Goal: Transaction & Acquisition: Purchase product/service

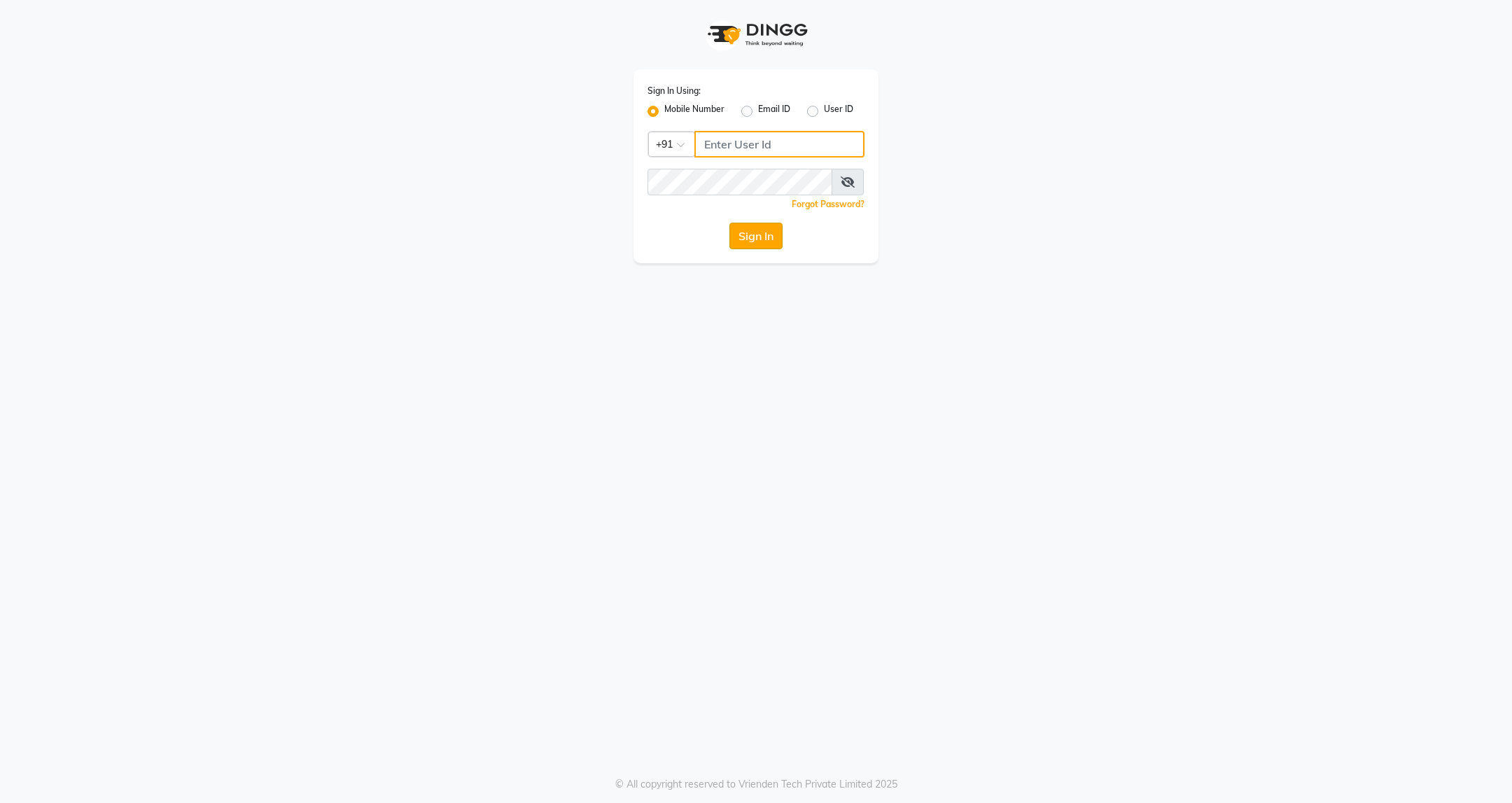
type input "9607793777"
click at [762, 233] on button "Sign In" at bounding box center [756, 235] width 53 height 26
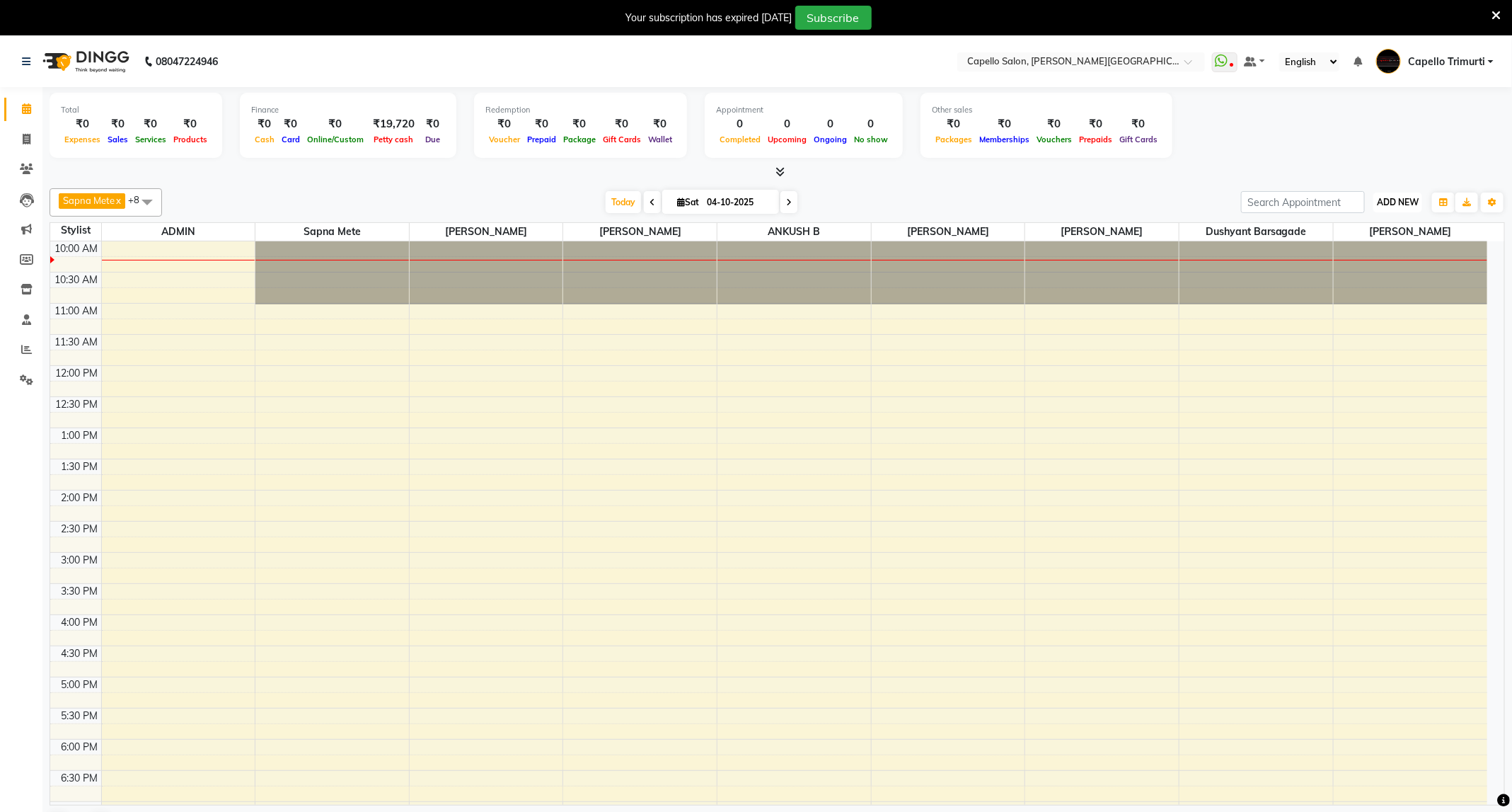
click at [1416, 200] on span "ADD NEW" at bounding box center [1397, 202] width 42 height 11
click at [1348, 277] on link "Add Attendance" at bounding box center [1366, 285] width 112 height 18
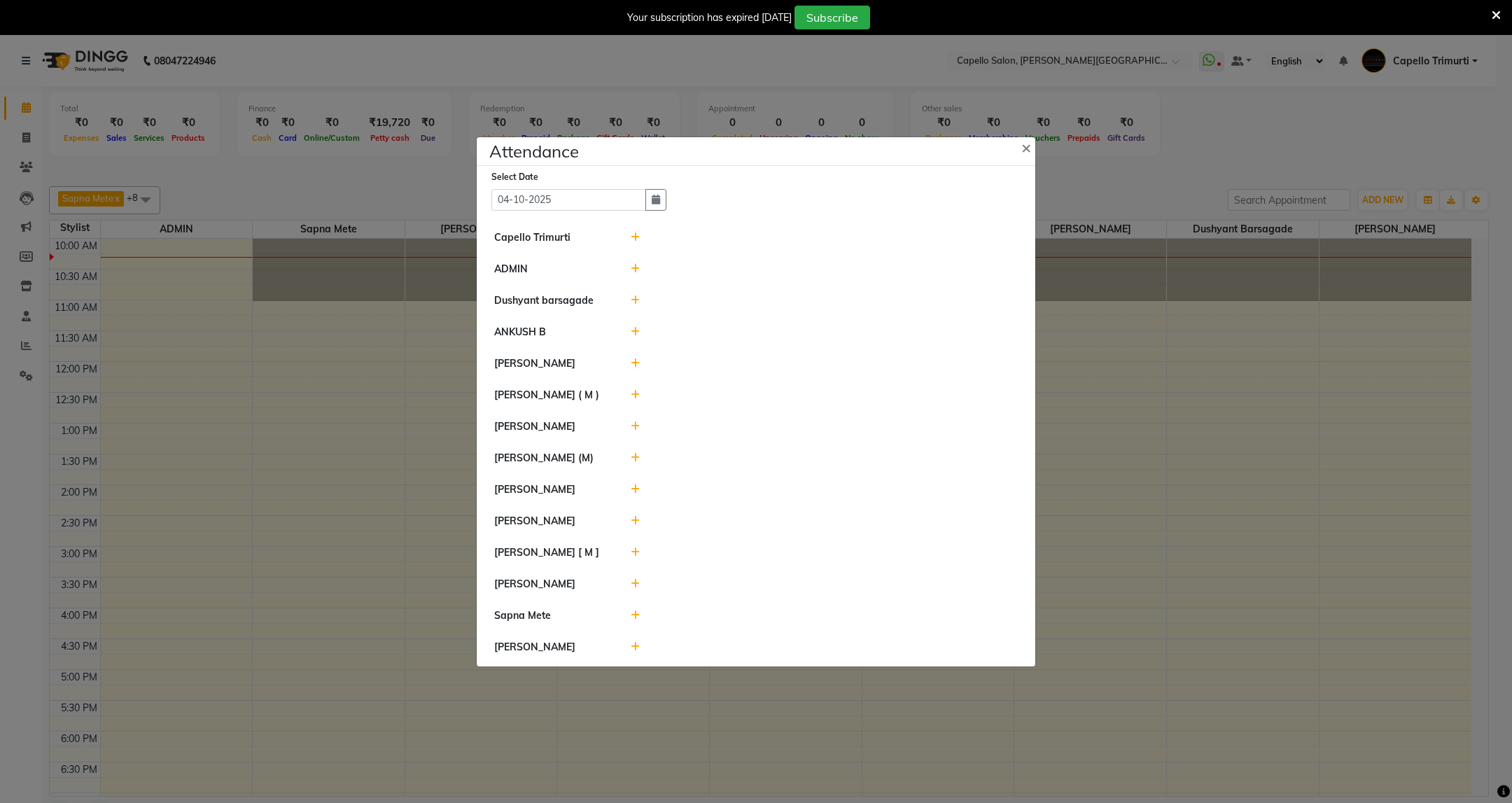
click at [635, 232] on icon at bounding box center [635, 237] width 9 height 10
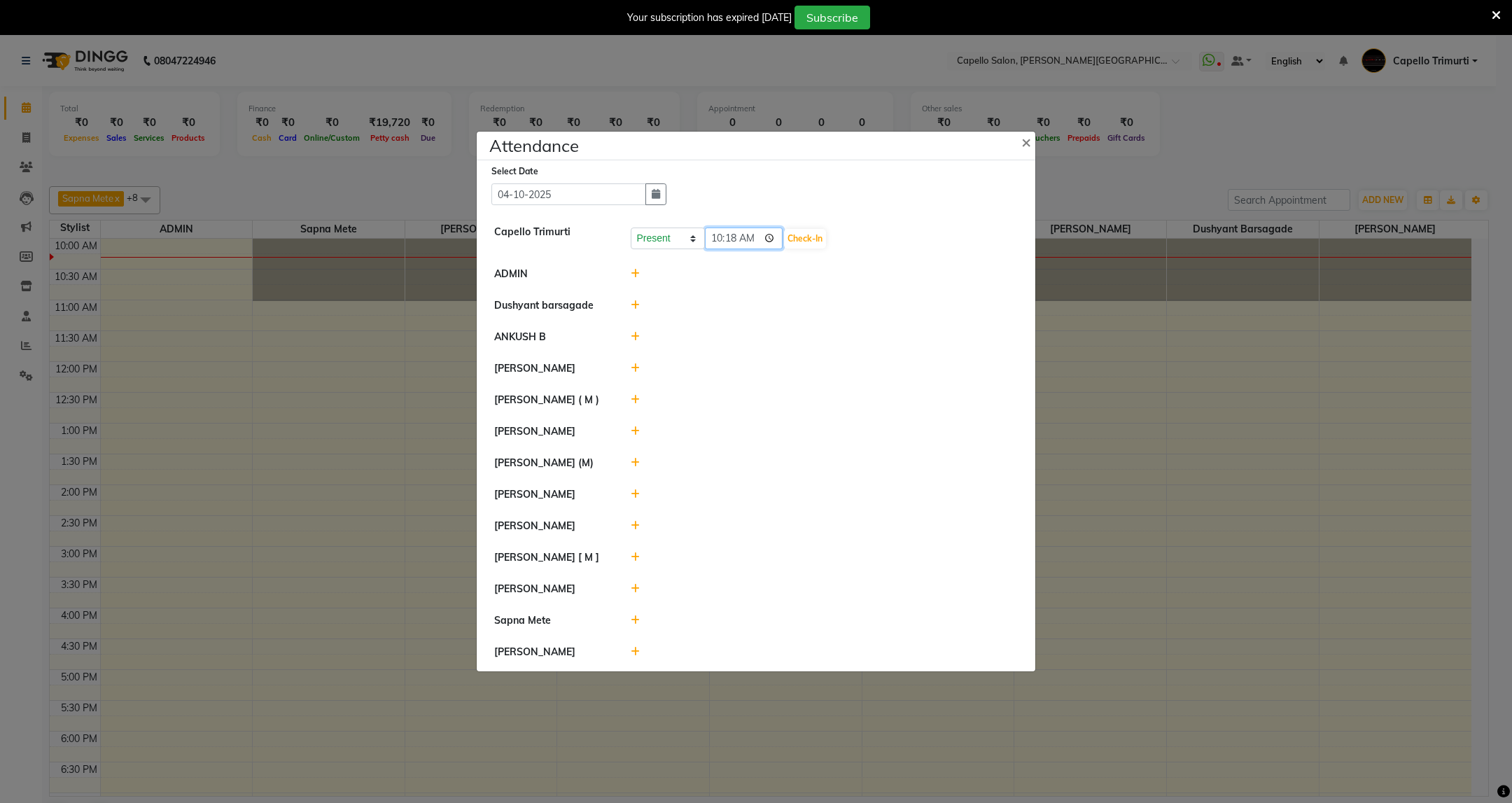
click at [729, 243] on input "10:18" at bounding box center [744, 238] width 79 height 22
type input "10:16"
click at [818, 230] on button "Check-In" at bounding box center [806, 239] width 42 height 20
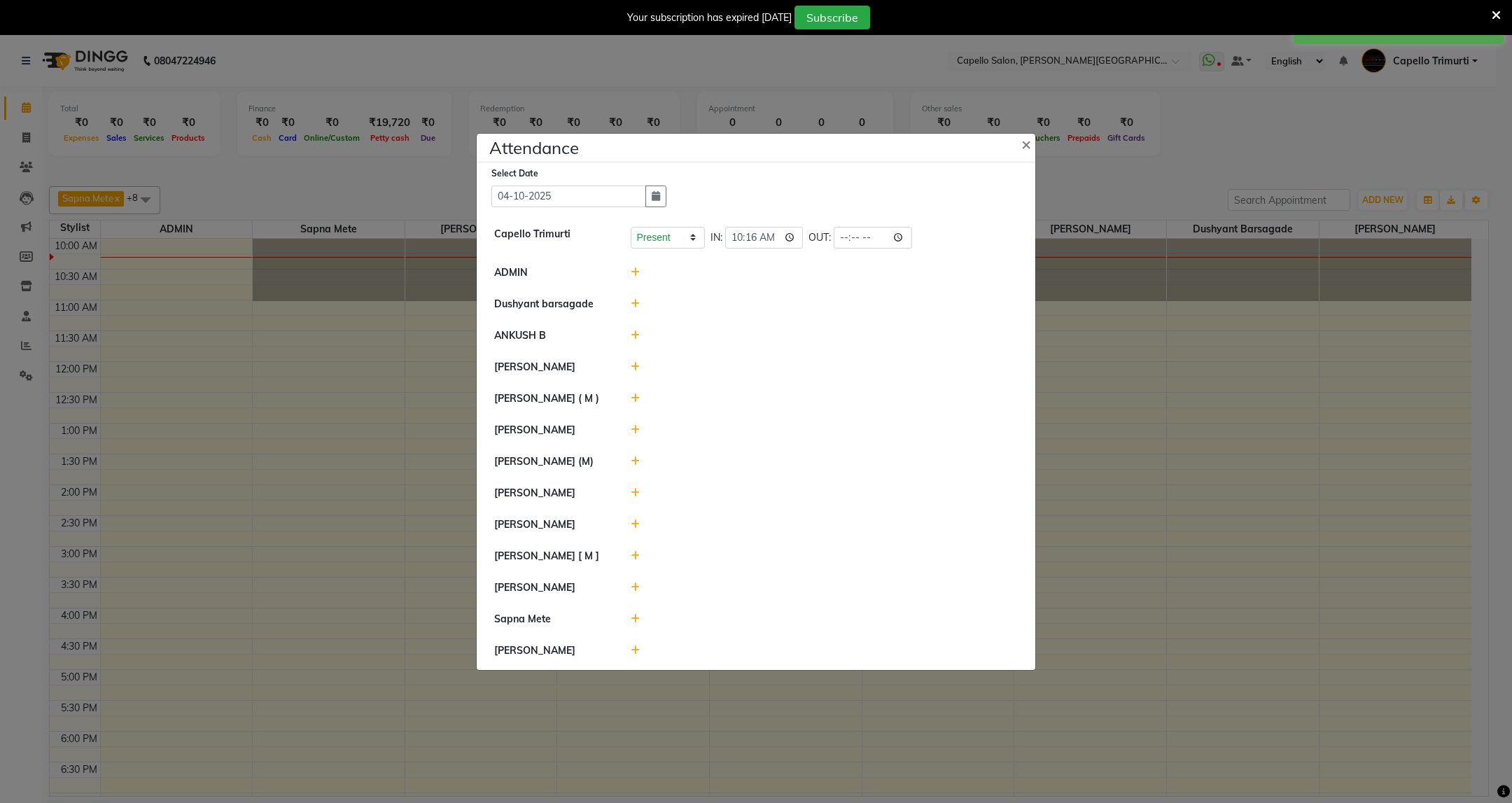
click at [635, 334] on icon at bounding box center [635, 335] width 9 height 10
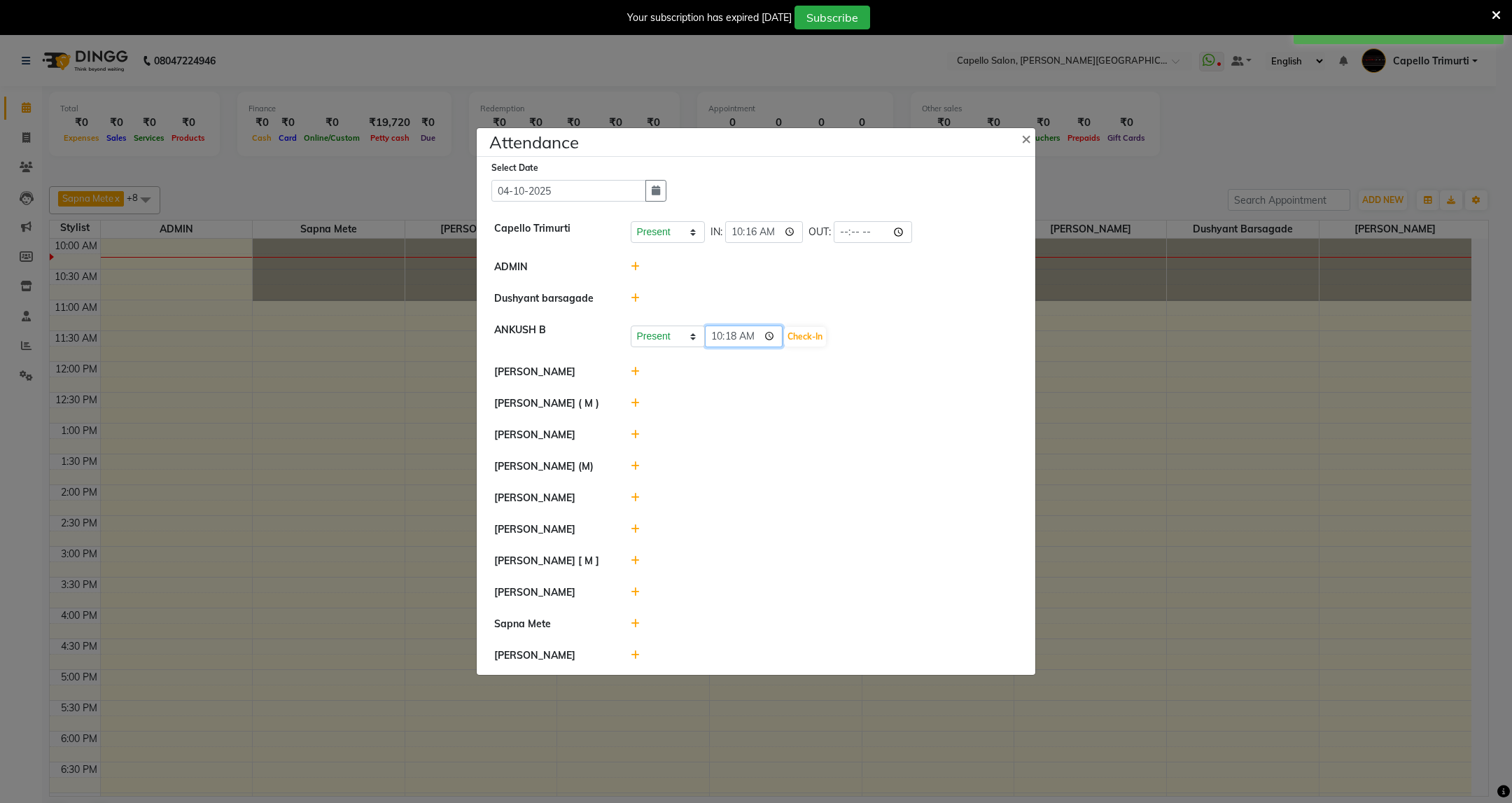
click at [731, 336] on input "10:18" at bounding box center [744, 336] width 79 height 22
type input "10:16"
click at [635, 399] on icon at bounding box center [635, 403] width 9 height 10
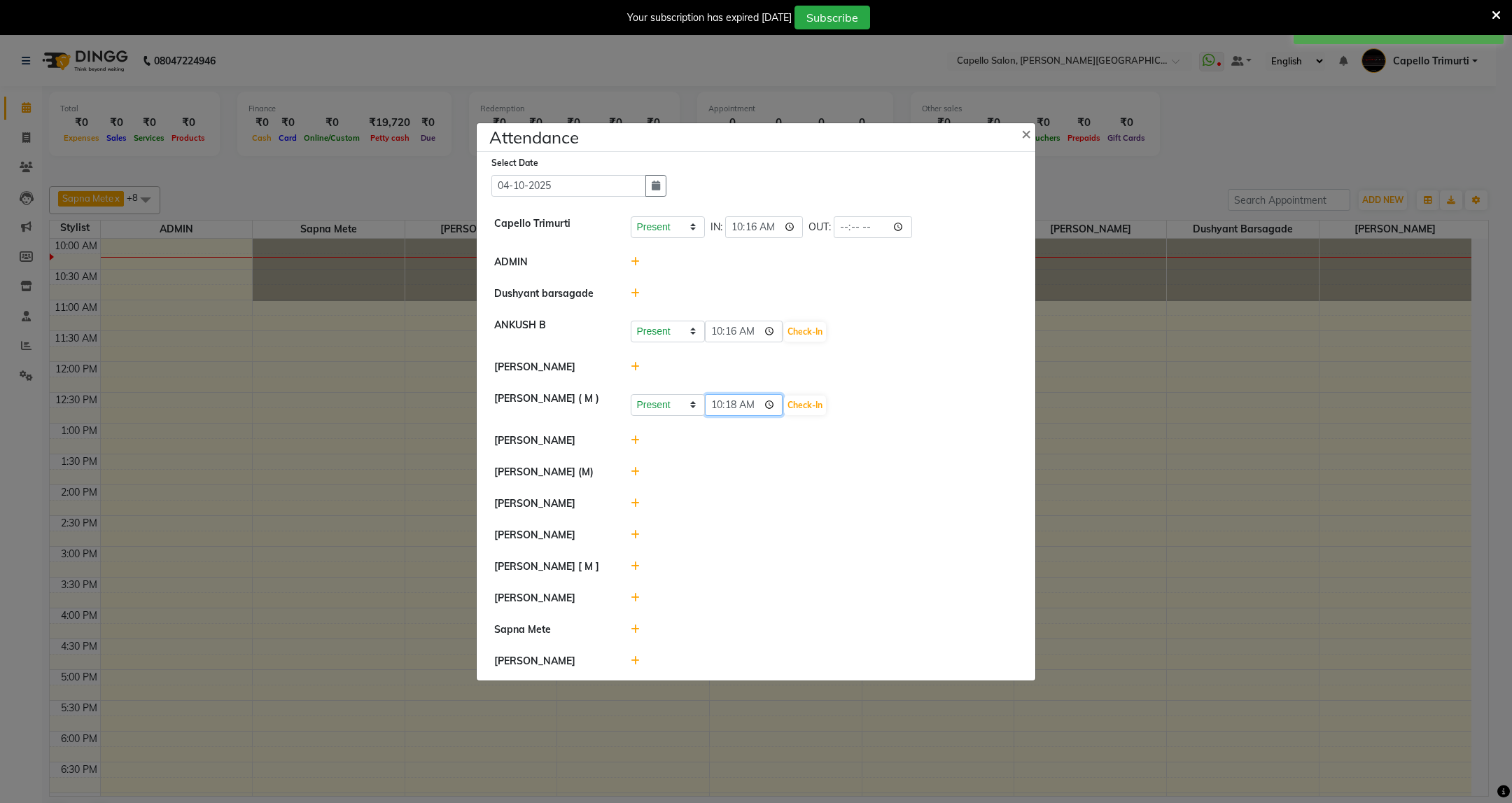
click at [733, 406] on input "10:18" at bounding box center [744, 405] width 79 height 22
type input "10:16"
click at [823, 406] on button "Check-In" at bounding box center [806, 405] width 42 height 20
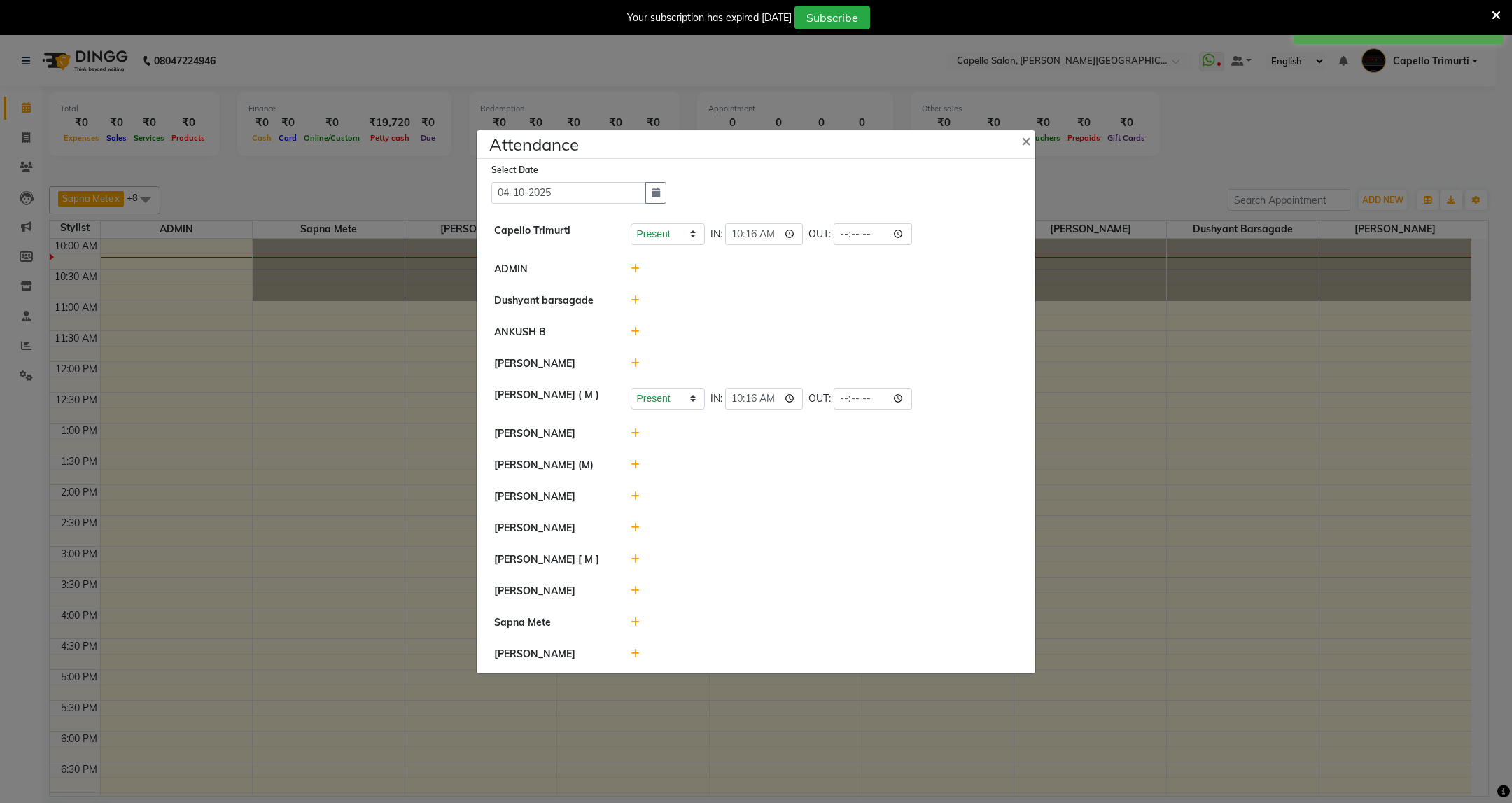
click at [631, 330] on icon at bounding box center [635, 331] width 9 height 10
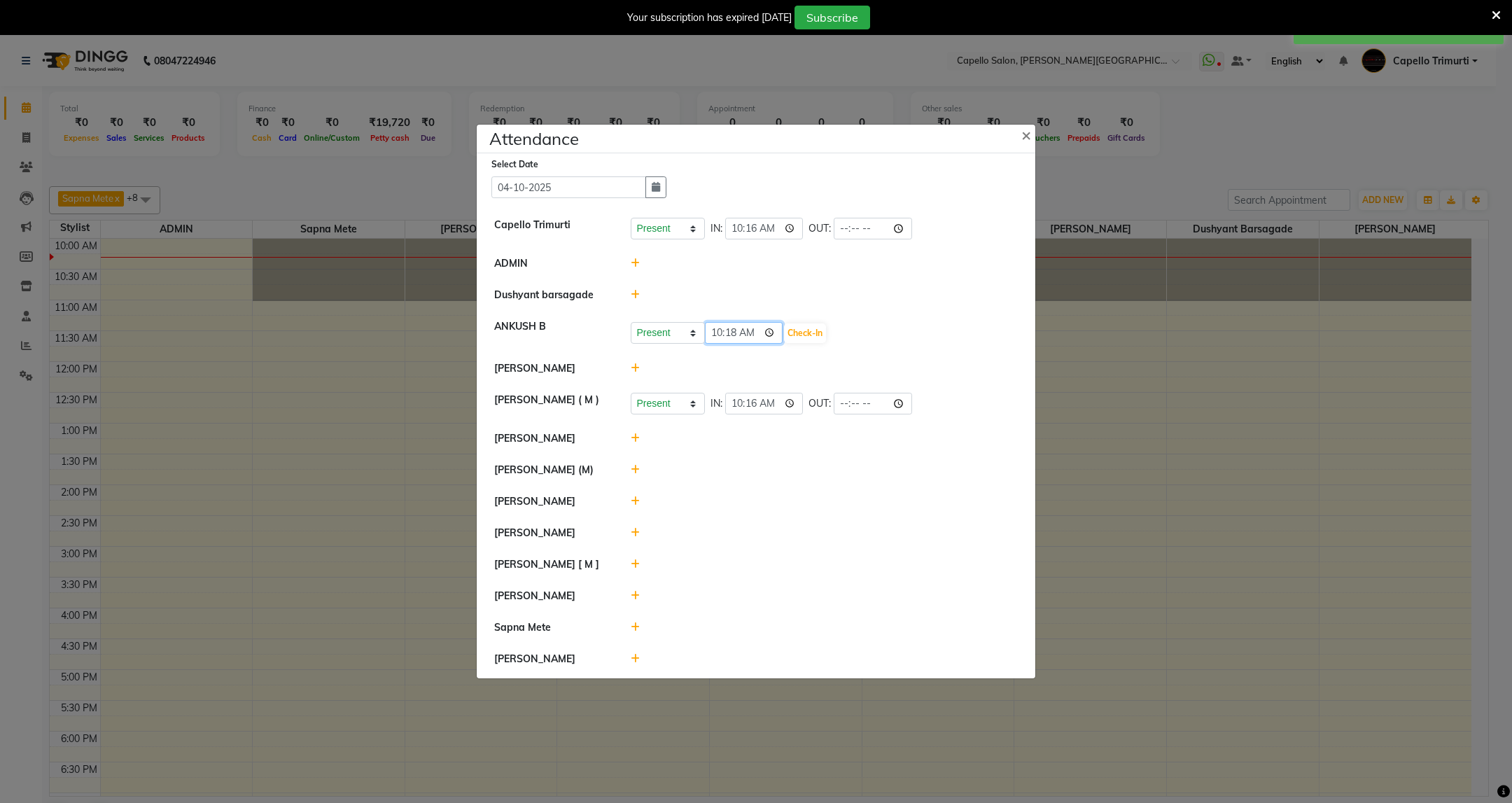
click at [739, 330] on input "10:18" at bounding box center [744, 333] width 79 height 22
type input "10:16"
click at [813, 330] on button "Check-In" at bounding box center [806, 333] width 42 height 20
click at [631, 532] on icon at bounding box center [635, 531] width 9 height 10
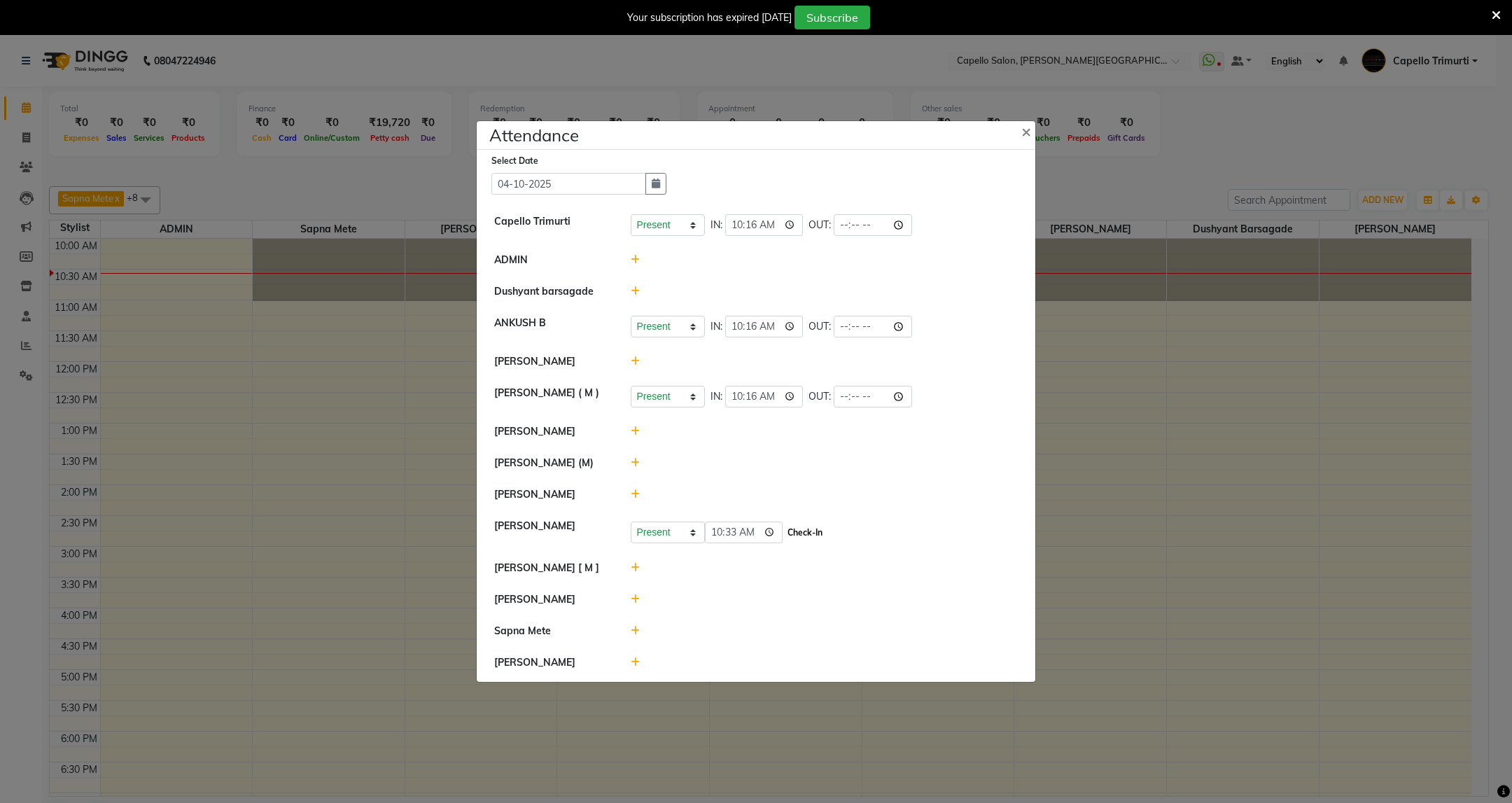
click at [804, 529] on button "Check-In" at bounding box center [806, 532] width 42 height 20
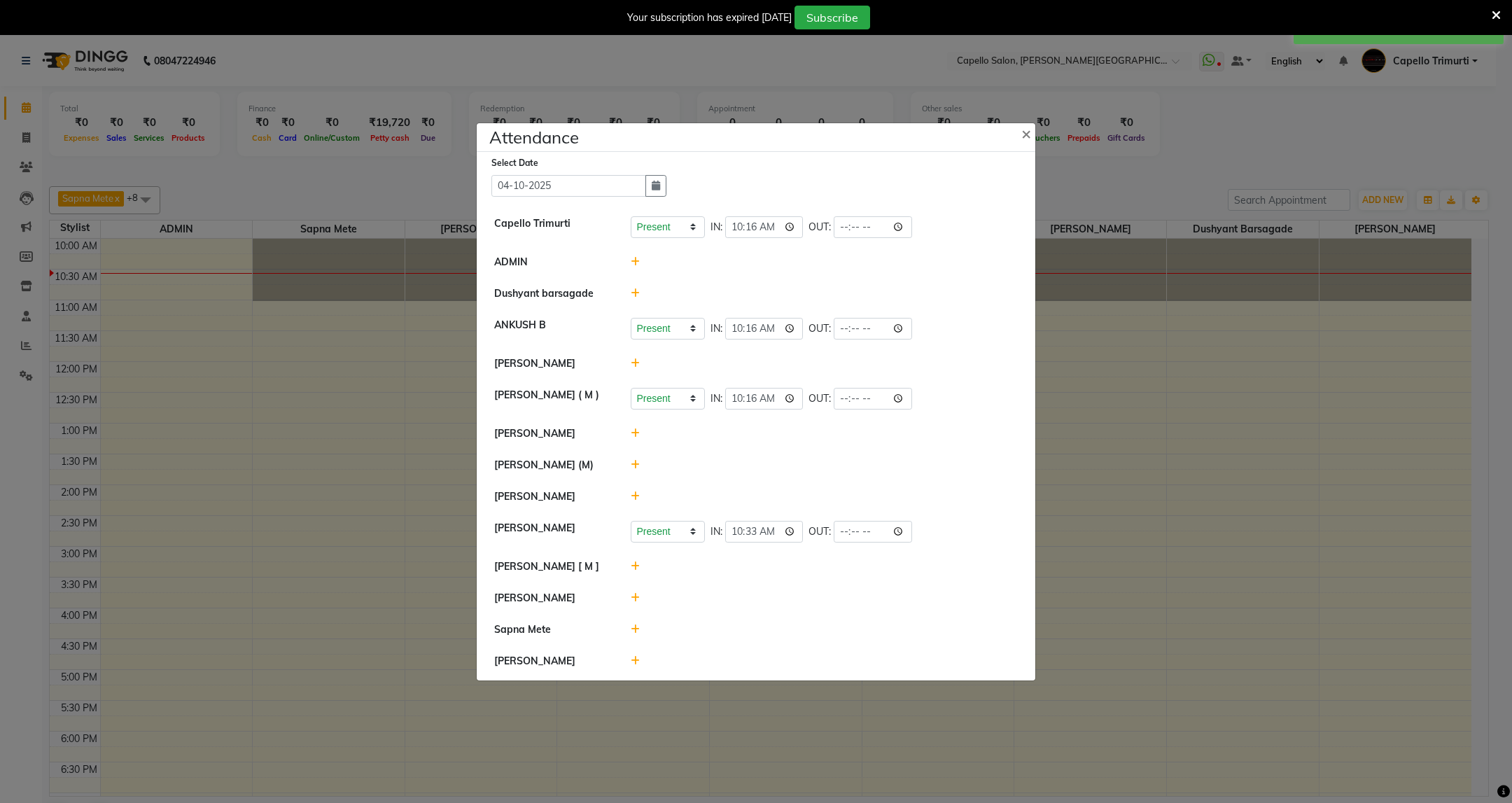
click at [632, 501] on icon at bounding box center [635, 496] width 9 height 10
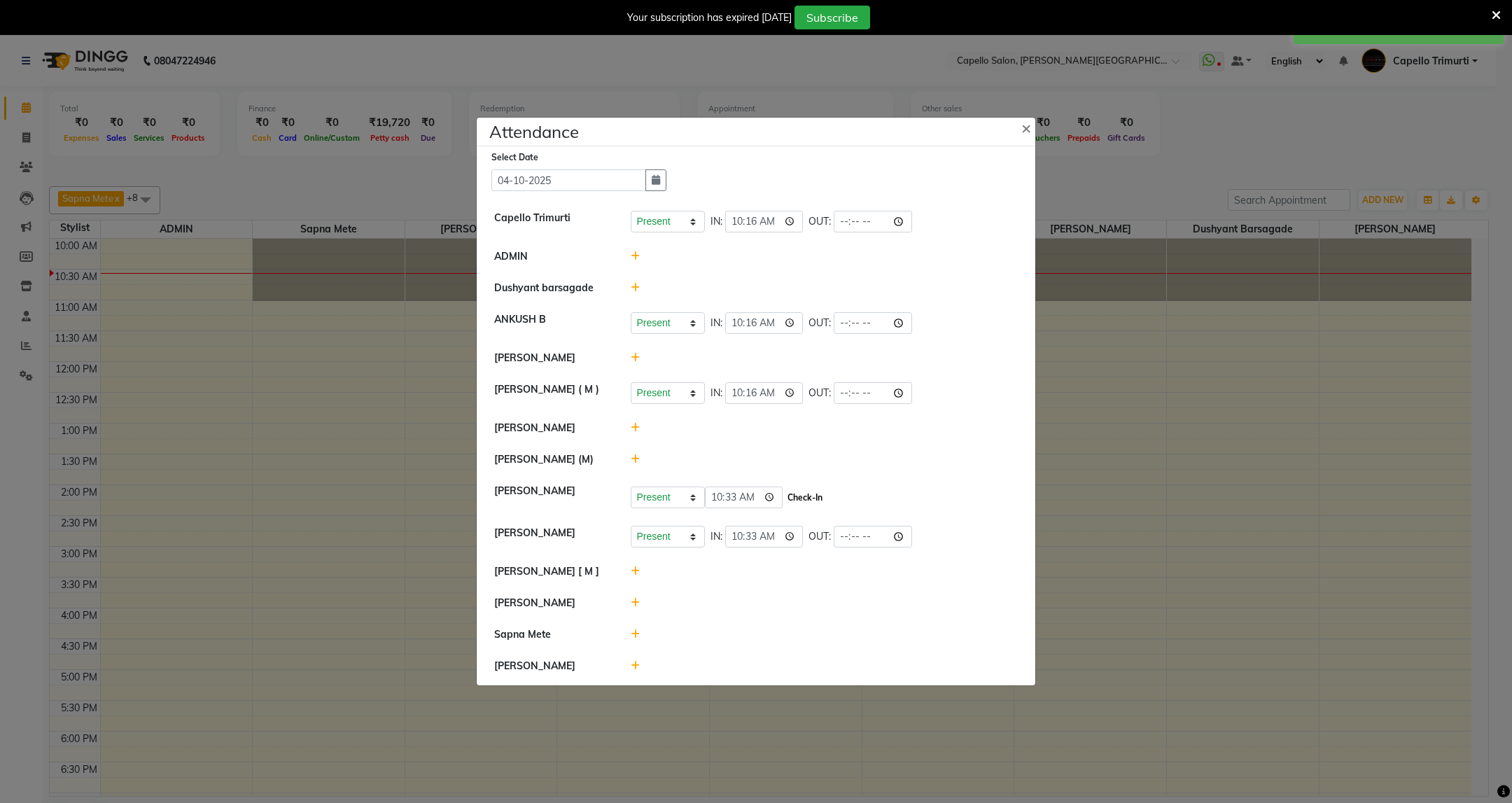
click at [809, 496] on button "Check-In" at bounding box center [806, 498] width 42 height 20
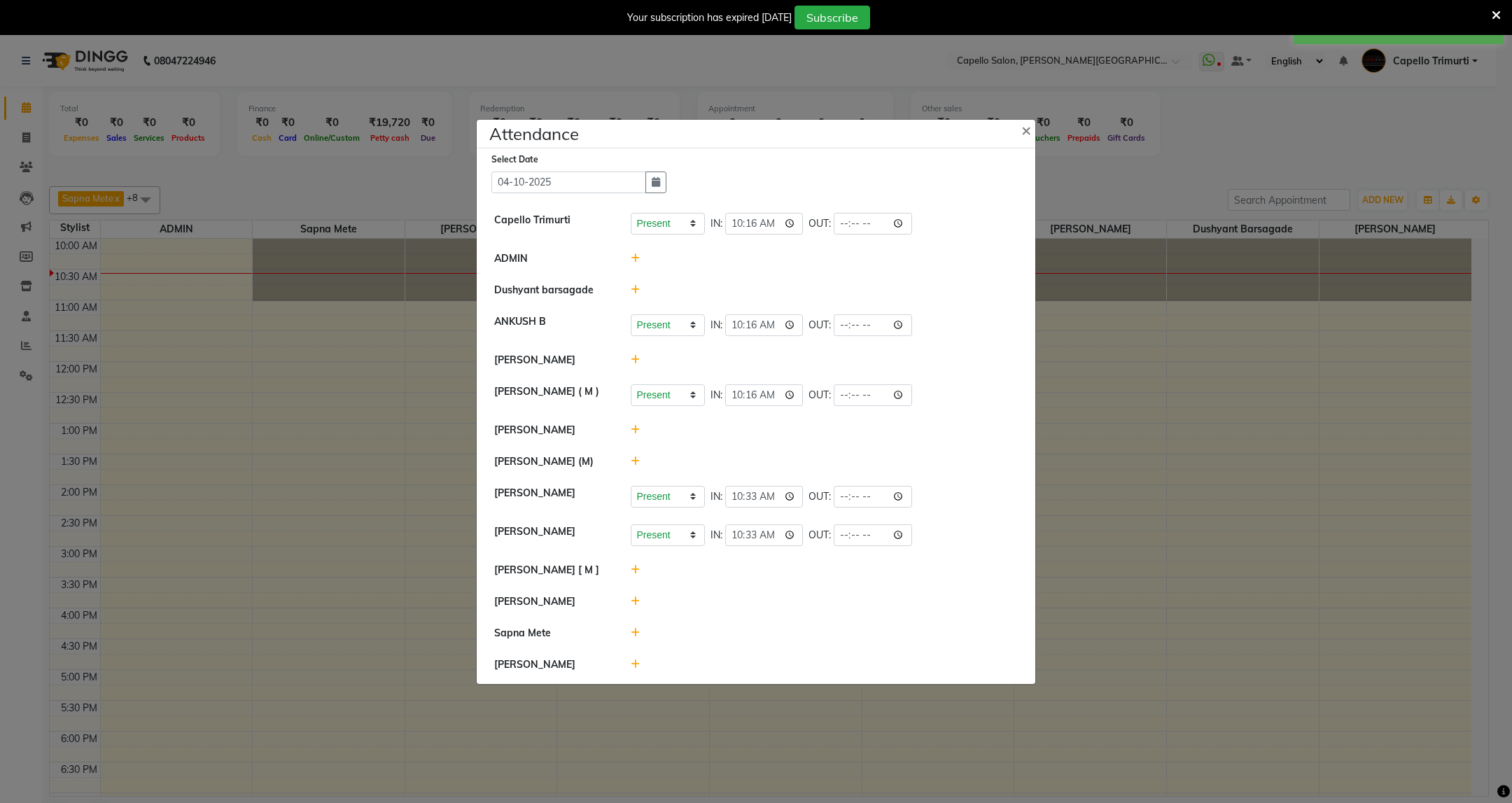
click at [1496, 13] on icon at bounding box center [1496, 15] width 9 height 13
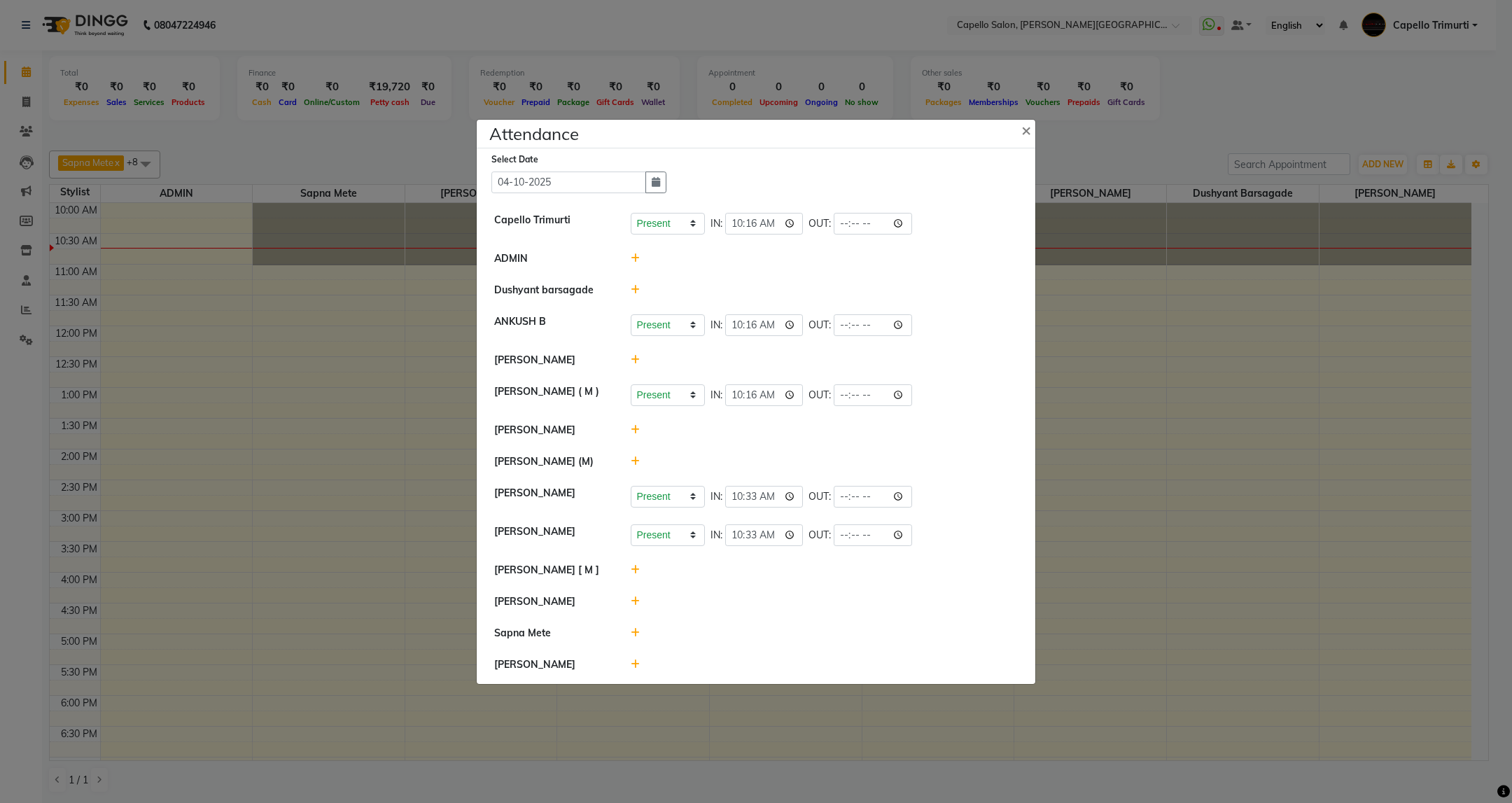
click at [631, 636] on icon at bounding box center [635, 632] width 9 height 10
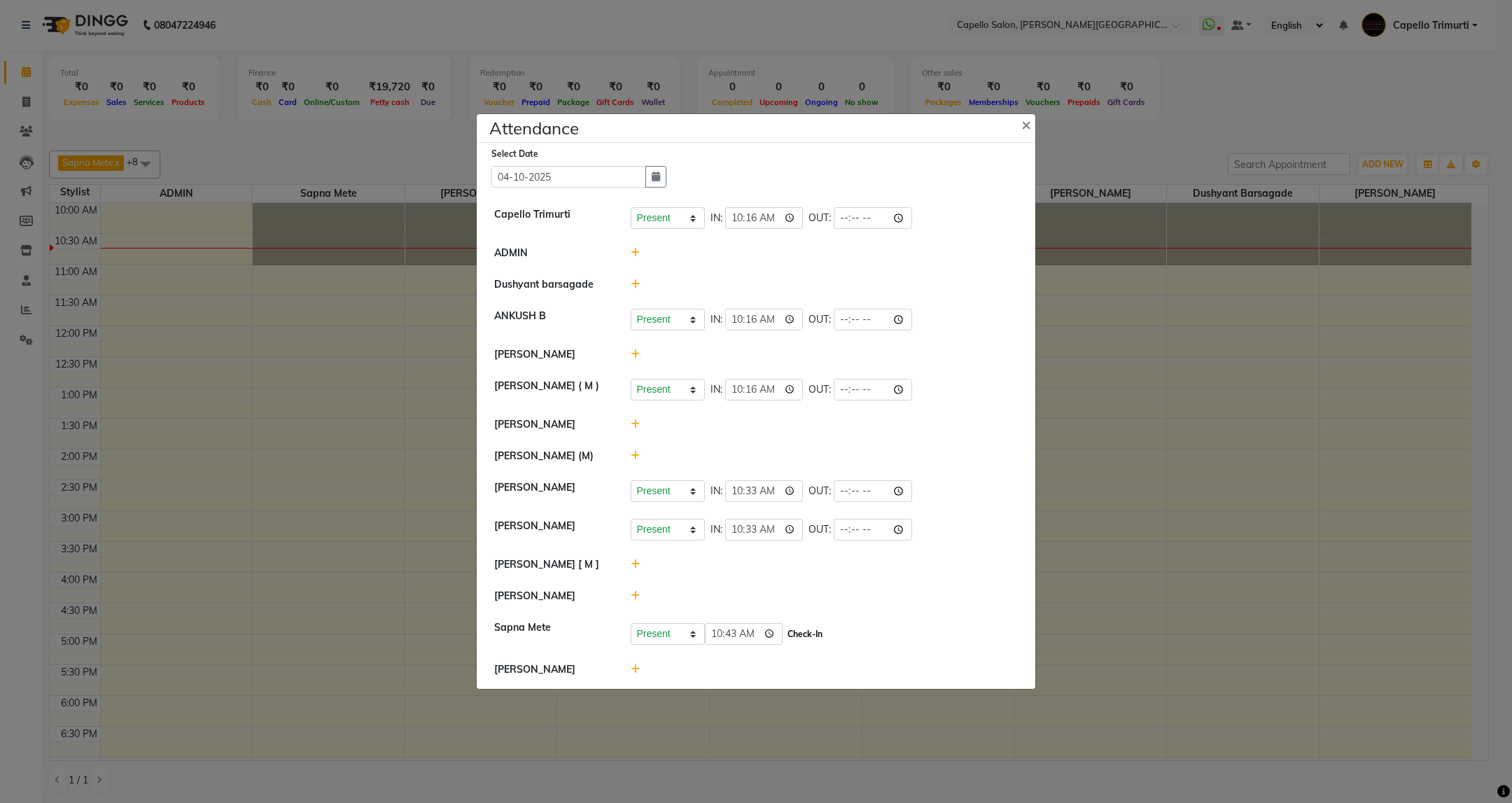
click at [788, 639] on button "Check-In" at bounding box center [806, 634] width 42 height 20
click at [638, 421] on icon at bounding box center [635, 426] width 9 height 10
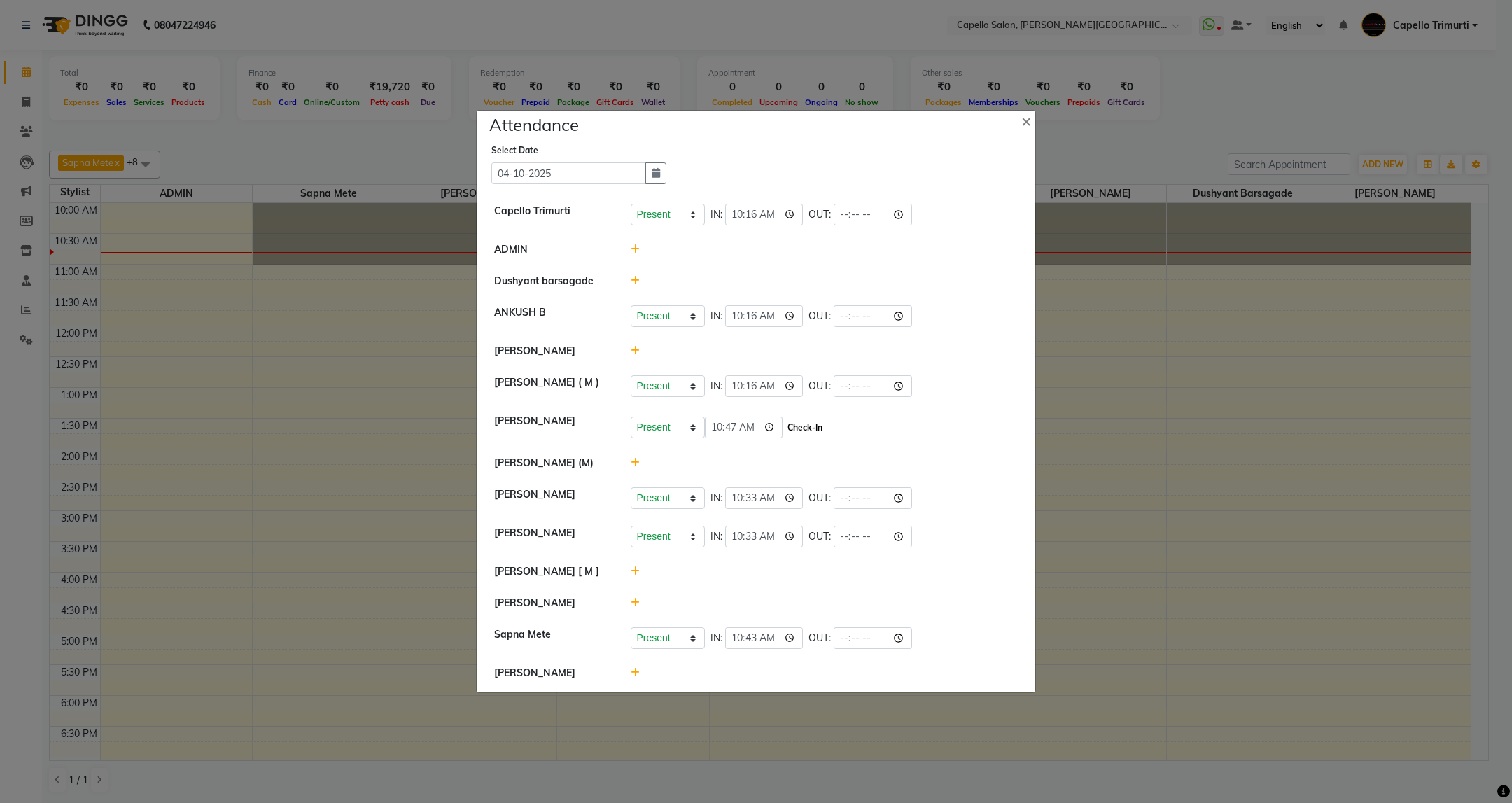
click at [815, 435] on button "Check-In" at bounding box center [806, 428] width 42 height 20
click at [635, 601] on icon at bounding box center [635, 601] width 9 height 10
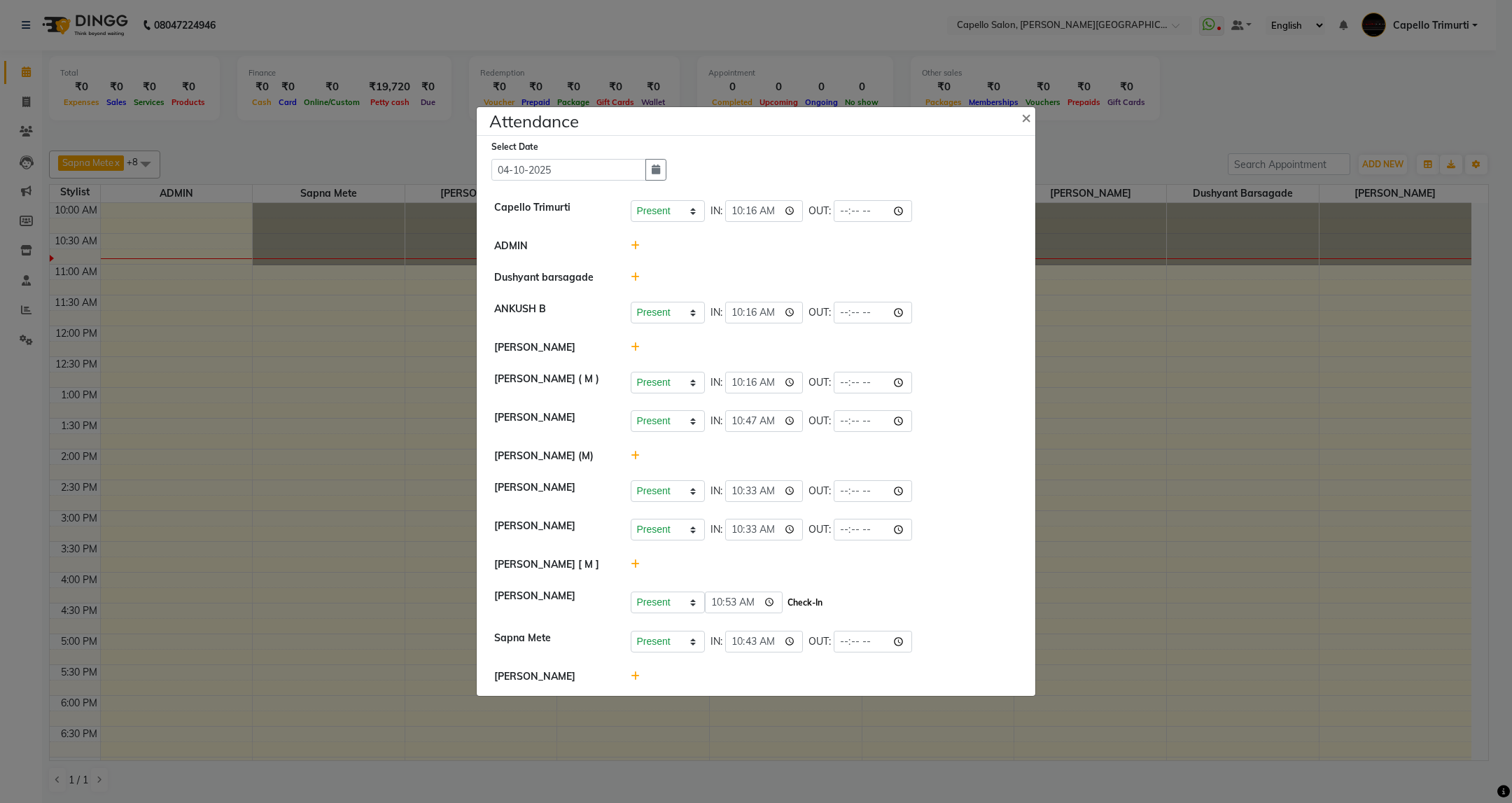
click at [815, 612] on button "Check-In" at bounding box center [806, 603] width 42 height 20
click at [638, 277] on icon at bounding box center [635, 279] width 9 height 10
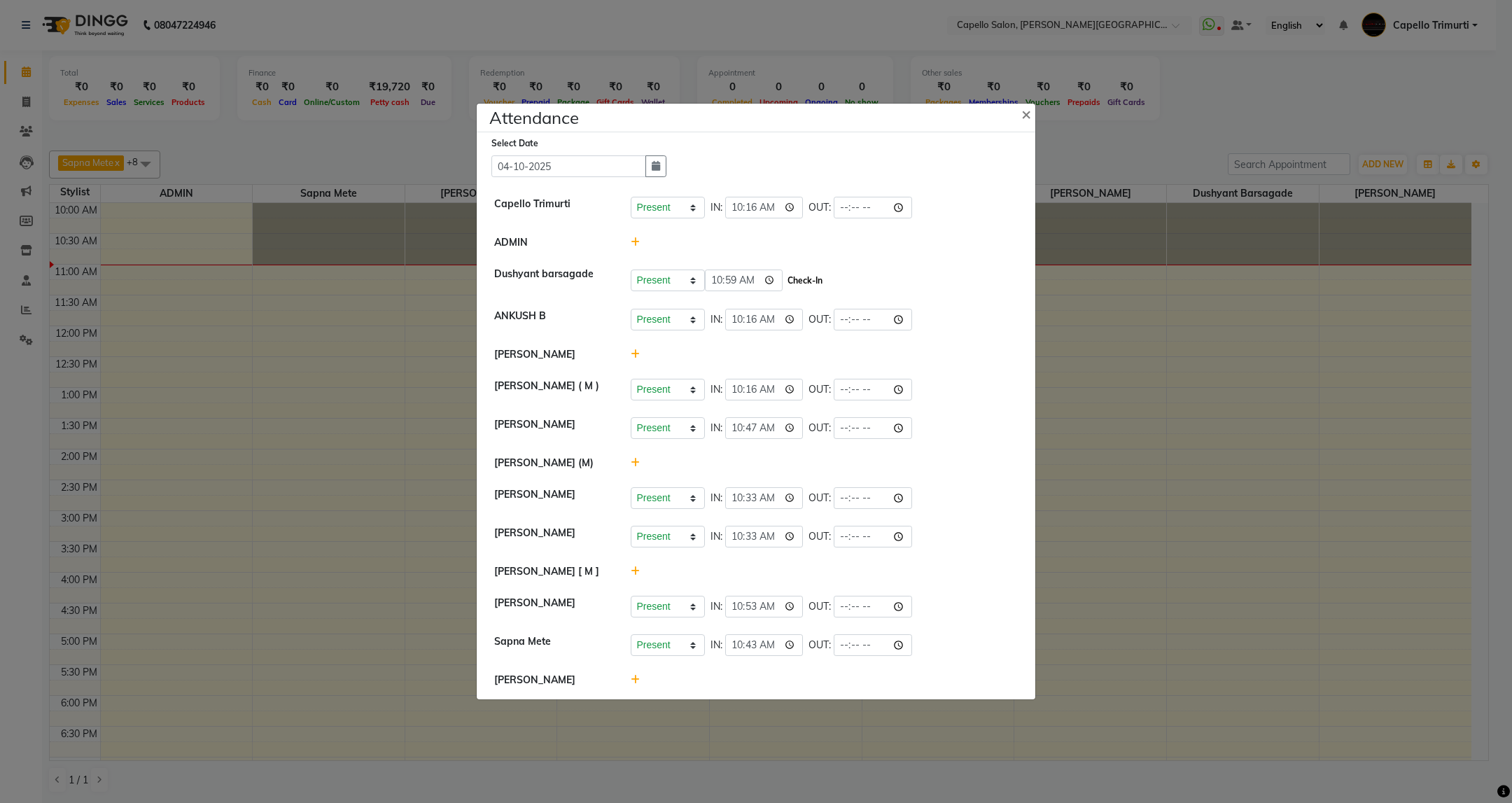
click at [818, 273] on button "Check-In" at bounding box center [806, 281] width 42 height 20
click at [1156, 129] on ngb-modal-window "Attendance × Select Date 04-10-2025 Capello Trimurti Present Absent Late Half D…" at bounding box center [756, 402] width 1512 height 803
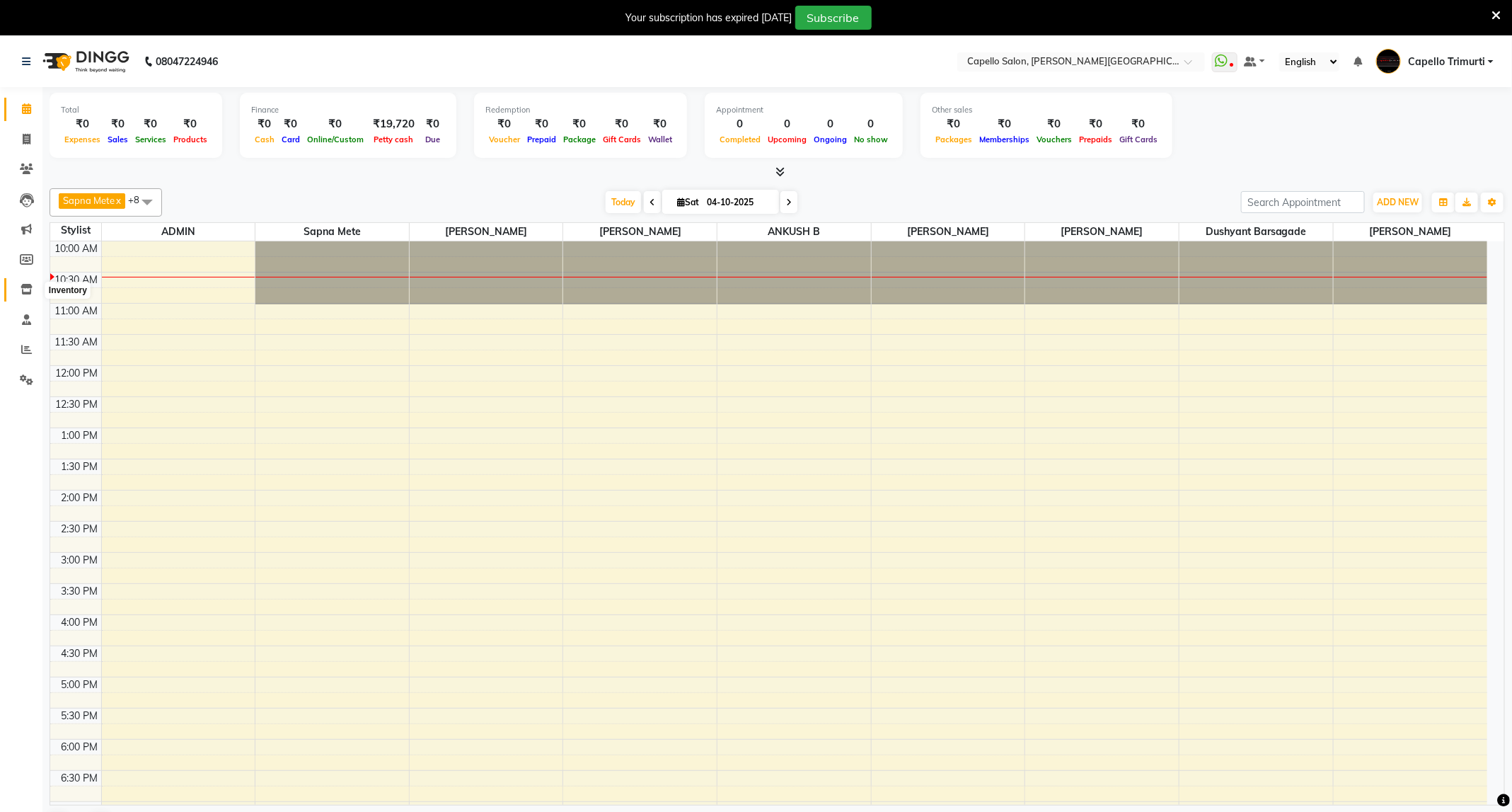
click at [22, 296] on span at bounding box center [27, 289] width 24 height 16
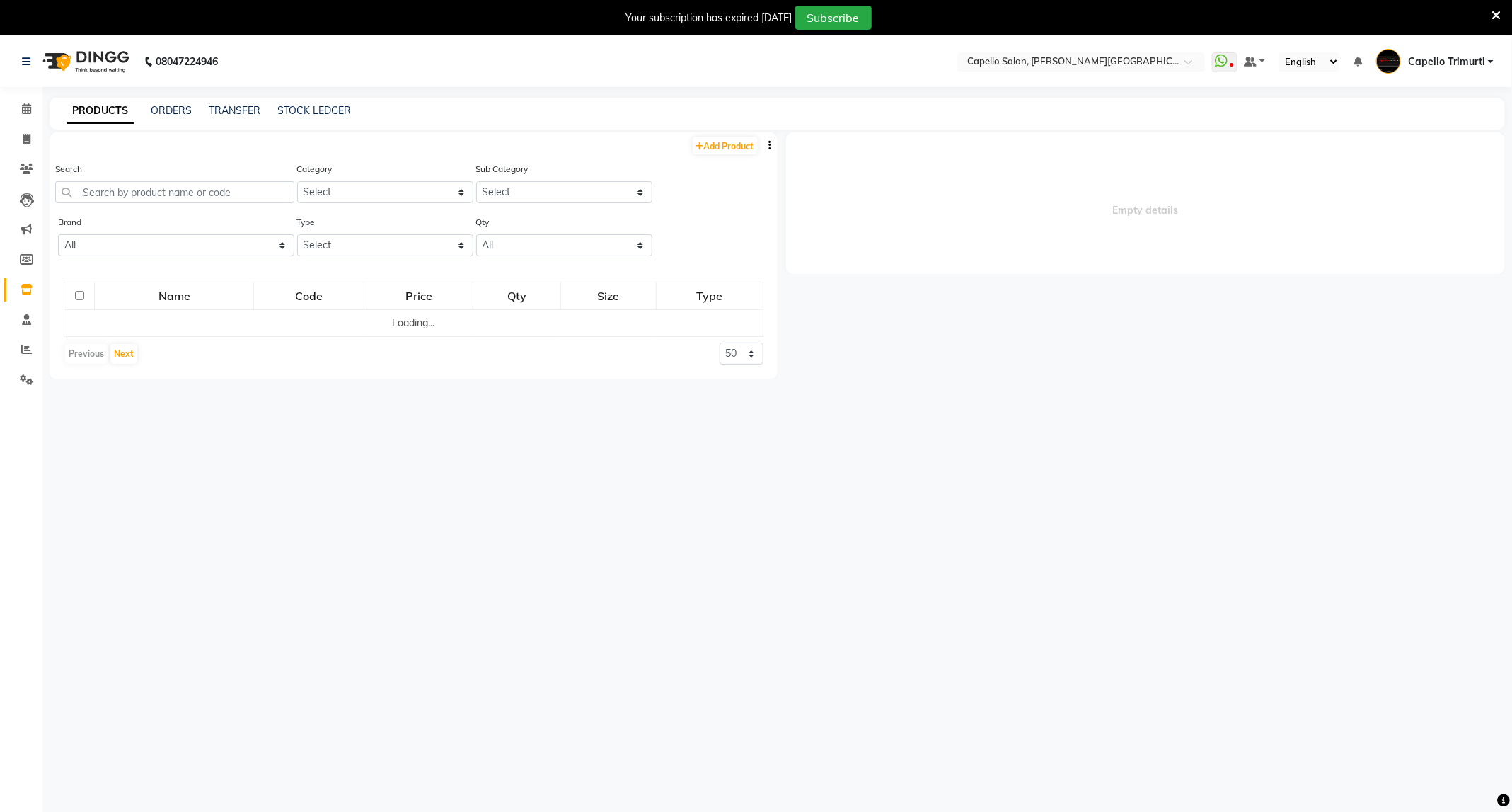
select select
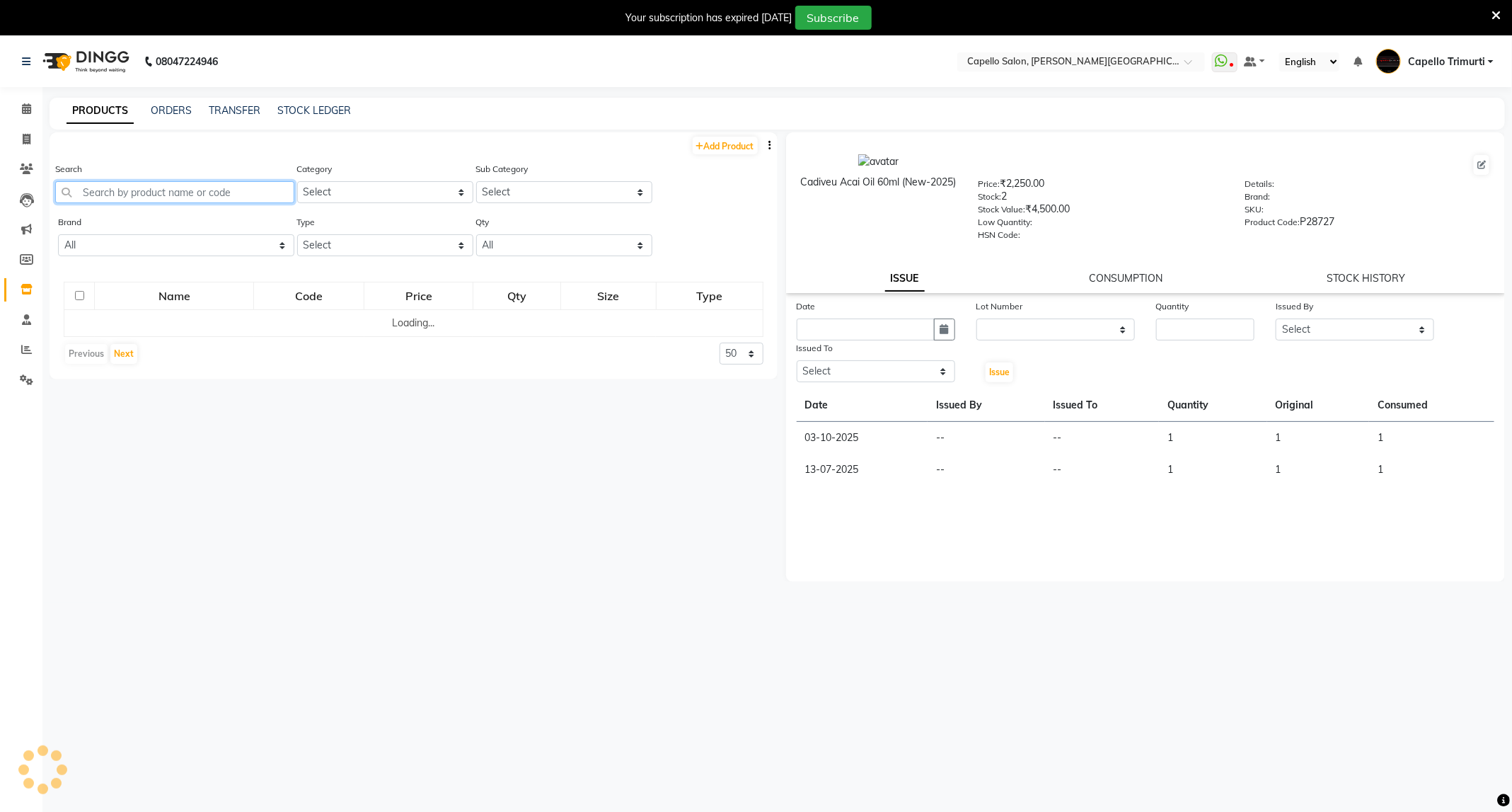
click at [219, 192] on input "text" at bounding box center [174, 192] width 239 height 22
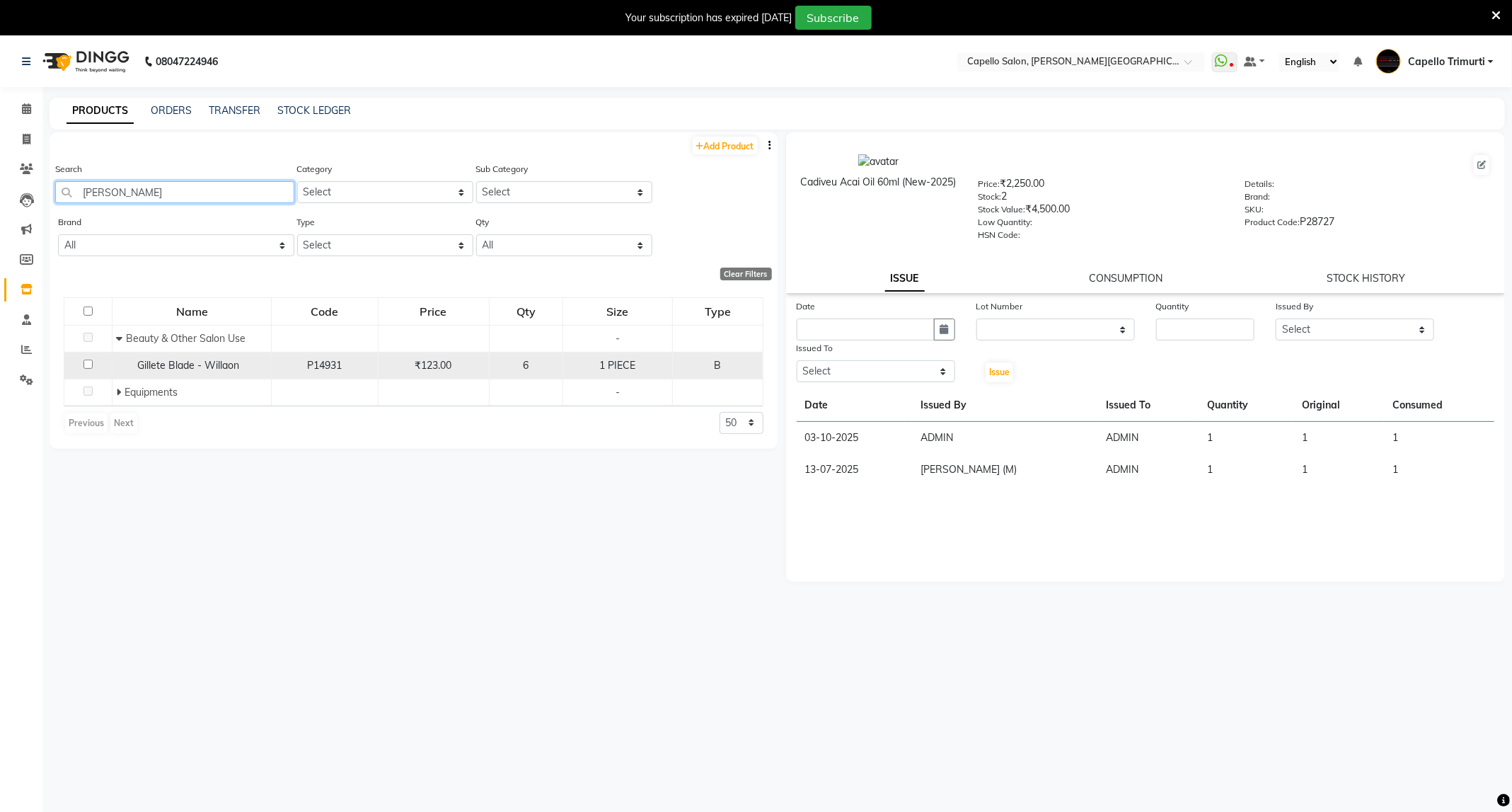
type input "[PERSON_NAME]"
click at [89, 362] on input "checkbox" at bounding box center [88, 364] width 9 height 9
checkbox input "true"
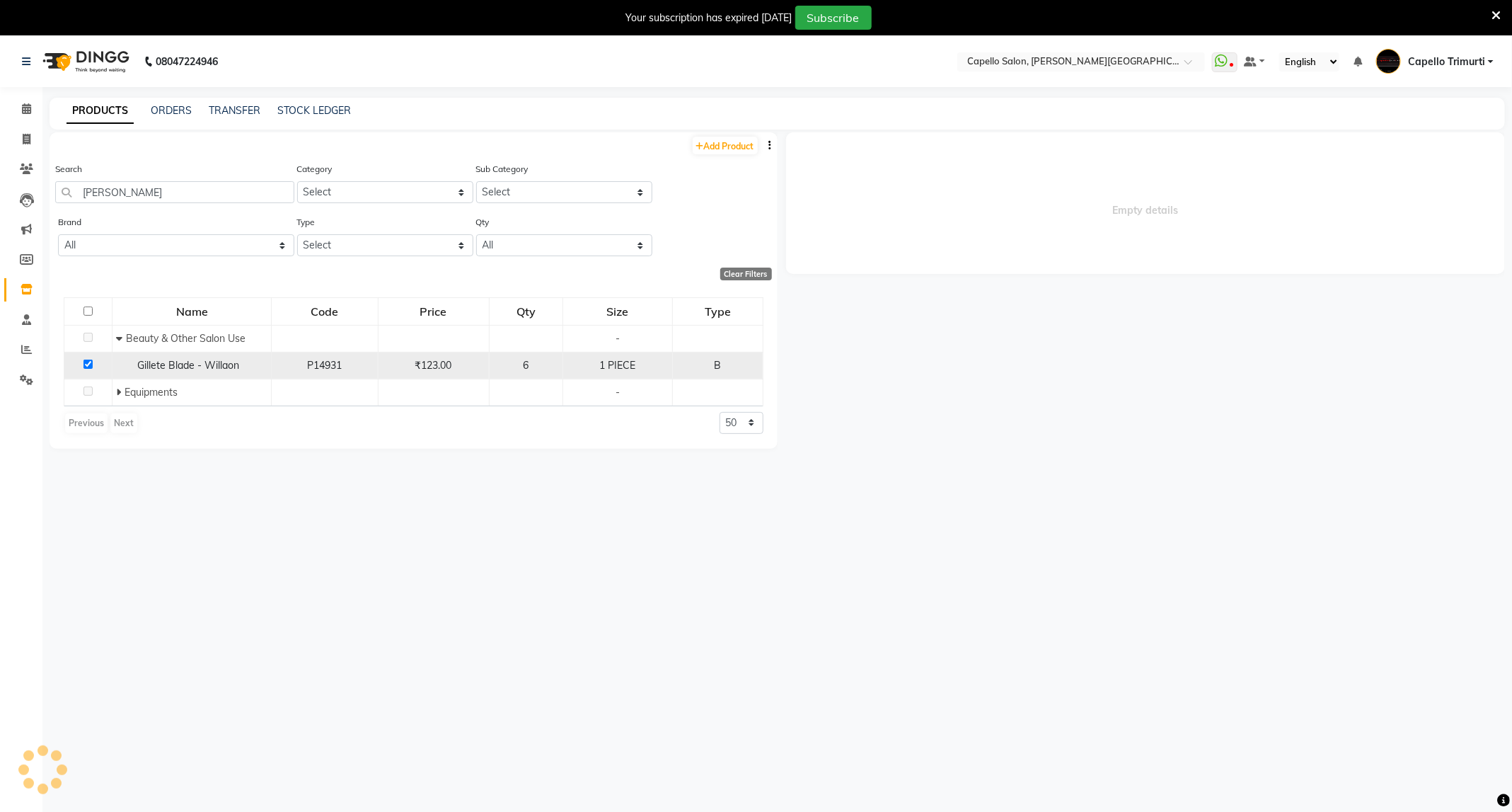
select select
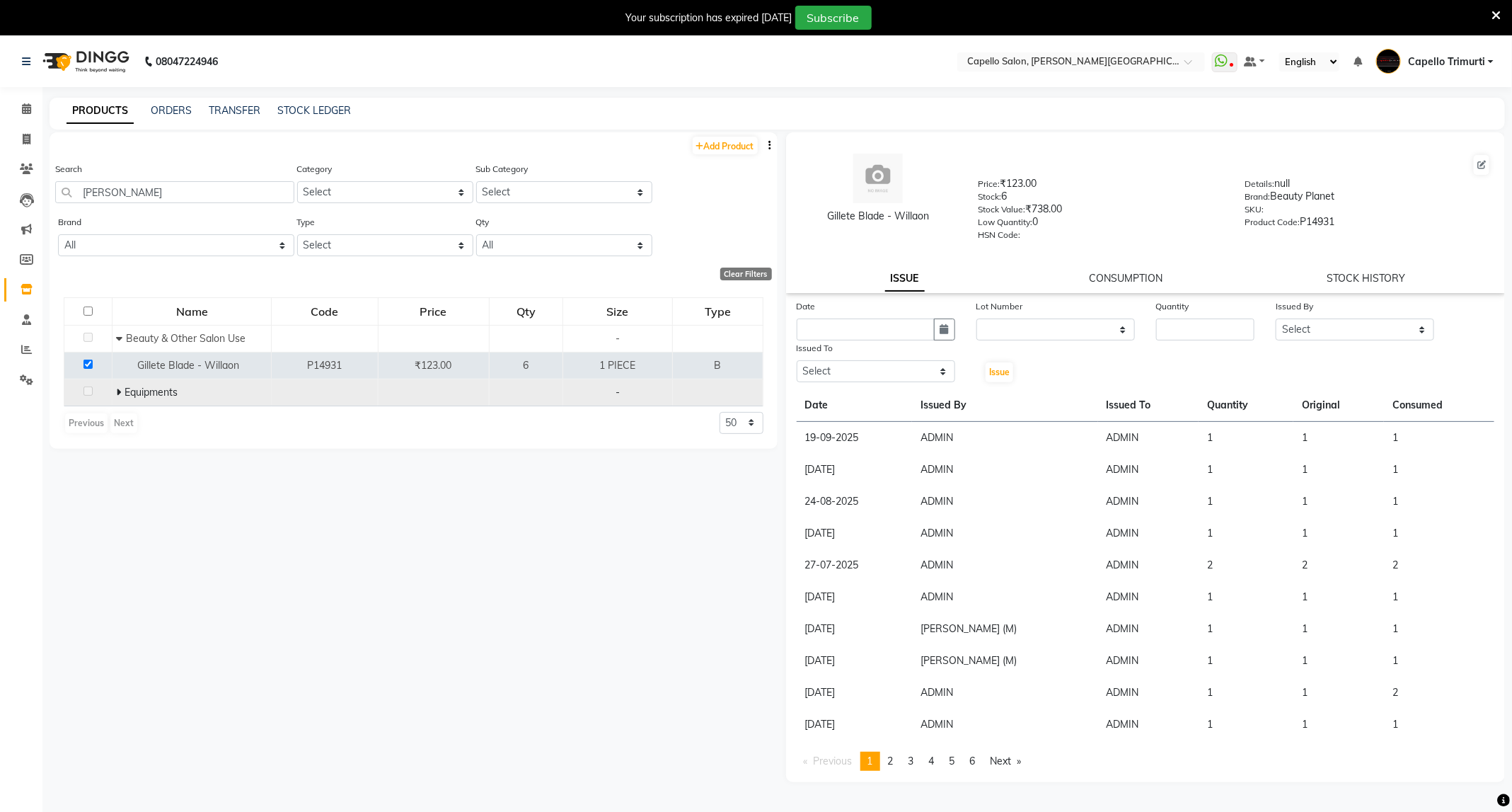
click at [118, 391] on icon at bounding box center [118, 391] width 5 height 10
click at [88, 367] on input "checkbox" at bounding box center [88, 364] width 9 height 9
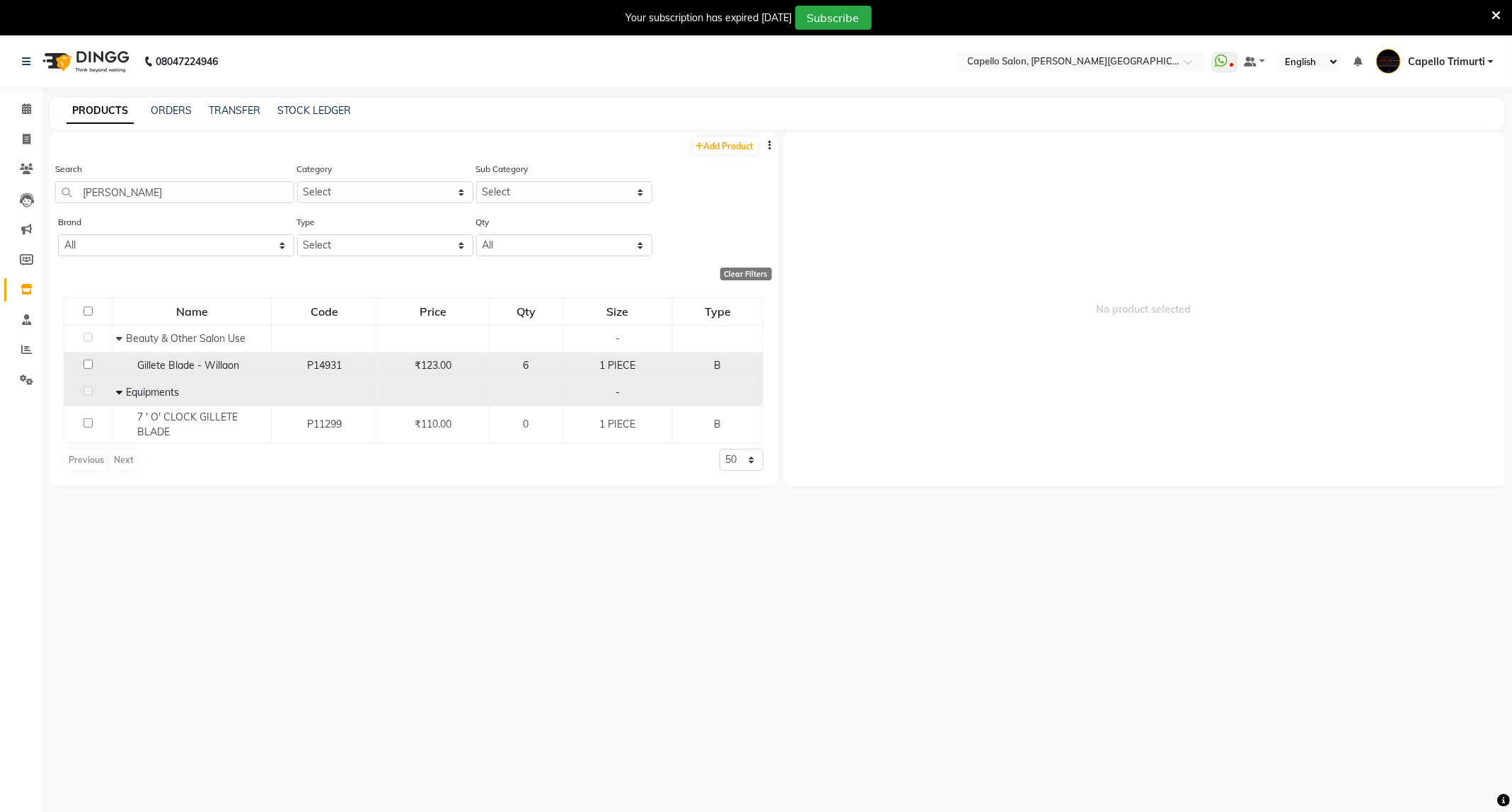
click at [88, 367] on input "checkbox" at bounding box center [88, 364] width 9 height 9
checkbox input "true"
select select
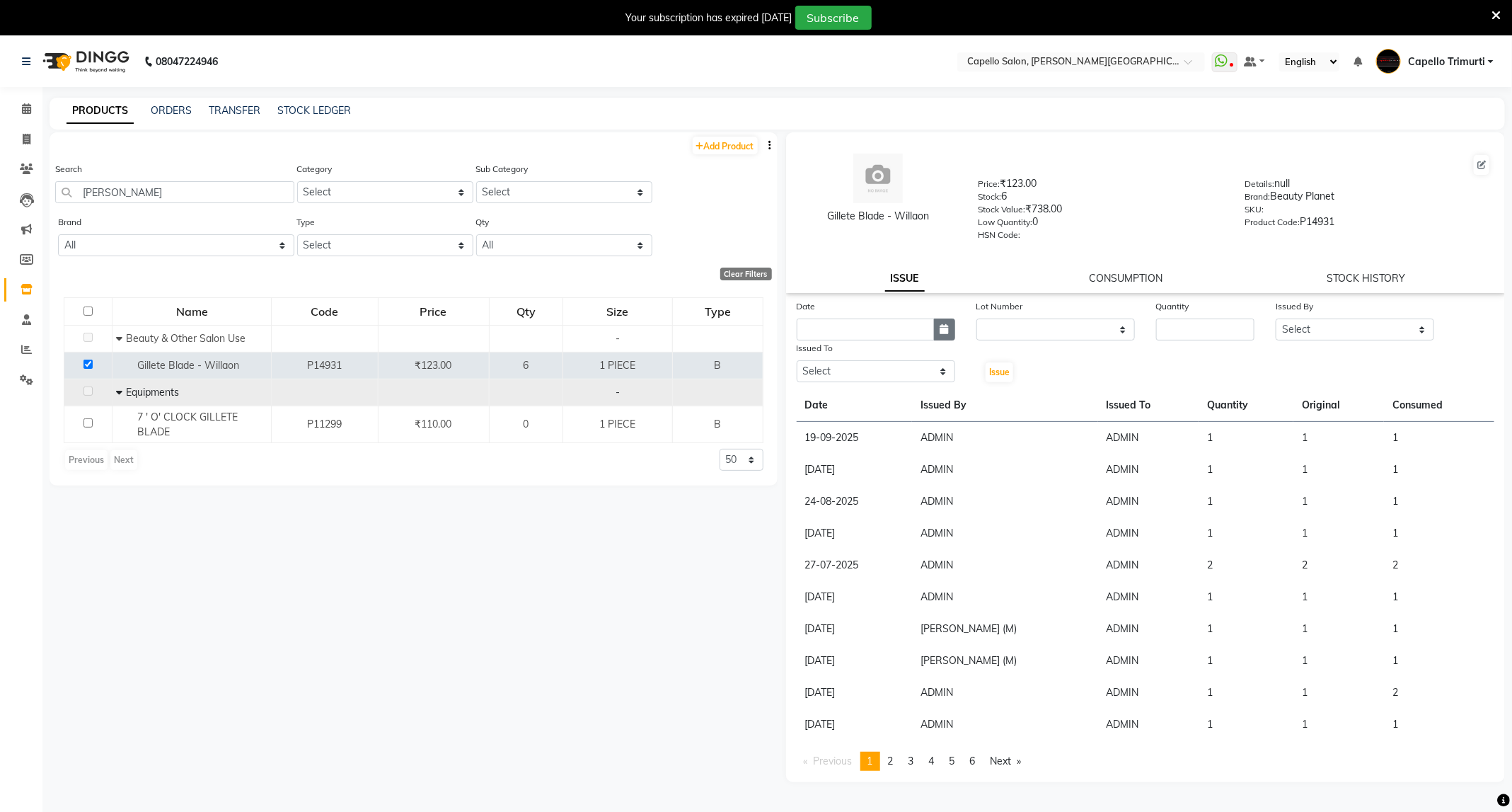
click at [943, 318] on button "button" at bounding box center [945, 329] width 21 height 22
select select "10"
select select "2025"
click at [921, 394] on div "4" at bounding box center [925, 403] width 23 height 23
type input "04-10-2025"
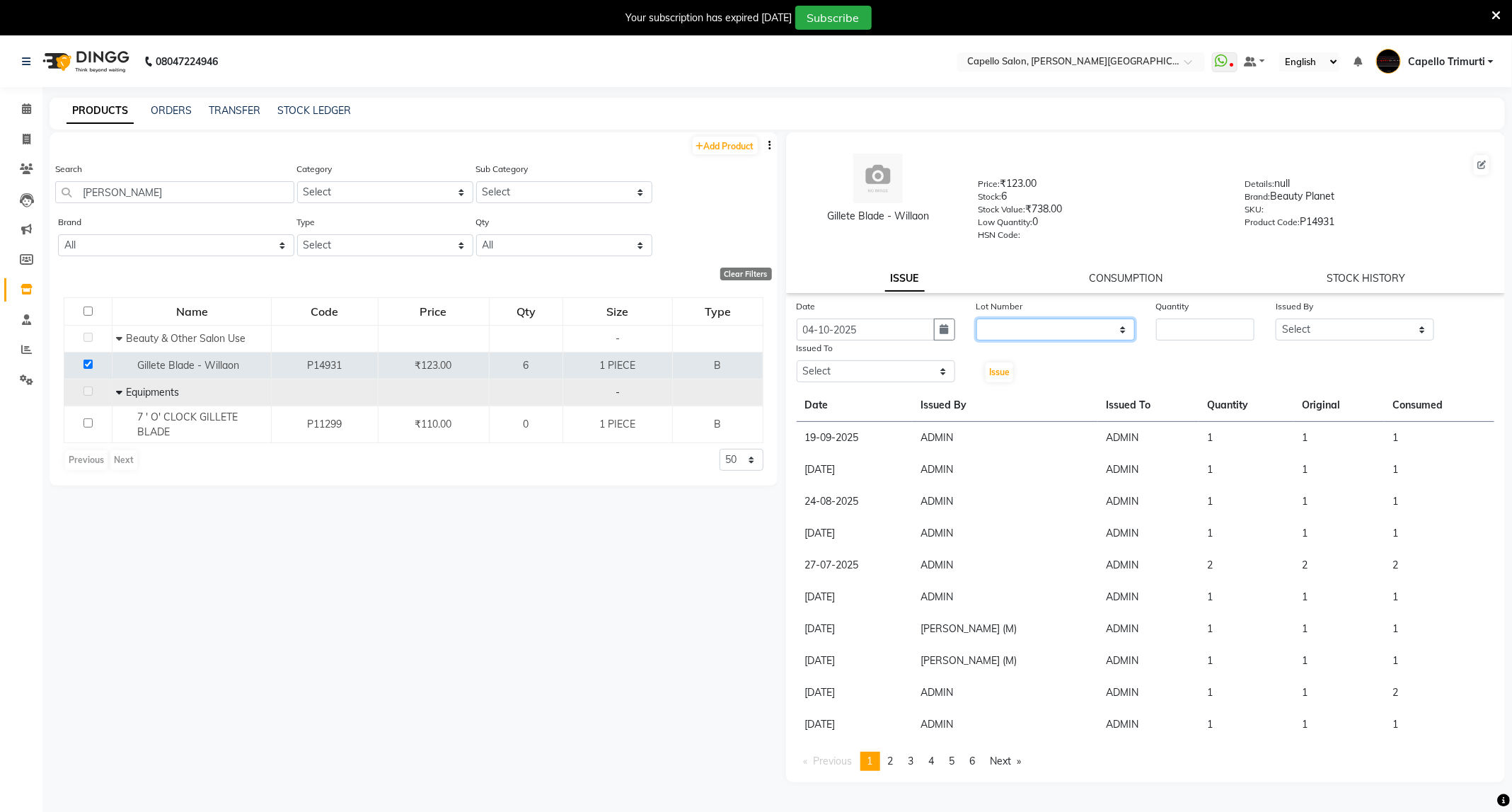
click at [1043, 332] on select "None" at bounding box center [1055, 329] width 158 height 22
select select "0: null"
click at [976, 318] on select "None" at bounding box center [1055, 329] width 158 height 22
click at [1172, 334] on input "number" at bounding box center [1205, 329] width 99 height 22
type input "1"
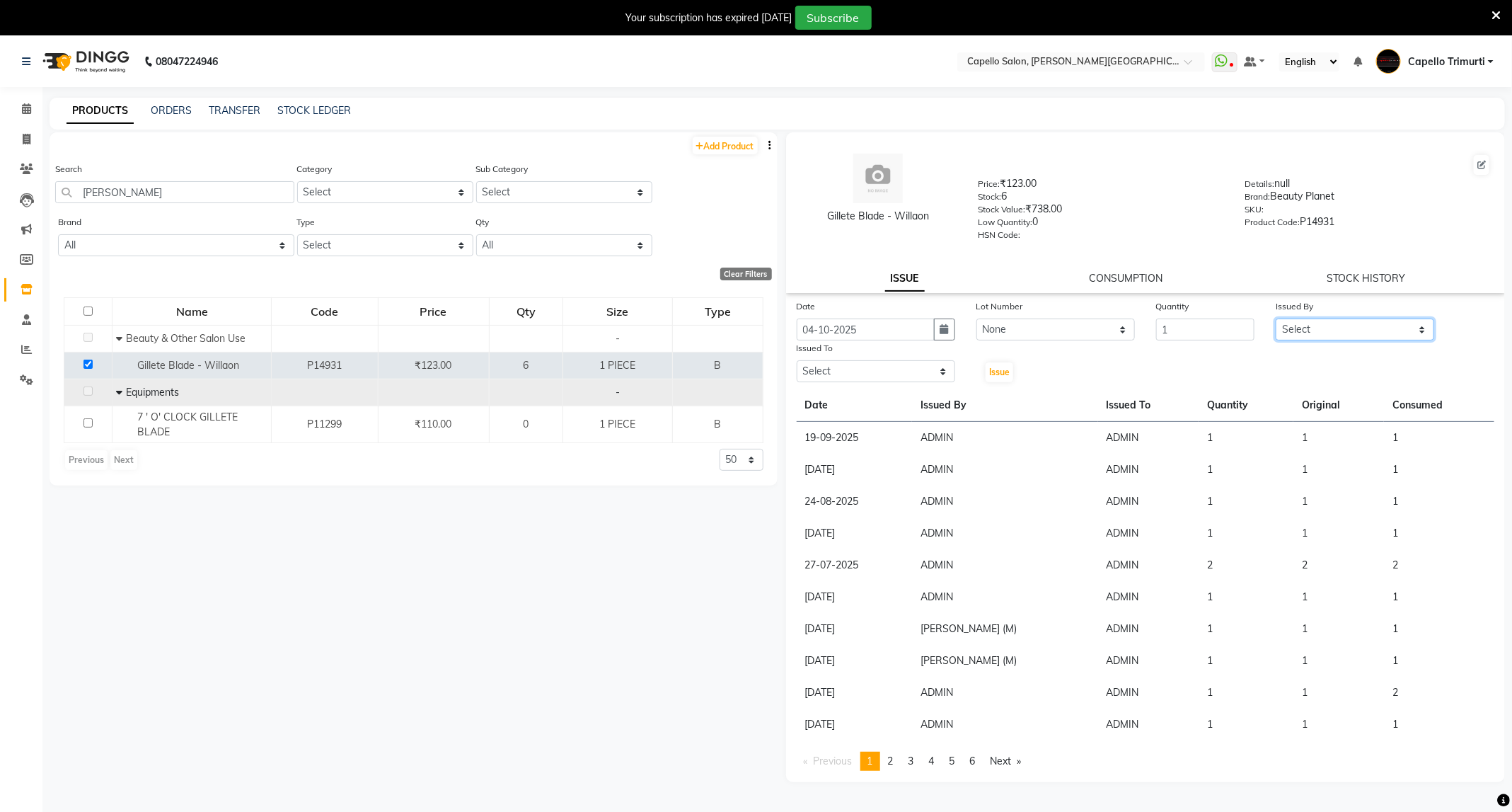
click at [1290, 327] on select "Select ADMIN ANKUSH B Capello Trimurti Dushyant barsagade Kristee Raut (M) Nare…" at bounding box center [1355, 329] width 158 height 22
select select "14656"
click at [1276, 318] on select "Select ADMIN ANKUSH B Capello Trimurti Dushyant barsagade Kristee Raut (M) Nare…" at bounding box center [1355, 329] width 158 height 22
click at [932, 368] on select "Select ADMIN ANKUSH B Capello Trimurti Dushyant barsagade Kristee Raut (M) Nare…" at bounding box center [875, 371] width 158 height 22
select select "14656"
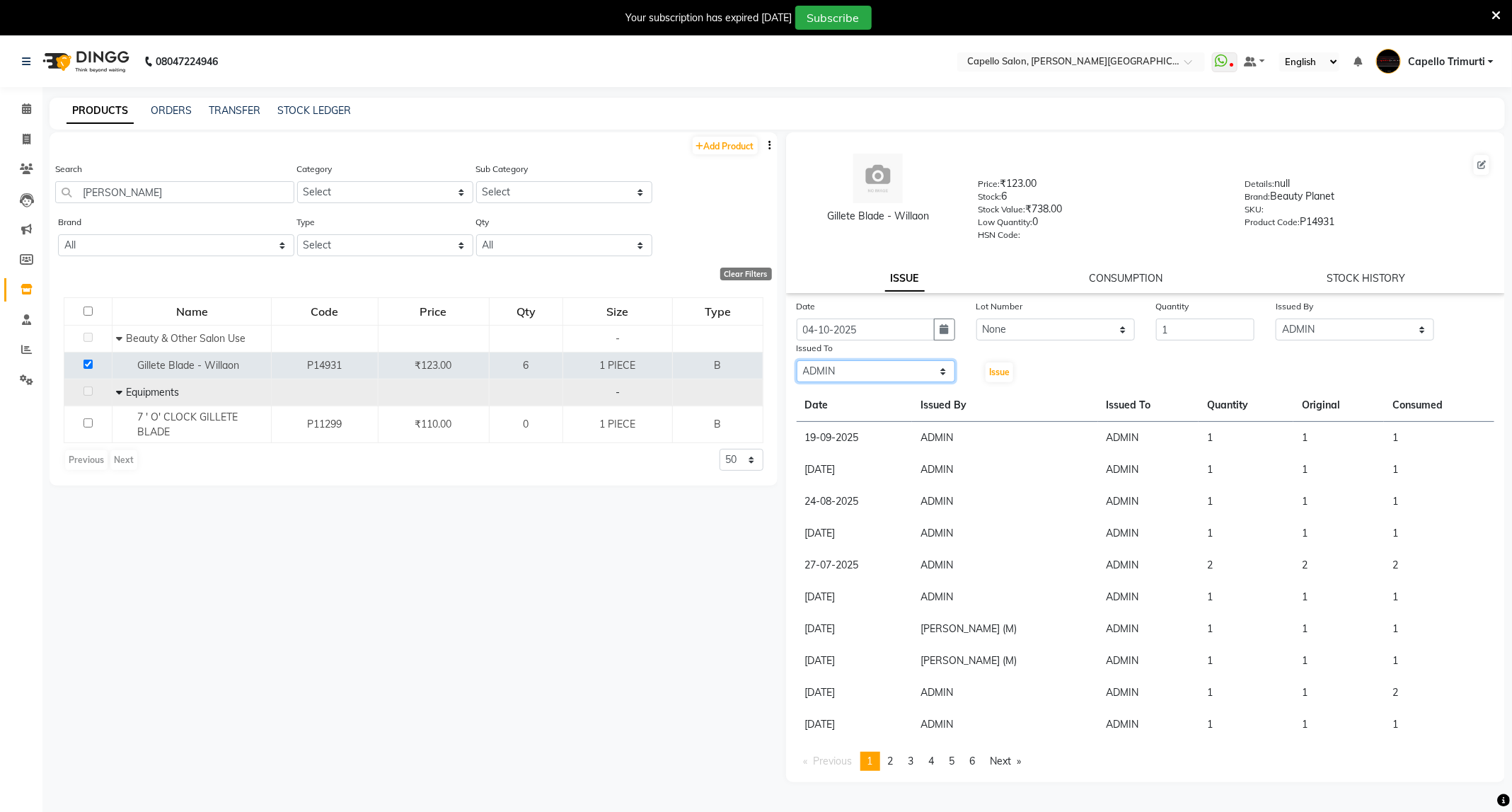
click at [797, 360] on select "Select ADMIN ANKUSH B Capello Trimurti Dushyant barsagade Kristee Raut (M) Nare…" at bounding box center [875, 371] width 158 height 22
click at [1008, 362] on button "Issue" at bounding box center [999, 372] width 28 height 20
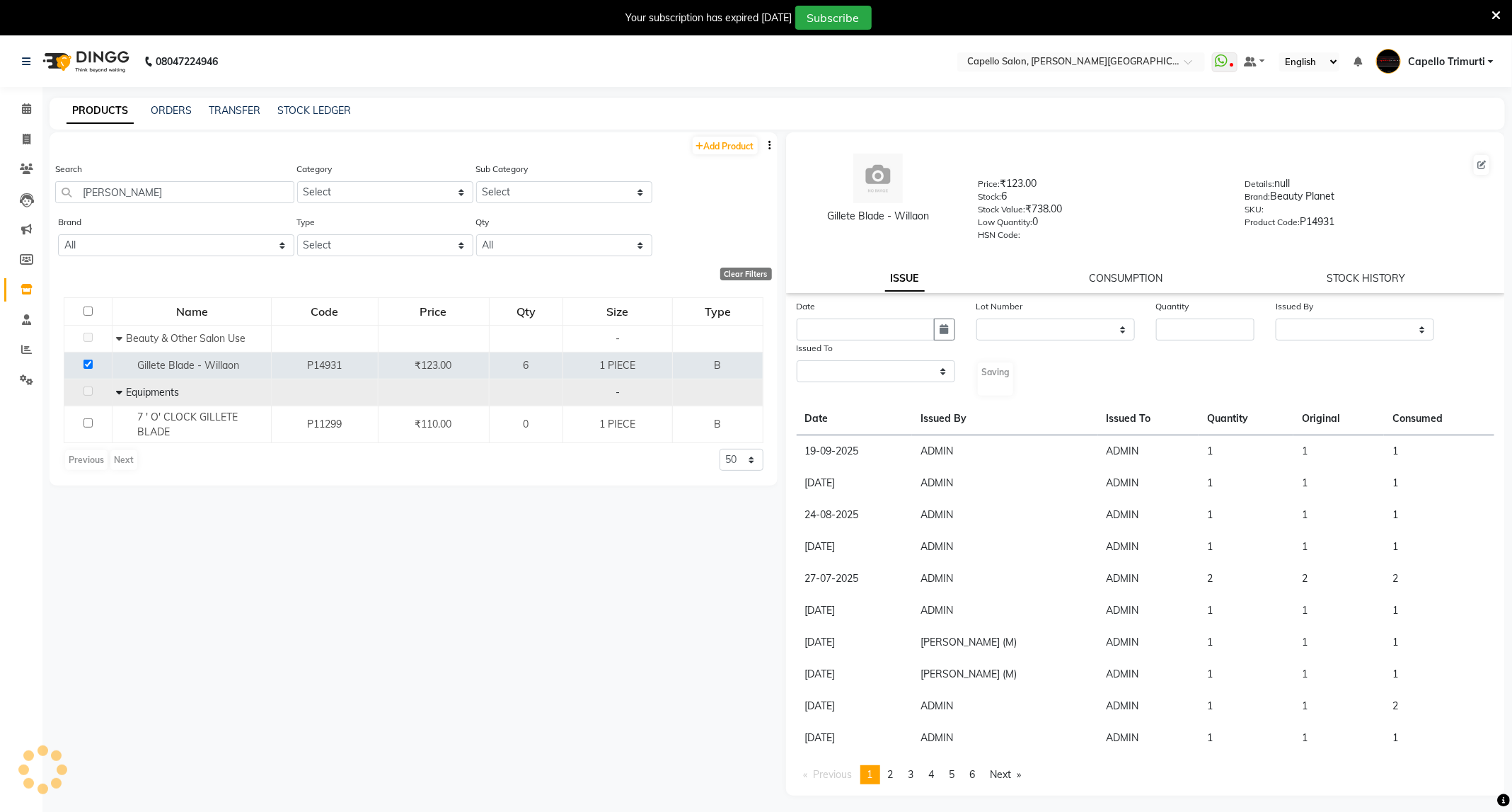
select select
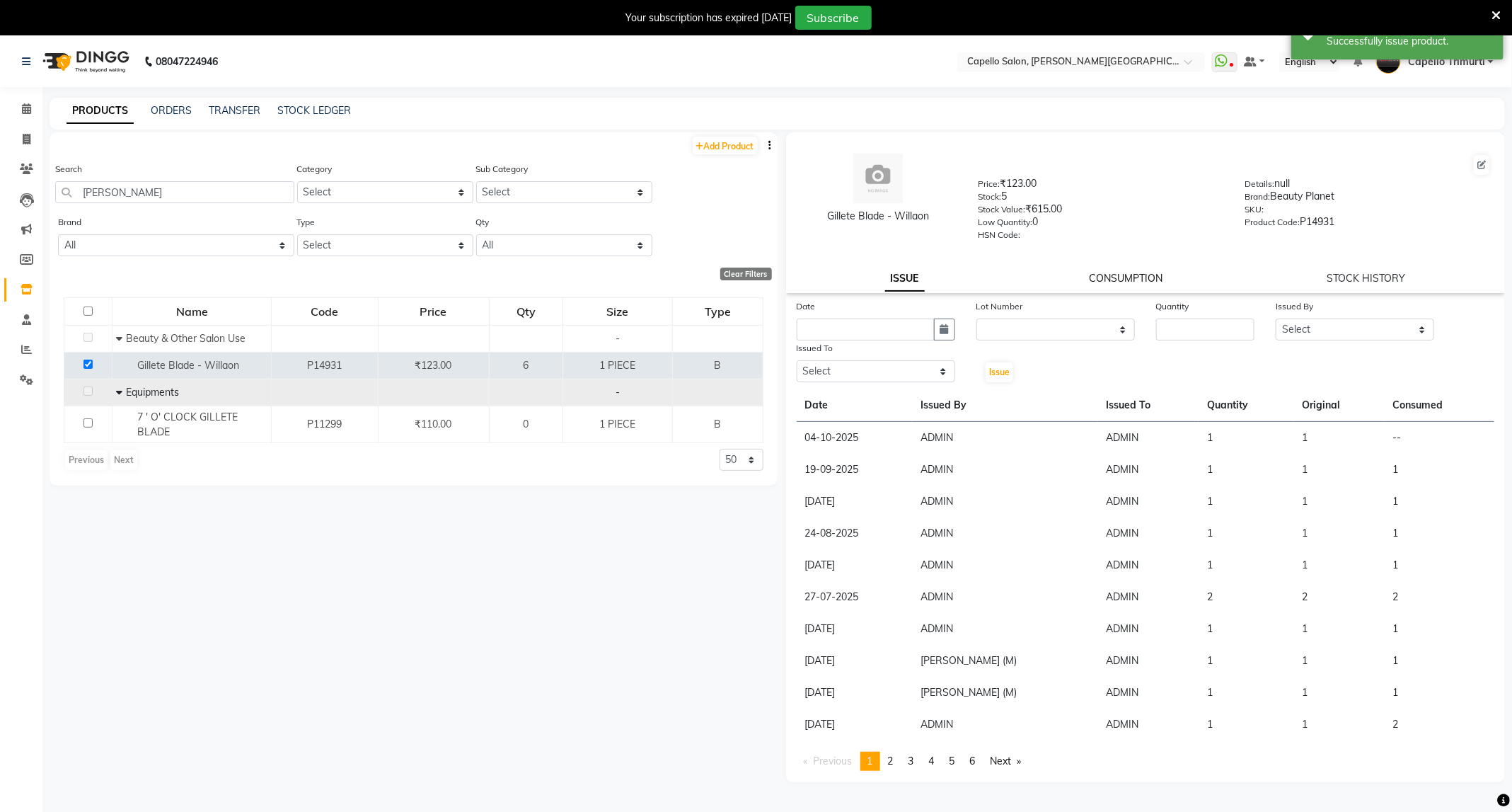
click at [1136, 276] on link "CONSUMPTION" at bounding box center [1125, 278] width 73 height 13
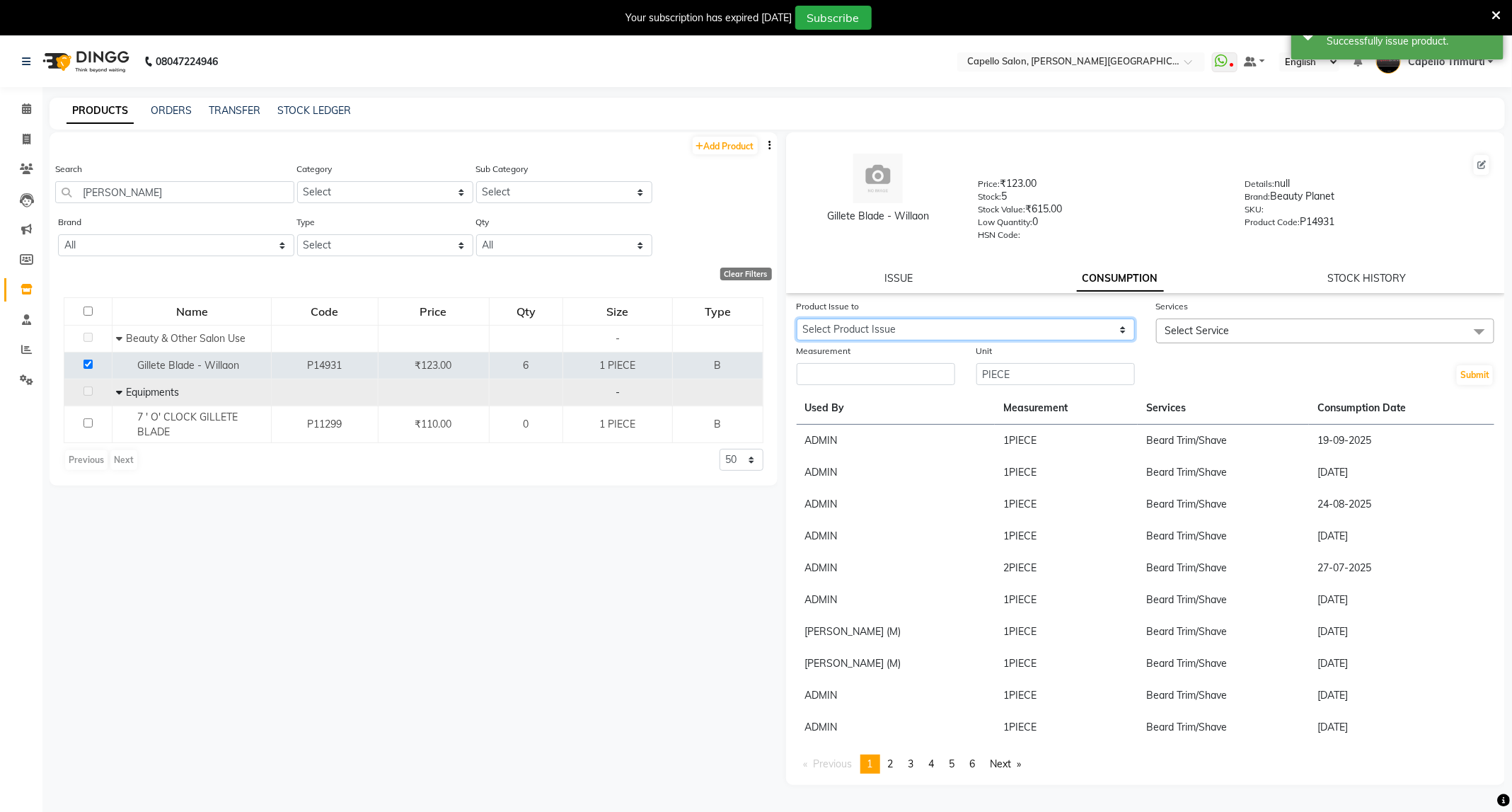
click at [1126, 336] on select "Select Product Issue 2025-10-04, Issued to: ADMIN, Balance: 1" at bounding box center [965, 329] width 338 height 22
select select "1284586"
click at [797, 318] on select "Select Product Issue 2025-10-04, Issued to: ADMIN, Balance: 1" at bounding box center [965, 329] width 338 height 22
click at [1236, 325] on span "Select Service" at bounding box center [1325, 330] width 338 height 24
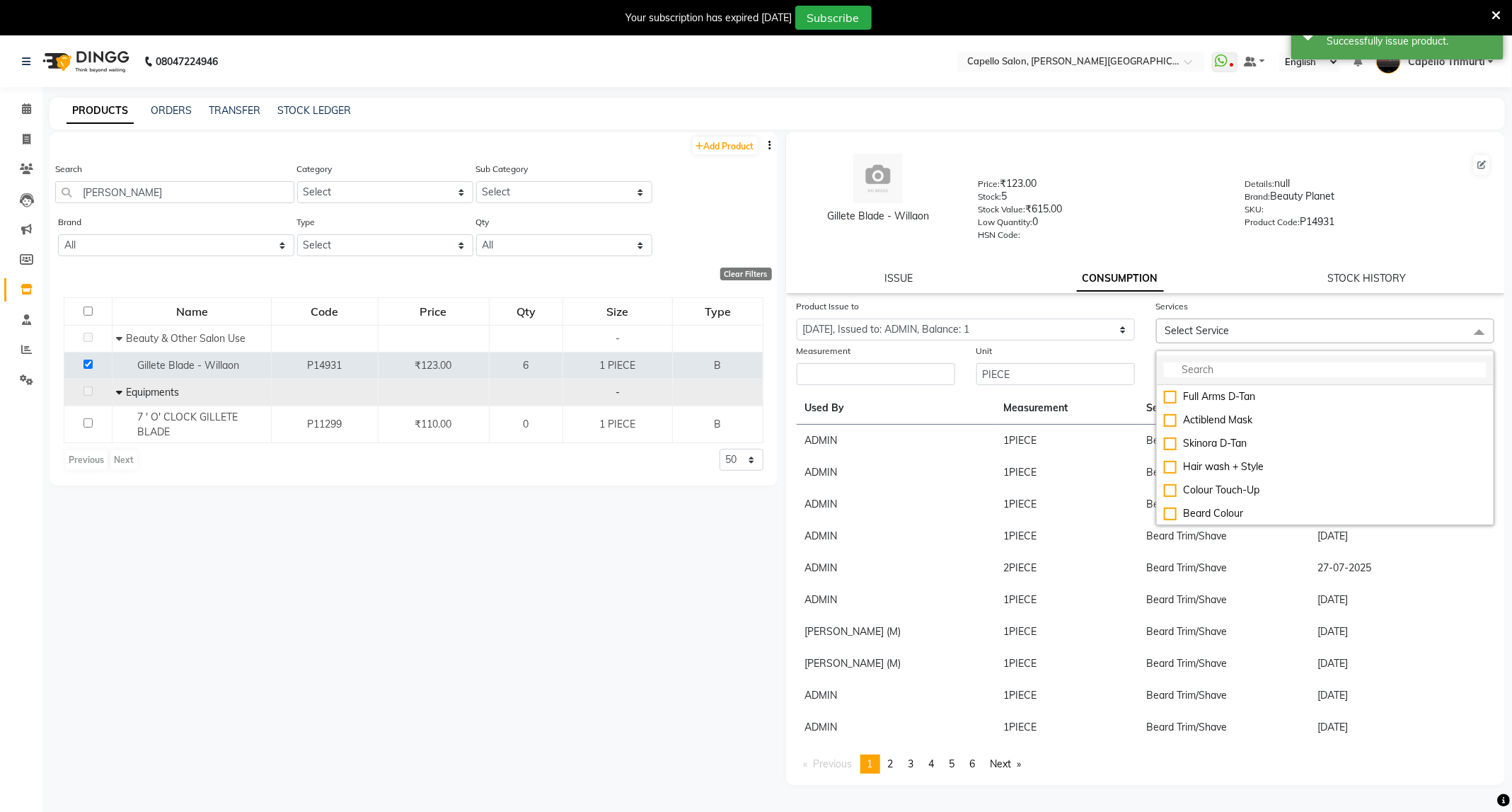
click at [1240, 375] on input "multiselect-search" at bounding box center [1325, 369] width 323 height 15
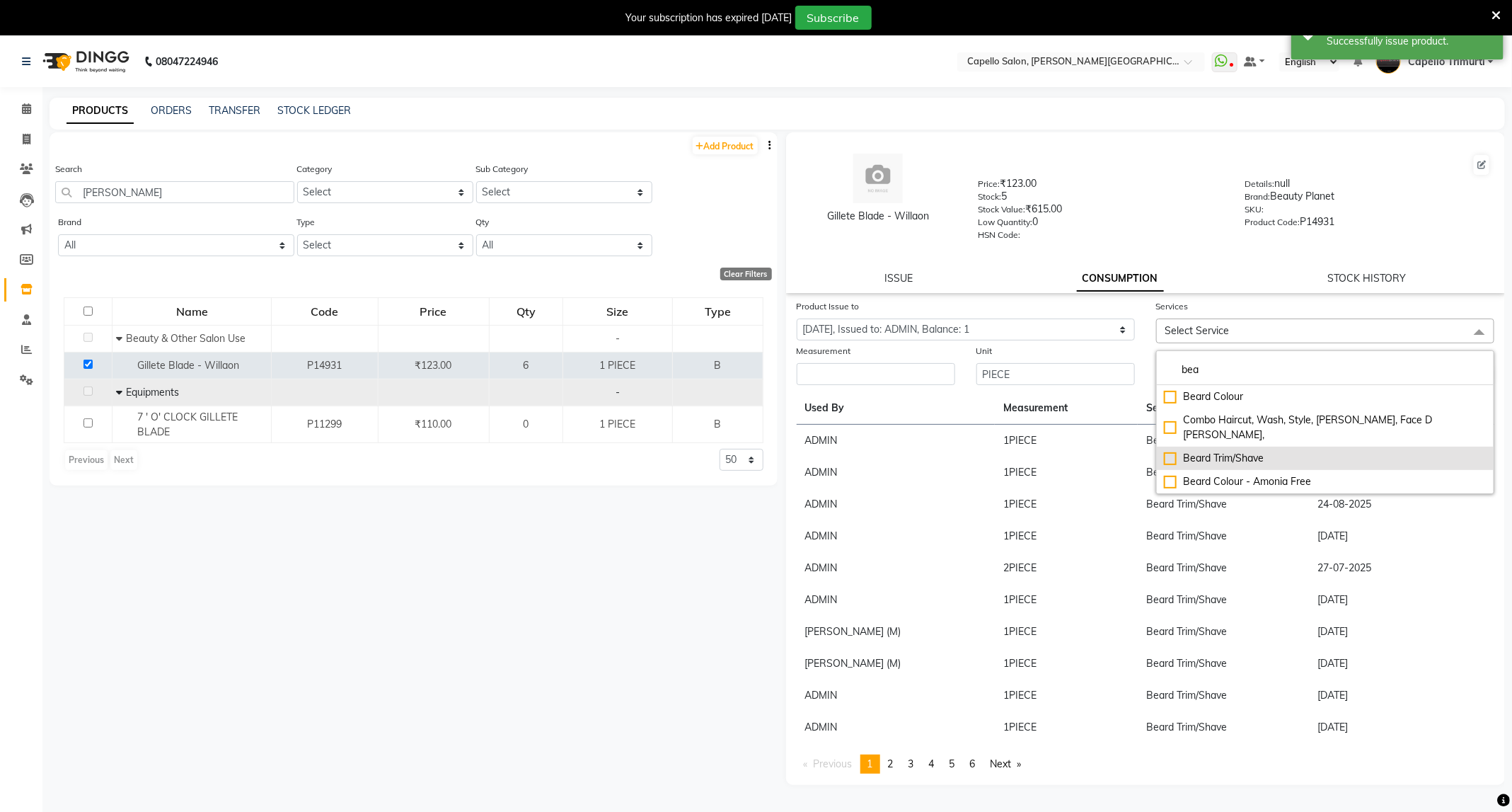
type input "bea"
click at [1233, 451] on div "Beard Trim/Shave" at bounding box center [1325, 458] width 323 height 15
checkbox input "true"
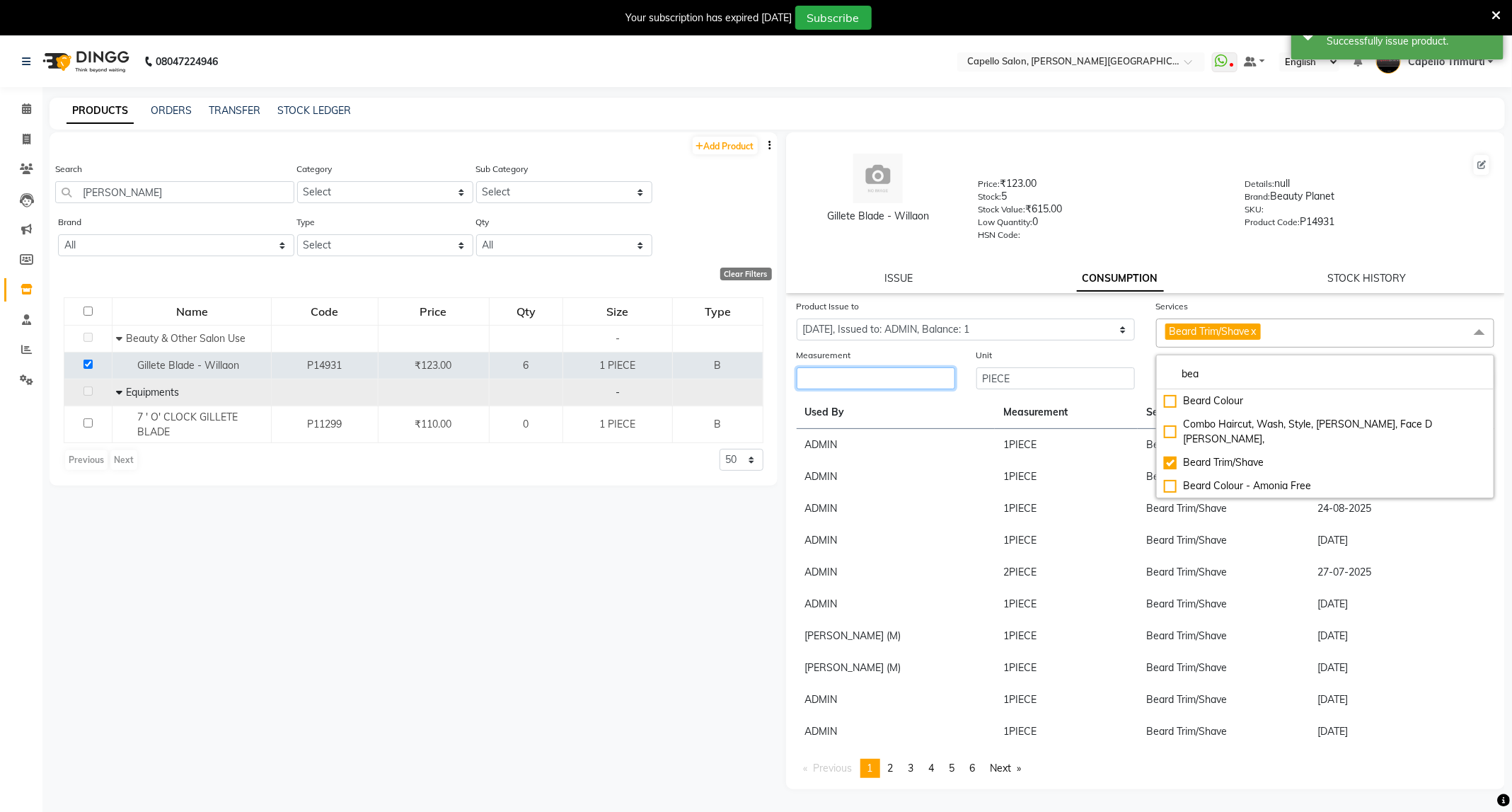
click at [894, 385] on input "number" at bounding box center [875, 378] width 158 height 22
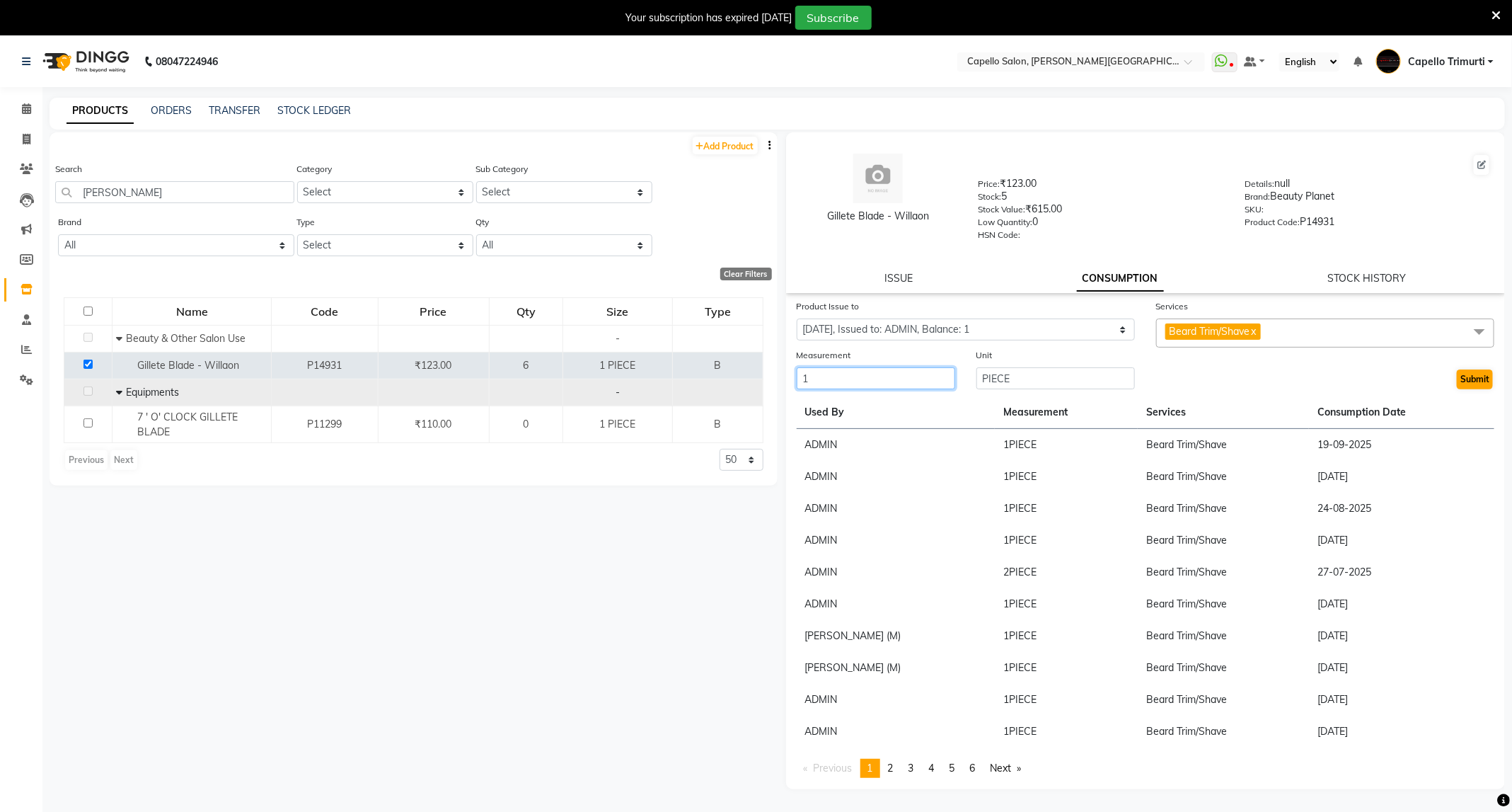
type input "1"
click at [1490, 382] on button "Submit" at bounding box center [1475, 379] width 36 height 20
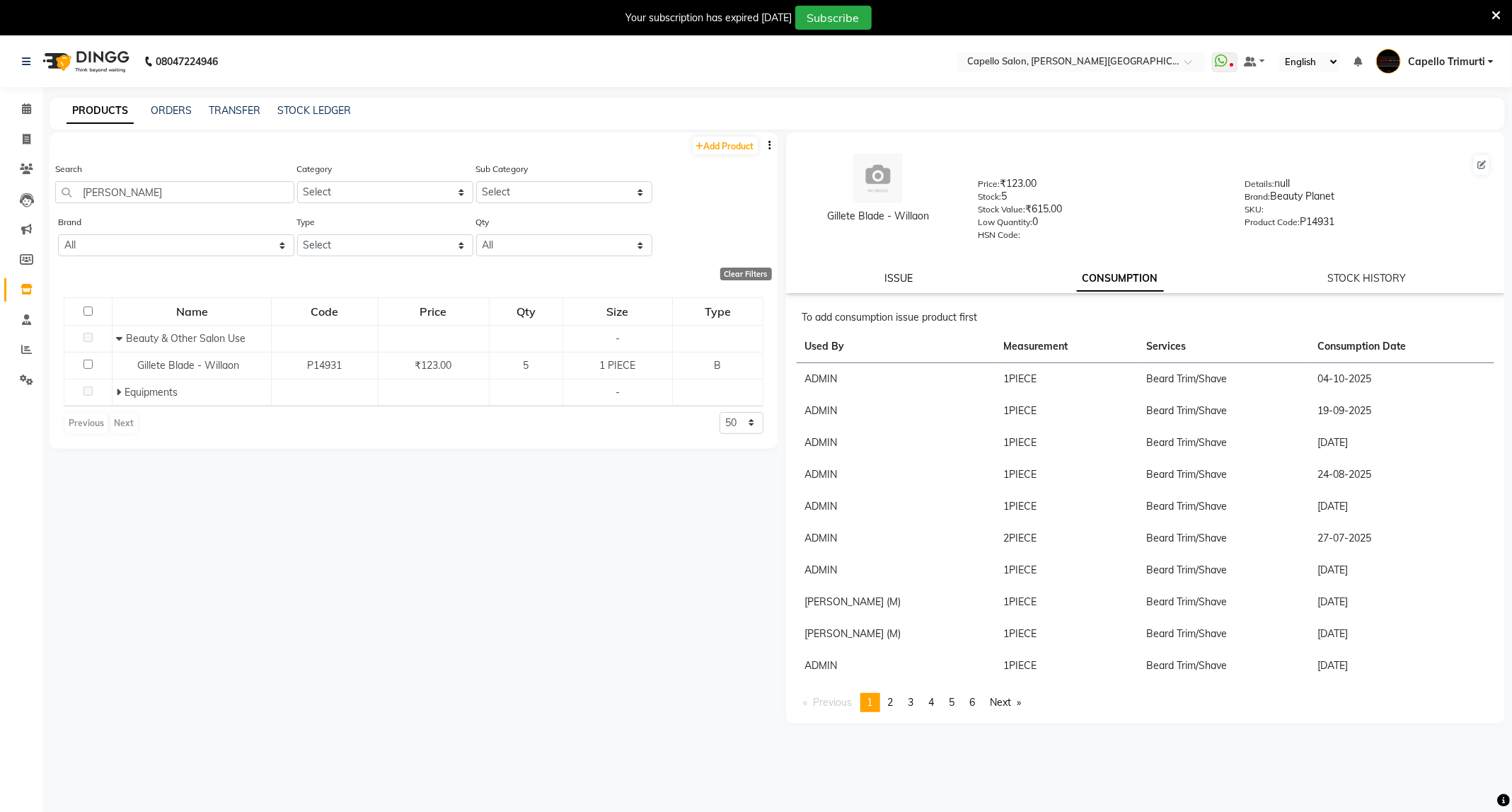
click at [903, 278] on link "ISSUE" at bounding box center [898, 278] width 28 height 13
select select
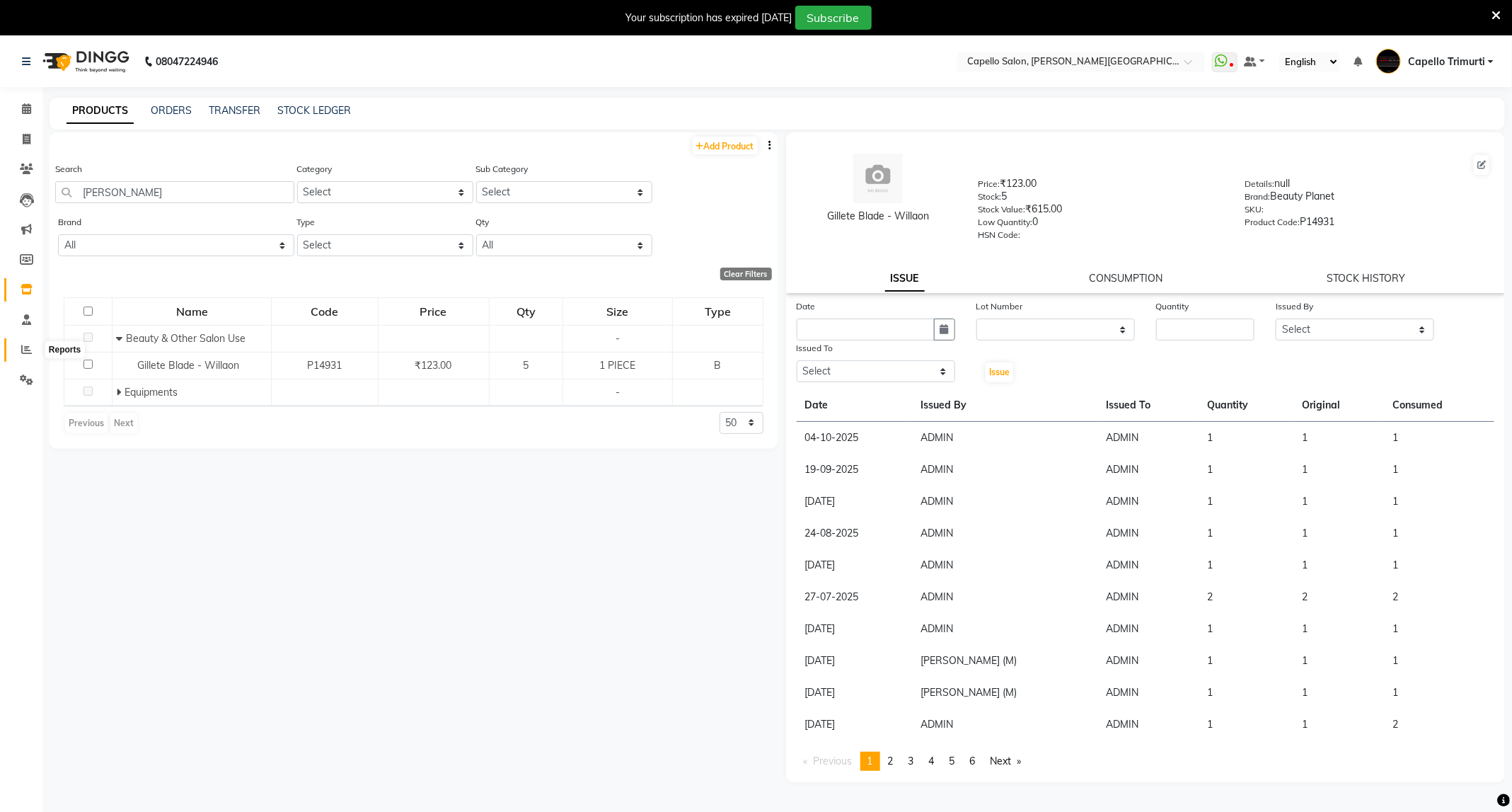
click at [22, 353] on icon at bounding box center [27, 349] width 11 height 11
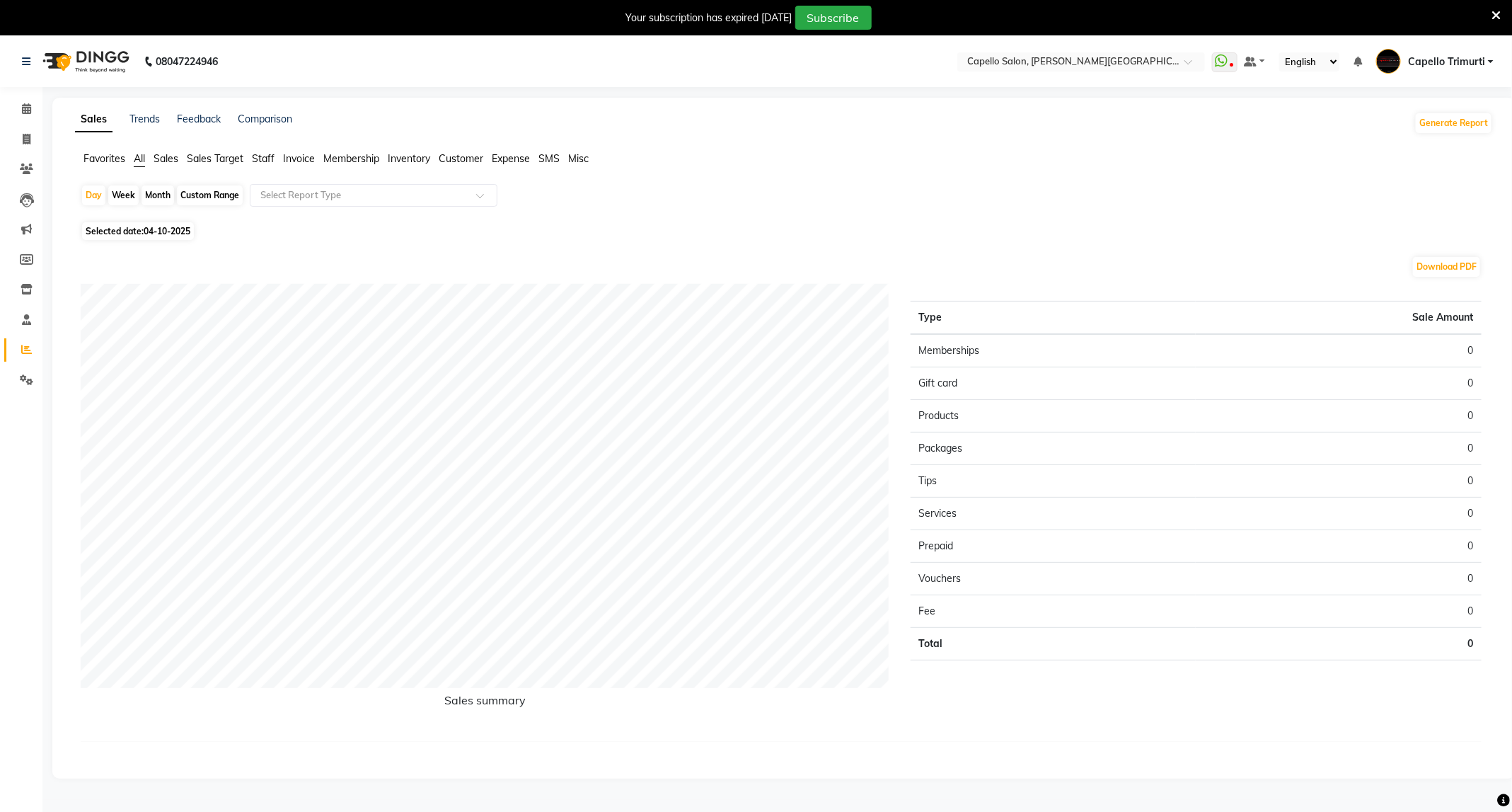
click at [268, 155] on span "Staff" at bounding box center [263, 158] width 23 height 13
click at [168, 223] on span "04-10-2025" at bounding box center [167, 222] width 47 height 11
select select "10"
select select "2025"
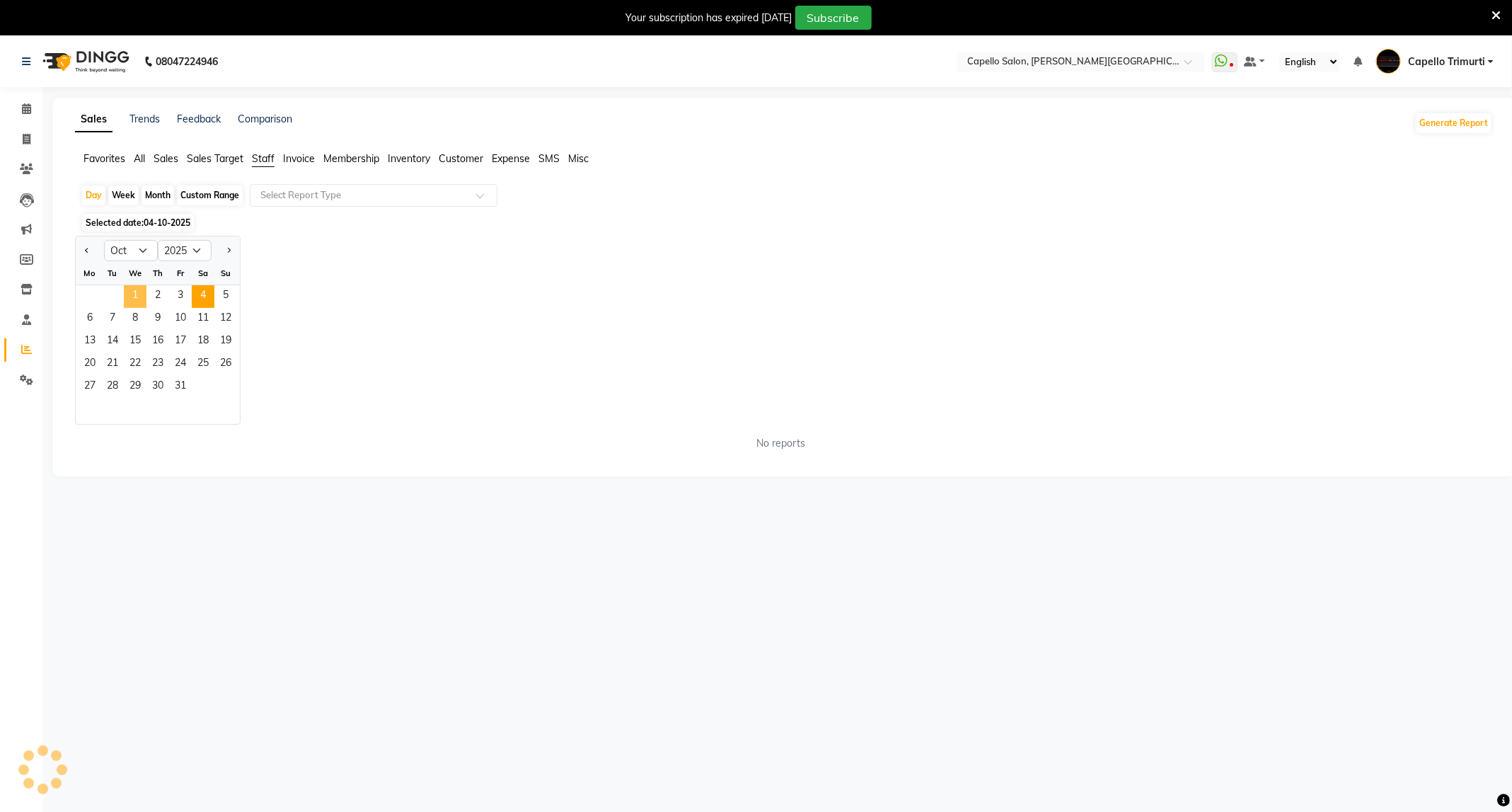
click at [129, 290] on span "1" at bounding box center [135, 297] width 23 height 23
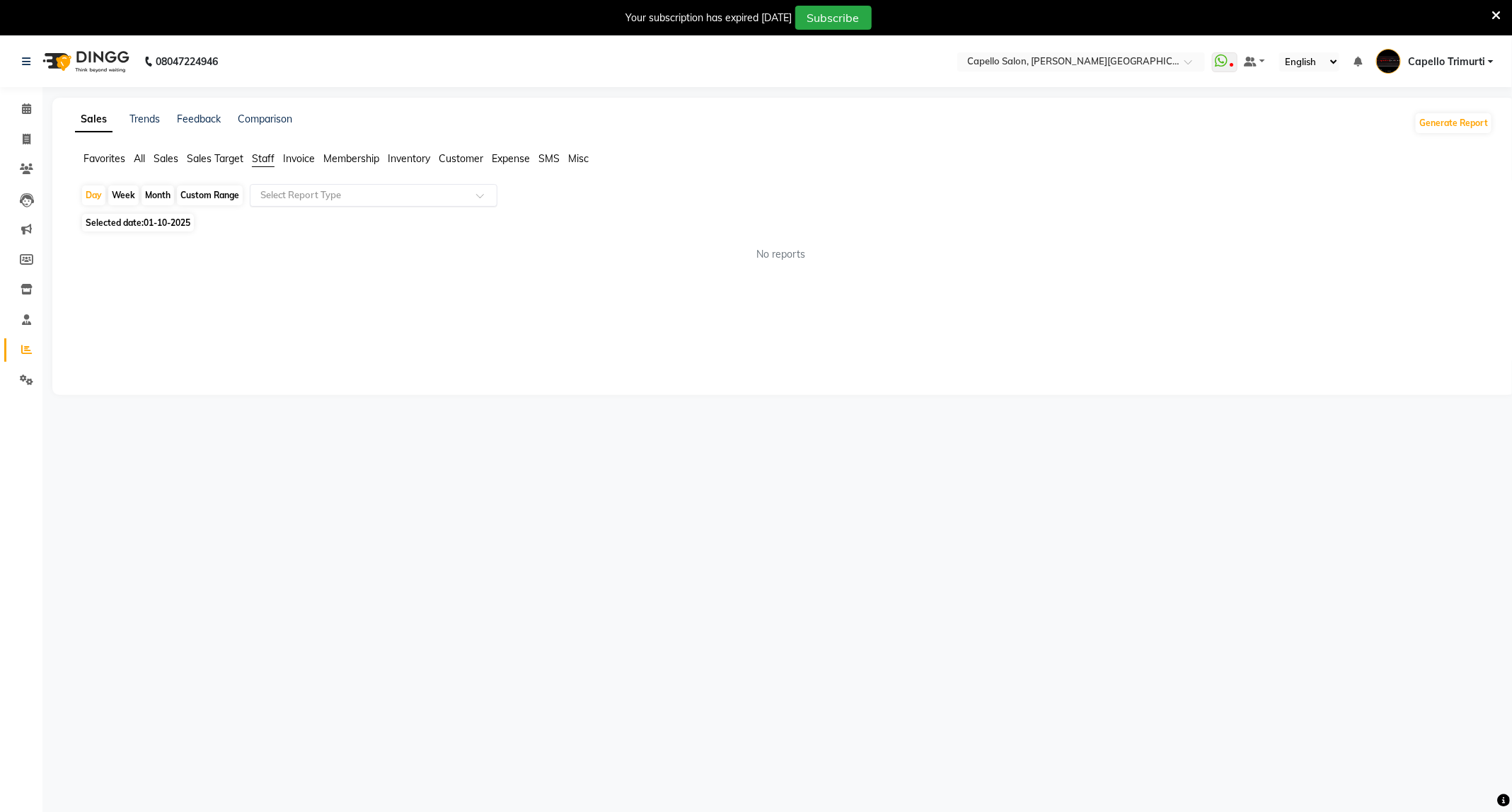
click at [287, 206] on ng-select "Select Report Type" at bounding box center [374, 196] width 248 height 23
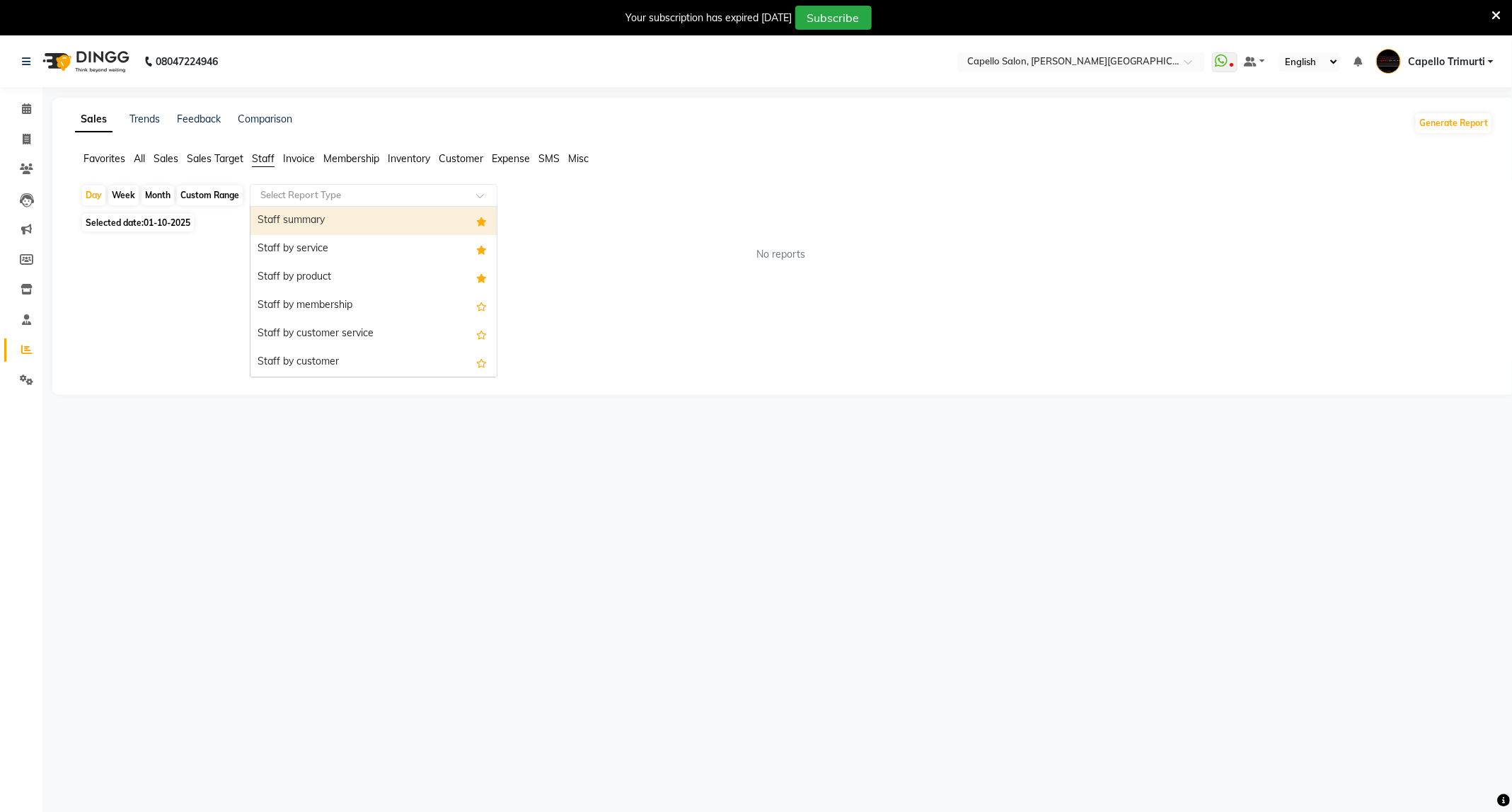
click at [296, 219] on div "Staff summary" at bounding box center [374, 220] width 246 height 28
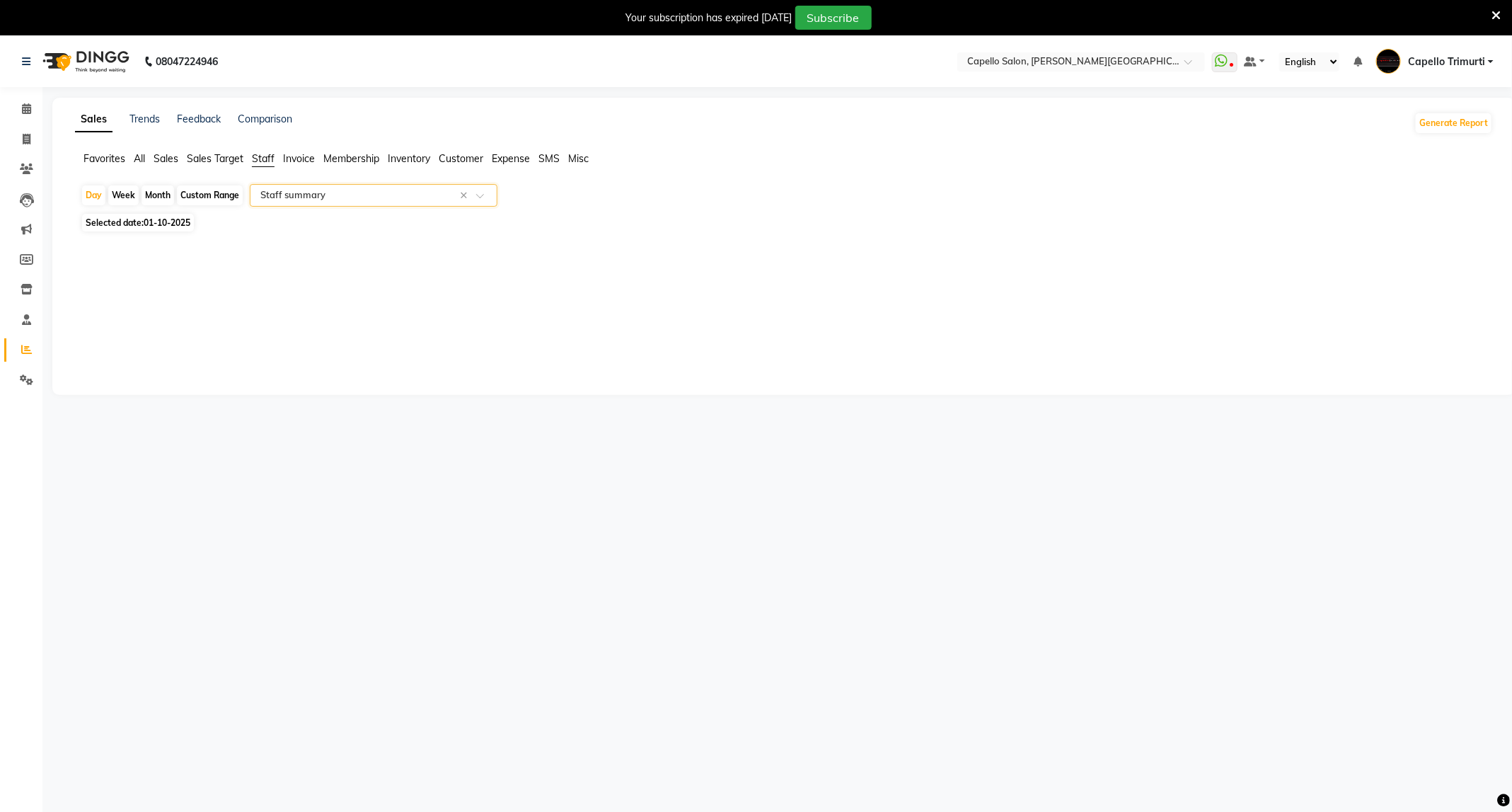
click at [157, 219] on span "01-10-2025" at bounding box center [167, 222] width 47 height 11
select select "10"
select select "2025"
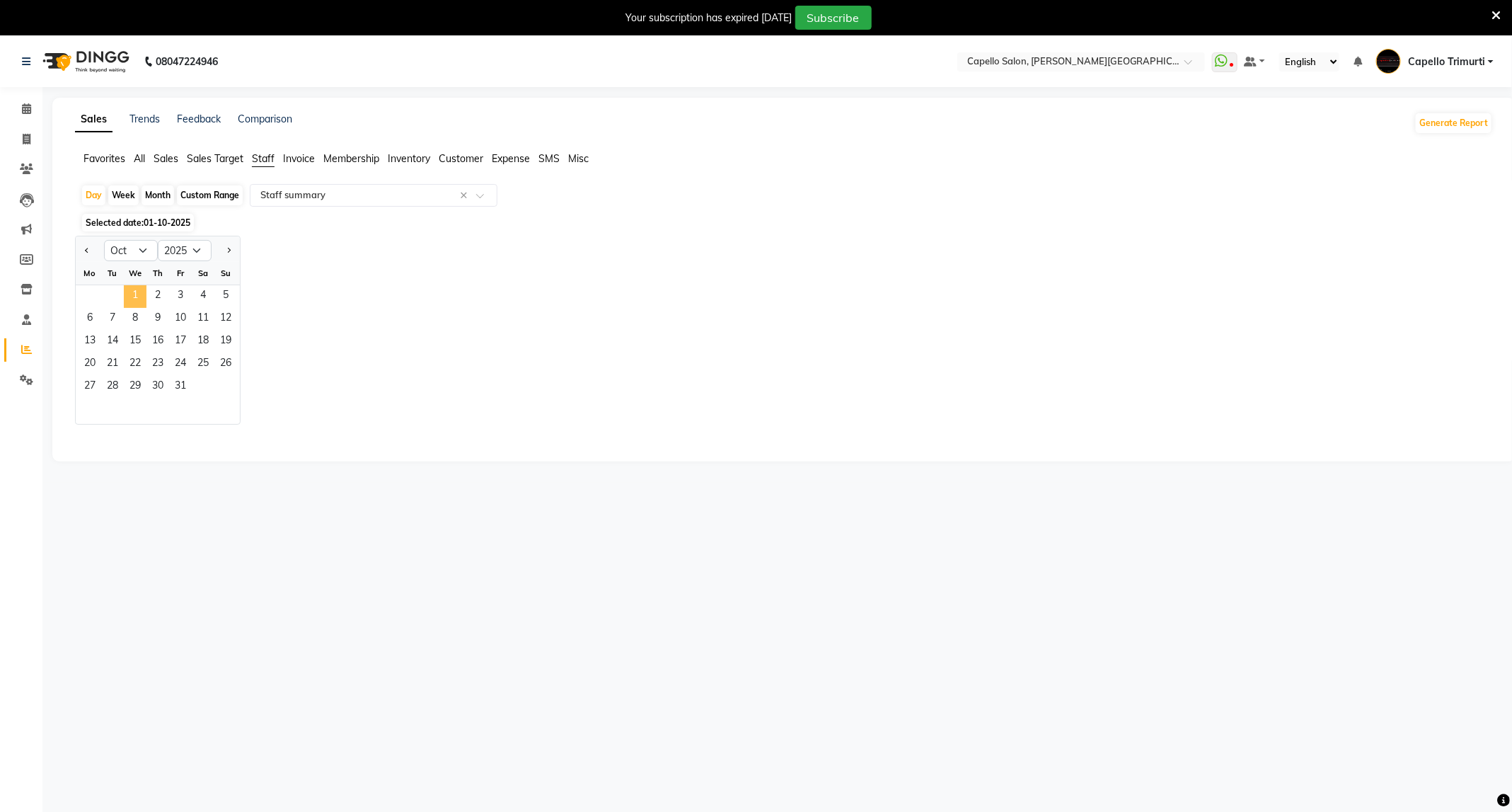
click at [144, 296] on span "1" at bounding box center [135, 297] width 23 height 23
select select "full_report"
select select "csv"
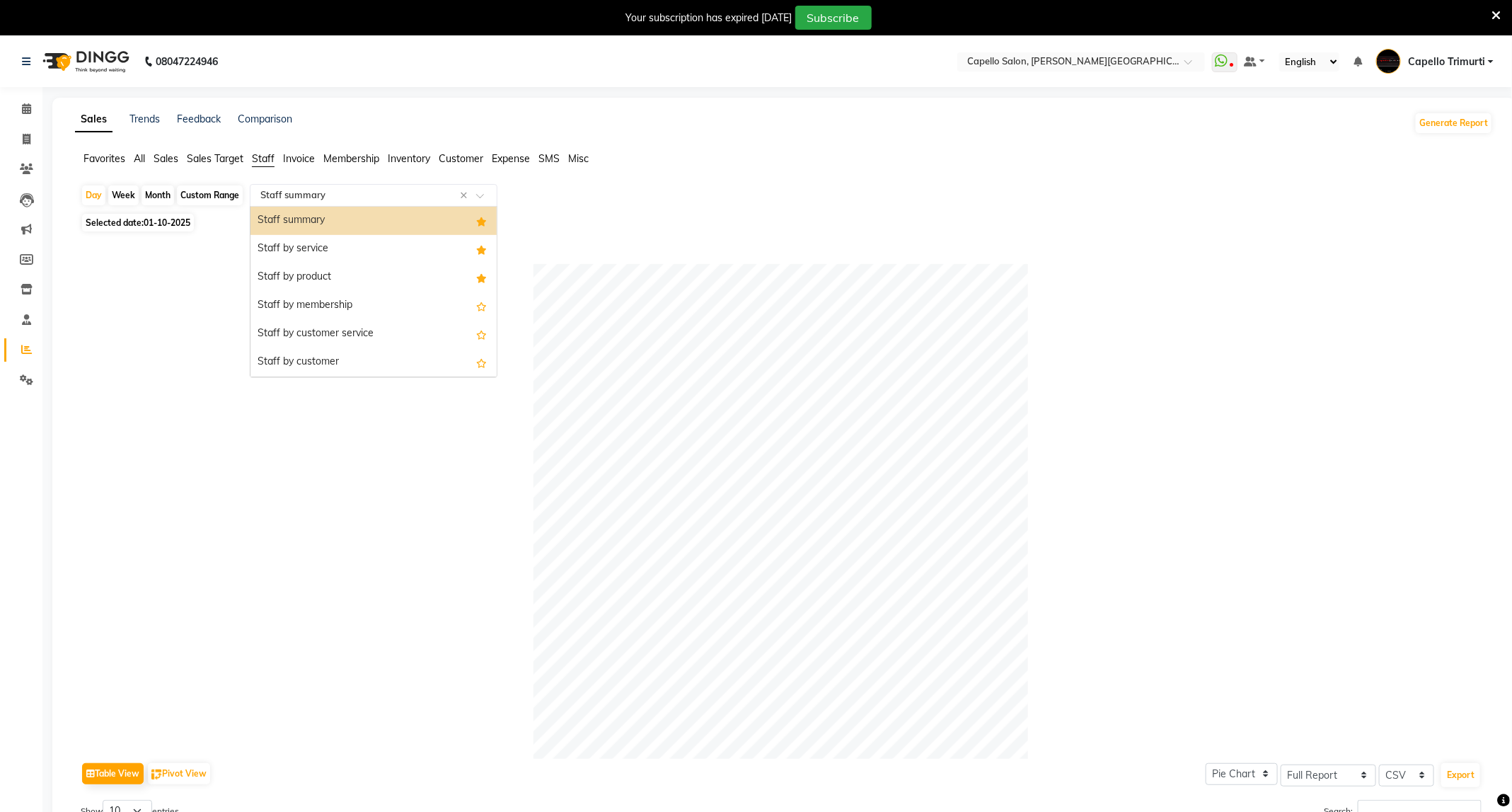
click at [329, 204] on div "Select Report Type × Staff summary ×" at bounding box center [374, 196] width 248 height 23
click at [347, 258] on div "Staff by service" at bounding box center [374, 248] width 246 height 28
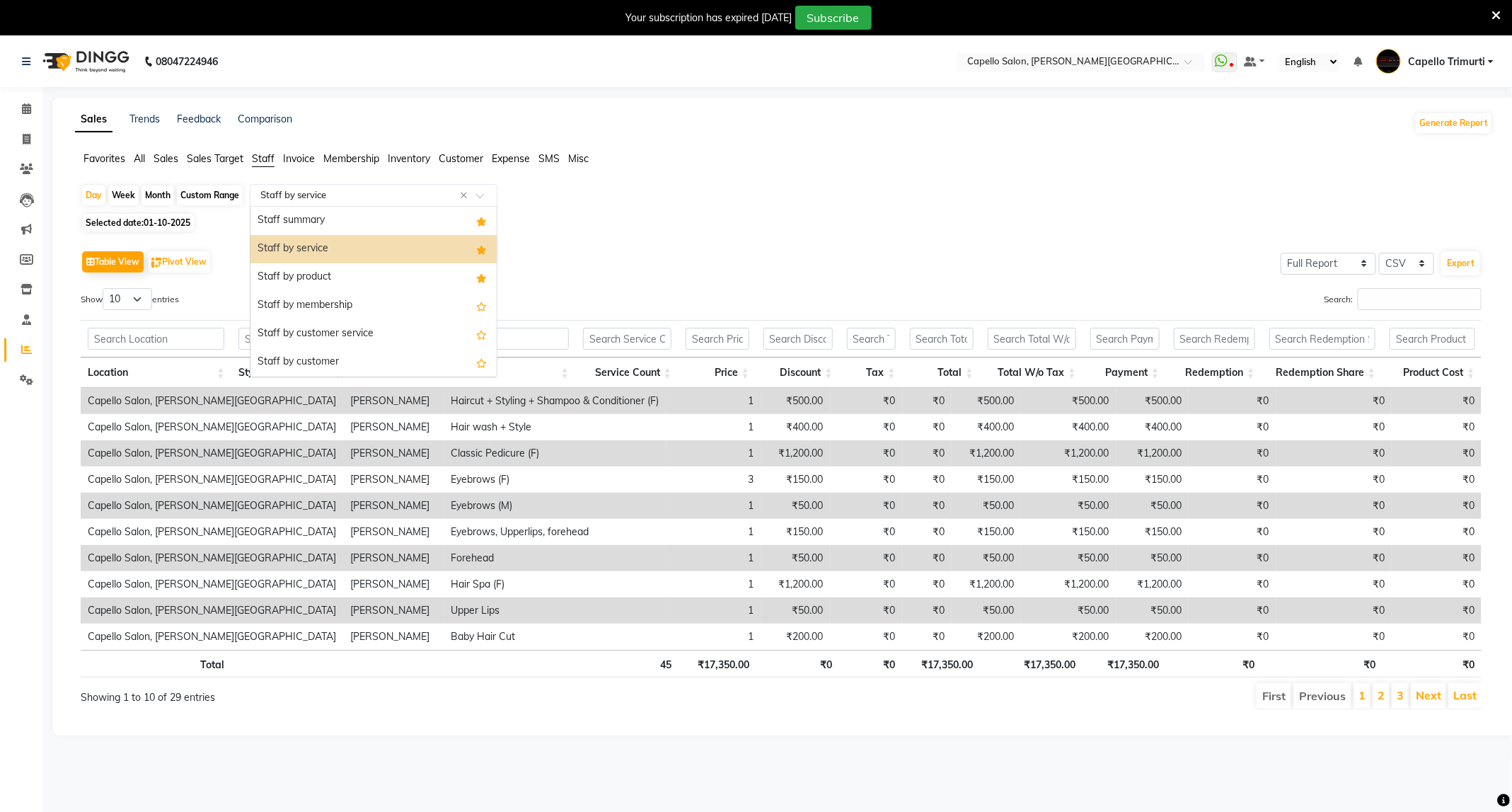
click at [367, 204] on div "Select Report Type × Staff by service ×" at bounding box center [374, 196] width 248 height 23
click at [370, 232] on div "Staff summary" at bounding box center [374, 220] width 246 height 28
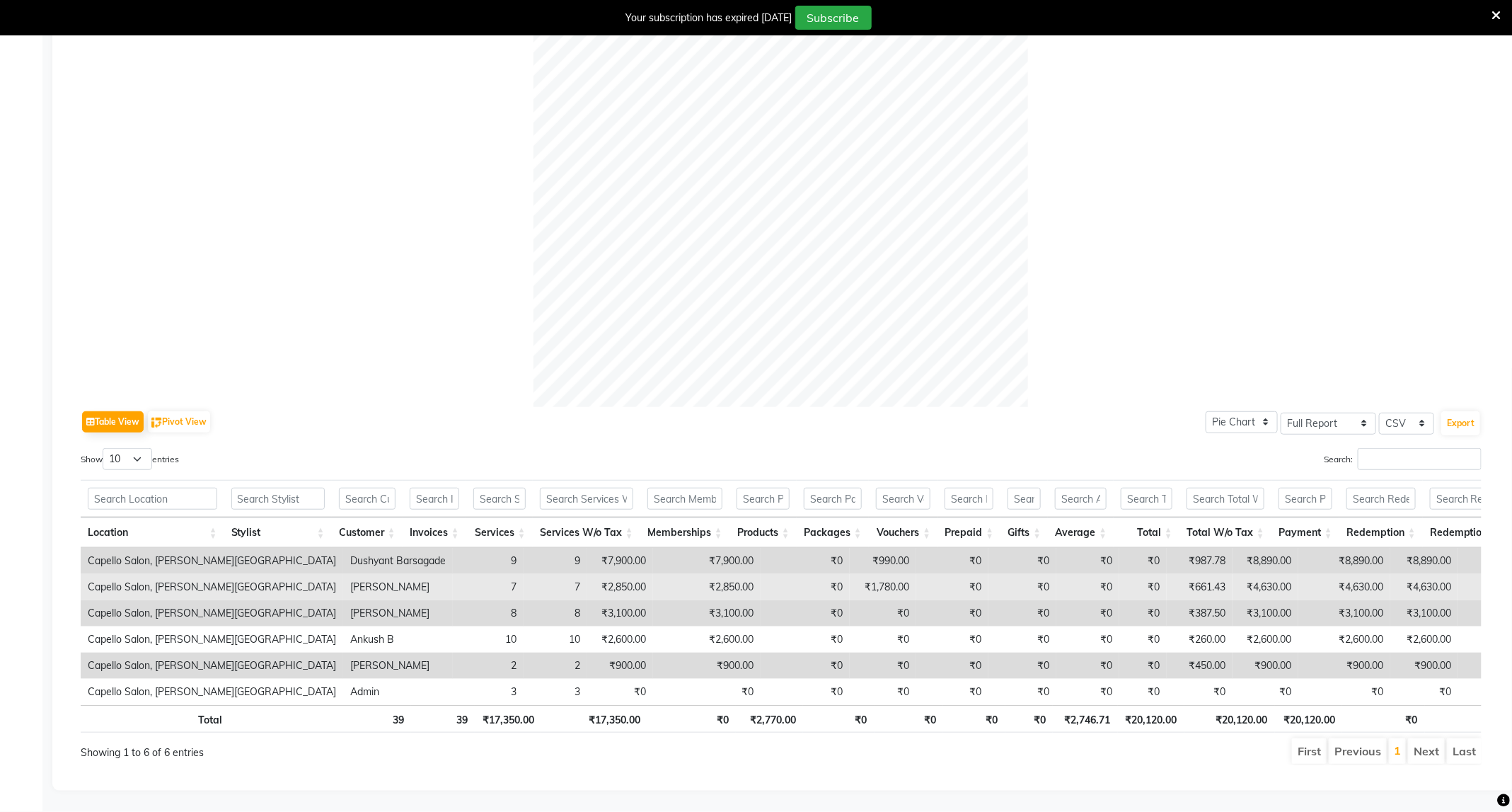
scroll to position [70, 0]
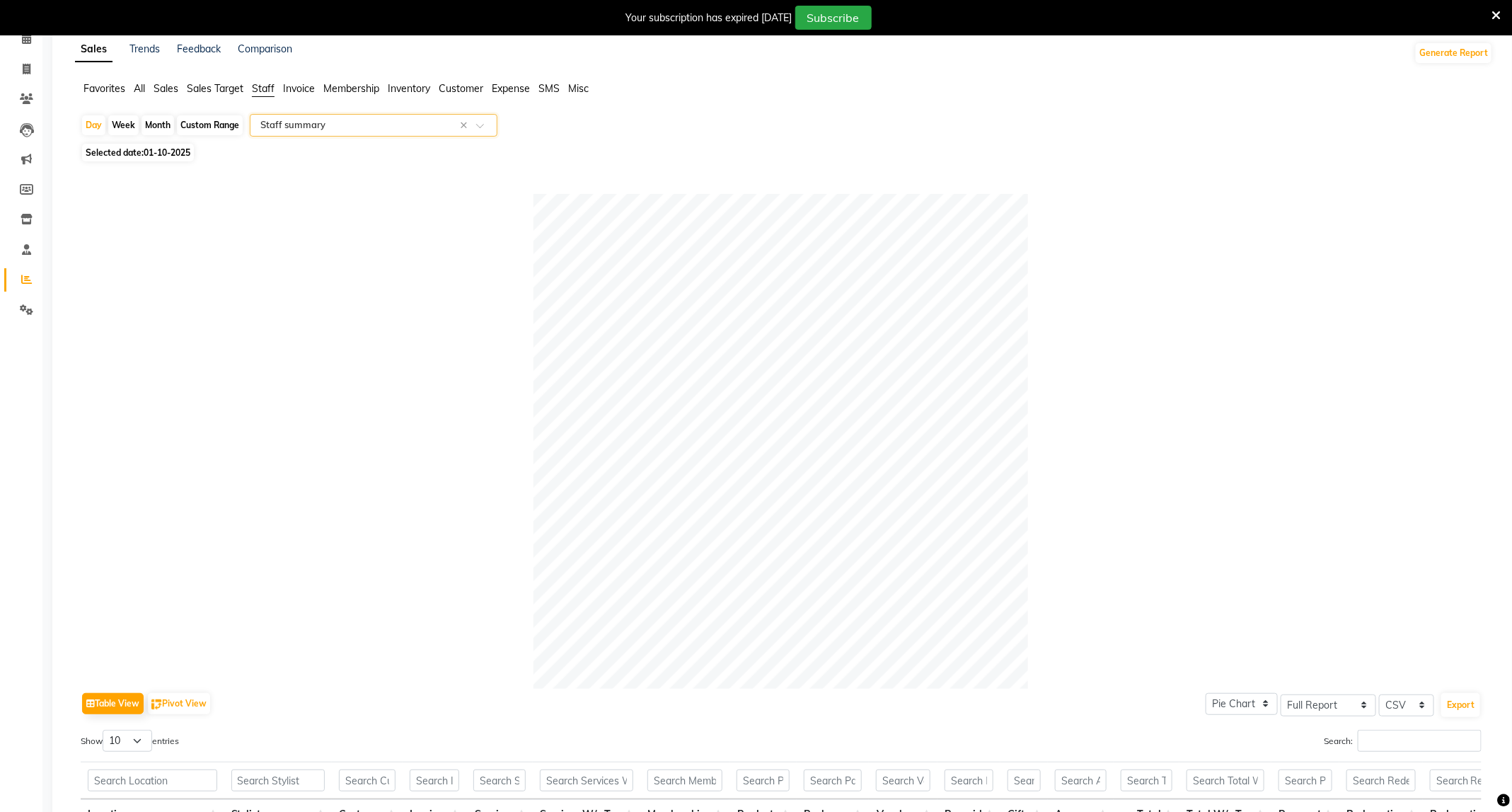
click at [412, 129] on input "text" at bounding box center [359, 125] width 204 height 15
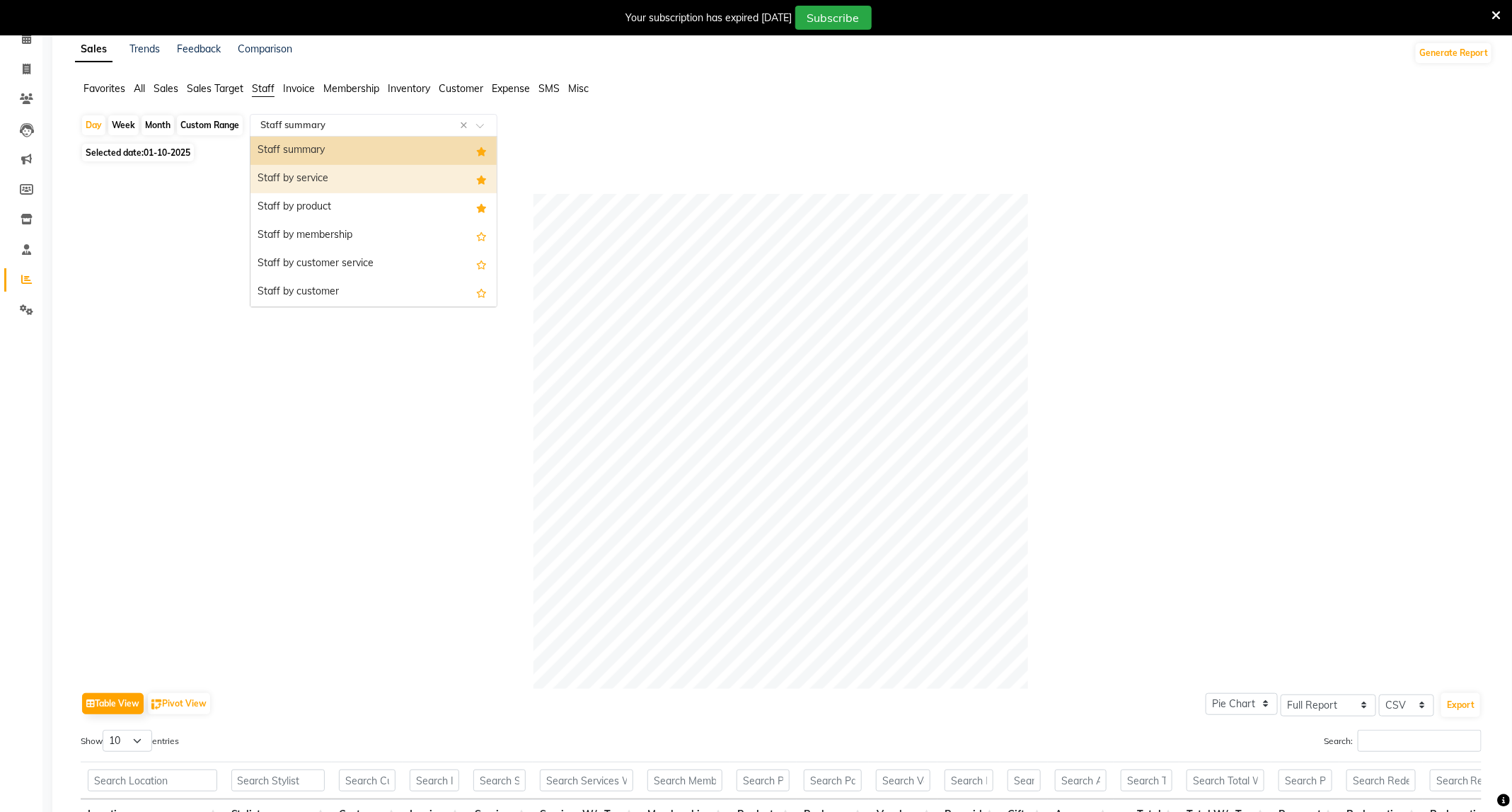
click at [407, 176] on div "Staff by service" at bounding box center [374, 179] width 246 height 28
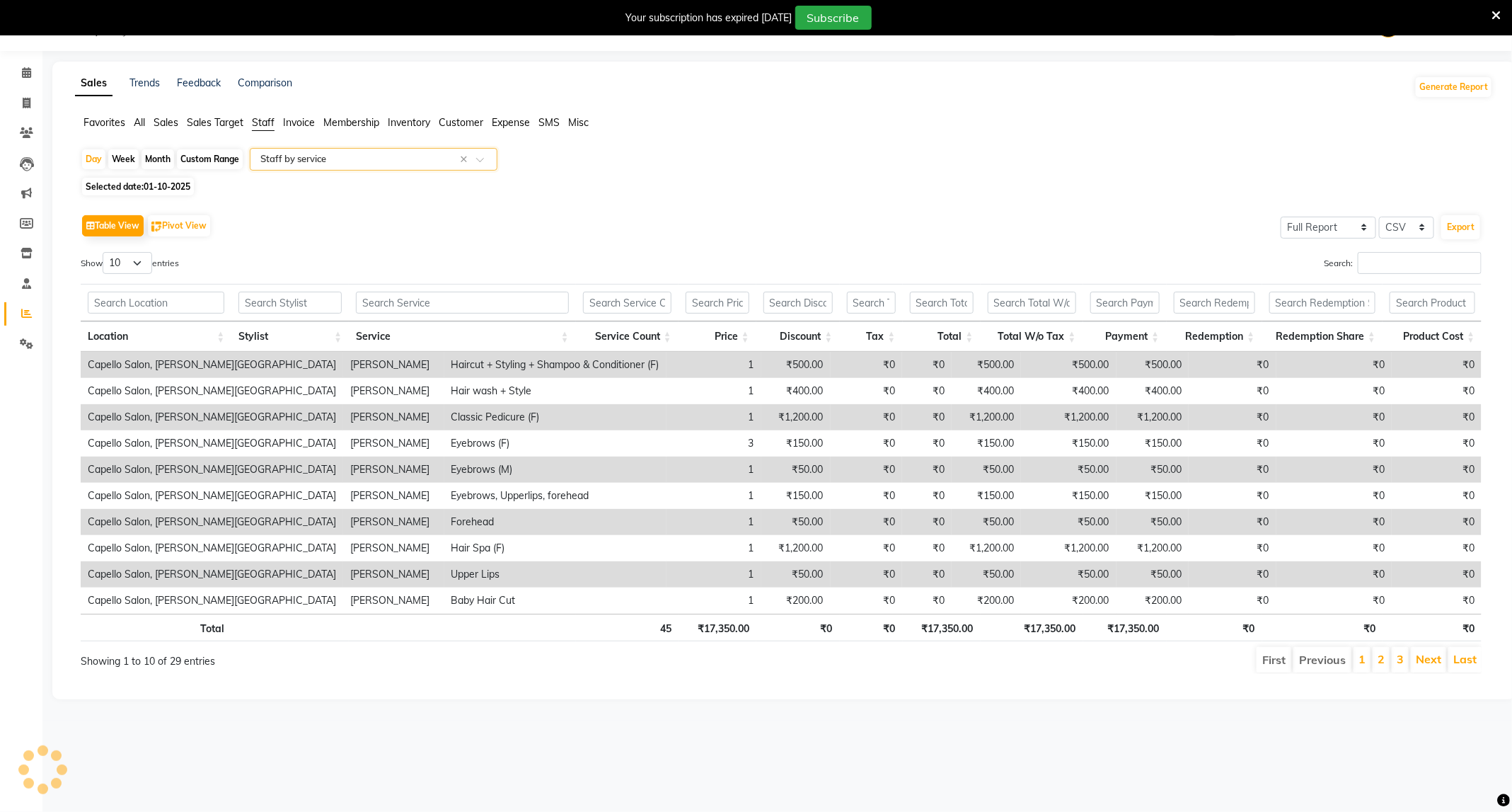
scroll to position [36, 0]
click at [1410, 255] on input "Search:" at bounding box center [1420, 262] width 124 height 22
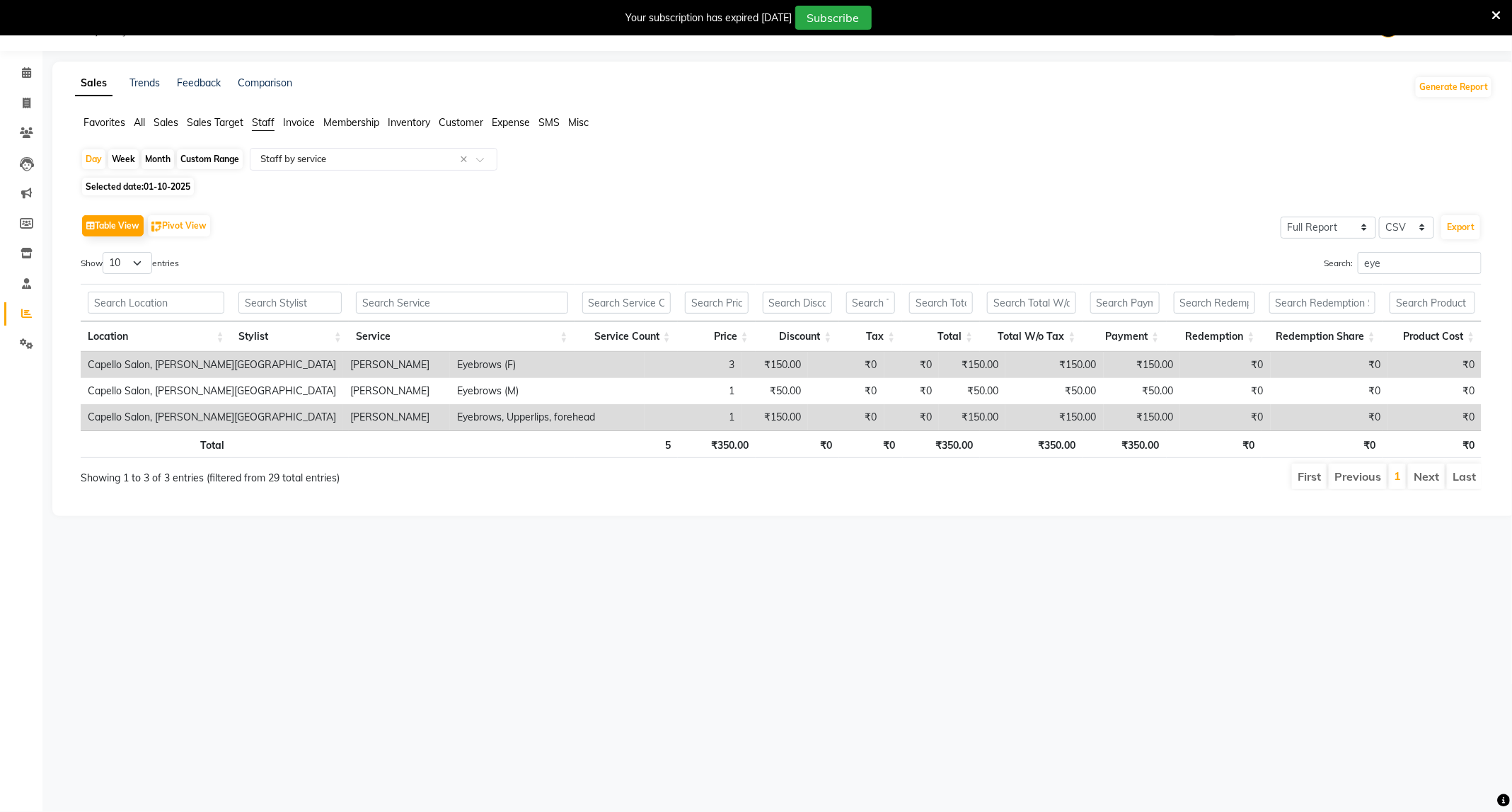
click at [1406, 252] on div "Table View Pivot View Select Full Report Filtered Report Select CSV PDF Export …" at bounding box center [781, 351] width 1401 height 280
click at [1407, 259] on input "eye" at bounding box center [1420, 262] width 124 height 22
type input "e"
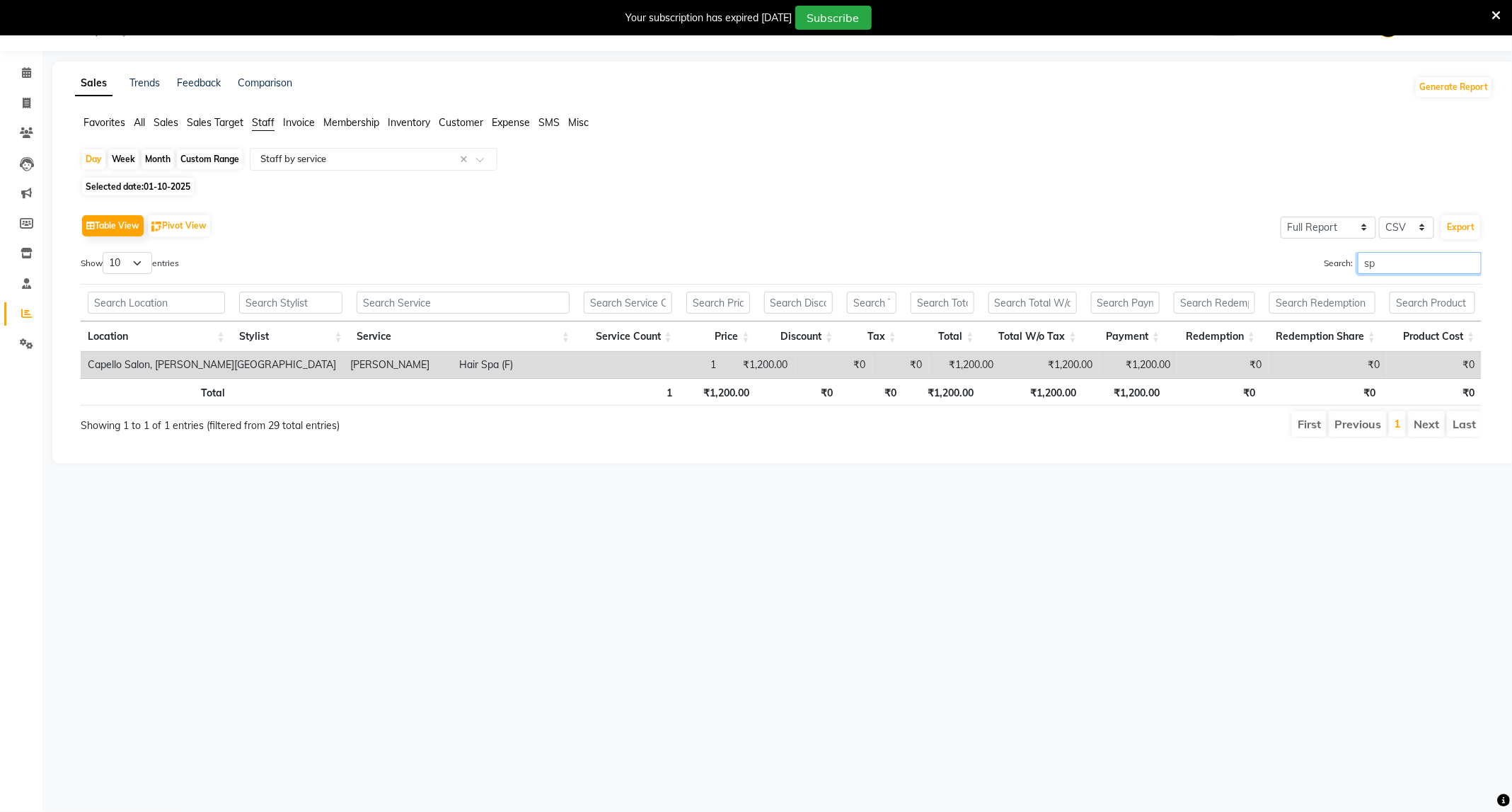
type input "s"
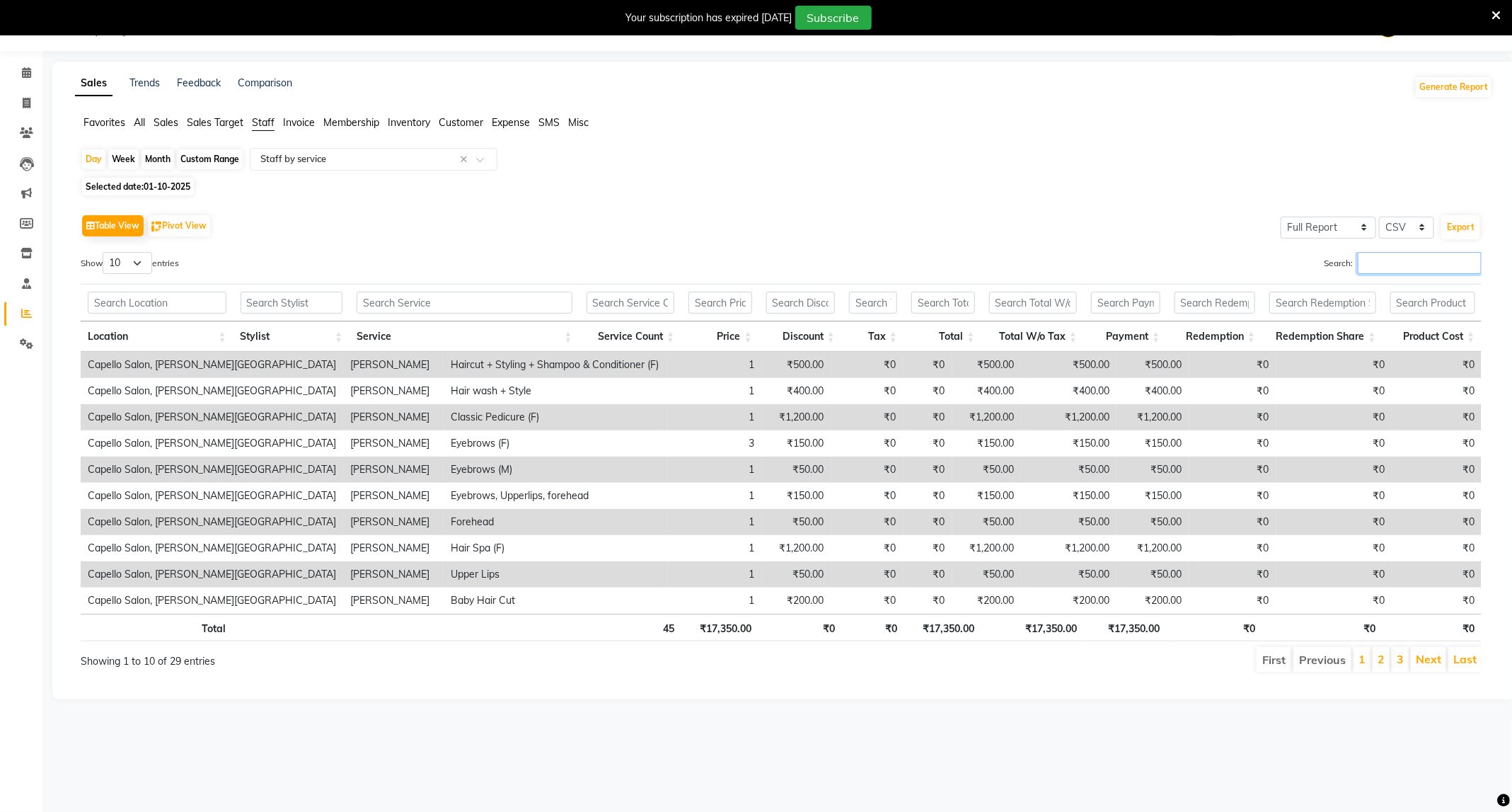
type input "b"
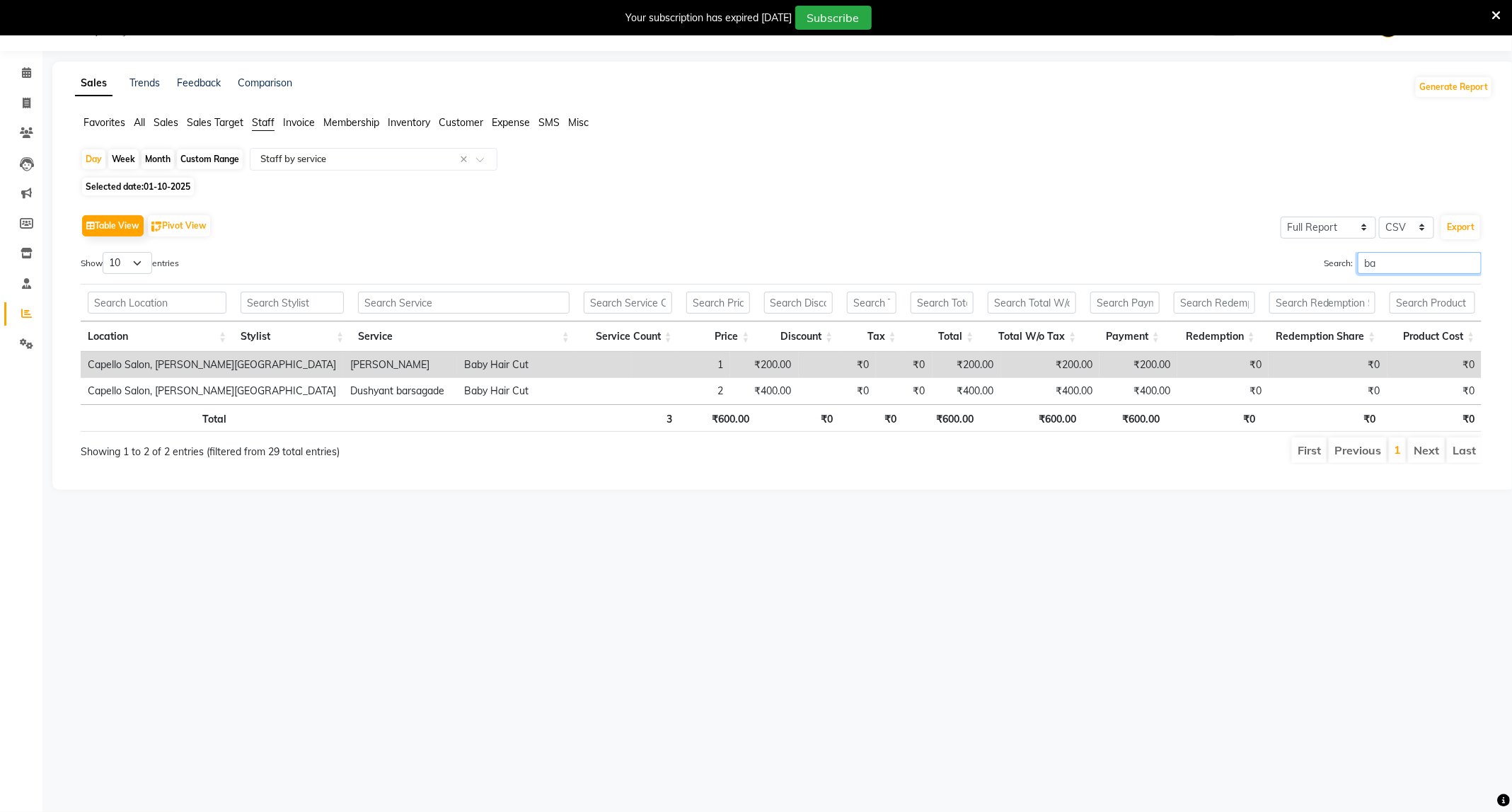
type input "b"
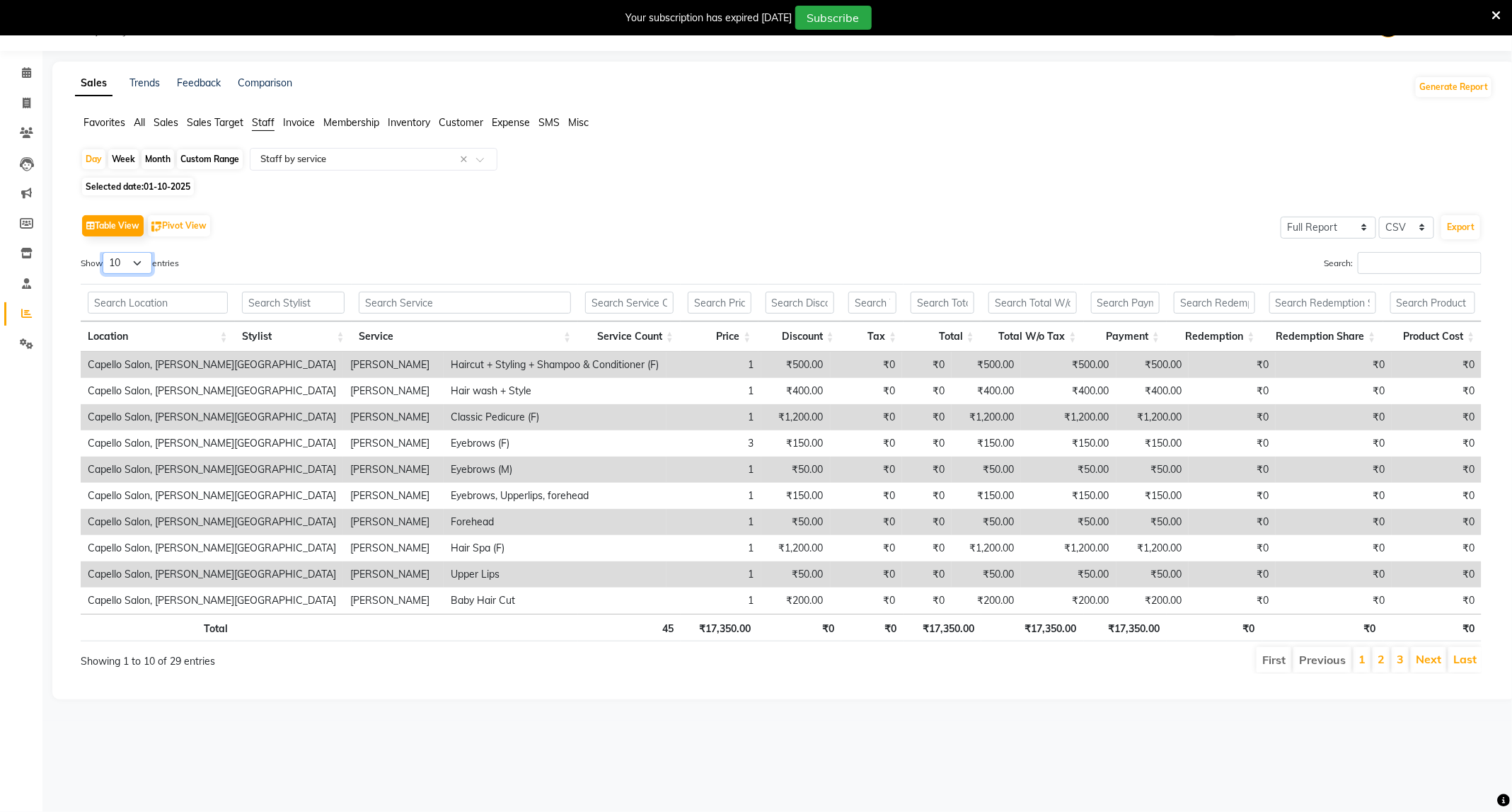
click at [148, 255] on select "10 25 50 100" at bounding box center [127, 262] width 50 height 22
select select "100"
click at [105, 252] on select "10 25 50 100" at bounding box center [127, 262] width 50 height 22
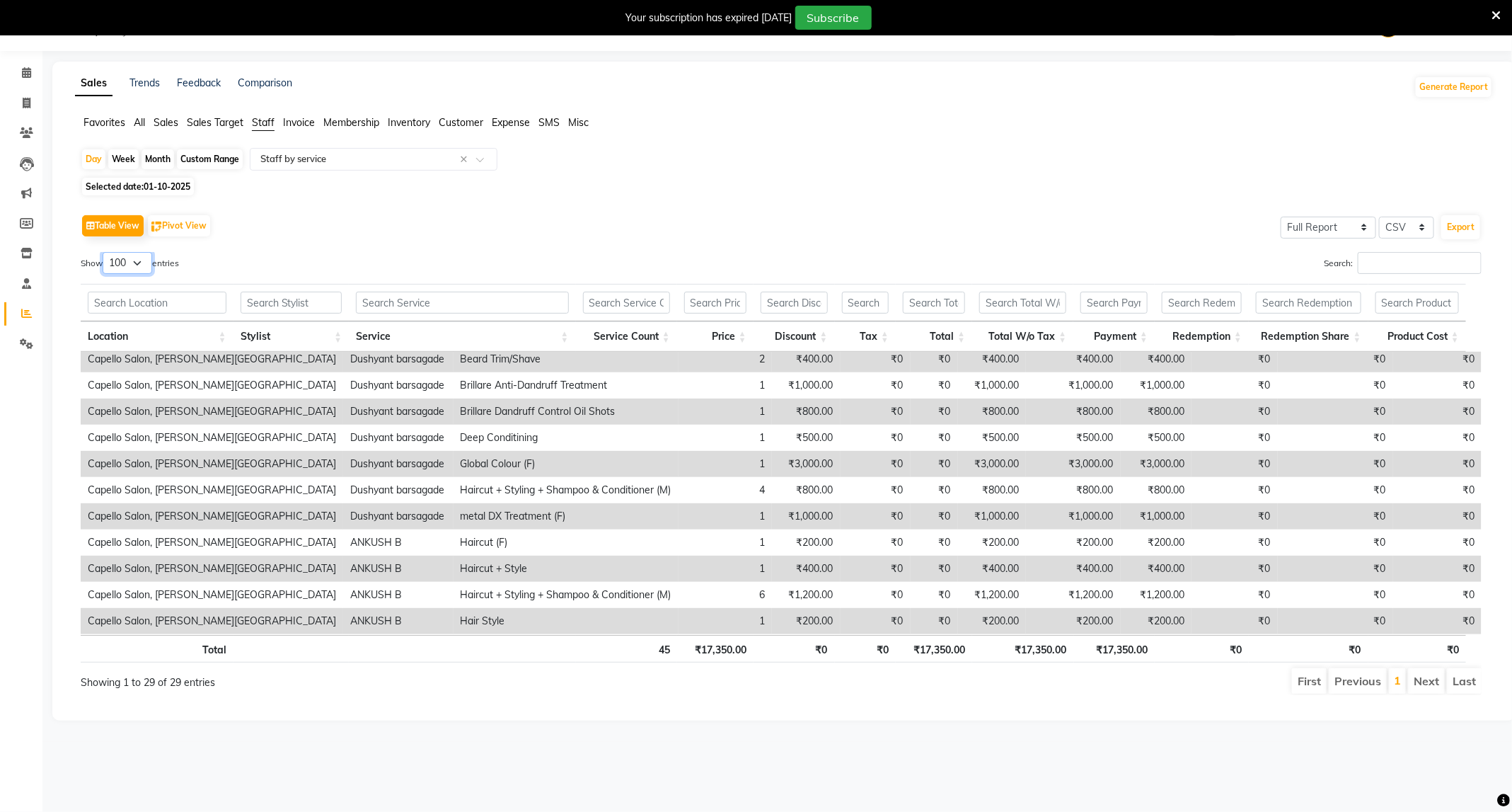
scroll to position [476, 0]
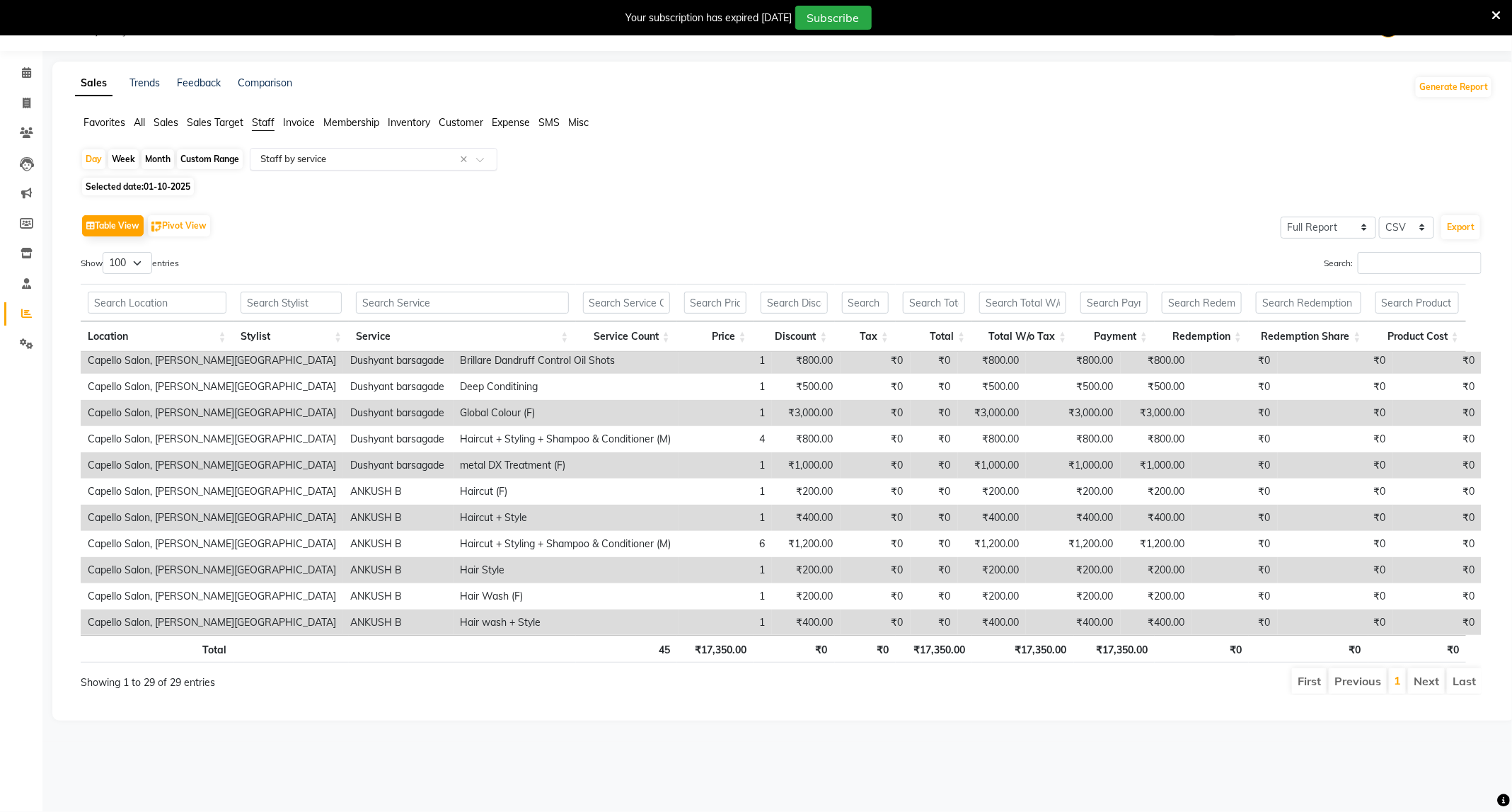
click at [315, 154] on input "text" at bounding box center [359, 159] width 204 height 15
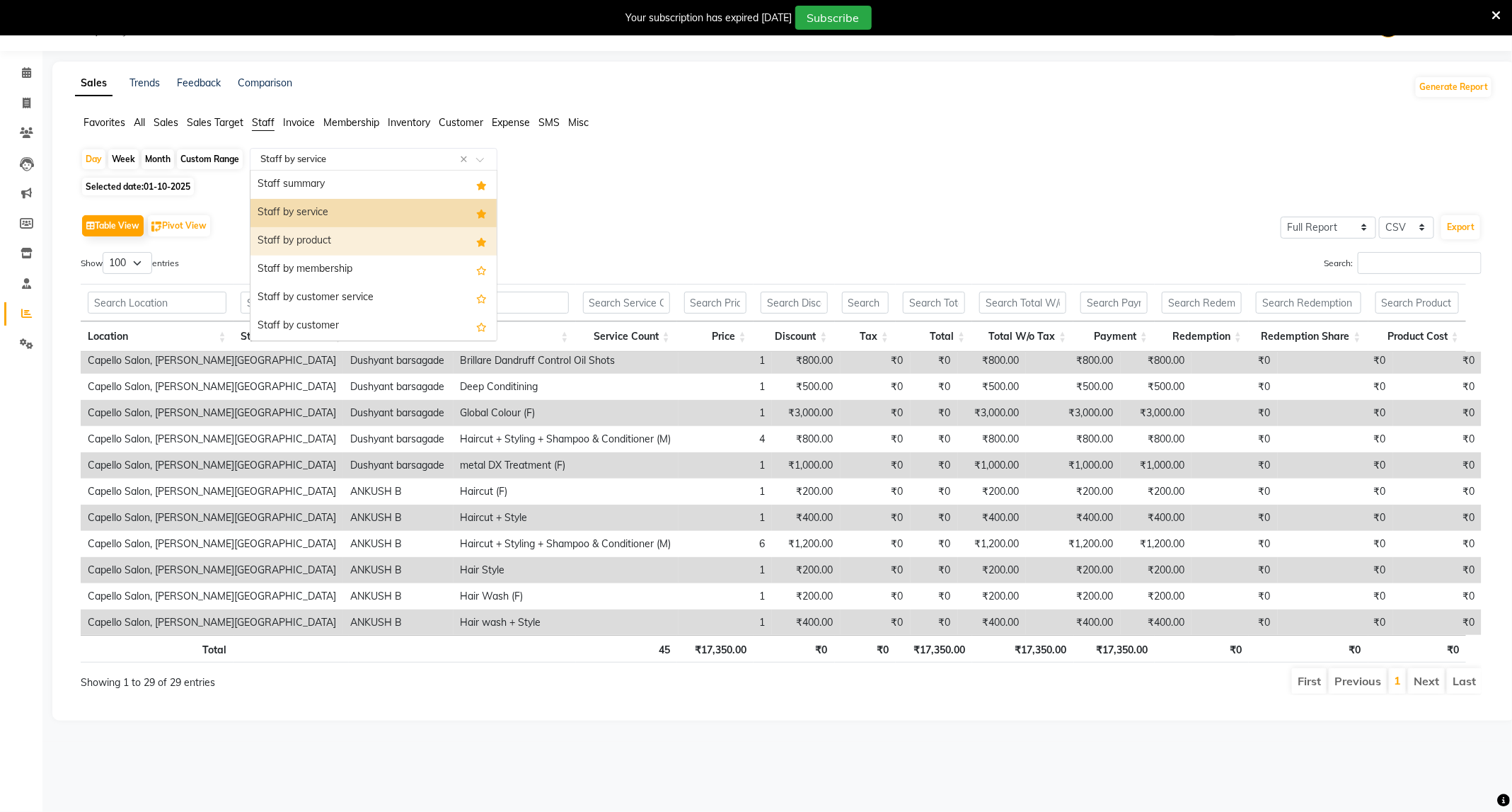
click at [334, 246] on div "Staff by product" at bounding box center [374, 241] width 246 height 28
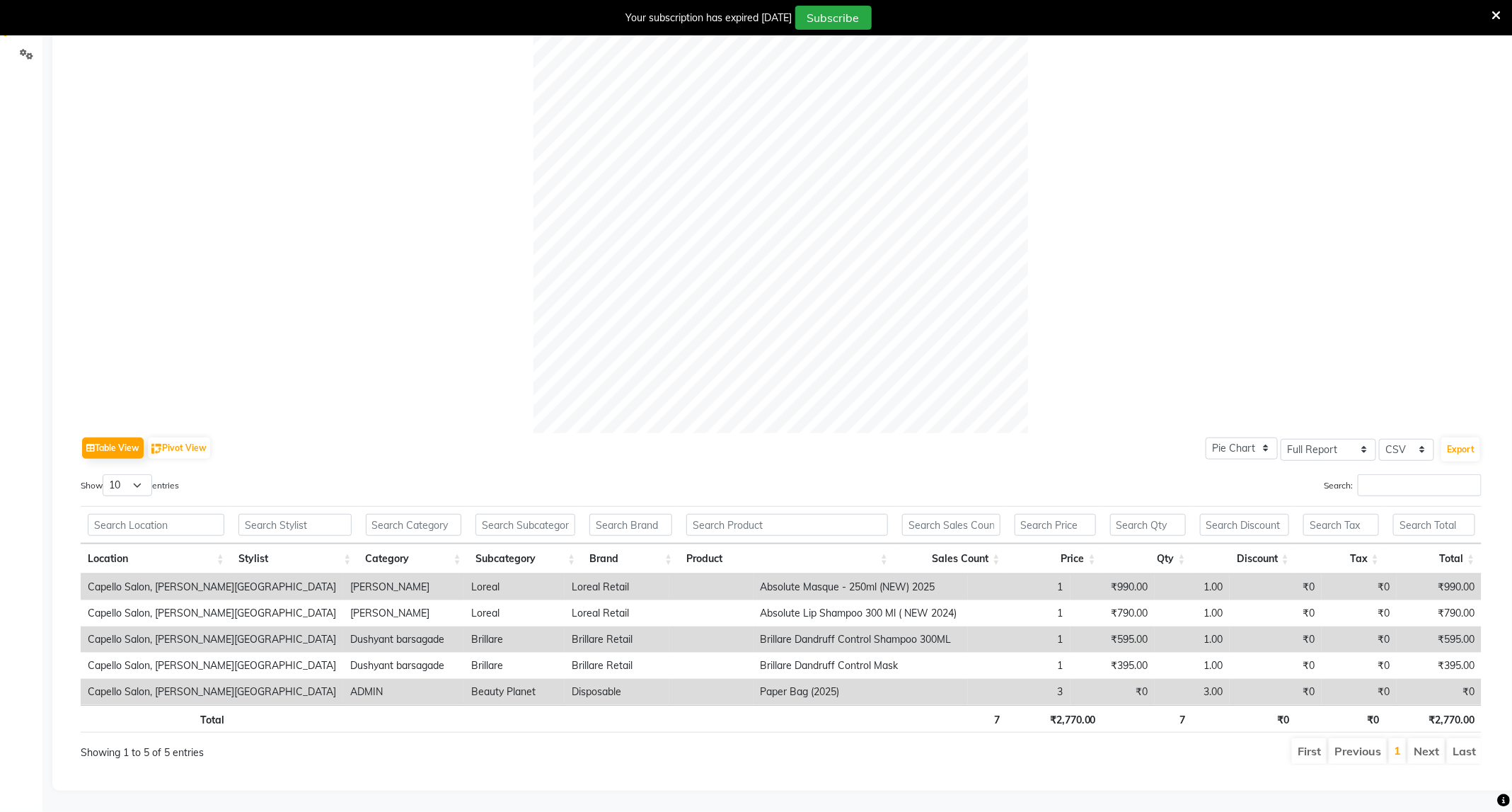
scroll to position [0, 0]
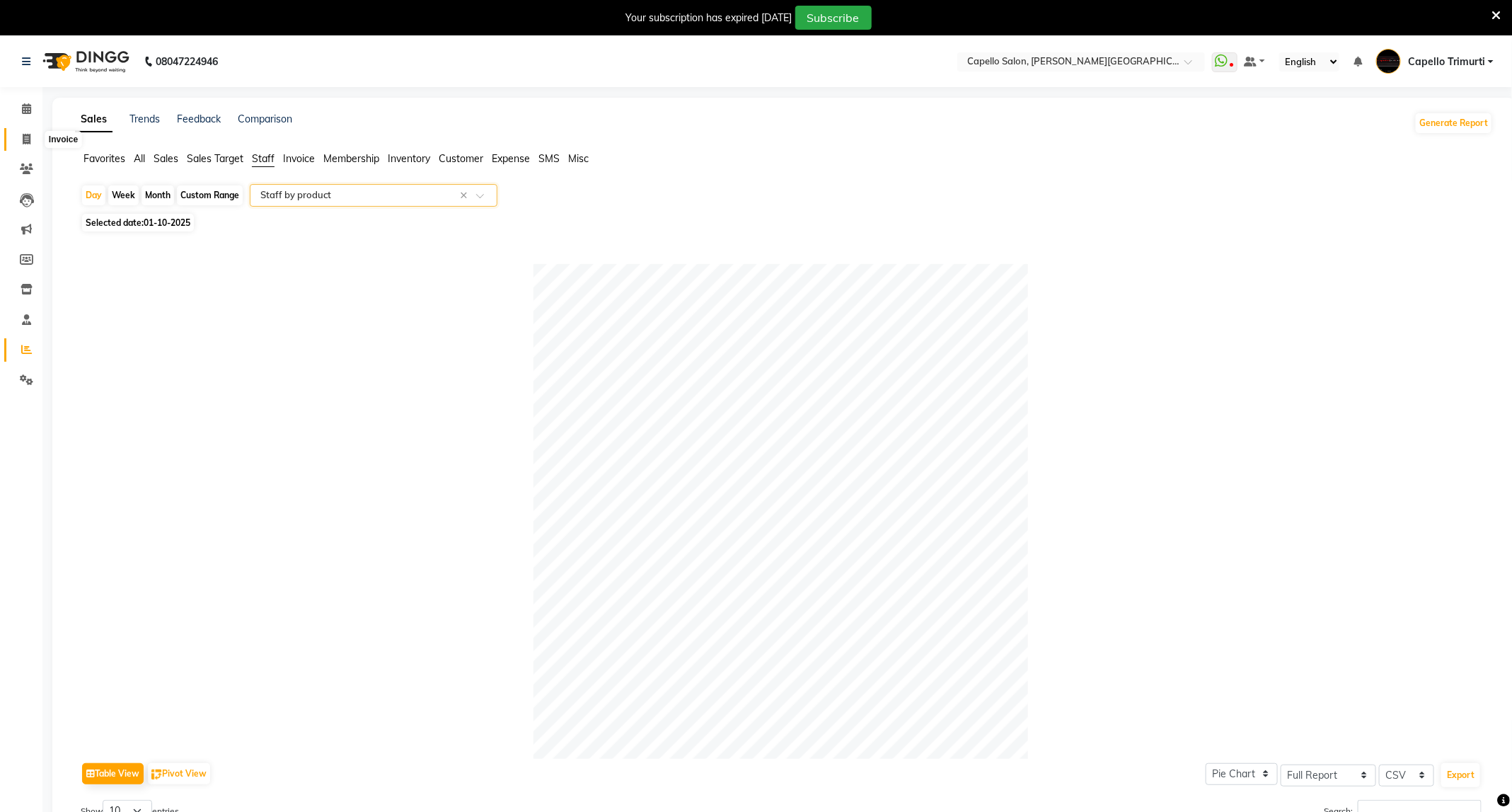
click at [28, 137] on icon at bounding box center [27, 139] width 8 height 11
select select "service"
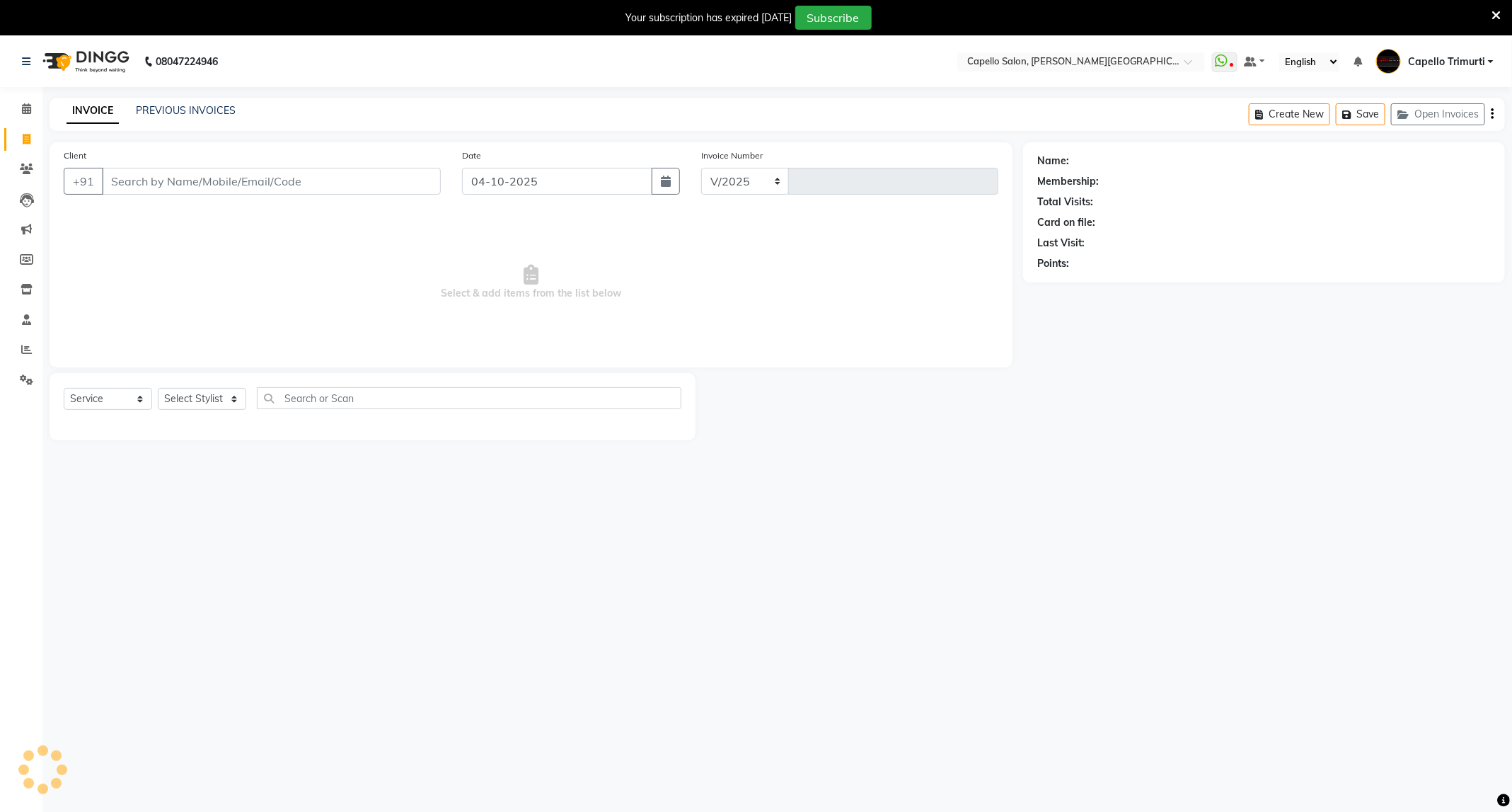
select select "811"
type input "4145"
click at [208, 109] on link "PREVIOUS INVOICES" at bounding box center [186, 110] width 100 height 13
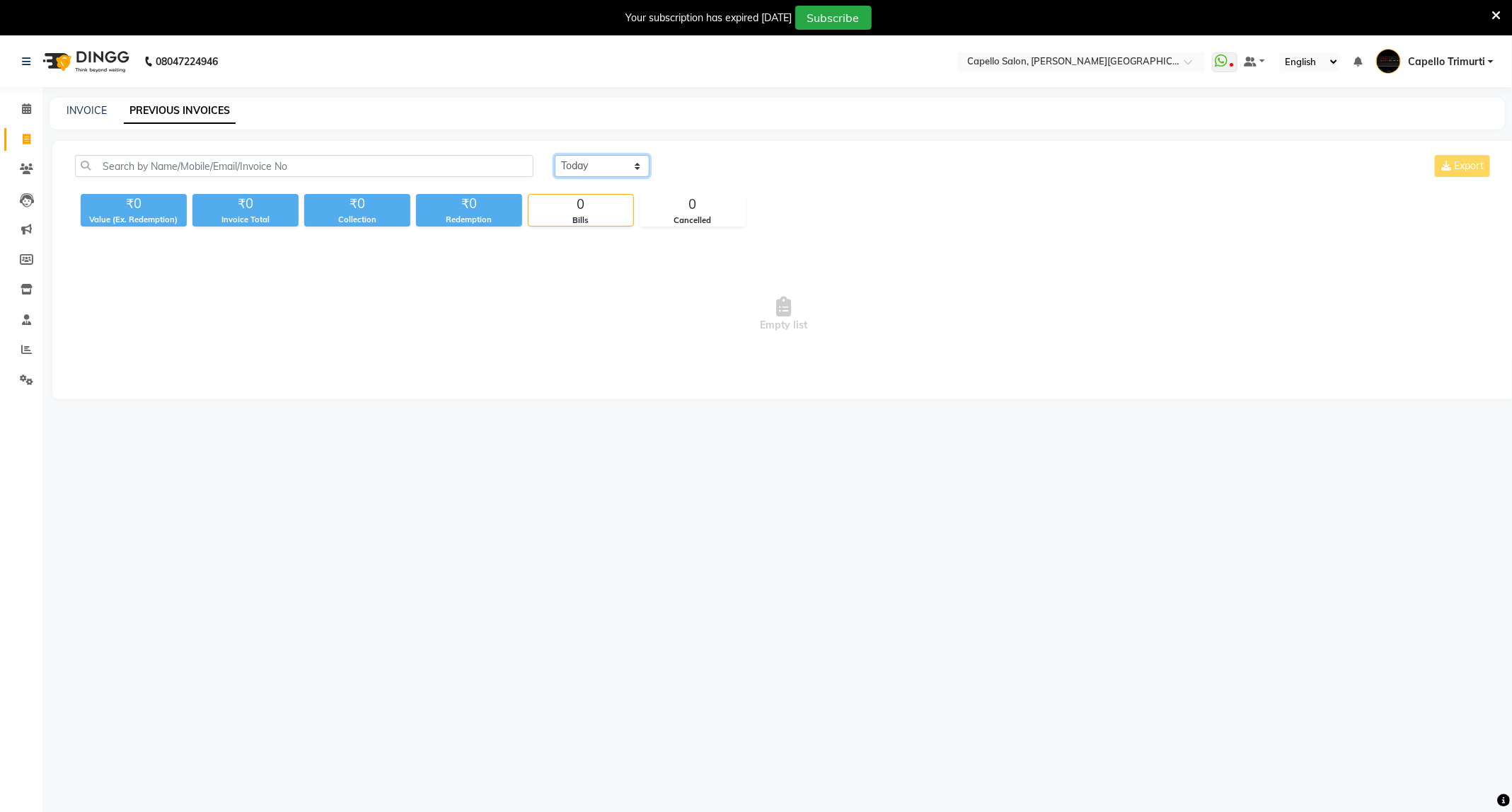
click at [615, 161] on select "Today Yesterday Custom Range" at bounding box center [602, 166] width 95 height 22
select select "range"
click at [555, 155] on select "Today Yesterday Custom Range" at bounding box center [602, 166] width 95 height 22
click at [743, 166] on input "04-10-2025" at bounding box center [718, 167] width 99 height 20
select select "10"
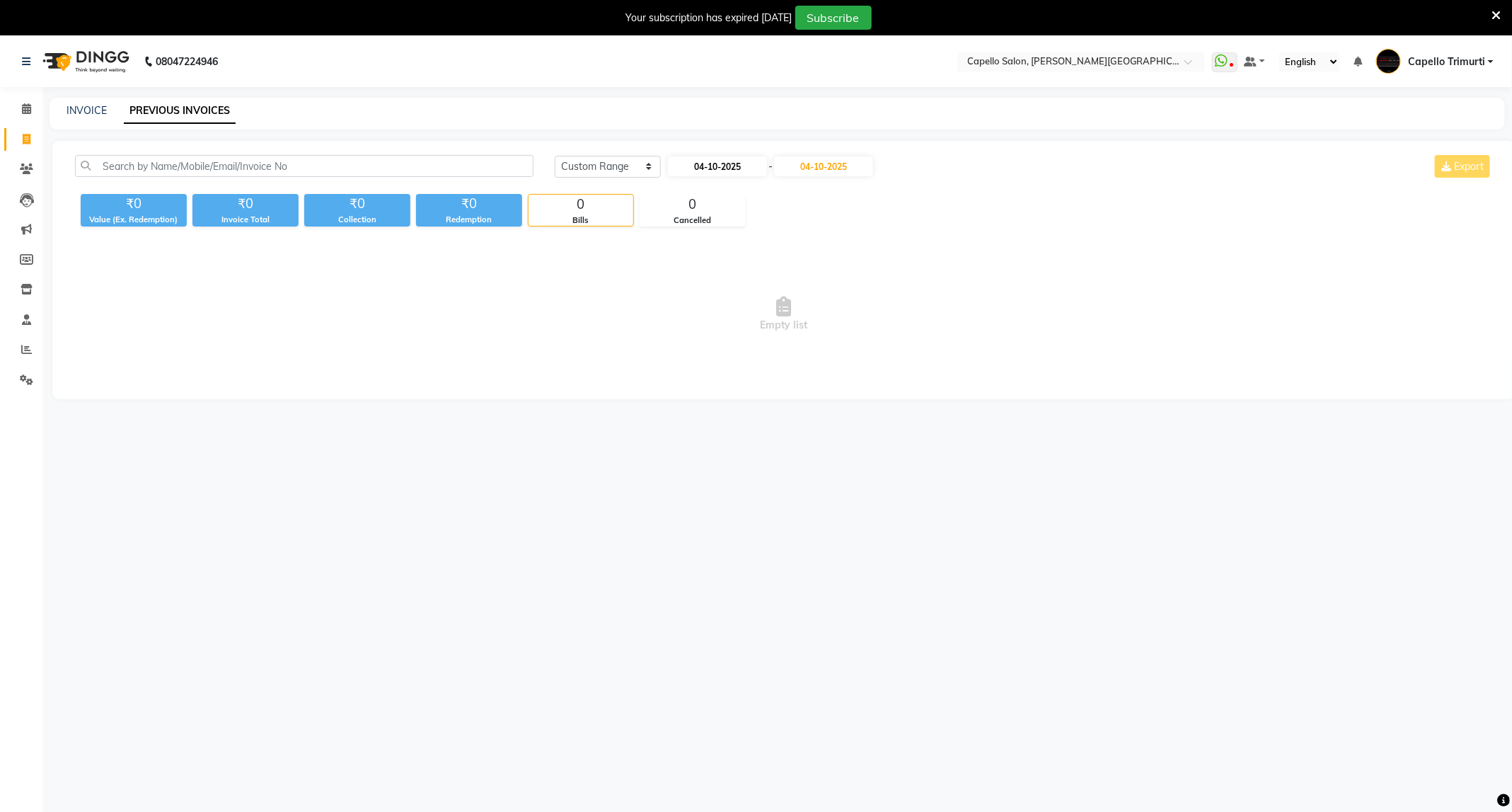
select select "2025"
click at [727, 235] on div "1" at bounding box center [728, 239] width 23 height 23
type input "01-10-2025"
click at [798, 167] on input "04-10-2025" at bounding box center [824, 167] width 99 height 20
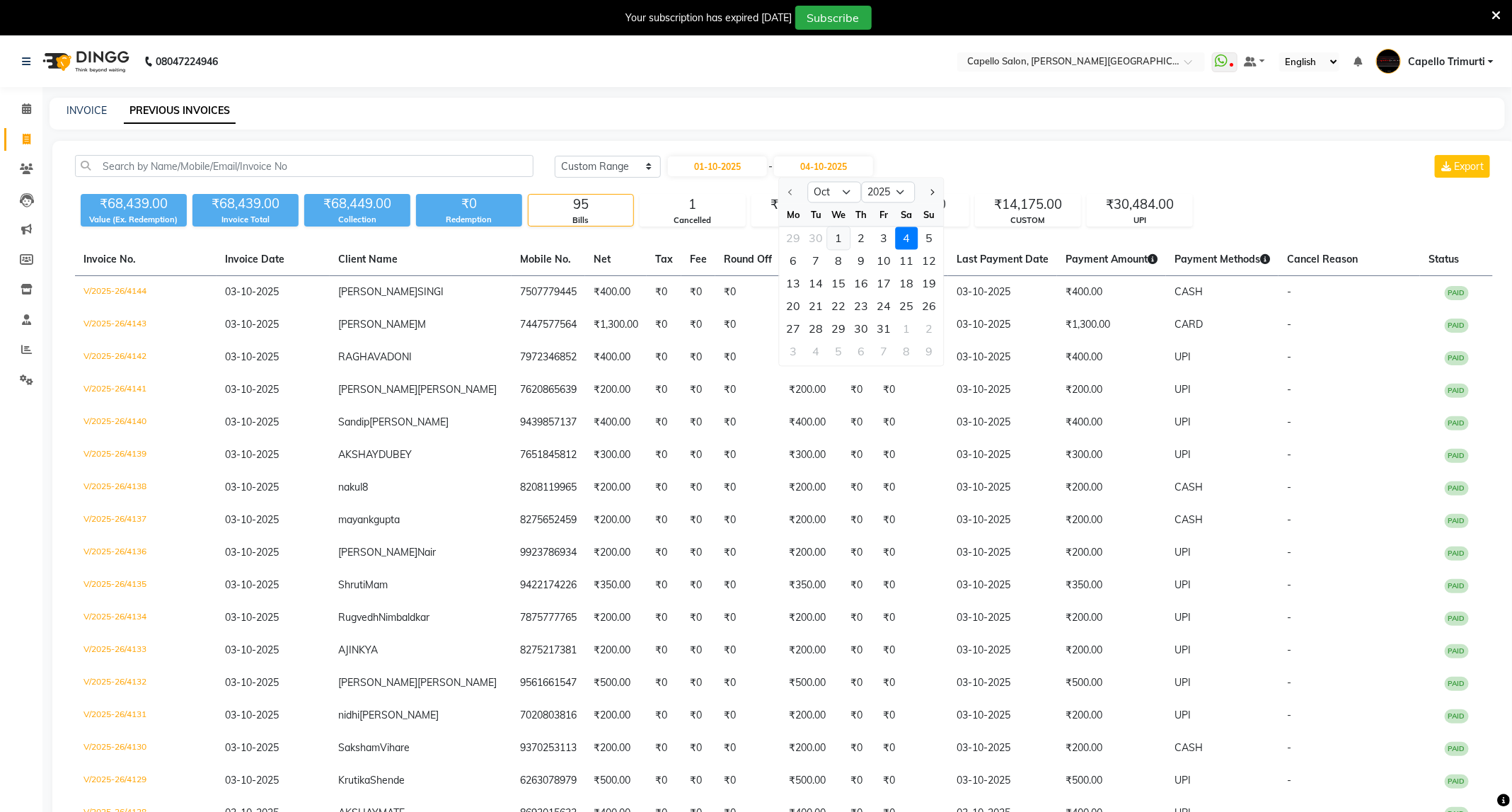
click at [845, 234] on div "1" at bounding box center [839, 239] width 23 height 23
type input "01-10-2025"
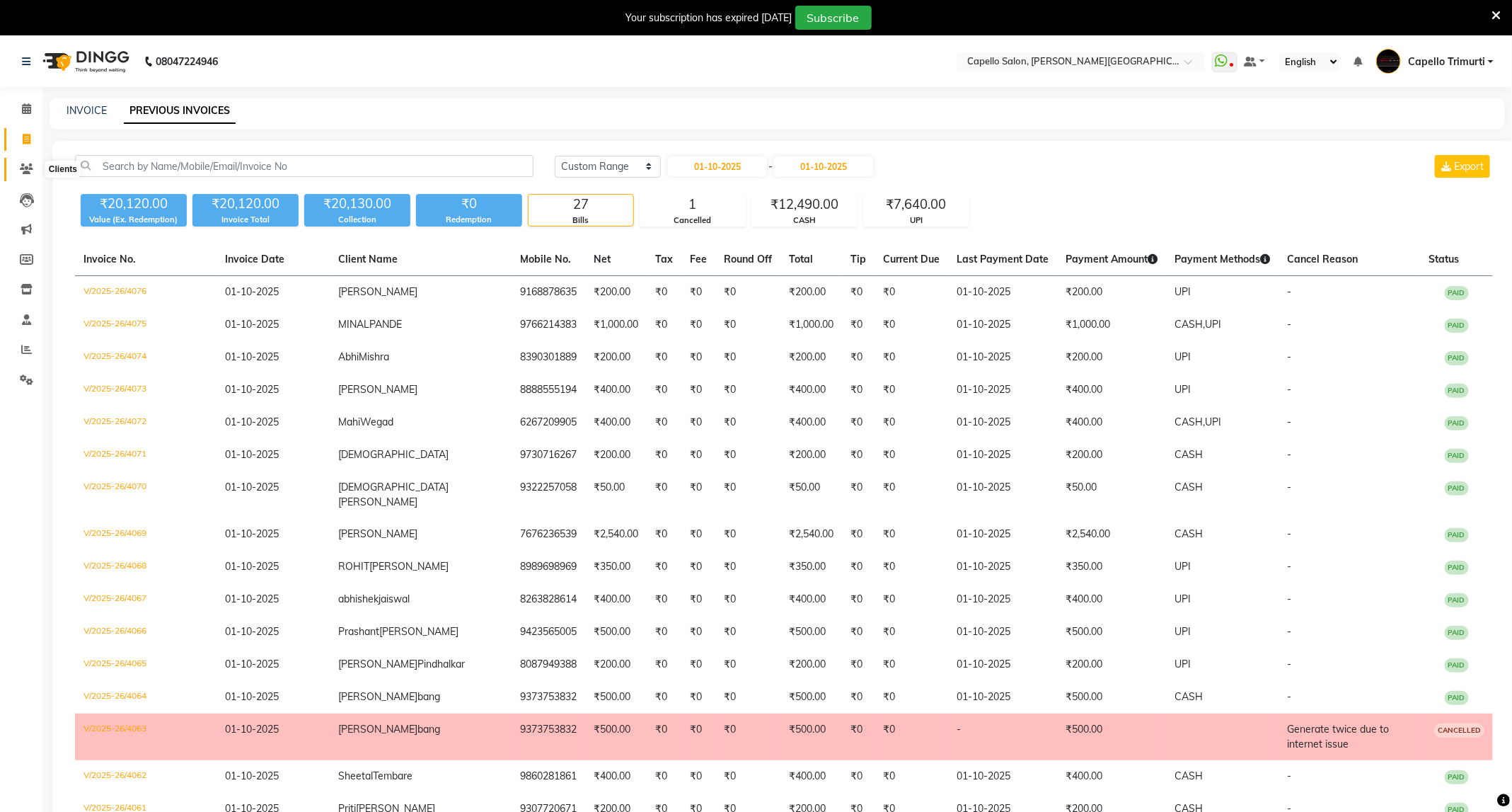
click at [17, 166] on span at bounding box center [27, 169] width 24 height 16
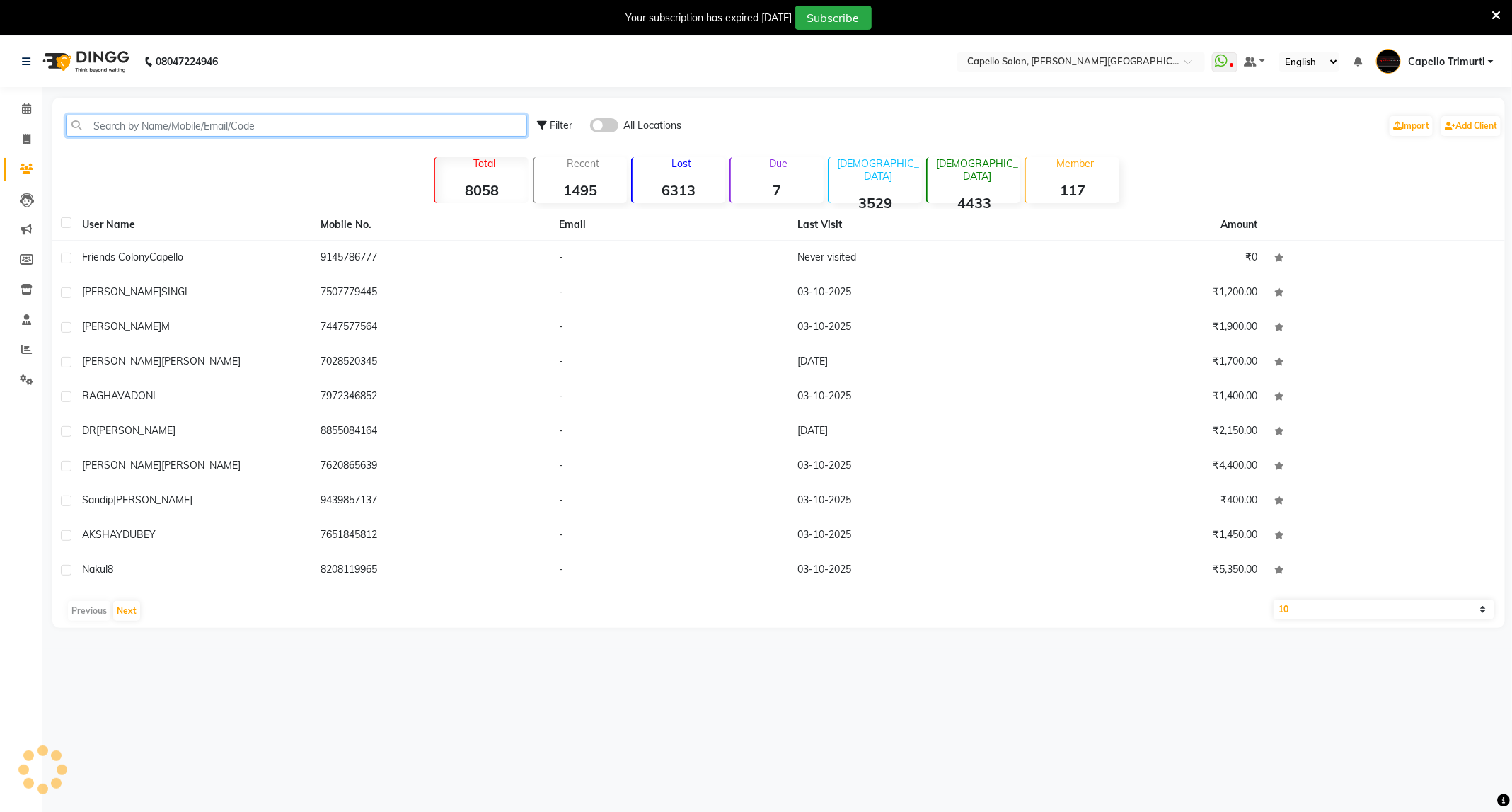
click at [142, 119] on input "text" at bounding box center [296, 125] width 461 height 22
type input "9"
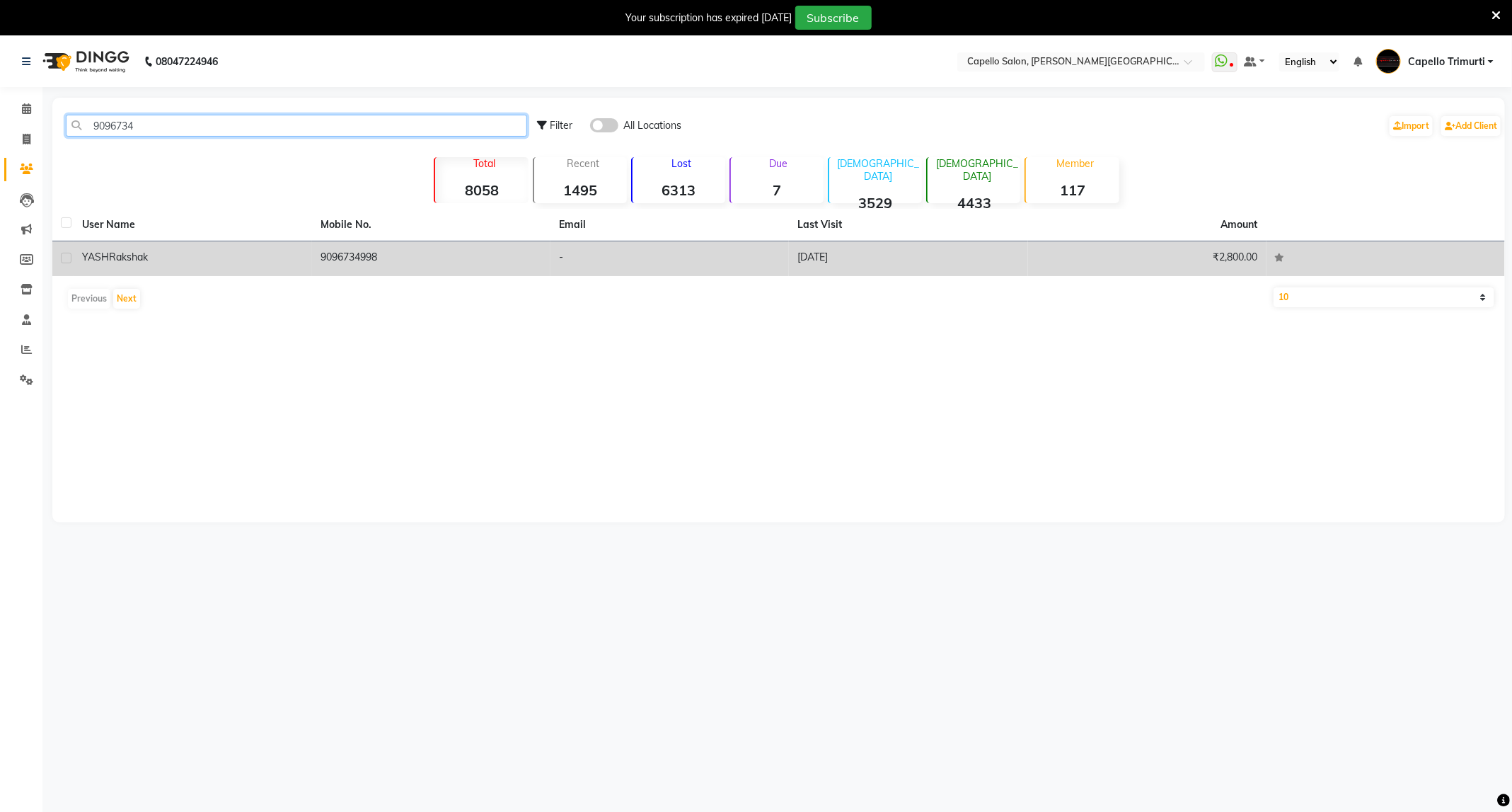
type input "9096734"
click at [378, 260] on td "9096734998" at bounding box center [431, 258] width 238 height 34
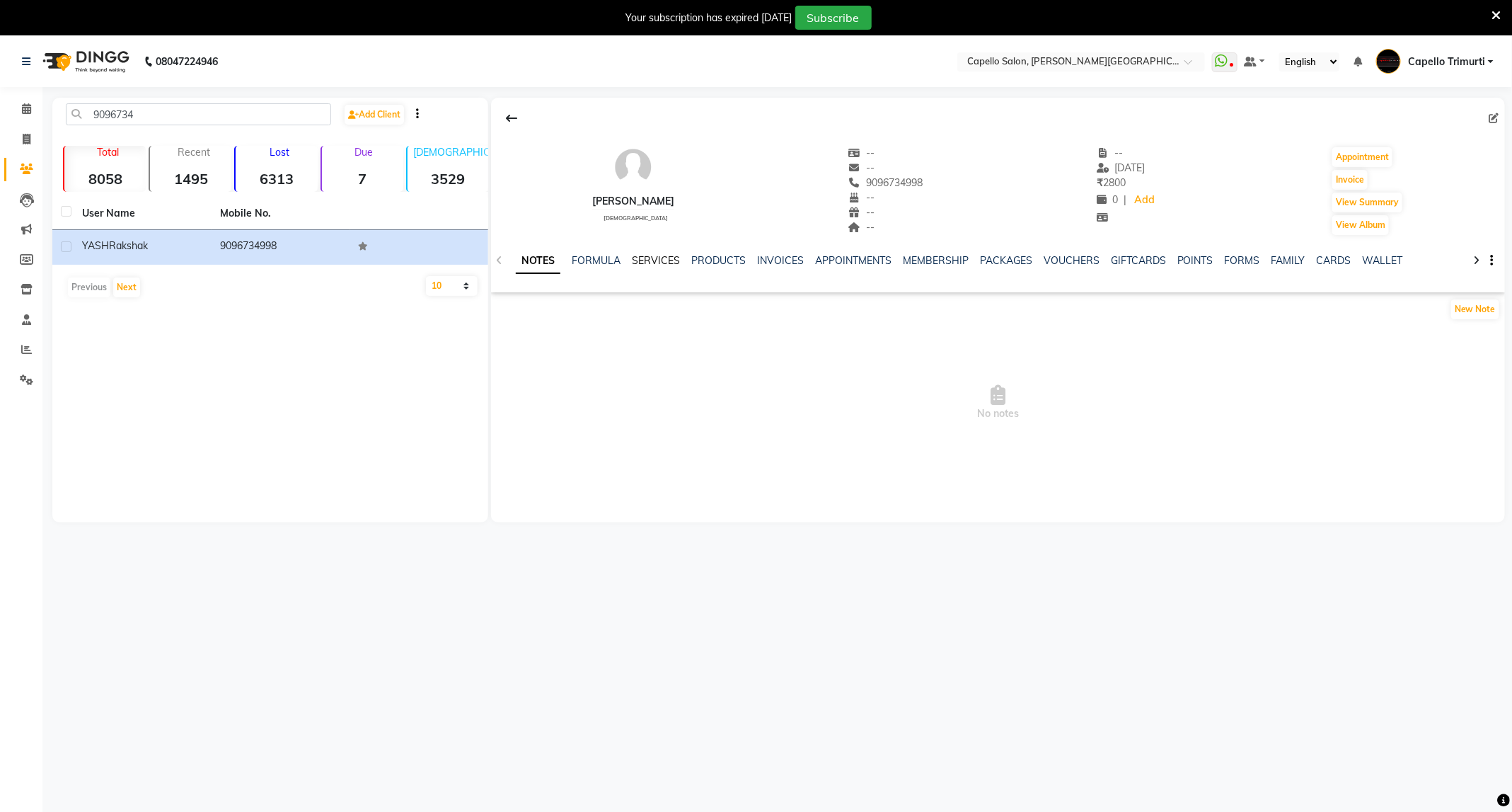
click at [646, 260] on link "SERVICES" at bounding box center [656, 260] width 48 height 13
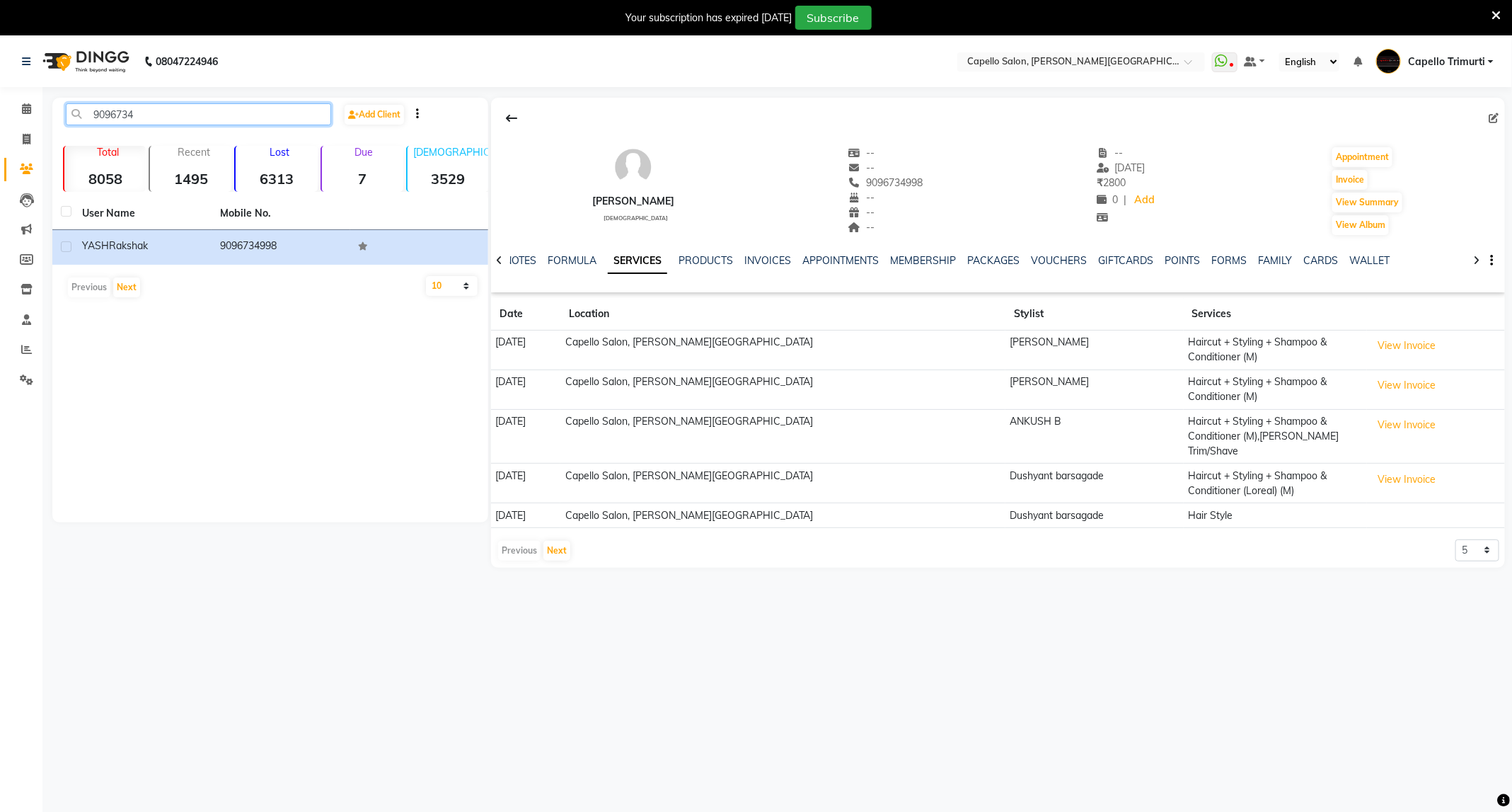
click at [263, 113] on input "9096734" at bounding box center [198, 114] width 265 height 22
drag, startPoint x: 939, startPoint y: 184, endPoint x: 853, endPoint y: 175, distance: 86.5
click at [853, 175] on div "YASH Rakshak male -- -- 9096734998 -- -- -- -- 29-08-2025 ₹ 2800 0 | Add Appoin…" at bounding box center [998, 184] width 1014 height 105
copy span "9096734998"
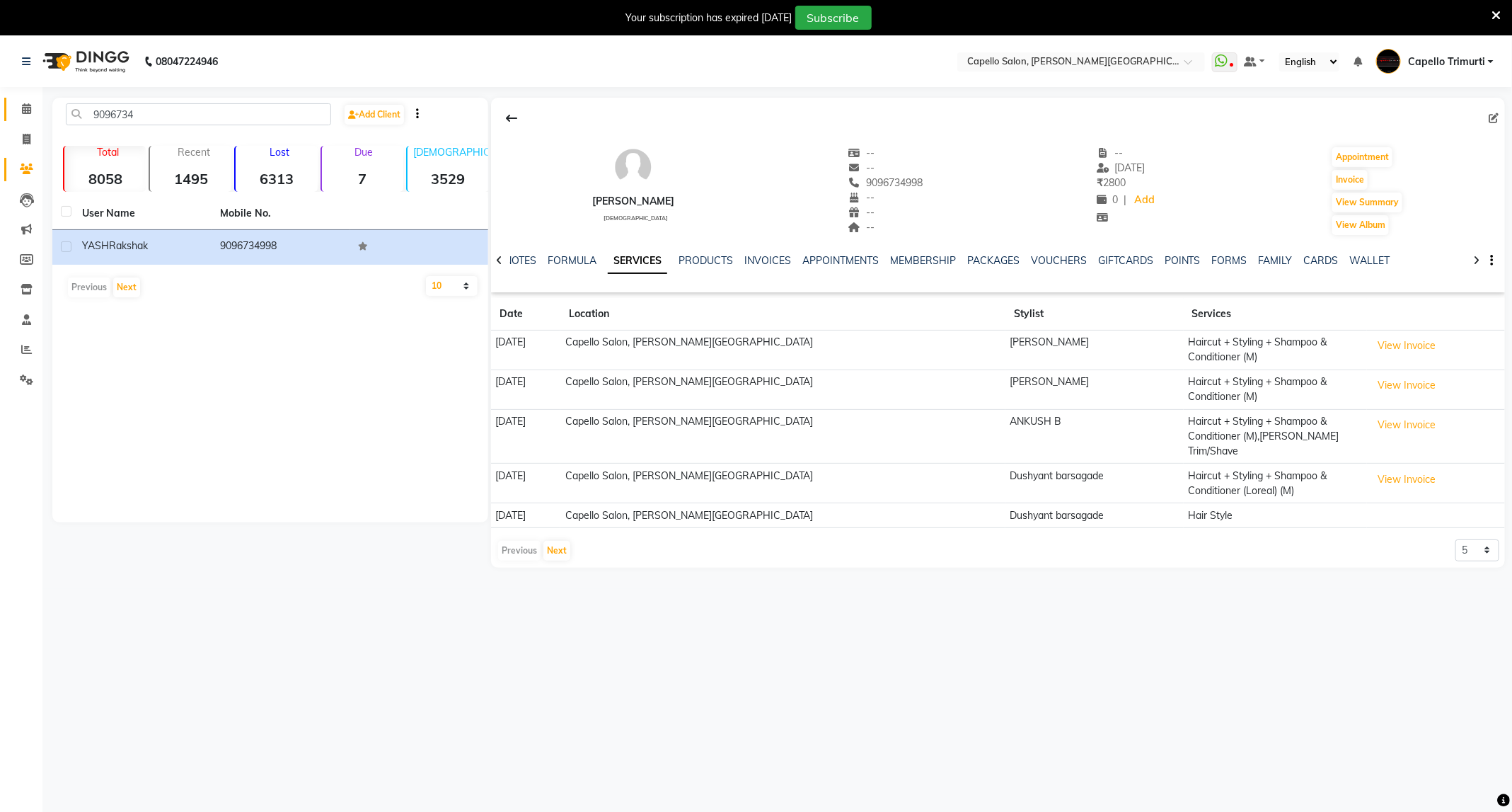
click at [15, 98] on link "Calendar" at bounding box center [21, 109] width 34 height 24
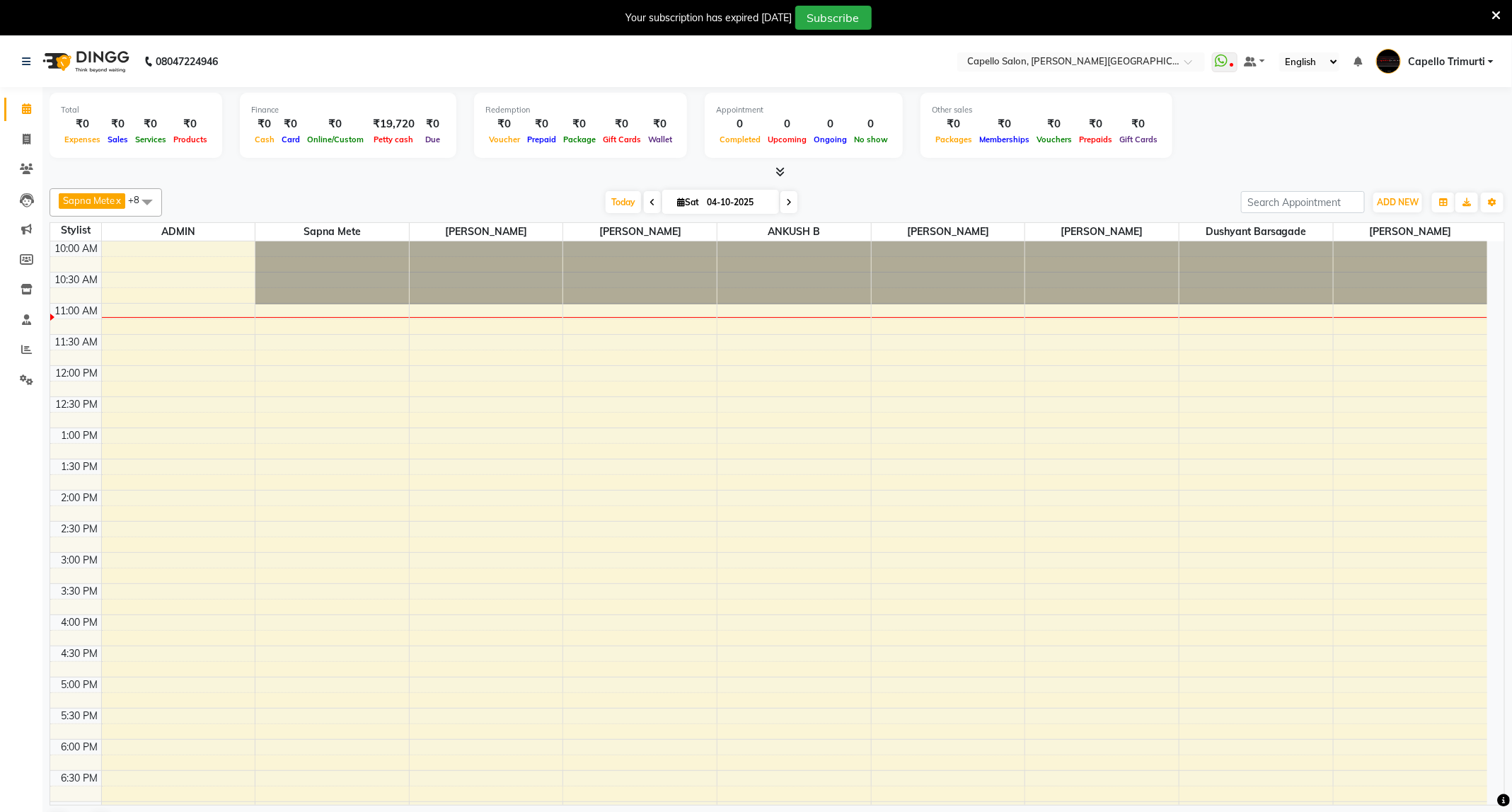
click at [968, 320] on div "10:00 AM 10:30 AM 11:00 AM 11:30 AM 12:00 PM 12:30 PM 1:00 PM 1:30 PM 2:00 PM 2…" at bounding box center [769, 615] width 1437 height 746
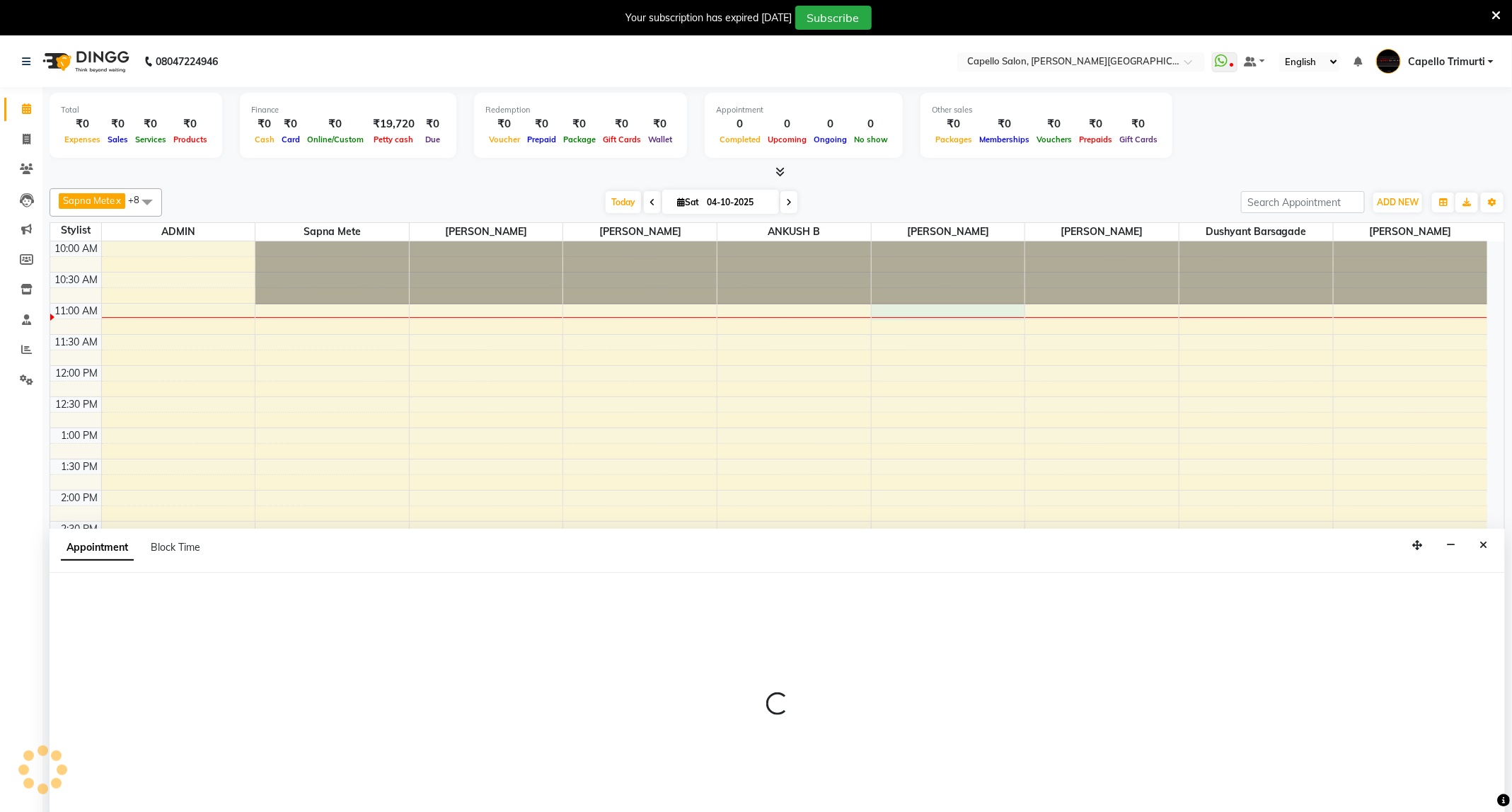
scroll to position [24, 0]
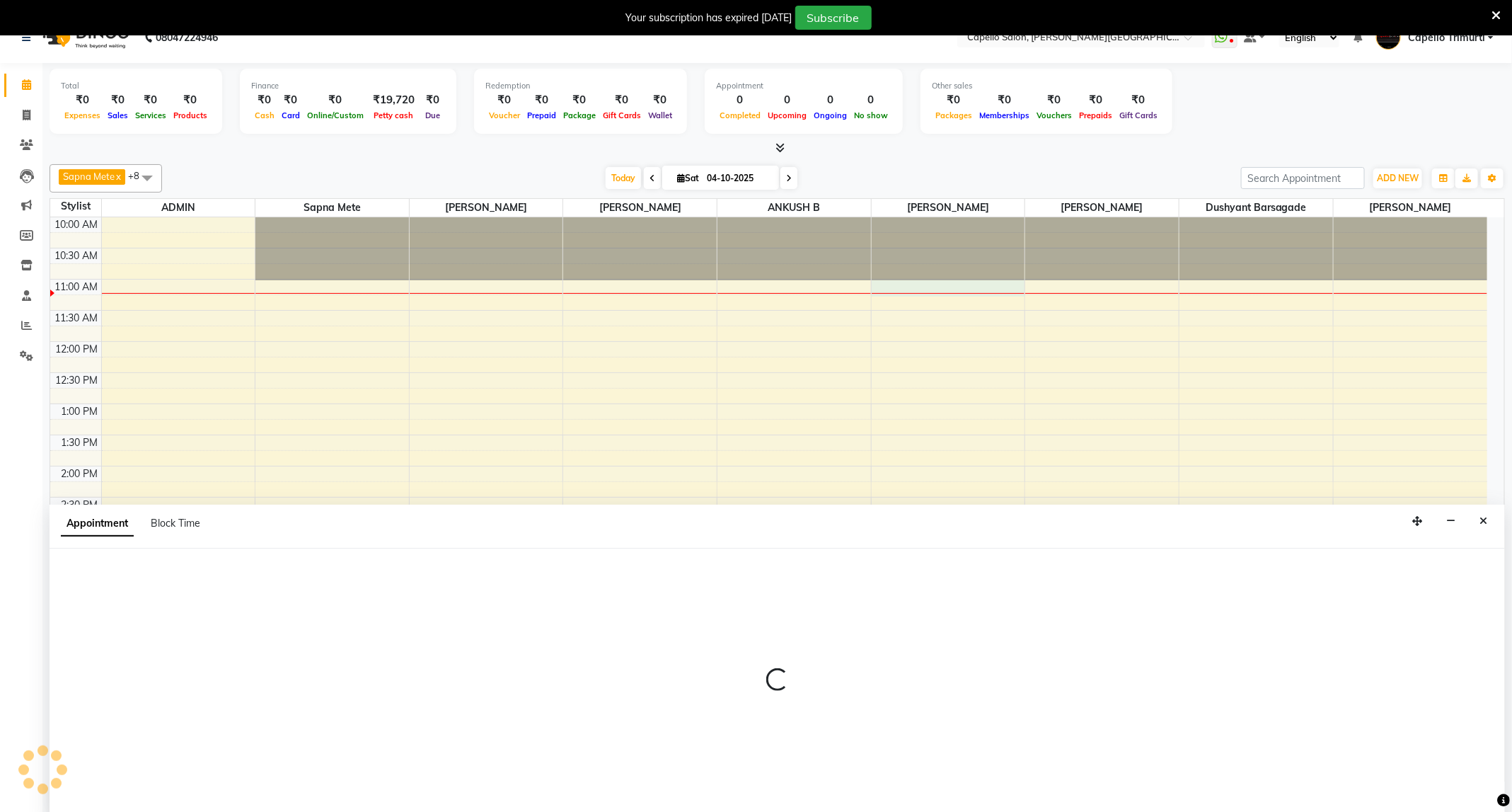
select select "50699"
select select "660"
select select "tentative"
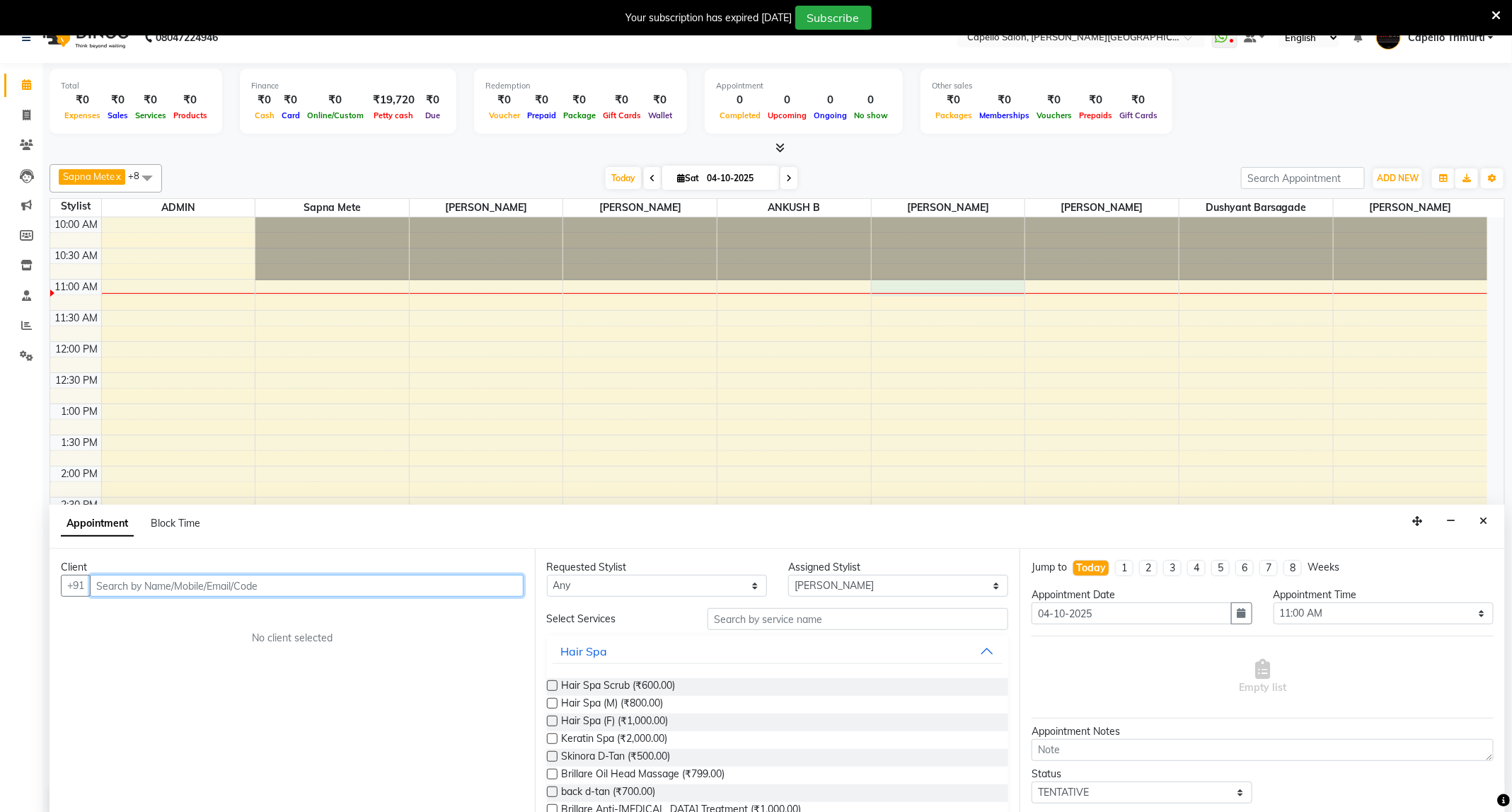
paste input "9096734998"
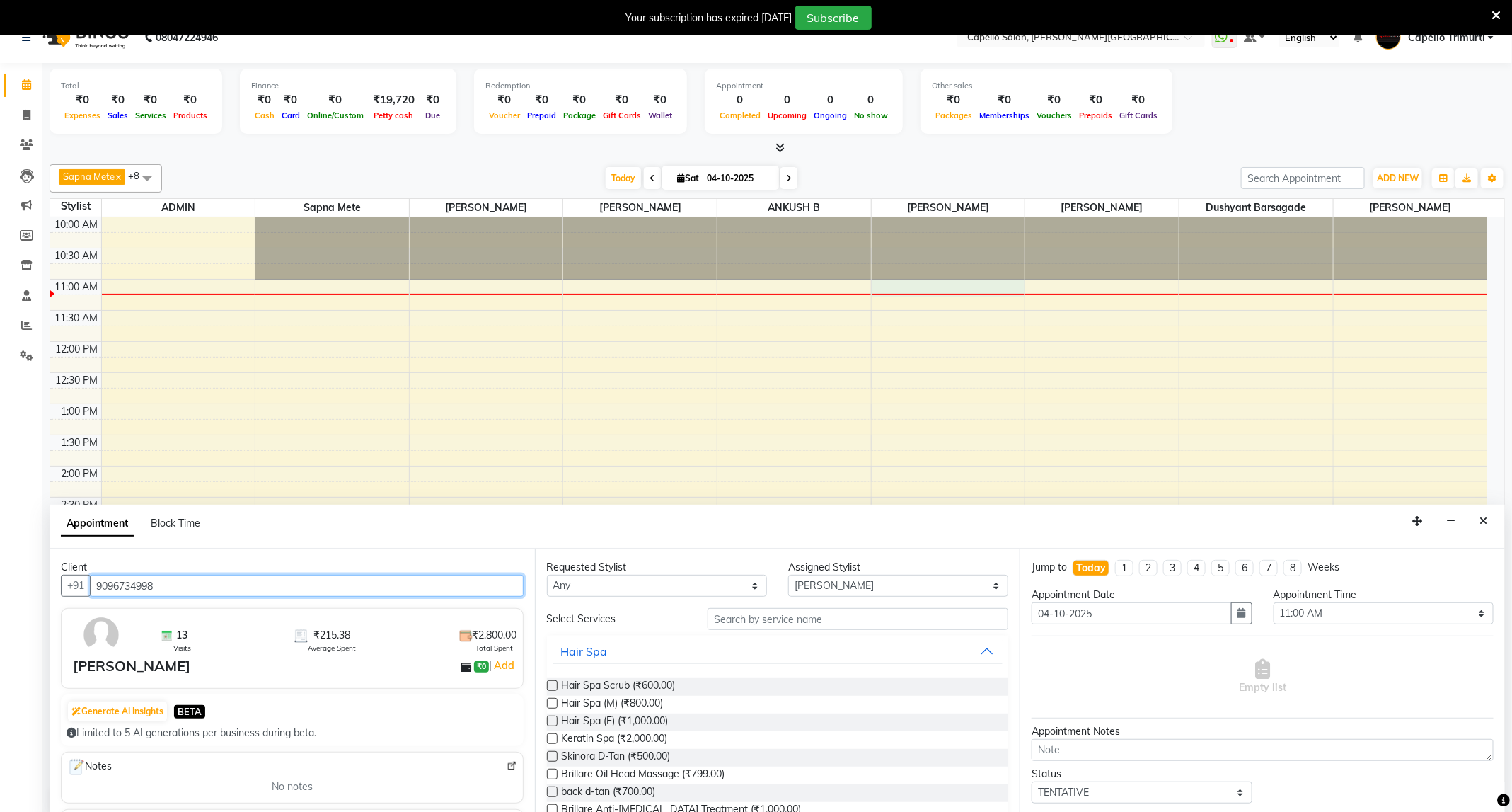
type input "9096734998"
click at [804, 625] on input "text" at bounding box center [858, 619] width 300 height 22
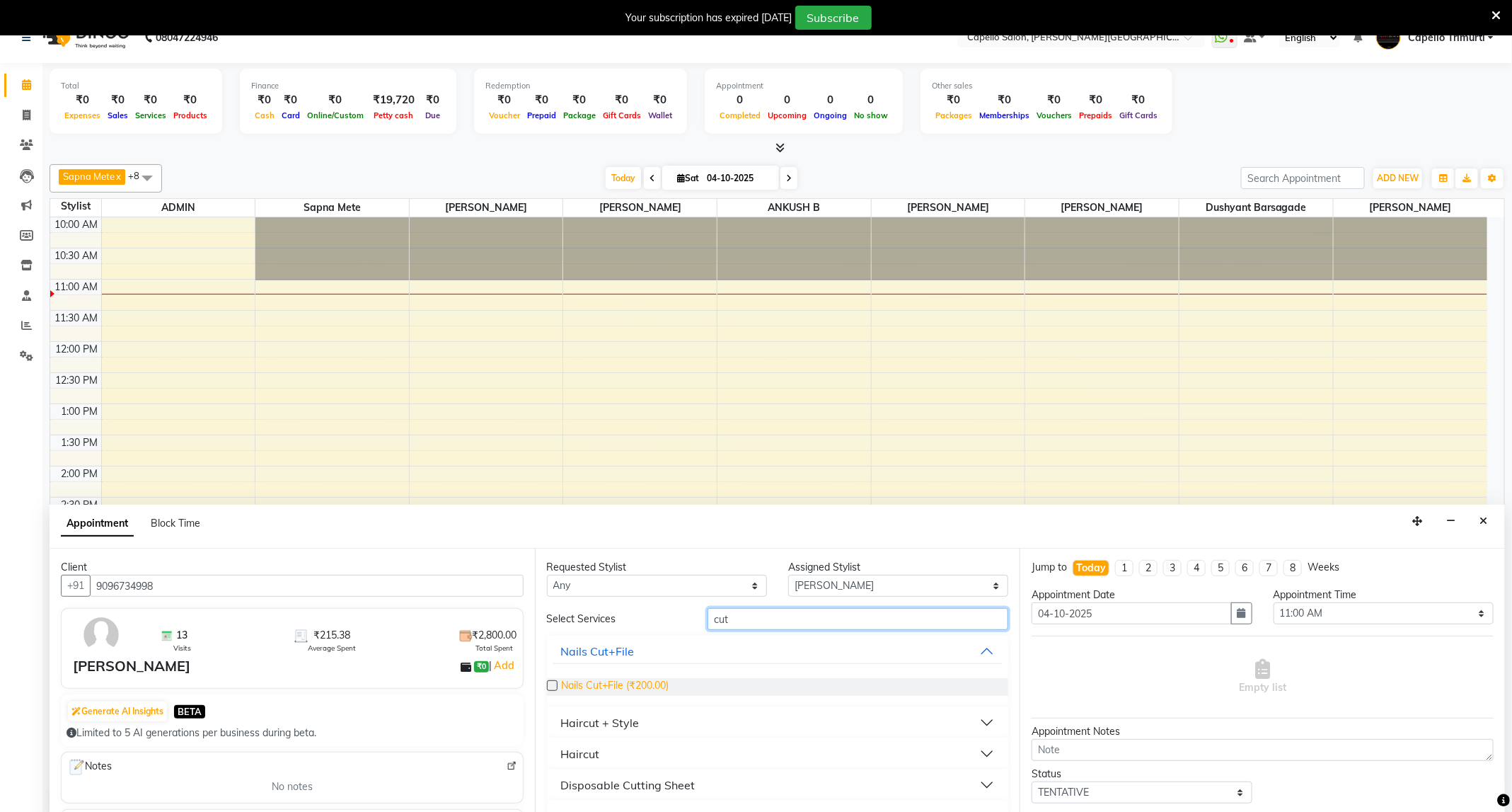
type input "cut"
click at [658, 690] on span "Nails Cut+File (₹200.00)" at bounding box center [615, 687] width 108 height 18
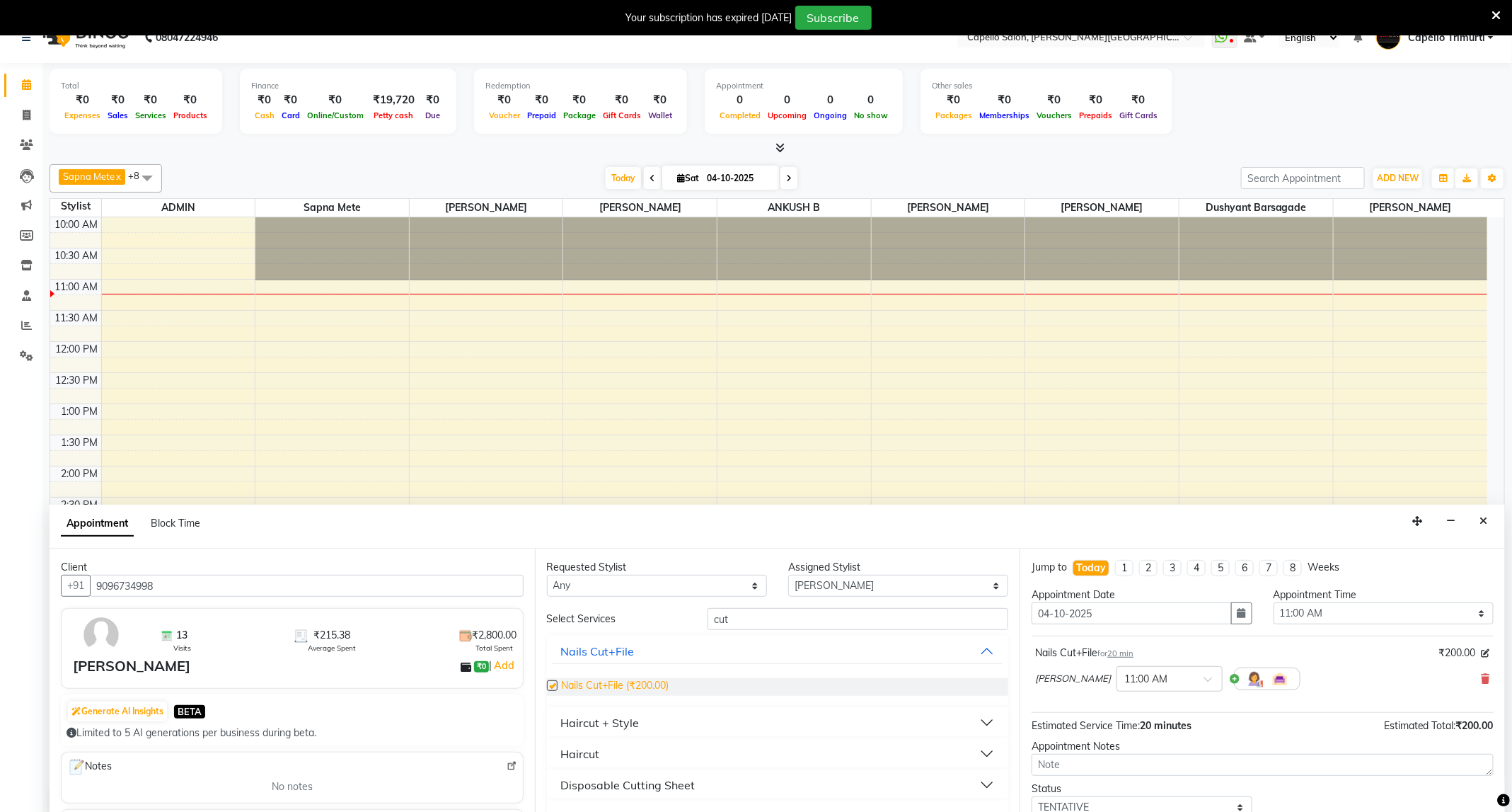
checkbox input "false"
click at [1481, 682] on icon at bounding box center [1485, 678] width 8 height 10
click at [974, 749] on button "Haircut" at bounding box center [778, 753] width 451 height 25
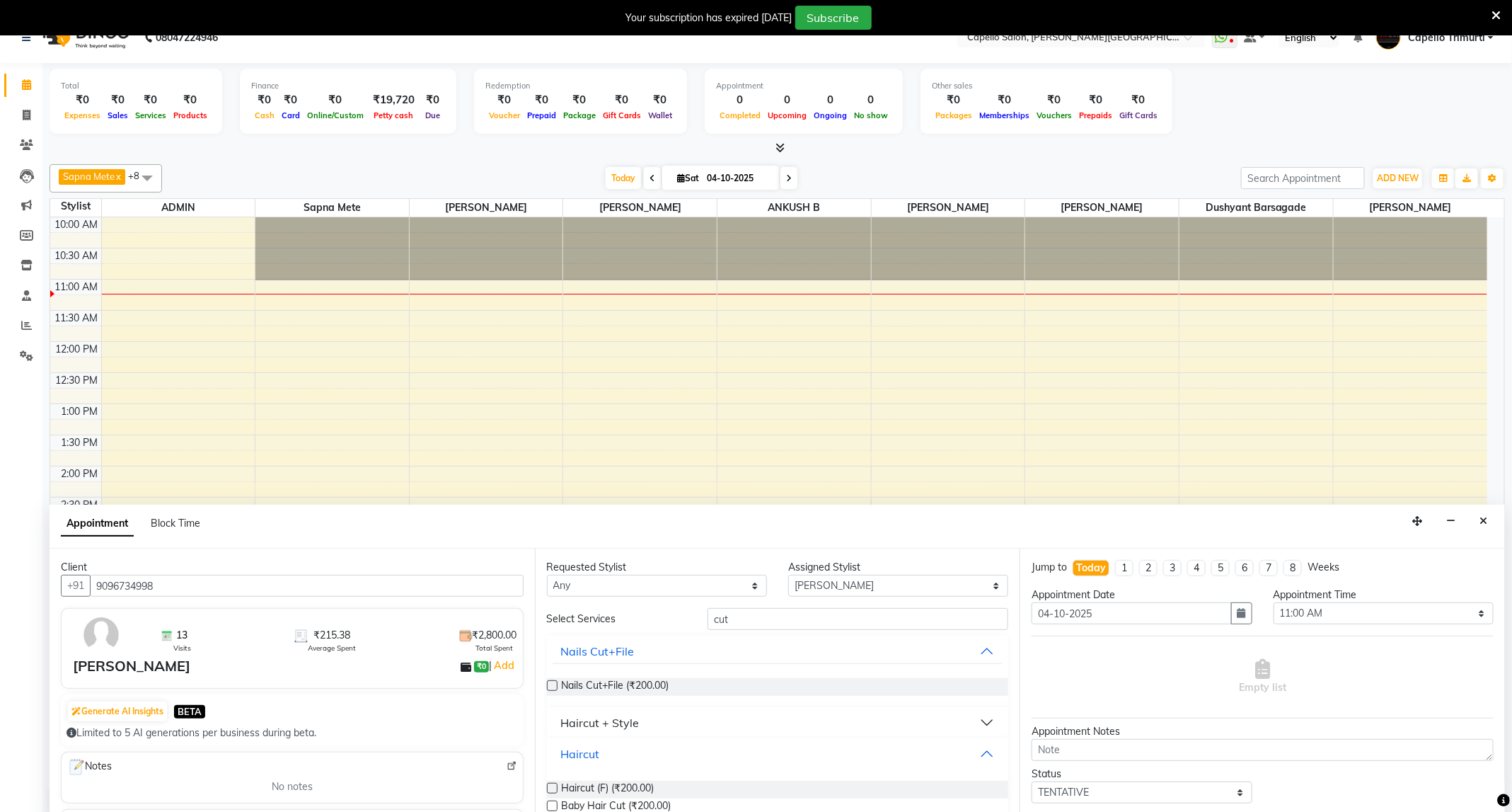
click at [974, 749] on button "Haircut" at bounding box center [778, 753] width 451 height 25
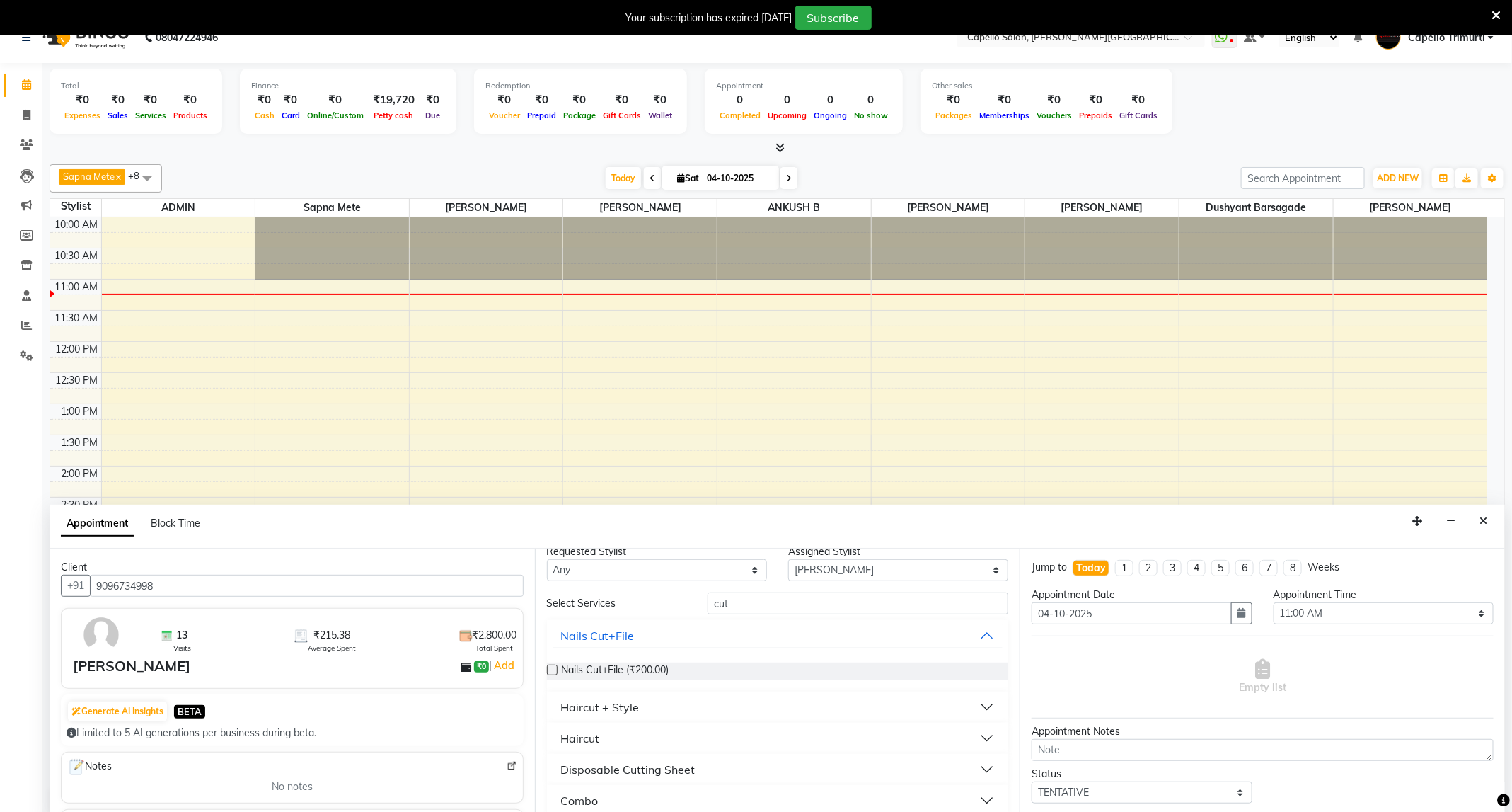
scroll to position [20, 0]
click at [972, 706] on button "Haircut + Style" at bounding box center [778, 702] width 451 height 25
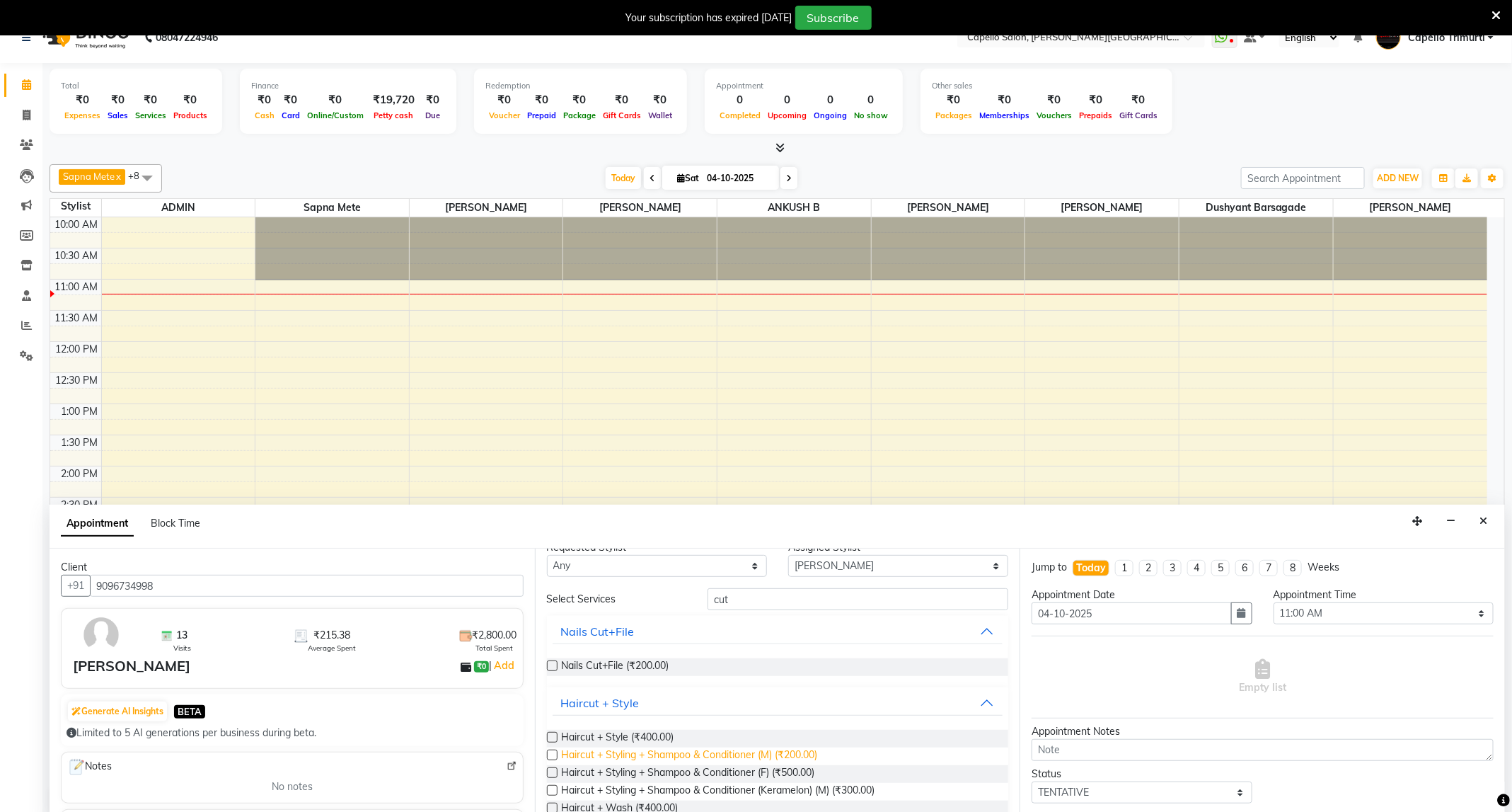
click at [782, 750] on span "Haircut + Styling + Shampoo & Conditioner (M) (₹200.00)" at bounding box center [689, 755] width 256 height 18
checkbox input "false"
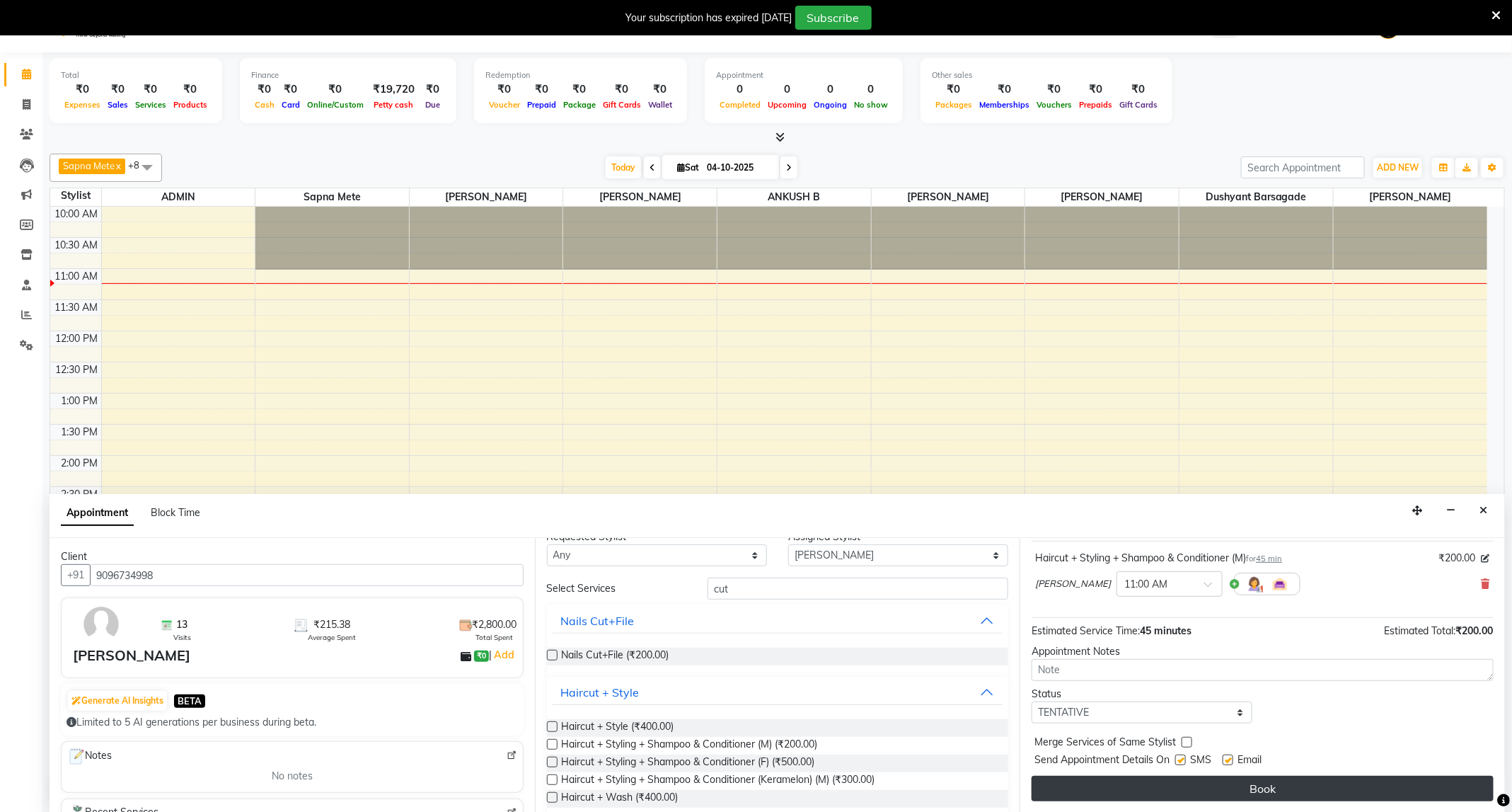
scroll to position [36, 0]
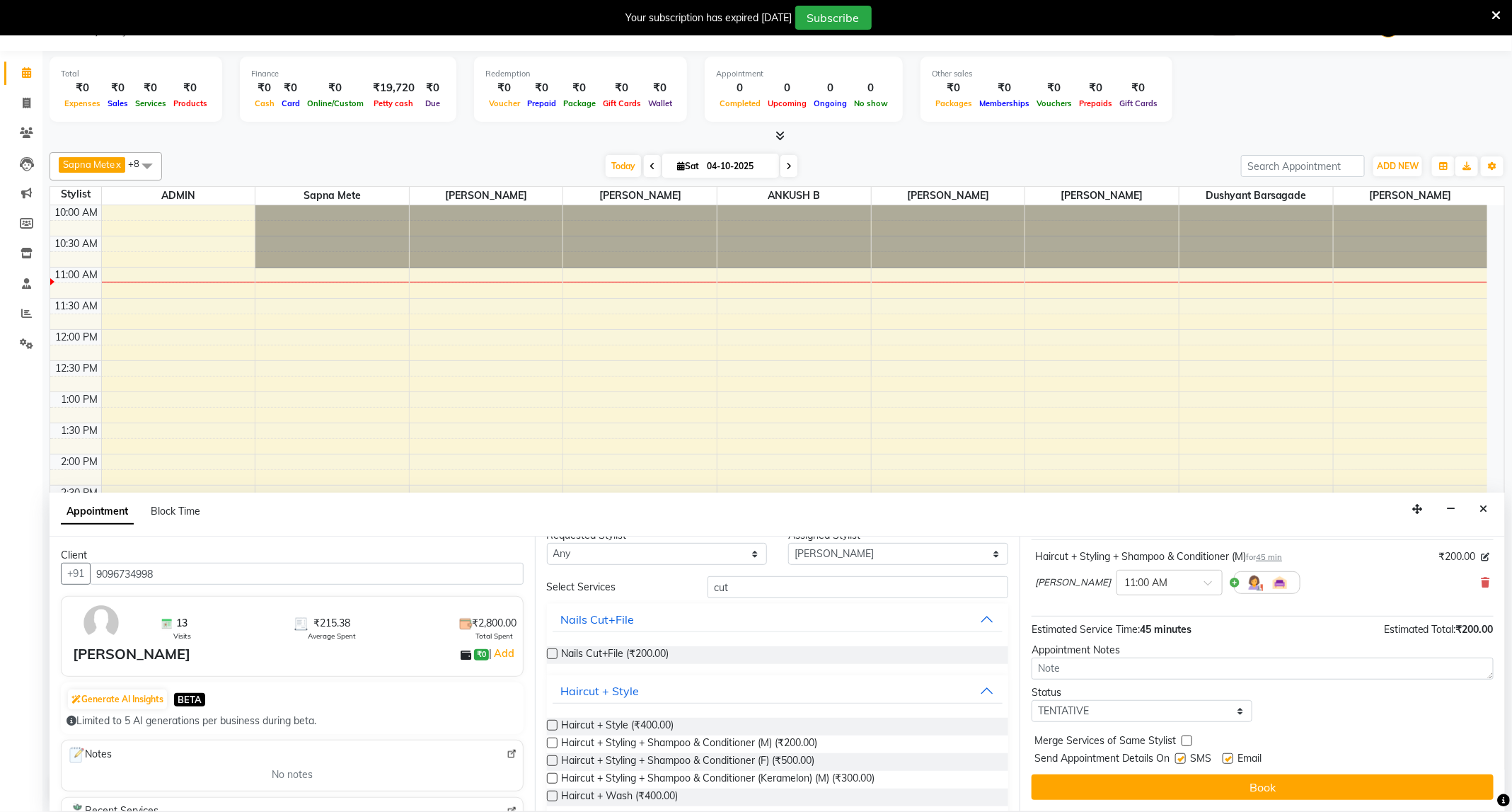
click at [1149, 801] on div "Jump to Today 1 2 3 4 5 6 7 8 Weeks Appointment Date 04-10-2025 Appointment Tim…" at bounding box center [1262, 674] width 485 height 274
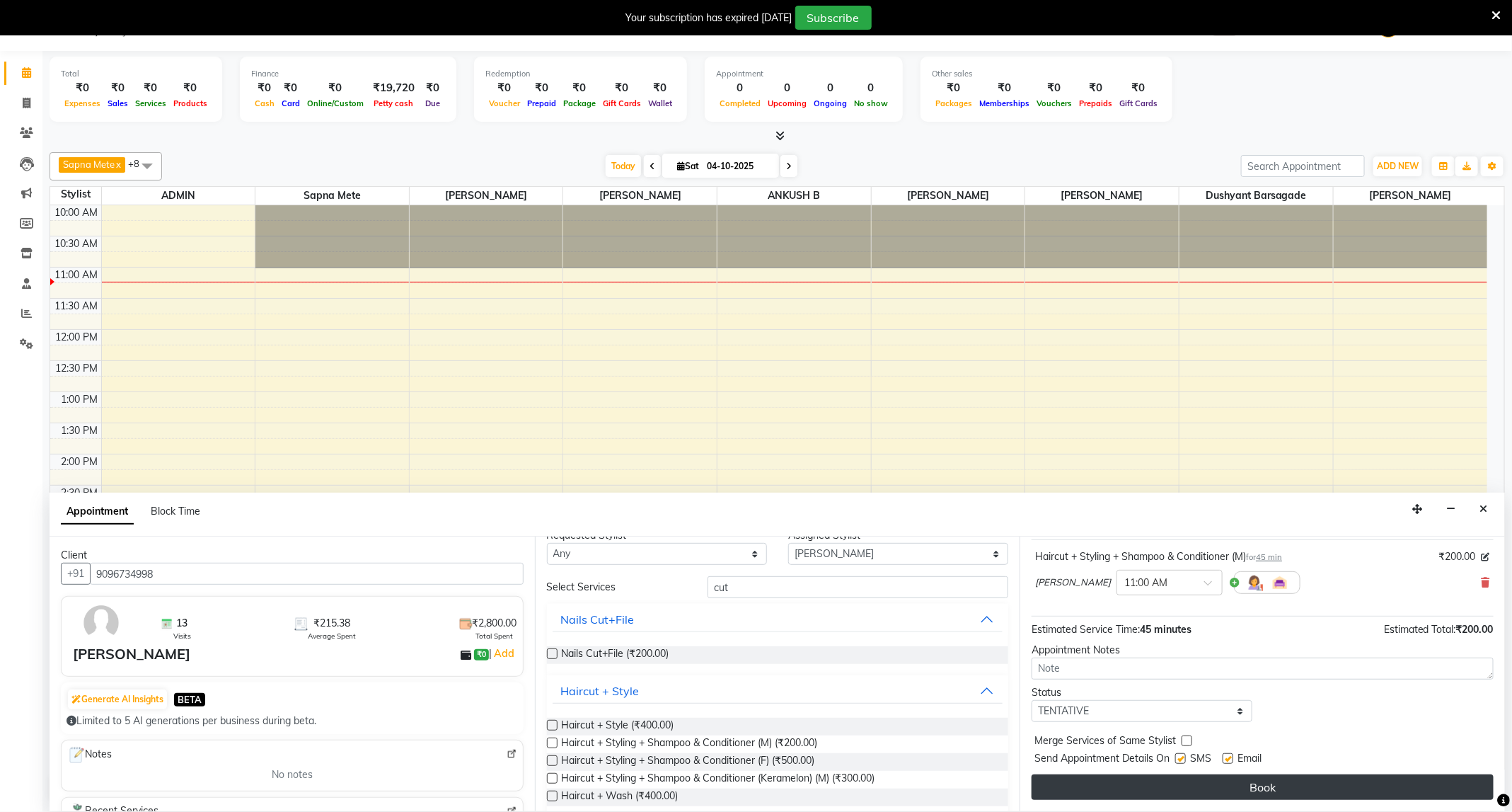
click at [1148, 791] on button "Book" at bounding box center [1262, 787] width 462 height 25
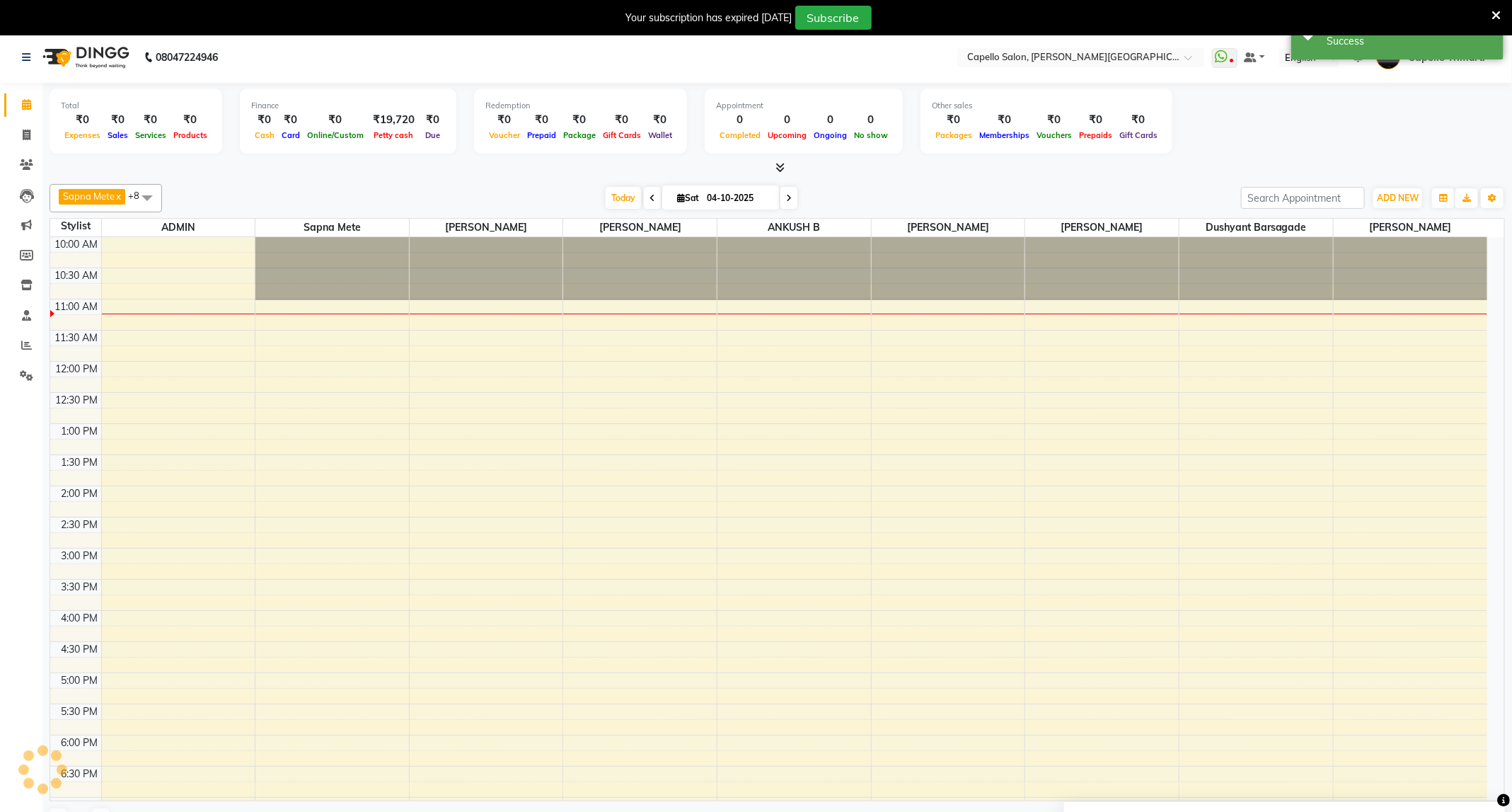
scroll to position [0, 0]
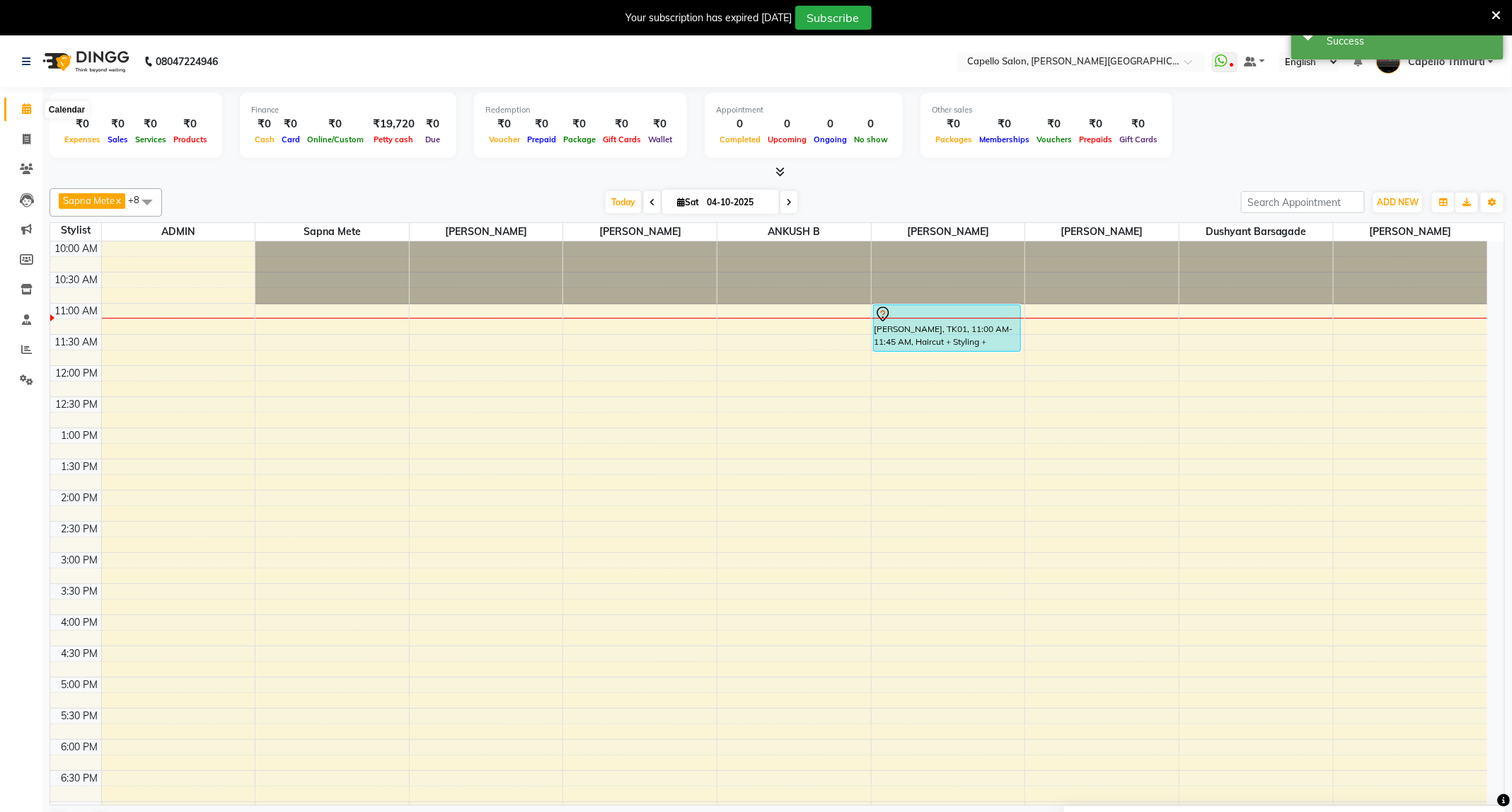
click at [25, 105] on icon at bounding box center [27, 109] width 9 height 11
click at [1020, 170] on div at bounding box center [777, 172] width 1455 height 15
drag, startPoint x: 34, startPoint y: 168, endPoint x: 57, endPoint y: 170, distance: 23.1
click at [34, 168] on span at bounding box center [27, 169] width 24 height 16
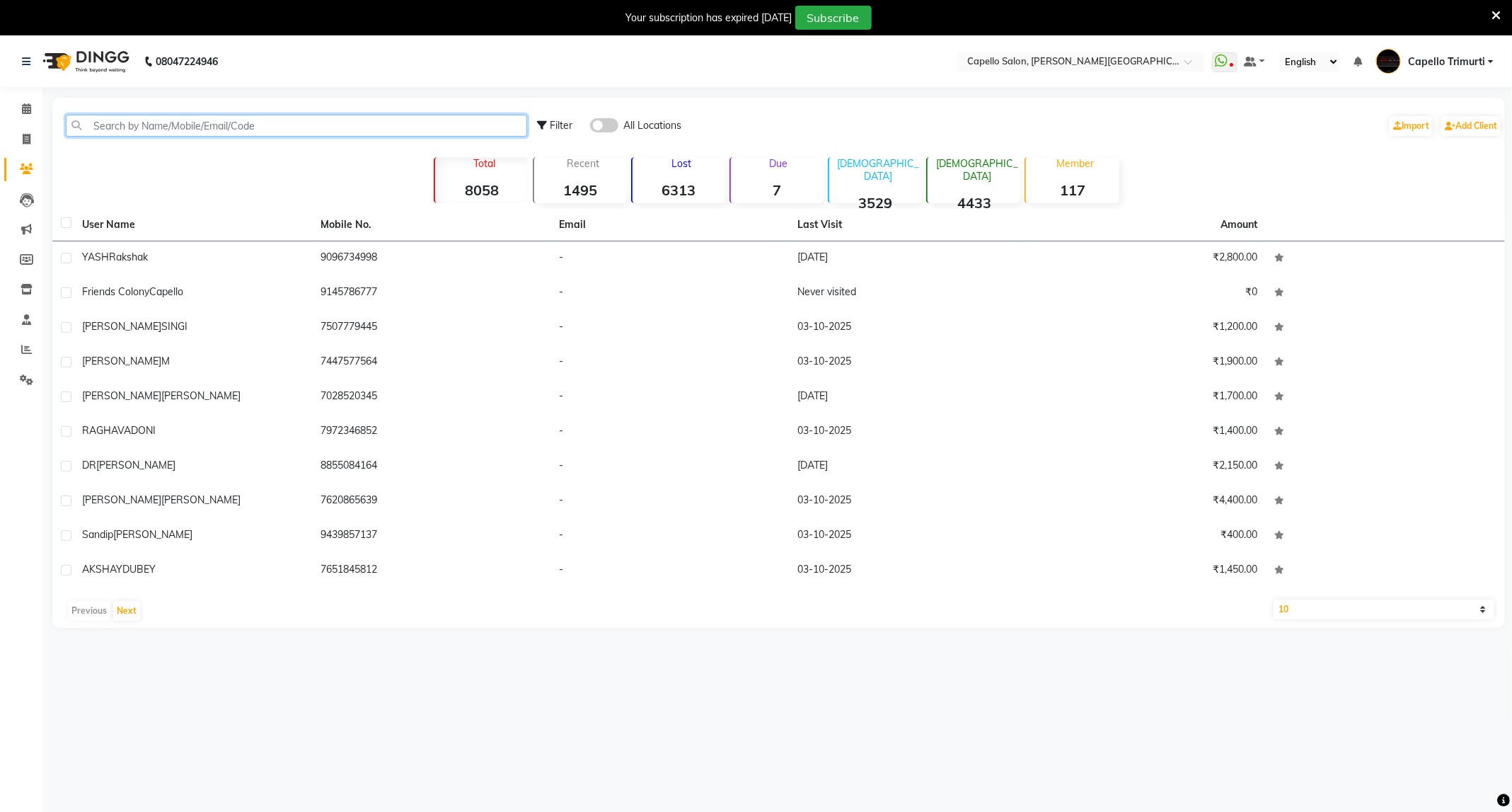
click at [190, 122] on input "text" at bounding box center [296, 125] width 461 height 22
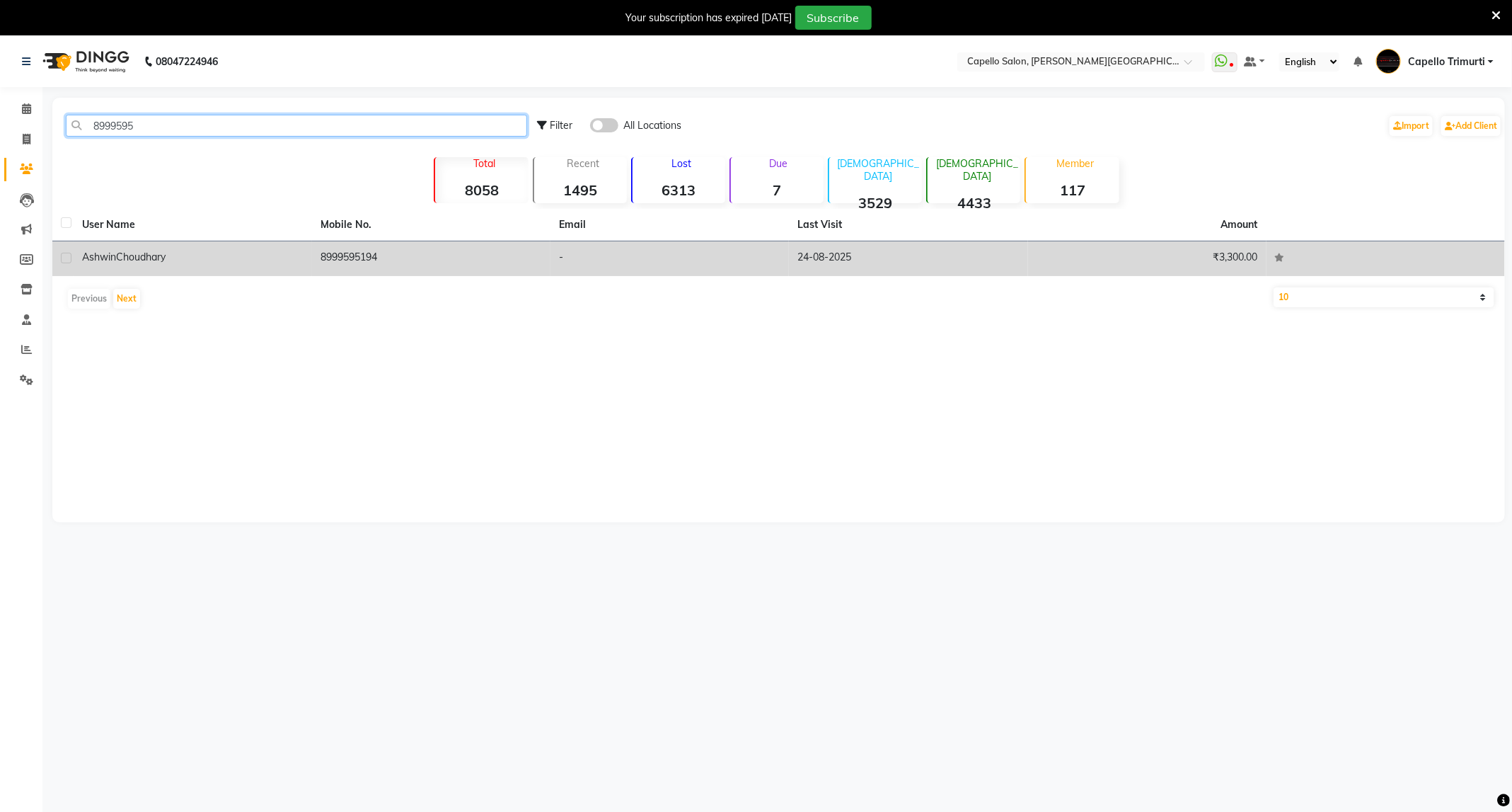
type input "8999595"
click at [329, 270] on td "8999595194" at bounding box center [431, 258] width 238 height 34
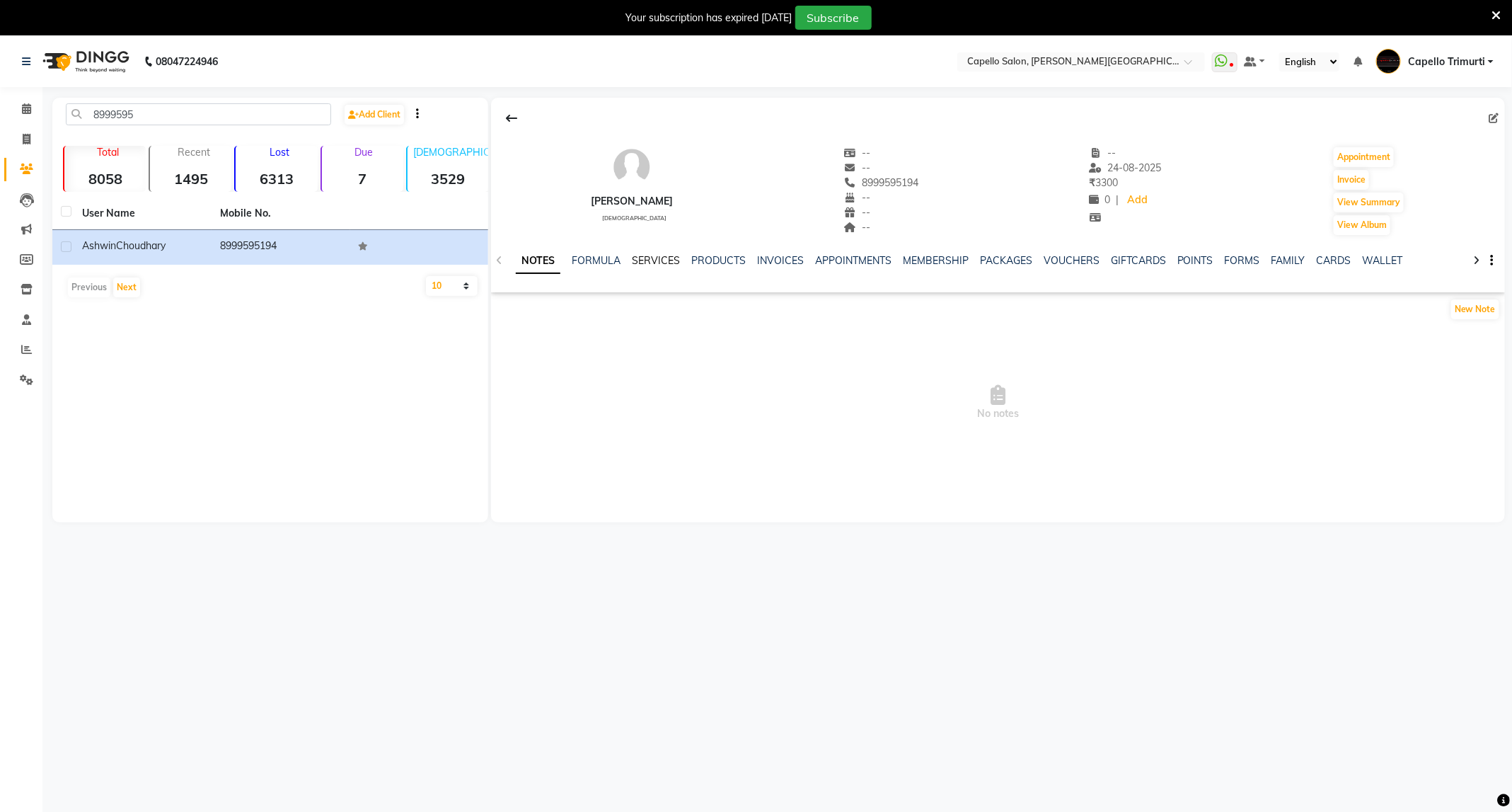
click at [641, 261] on link "SERVICES" at bounding box center [656, 260] width 48 height 13
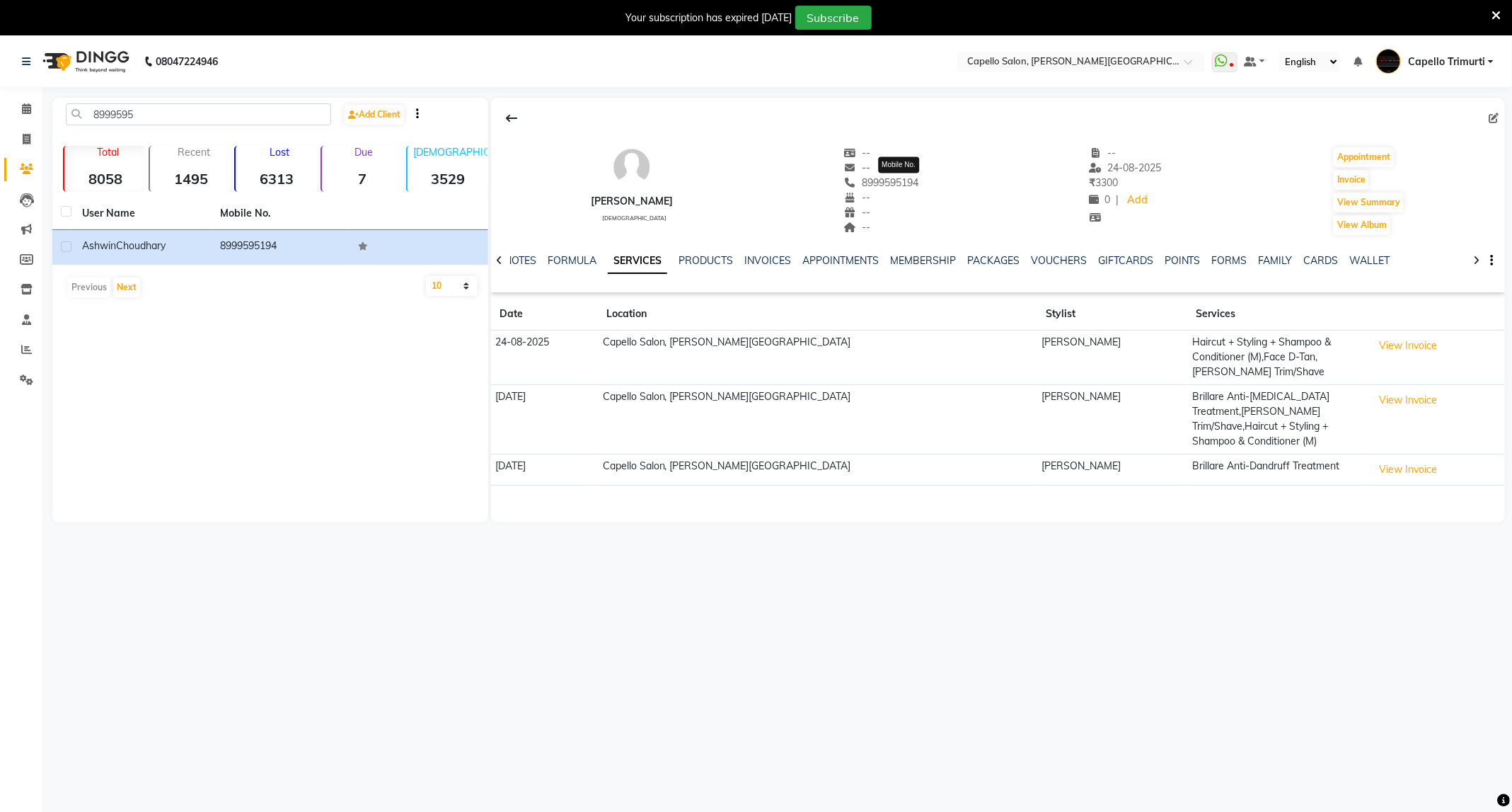
drag, startPoint x: 970, startPoint y: 185, endPoint x: 878, endPoint y: 187, distance: 92.0
click at [878, 187] on div "Ashwin Choudhary male -- -- 8999595194 Mobile No. -- -- -- -- 24-08-2025 ₹ 3300…" at bounding box center [998, 184] width 1014 height 105
copy span "8999595194"
click at [24, 109] on icon at bounding box center [27, 109] width 9 height 11
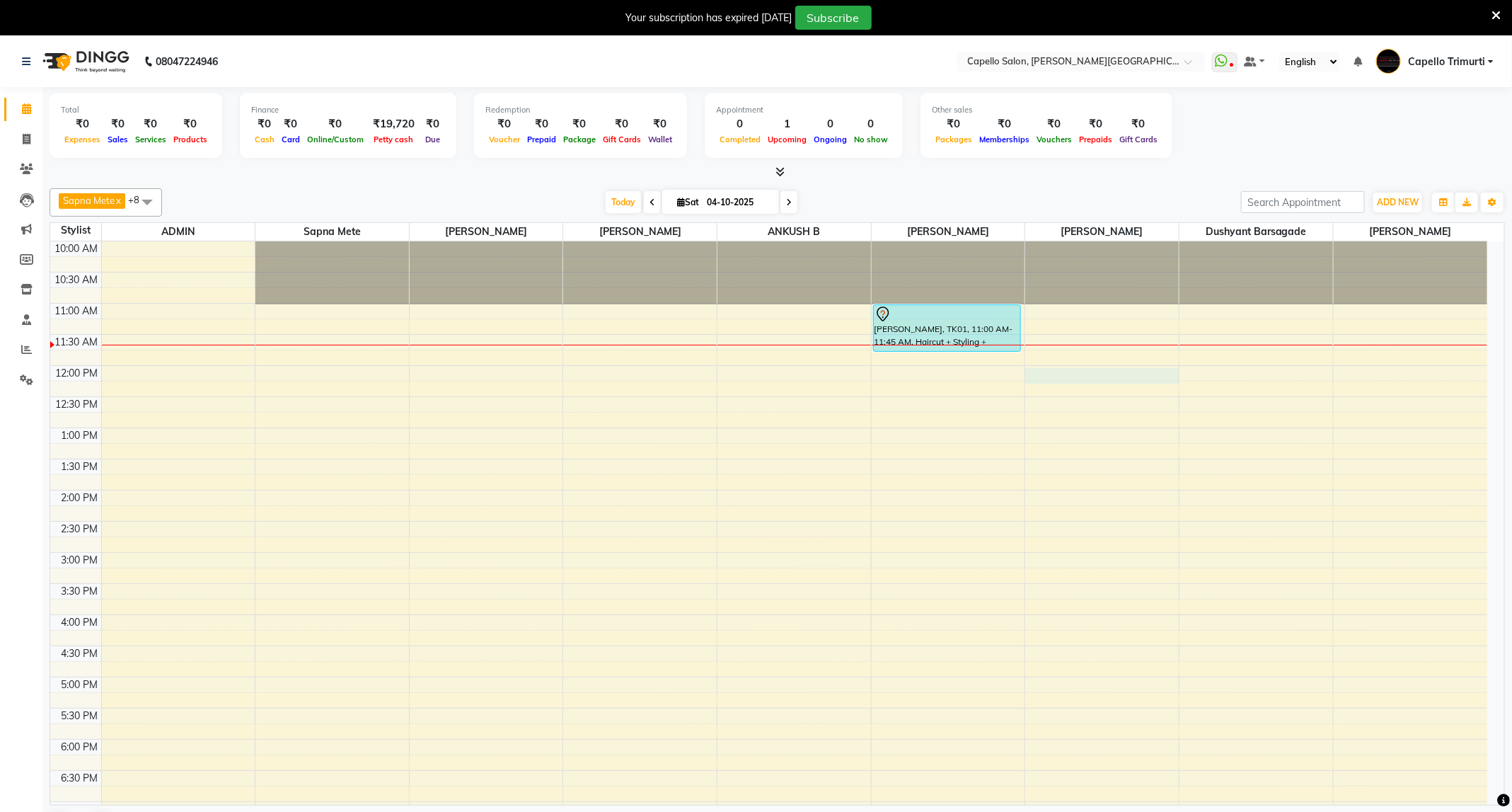
click at [1085, 375] on div "10:00 AM 10:30 AM 11:00 AM 11:30 AM 12:00 PM 12:30 PM 1:00 PM 1:30 PM 2:00 PM 2…" at bounding box center [769, 615] width 1437 height 746
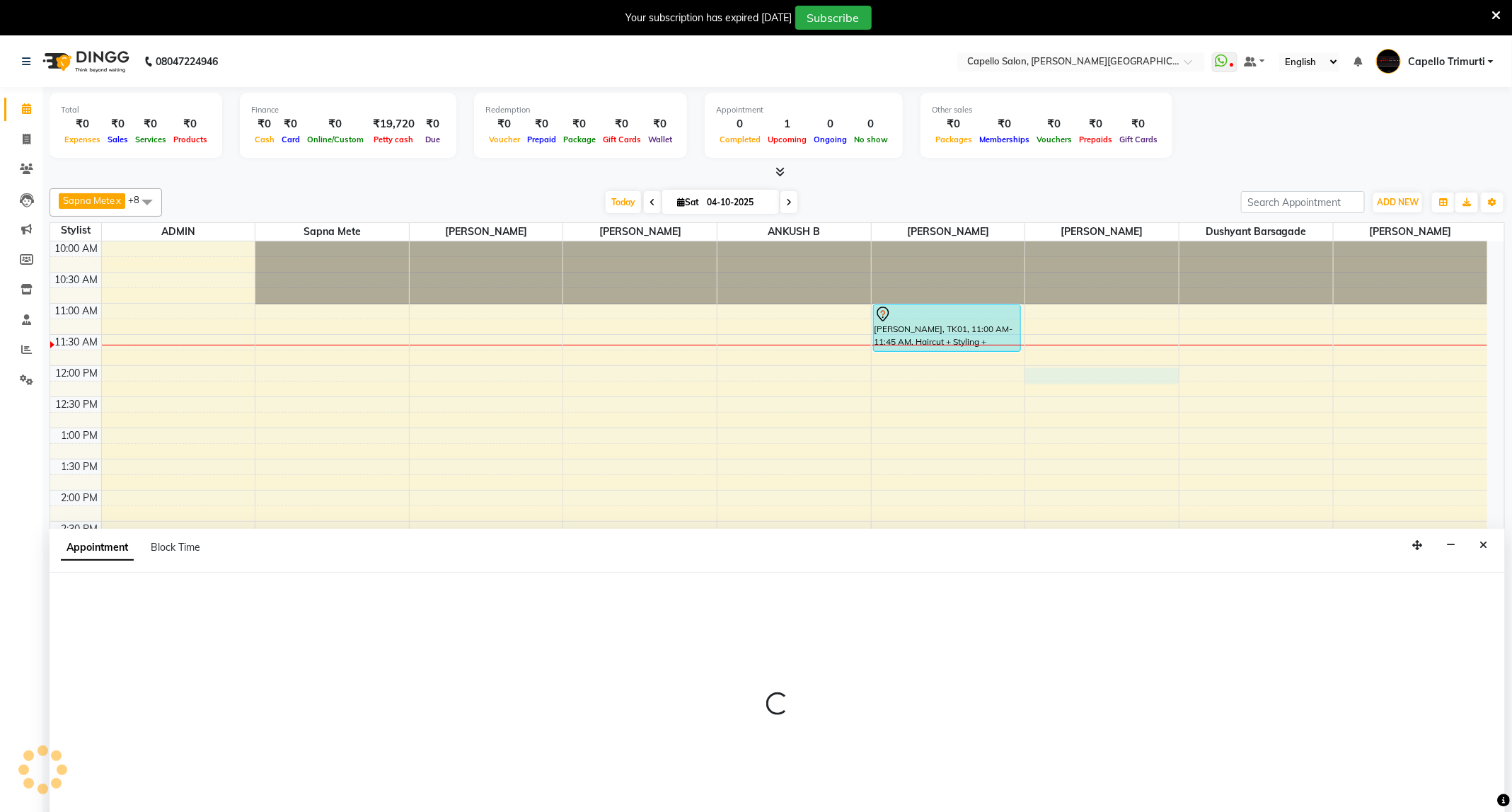
scroll to position [5, 0]
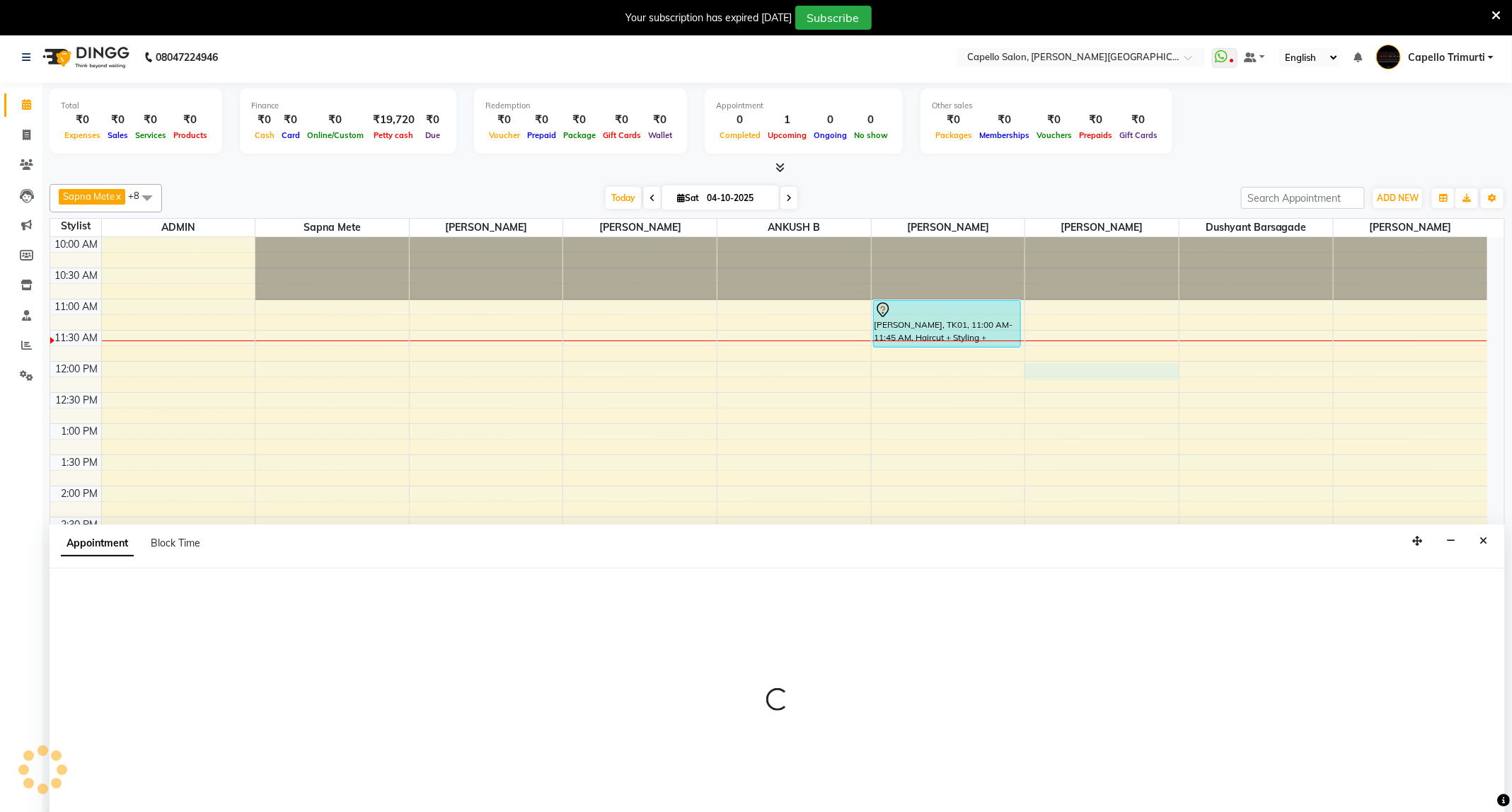
select select "84517"
select select "720"
select select "tentative"
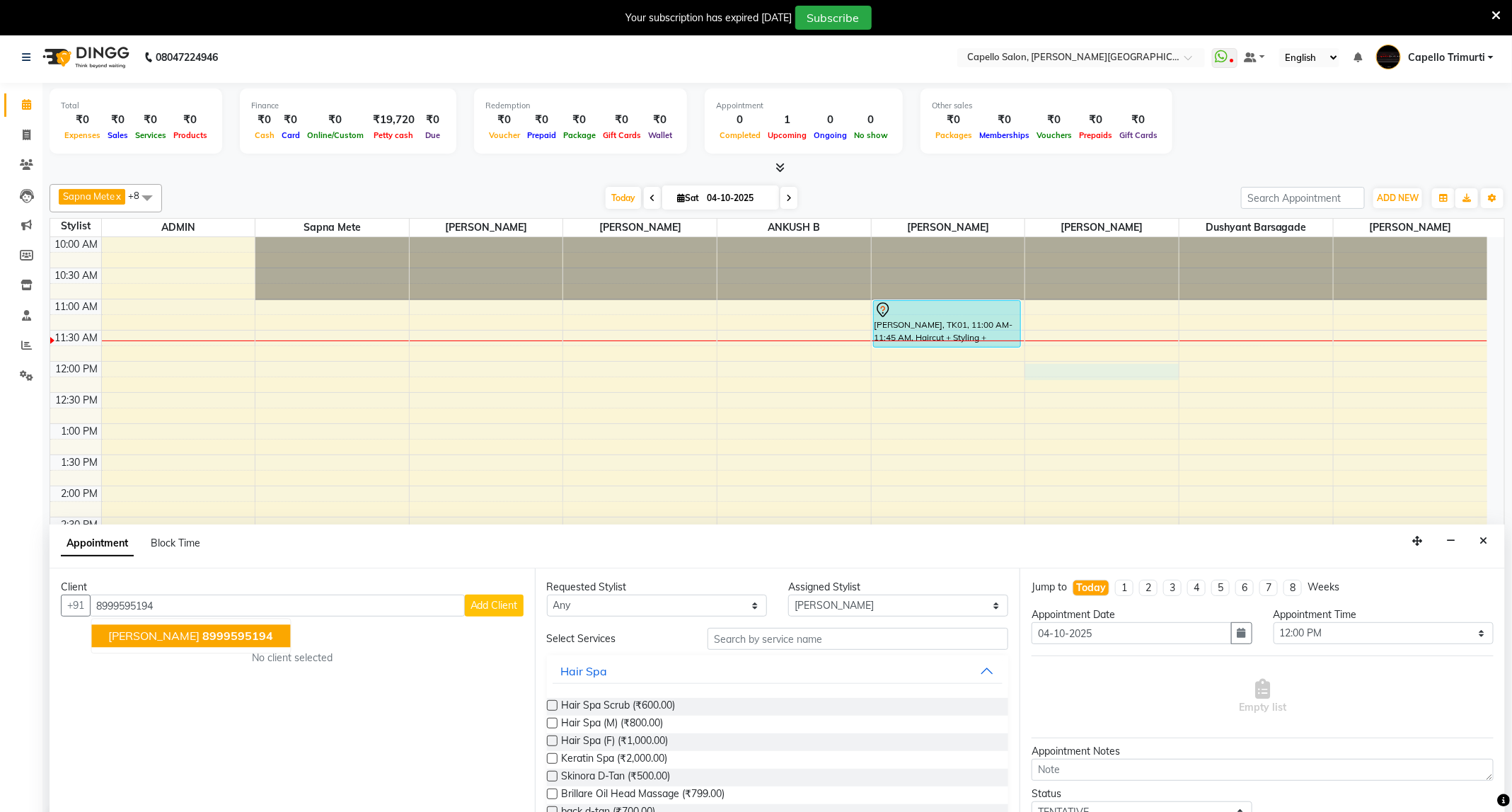
click at [197, 640] on span "Ashwin Choudhary" at bounding box center [154, 636] width 91 height 15
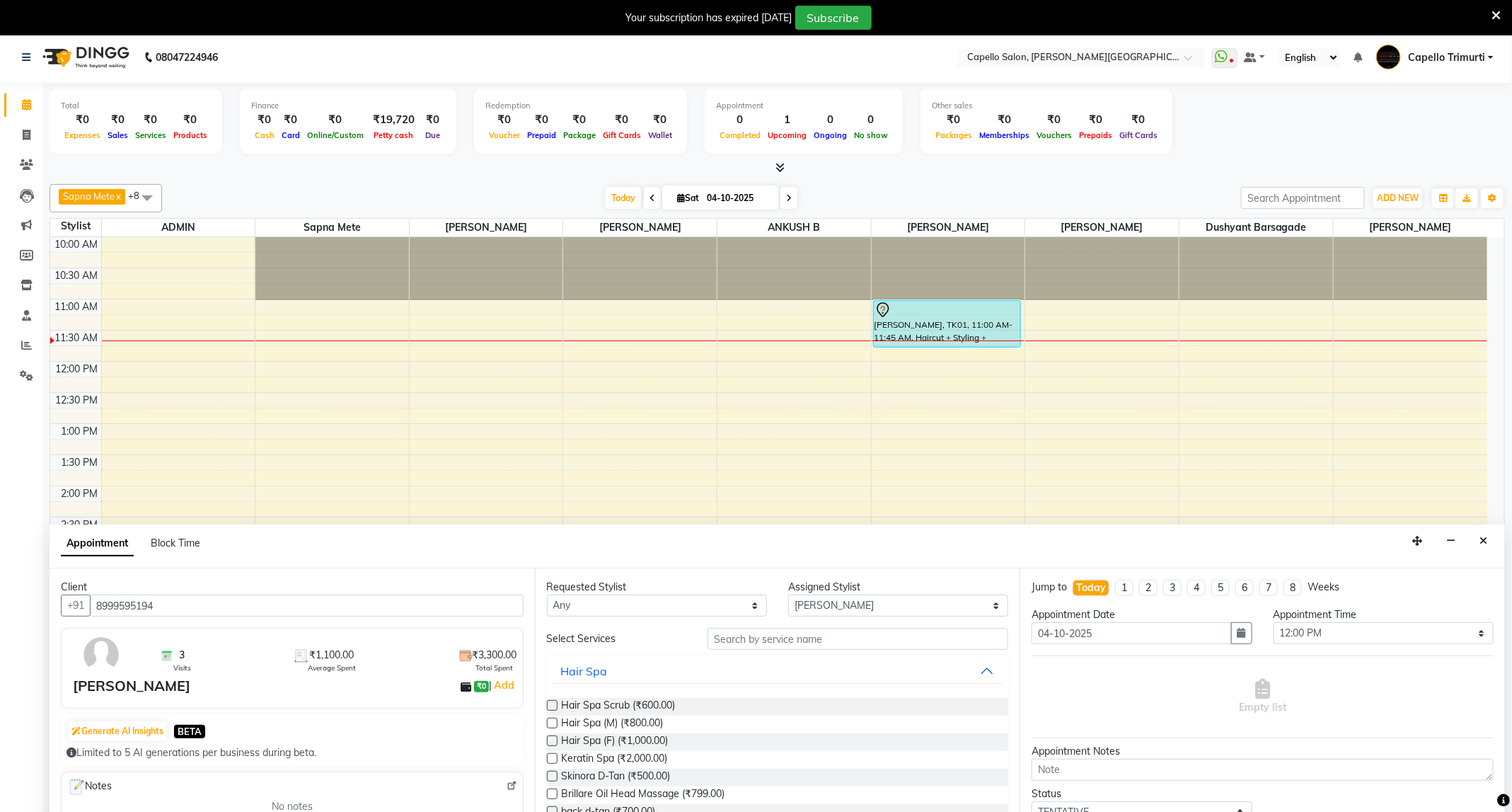
type input "8999595194"
click at [832, 645] on input "text" at bounding box center [858, 638] width 300 height 22
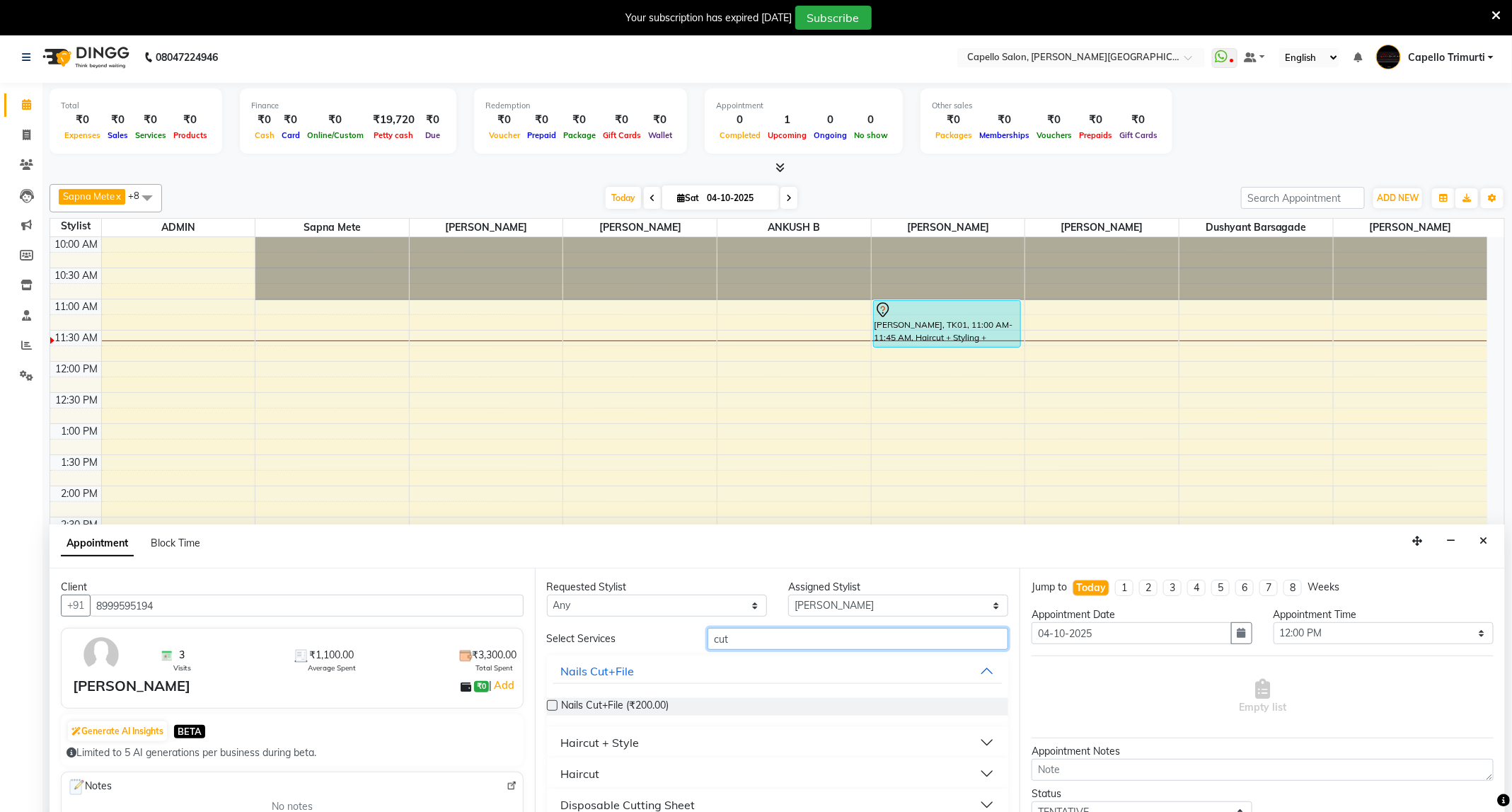
type input "cut"
click at [709, 737] on button "Haircut + Style" at bounding box center [778, 742] width 451 height 25
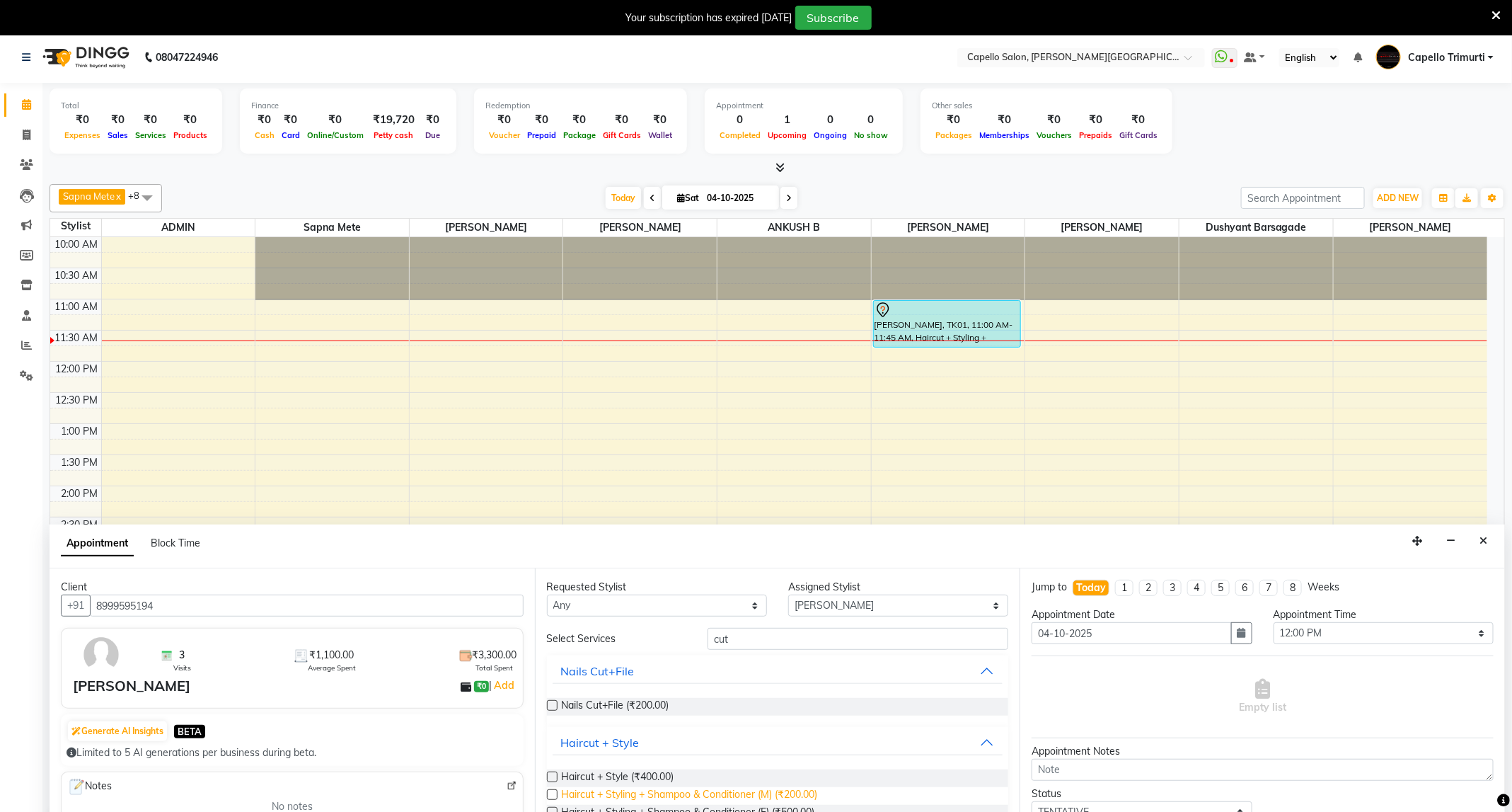
click at [741, 790] on span "Haircut + Styling + Shampoo & Conditioner (M) (₹200.00)" at bounding box center [689, 795] width 256 height 18
checkbox input "false"
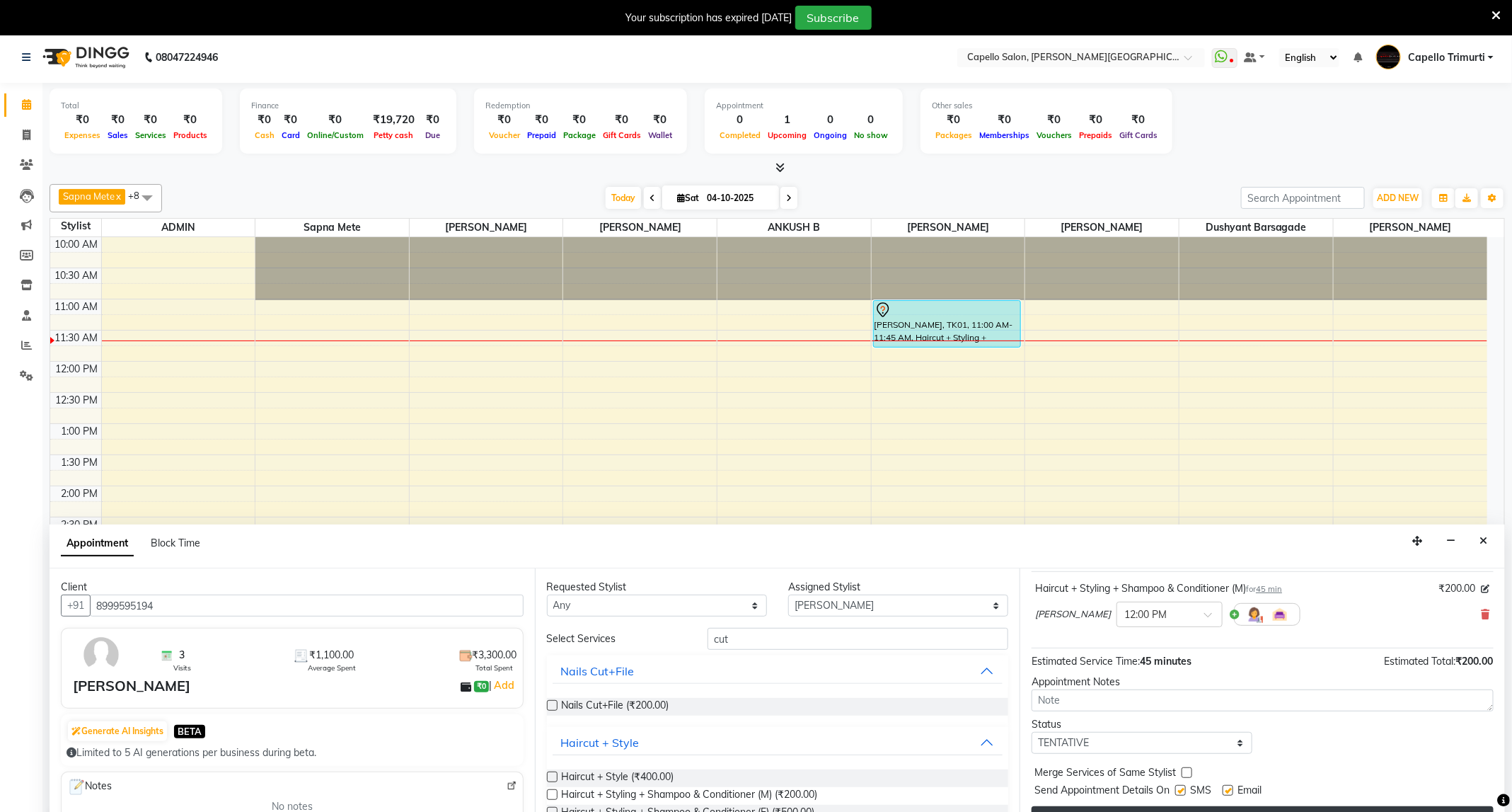
scroll to position [36, 0]
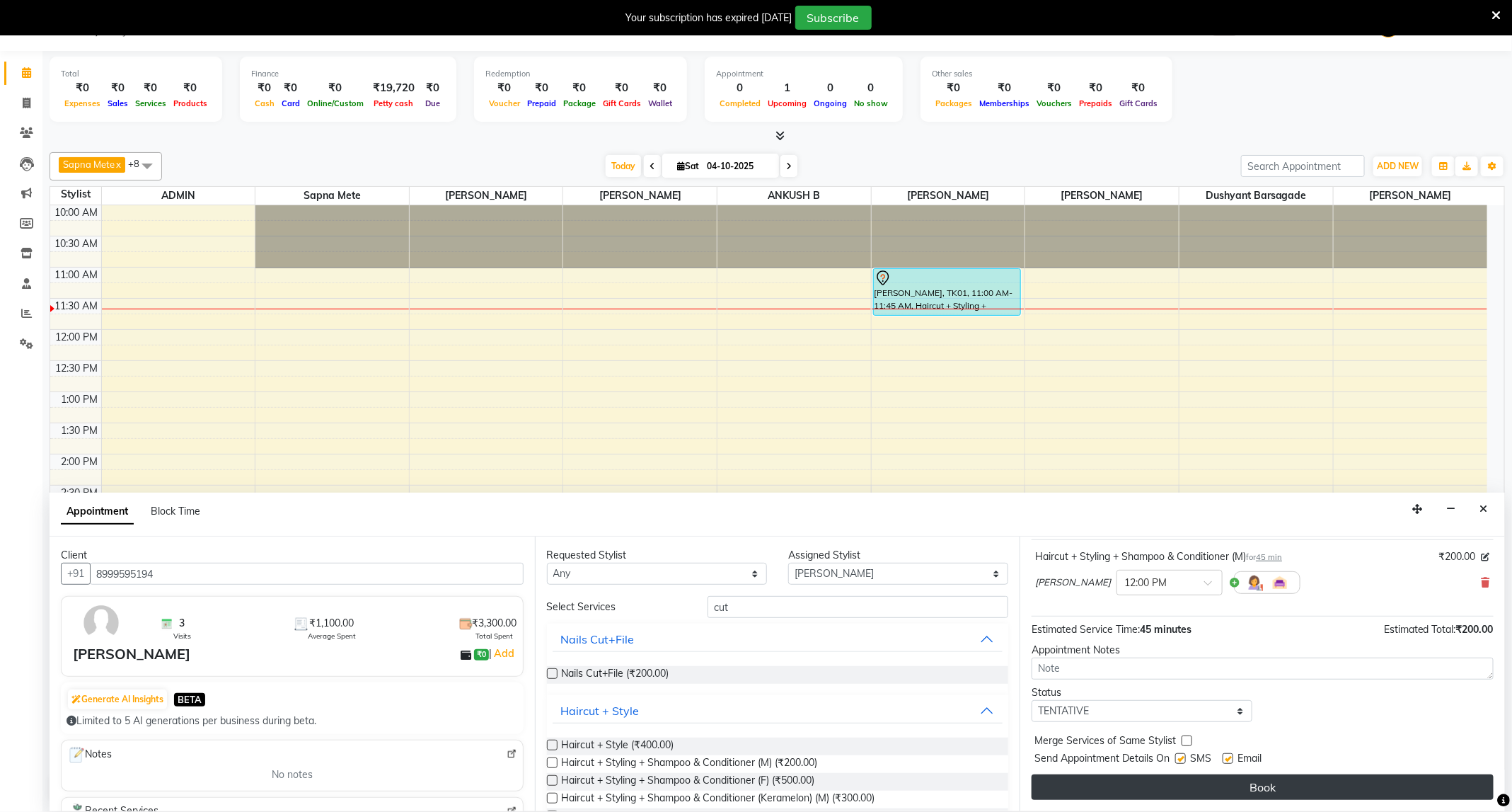
click at [1222, 788] on button "Book" at bounding box center [1262, 787] width 462 height 25
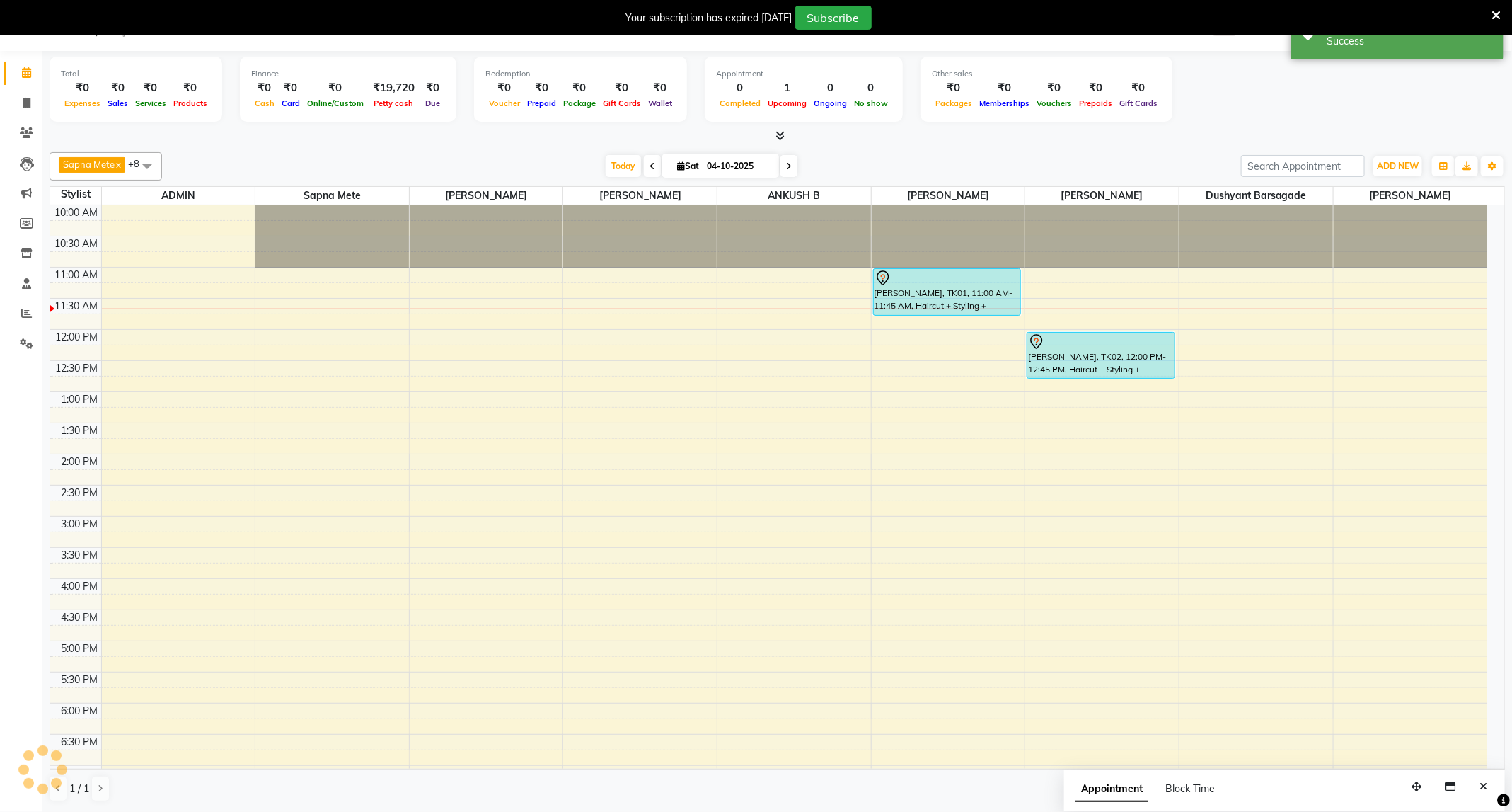
scroll to position [0, 0]
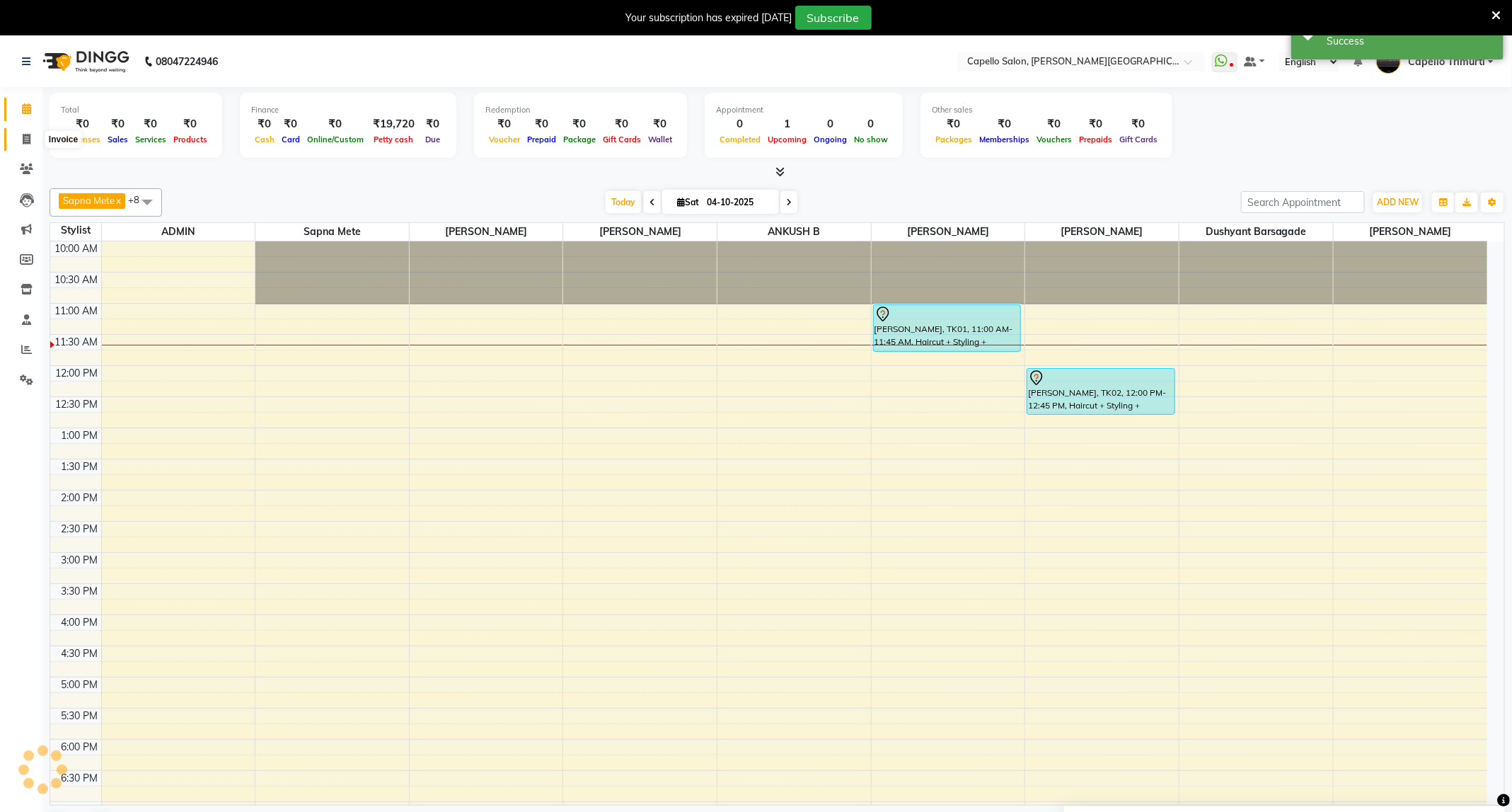
click at [23, 136] on icon at bounding box center [27, 139] width 8 height 11
select select "service"
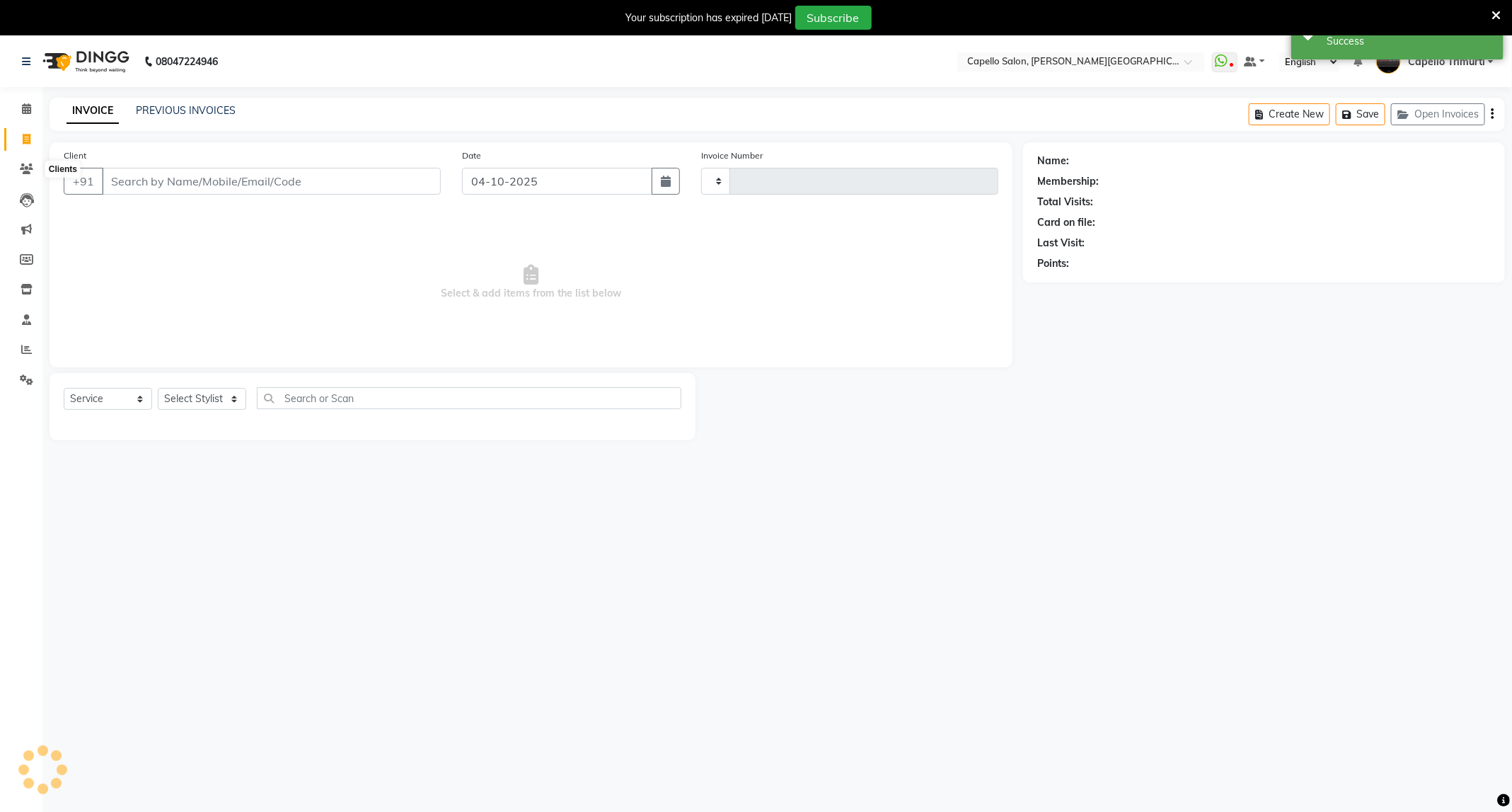
type input "4145"
select select "811"
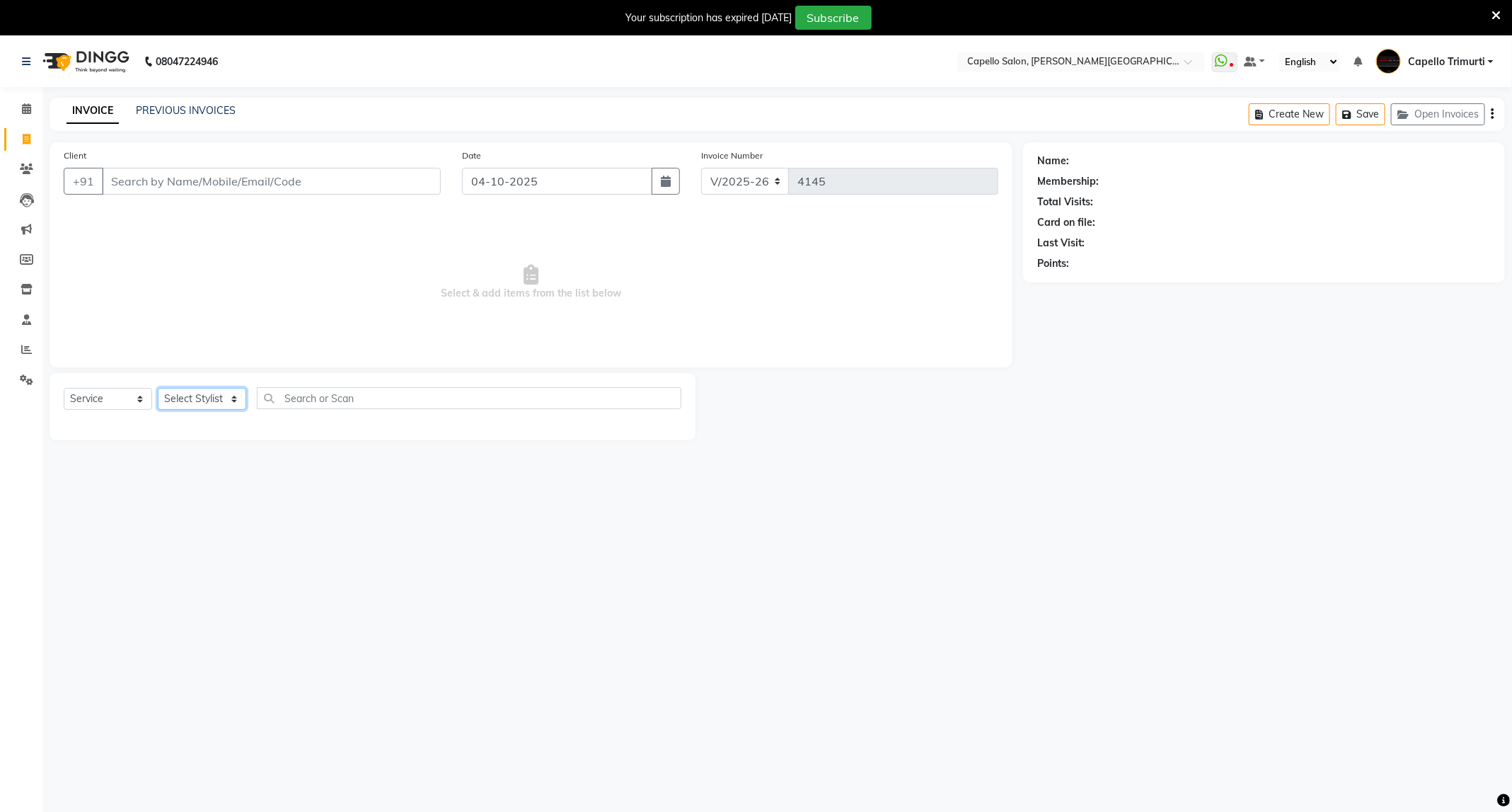
click at [200, 408] on select "Select Stylist" at bounding box center [202, 398] width 89 height 22
select select "40170"
click at [157, 388] on select "Select Stylist ADMIN [PERSON_NAME] [PERSON_NAME] [PERSON_NAME] [PERSON_NAME] (M…" at bounding box center [202, 398] width 89 height 22
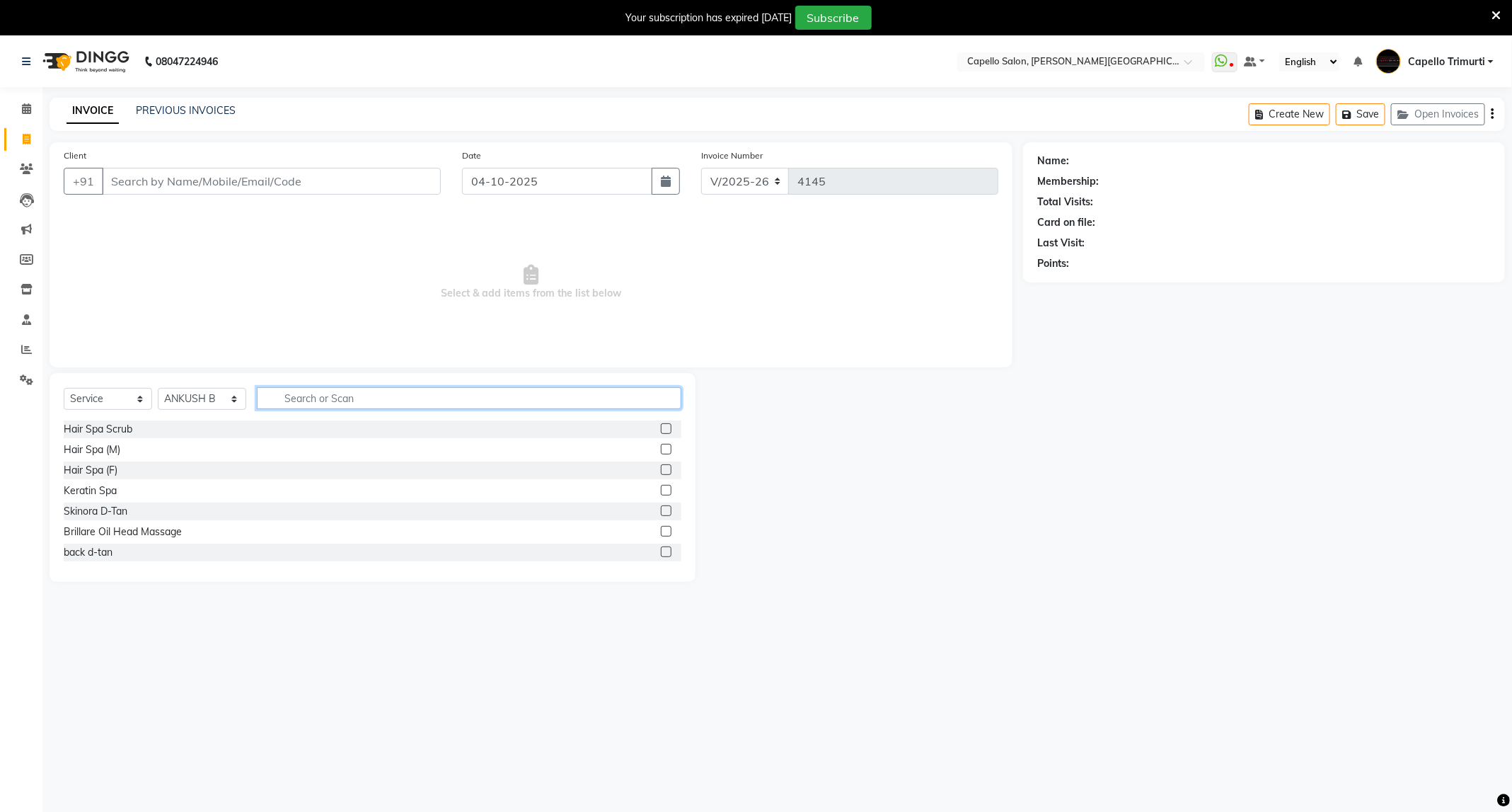
click at [296, 395] on input "text" at bounding box center [469, 398] width 424 height 22
type input "cut"
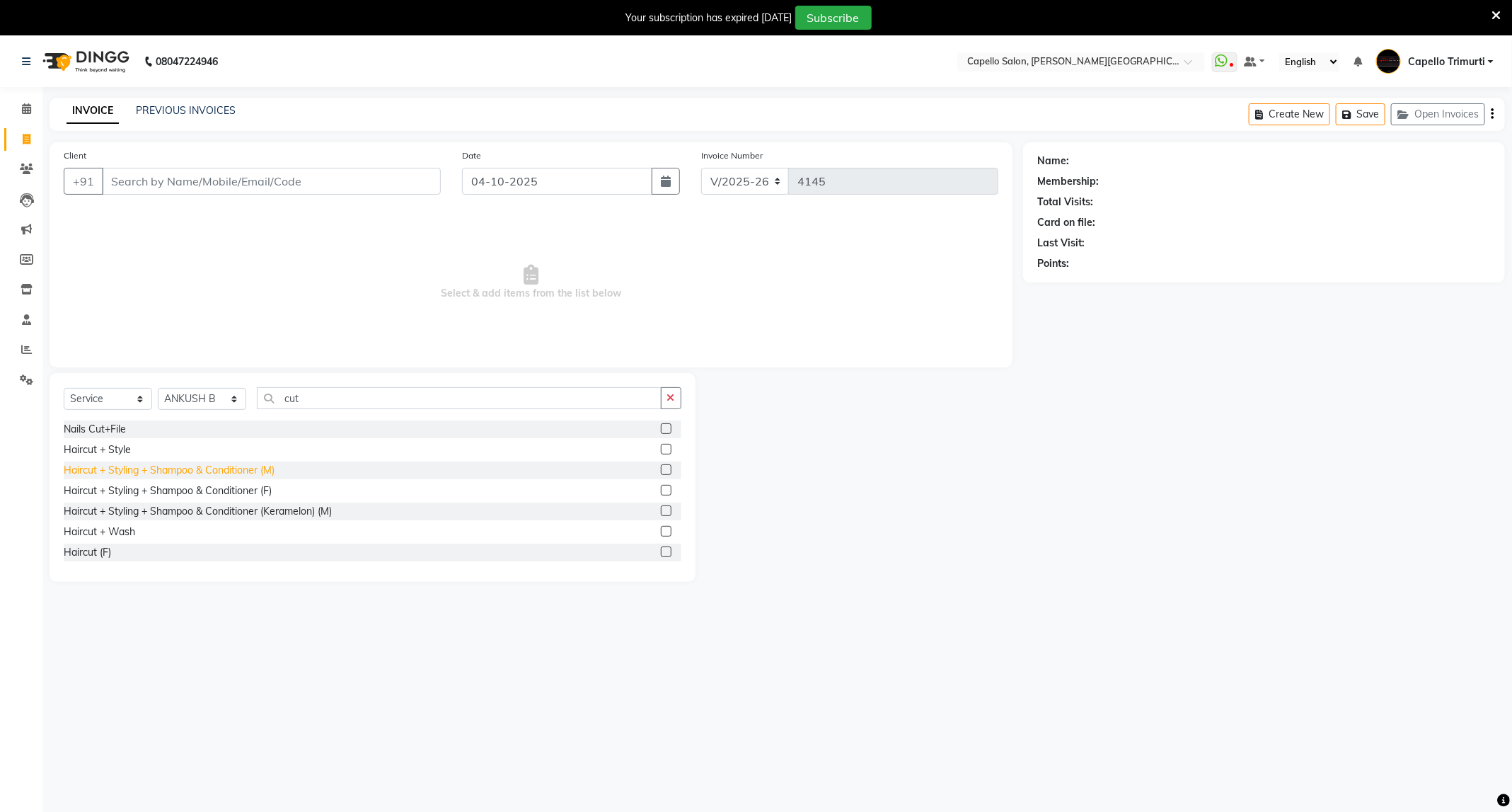
click at [206, 471] on div "Haircut + Styling + Shampoo & Conditioner (M)" at bounding box center [169, 469] width 211 height 15
checkbox input "false"
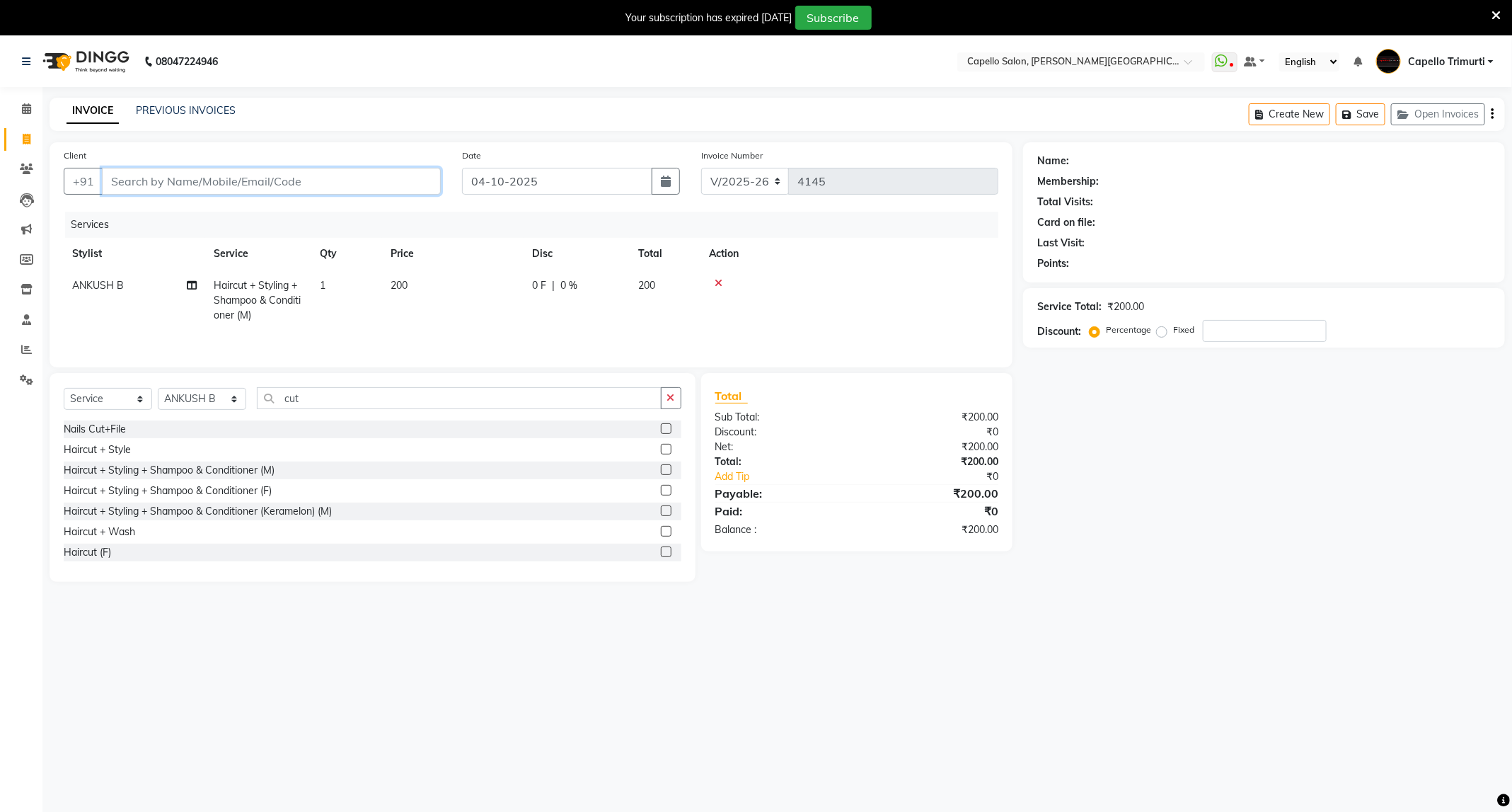
click at [255, 167] on input "Client" at bounding box center [271, 180] width 339 height 27
type input "9"
type input "0"
type input "9356900390"
click at [384, 194] on button "Add Client" at bounding box center [404, 180] width 73 height 27
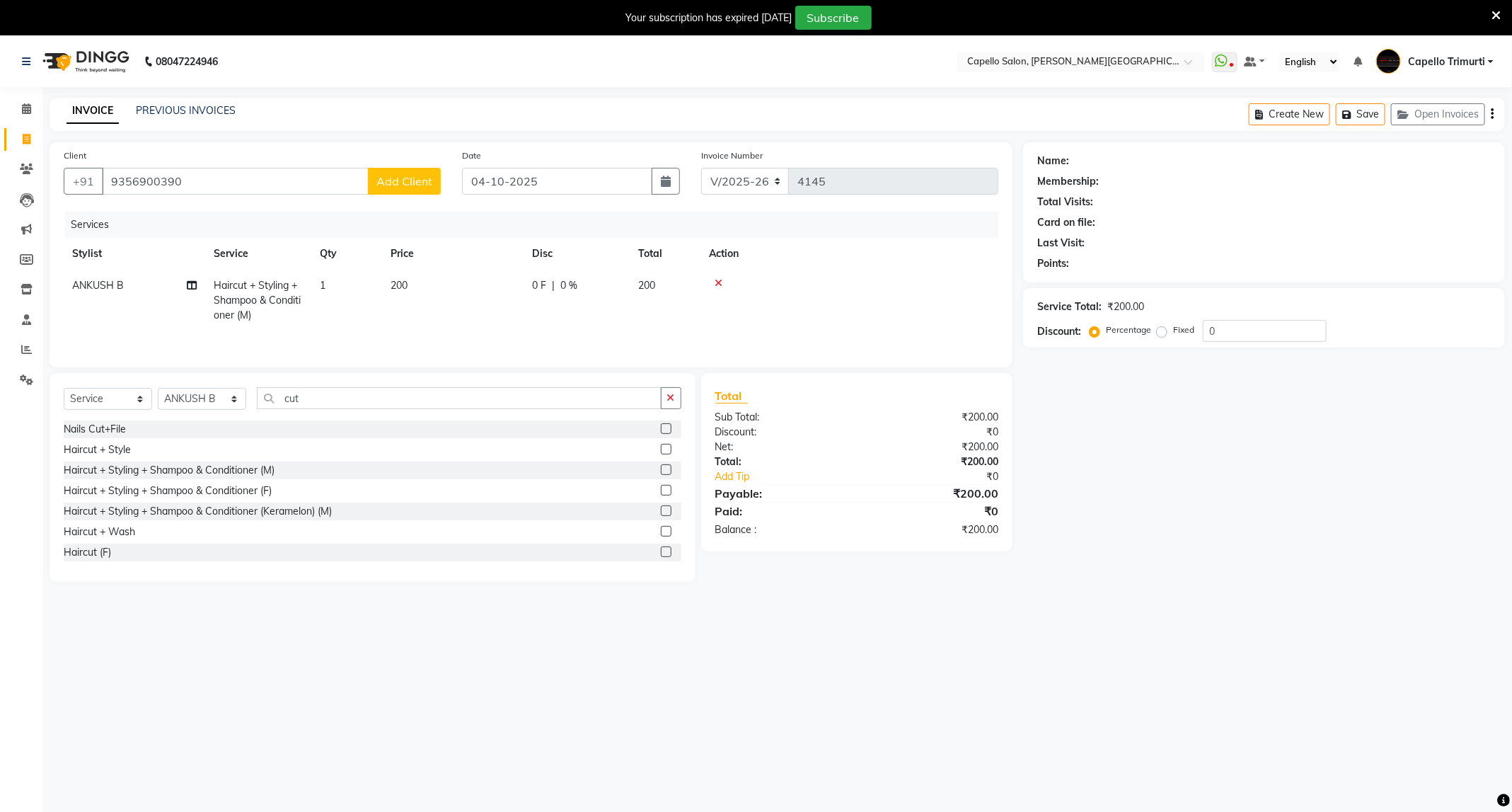
select select "22"
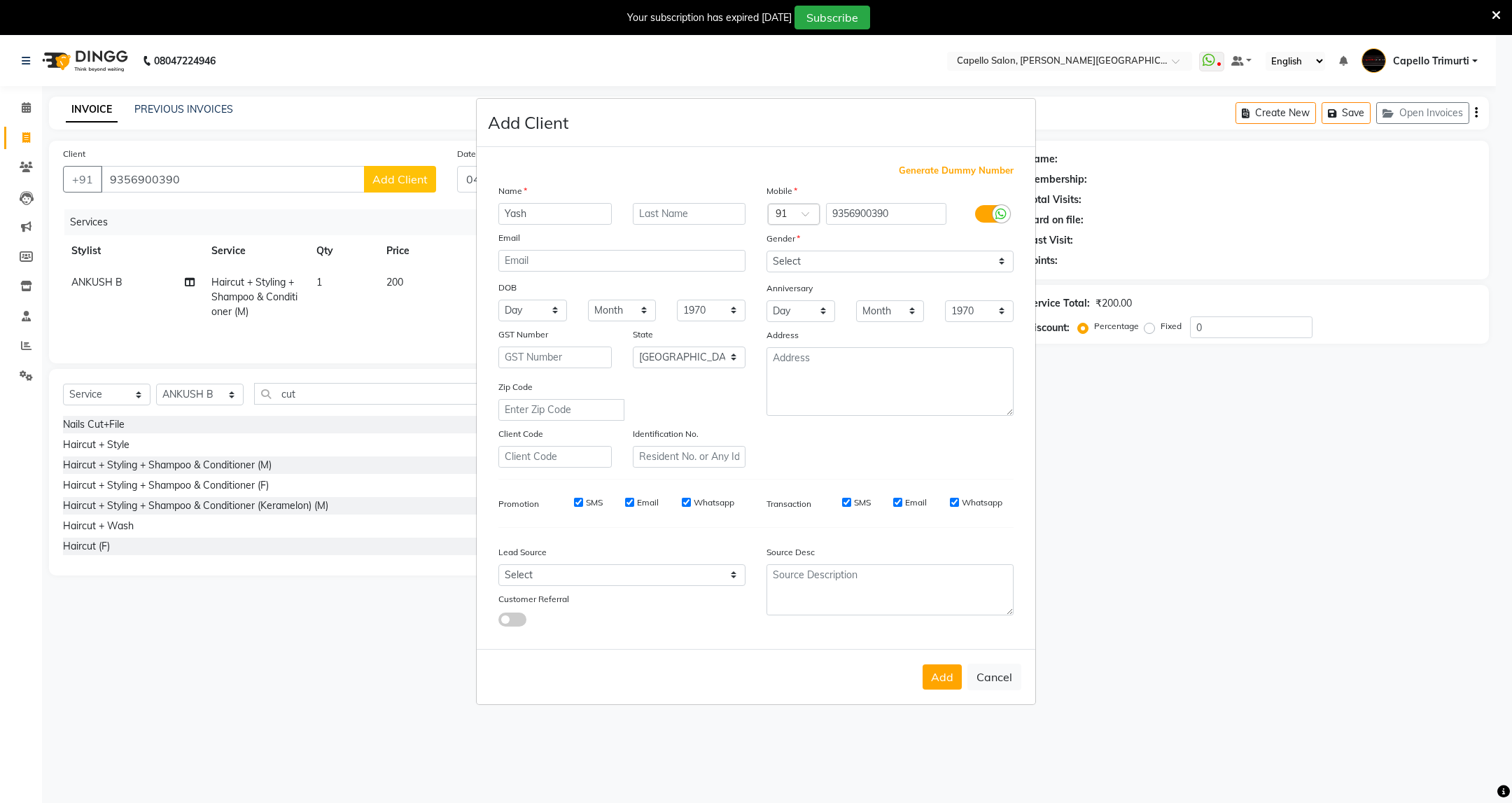
type input "Yash"
type input "Jain"
click at [929, 257] on select "Select [DEMOGRAPHIC_DATA] [DEMOGRAPHIC_DATA] Other Prefer Not To Say" at bounding box center [890, 261] width 247 height 22
select select "[DEMOGRAPHIC_DATA]"
click at [766, 251] on select "Select [DEMOGRAPHIC_DATA] [DEMOGRAPHIC_DATA] Other Prefer Not To Say" at bounding box center [890, 261] width 247 height 22
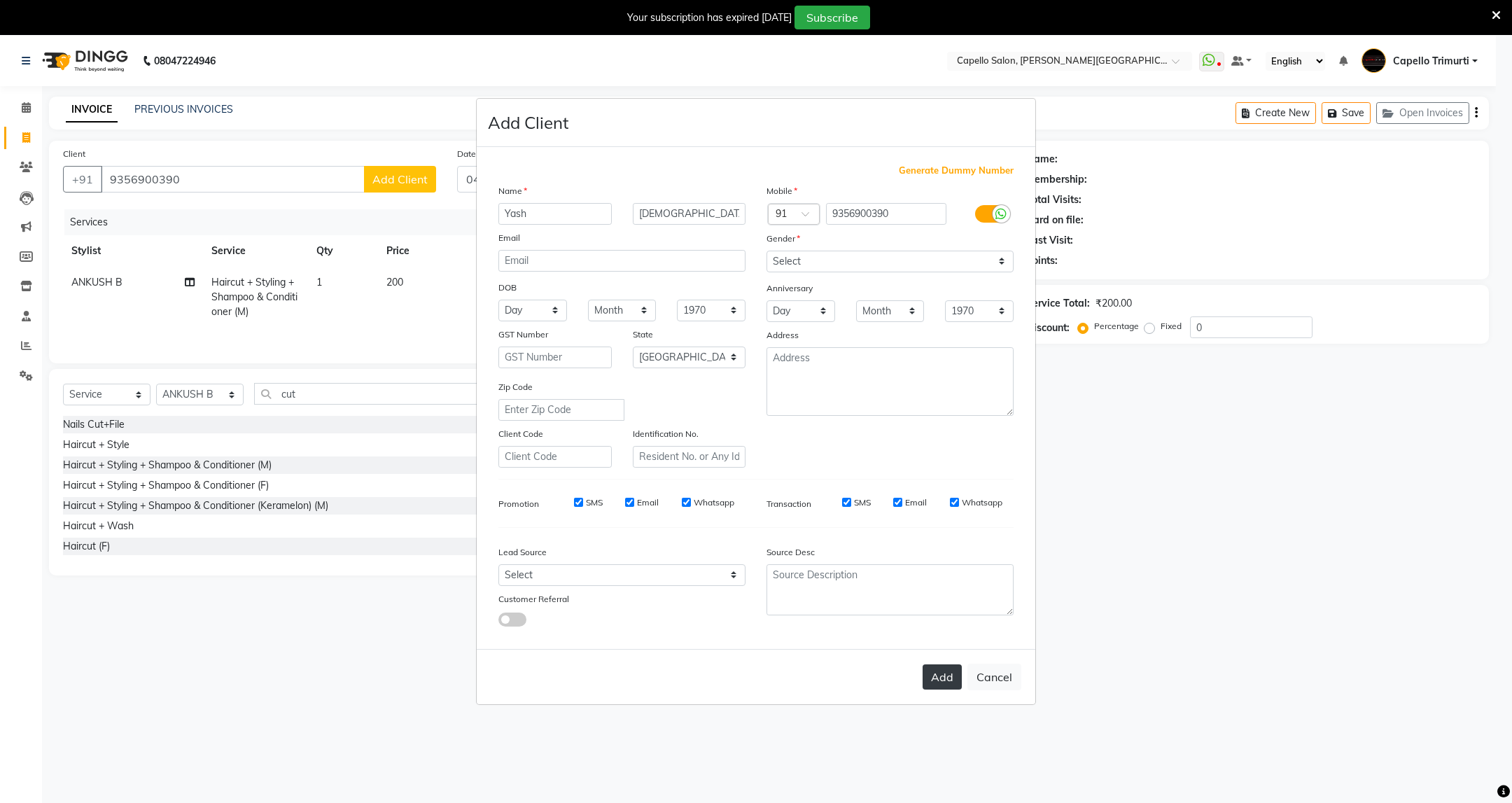
click at [926, 681] on button "Add" at bounding box center [942, 676] width 39 height 25
select select
select select "null"
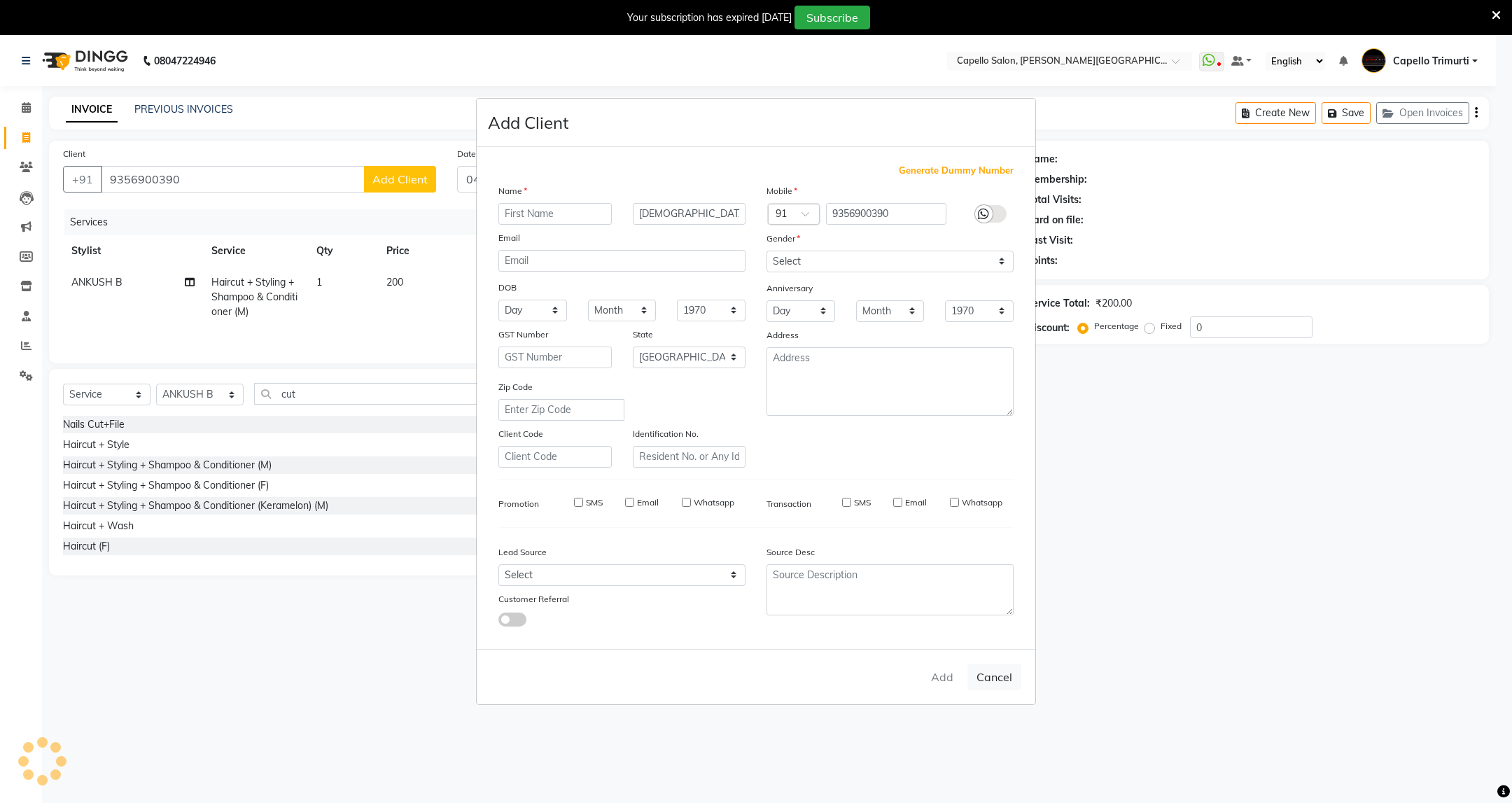
select select
checkbox input "false"
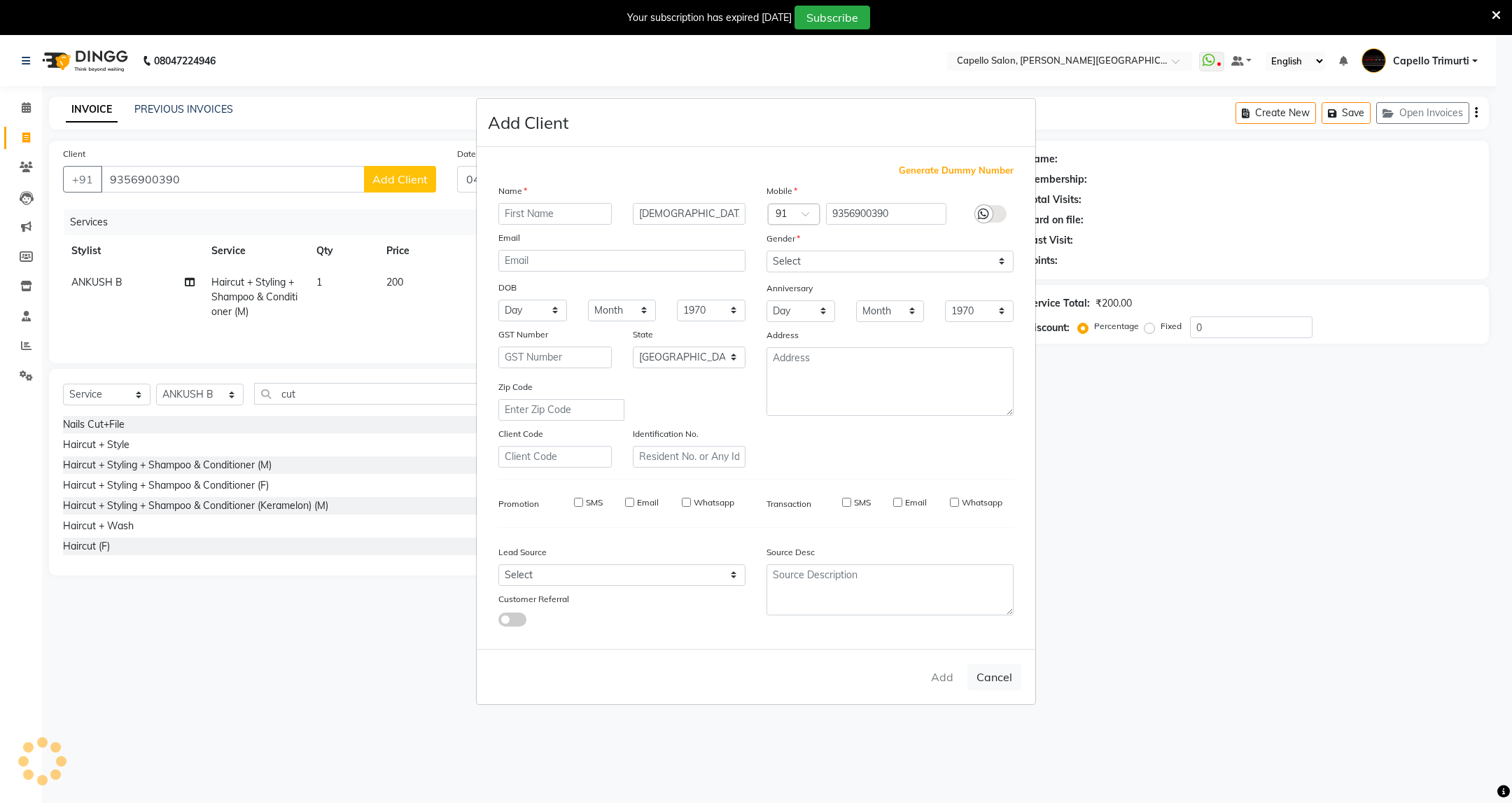
checkbox input "false"
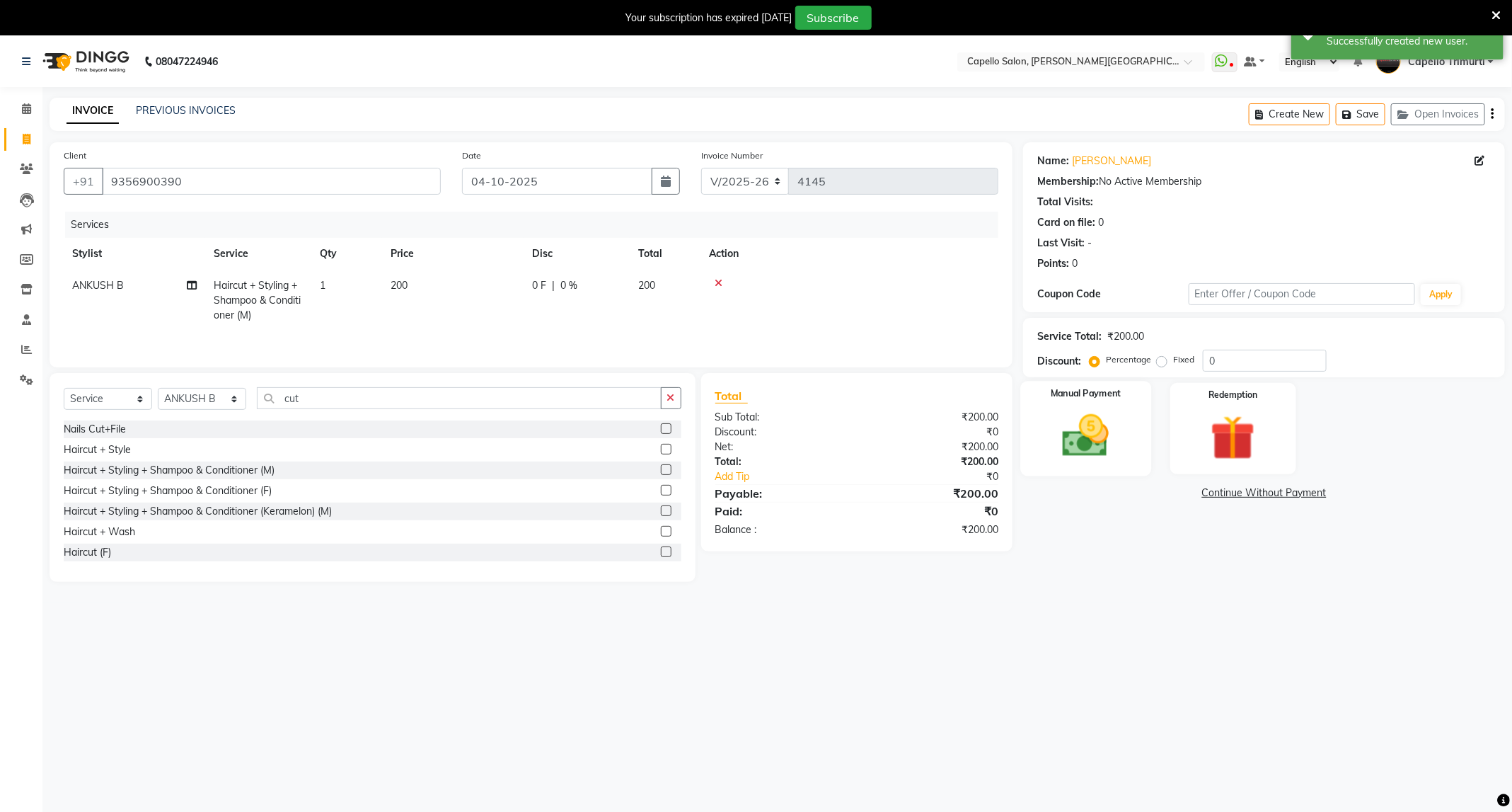
click at [1092, 456] on img at bounding box center [1085, 436] width 76 height 54
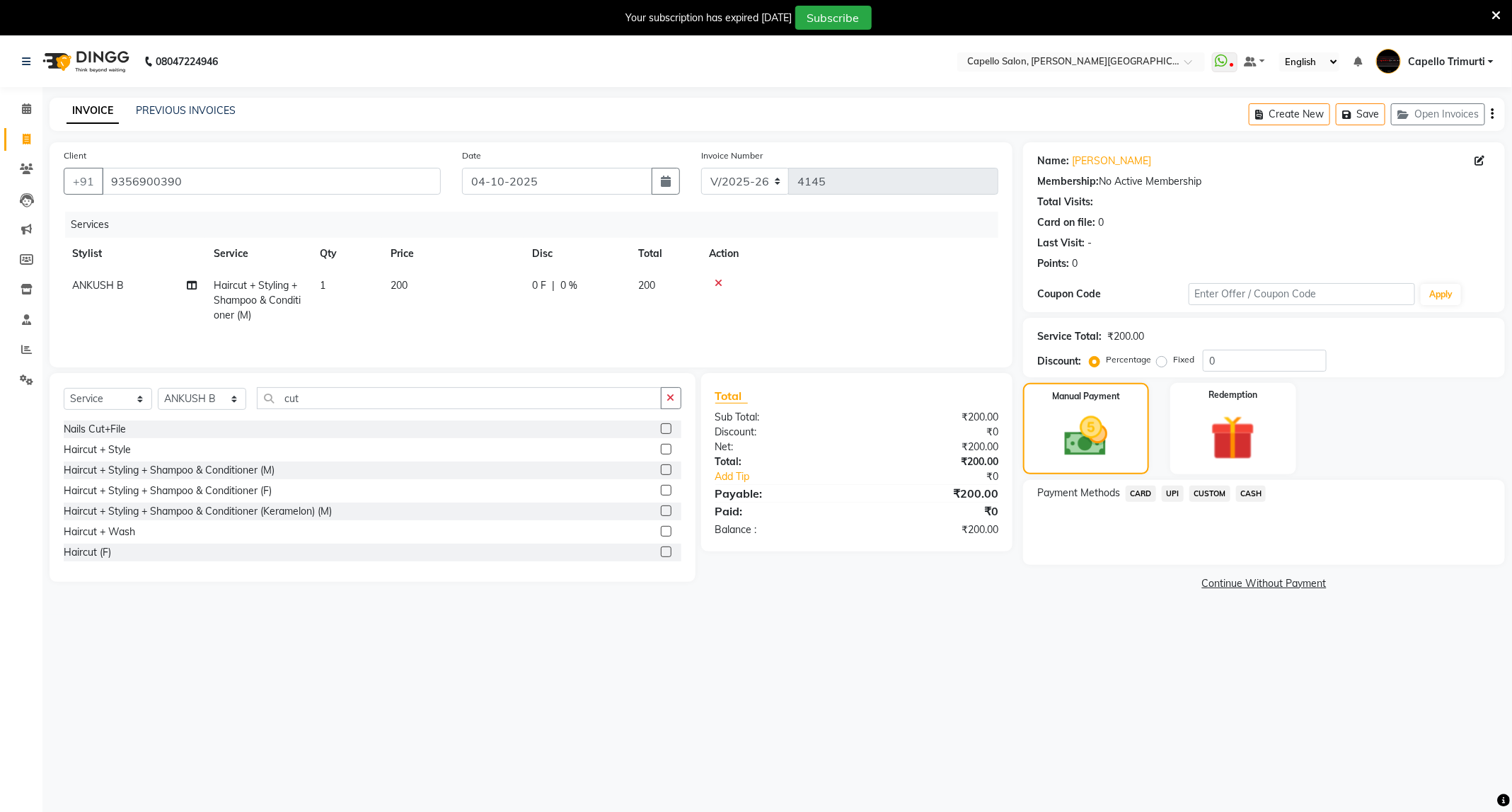
click at [1251, 489] on span "CASH" at bounding box center [1251, 493] width 31 height 16
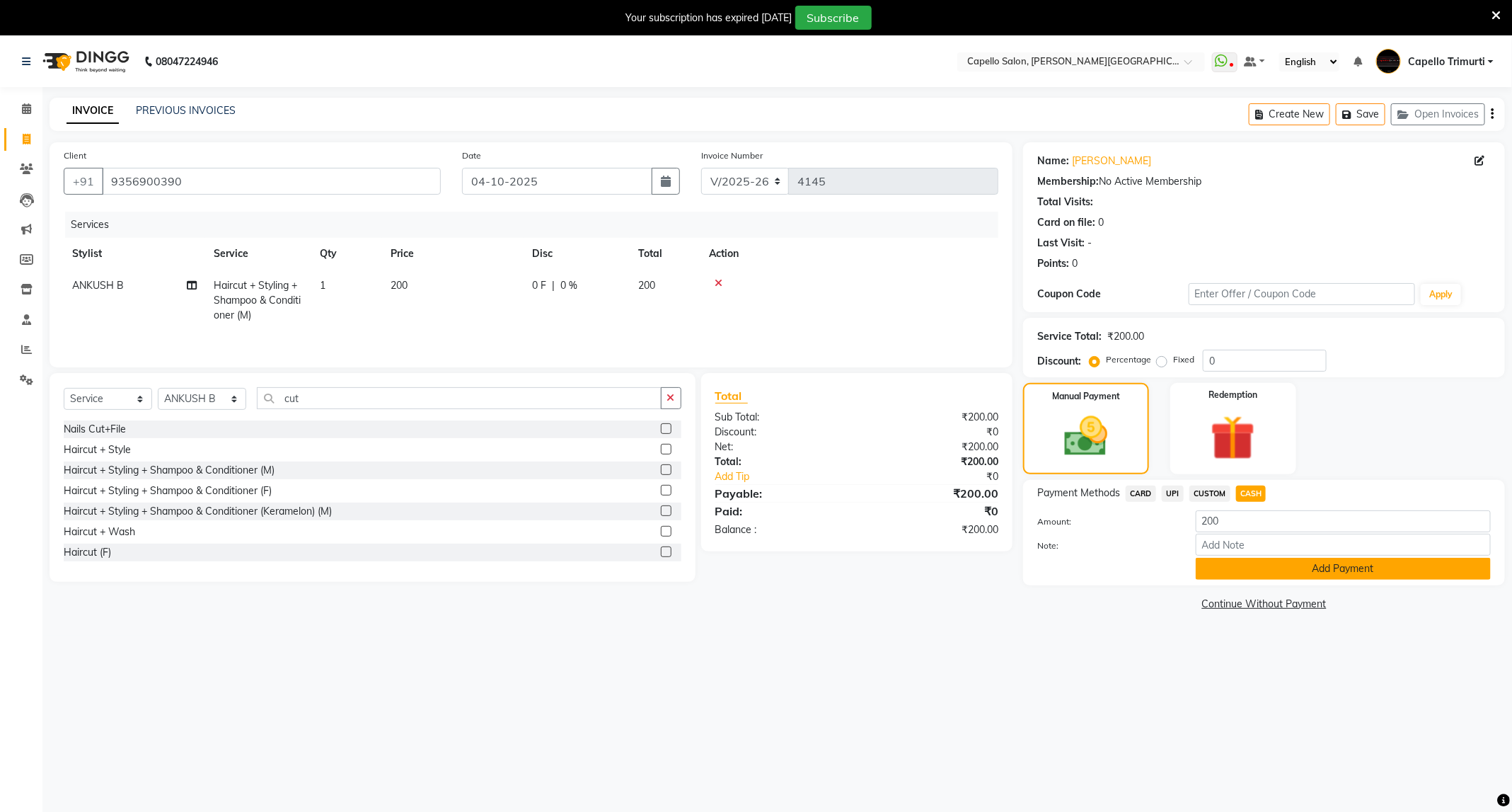
click at [1291, 567] on button "Add Payment" at bounding box center [1343, 568] width 295 height 22
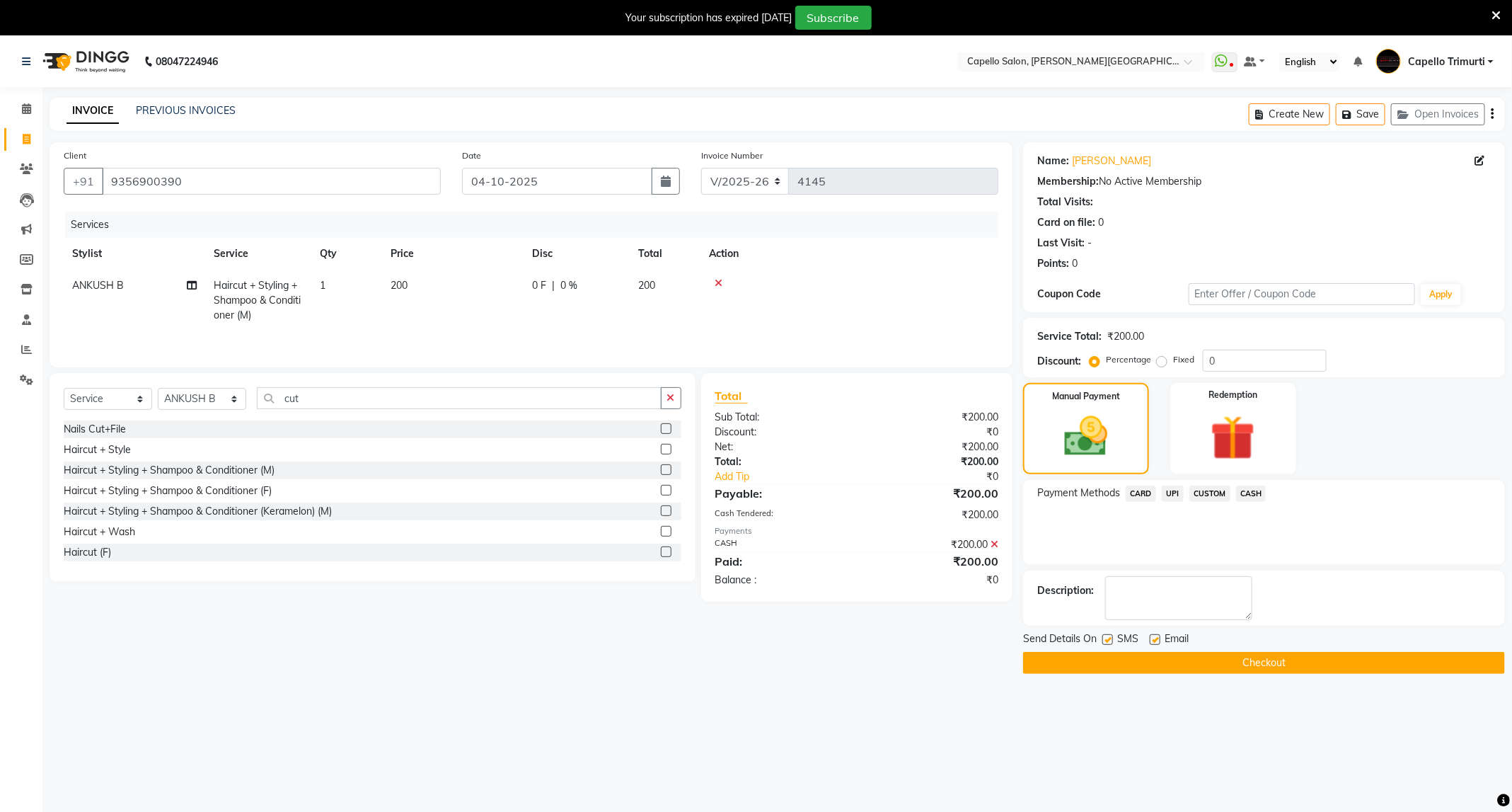
click at [1233, 673] on button "Checkout" at bounding box center [1264, 662] width 482 height 22
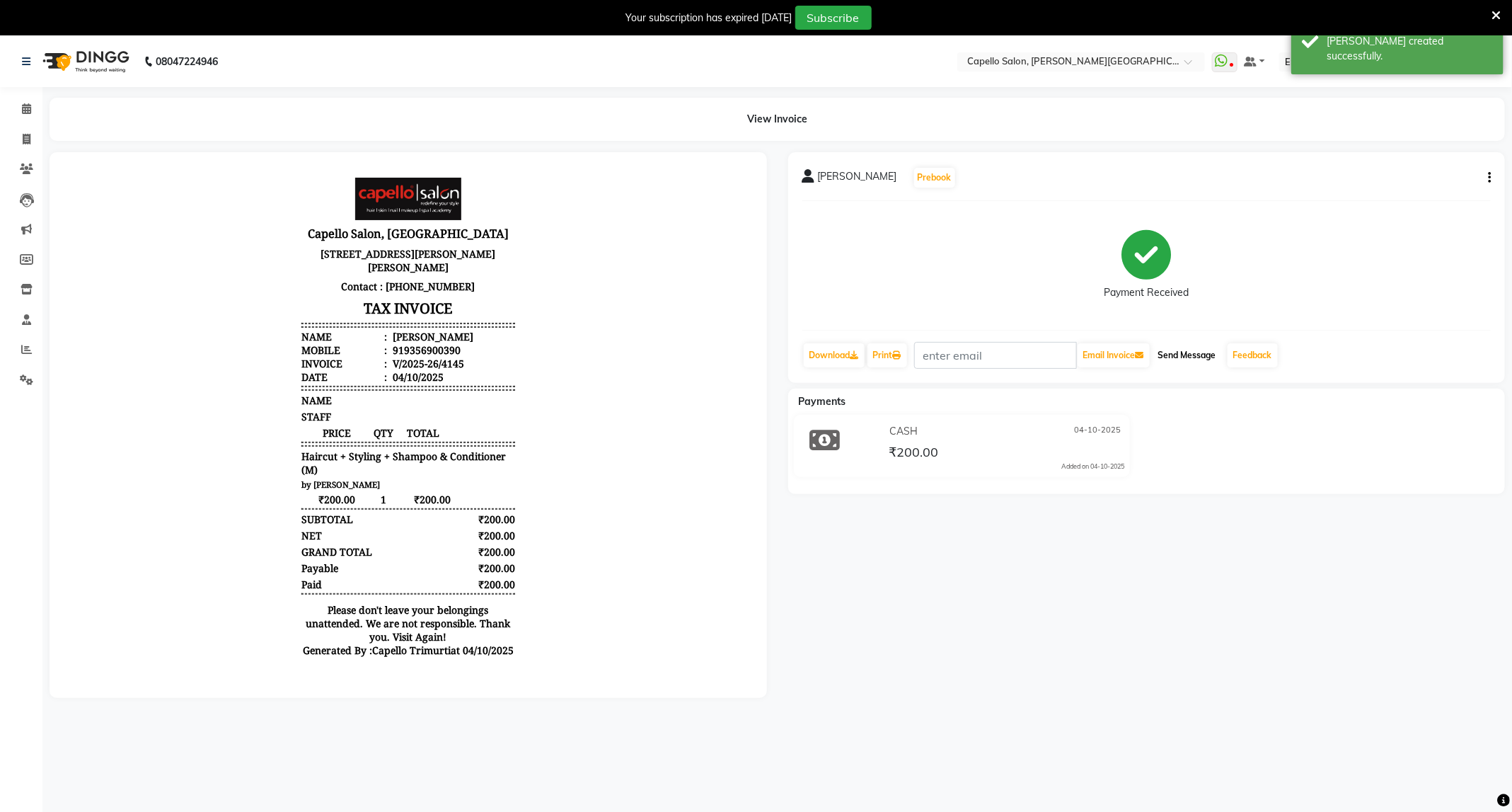
click at [1192, 356] on button "Send Message" at bounding box center [1187, 355] width 70 height 24
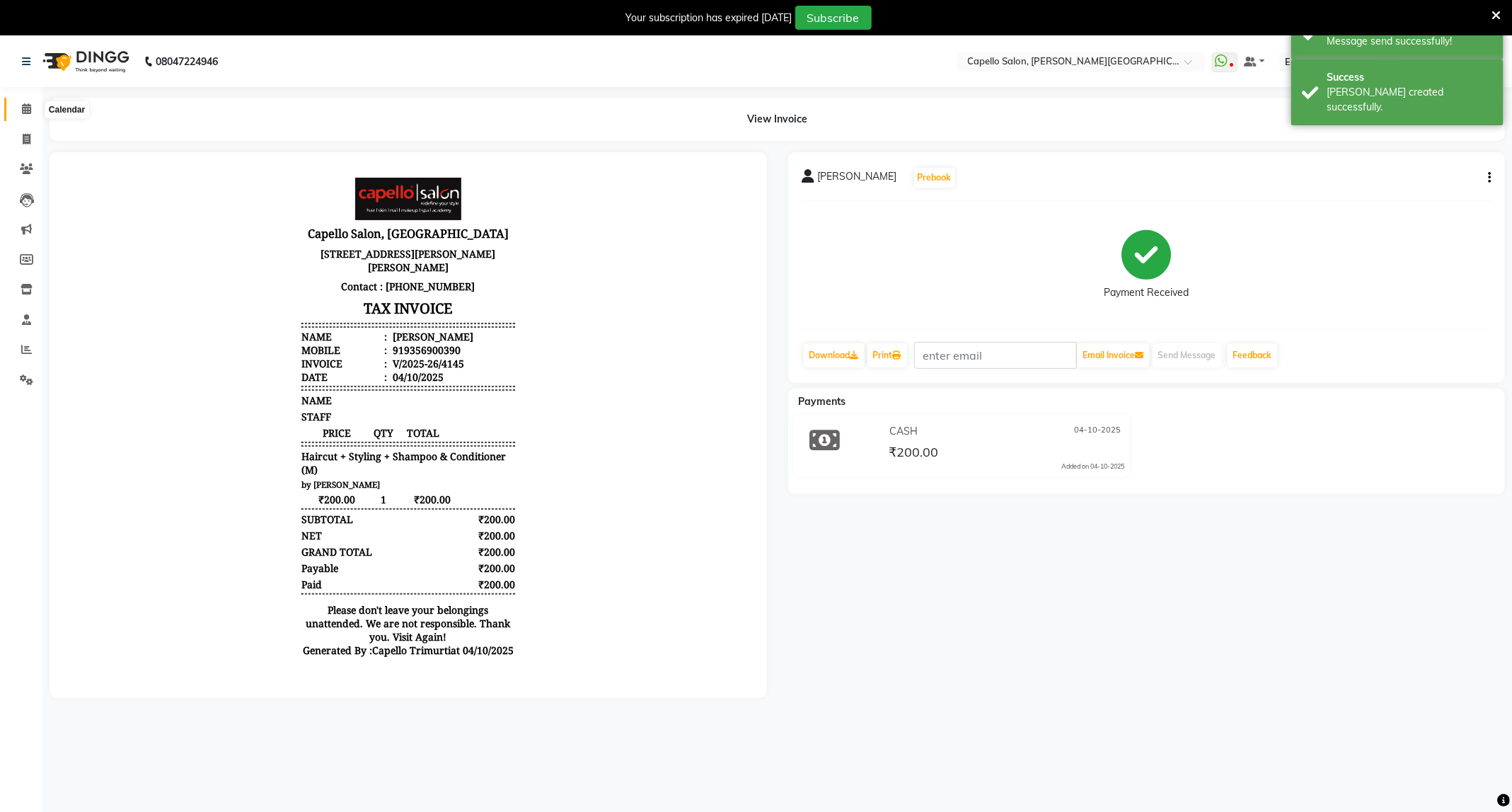
click at [21, 102] on span at bounding box center [27, 109] width 24 height 16
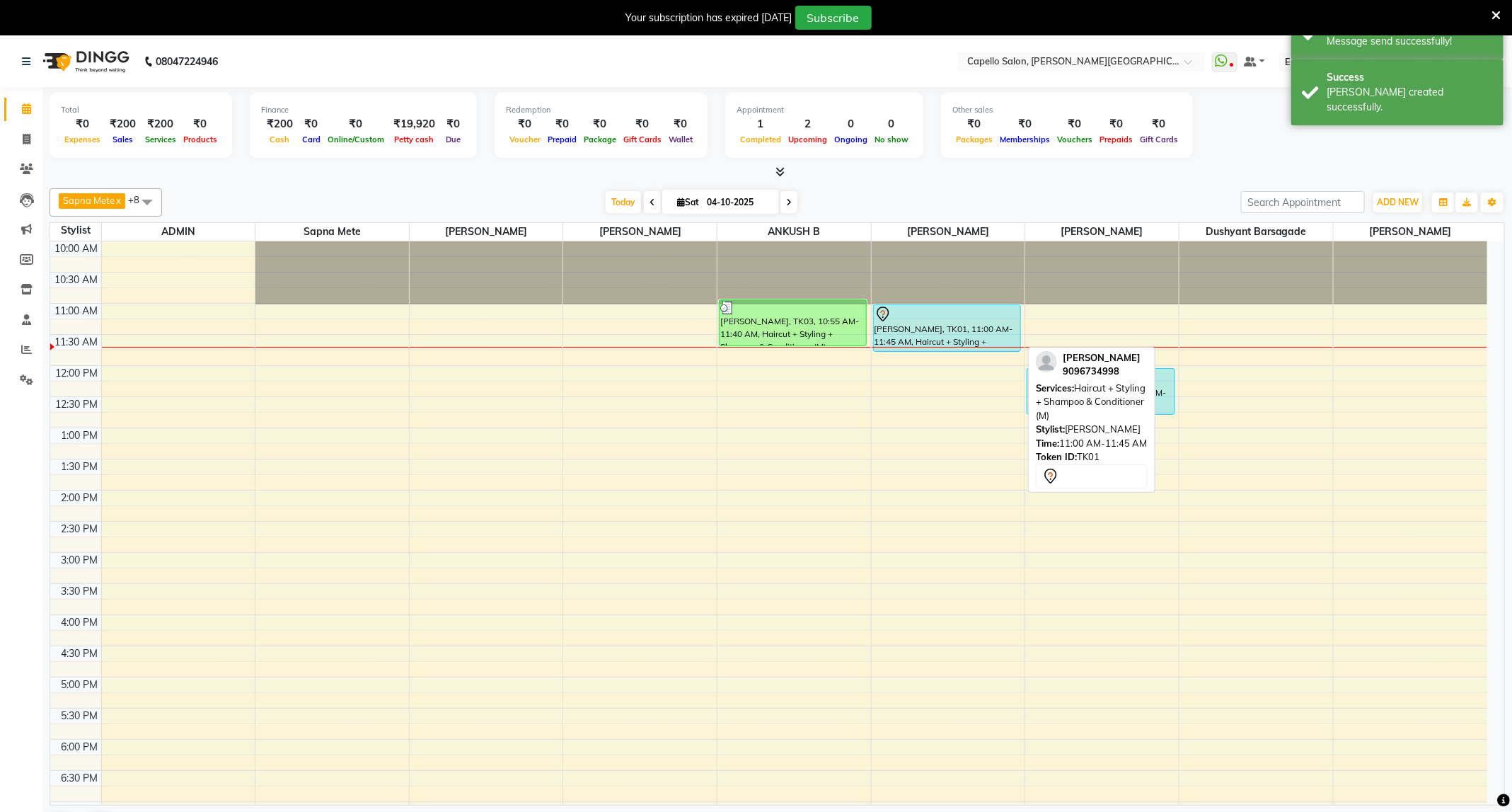
click at [958, 338] on div "YASH Rakshak, TK01, 11:00 AM-11:45 AM, Haircut + Styling + Shampoo & Conditione…" at bounding box center [947, 328] width 147 height 46
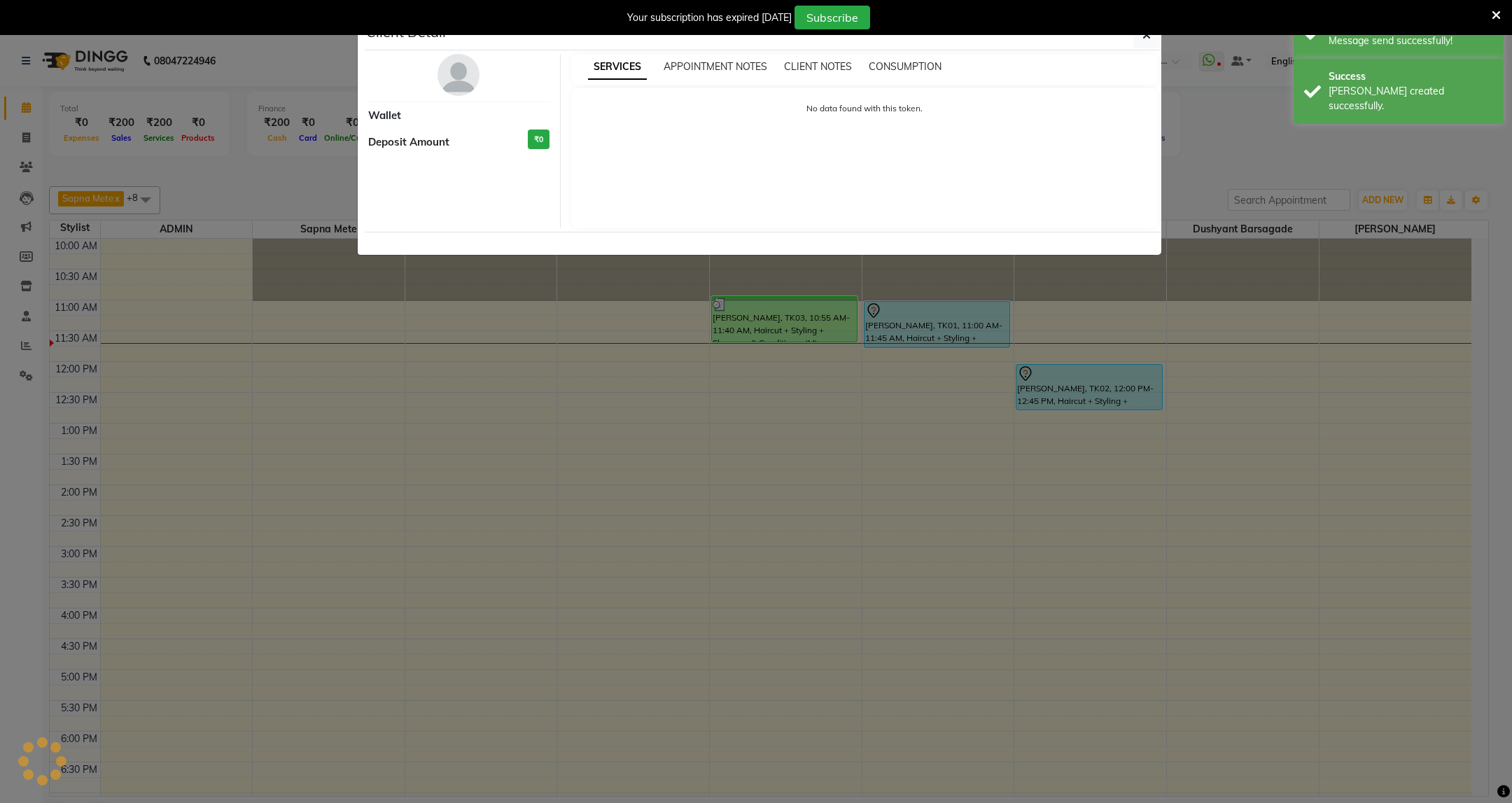
select select "7"
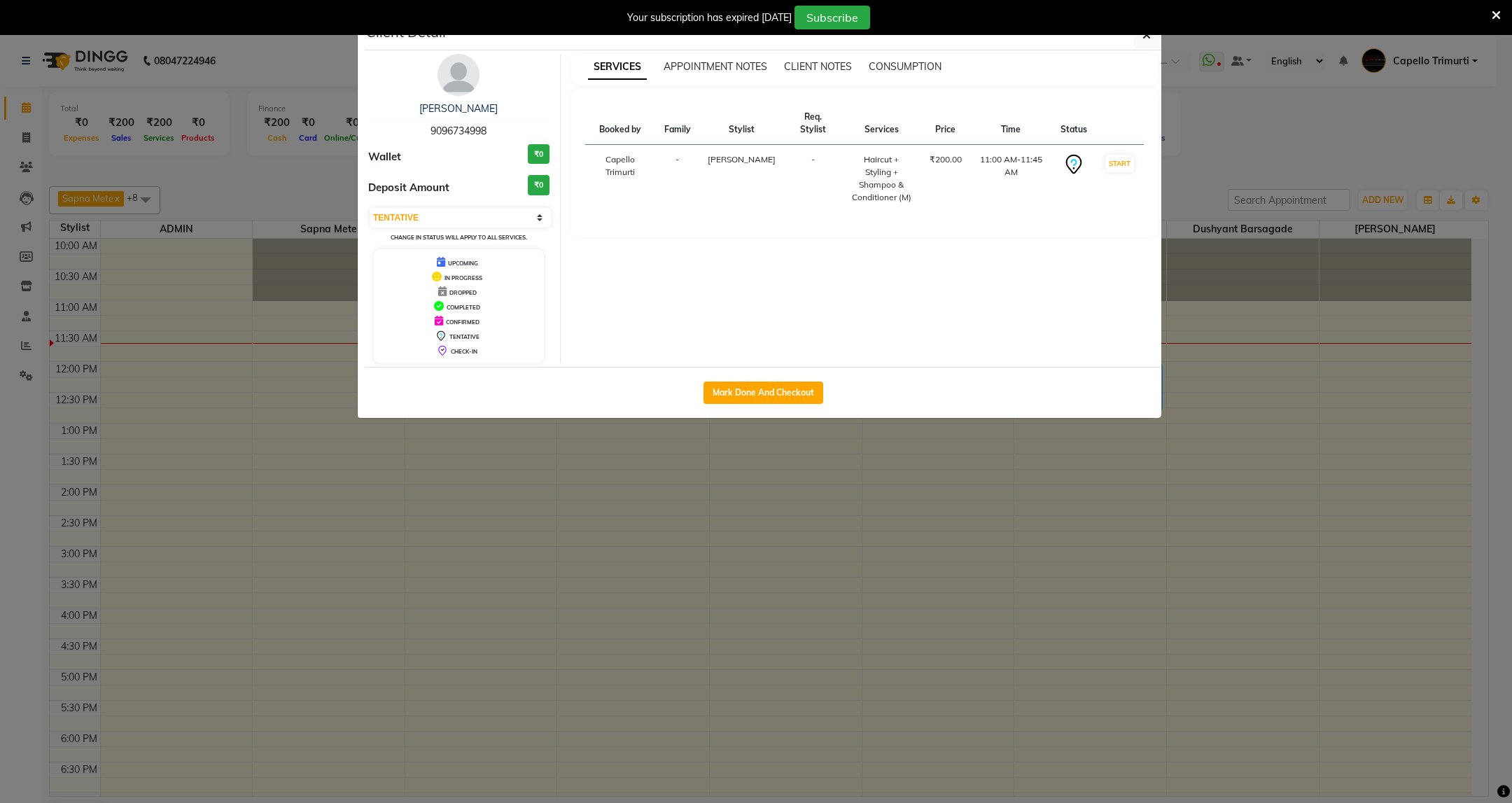
click at [1416, 144] on ngb-modal-window "Client Detail YASH Rakshak 9096734998 Wallet ₹0 Deposit Amount ₹0 Select IN SER…" at bounding box center [756, 402] width 1512 height 803
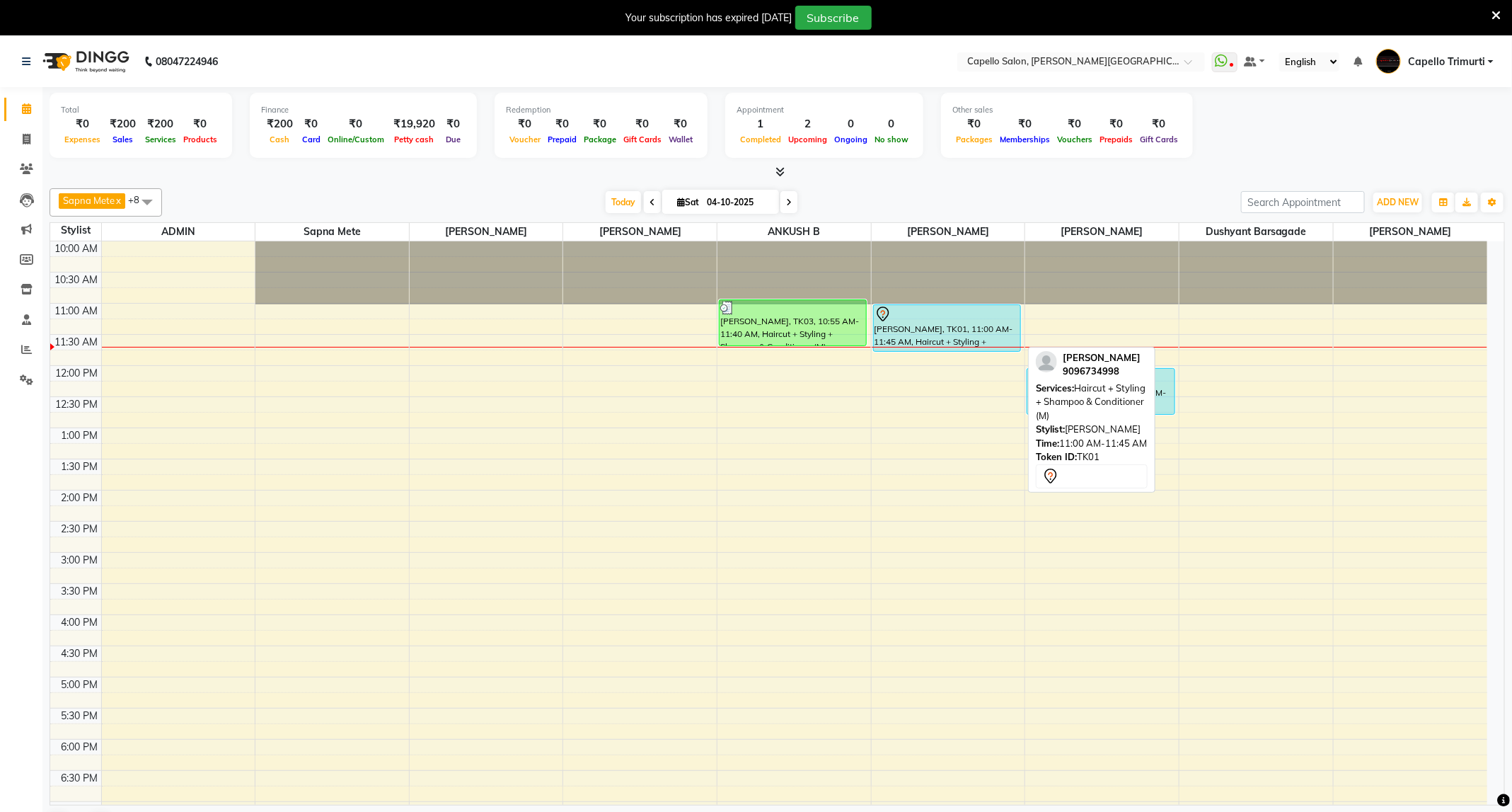
click at [943, 337] on div "YASH Rakshak, TK01, 11:00 AM-11:45 AM, Haircut + Styling + Shampoo & Conditione…" at bounding box center [947, 328] width 147 height 46
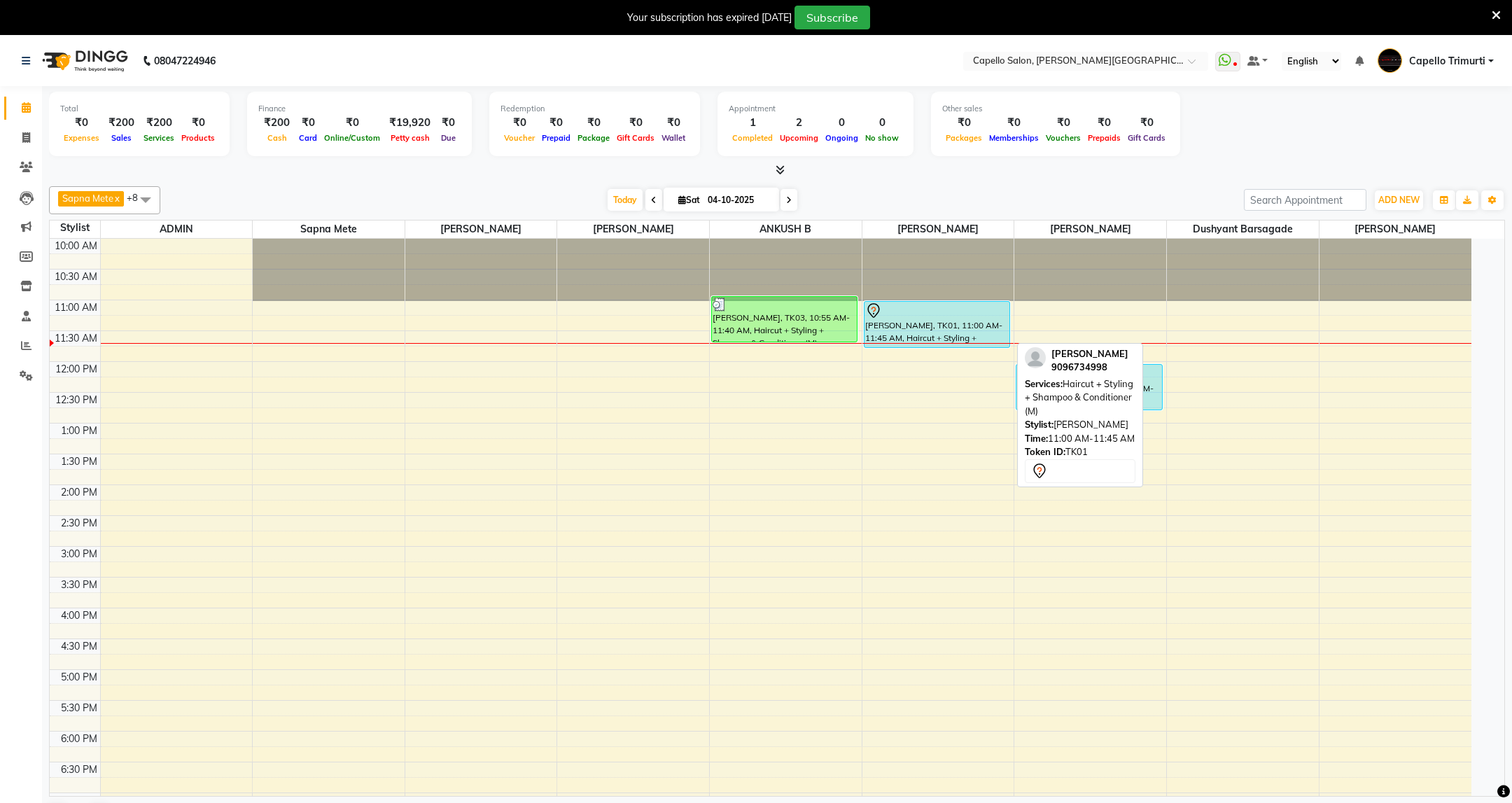
select select "7"
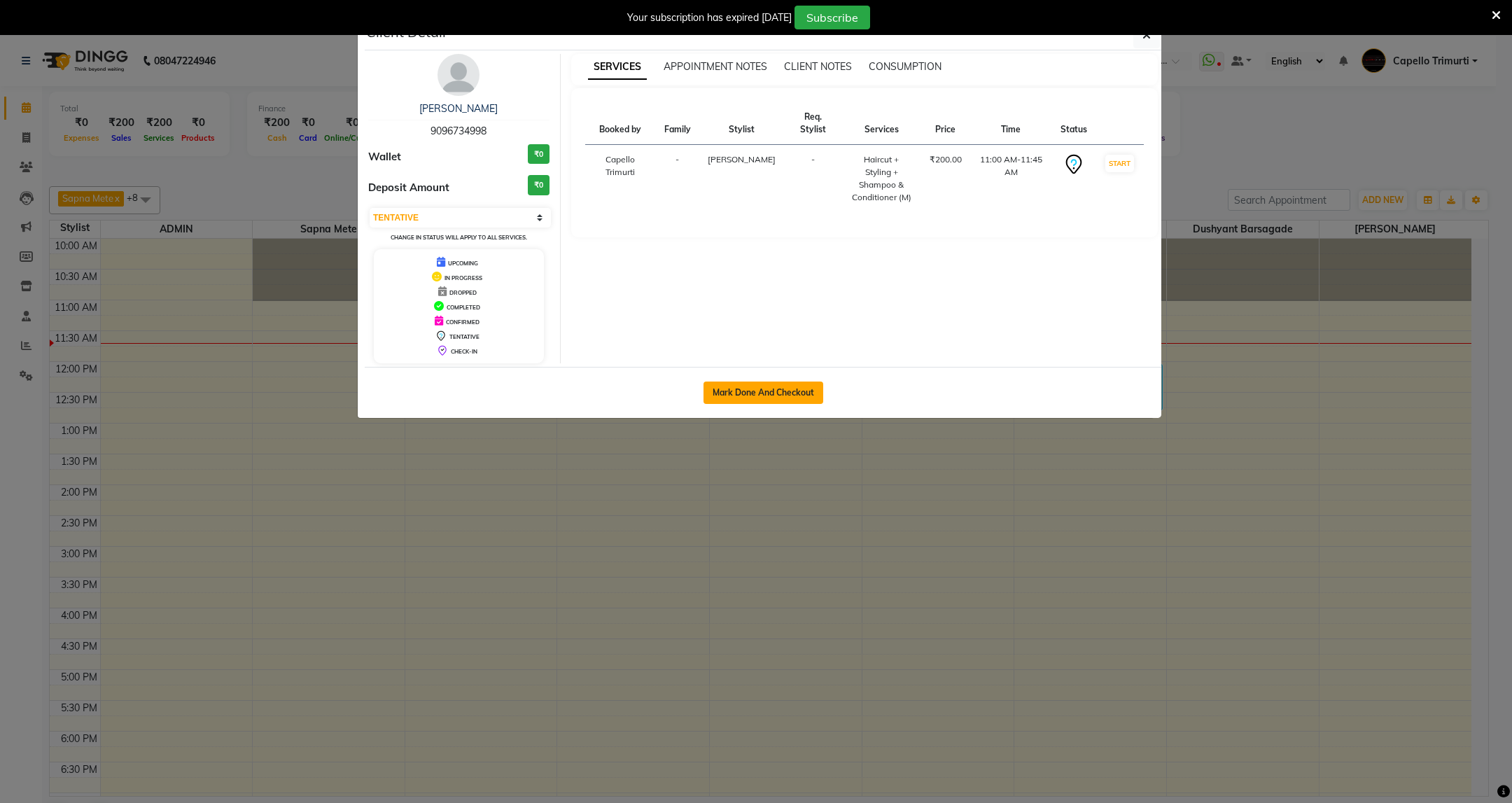
click at [804, 398] on button "Mark Done And Checkout" at bounding box center [763, 392] width 120 height 23
select select "service"
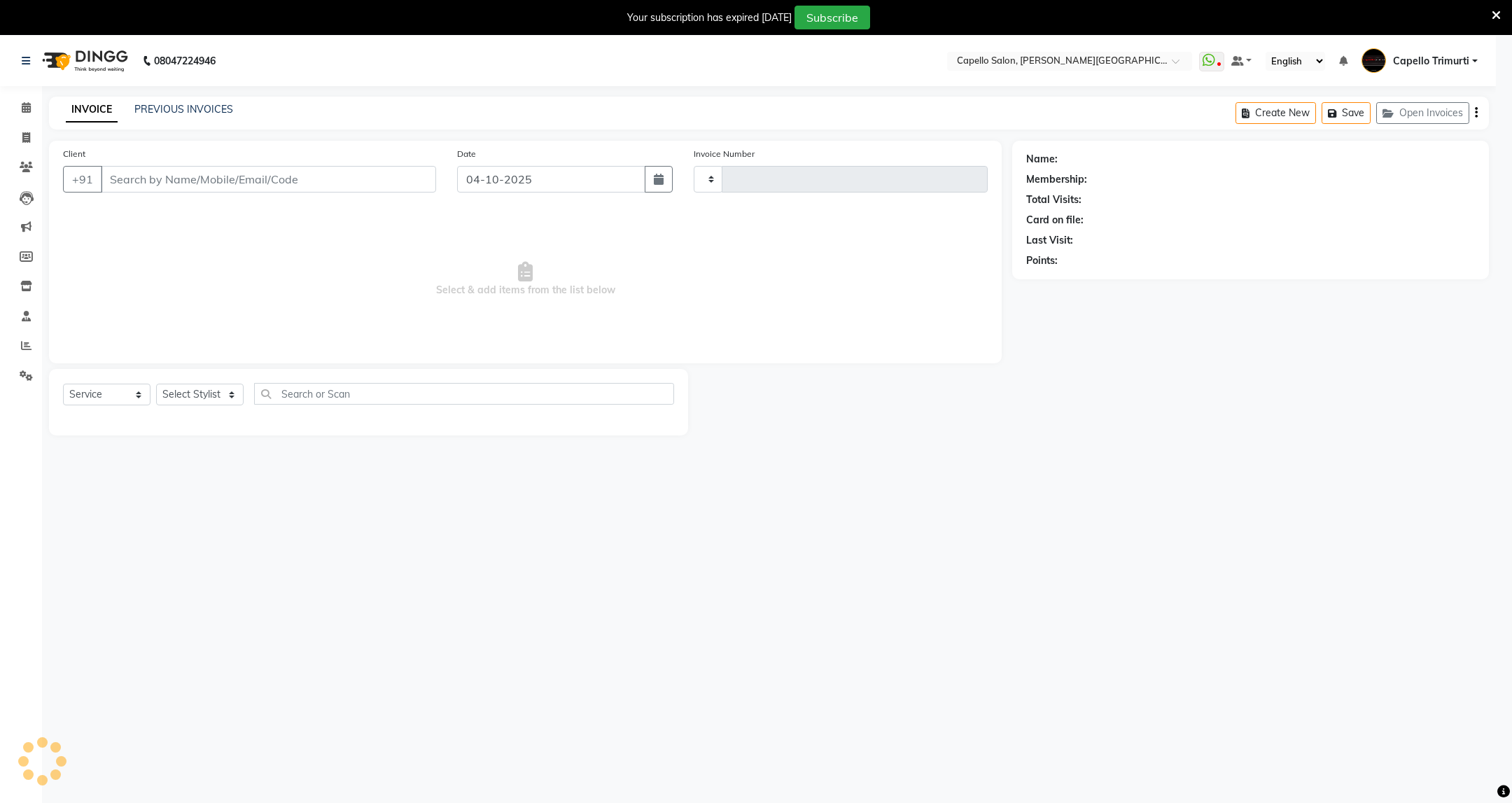
type input "4146"
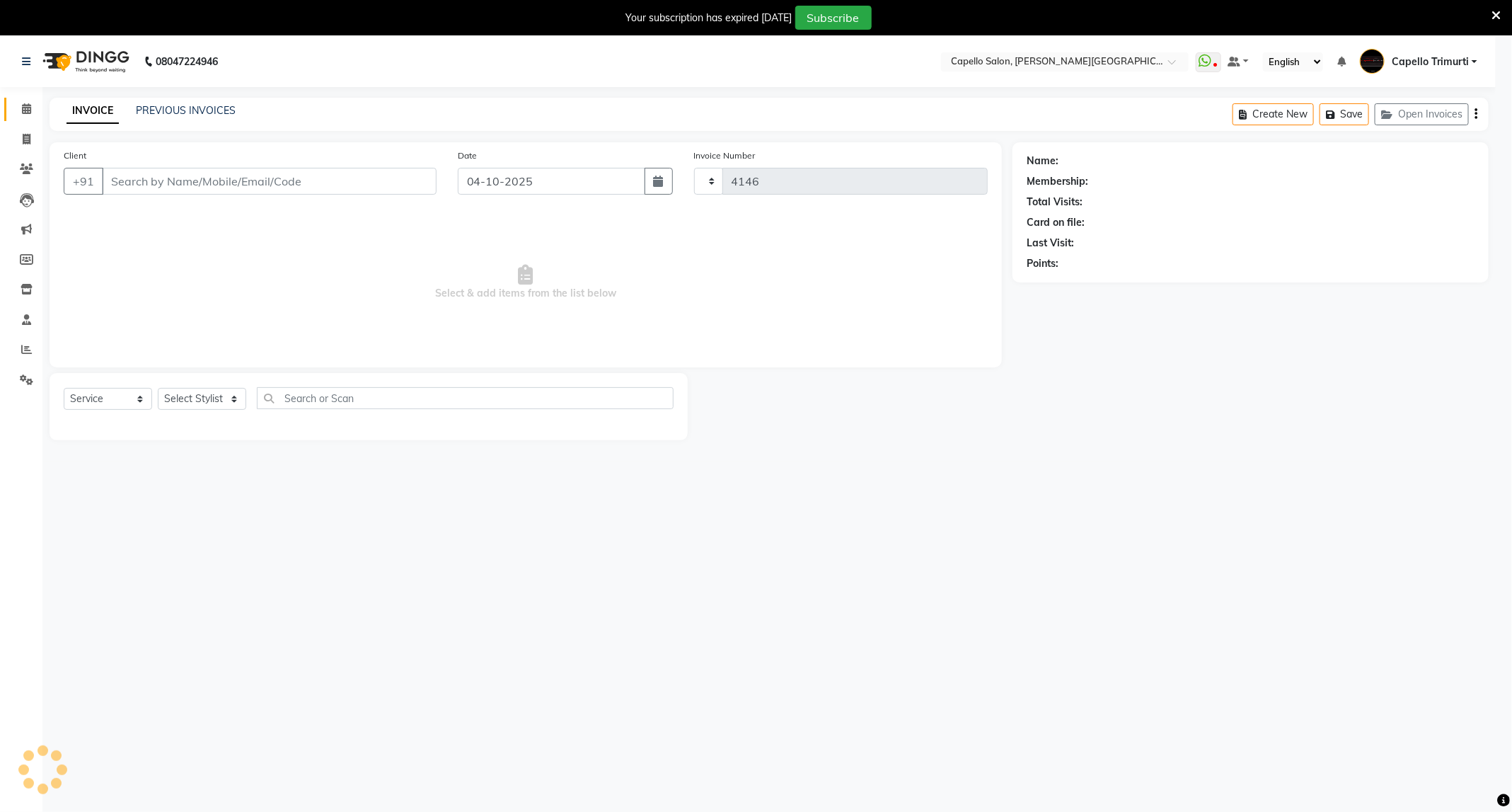
select select "811"
type input "9096734998"
select select "50699"
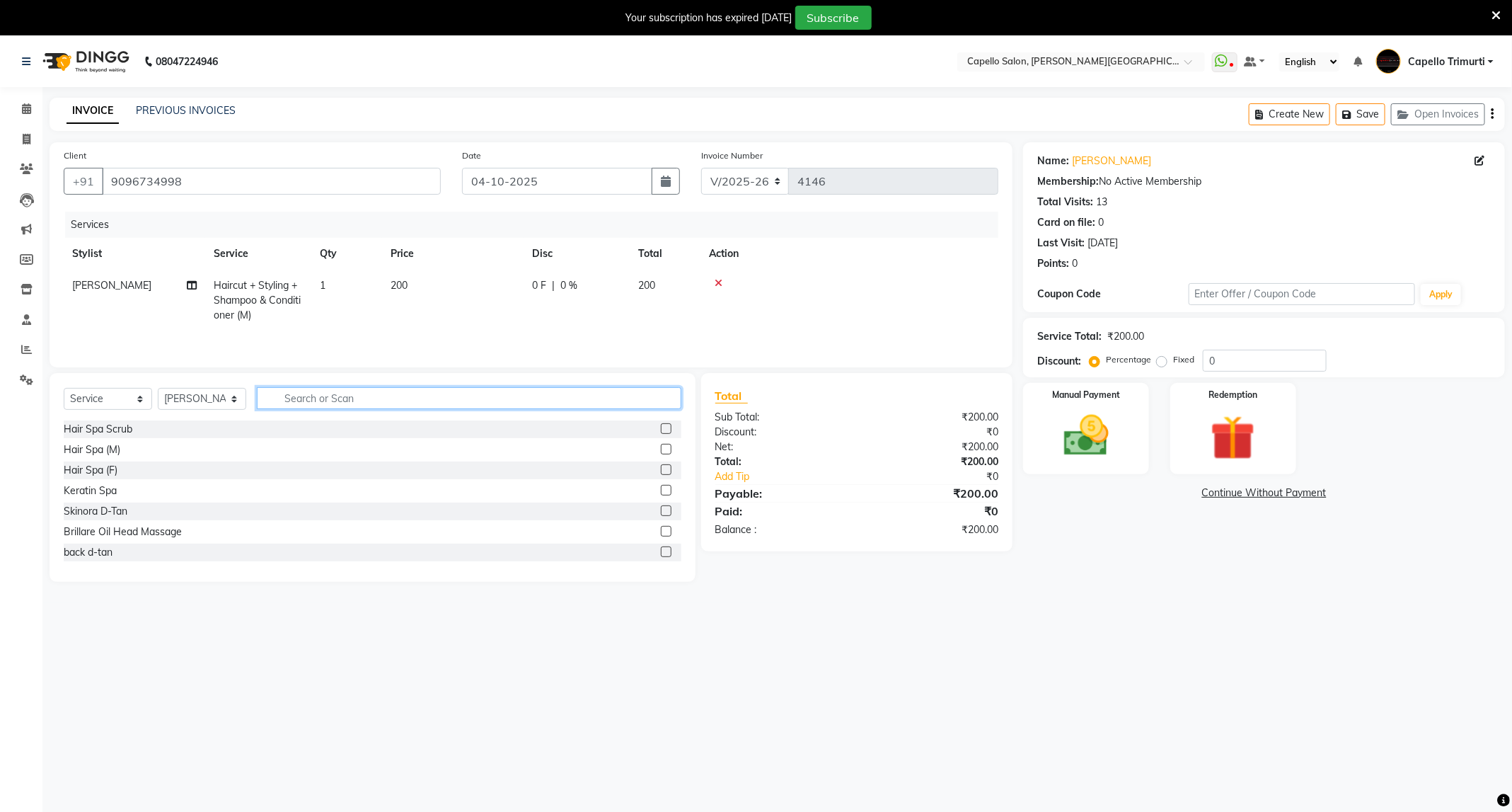
click at [295, 408] on input "text" at bounding box center [469, 398] width 424 height 22
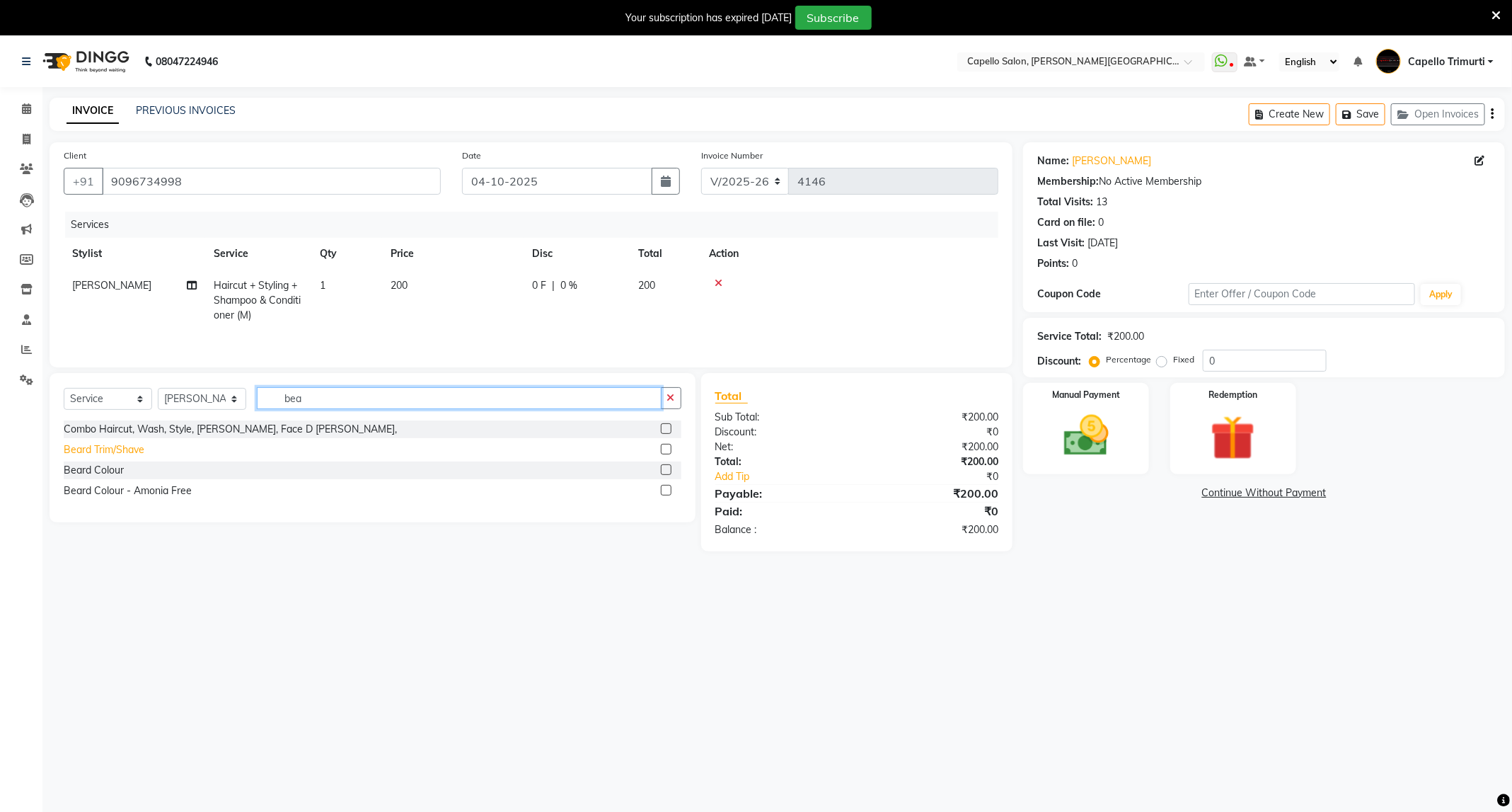
type input "bea"
click at [141, 451] on div "Beard Trim/Shave" at bounding box center [104, 449] width 81 height 15
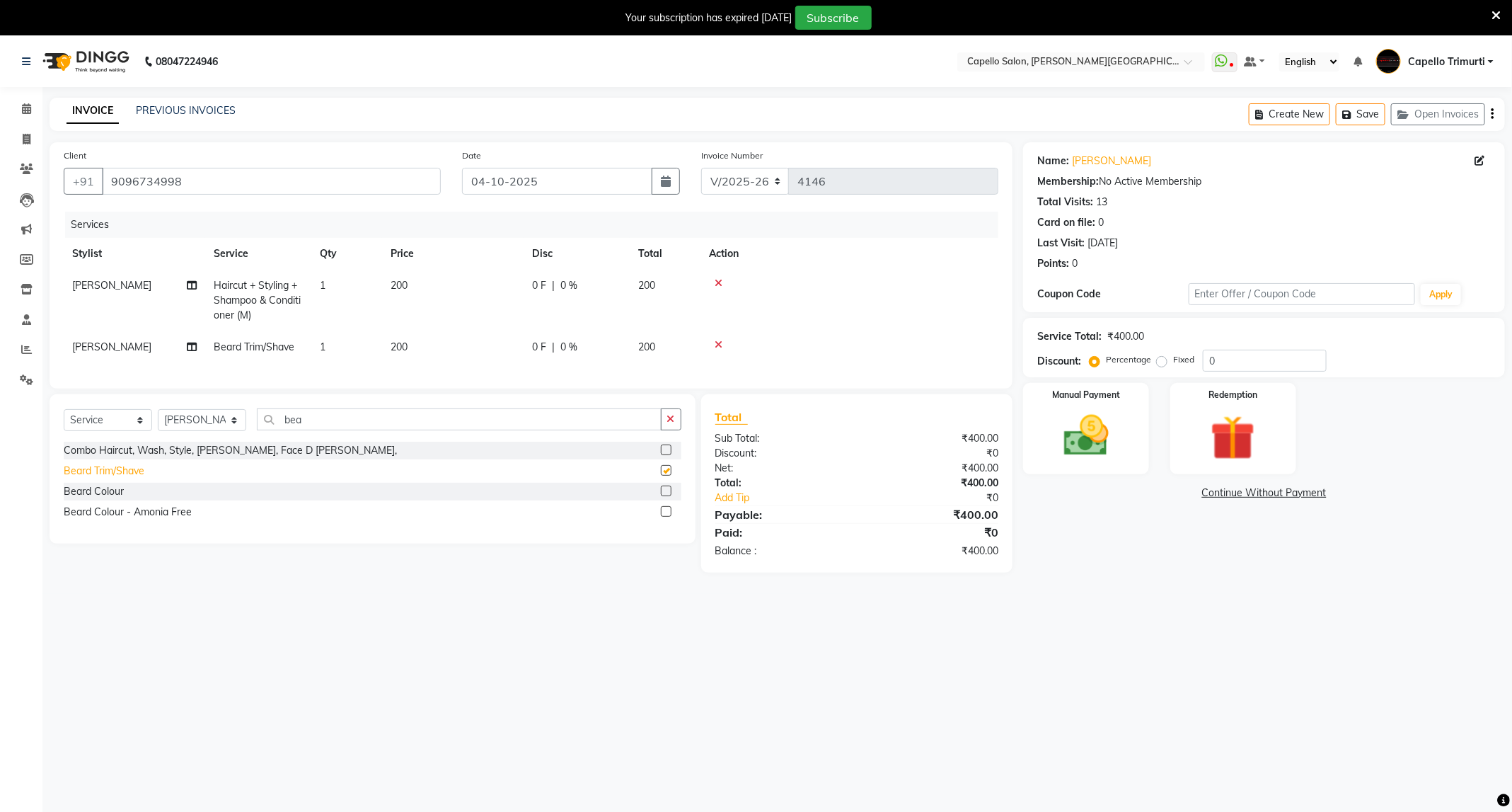
checkbox input "false"
click at [1077, 455] on img at bounding box center [1085, 436] width 76 height 54
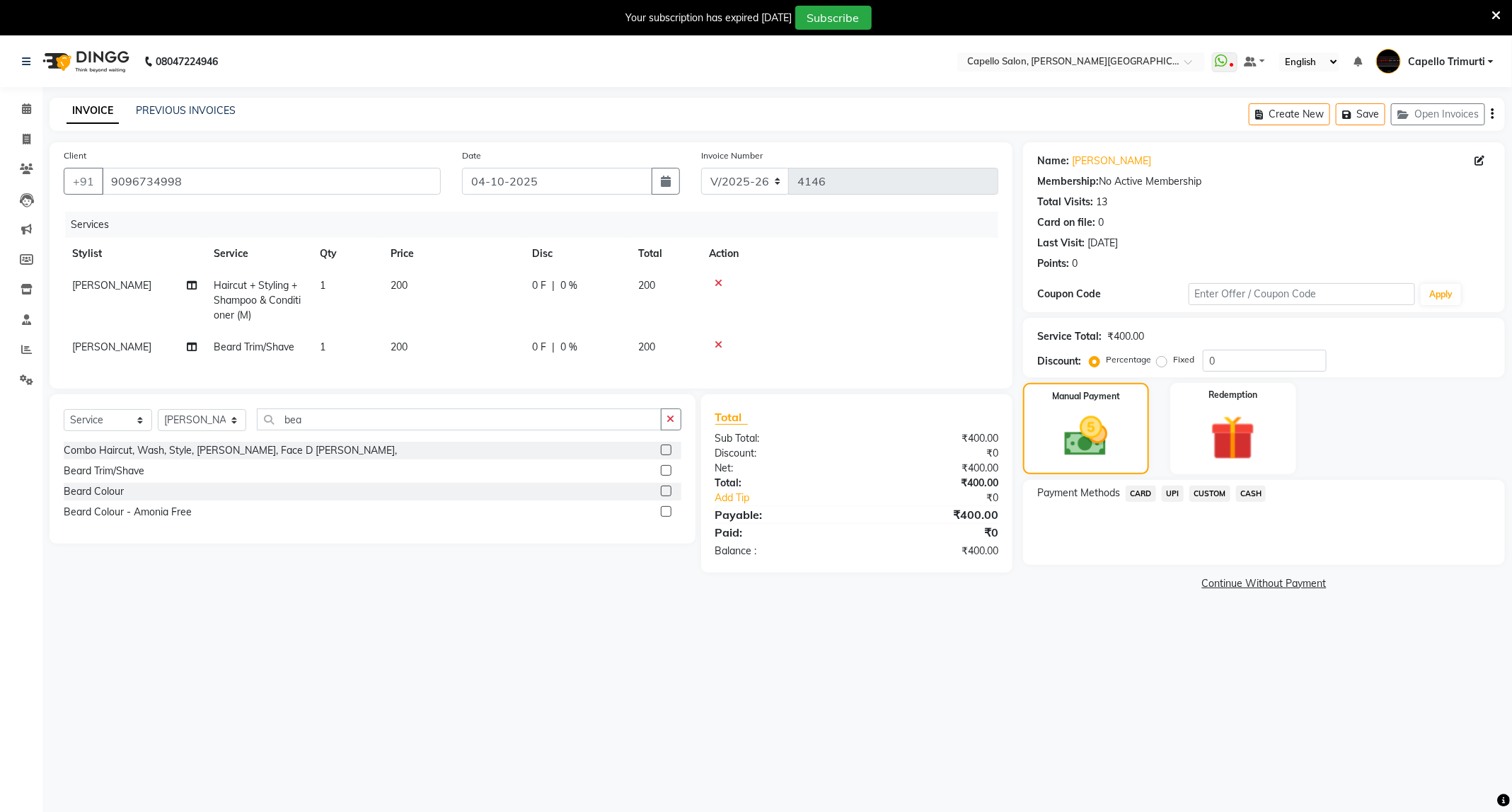
click at [1170, 497] on span "UPI" at bounding box center [1173, 493] width 22 height 16
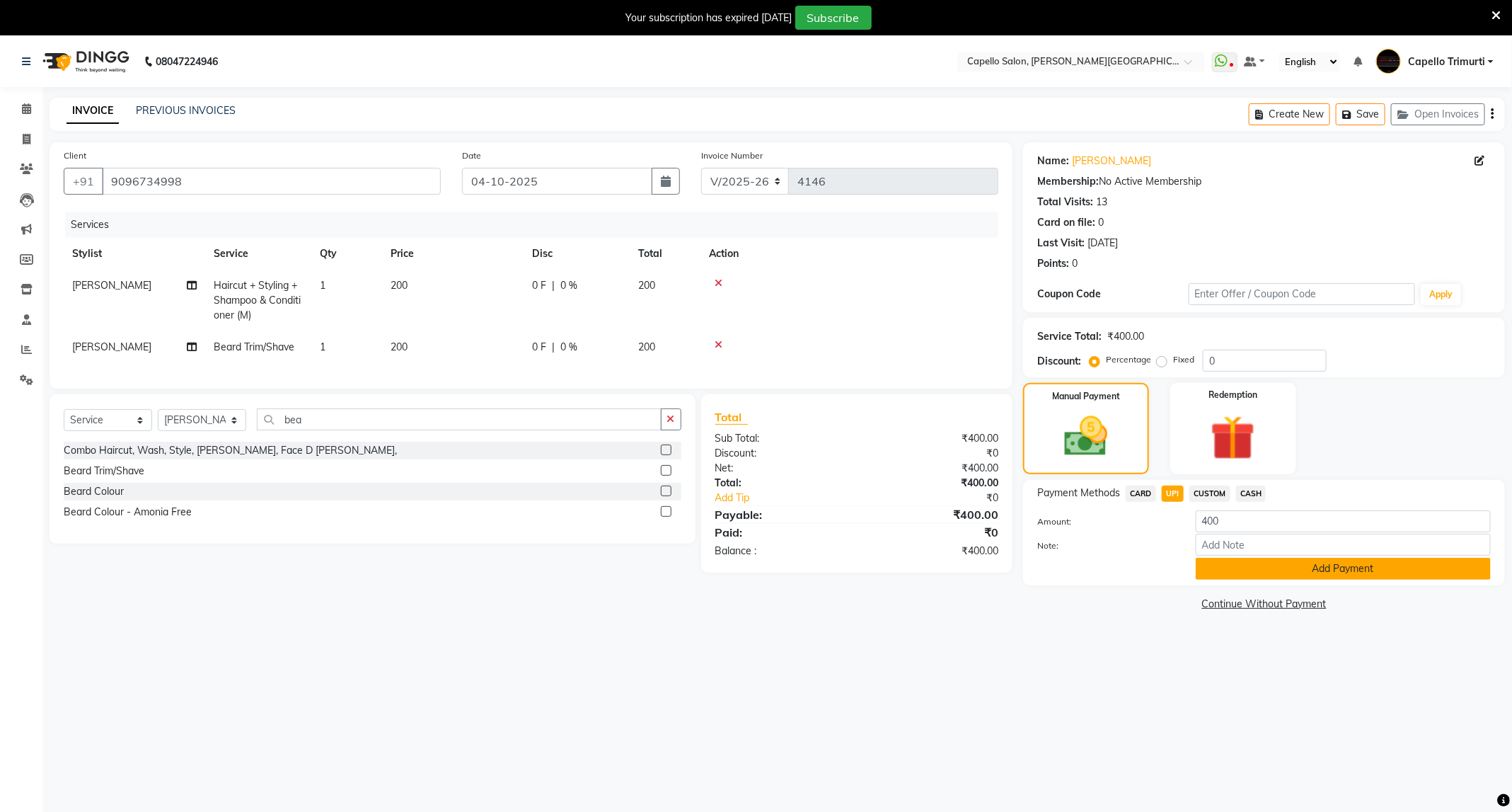
click at [1240, 573] on button "Add Payment" at bounding box center [1343, 568] width 295 height 22
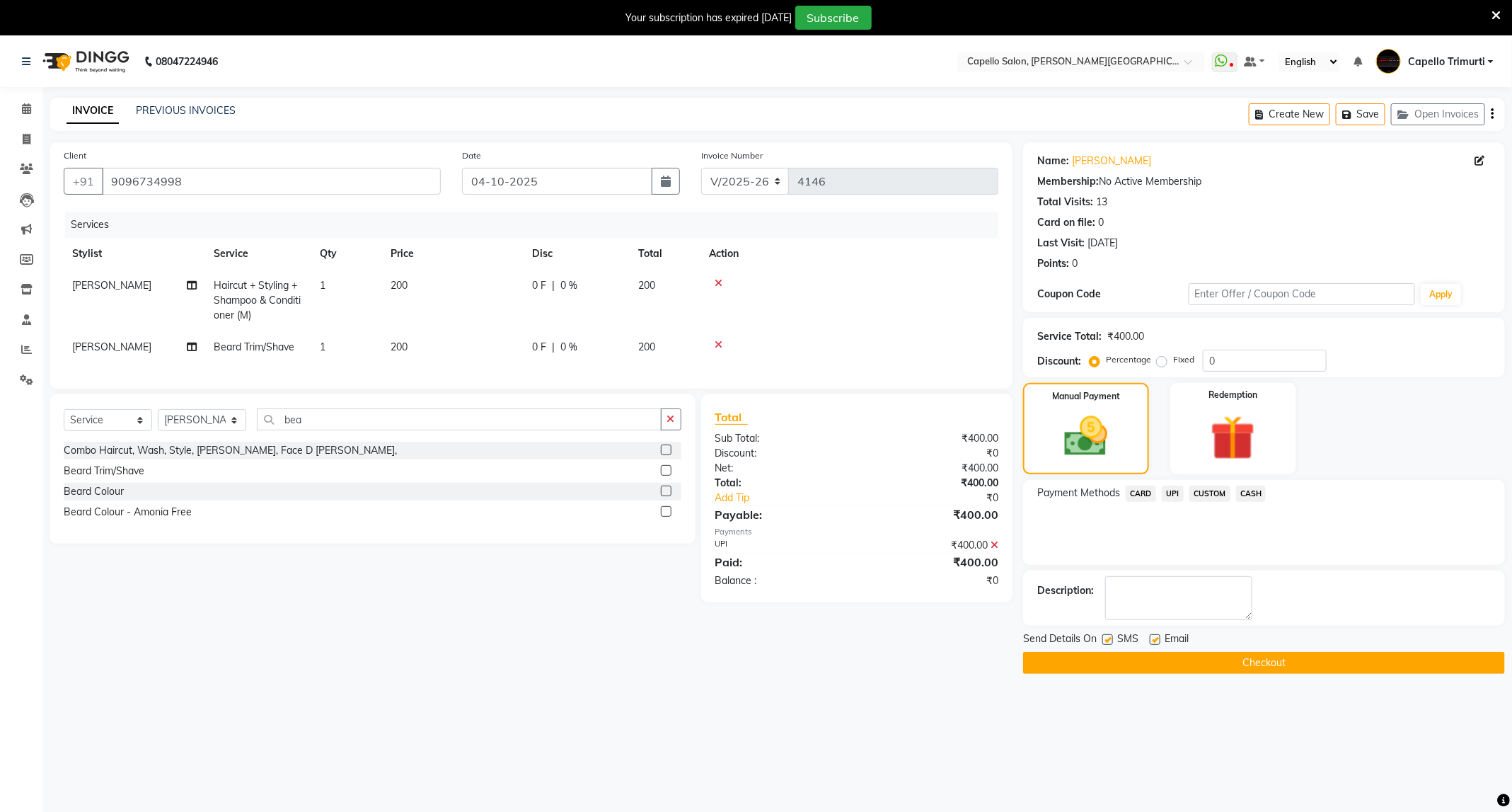
click at [1238, 663] on button "Checkout" at bounding box center [1264, 662] width 482 height 22
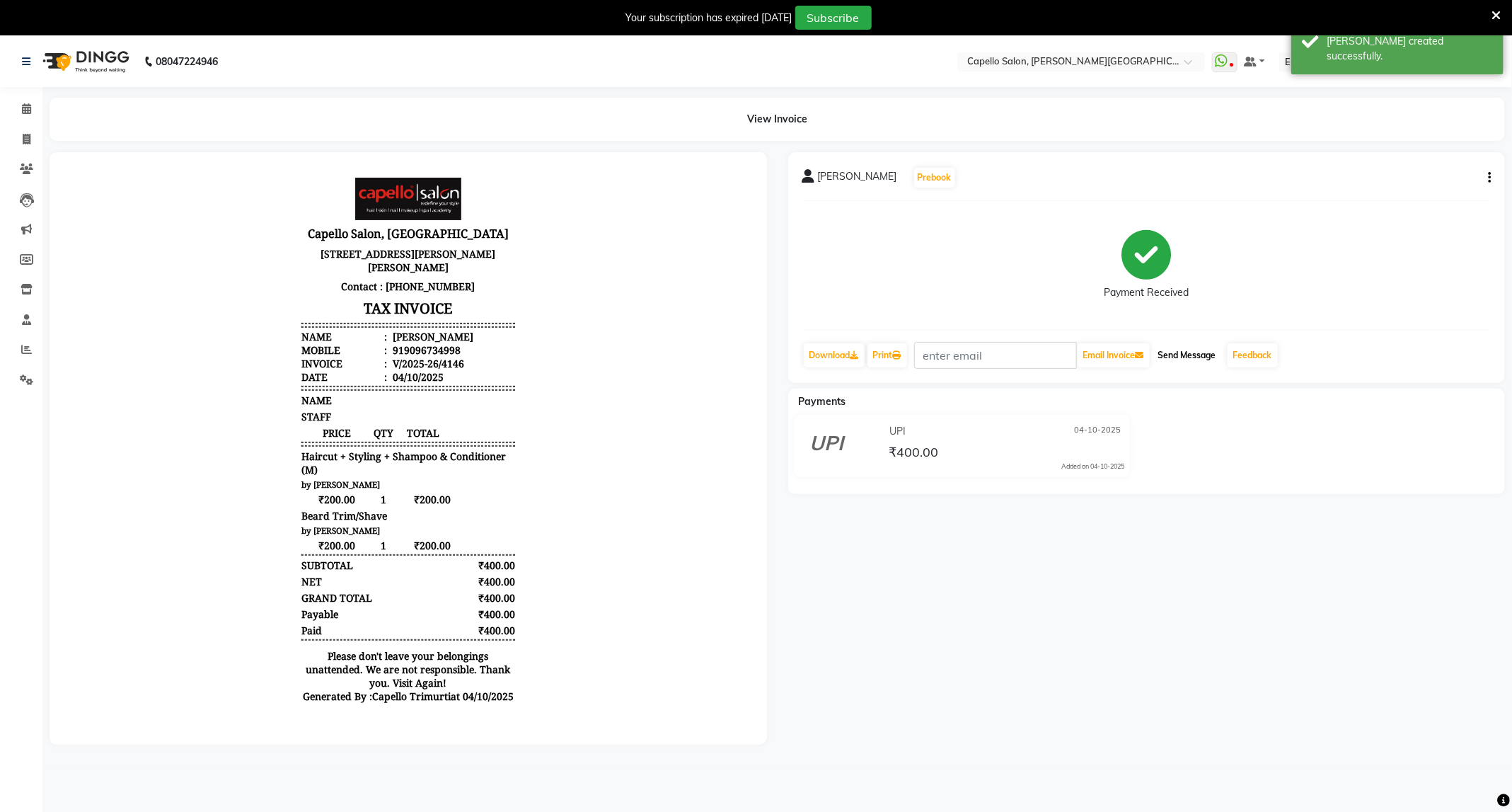
click at [1186, 356] on button "Send Message" at bounding box center [1187, 355] width 70 height 24
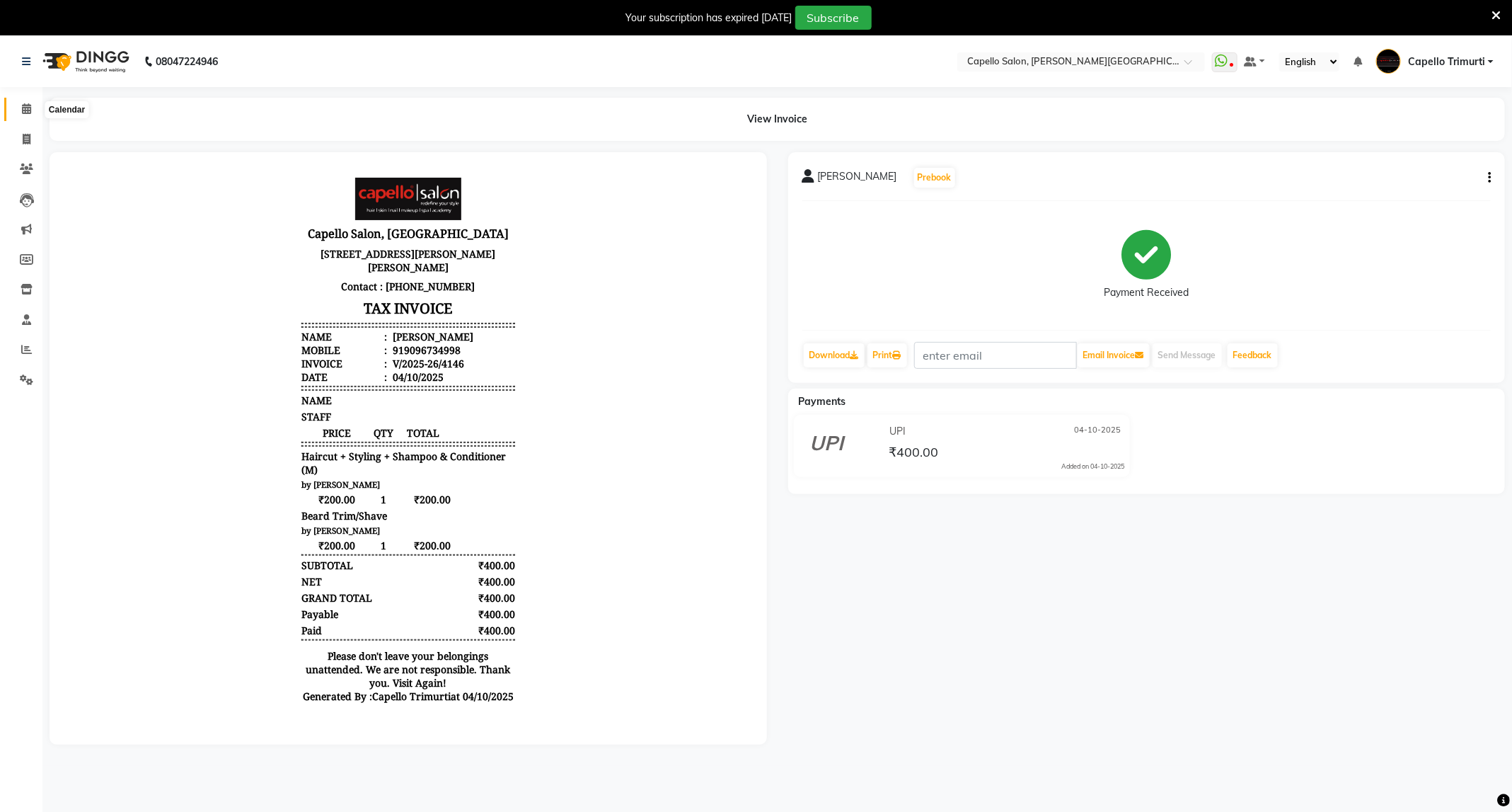
click at [21, 115] on span at bounding box center [27, 109] width 24 height 16
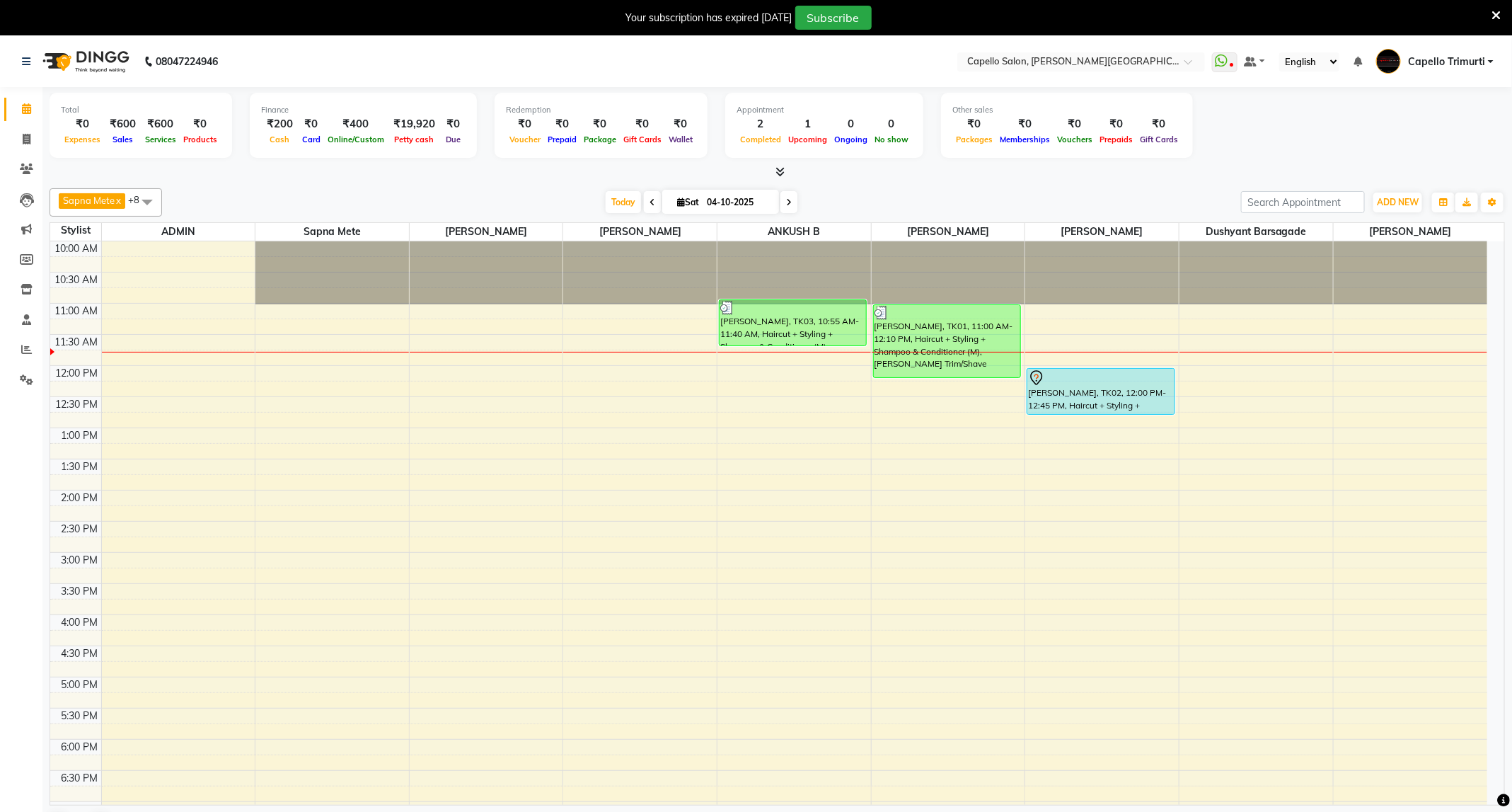
click at [1493, 9] on icon at bounding box center [1496, 15] width 9 height 13
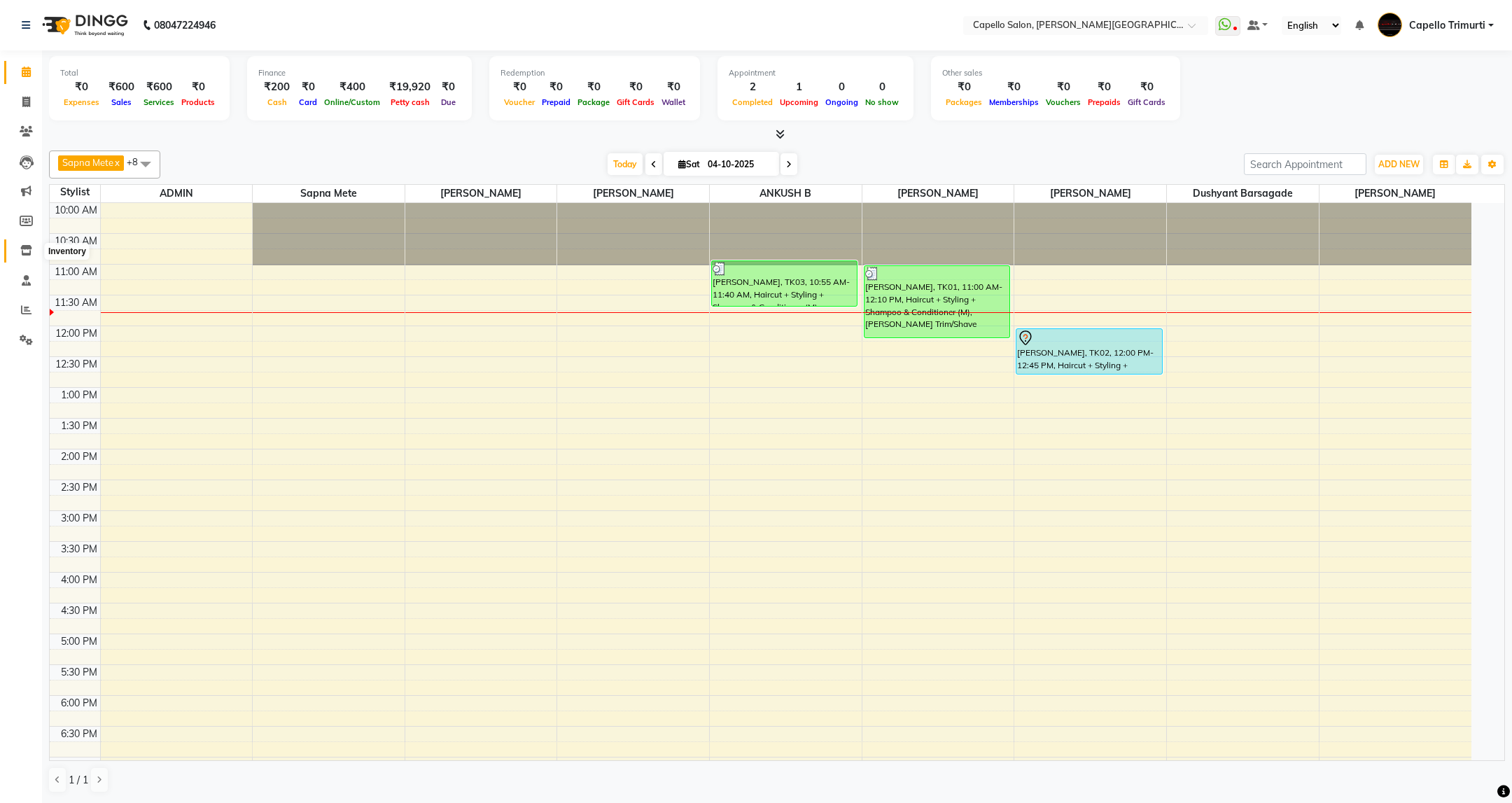
click at [23, 245] on icon at bounding box center [26, 250] width 12 height 11
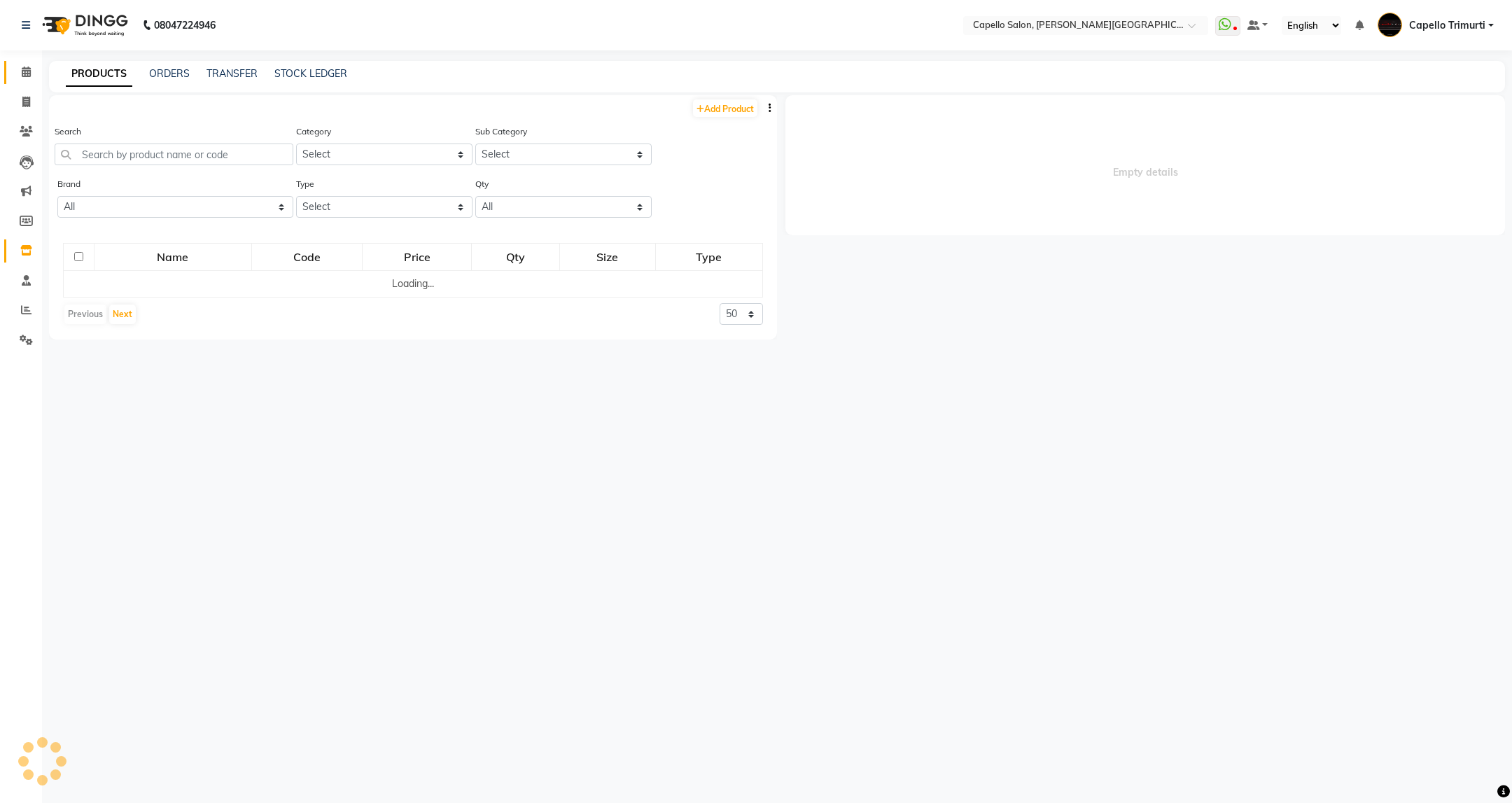
select select
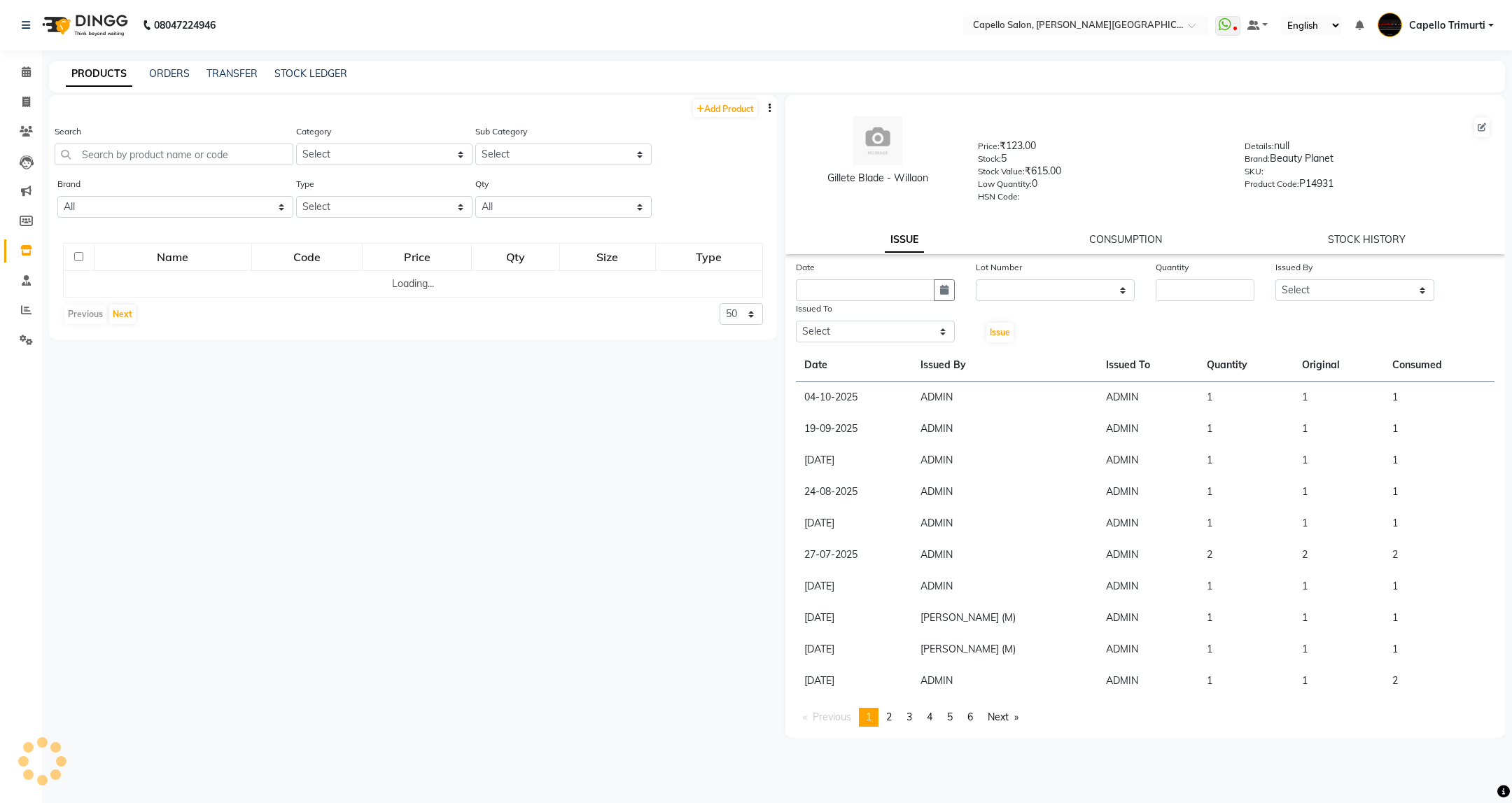
click at [196, 141] on div "Search" at bounding box center [174, 144] width 239 height 42
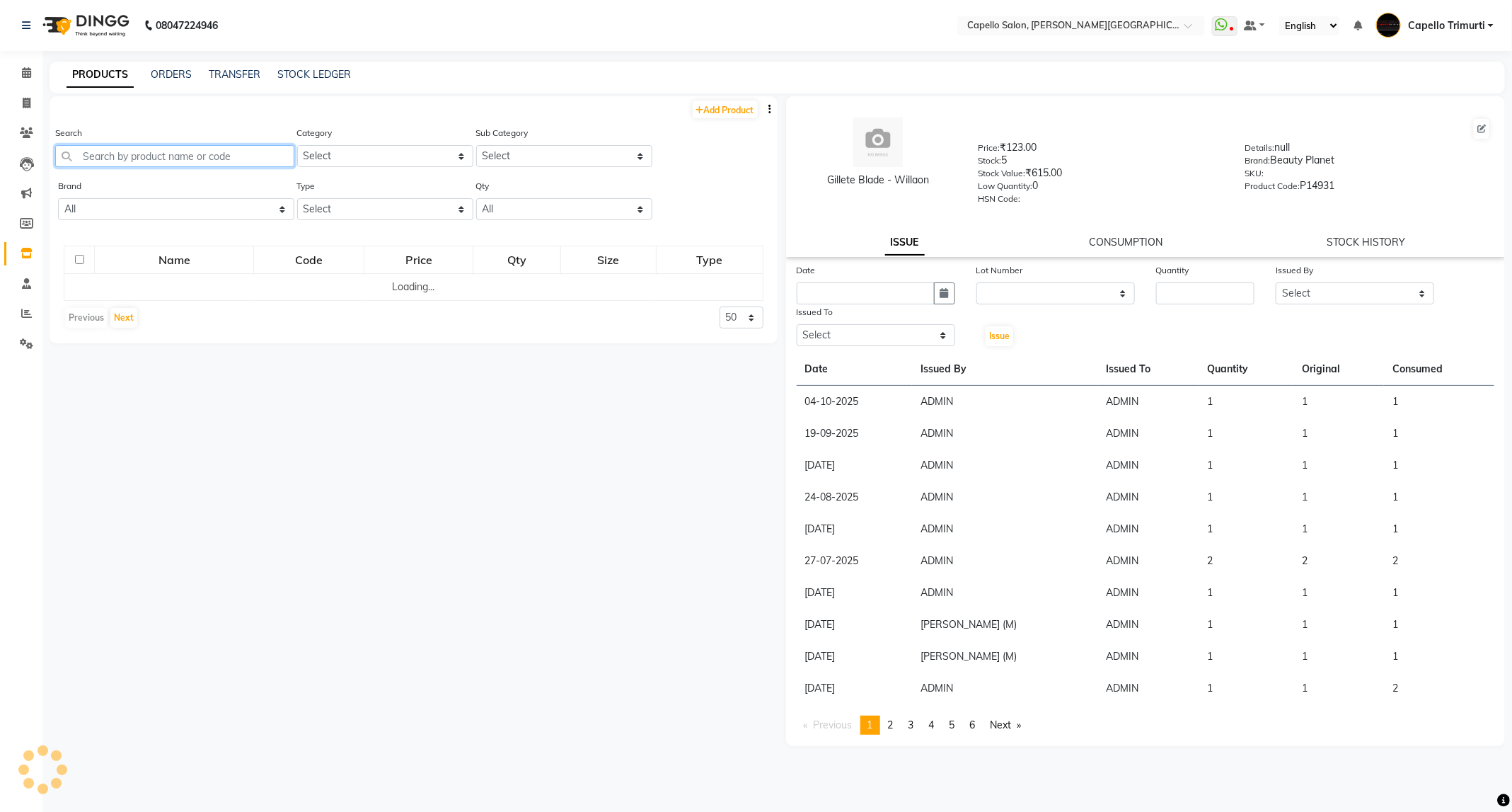
click at [200, 147] on input "text" at bounding box center [174, 156] width 239 height 22
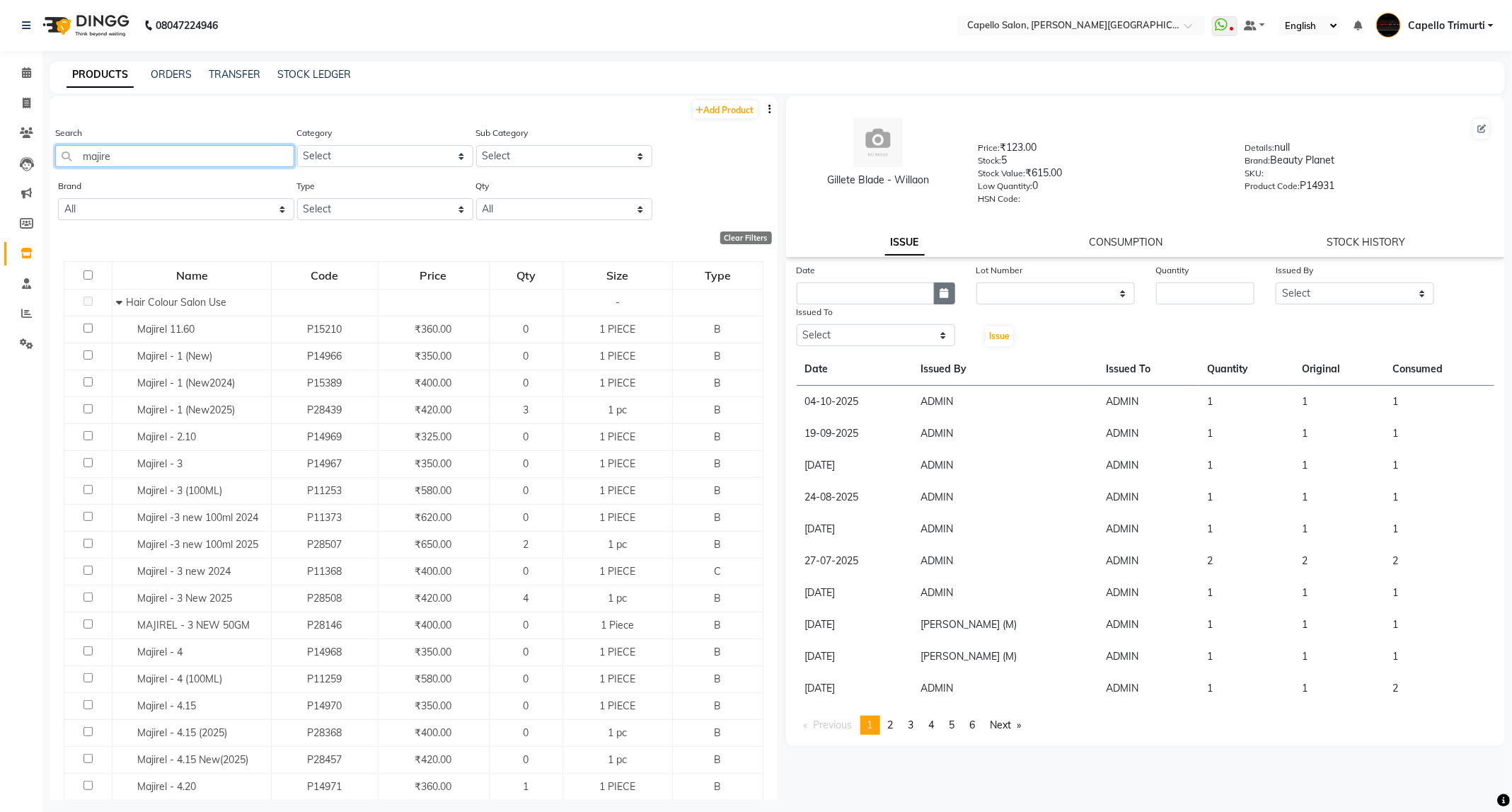
type input "majire"
click at [943, 290] on icon "button" at bounding box center [944, 293] width 8 height 10
select select "10"
select select "2025"
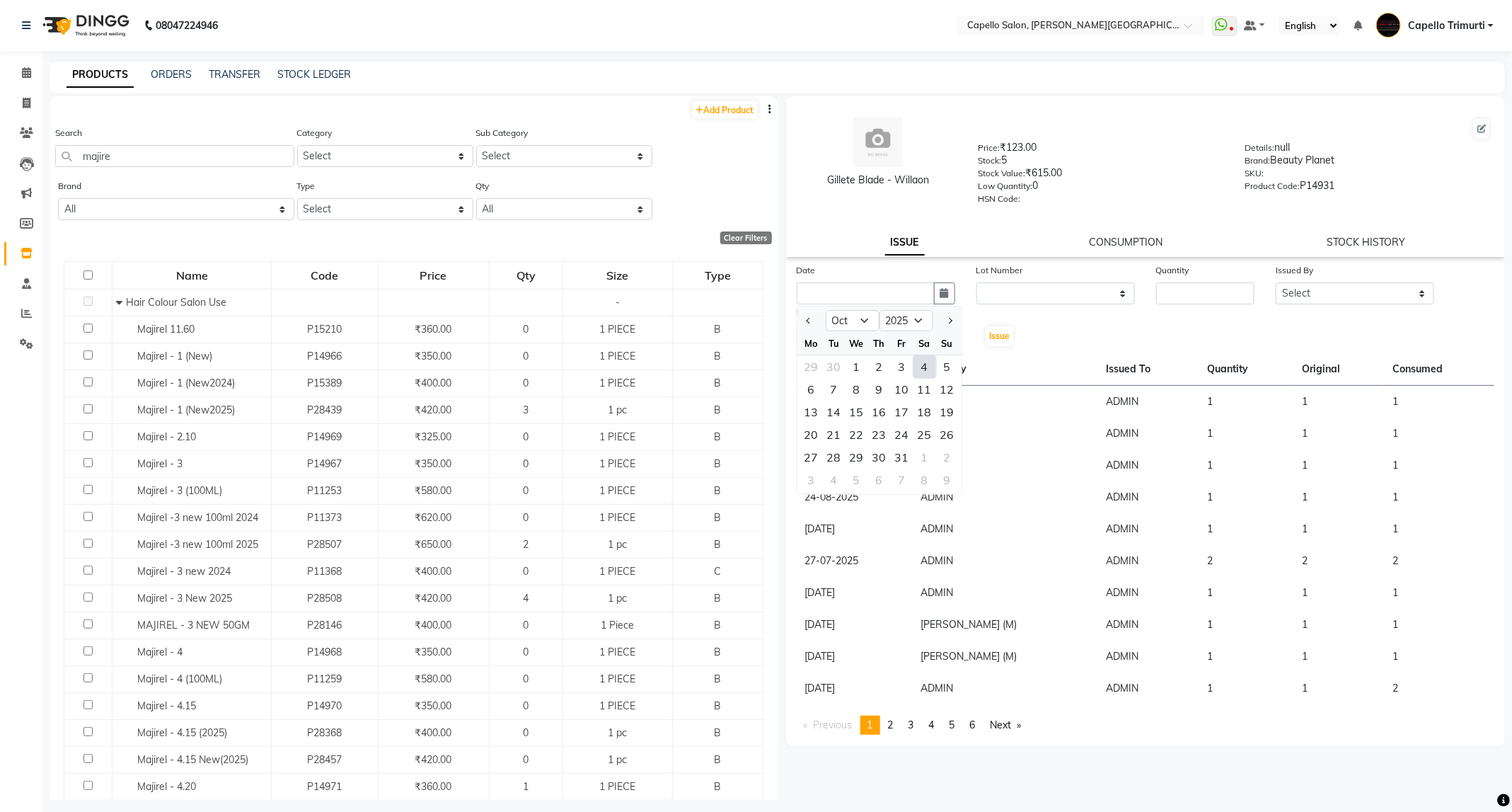
click at [926, 361] on div "4" at bounding box center [925, 367] width 23 height 23
type input "04-10-2025"
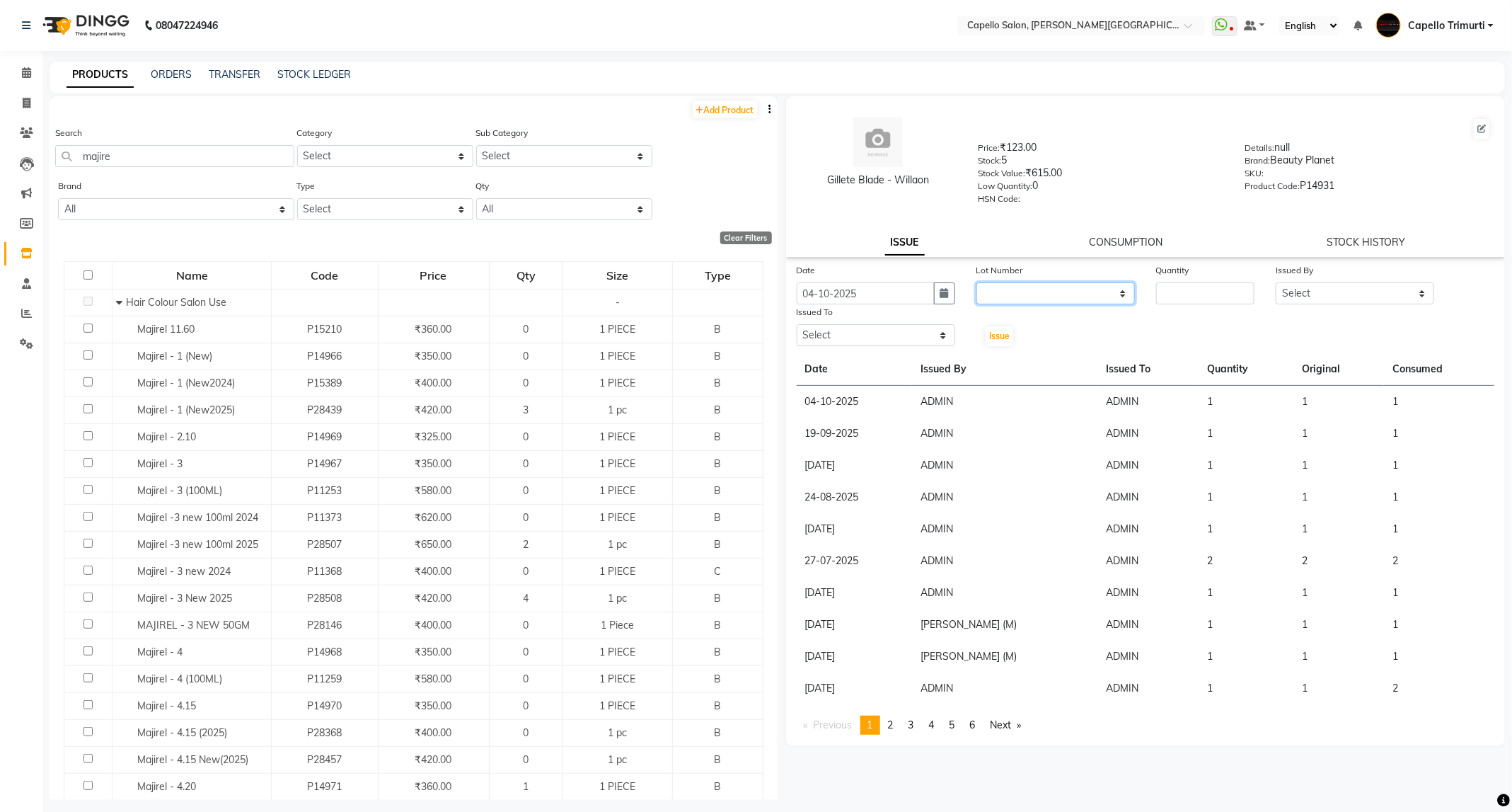
click at [1061, 282] on select "None" at bounding box center [1055, 293] width 158 height 22
select select "0: null"
click at [976, 282] on select "None" at bounding box center [1055, 293] width 158 height 22
click at [1203, 277] on div "Quantity" at bounding box center [1205, 272] width 99 height 20
click at [1198, 300] on input "number" at bounding box center [1205, 293] width 99 height 22
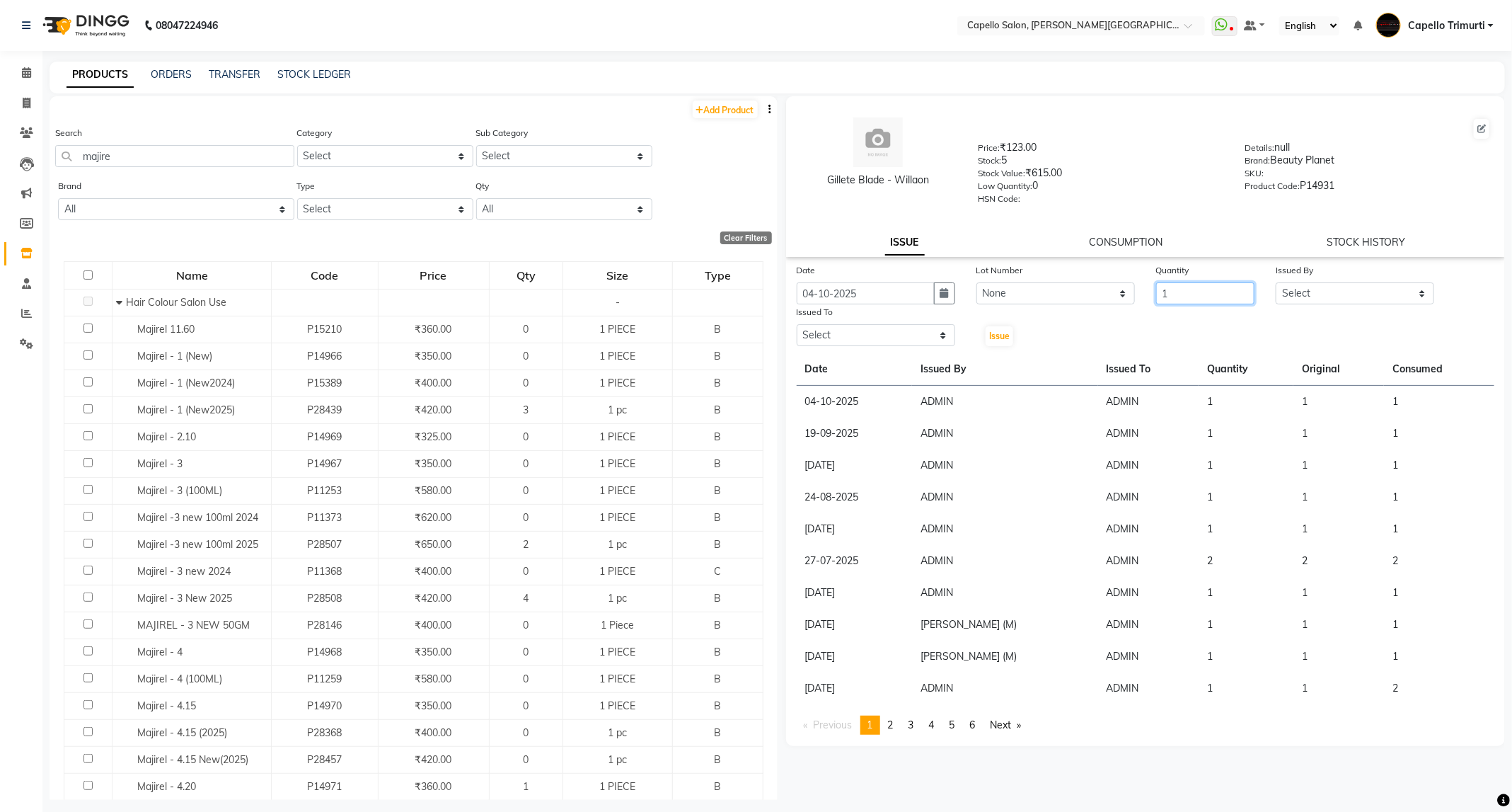
type input "1"
click at [1307, 289] on select "Select ADMIN ANKUSH B Capello Trimurti Dushyant barsagade Kristee Raut (M) Nare…" at bounding box center [1355, 293] width 158 height 22
select select "47396"
click at [1276, 282] on select "Select ADMIN ANKUSH B Capello Trimurti Dushyant barsagade Kristee Raut (M) Nare…" at bounding box center [1355, 293] width 158 height 22
click at [927, 337] on select "Select ADMIN ANKUSH B Capello Trimurti Dushyant barsagade Kristee Raut (M) Nare…" at bounding box center [875, 335] width 158 height 22
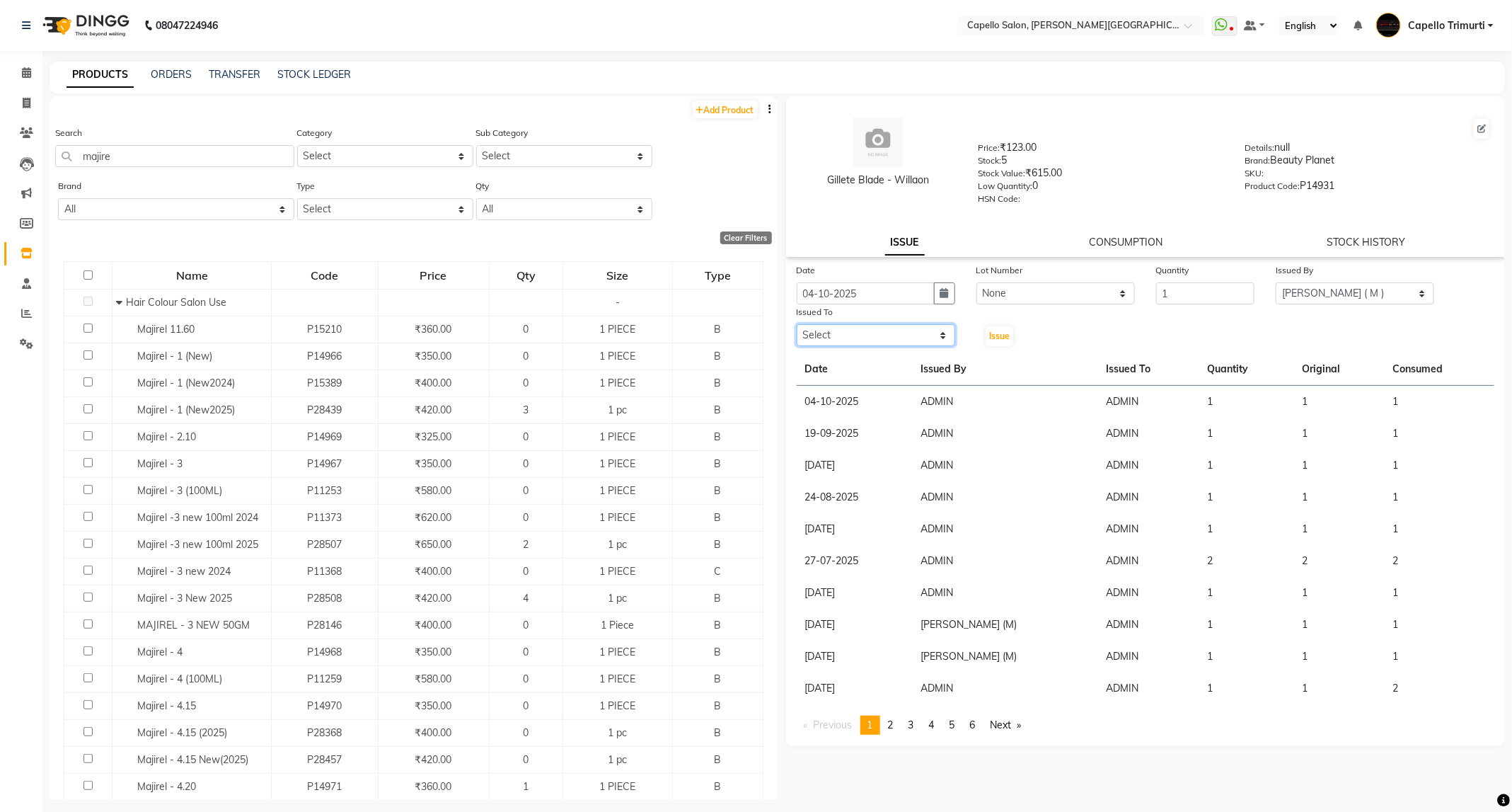
select select "35878"
click at [797, 324] on select "Select ADMIN ANKUSH B Capello Trimurti Dushyant barsagade Kristee Raut (M) Nare…" at bounding box center [875, 335] width 158 height 22
click at [1002, 346] on div "Date 04-10-2025 Lot Number None Quantity 1 Issued By Select ADMIN ANKUSH B Cape…" at bounding box center [1145, 498] width 719 height 472
click at [1004, 336] on span "Issue" at bounding box center [999, 336] width 21 height 11
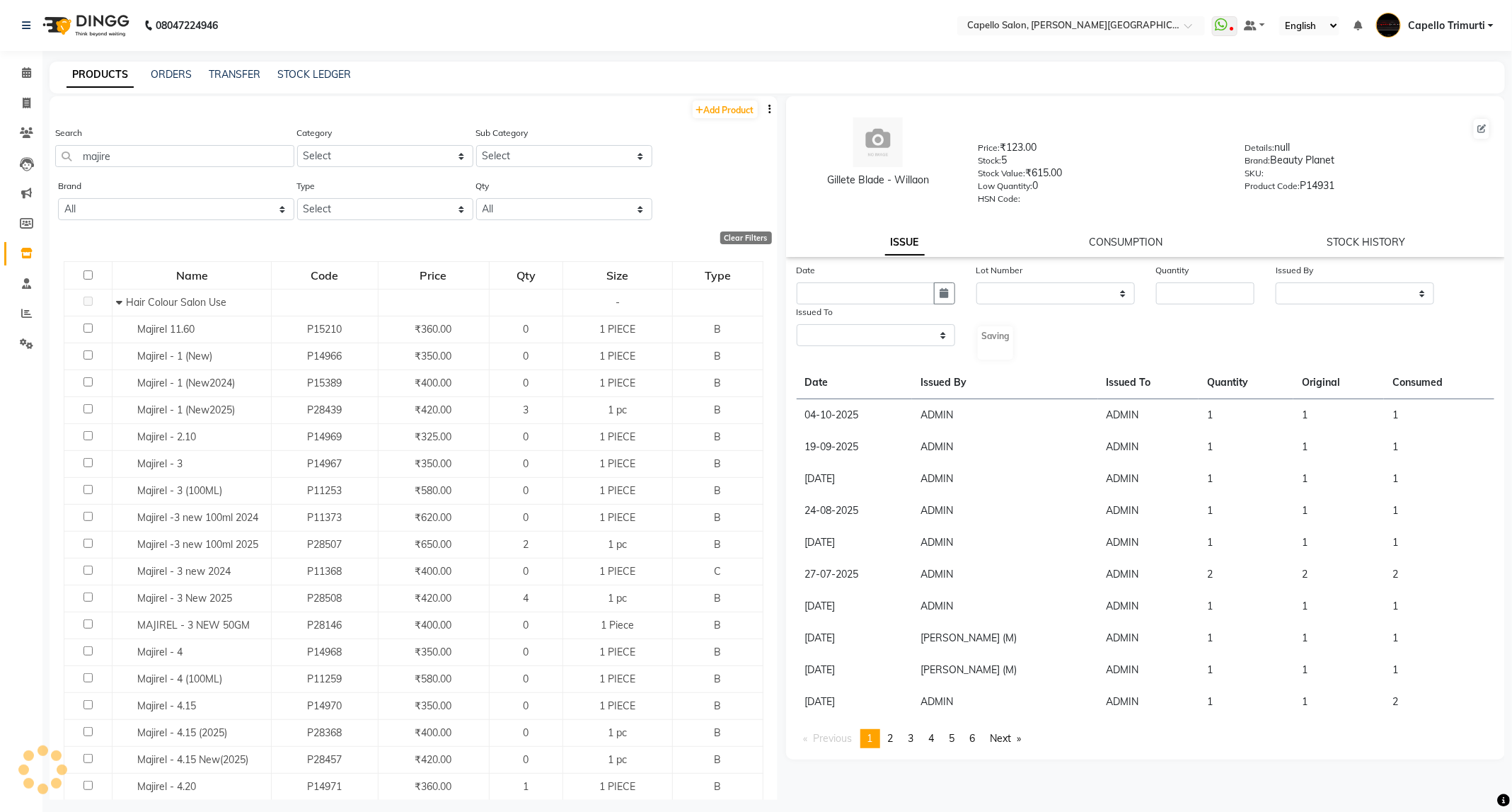
select select
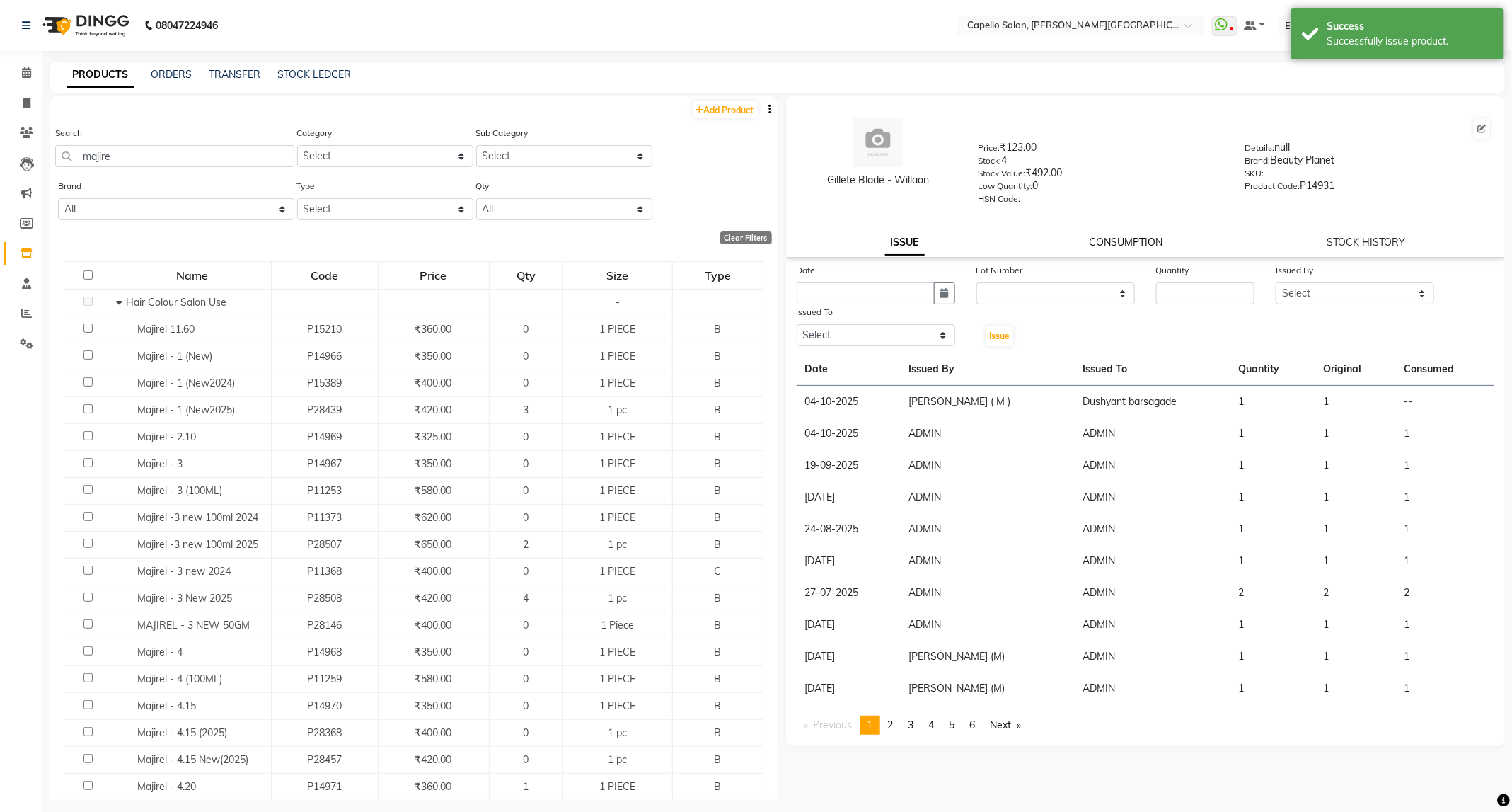
click at [1112, 242] on link "CONSUMPTION" at bounding box center [1125, 242] width 73 height 13
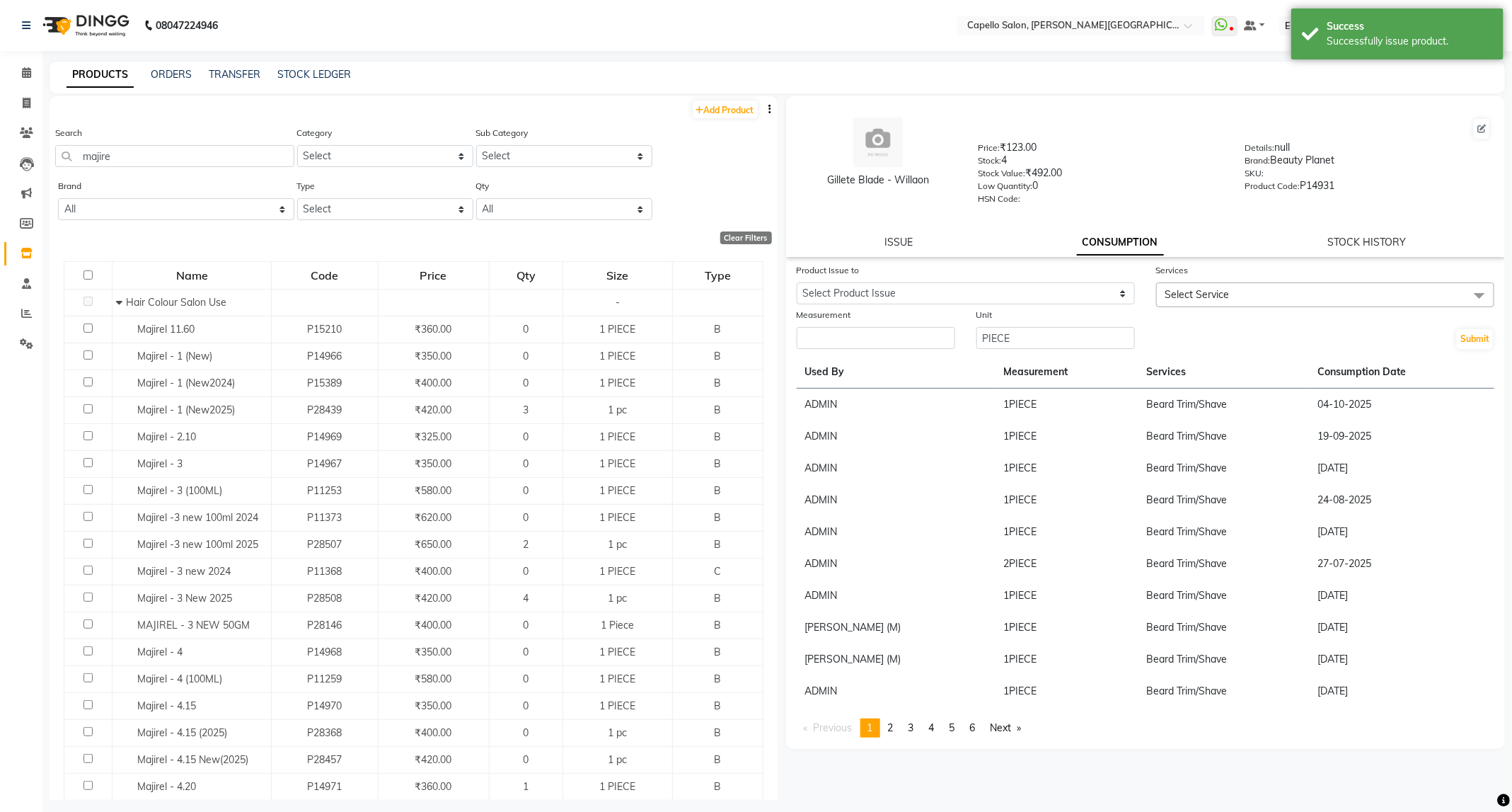
click at [1149, 181] on div "Low Quantity: 0" at bounding box center [1100, 188] width 245 height 20
click at [1076, 287] on select "Select Product Issue 2025-10-04, Issued to: Dushyant barsagade, Balance: 1" at bounding box center [965, 293] width 338 height 22
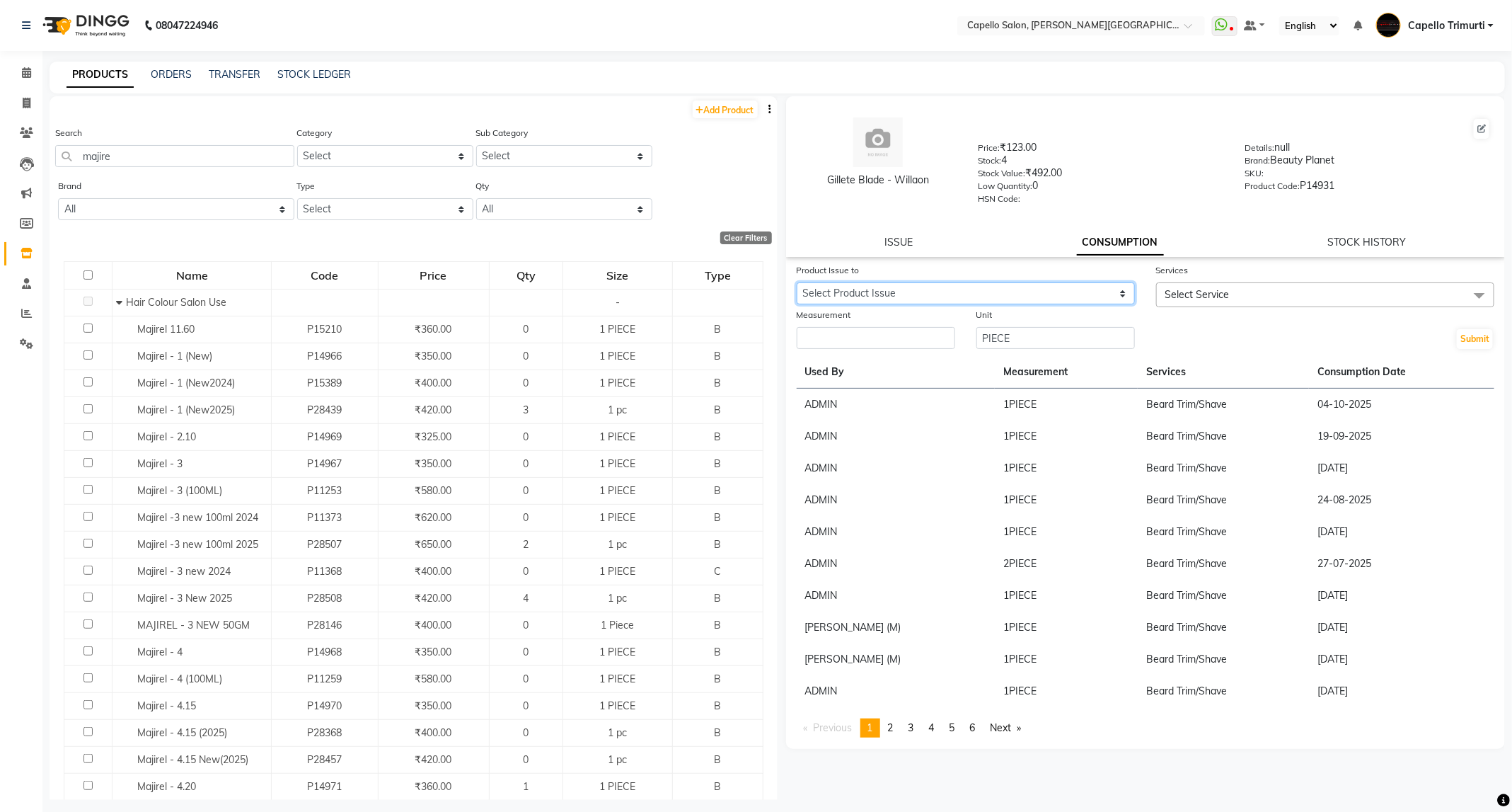
click at [1076, 287] on select "Select Product Issue 2025-10-04, Issued to: Dushyant barsagade, Balance: 1" at bounding box center [965, 293] width 338 height 22
select select "1284678"
click at [797, 282] on select "Select Product Issue 2025-10-04, Issued to: Dushyant barsagade, Balance: 1" at bounding box center [965, 293] width 338 height 22
click at [1238, 302] on span "Select Service" at bounding box center [1325, 294] width 338 height 24
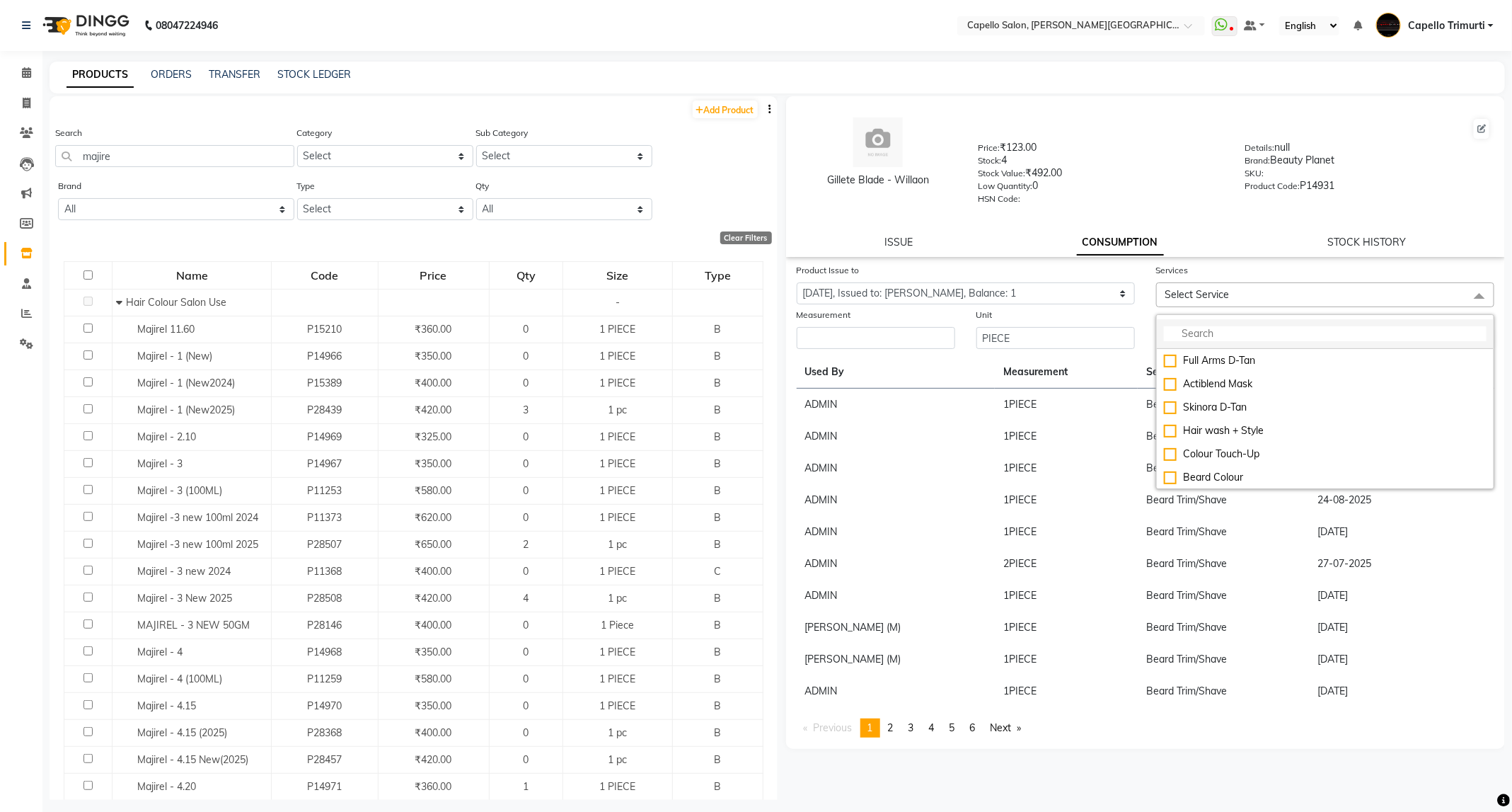
click at [1230, 337] on input "multiselect-search" at bounding box center [1325, 333] width 323 height 15
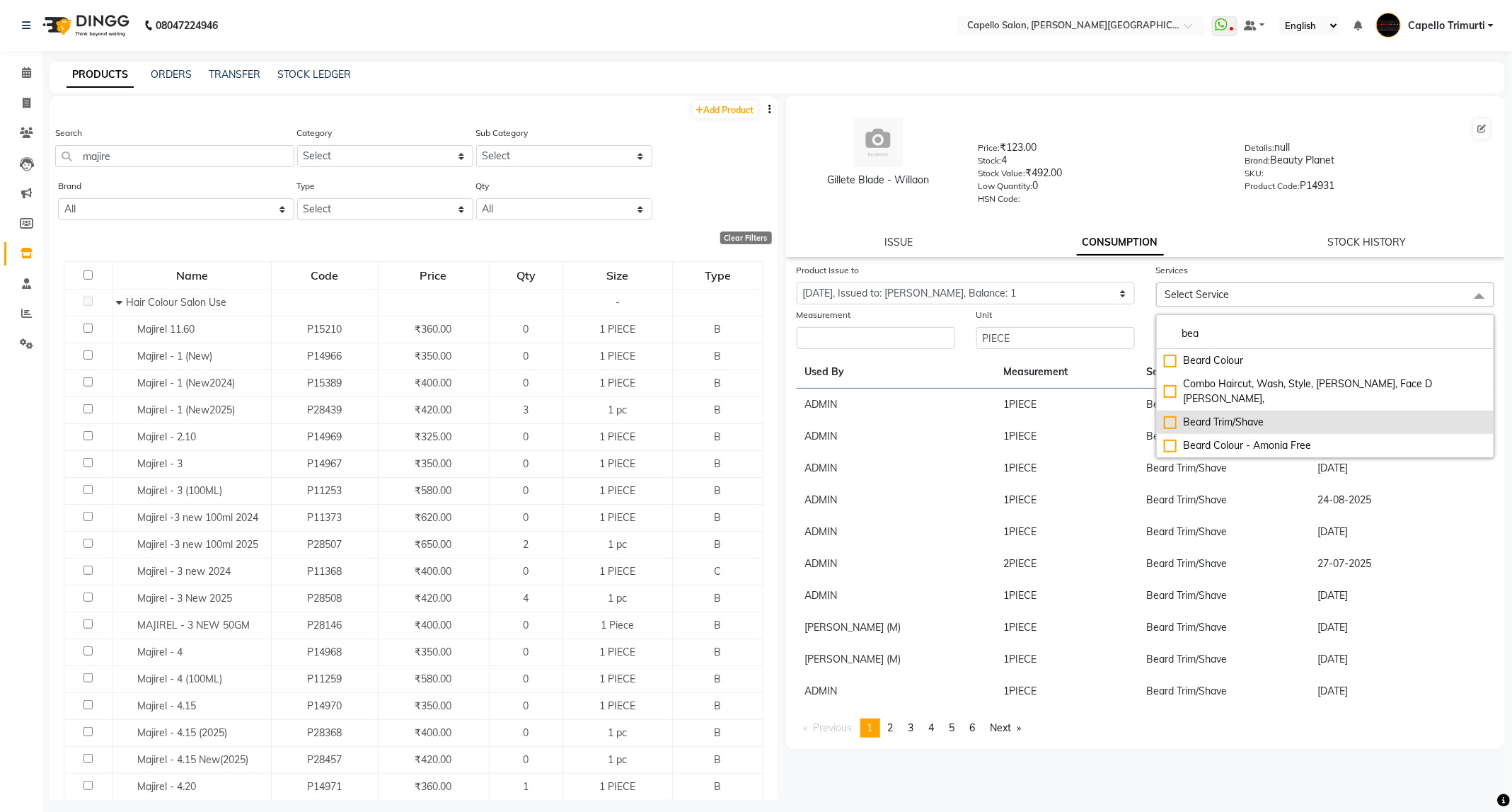
type input "bea"
click at [1233, 414] on div "Beard Trim/Shave" at bounding box center [1325, 421] width 323 height 15
checkbox input "true"
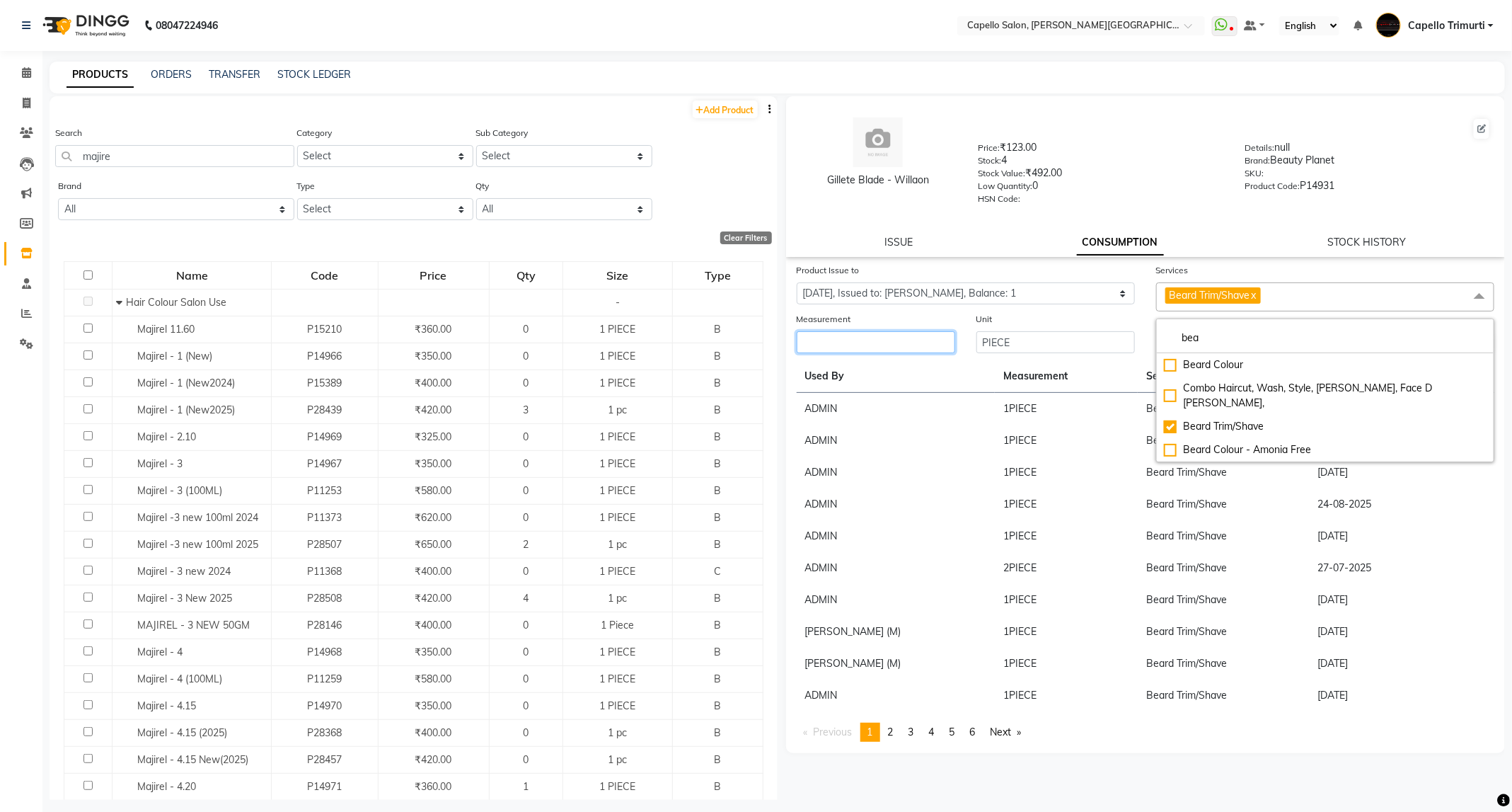
click at [843, 342] on input "number" at bounding box center [875, 342] width 158 height 22
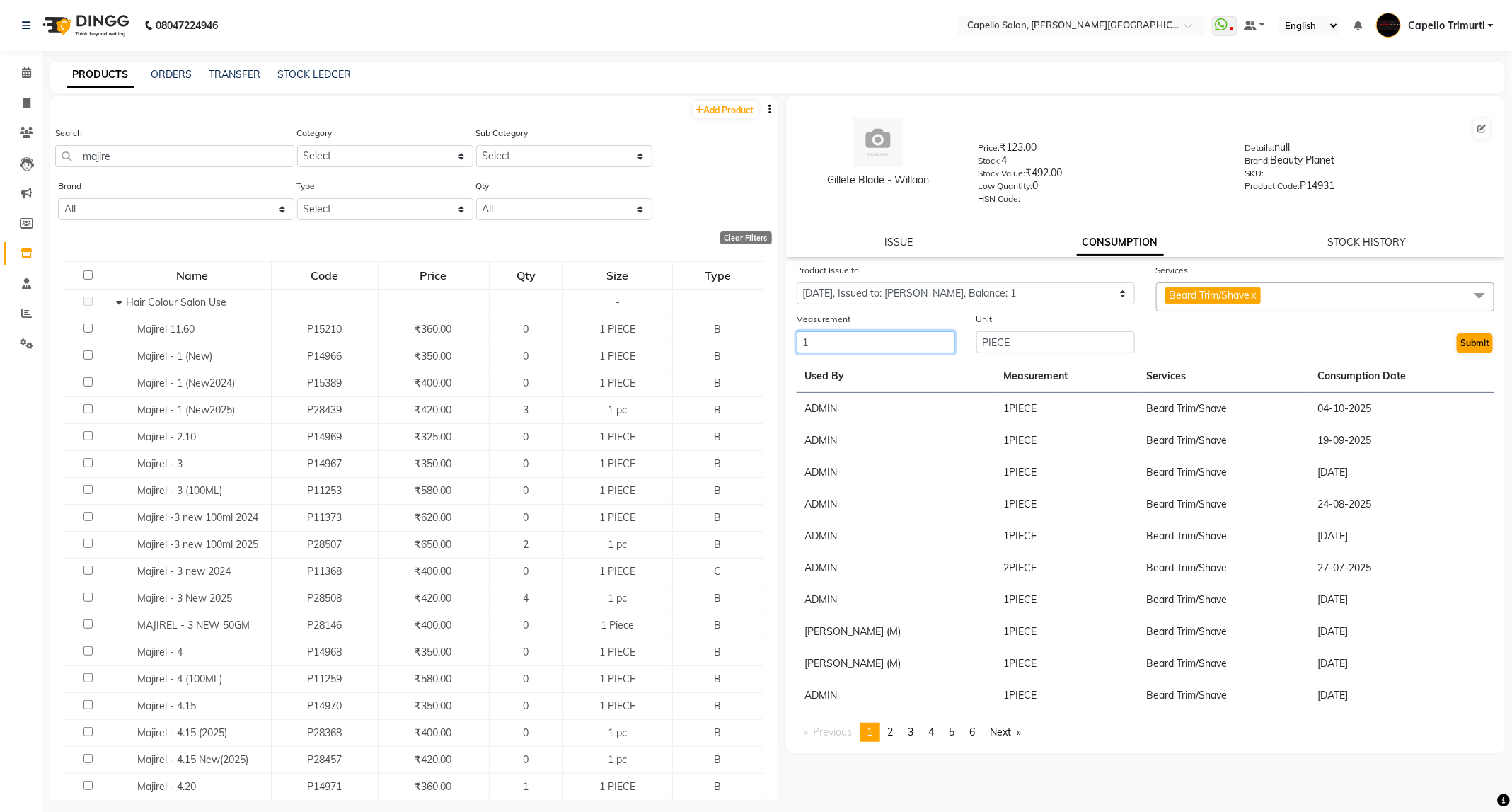
type input "1"
click at [1486, 345] on button "Submit" at bounding box center [1475, 343] width 36 height 20
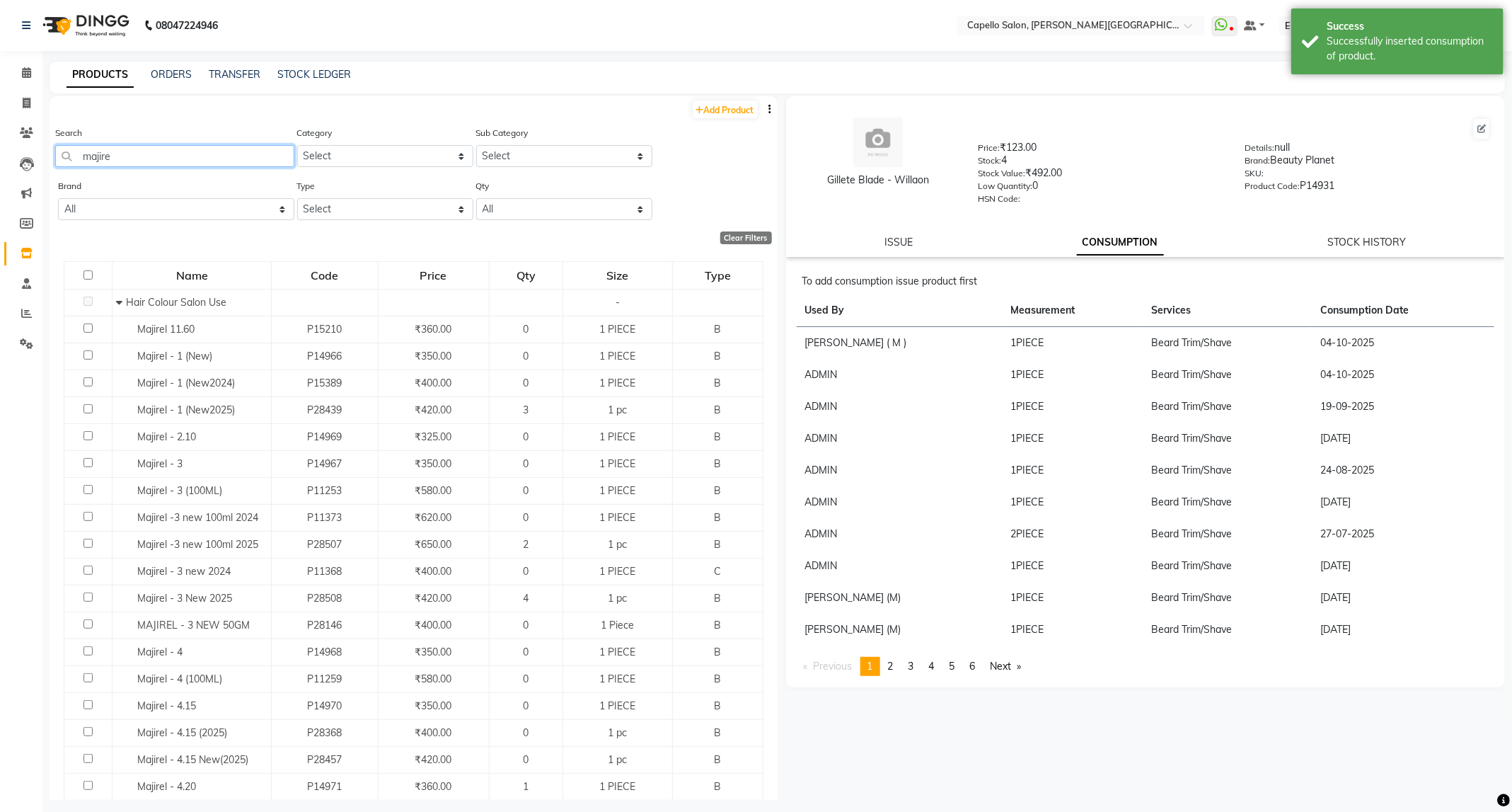
click at [137, 161] on input "majire" at bounding box center [174, 156] width 239 height 22
click at [887, 241] on link "ISSUE" at bounding box center [898, 242] width 28 height 13
select select
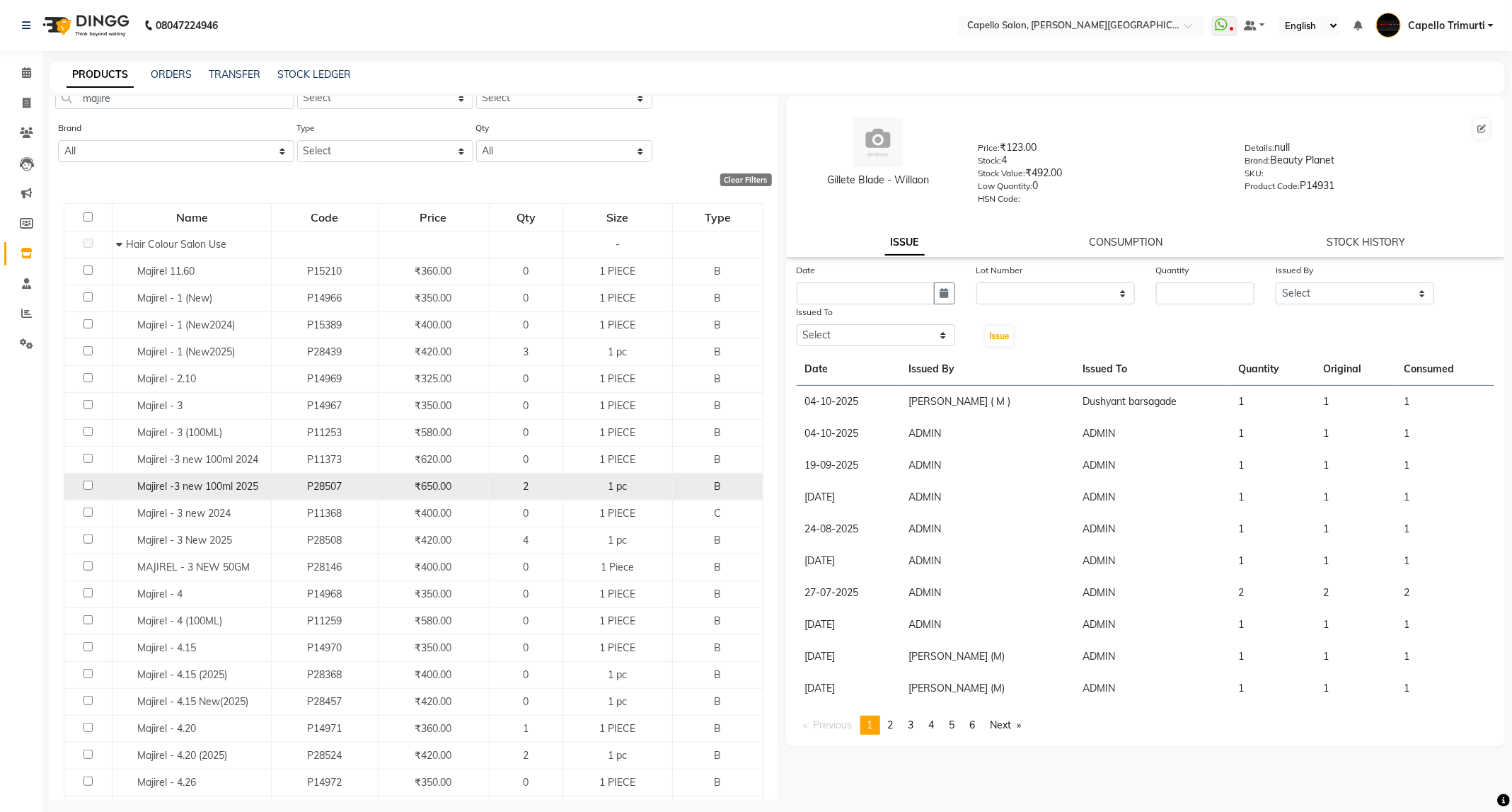
scroll to position [106, 0]
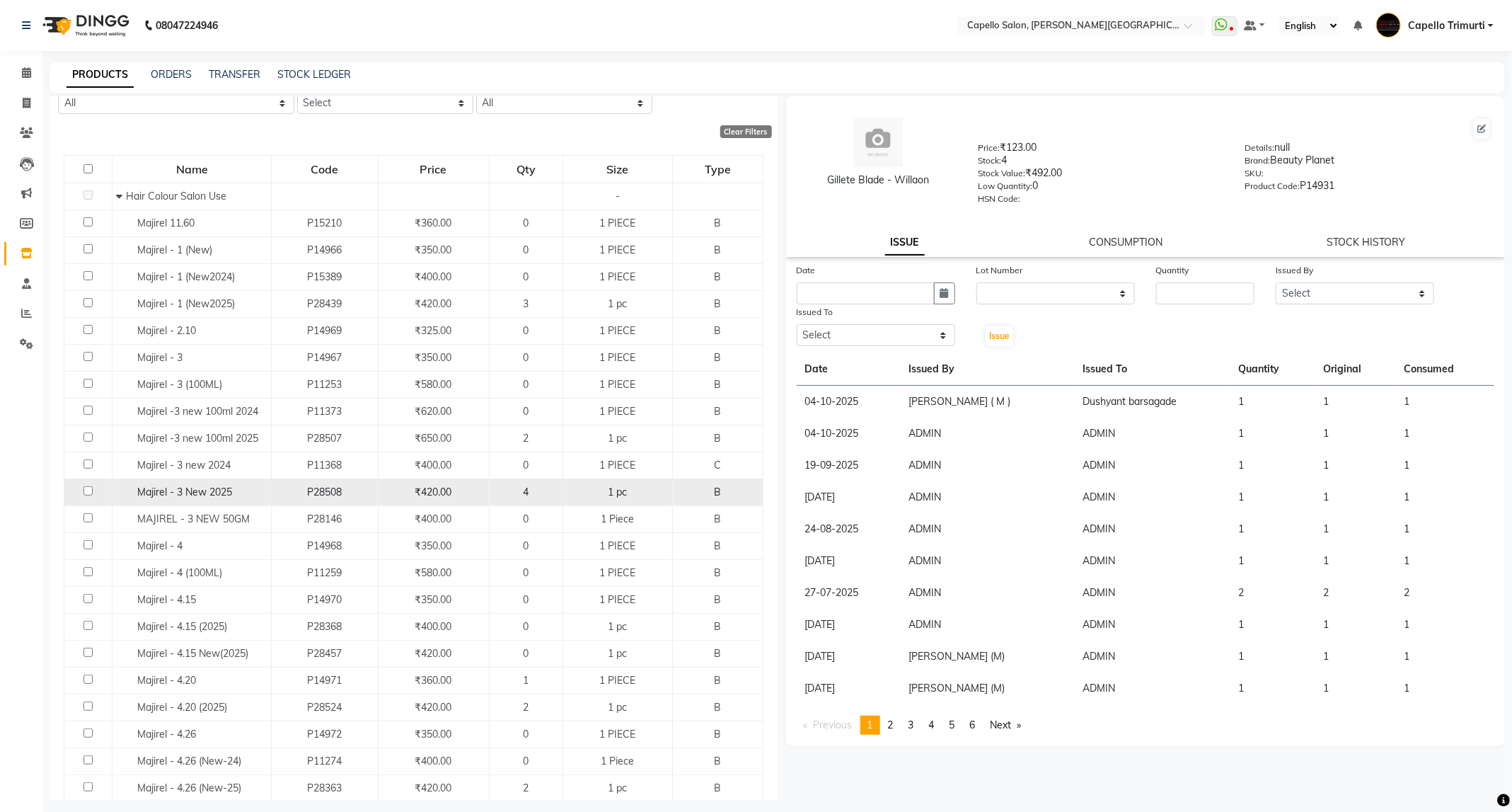
click at [226, 497] on span "Majirel - 3 New 2025" at bounding box center [185, 492] width 95 height 13
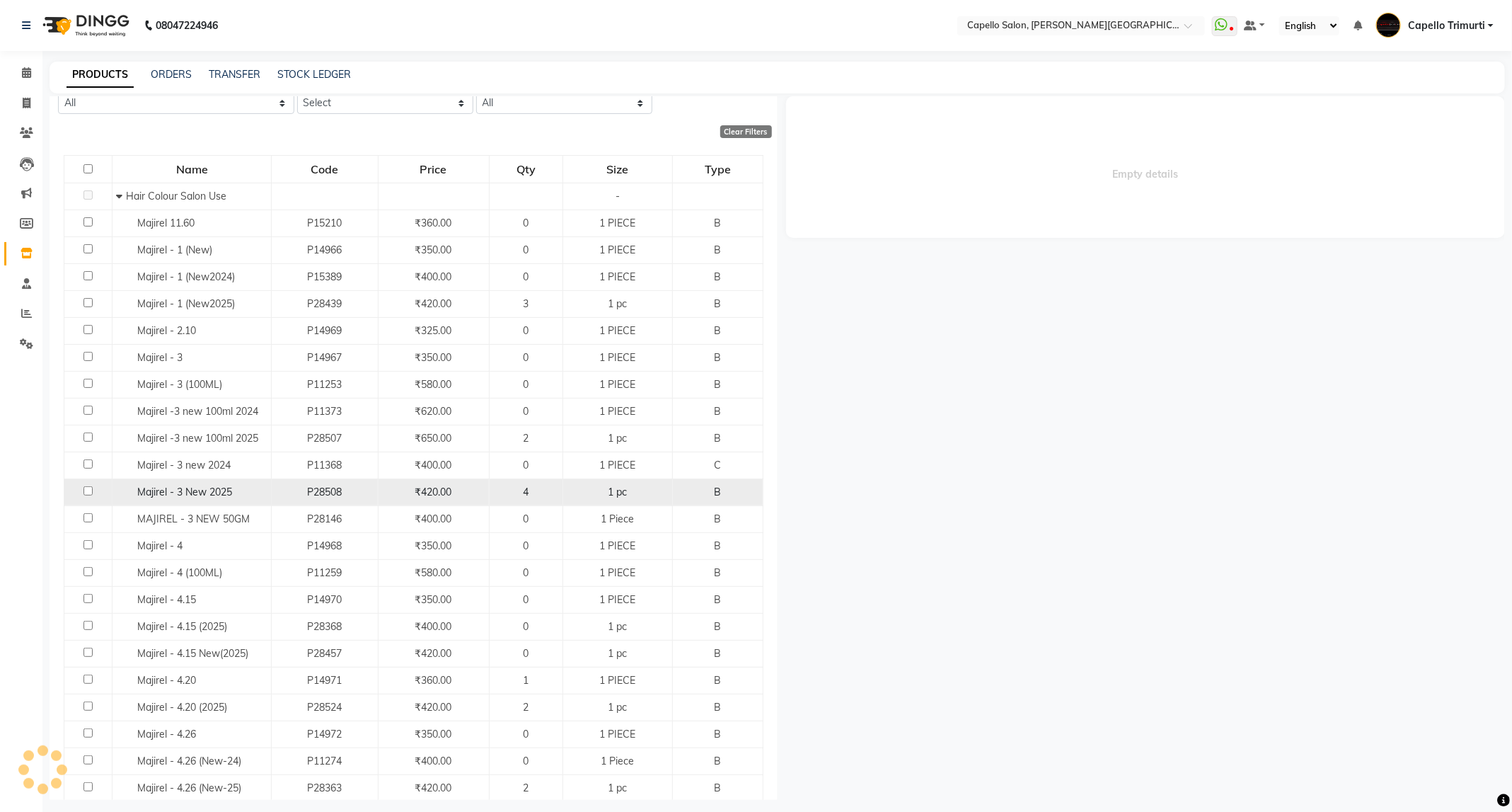
select select
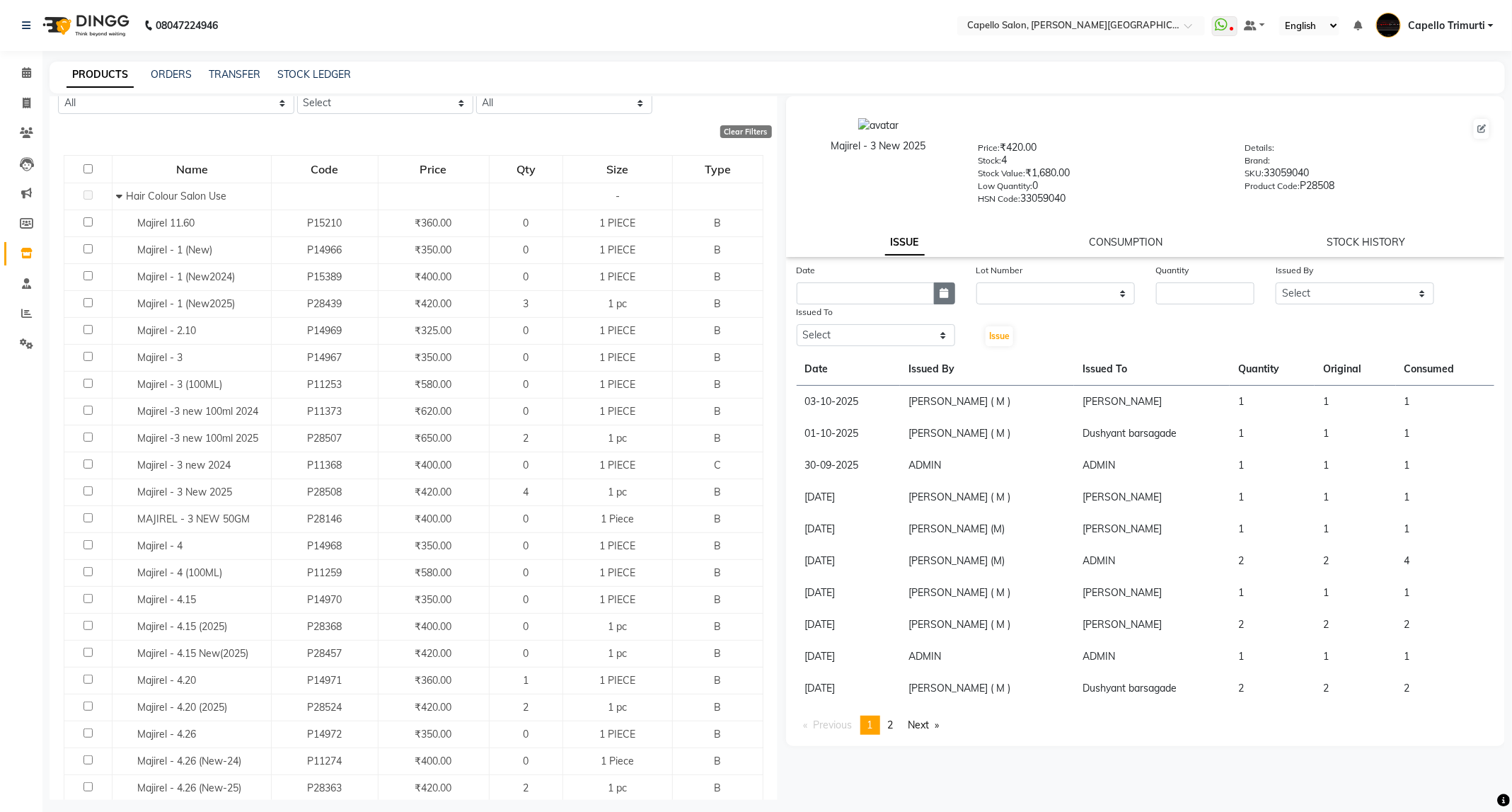
click at [946, 293] on icon "button" at bounding box center [944, 293] width 8 height 10
select select "10"
select select "2025"
click at [923, 369] on div "4" at bounding box center [925, 367] width 23 height 23
type input "04-10-2025"
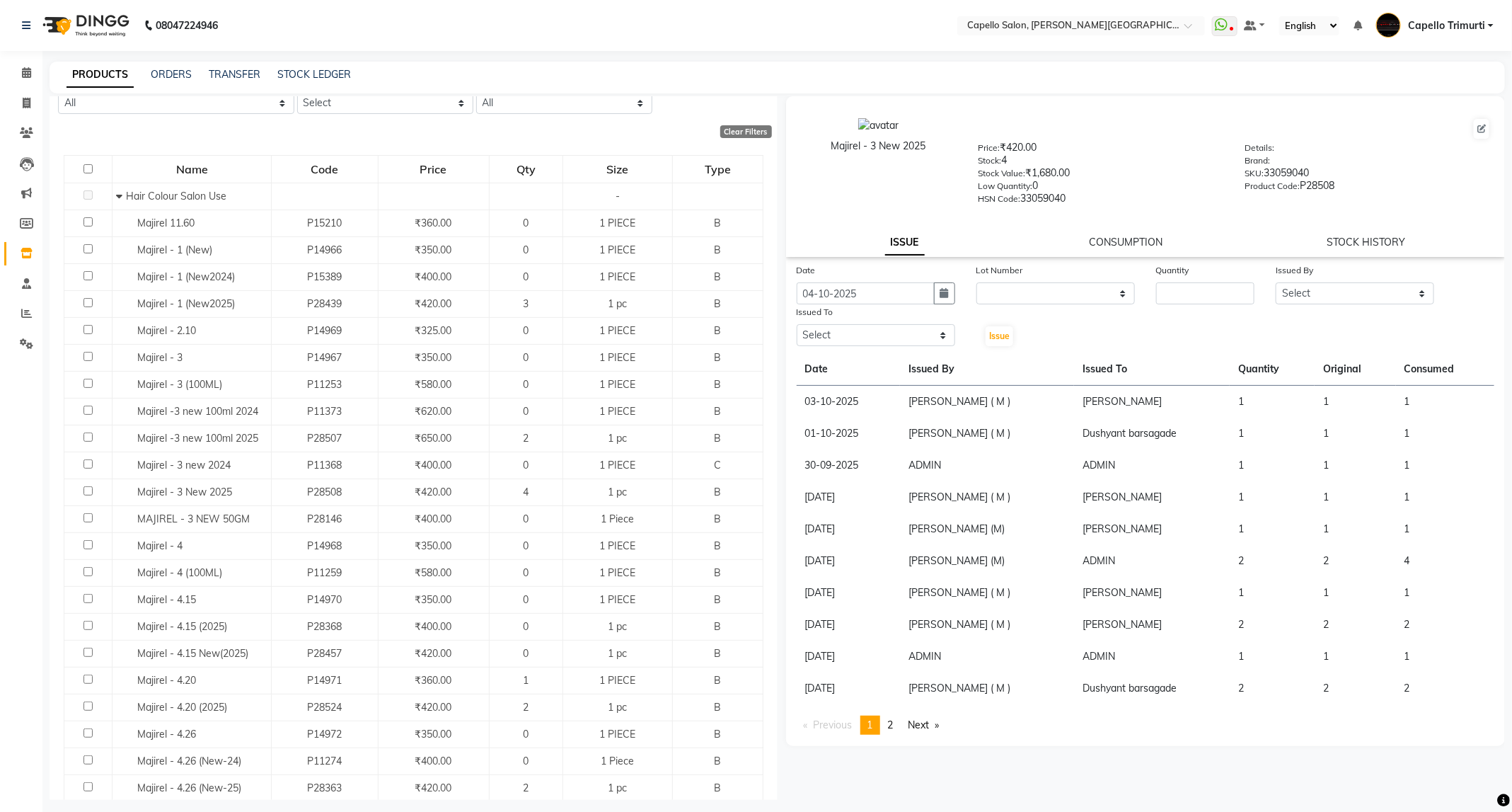
click at [1066, 274] on div "Lot Number" at bounding box center [1055, 272] width 158 height 20
click at [1064, 297] on select "None" at bounding box center [1055, 293] width 158 height 22
drag, startPoint x: 1058, startPoint y: 331, endPoint x: 1106, endPoint y: 312, distance: 51.6
click at [1058, 331] on div "Date 04-10-2025 Lot Number None Quantity Issued By Select ADMIN ANKUSH B Capell…" at bounding box center [1145, 304] width 719 height 85
click at [1123, 290] on select "None" at bounding box center [1055, 293] width 158 height 22
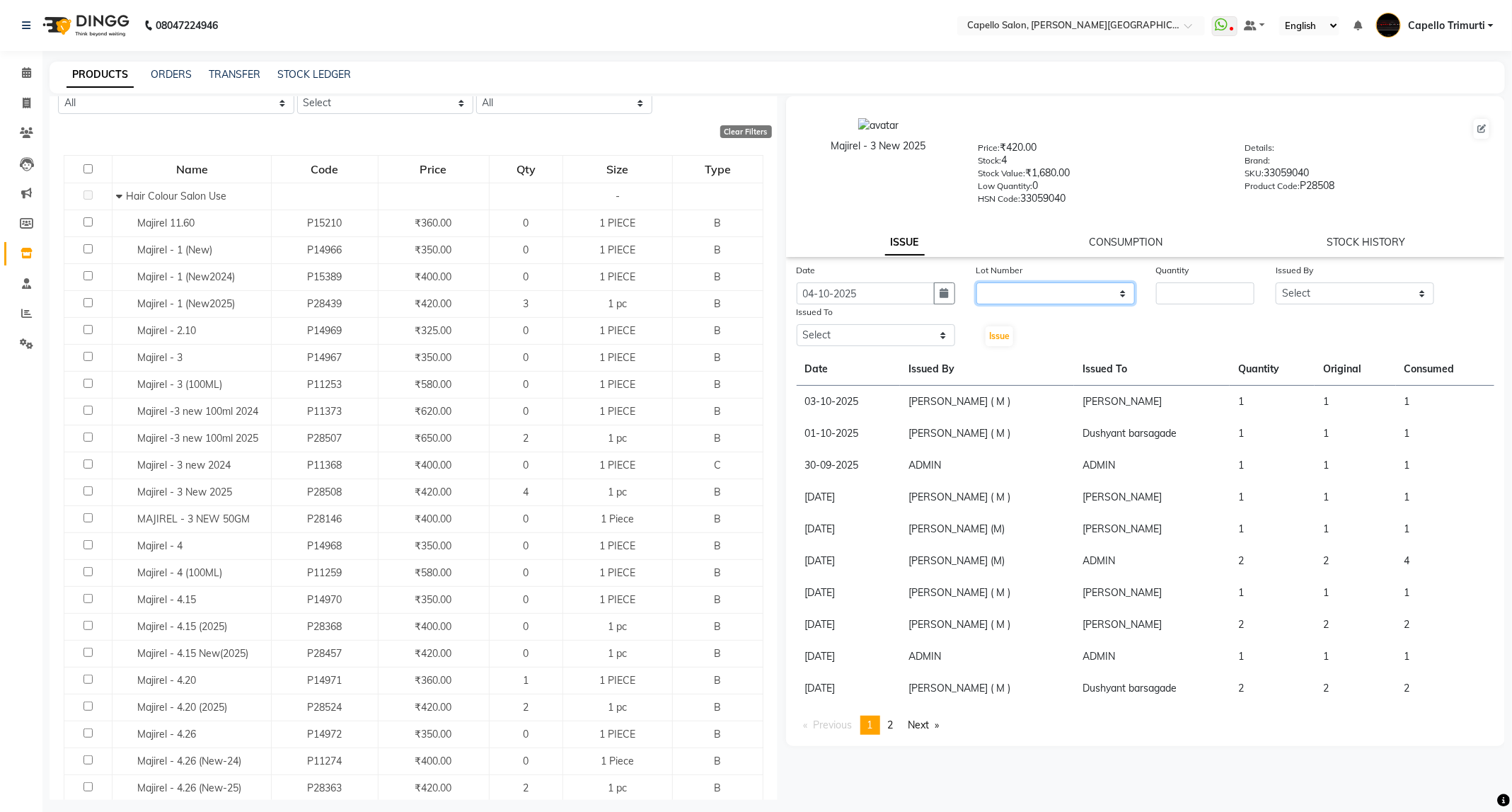
select select "0: null"
click at [976, 282] on select "None" at bounding box center [1055, 293] width 158 height 22
click at [1172, 296] on input "number" at bounding box center [1205, 293] width 99 height 22
type input "1"
click at [1380, 290] on select "Select ADMIN ANKUSH B Capello Trimurti Dushyant barsagade Kristee Raut (M) Nare…" at bounding box center [1355, 293] width 158 height 22
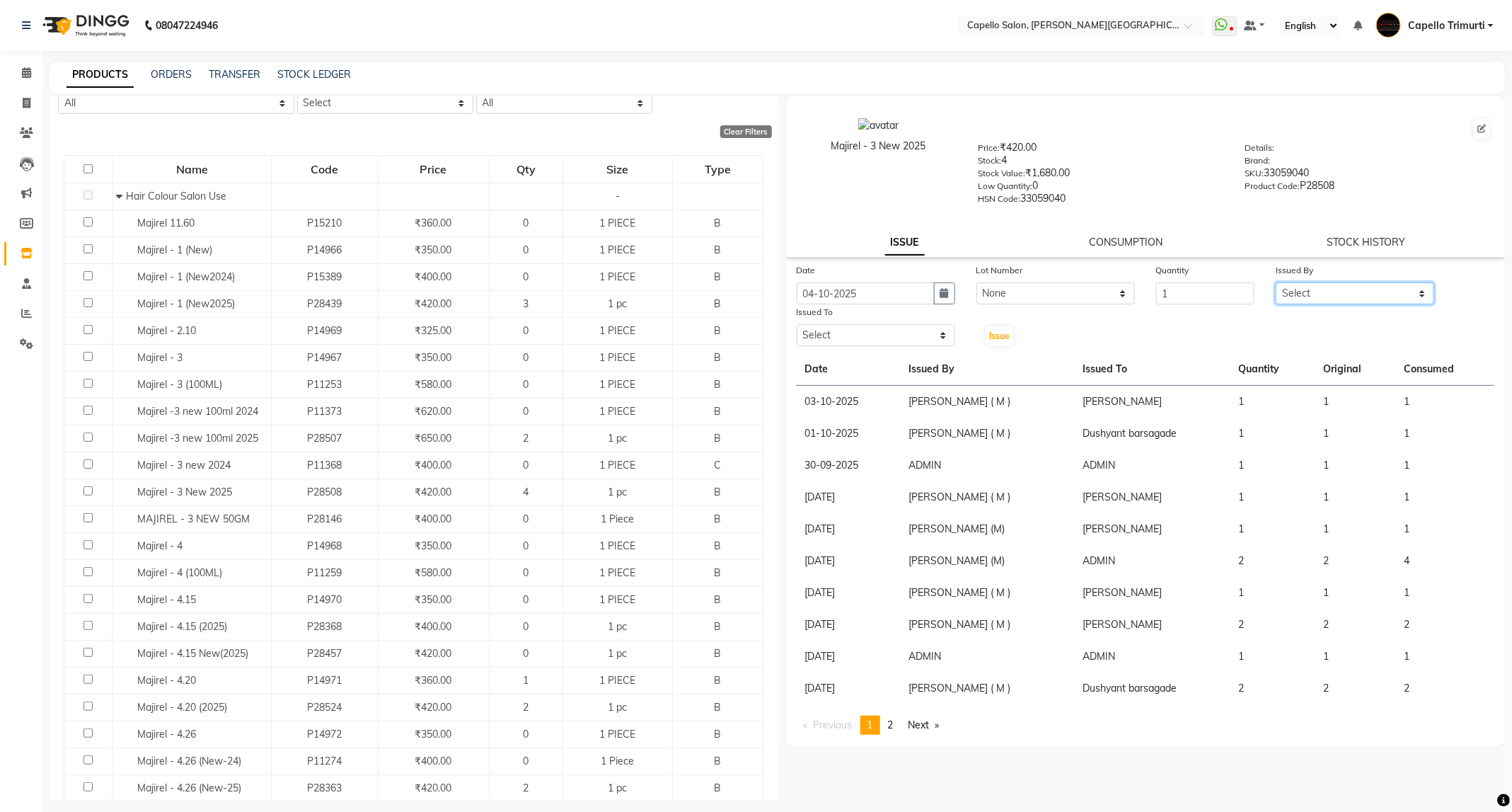
select select "47396"
click at [1276, 282] on select "Select ADMIN ANKUSH B Capello Trimurti Dushyant barsagade Kristee Raut (M) Nare…" at bounding box center [1355, 293] width 158 height 22
click at [835, 331] on select "Select ADMIN ANKUSH B Capello Trimurti Dushyant barsagade Kristee Raut (M) Nare…" at bounding box center [875, 335] width 158 height 22
select select "35878"
click at [797, 324] on select "Select ADMIN ANKUSH B Capello Trimurti Dushyant barsagade Kristee Raut (M) Nare…" at bounding box center [875, 335] width 158 height 22
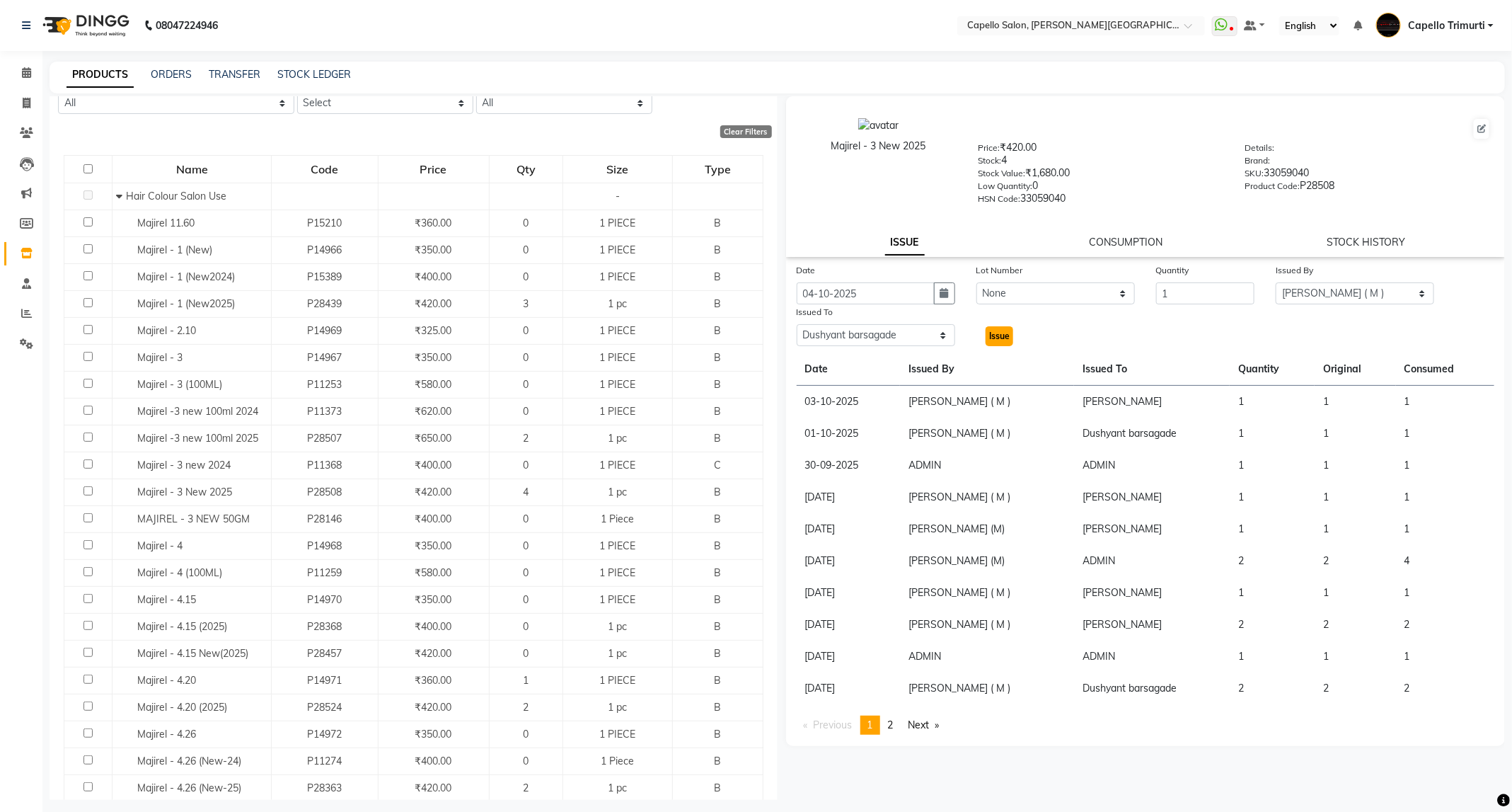
click at [992, 337] on span "Issue" at bounding box center [999, 336] width 21 height 11
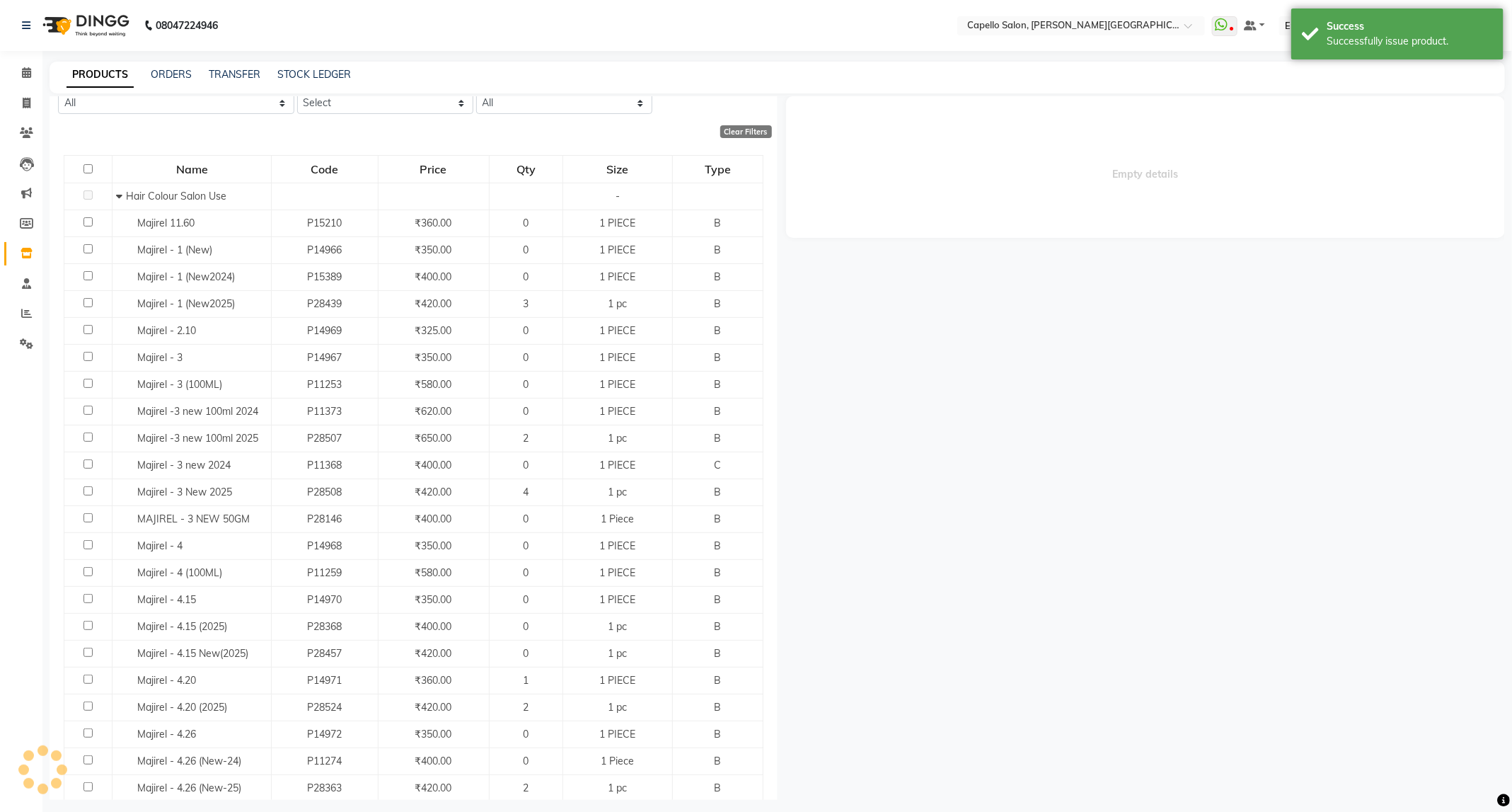
select select
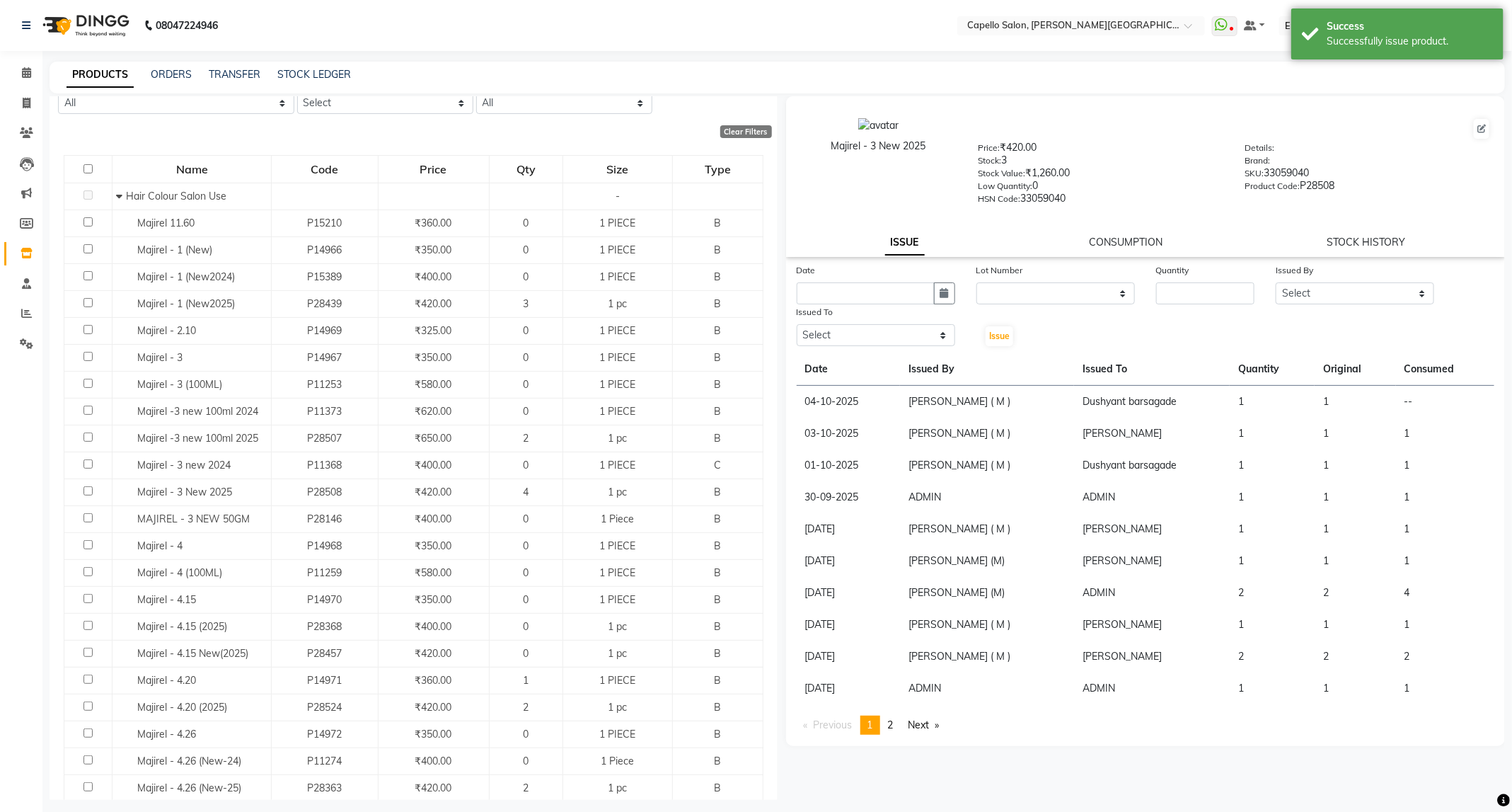
click at [1127, 235] on link "CONSUMPTION" at bounding box center [1125, 242] width 73 height 13
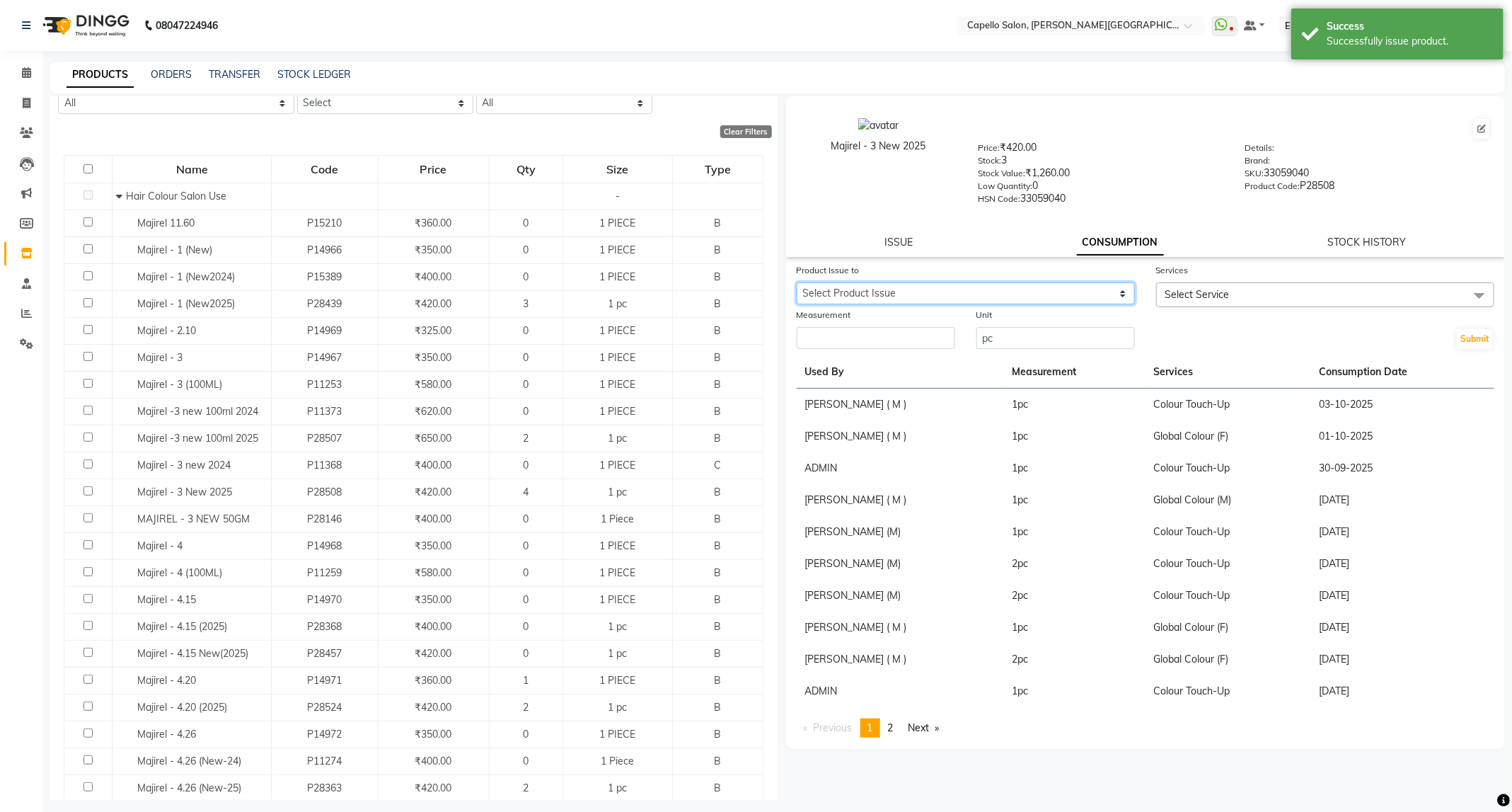
click at [1125, 300] on select "Select Product Issue 2025-10-04, Issued to: Dushyant barsagade, Balance: 1" at bounding box center [965, 293] width 338 height 22
select select "1284679"
click at [797, 282] on select "Select Product Issue 2025-10-04, Issued to: Dushyant barsagade, Balance: 1" at bounding box center [965, 293] width 338 height 22
click at [1233, 291] on span "Select Service" at bounding box center [1325, 294] width 338 height 24
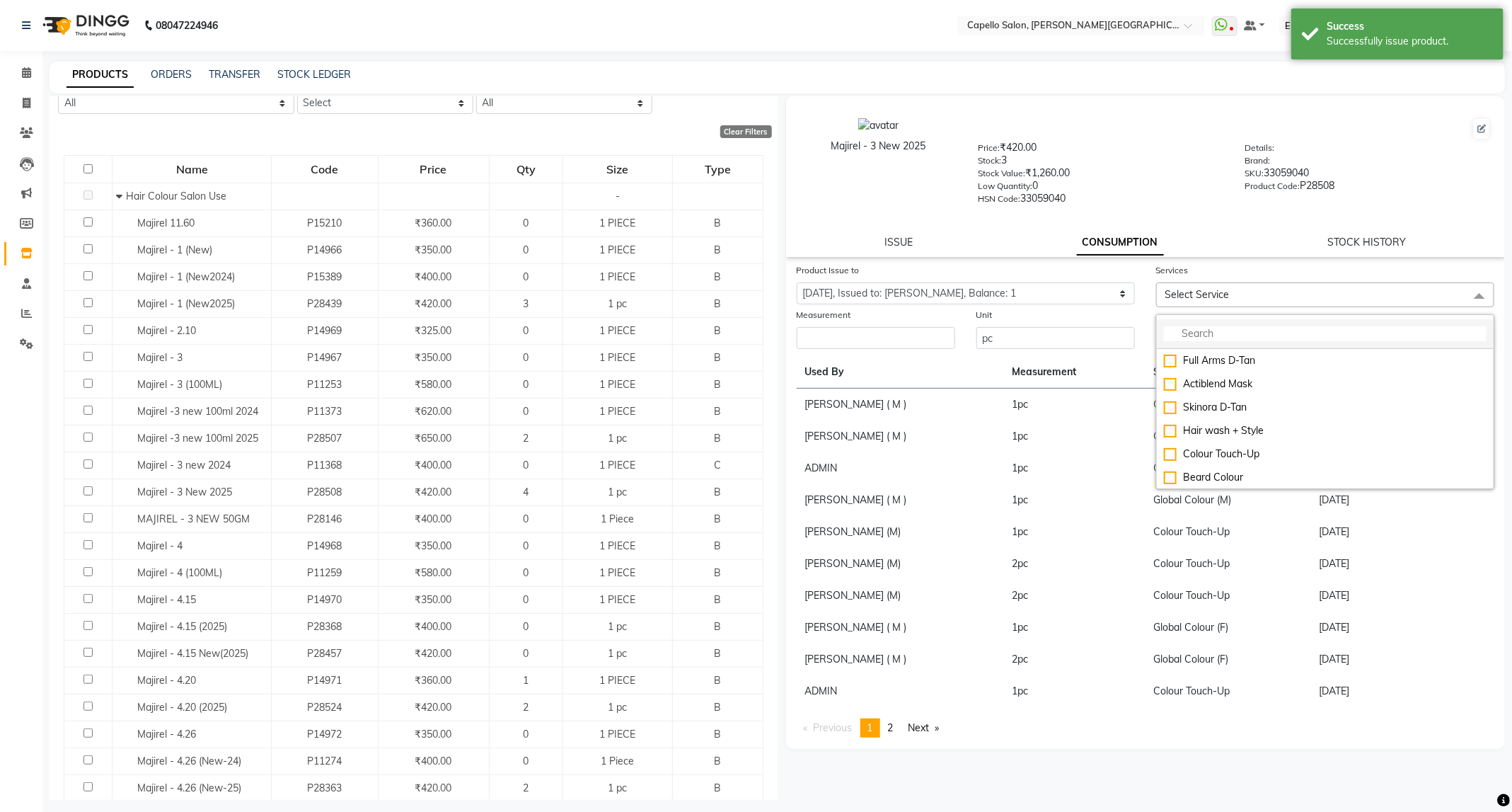
click at [1231, 323] on li at bounding box center [1325, 333] width 337 height 30
click at [1221, 332] on input "multiselect-search" at bounding box center [1325, 333] width 323 height 15
type input "glo"
click at [1211, 391] on div "Global Colour (M)" at bounding box center [1325, 383] width 323 height 15
checkbox input "true"
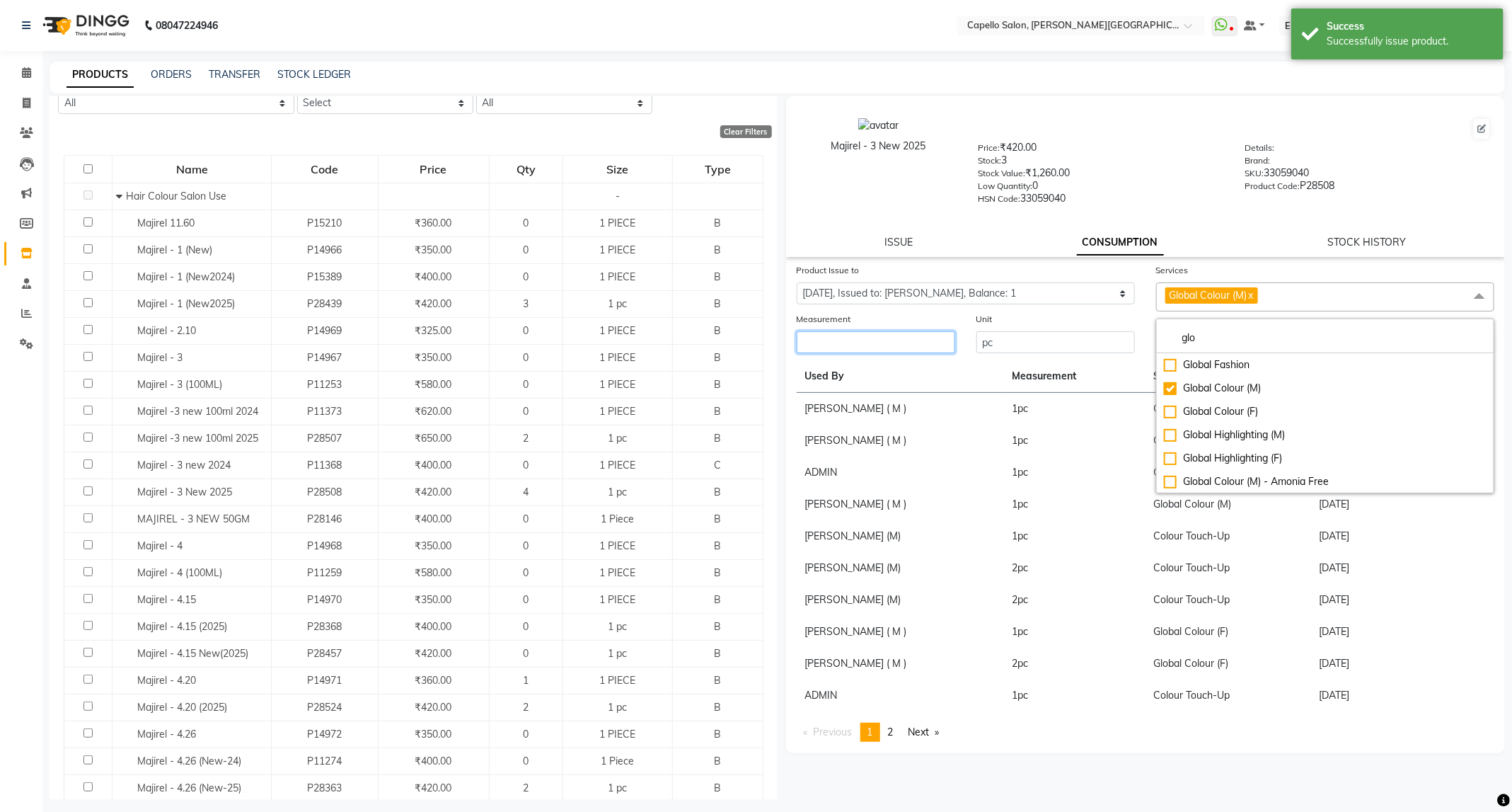
click at [920, 336] on input "number" at bounding box center [875, 342] width 158 height 22
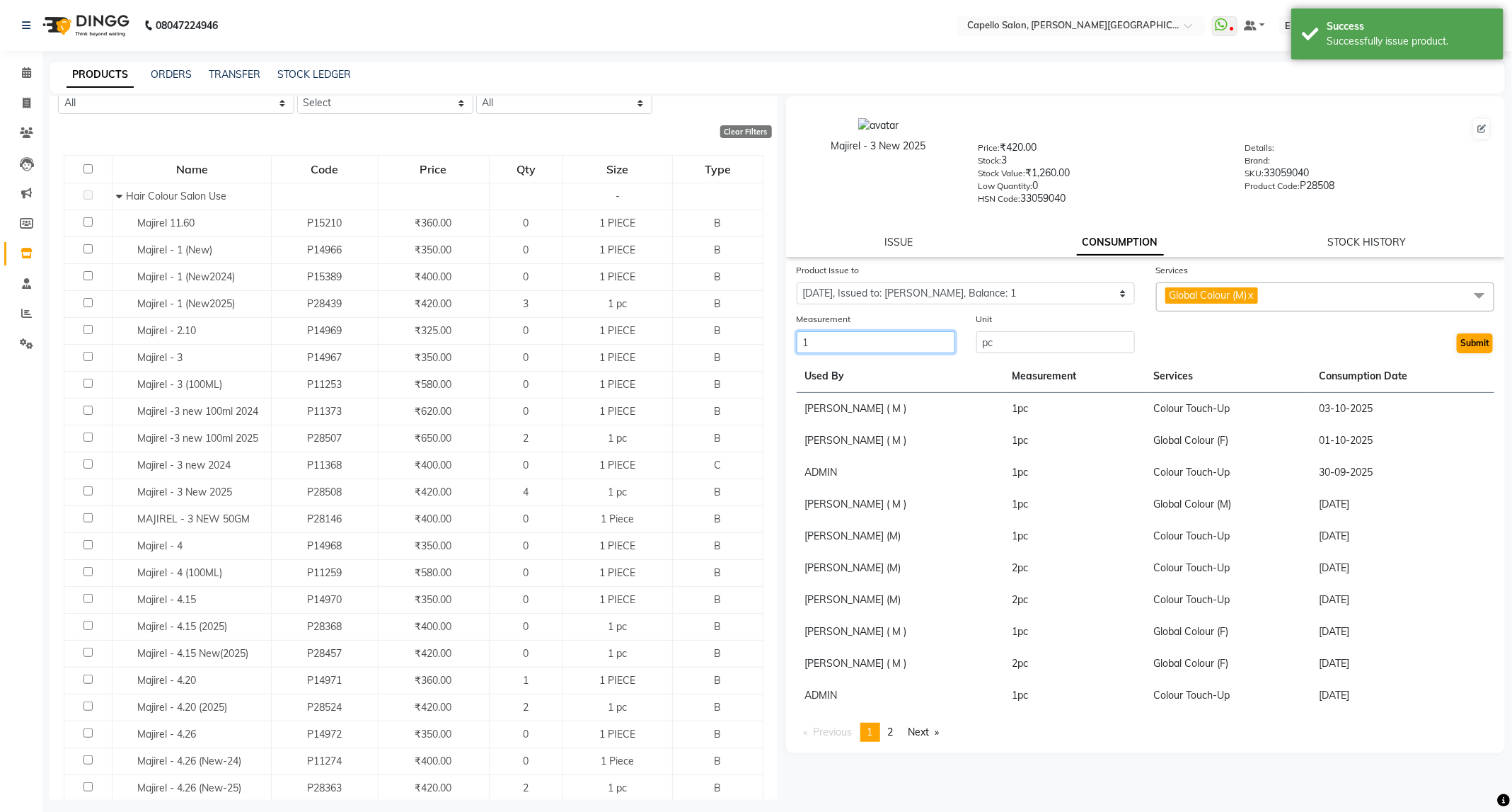
type input "1"
click at [1468, 340] on button "Submit" at bounding box center [1475, 343] width 36 height 20
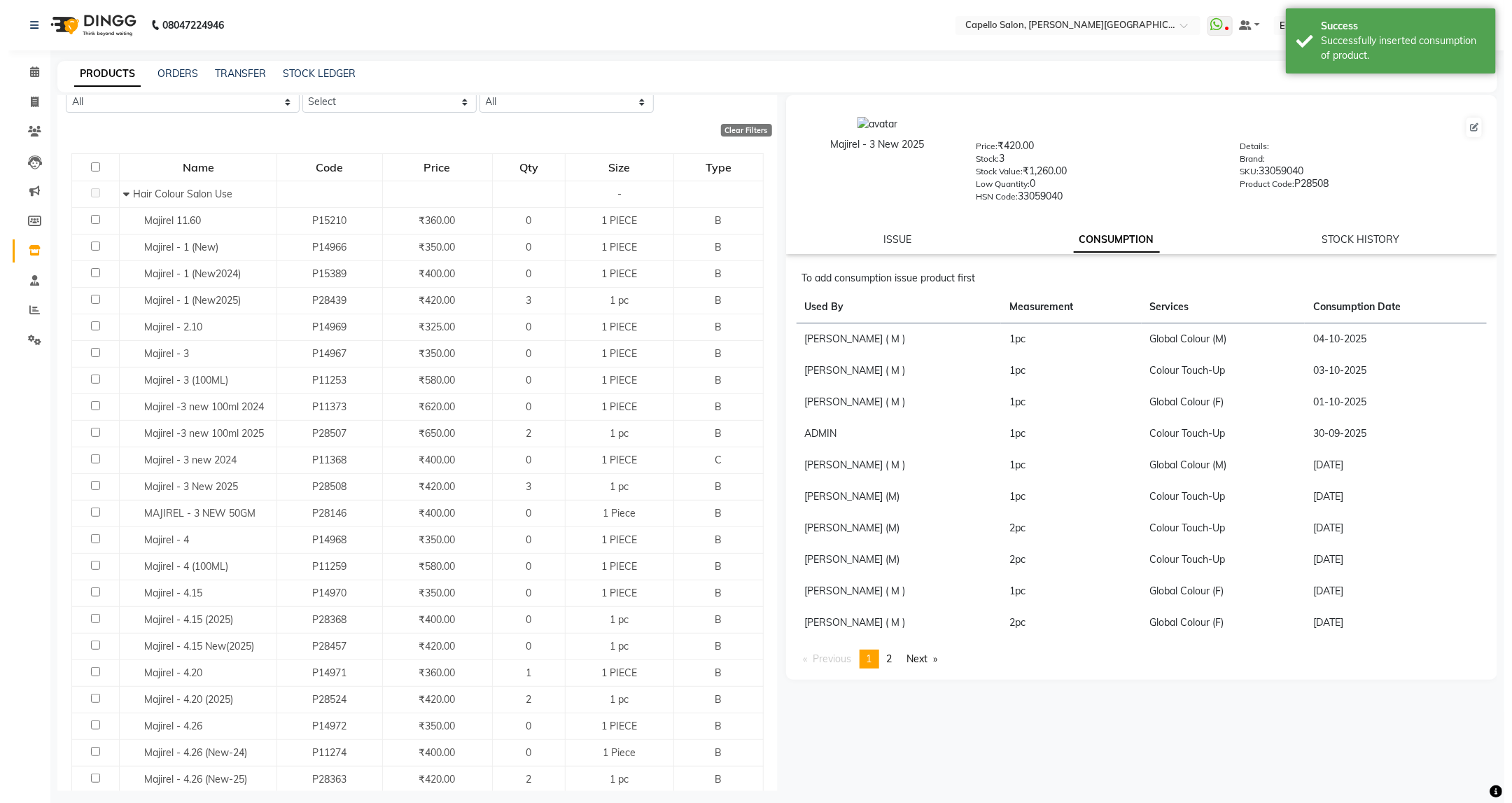
scroll to position [0, 0]
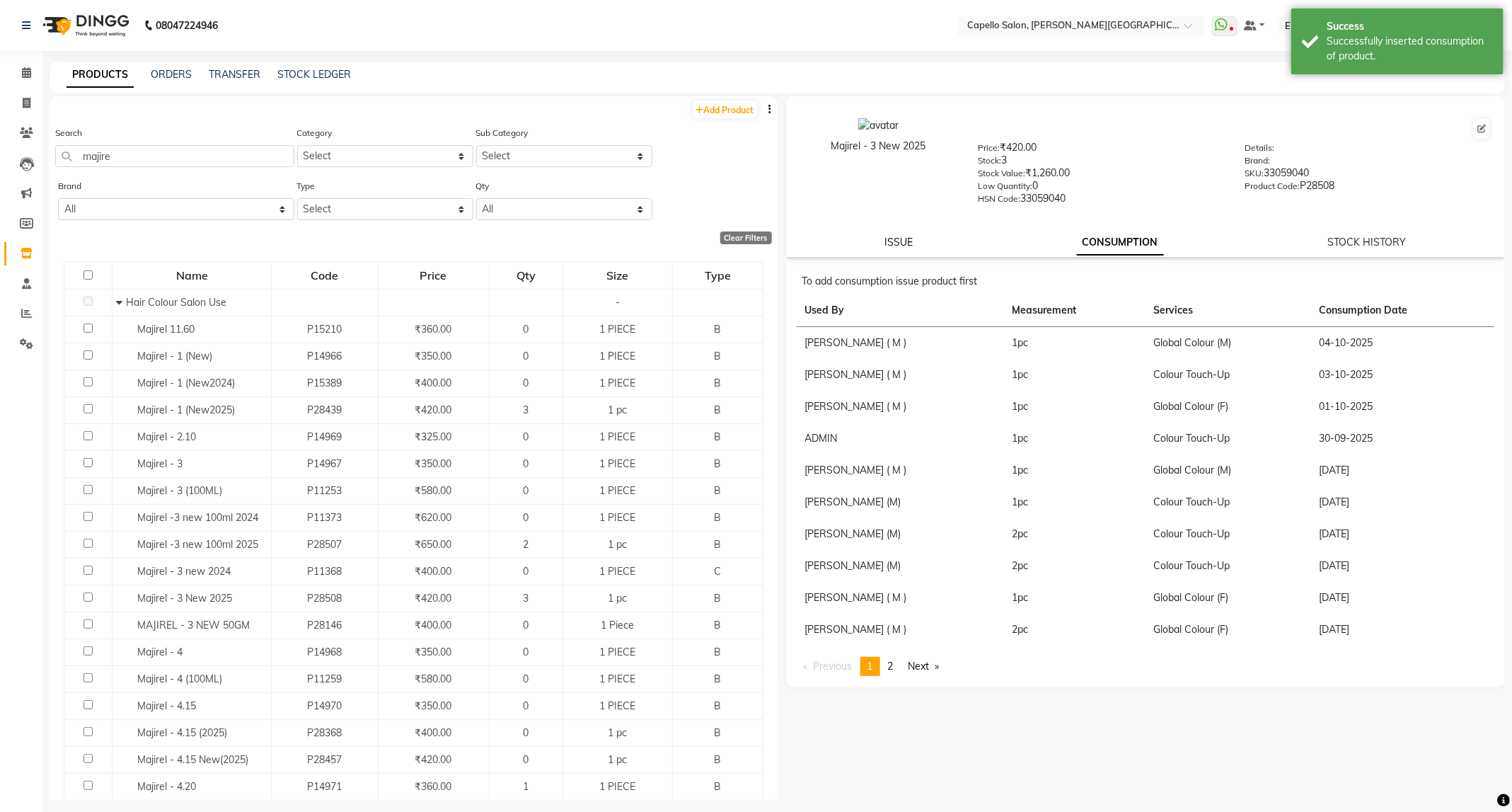
click at [898, 244] on link "ISSUE" at bounding box center [898, 242] width 28 height 13
select select
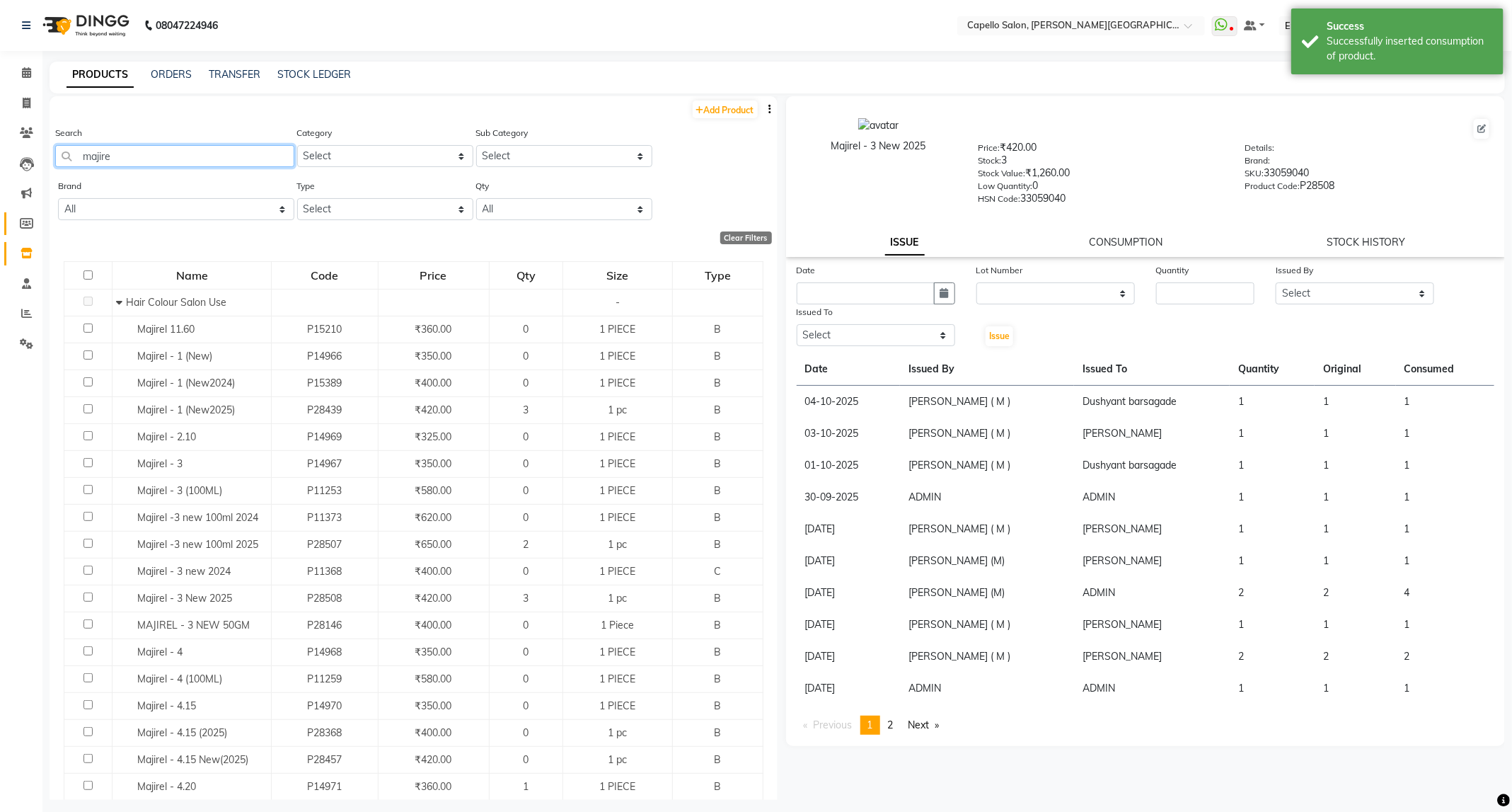
drag, startPoint x: 164, startPoint y: 154, endPoint x: 24, endPoint y: 221, distance: 155.2
click at [24, 221] on app-home "08047224946 Select Location × Capello Salon, Trimurti Nagar WhatsApp Status ✕ S…" at bounding box center [756, 411] width 1512 height 821
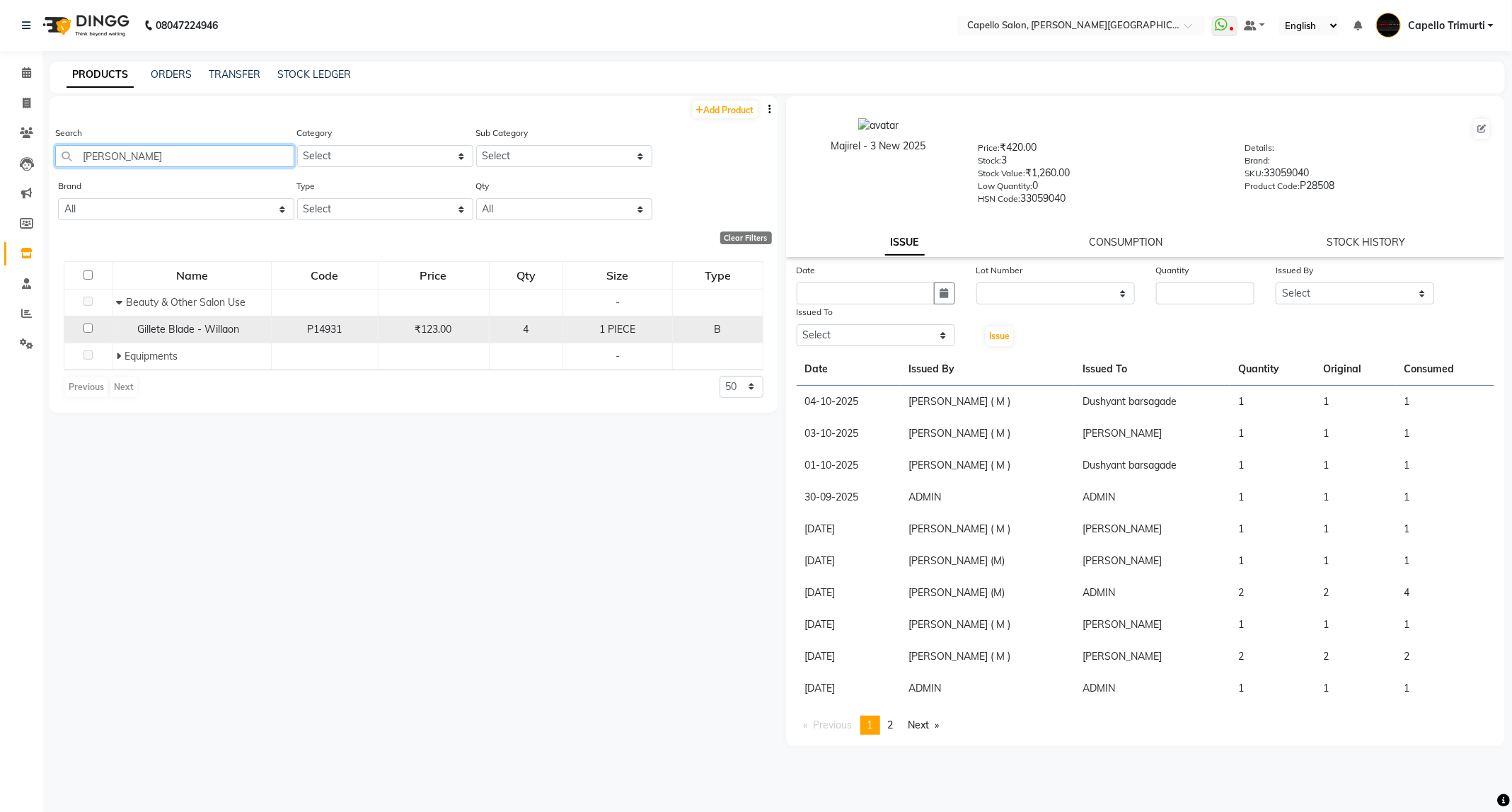
type input "gill"
click at [148, 333] on span "Gillete Blade - Willaon" at bounding box center [188, 329] width 102 height 13
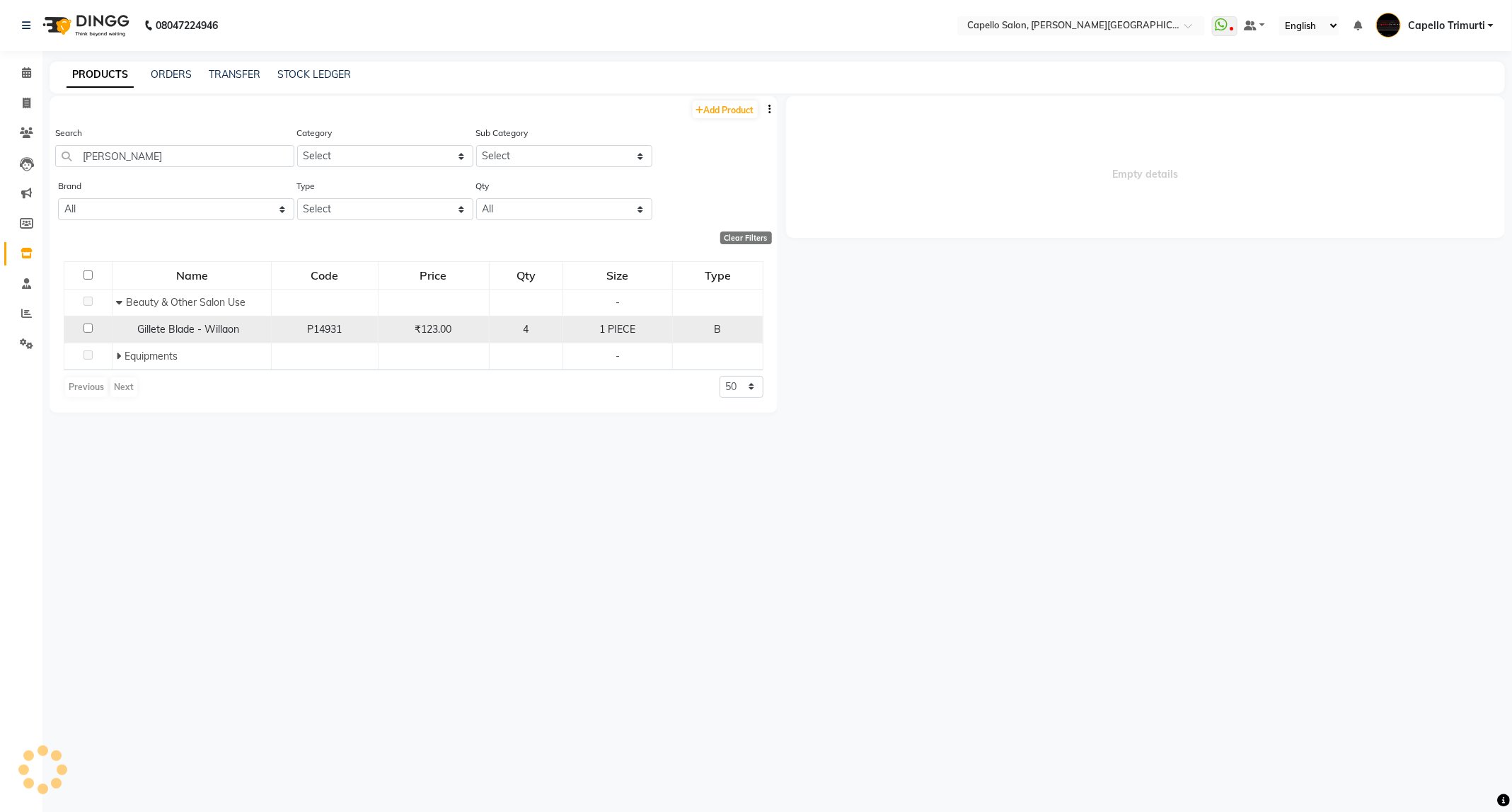
select select
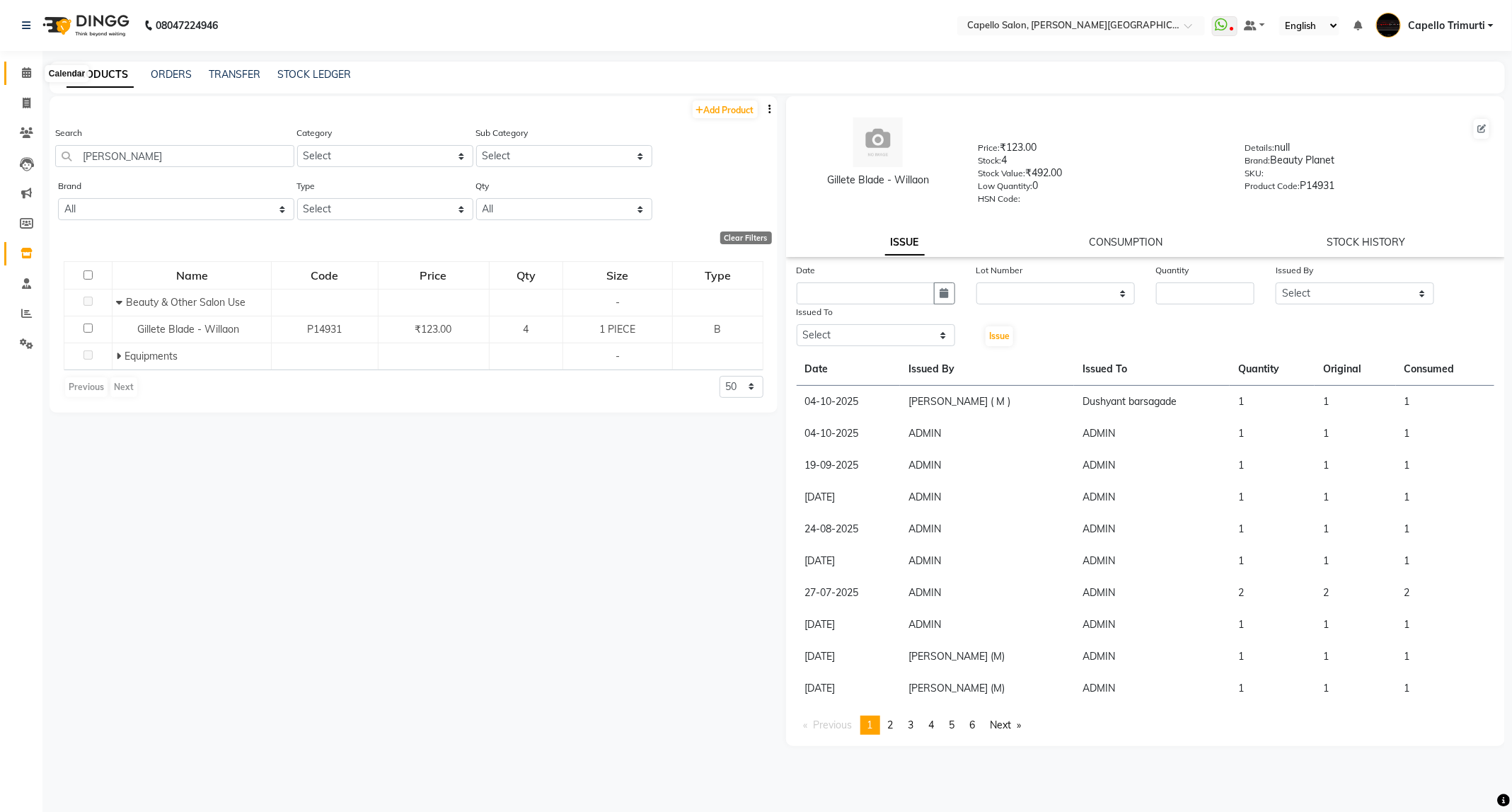
click at [22, 76] on icon at bounding box center [27, 73] width 9 height 11
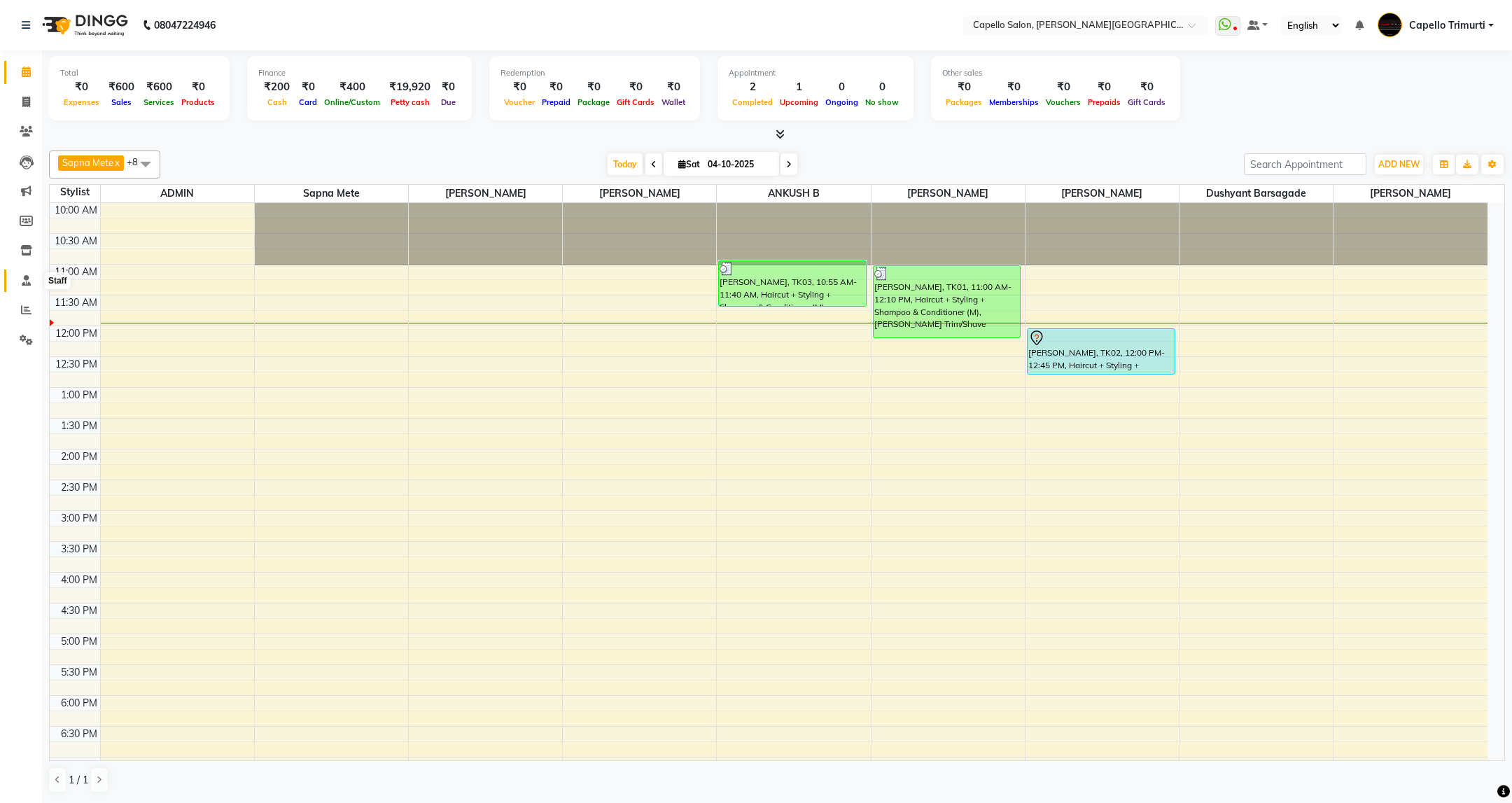
click at [22, 281] on icon at bounding box center [26, 281] width 9 height 11
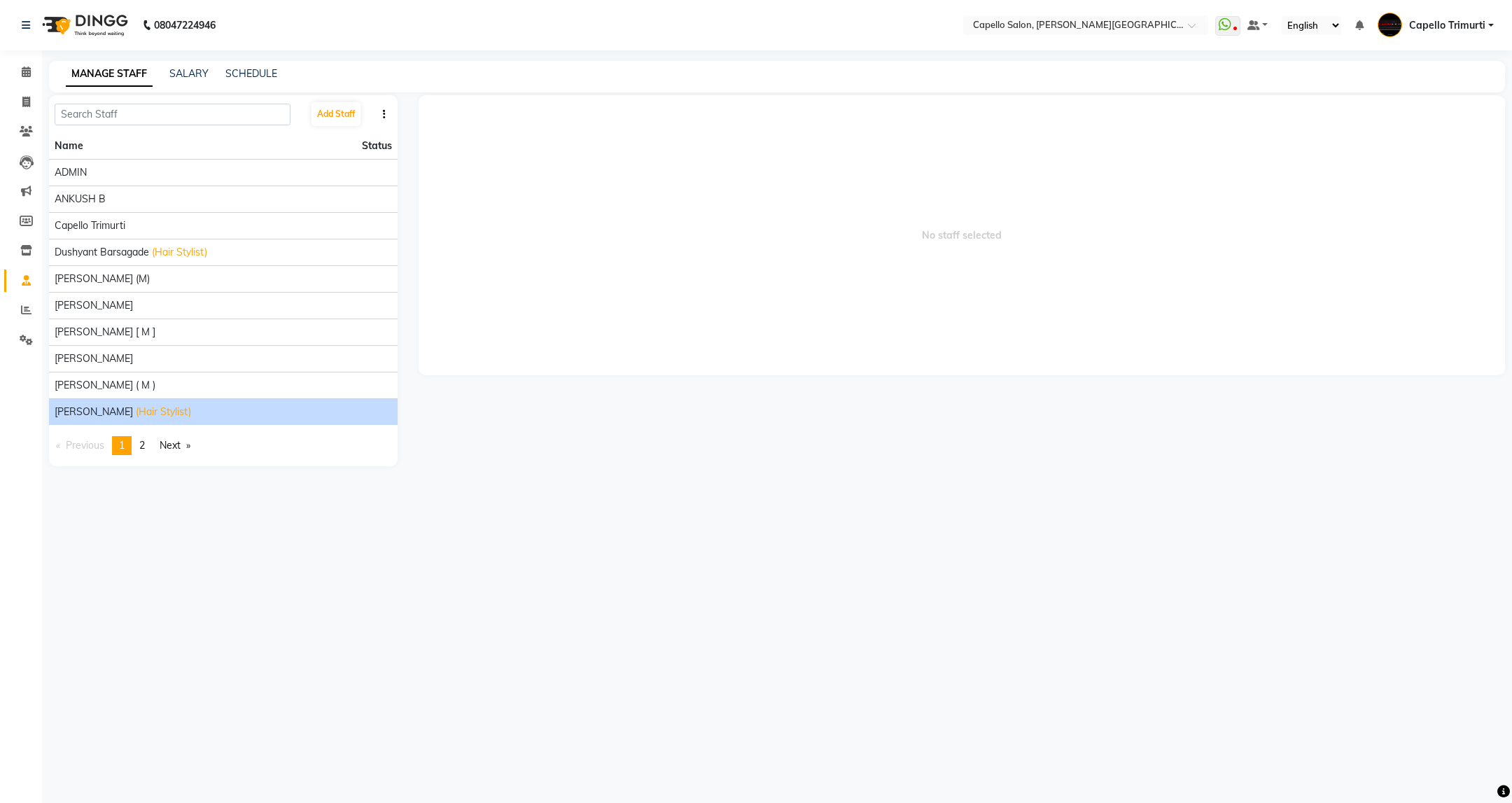
click at [95, 408] on span "[PERSON_NAME]" at bounding box center [94, 411] width 79 height 14
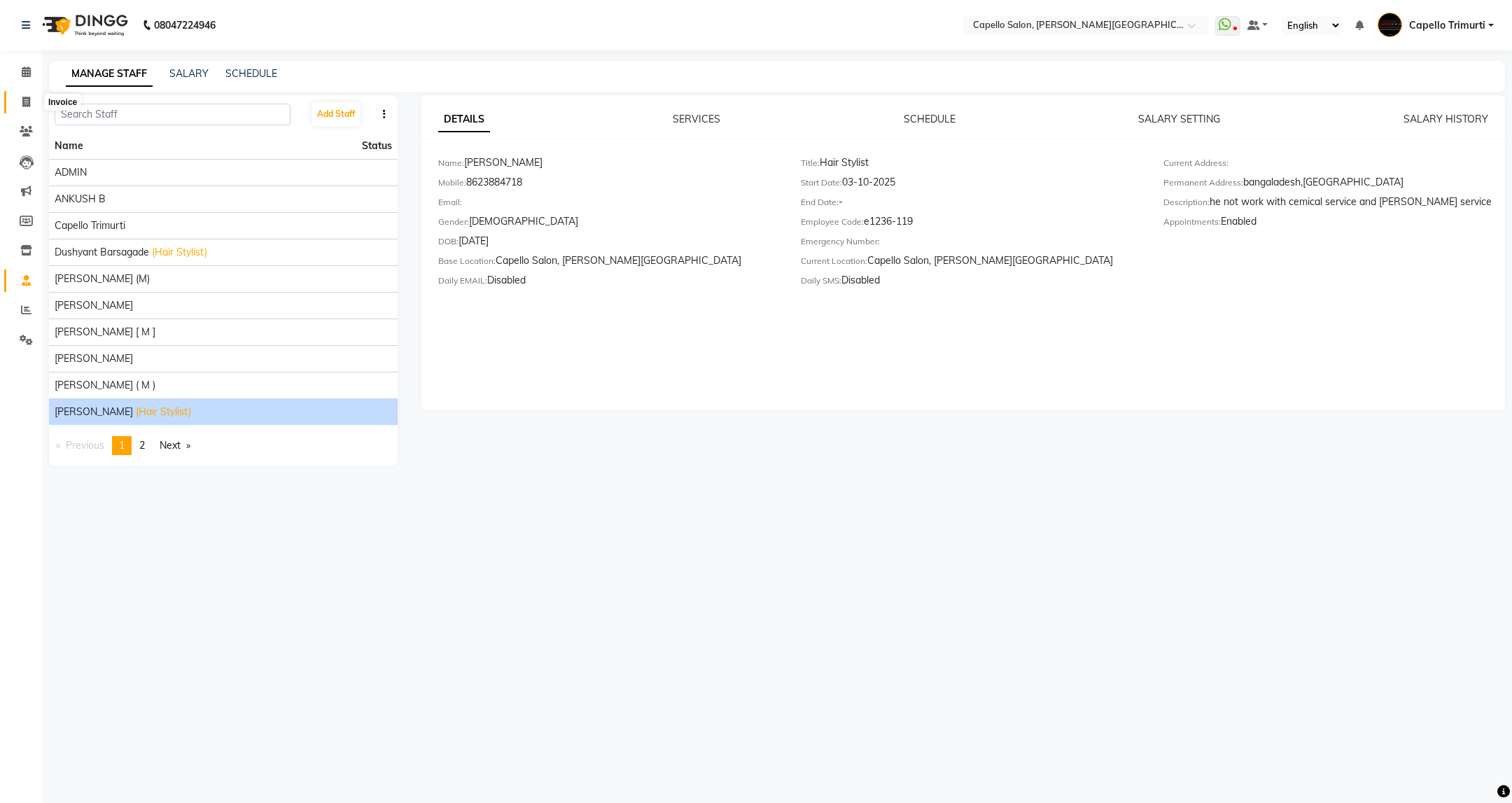
click at [23, 95] on span at bounding box center [26, 102] width 24 height 16
select select "service"
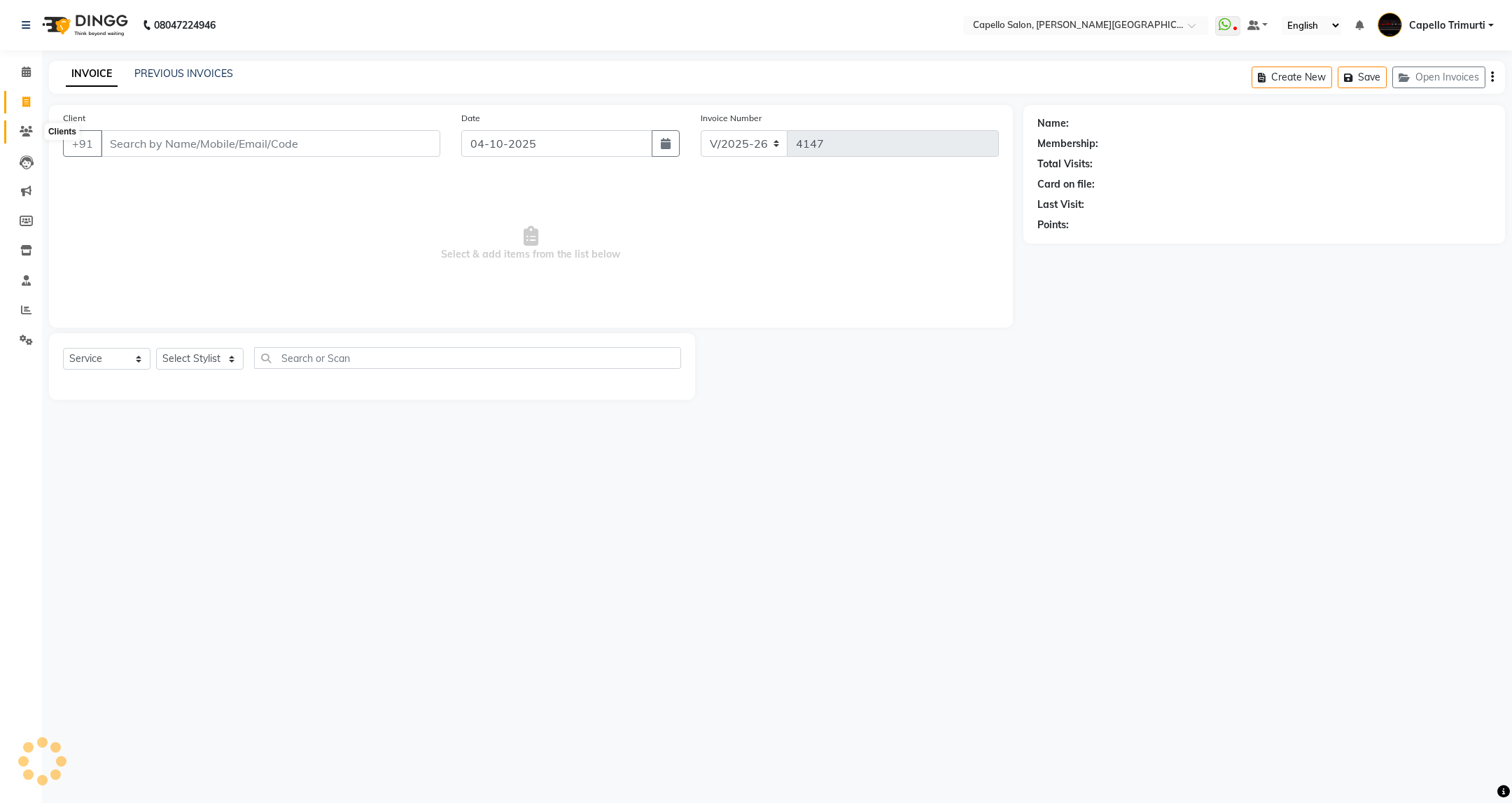
click at [30, 138] on span at bounding box center [26, 132] width 24 height 16
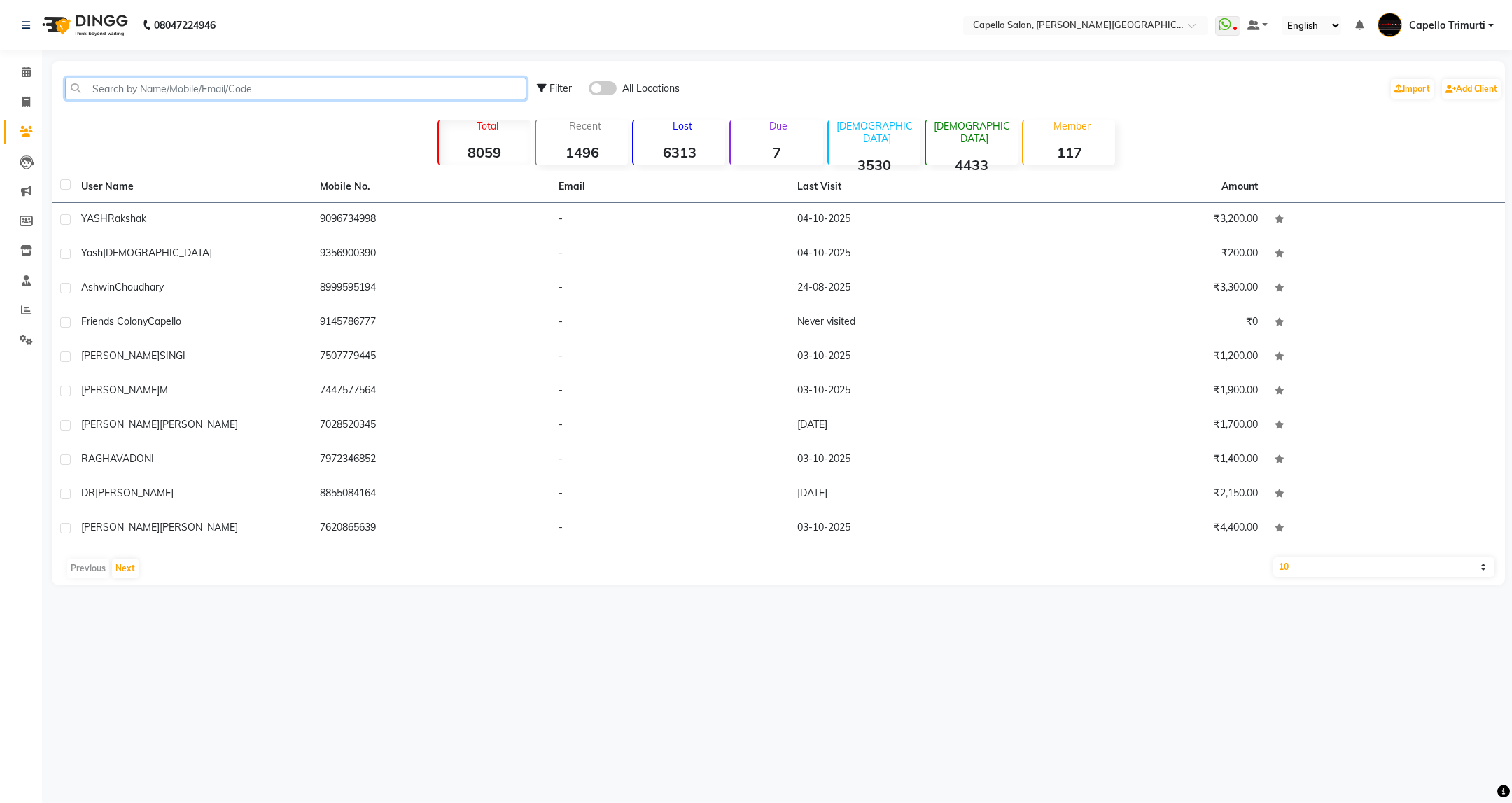
click at [246, 99] on input "text" at bounding box center [296, 88] width 461 height 22
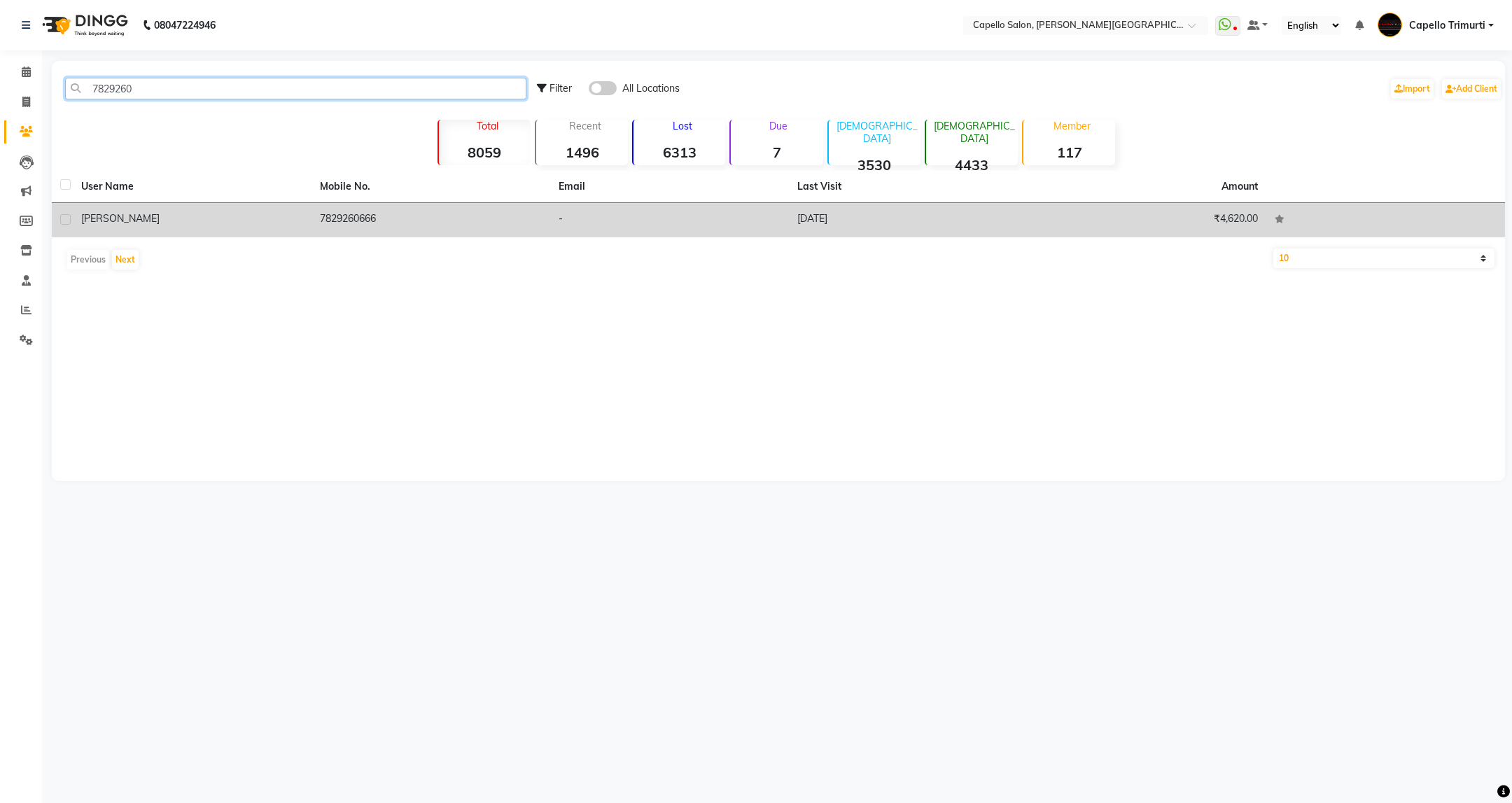
type input "7829260"
click at [338, 223] on td "7829260666" at bounding box center [431, 219] width 239 height 34
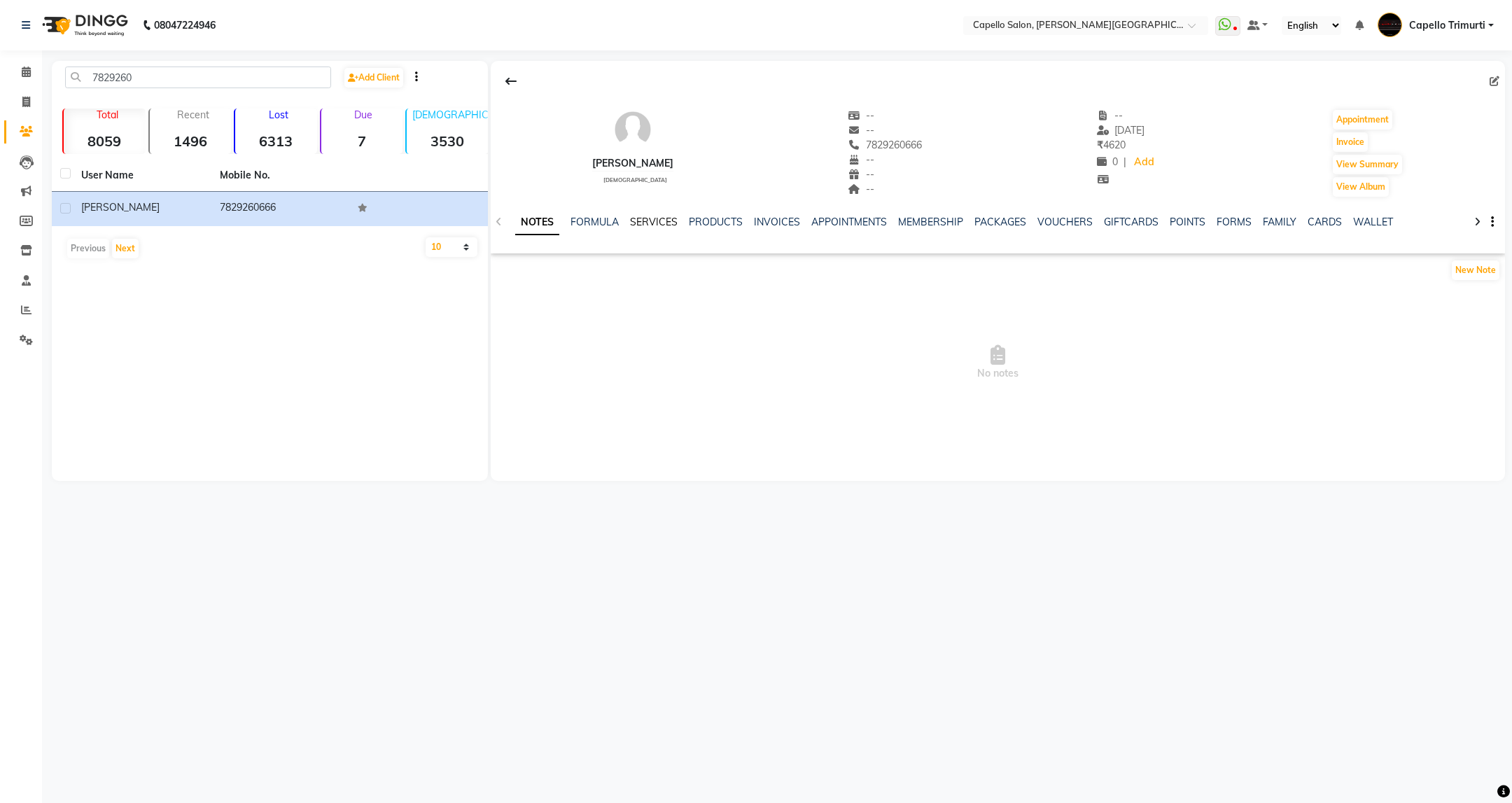
click at [647, 222] on link "SERVICES" at bounding box center [654, 222] width 48 height 13
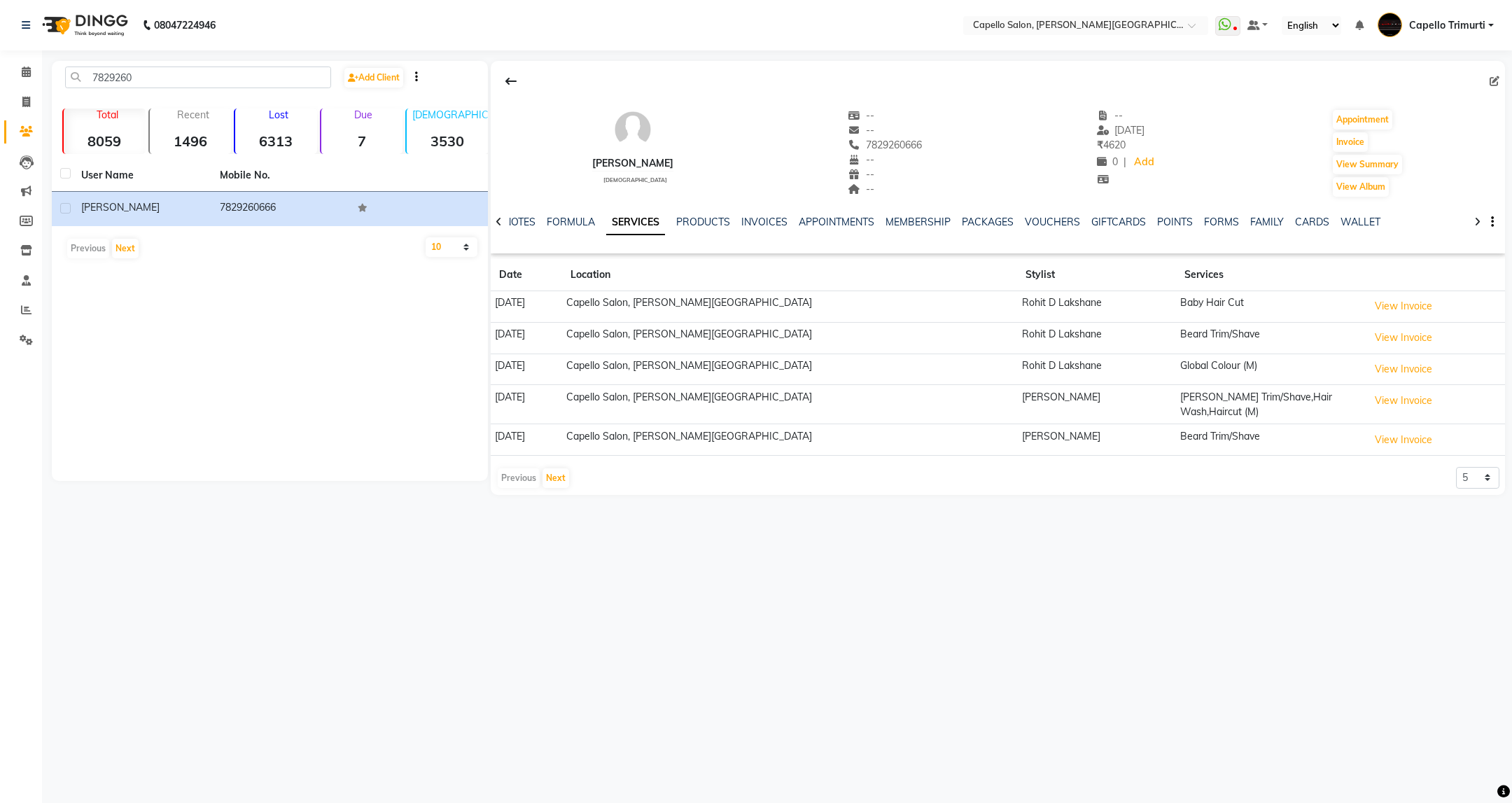
drag, startPoint x: 908, startPoint y: 147, endPoint x: 830, endPoint y: 138, distance: 78.5
click at [830, 138] on div "SUJOY male -- -- 7829260666 -- -- -- -- 30-03-2024 ₹ 4620 0 | Add Appointment I…" at bounding box center [998, 146] width 1014 height 104
copy span "7829260666"
click at [25, 68] on icon at bounding box center [26, 72] width 9 height 11
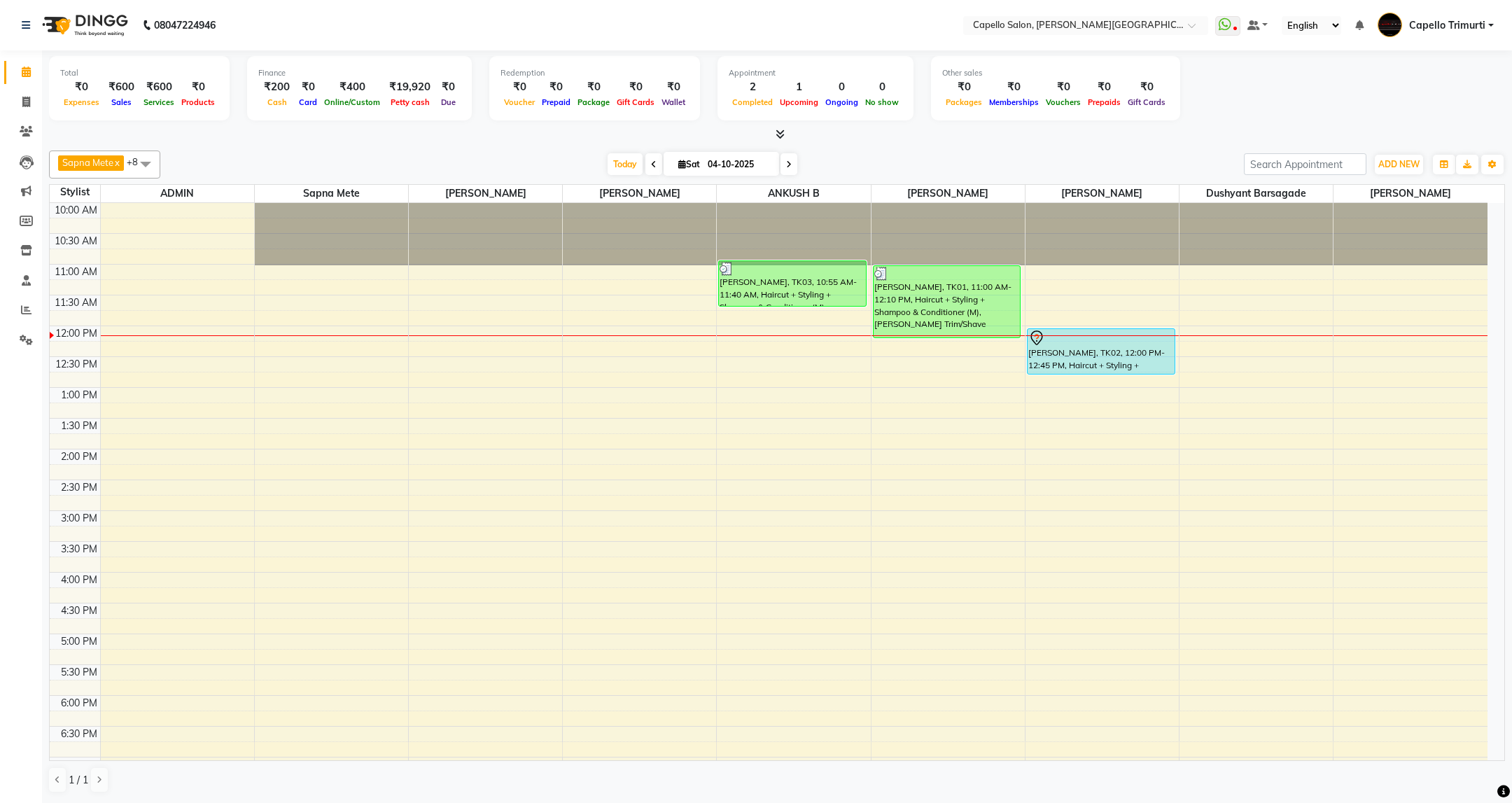
click at [1105, 321] on div "10:00 AM 10:30 AM 11:00 AM 11:30 AM 12:00 PM 12:30 PM 1:00 PM 1:30 PM 2:00 PM 2…" at bounding box center [768, 572] width 1438 height 738
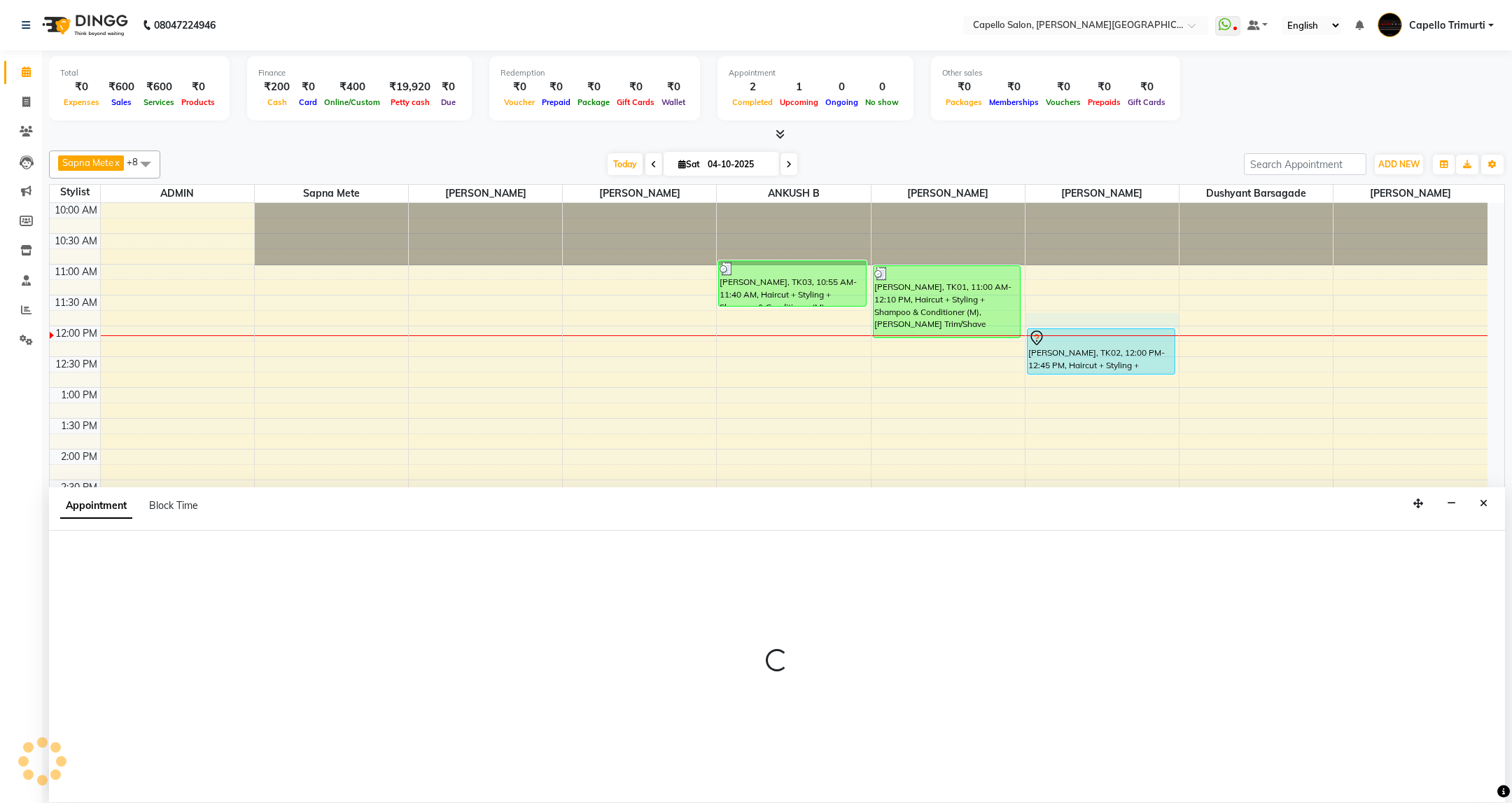
select select "84517"
select select "705"
select select "tentative"
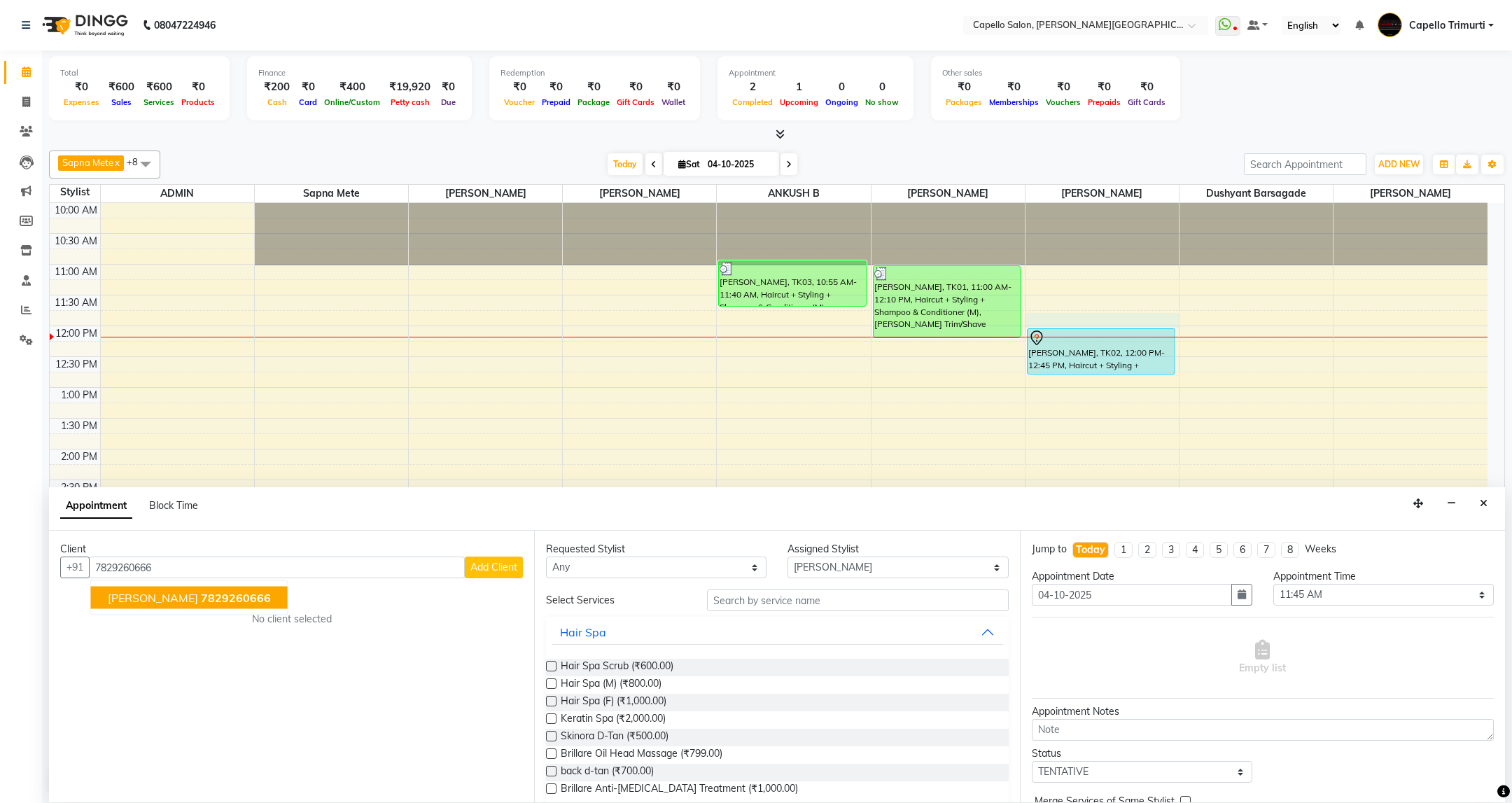
drag, startPoint x: 139, startPoint y: 600, endPoint x: 182, endPoint y: 600, distance: 43.0
click at [141, 600] on span "SUJOY" at bounding box center [153, 597] width 90 height 14
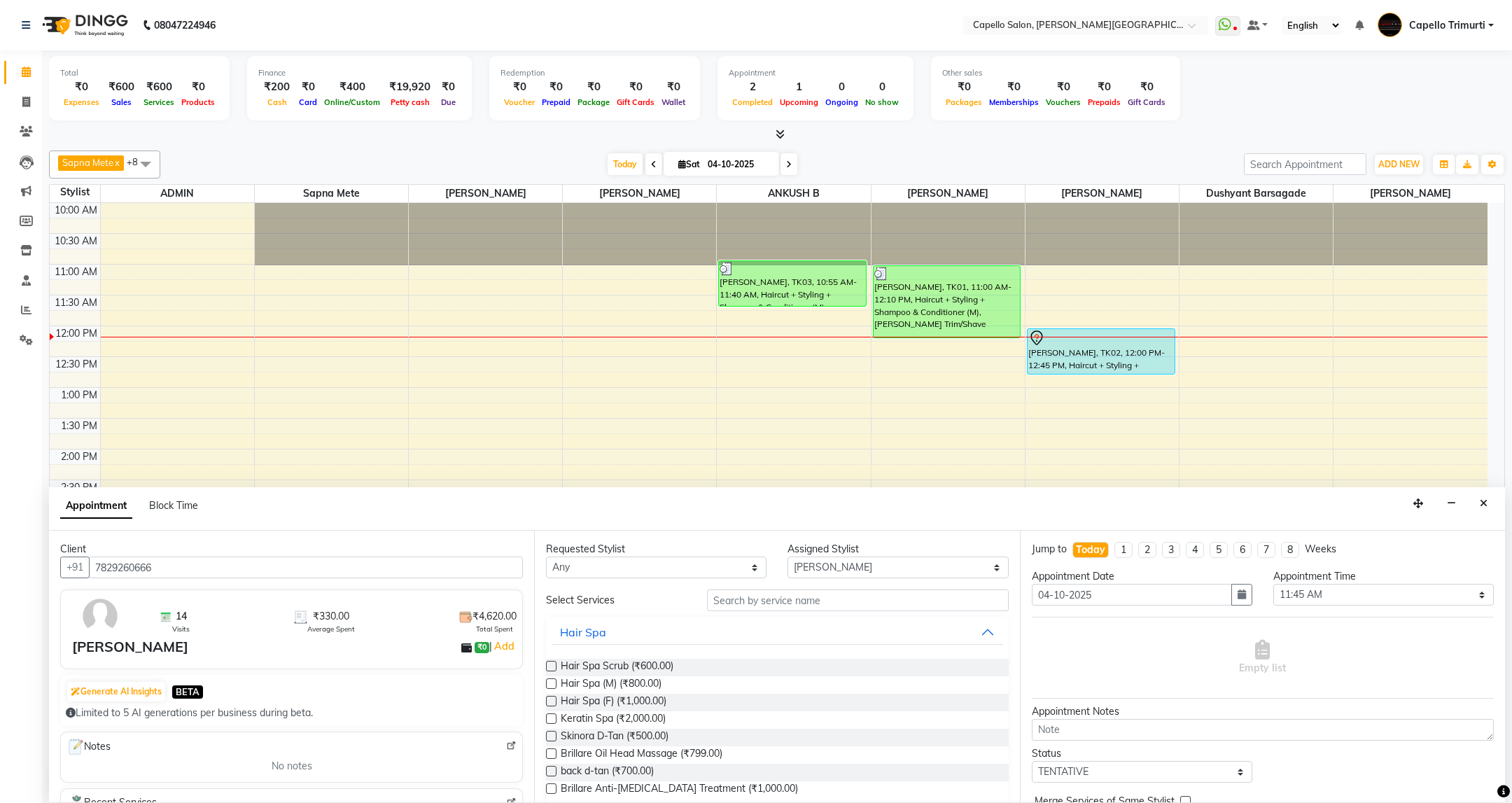
type input "7829260666"
click at [735, 605] on input "text" at bounding box center [858, 600] width 301 height 22
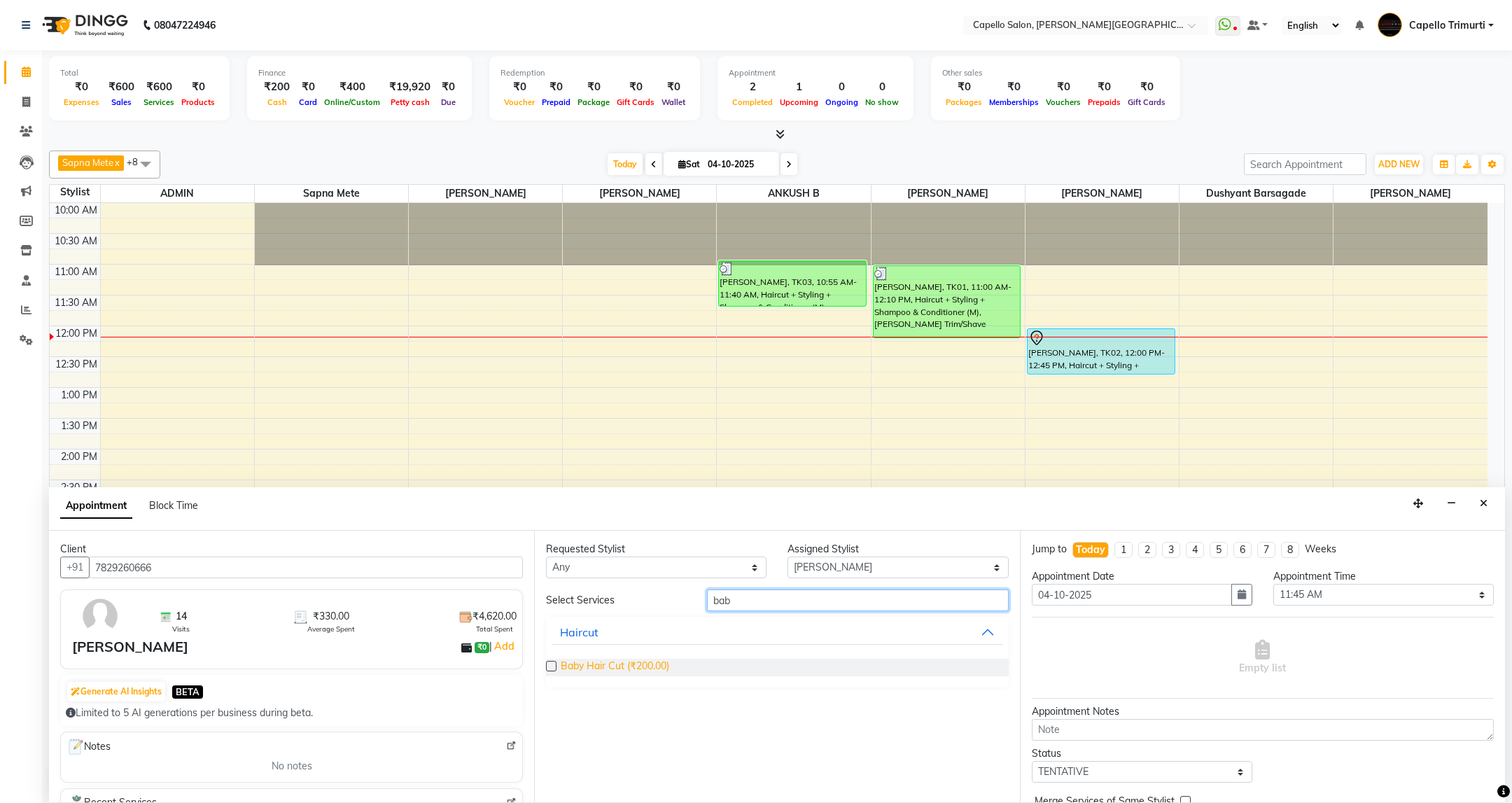
type input "bab"
click at [649, 663] on span "Baby Hair Cut (₹200.00)" at bounding box center [614, 667] width 108 height 17
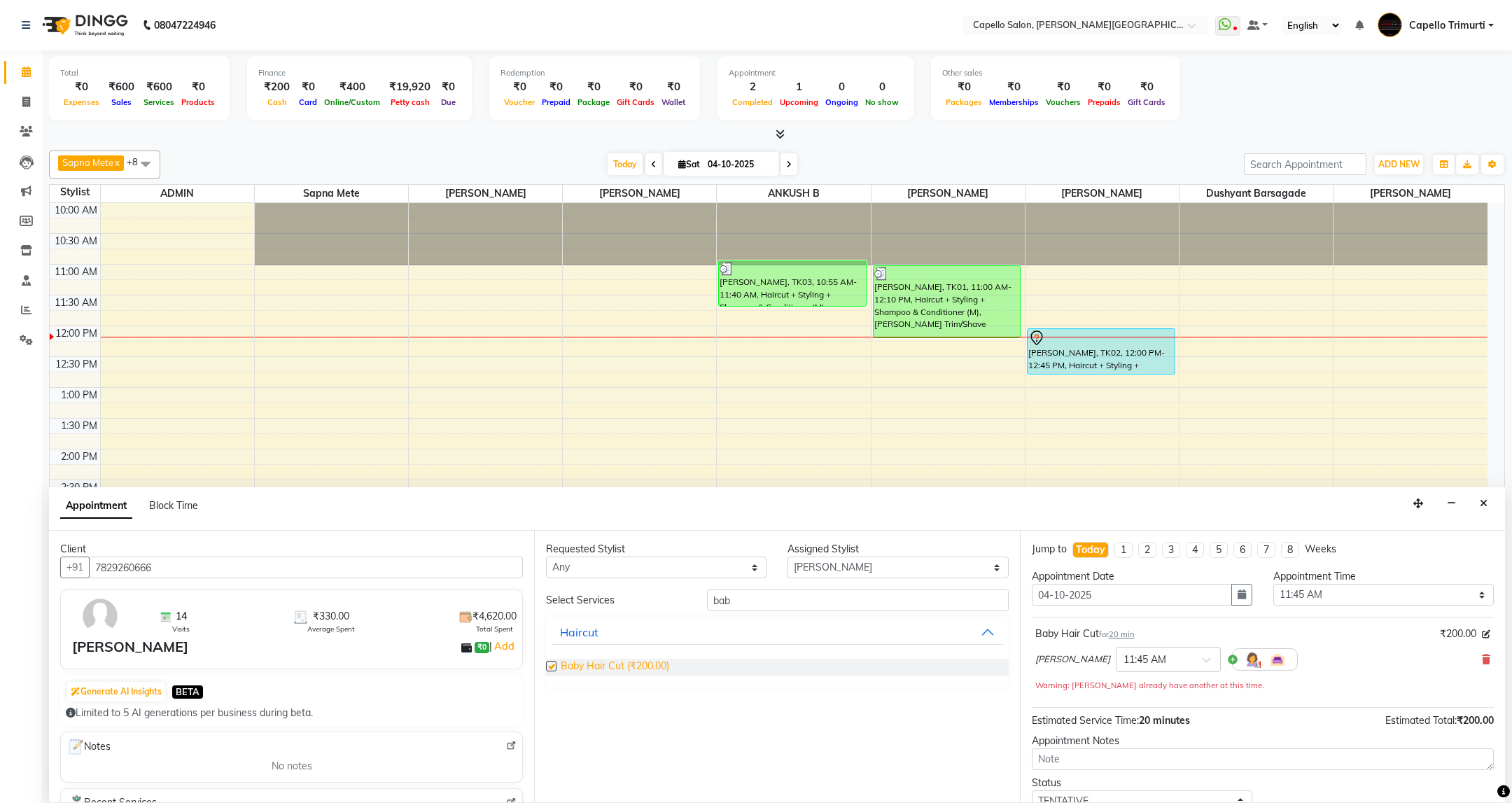
checkbox input "false"
click at [896, 569] on select "Select ADMIN ANKUSH B Capello Trimurti Dushyant barsagade Kristee Raut (M) Nare…" at bounding box center [898, 567] width 221 height 22
select select "80421"
click at [787, 558] on select "Select ADMIN ANKUSH B Capello Trimurti Dushyant barsagade Kristee Raut (M) Nare…" at bounding box center [898, 567] width 221 height 22
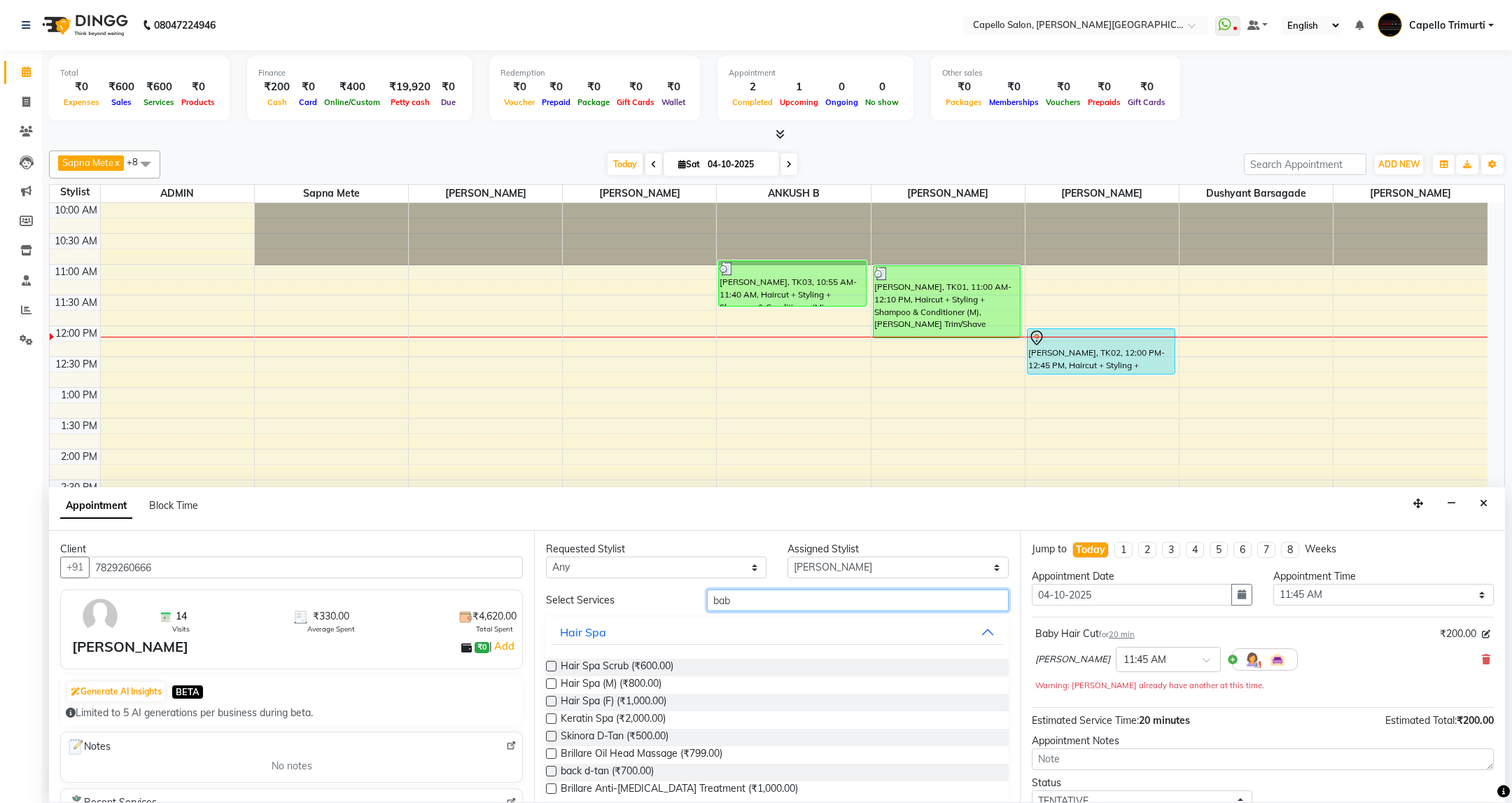
drag, startPoint x: 790, startPoint y: 603, endPoint x: 635, endPoint y: 639, distance: 159.1
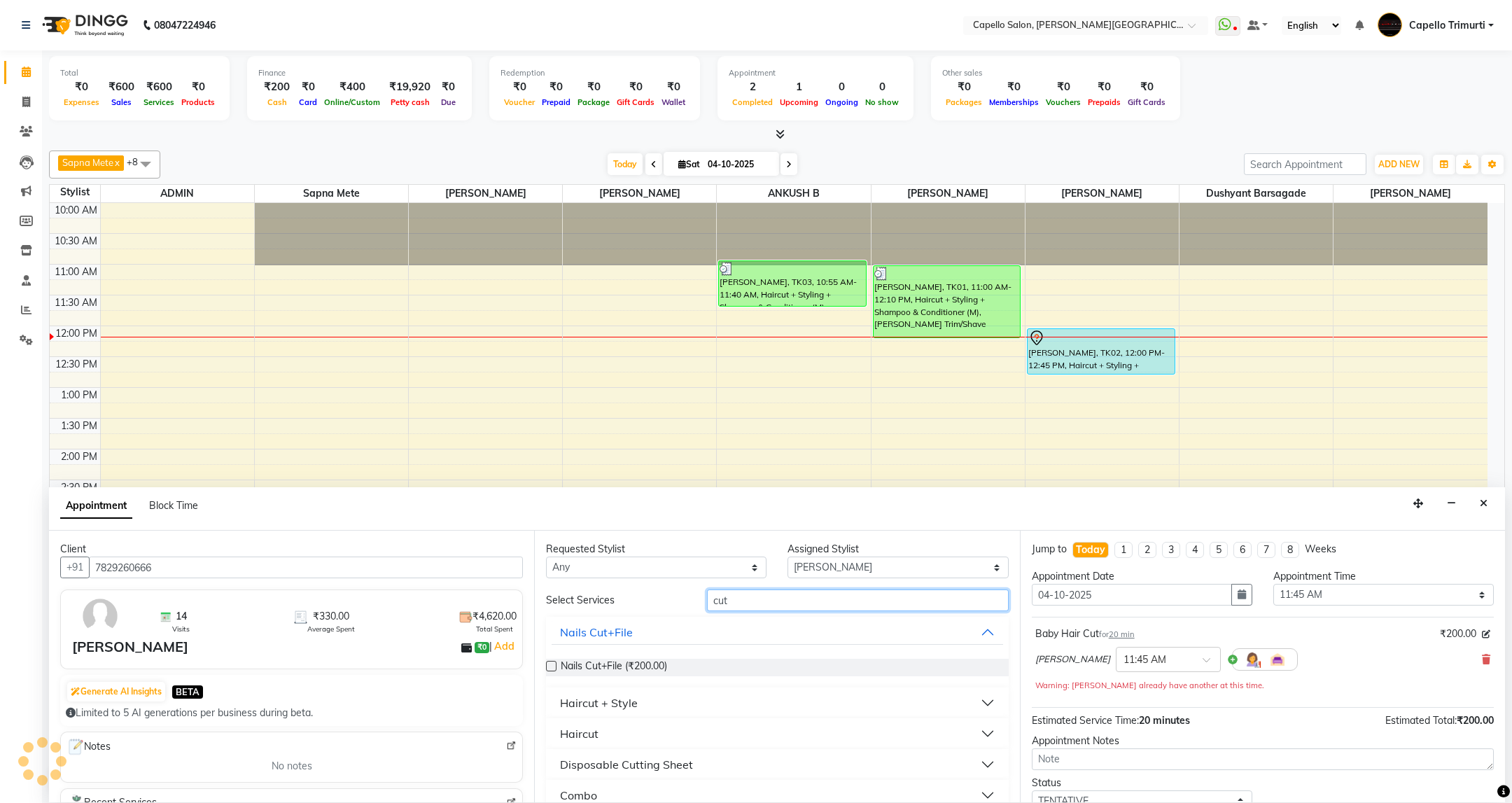
type input "cut"
click at [979, 703] on button "Haircut + Style" at bounding box center [777, 702] width 451 height 25
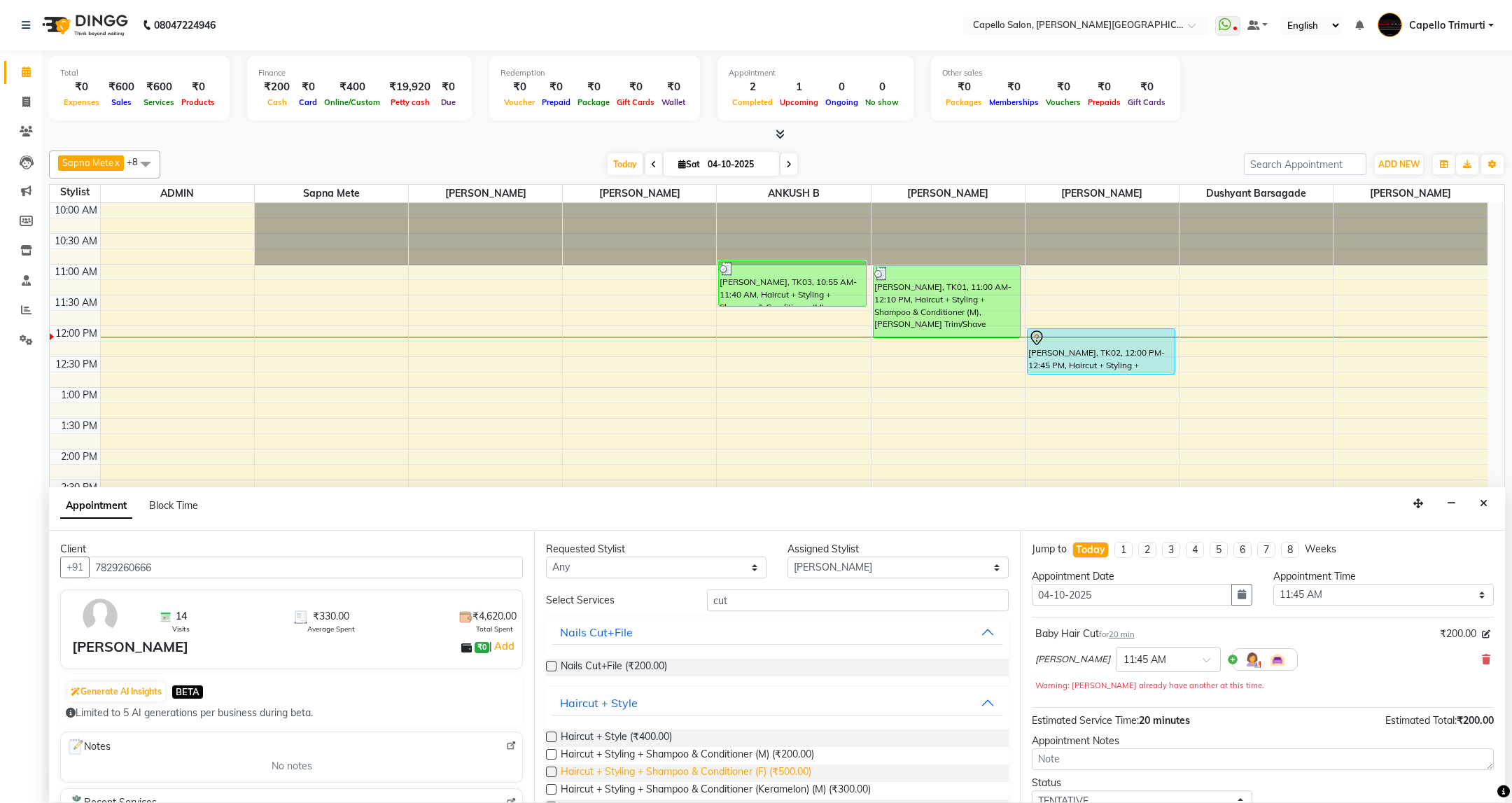
click at [766, 767] on span "Haircut + Styling + Shampoo & Conditioner (F) (₹500.00)" at bounding box center [685, 773] width 250 height 17
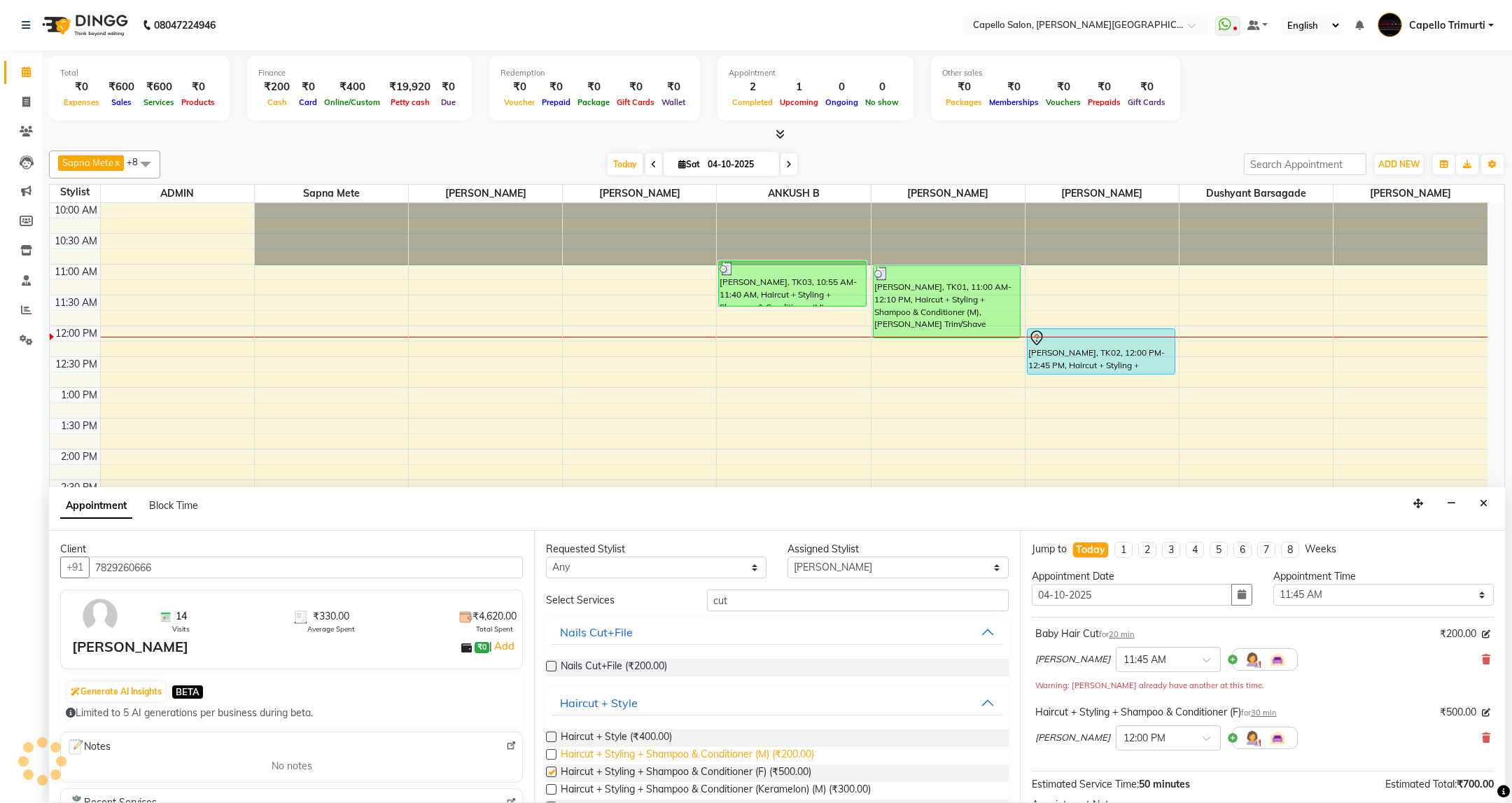
checkbox input "false"
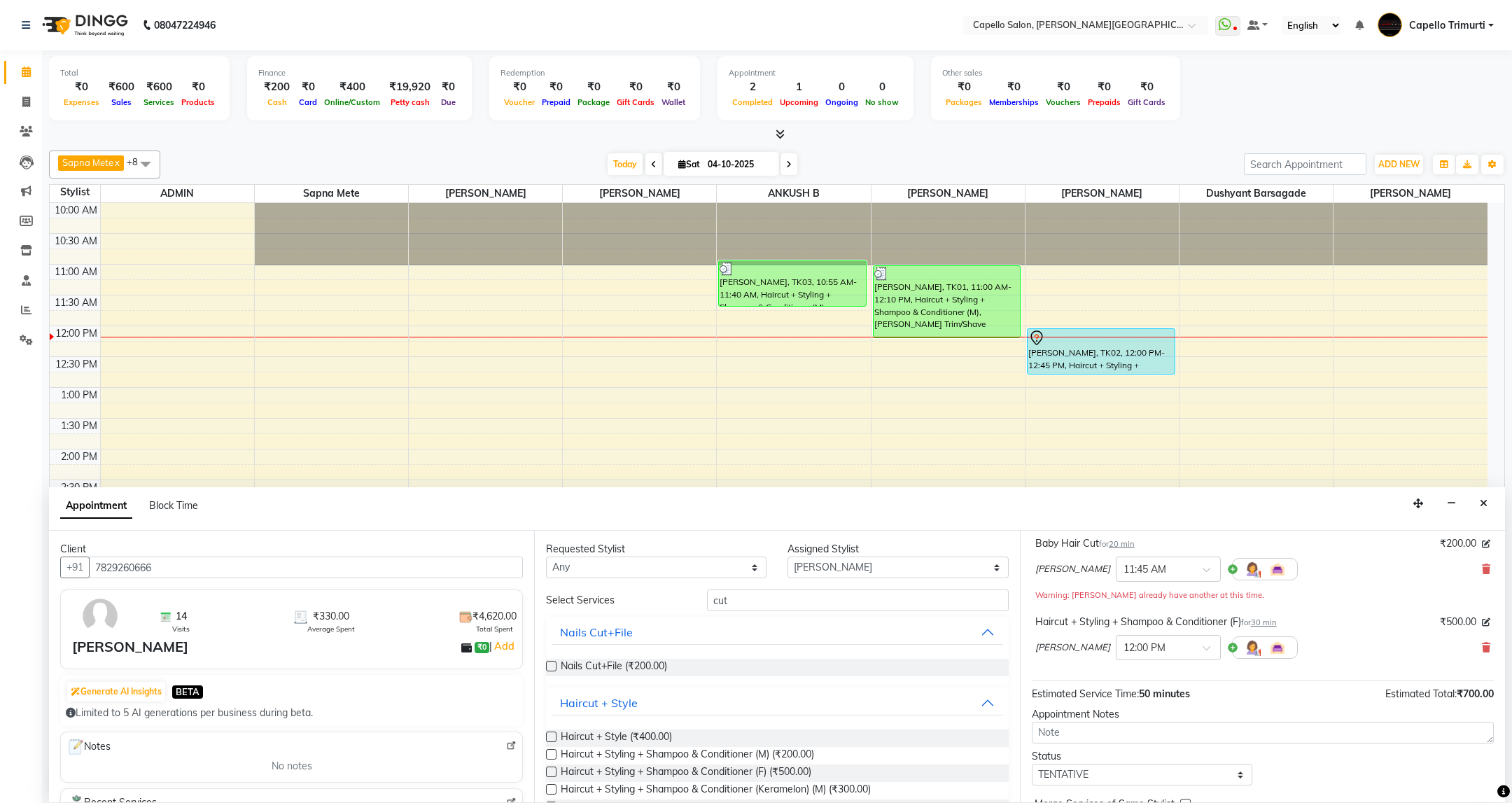
scroll to position [165, 0]
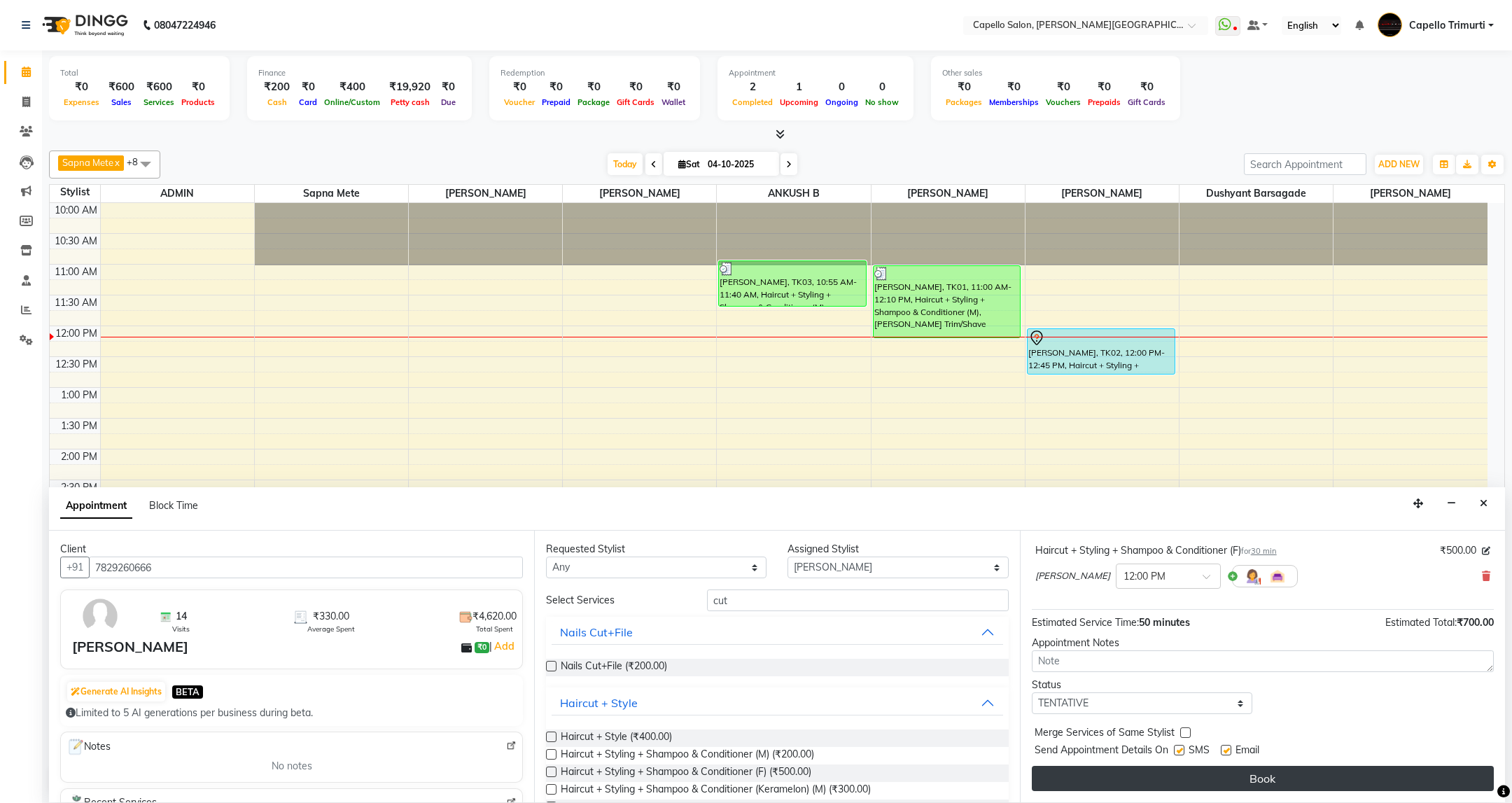
click at [1240, 784] on button "Book" at bounding box center [1262, 778] width 462 height 25
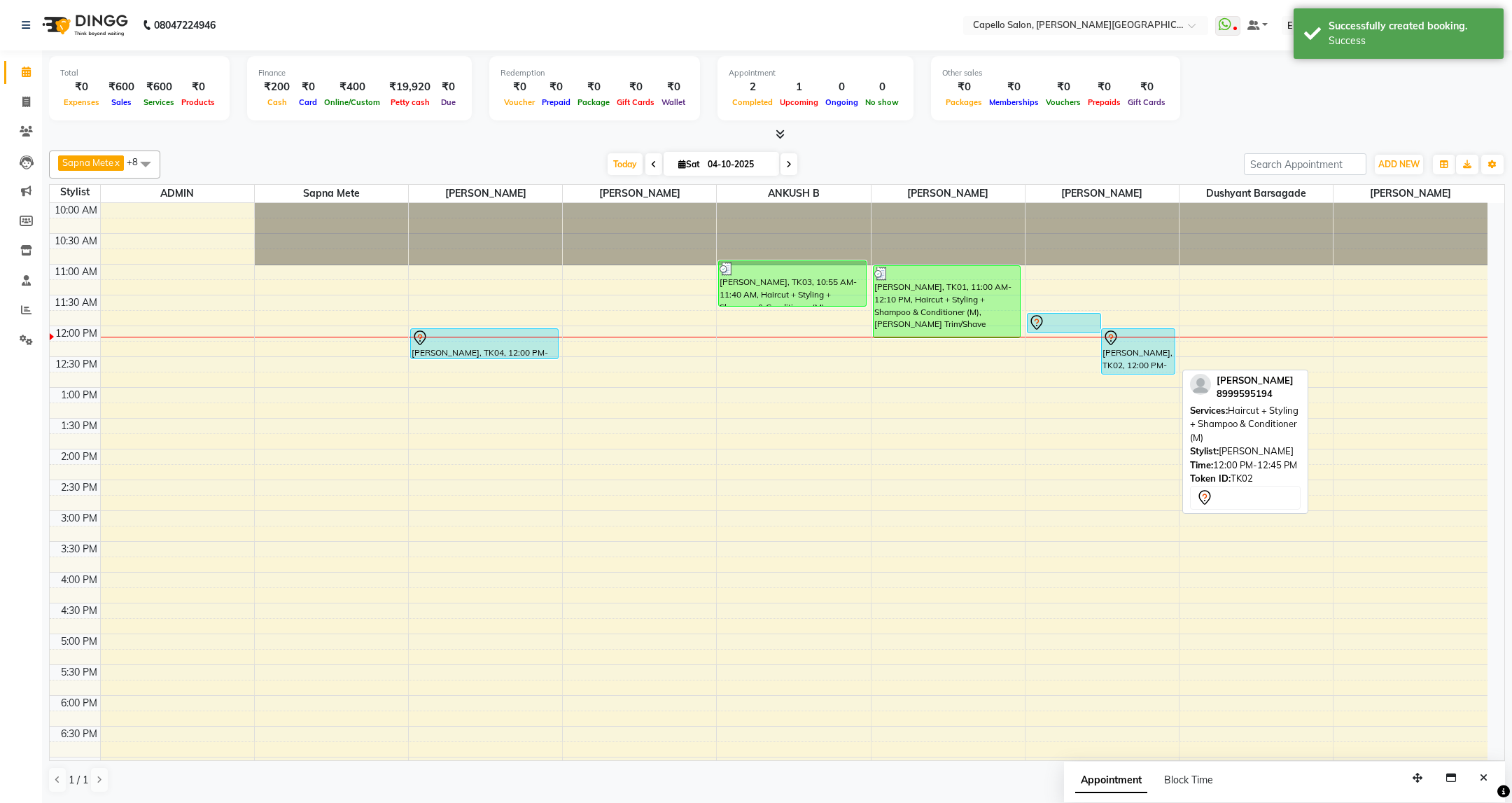
click at [1141, 359] on div "Ashwin Choudhary, TK02, 12:00 PM-12:45 PM, Haircut + Styling + Shampoo & Condit…" at bounding box center [1138, 351] width 73 height 45
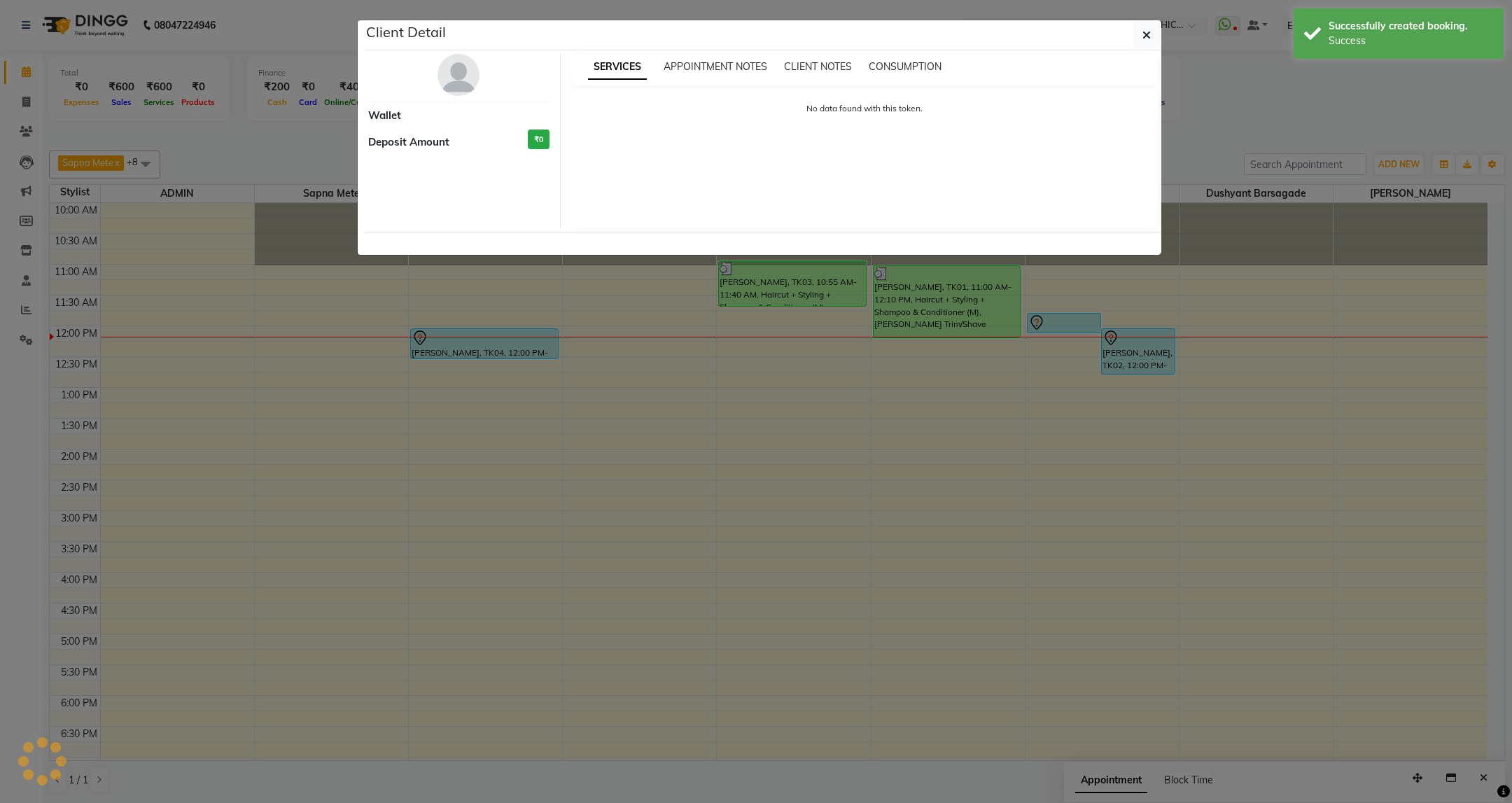
select select "7"
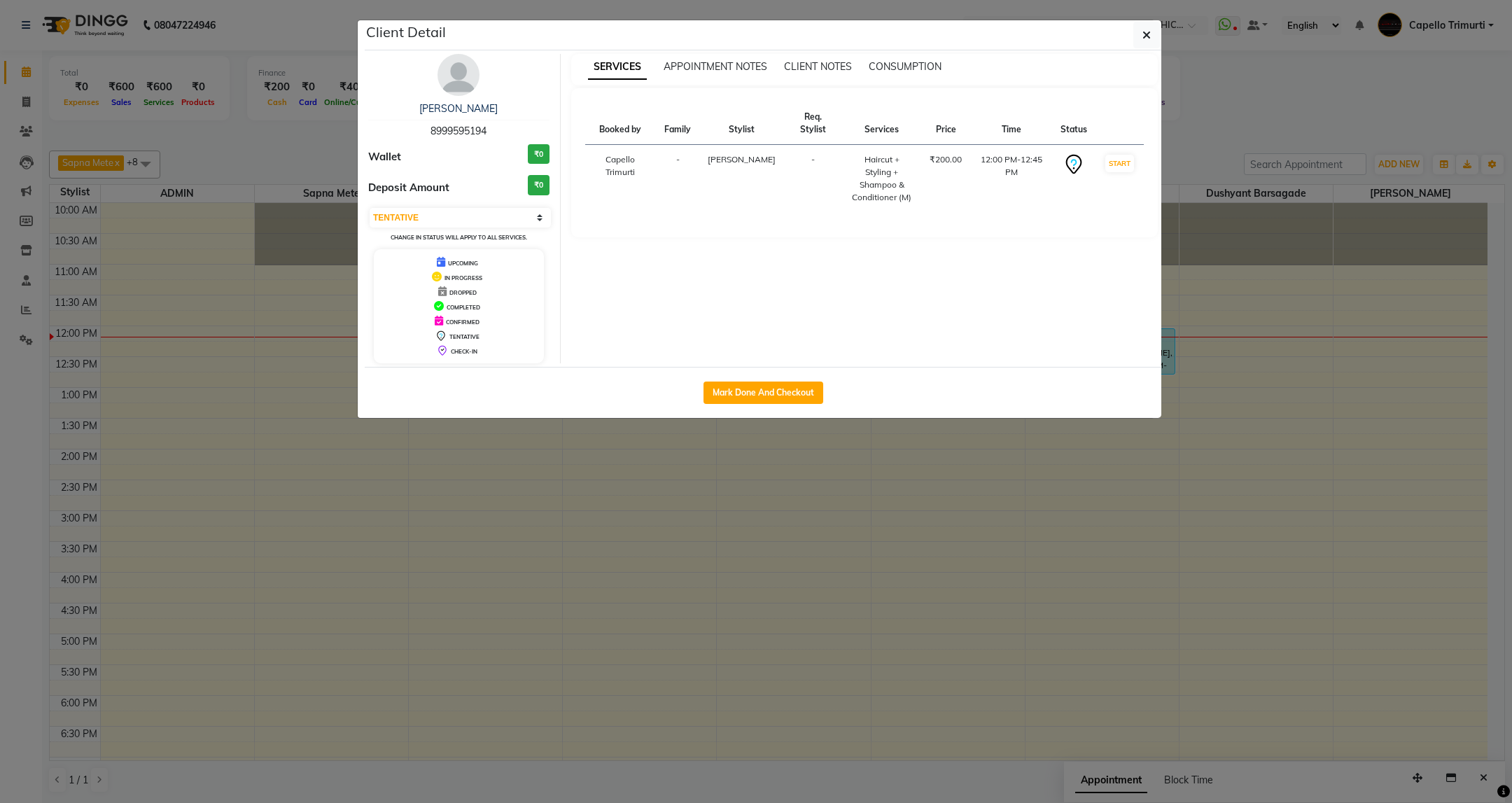
click at [460, 90] on img at bounding box center [458, 75] width 42 height 42
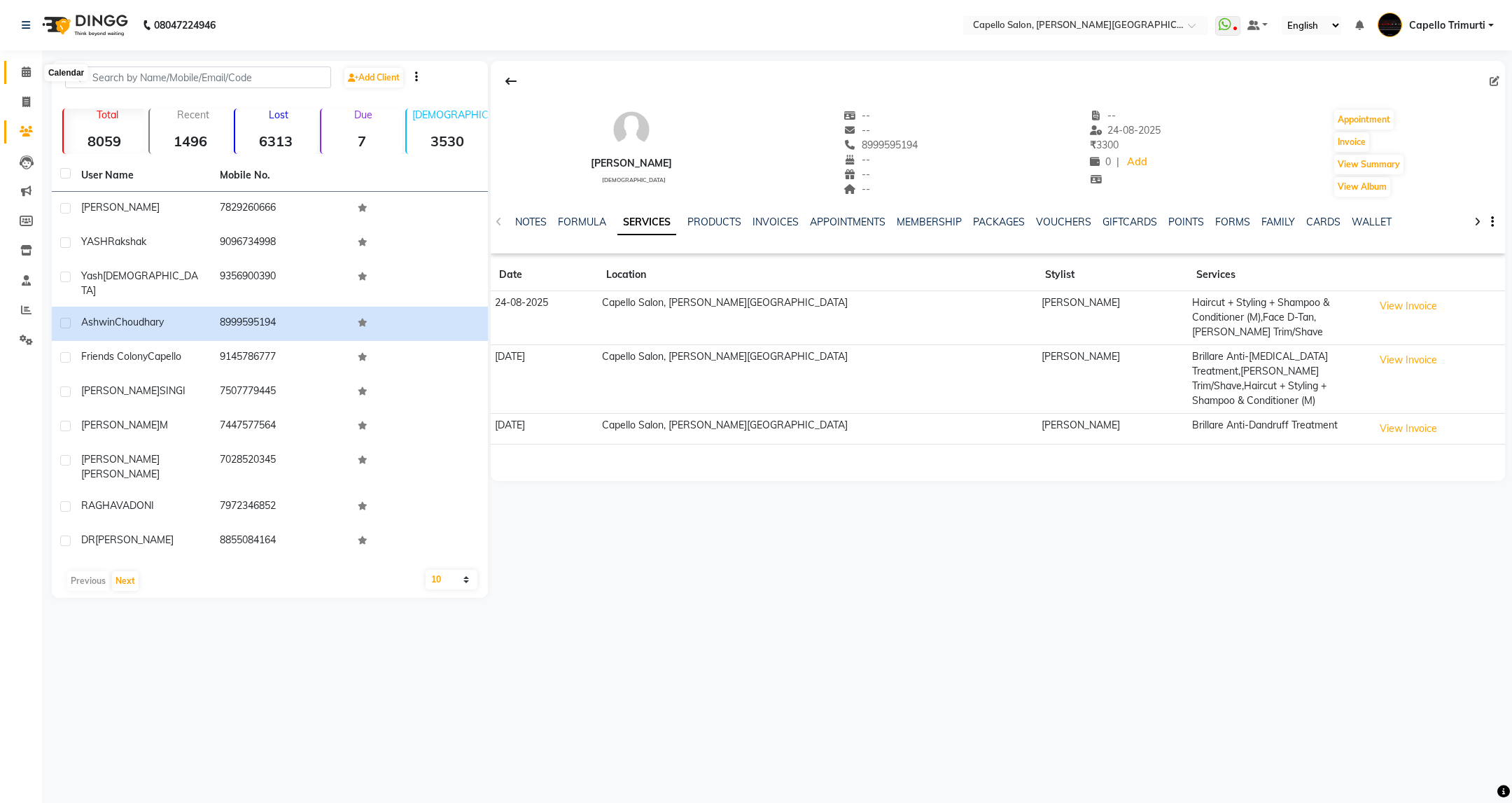
drag, startPoint x: 23, startPoint y: 67, endPoint x: 17, endPoint y: 42, distance: 25.7
click at [23, 67] on icon at bounding box center [26, 72] width 9 height 11
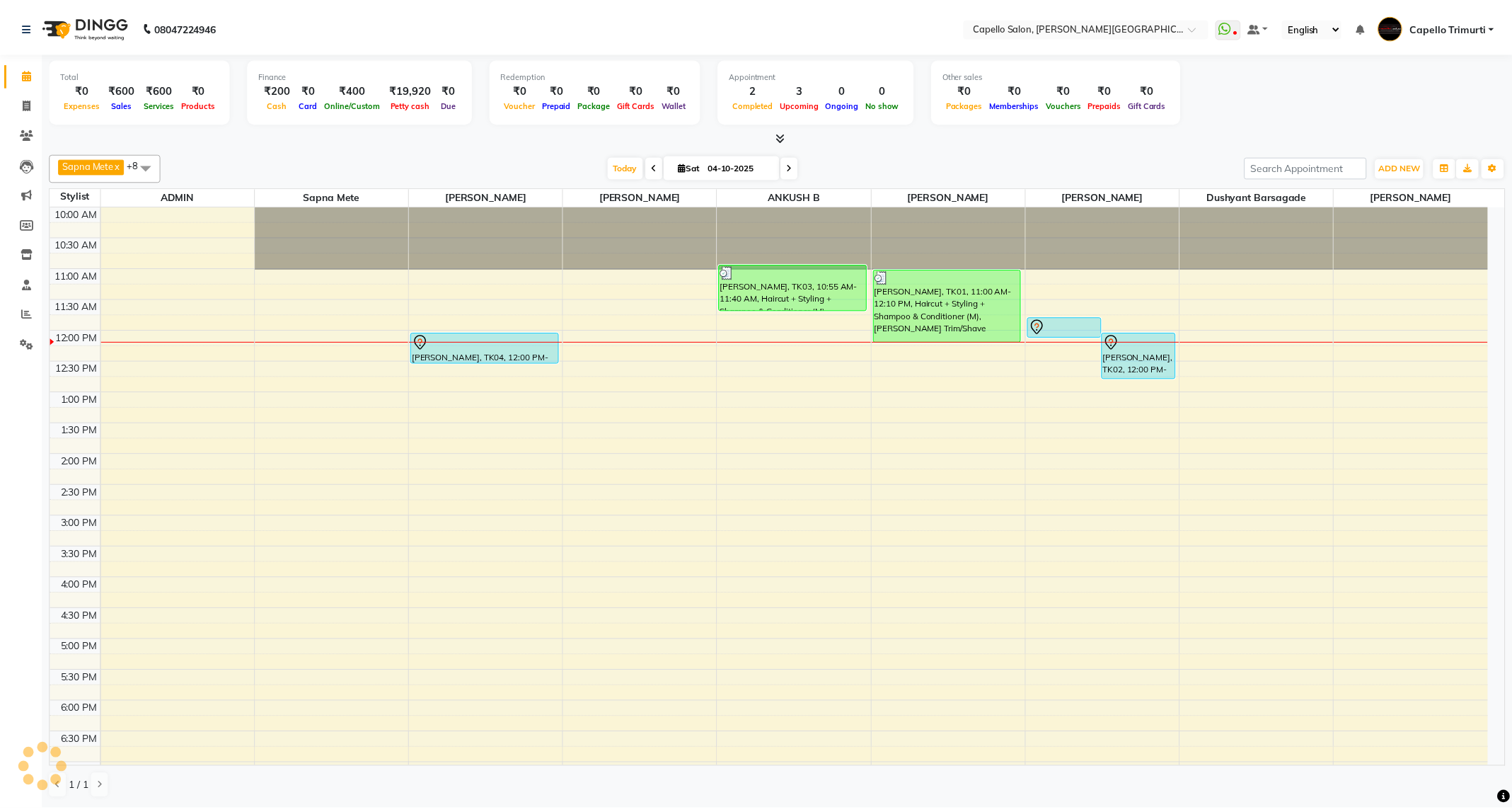
scroll to position [128, 0]
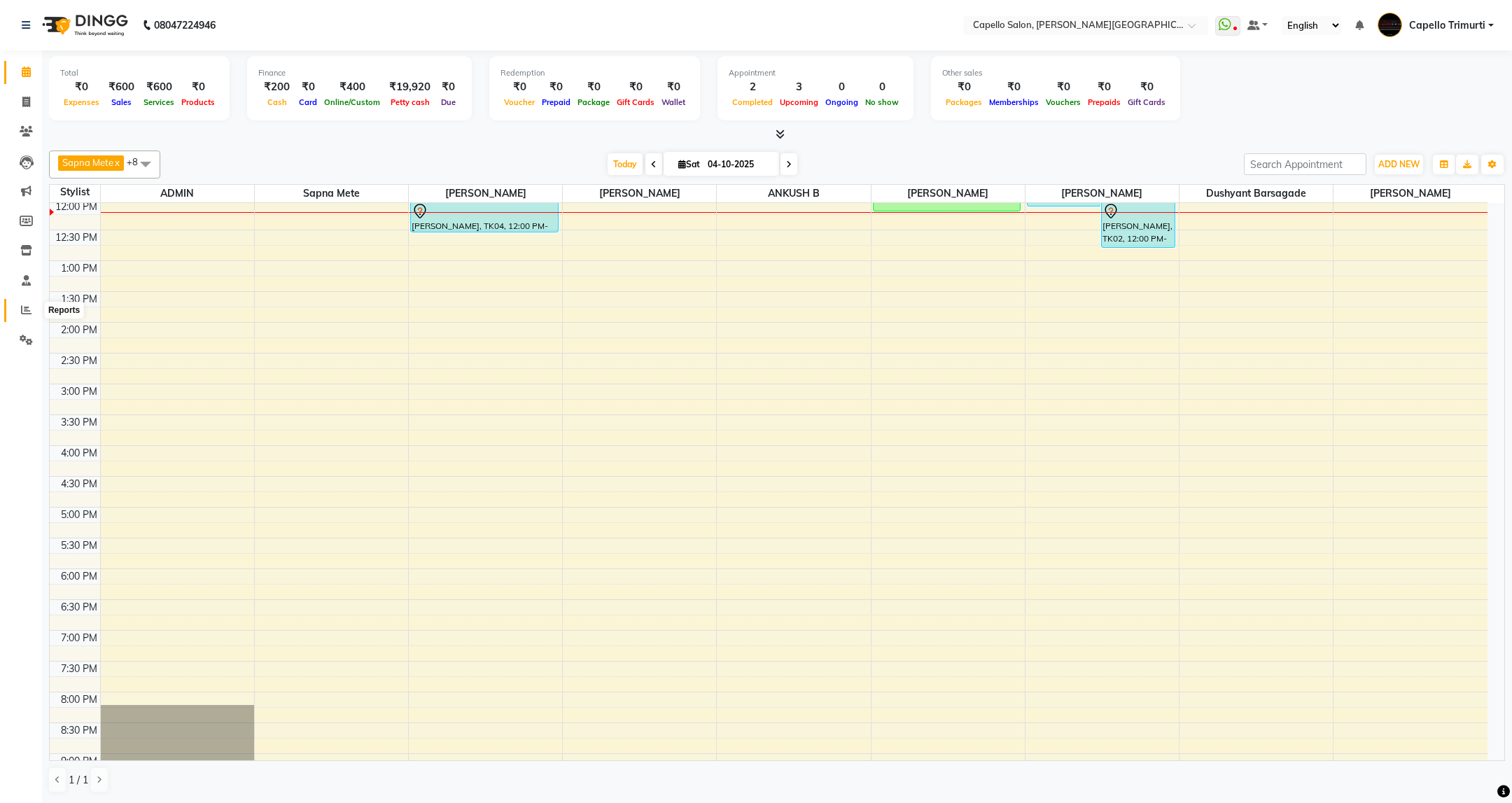
click at [27, 311] on icon at bounding box center [26, 310] width 11 height 11
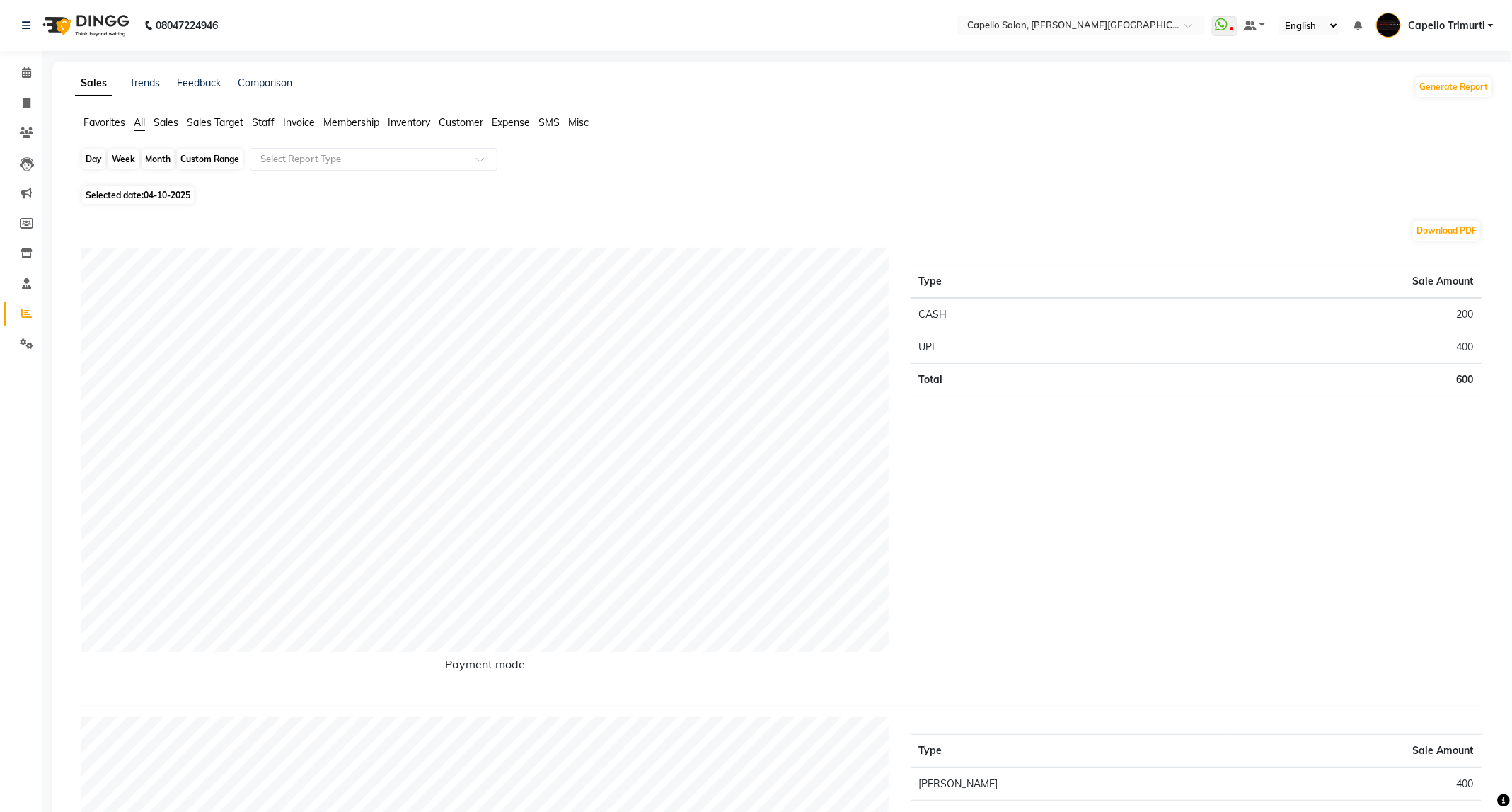
click at [90, 159] on div "Day" at bounding box center [93, 159] width 24 height 20
select select "10"
select select "2025"
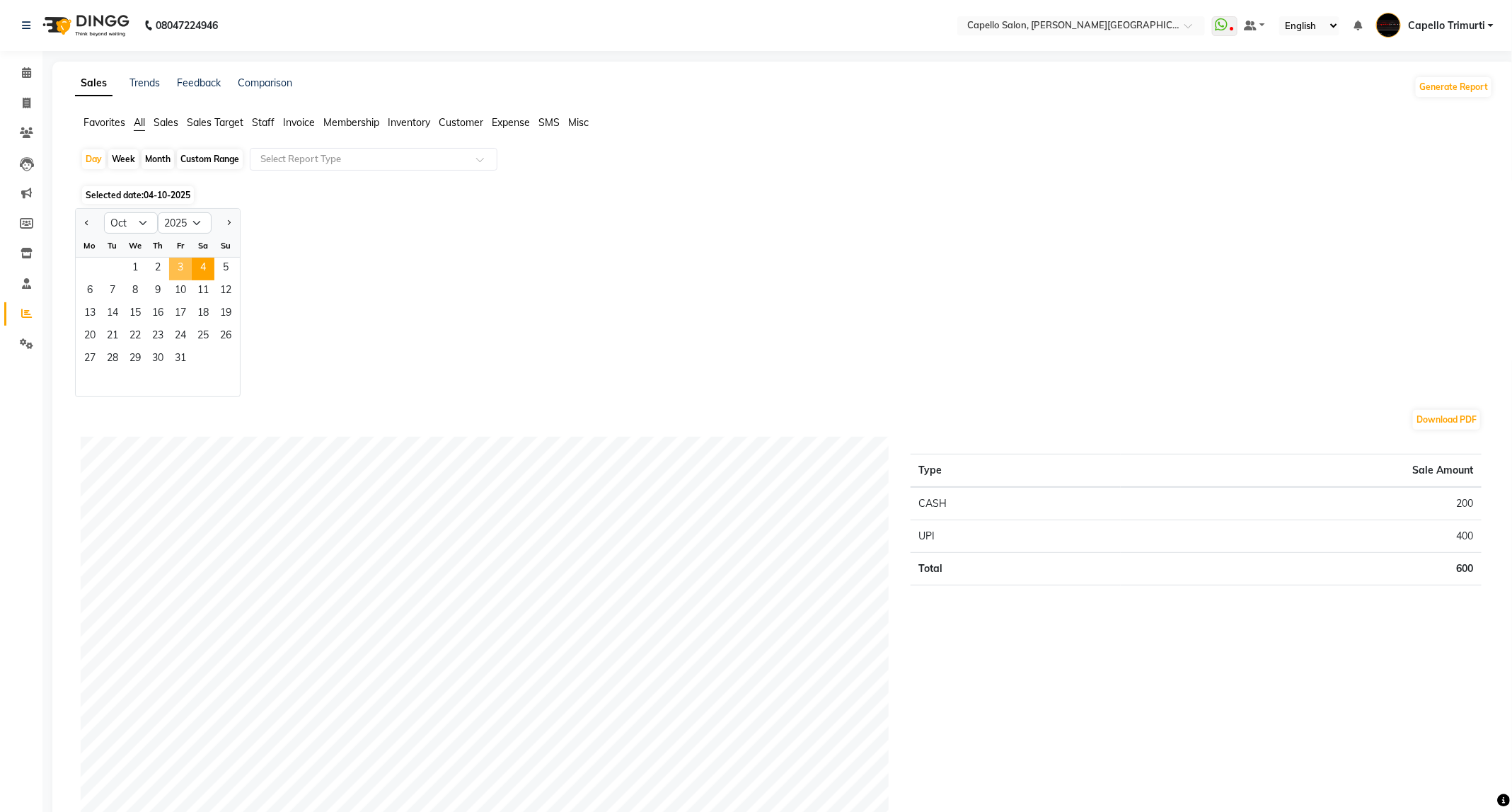
click at [177, 276] on span "3" at bounding box center [180, 269] width 23 height 23
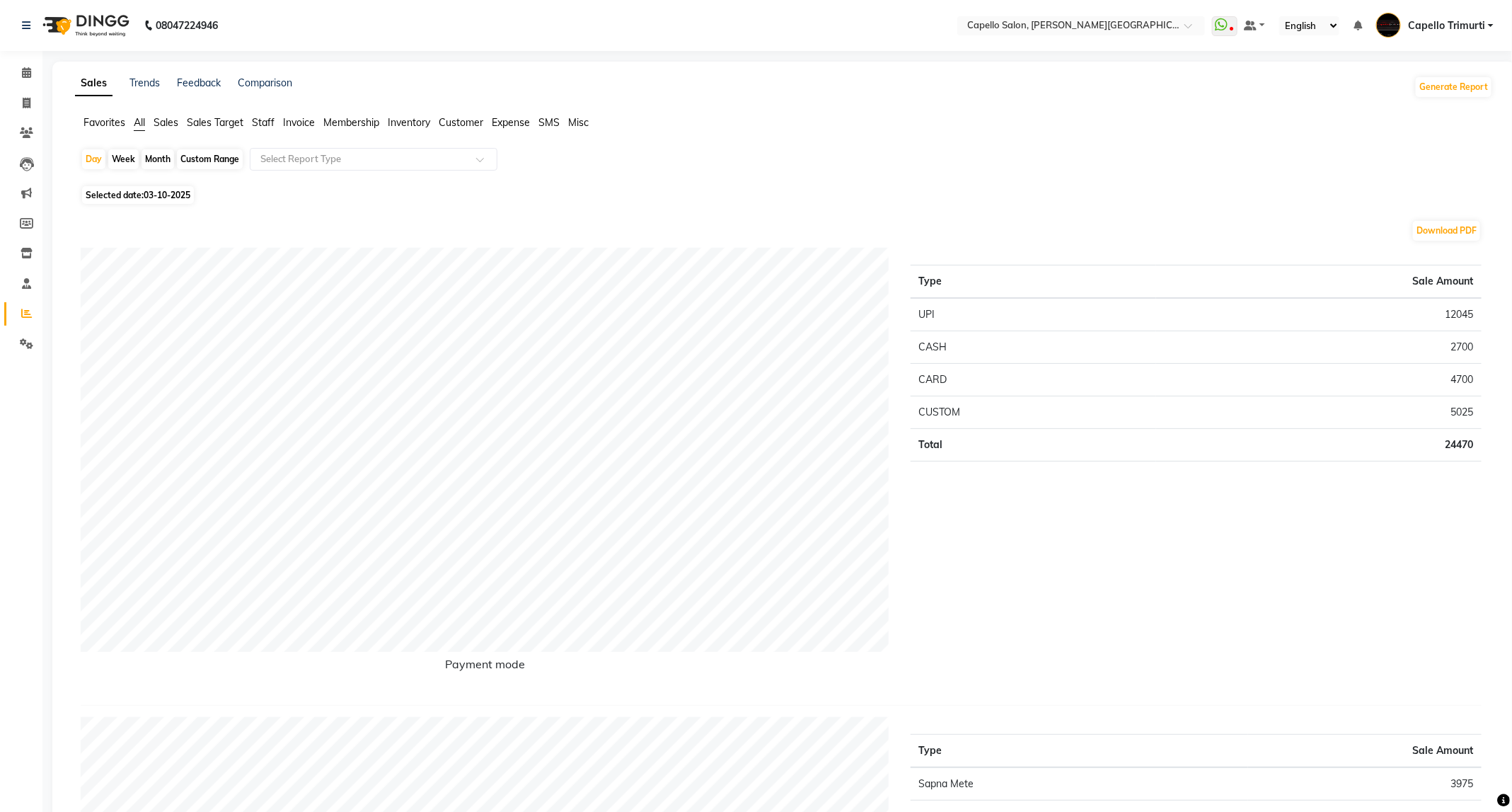
click at [118, 157] on div "Week" at bounding box center [124, 159] width 31 height 20
select select "10"
select select "2025"
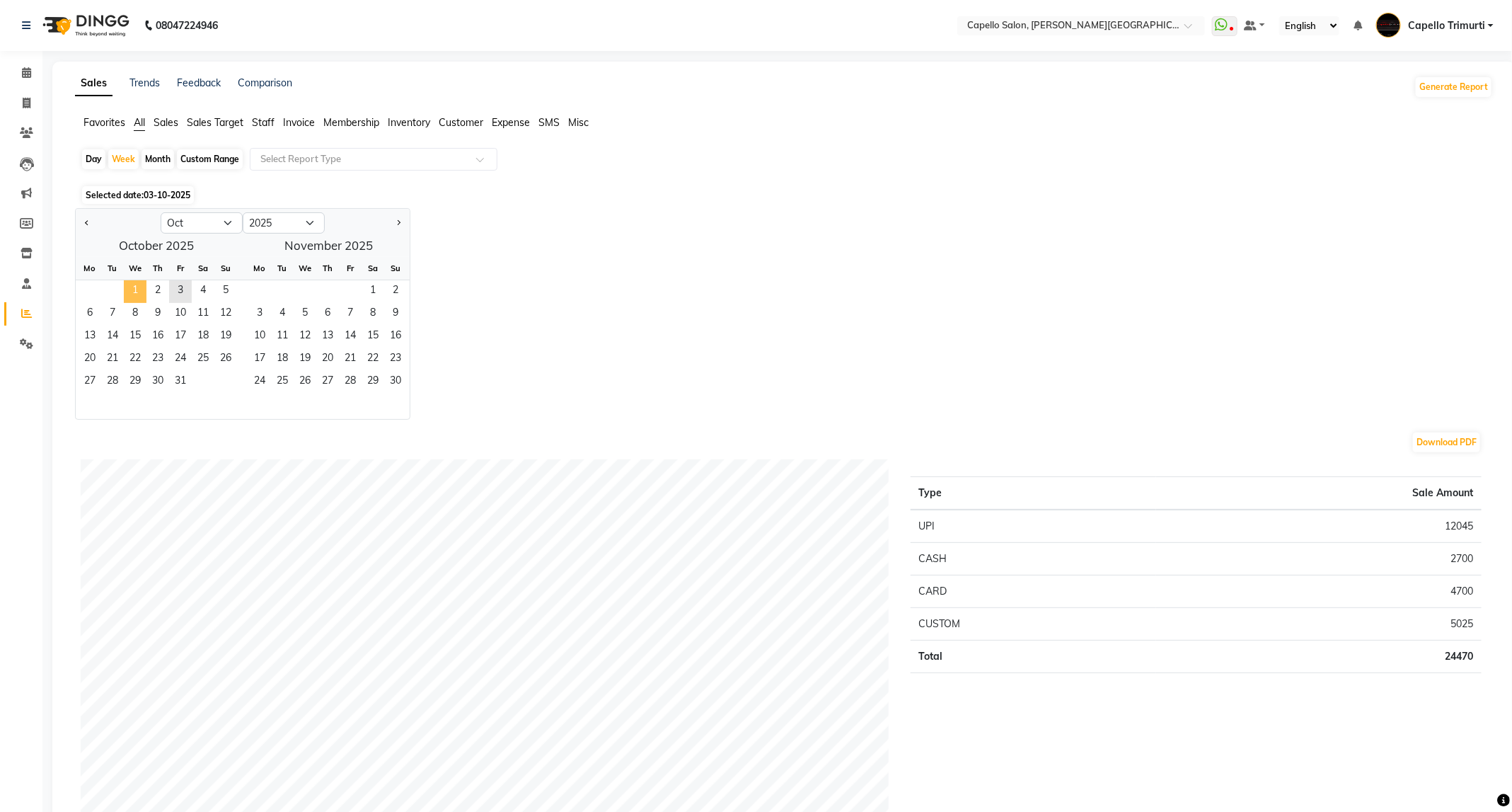
click at [131, 295] on span "1" at bounding box center [135, 292] width 23 height 23
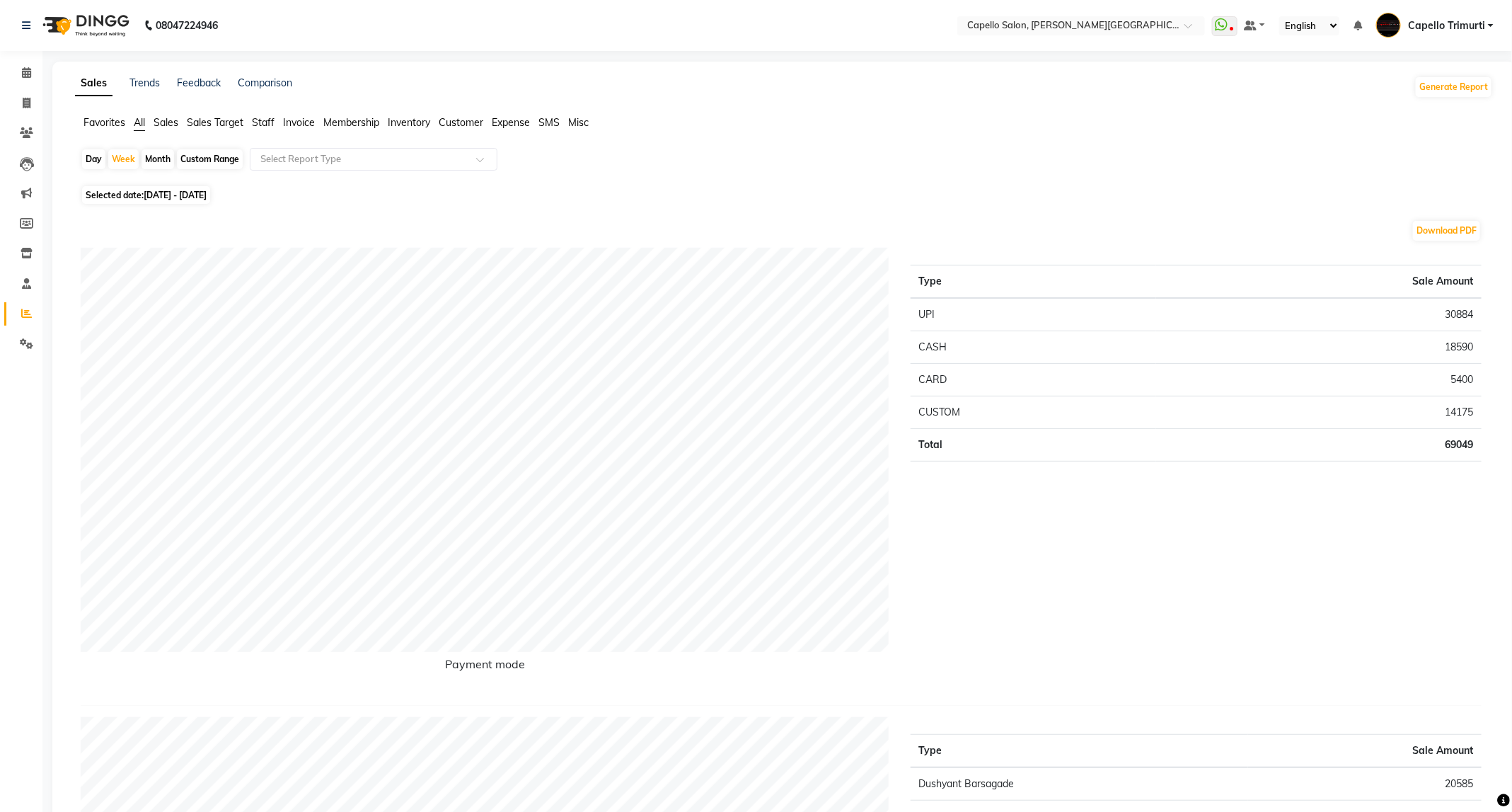
click at [153, 156] on div "Month" at bounding box center [157, 159] width 33 height 20
select select "10"
select select "2025"
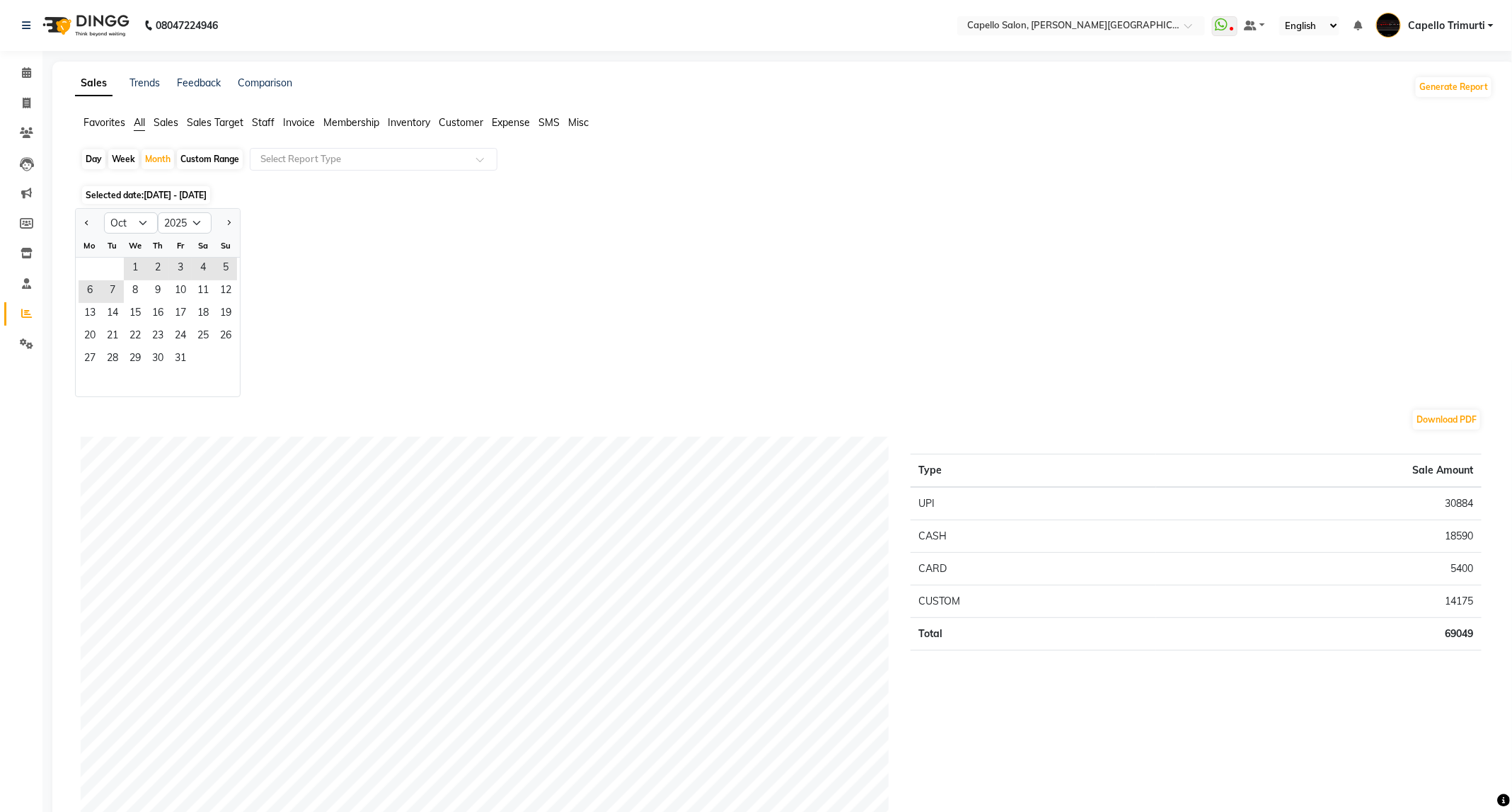
click at [79, 230] on div at bounding box center [89, 223] width 28 height 23
click at [83, 226] on button "Previous month" at bounding box center [86, 223] width 11 height 23
select select "9"
click at [91, 261] on span "1" at bounding box center [90, 269] width 23 height 23
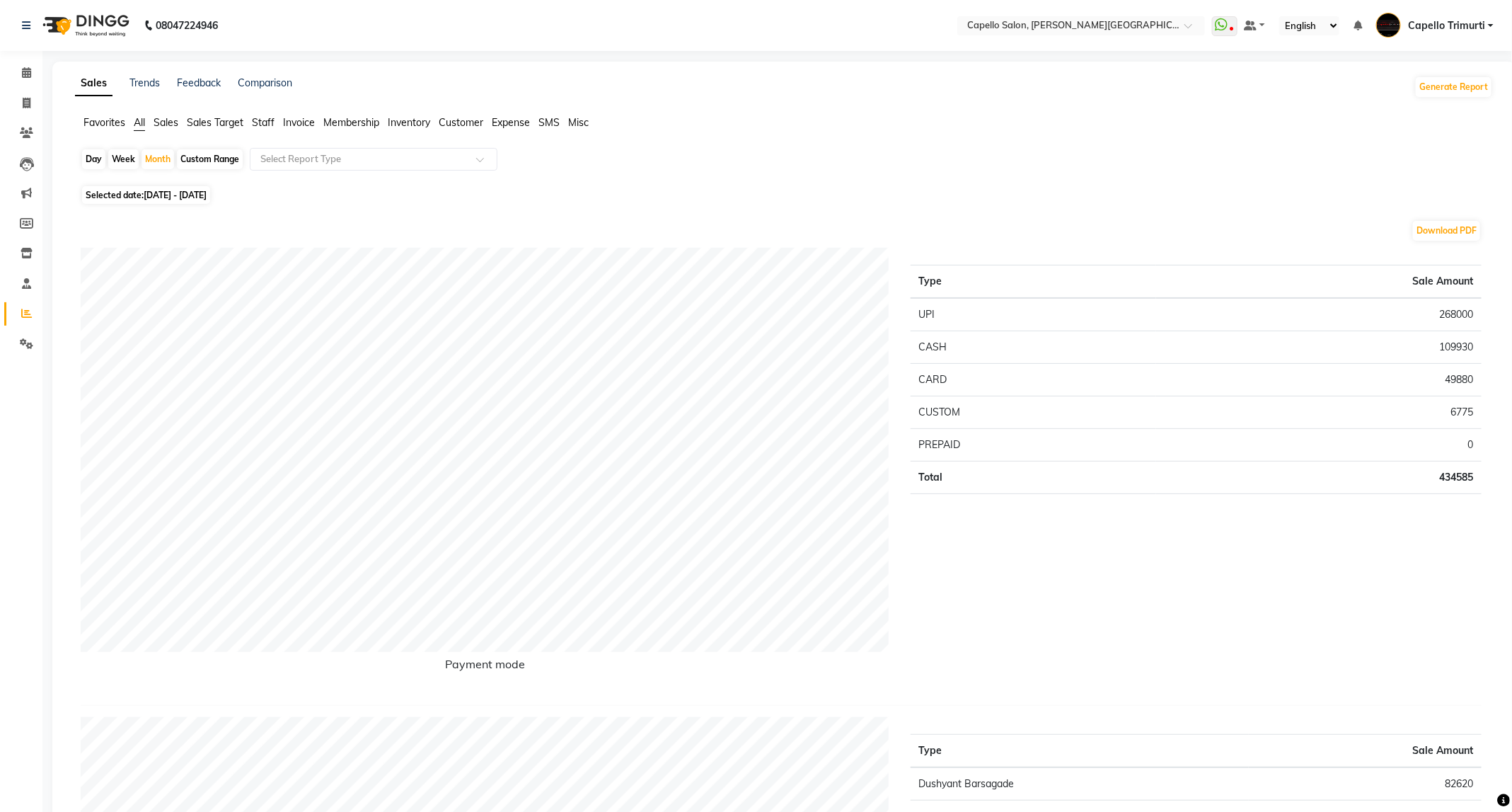
click at [268, 123] on span "Staff" at bounding box center [263, 122] width 23 height 13
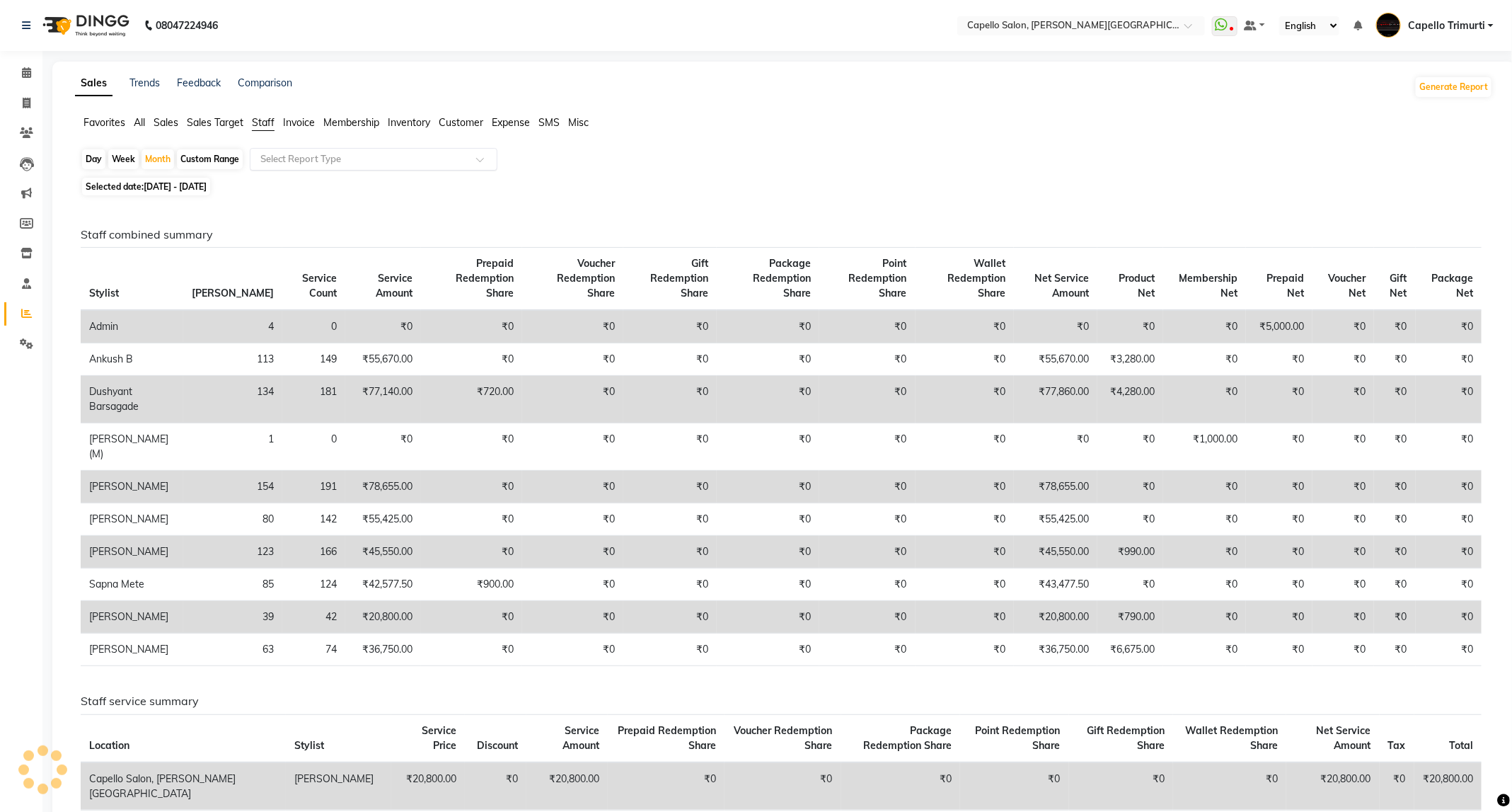
click at [336, 162] on input "text" at bounding box center [359, 159] width 204 height 15
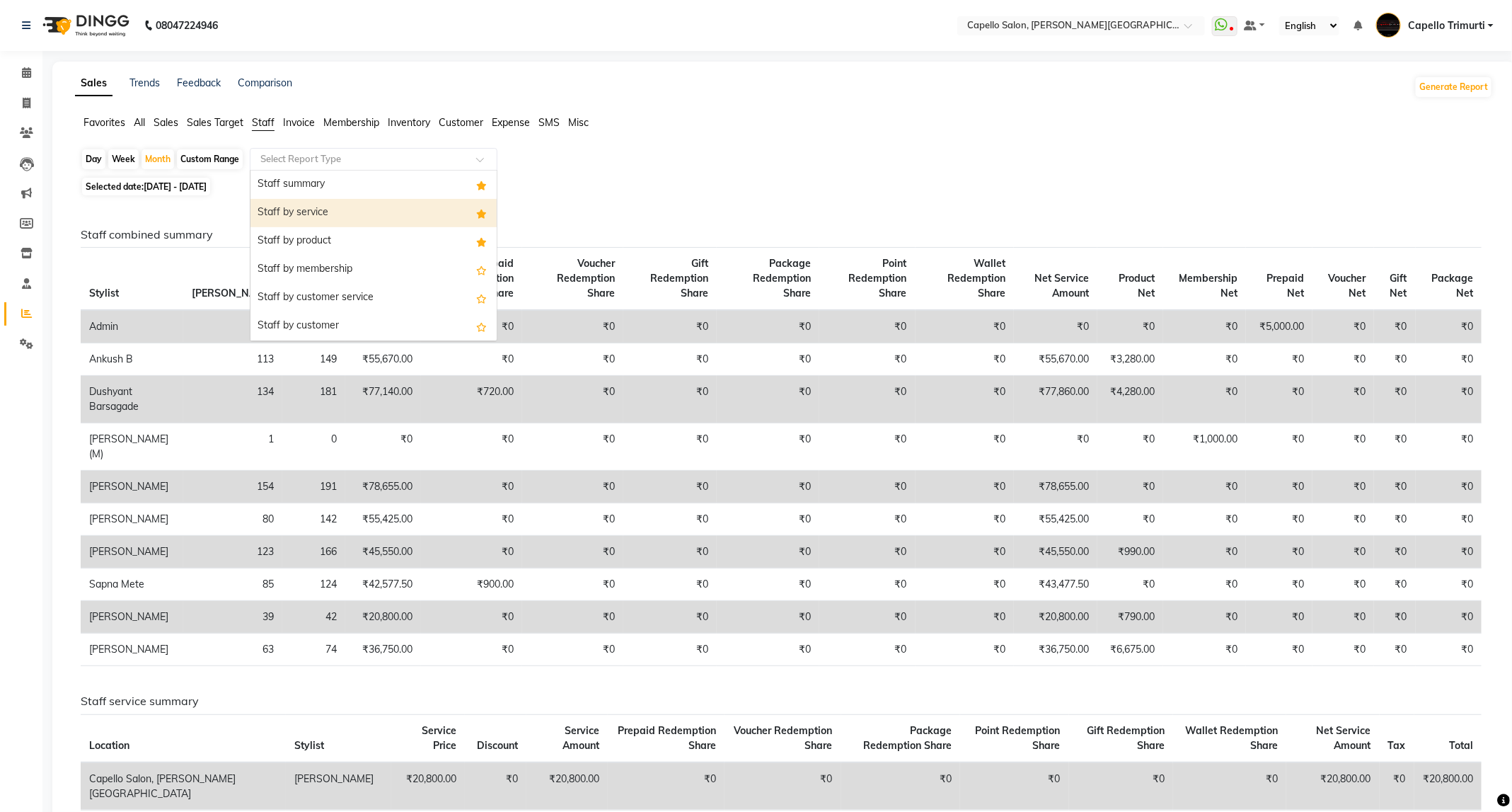
click at [342, 202] on div "Staff by service" at bounding box center [374, 213] width 246 height 28
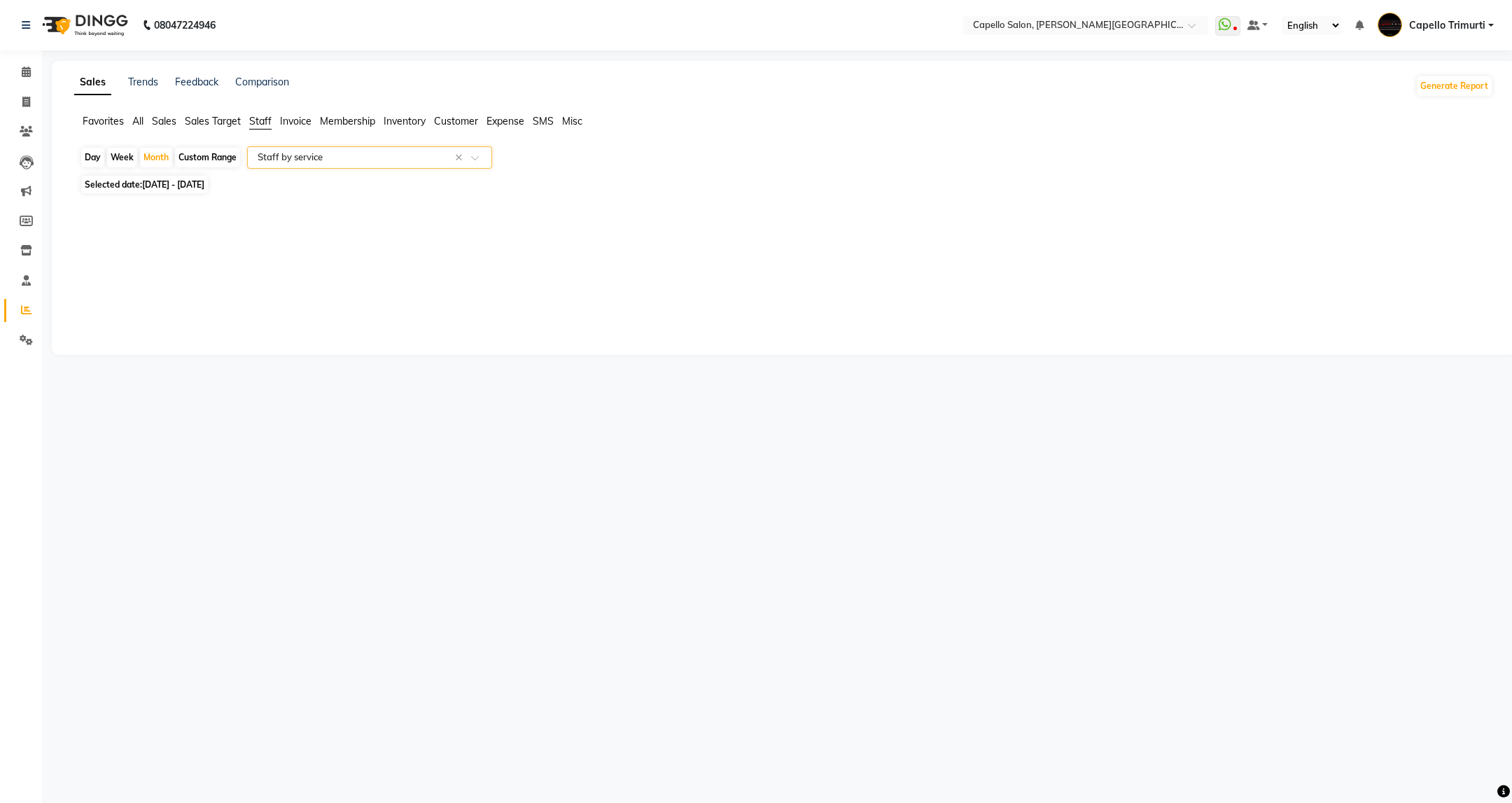
select select "full_report"
select select "csv"
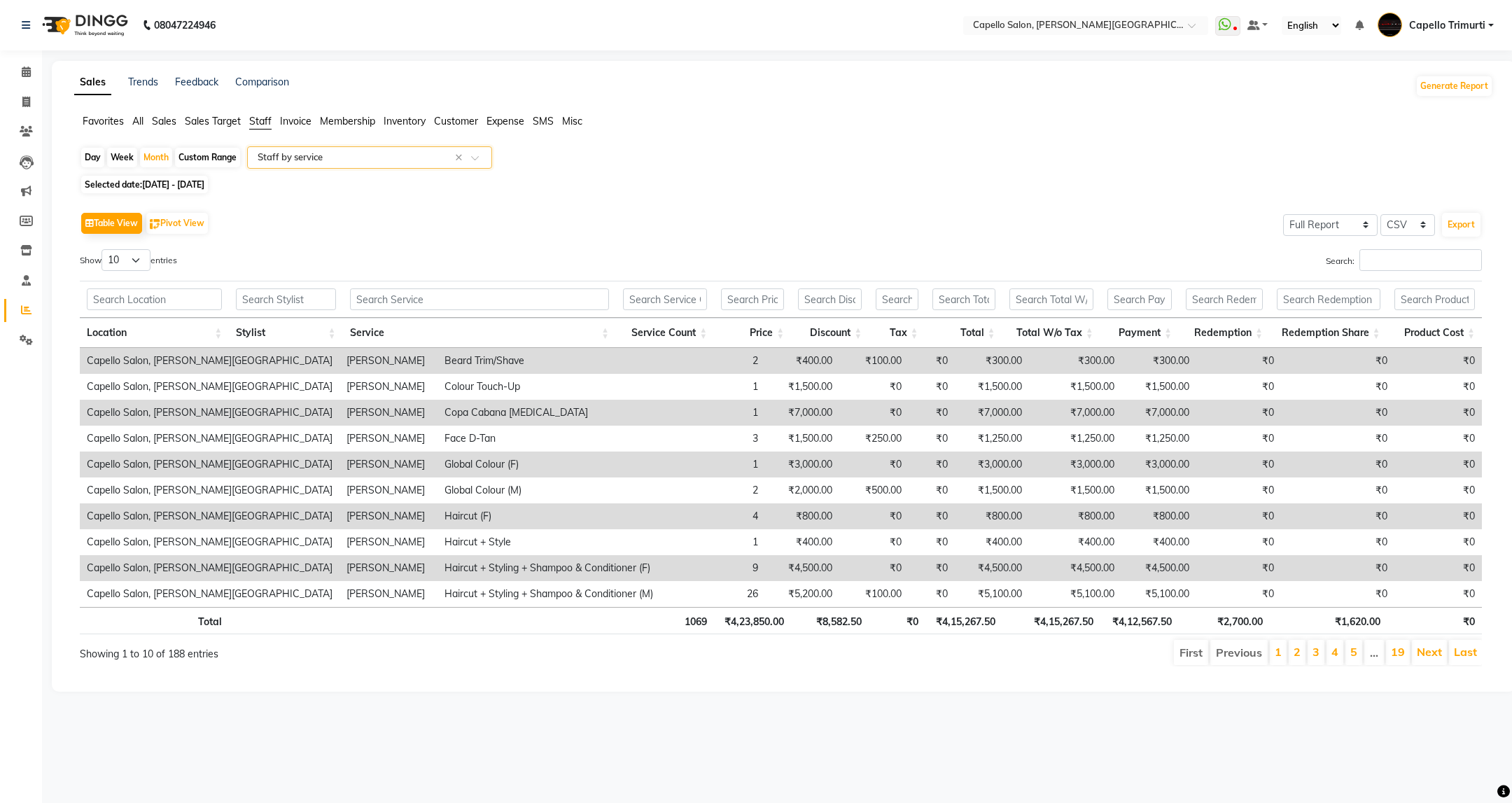
click at [430, 147] on div "Select Report Type × Staff by service ×" at bounding box center [370, 157] width 245 height 23
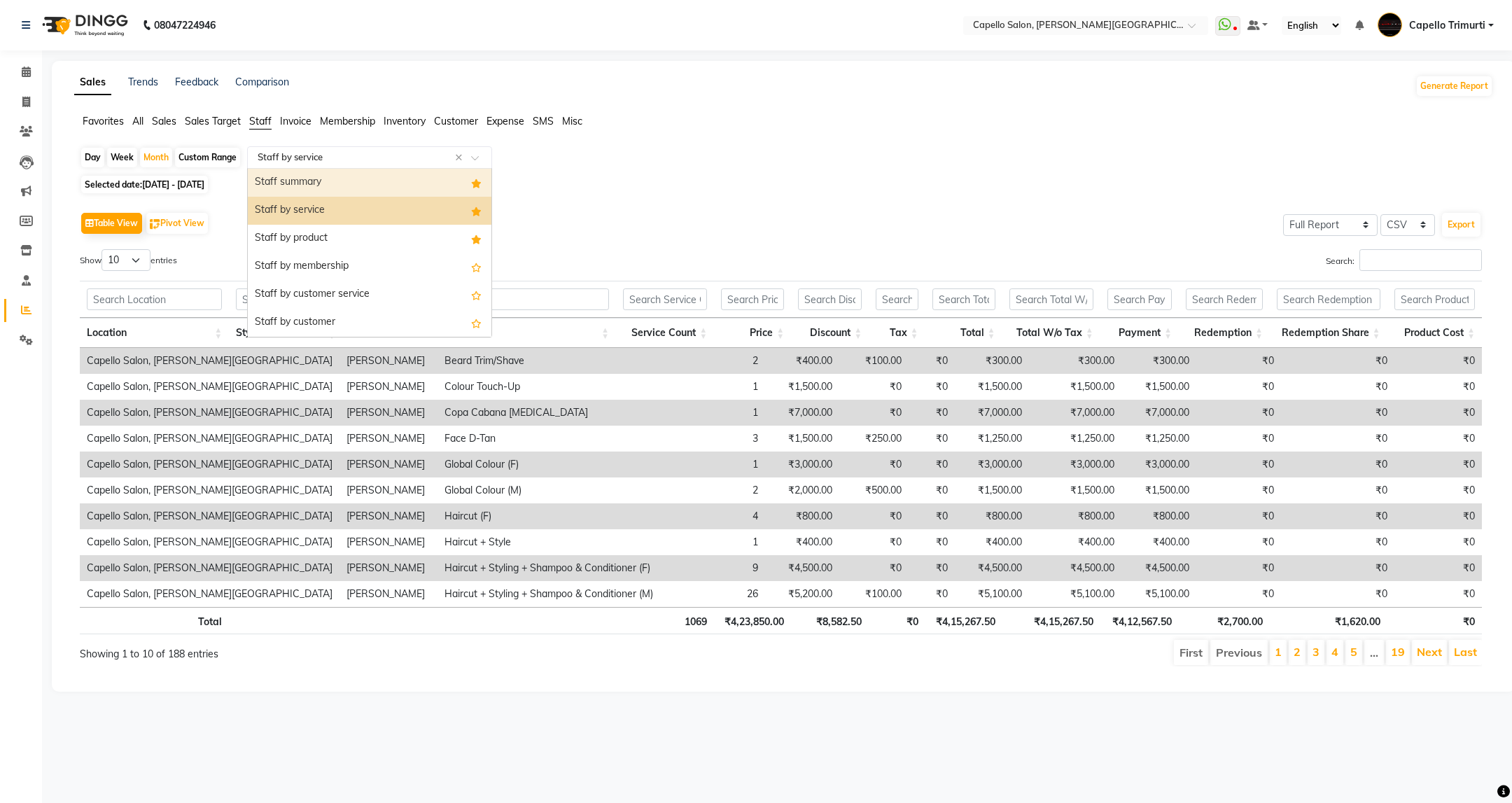
click at [404, 183] on div "Staff summary" at bounding box center [370, 182] width 244 height 28
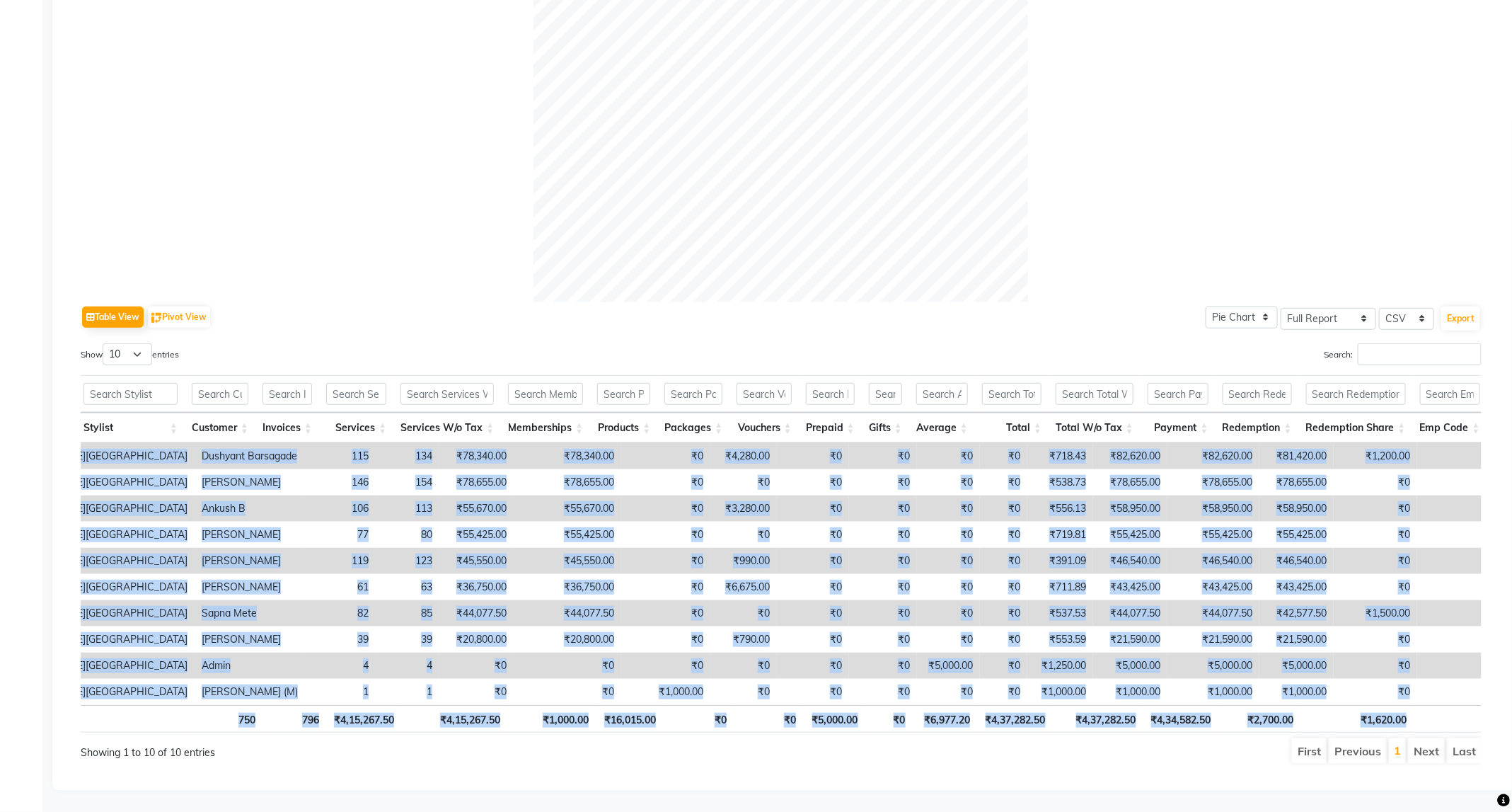
scroll to position [0, 154]
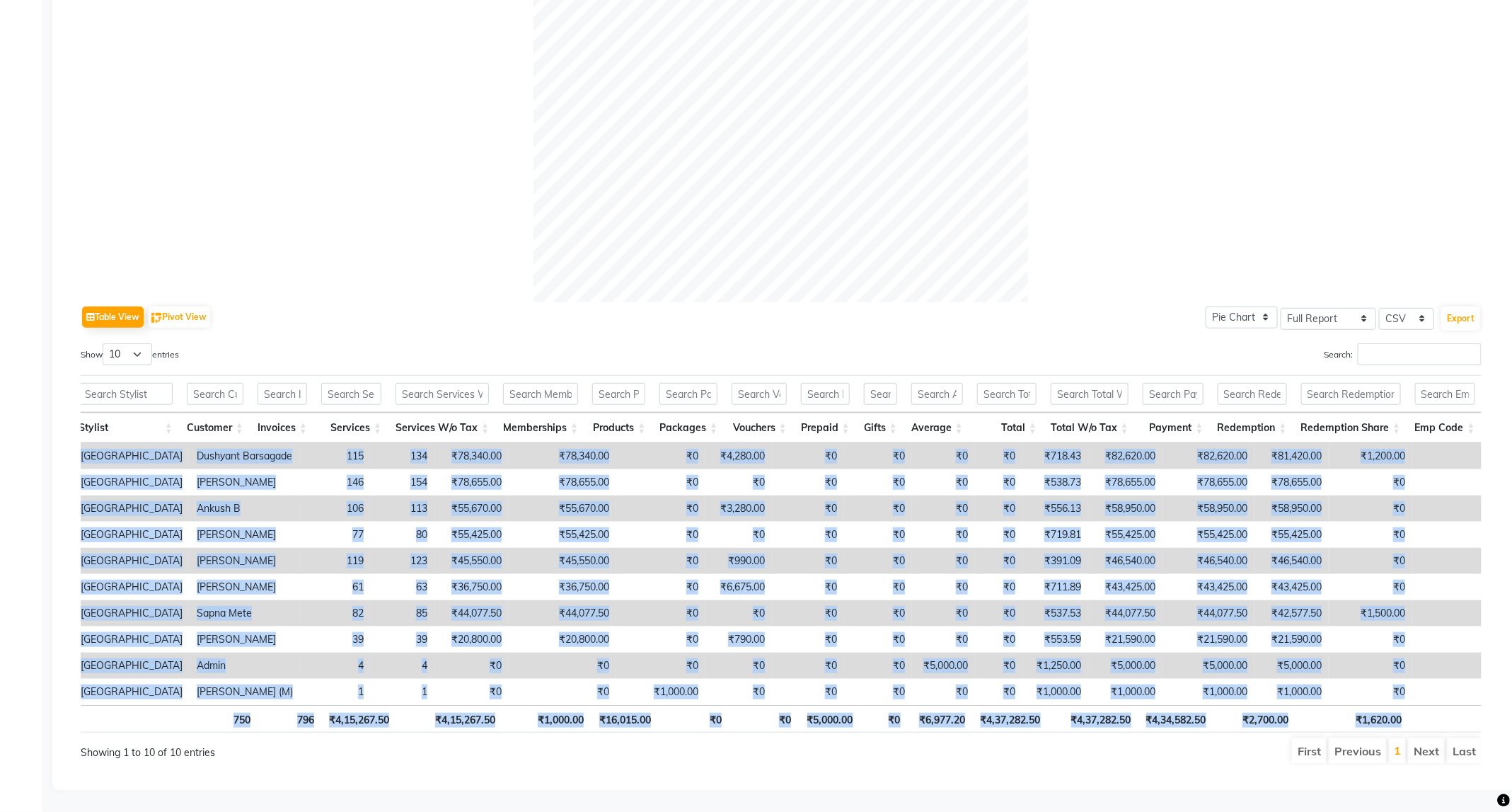
drag, startPoint x: 1272, startPoint y: 687, endPoint x: 1446, endPoint y: 701, distance: 174.6
click at [1446, 701] on div "Location Stylist Customer Invoices Services Services W/o Tax Memberships Produc…" at bounding box center [781, 554] width 1401 height 366
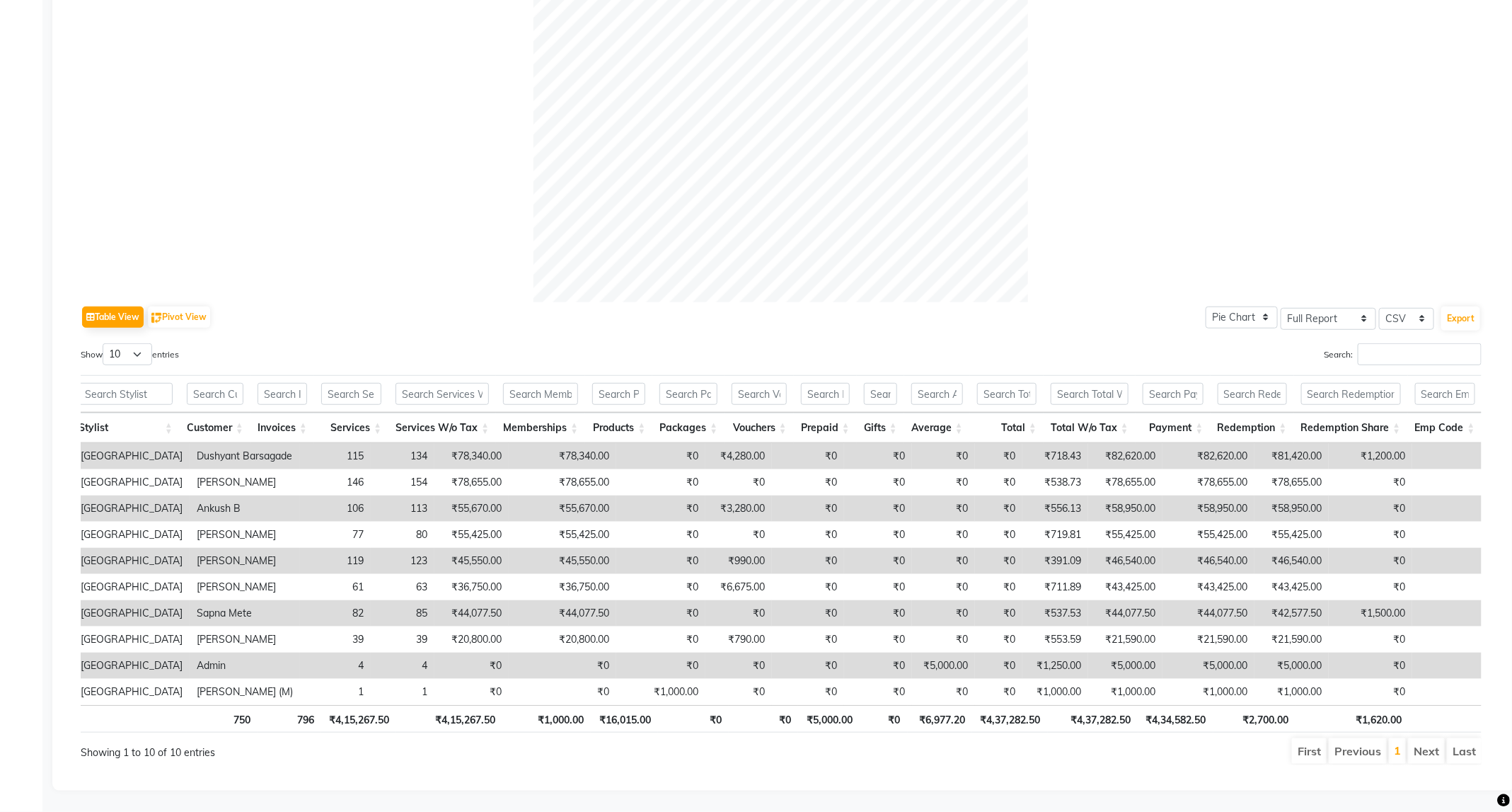
click at [294, 173] on div at bounding box center [781, 54] width 1401 height 495
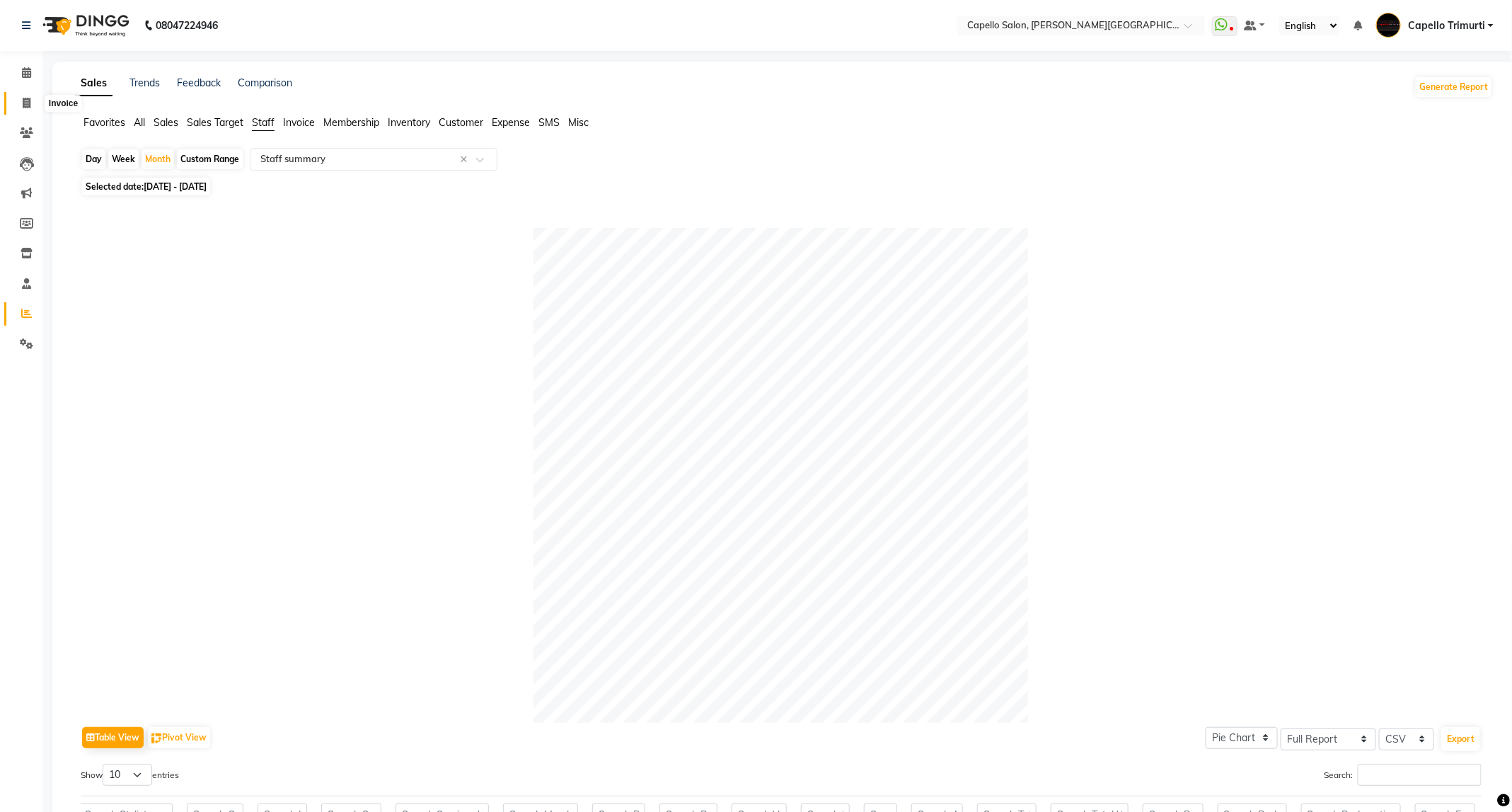
click at [23, 99] on icon at bounding box center [27, 103] width 8 height 11
select select "service"
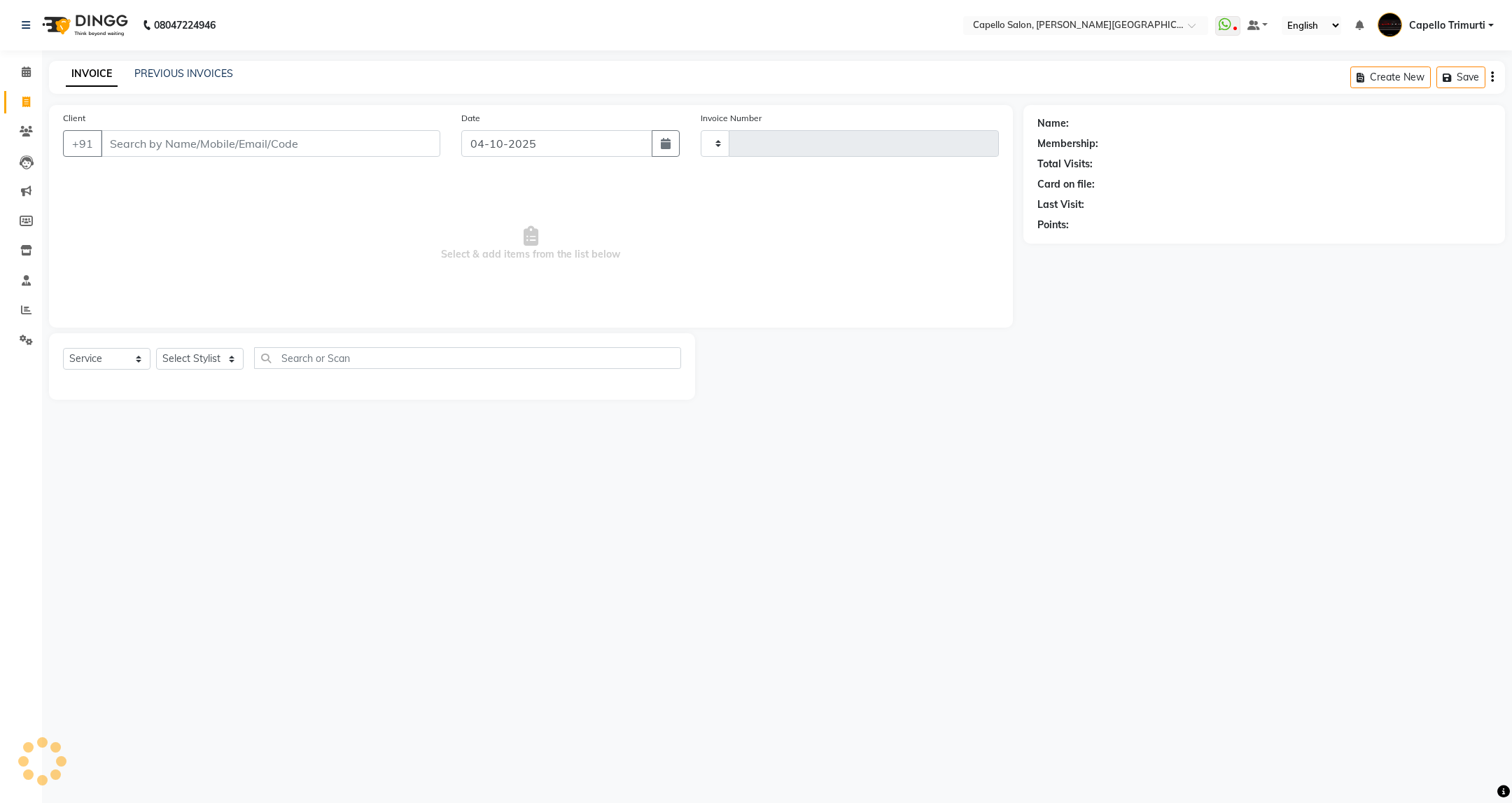
type input "4147"
select select "811"
click at [177, 74] on link "PREVIOUS INVOICES" at bounding box center [184, 73] width 99 height 13
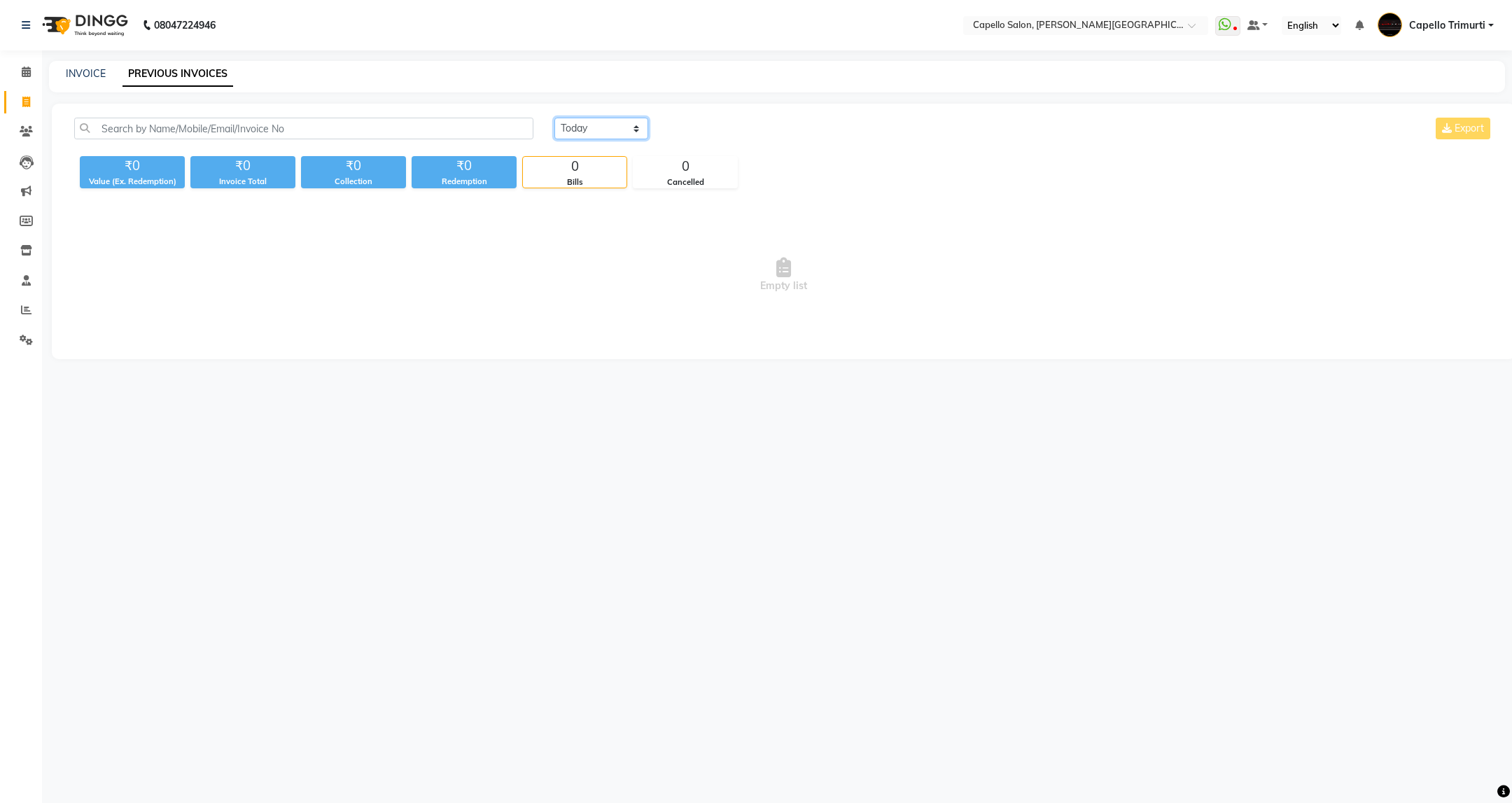
click at [580, 130] on select "Today Yesterday Custom Range" at bounding box center [601, 128] width 94 height 22
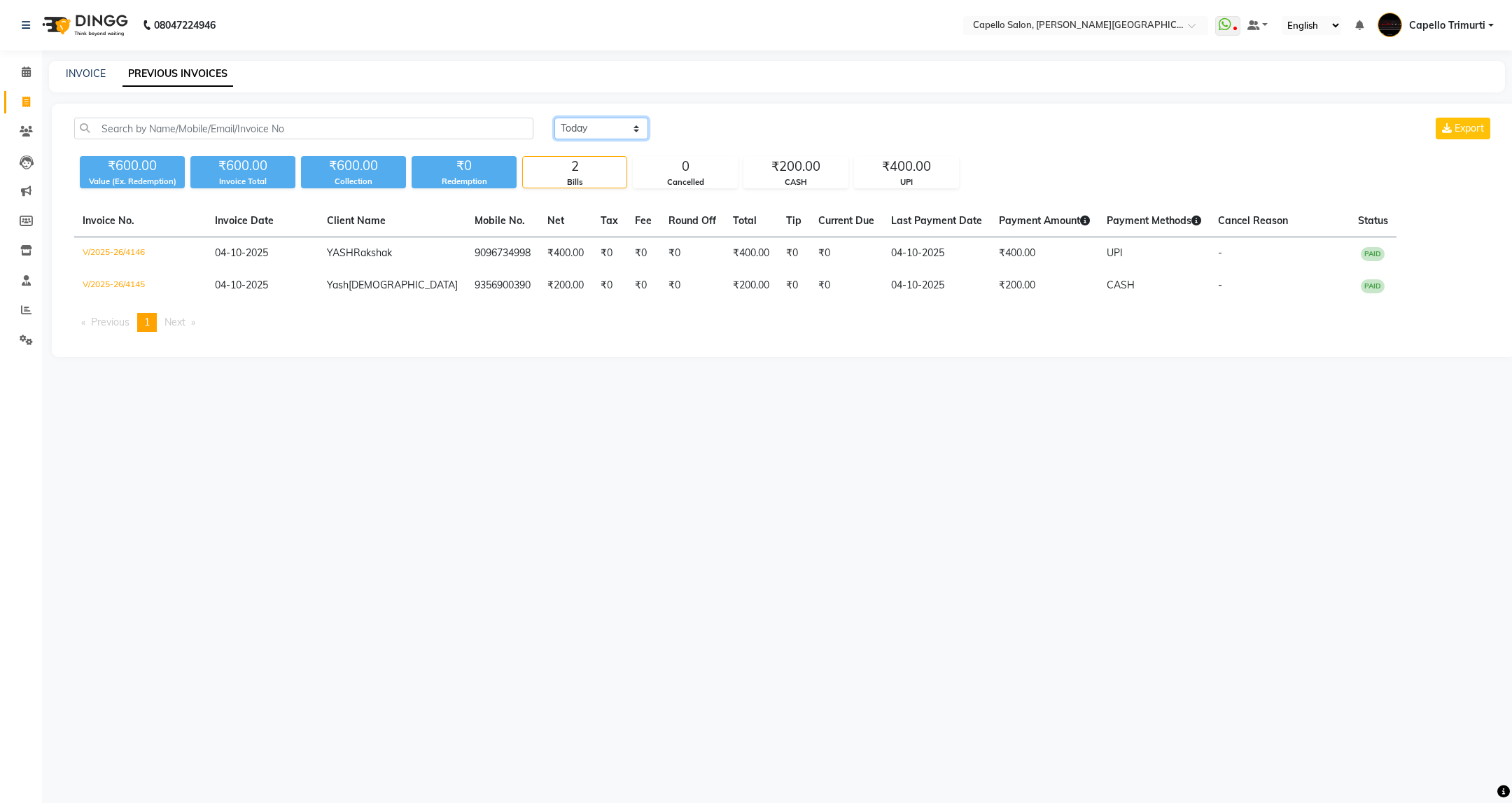
select select "range"
click at [554, 117] on select "Today Yesterday Custom Range" at bounding box center [601, 128] width 94 height 22
drag, startPoint x: 733, startPoint y: 129, endPoint x: 739, endPoint y: 133, distance: 7.2
click at [739, 133] on input "04-10-2025" at bounding box center [716, 129] width 98 height 20
select select "10"
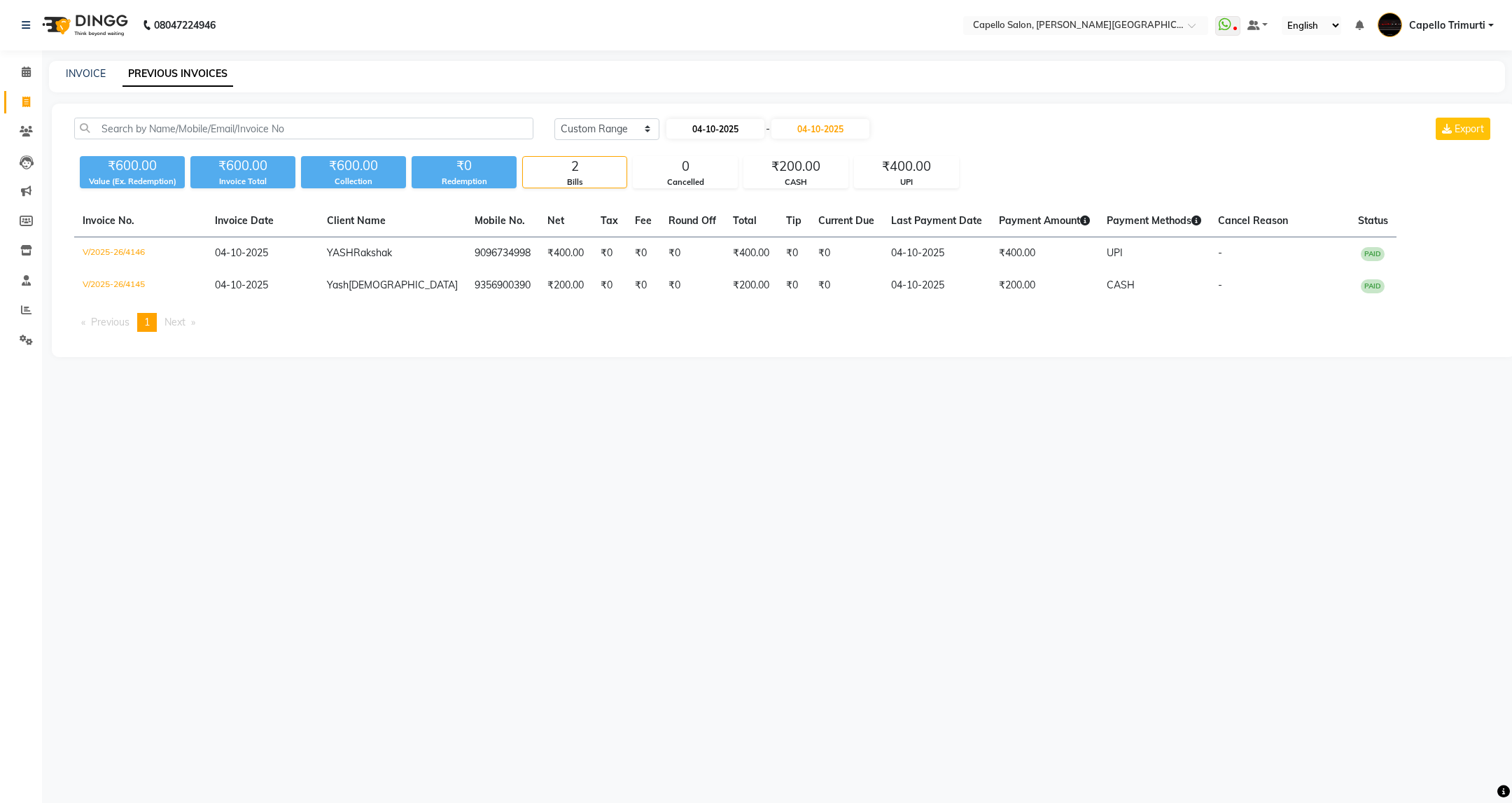
select select "2025"
click at [675, 153] on button "Previous month" at bounding box center [678, 155] width 12 height 23
select select "9"
click at [787, 202] on div "6" at bounding box center [793, 200] width 23 height 23
type input "06-09-2025"
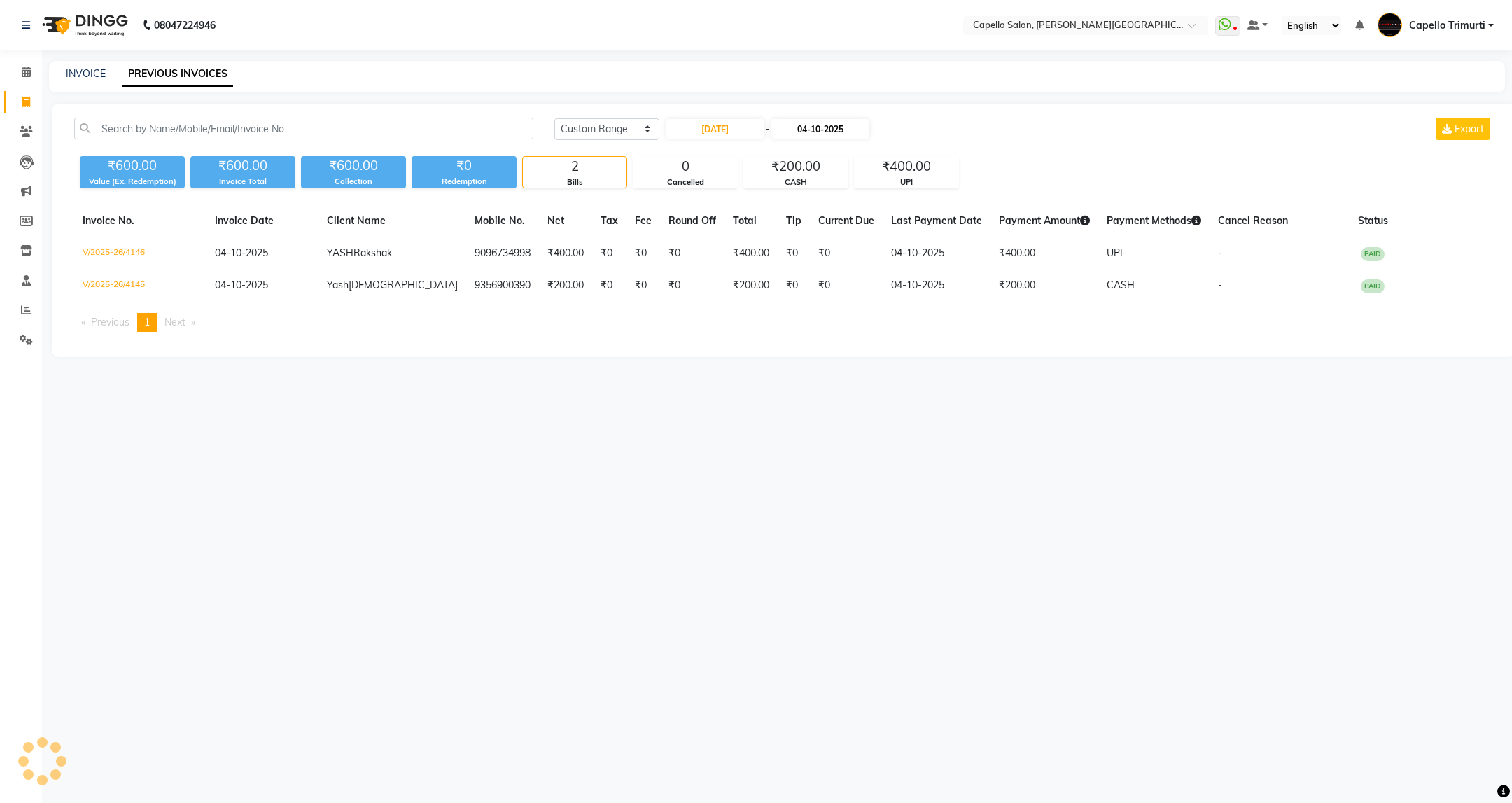
click at [825, 117] on div "06-09-2025 - 04-10-2025" at bounding box center [768, 129] width 206 height 23
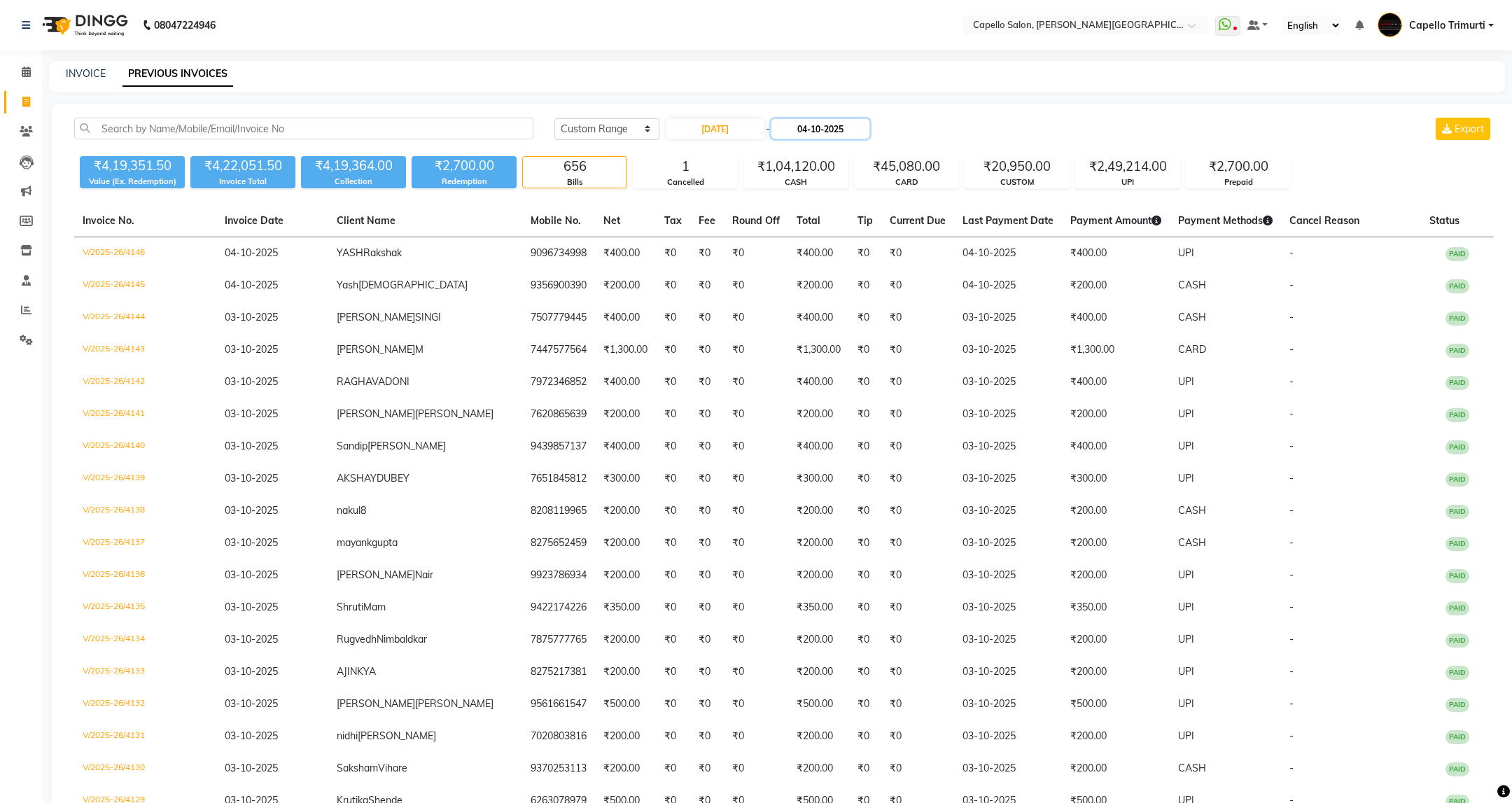
click at [827, 128] on input "04-10-2025" at bounding box center [821, 129] width 98 height 20
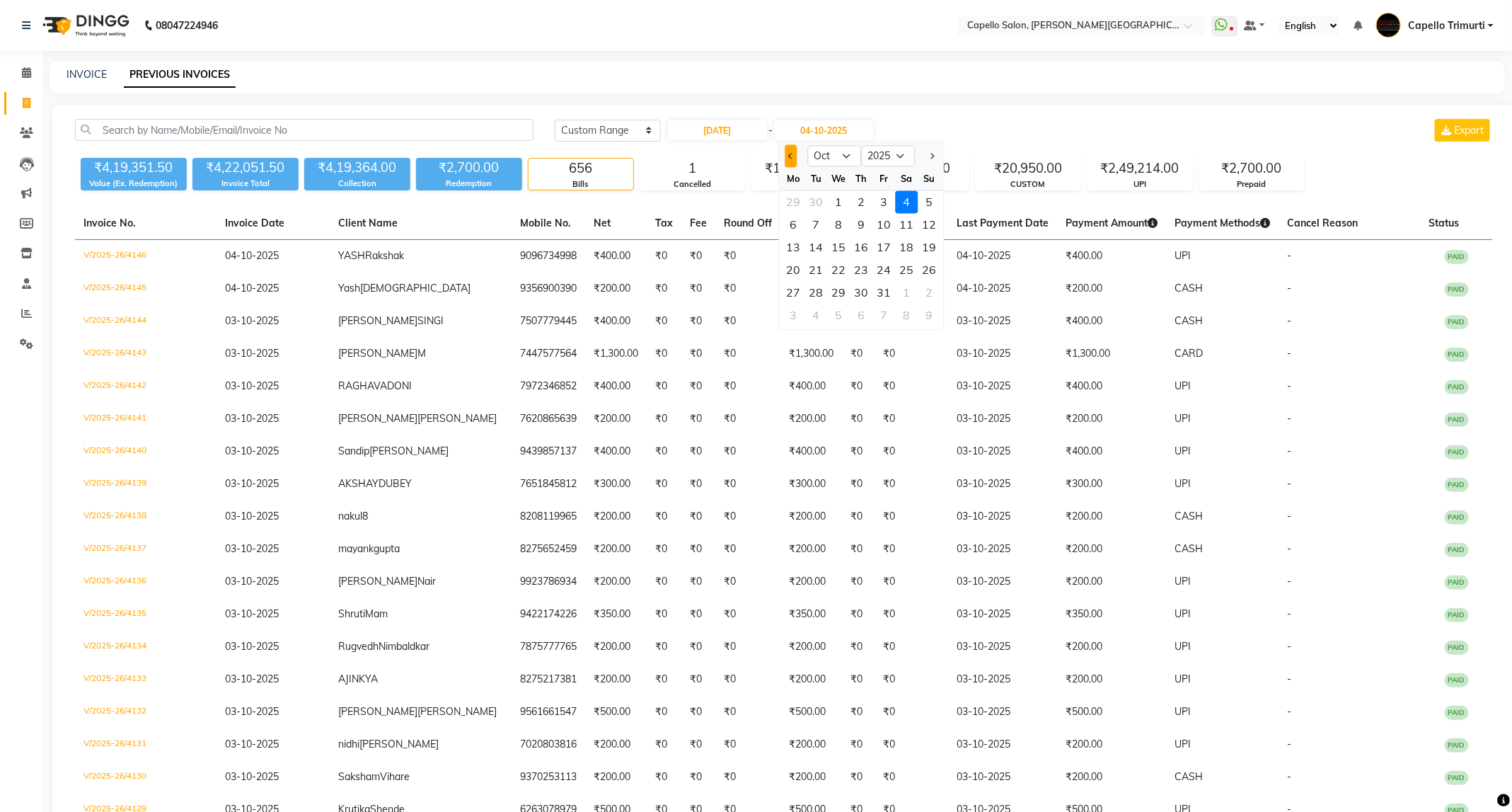
click at [793, 153] on button "Previous month" at bounding box center [791, 157] width 12 height 23
select select "9"
click at [903, 196] on div "6" at bounding box center [907, 203] width 23 height 23
type input "06-09-2025"
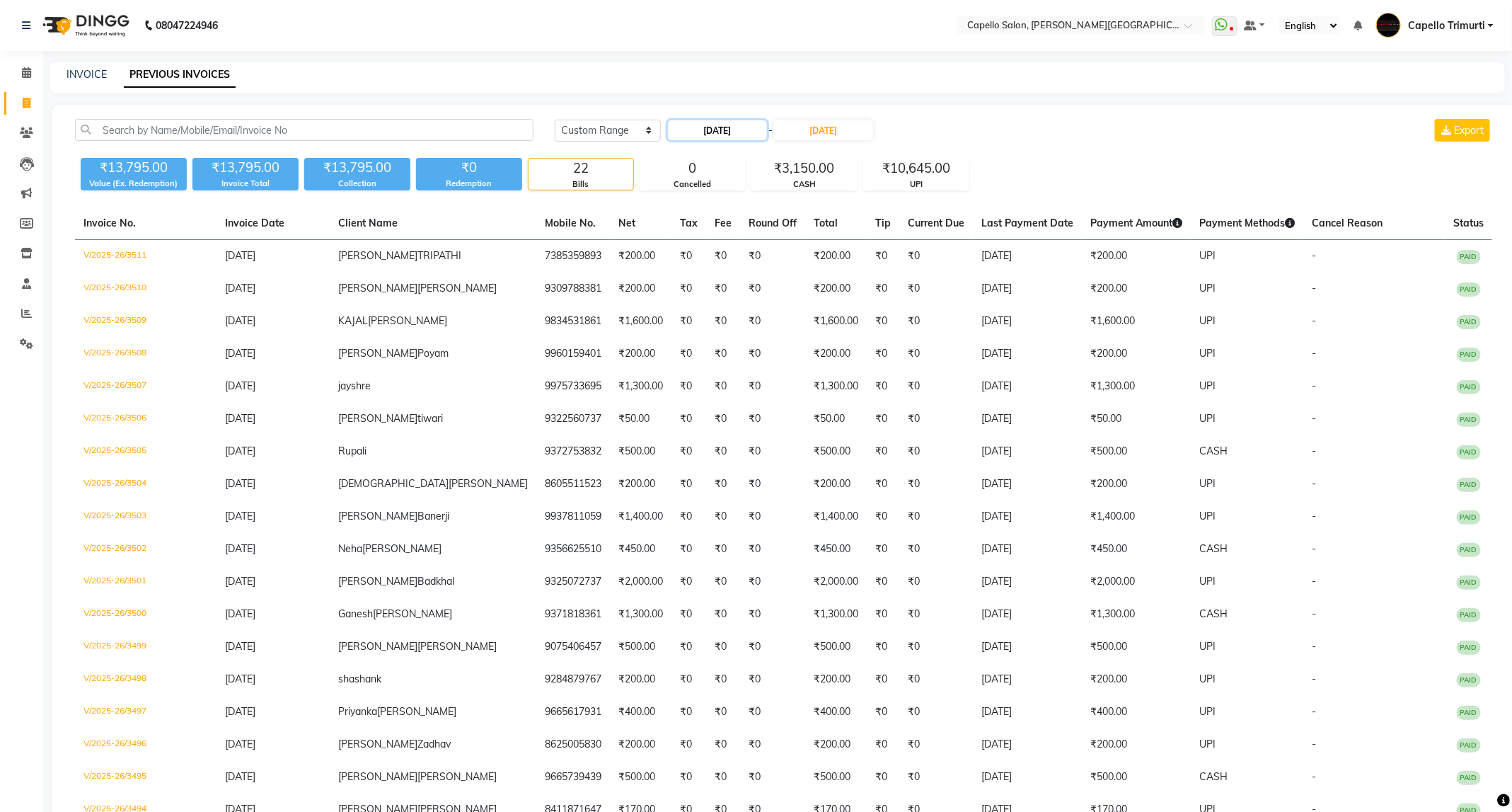
click at [706, 125] on input "06-09-2025" at bounding box center [718, 130] width 99 height 20
select select "9"
select select "2025"
click at [680, 157] on button "Previous month" at bounding box center [681, 157] width 12 height 23
select select "8"
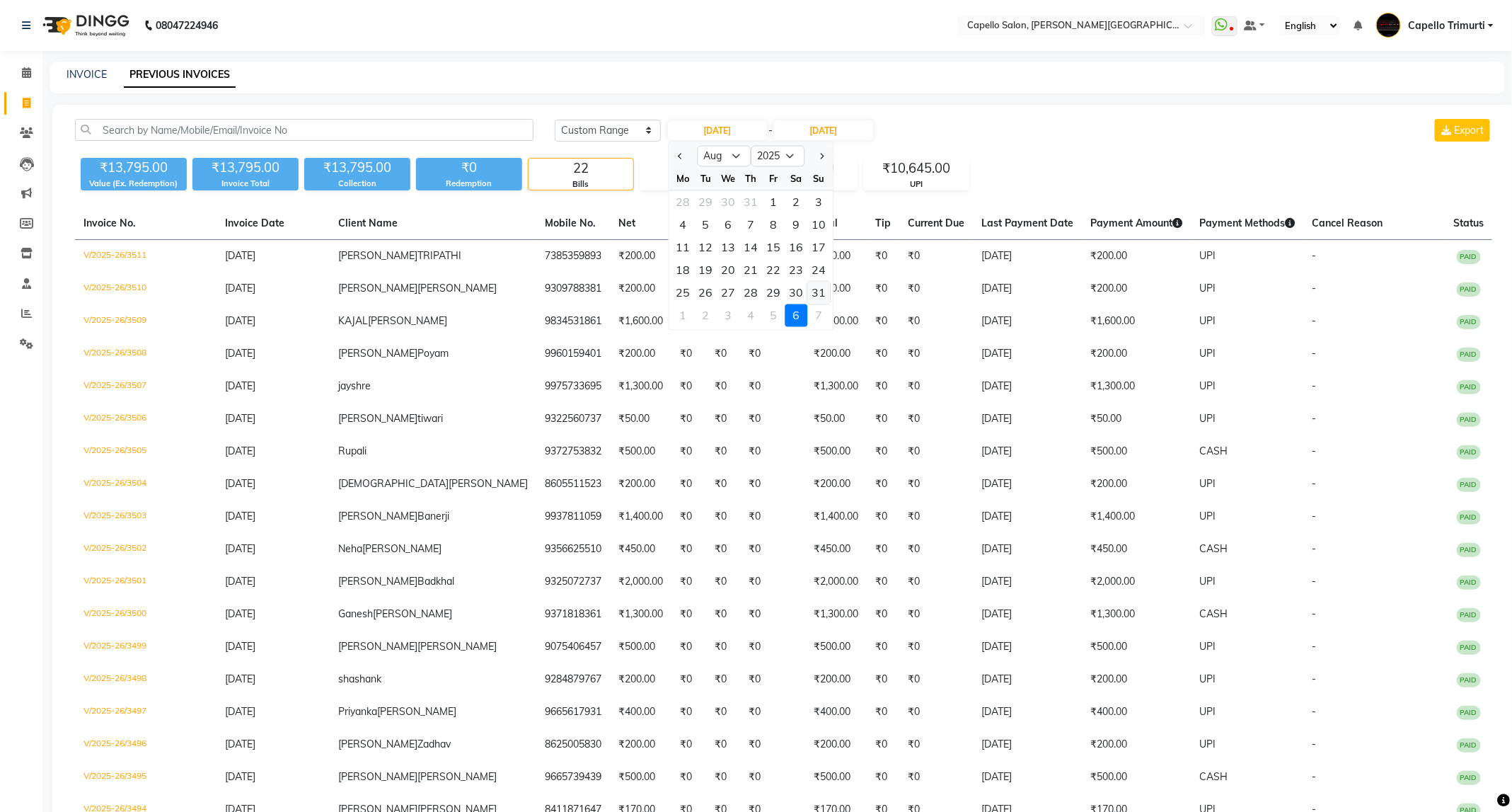
click at [816, 294] on div "31" at bounding box center [819, 293] width 23 height 23
type input "31-08-2025"
click at [826, 138] on input "06-09-2025" at bounding box center [824, 130] width 99 height 20
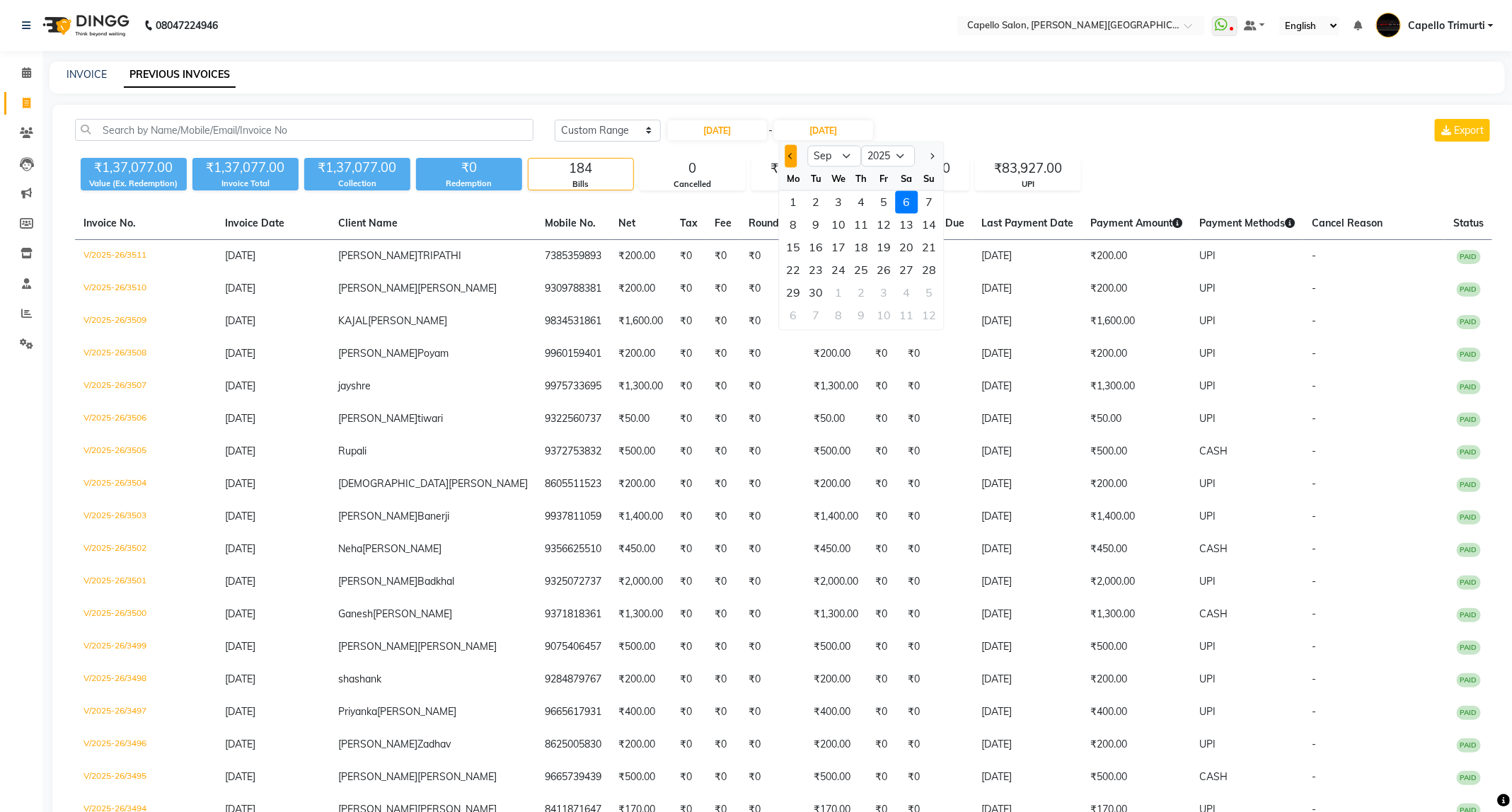
click at [794, 155] on button "Previous month" at bounding box center [791, 157] width 12 height 23
select select "8"
click at [926, 293] on div "31" at bounding box center [930, 293] width 23 height 23
type input "31-08-2025"
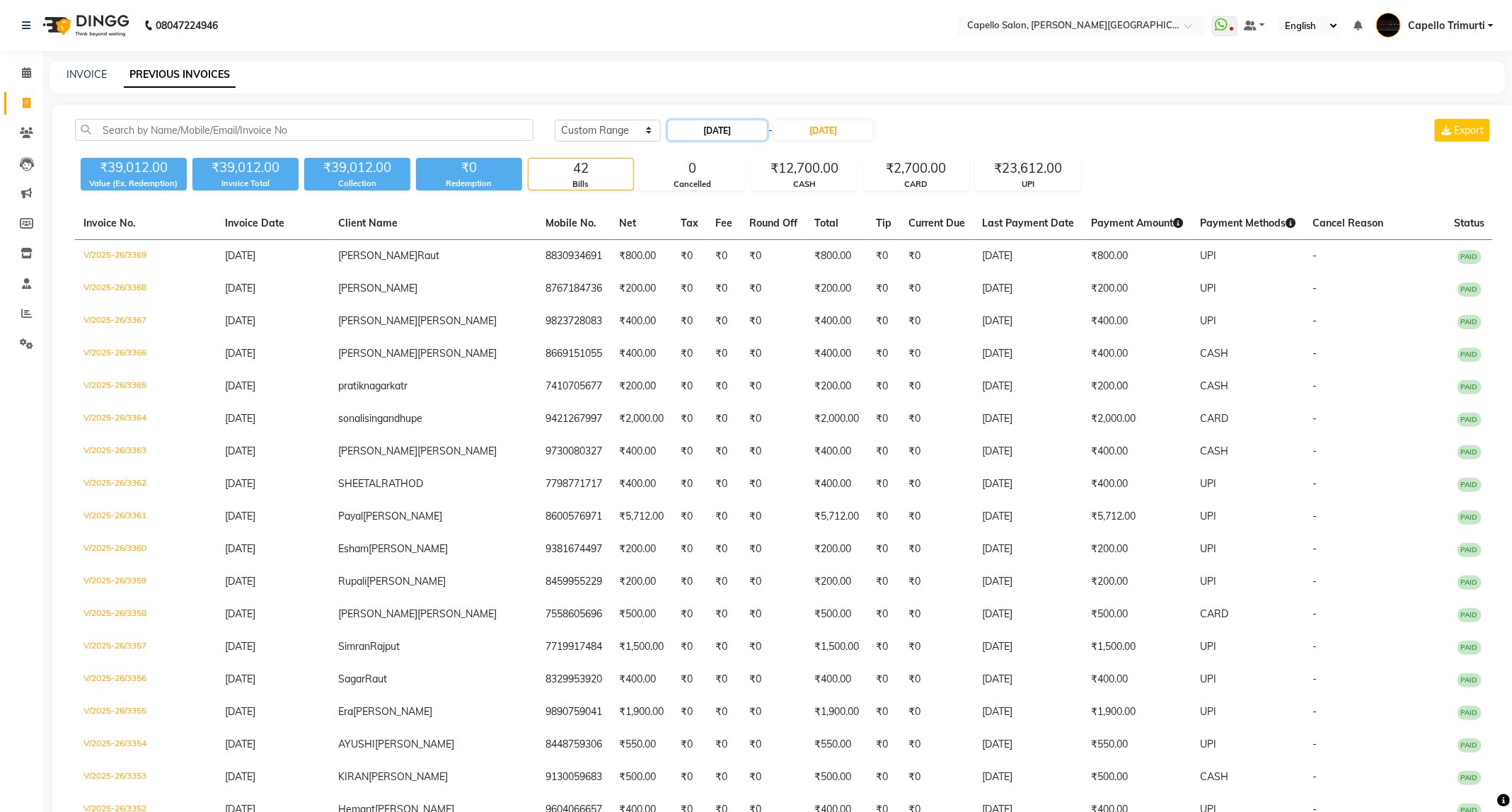
click at [732, 128] on input "31-08-2025" at bounding box center [718, 130] width 99 height 20
select select "8"
select select "2025"
click at [796, 295] on div "30" at bounding box center [797, 293] width 23 height 23
type input "30-08-2025"
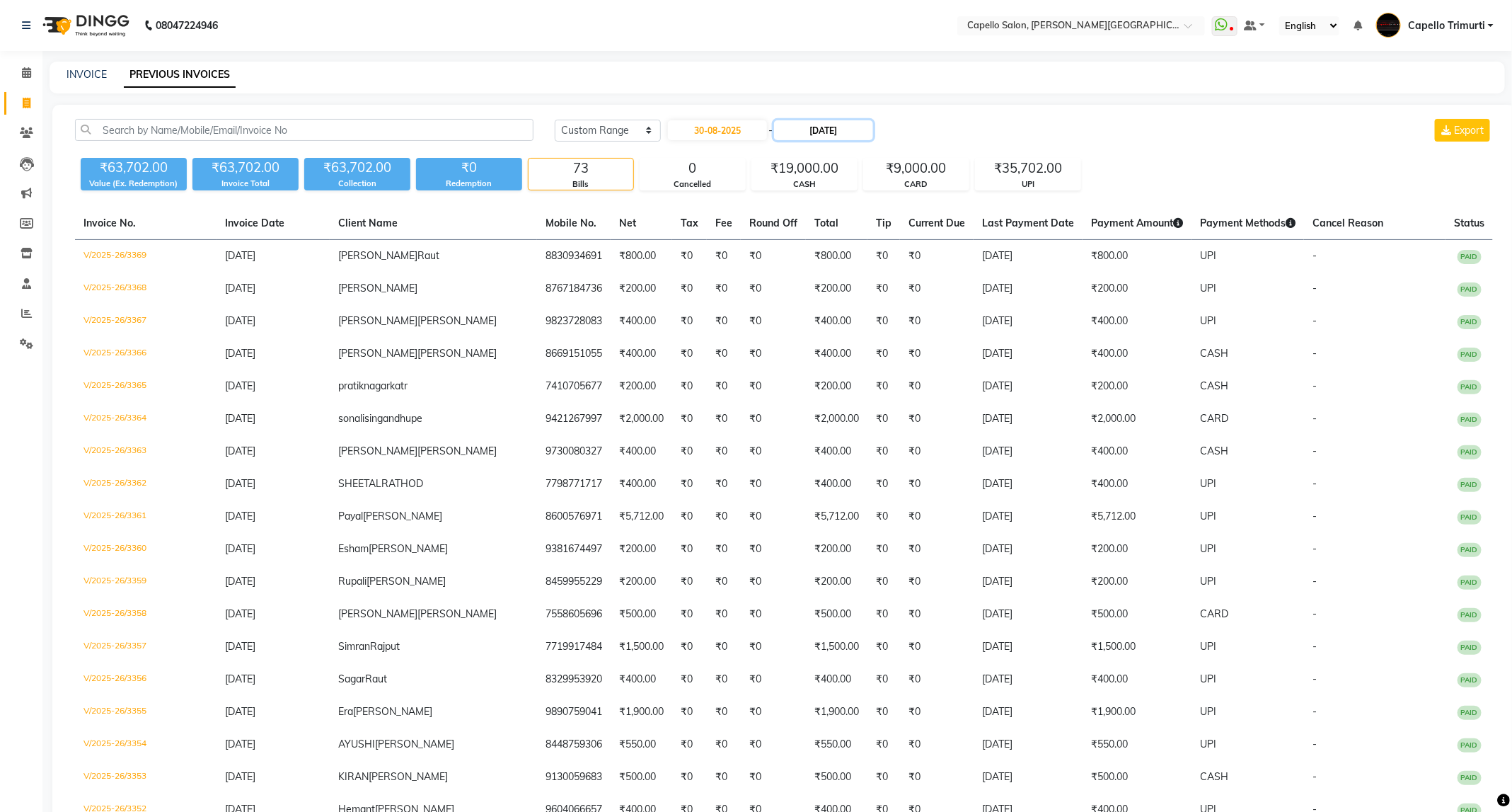
click at [835, 135] on input "31-08-2025" at bounding box center [824, 130] width 99 height 20
click at [900, 291] on div "30" at bounding box center [907, 293] width 23 height 23
type input "30-08-2025"
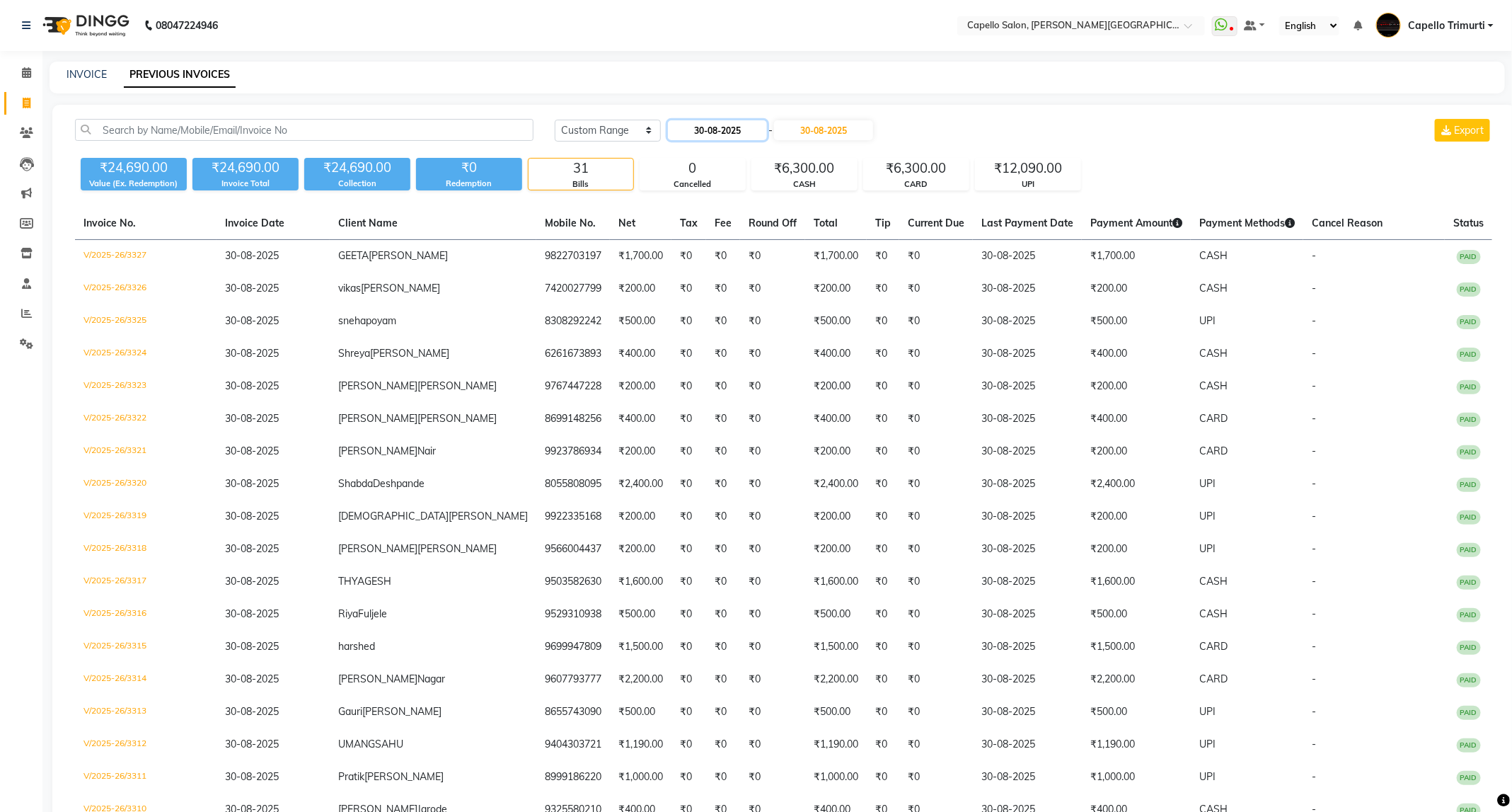
click at [717, 122] on input "30-08-2025" at bounding box center [718, 130] width 99 height 20
select select "8"
select select "2025"
click at [822, 156] on span "Next month" at bounding box center [820, 155] width 5 height 5
select select "9"
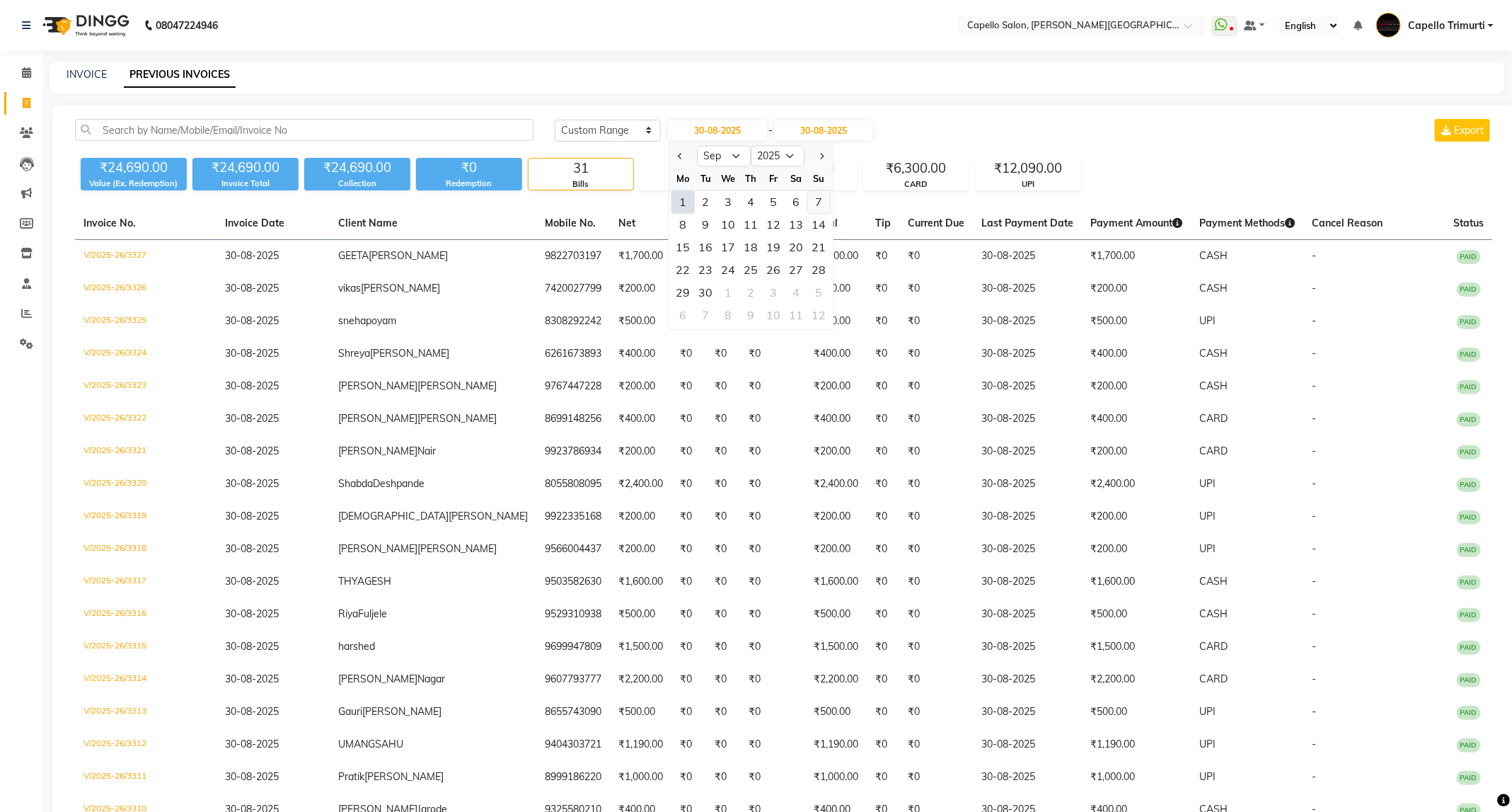
click at [813, 196] on div "7" at bounding box center [819, 203] width 23 height 23
type input "07-09-2025"
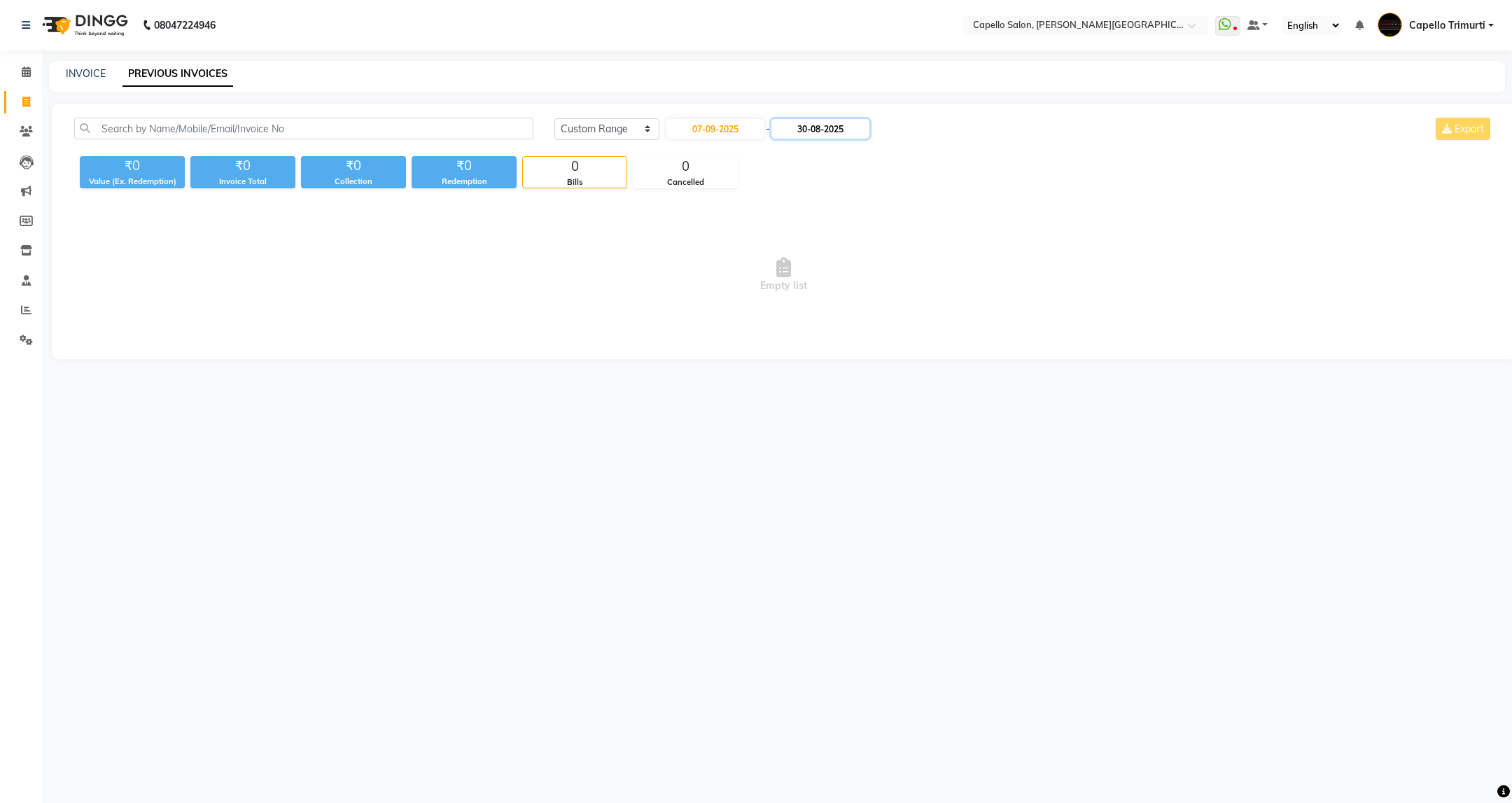
click at [828, 128] on input "30-08-2025" at bounding box center [821, 129] width 98 height 20
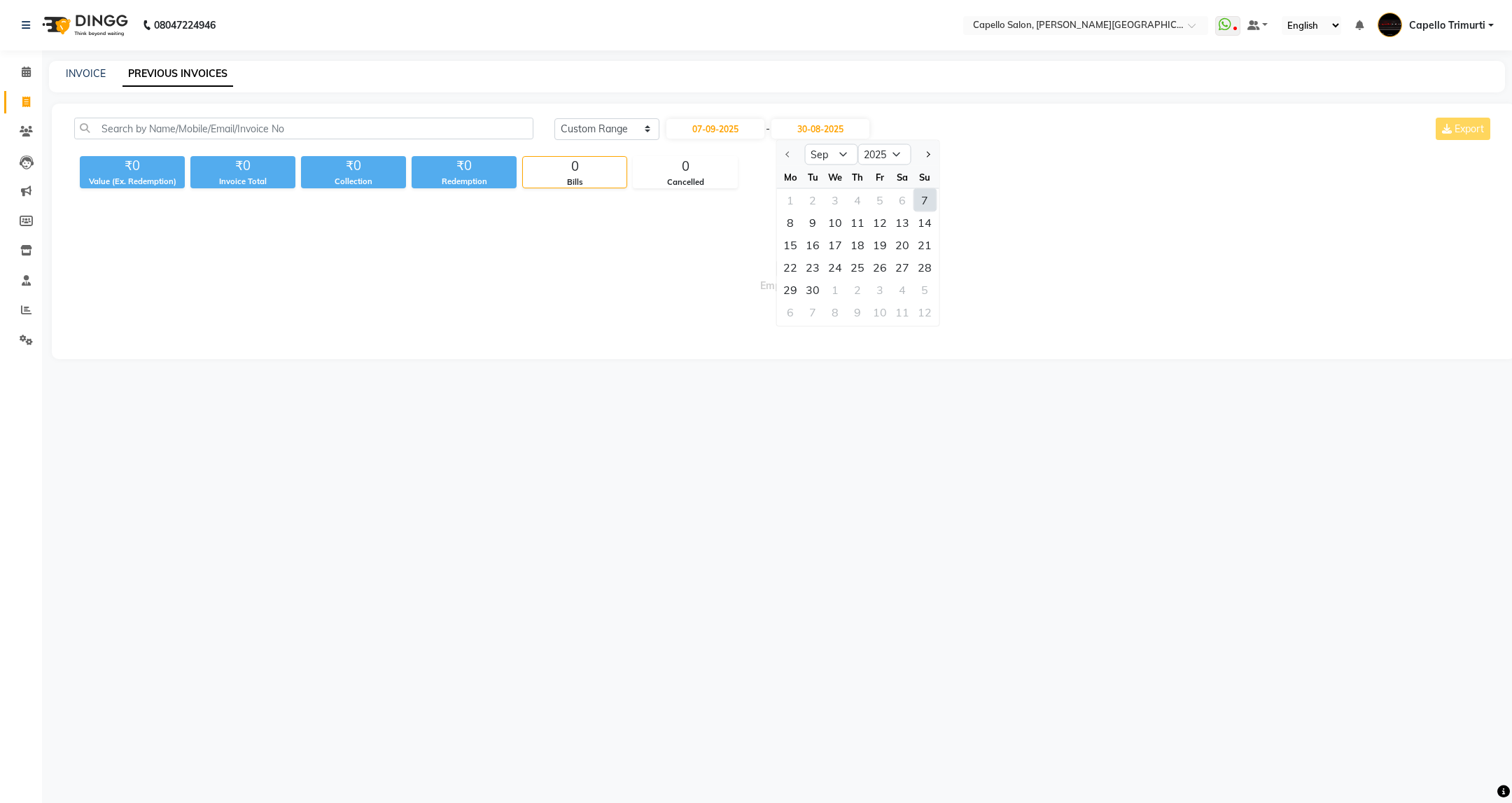
click at [927, 191] on div "7" at bounding box center [925, 200] width 23 height 23
type input "07-09-2025"
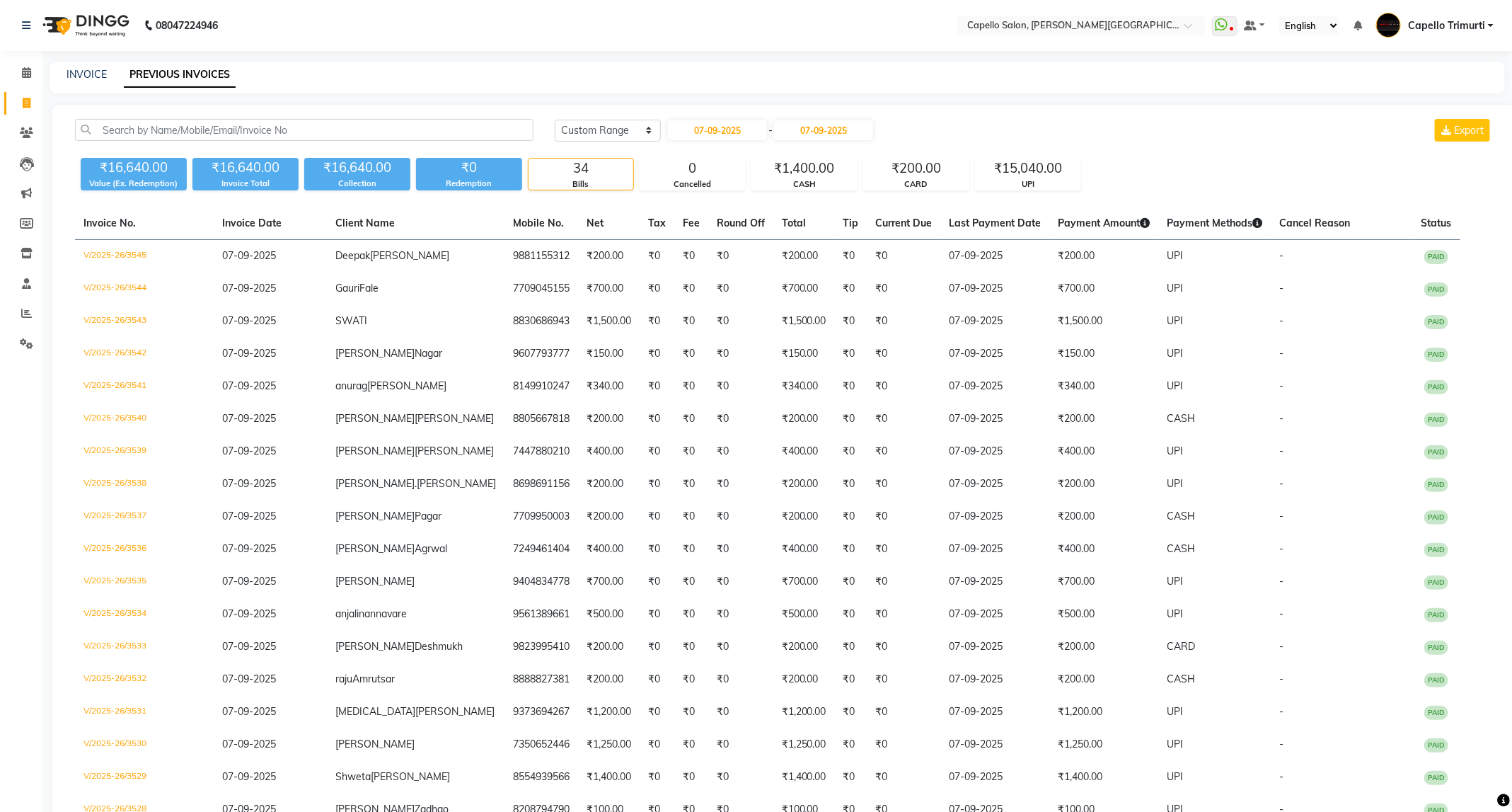
click at [745, 115] on div "Today Yesterday Custom Range 07-09-2025 - 07-09-2025 Export ₹16,640.00 Value (E…" at bounding box center [784, 753] width 1463 height 1298
click at [745, 132] on input "07-09-2025" at bounding box center [718, 130] width 99 height 20
select select "9"
select select "2025"
click at [793, 204] on div "6" at bounding box center [797, 203] width 23 height 23
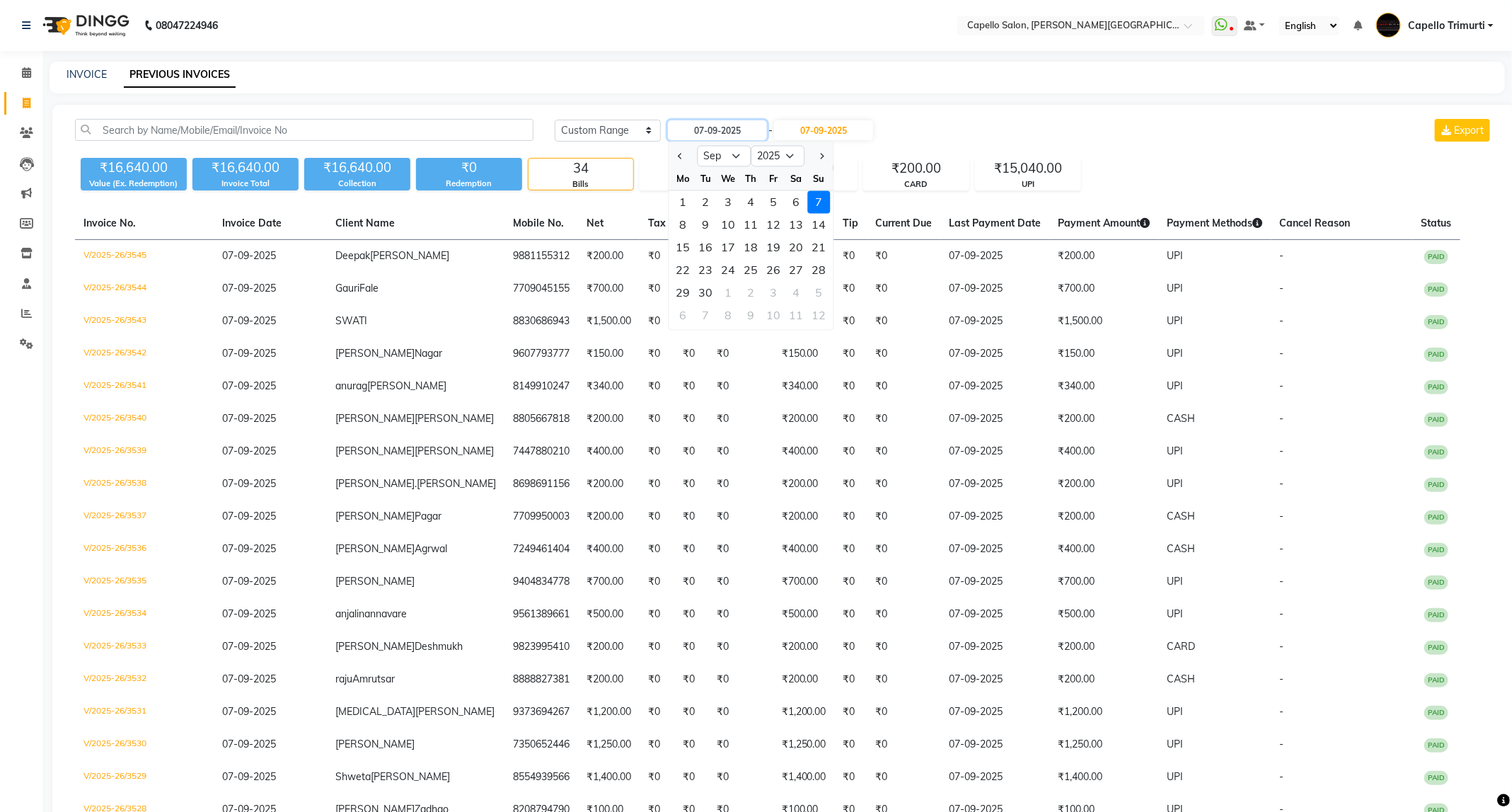
type input "06-09-2025"
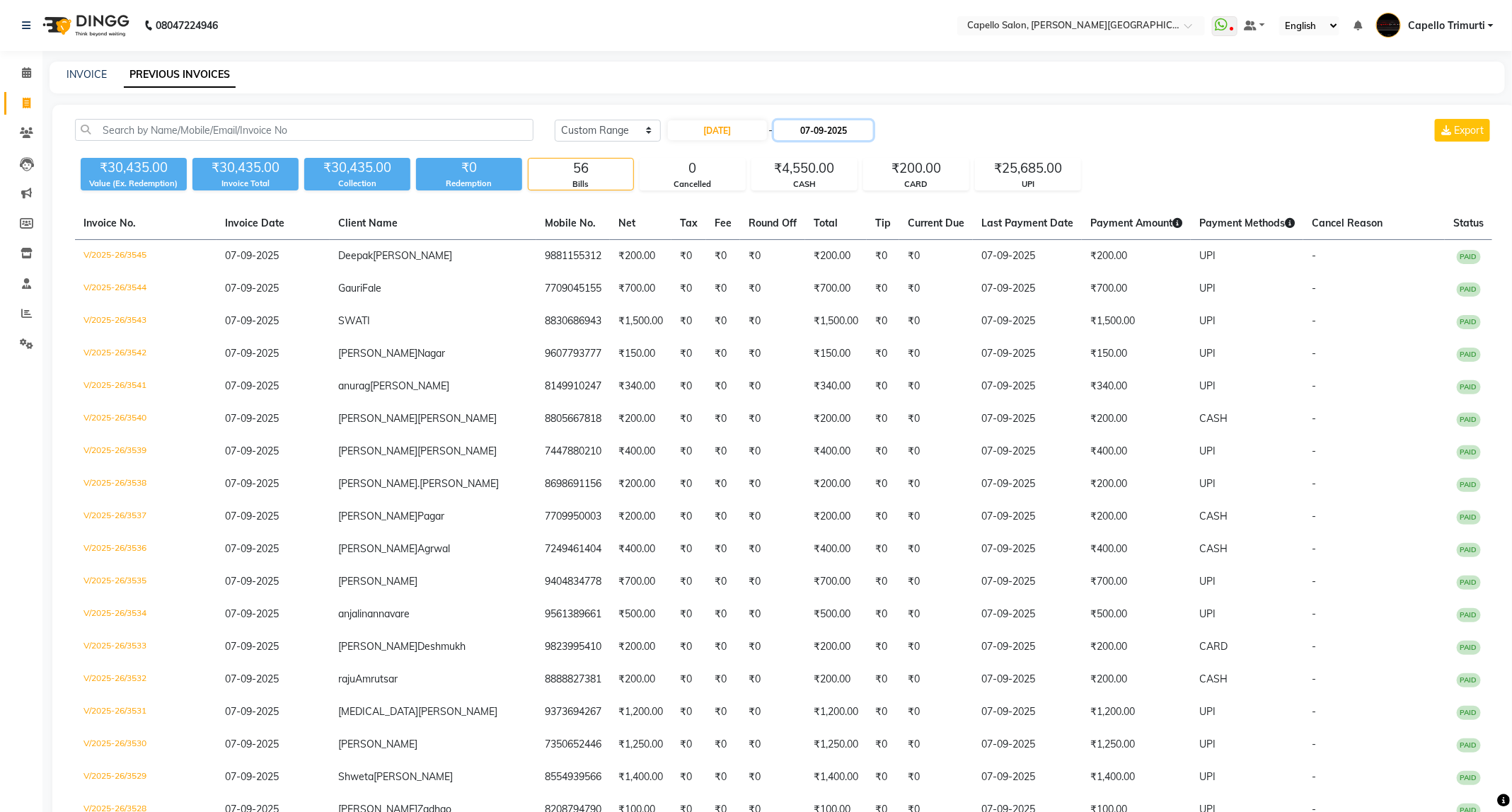
click at [831, 128] on input "07-09-2025" at bounding box center [824, 130] width 99 height 20
click at [898, 204] on div "6" at bounding box center [907, 203] width 23 height 23
type input "06-09-2025"
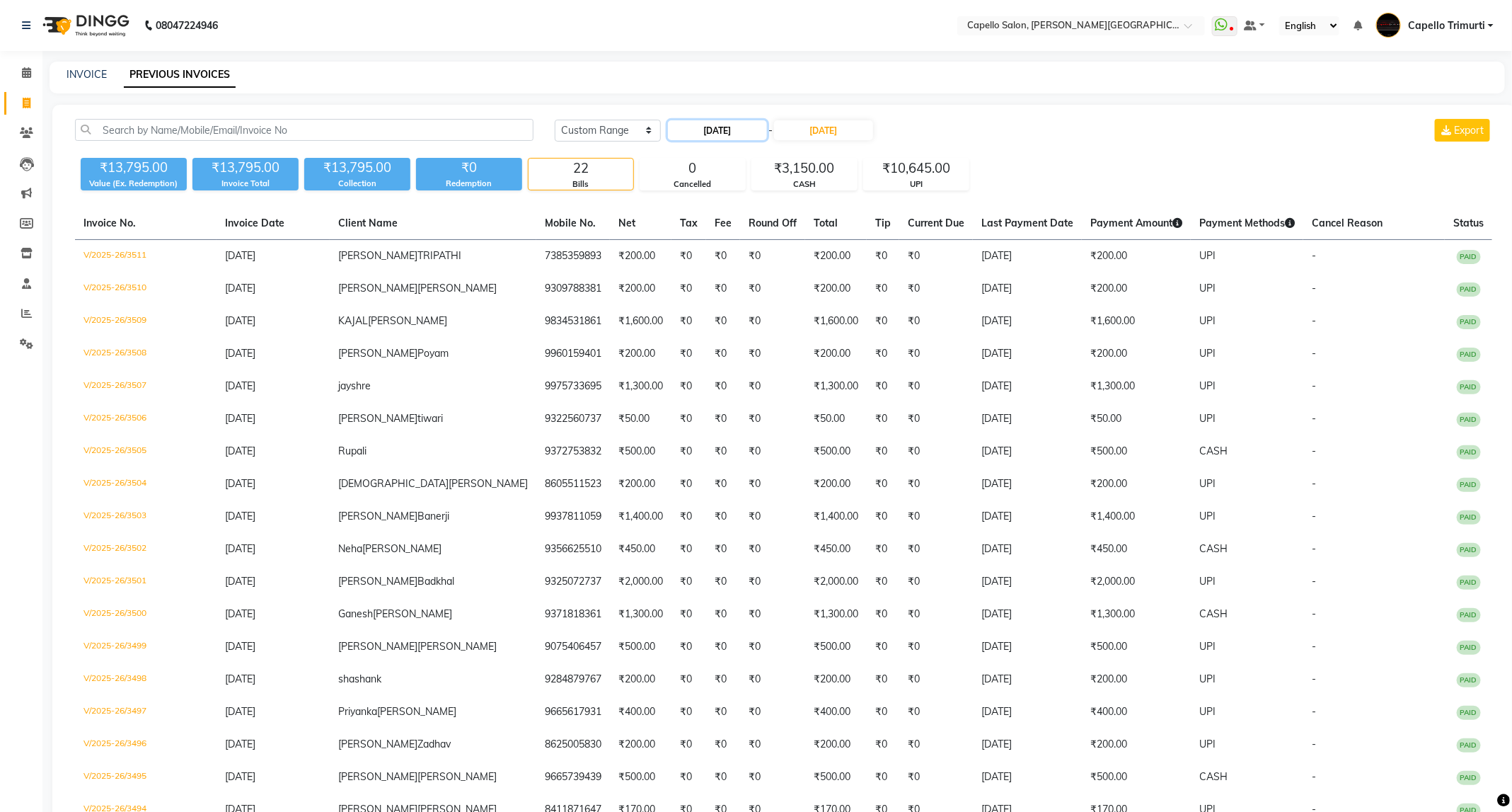
click at [718, 132] on input "06-09-2025" at bounding box center [718, 130] width 99 height 20
select select "9"
select select "2025"
click at [826, 206] on div "7" at bounding box center [819, 203] width 23 height 23
type input "07-09-2025"
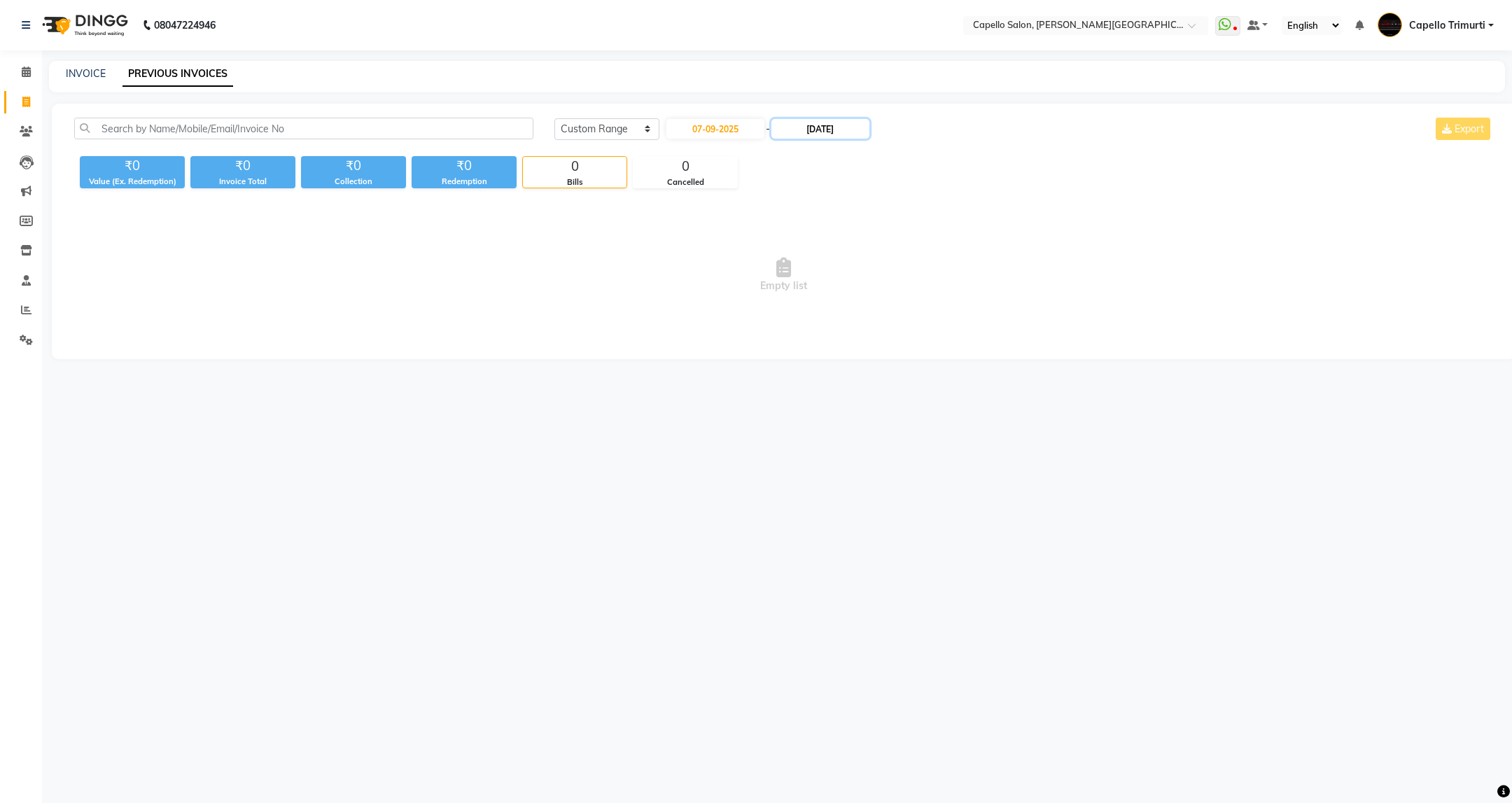
click at [832, 124] on input "06-09-2025" at bounding box center [821, 129] width 98 height 20
click at [920, 198] on div "7" at bounding box center [925, 200] width 23 height 23
type input "07-09-2025"
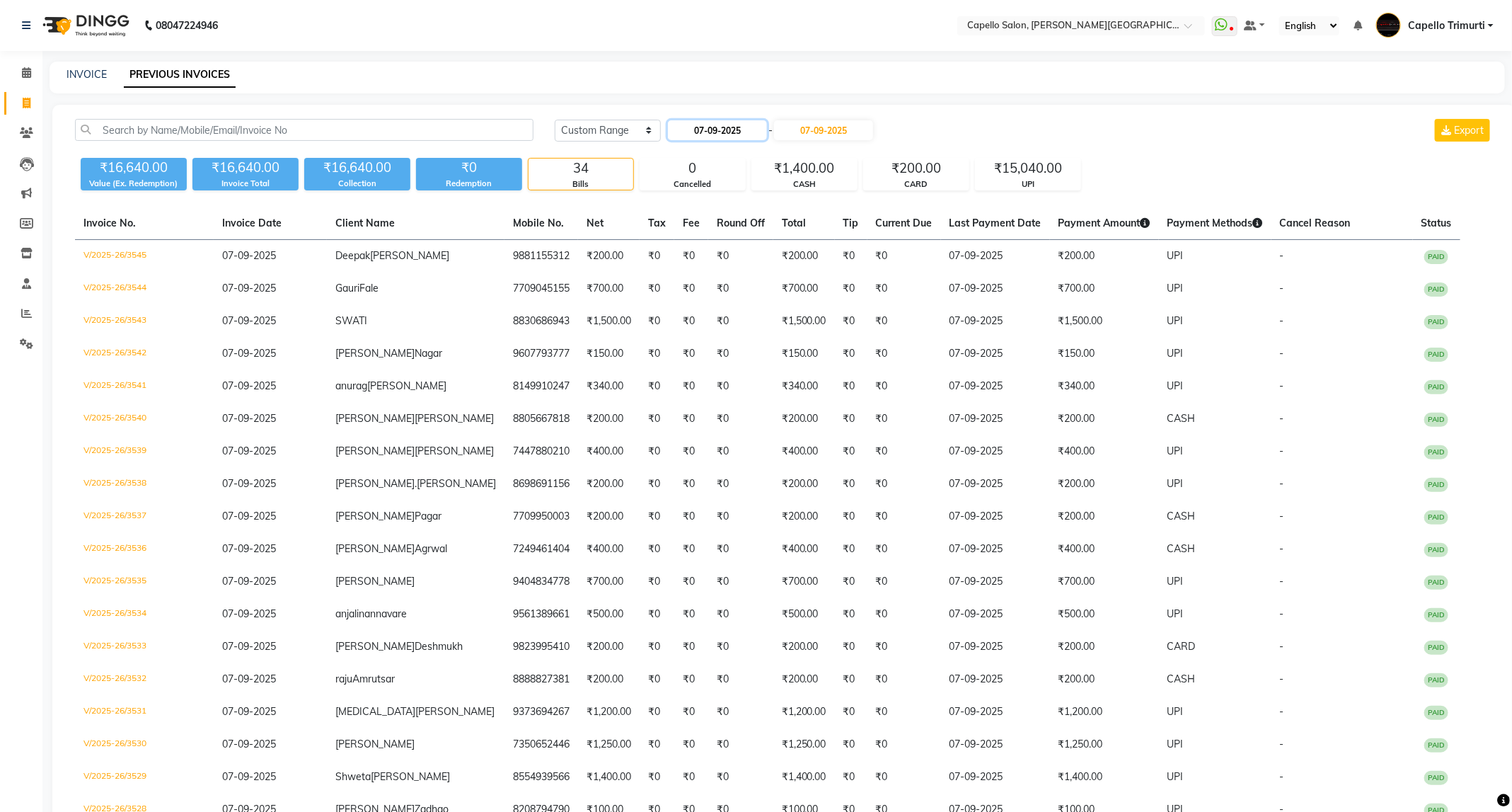
click at [746, 129] on input "07-09-2025" at bounding box center [718, 130] width 99 height 20
select select "9"
select select "2025"
click at [677, 162] on button "Previous month" at bounding box center [681, 157] width 12 height 23
select select "8"
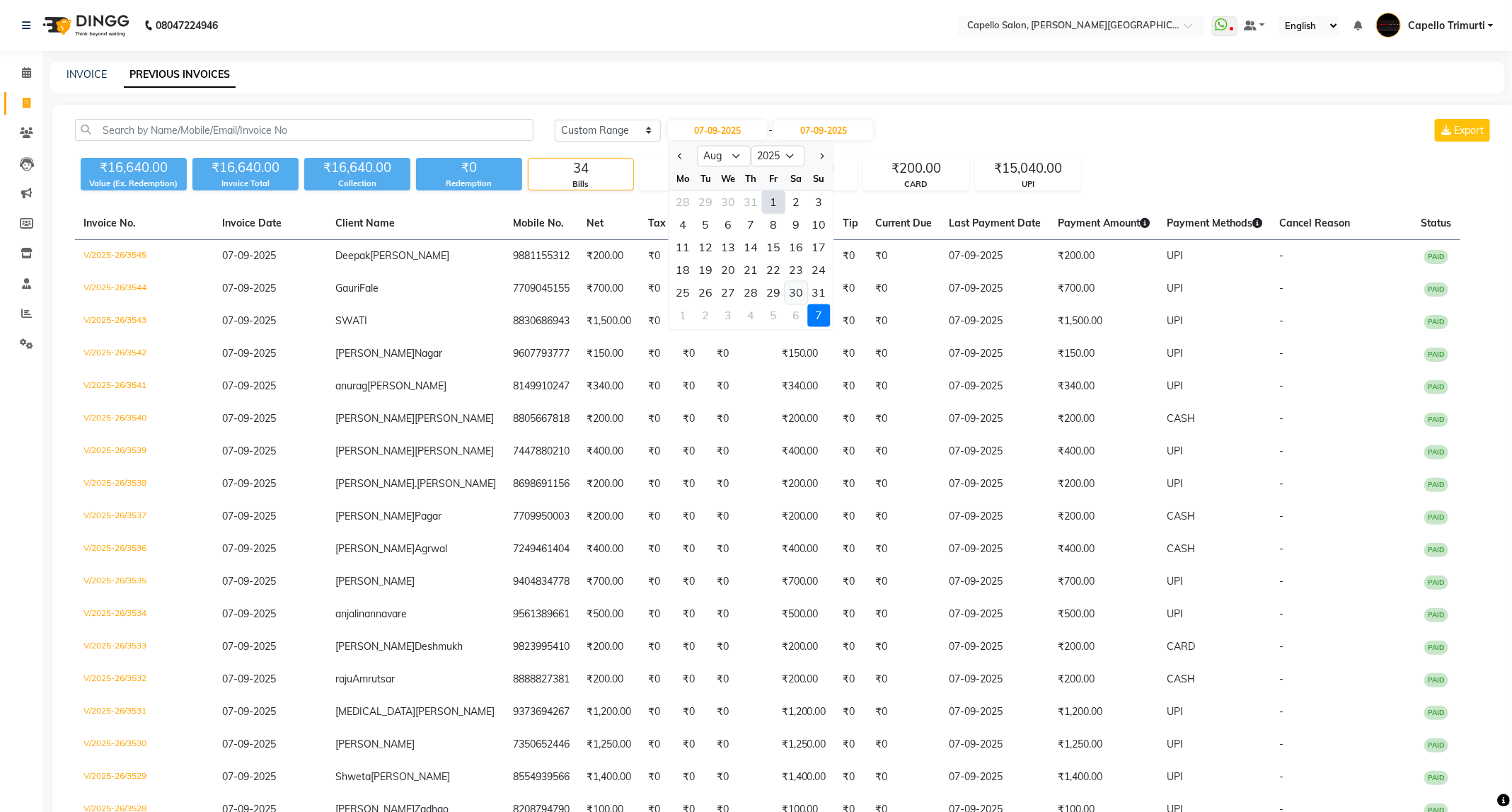
click at [793, 293] on div "30" at bounding box center [797, 293] width 23 height 23
type input "30-08-2025"
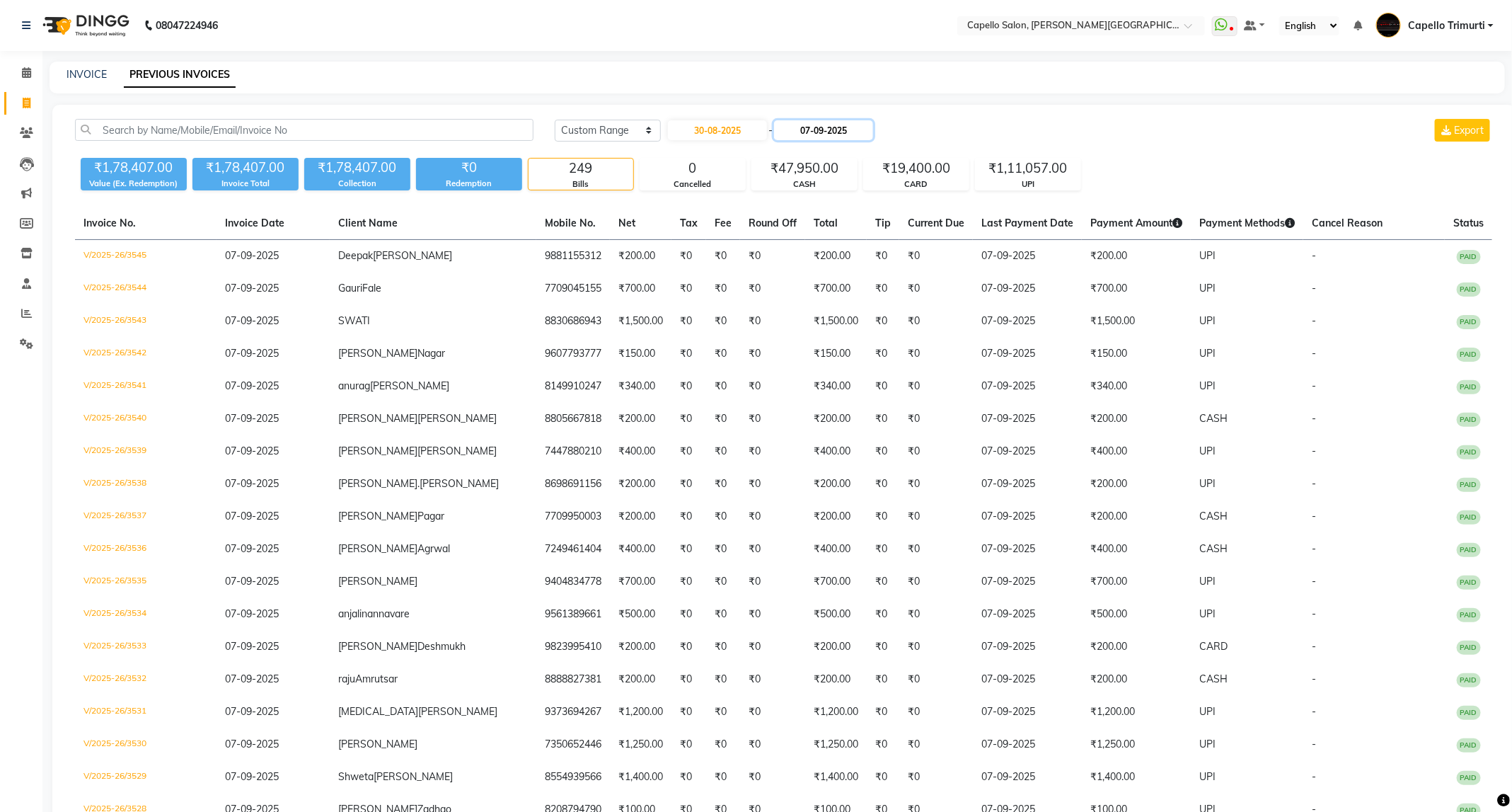
click at [819, 128] on input "07-09-2025" at bounding box center [824, 130] width 99 height 20
click at [793, 156] on button "Previous month" at bounding box center [791, 157] width 12 height 23
select select "8"
click at [916, 291] on div "30" at bounding box center [907, 293] width 23 height 23
type input "30-08-2025"
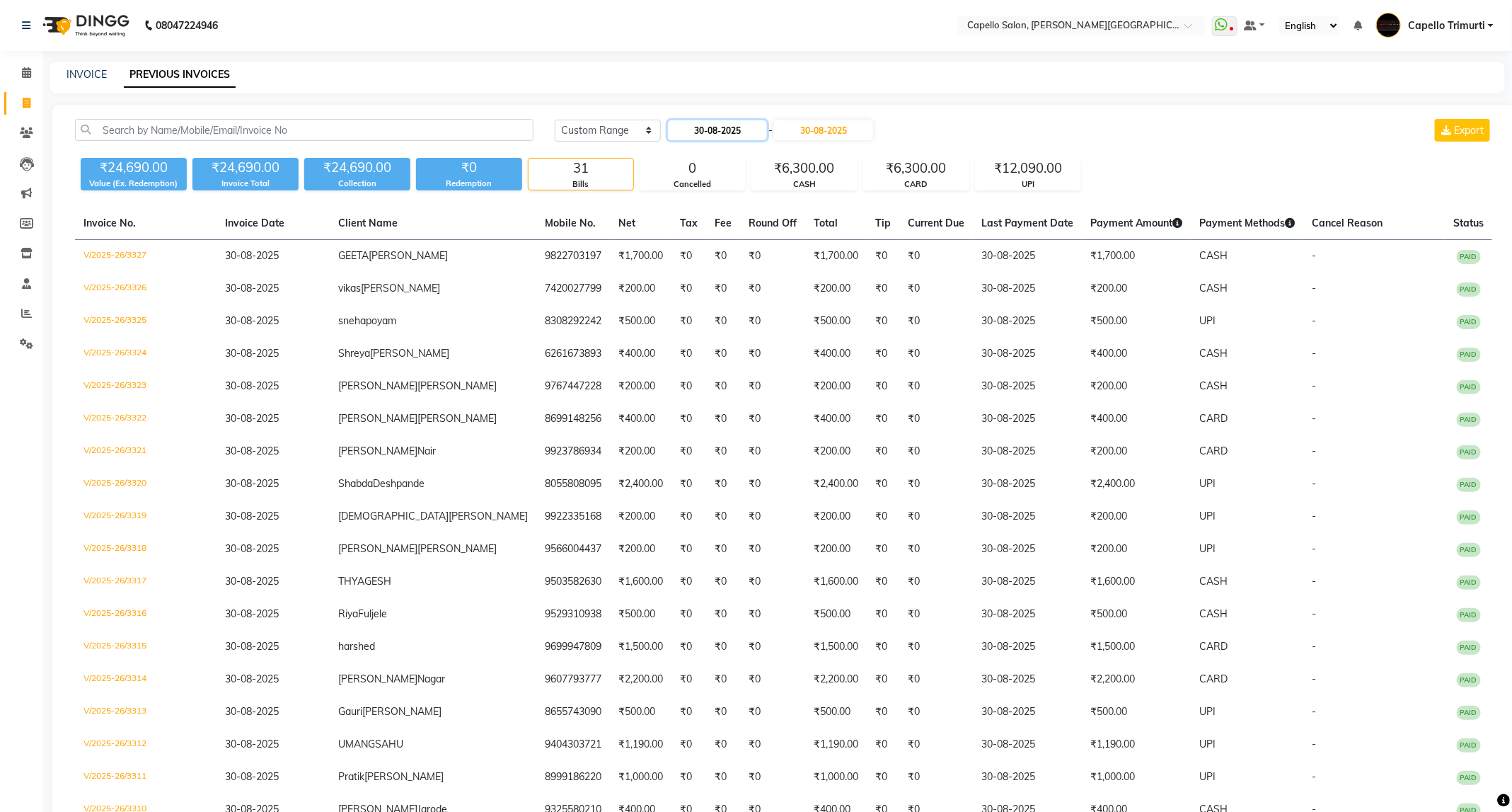
click at [735, 128] on input "30-08-2025" at bounding box center [718, 130] width 99 height 20
select select "8"
select select "2025"
click at [816, 294] on div "31" at bounding box center [819, 293] width 23 height 23
type input "31-08-2025"
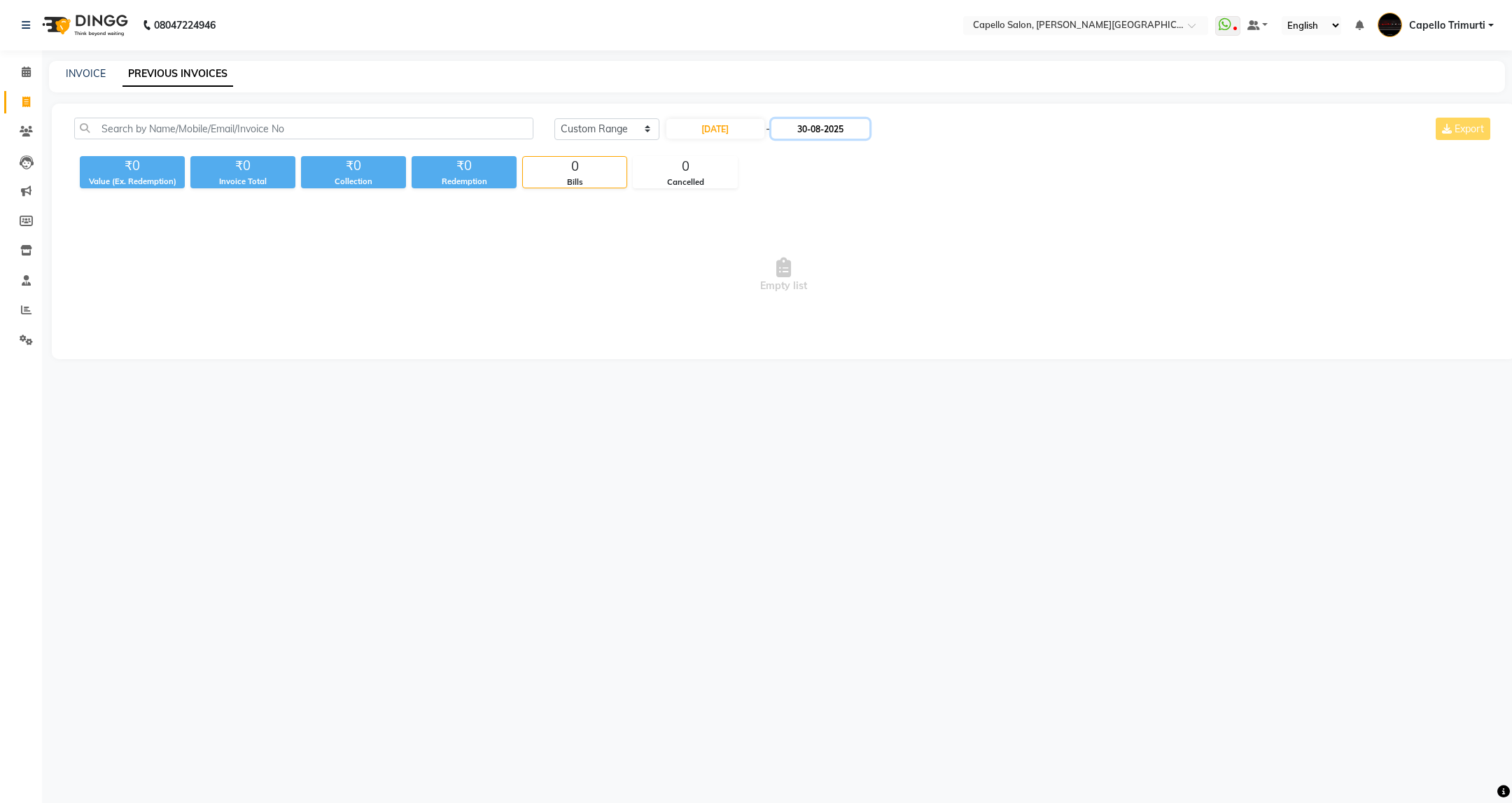
click at [842, 136] on input "30-08-2025" at bounding box center [821, 129] width 98 height 20
click at [924, 290] on div "31" at bounding box center [925, 290] width 23 height 23
type input "31-08-2025"
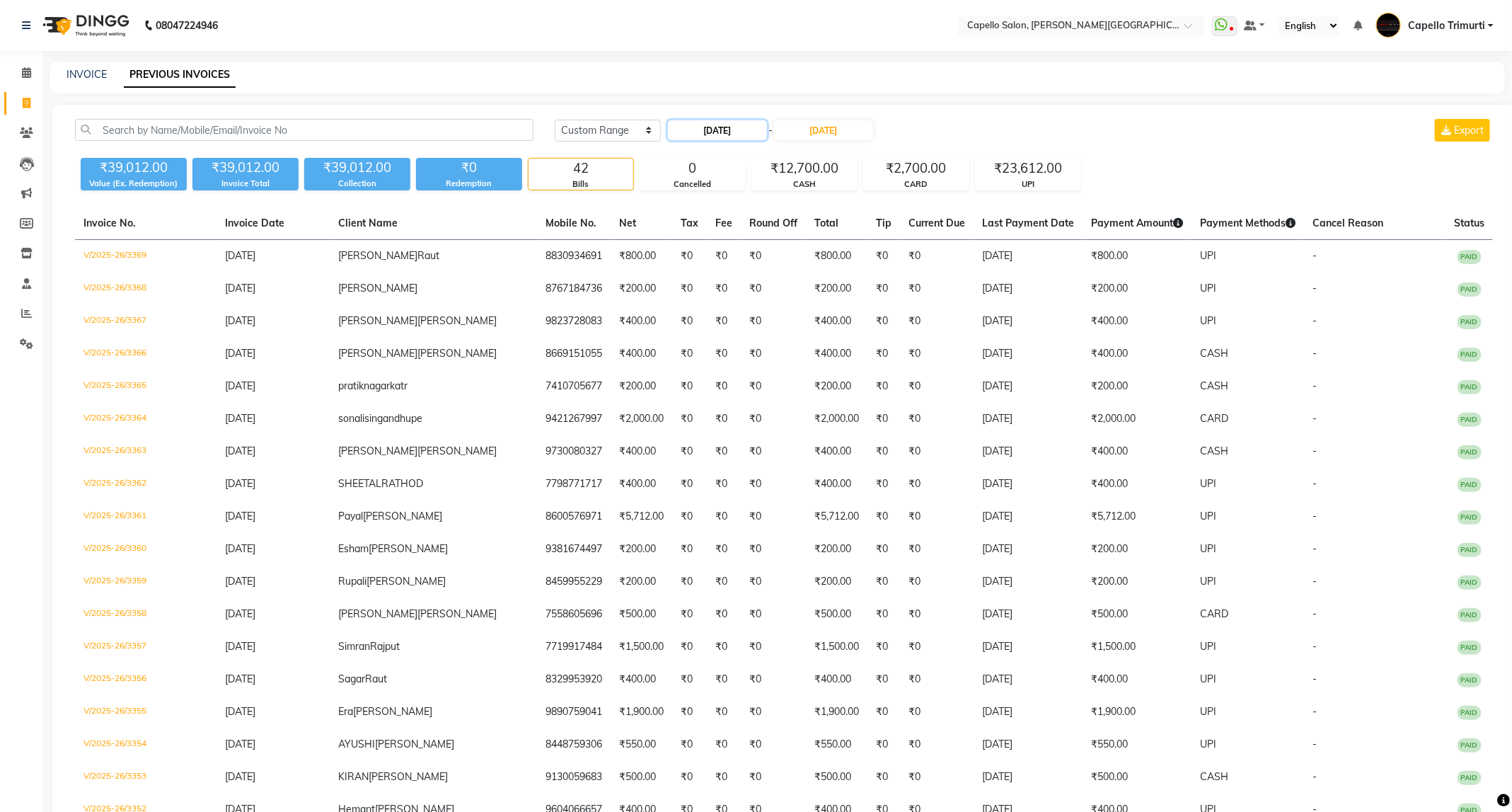
click at [758, 138] on input "31-08-2025" at bounding box center [718, 130] width 99 height 20
select select "8"
select select "2025"
click at [822, 153] on span "Next month" at bounding box center [820, 155] width 5 height 5
select select "9"
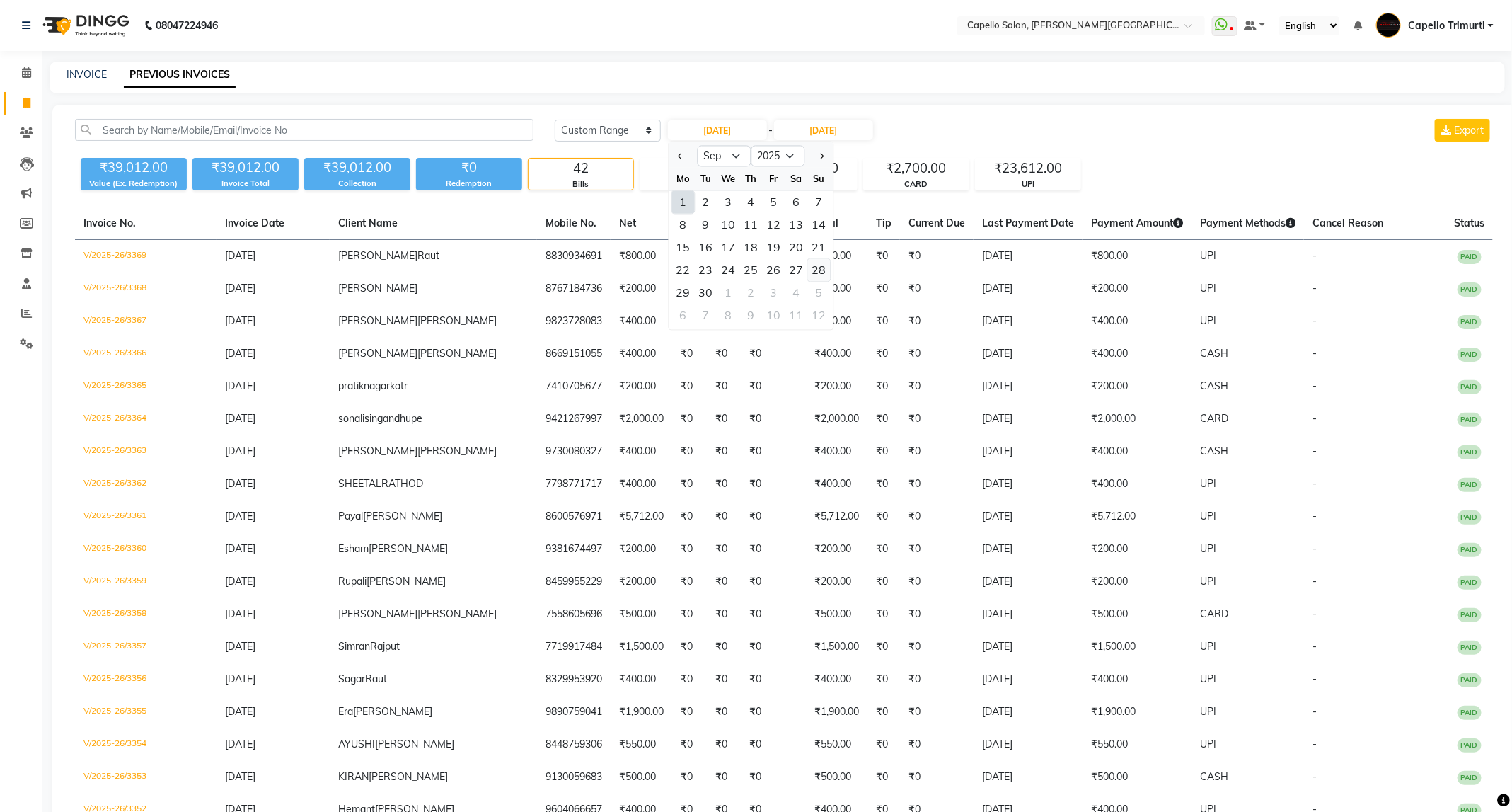
click at [819, 268] on div "28" at bounding box center [819, 271] width 23 height 23
type input "28-09-2025"
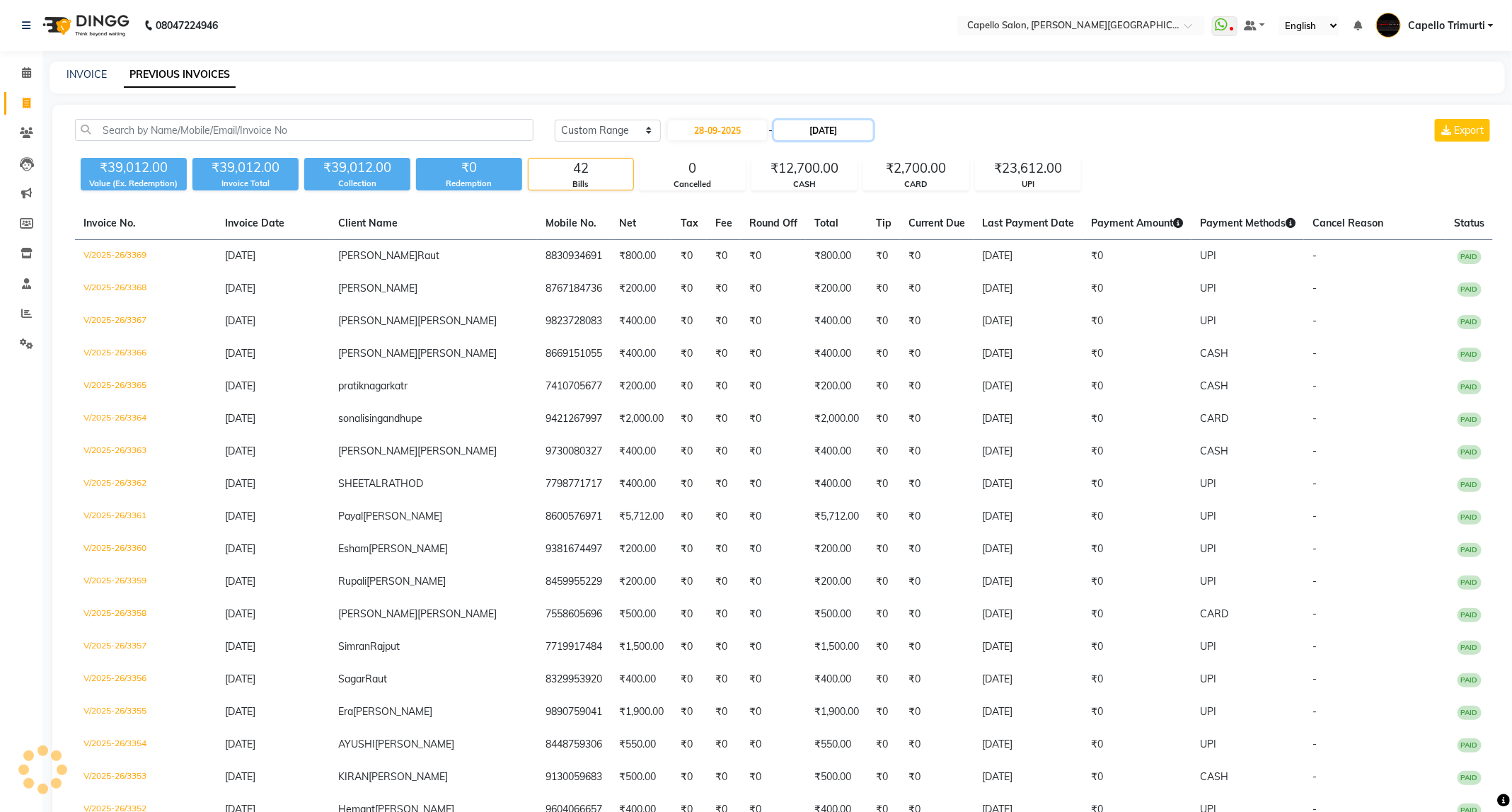
click at [862, 125] on input "31-08-2025" at bounding box center [824, 130] width 99 height 20
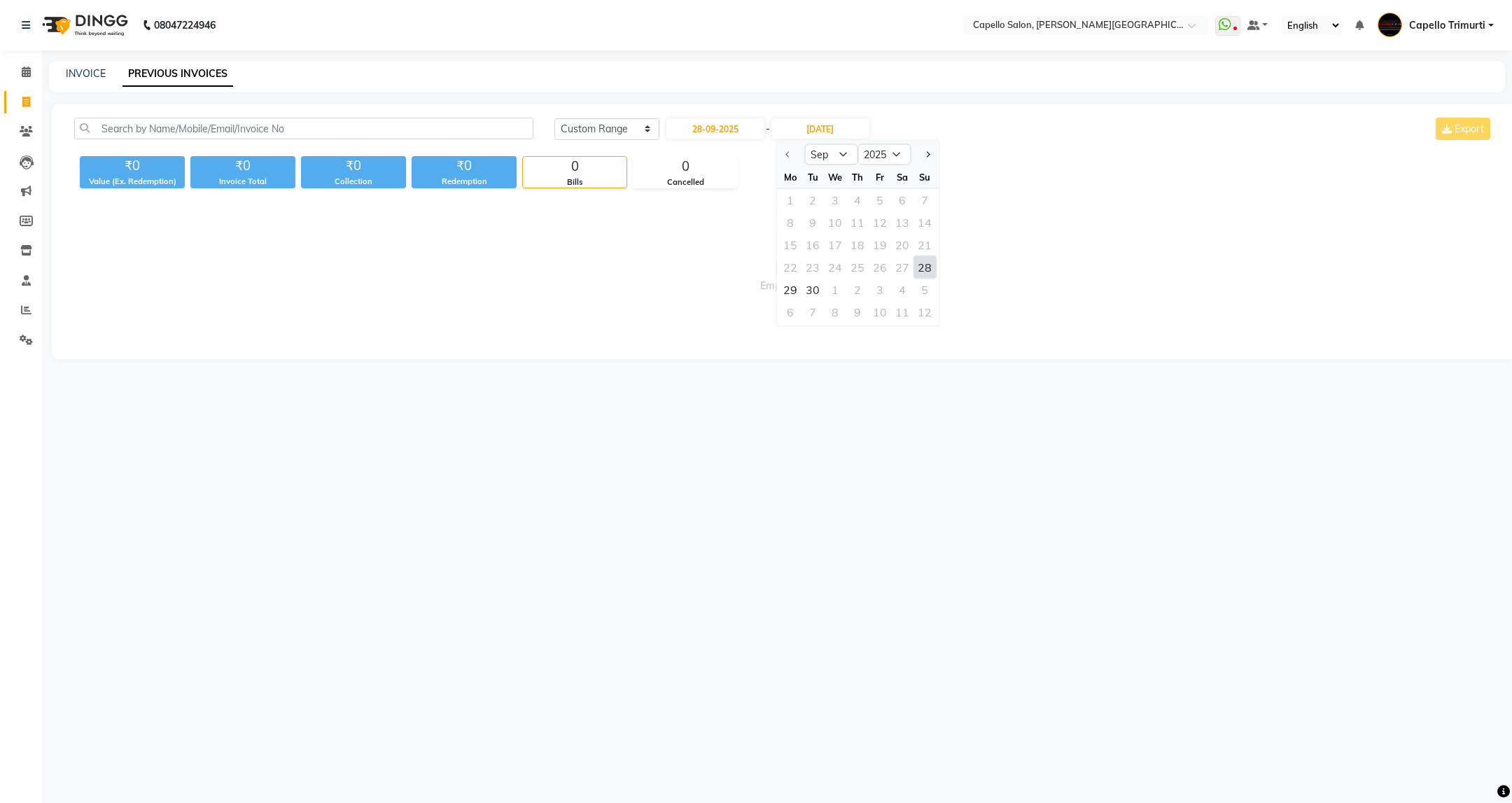
click at [925, 277] on div "28" at bounding box center [925, 268] width 23 height 23
type input "28-09-2025"
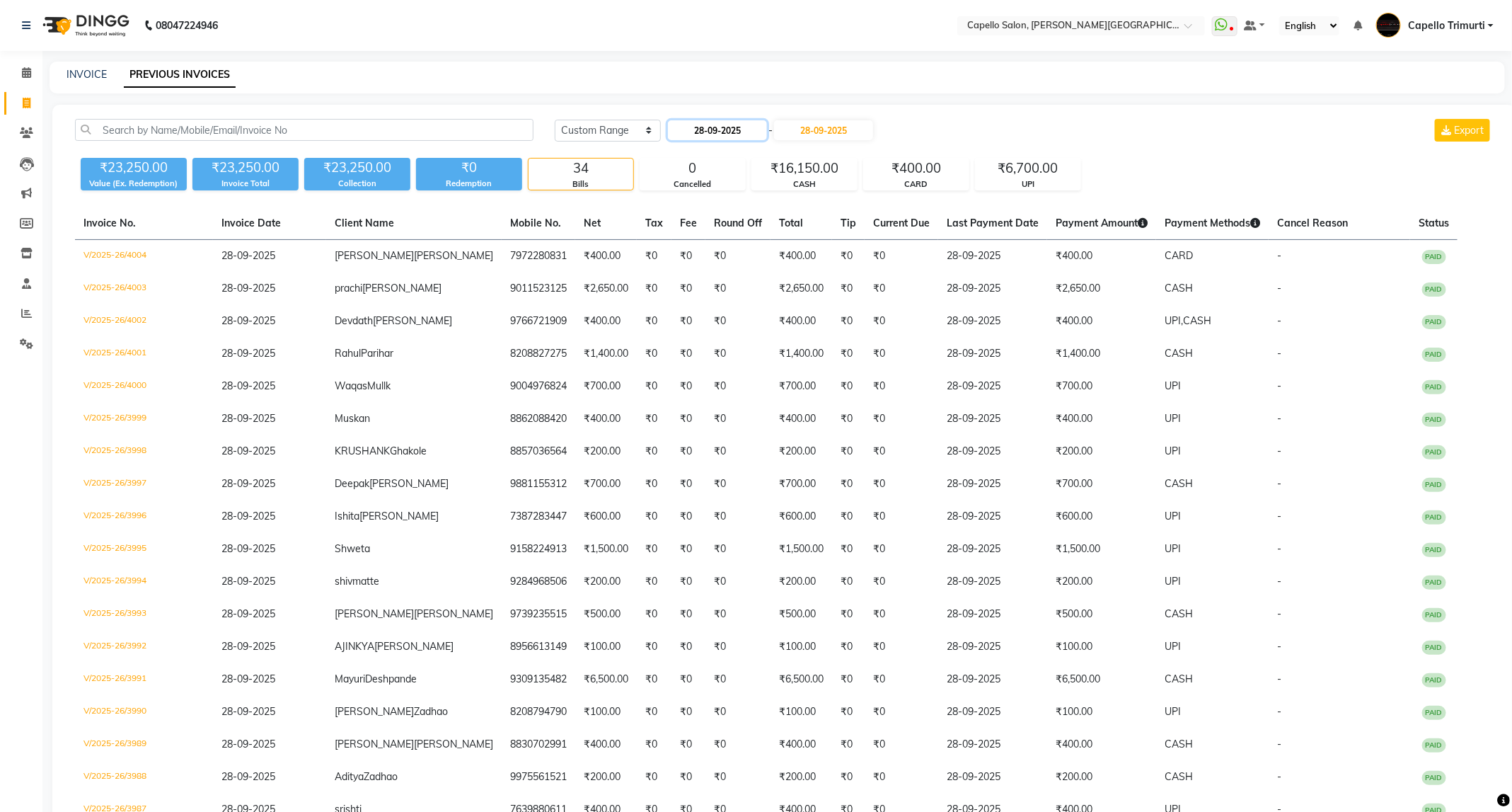
click at [730, 122] on input "28-09-2025" at bounding box center [718, 130] width 99 height 20
select select "9"
select select "2025"
click at [677, 167] on div "Mo" at bounding box center [683, 179] width 23 height 23
click at [677, 161] on button "Previous month" at bounding box center [681, 157] width 12 height 23
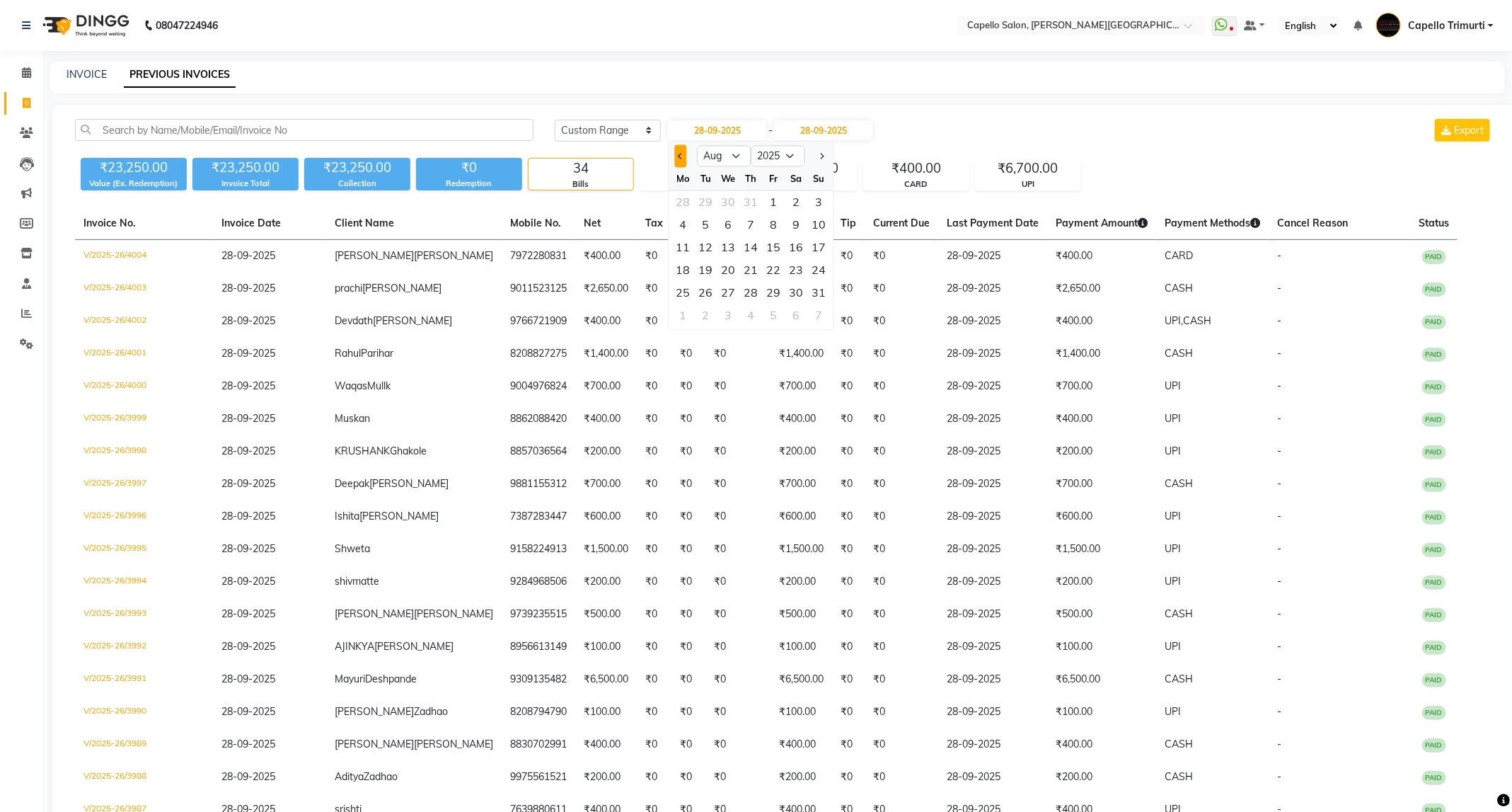
click at [677, 161] on button "Previous month" at bounding box center [681, 157] width 12 height 23
select select "7"
click at [818, 272] on div "27" at bounding box center [819, 271] width 23 height 23
type input "27-07-2025"
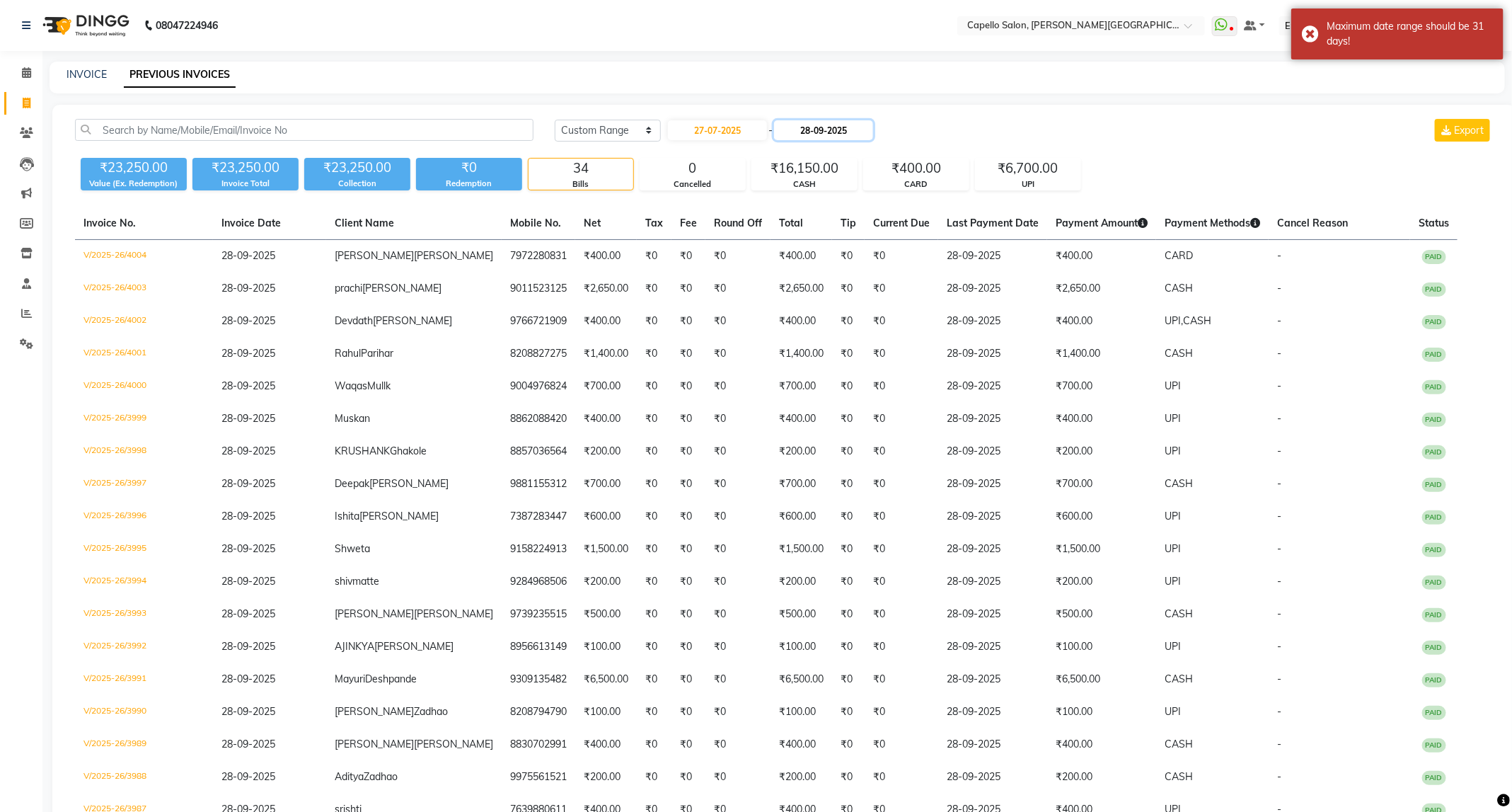
click at [839, 136] on input "28-09-2025" at bounding box center [824, 130] width 99 height 20
click at [793, 153] on span "Previous month" at bounding box center [790, 155] width 5 height 5
select select "7"
click at [934, 264] on div "27" at bounding box center [930, 271] width 23 height 23
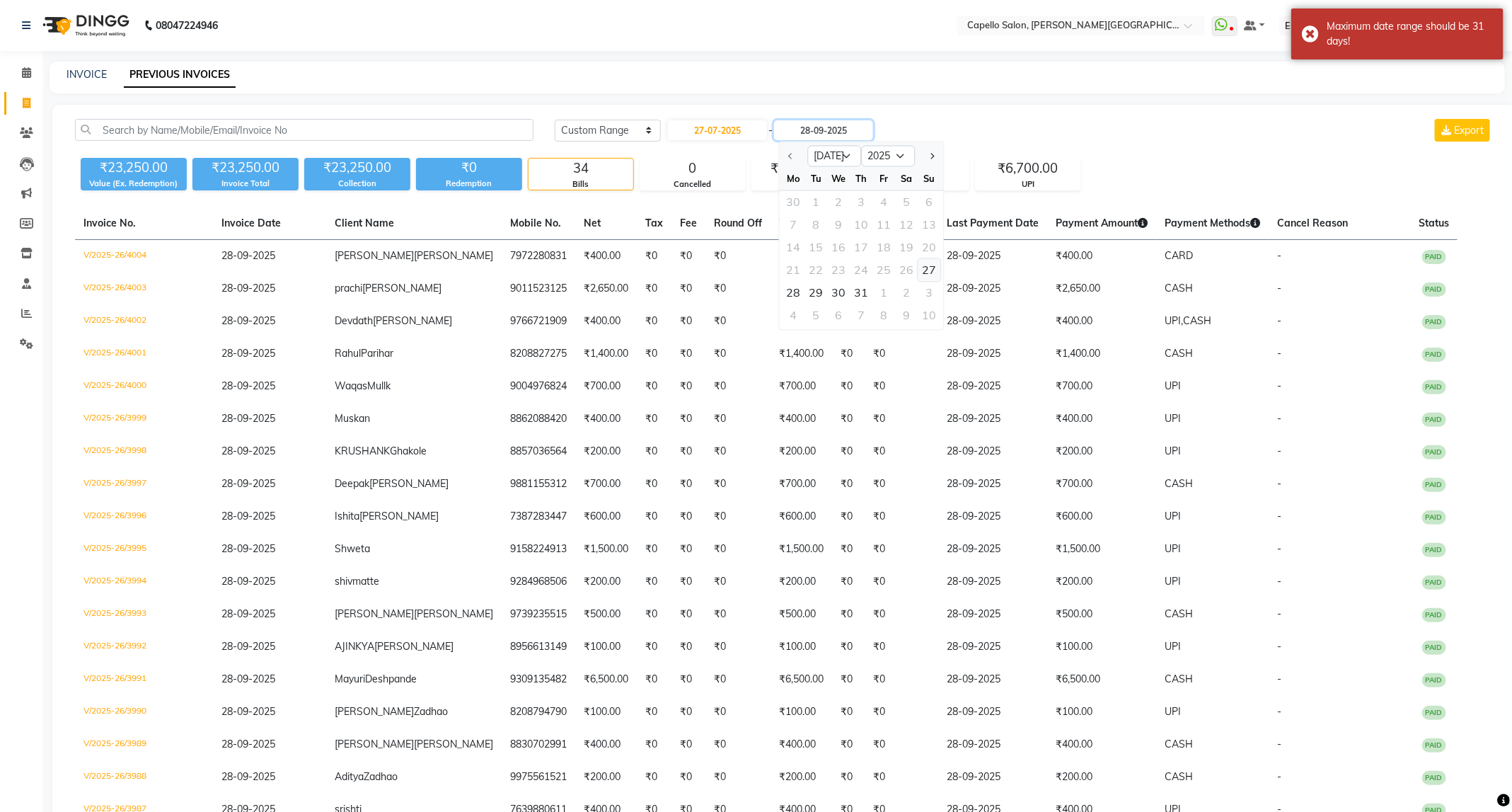
type input "27-07-2025"
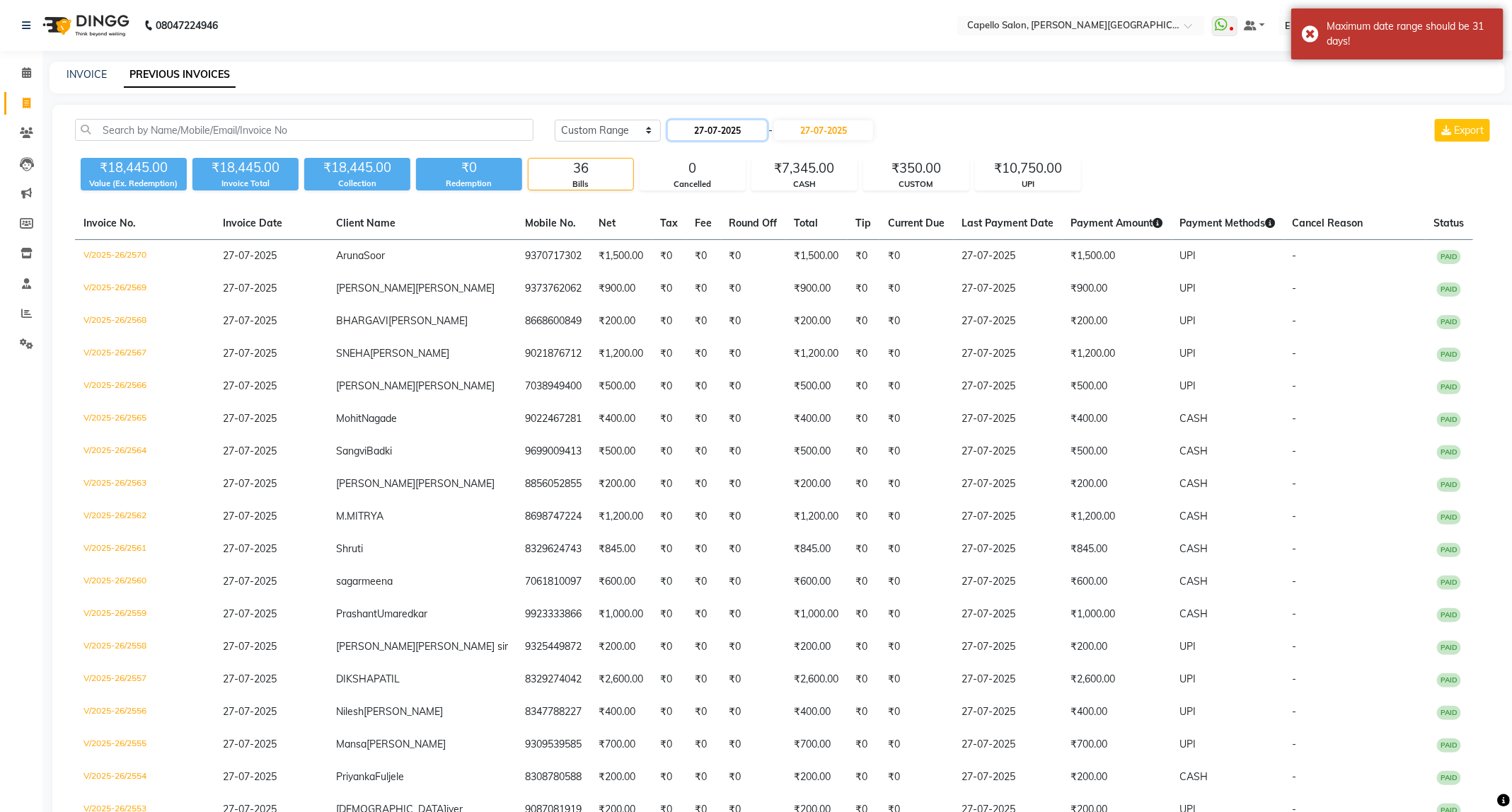
click at [731, 132] on input "27-07-2025" at bounding box center [718, 130] width 99 height 20
select select "7"
select select "2025"
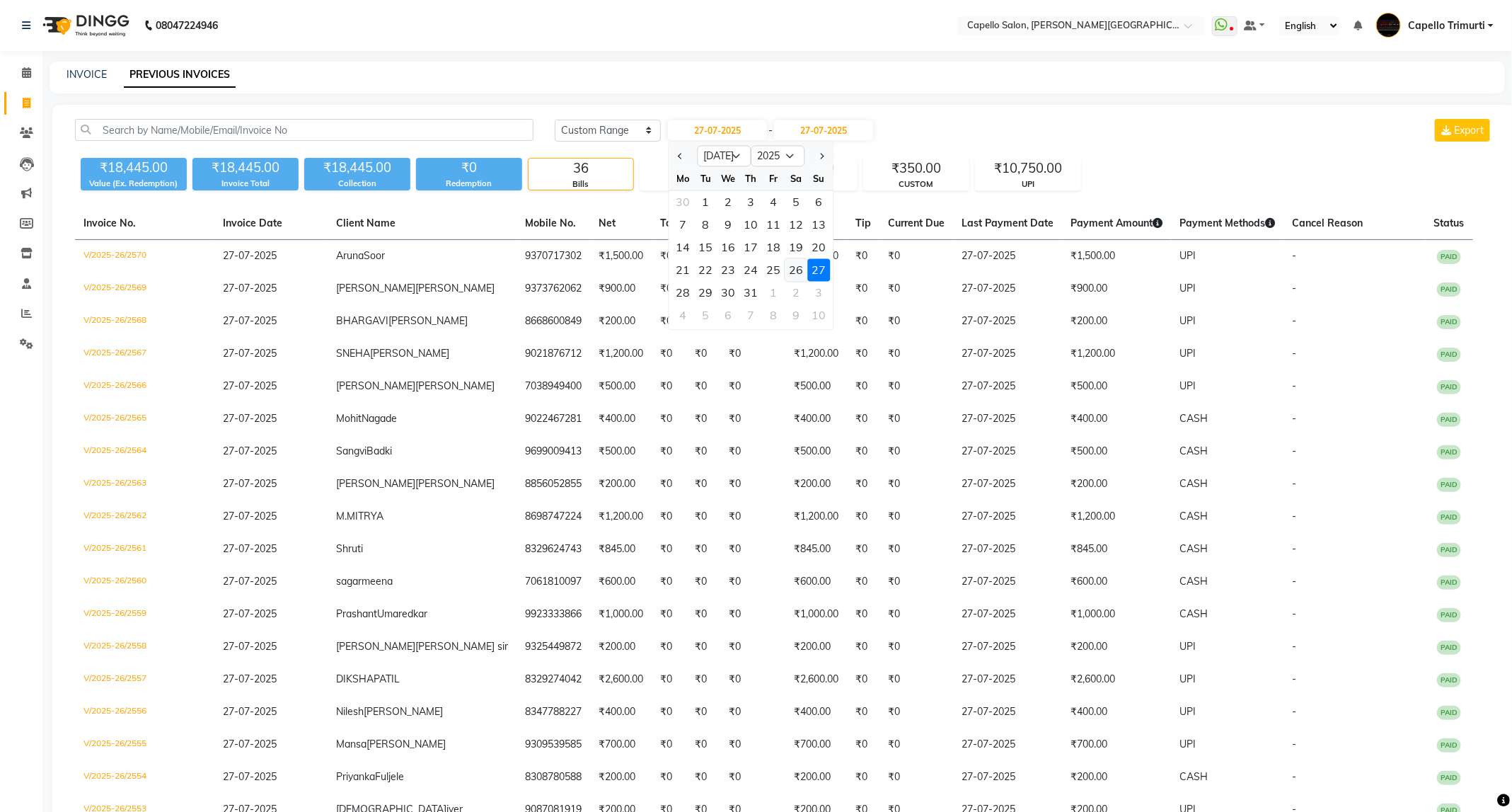
click at [793, 271] on div "26" at bounding box center [797, 271] width 23 height 23
click at [824, 135] on input "27-07-2025" at bounding box center [824, 130] width 99 height 20
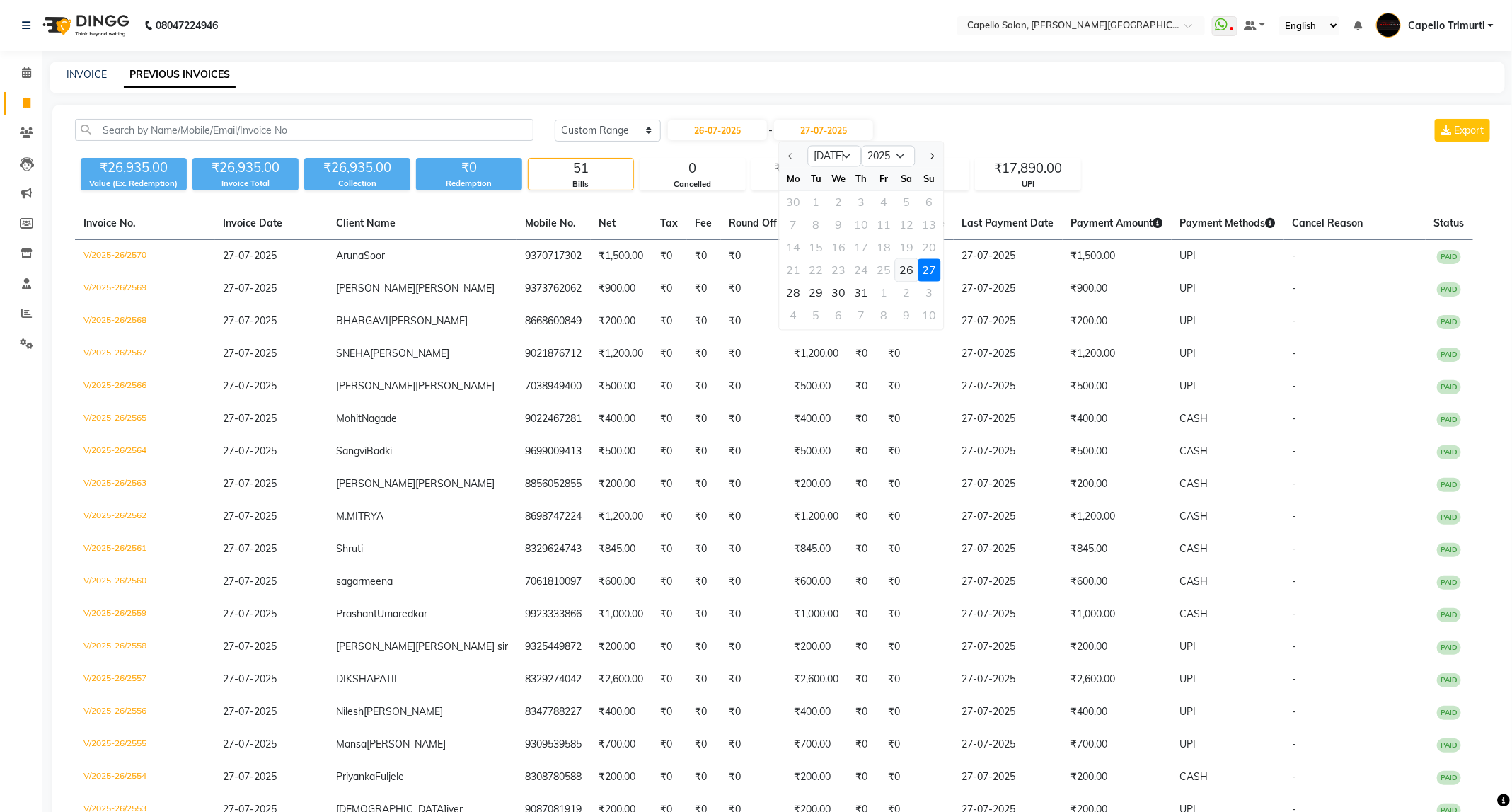
click at [908, 268] on div "26" at bounding box center [907, 271] width 23 height 23
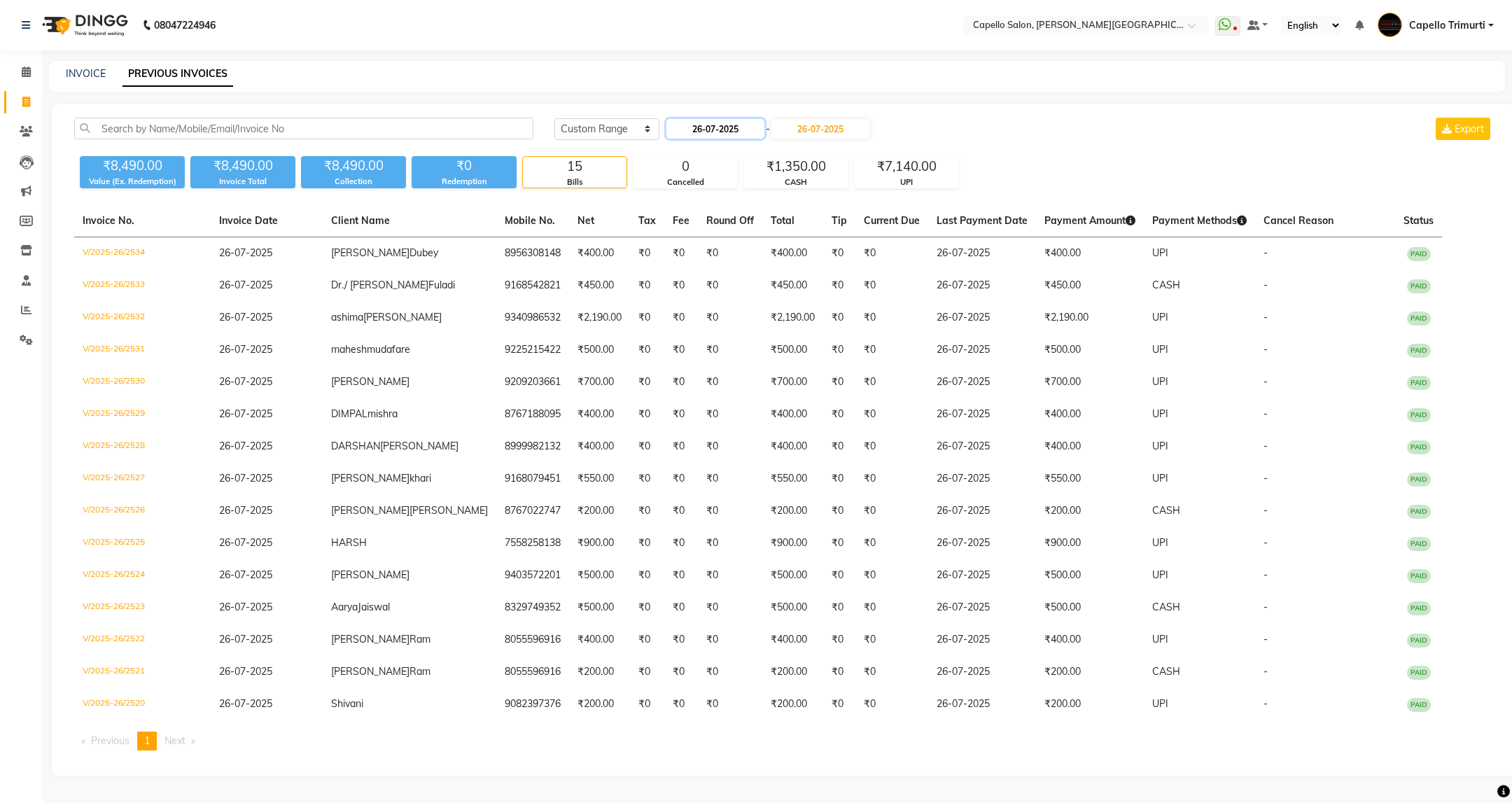
click at [742, 131] on input "26-07-2025" at bounding box center [716, 129] width 98 height 20
click at [809, 246] on div "20" at bounding box center [815, 245] width 23 height 23
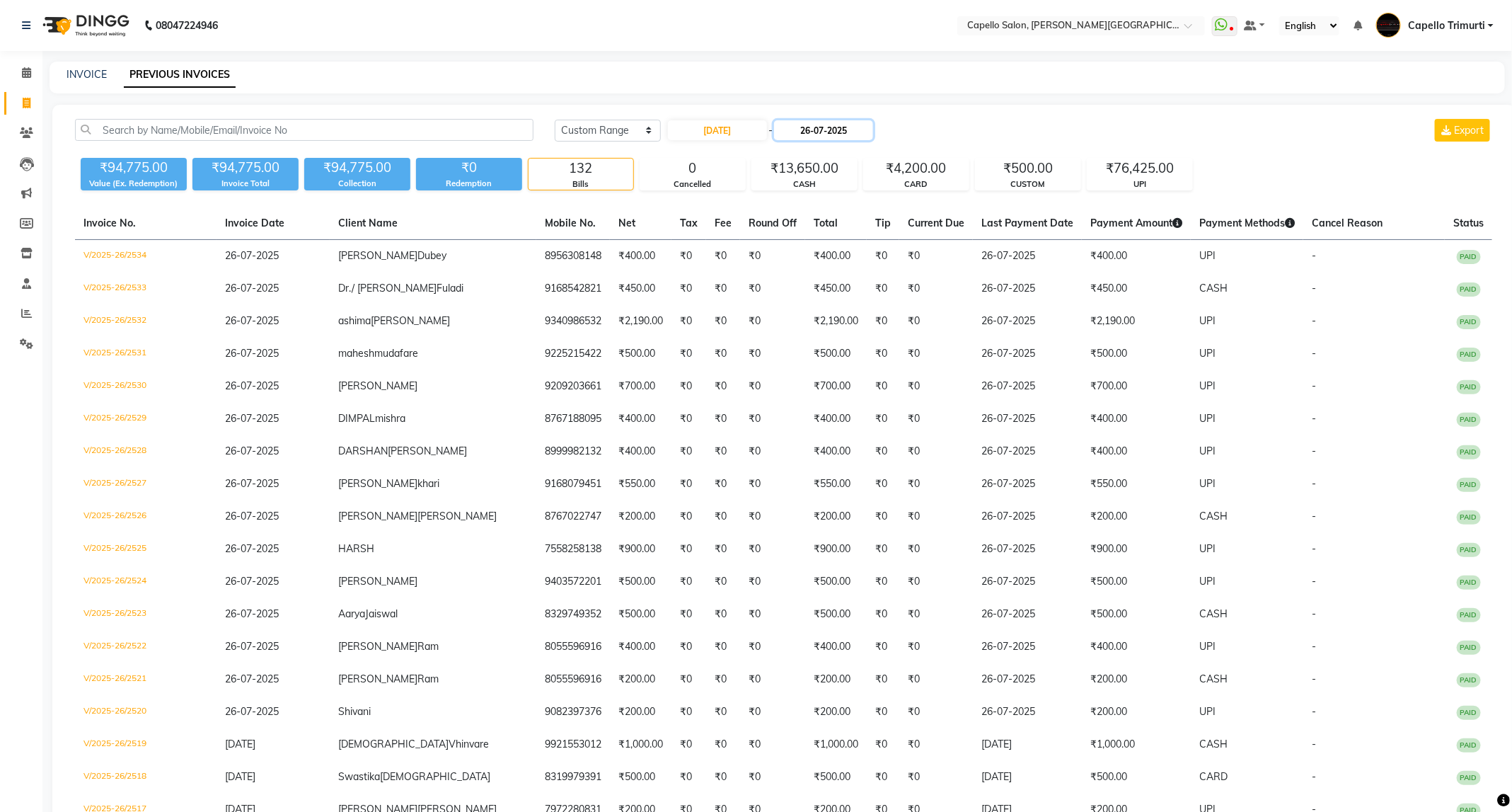
click at [845, 132] on input "26-07-2025" at bounding box center [824, 130] width 99 height 20
click at [933, 252] on div "20" at bounding box center [930, 248] width 23 height 23
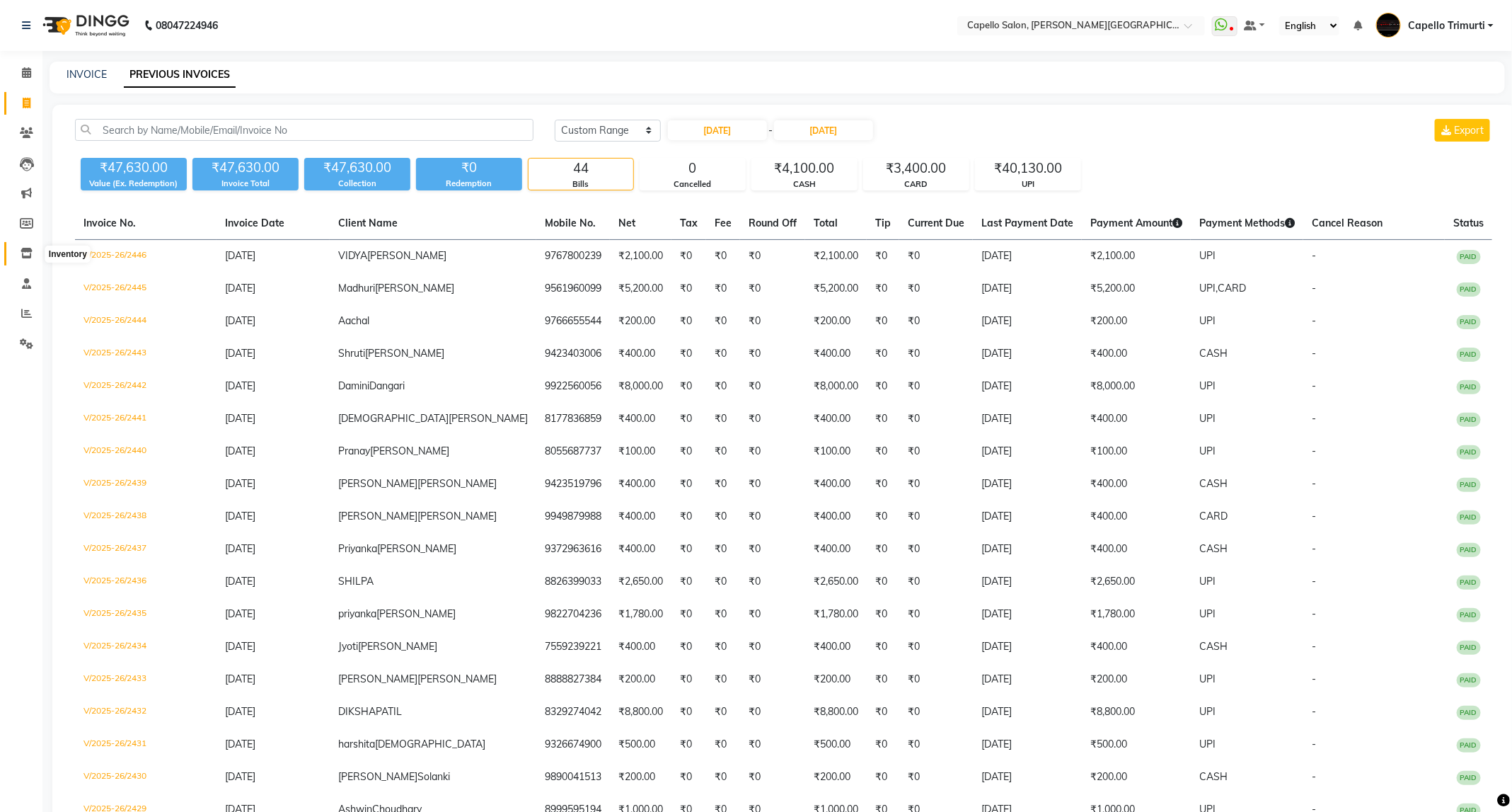
click at [28, 248] on icon at bounding box center [27, 253] width 12 height 11
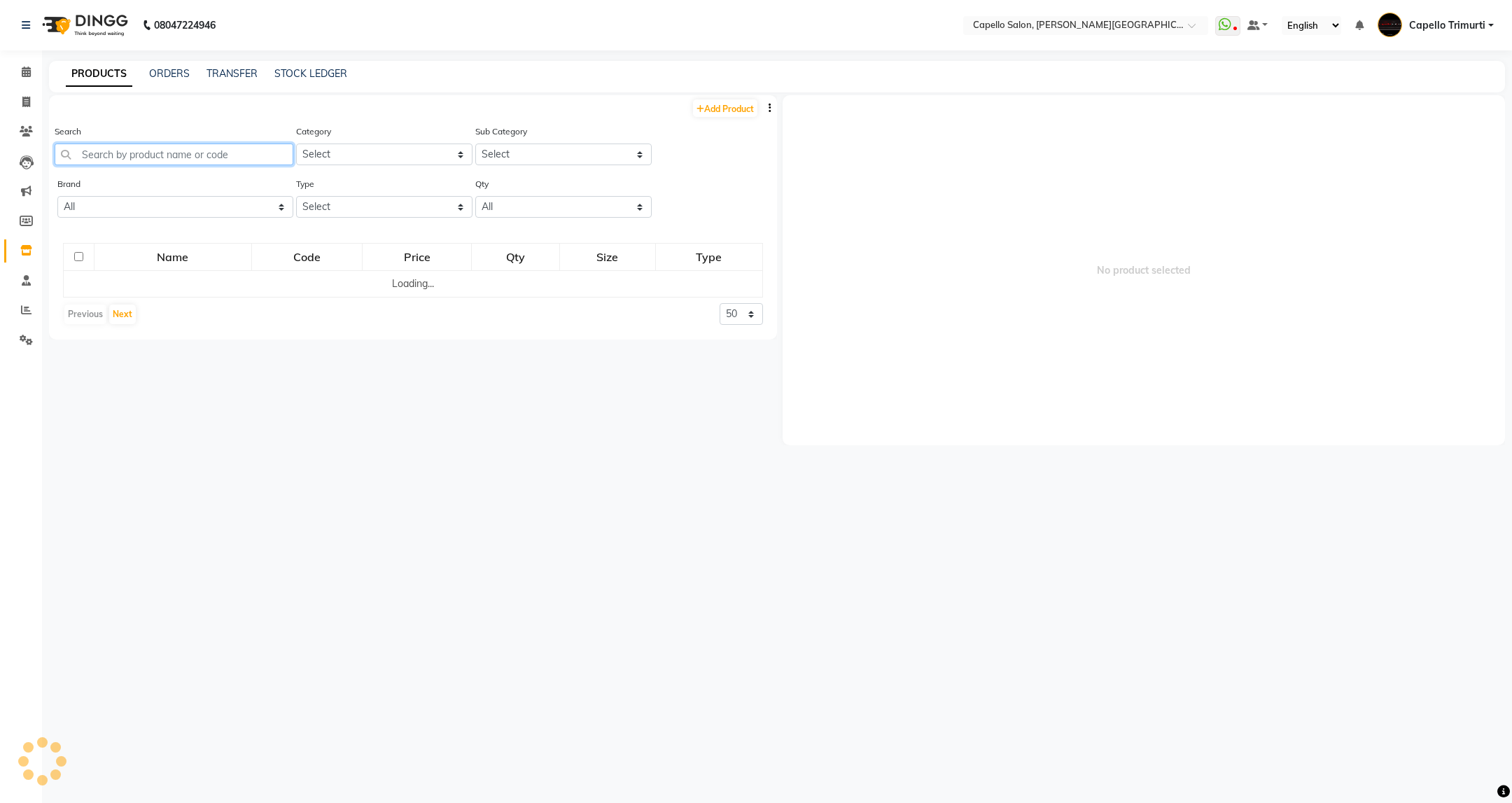
click at [171, 154] on input "text" at bounding box center [174, 154] width 239 height 22
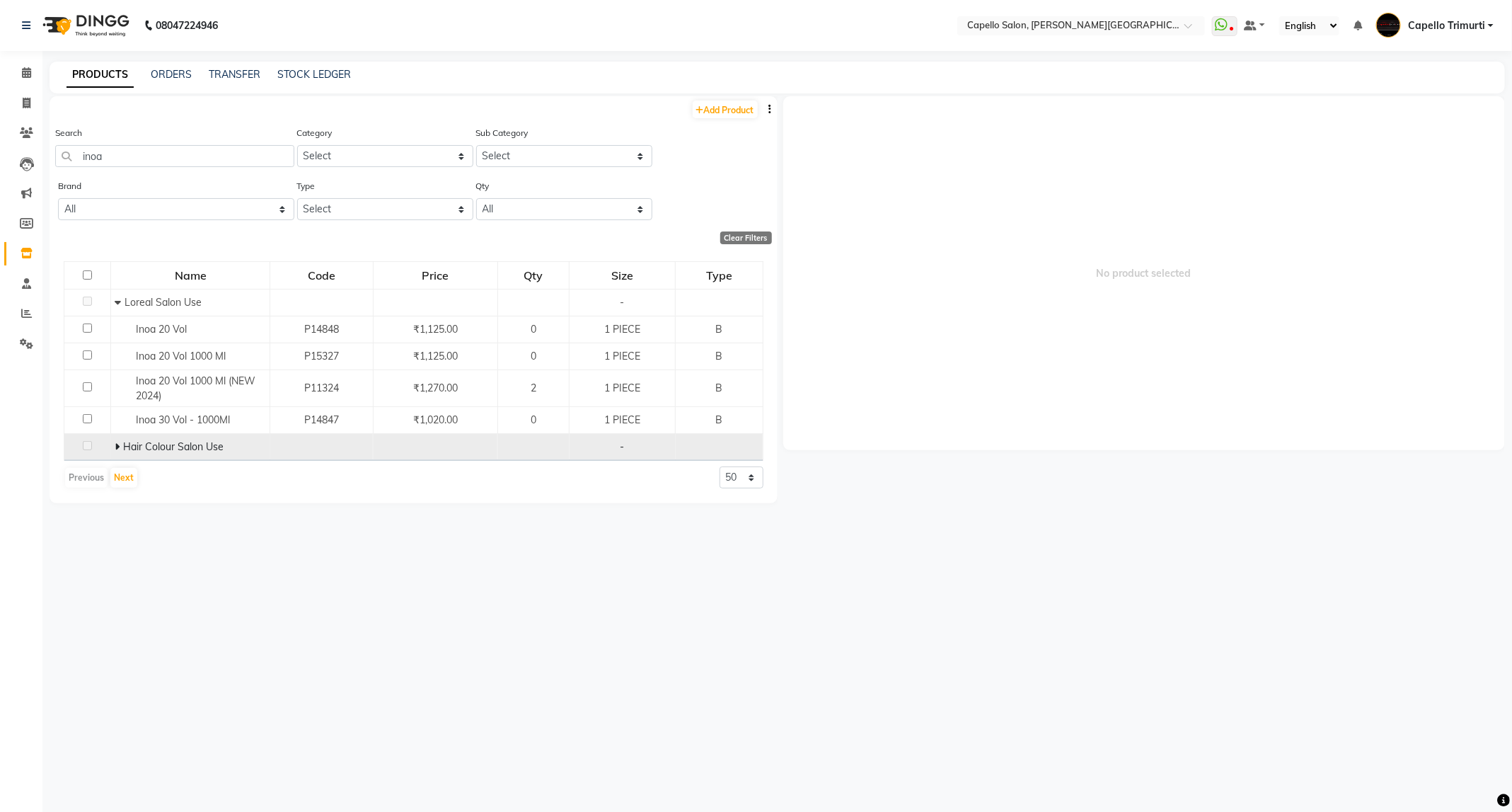
click at [118, 446] on icon at bounding box center [117, 447] width 5 height 10
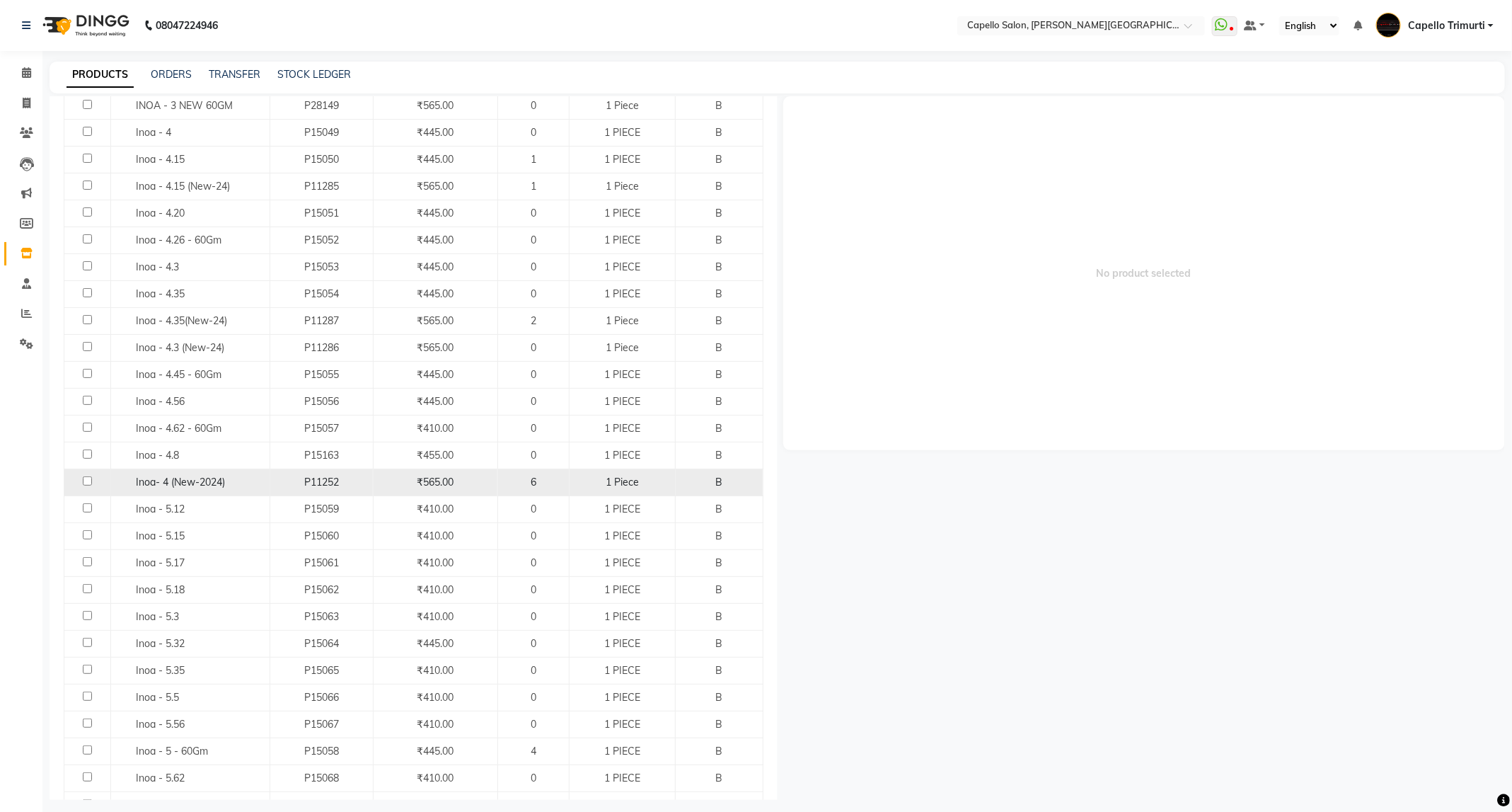
scroll to position [849, 0]
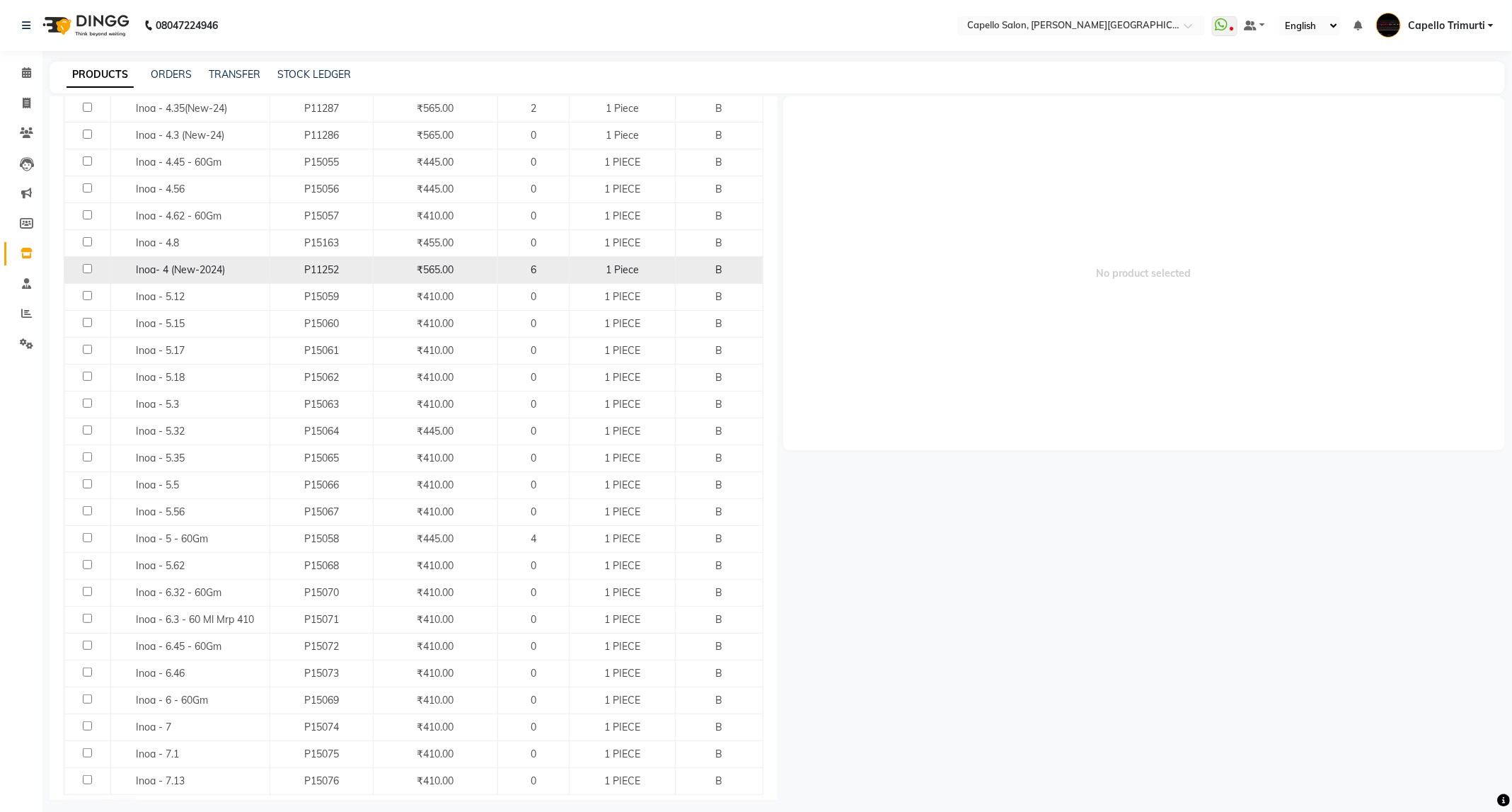
click at [226, 278] on div "Inoa- 4 (New-2024)" at bounding box center [190, 269] width 151 height 15
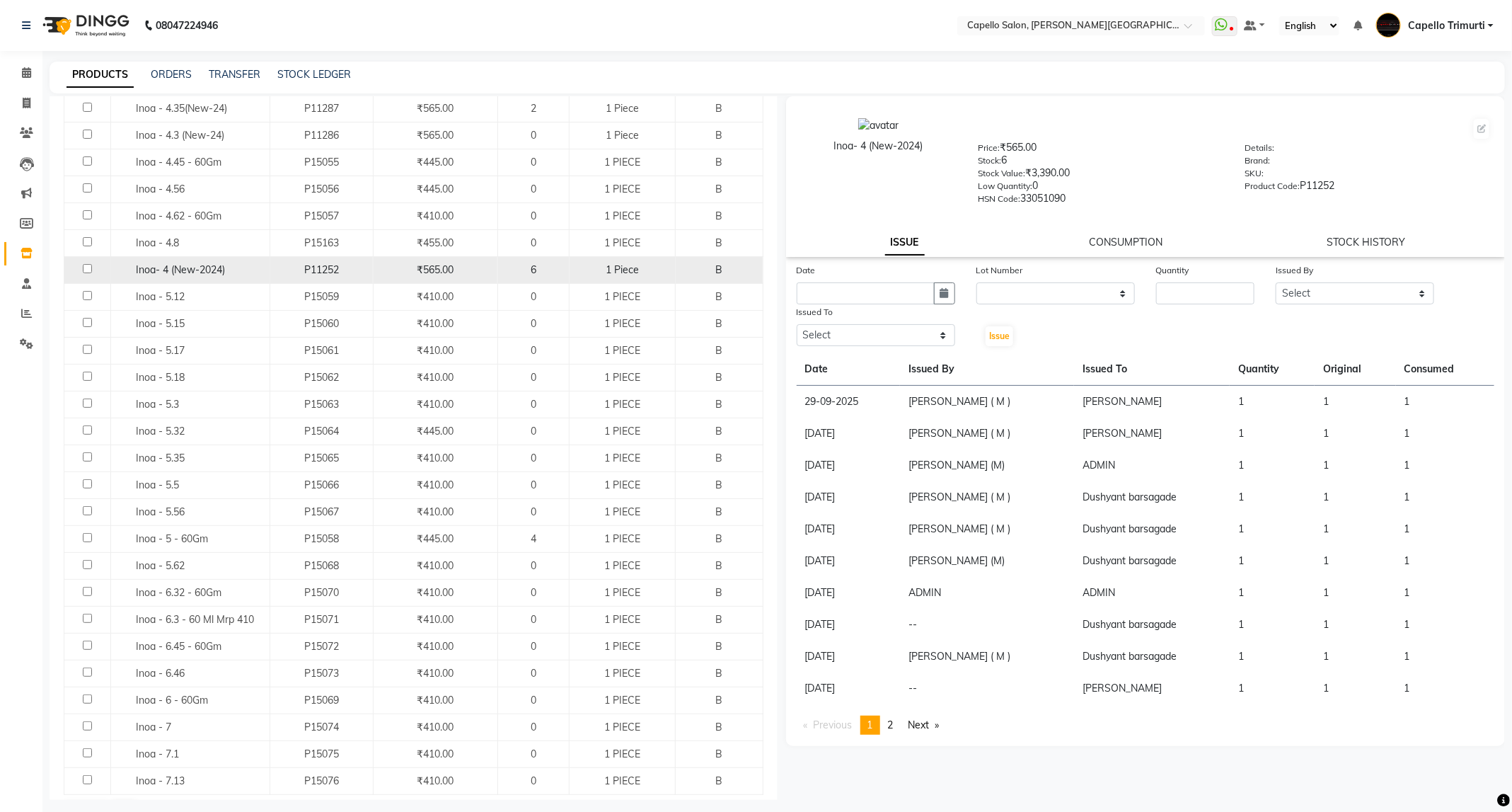
click at [88, 273] on input "checkbox" at bounding box center [87, 268] width 9 height 9
click at [941, 288] on icon "button" at bounding box center [944, 293] width 8 height 10
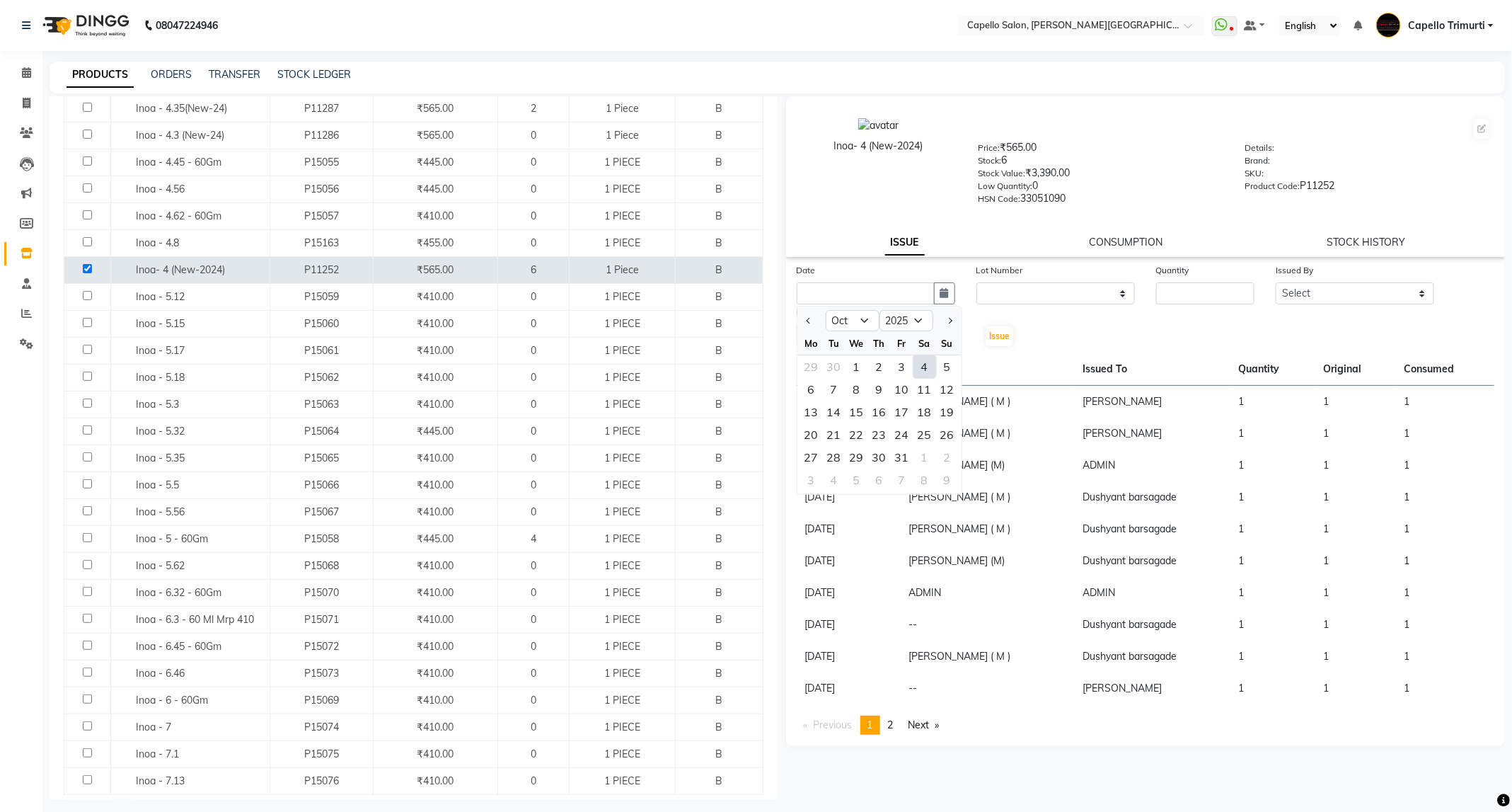
click at [928, 363] on div "4" at bounding box center [925, 367] width 23 height 23
click at [1110, 270] on div "Lot Number" at bounding box center [1055, 272] width 158 height 20
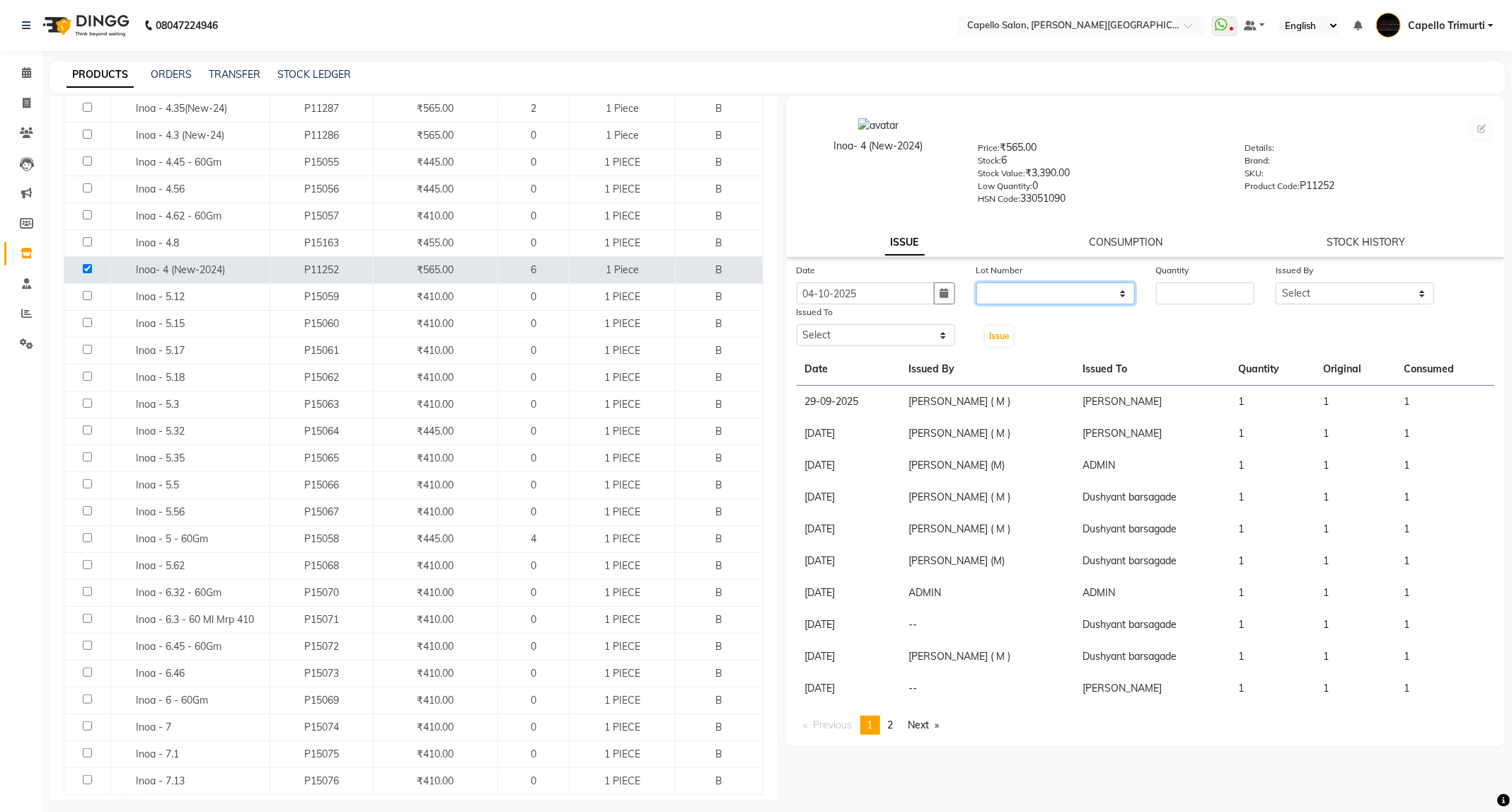
click at [1095, 295] on select "None" at bounding box center [1055, 293] width 158 height 22
click at [976, 282] on select "None" at bounding box center [1055, 293] width 158 height 22
click at [1176, 300] on input "number" at bounding box center [1205, 293] width 99 height 22
drag, startPoint x: 1338, startPoint y: 289, endPoint x: 1339, endPoint y: 301, distance: 12.0
click at [1338, 289] on select "Select ADMIN ANKUSH B Capello Trimurti Dushyant barsagade Kristee Raut (M) Nare…" at bounding box center [1355, 293] width 158 height 22
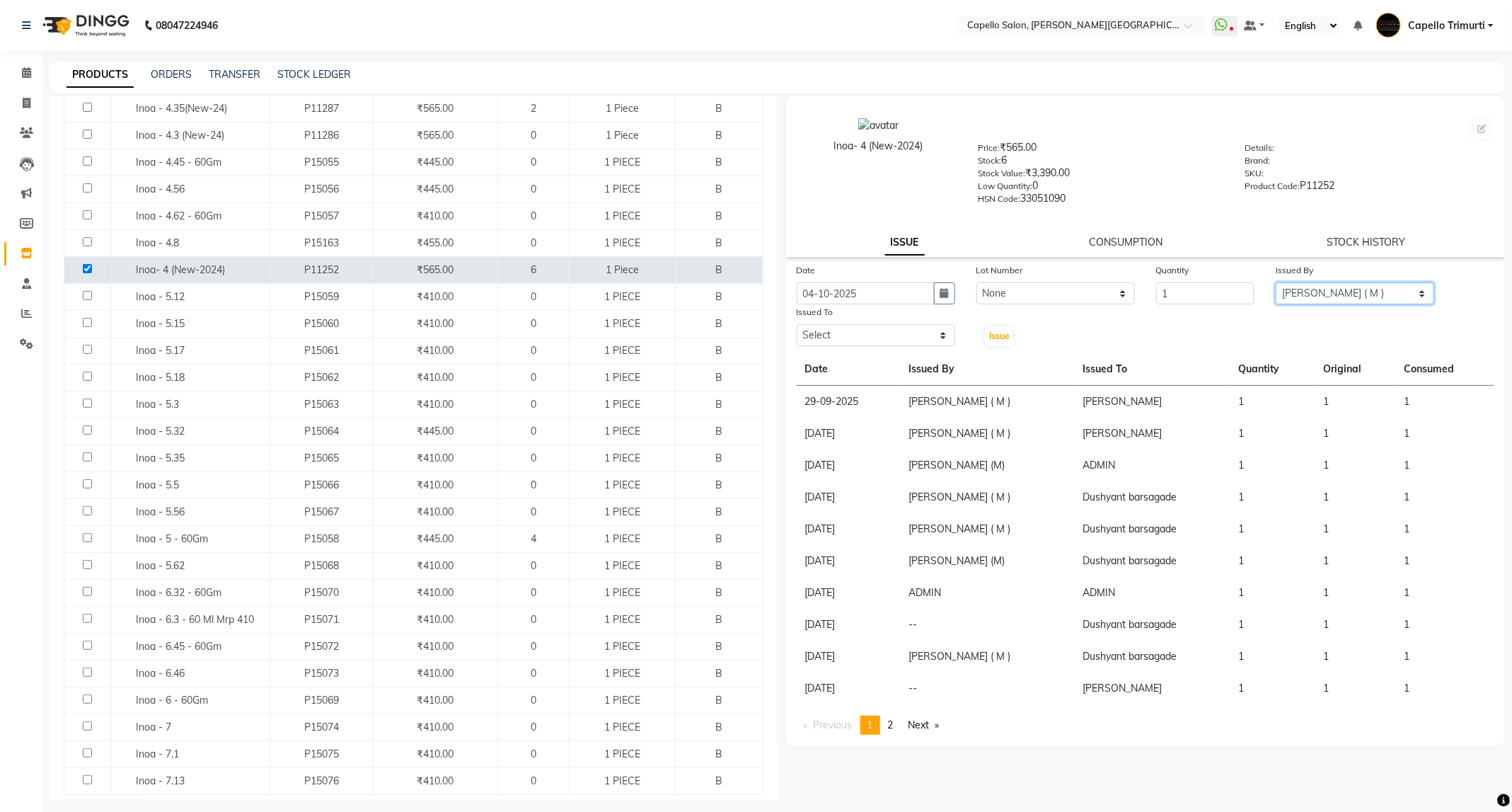
click at [1276, 282] on select "Select ADMIN ANKUSH B Capello Trimurti Dushyant barsagade Kristee Raut (M) Nare…" at bounding box center [1355, 293] width 158 height 22
click at [889, 328] on select "Select ADMIN ANKUSH B Capello Trimurti Dushyant barsagade Kristee Raut (M) Nare…" at bounding box center [875, 335] width 158 height 22
click at [797, 324] on select "Select ADMIN ANKUSH B Capello Trimurti Dushyant barsagade Kristee Raut (M) Nare…" at bounding box center [875, 335] width 158 height 22
click at [1004, 334] on span "Issue" at bounding box center [999, 336] width 21 height 11
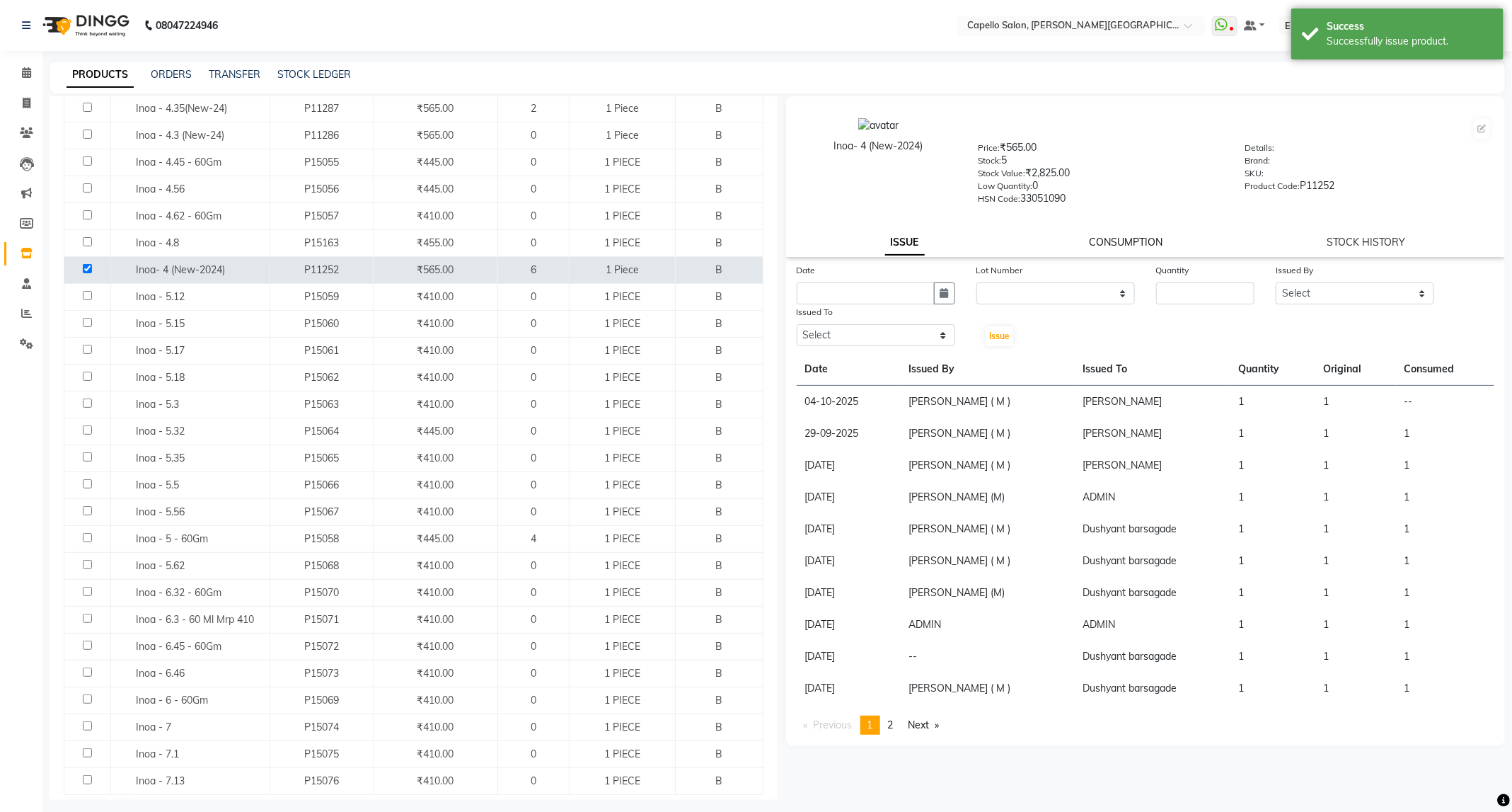
click at [1096, 238] on link "CONSUMPTION" at bounding box center [1125, 242] width 73 height 13
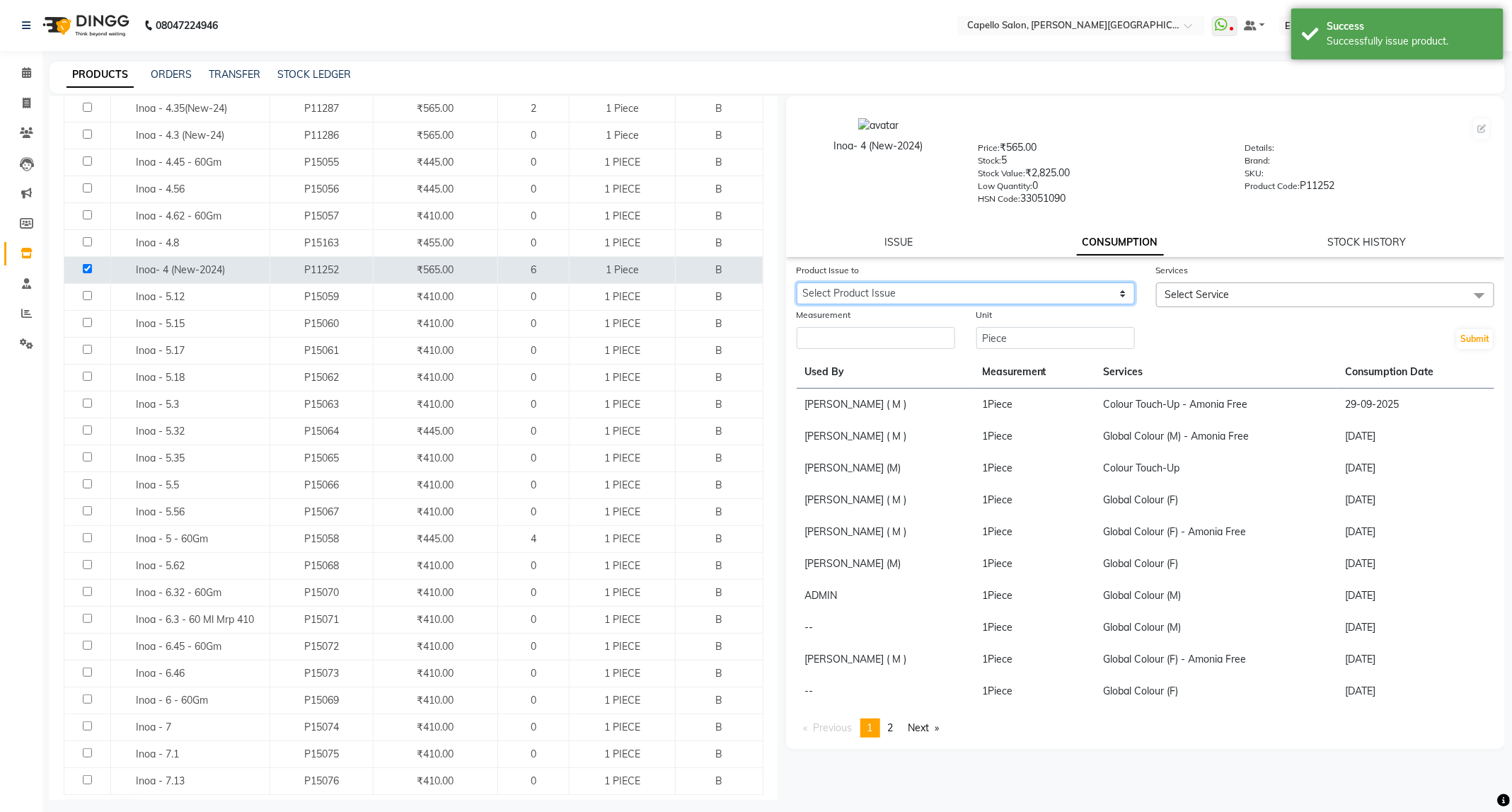
click at [1085, 295] on select "Select Product Issue 2025-10-04, Issued to: Naresh Khairkar, Balance: 1" at bounding box center [965, 293] width 338 height 22
click at [797, 282] on select "Select Product Issue 2025-10-04, Issued to: Naresh Khairkar, Balance: 1" at bounding box center [965, 293] width 338 height 22
click at [1183, 309] on div at bounding box center [1325, 314] width 338 height 15
click at [1184, 294] on span "Select Service" at bounding box center [1197, 294] width 64 height 13
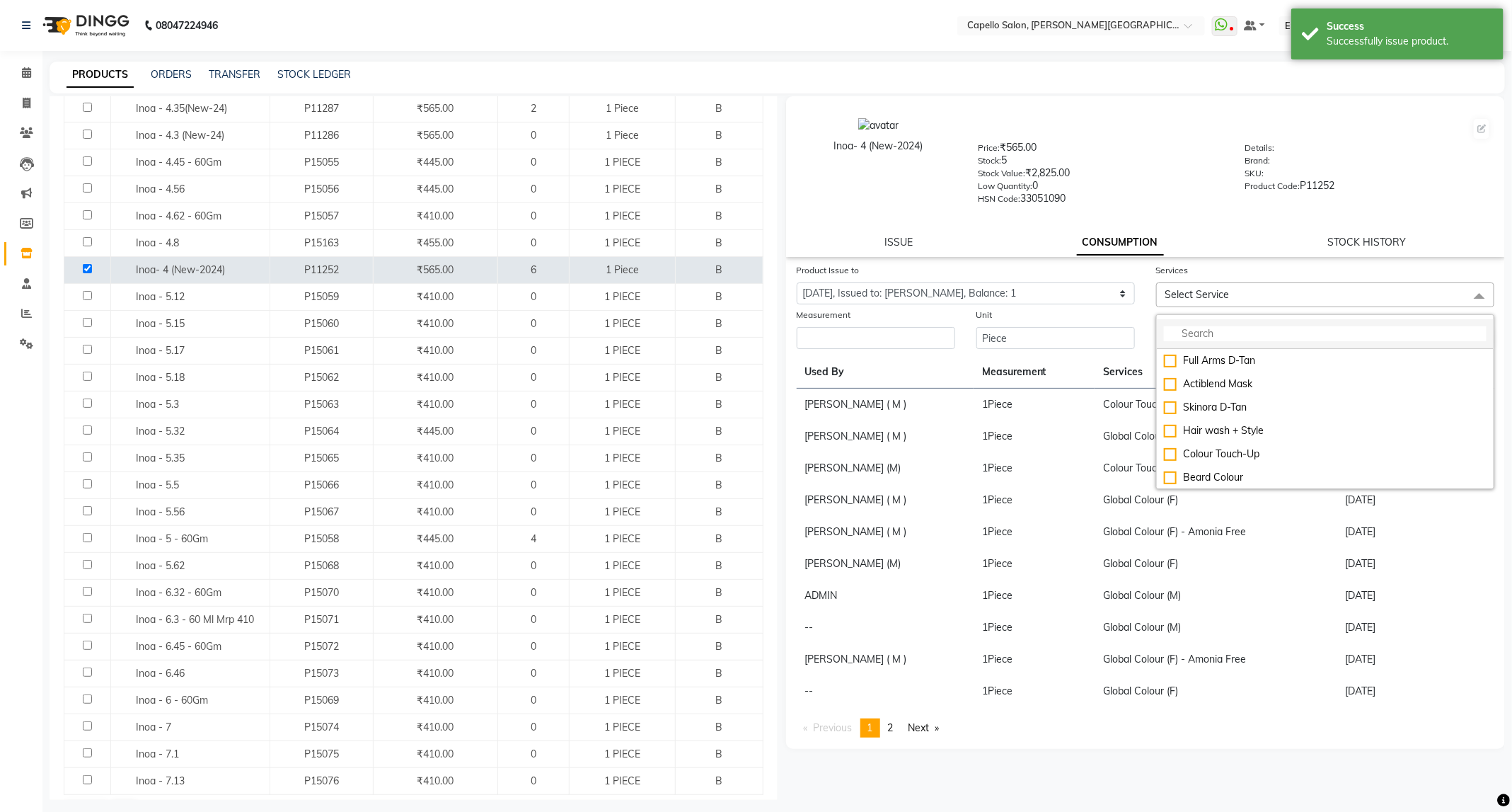
click at [1202, 332] on input "multiselect-search" at bounding box center [1325, 333] width 323 height 15
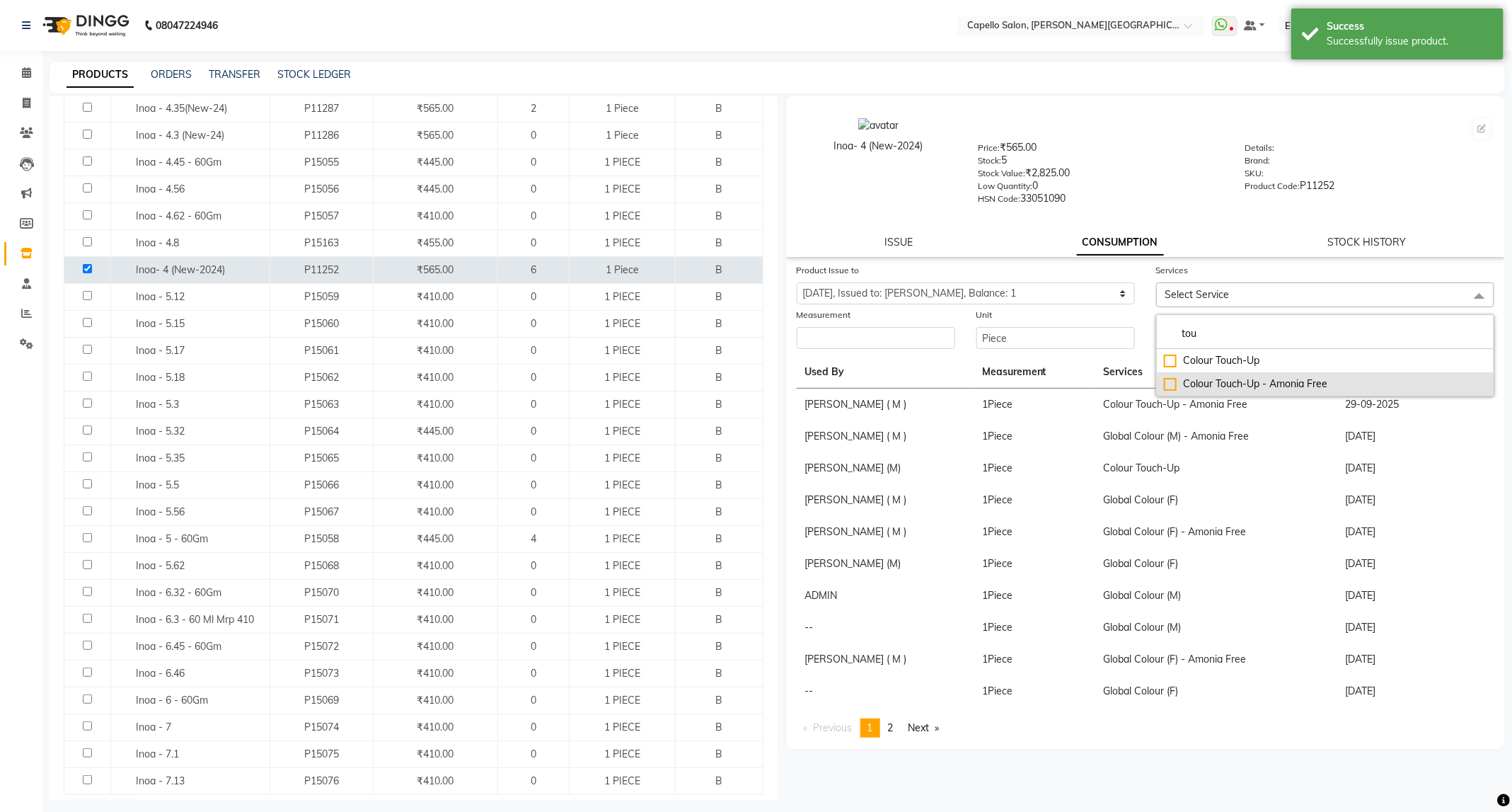
click at [1257, 385] on div "Colour Touch-Up - Amonia Free" at bounding box center [1325, 383] width 323 height 15
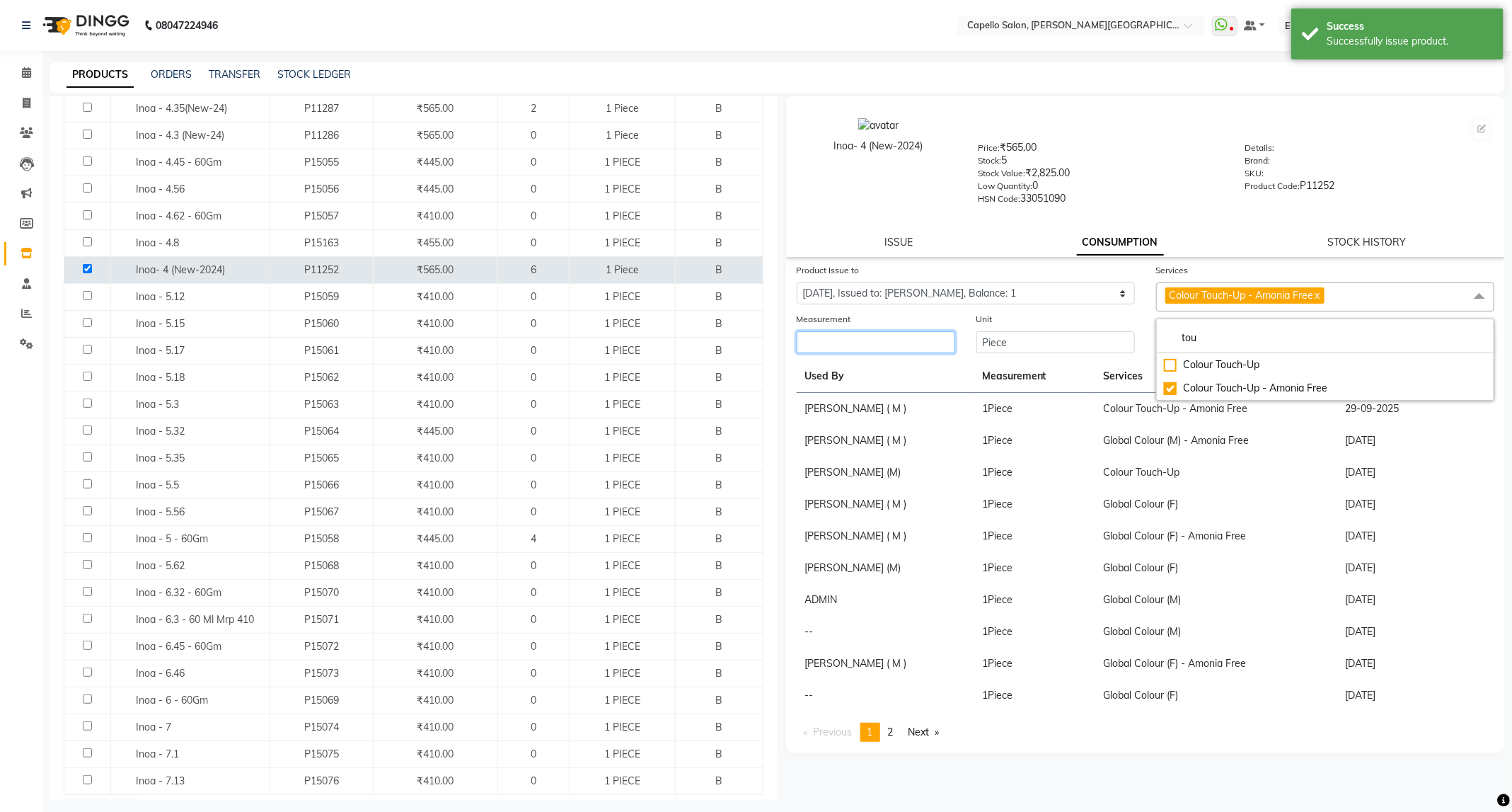
click at [953, 346] on input "number" at bounding box center [875, 342] width 158 height 22
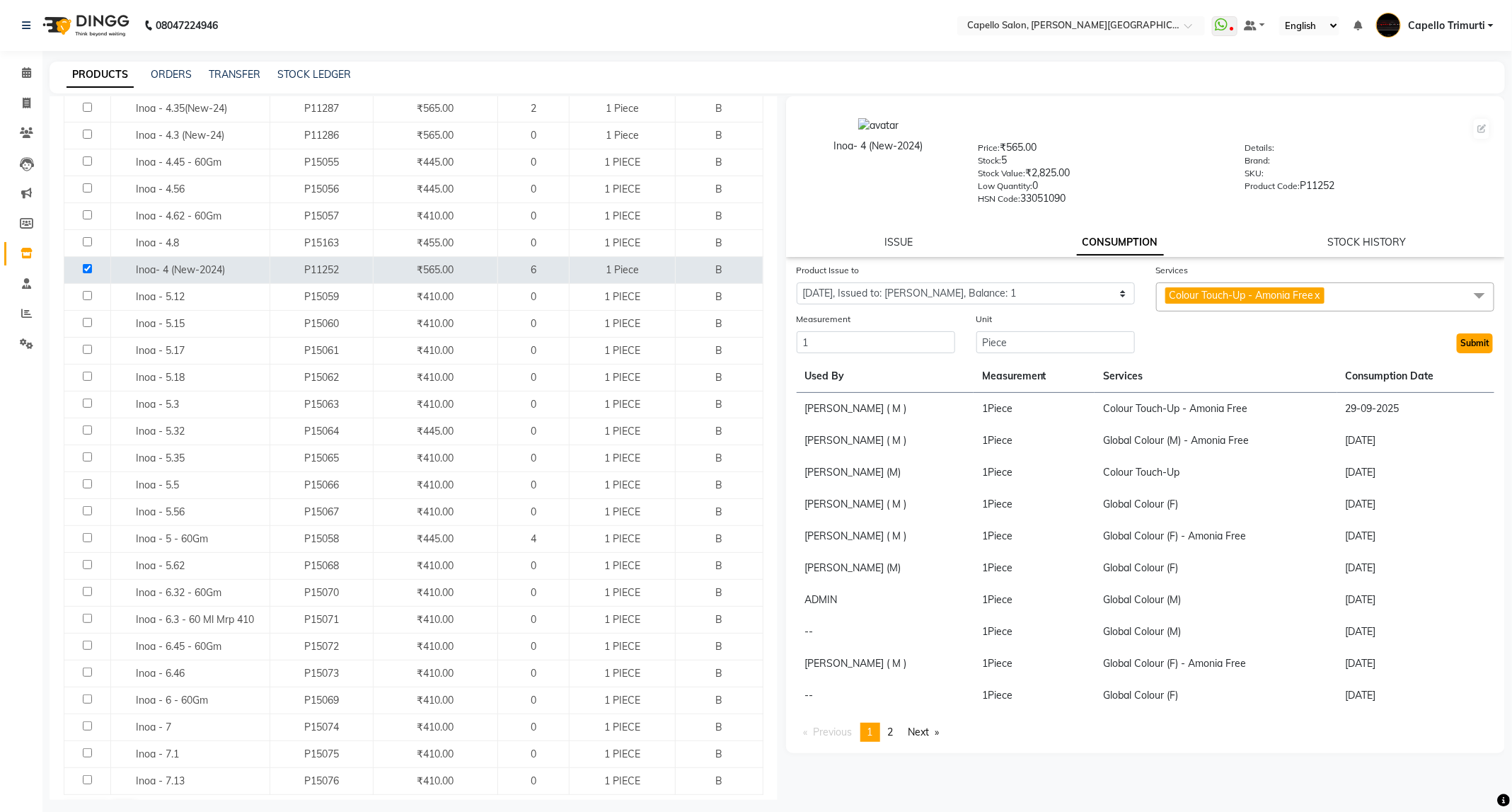
click at [1478, 351] on button "Submit" at bounding box center [1475, 343] width 36 height 20
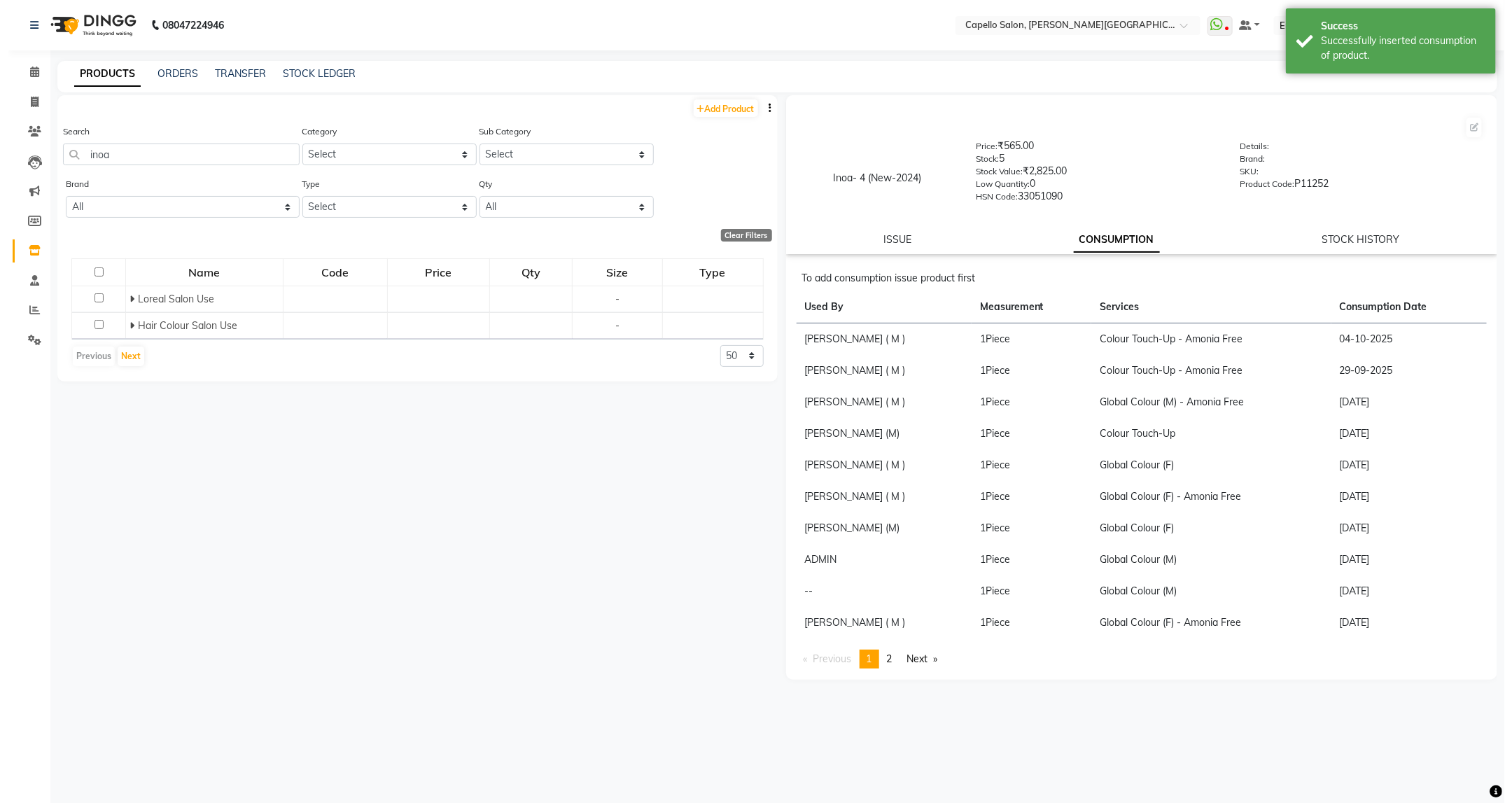
scroll to position [0, 0]
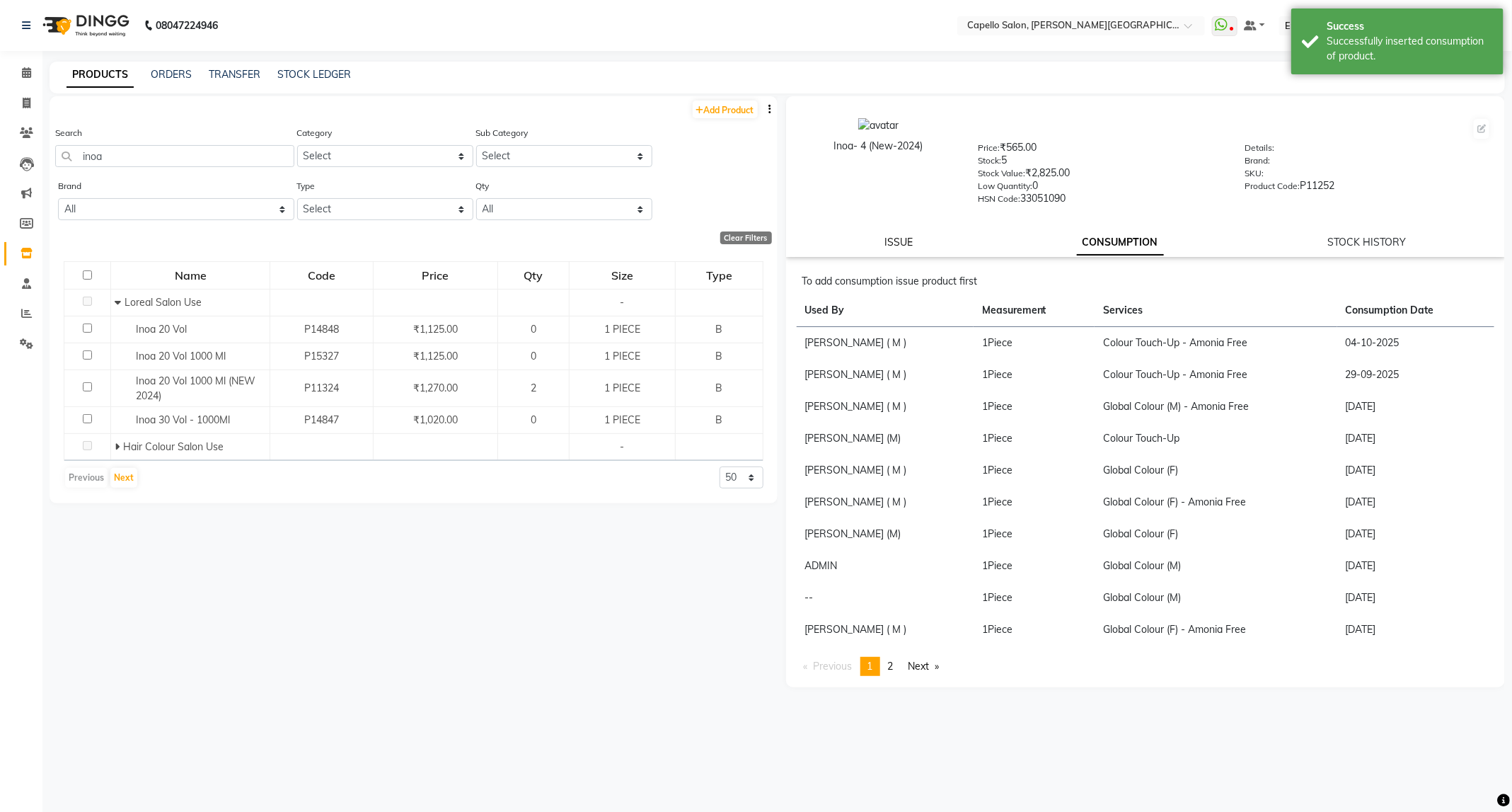
click at [898, 242] on link "ISSUE" at bounding box center [898, 242] width 28 height 13
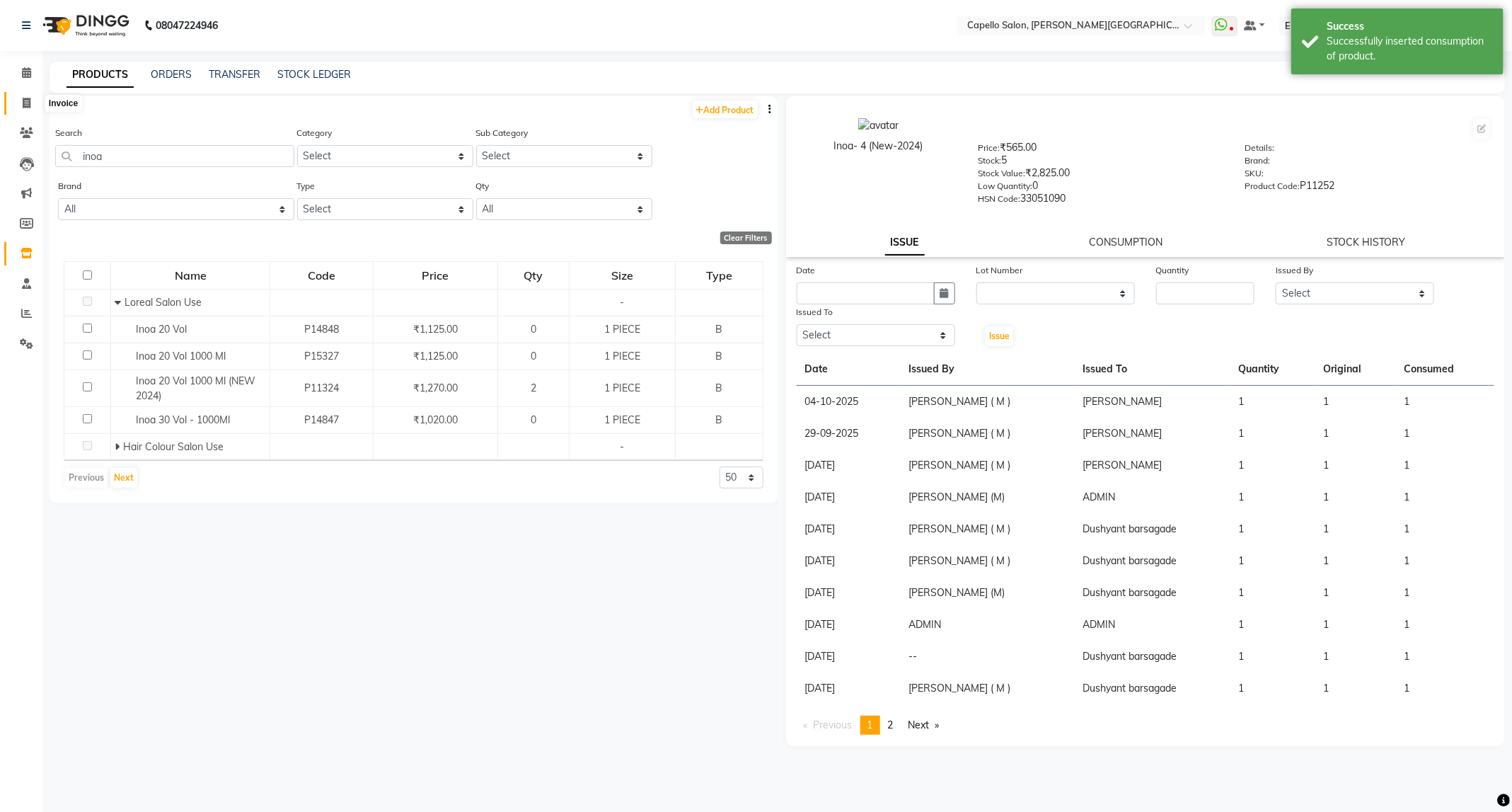
click at [26, 109] on span at bounding box center [27, 103] width 24 height 16
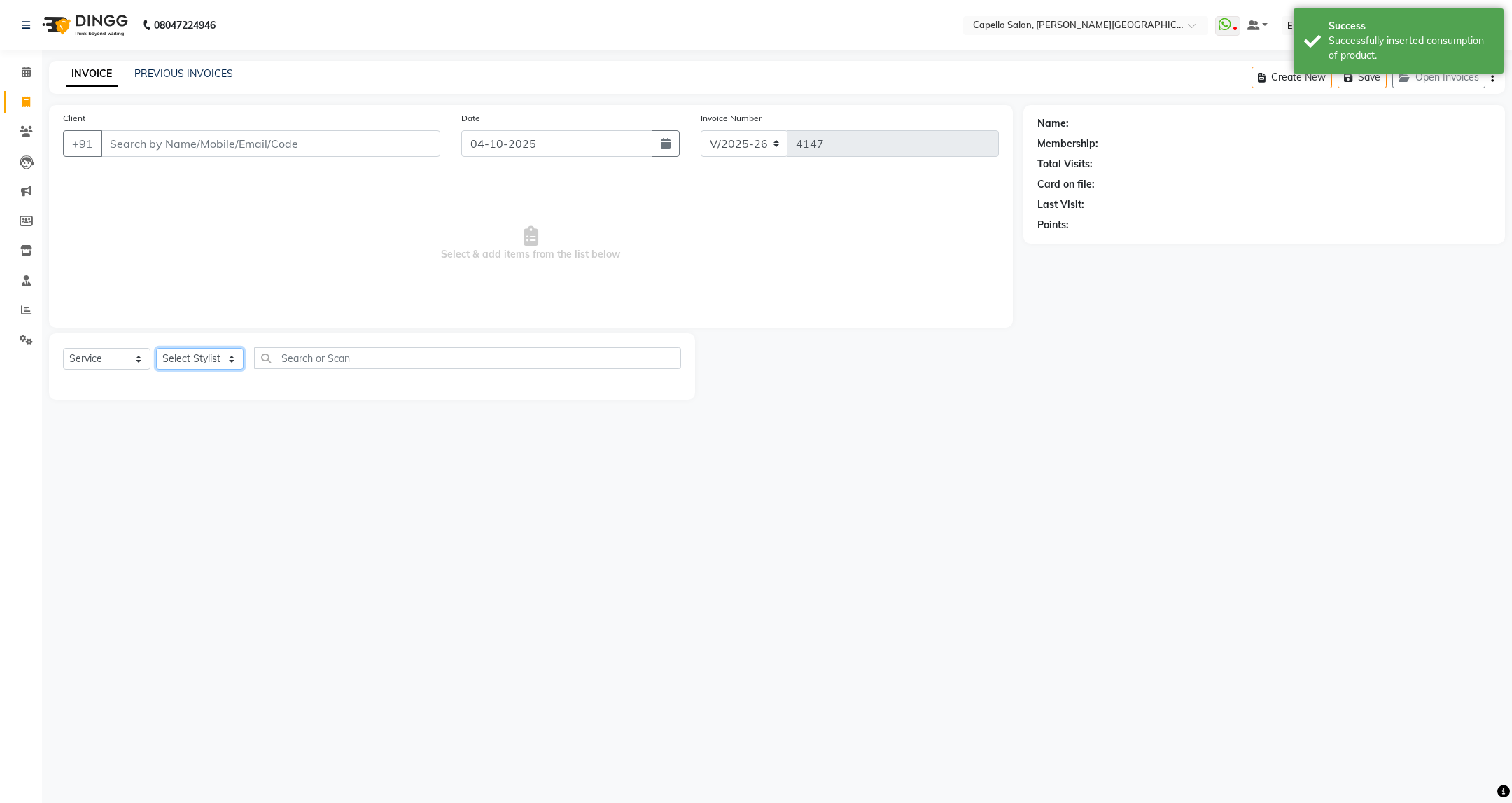
click at [234, 365] on select "Select Stylist ADMIN [PERSON_NAME] [PERSON_NAME] [PERSON_NAME] [PERSON_NAME] (M…" at bounding box center [200, 358] width 88 height 22
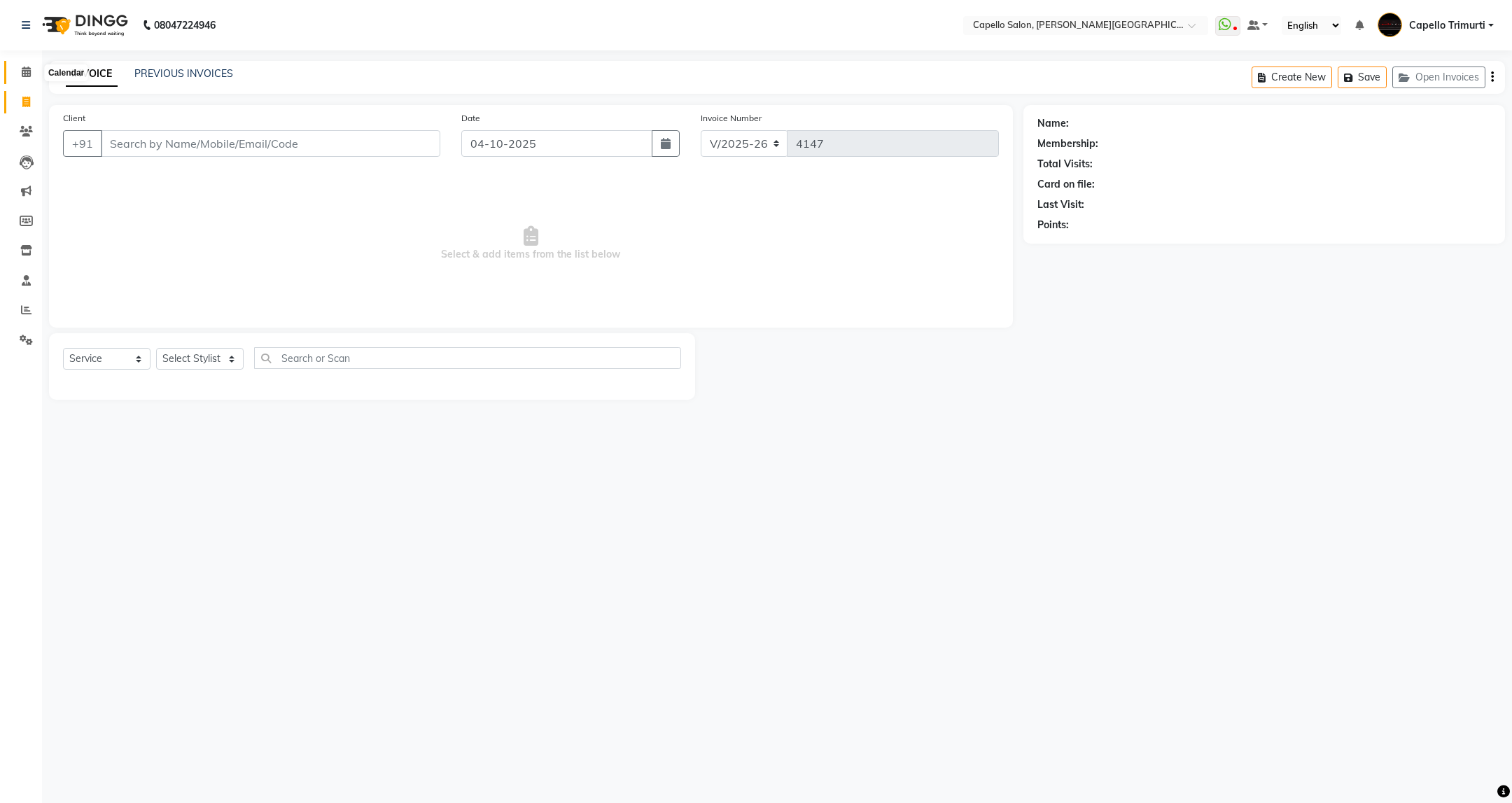
click at [17, 68] on span at bounding box center [26, 72] width 24 height 16
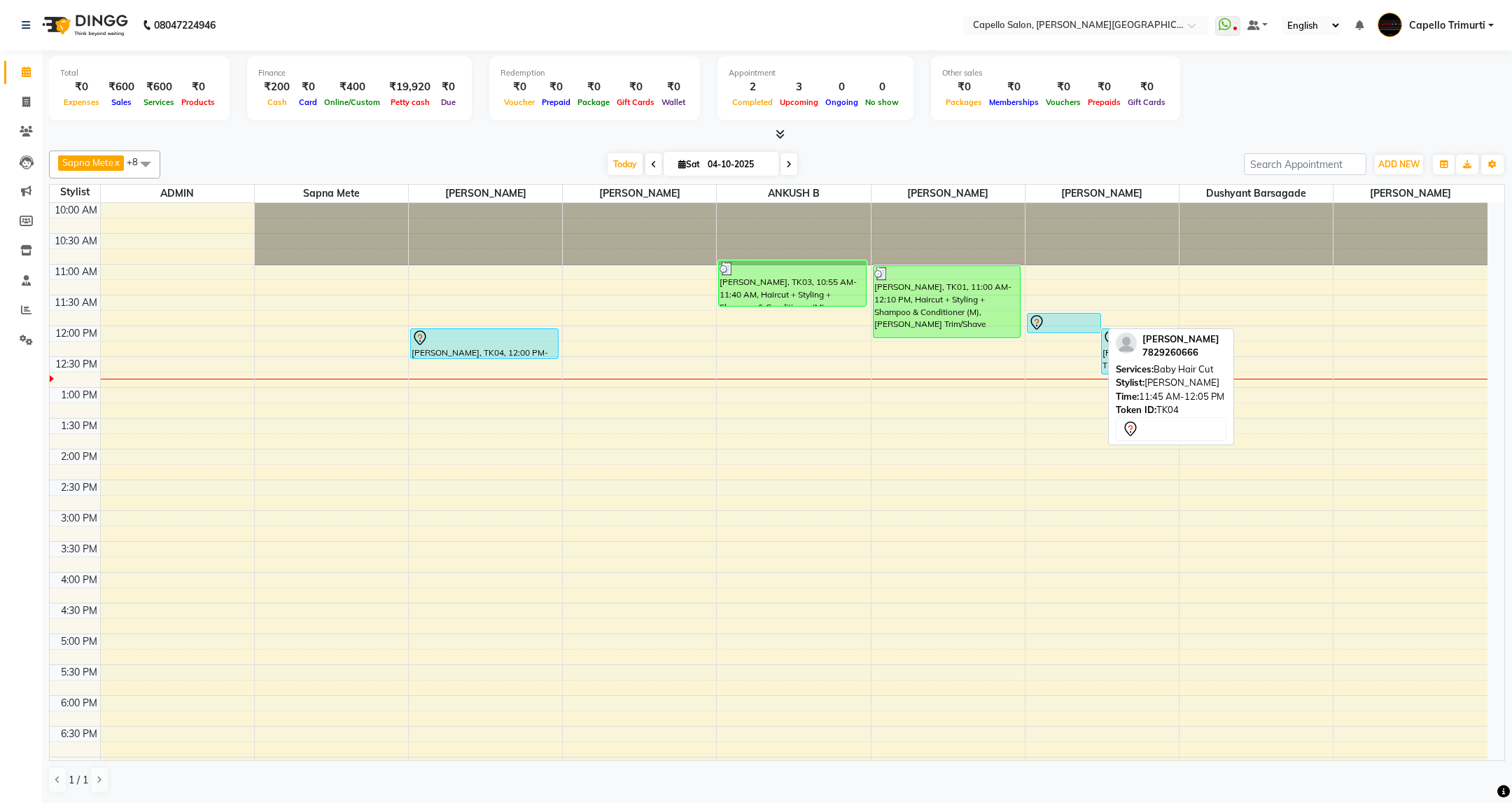
click at [1063, 324] on div at bounding box center [1064, 323] width 71 height 17
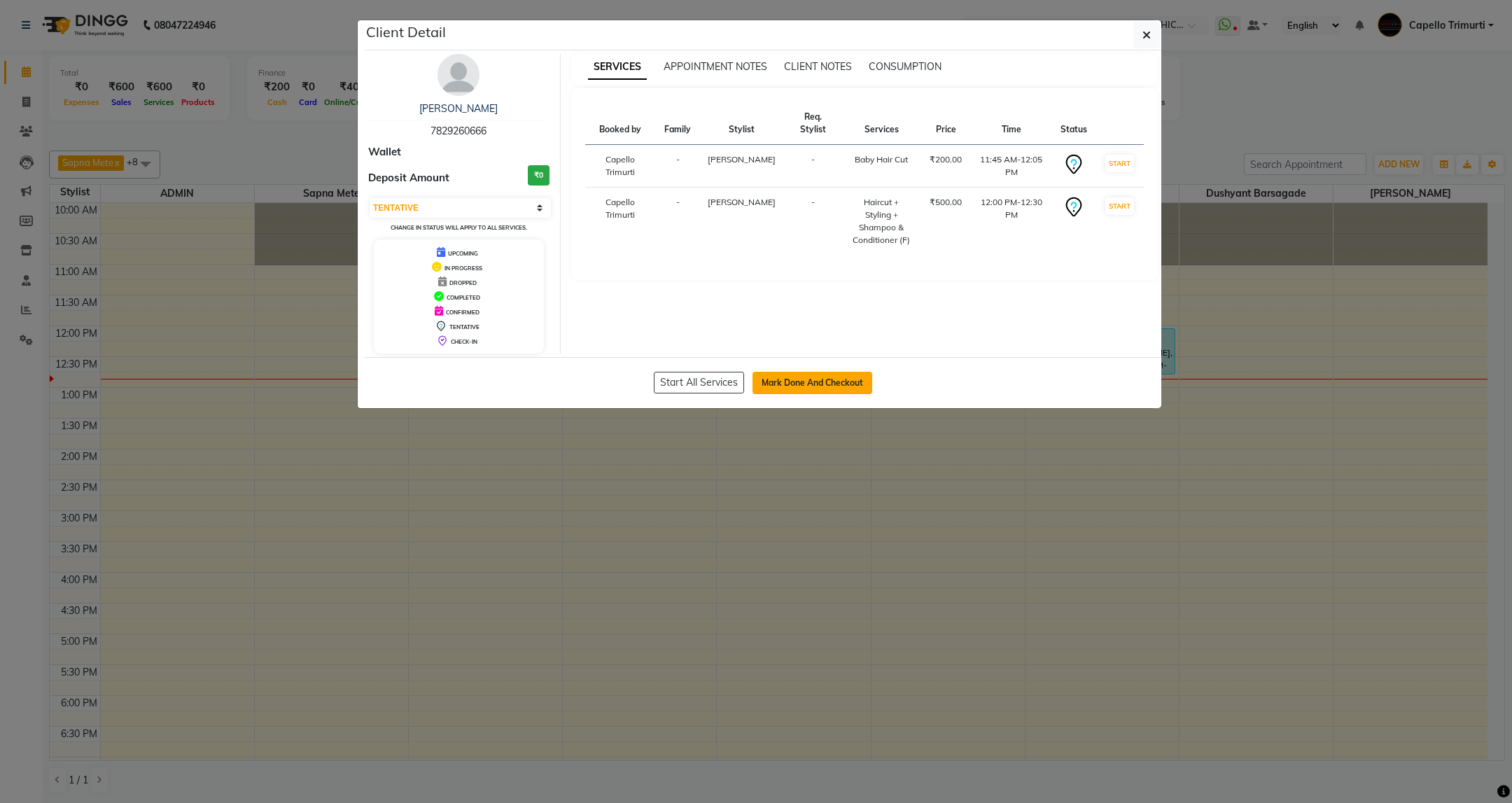
click at [845, 386] on button "Mark Done And Checkout" at bounding box center [812, 383] width 120 height 23
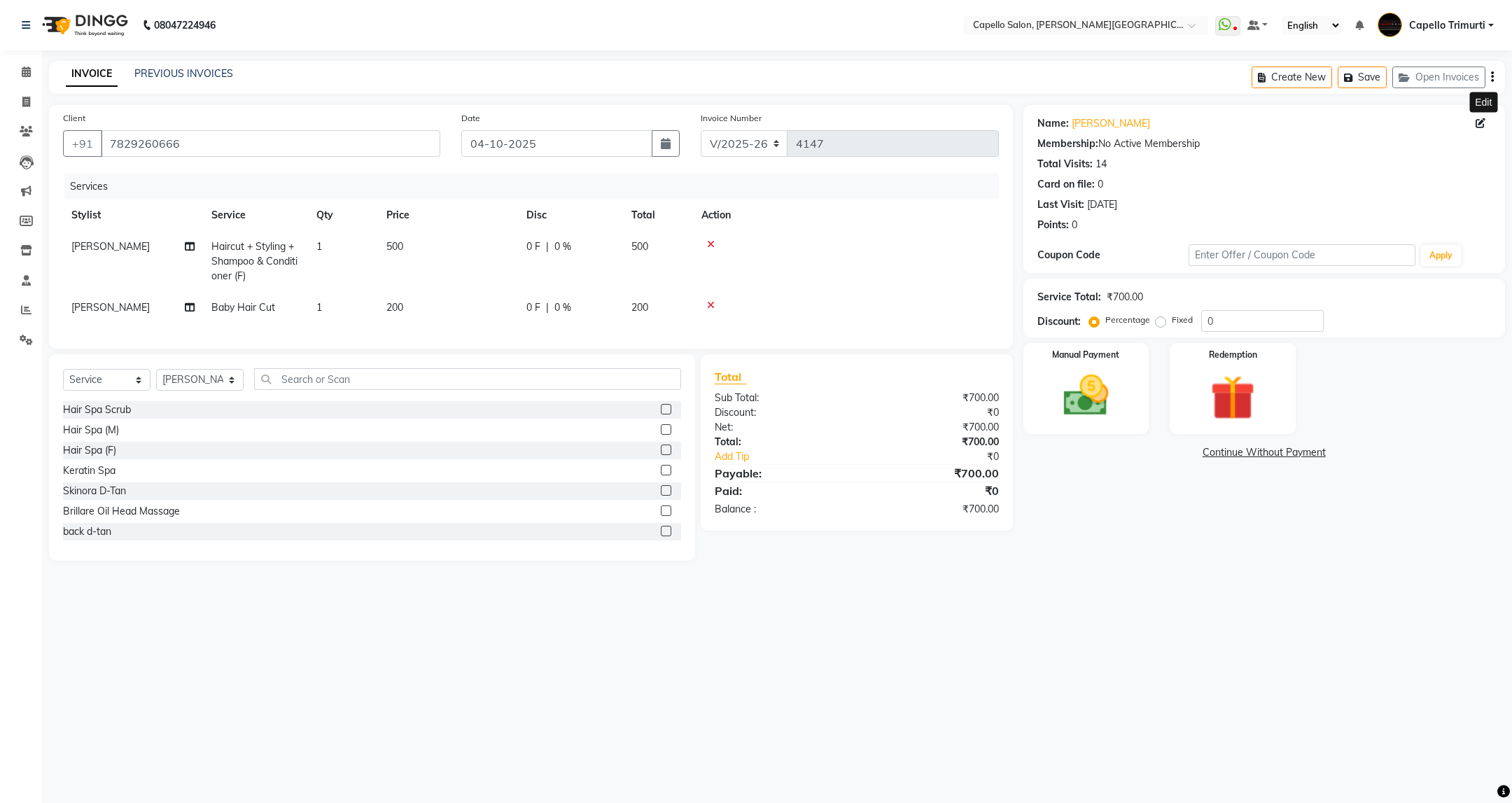
click at [1481, 124] on icon at bounding box center [1480, 122] width 10 height 10
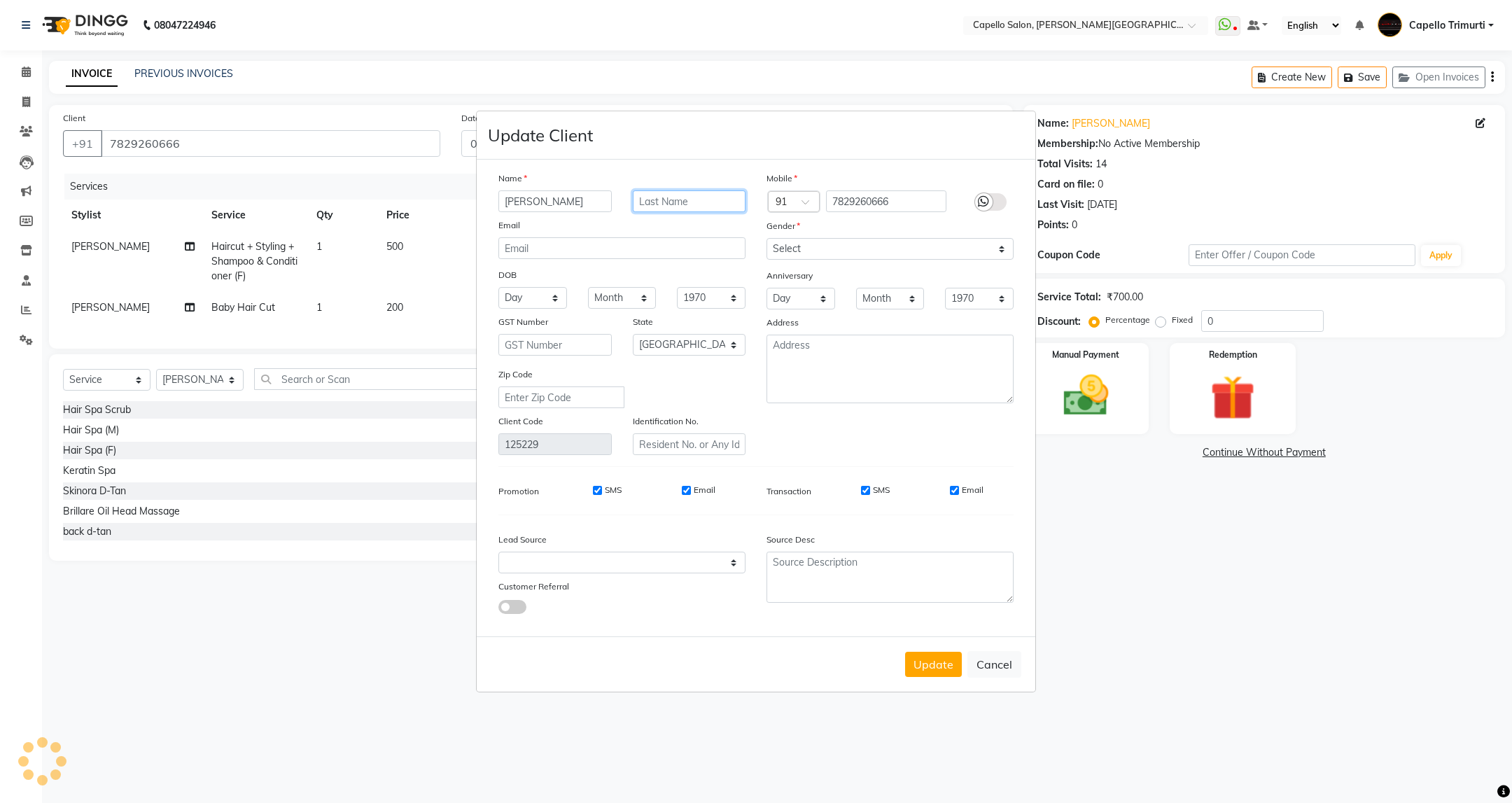
click at [697, 194] on input "text" at bounding box center [690, 201] width 113 height 22
click at [917, 672] on button "Update" at bounding box center [933, 664] width 57 height 25
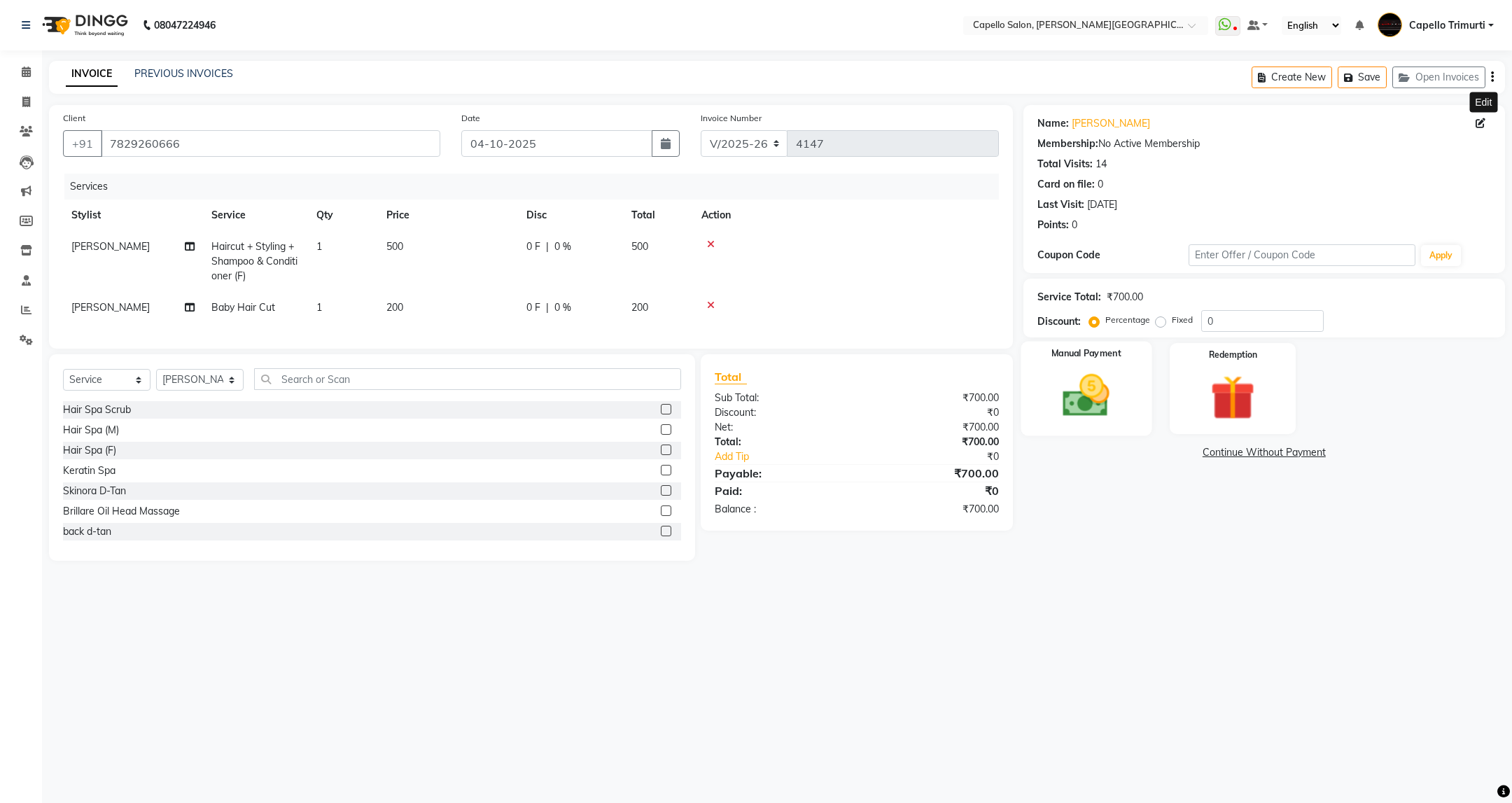
click at [1085, 409] on img at bounding box center [1086, 395] width 76 height 54
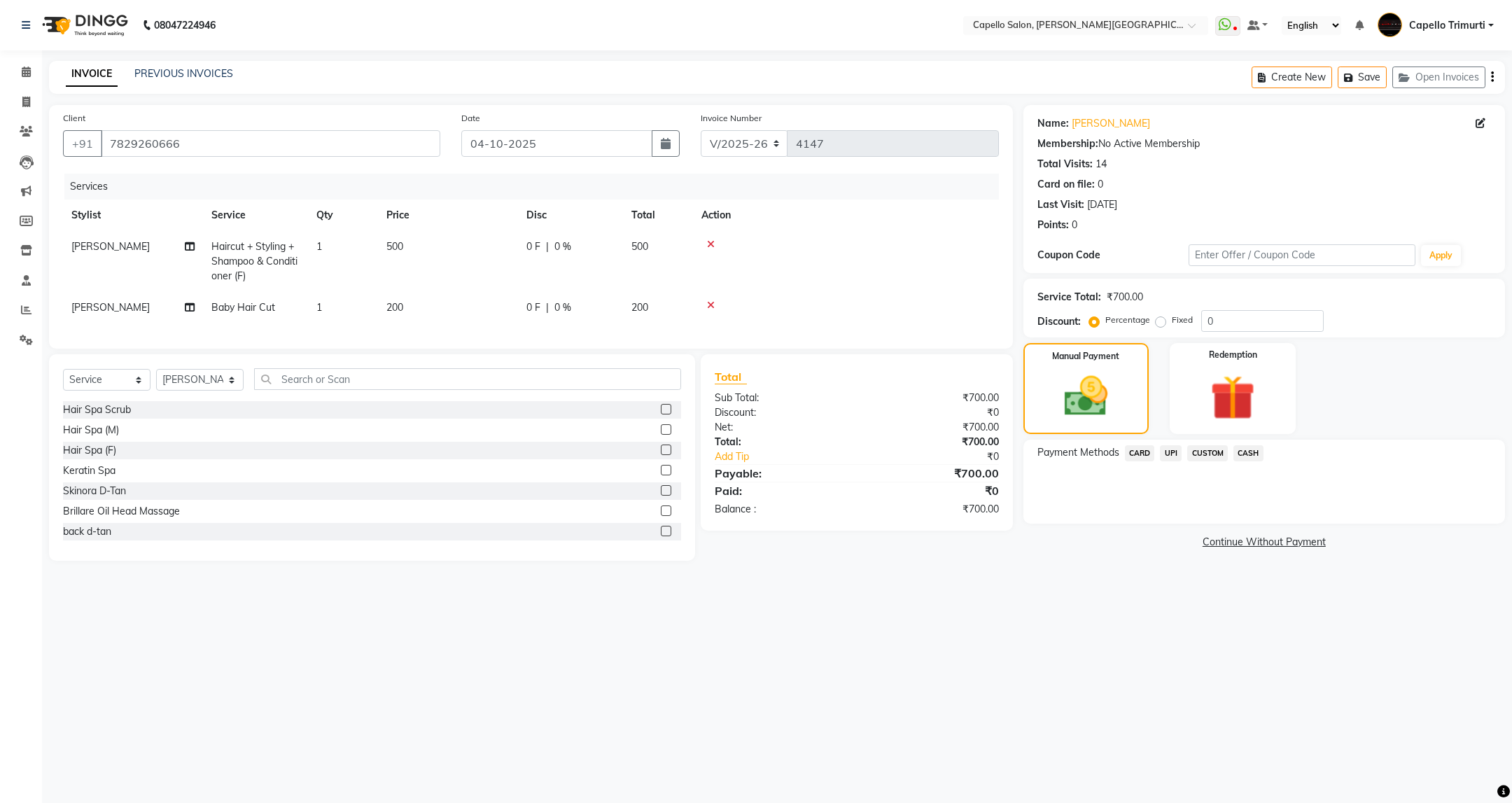
click at [1174, 458] on span "UPI" at bounding box center [1171, 453] width 22 height 16
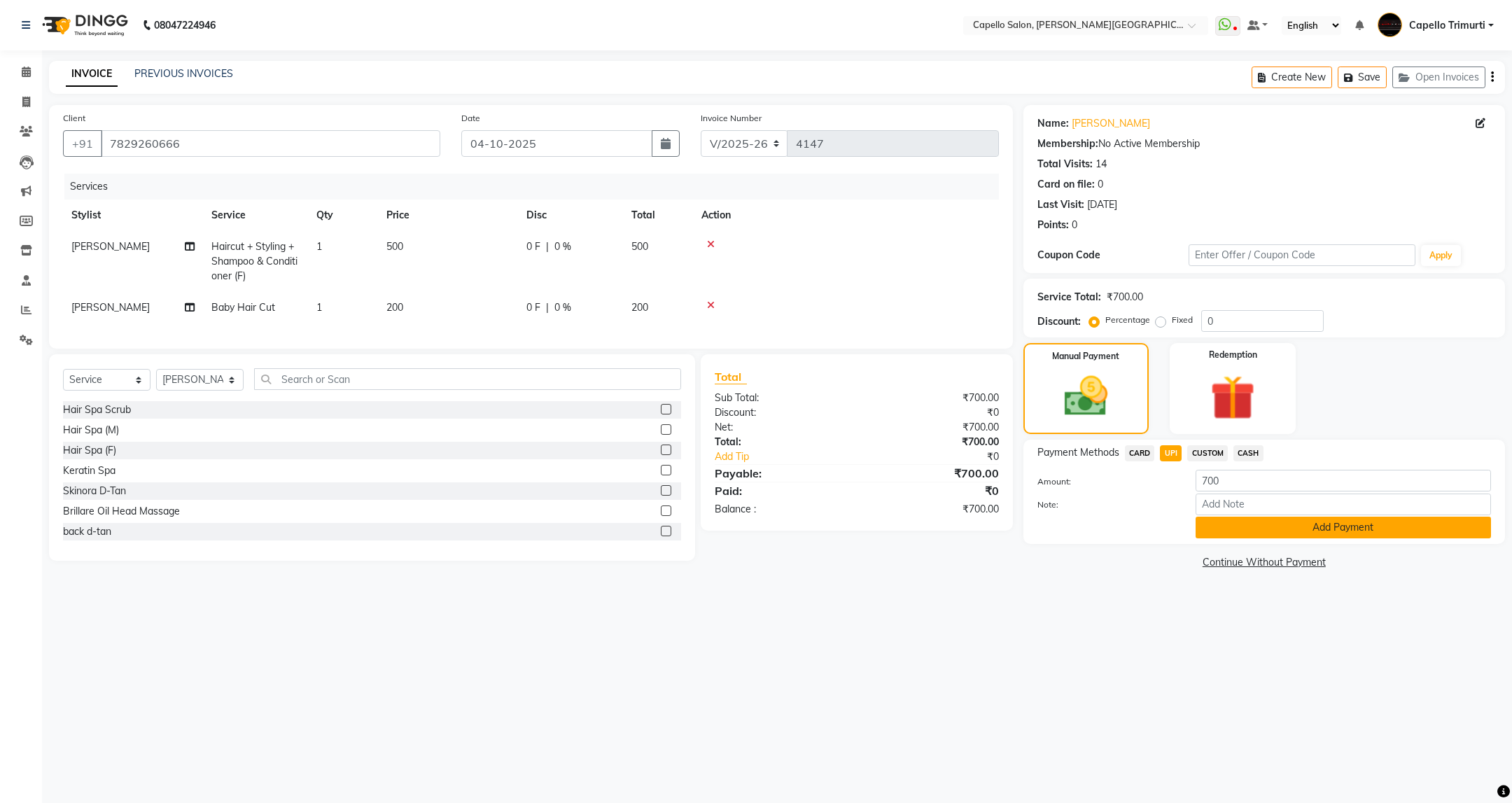
click at [1267, 526] on button "Add Payment" at bounding box center [1343, 527] width 296 height 22
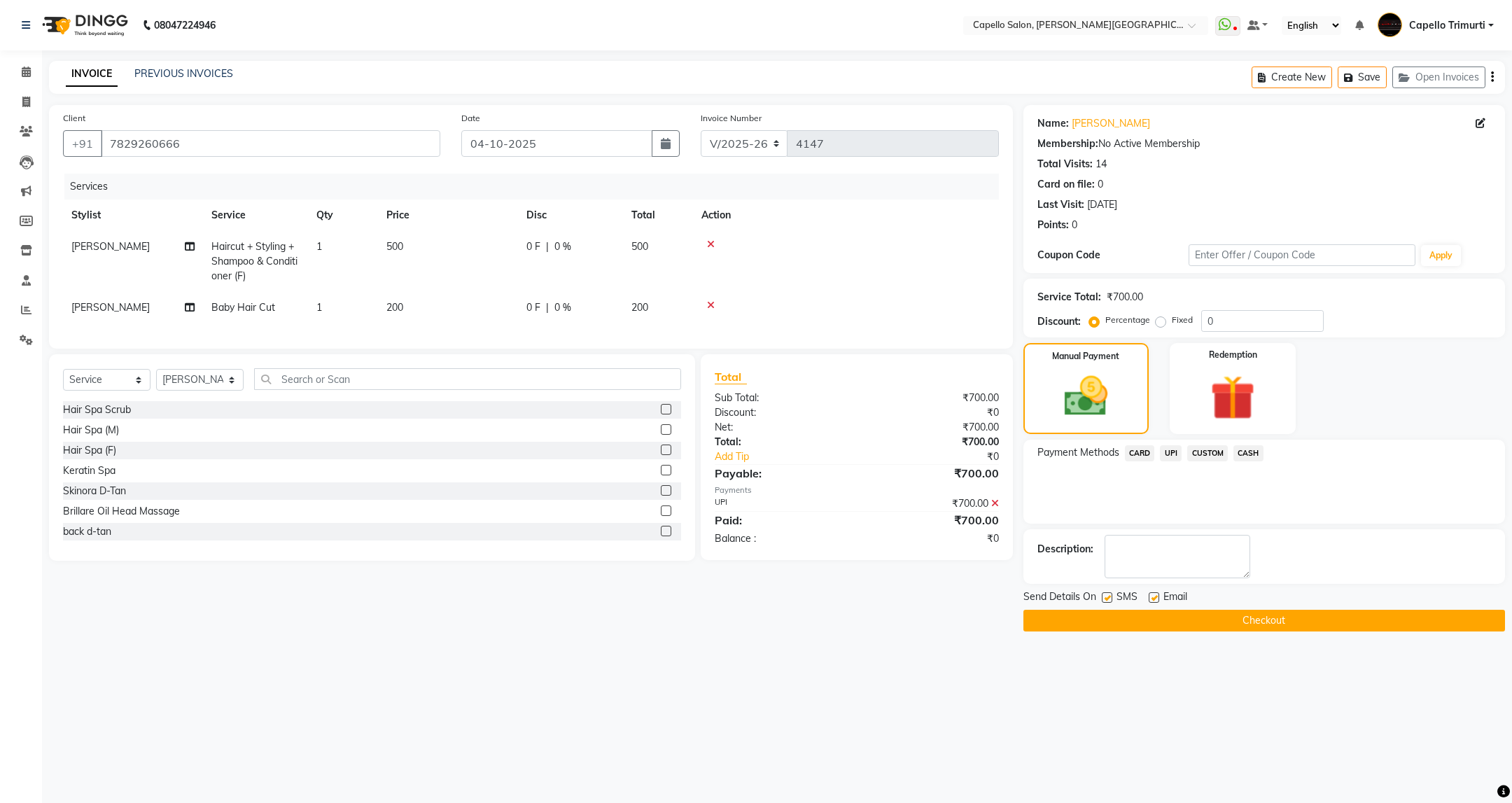
click at [1262, 631] on button "Checkout" at bounding box center [1264, 620] width 482 height 22
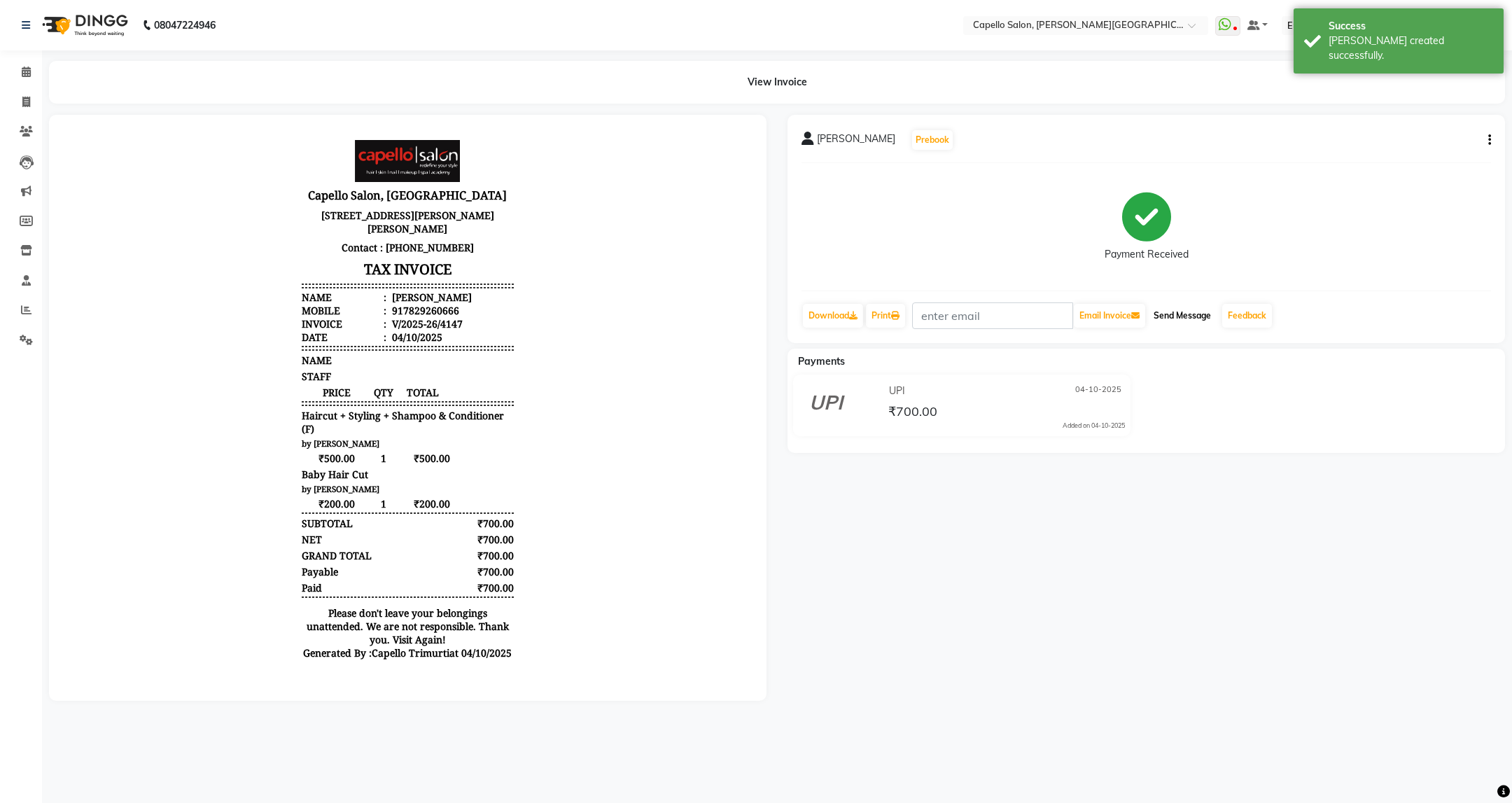
click at [1180, 315] on button "Send Message" at bounding box center [1182, 315] width 69 height 23
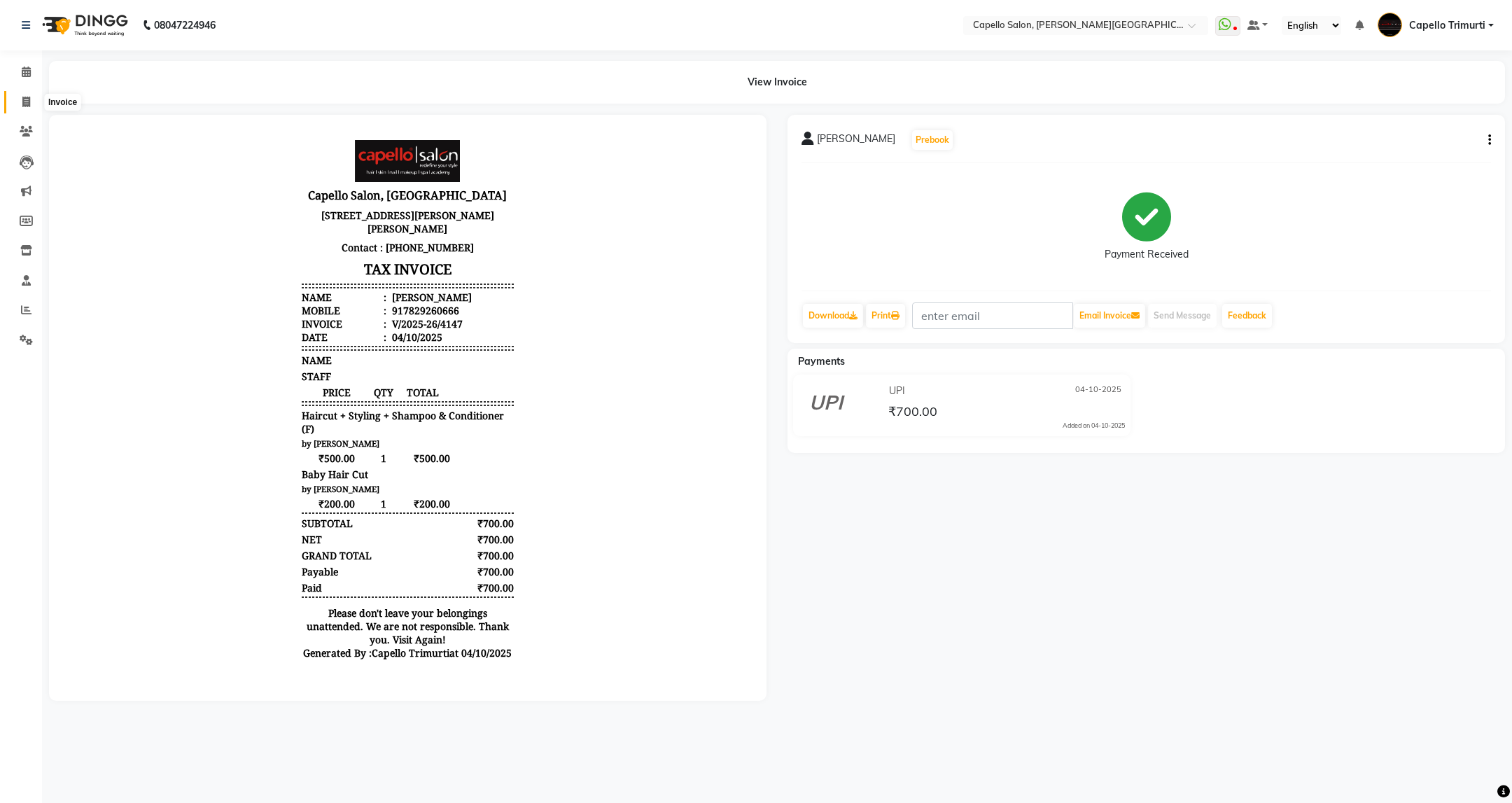
click at [29, 99] on icon at bounding box center [26, 102] width 8 height 11
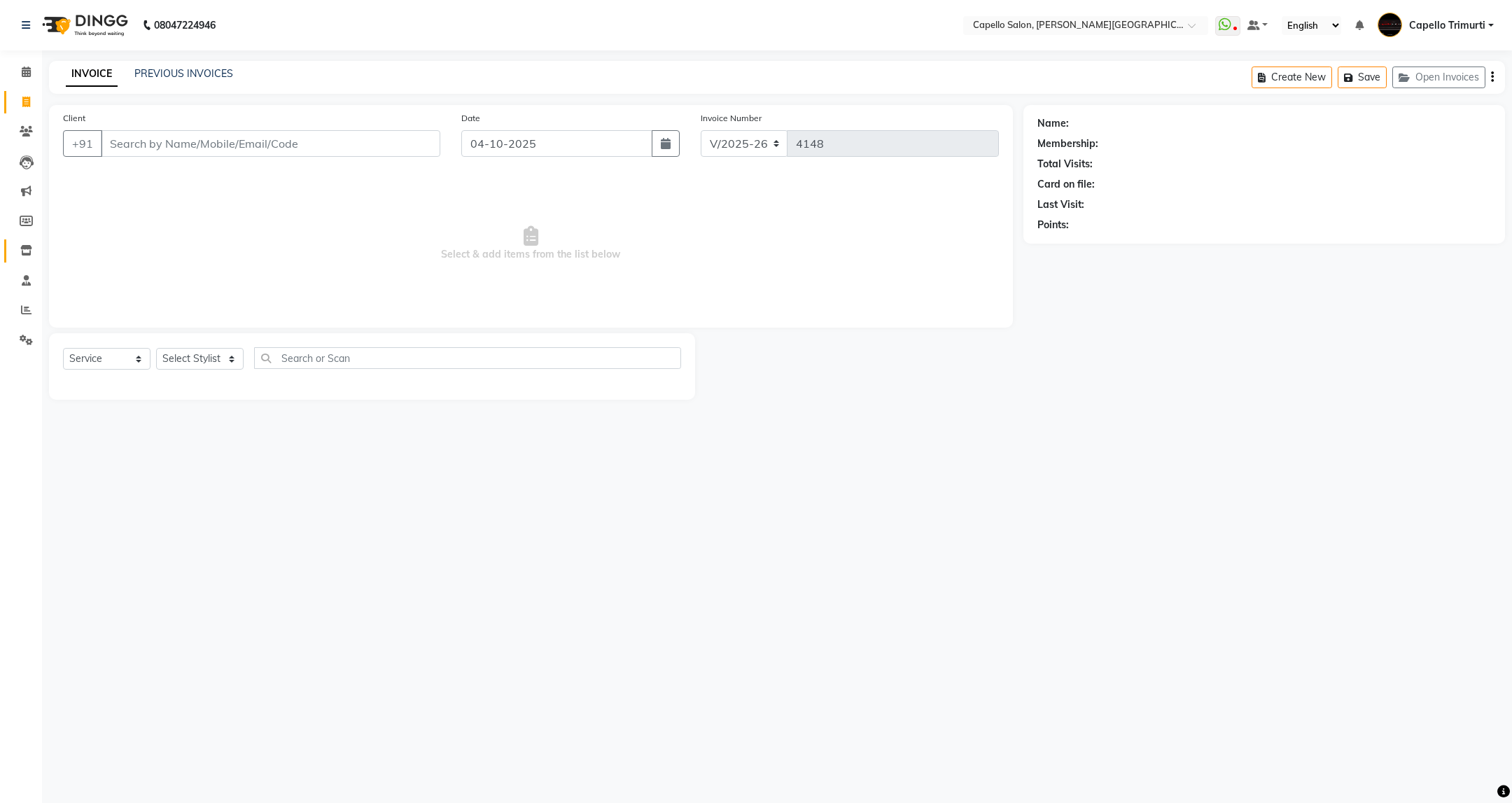
click at [26, 240] on link "Inventory" at bounding box center [21, 251] width 33 height 23
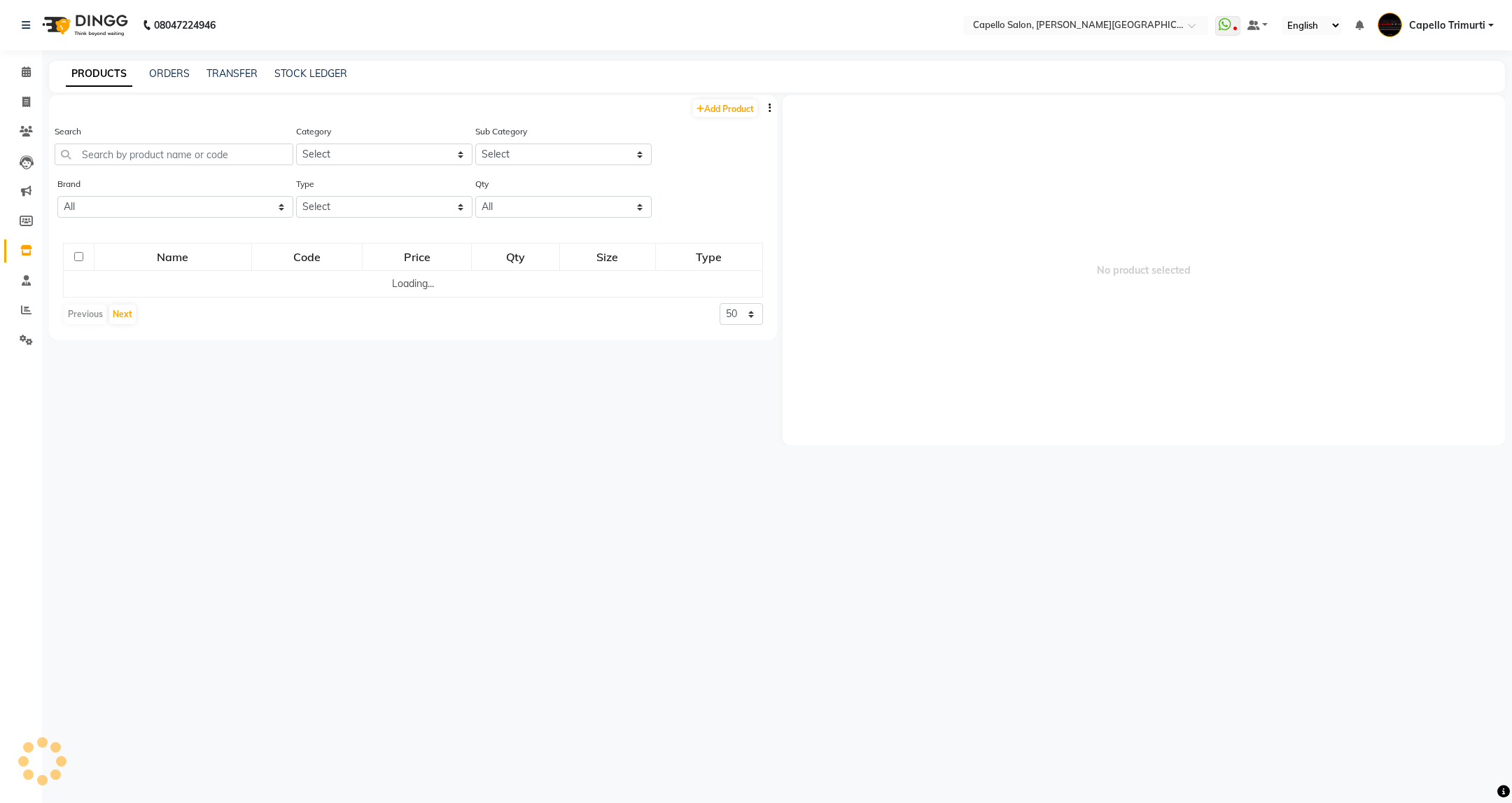
click at [166, 141] on div "Search" at bounding box center [174, 144] width 239 height 42
click at [164, 151] on input "text" at bounding box center [174, 154] width 239 height 22
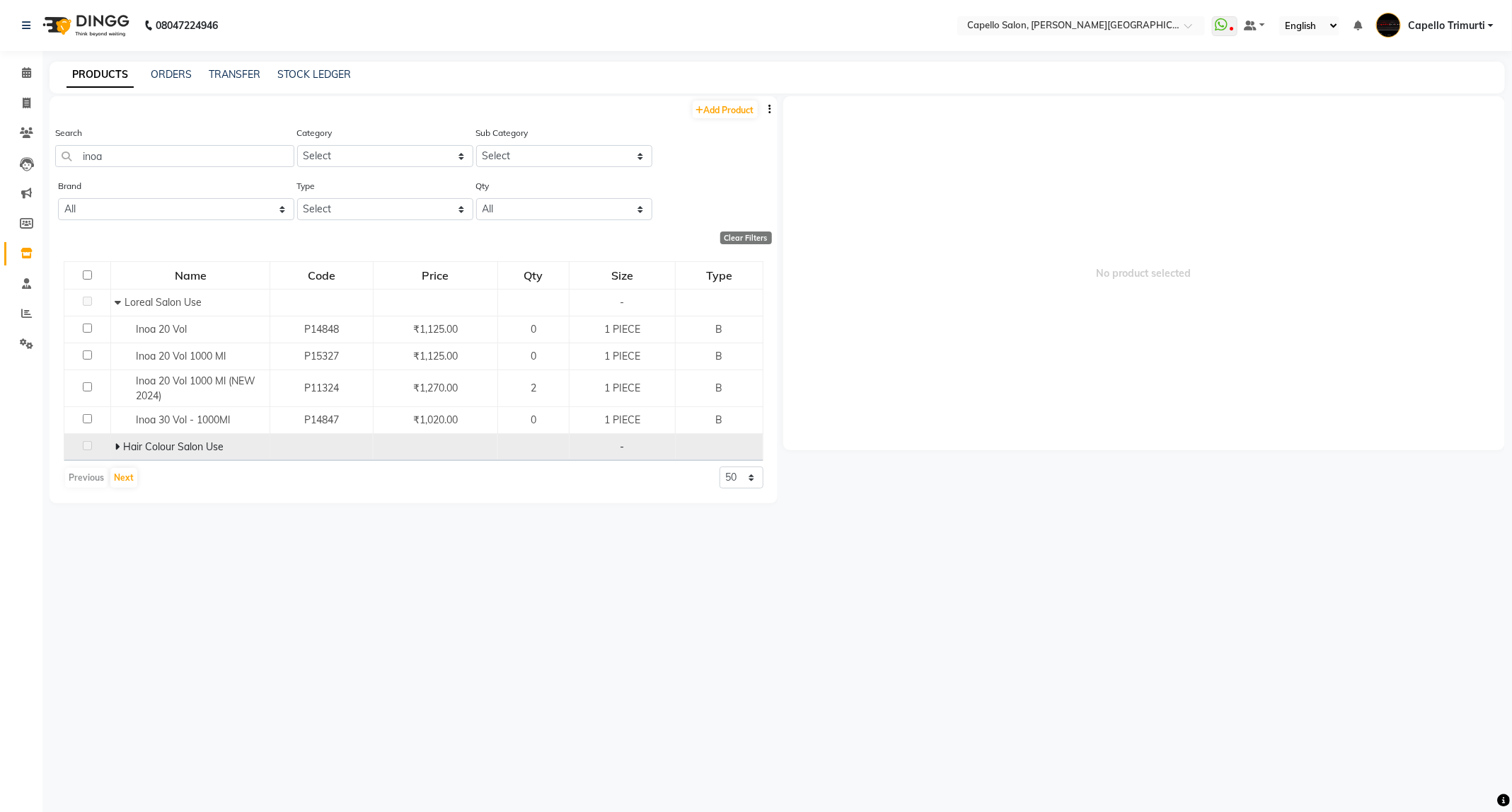
click at [119, 447] on span at bounding box center [118, 447] width 8 height 13
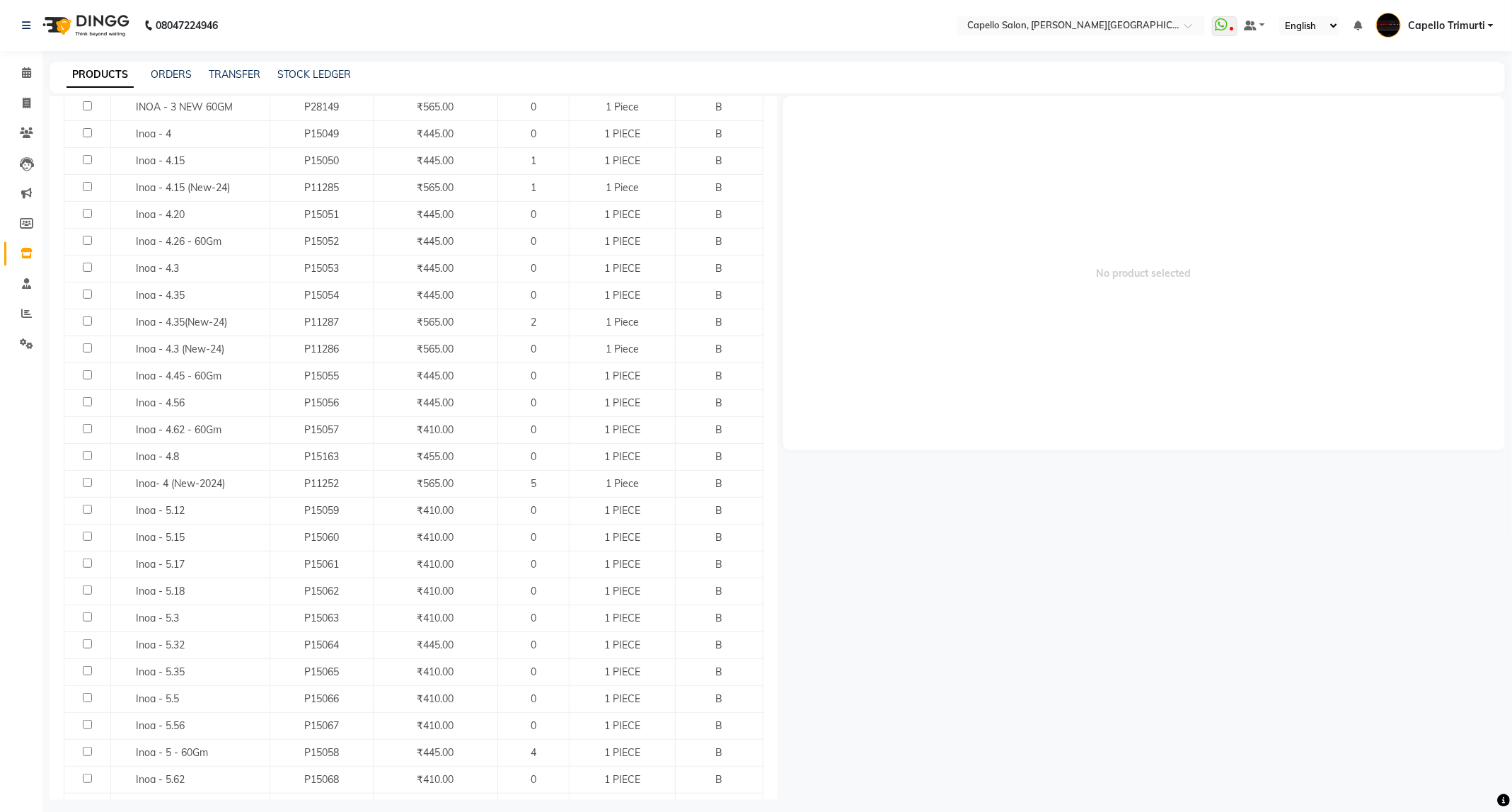
scroll to position [637, 0]
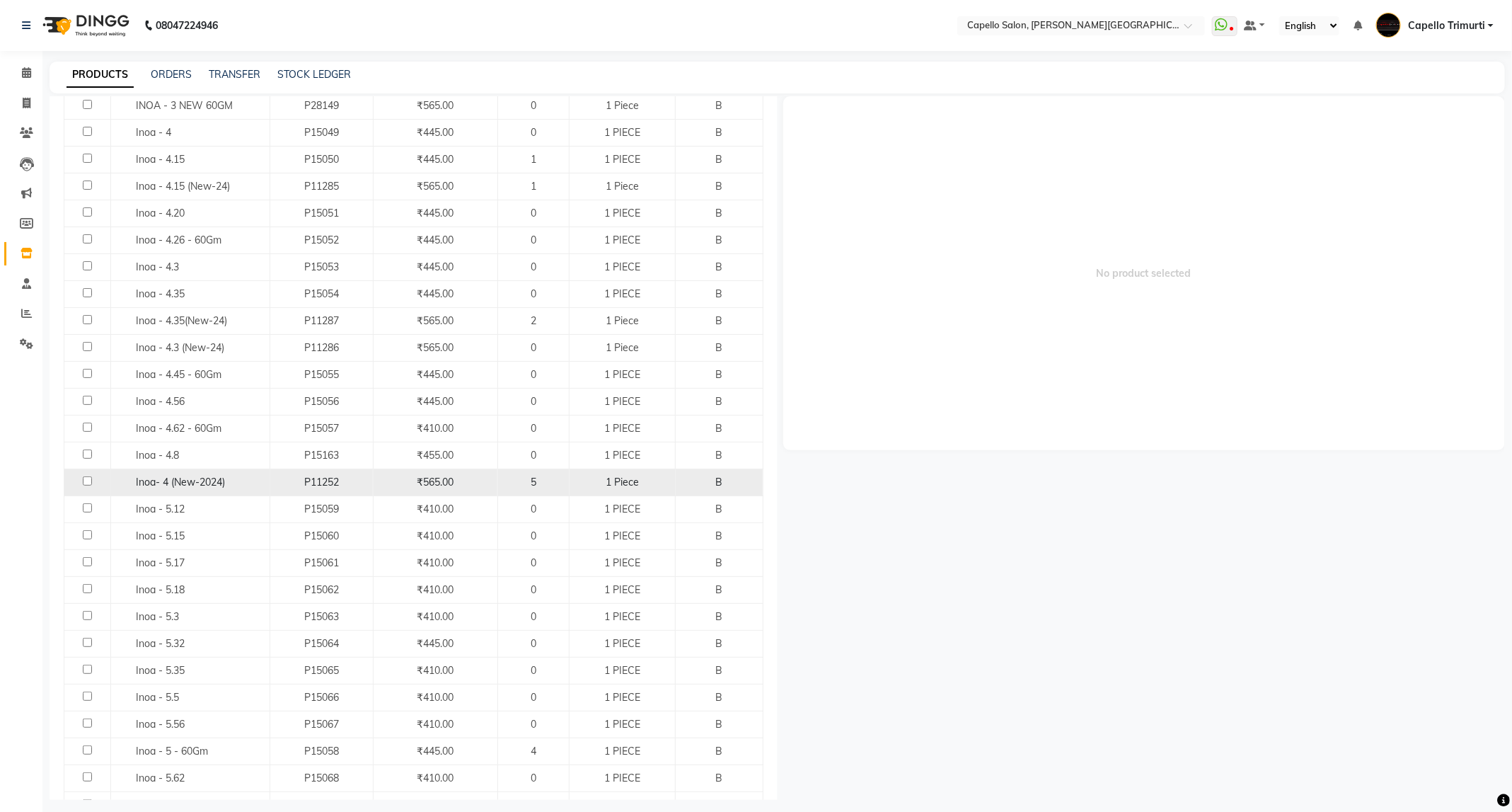
click at [246, 489] on div "Inoa- 4 (New-2024)" at bounding box center [190, 482] width 151 height 15
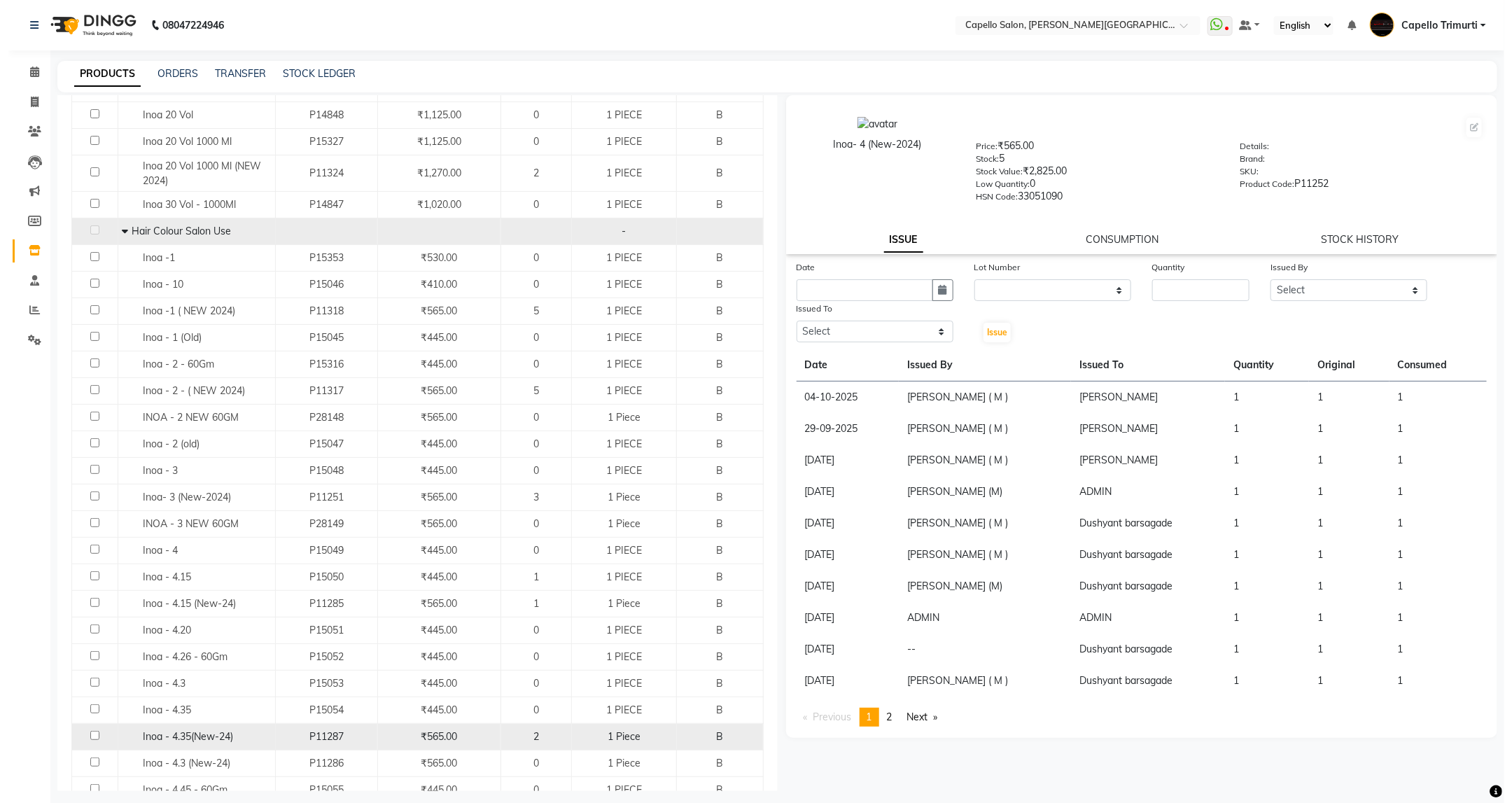
scroll to position [210, 0]
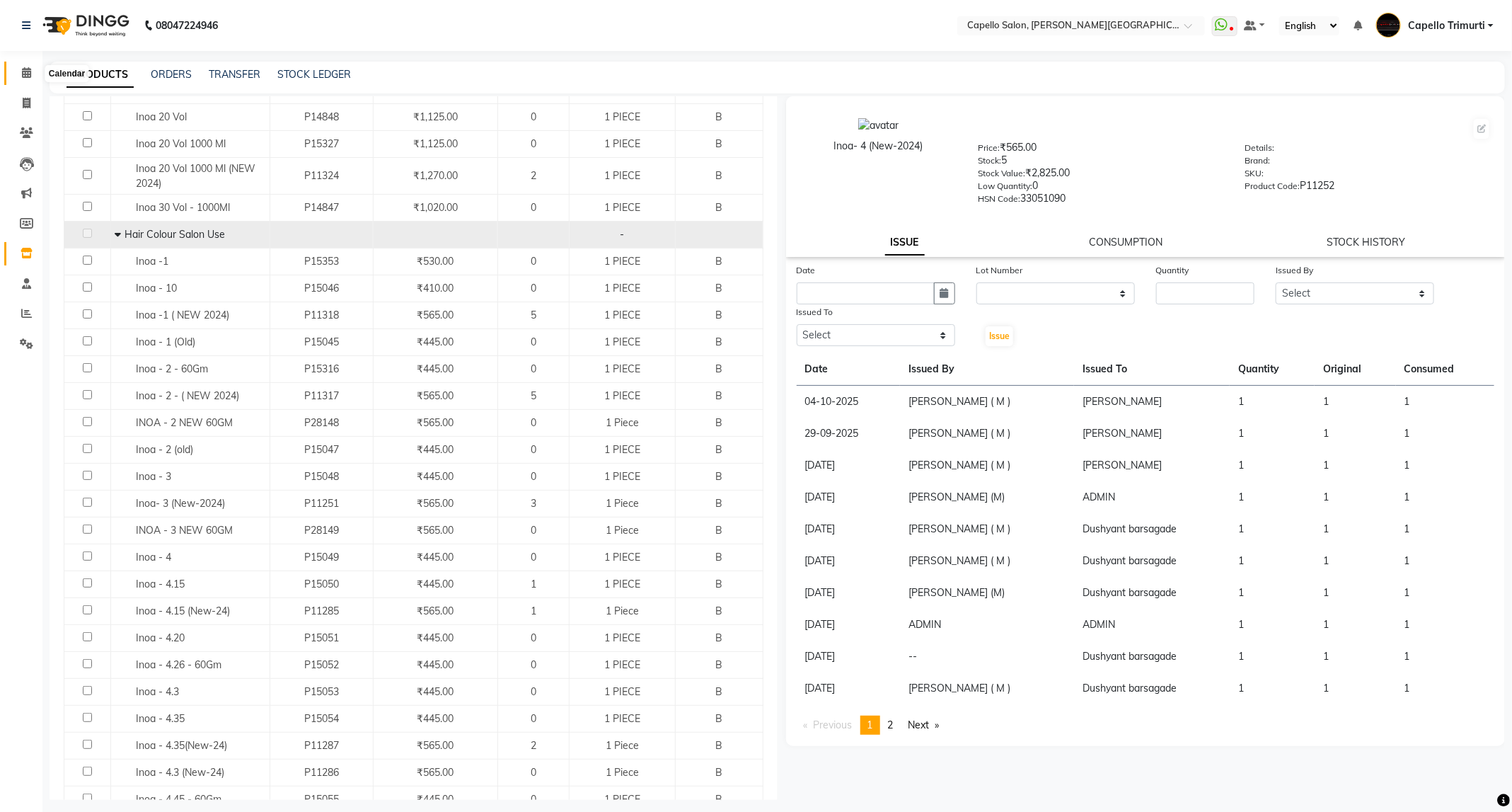
click at [22, 77] on icon at bounding box center [27, 73] width 9 height 11
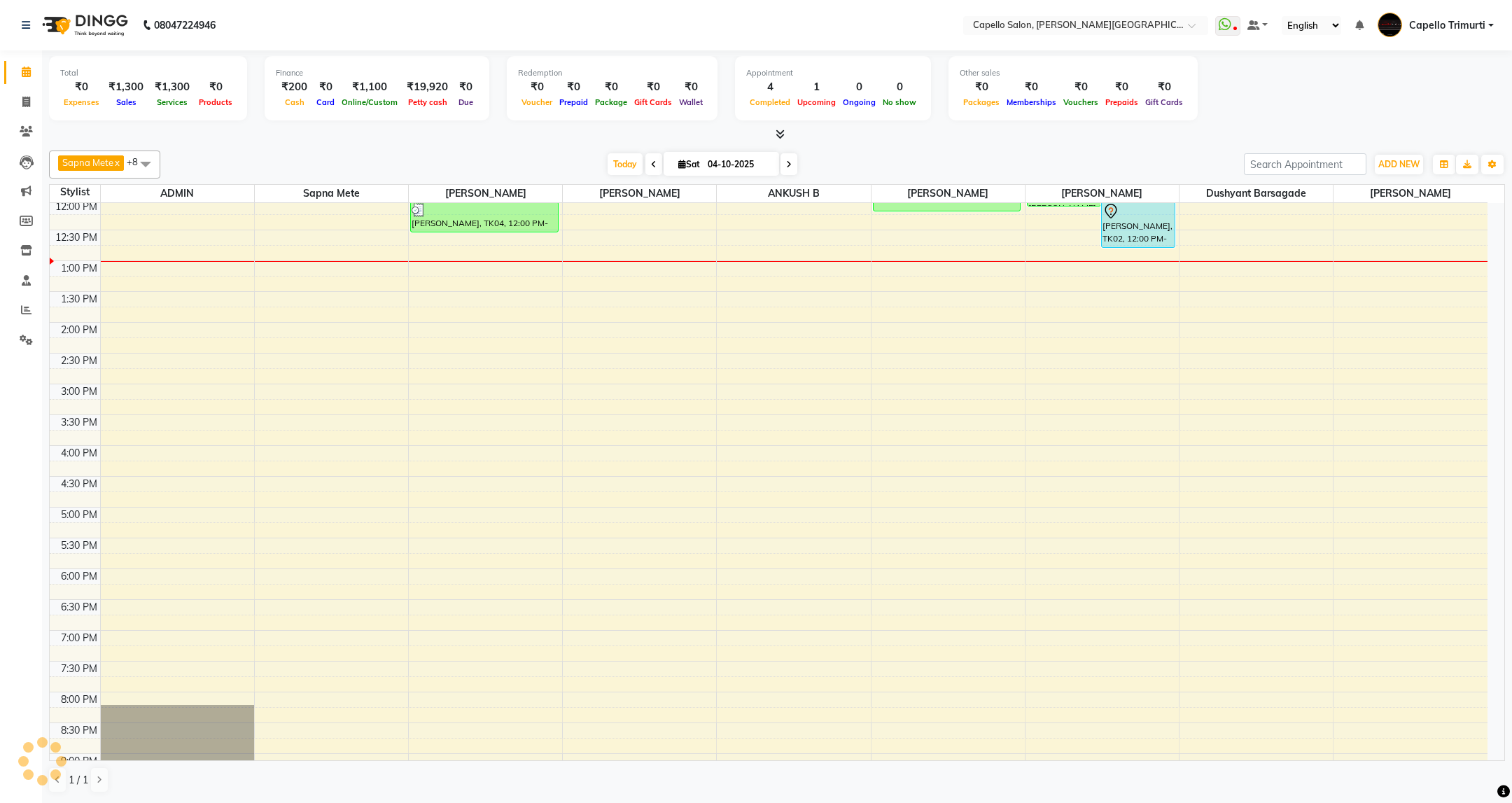
scroll to position [127, 0]
click at [20, 97] on span at bounding box center [26, 102] width 24 height 16
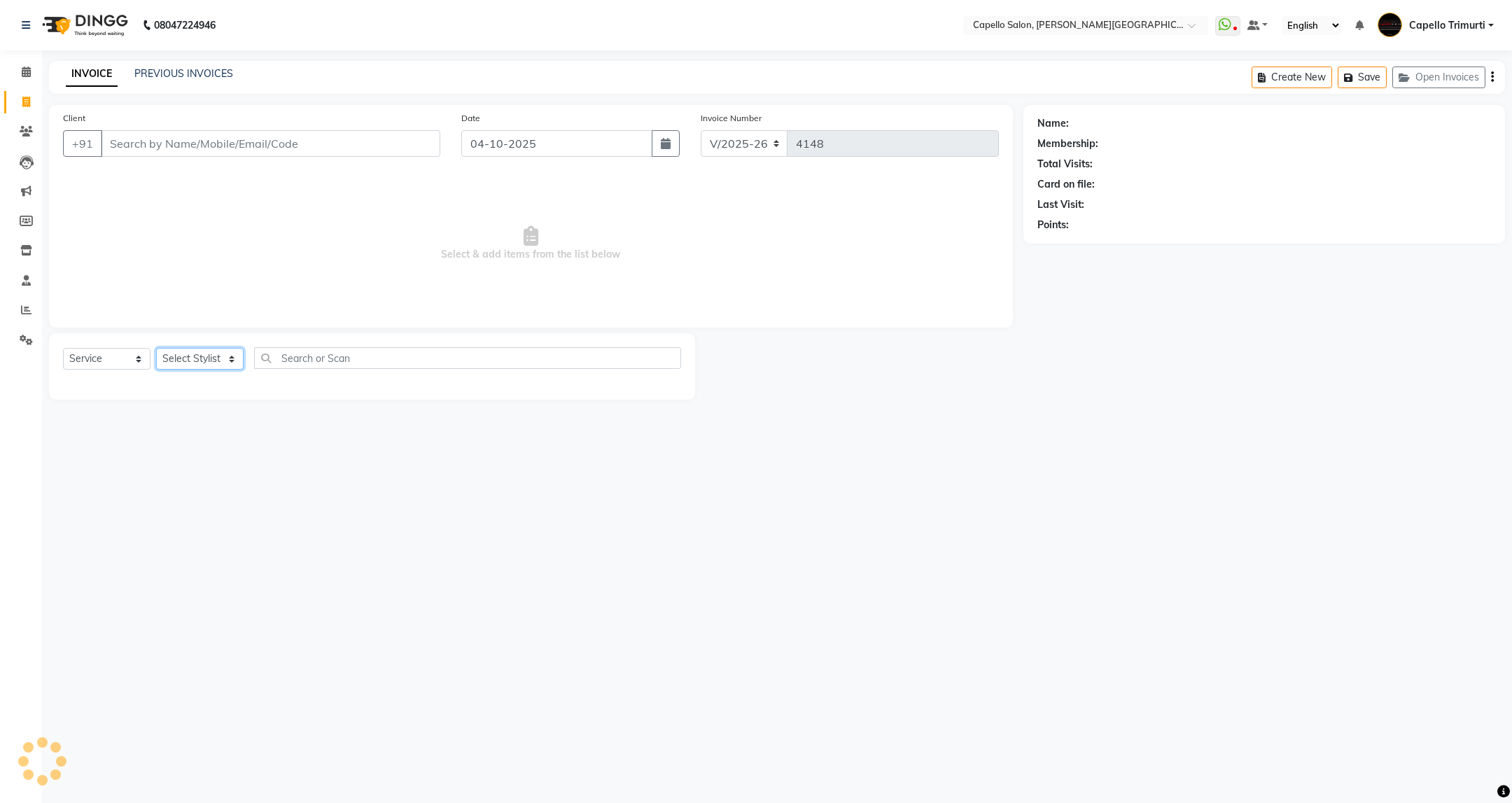
click at [213, 357] on select "Select Stylist" at bounding box center [200, 358] width 88 height 22
click at [156, 349] on select "Select Stylist ADMIN [PERSON_NAME] [PERSON_NAME] [PERSON_NAME] [PERSON_NAME] (M…" at bounding box center [200, 358] width 88 height 22
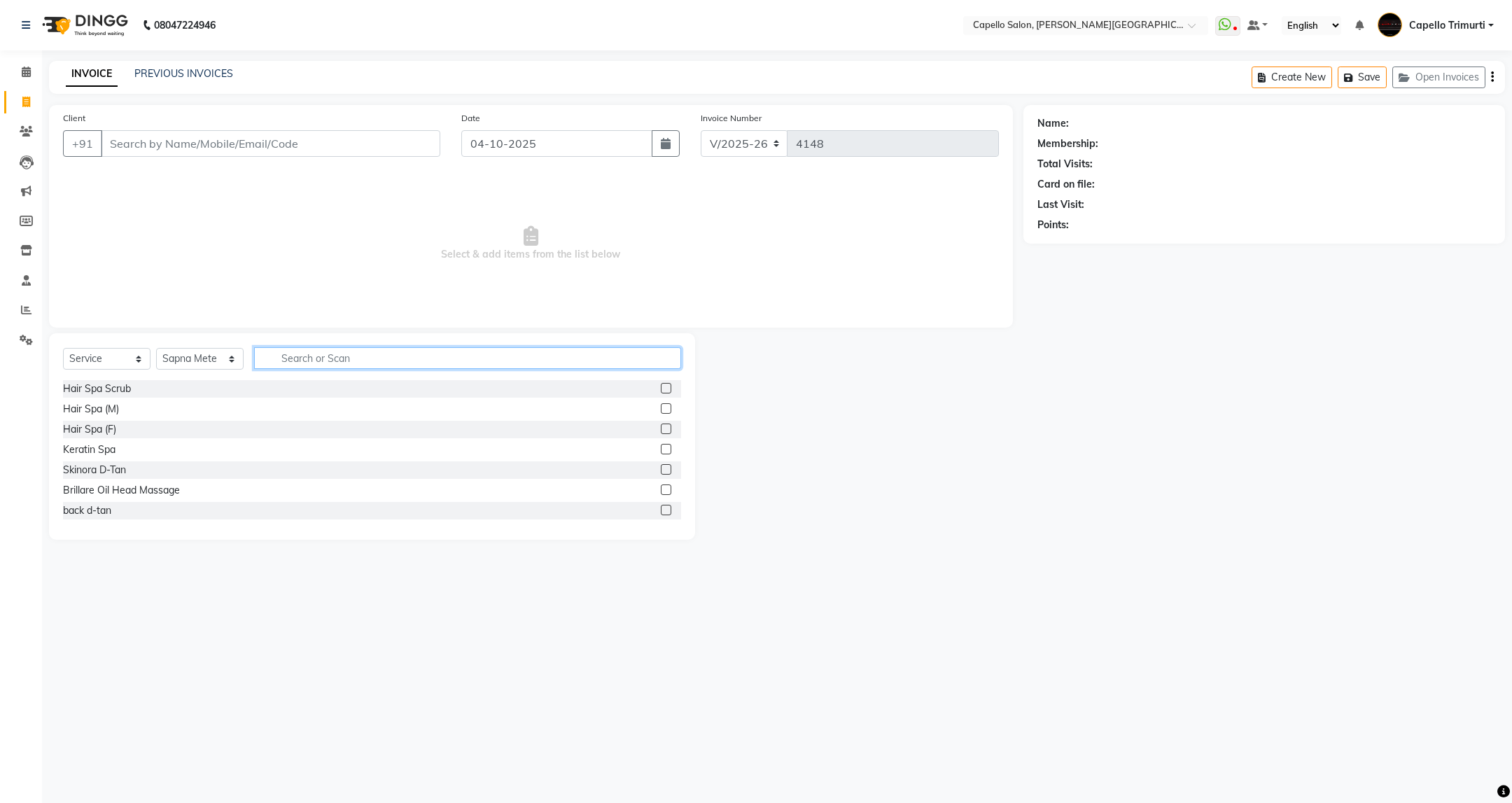
click at [408, 352] on input "text" at bounding box center [467, 358] width 427 height 22
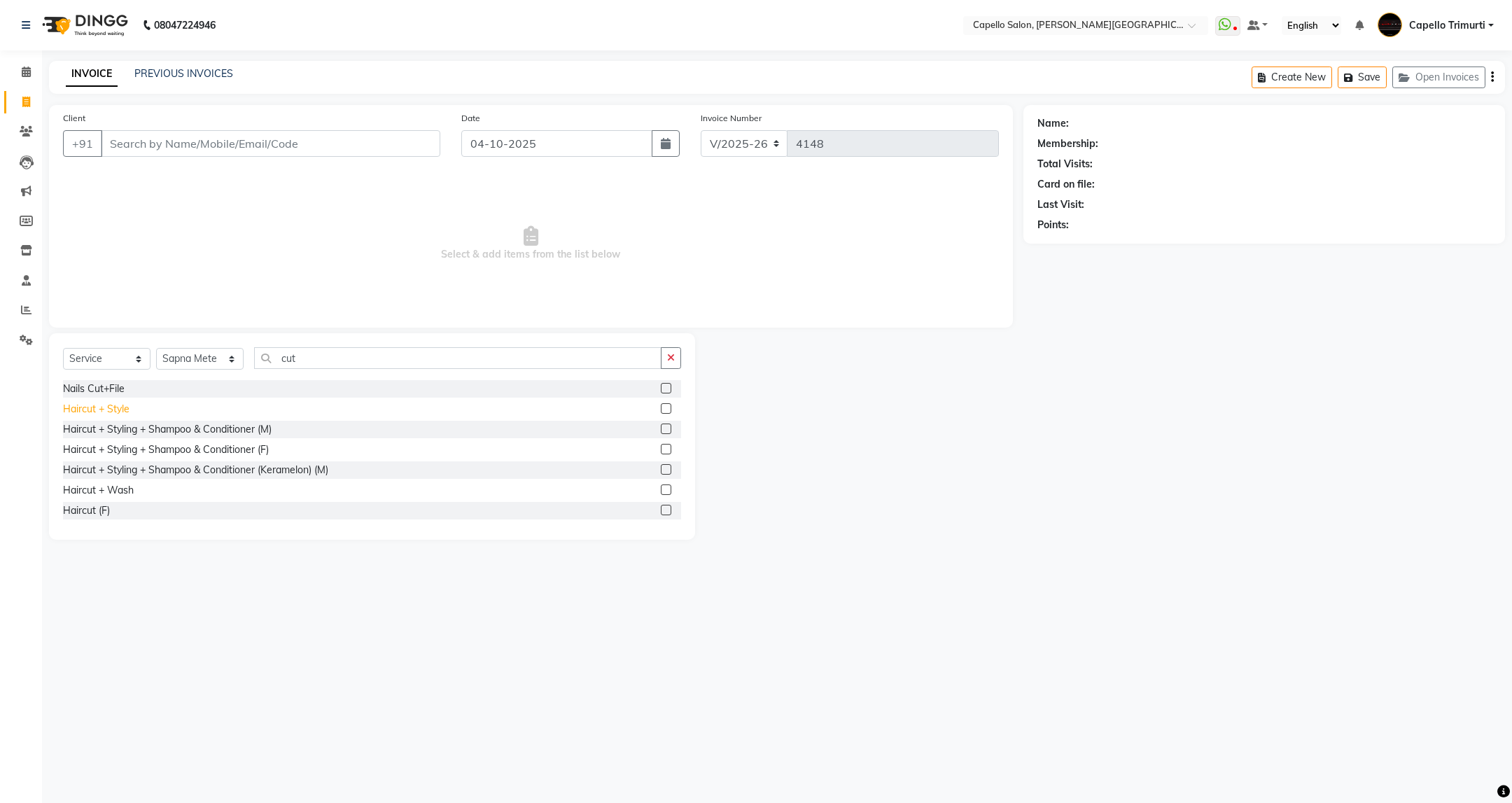
click at [118, 414] on div "Haircut + Style" at bounding box center [96, 408] width 67 height 14
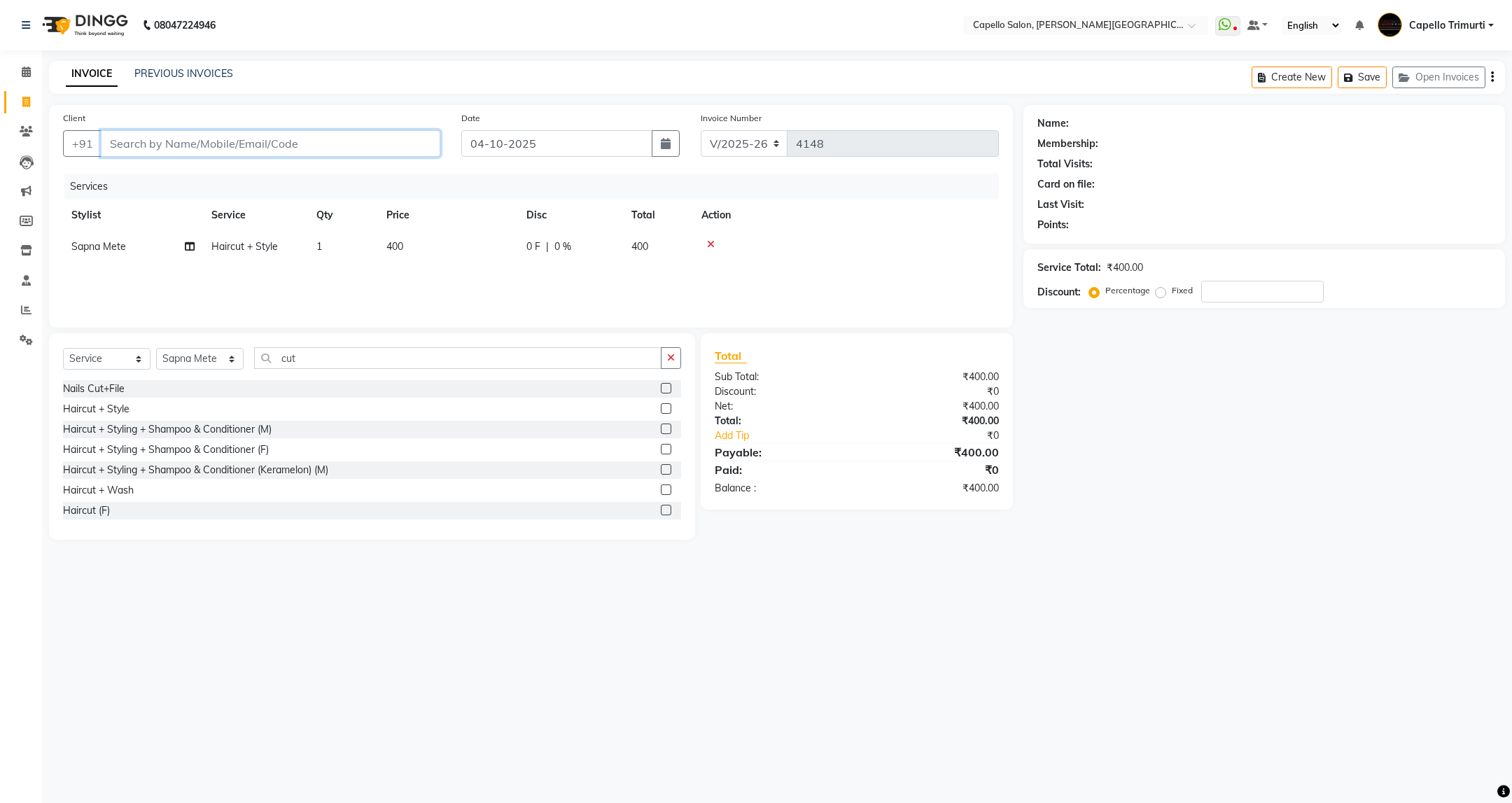
click at [278, 141] on input "Client" at bounding box center [270, 143] width 340 height 26
click at [427, 149] on span "Add Client" at bounding box center [404, 143] width 55 height 14
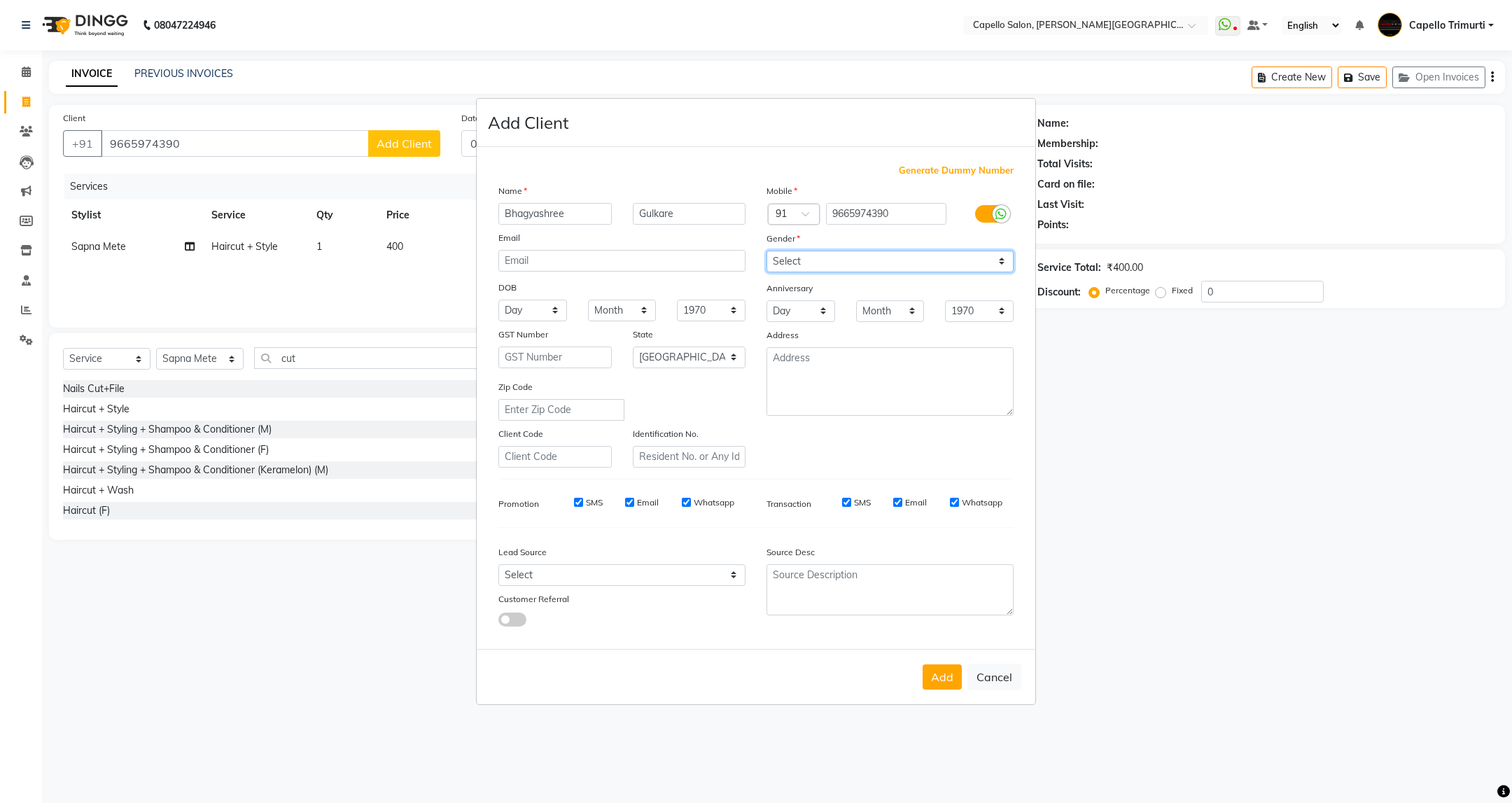
click at [852, 259] on select "Select [DEMOGRAPHIC_DATA] [DEMOGRAPHIC_DATA] Other Prefer Not To Say" at bounding box center [890, 261] width 247 height 22
click at [766, 251] on select "Select [DEMOGRAPHIC_DATA] [DEMOGRAPHIC_DATA] Other Prefer Not To Say" at bounding box center [890, 261] width 247 height 22
click at [933, 678] on button "Add" at bounding box center [942, 676] width 39 height 25
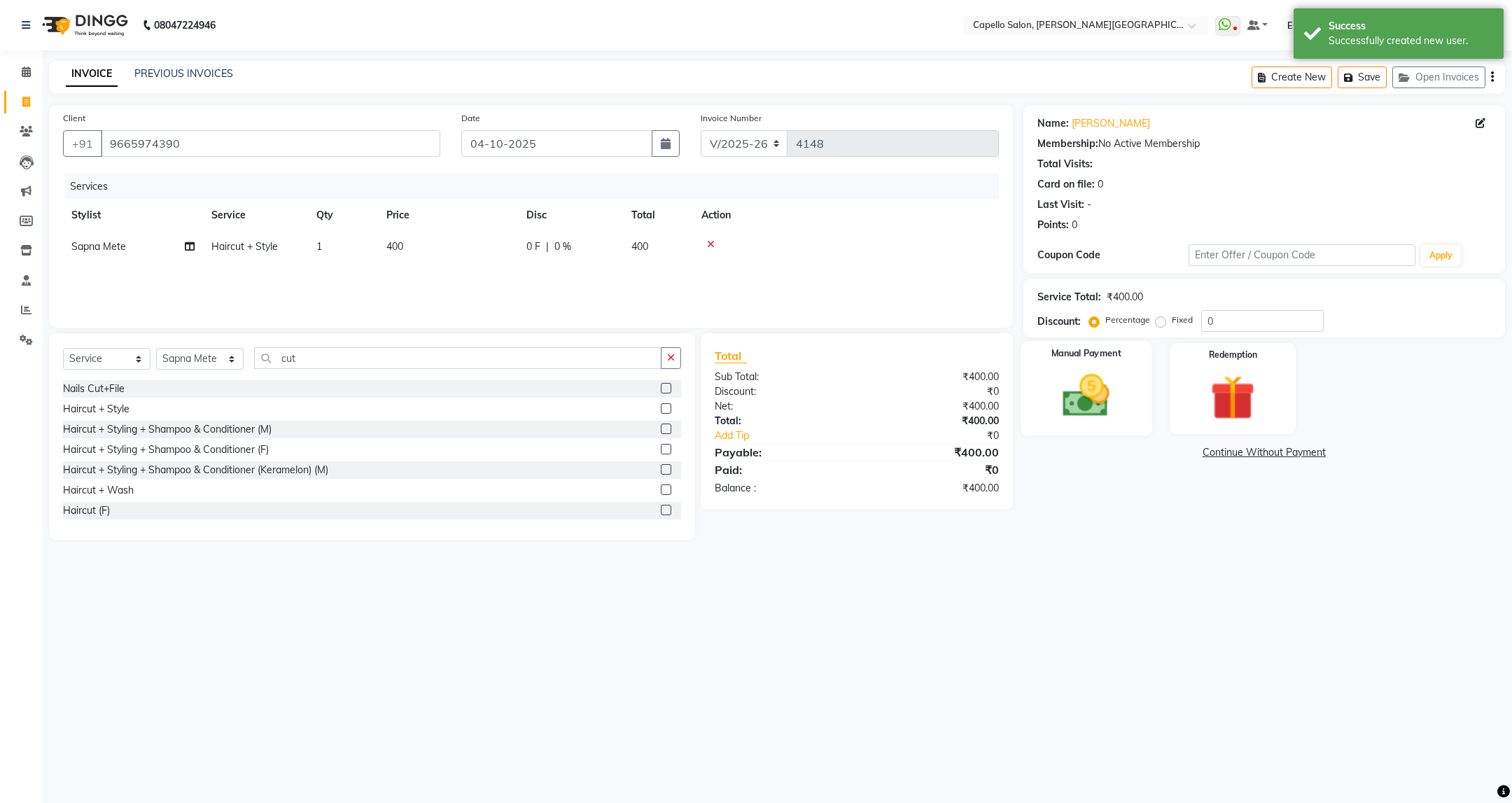
click at [1084, 398] on img at bounding box center [1086, 395] width 76 height 54
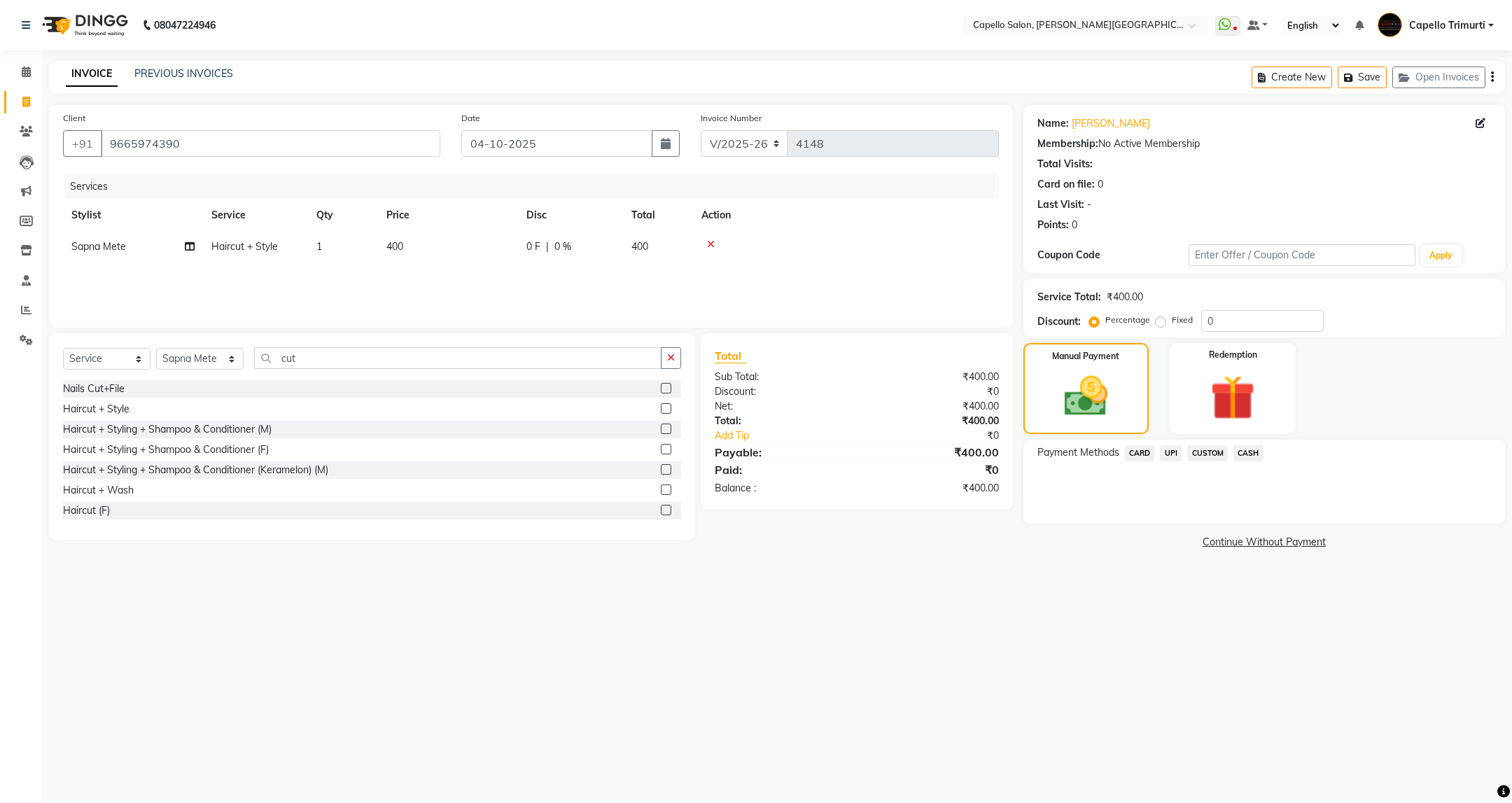
click at [1174, 451] on span "UPI" at bounding box center [1171, 453] width 22 height 16
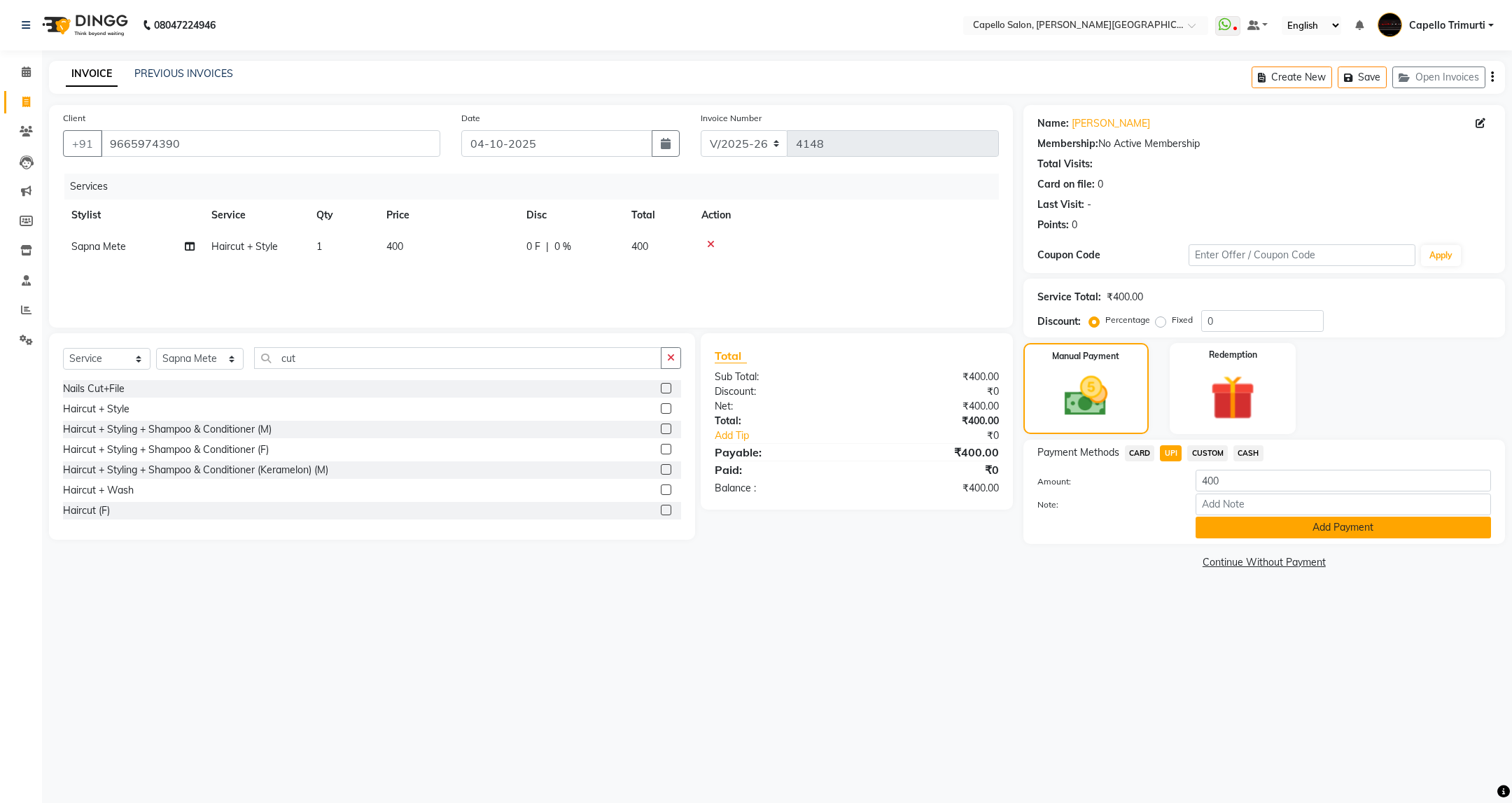
click at [1368, 538] on button "Add Payment" at bounding box center [1343, 527] width 296 height 22
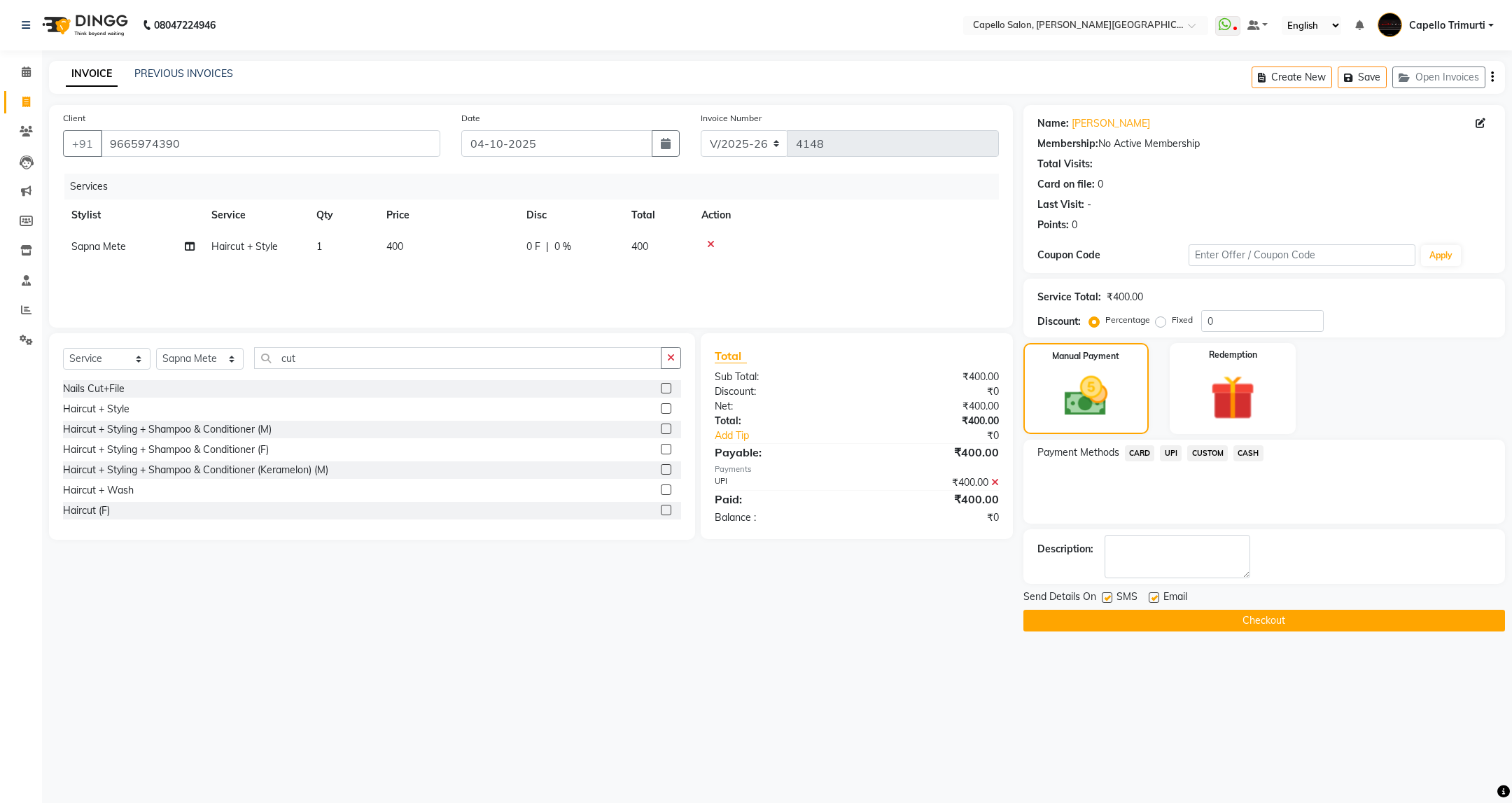
click at [1372, 613] on button "Checkout" at bounding box center [1264, 620] width 482 height 22
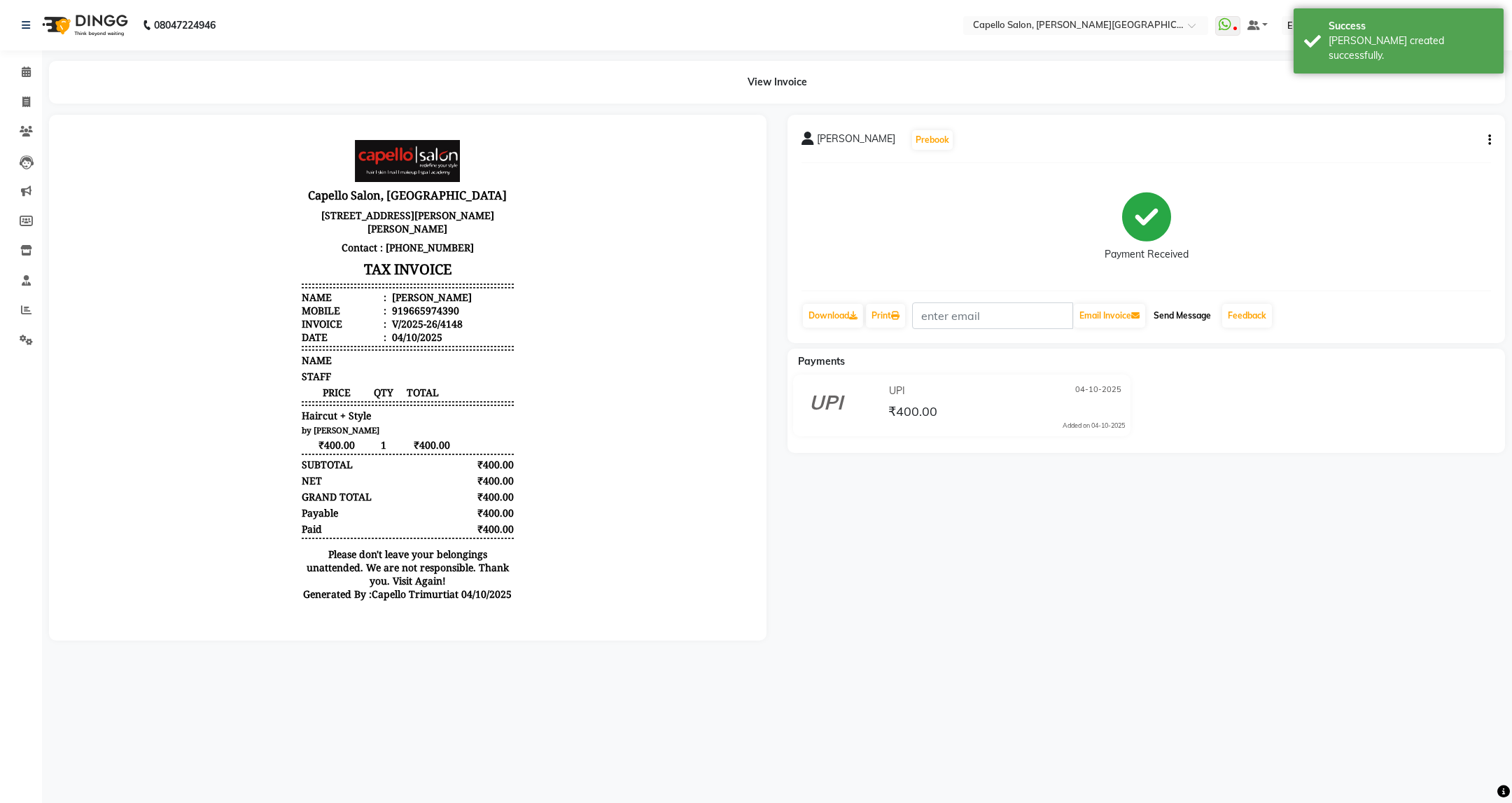
click at [1189, 324] on button "Send Message" at bounding box center [1182, 315] width 69 height 23
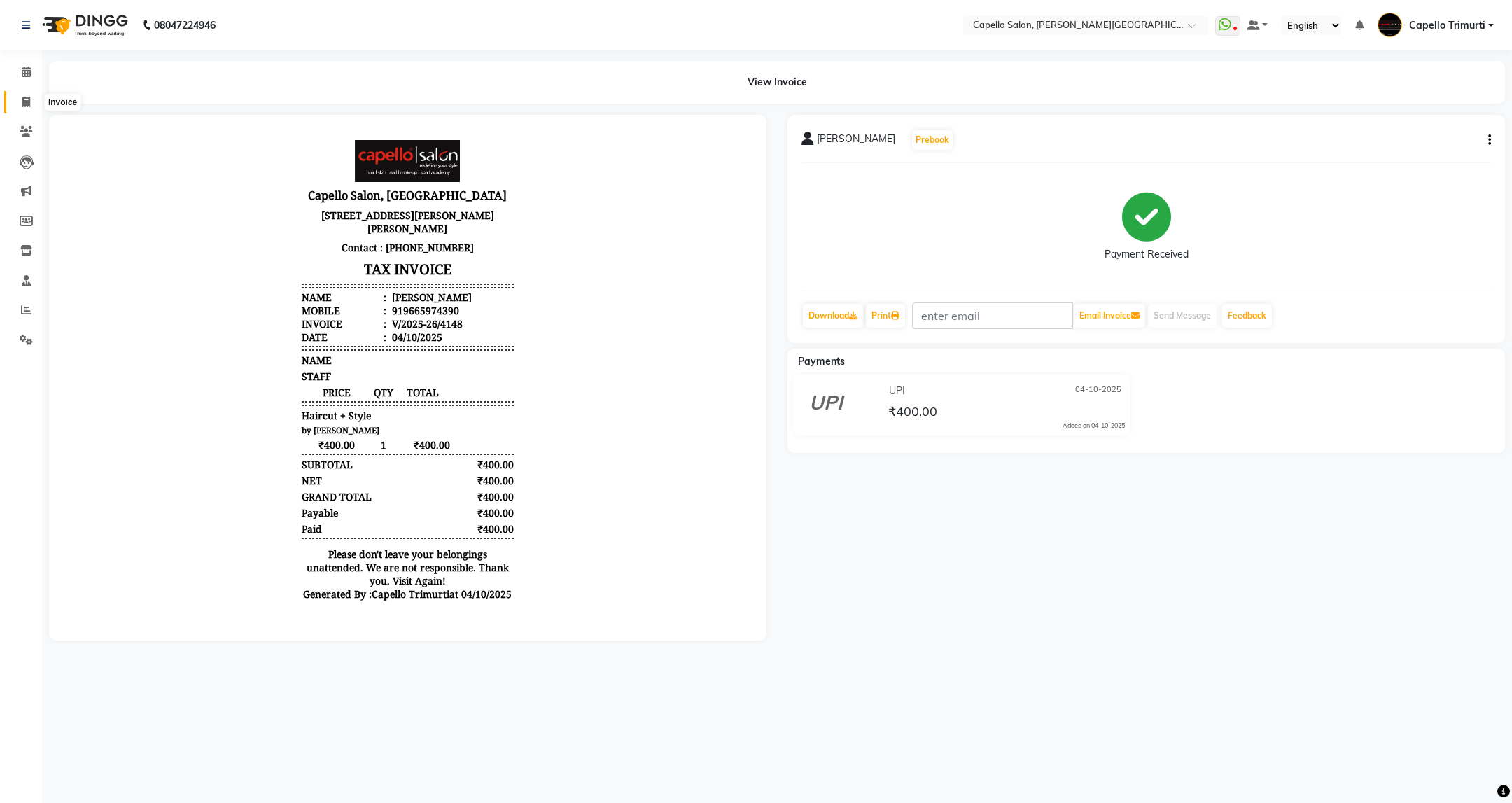
drag, startPoint x: 32, startPoint y: 99, endPoint x: 42, endPoint y: 95, distance: 10.8
click at [32, 99] on span at bounding box center [26, 102] width 24 height 16
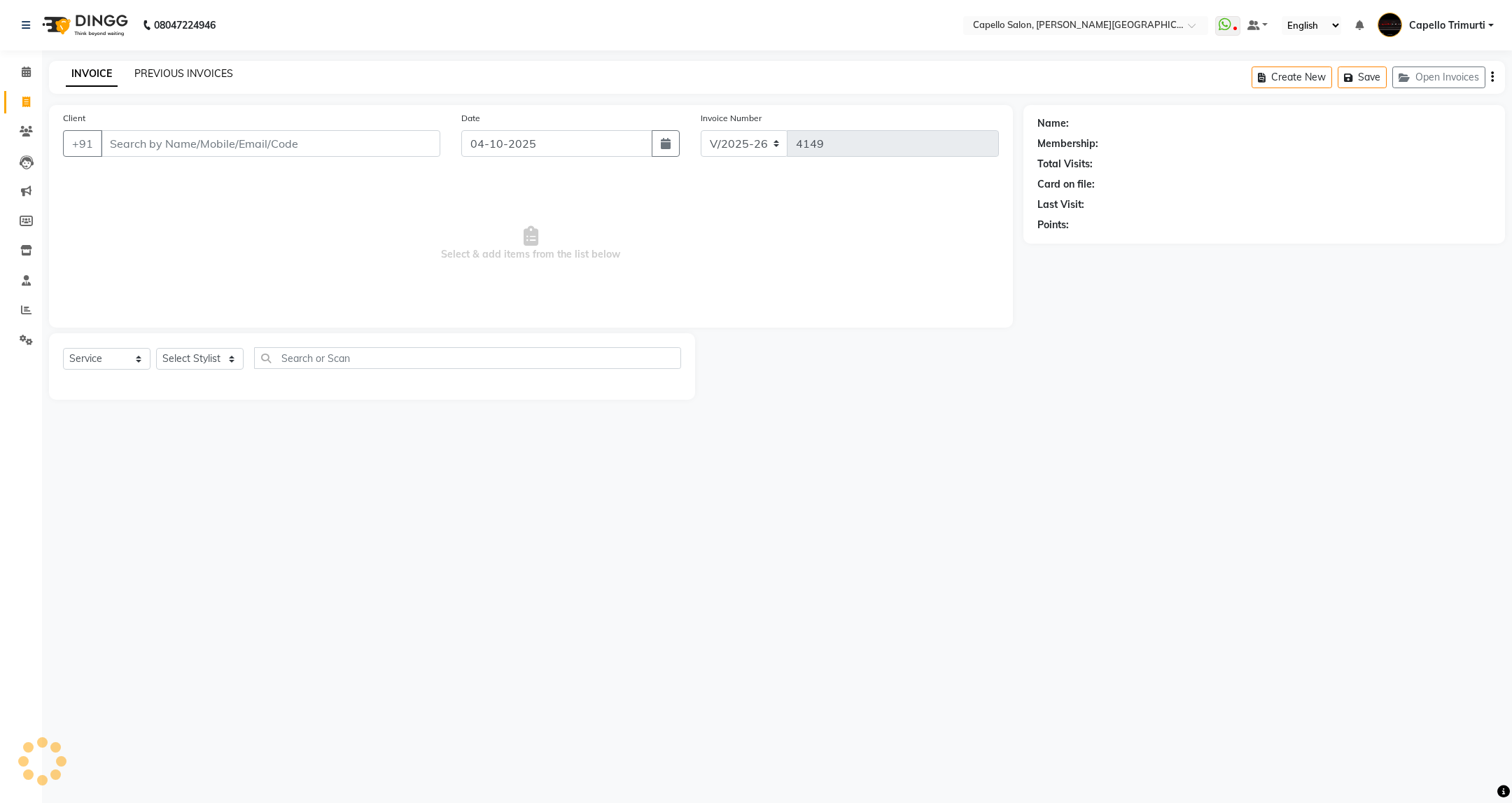
click at [151, 68] on link "PREVIOUS INVOICES" at bounding box center [184, 73] width 99 height 13
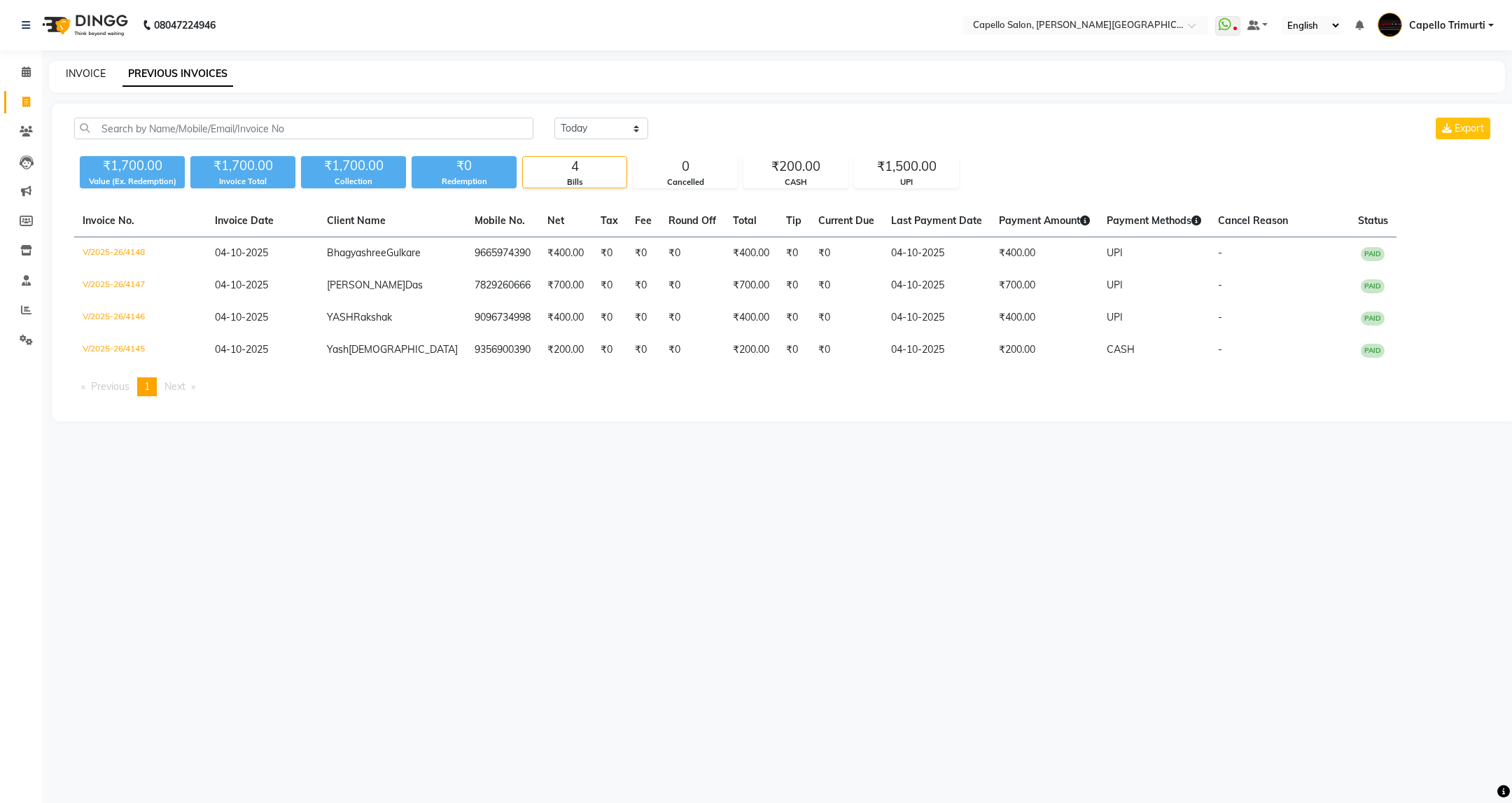
click at [95, 70] on link "INVOICE" at bounding box center [85, 73] width 40 height 13
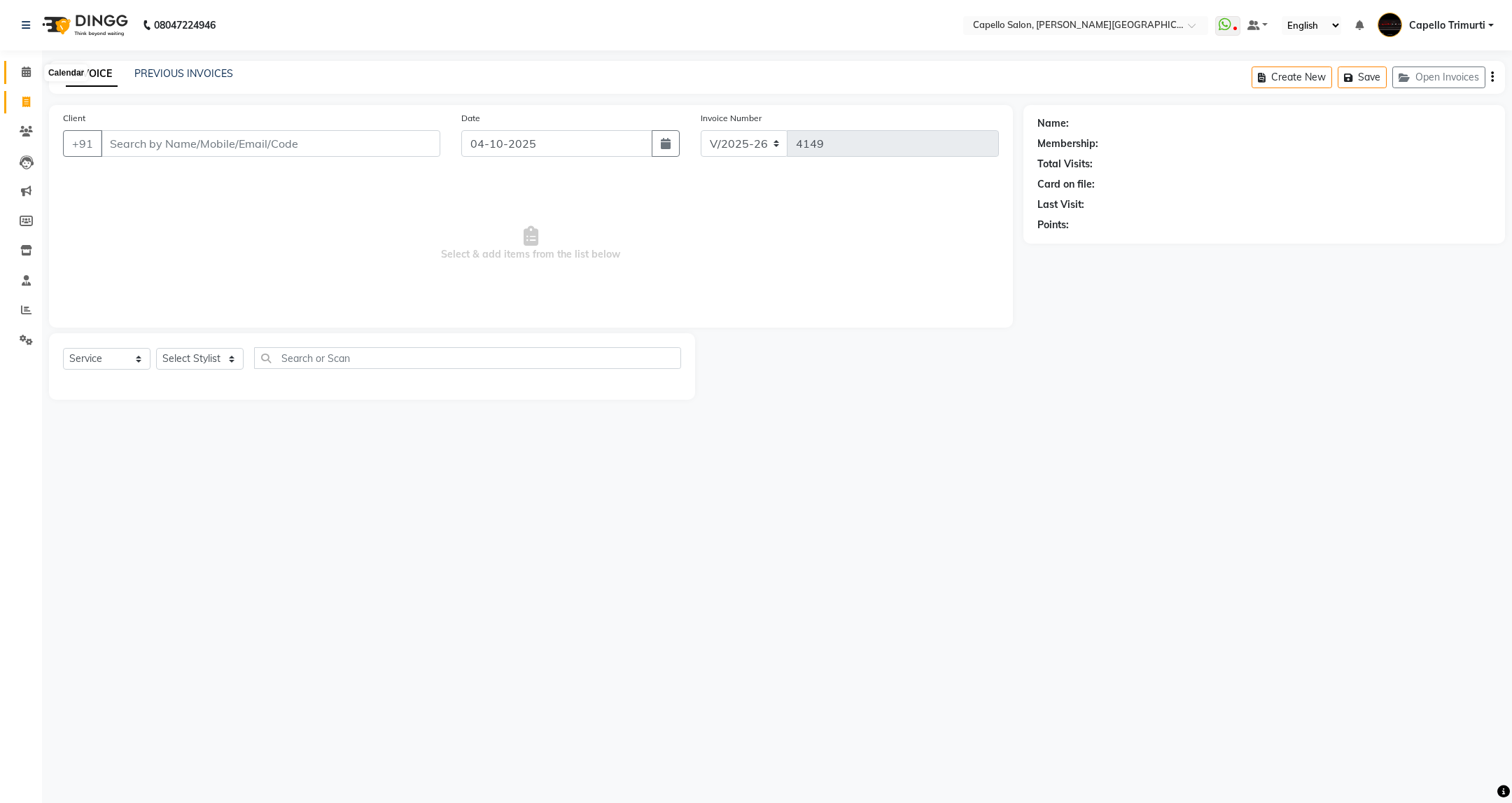
click at [28, 67] on icon at bounding box center [26, 72] width 9 height 11
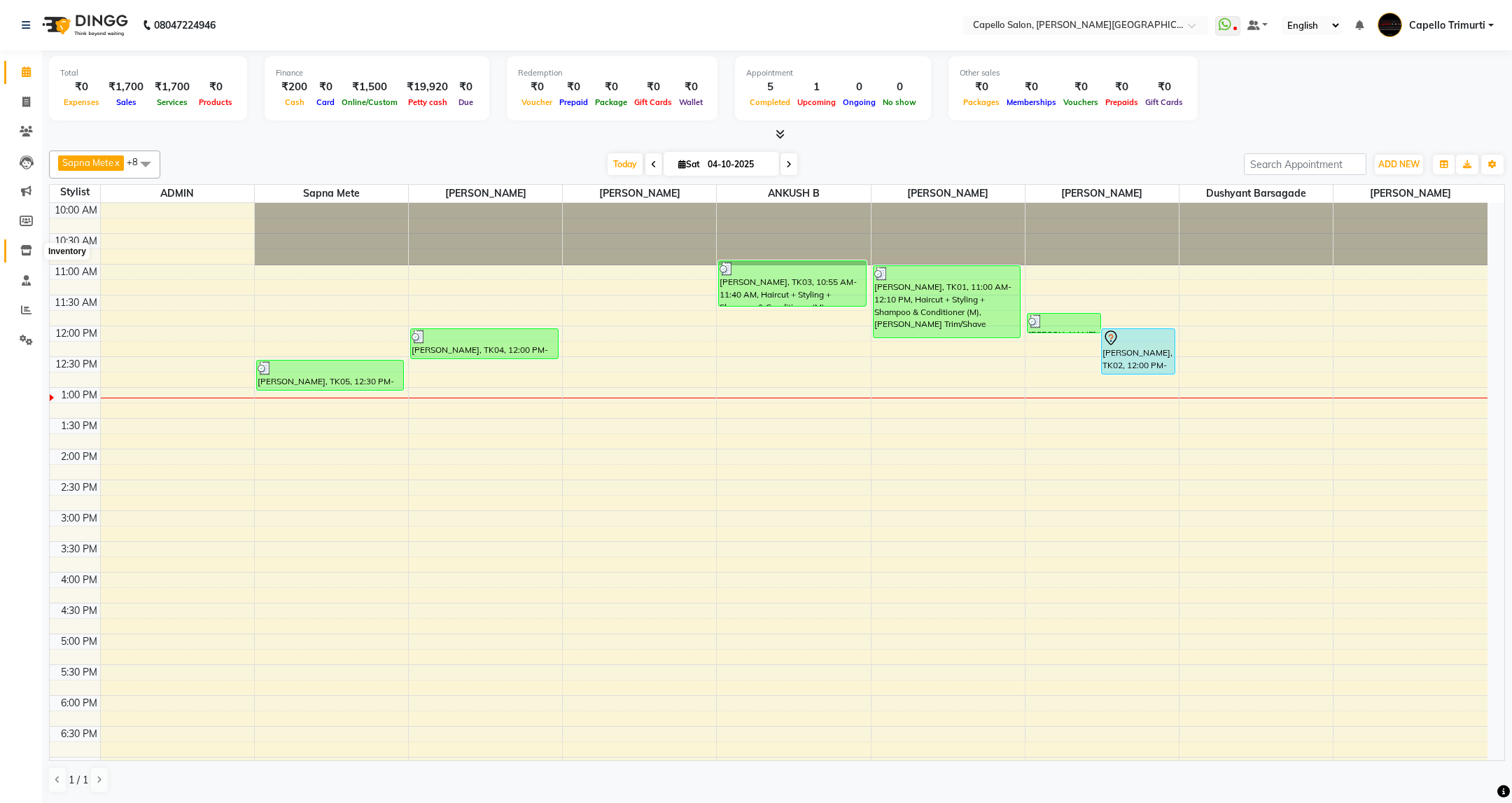
click at [27, 254] on icon at bounding box center [26, 250] width 12 height 11
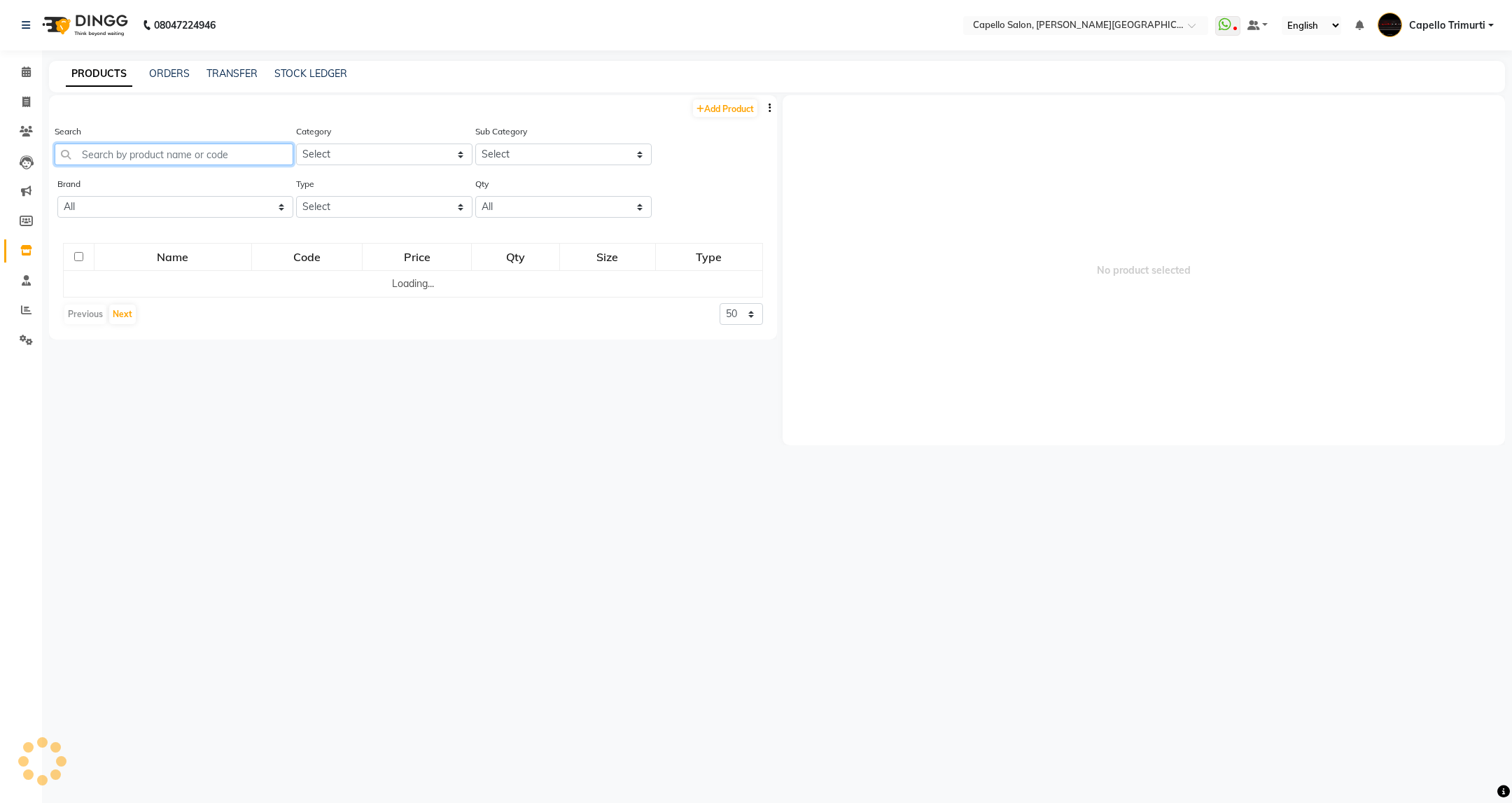
click at [215, 152] on input "text" at bounding box center [174, 154] width 239 height 22
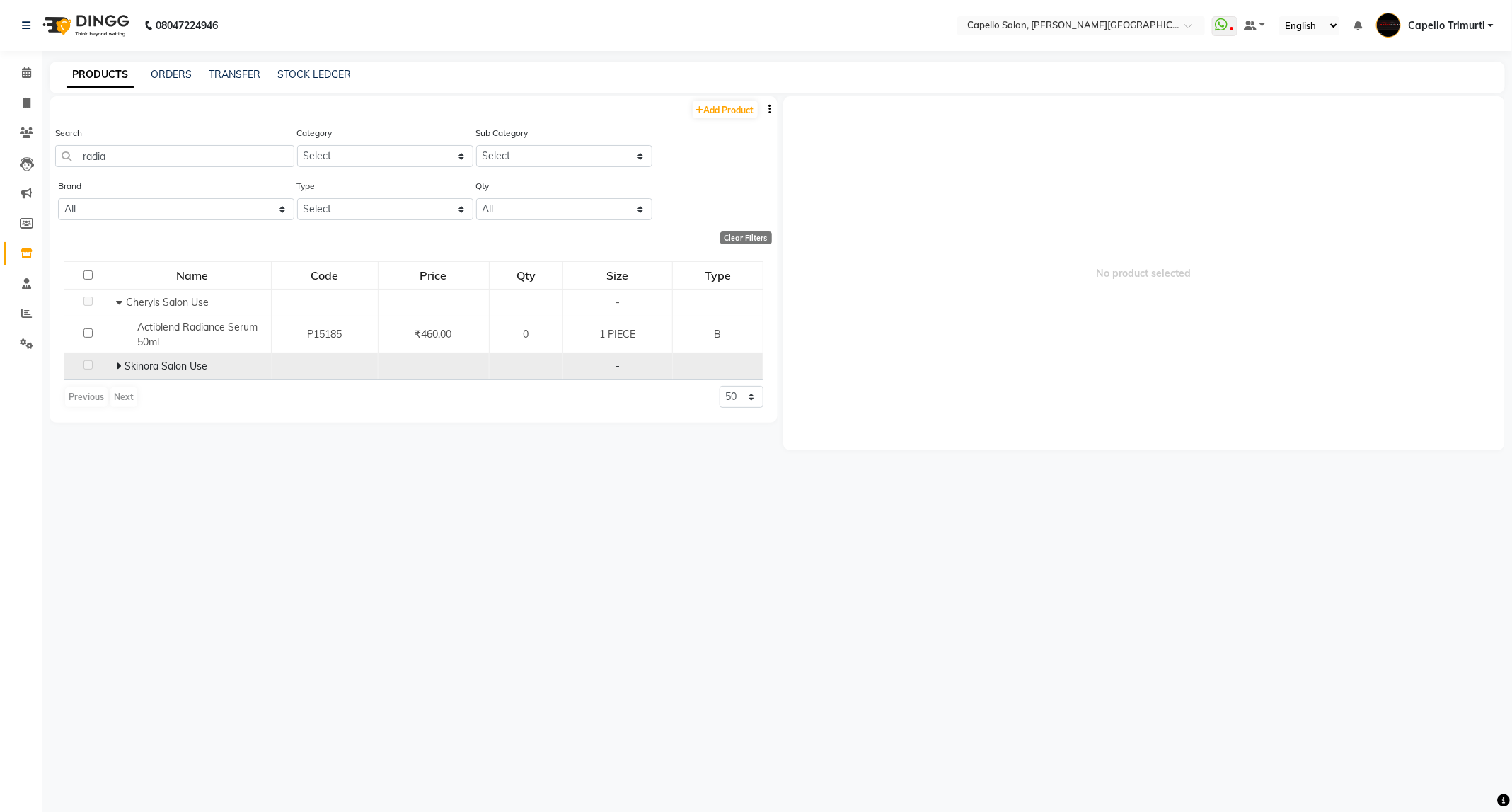
click at [116, 364] on icon at bounding box center [118, 365] width 5 height 10
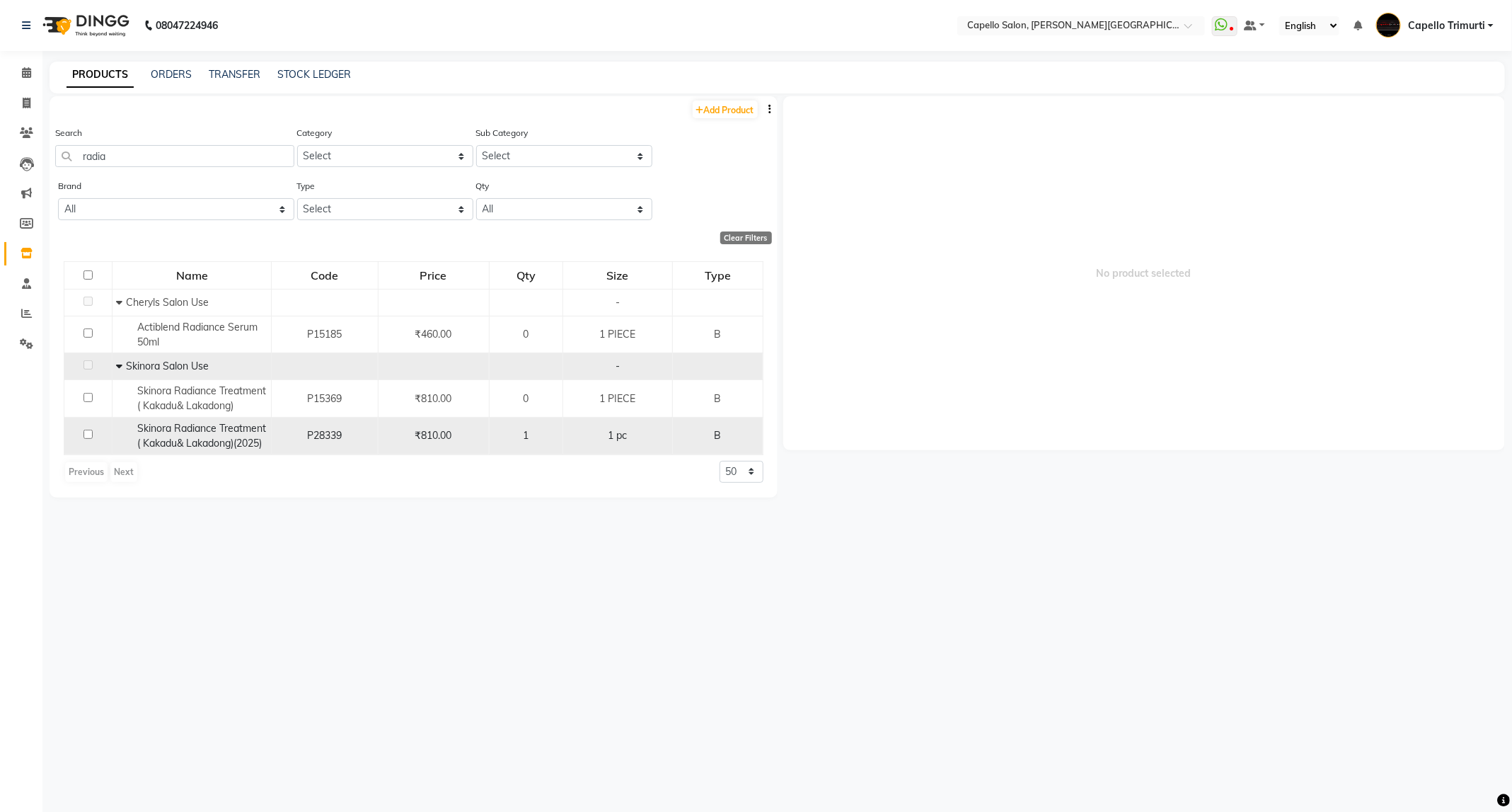
click at [86, 430] on input "checkbox" at bounding box center [88, 434] width 9 height 9
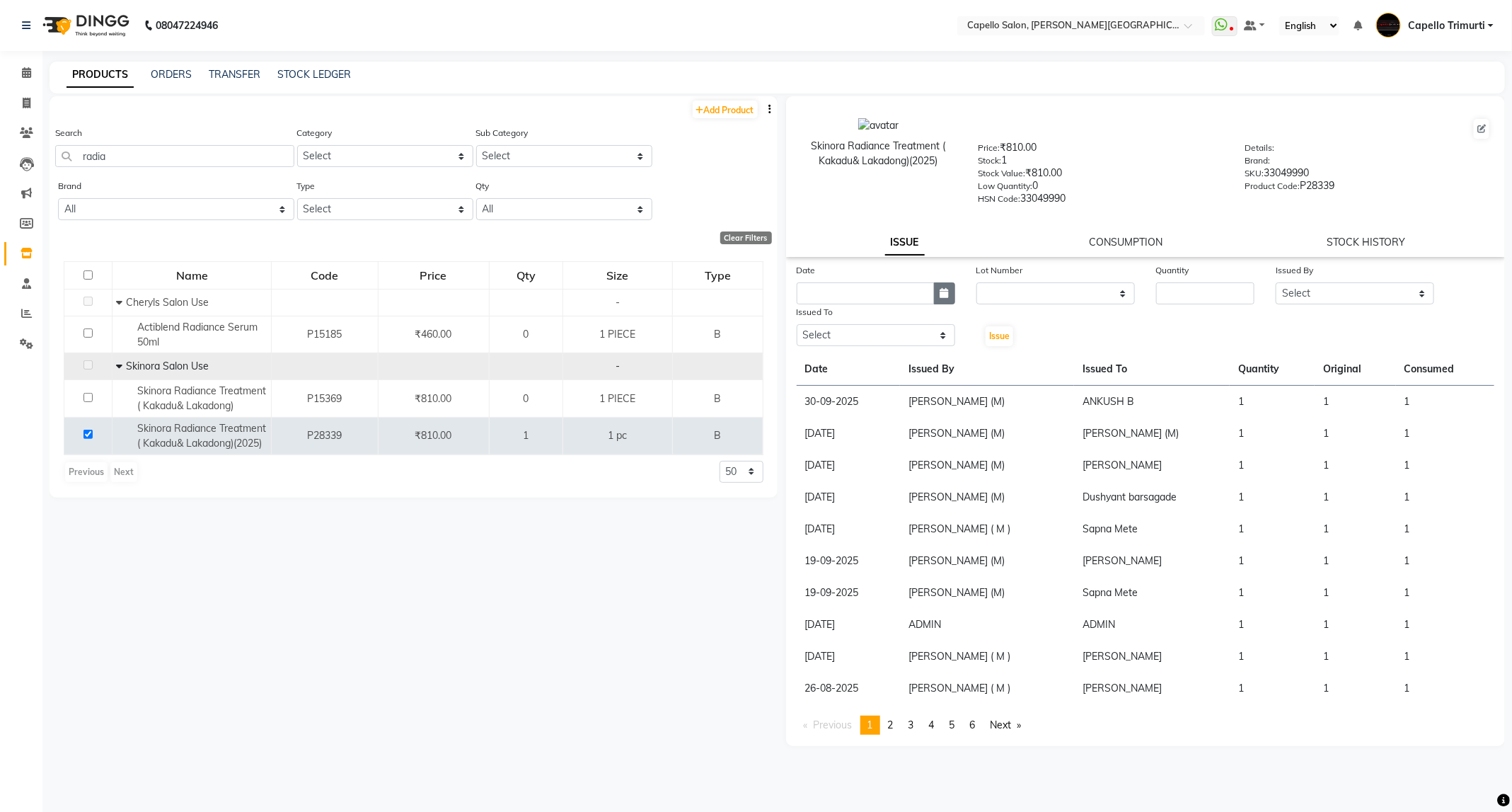
click at [941, 291] on icon "button" at bounding box center [944, 293] width 8 height 10
click at [921, 367] on div "4" at bounding box center [925, 367] width 23 height 23
click at [1059, 301] on select "None" at bounding box center [1055, 293] width 158 height 22
click at [976, 282] on select "None" at bounding box center [1055, 293] width 158 height 22
click at [1176, 300] on input "number" at bounding box center [1205, 293] width 99 height 22
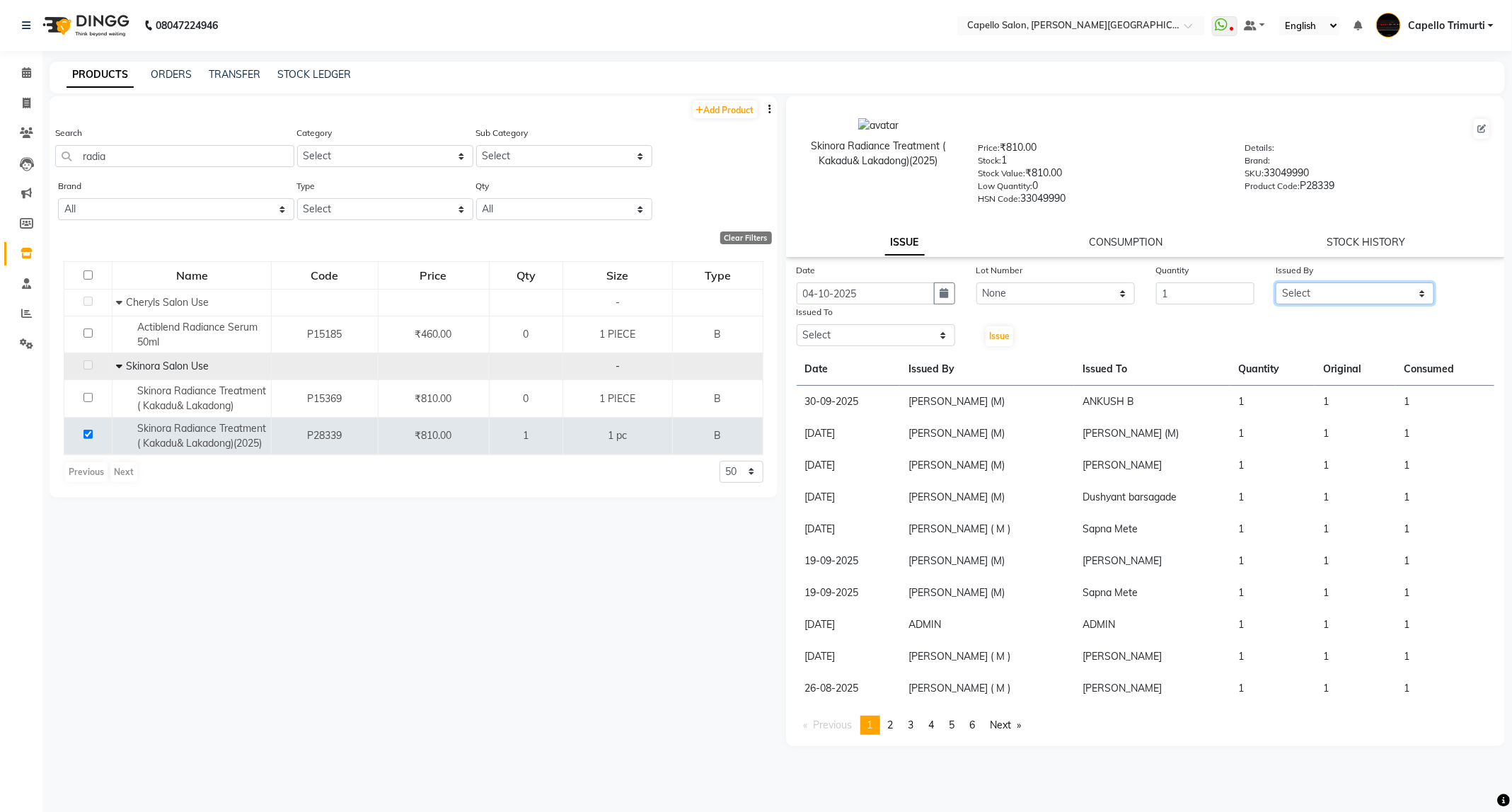
click at [1376, 290] on select "Select ADMIN ANKUSH B Capello Trimurti Dushyant barsagade Kristee Raut (M) Nare…" at bounding box center [1355, 293] width 158 height 22
click at [1276, 282] on select "Select ADMIN ANKUSH B Capello Trimurti Dushyant barsagade Kristee Raut (M) Nare…" at bounding box center [1355, 293] width 158 height 22
click at [879, 328] on select "Select ADMIN ANKUSH B Capello Trimurti Dushyant barsagade Kristee Raut (M) Nare…" at bounding box center [875, 335] width 158 height 22
click at [797, 324] on select "Select ADMIN ANKUSH B Capello Trimurti Dushyant barsagade Kristee Raut (M) Nare…" at bounding box center [875, 335] width 158 height 22
click at [1002, 326] on button "Issue" at bounding box center [999, 336] width 28 height 20
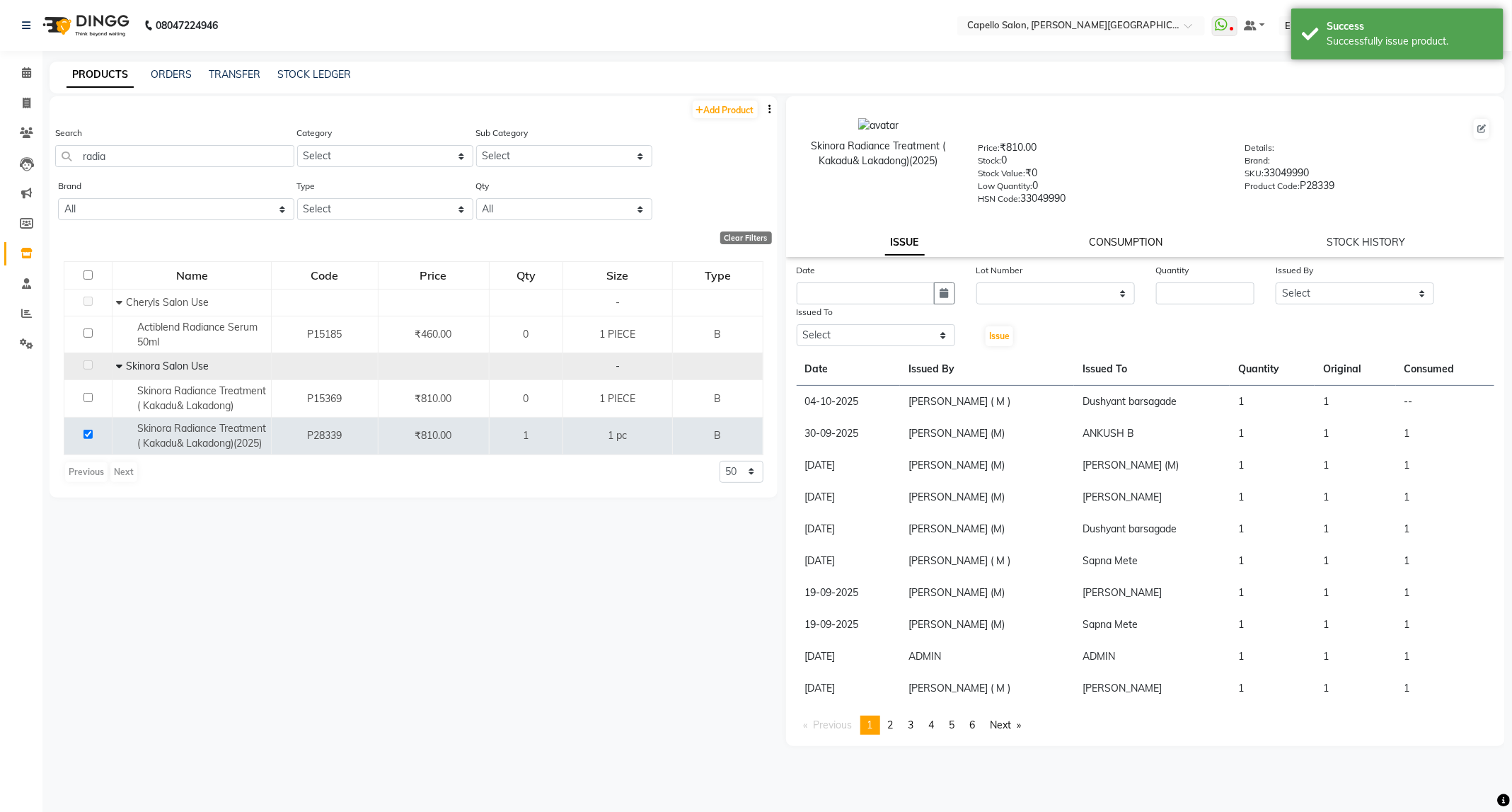
click at [1121, 245] on link "CONSUMPTION" at bounding box center [1125, 242] width 73 height 13
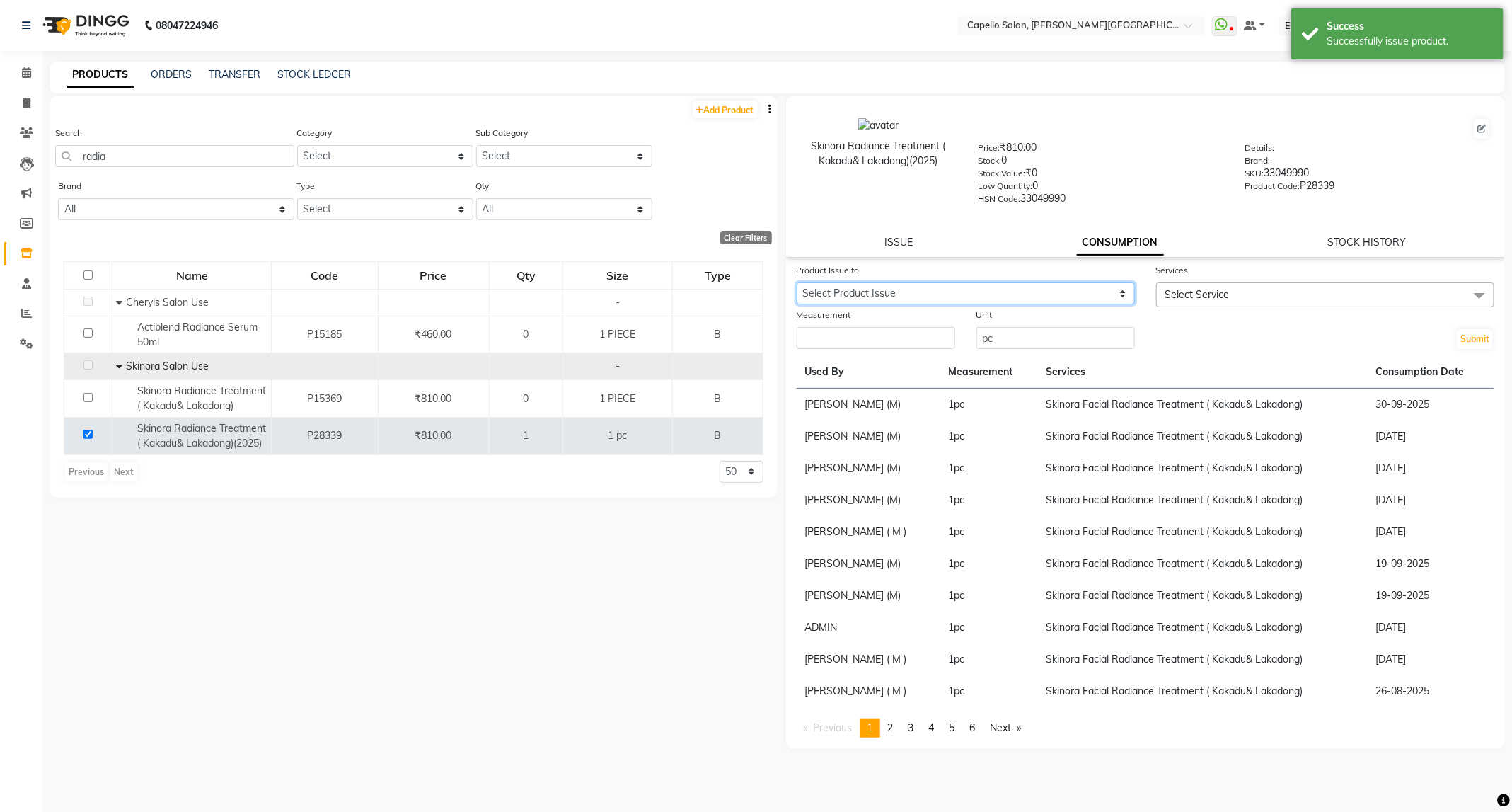
click at [1079, 294] on select "Select Product Issue 2025-10-04, Issued to: Dushyant barsagade, Balance: 1" at bounding box center [965, 293] width 338 height 22
click at [797, 282] on select "Select Product Issue 2025-10-04, Issued to: Dushyant barsagade, Balance: 1" at bounding box center [965, 293] width 338 height 22
click at [1199, 295] on span "Select Service" at bounding box center [1197, 294] width 64 height 13
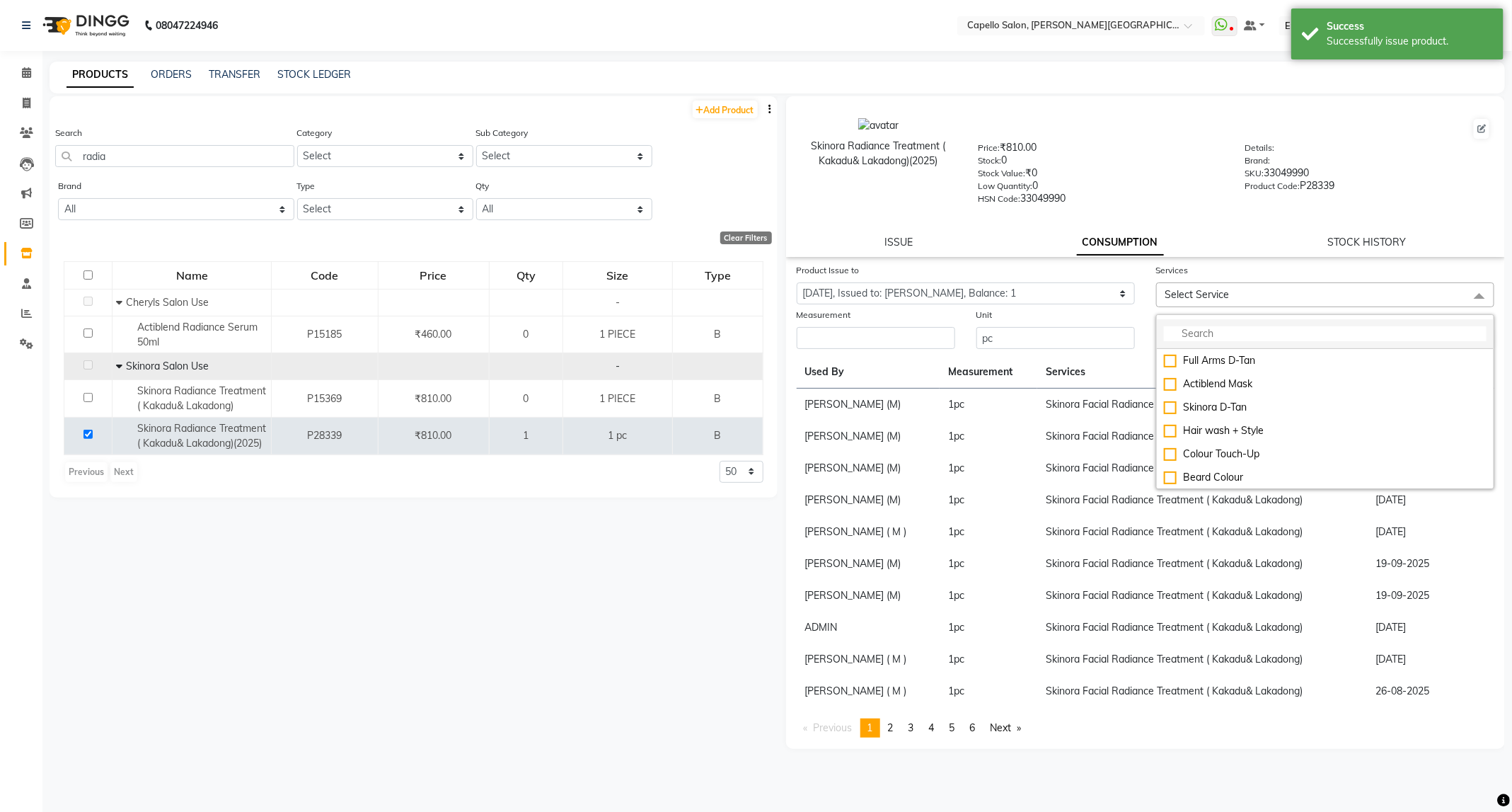
click at [1199, 338] on input "multiselect-search" at bounding box center [1325, 333] width 323 height 15
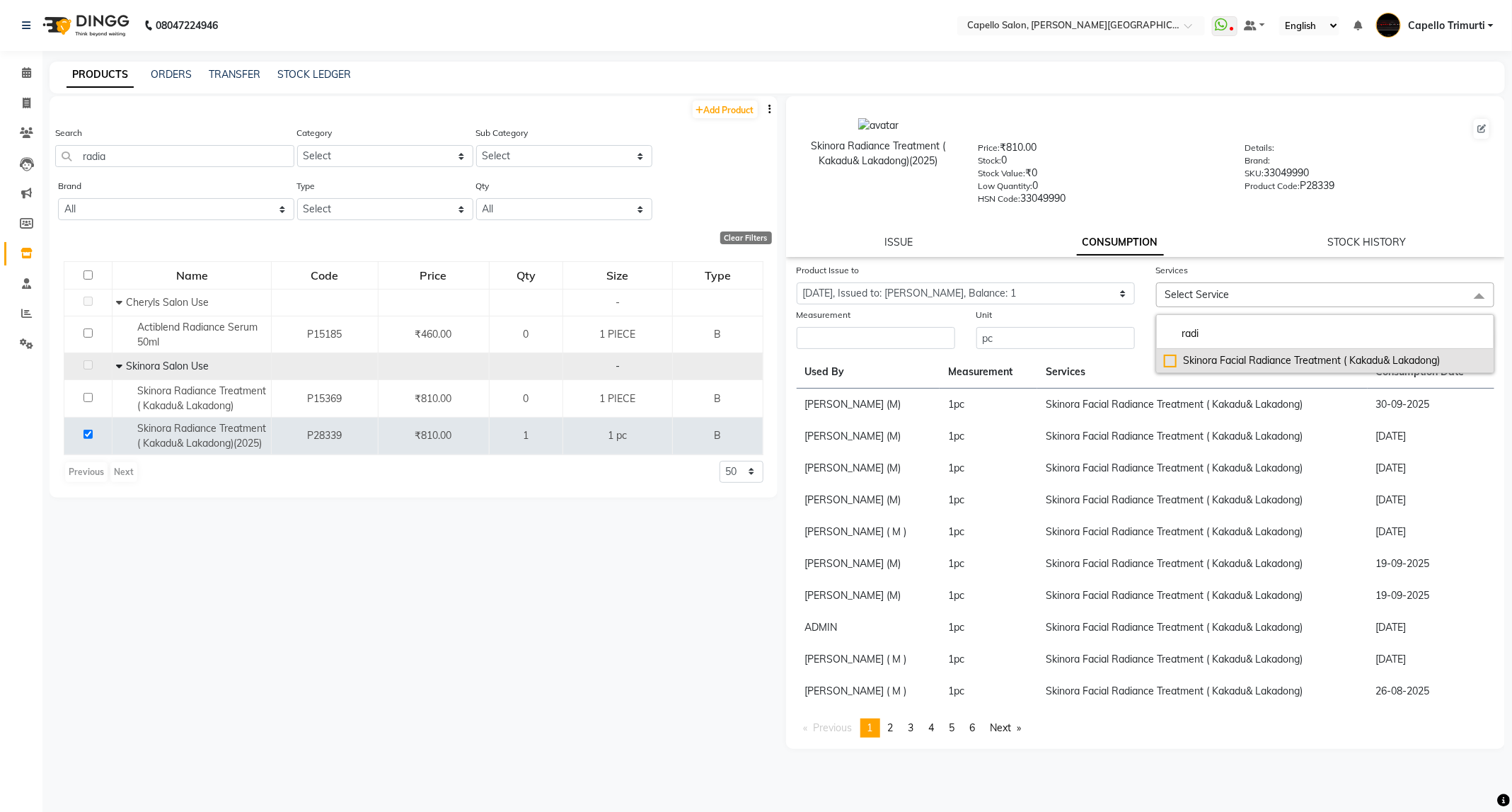
click at [1251, 361] on div "Skinora Facial Radiance Treatment ( Kakadu& Lakadong)" at bounding box center [1325, 360] width 323 height 15
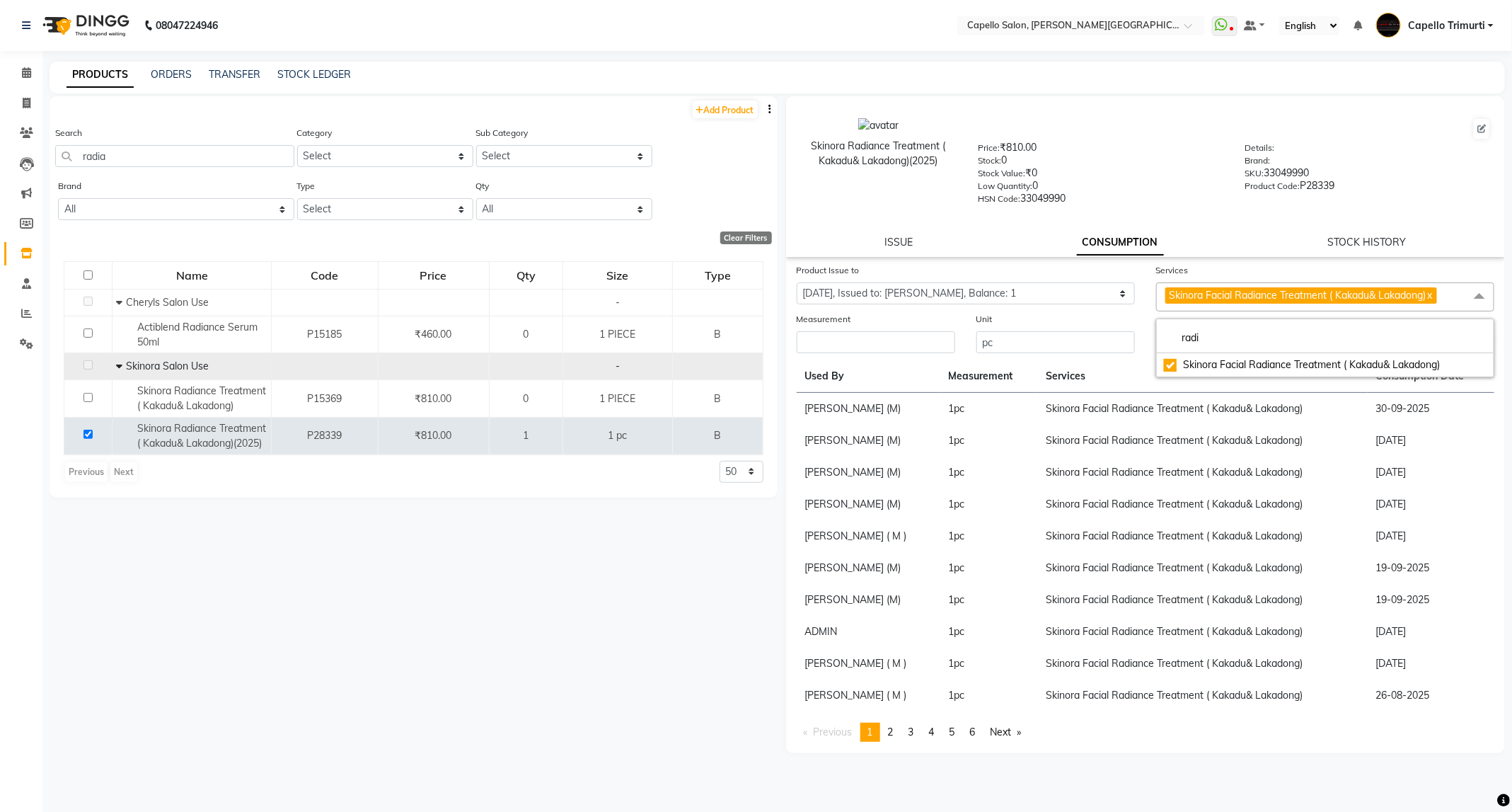
click at [819, 330] on div "Measurement" at bounding box center [875, 321] width 158 height 20
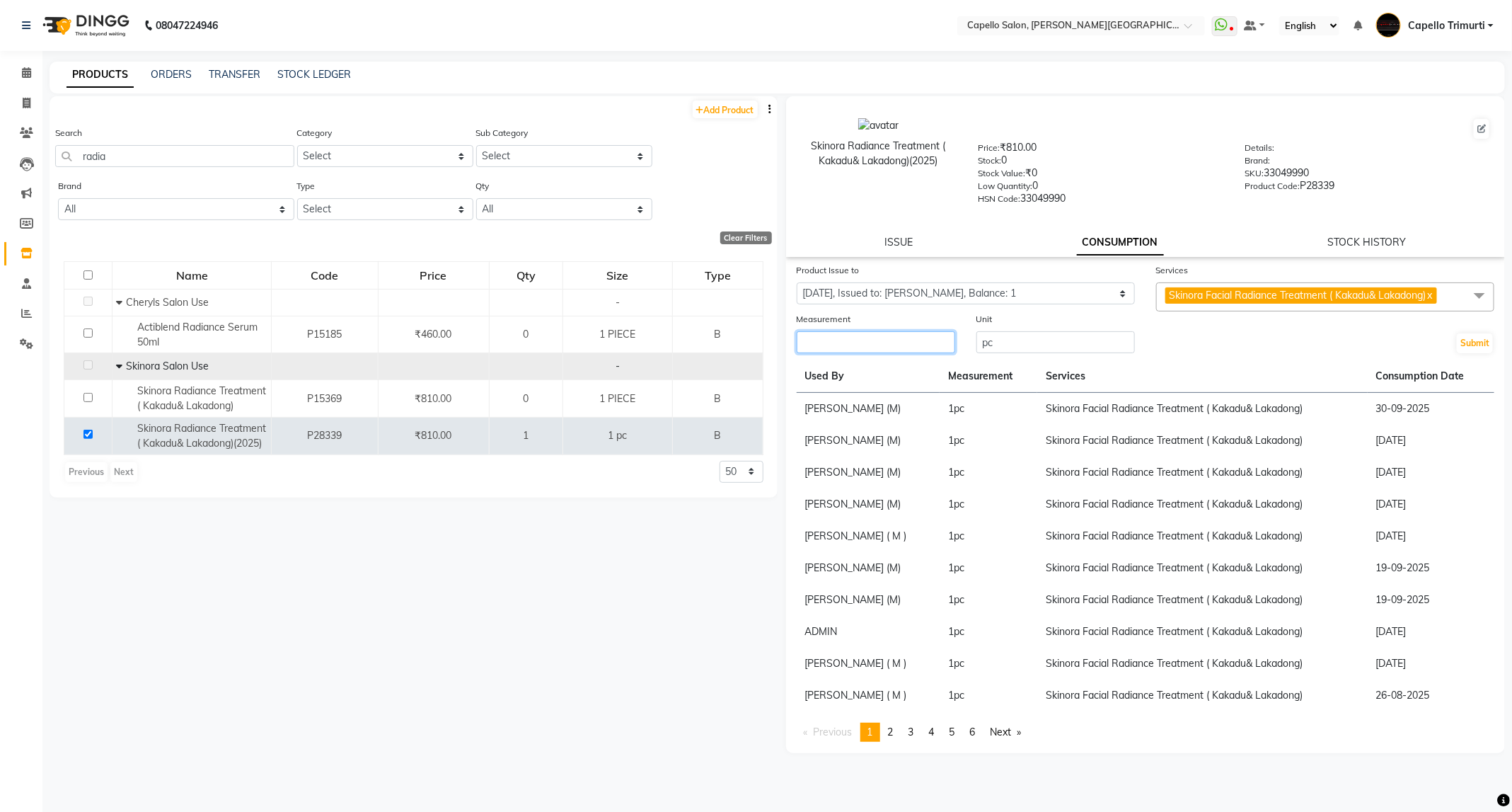
click at [828, 348] on input "number" at bounding box center [875, 342] width 158 height 22
click at [1484, 345] on button "Submit" at bounding box center [1475, 343] width 36 height 20
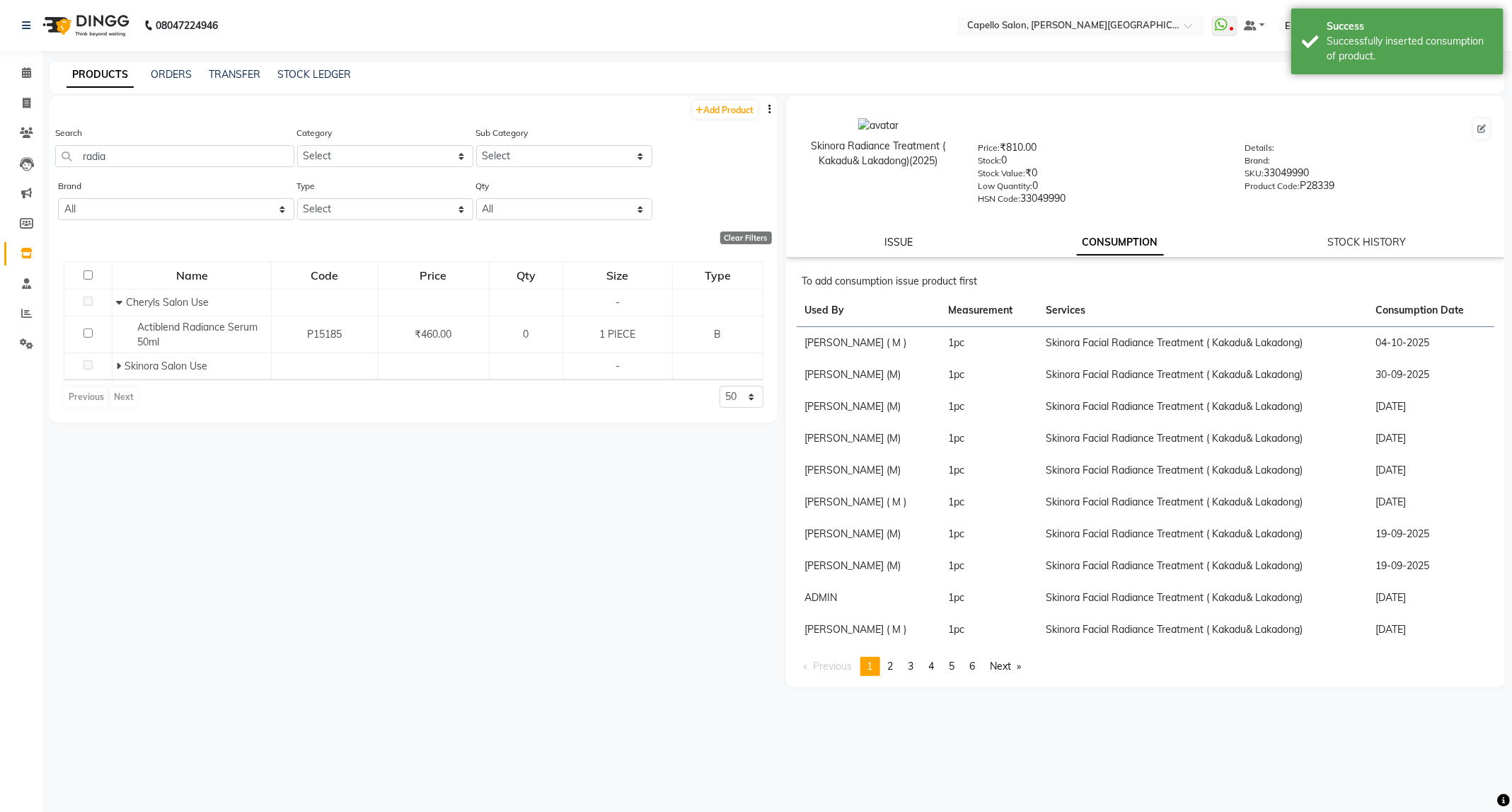
click at [891, 245] on link "ISSUE" at bounding box center [898, 242] width 28 height 13
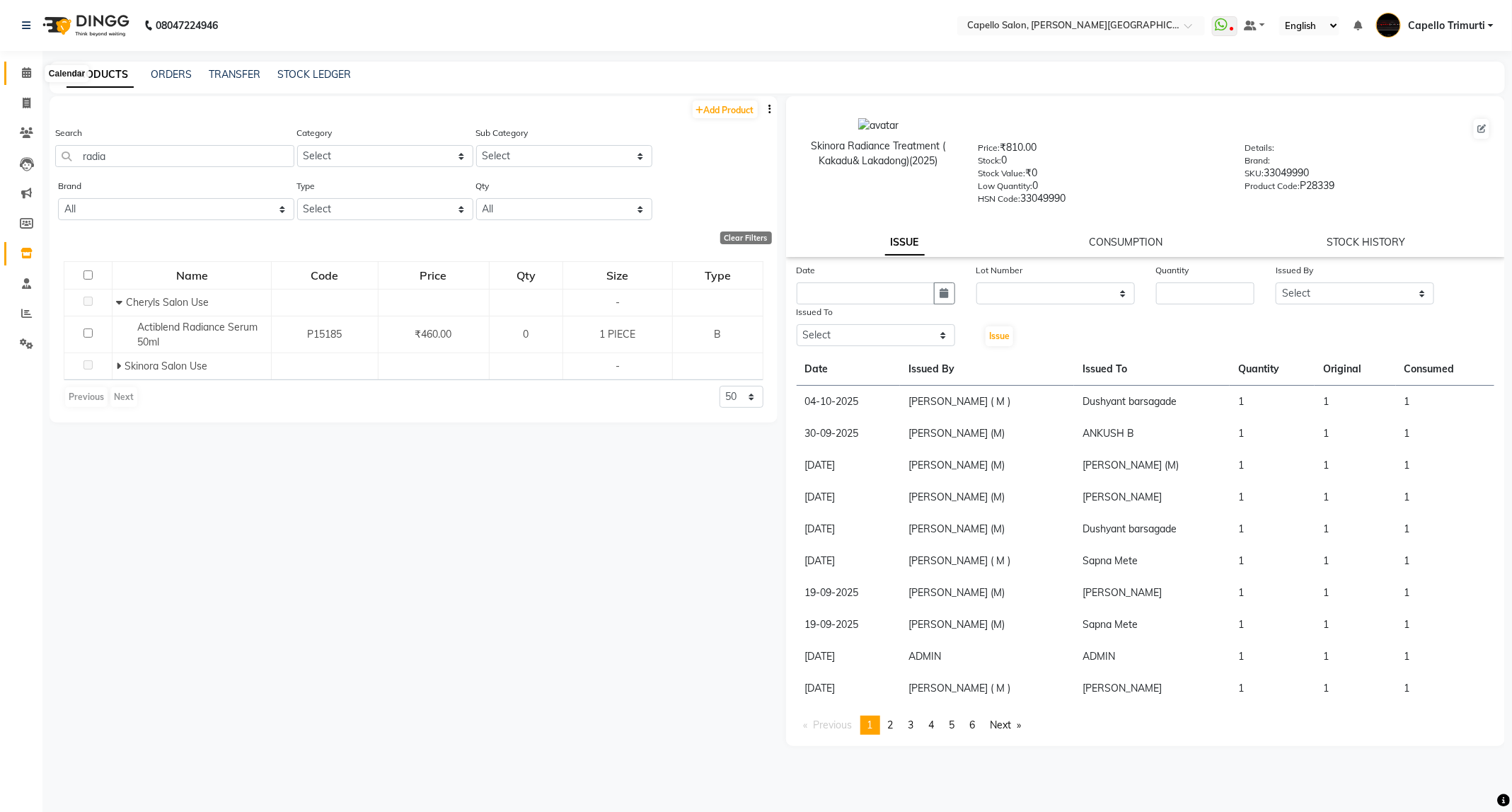
click at [31, 69] on icon at bounding box center [27, 73] width 9 height 11
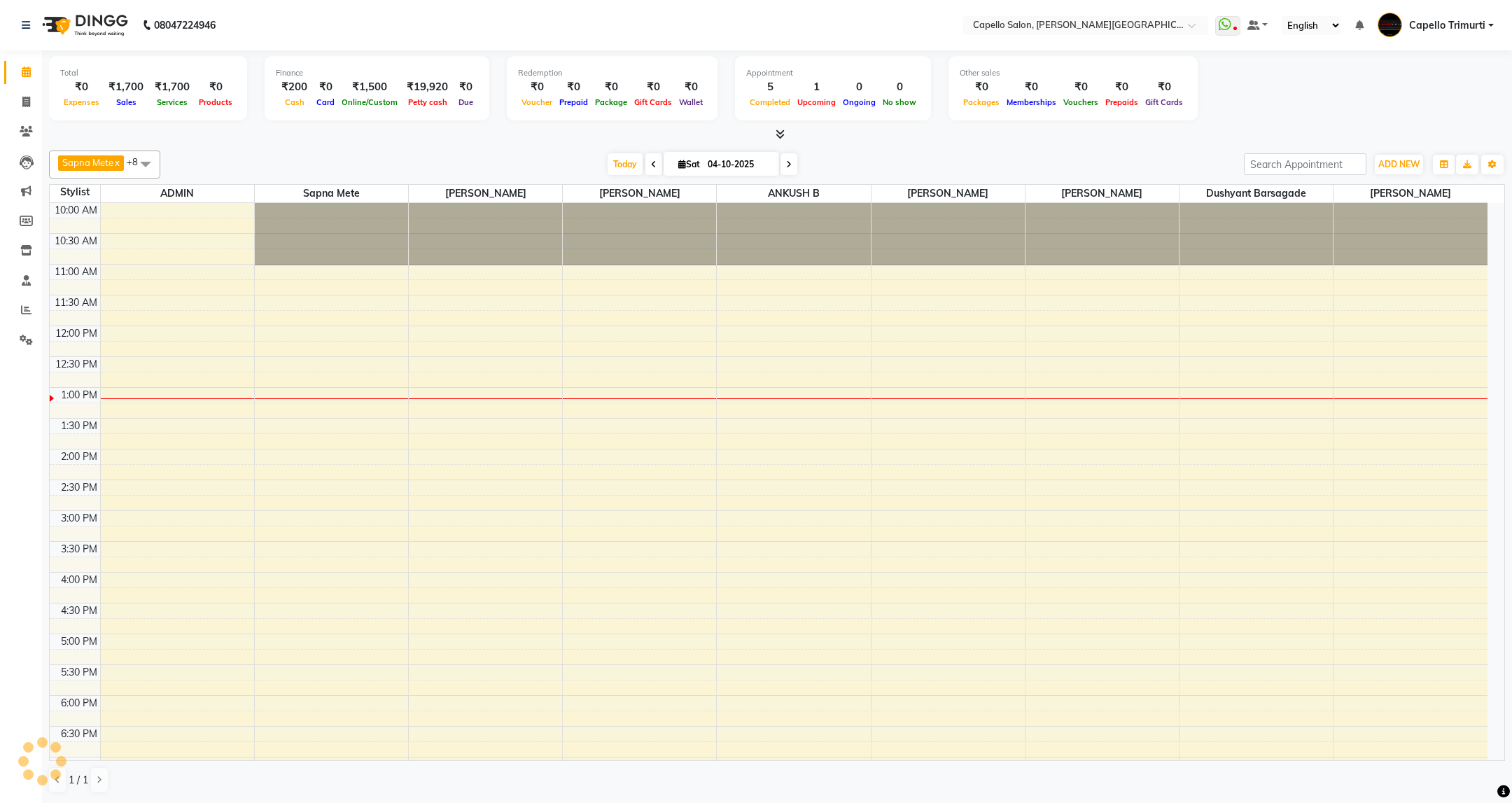
scroll to position [171, 0]
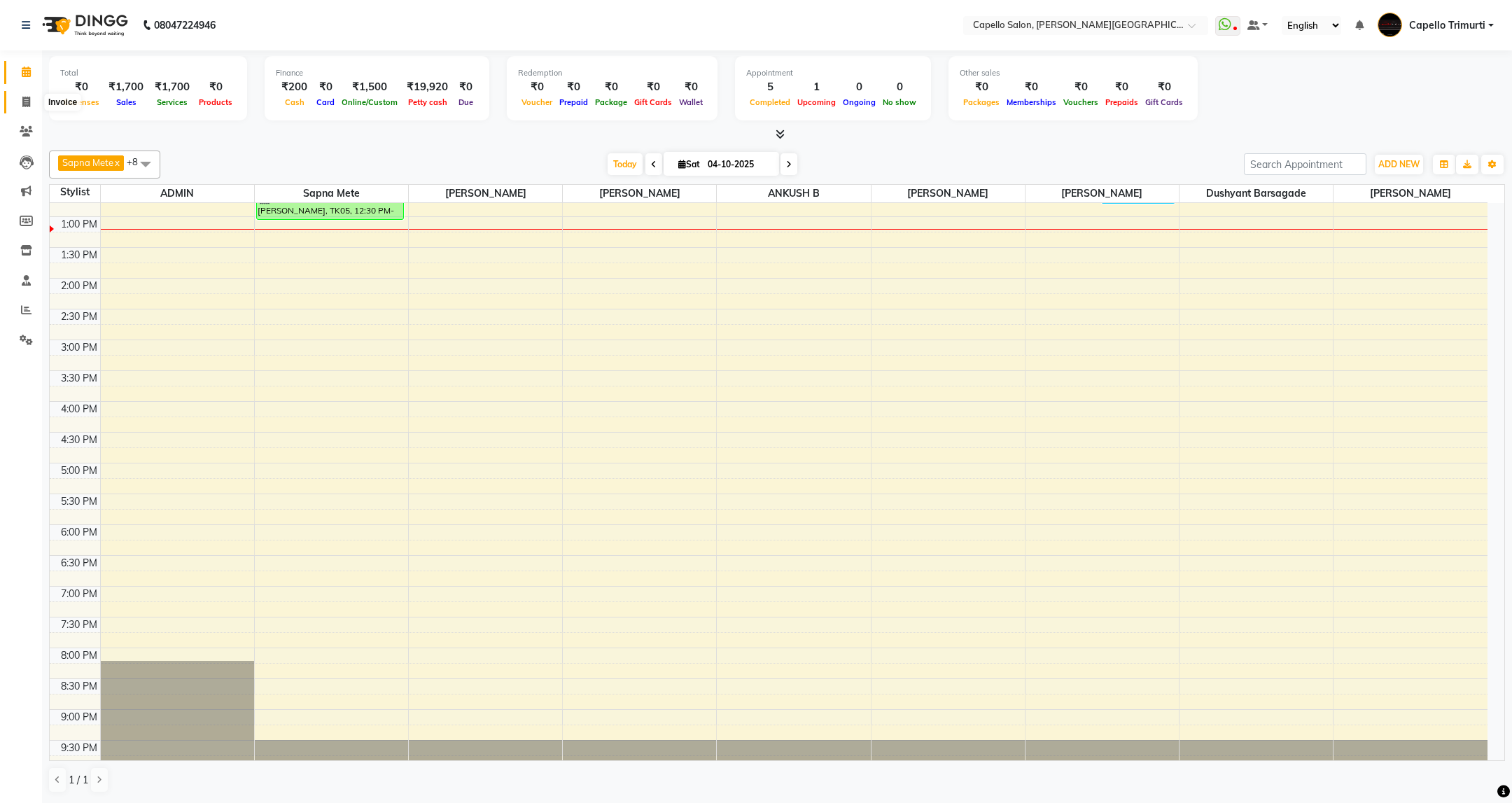
click at [29, 103] on icon at bounding box center [26, 102] width 8 height 11
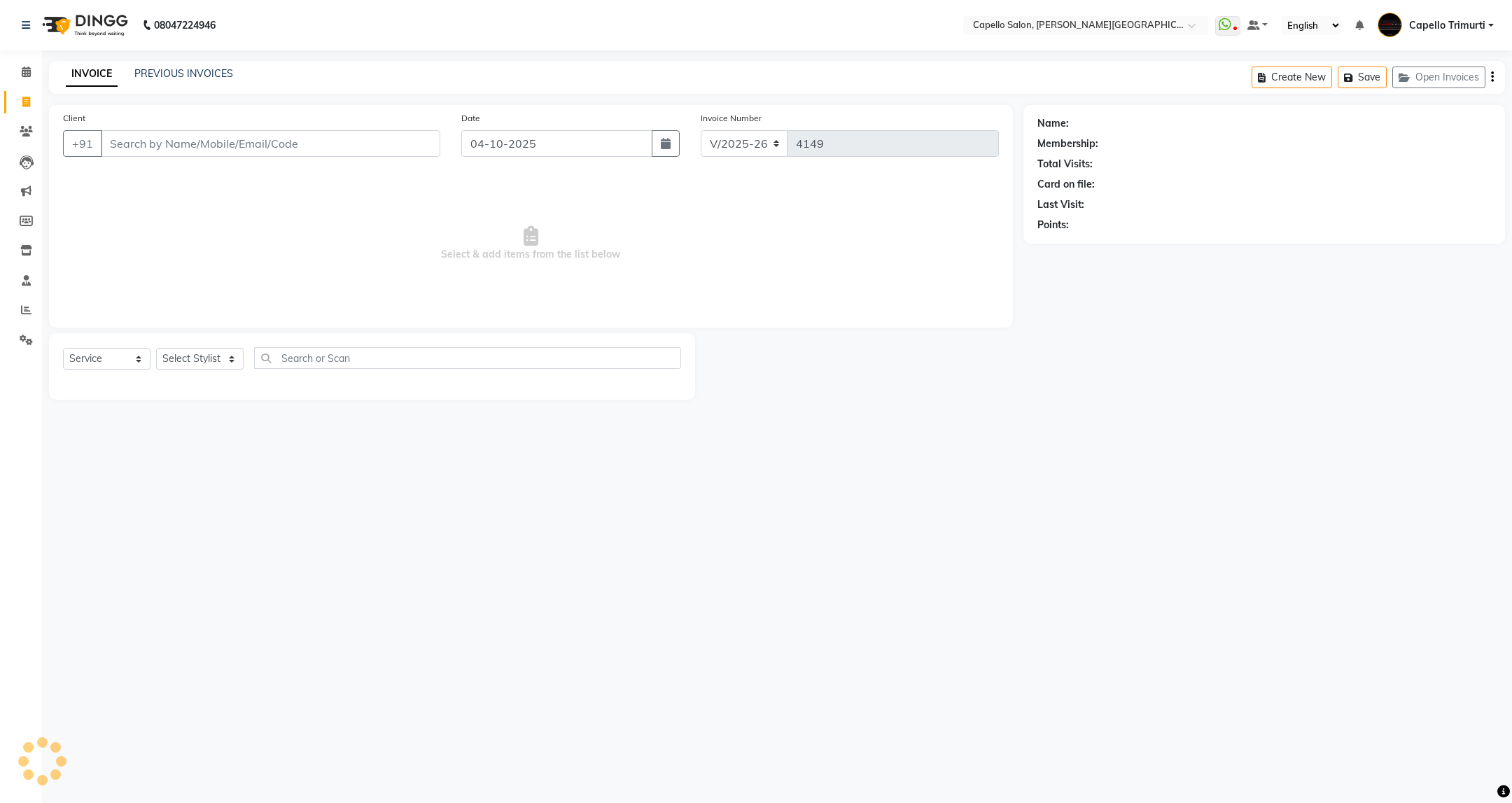
click at [209, 65] on div "INVOICE PREVIOUS INVOICES Create New Save Open Invoices" at bounding box center [777, 78] width 1456 height 33
click at [200, 72] on link "PREVIOUS INVOICES" at bounding box center [184, 73] width 99 height 13
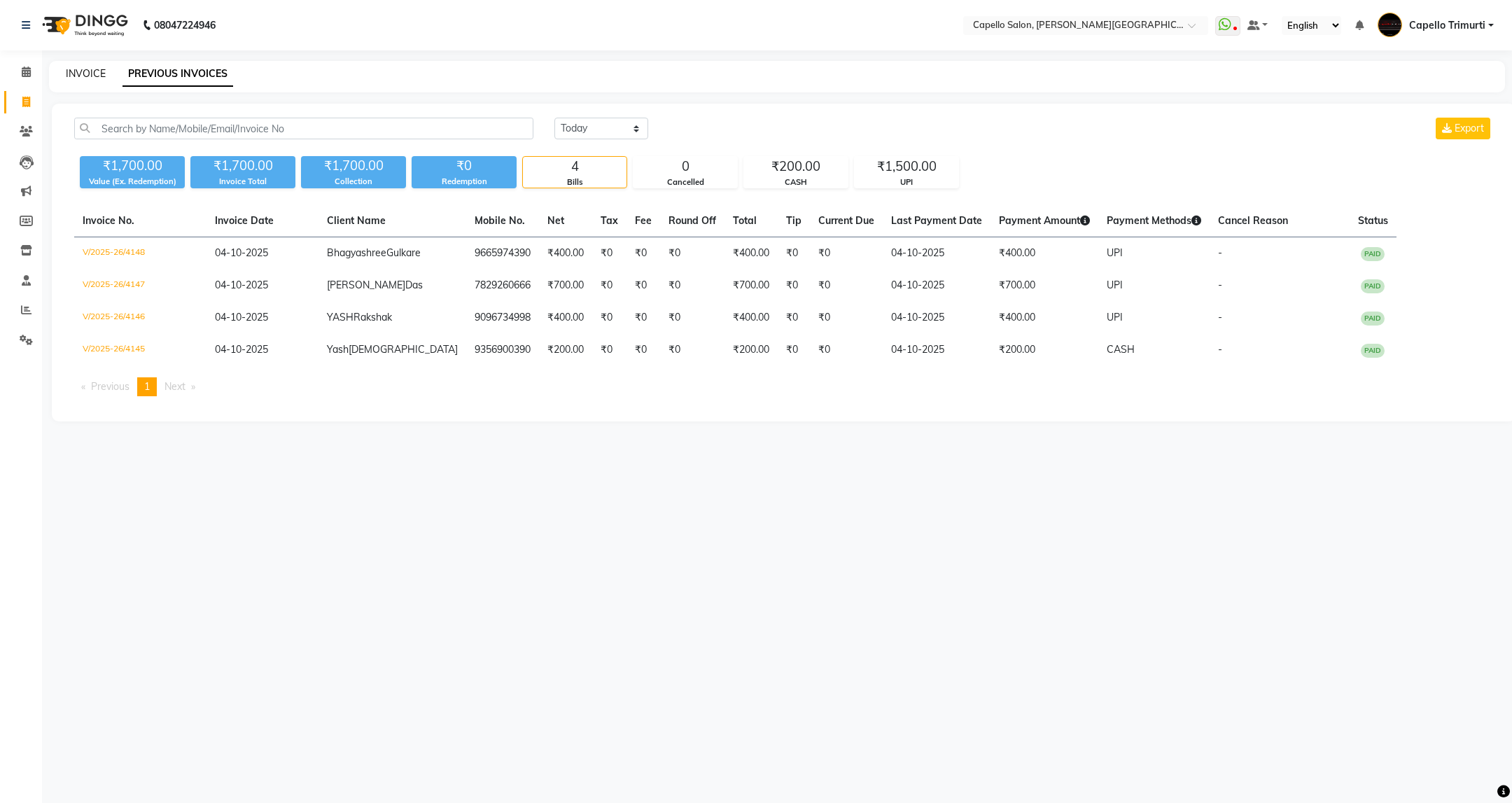
click at [73, 73] on link "INVOICE" at bounding box center [85, 73] width 40 height 13
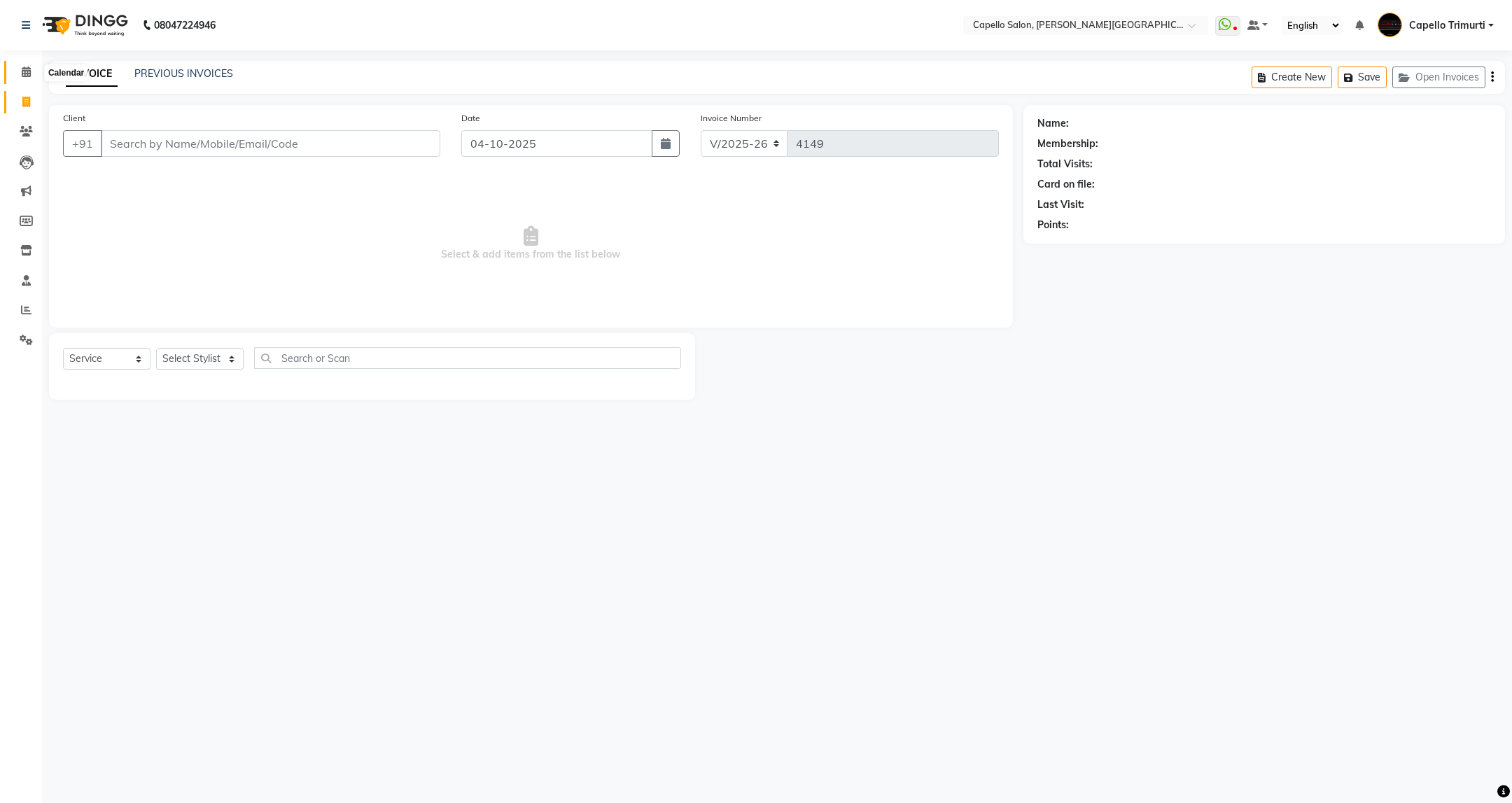
click at [32, 73] on span at bounding box center [26, 72] width 24 height 16
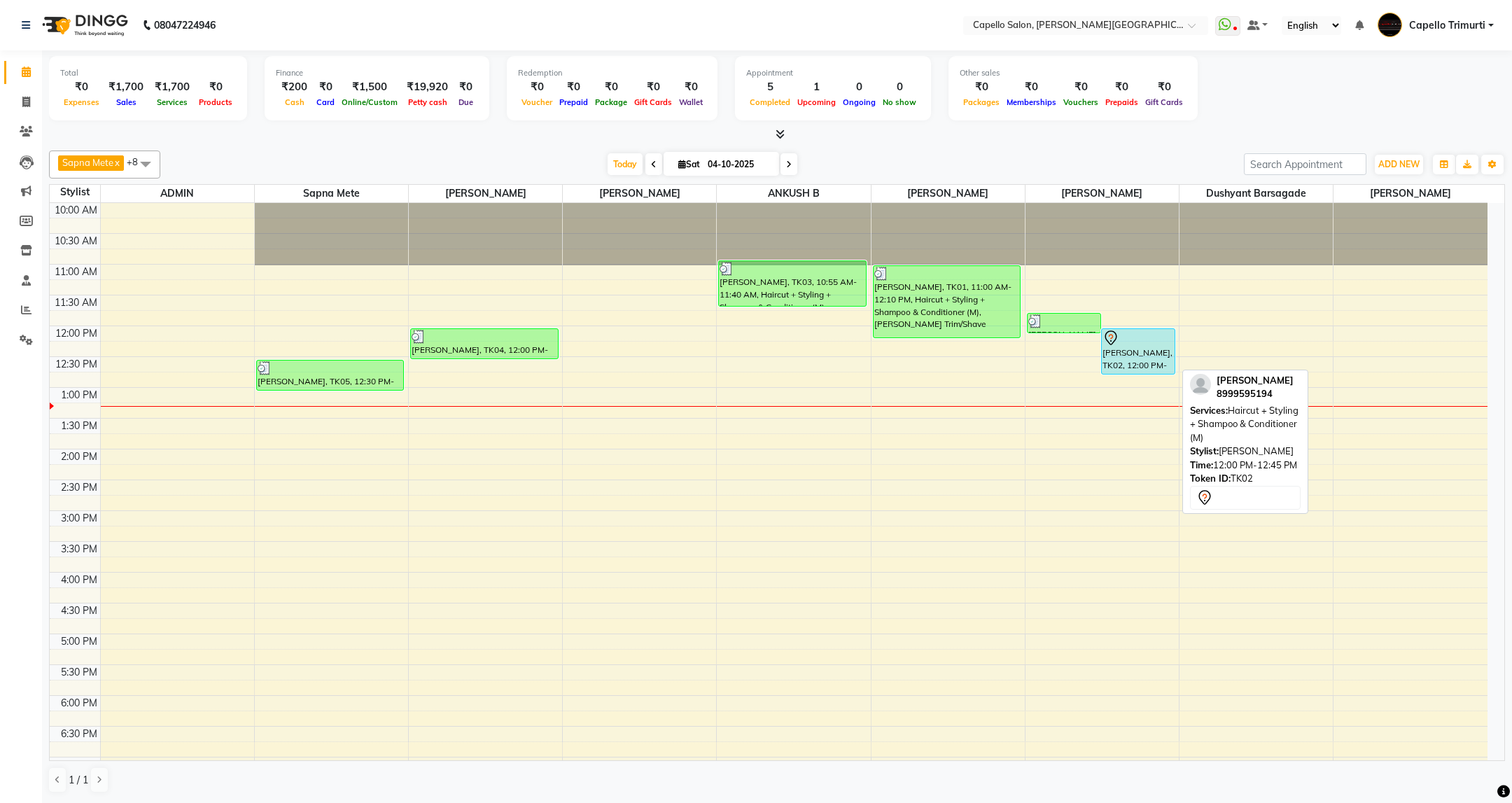
click at [1139, 352] on div "Ashwin Choudhary, TK02, 12:00 PM-12:45 PM, Haircut + Styling + Shampoo & Condit…" at bounding box center [1138, 351] width 73 height 45
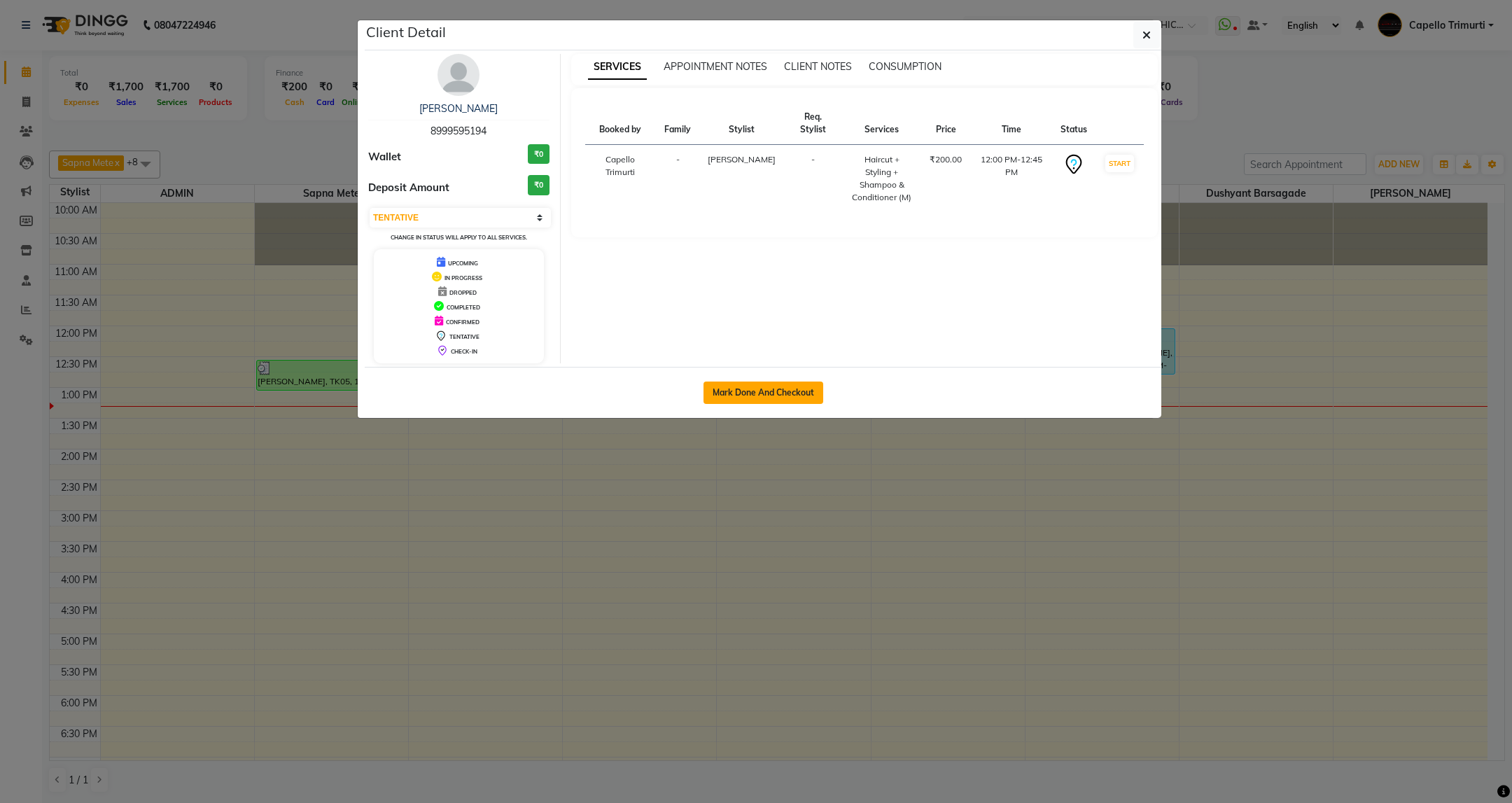
click at [752, 389] on button "Mark Done And Checkout" at bounding box center [763, 392] width 120 height 23
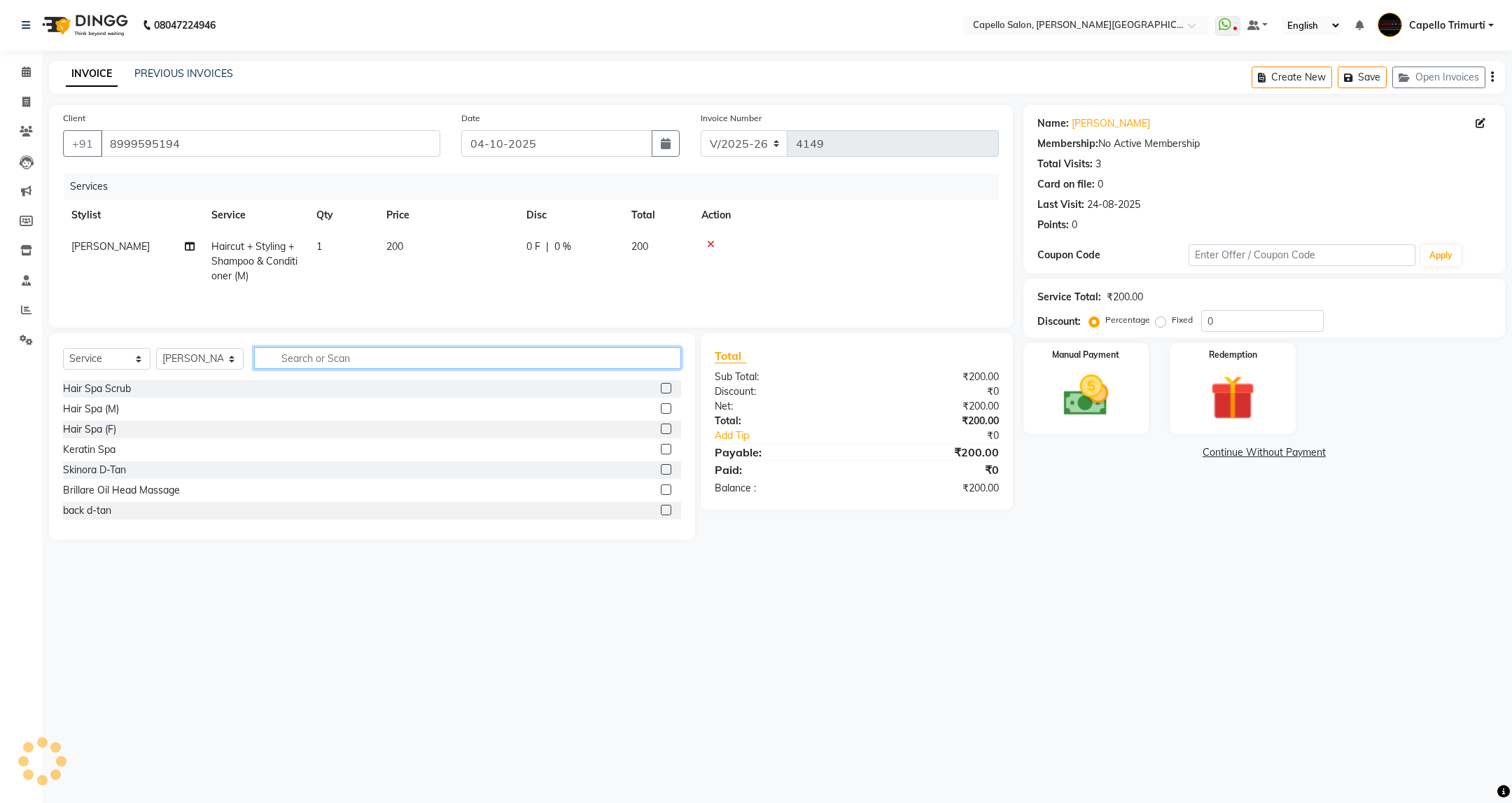
click at [334, 364] on input "text" at bounding box center [467, 358] width 427 height 22
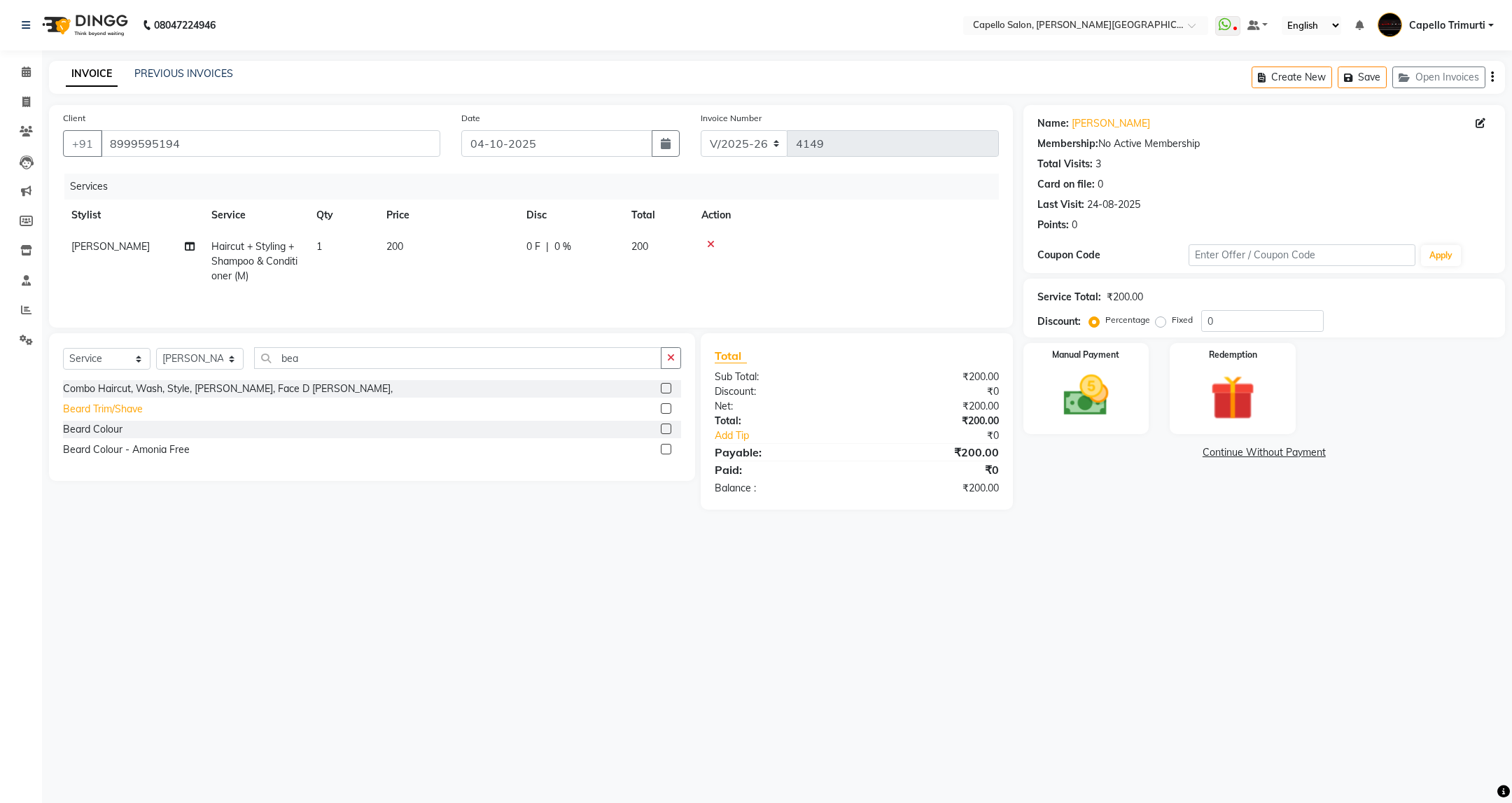
click at [128, 410] on div "Beard Trim/Shave" at bounding box center [103, 408] width 80 height 14
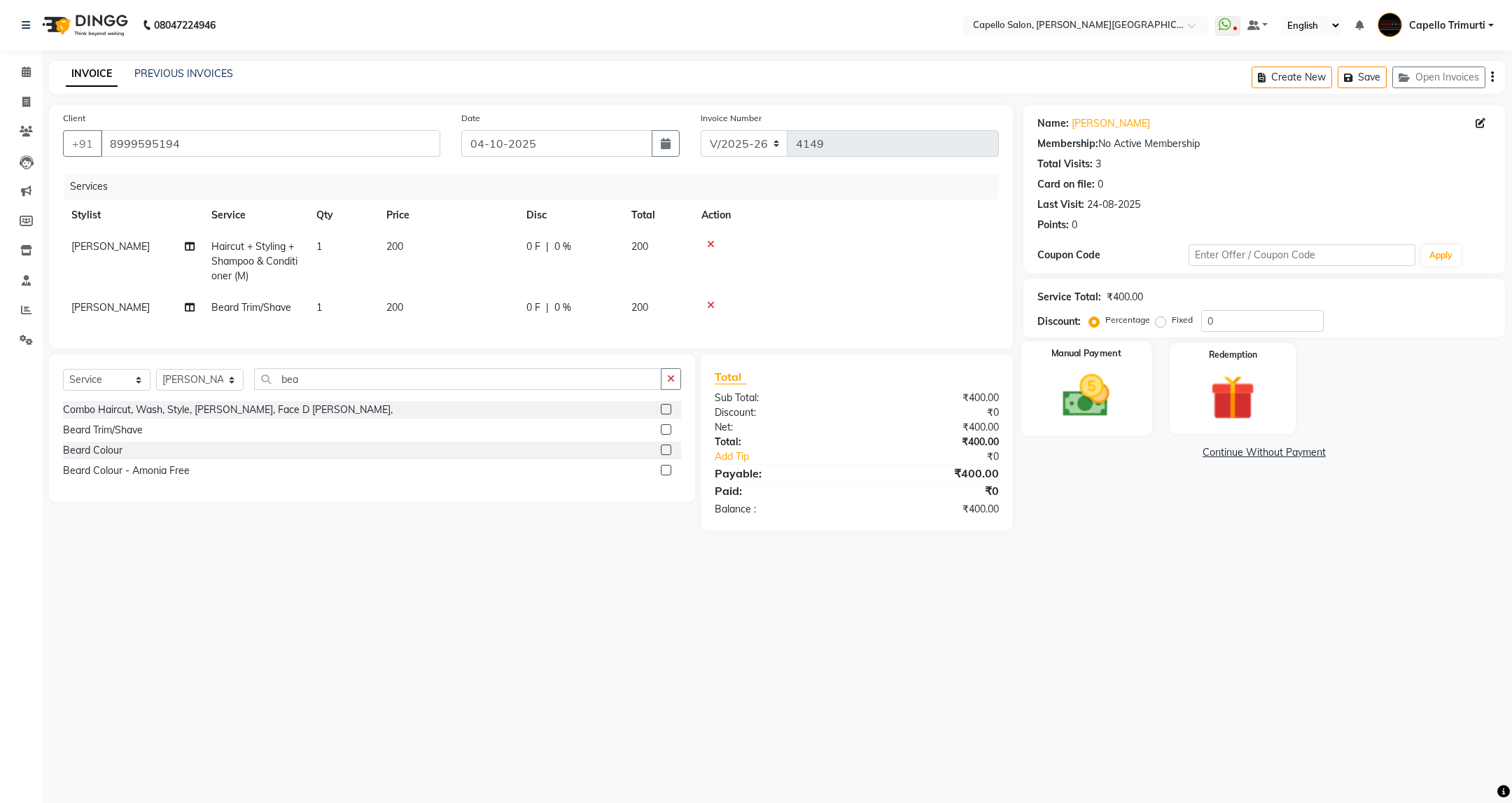
click at [1086, 414] on img at bounding box center [1086, 395] width 76 height 54
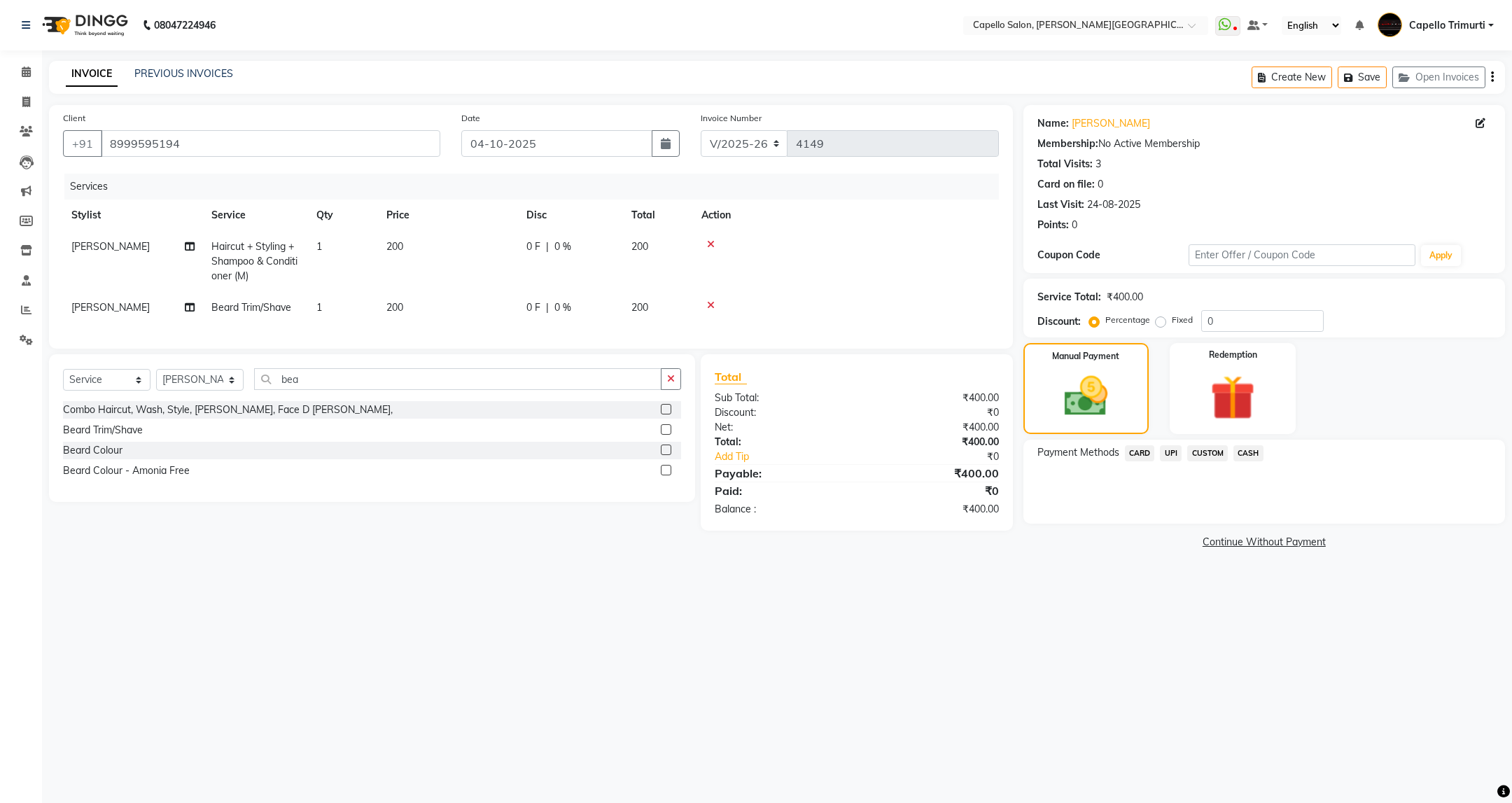
click at [1166, 458] on span "UPI" at bounding box center [1171, 453] width 22 height 16
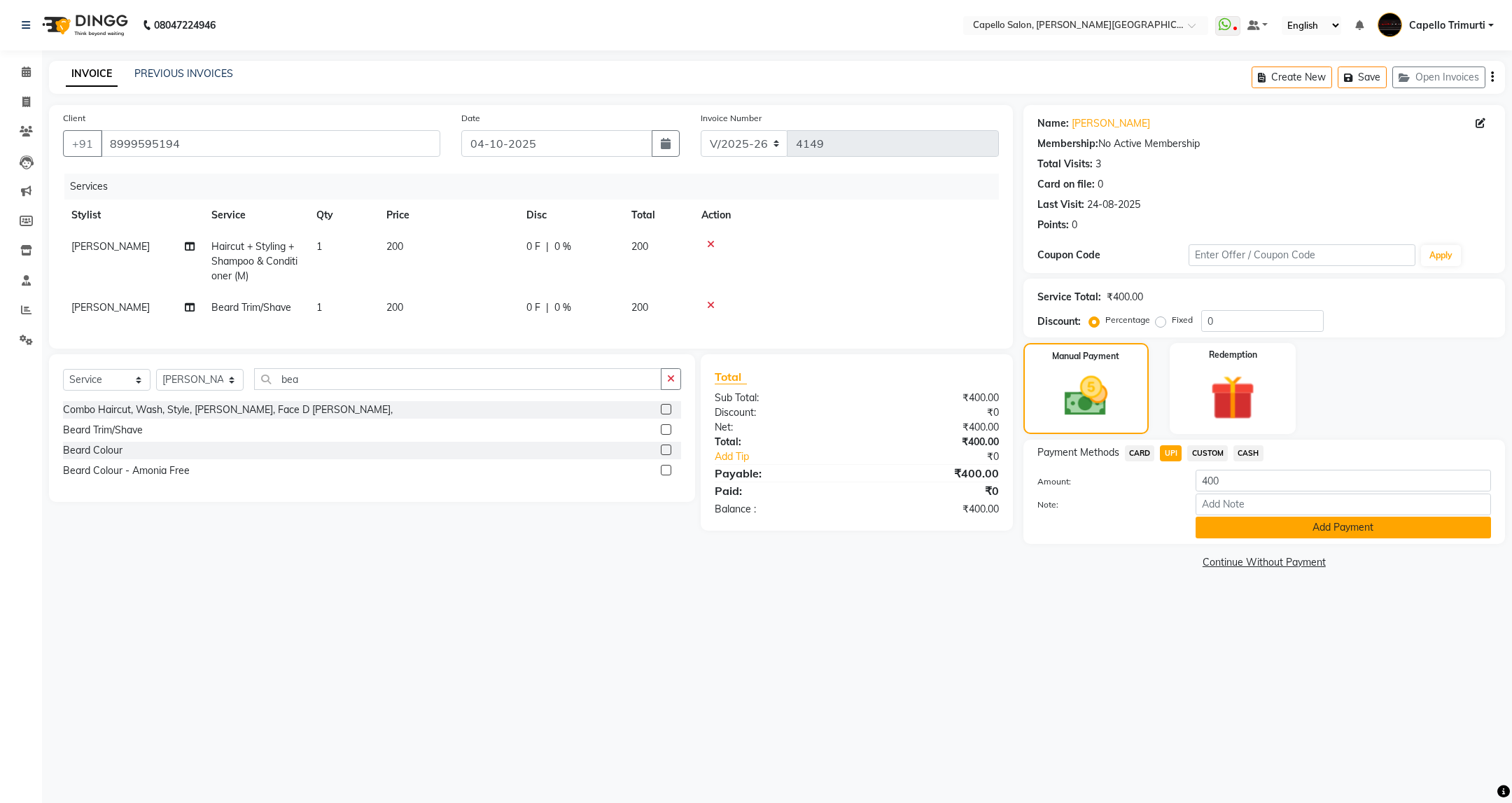
click at [1237, 526] on button "Add Payment" at bounding box center [1343, 527] width 296 height 22
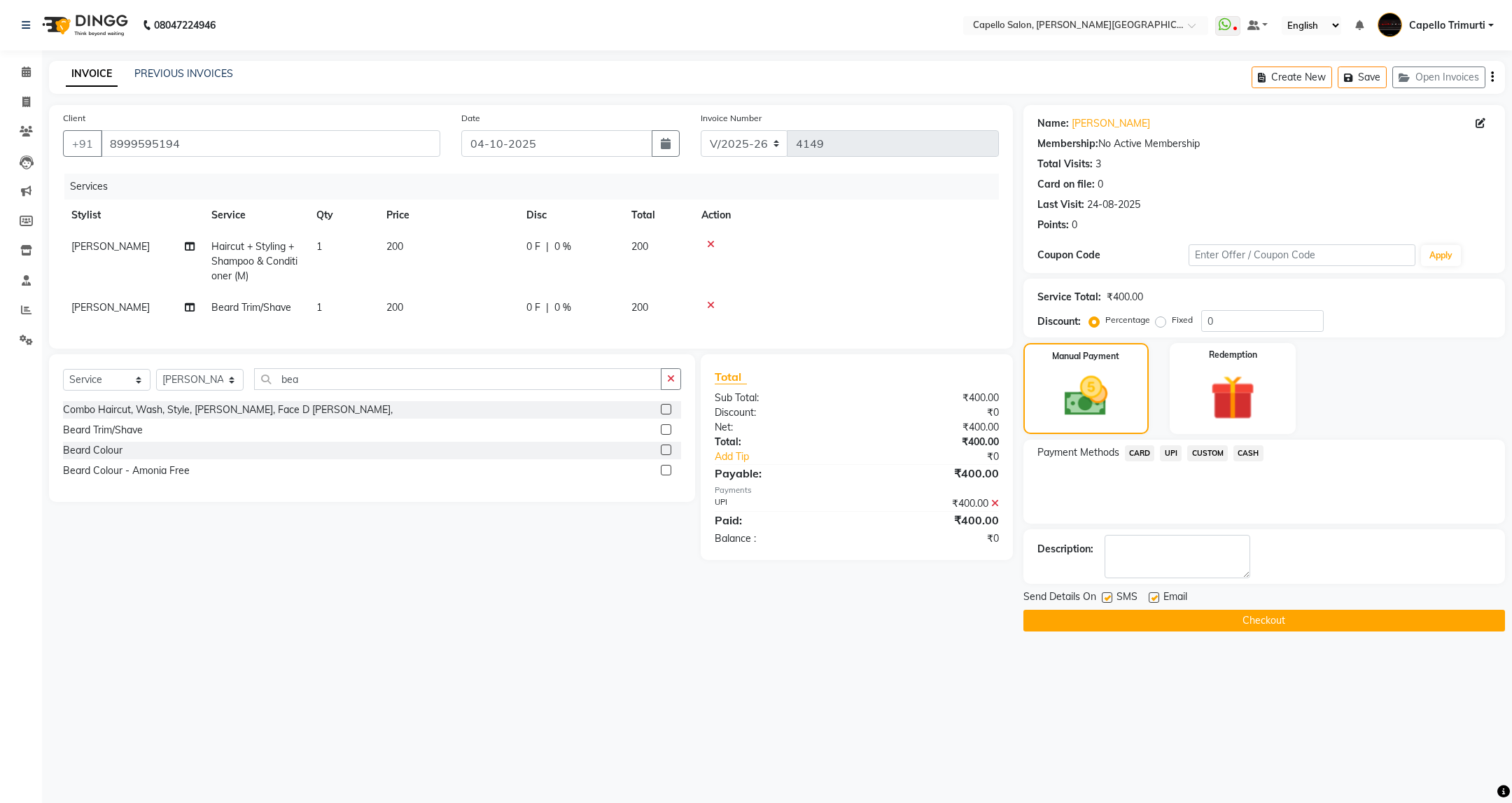
click at [1246, 613] on button "Checkout" at bounding box center [1264, 620] width 482 height 22
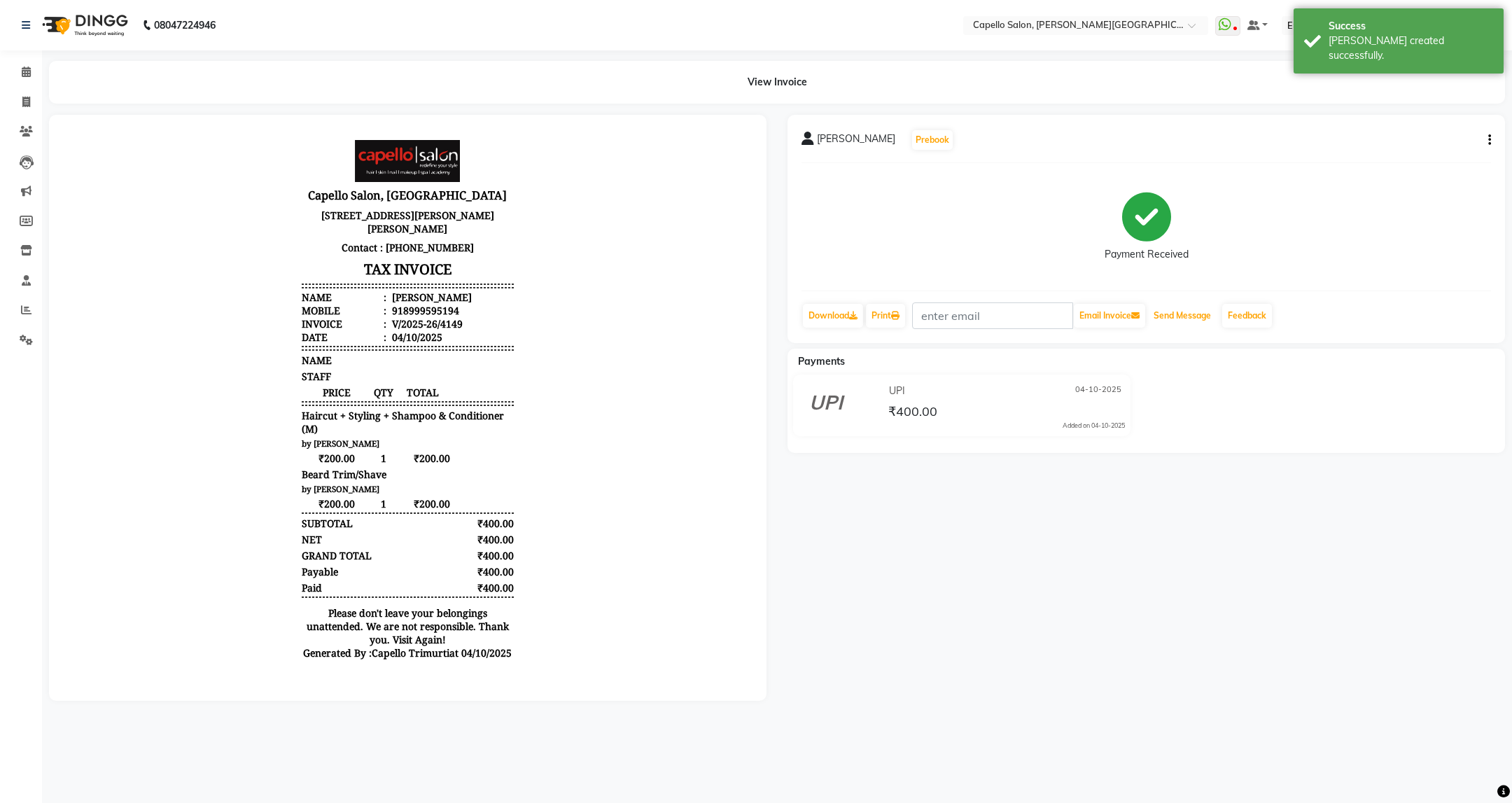
drag, startPoint x: 1199, startPoint y: 315, endPoint x: 1225, endPoint y: 321, distance: 26.7
click at [1199, 317] on button "Send Message" at bounding box center [1182, 315] width 69 height 23
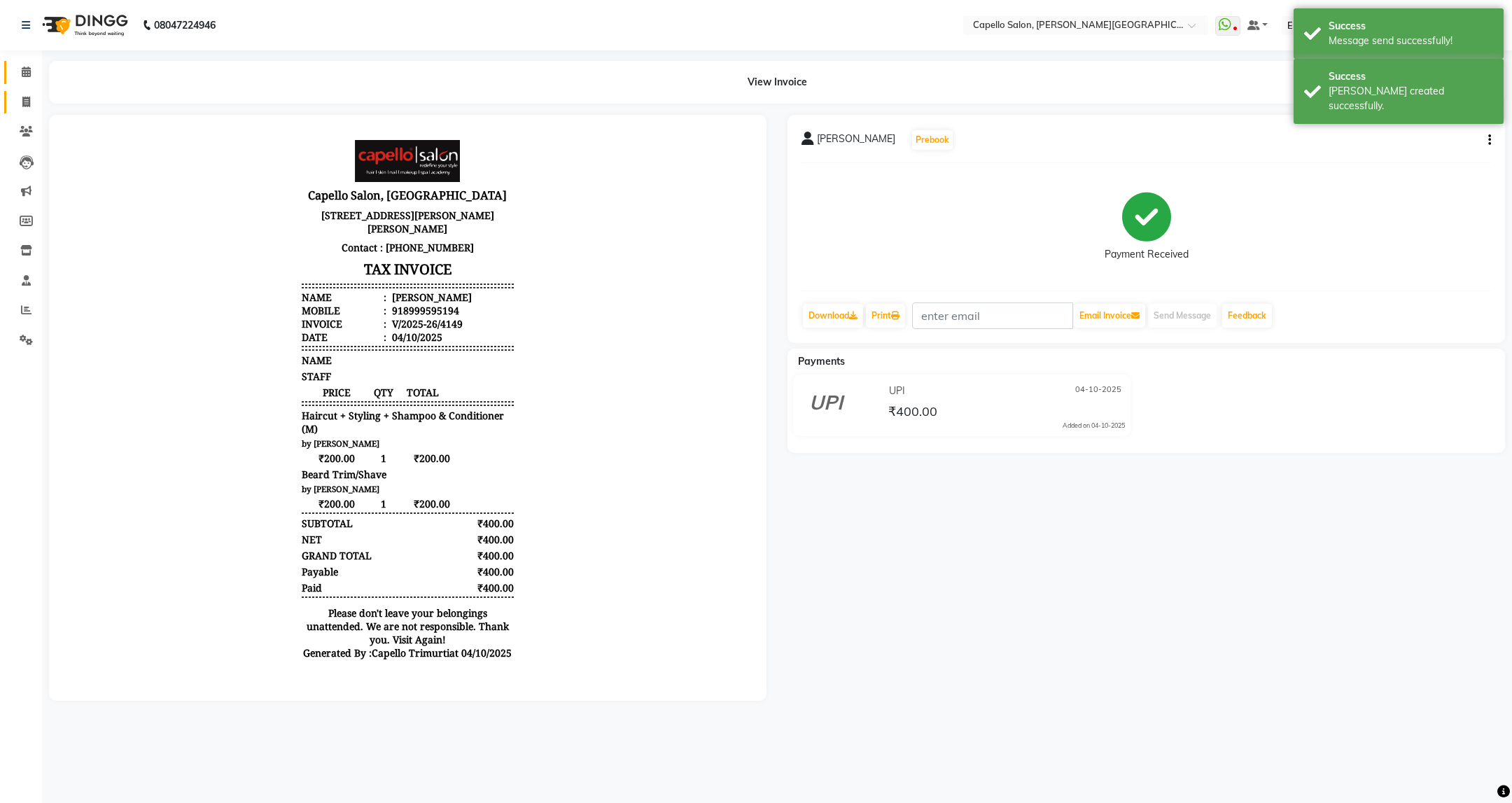
drag, startPoint x: 22, startPoint y: 91, endPoint x: 6, endPoint y: 72, distance: 24.8
click at [22, 91] on link "Invoice" at bounding box center [21, 102] width 33 height 23
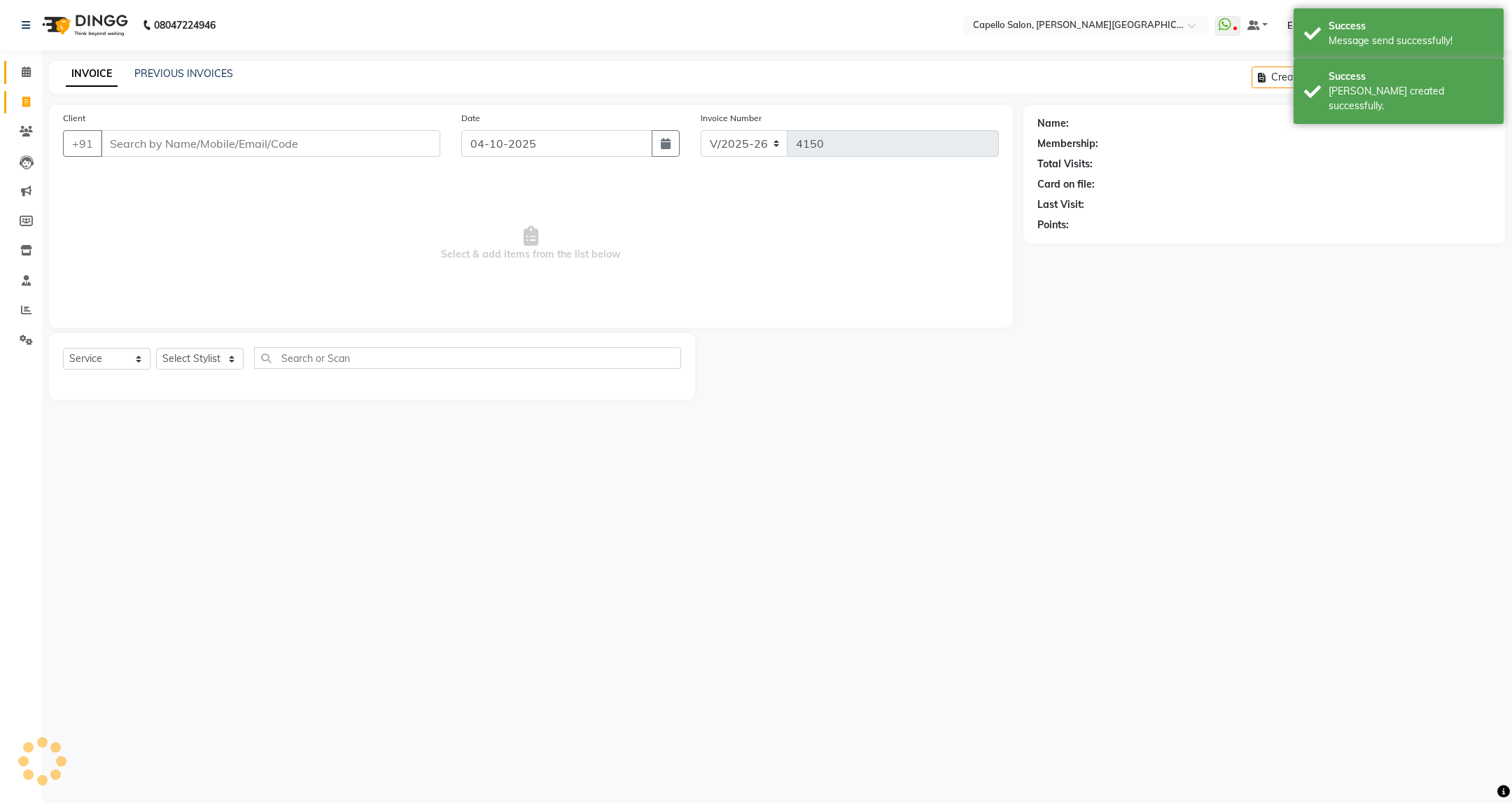
click at [11, 71] on link "Calendar" at bounding box center [21, 73] width 33 height 23
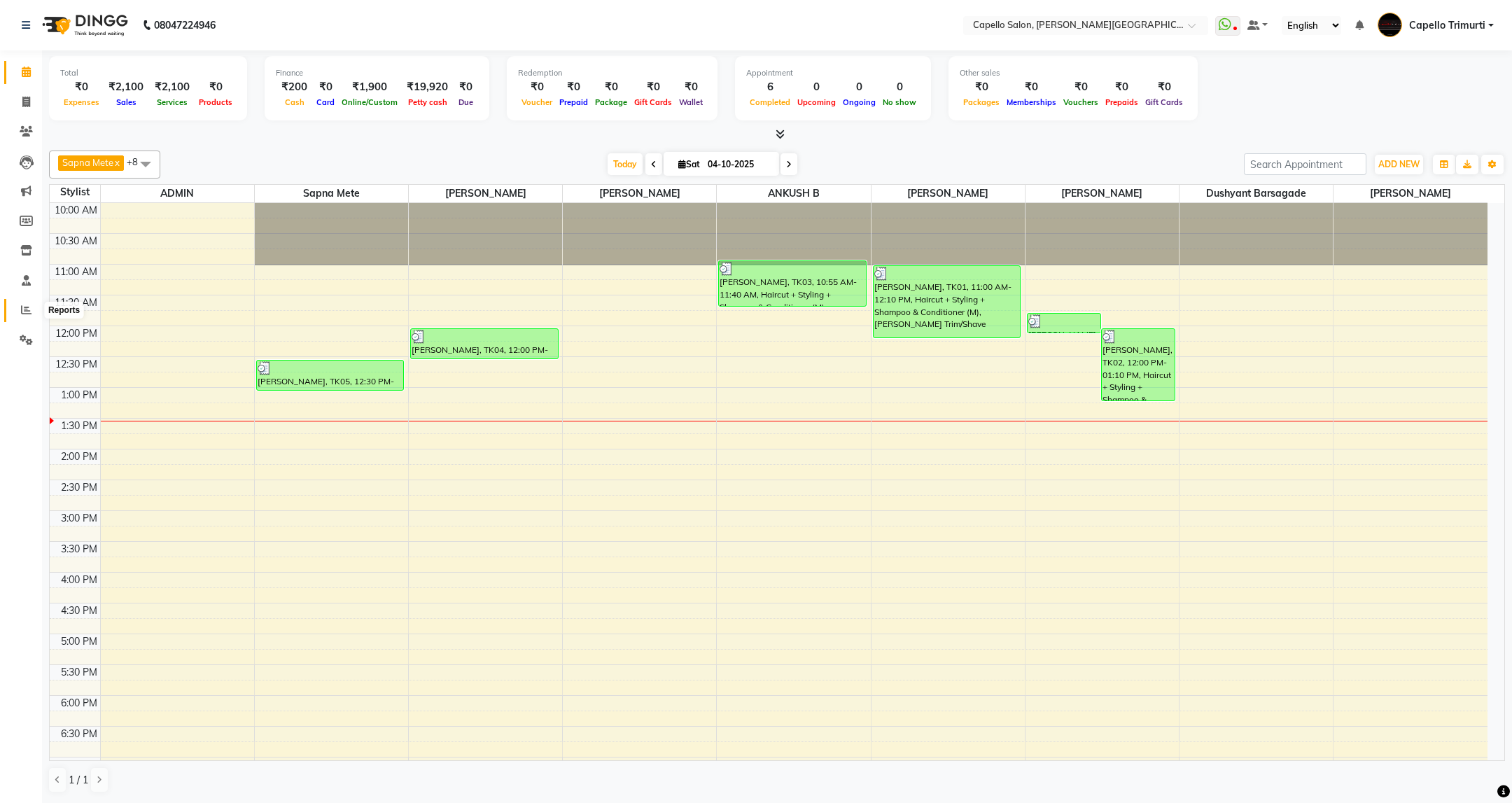
click at [23, 311] on icon at bounding box center [26, 310] width 11 height 11
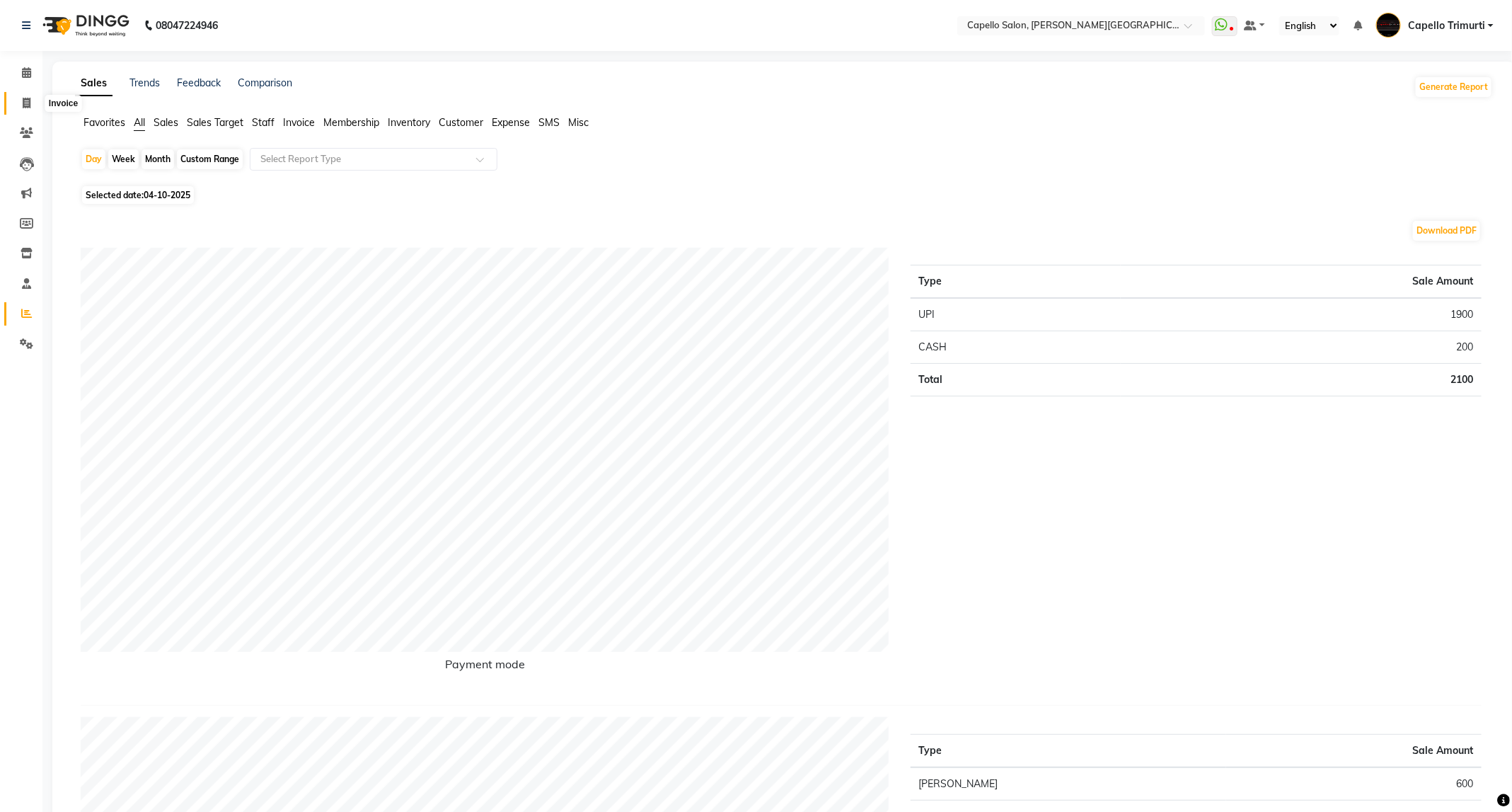
click at [19, 105] on span at bounding box center [27, 103] width 24 height 16
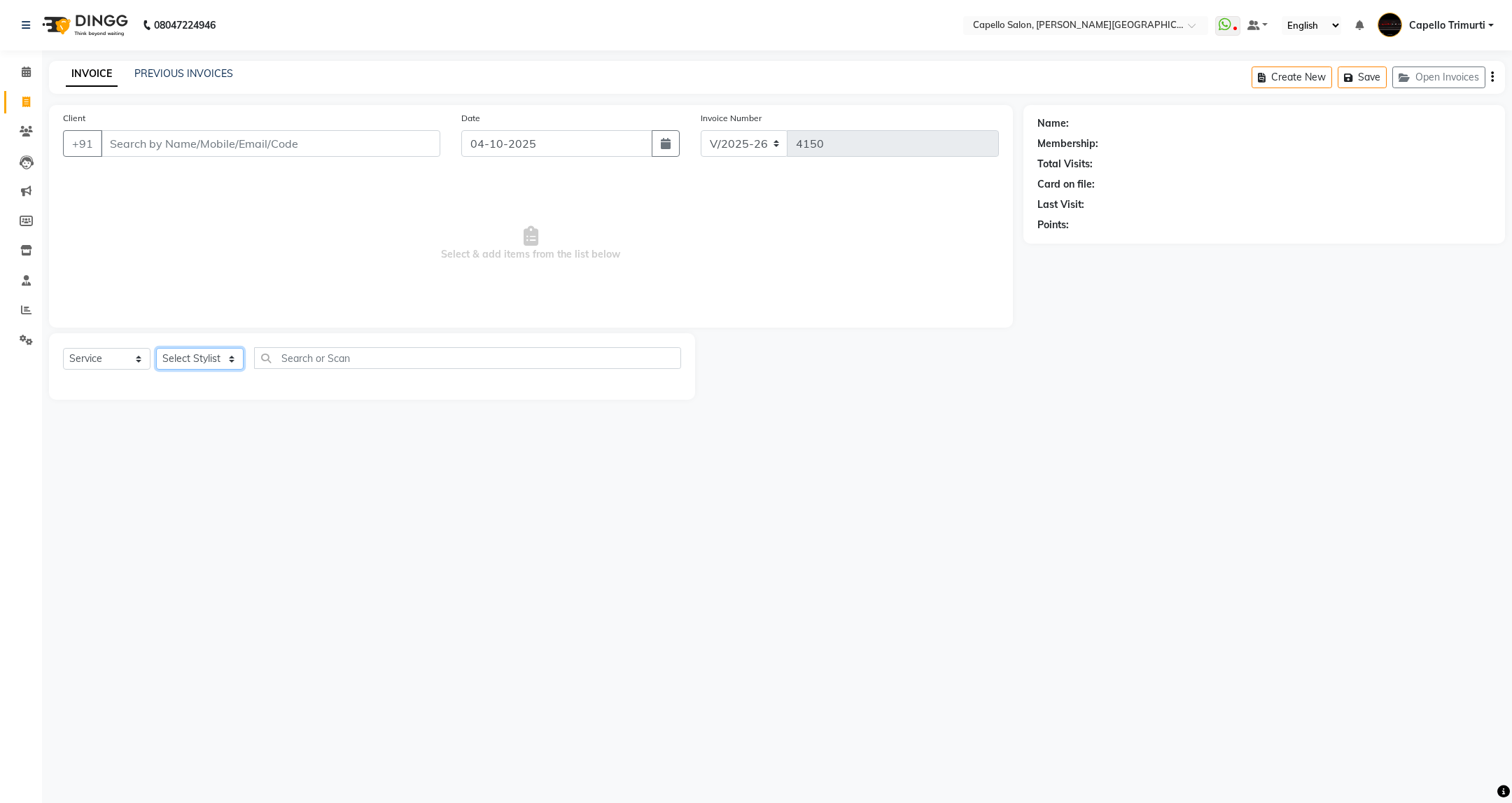
click at [189, 365] on select "Select Stylist" at bounding box center [200, 358] width 88 height 22
click at [228, 355] on select "Select Stylist" at bounding box center [200, 358] width 88 height 22
click at [230, 357] on select "Select Stylist ADMIN [PERSON_NAME] [PERSON_NAME] [PERSON_NAME] [PERSON_NAME] (M…" at bounding box center [200, 358] width 88 height 22
click at [156, 349] on select "Select Stylist ADMIN [PERSON_NAME] [PERSON_NAME] [PERSON_NAME] [PERSON_NAME] (M…" at bounding box center [200, 358] width 88 height 22
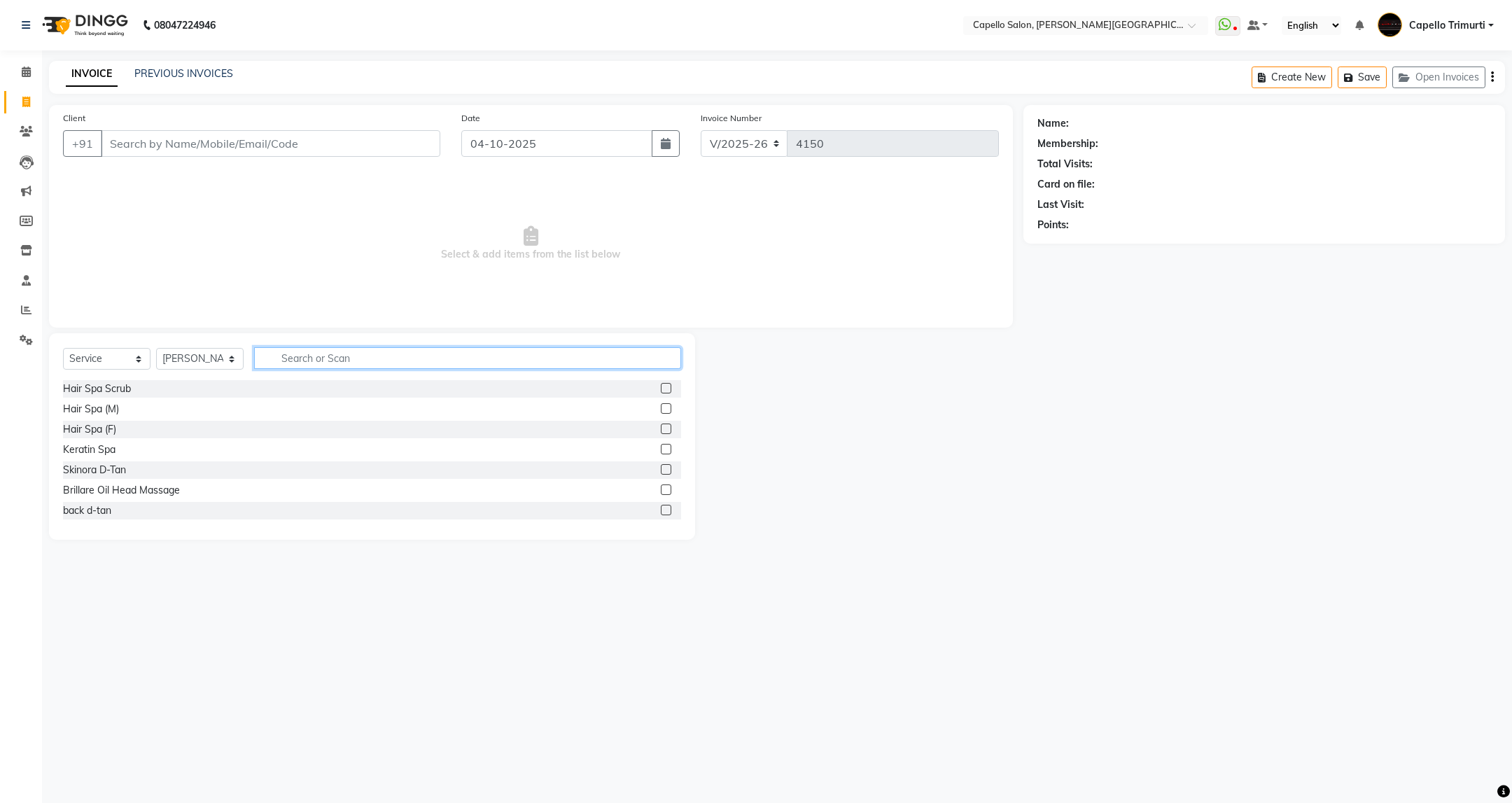
click at [362, 352] on input "text" at bounding box center [467, 358] width 427 height 22
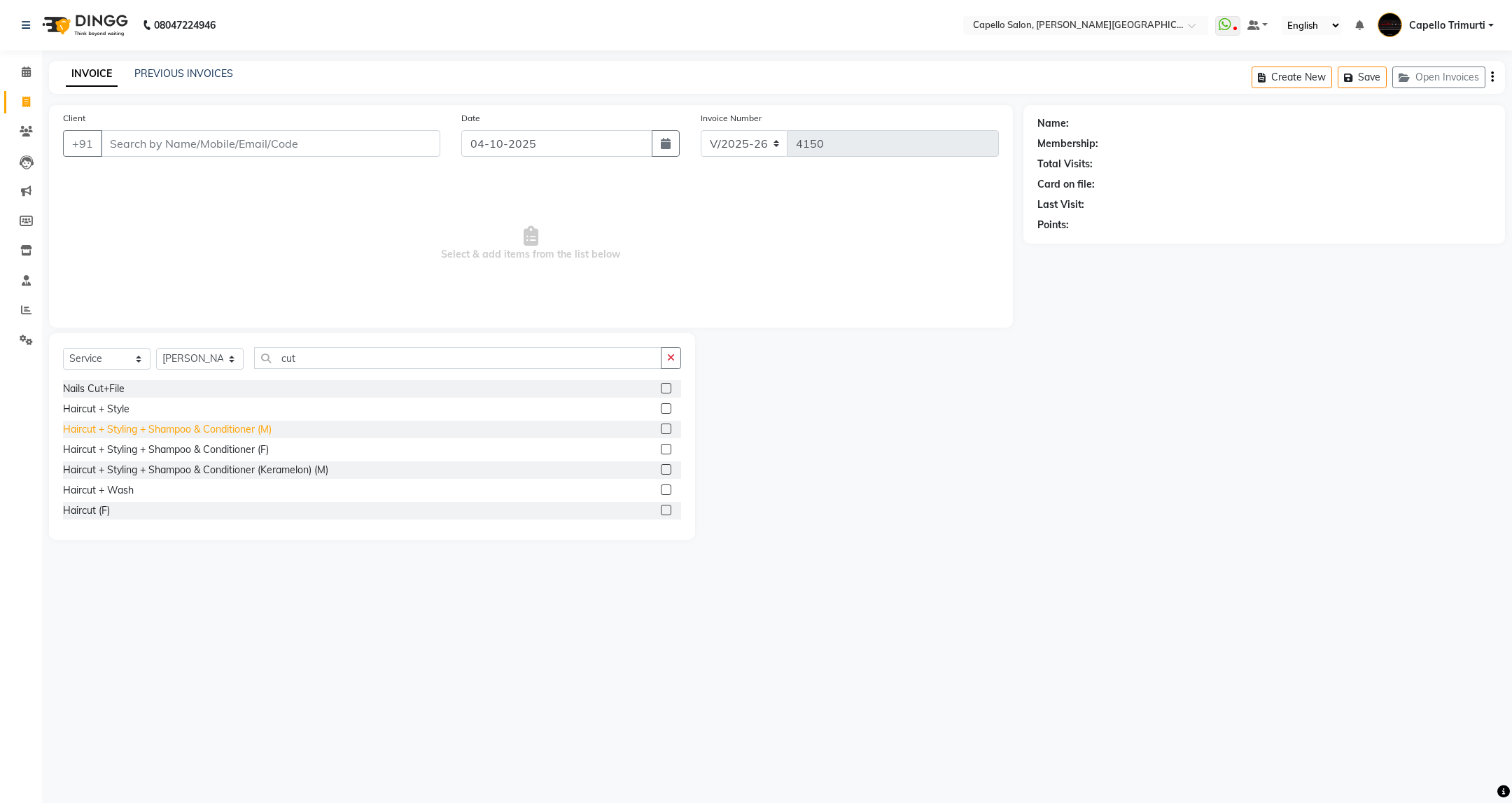
click at [259, 430] on div "Haircut + Styling + Shampoo & Conditioner (M)" at bounding box center [167, 429] width 209 height 14
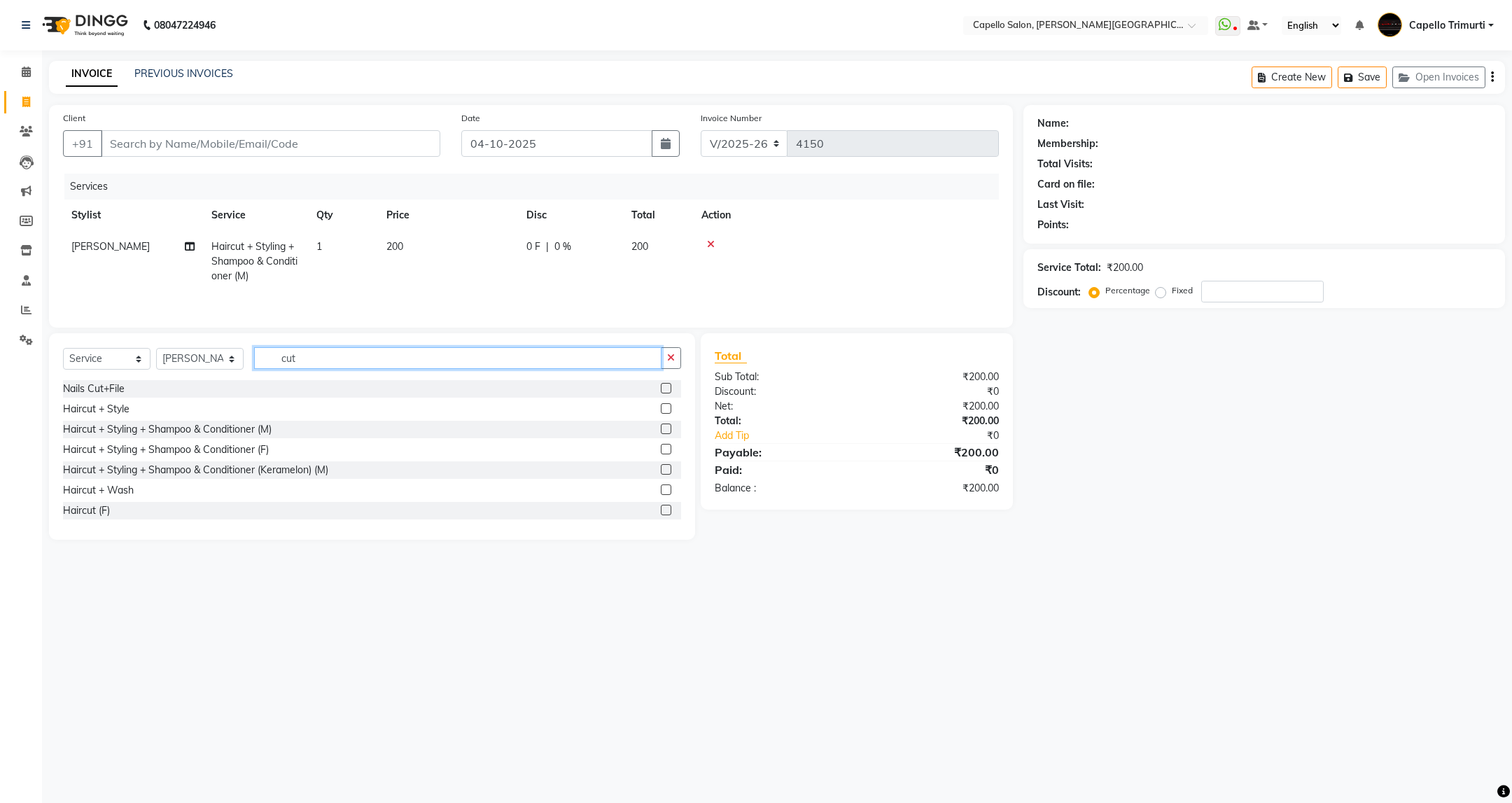
click at [303, 358] on input "cut" at bounding box center [458, 358] width 407 height 22
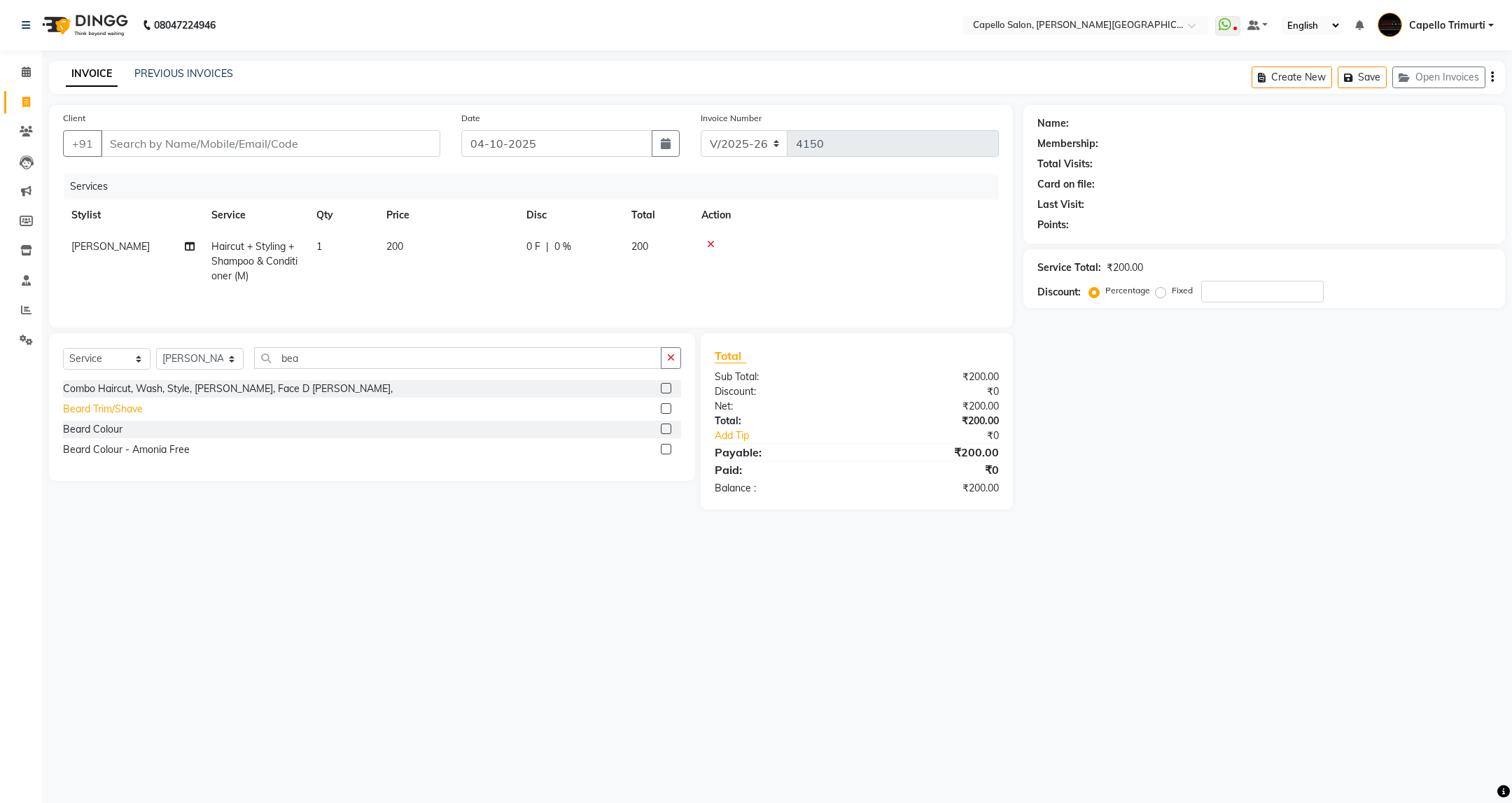
click at [129, 410] on div "Beard Trim/Shave" at bounding box center [103, 408] width 80 height 14
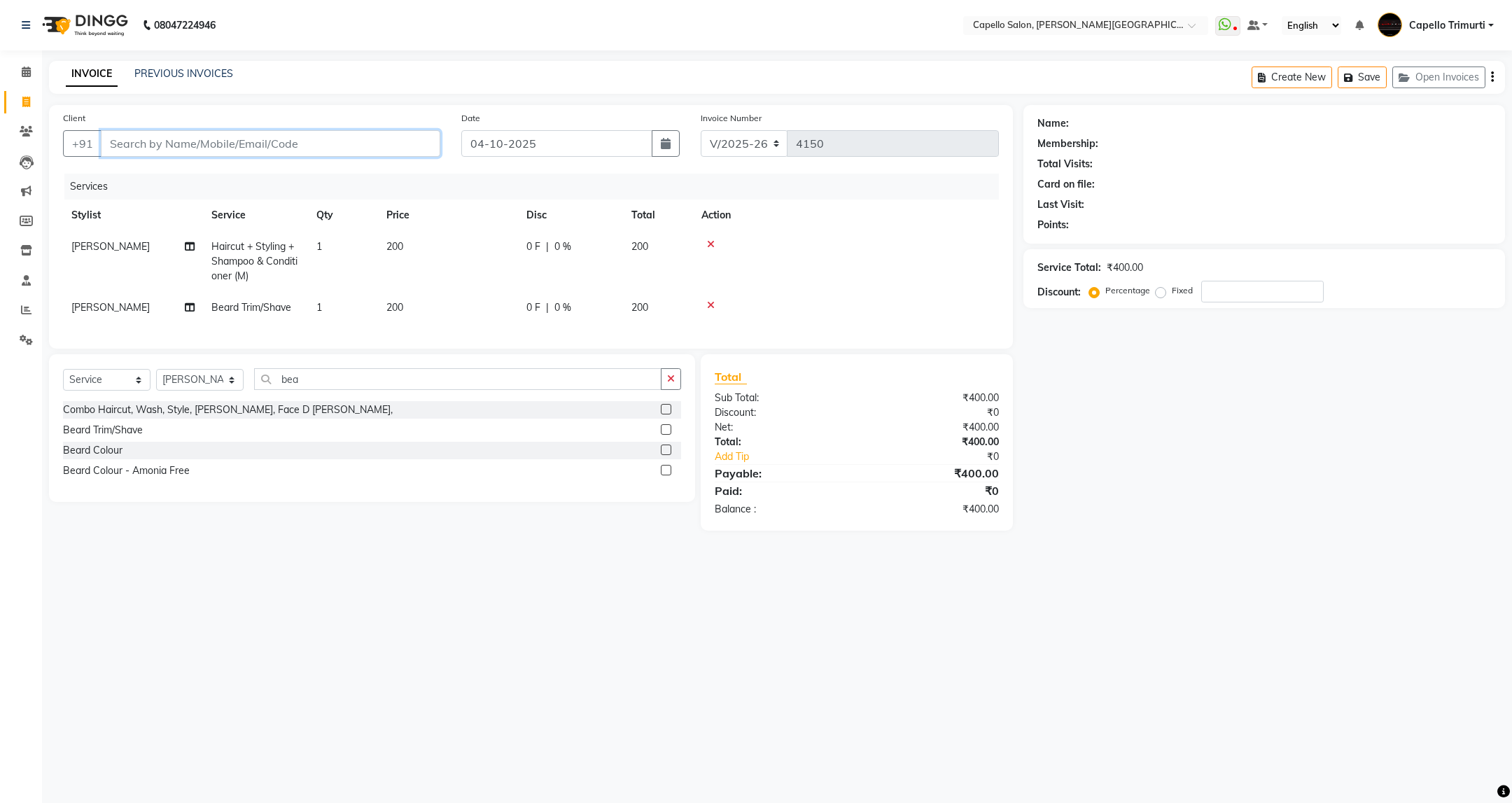
click at [231, 141] on input "Client" at bounding box center [270, 143] width 340 height 26
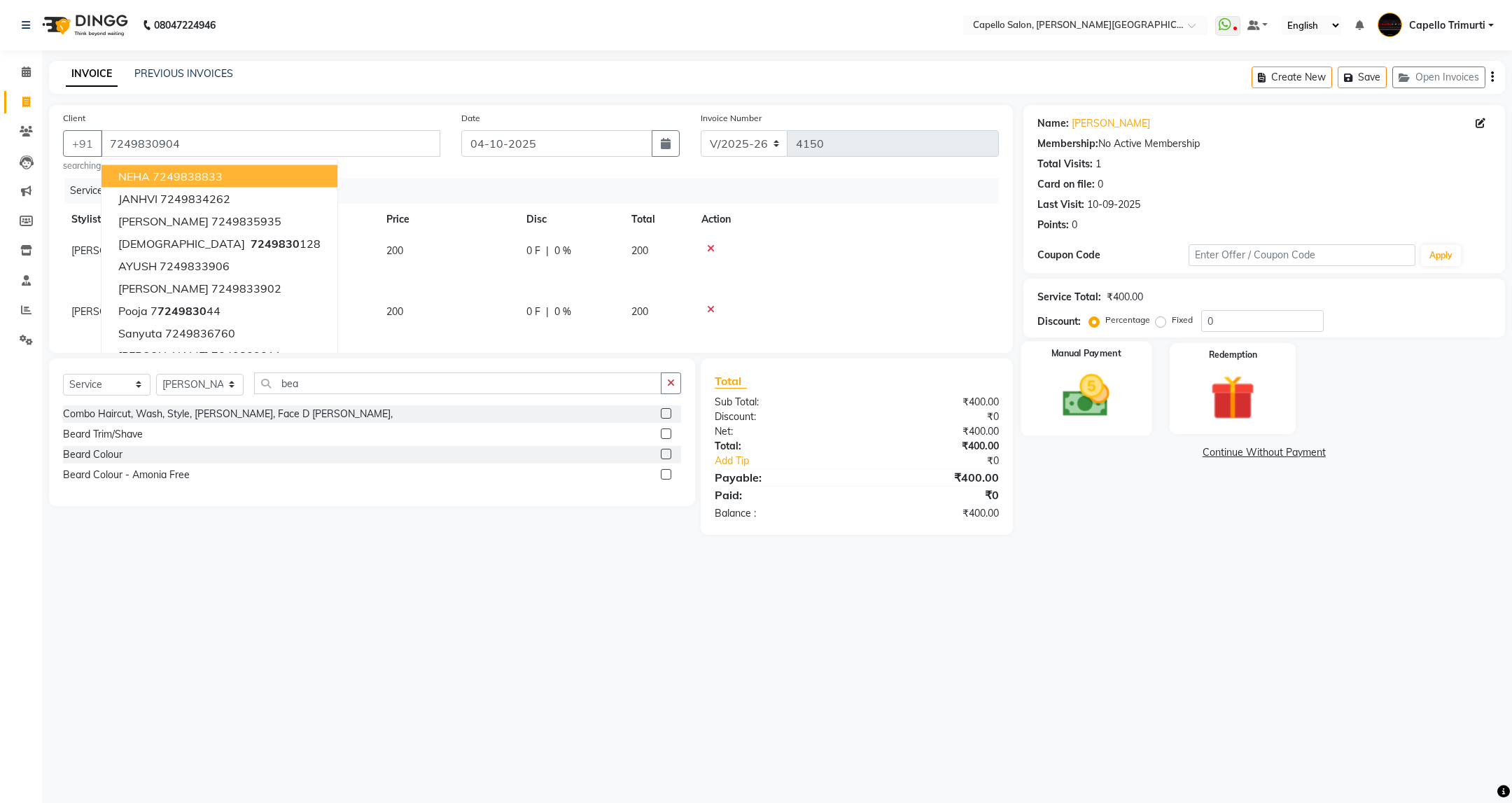
click at [1067, 355] on label "Manual Payment" at bounding box center [1086, 354] width 70 height 14
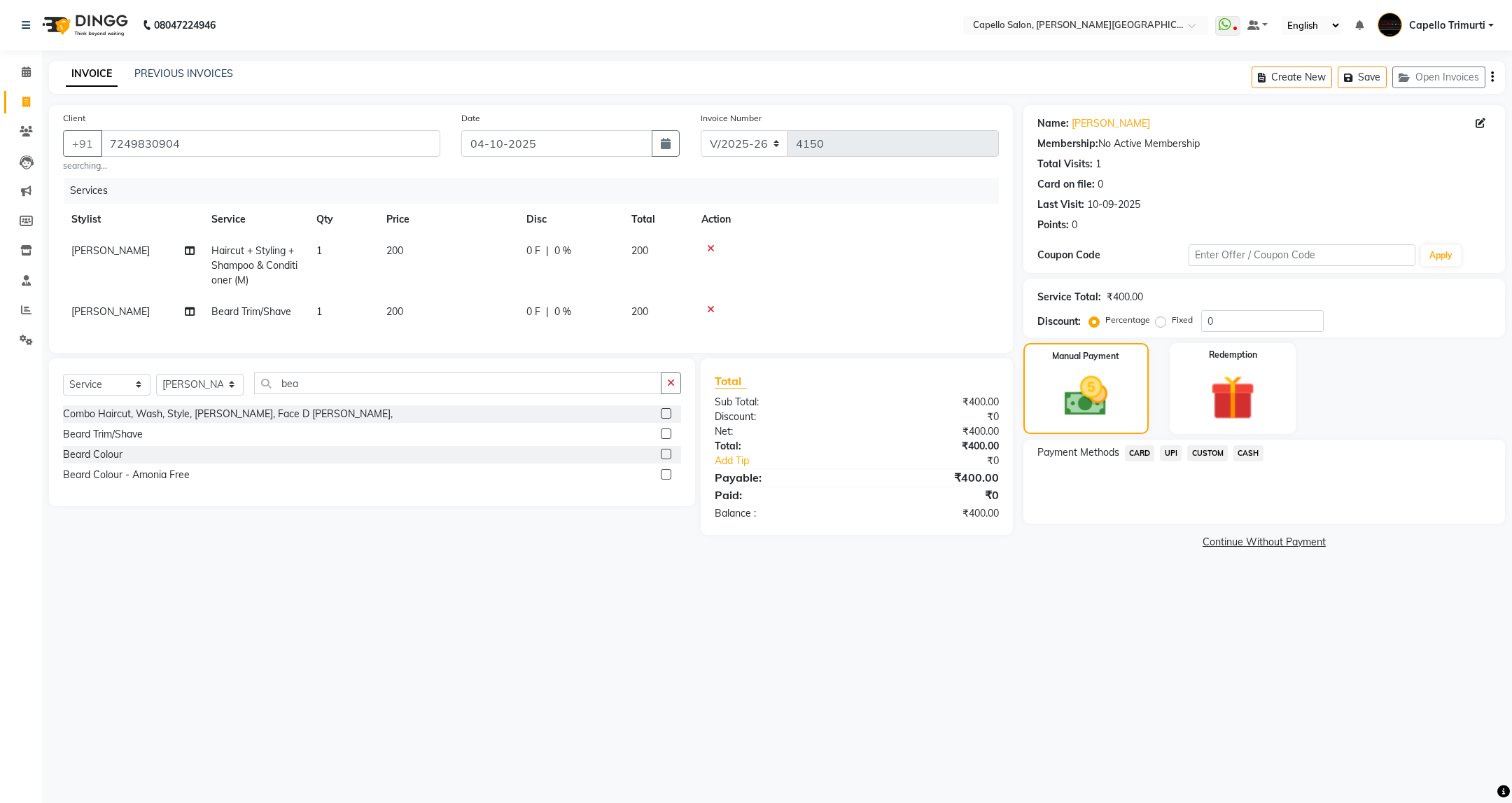
click at [1164, 456] on span "UPI" at bounding box center [1171, 453] width 22 height 16
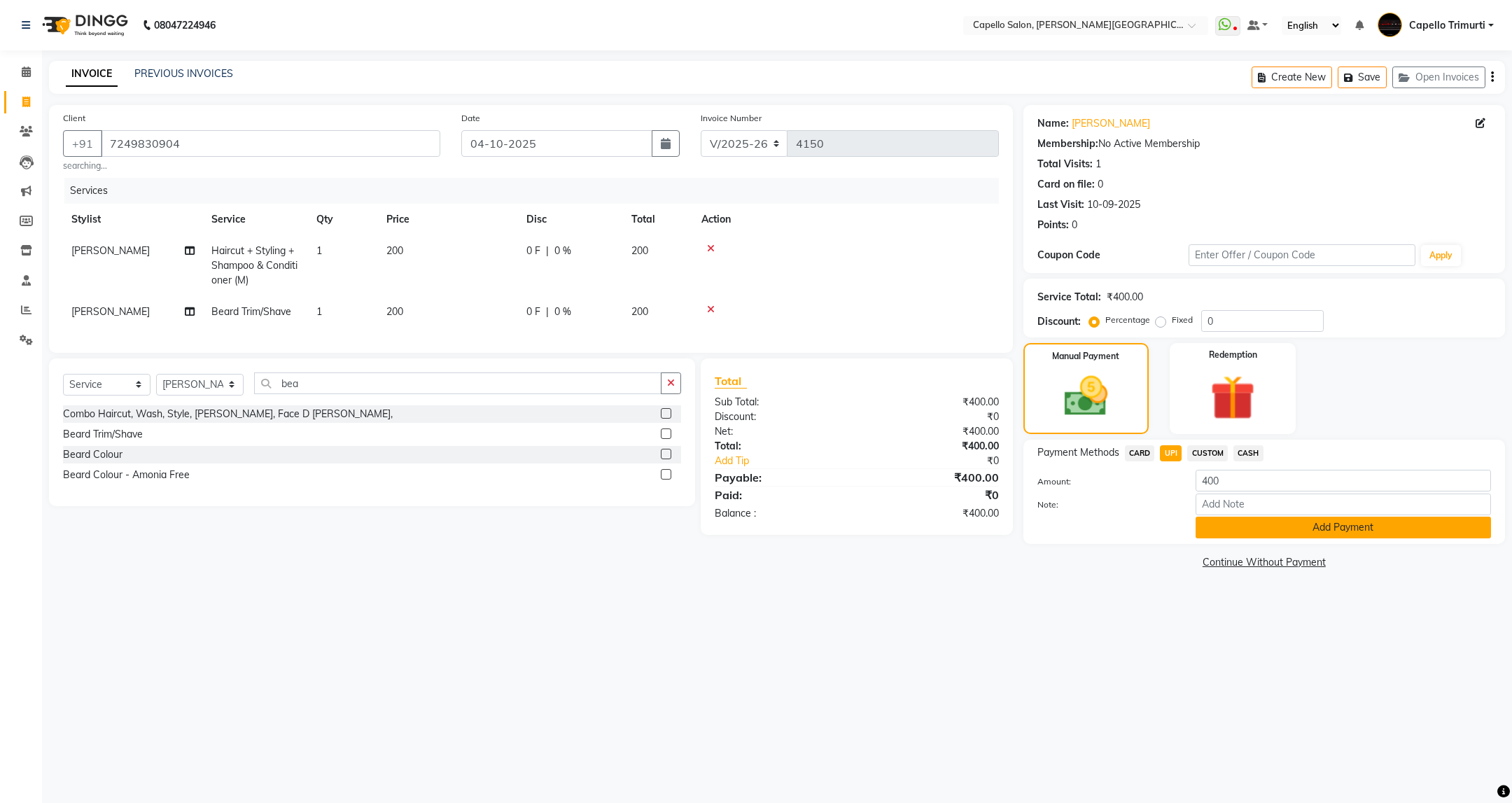
click at [1221, 528] on button "Add Payment" at bounding box center [1343, 527] width 296 height 22
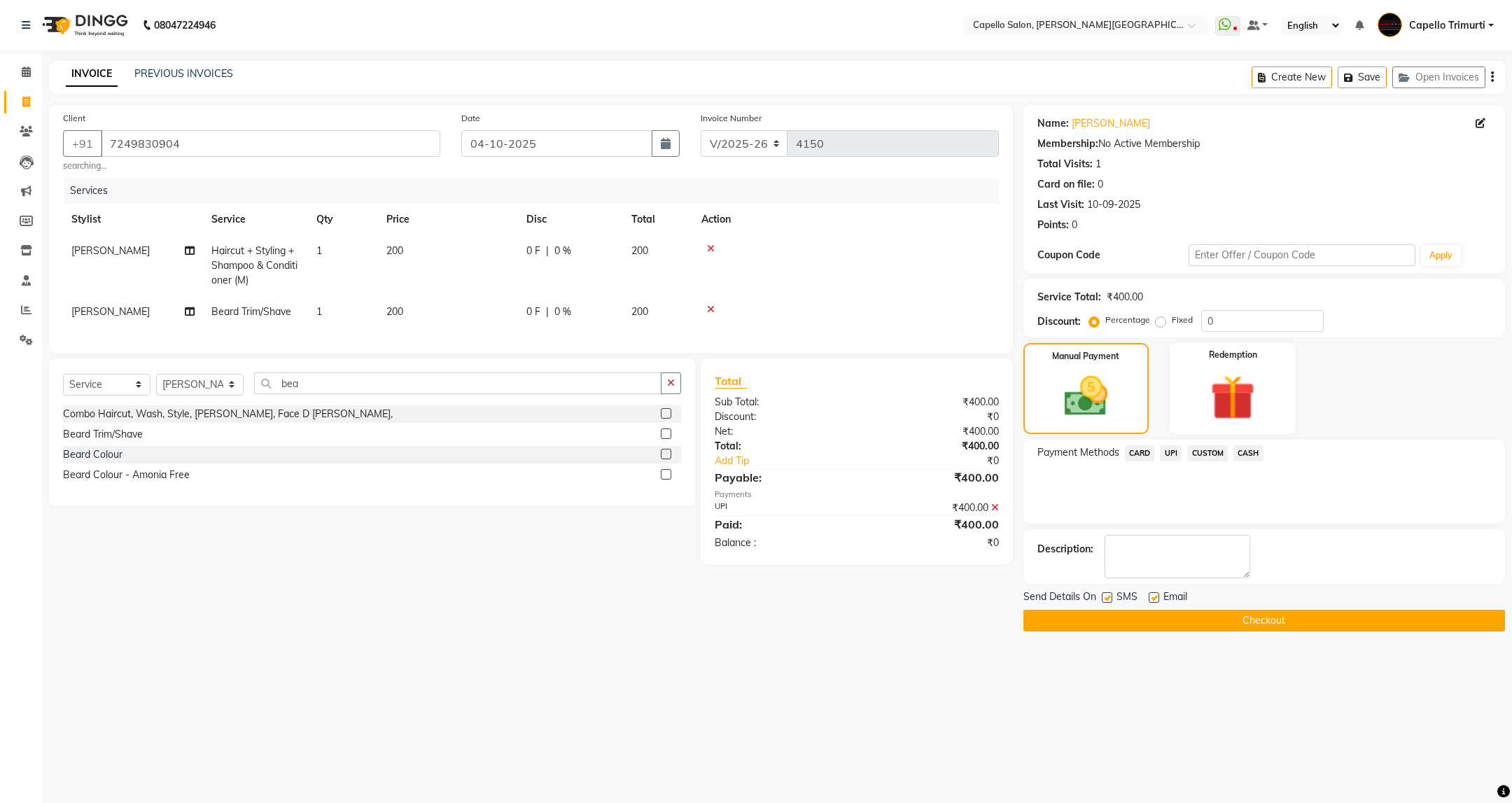
click at [1231, 619] on button "Checkout" at bounding box center [1264, 620] width 482 height 22
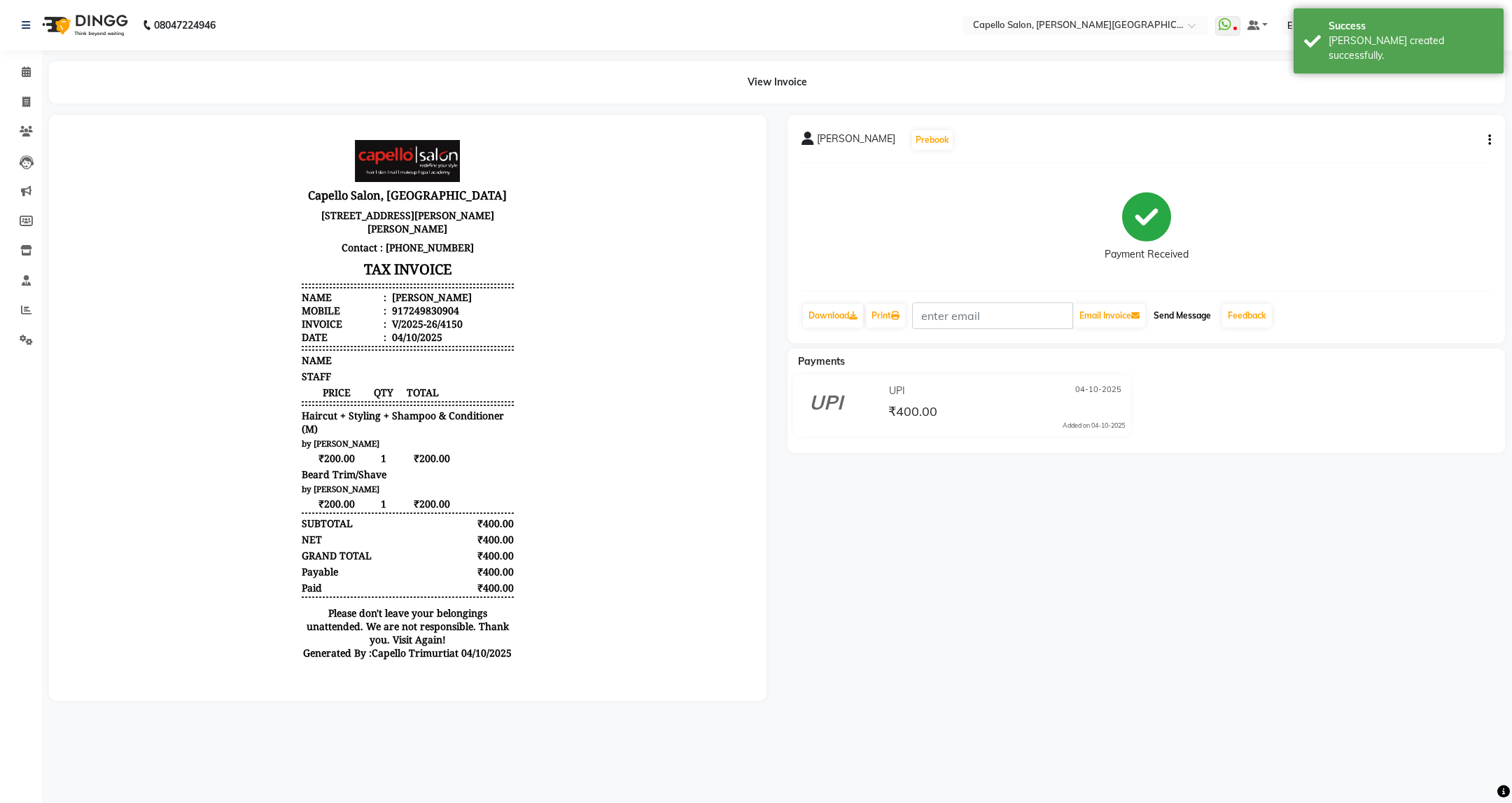
click at [1163, 319] on button "Send Message" at bounding box center [1182, 315] width 69 height 23
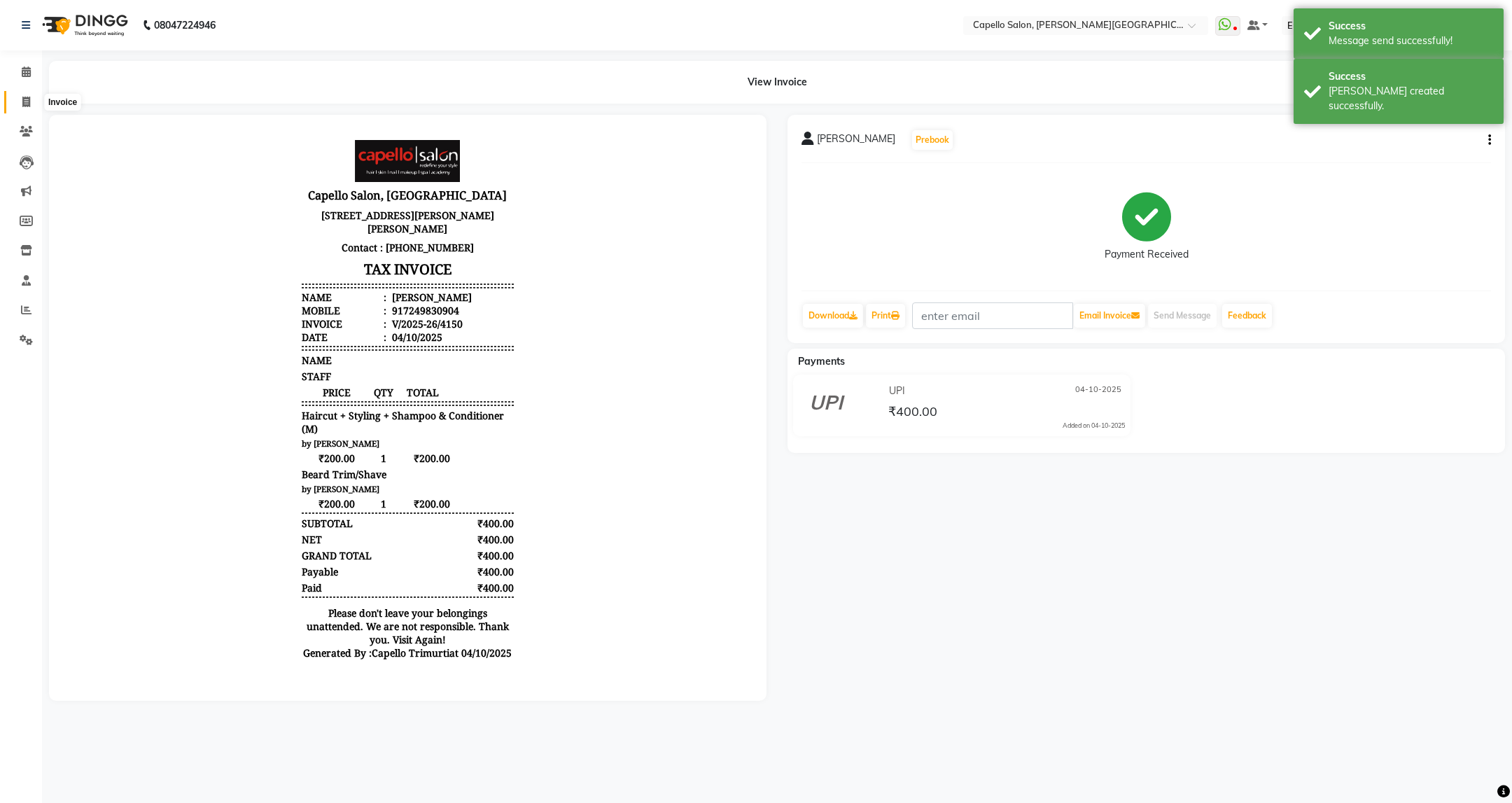
click at [23, 99] on icon at bounding box center [26, 102] width 8 height 11
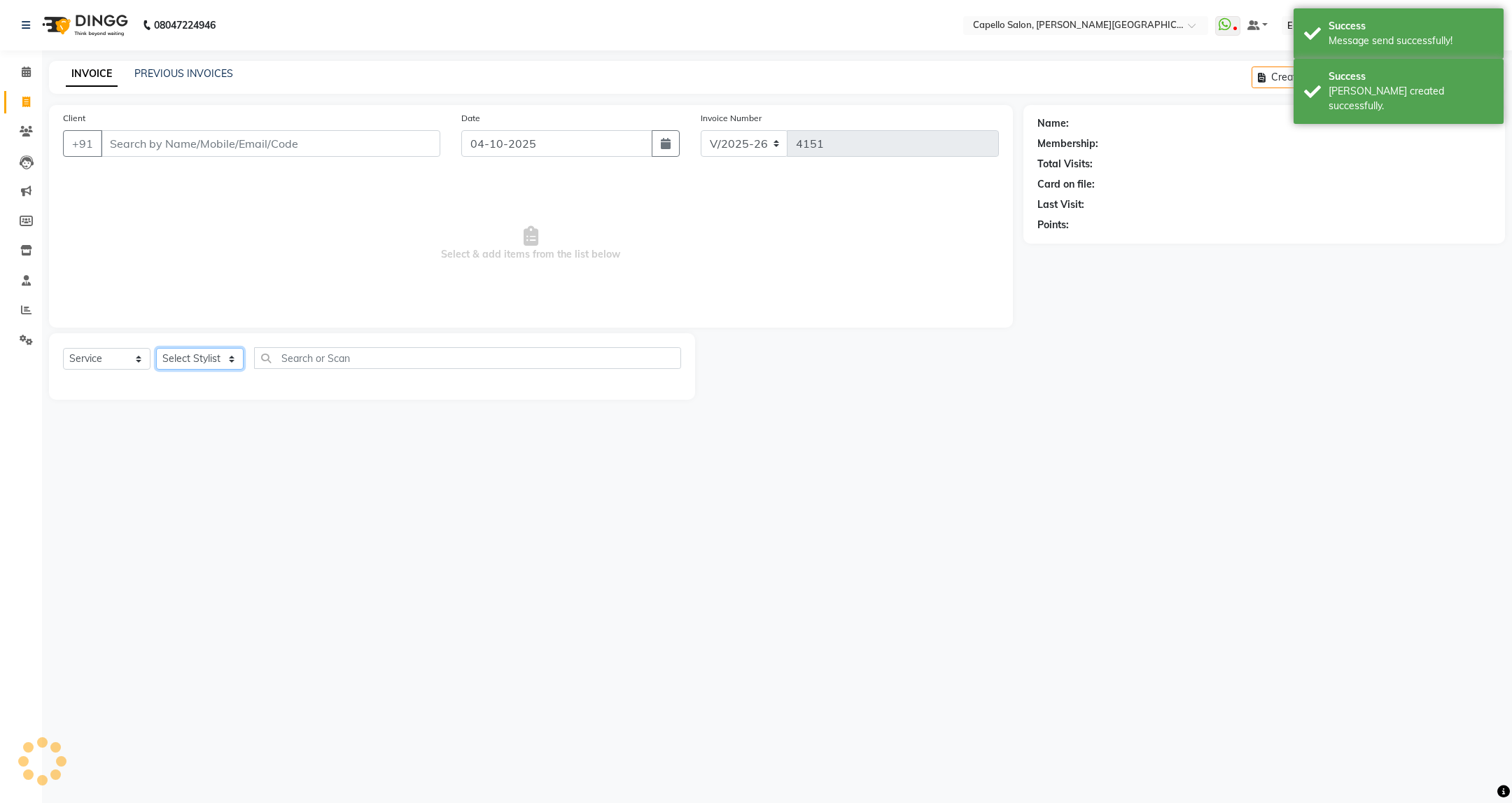
click at [179, 358] on select "Select Stylist" at bounding box center [200, 358] width 88 height 22
click at [156, 349] on select "Select Stylist ADMIN [PERSON_NAME] [PERSON_NAME] [PERSON_NAME] [PERSON_NAME] (M…" at bounding box center [200, 358] width 88 height 22
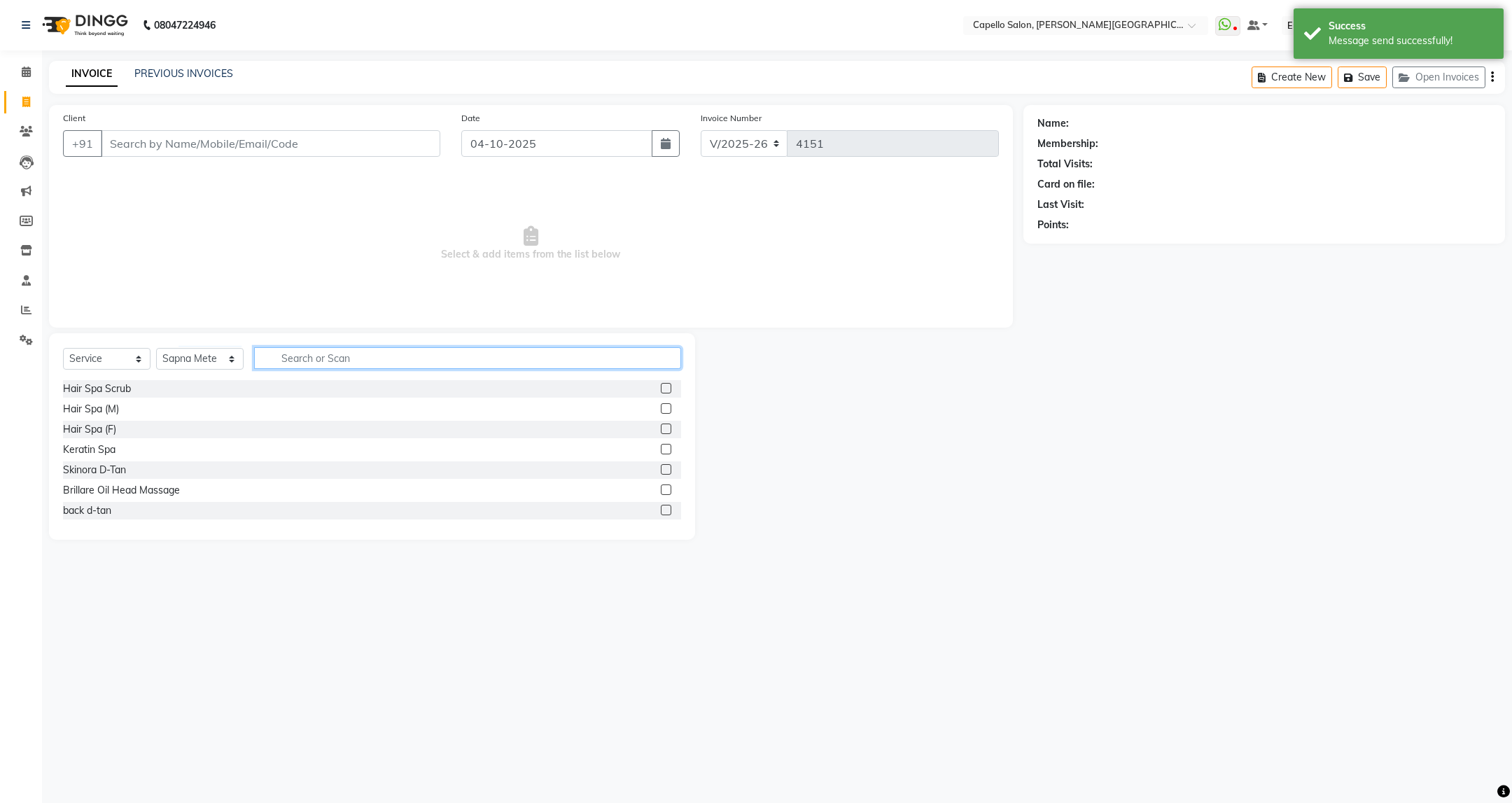
click at [338, 361] on input "text" at bounding box center [467, 358] width 427 height 22
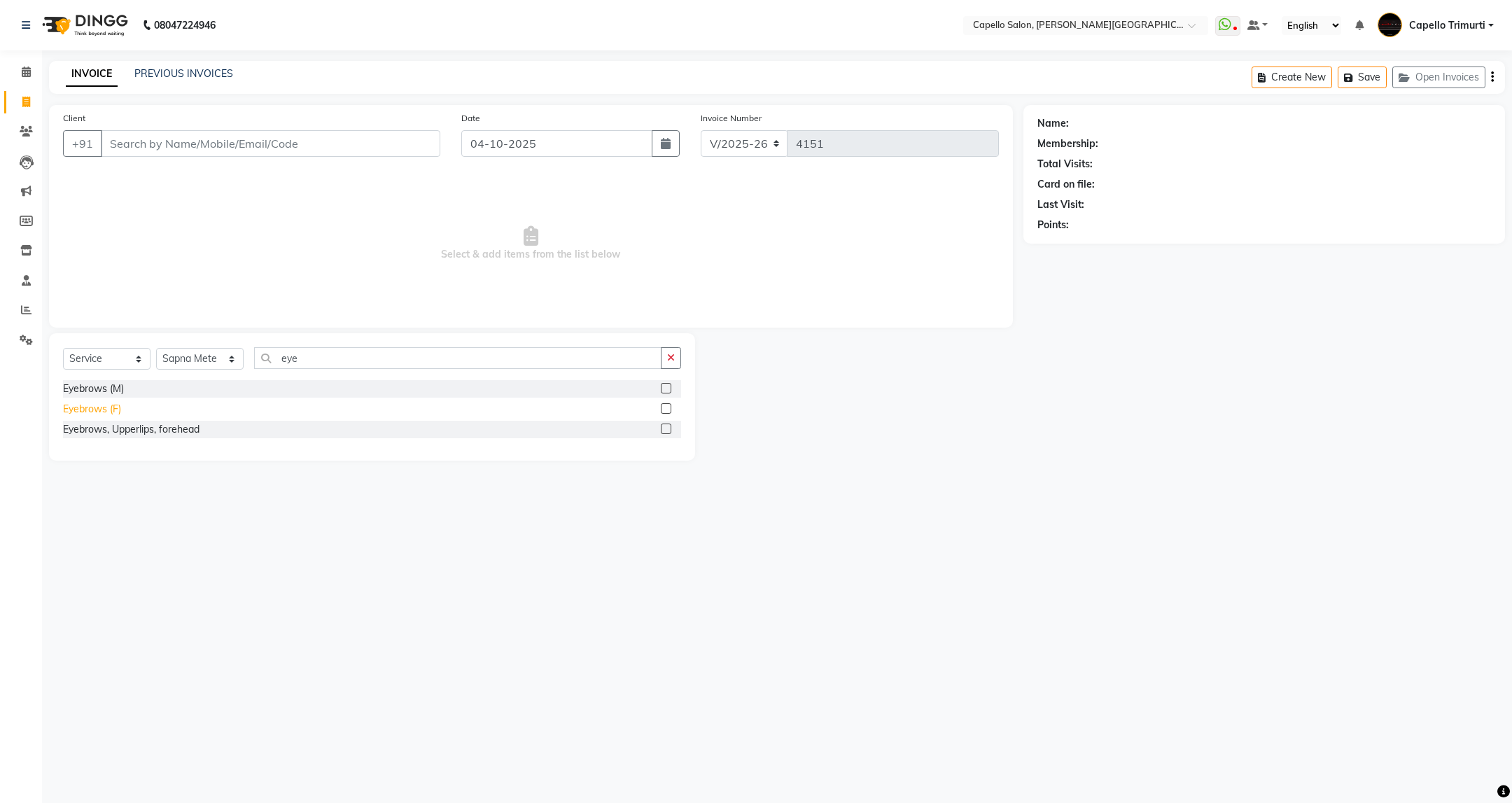
click at [120, 403] on div "Eyebrows (F)" at bounding box center [92, 408] width 58 height 14
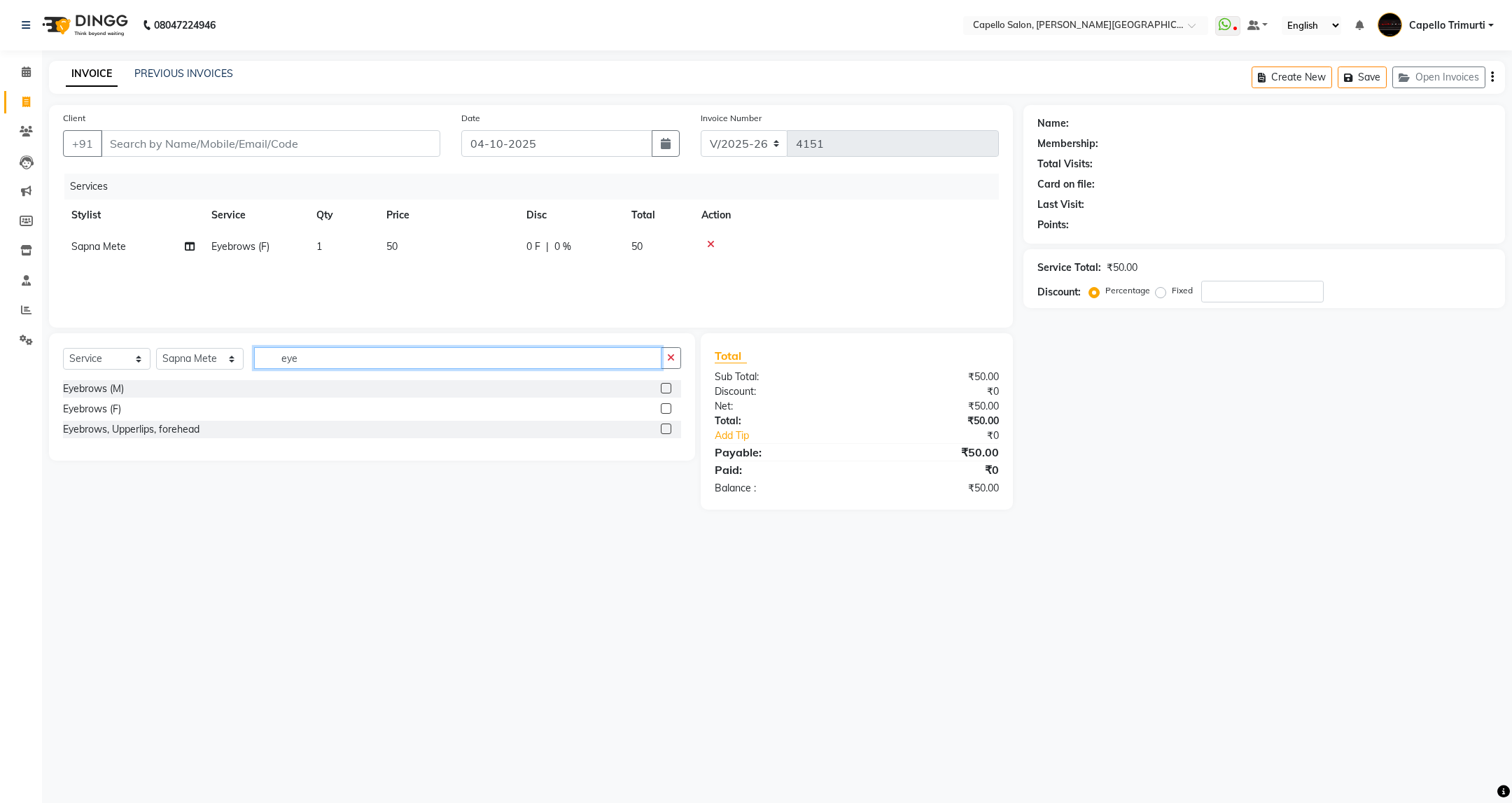
click at [305, 358] on input "eye" at bounding box center [458, 358] width 407 height 22
click at [85, 385] on div "Upper Lips" at bounding box center [87, 388] width 48 height 14
click at [332, 369] on input "upp" at bounding box center [458, 358] width 407 height 22
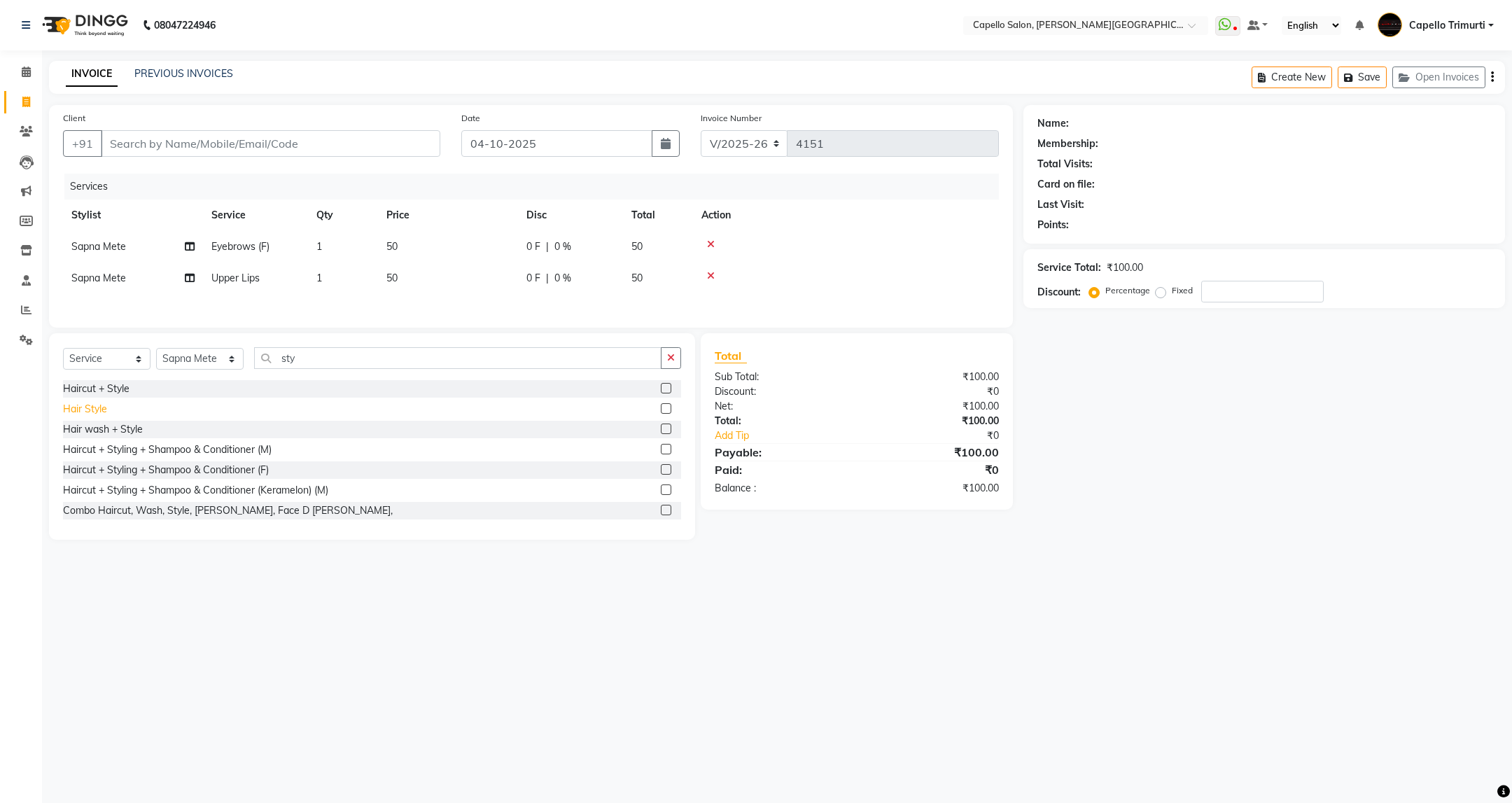
click at [85, 414] on div "Hair Style" at bounding box center [85, 408] width 44 height 14
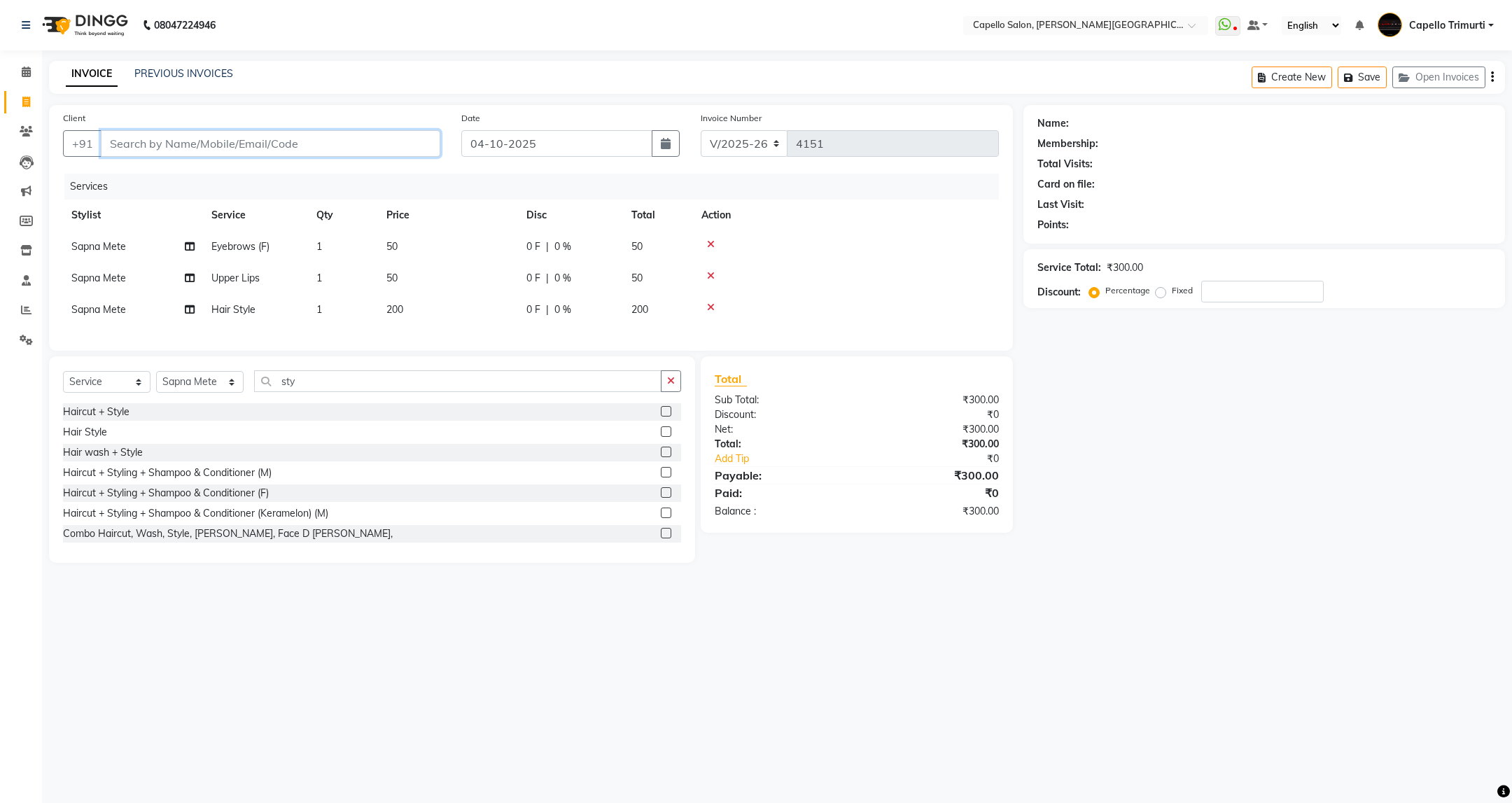
click at [246, 146] on input "Client" at bounding box center [270, 143] width 340 height 26
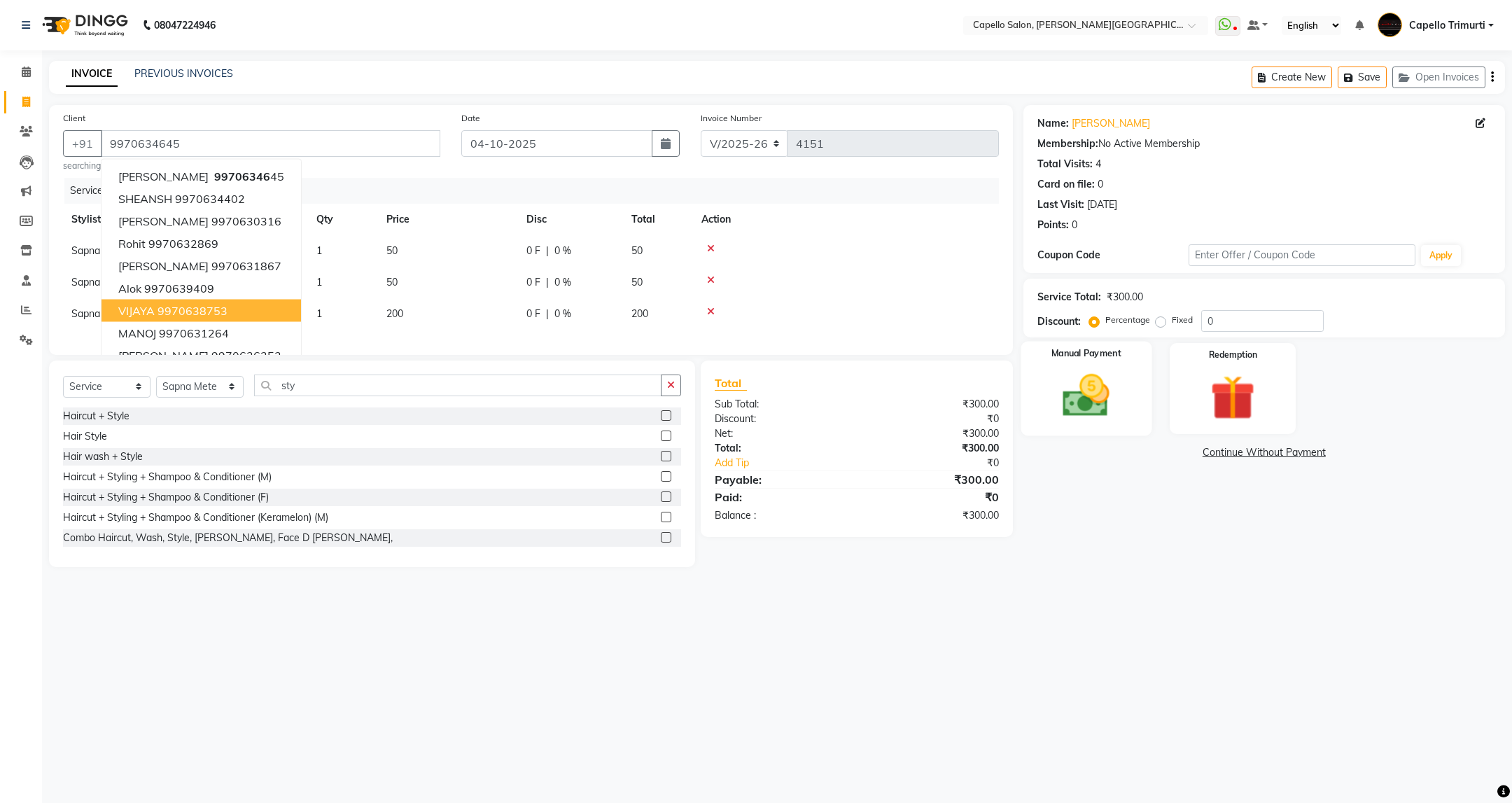
click at [1117, 364] on div "Manual Payment" at bounding box center [1085, 388] width 131 height 95
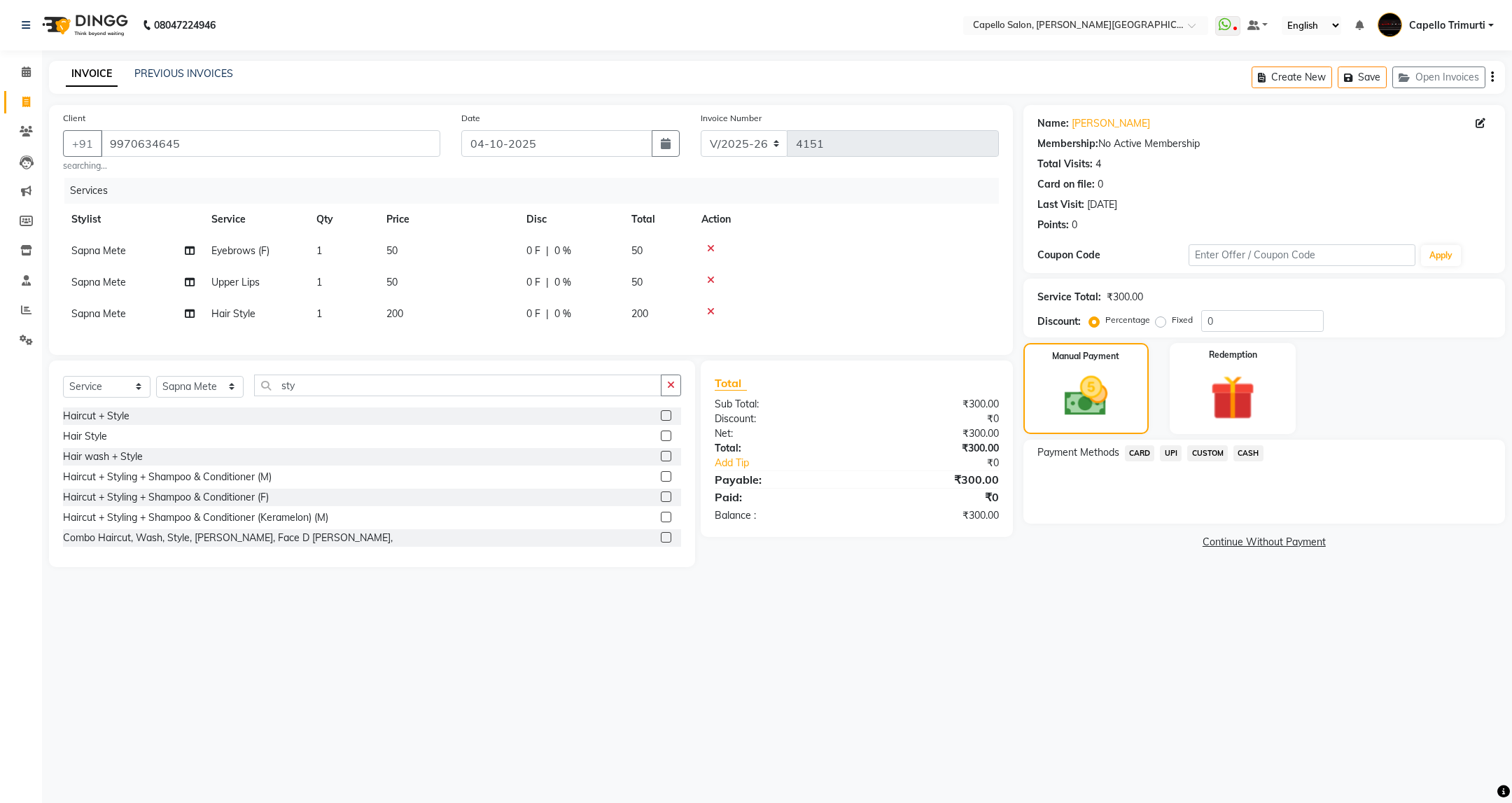
click at [1171, 456] on span "UPI" at bounding box center [1171, 453] width 22 height 16
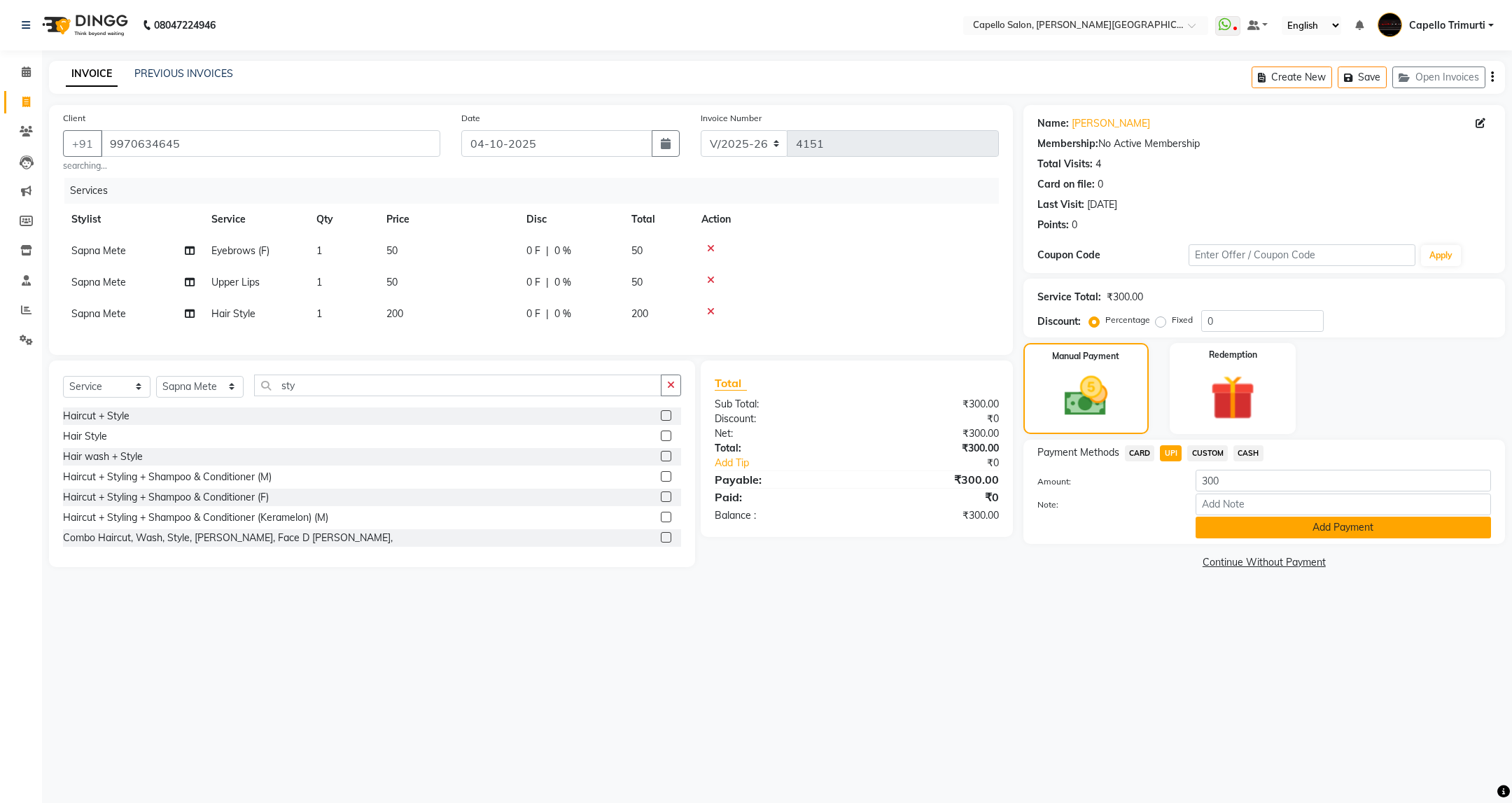
click at [1234, 523] on button "Add Payment" at bounding box center [1343, 527] width 296 height 22
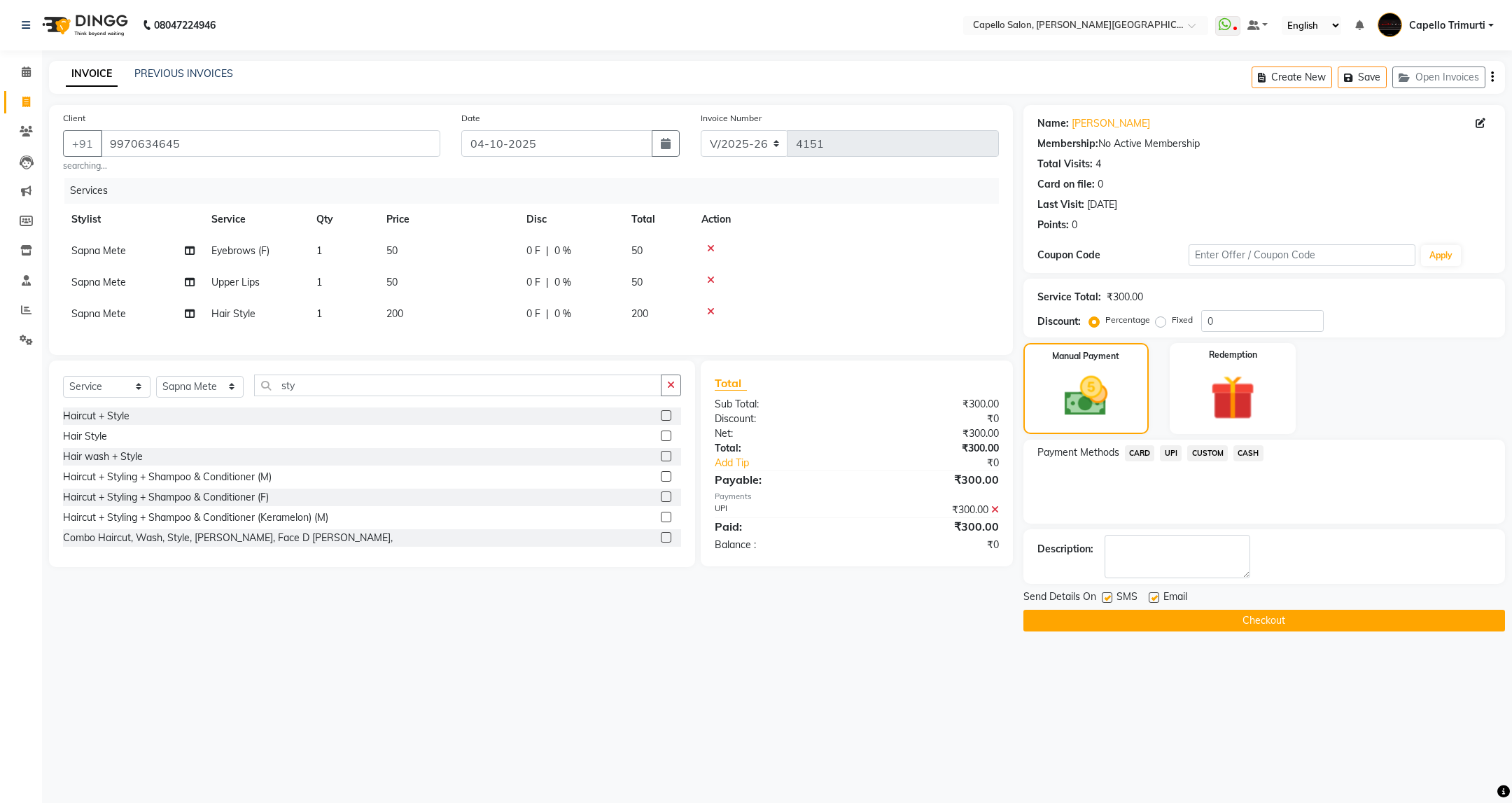
click at [1246, 622] on button "Checkout" at bounding box center [1264, 620] width 482 height 22
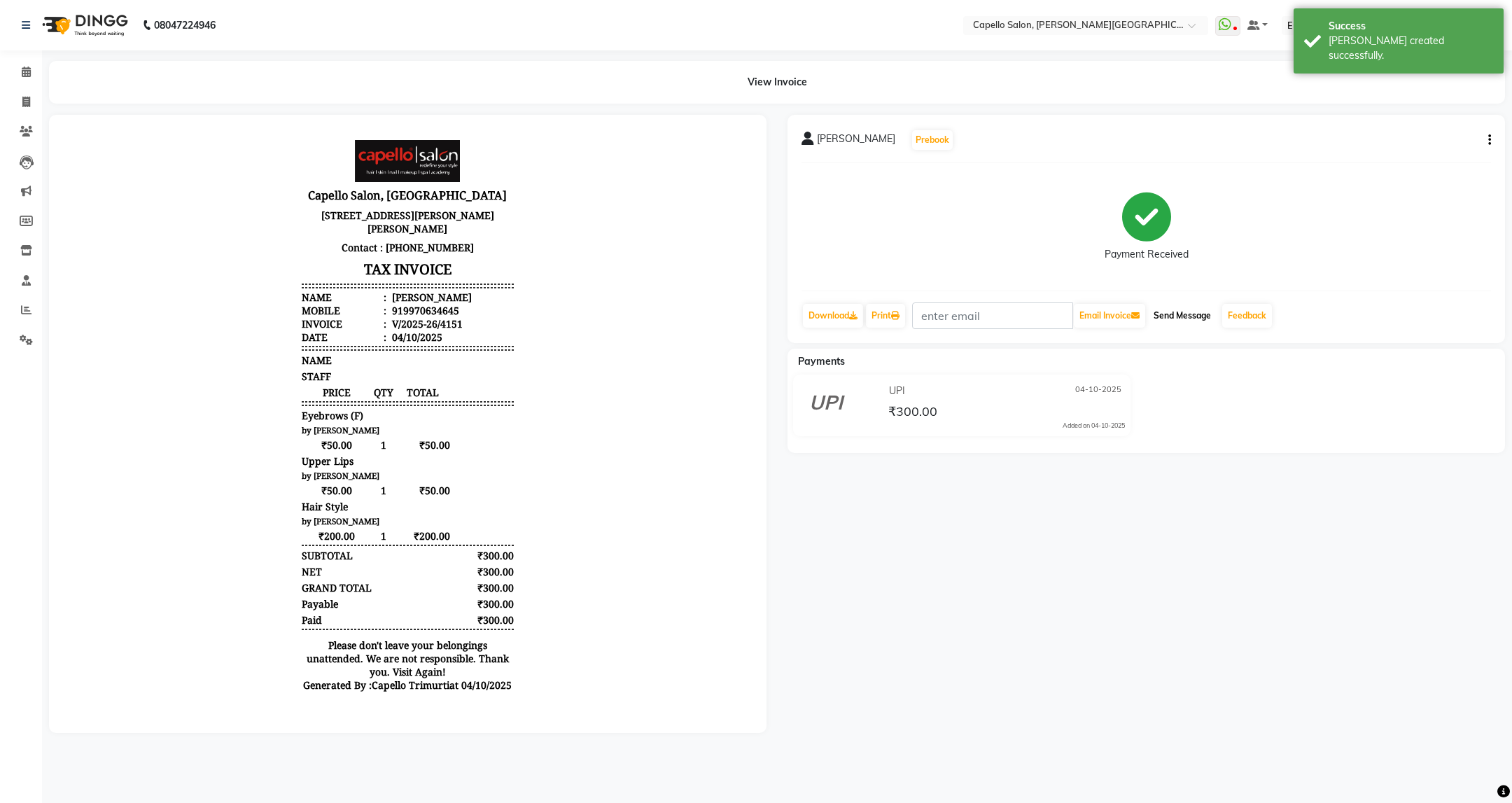
click at [1193, 322] on button "Send Message" at bounding box center [1182, 315] width 69 height 23
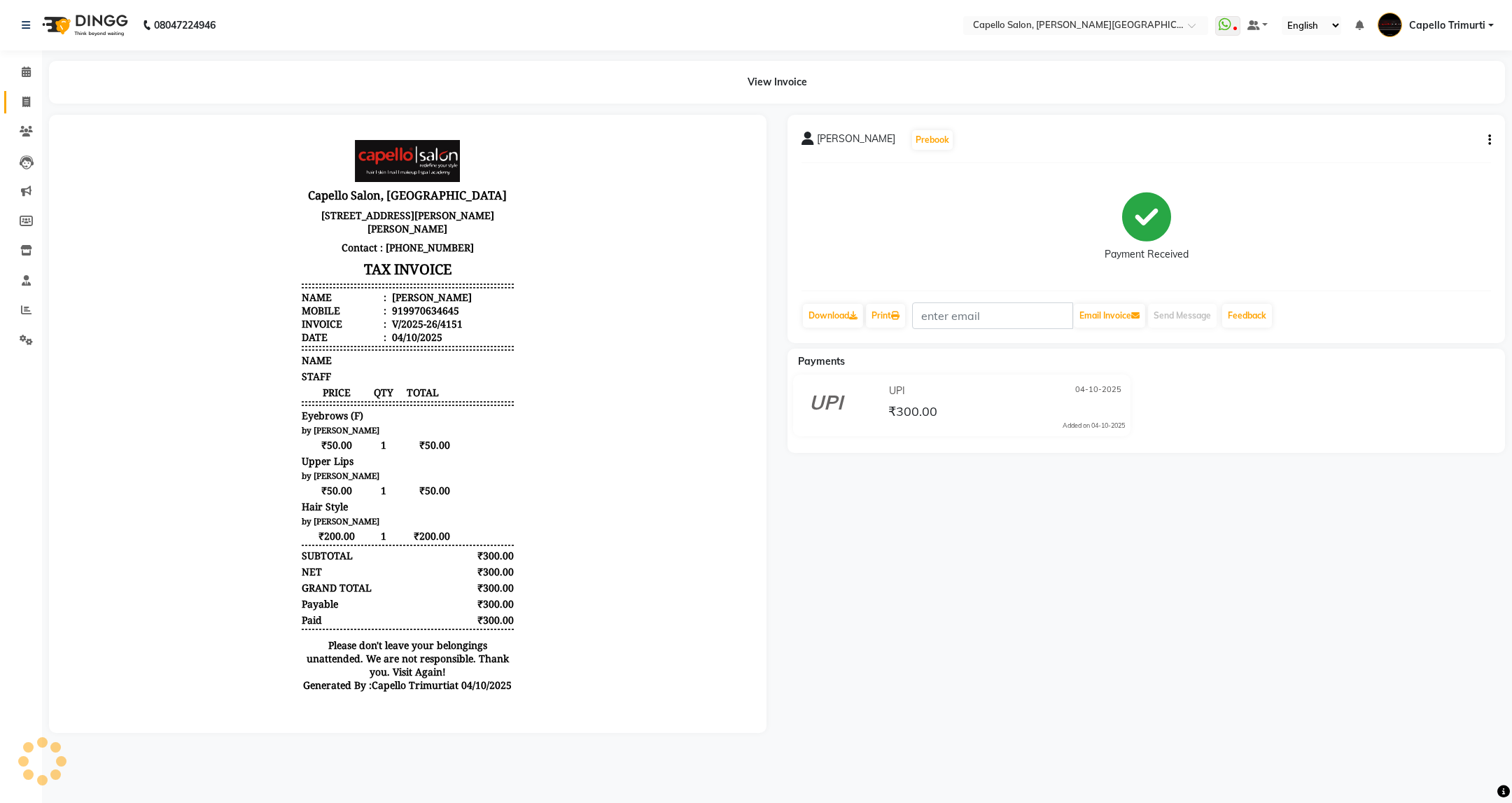
click at [14, 106] on span at bounding box center [26, 102] width 24 height 16
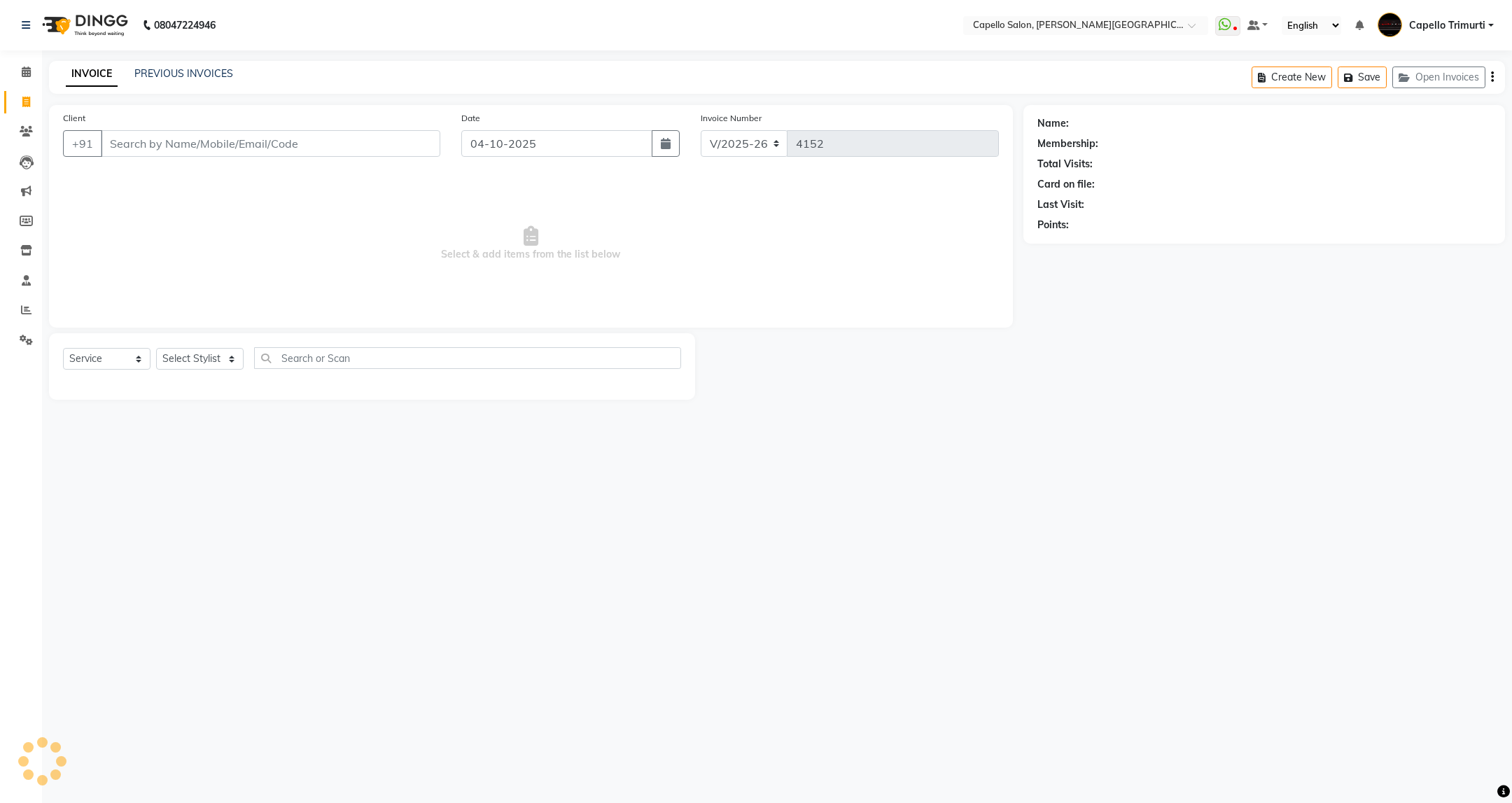
click at [259, 145] on input "Client" at bounding box center [270, 143] width 340 height 26
click at [202, 355] on select "Select Stylist ADMIN [PERSON_NAME] [PERSON_NAME] [PERSON_NAME] [PERSON_NAME] (M…" at bounding box center [200, 358] width 88 height 22
click at [156, 349] on select "Select Stylist ADMIN [PERSON_NAME] [PERSON_NAME] [PERSON_NAME] [PERSON_NAME] (M…" at bounding box center [200, 358] width 88 height 22
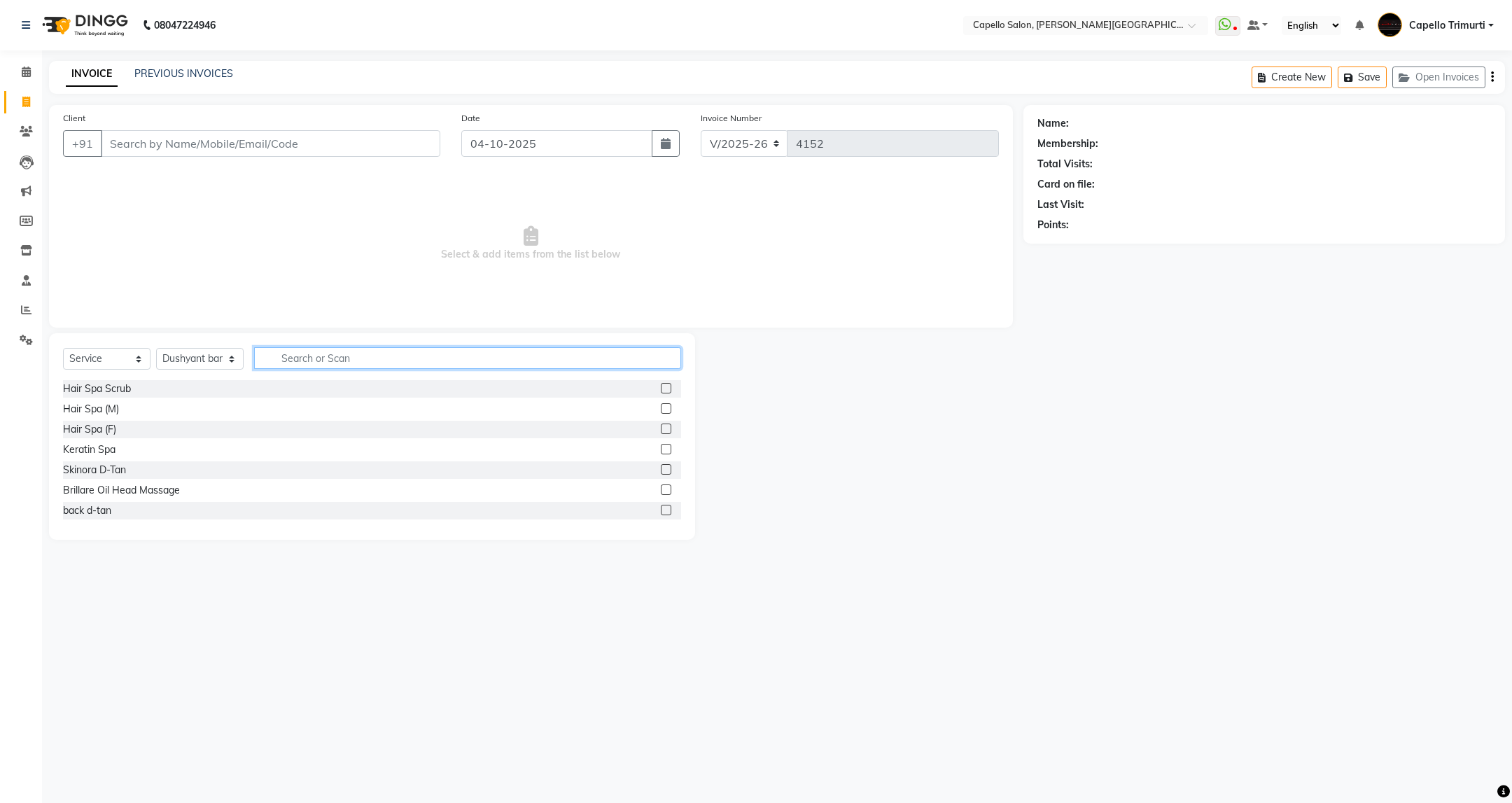
click at [355, 365] on input "text" at bounding box center [467, 358] width 427 height 22
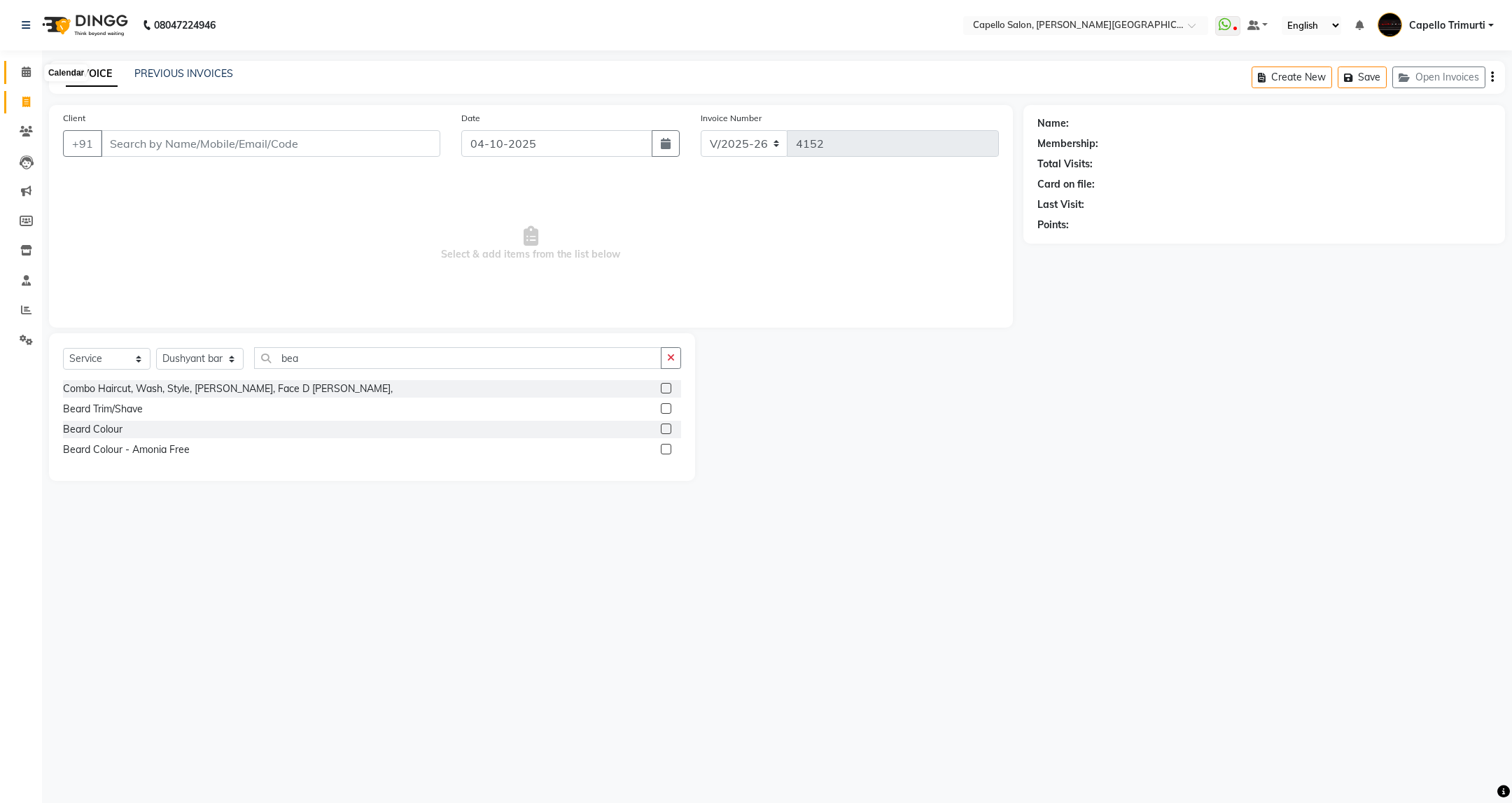
click at [19, 73] on span at bounding box center [26, 72] width 24 height 16
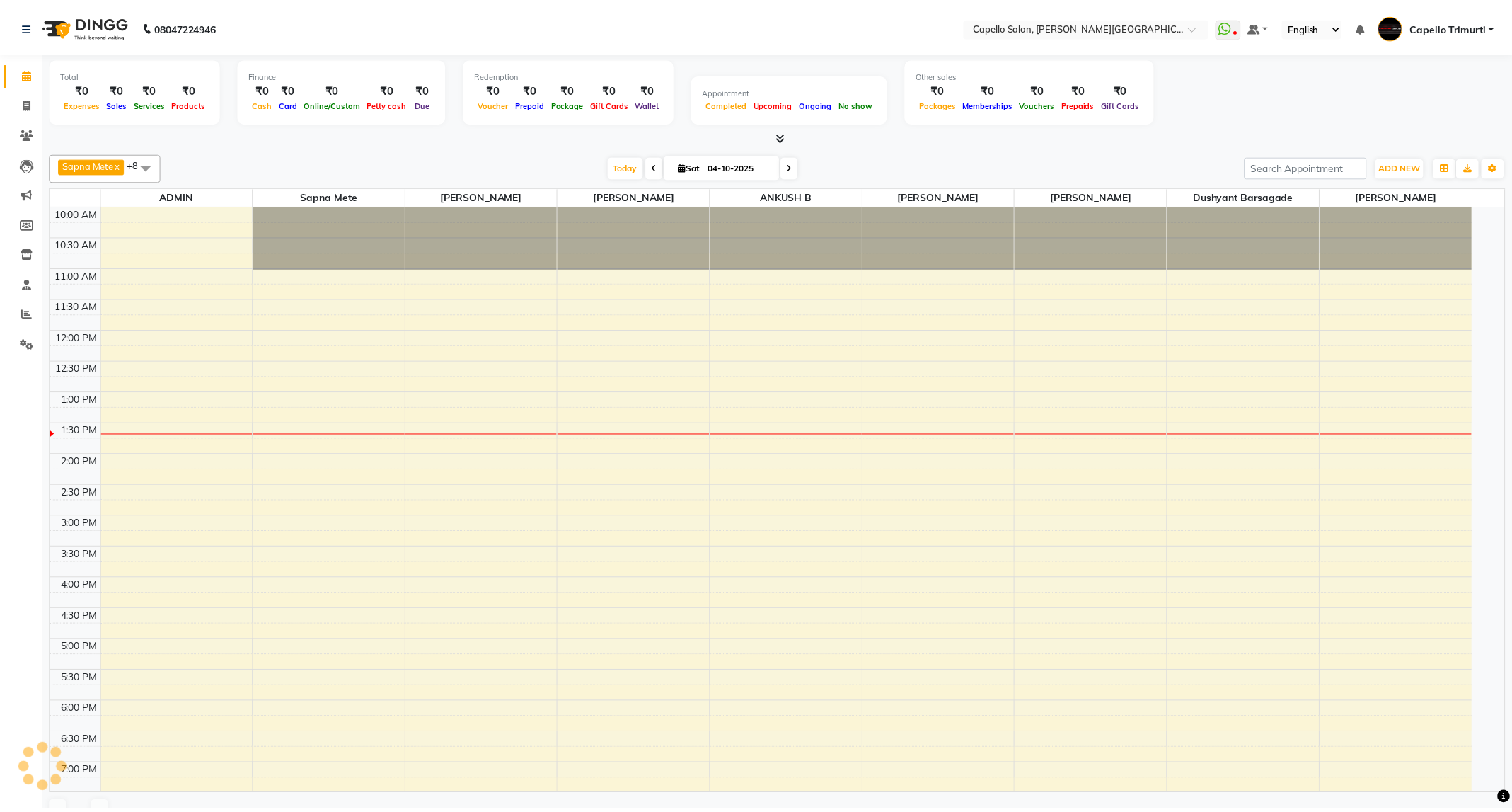
scroll to position [173, 0]
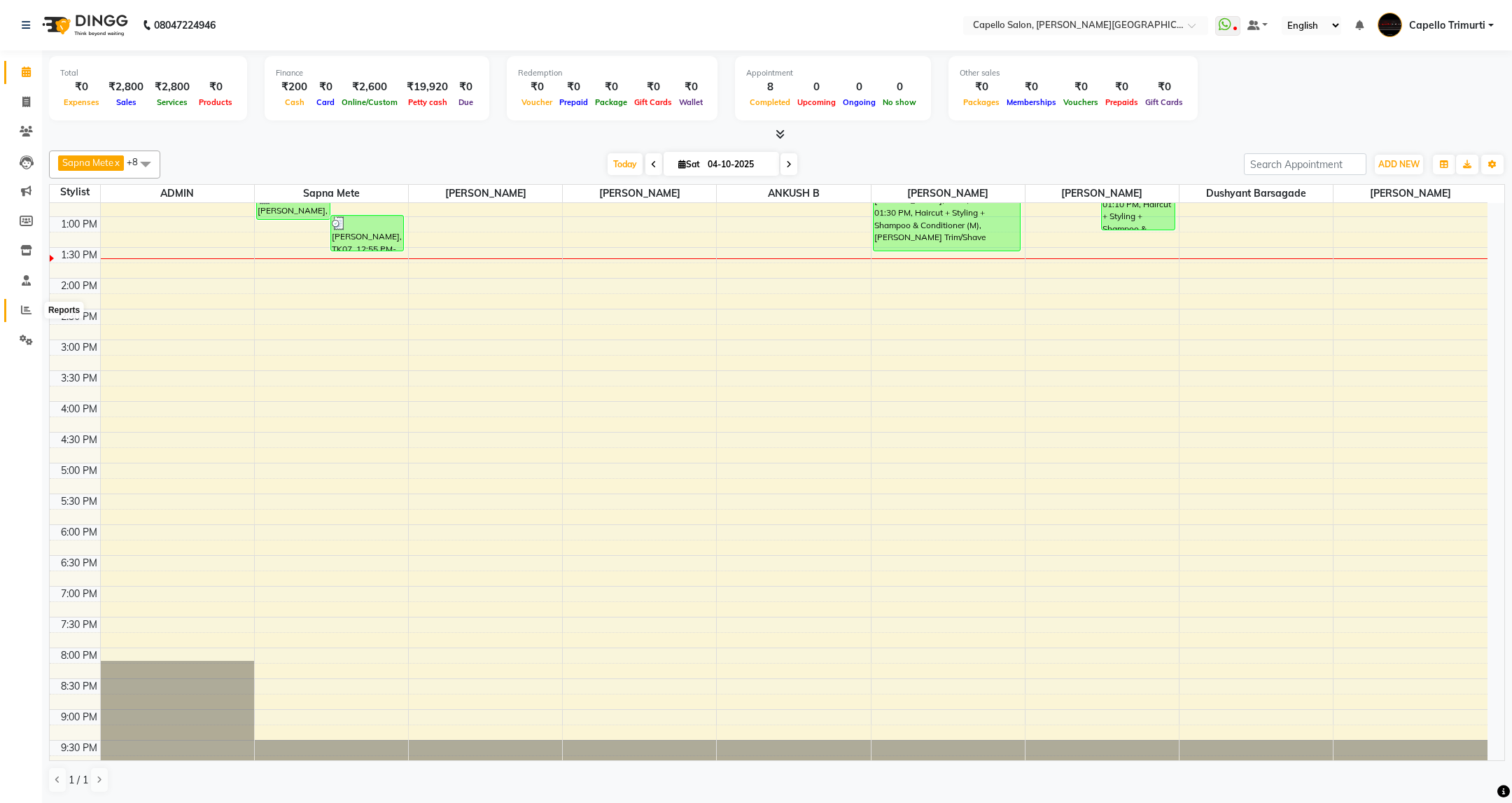
click at [27, 312] on icon at bounding box center [26, 310] width 11 height 11
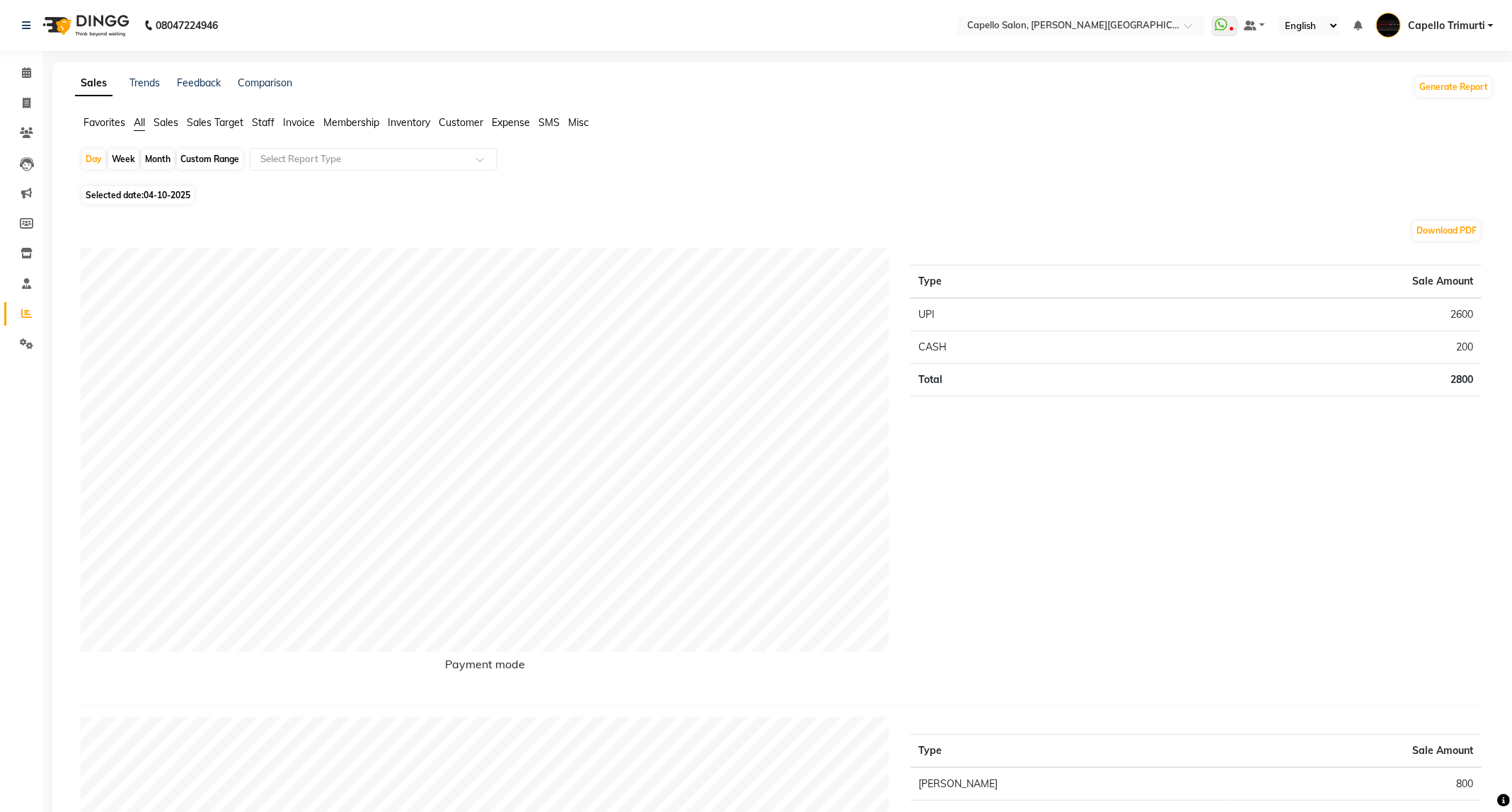
click at [154, 157] on div "Month" at bounding box center [157, 159] width 33 height 20
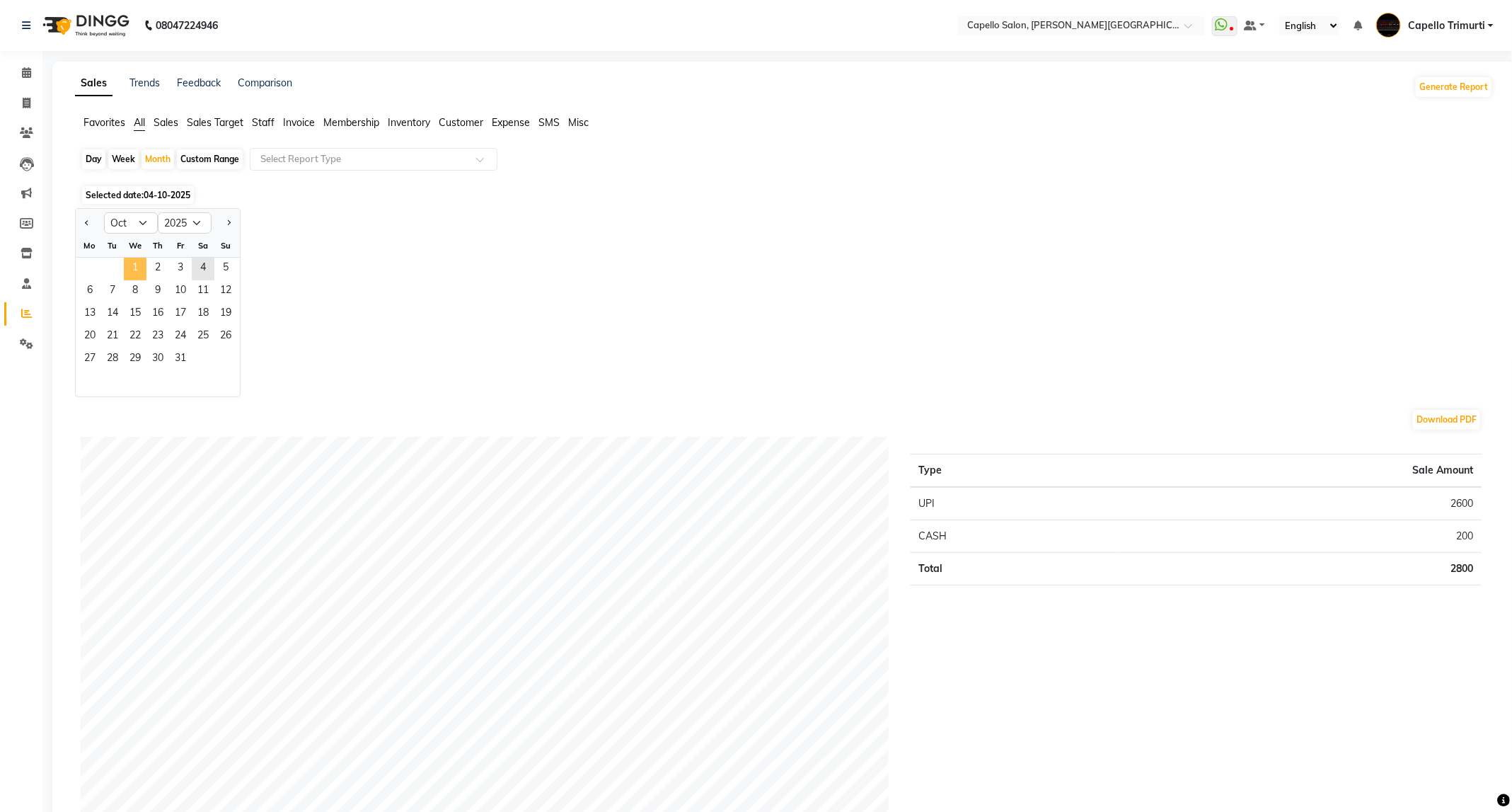
click at [132, 274] on span "1" at bounding box center [135, 269] width 23 height 23
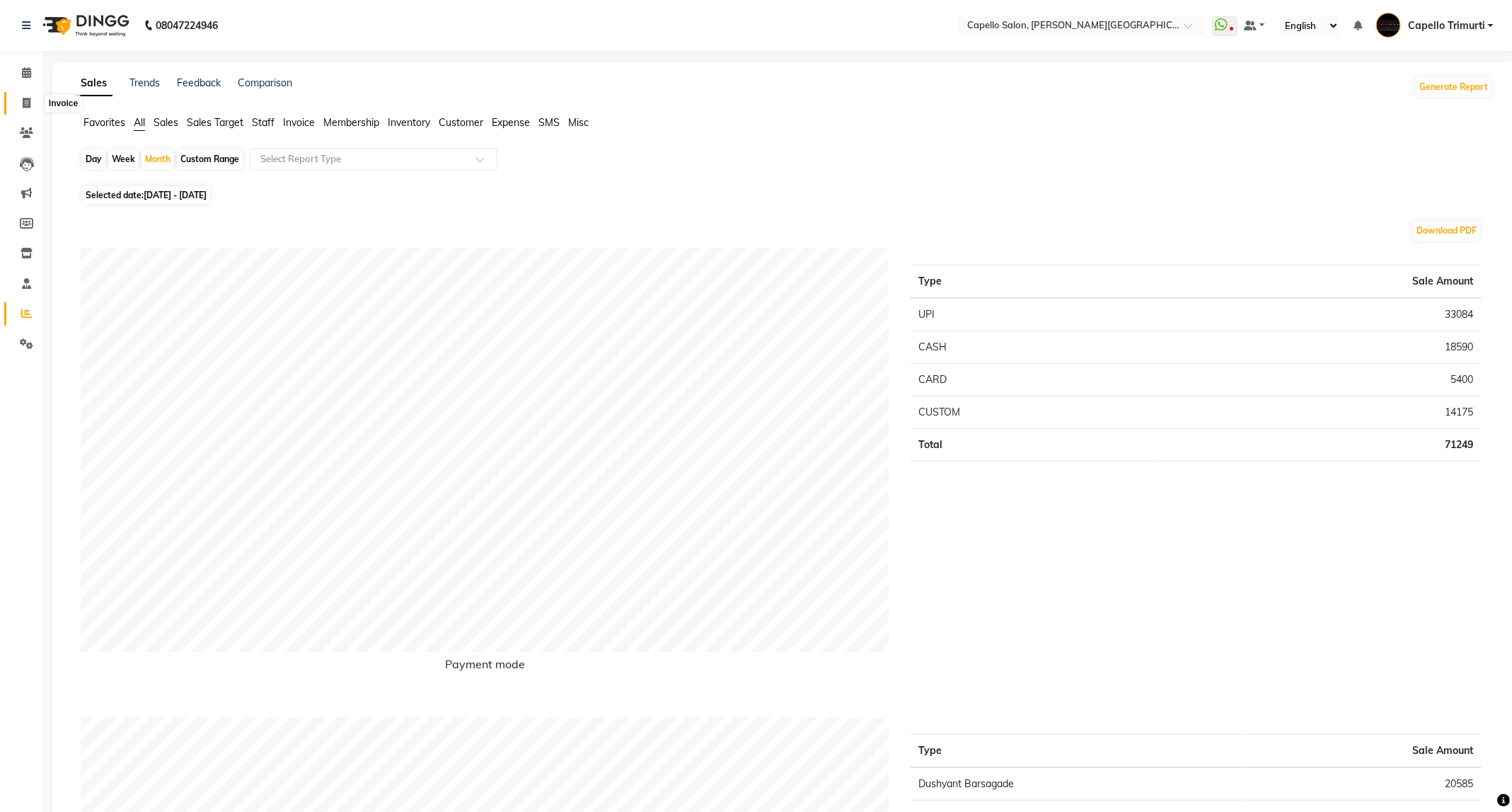
click at [24, 102] on icon at bounding box center [27, 103] width 8 height 11
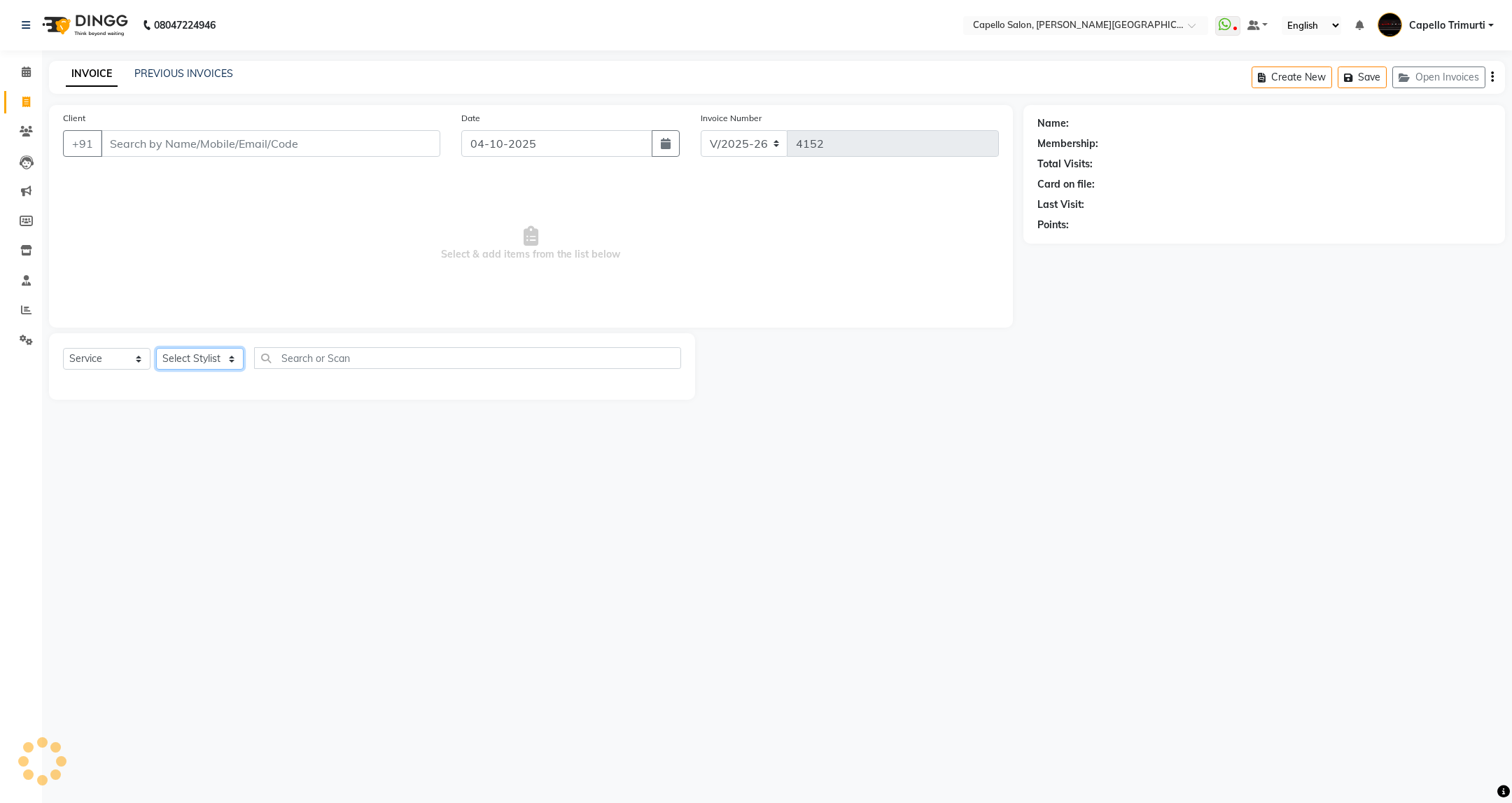
click at [212, 366] on select "Select Stylist" at bounding box center [200, 358] width 88 height 22
click at [156, 349] on select "Select Stylist ADMIN [PERSON_NAME] [PERSON_NAME] [PERSON_NAME] [PERSON_NAME] (M…" at bounding box center [200, 358] width 88 height 22
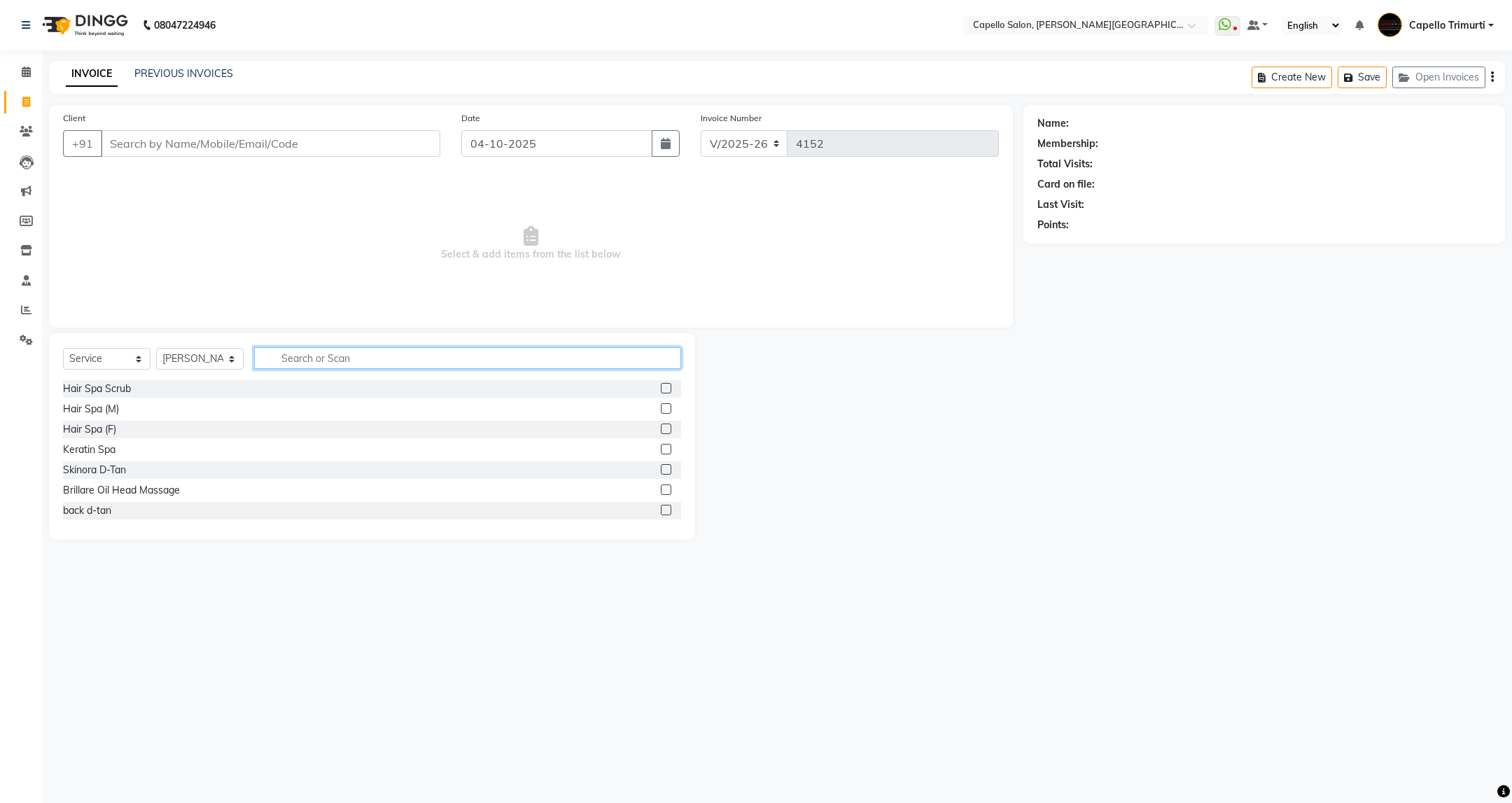
click at [431, 357] on input "text" at bounding box center [467, 358] width 427 height 22
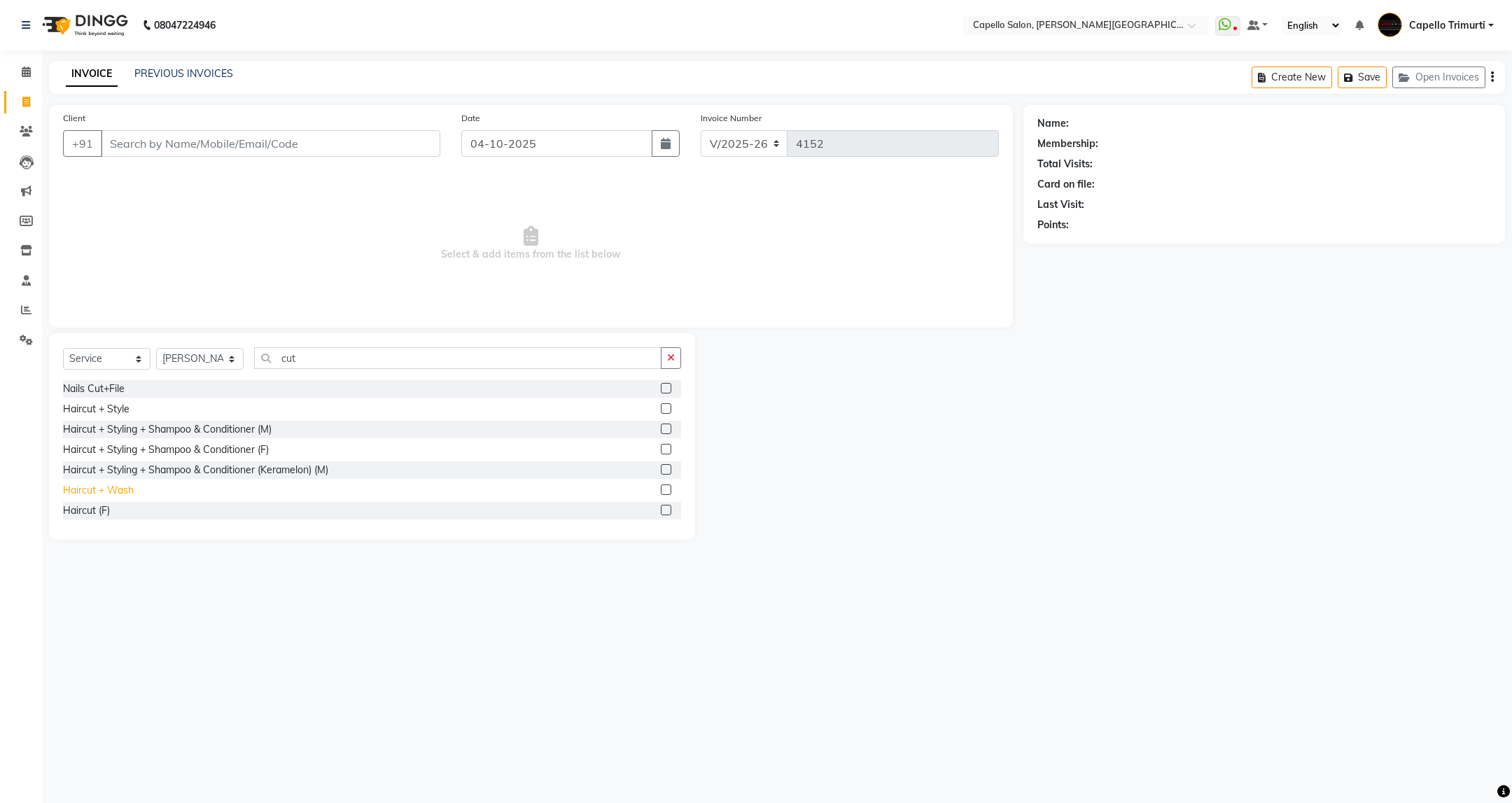
click at [85, 490] on div "Haircut + Wash" at bounding box center [98, 490] width 70 height 14
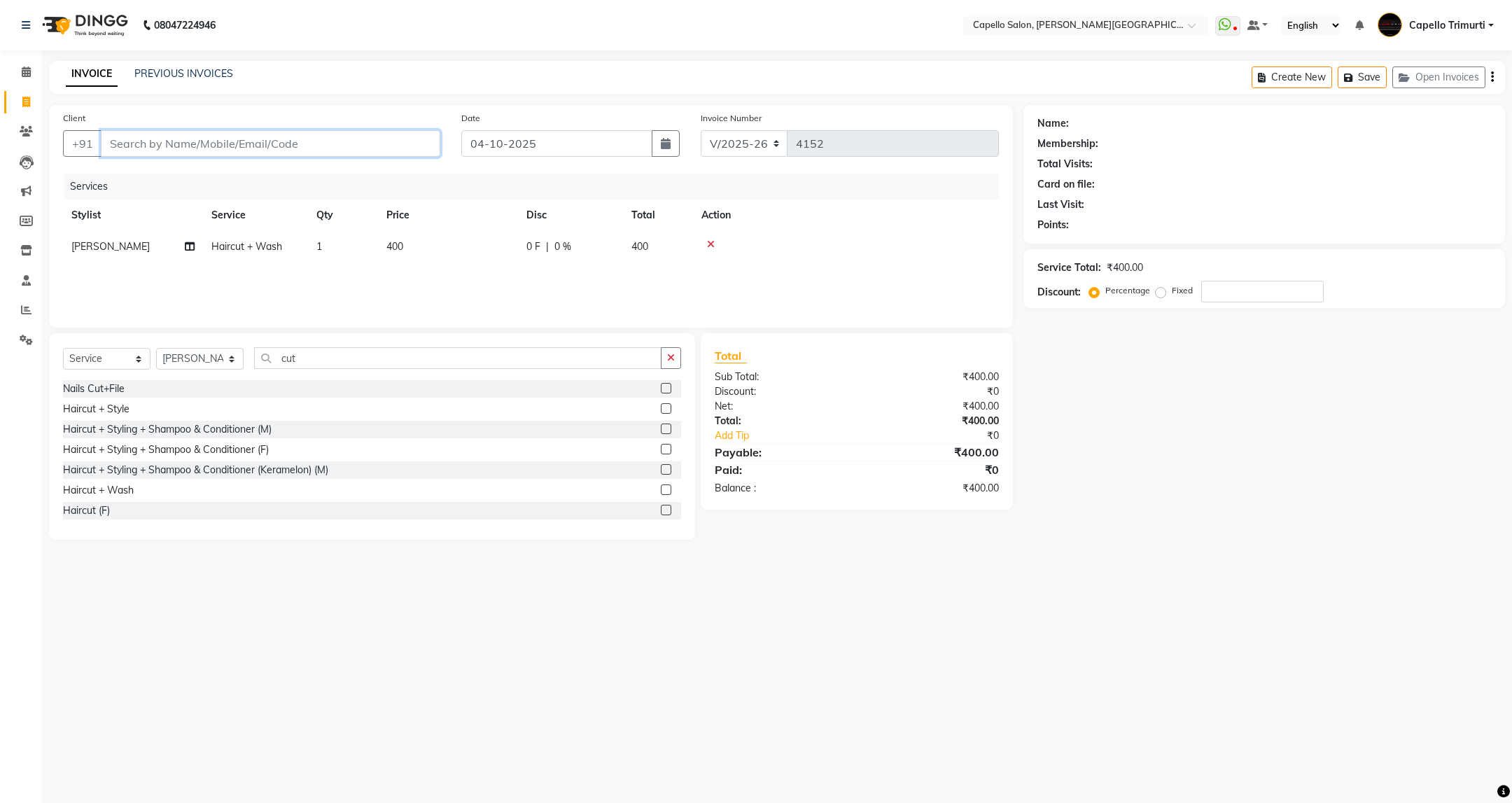
click at [179, 136] on input "Client" at bounding box center [270, 143] width 340 height 26
click at [298, 141] on input "Client" at bounding box center [270, 143] width 340 height 26
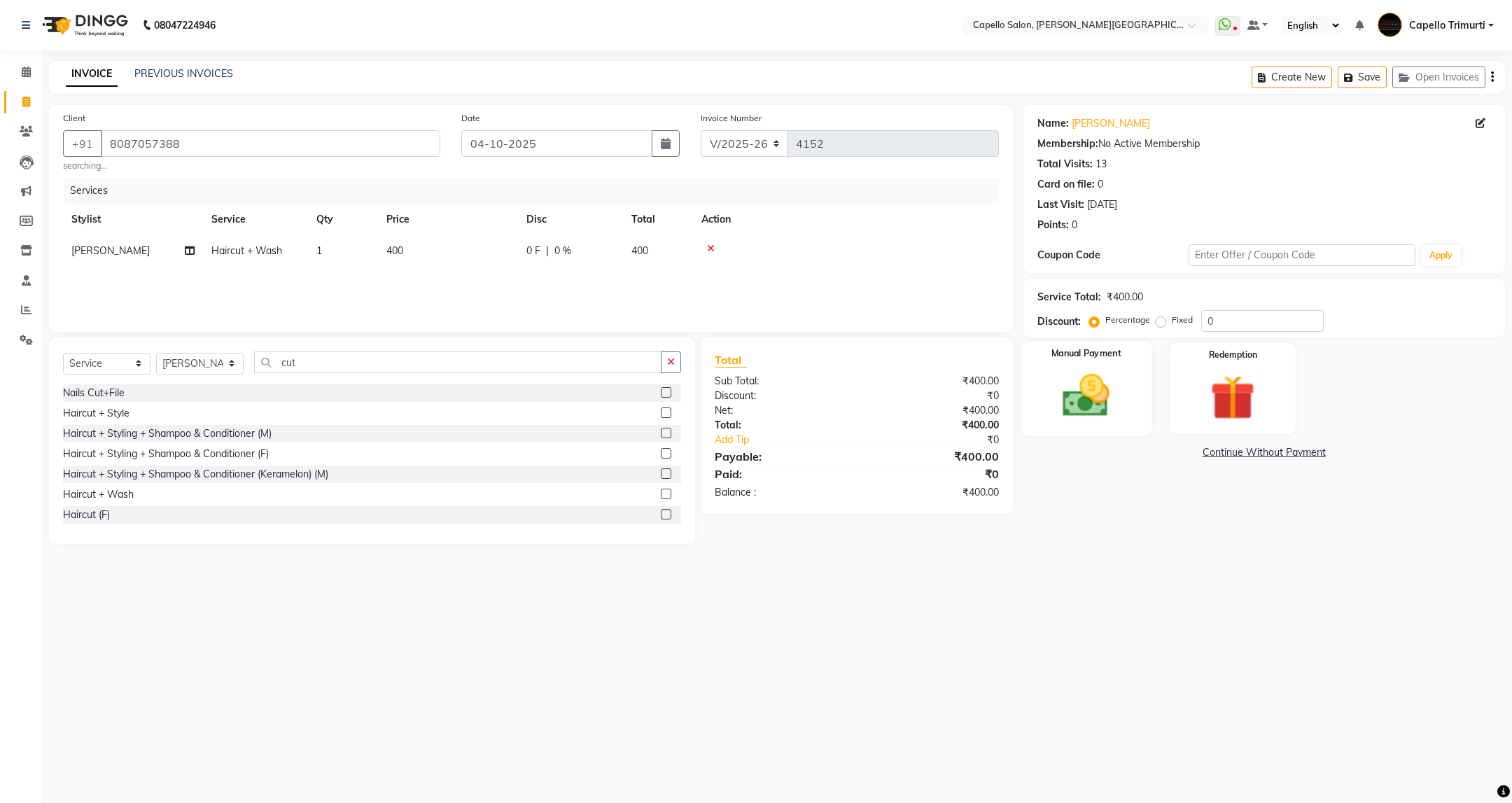
click at [1110, 367] on div "Manual Payment" at bounding box center [1085, 388] width 131 height 95
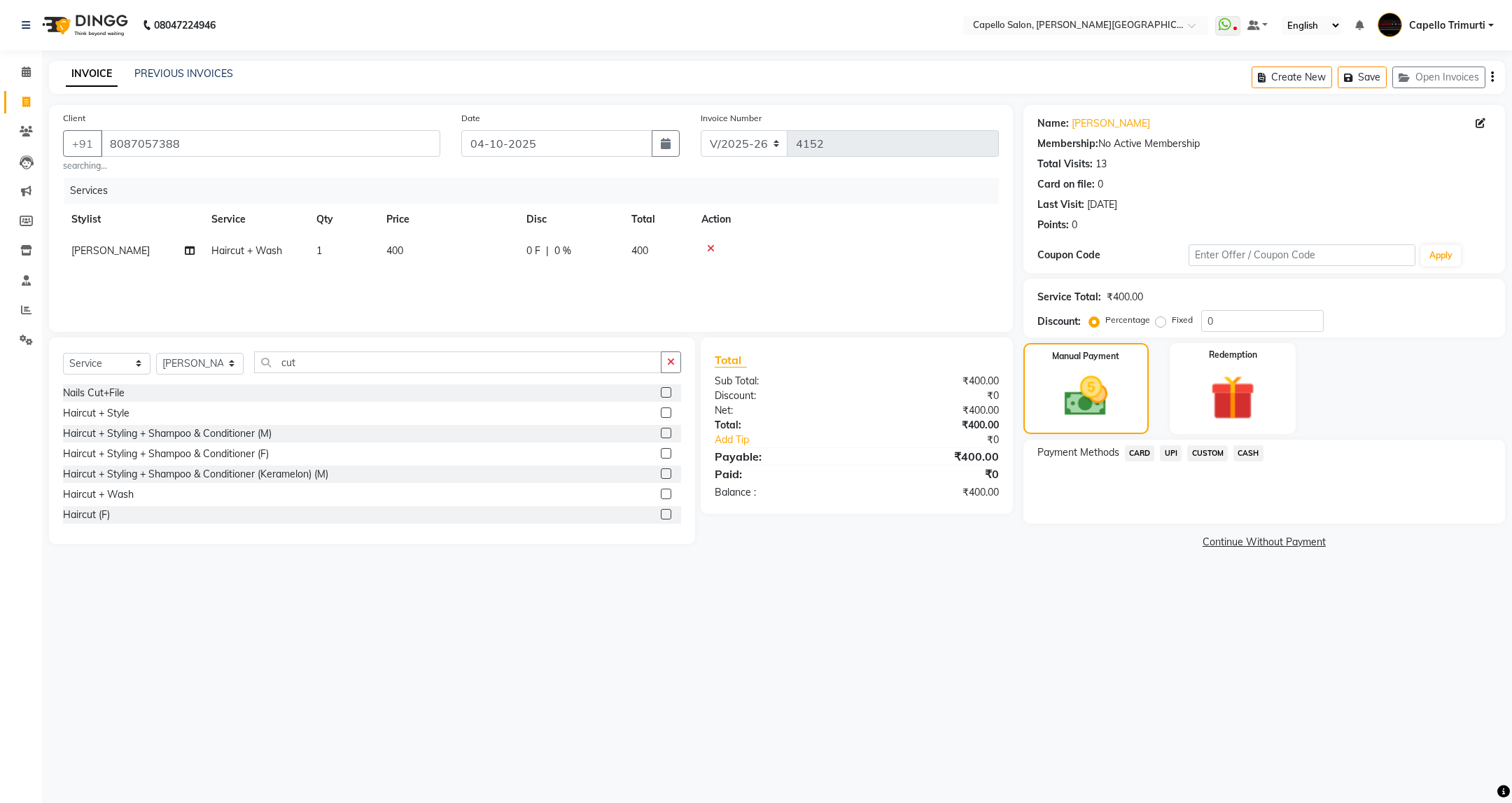
click at [1175, 458] on span "UPI" at bounding box center [1171, 453] width 22 height 16
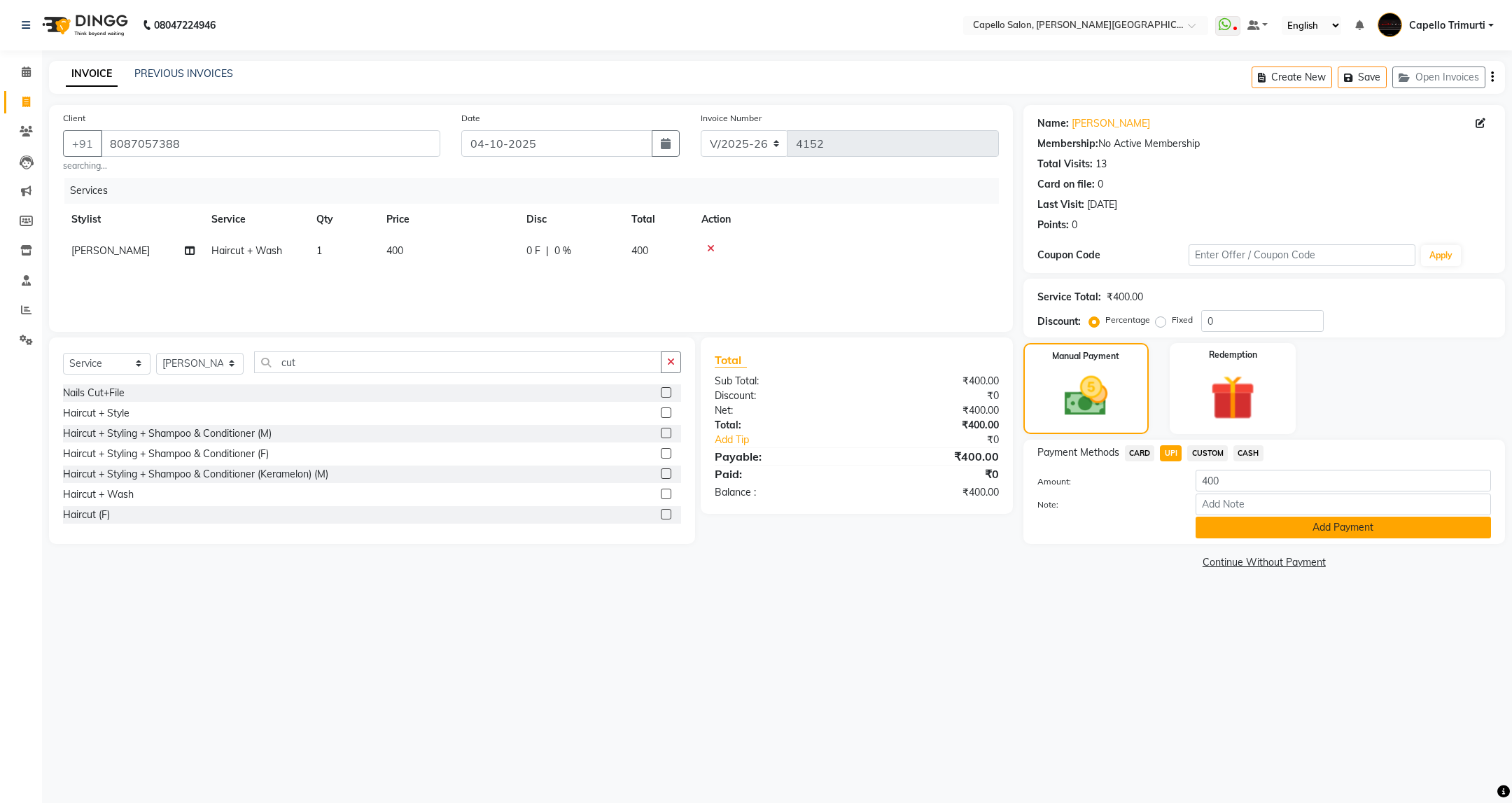
click at [1298, 526] on button "Add Payment" at bounding box center [1343, 527] width 296 height 22
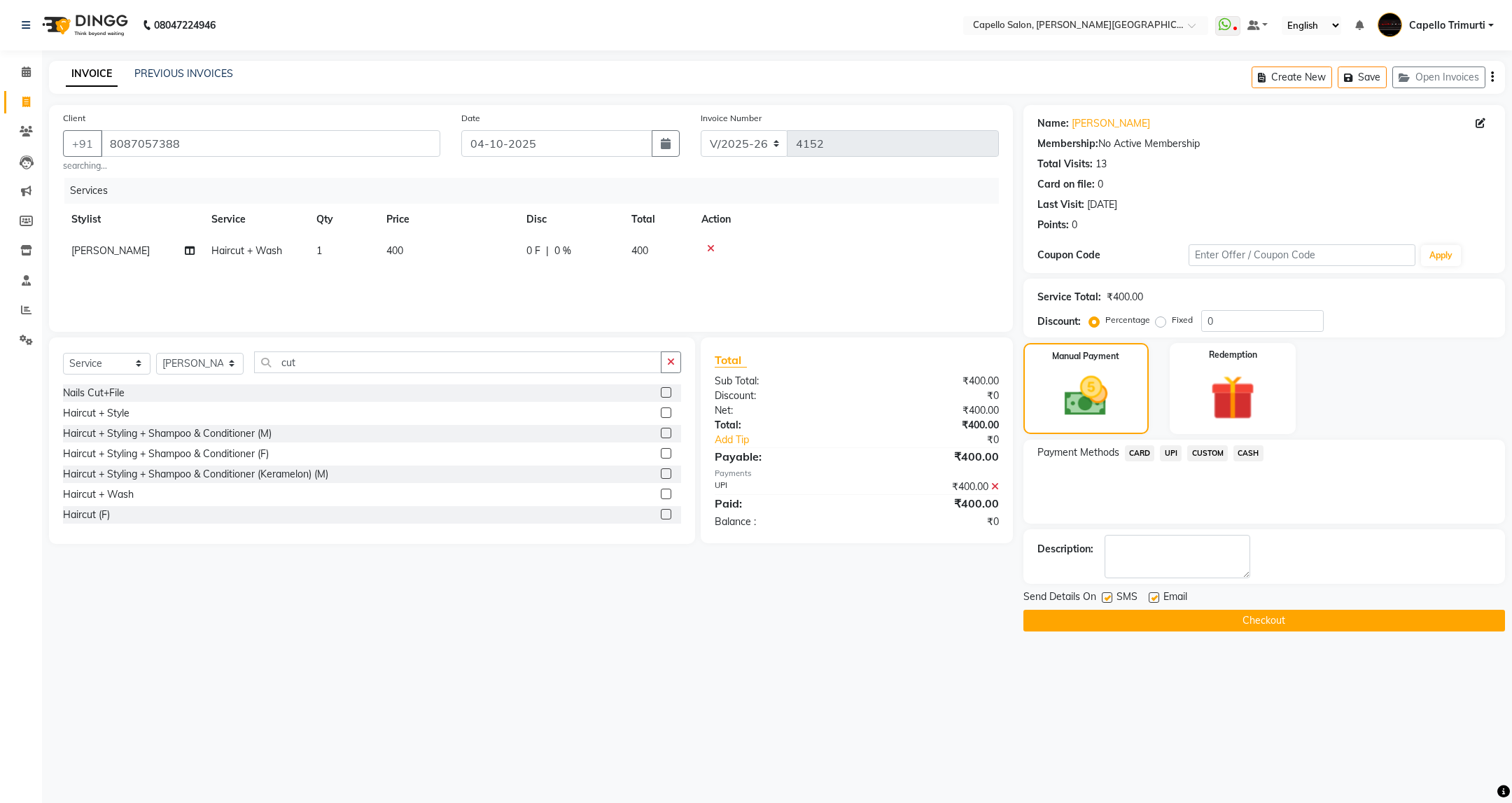
click at [1299, 612] on button "Checkout" at bounding box center [1264, 620] width 482 height 22
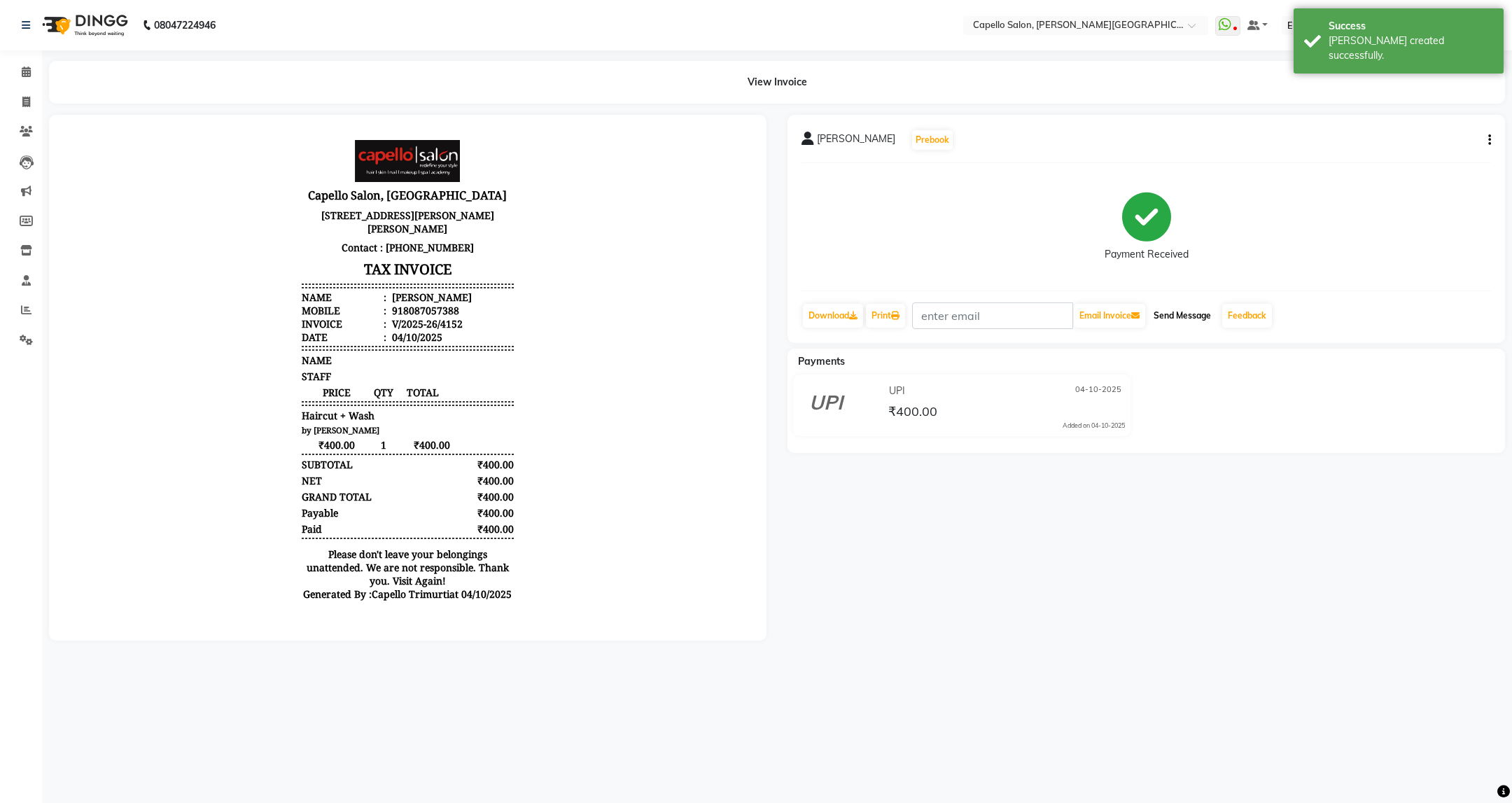
click at [1196, 312] on button "Send Message" at bounding box center [1182, 315] width 69 height 23
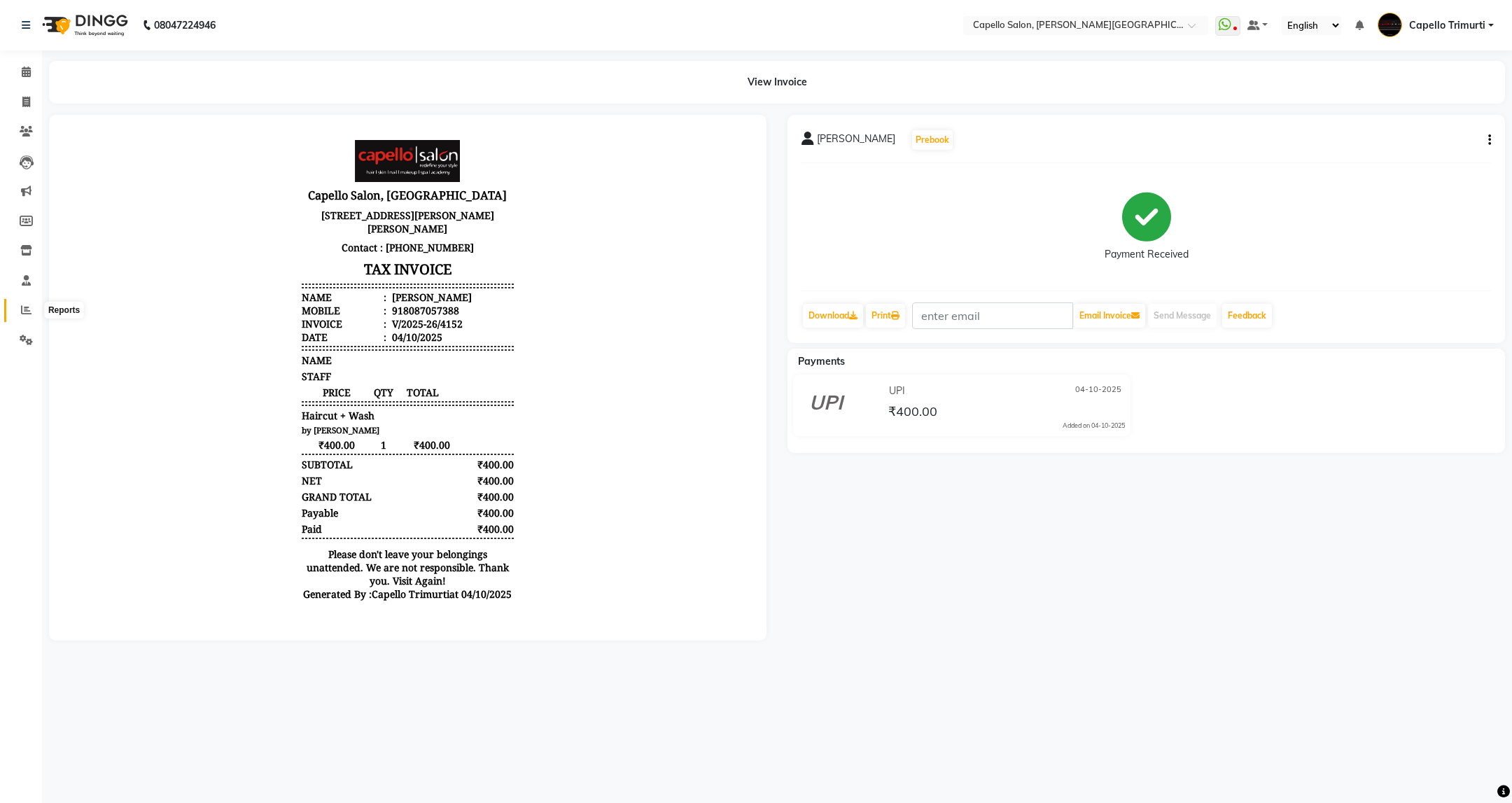
click at [25, 308] on icon at bounding box center [26, 310] width 11 height 11
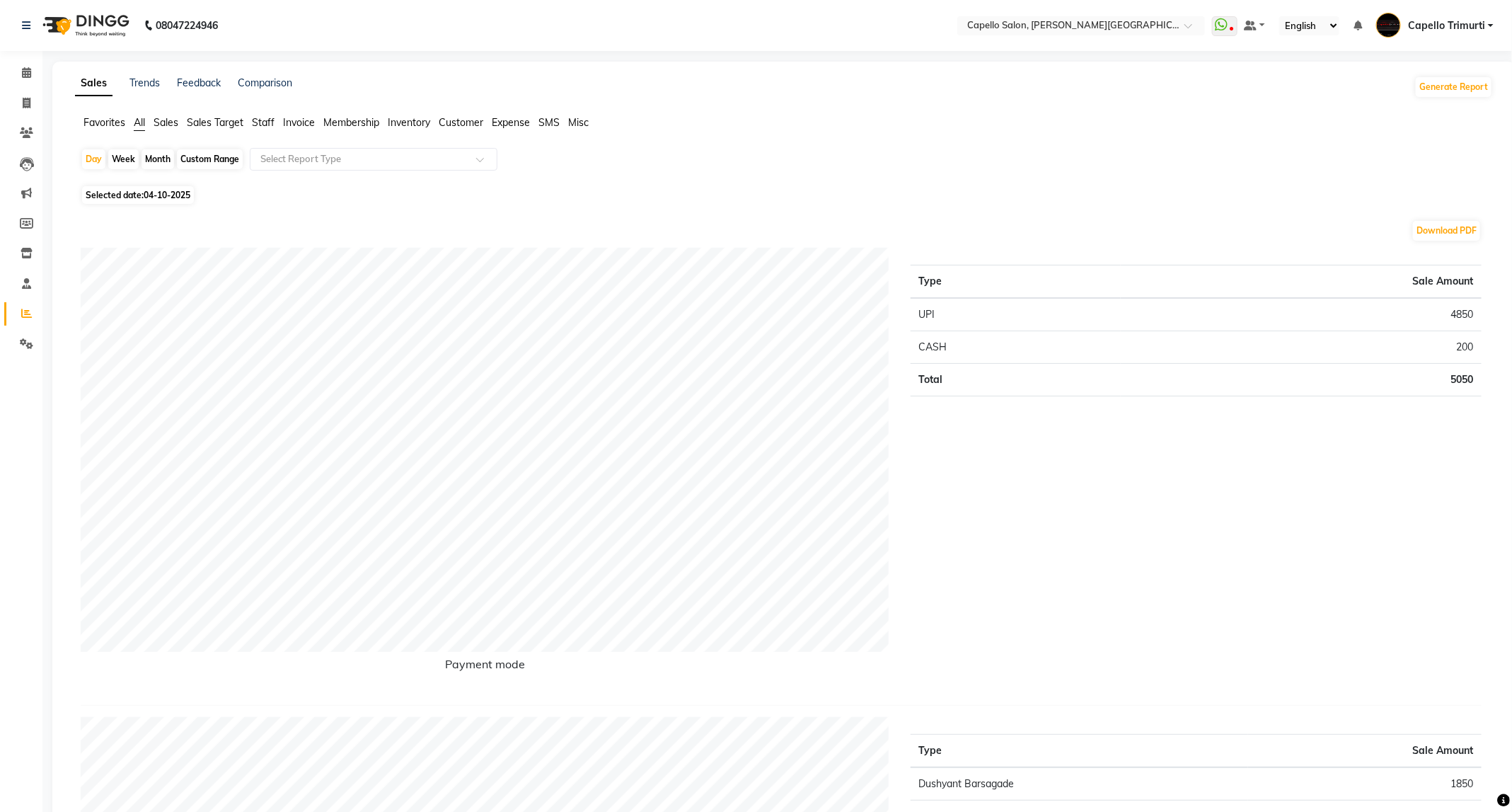
click at [157, 159] on div "Month" at bounding box center [157, 159] width 33 height 20
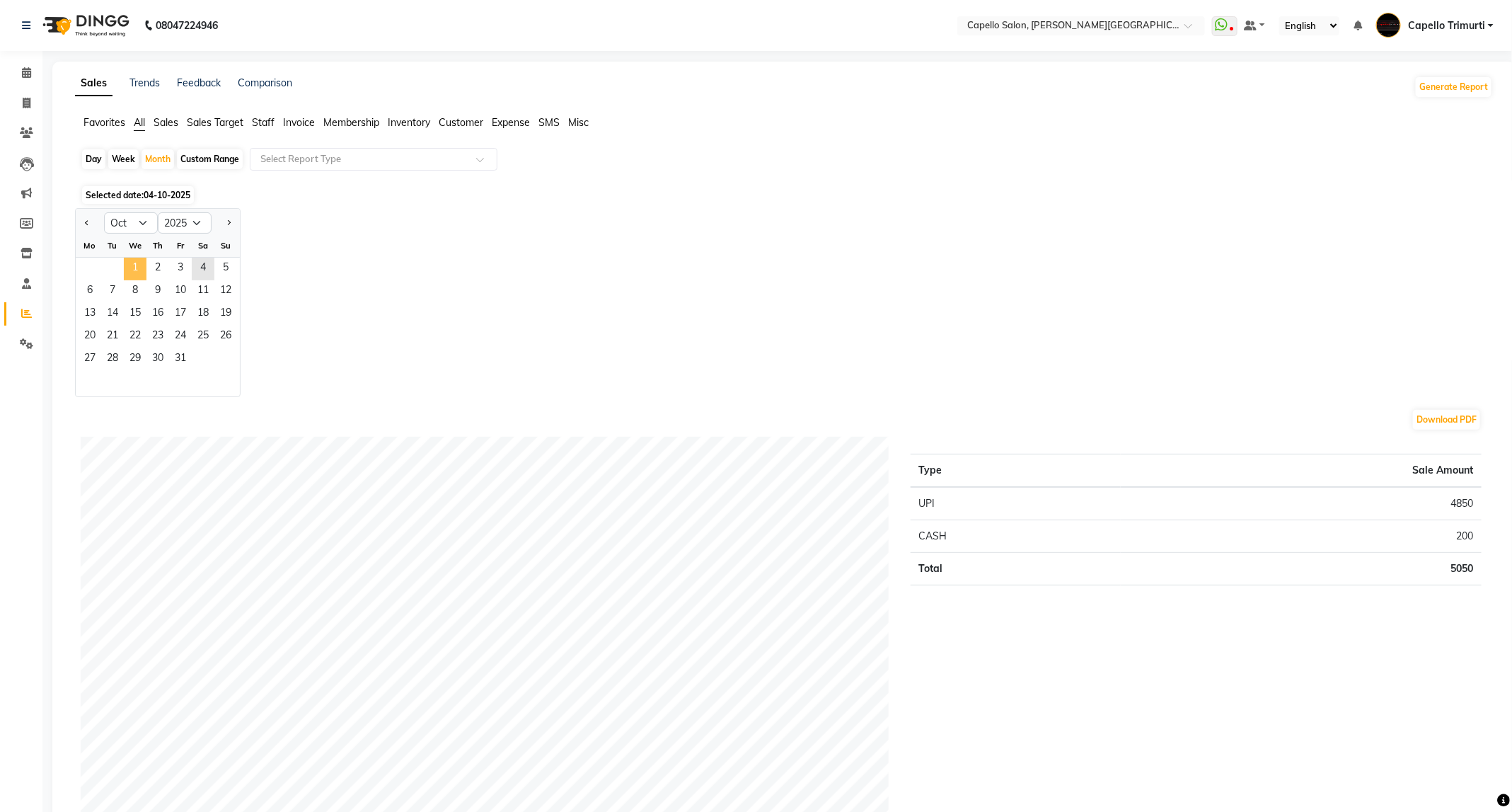
click at [128, 260] on span "1" at bounding box center [135, 269] width 23 height 23
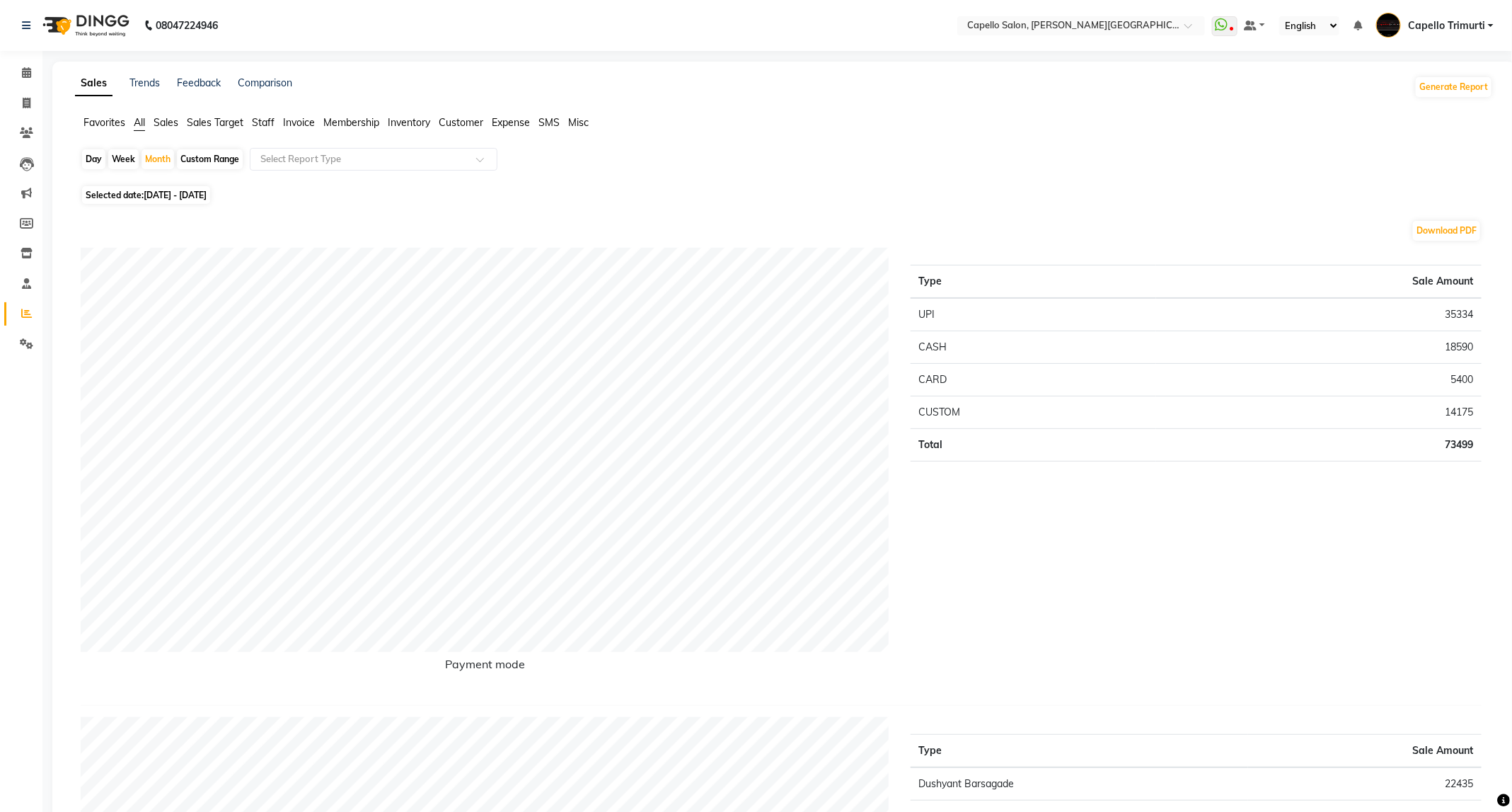
scroll to position [531, 0]
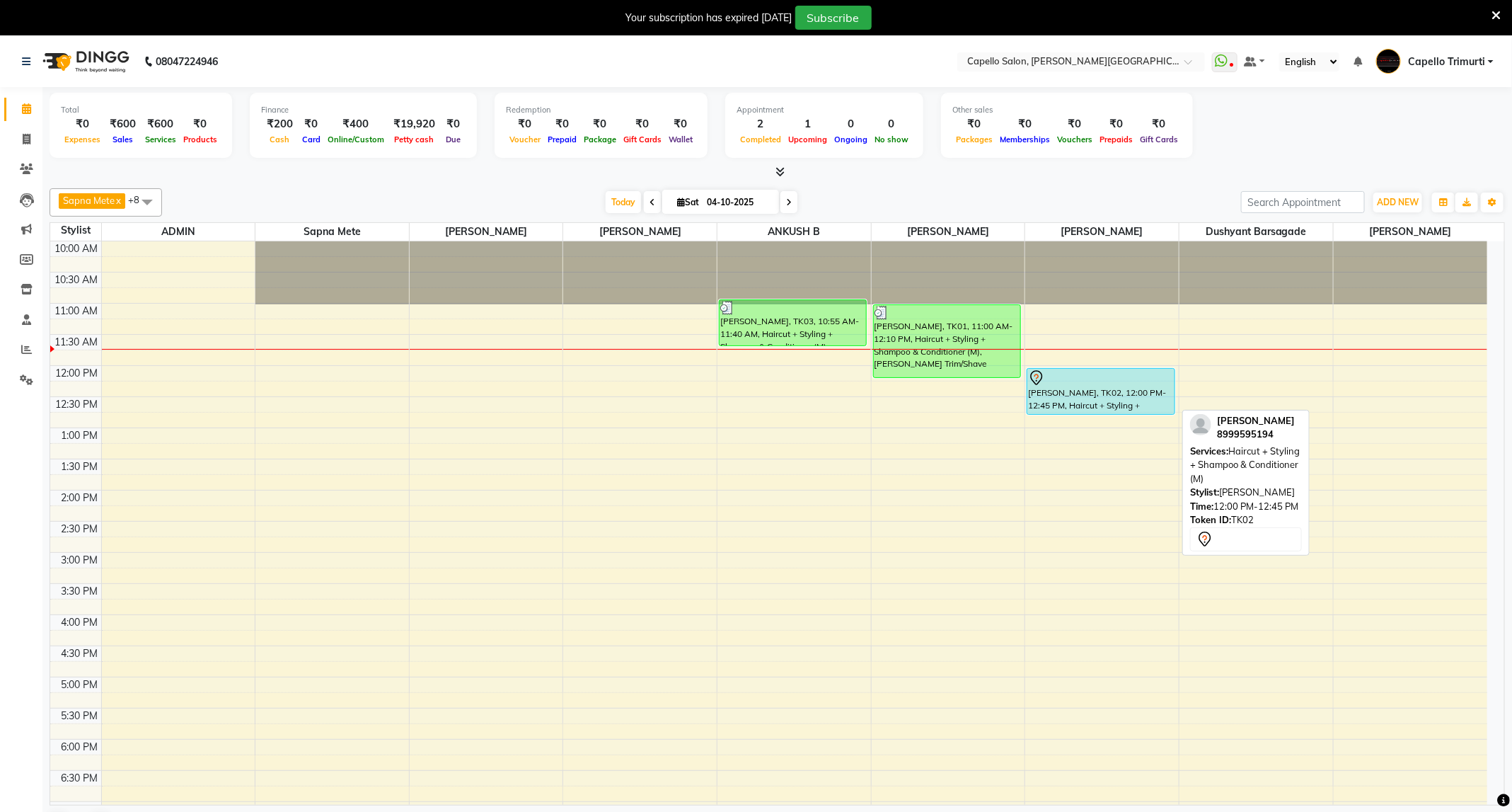
click at [1134, 399] on div "[PERSON_NAME], TK02, 12:00 PM-12:45 PM, Haircut + Styling + Shampoo & Condition…" at bounding box center [1101, 391] width 147 height 45
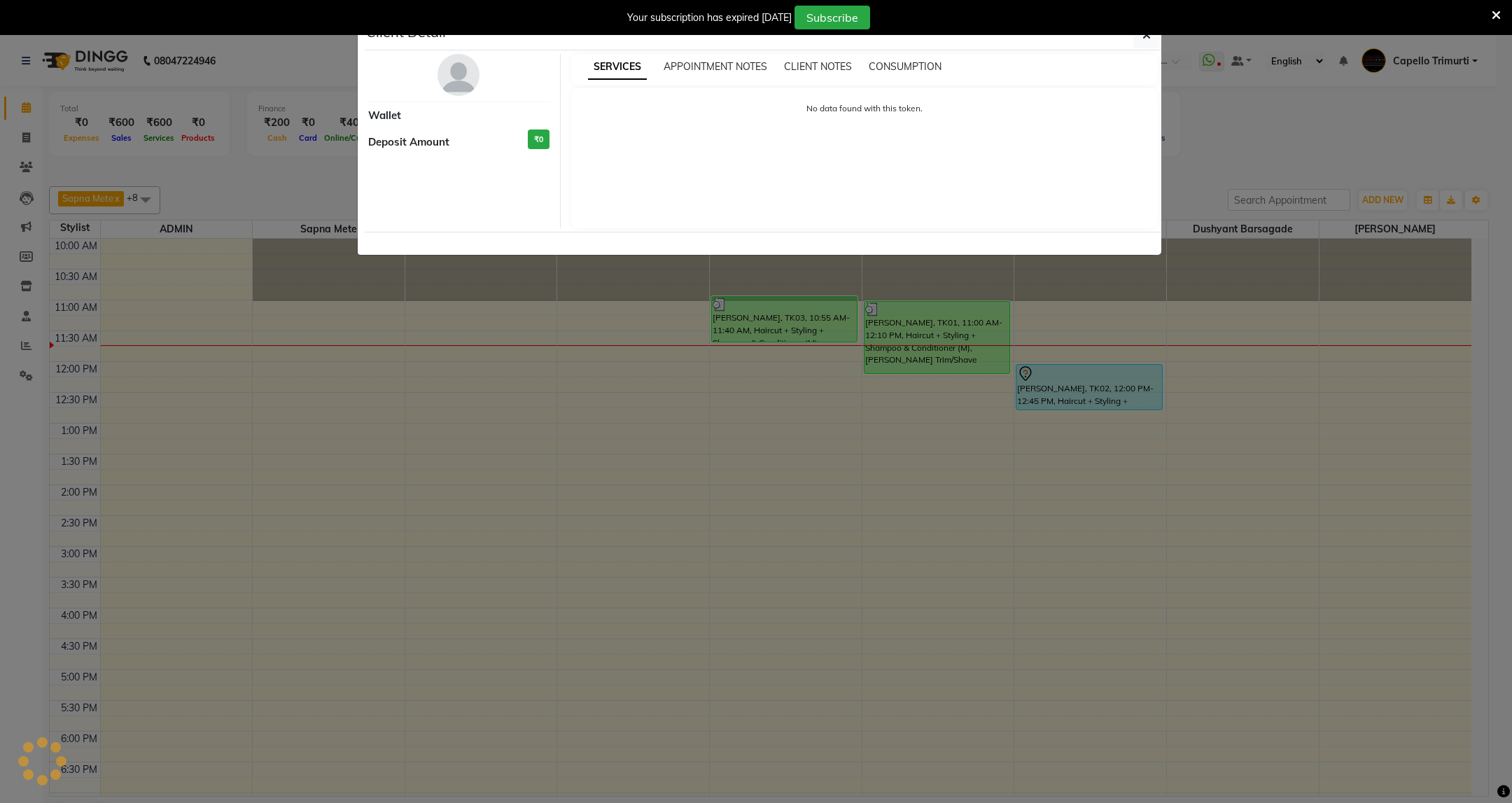
select select "7"
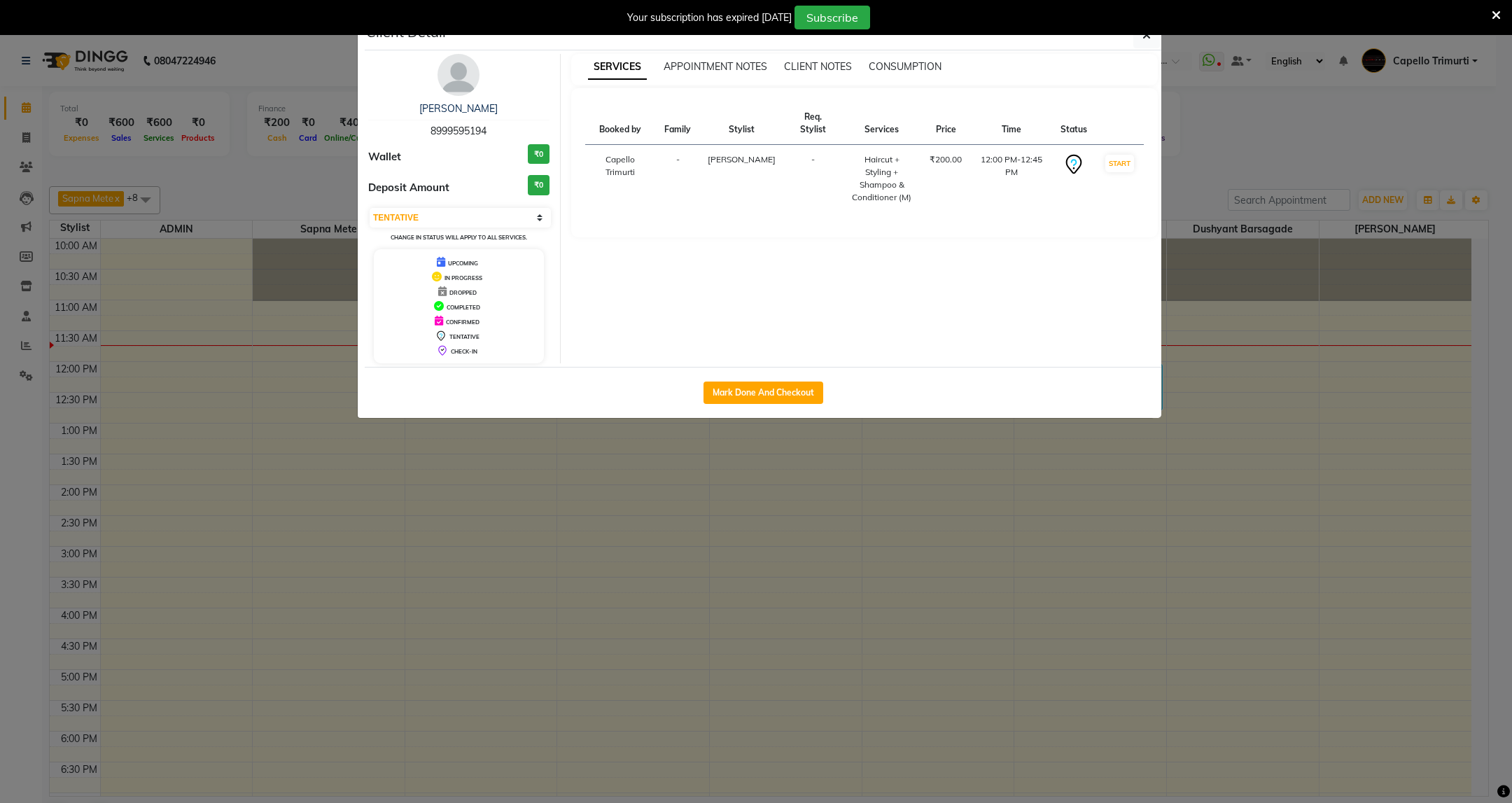
drag, startPoint x: 465, startPoint y: 89, endPoint x: 495, endPoint y: 268, distance: 181.5
click at [465, 89] on img at bounding box center [458, 75] width 42 height 42
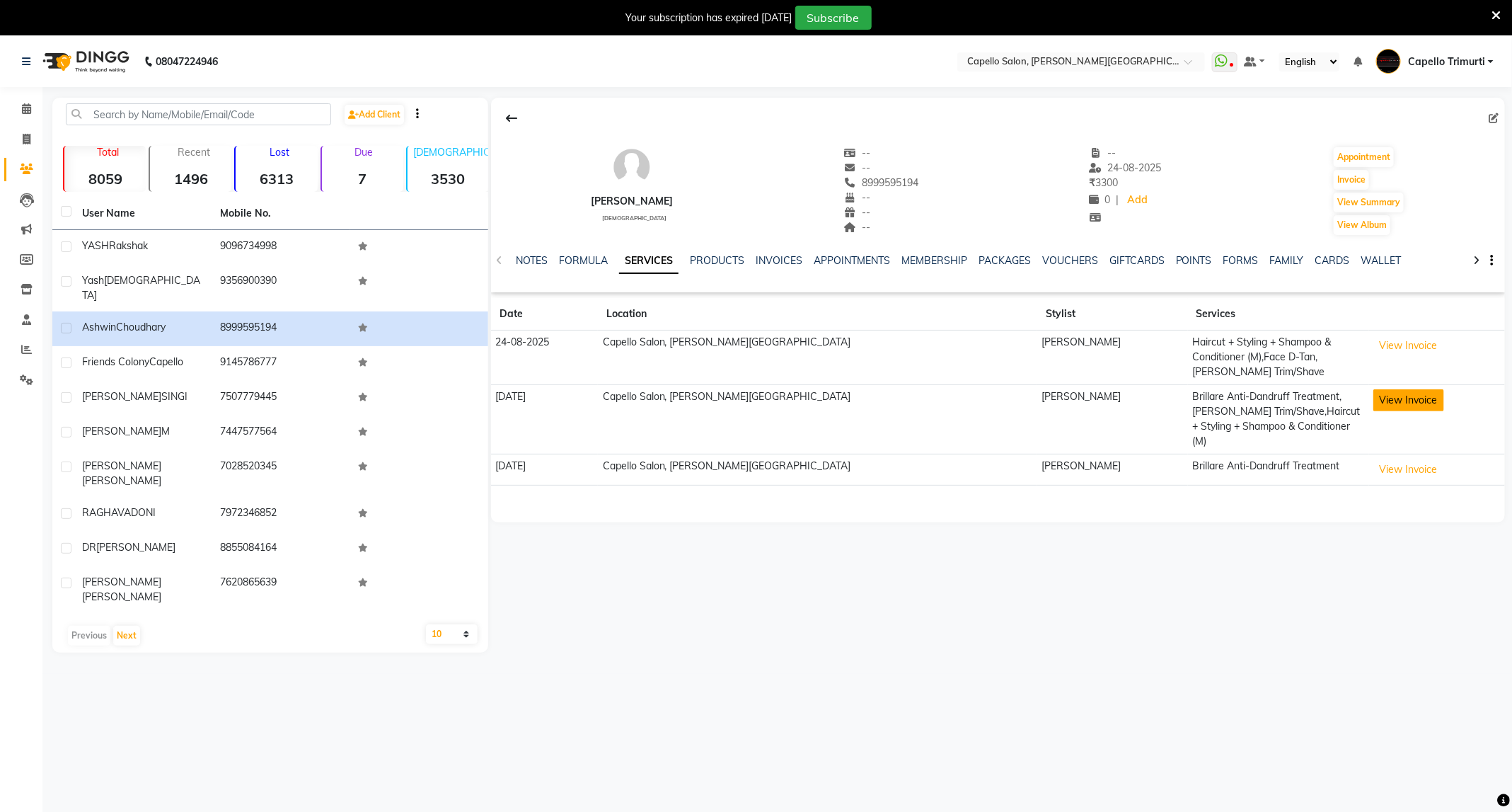
click at [1373, 391] on button "View Invoice" at bounding box center [1408, 400] width 71 height 22
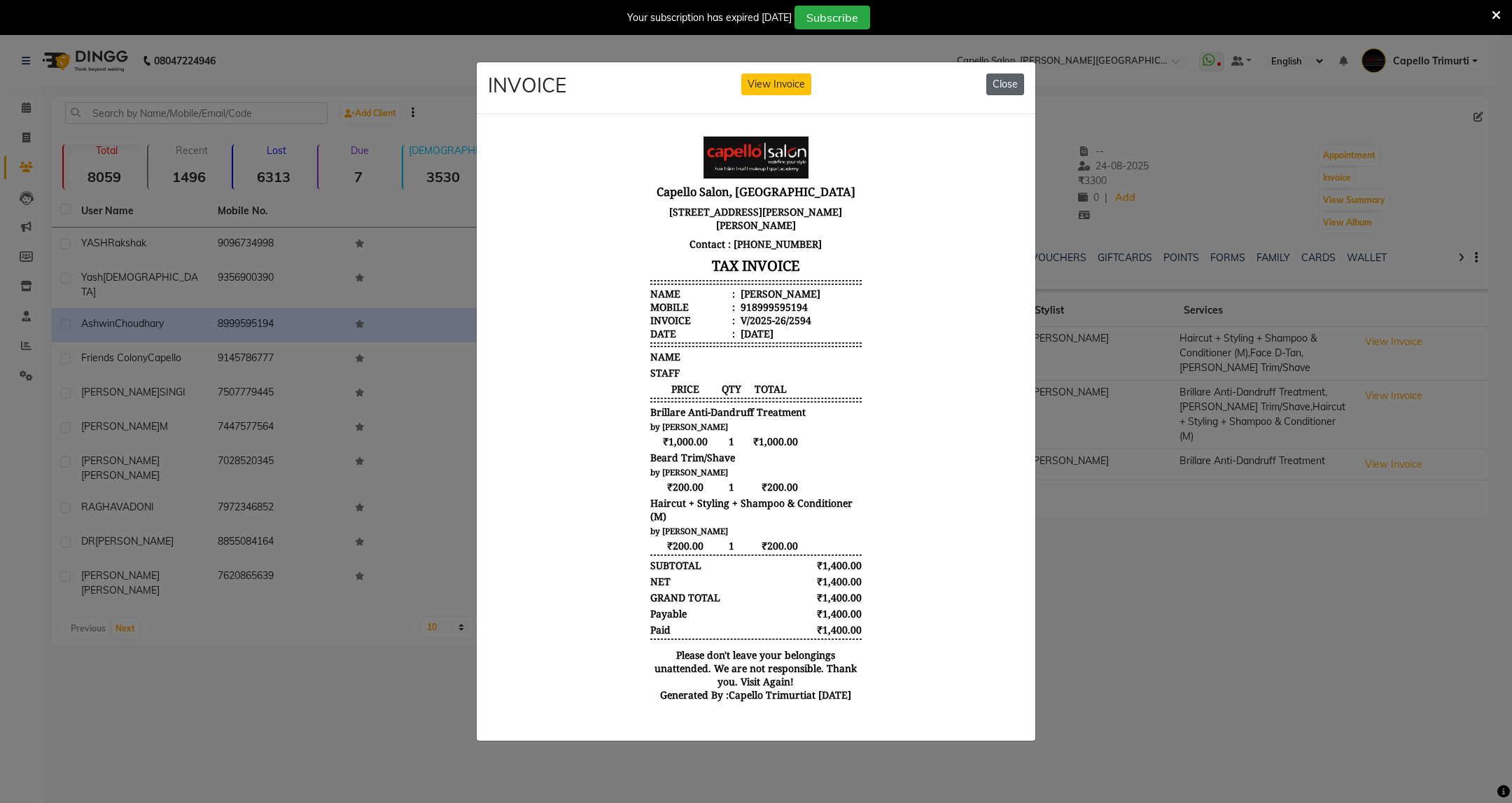
click at [1020, 82] on button "Close" at bounding box center [1005, 84] width 38 height 22
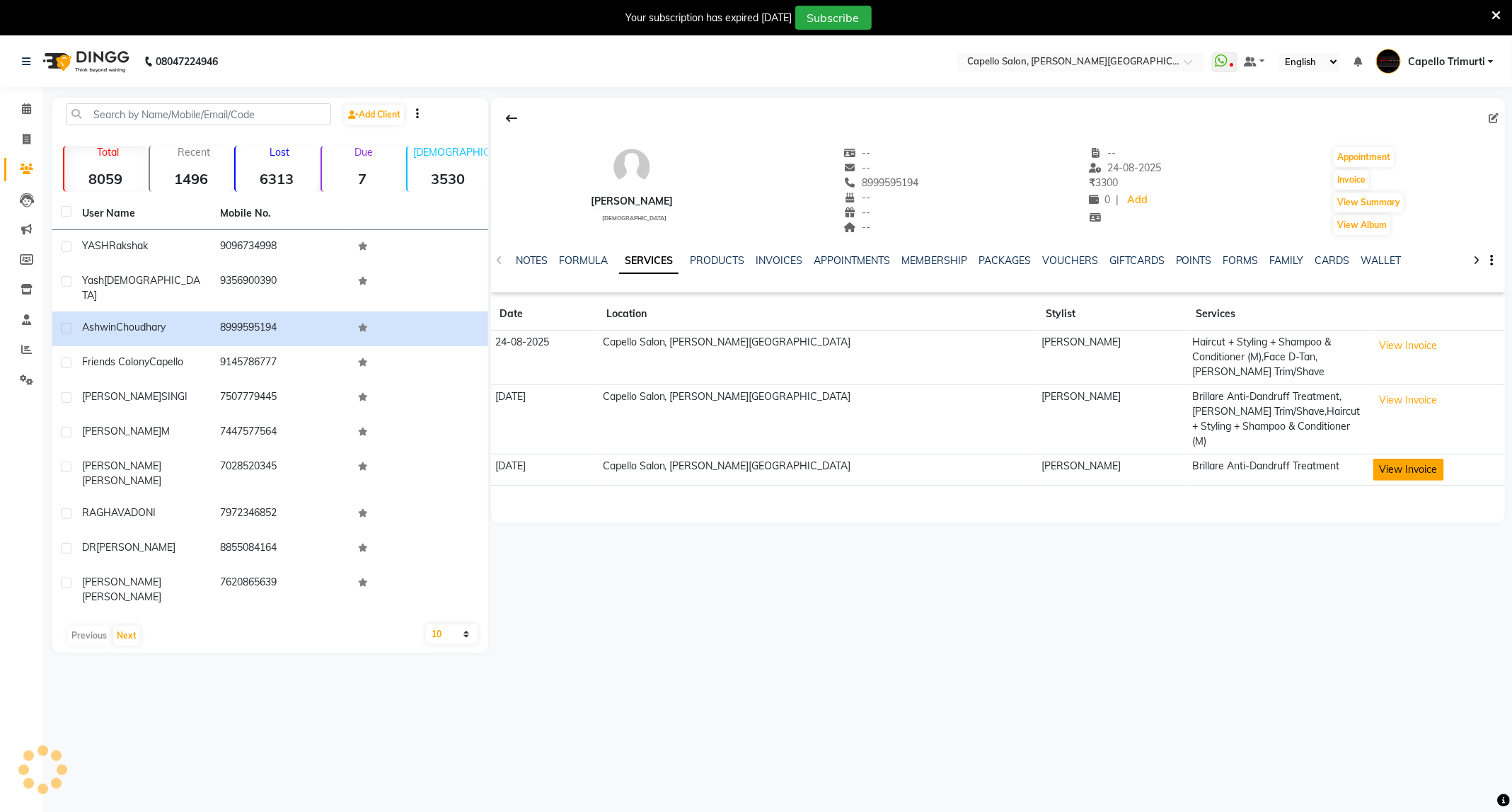
click at [1390, 459] on button "View Invoice" at bounding box center [1408, 469] width 71 height 22
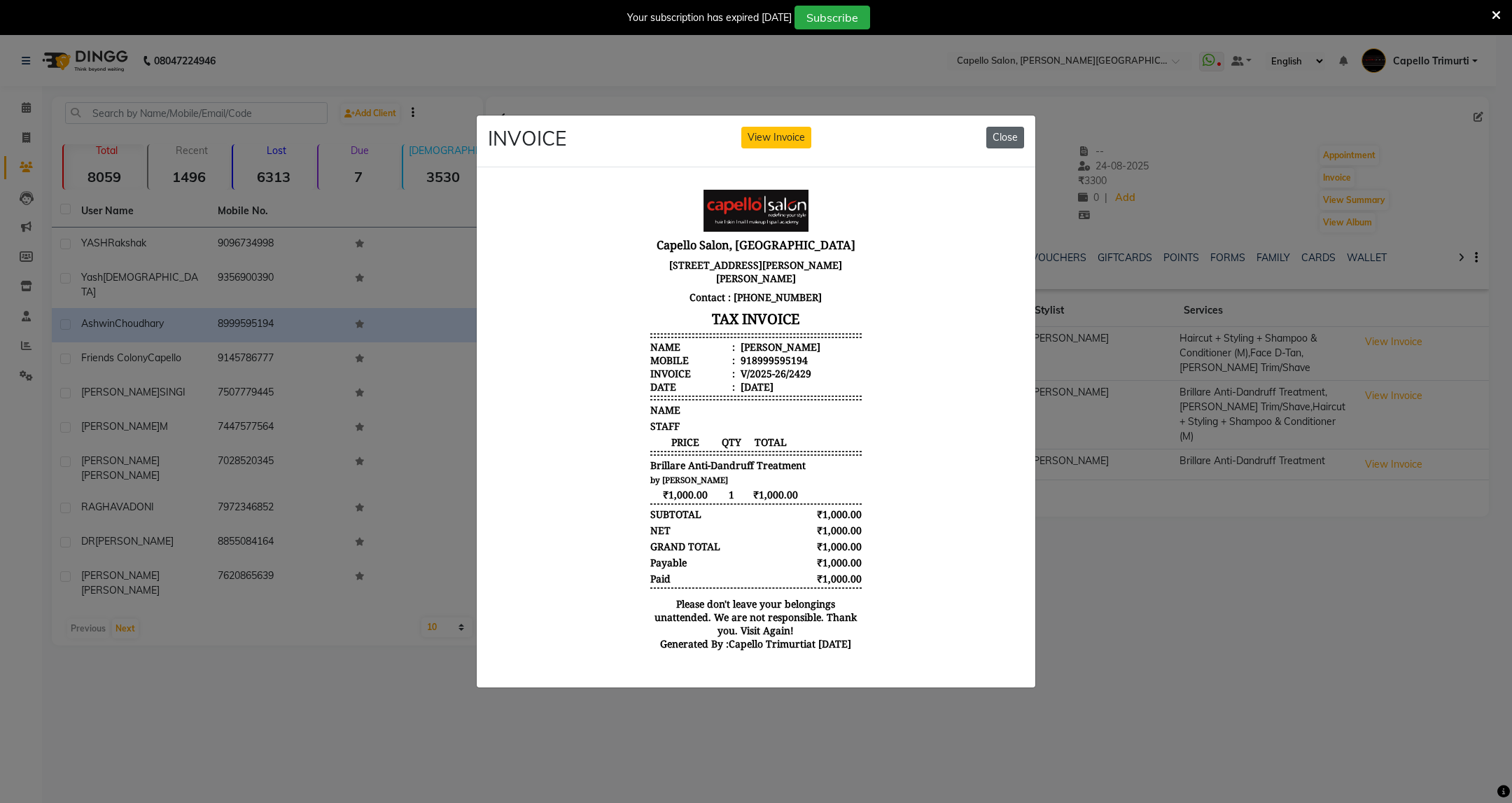
click at [995, 127] on button "Close" at bounding box center [1005, 138] width 38 height 22
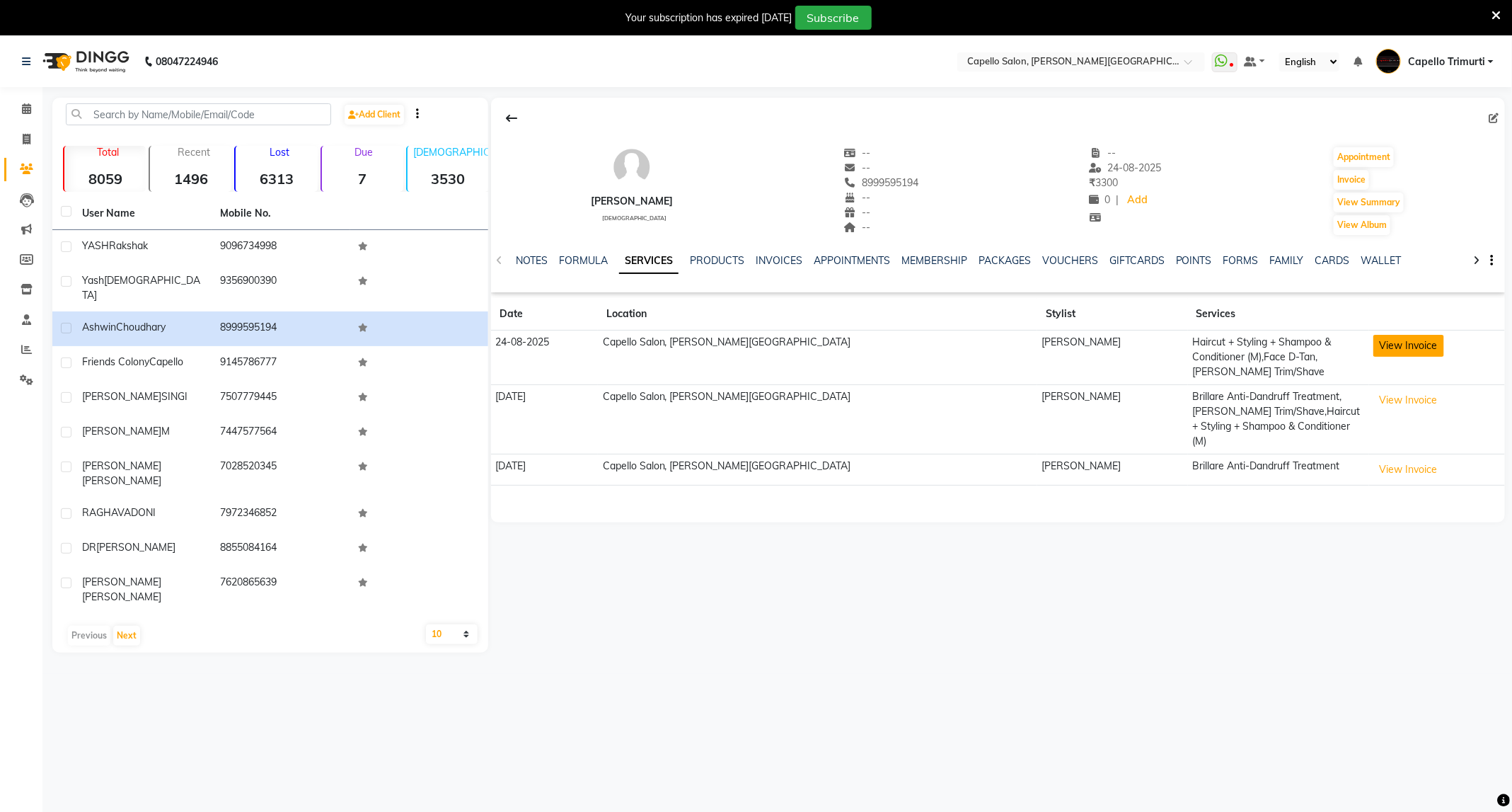
click at [1397, 351] on button "View Invoice" at bounding box center [1408, 346] width 71 height 22
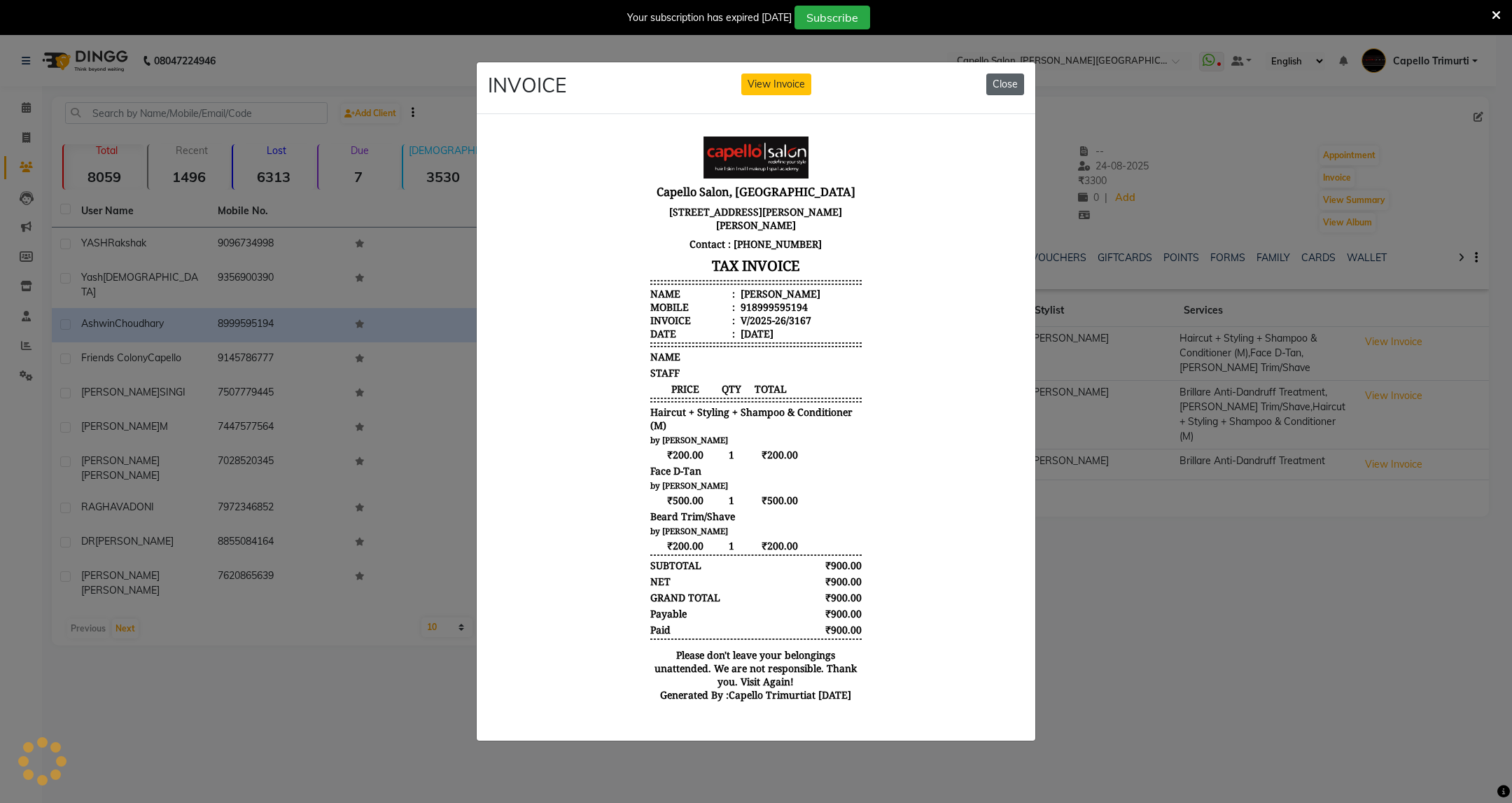
click at [1011, 79] on button "Close" at bounding box center [1005, 84] width 38 height 22
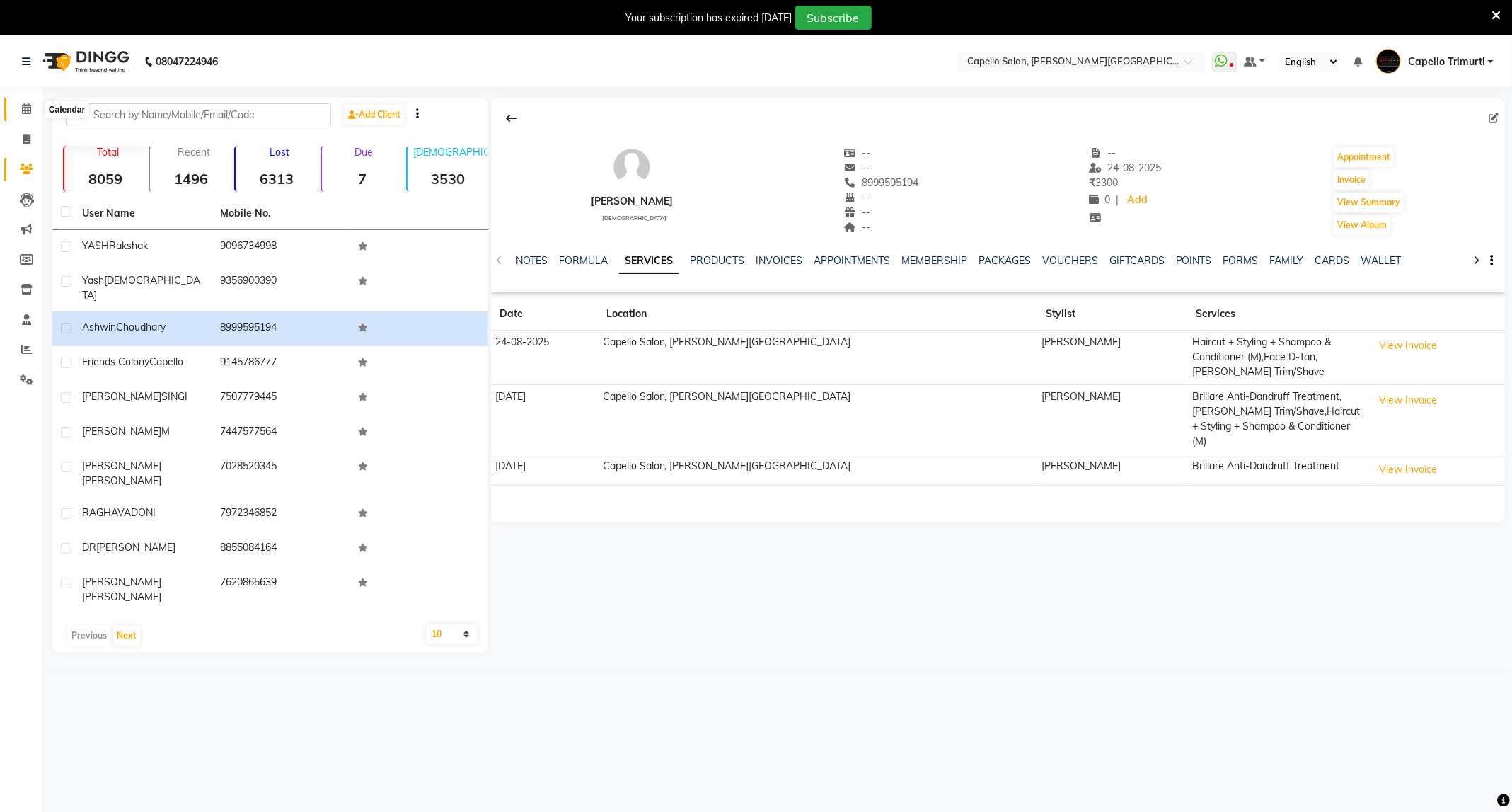
click at [22, 106] on icon at bounding box center [27, 109] width 9 height 11
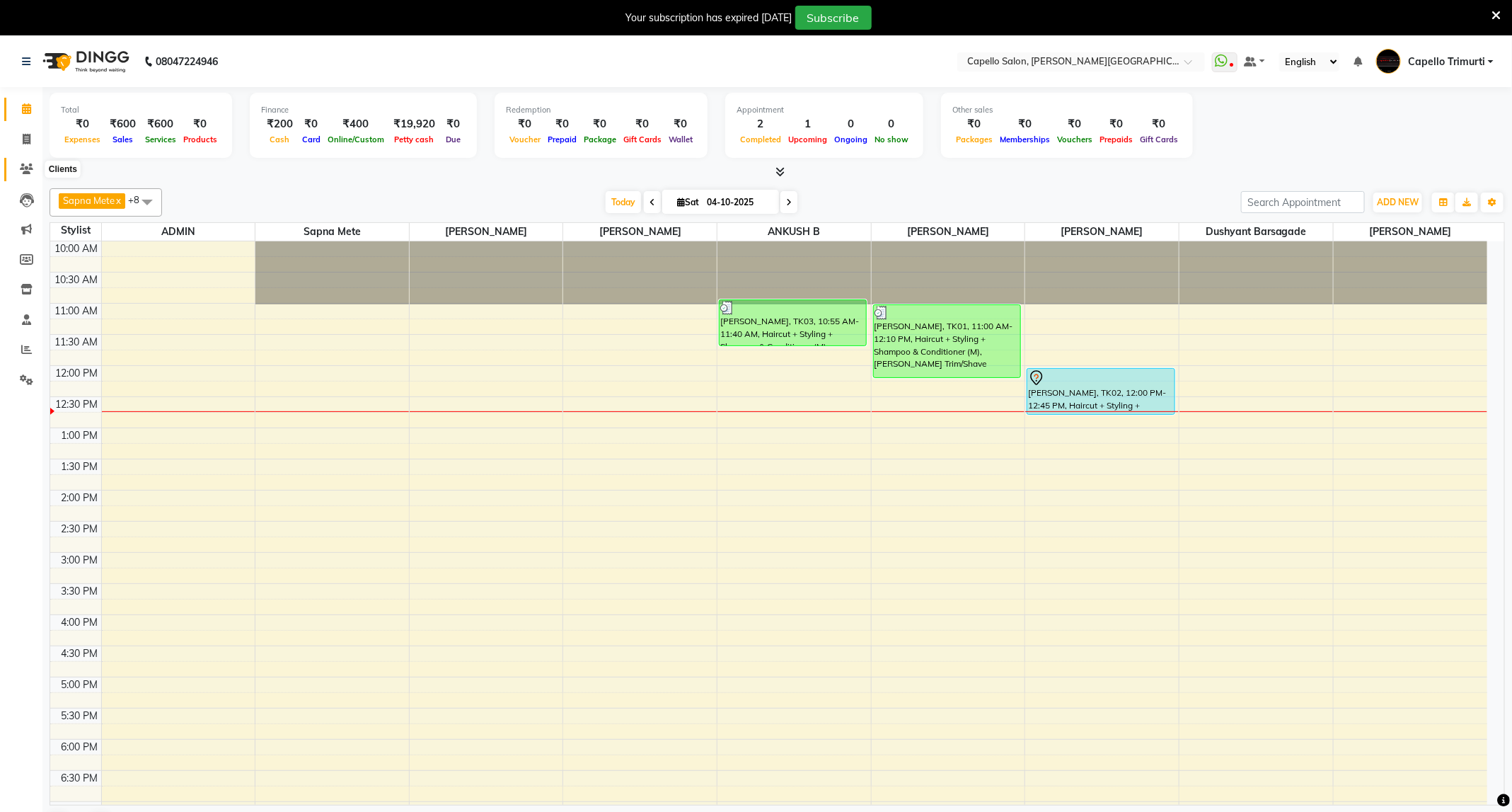
drag, startPoint x: 28, startPoint y: 164, endPoint x: 57, endPoint y: 158, distance: 29.6
click at [28, 164] on icon at bounding box center [27, 169] width 14 height 11
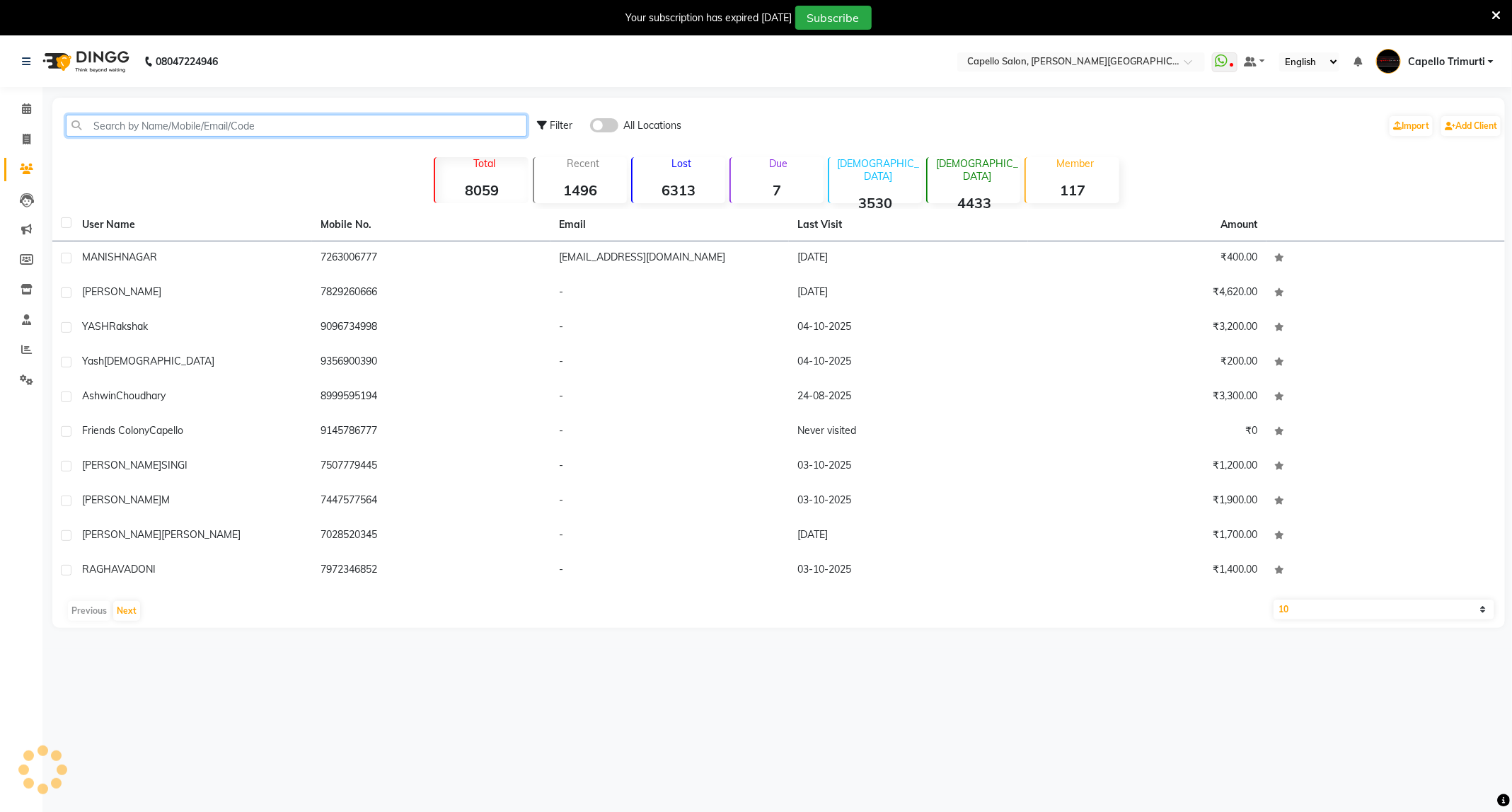
click at [151, 130] on input "text" at bounding box center [296, 125] width 461 height 22
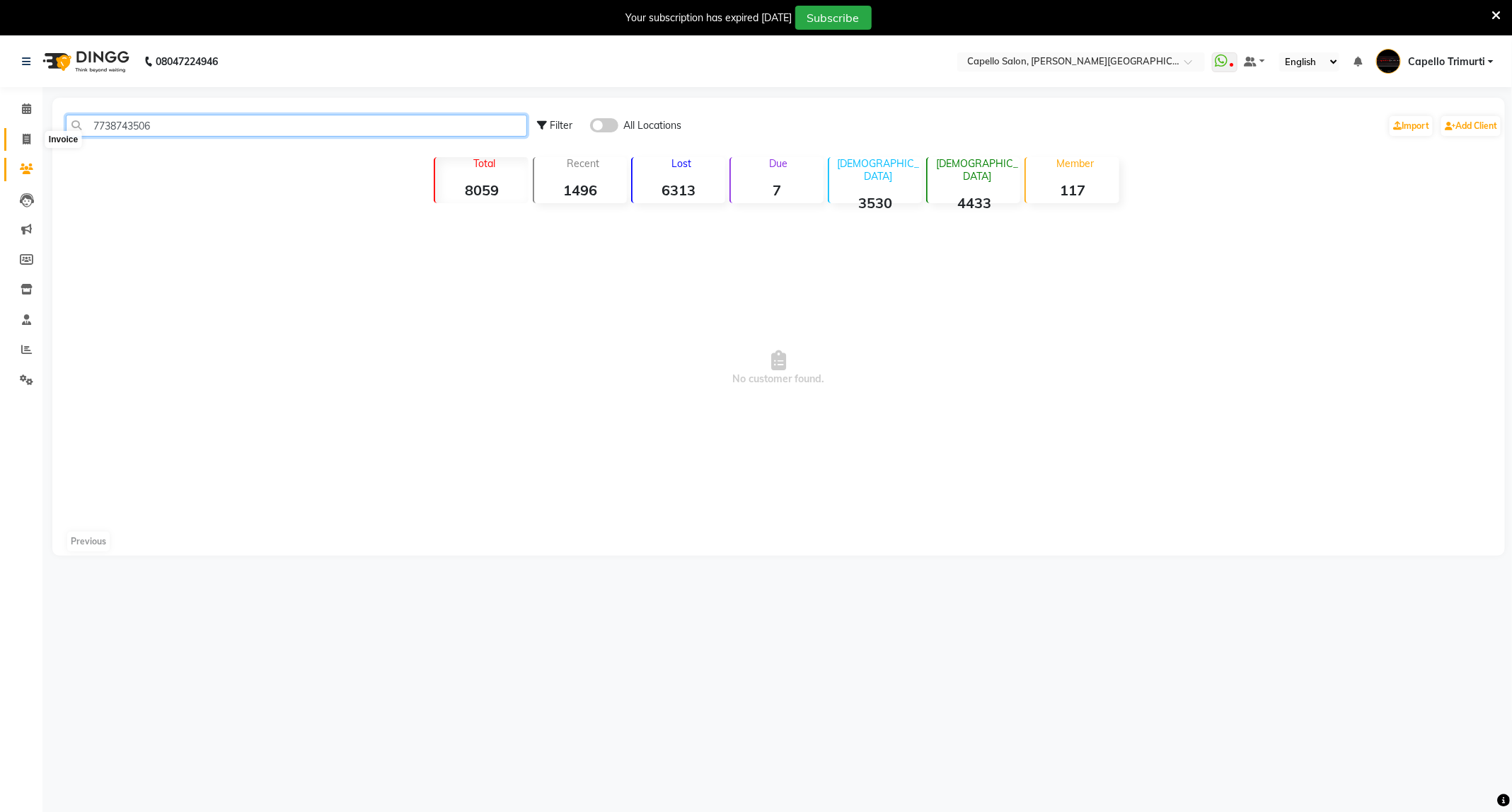
type input "7738743506"
click at [34, 140] on span at bounding box center [27, 139] width 24 height 16
select select "service"
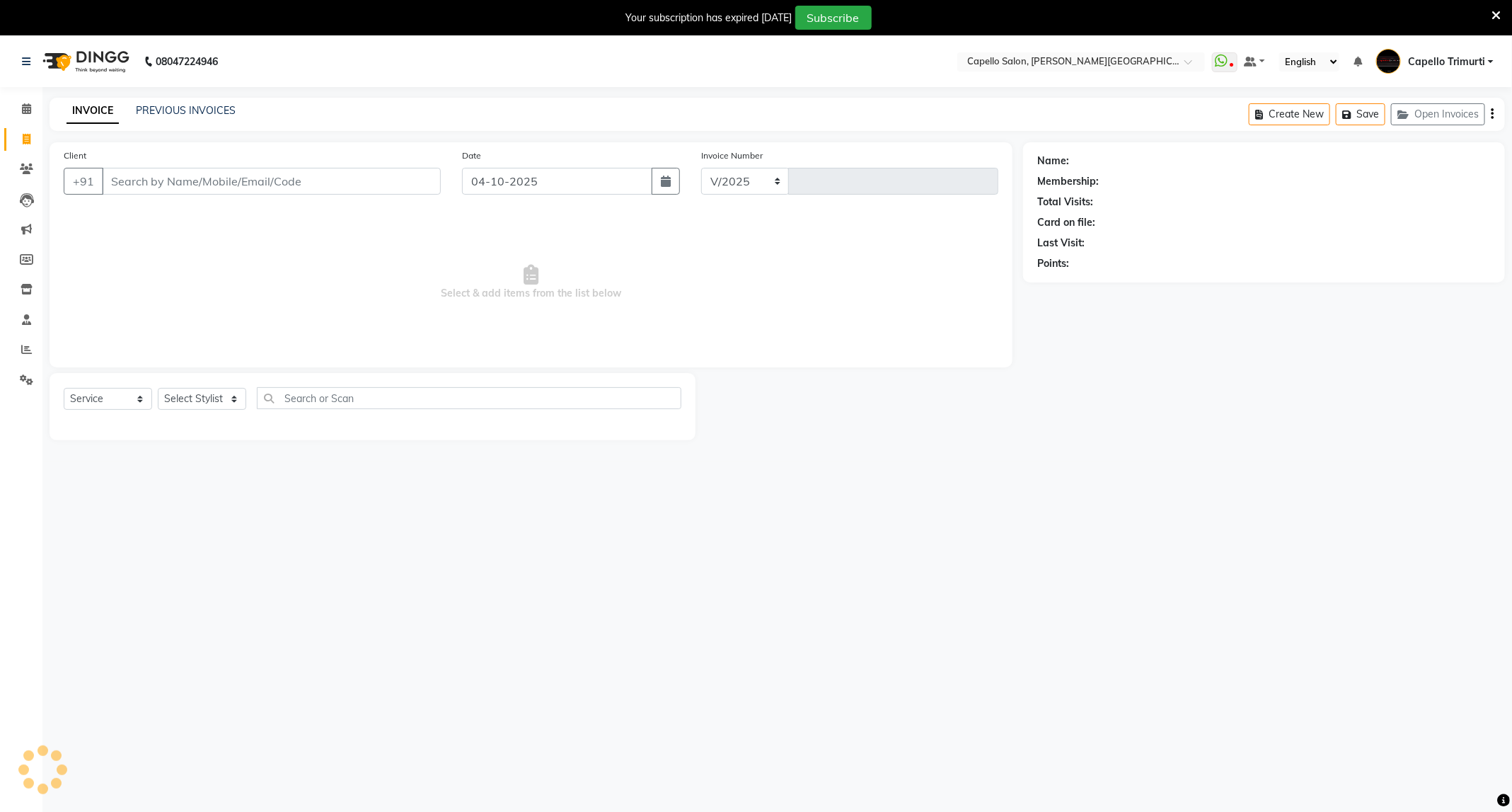
select select "811"
type input "4147"
click at [210, 404] on select "Select Stylist ADMIN [PERSON_NAME] [PERSON_NAME] [PERSON_NAME] [PERSON_NAME] (M…" at bounding box center [202, 398] width 89 height 22
select select "75888"
click at [157, 388] on select "Select Stylist ADMIN [PERSON_NAME] [PERSON_NAME] [PERSON_NAME] [PERSON_NAME] (M…" at bounding box center [202, 398] width 89 height 22
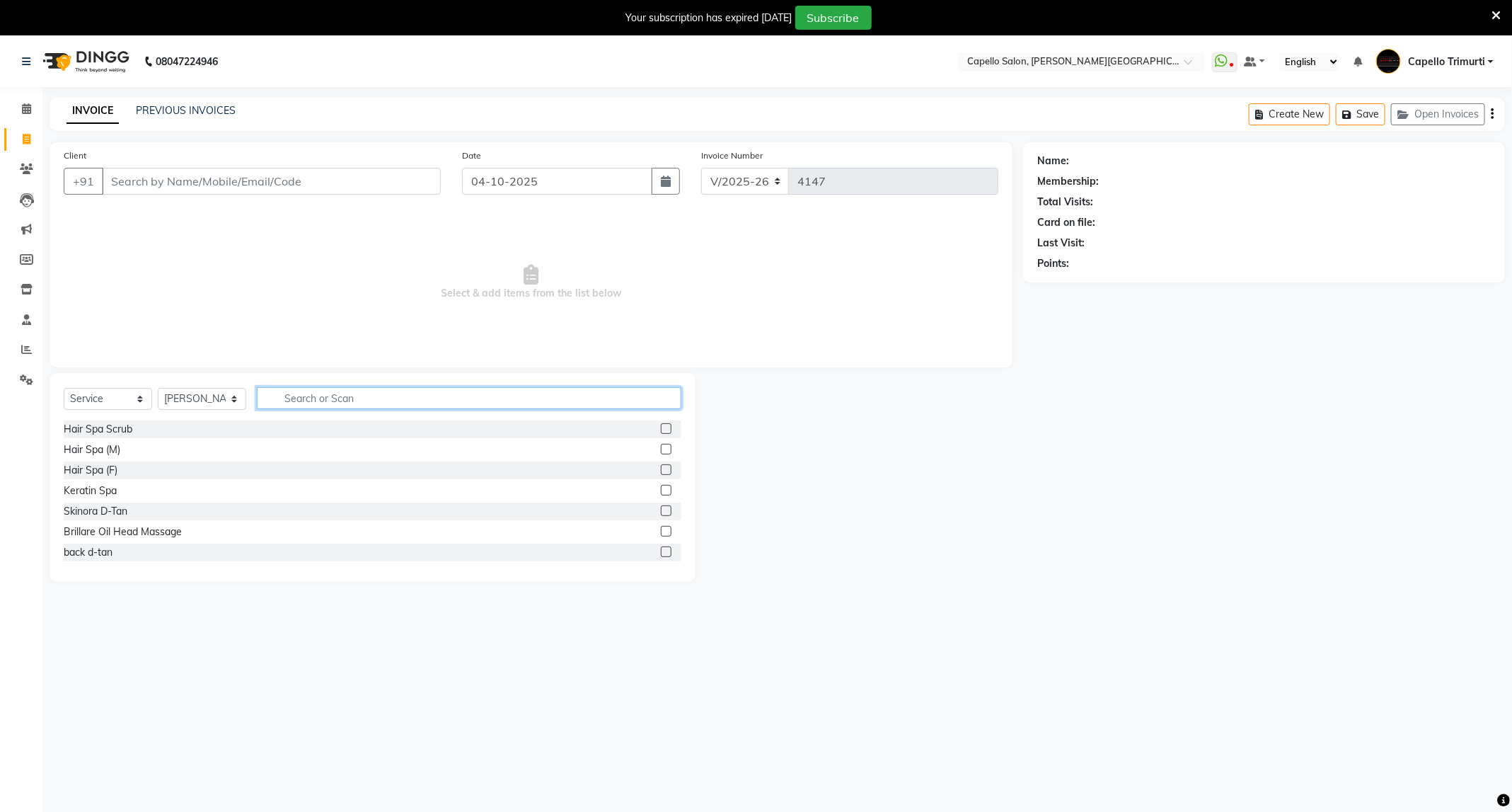
click at [367, 399] on input "text" at bounding box center [469, 398] width 424 height 22
type input "full arm"
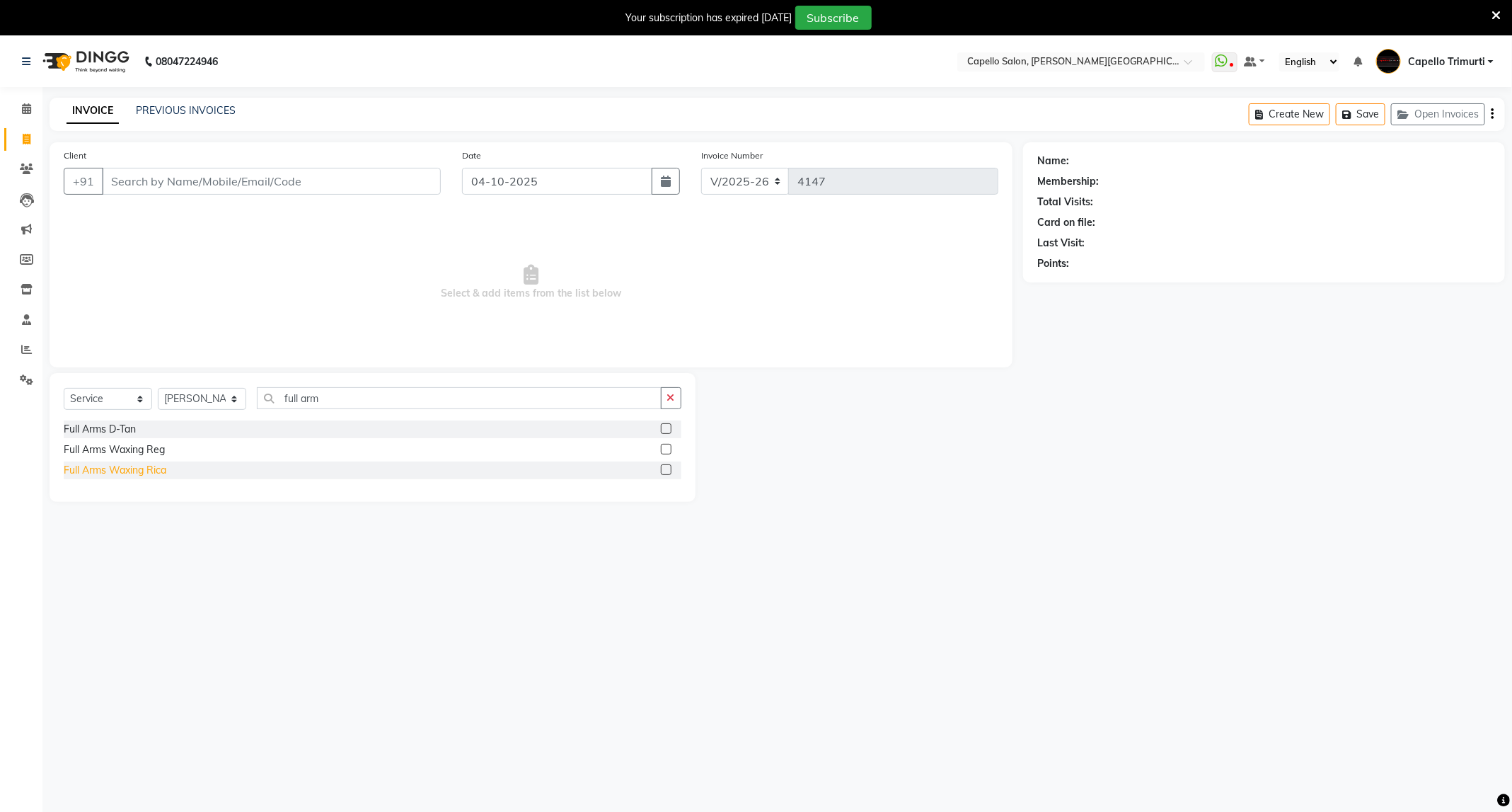
click at [145, 474] on div "Full Arms Waxing Rica" at bounding box center [115, 469] width 102 height 15
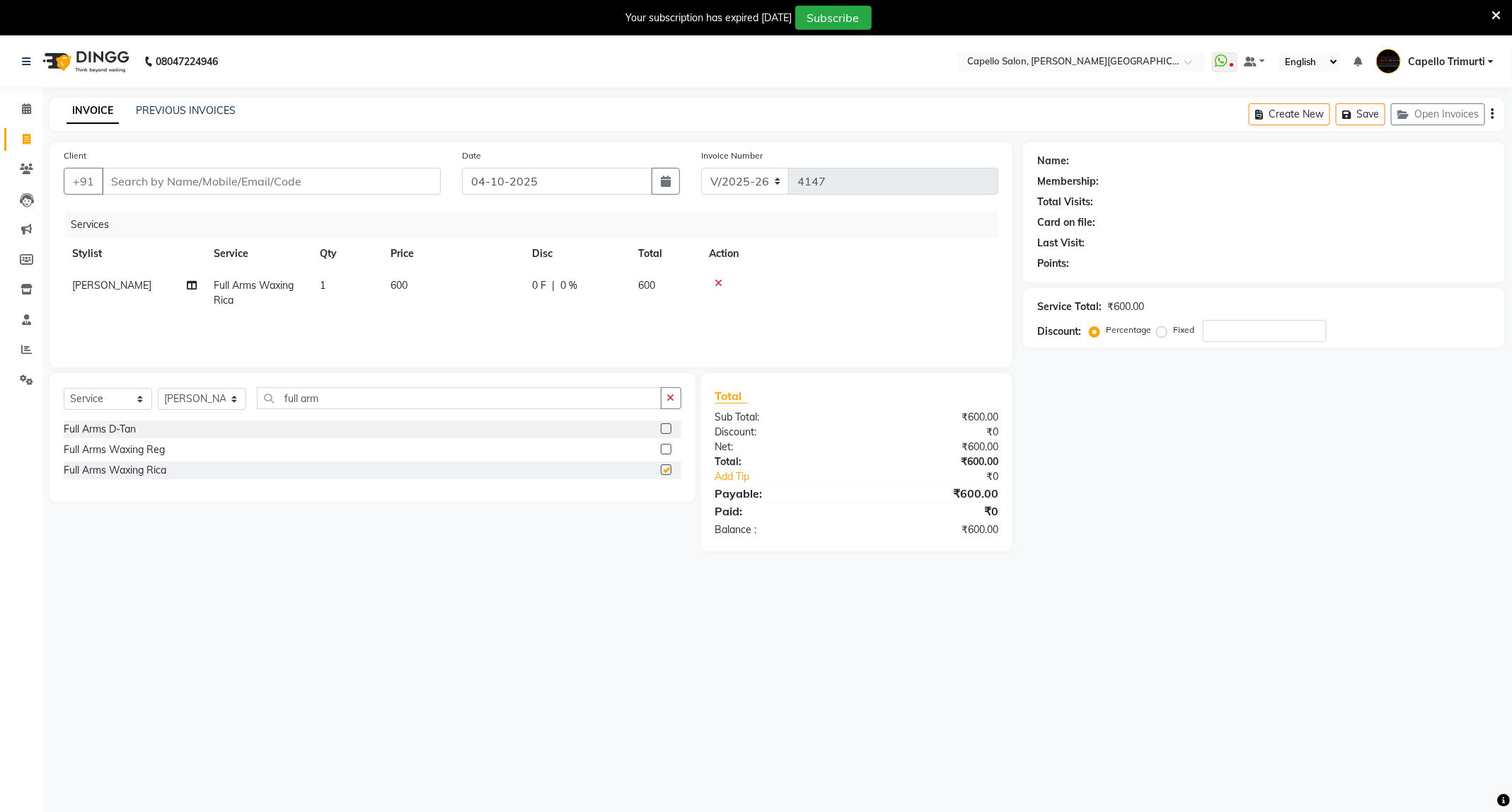
checkbox input "false"
click at [238, 401] on select "Select Stylist ADMIN [PERSON_NAME] [PERSON_NAME] [PERSON_NAME] [PERSON_NAME] (M…" at bounding box center [202, 398] width 89 height 22
select select "40170"
click at [157, 388] on select "Select Stylist ADMIN [PERSON_NAME] [PERSON_NAME] [PERSON_NAME] [PERSON_NAME] (M…" at bounding box center [202, 398] width 89 height 22
drag, startPoint x: 345, startPoint y: 401, endPoint x: 236, endPoint y: 425, distance: 111.6
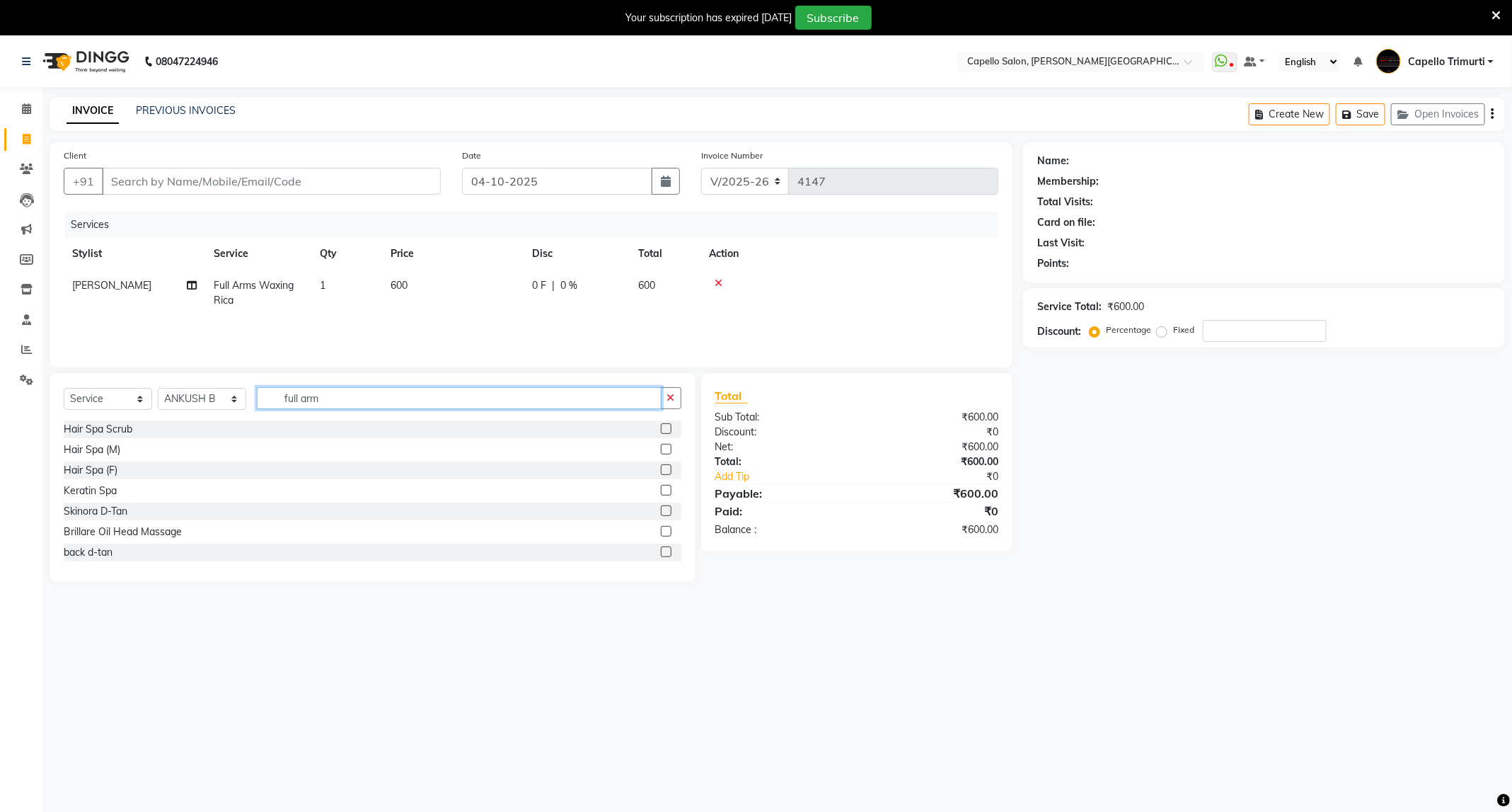
click at [236, 425] on div "Select Service Product Membership Package Voucher Prepaid Gift Card Select Styl…" at bounding box center [372, 477] width 646 height 209
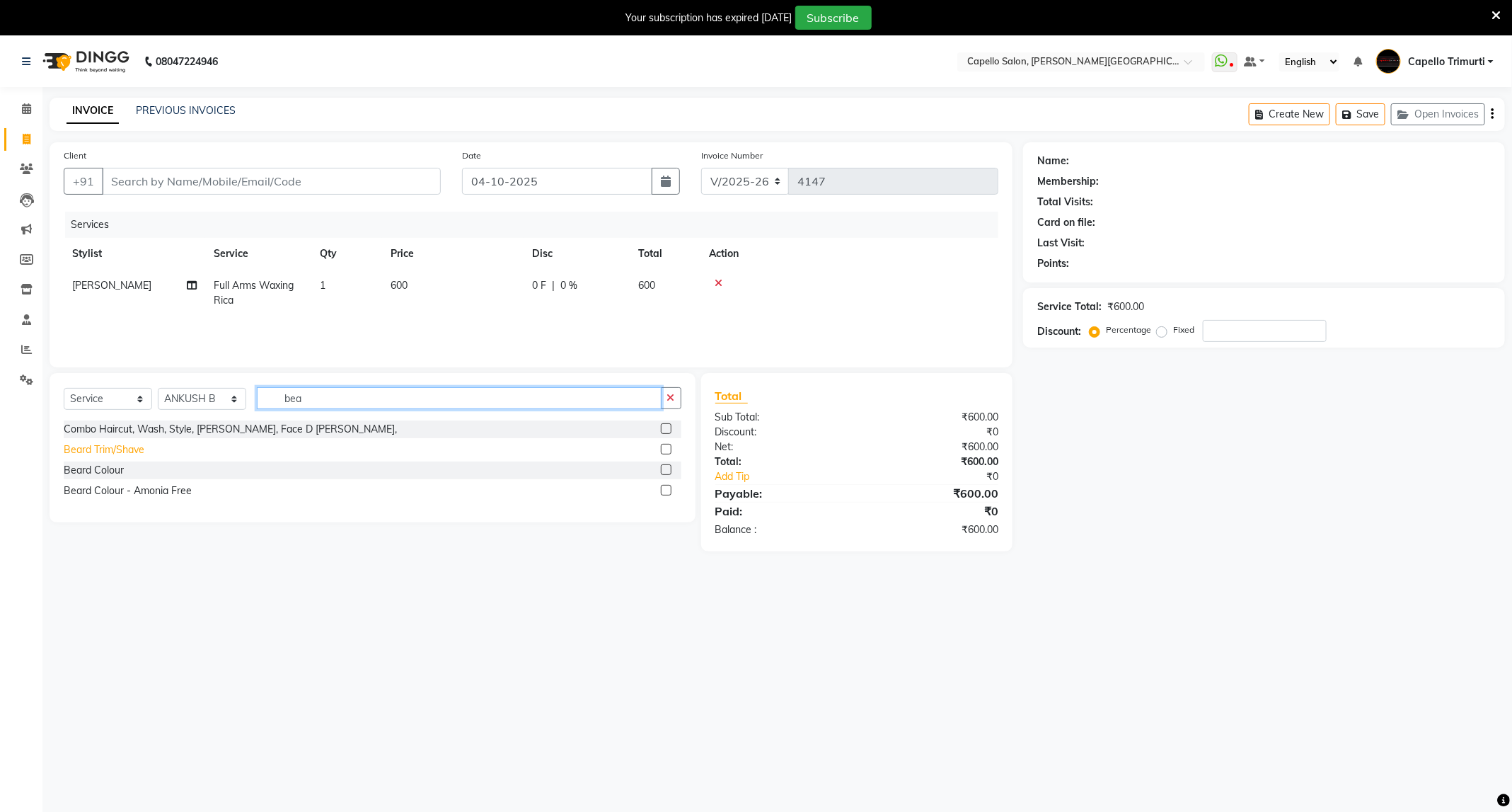
type input "bea"
click at [118, 454] on div "Beard Trim/Shave" at bounding box center [104, 449] width 81 height 15
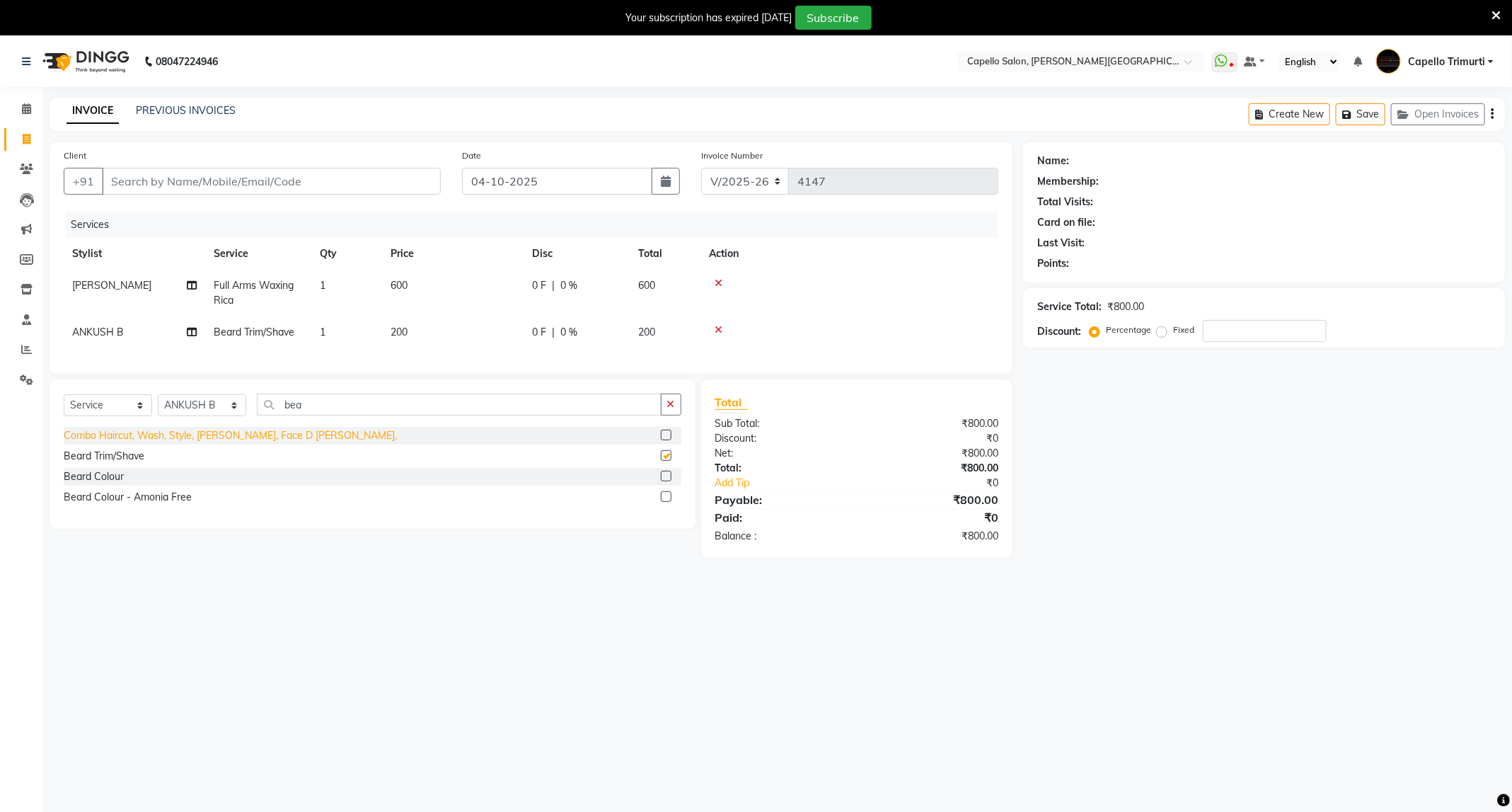
checkbox input "false"
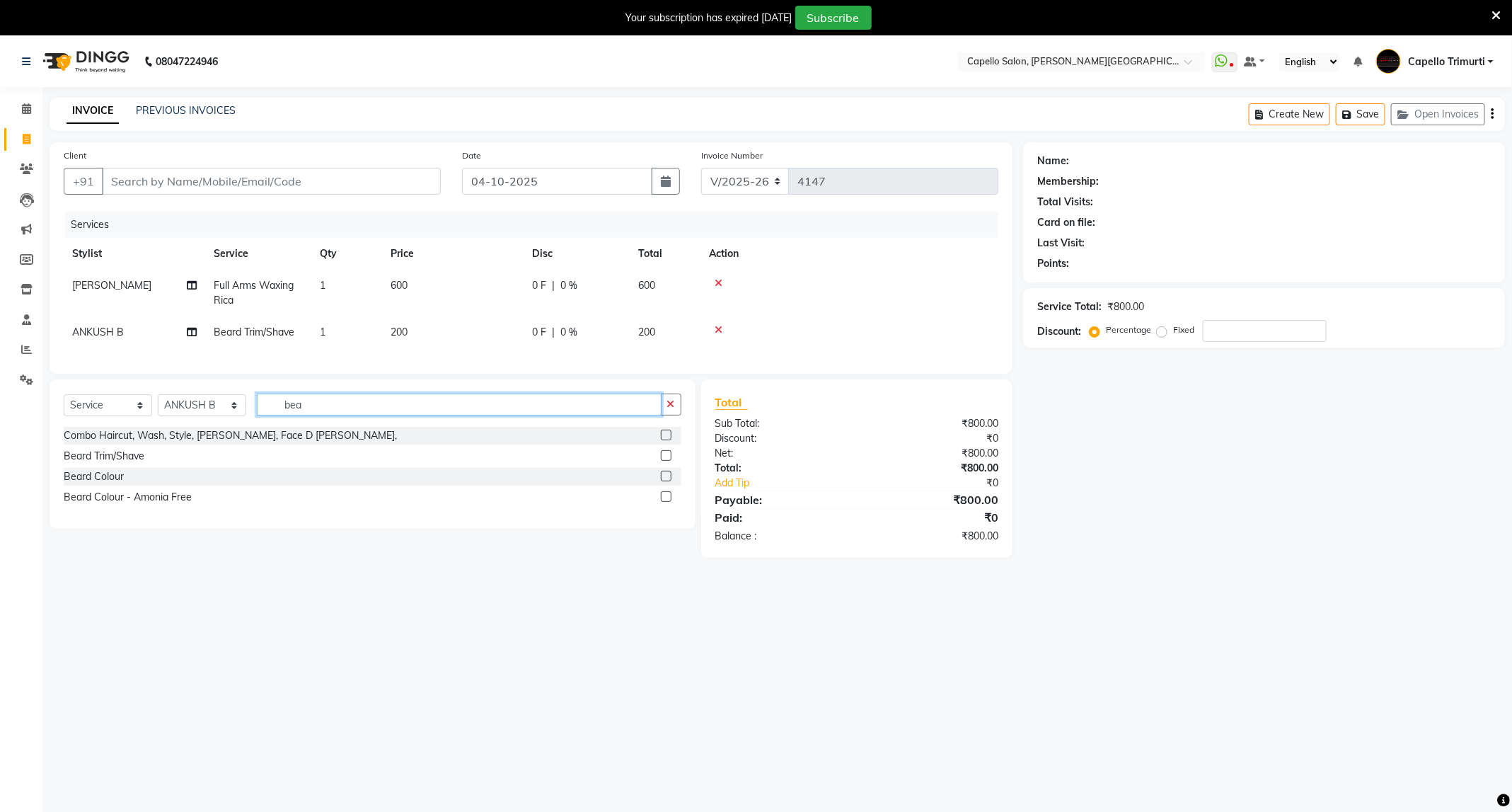
drag, startPoint x: 325, startPoint y: 423, endPoint x: 260, endPoint y: 437, distance: 66.5
click at [260, 427] on div "Select Service Product Membership Package Voucher Prepaid Gift Card Select Styl…" at bounding box center [372, 411] width 618 height 34
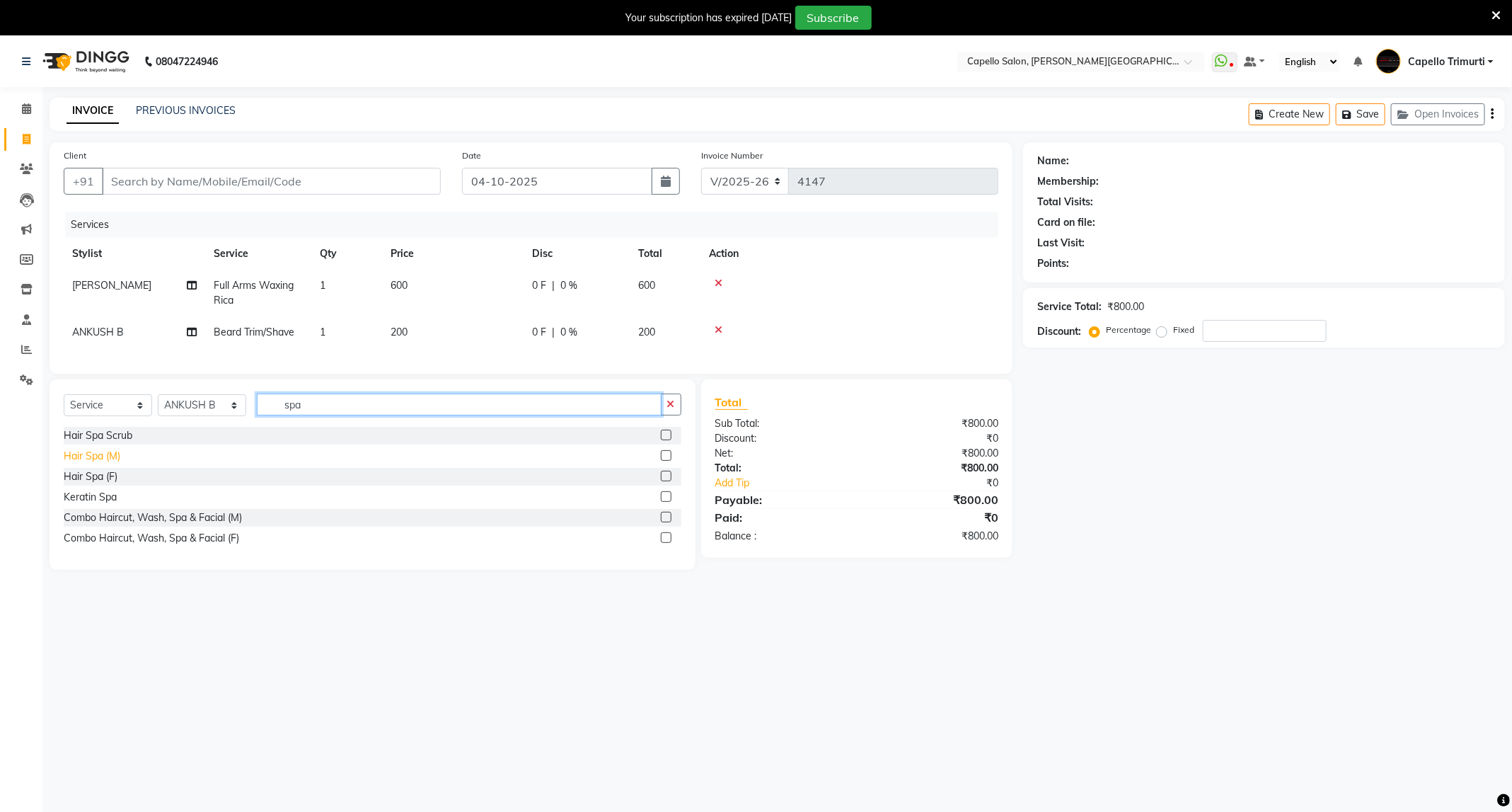
type input "spa"
click at [111, 463] on div "Hair Spa (M)" at bounding box center [92, 456] width 57 height 15
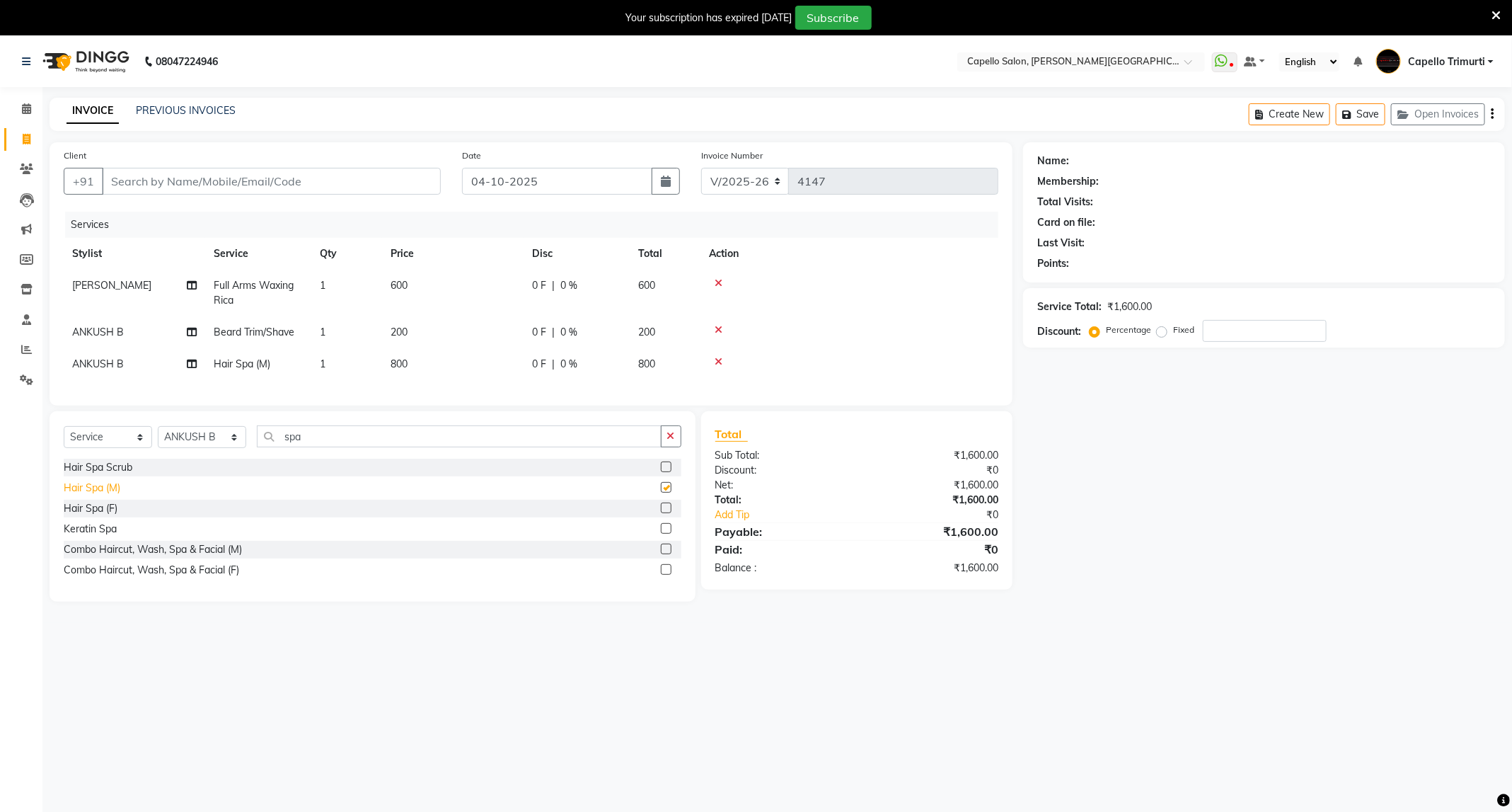
checkbox input "false"
click at [221, 448] on select "Select Stylist ADMIN [PERSON_NAME] [PERSON_NAME] [PERSON_NAME] [PERSON_NAME] (M…" at bounding box center [202, 437] width 89 height 22
select select "50699"
click at [157, 442] on select "Select Stylist ADMIN [PERSON_NAME] [PERSON_NAME] [PERSON_NAME] [PERSON_NAME] (M…" at bounding box center [202, 437] width 89 height 22
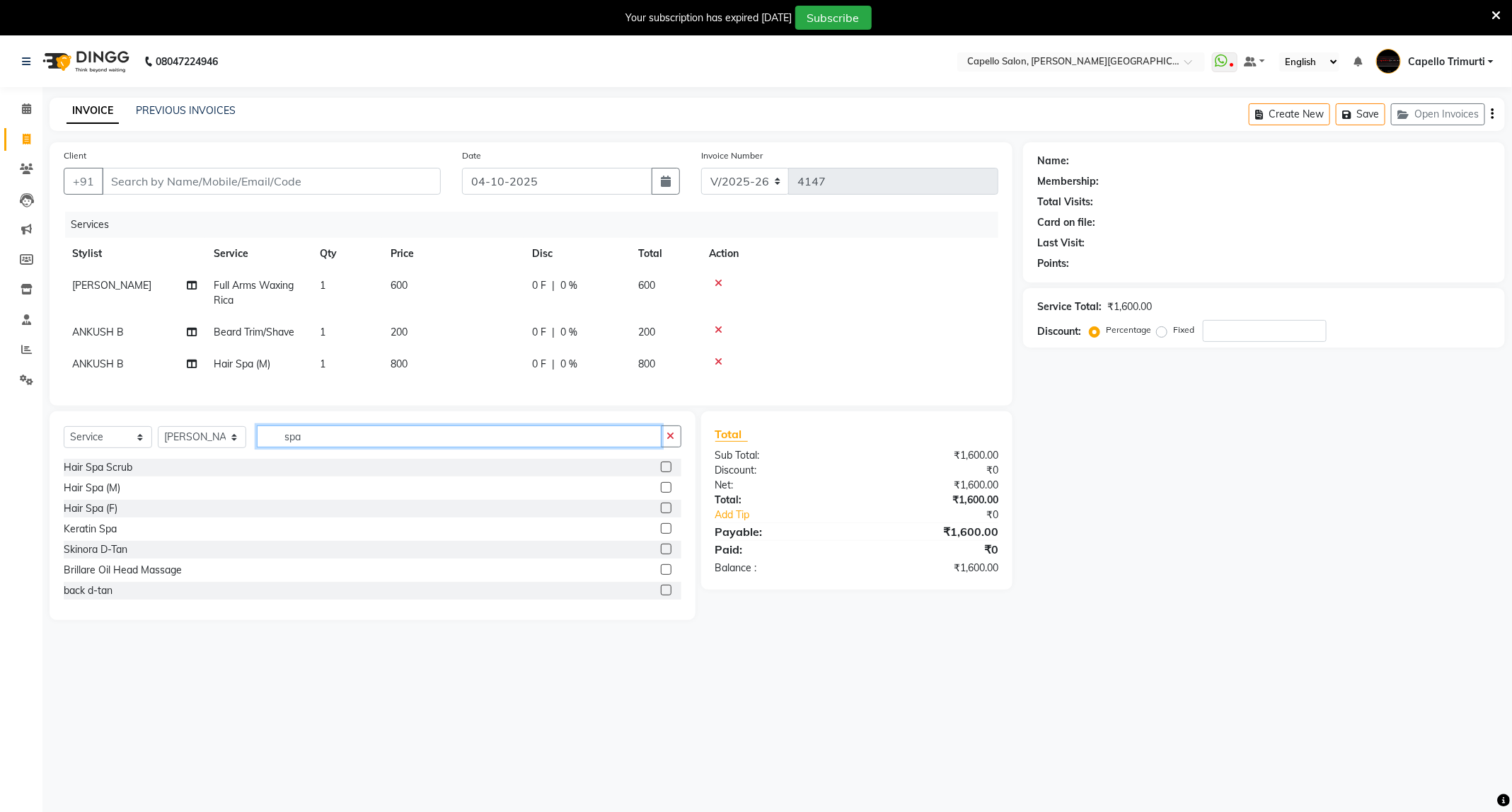
drag, startPoint x: 320, startPoint y: 449, endPoint x: 229, endPoint y: 499, distance: 103.8
click at [229, 499] on div "Select Service Product Membership Package Voucher Prepaid Gift Card Select Styl…" at bounding box center [372, 515] width 646 height 209
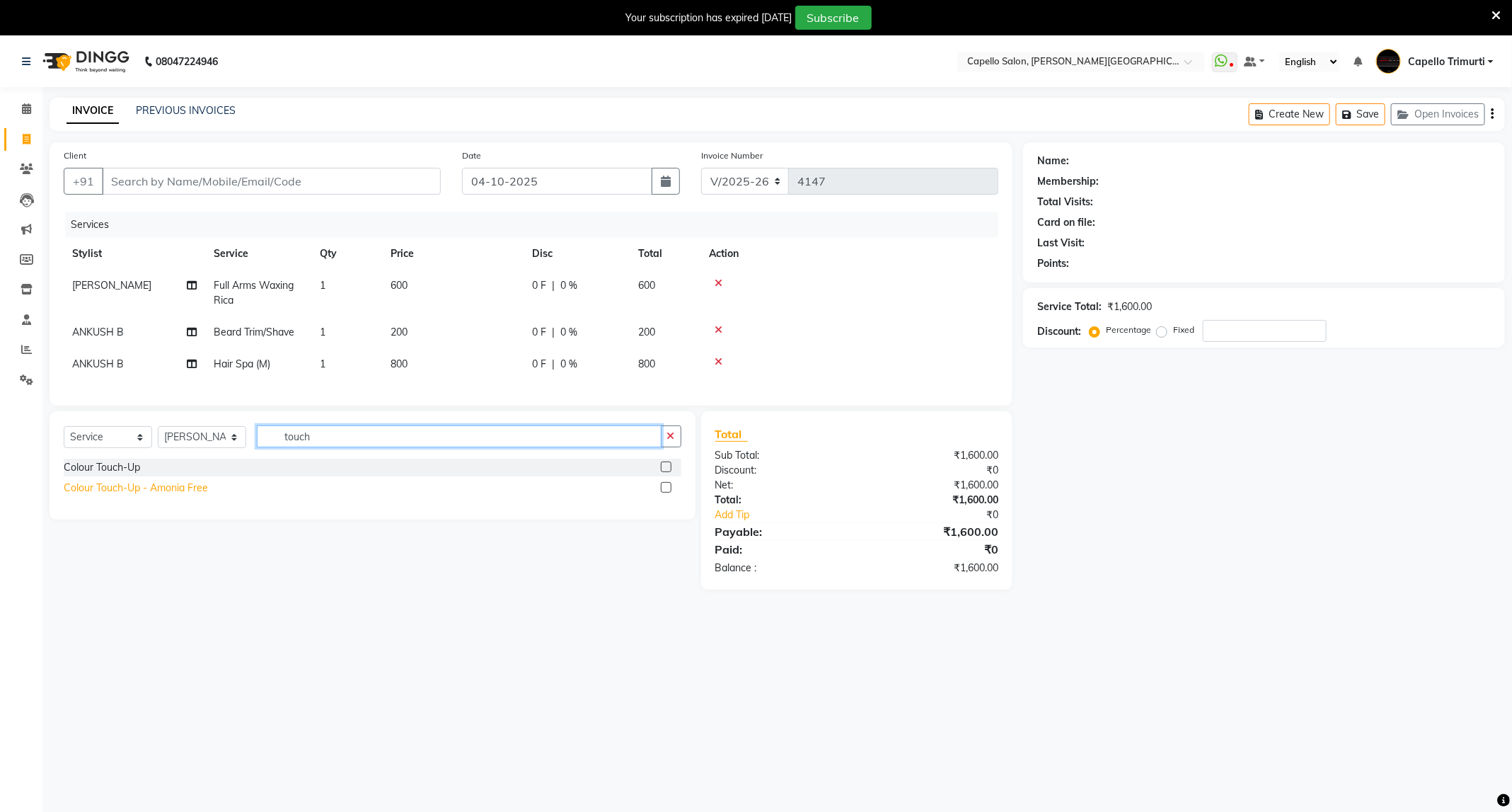
type input "touch"
click at [142, 495] on div "Colour Touch-Up - Amonia Free" at bounding box center [135, 487] width 144 height 15
checkbox input "false"
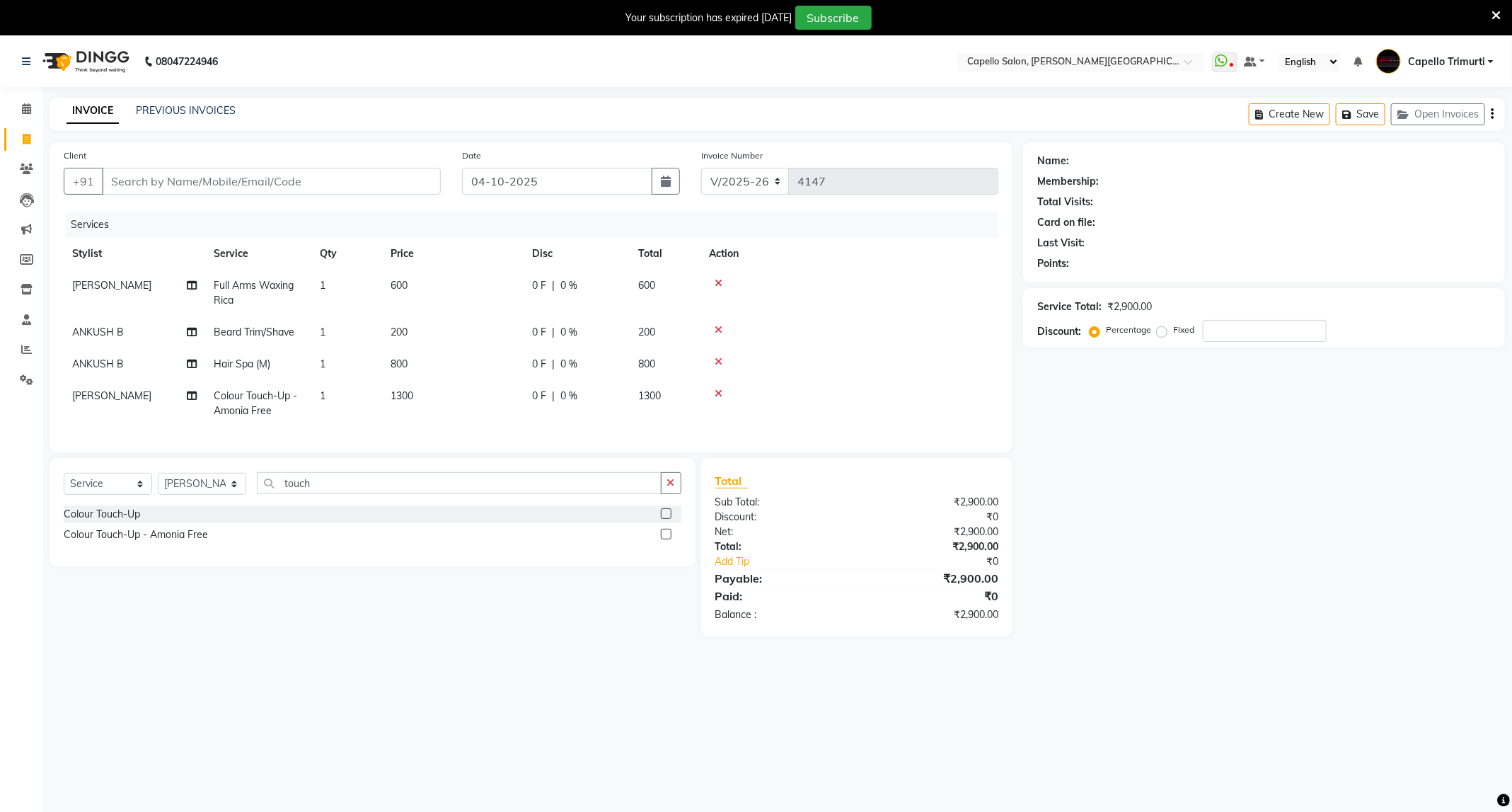
click at [400, 402] on td "1300" at bounding box center [453, 403] width 141 height 47
select select "50699"
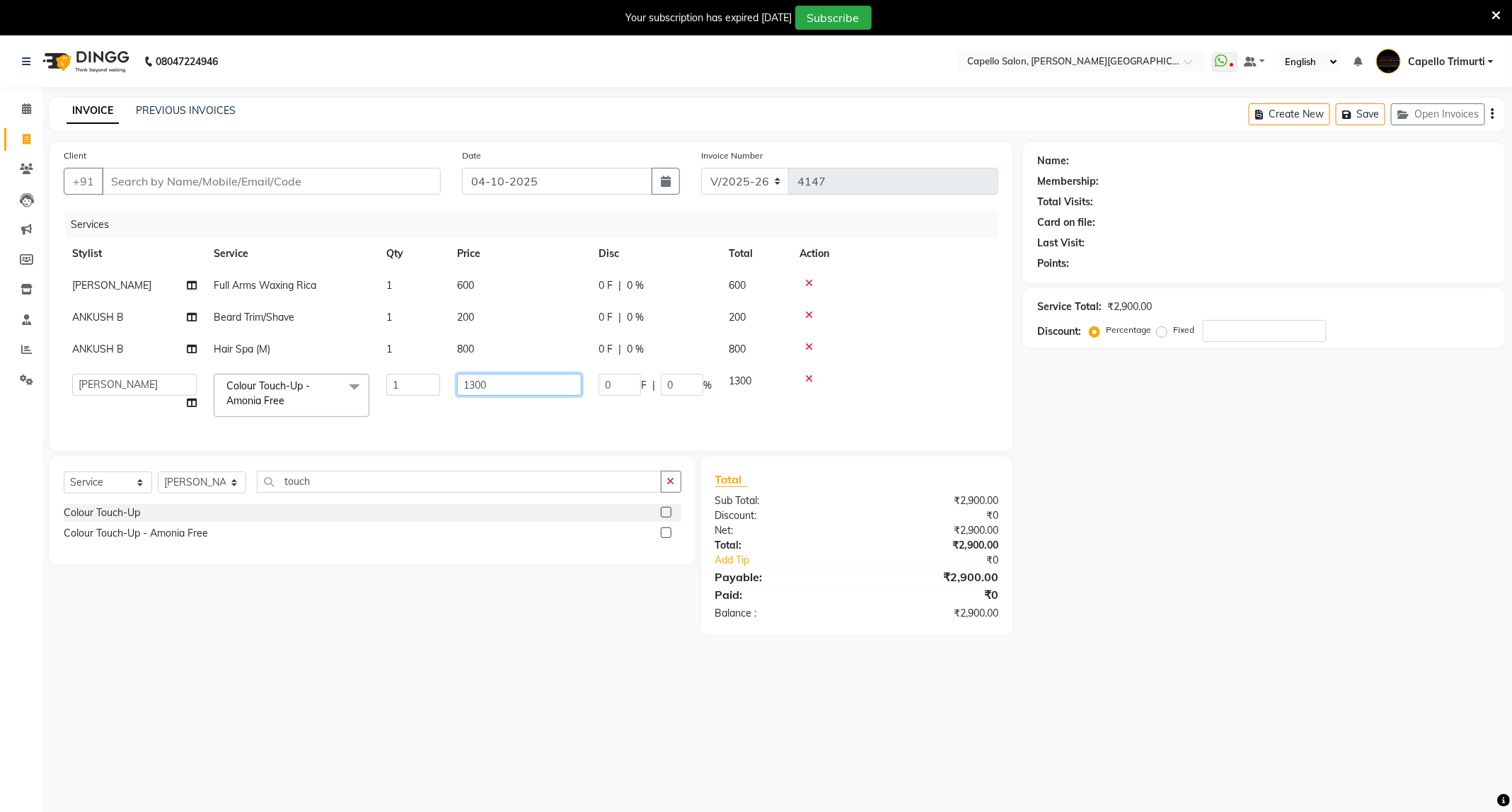
click at [469, 385] on input "1300" at bounding box center [519, 385] width 125 height 22
type input "1500"
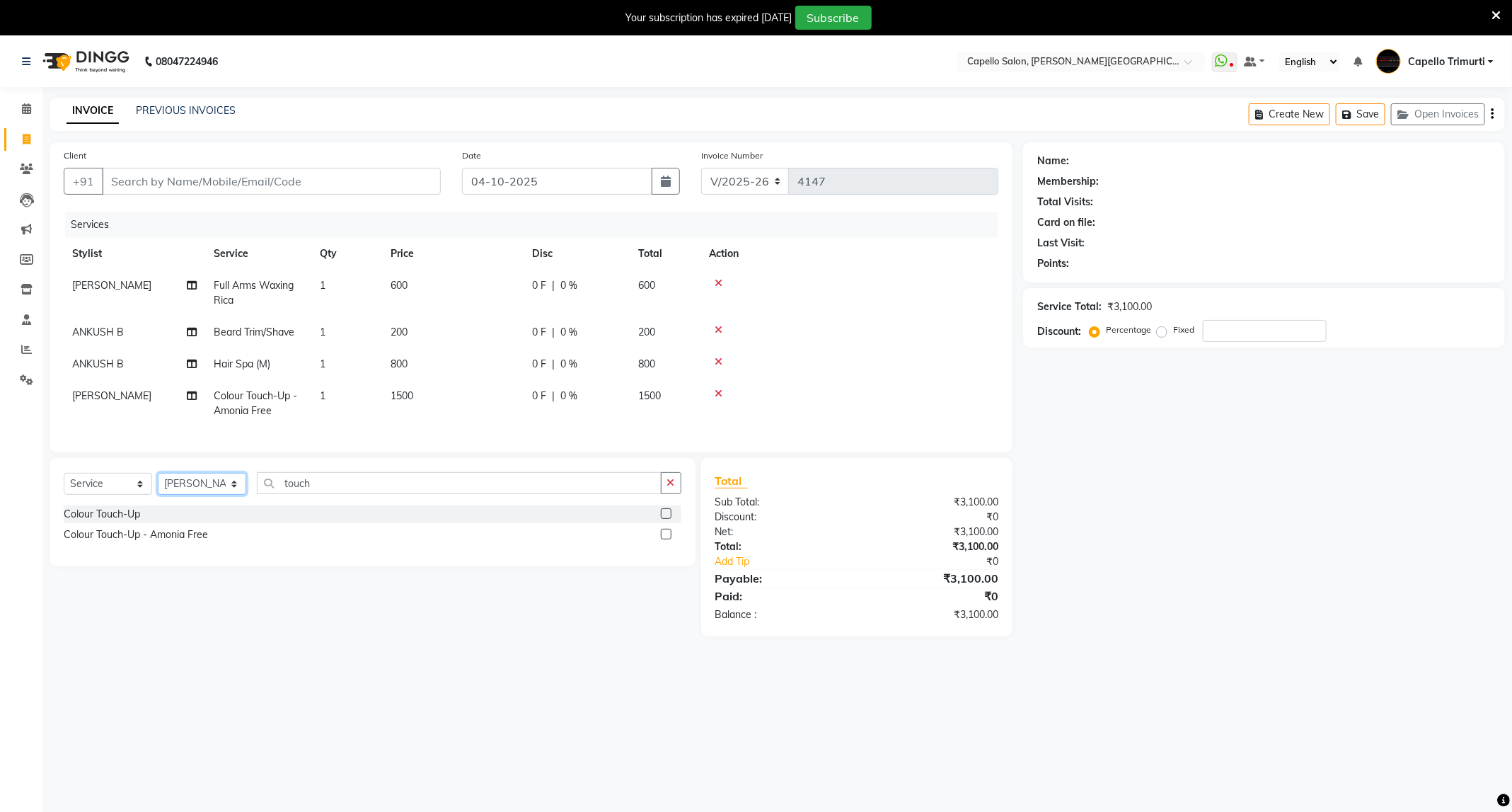
click at [223, 495] on select "Select Stylist ADMIN ANKUSH B Capello Trimurti Dushyant barsagade Kristee Raut …" at bounding box center [202, 483] width 89 height 22
select select "75888"
click at [157, 489] on select "Select Stylist ADMIN ANKUSH B Capello Trimurti Dushyant barsagade Kristee Raut …" at bounding box center [202, 483] width 89 height 22
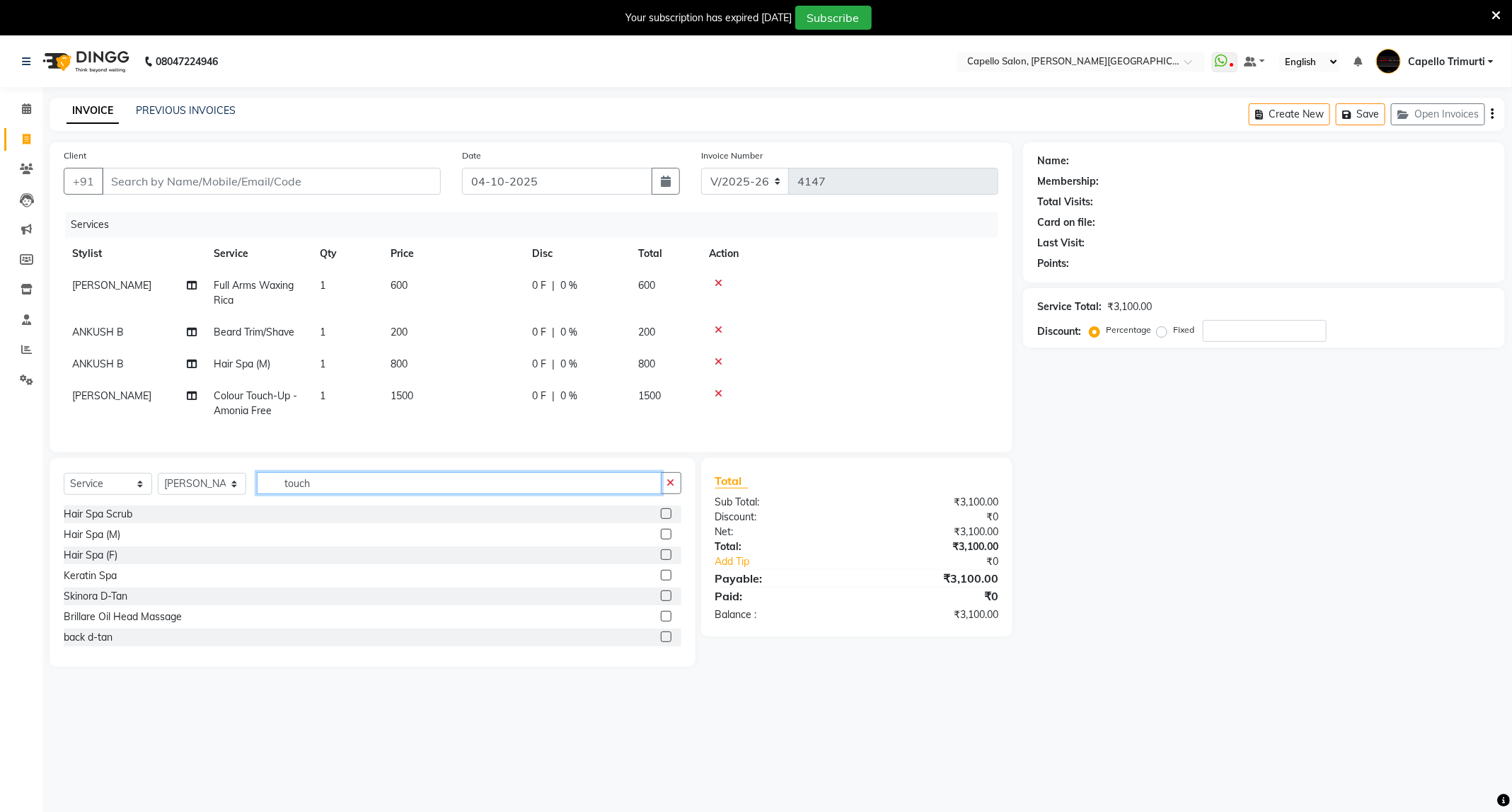
drag, startPoint x: 319, startPoint y: 499, endPoint x: 258, endPoint y: 536, distance: 71.3
click at [258, 536] on div "Select Service Product Membership Package Voucher Prepaid Gift Card Select Styl…" at bounding box center [372, 562] width 646 height 209
type input "eye"
click at [79, 542] on div "Eyebrows (F)" at bounding box center [92, 534] width 59 height 15
checkbox input "false"
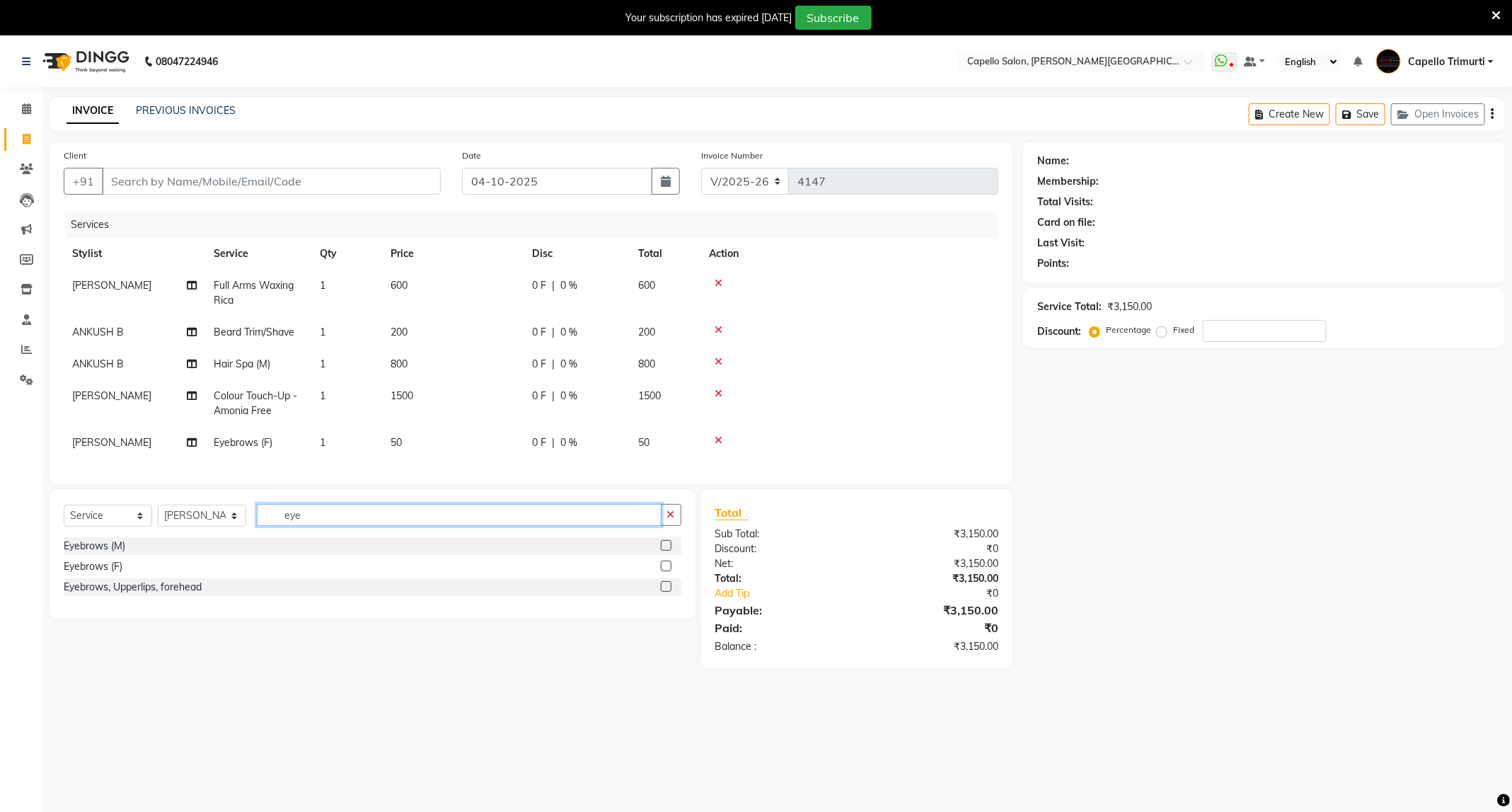
drag, startPoint x: 347, startPoint y: 525, endPoint x: 265, endPoint y: 565, distance: 91.2
click at [265, 565] on div "Select Service Product Membership Package Voucher Prepaid Gift Card Select Styl…" at bounding box center [372, 554] width 646 height 128
type input "for"
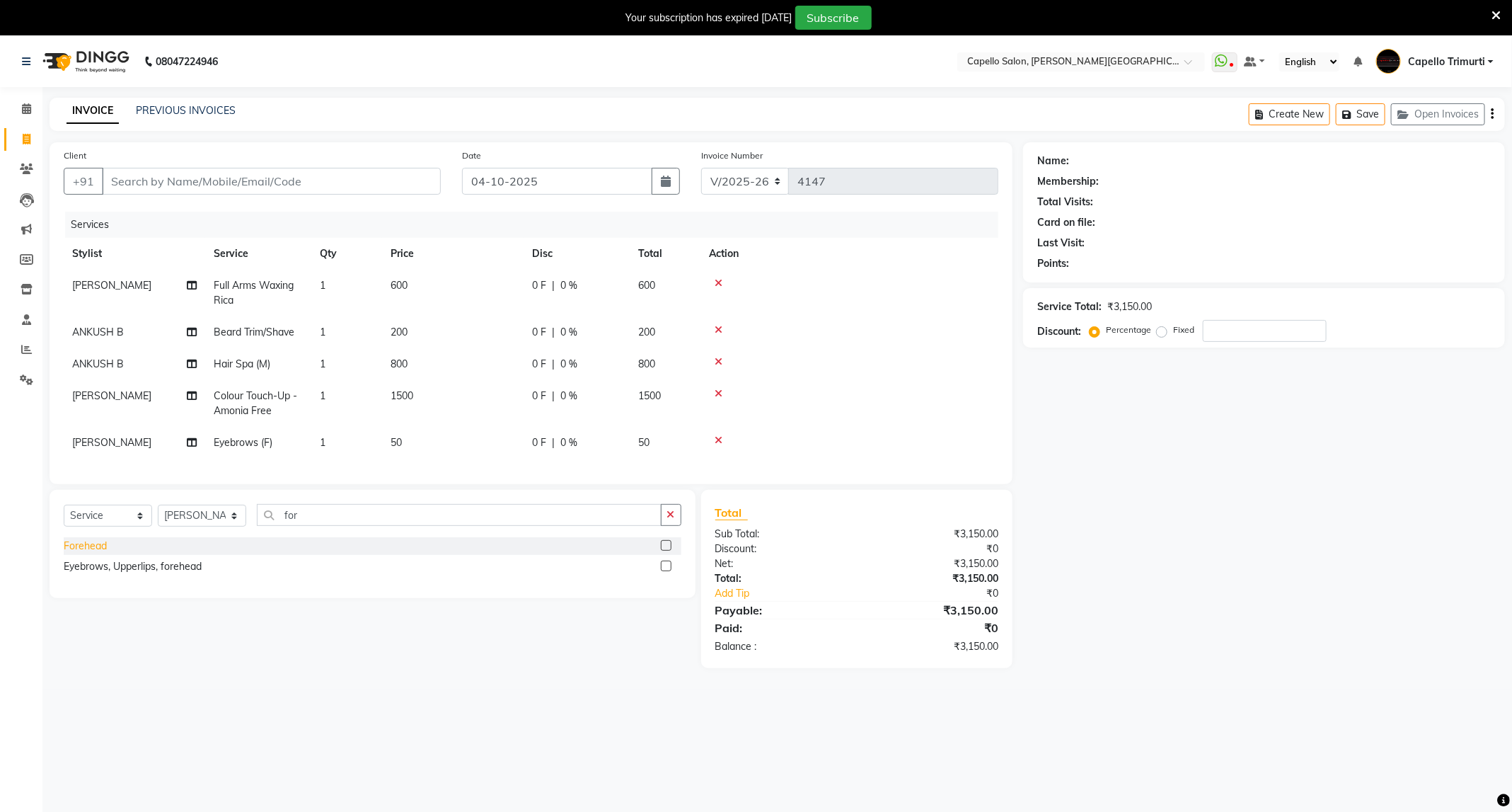
click at [87, 554] on div "Forehead" at bounding box center [85, 545] width 43 height 15
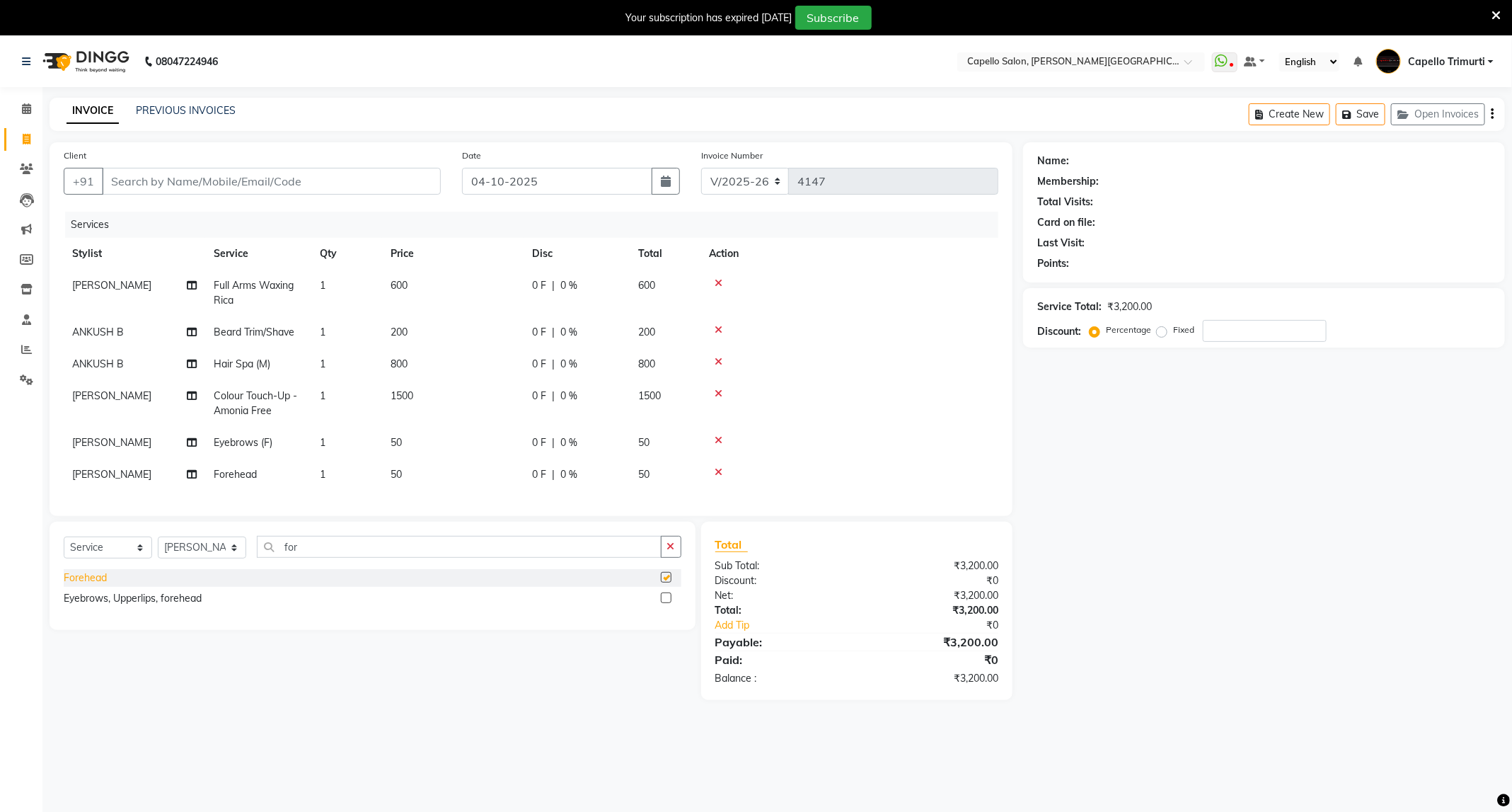
checkbox input "false"
drag, startPoint x: 21, startPoint y: 347, endPoint x: 947, endPoint y: 151, distance: 946.5
click at [21, 347] on icon at bounding box center [27, 349] width 11 height 11
click at [30, 348] on icon at bounding box center [27, 349] width 11 height 11
click at [230, 185] on input "Client" at bounding box center [271, 180] width 339 height 27
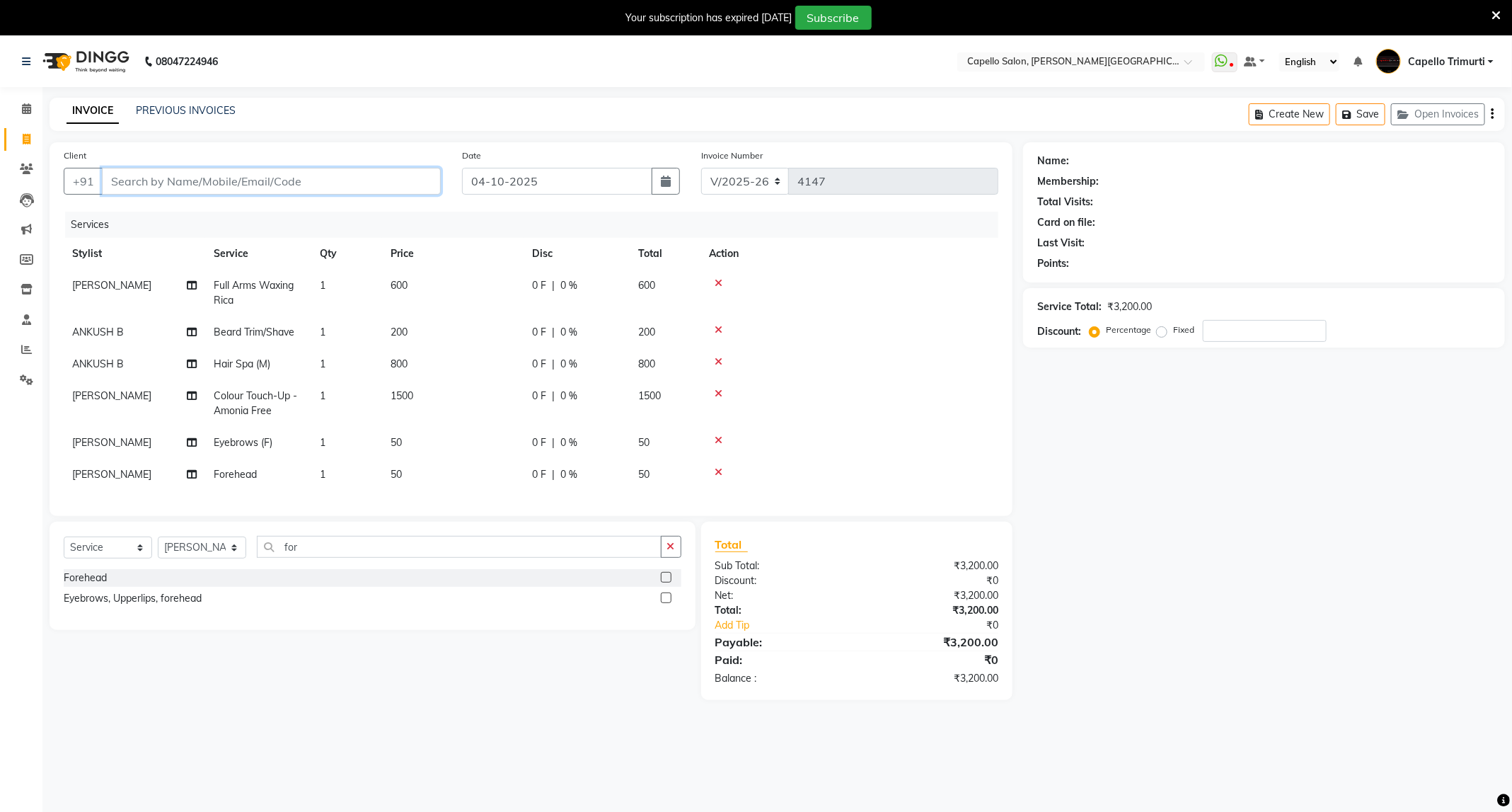
type input "7"
type input "0"
type input "7738743506"
click at [405, 185] on span "Add Client" at bounding box center [404, 181] width 56 height 15
select select "22"
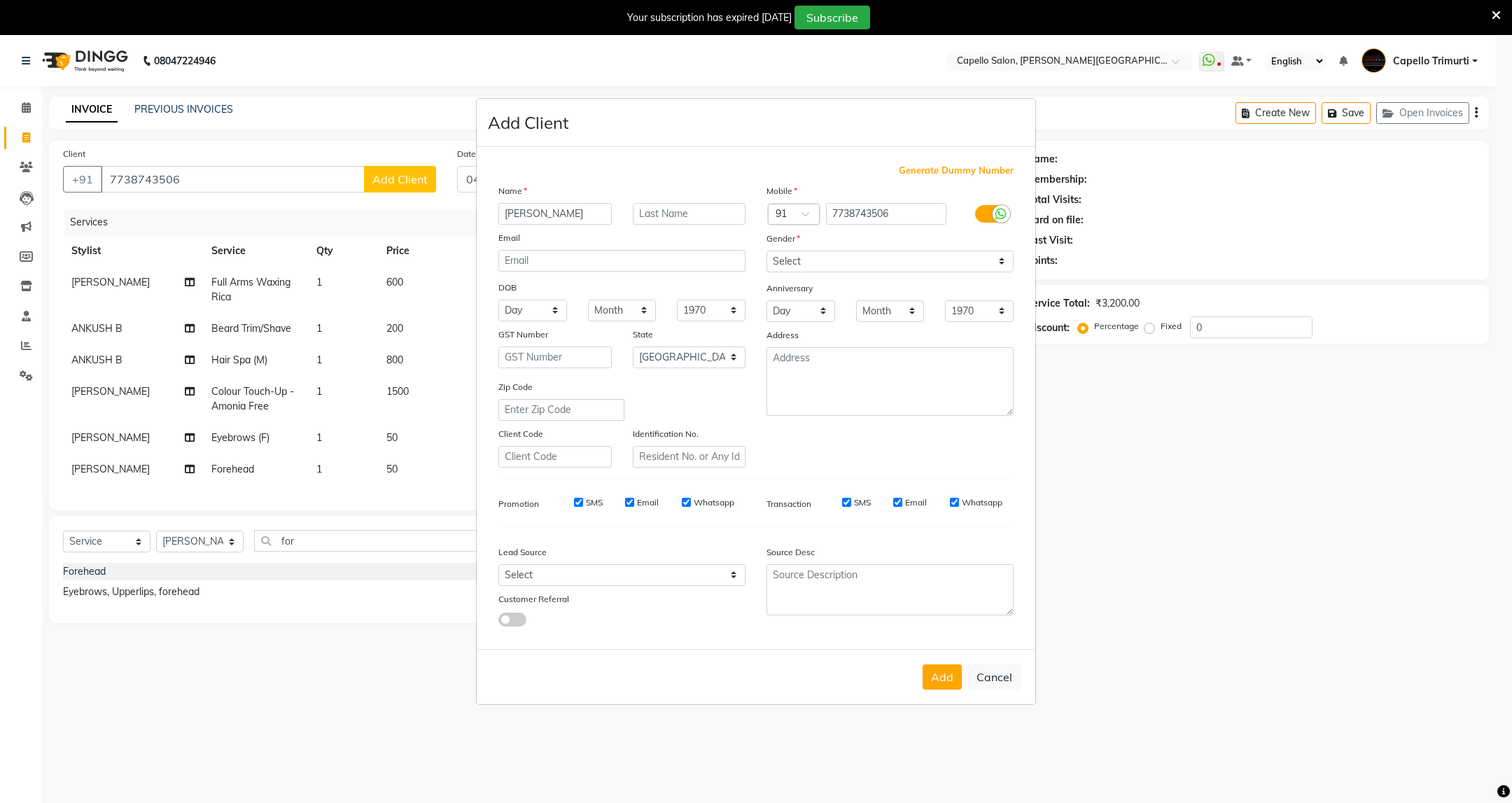
type input "PAllavi sambhalkar"
click at [831, 259] on select "Select Male Female Other Prefer Not To Say" at bounding box center [890, 261] width 247 height 22
select select "female"
click at [766, 251] on select "Select Male Female Other Prefer Not To Say" at bounding box center [890, 261] width 247 height 22
click at [948, 679] on button "Add" at bounding box center [942, 676] width 39 height 25
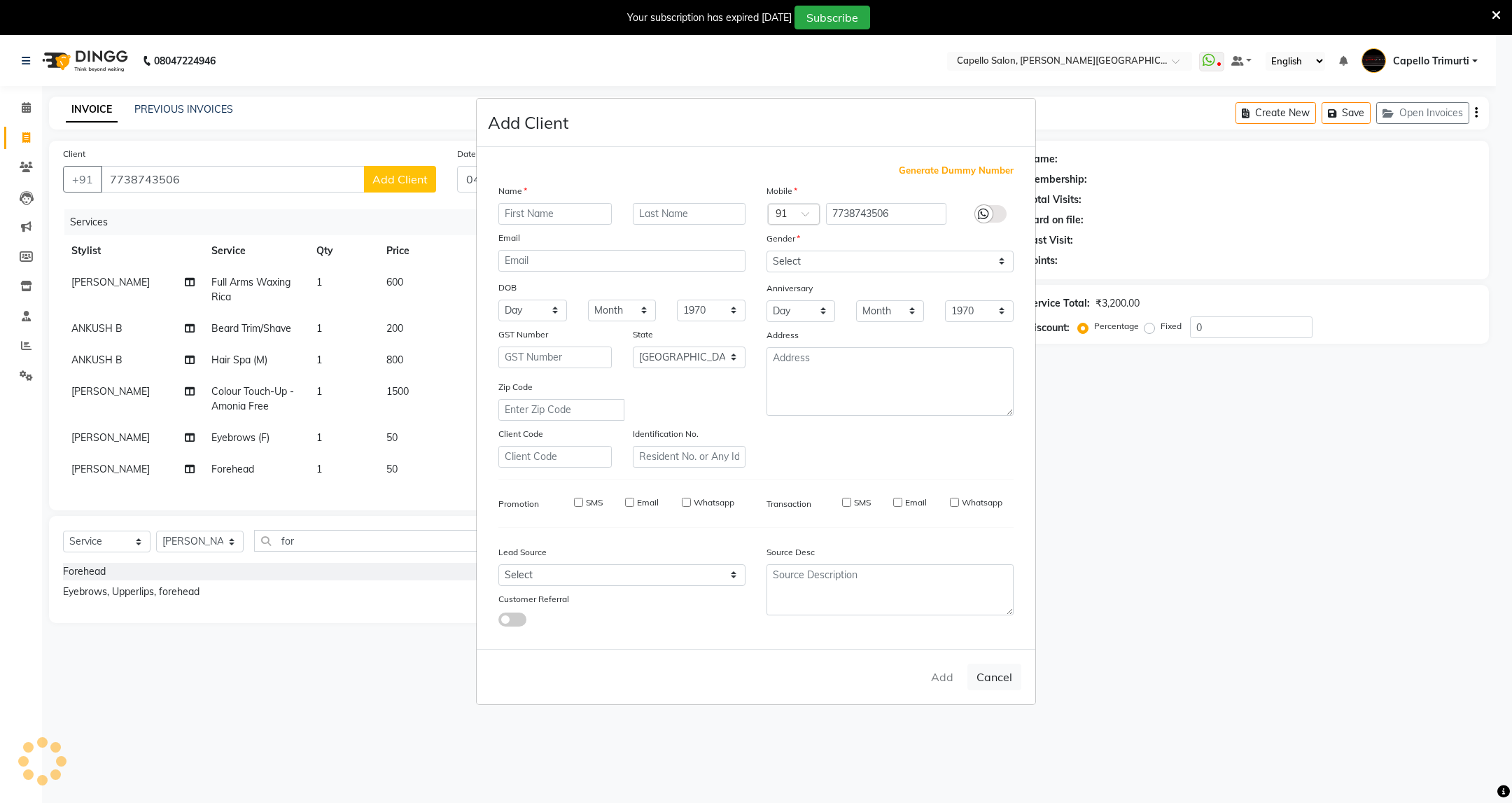
select select
select select "null"
select select
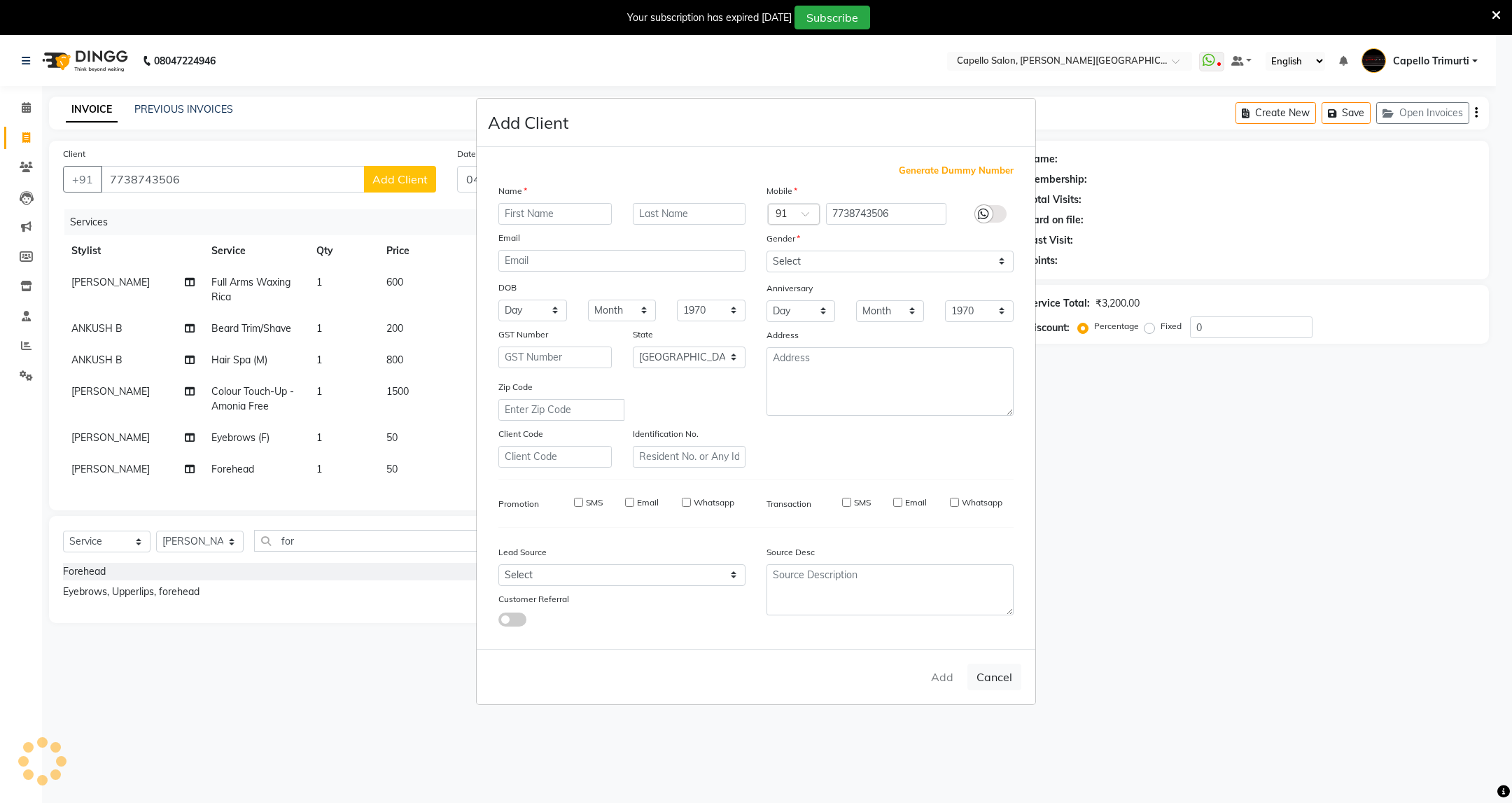
select select
checkbox input "false"
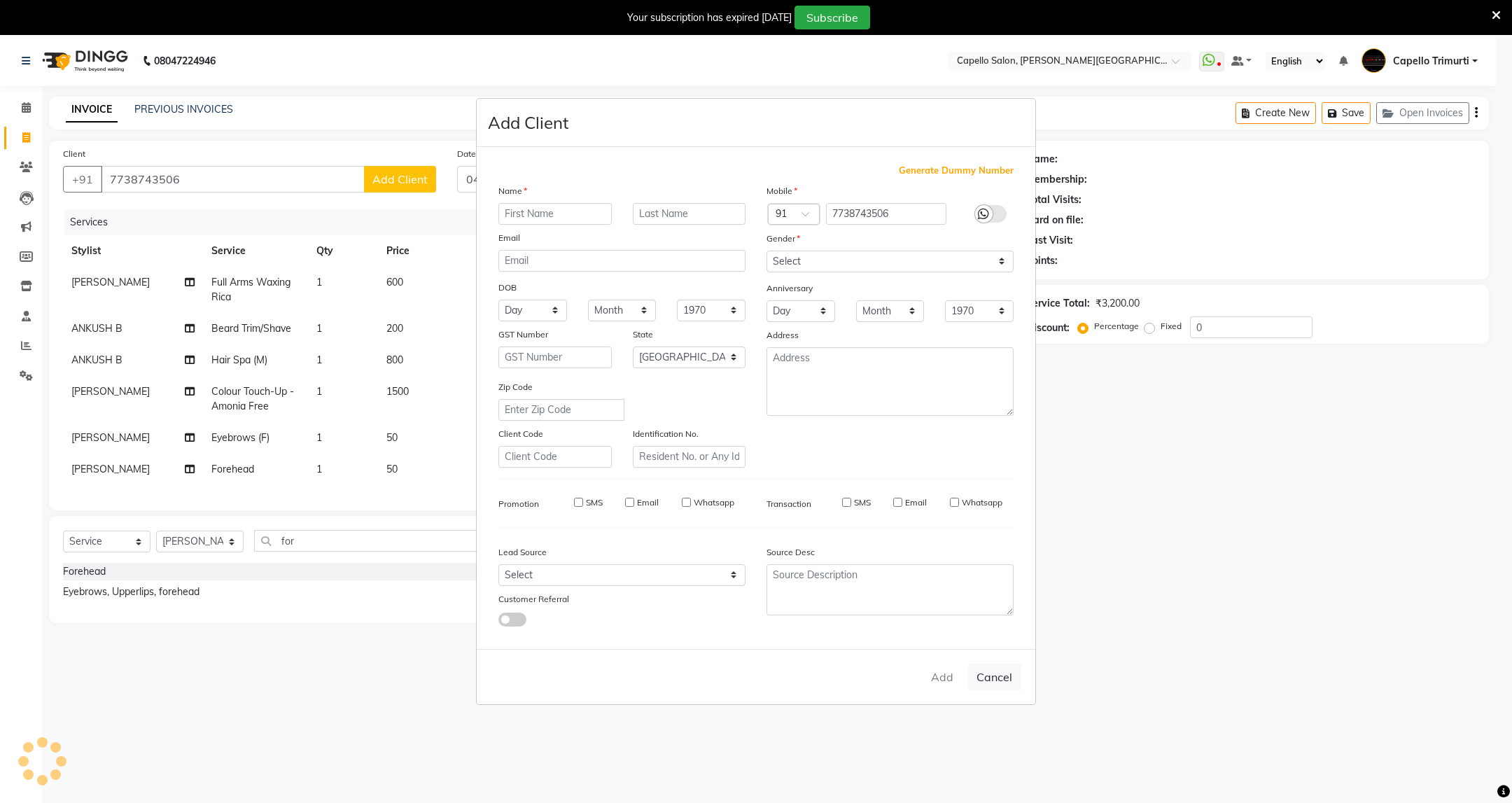
checkbox input "false"
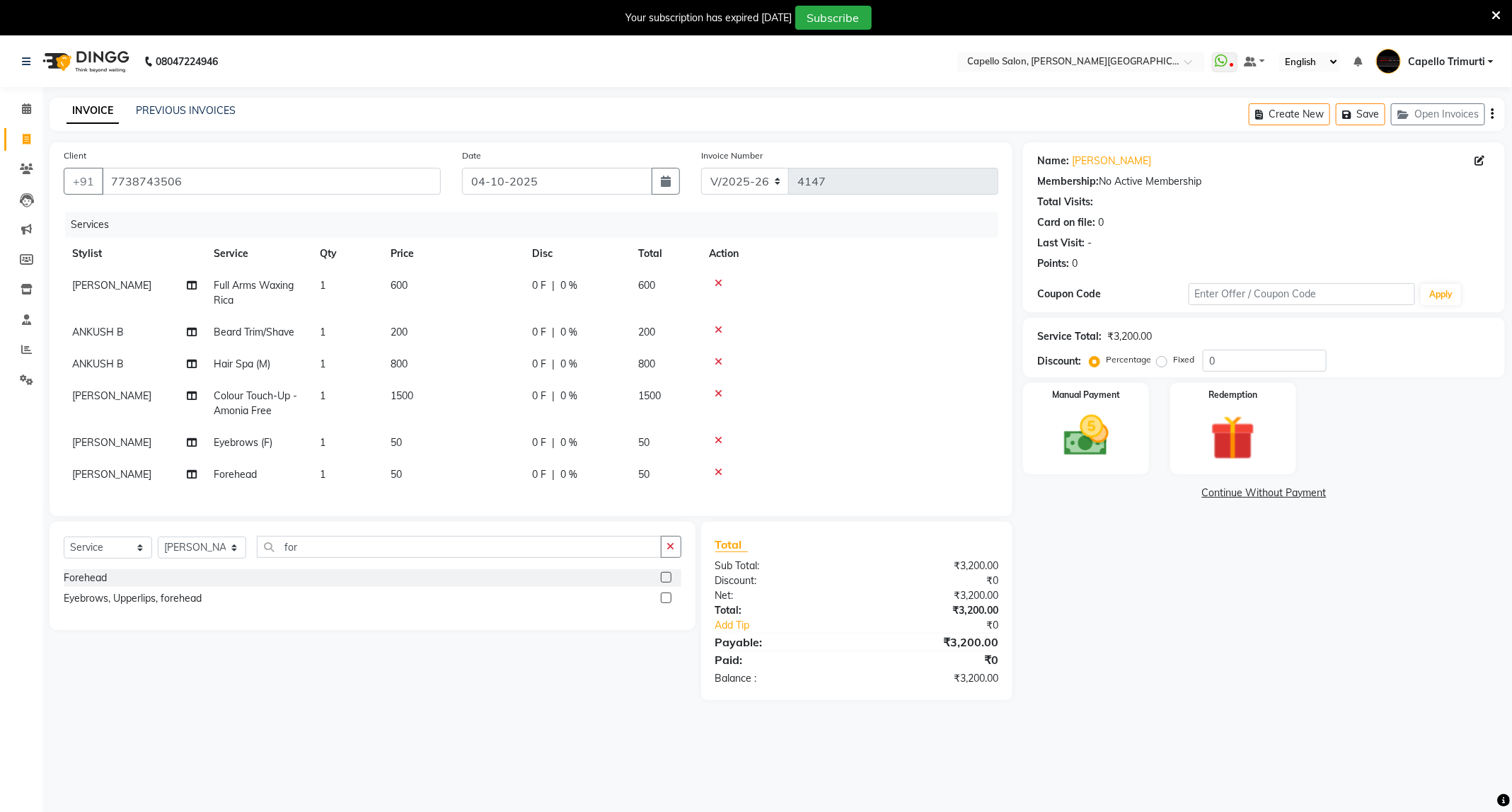
drag, startPoint x: 0, startPoint y: 765, endPoint x: 823, endPoint y: 105, distance: 1055.0
click at [843, 98] on div "INVOICE PREVIOUS INVOICES Create New Save Open Invoices" at bounding box center [777, 115] width 1455 height 34
click at [1368, 109] on button "Save" at bounding box center [1360, 114] width 50 height 22
click at [1436, 111] on button "Open Invoices" at bounding box center [1438, 114] width 94 height 22
click at [1441, 112] on button "Open Invoices" at bounding box center [1438, 114] width 94 height 22
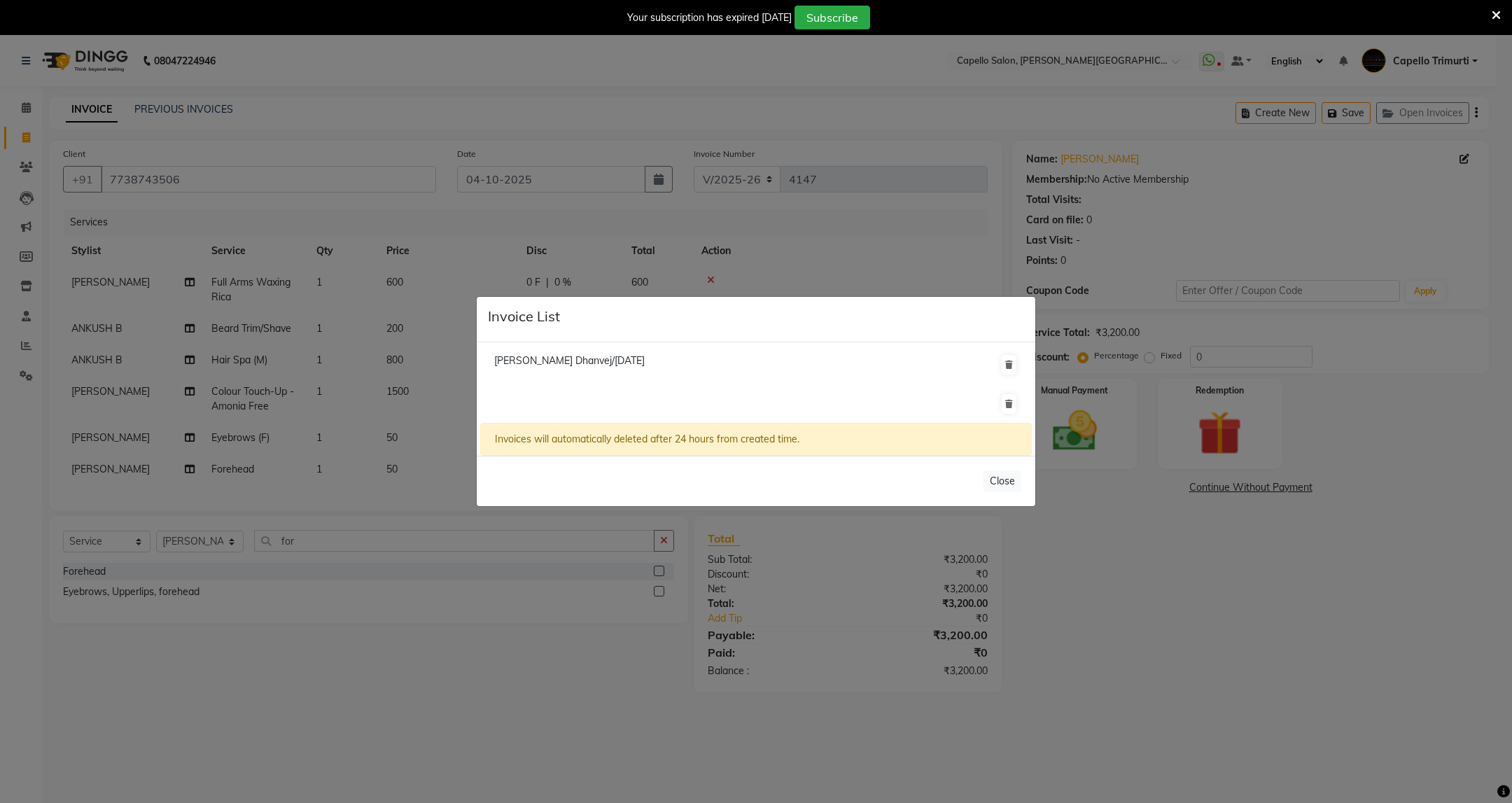
click at [566, 358] on span "Prashik Dhanvej/02 July 2025" at bounding box center [569, 360] width 151 height 13
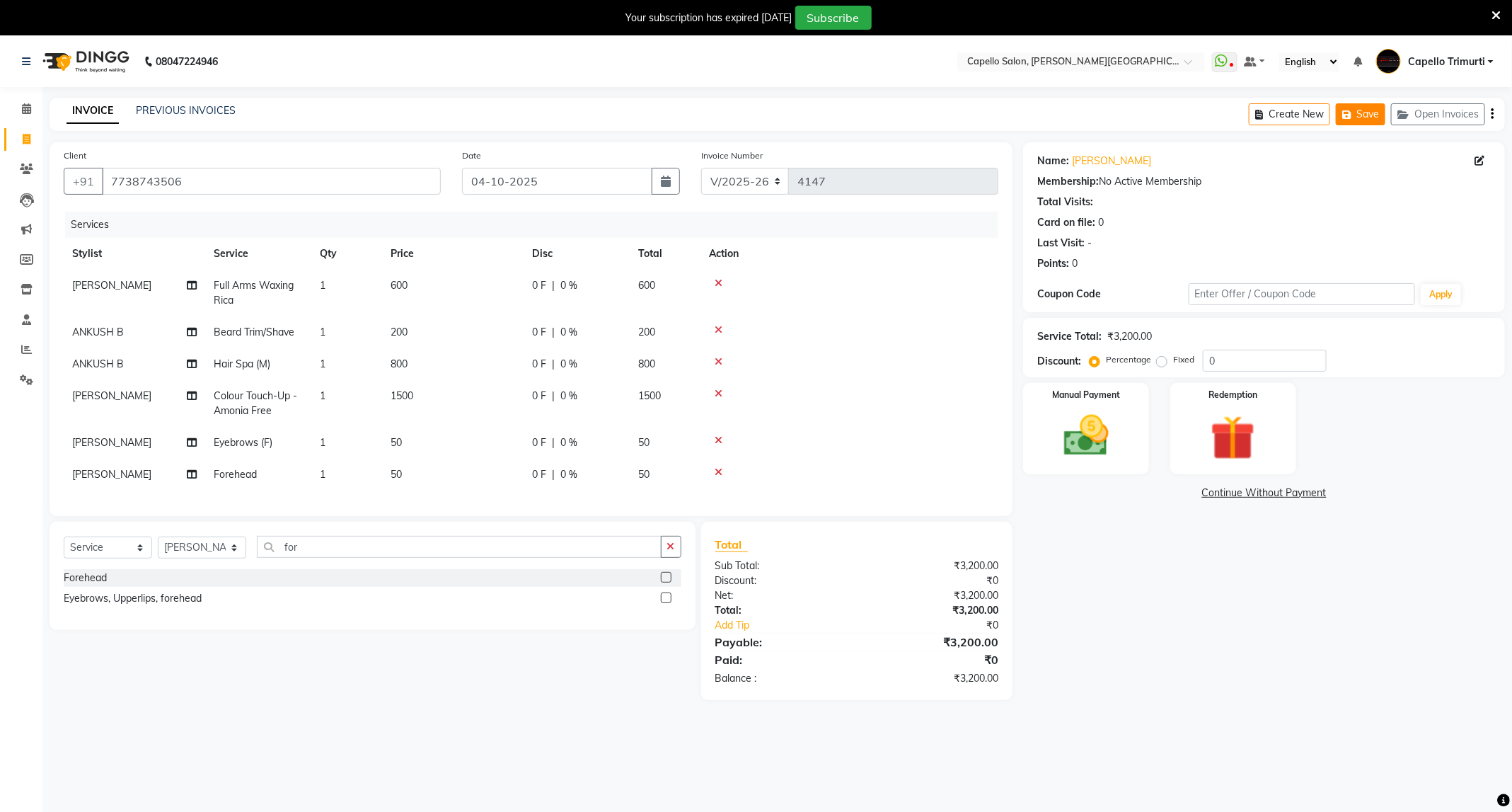
click at [1345, 117] on icon "button" at bounding box center [1349, 114] width 15 height 10
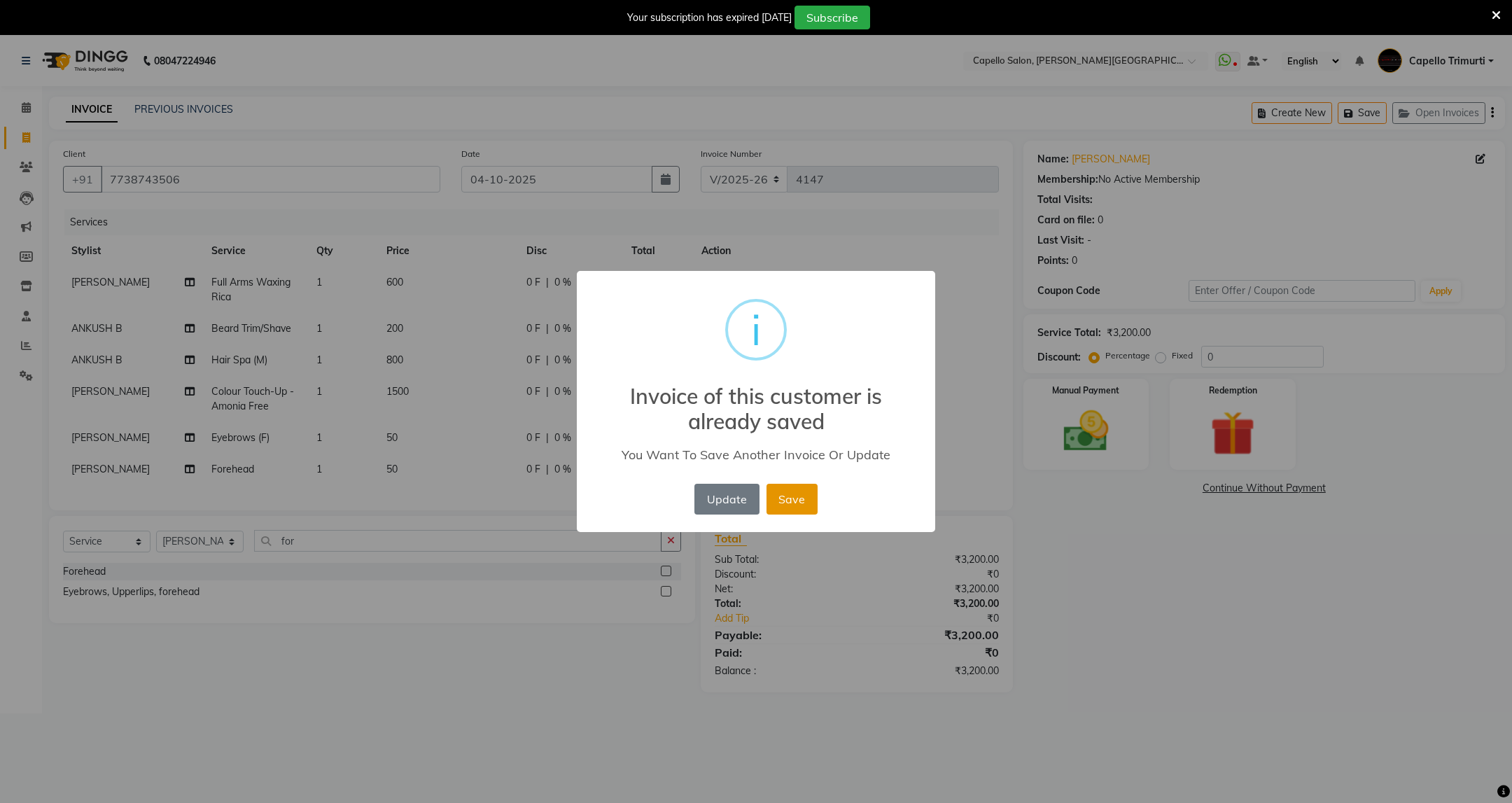
click at [794, 484] on button "Save" at bounding box center [792, 499] width 51 height 31
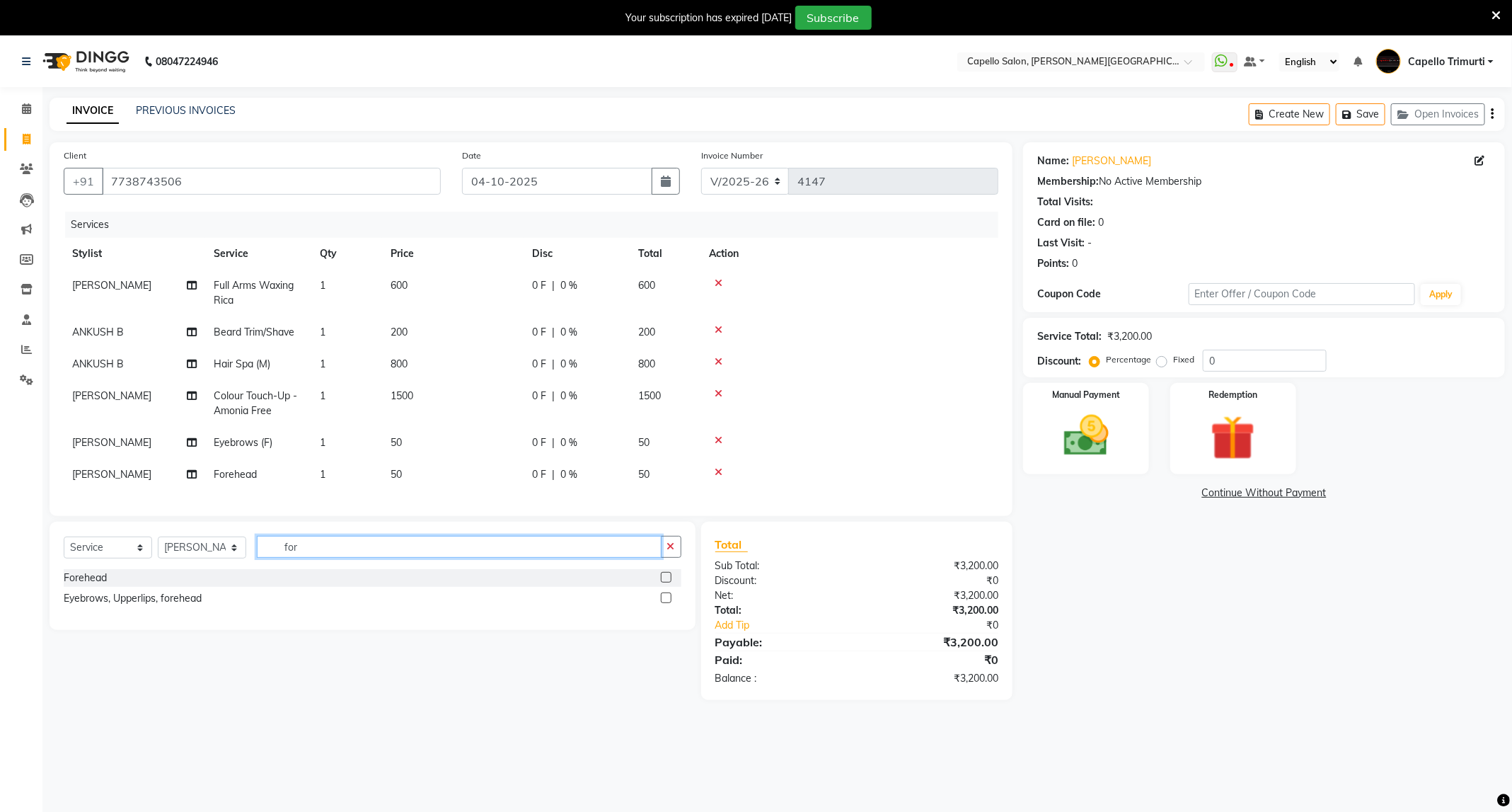
click at [350, 557] on input "for" at bounding box center [459, 547] width 404 height 22
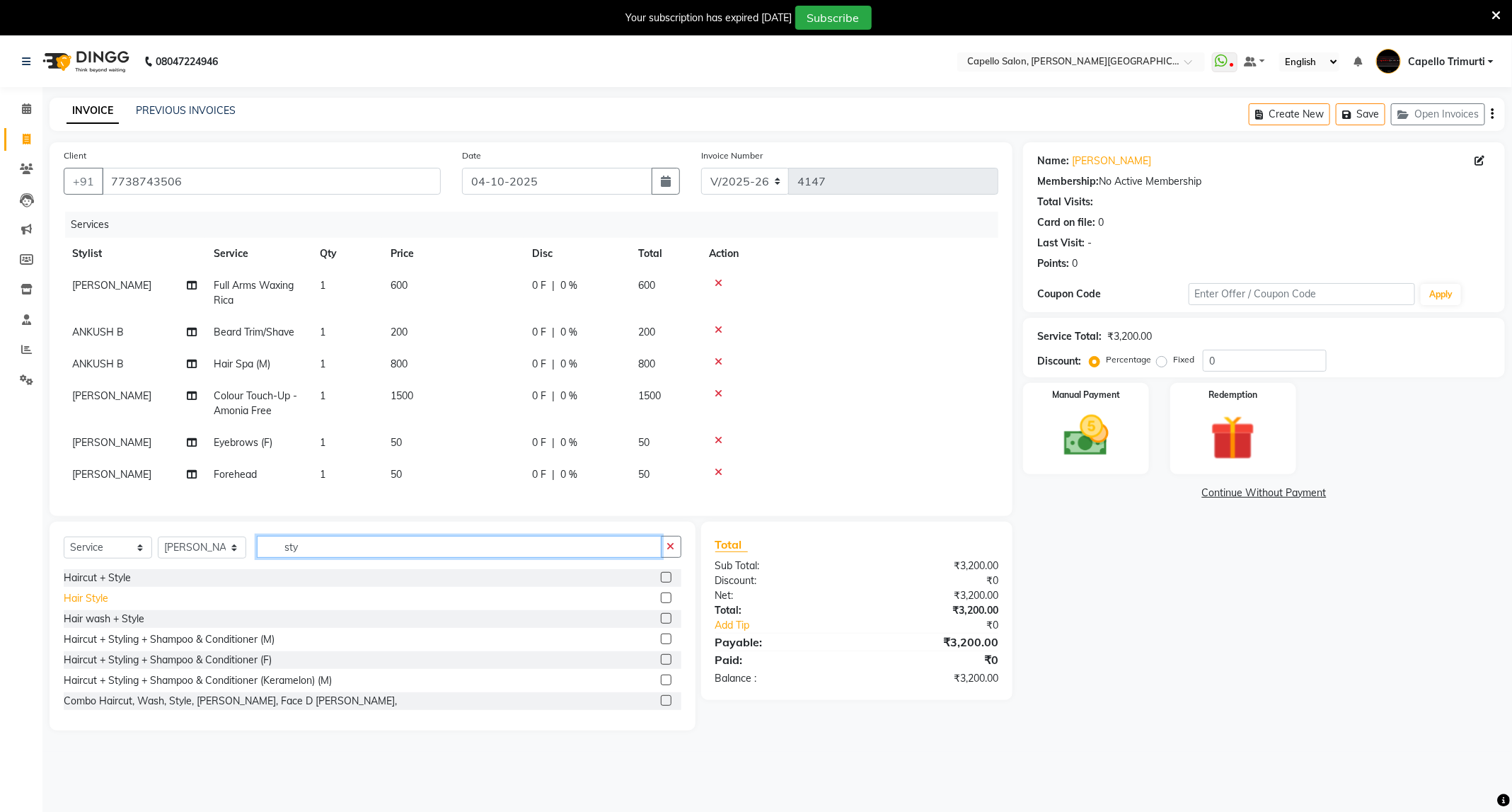
type input "sty"
click at [86, 606] on div "Hair Style" at bounding box center [86, 598] width 44 height 15
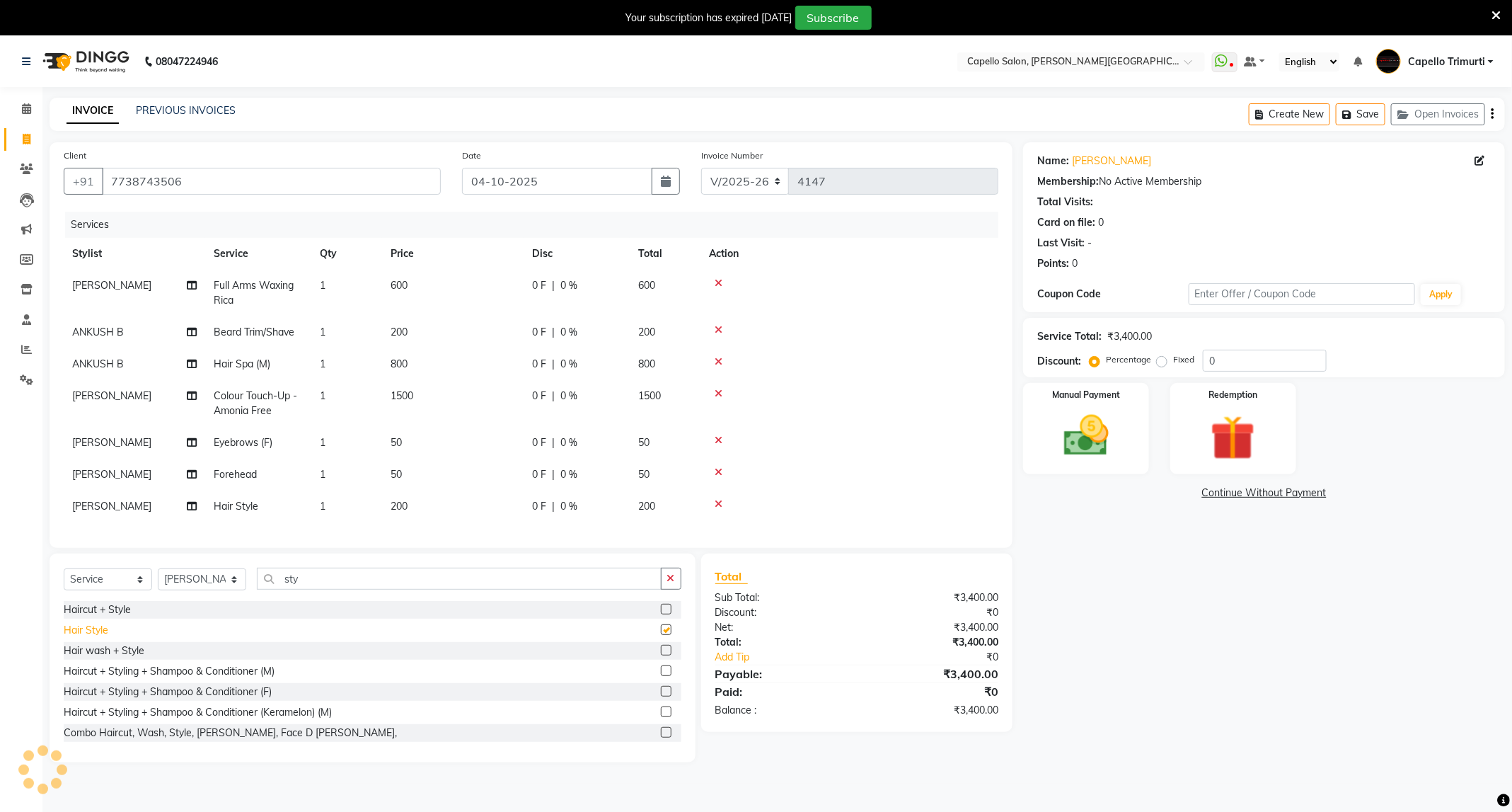
checkbox input "false"
click at [124, 504] on span "[PERSON_NAME]" at bounding box center [112, 505] width 79 height 13
select select "75888"
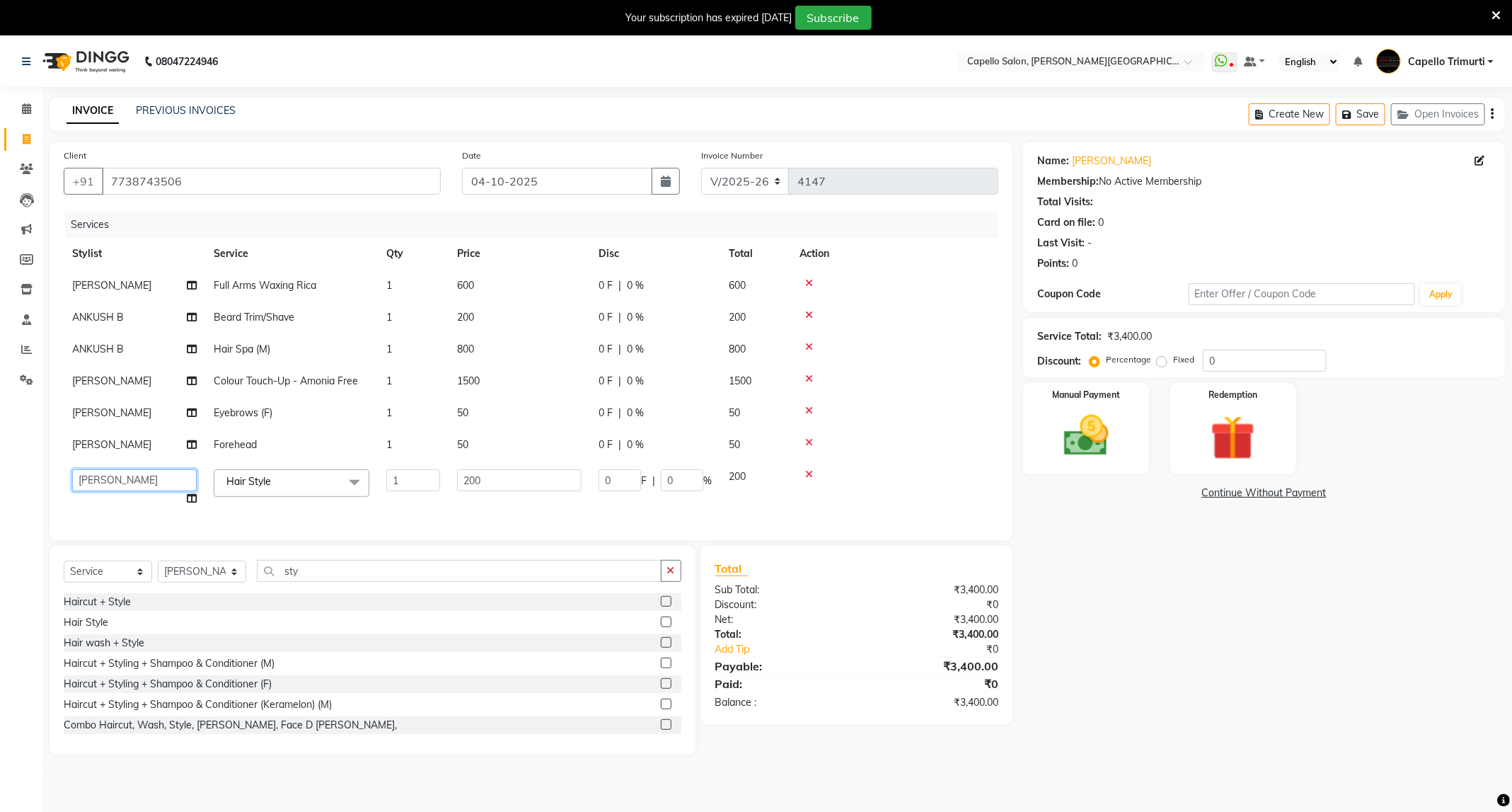
click at [155, 489] on select "ADMIN ANKUSH B Capello Trimurti Dushyant barsagade Kristee Raut (M) Naresh Khai…" at bounding box center [134, 480] width 125 height 22
select select "50699"
click at [1115, 425] on img at bounding box center [1085, 436] width 76 height 54
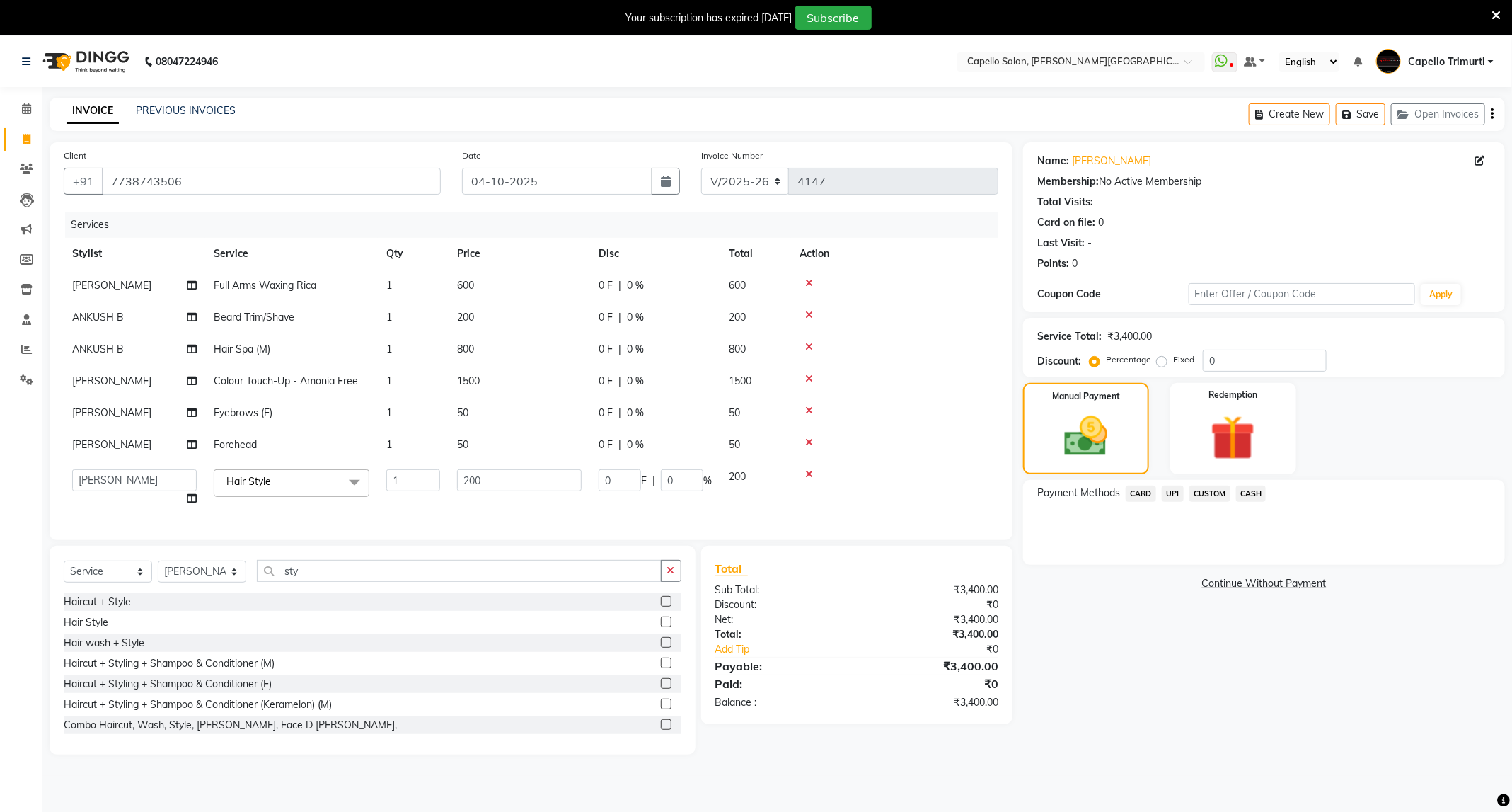
click at [1173, 487] on span "UPI" at bounding box center [1173, 493] width 22 height 16
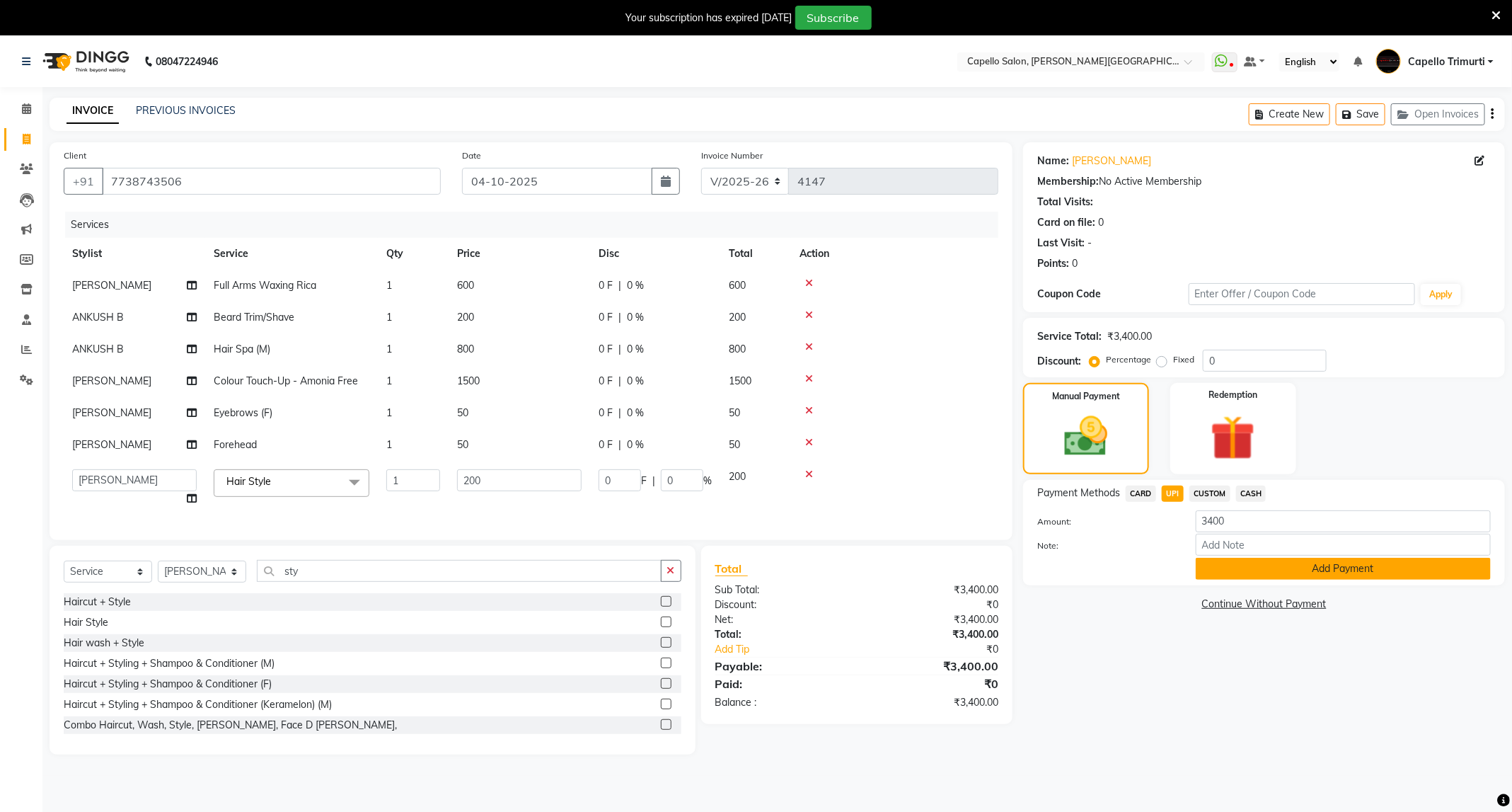
click at [1297, 577] on button "Add Payment" at bounding box center [1343, 568] width 295 height 22
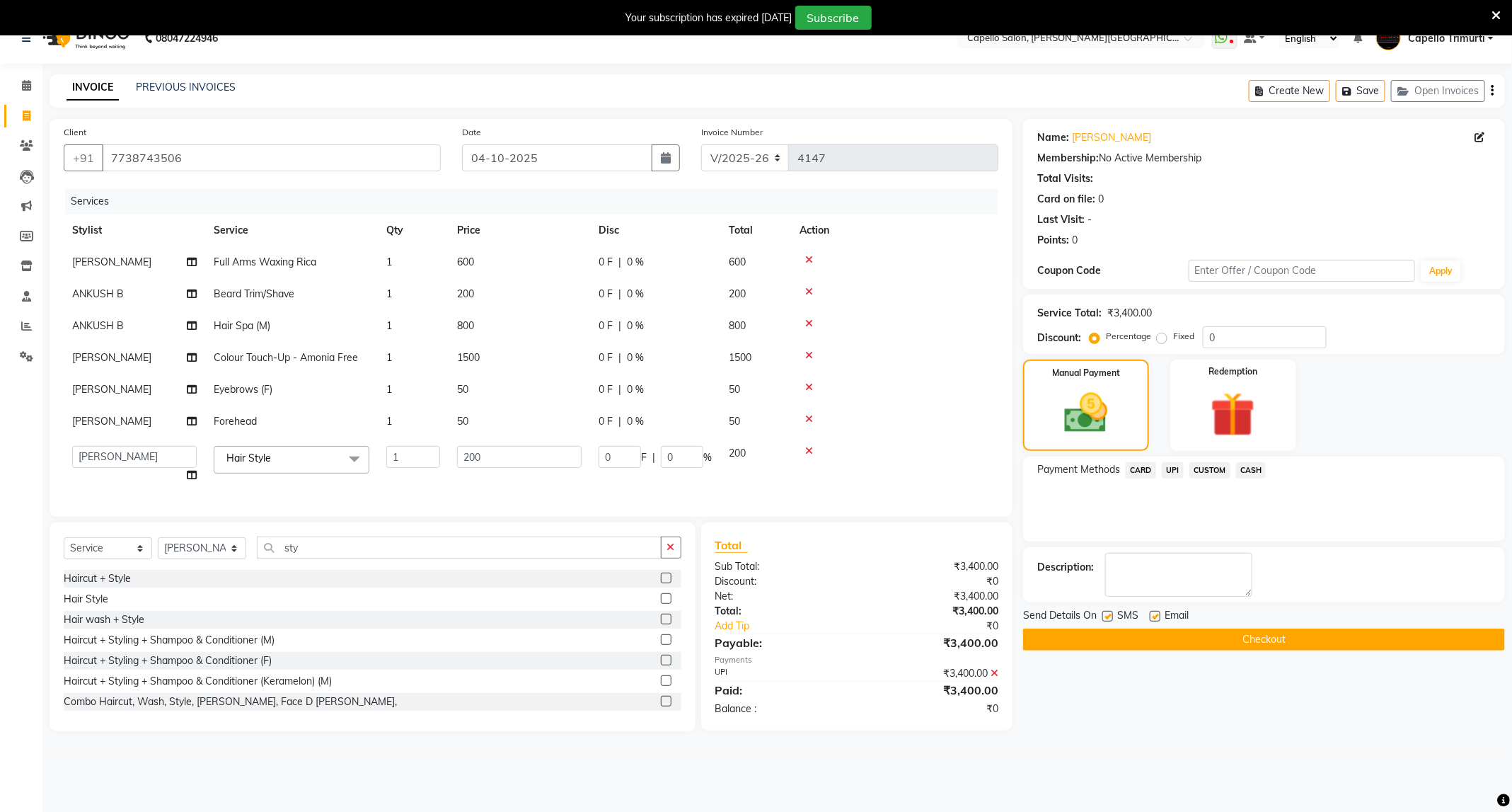
scroll to position [36, 0]
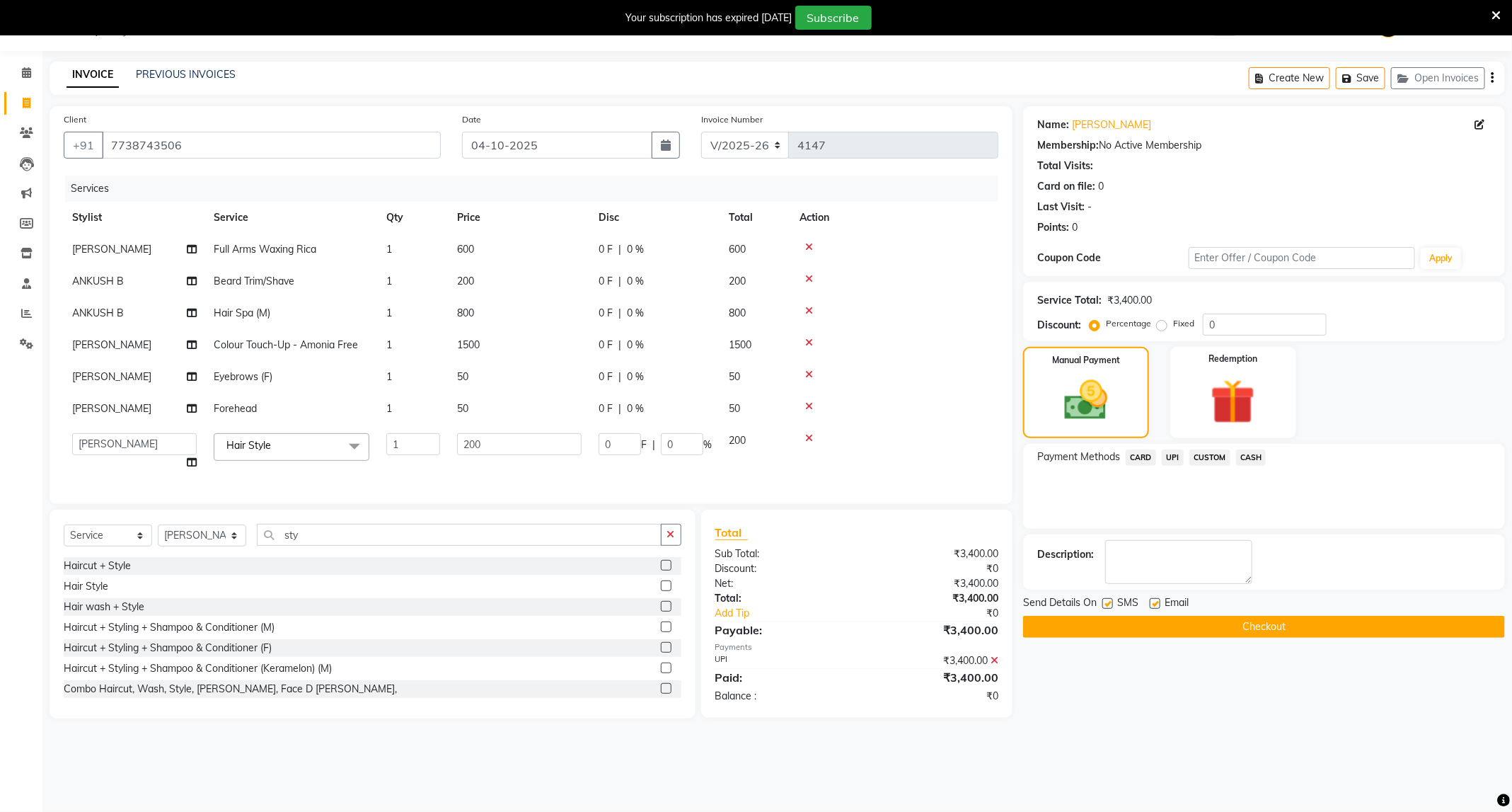
drag, startPoint x: 45, startPoint y: 535, endPoint x: 143, endPoint y: 505, distance: 102.5
click at [115, 508] on div "Client +91 7738743506 Date 04-10-2025 Invoice Number V/2025 V/2025-26 4147 Serv…" at bounding box center [530, 412] width 984 height 612
click at [1179, 619] on button "Checkout" at bounding box center [1264, 626] width 482 height 22
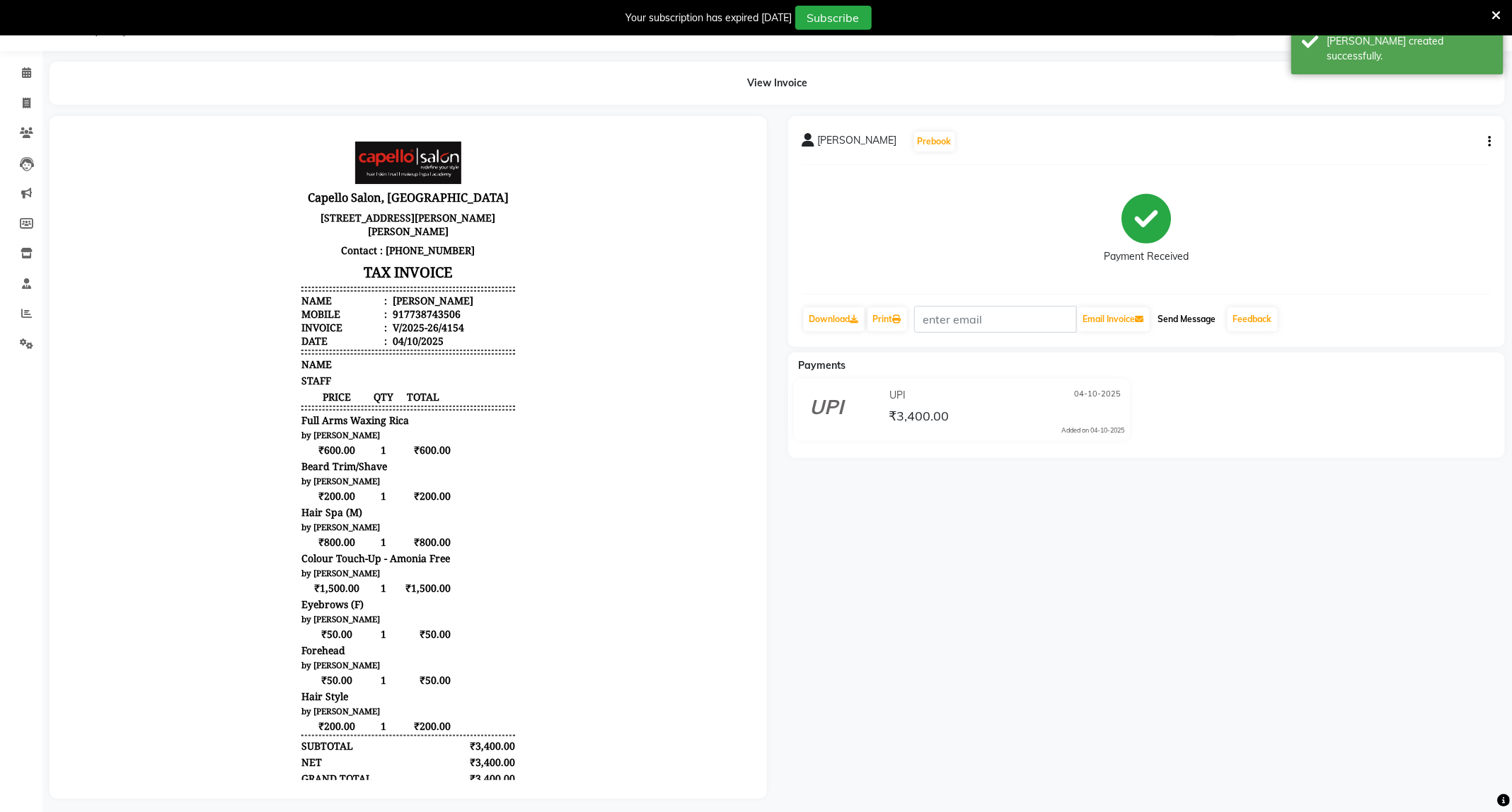
click at [1192, 313] on button "Send Message" at bounding box center [1187, 319] width 70 height 24
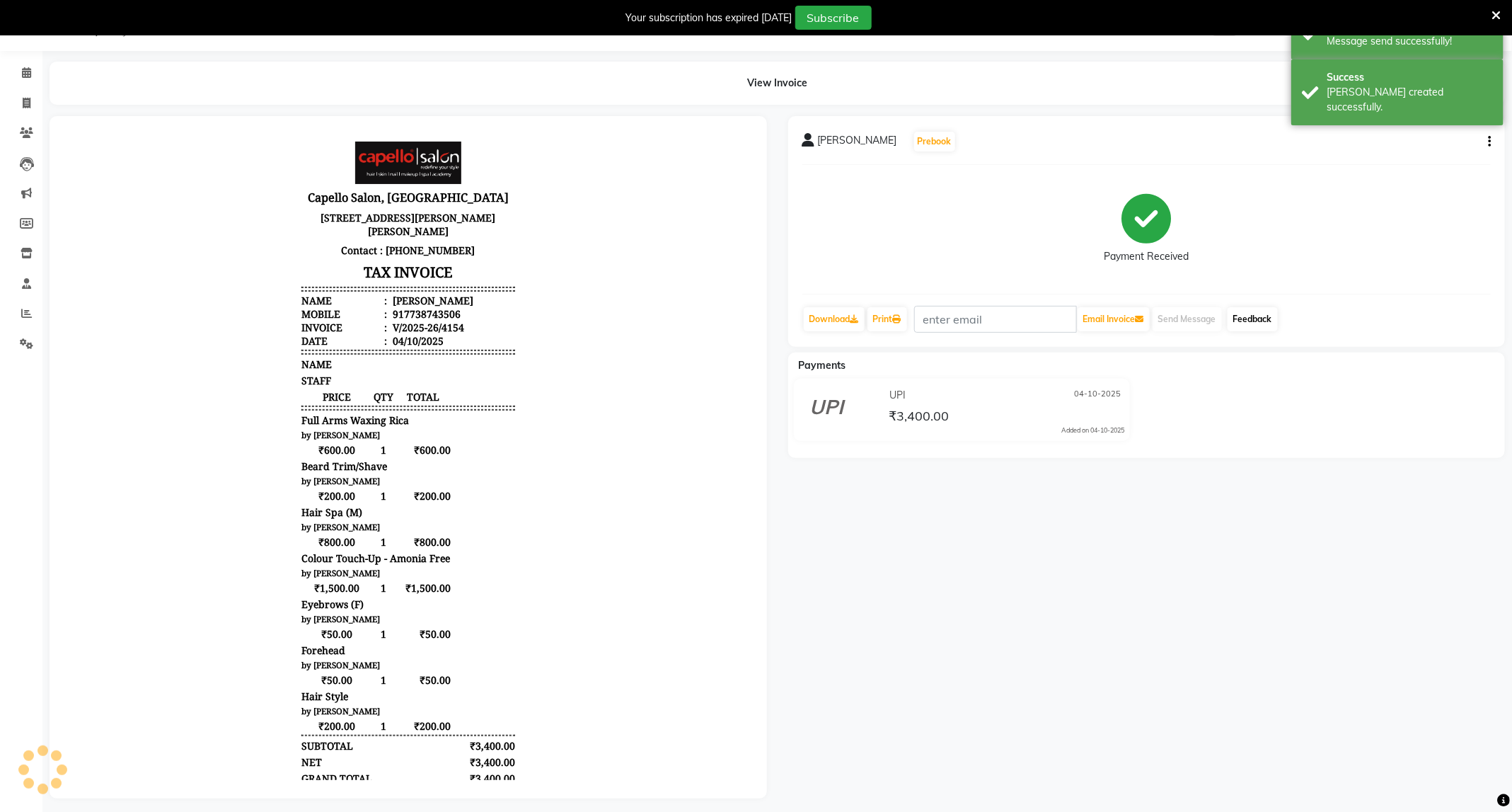
click at [1235, 306] on div "Feedback" at bounding box center [1252, 319] width 53 height 27
click at [1242, 309] on link "Feedback" at bounding box center [1253, 319] width 50 height 24
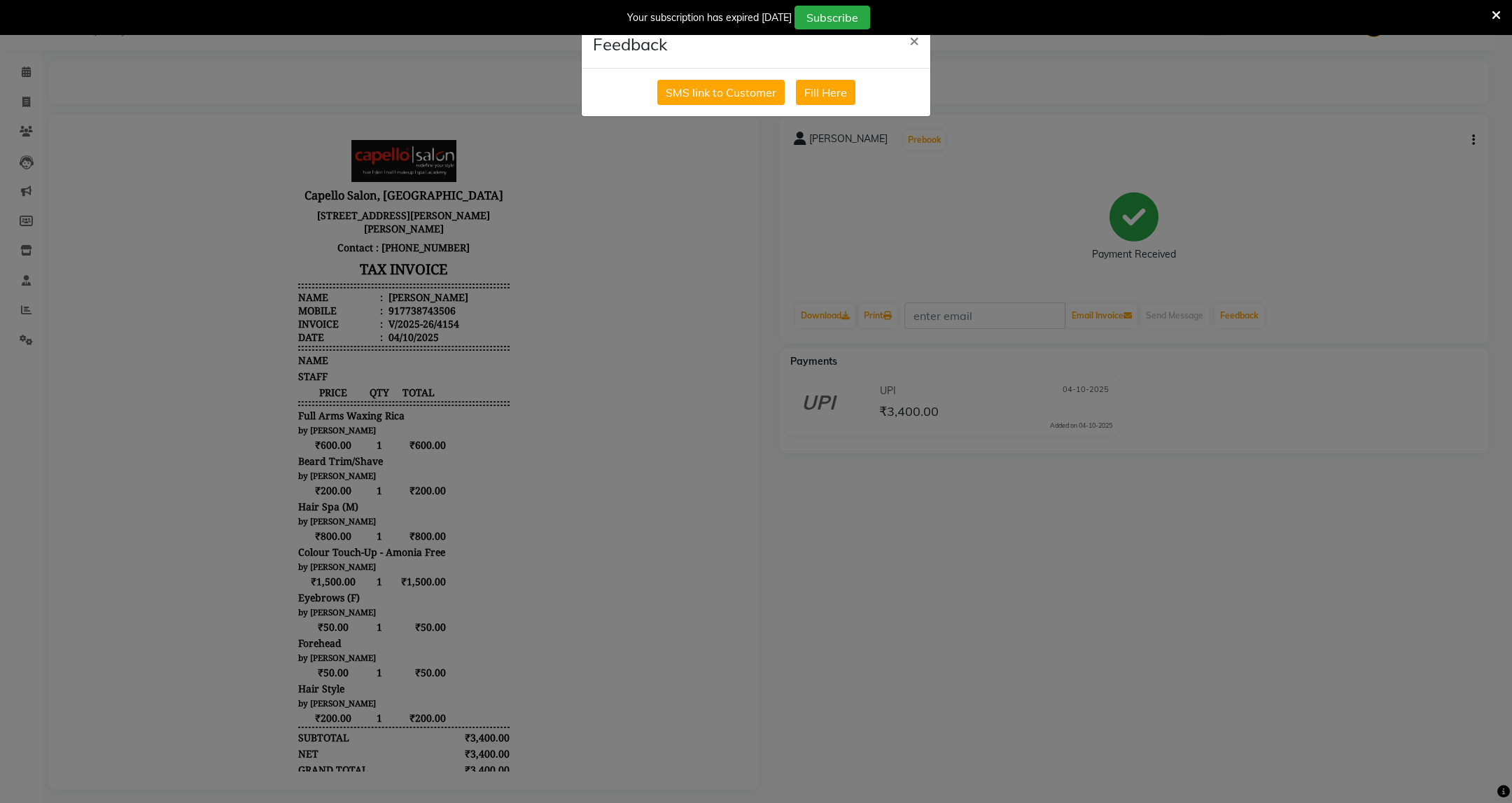
click at [773, 76] on div "SMS link to Customer Fill Here" at bounding box center [756, 92] width 349 height 48
click at [759, 90] on button "SMS link to Customer" at bounding box center [721, 92] width 127 height 25
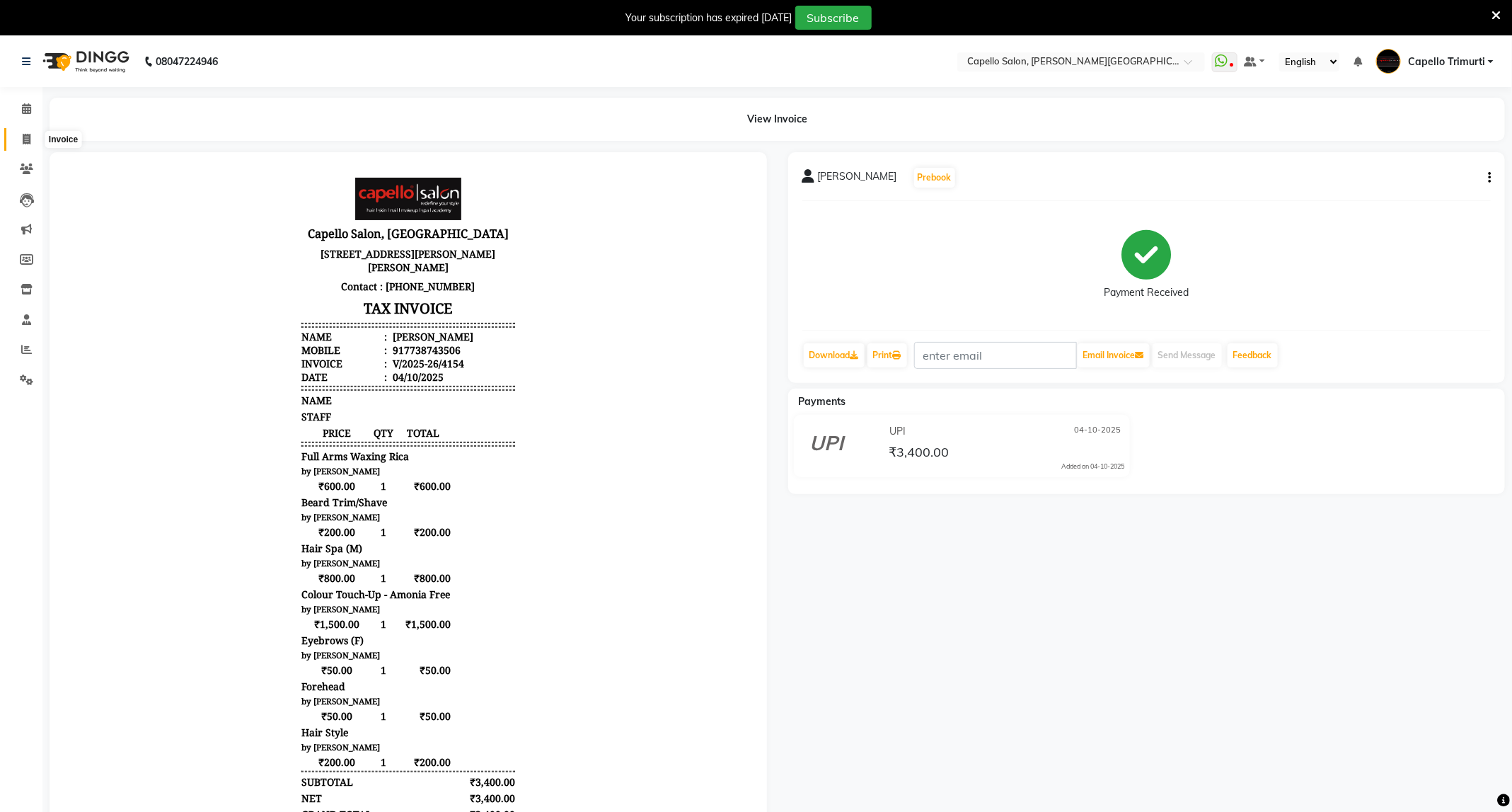
click at [28, 137] on icon at bounding box center [27, 139] width 8 height 11
select select "service"
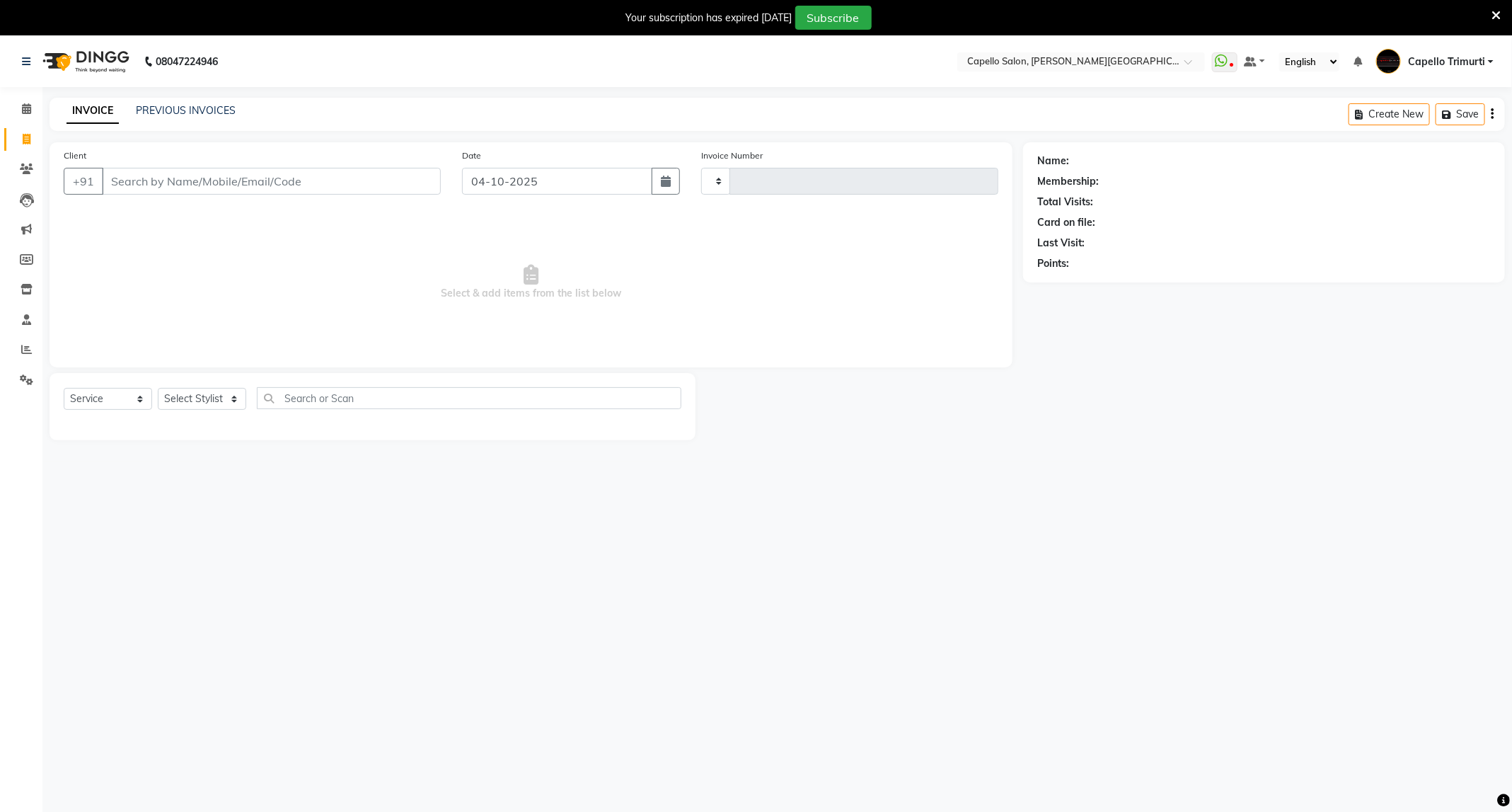
scroll to position [36, 0]
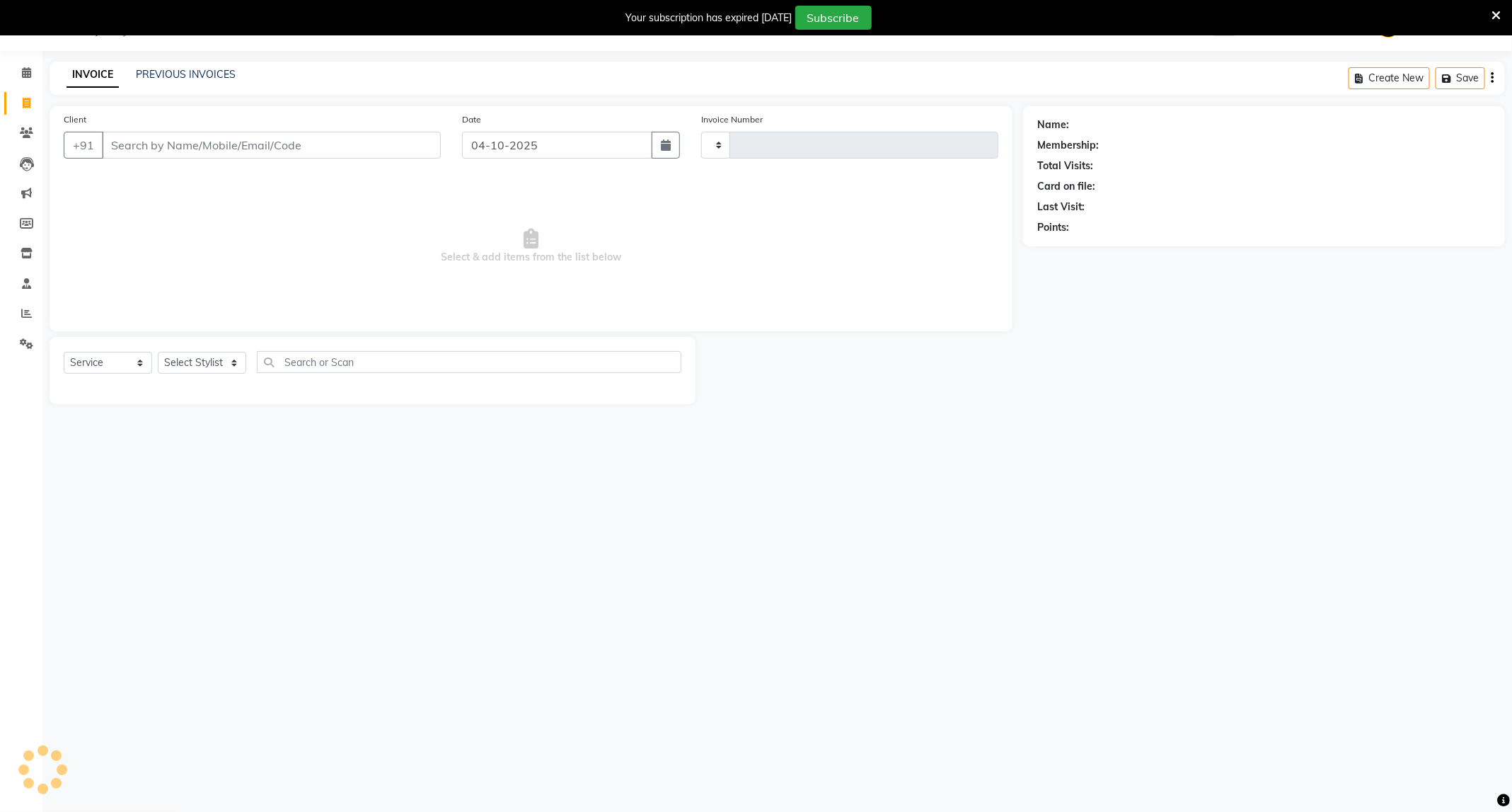
type input "4155"
select select "811"
click at [193, 137] on input "Client" at bounding box center [271, 145] width 339 height 27
click at [203, 145] on input "Client" at bounding box center [271, 145] width 339 height 27
click at [223, 356] on select "Select Stylist ADMIN [PERSON_NAME] [PERSON_NAME] [PERSON_NAME] [PERSON_NAME] (M…" at bounding box center [202, 362] width 89 height 22
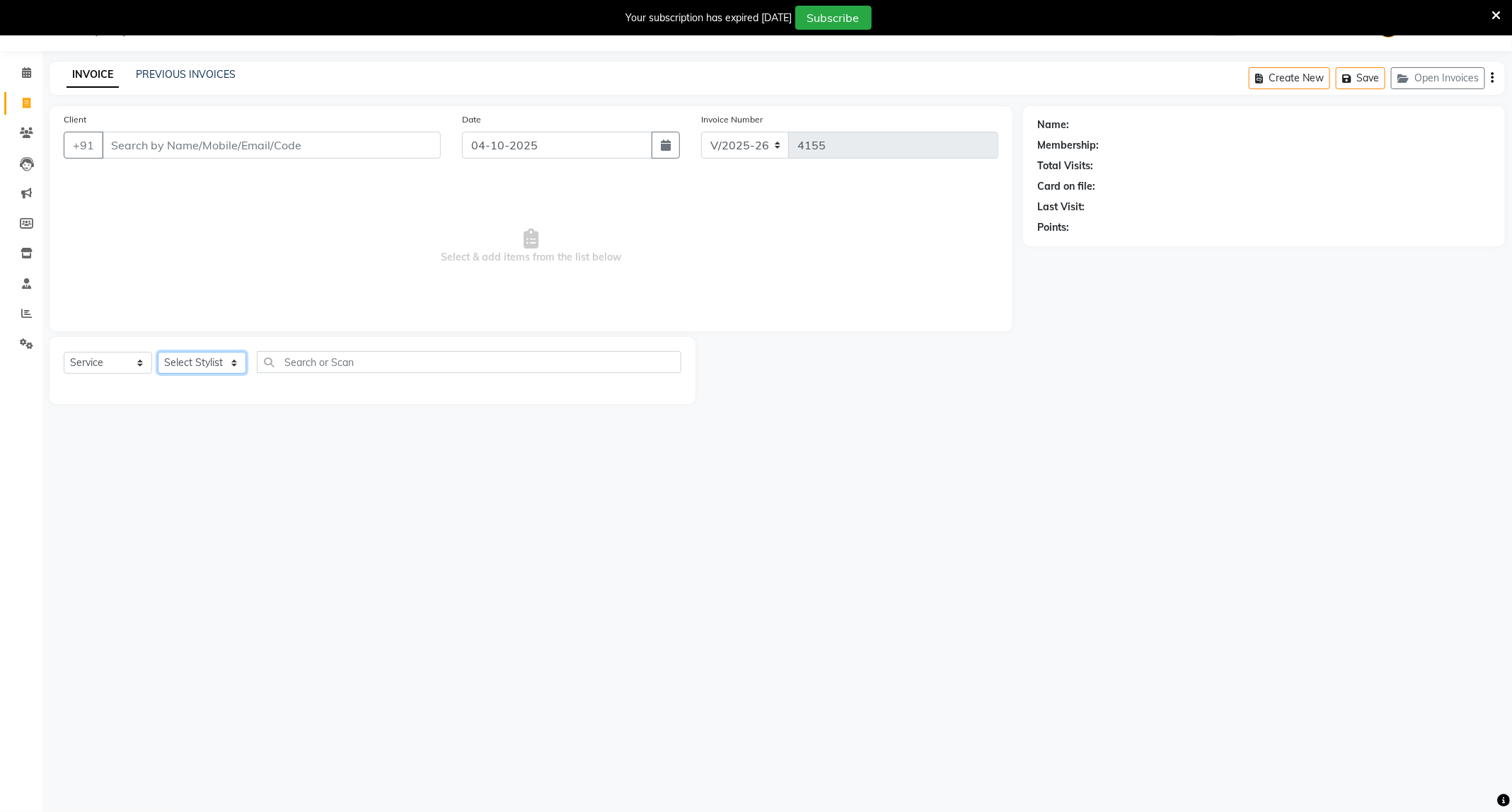
select select "75888"
click at [157, 352] on select "Select Stylist ADMIN [PERSON_NAME] [PERSON_NAME] [PERSON_NAME] [PERSON_NAME] (M…" at bounding box center [202, 362] width 89 height 22
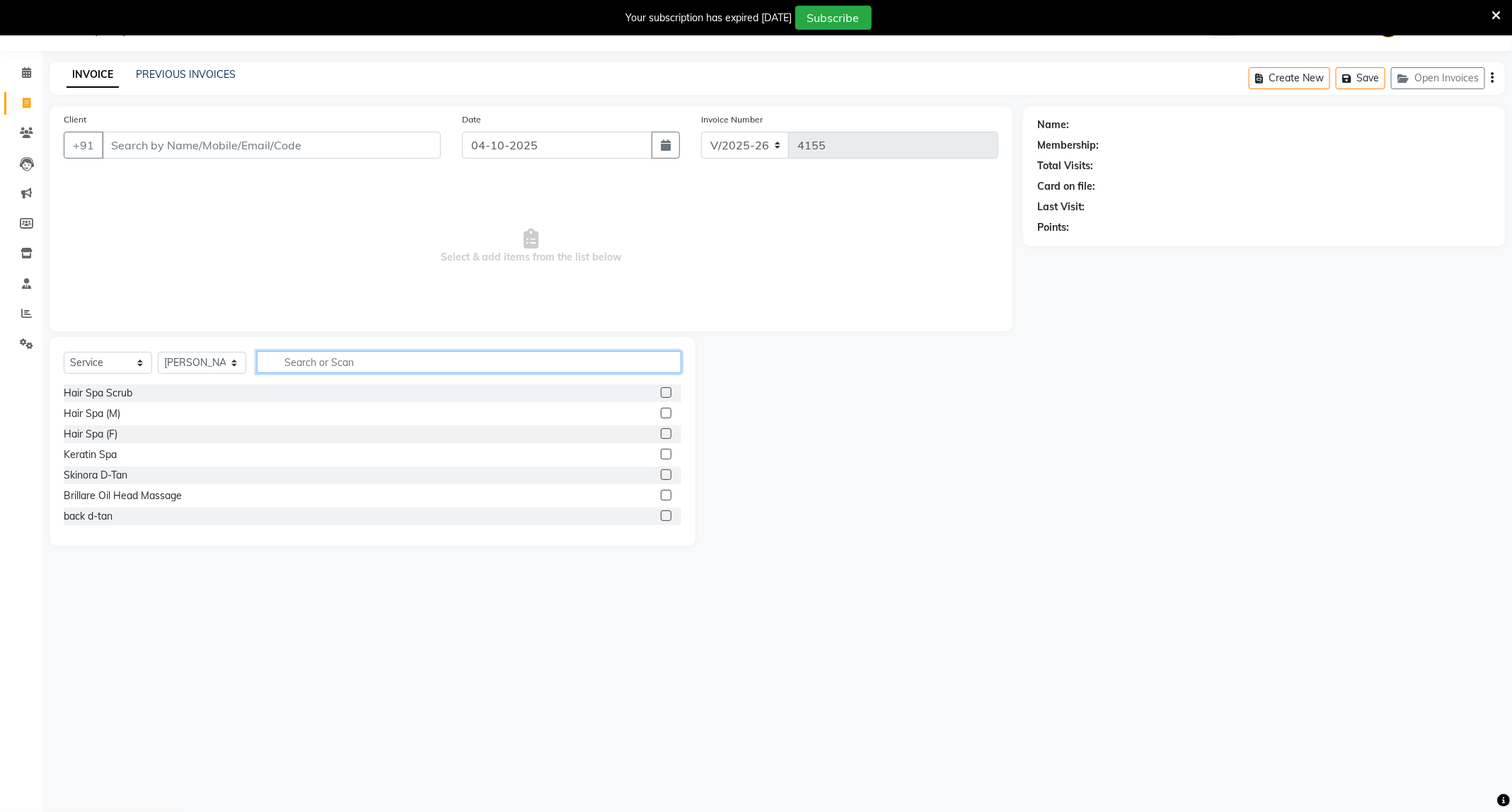
click at [394, 359] on input "text" at bounding box center [469, 362] width 424 height 22
type input "eye"
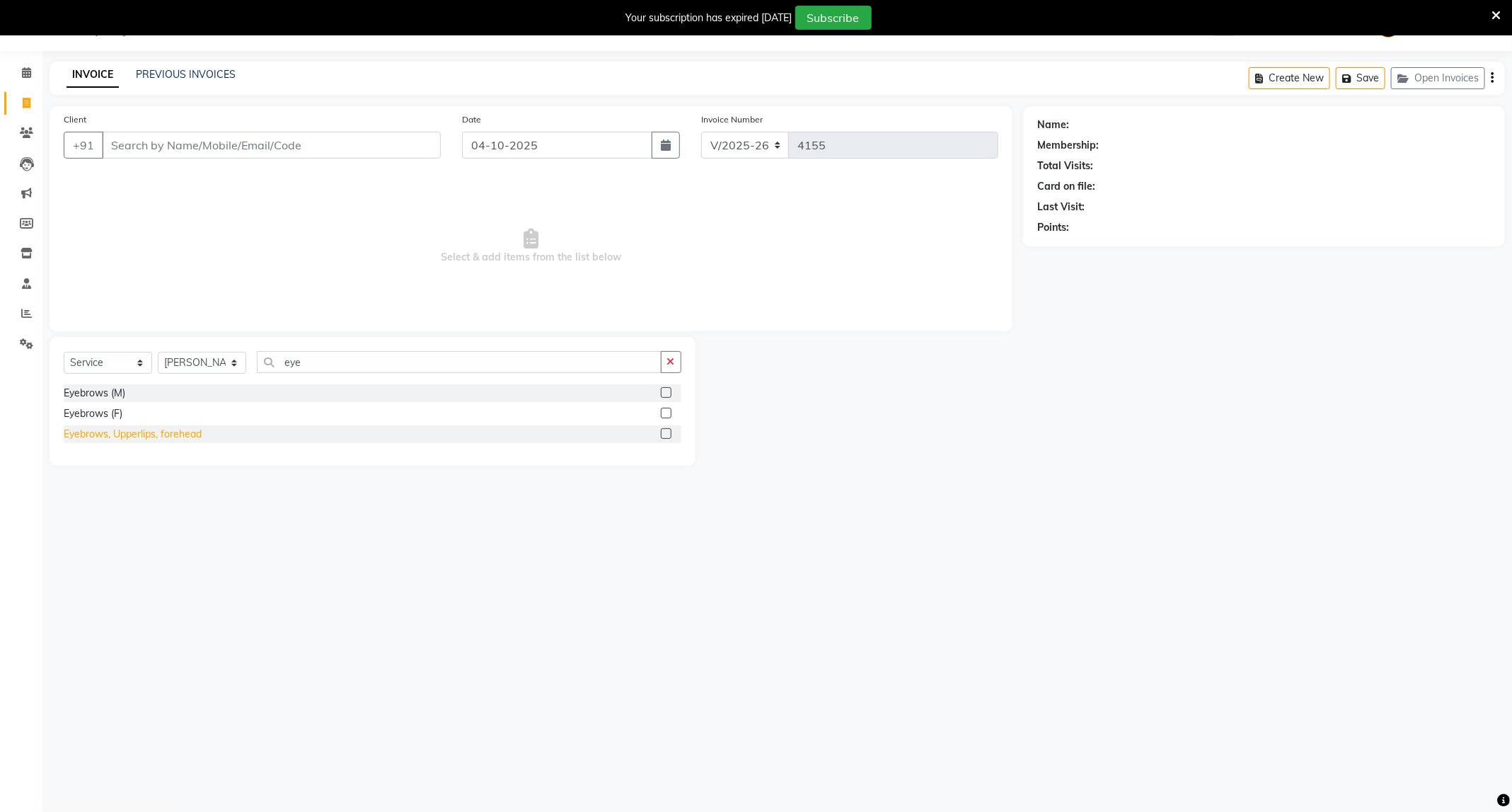
click at [149, 442] on div "Eyebrows, Upperlips, forehead" at bounding box center [132, 434] width 138 height 15
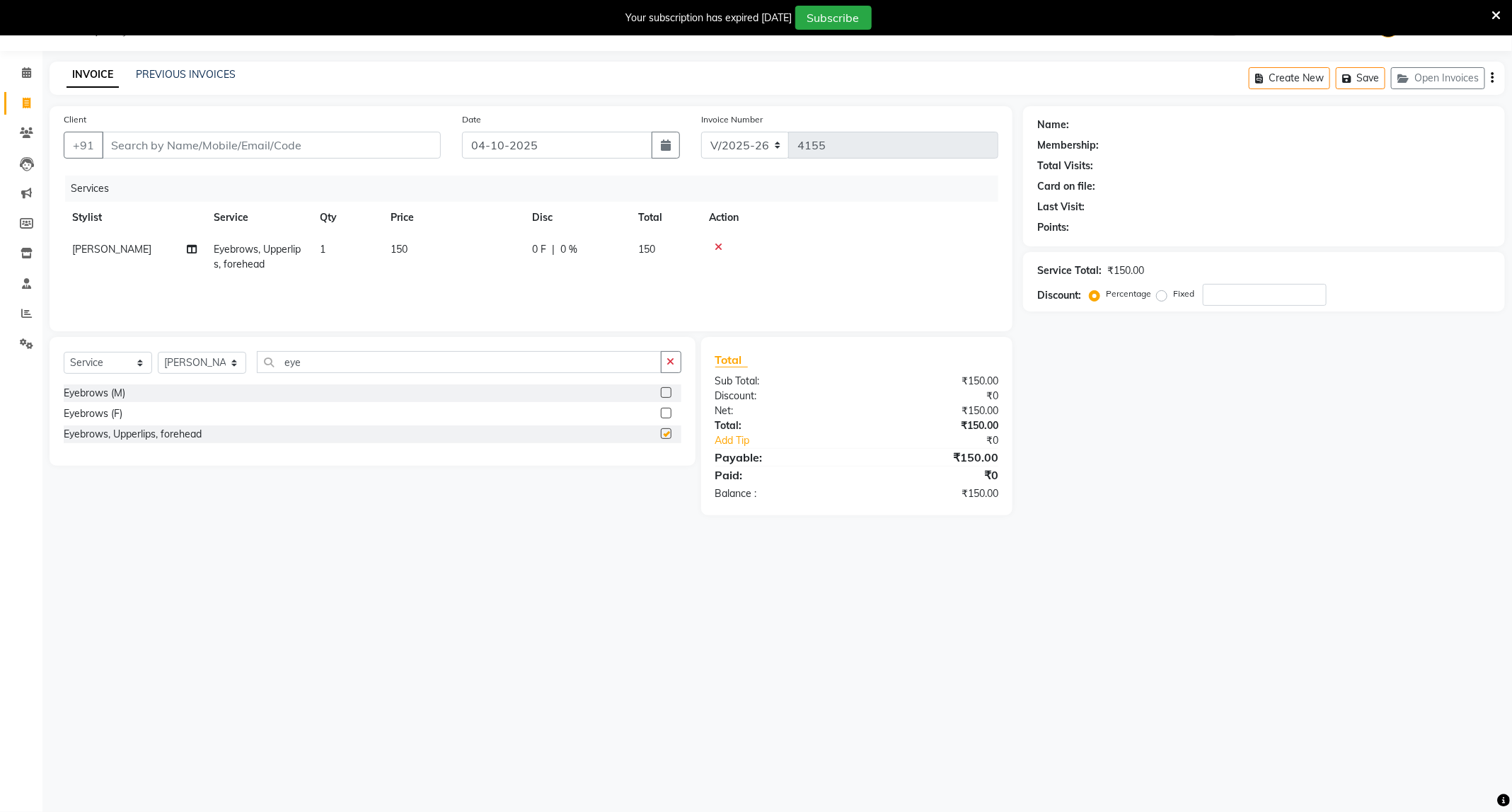
checkbox input "false"
click at [369, 361] on input "eye" at bounding box center [459, 362] width 404 height 22
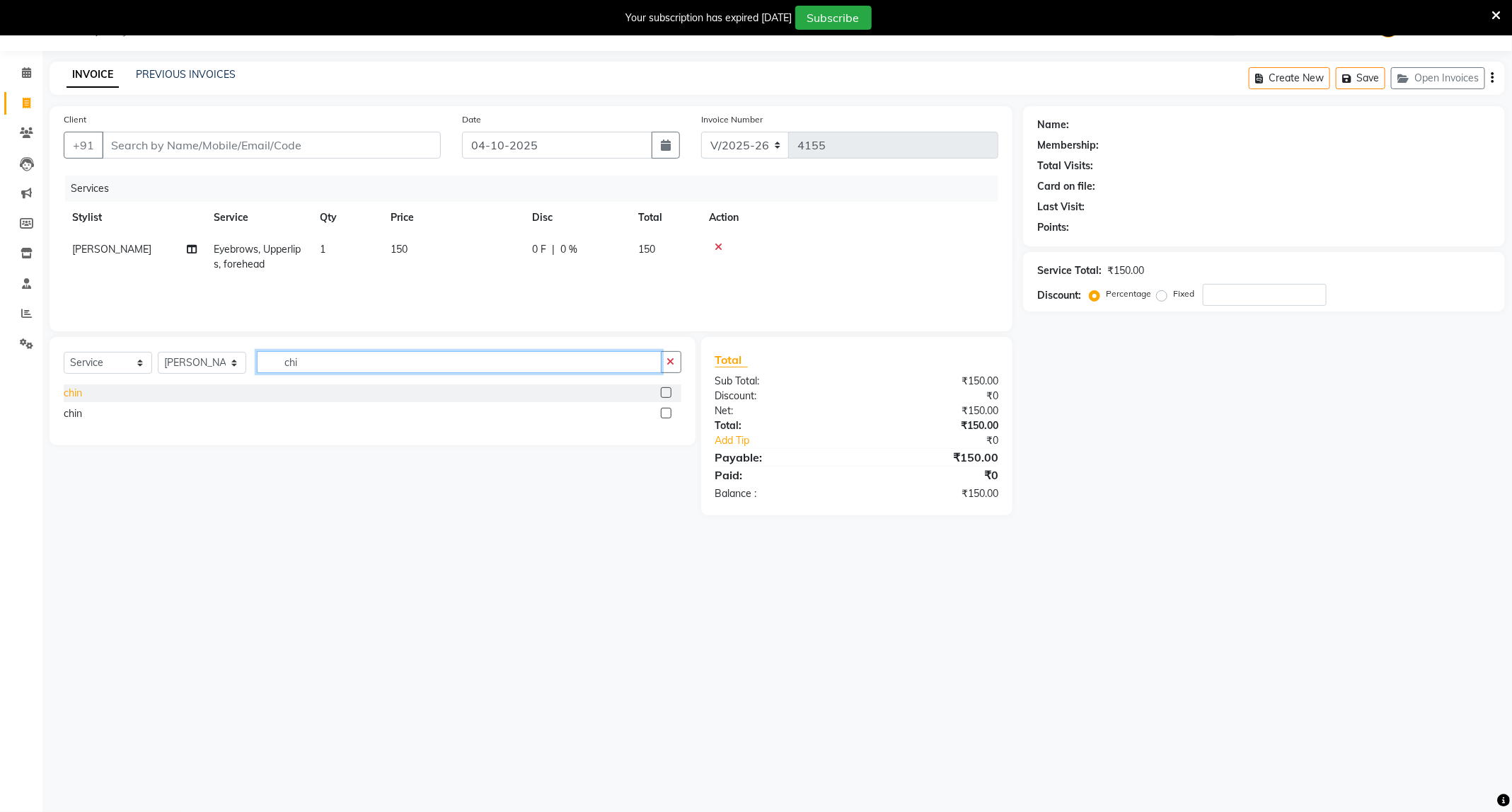
type input "chi"
click at [72, 391] on div "chin" at bounding box center [73, 392] width 18 height 15
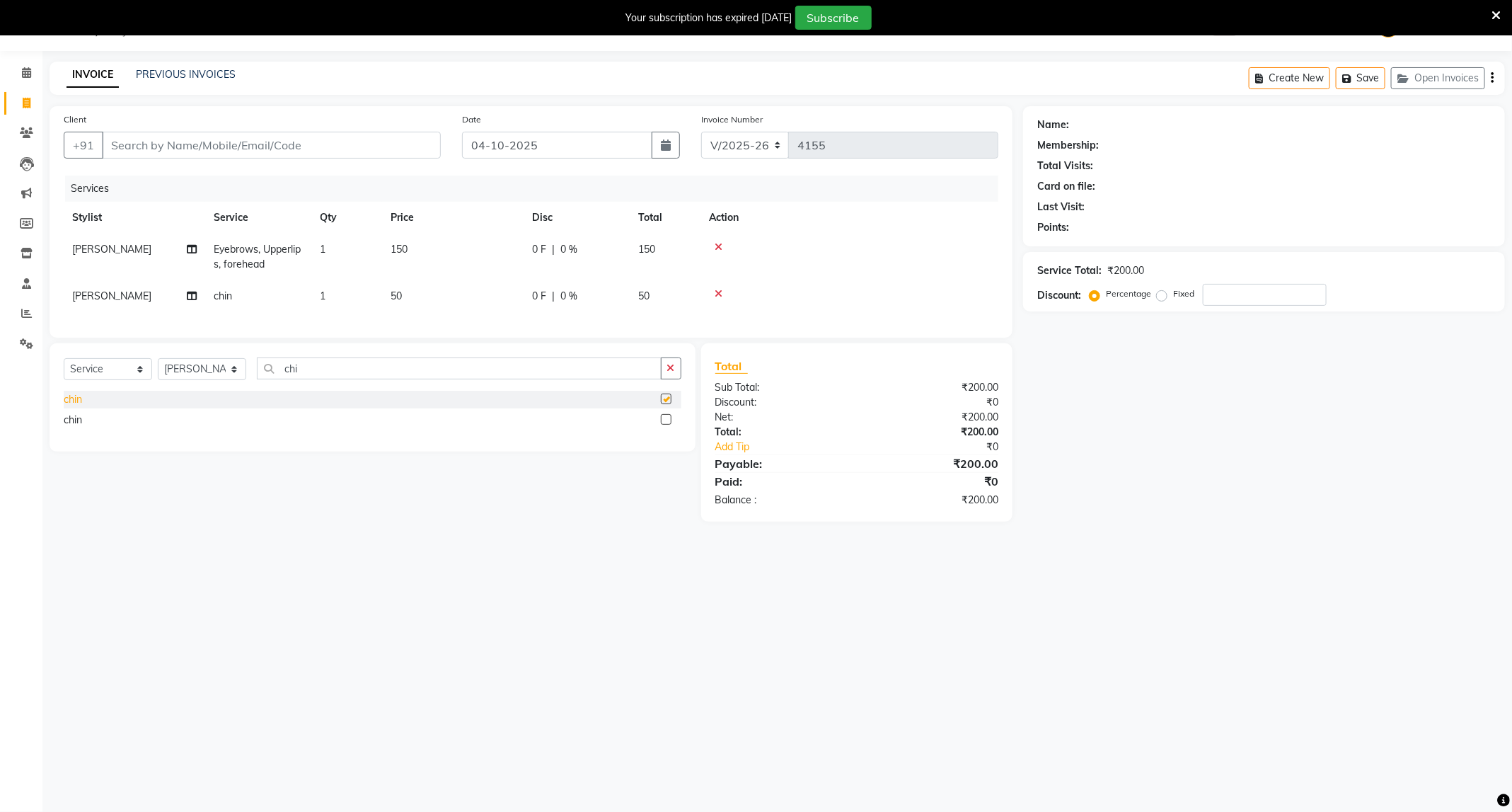
checkbox input "false"
click at [217, 142] on input "Client" at bounding box center [271, 145] width 339 height 27
type input "9"
type input "0"
click at [209, 142] on input "9326936307" at bounding box center [235, 145] width 267 height 27
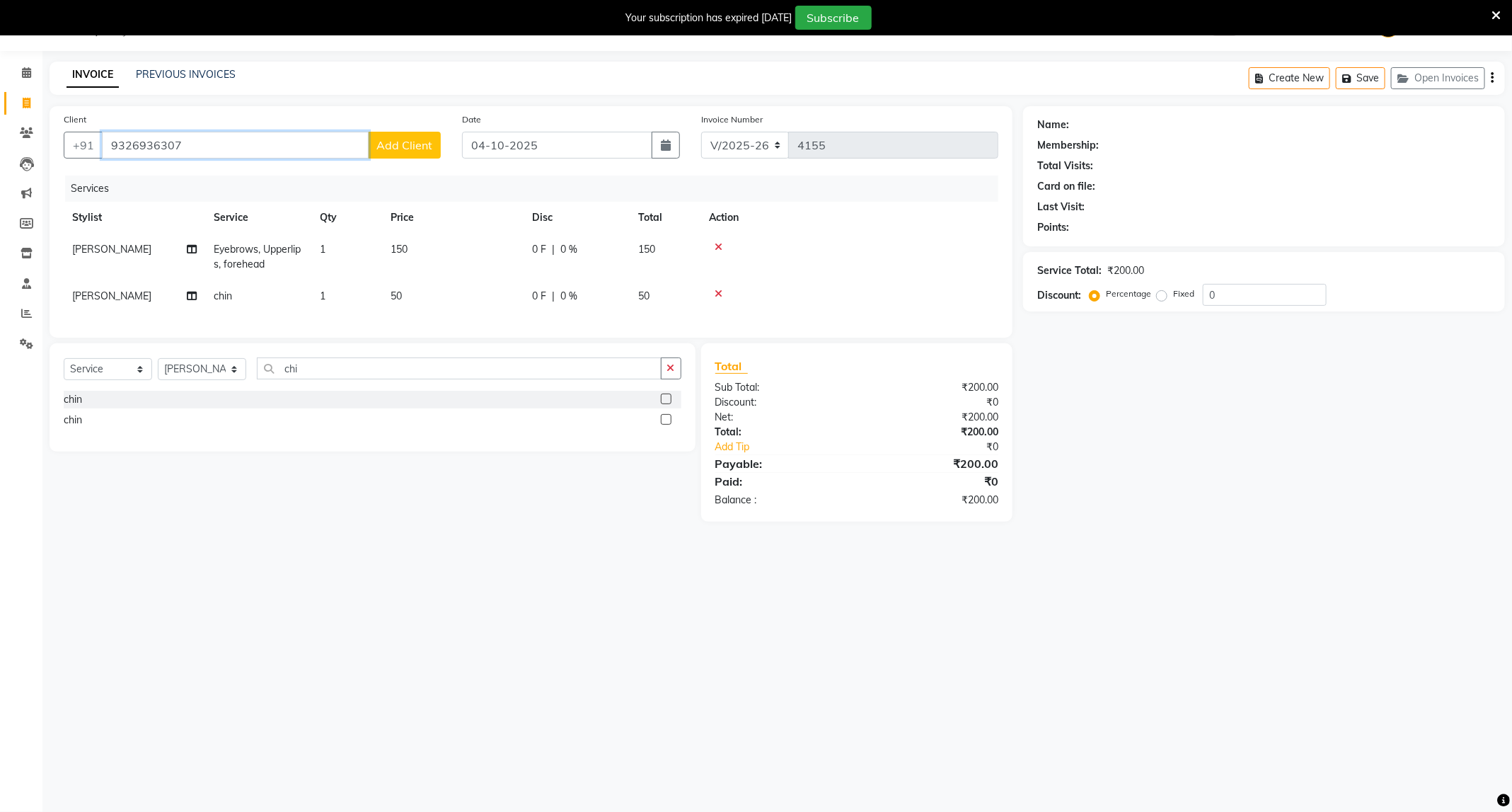
click at [209, 142] on input "9326936307" at bounding box center [235, 145] width 267 height 27
click at [192, 204] on span "JYOTI WANKHEDE" at bounding box center [164, 201] width 91 height 15
type input "9326936301"
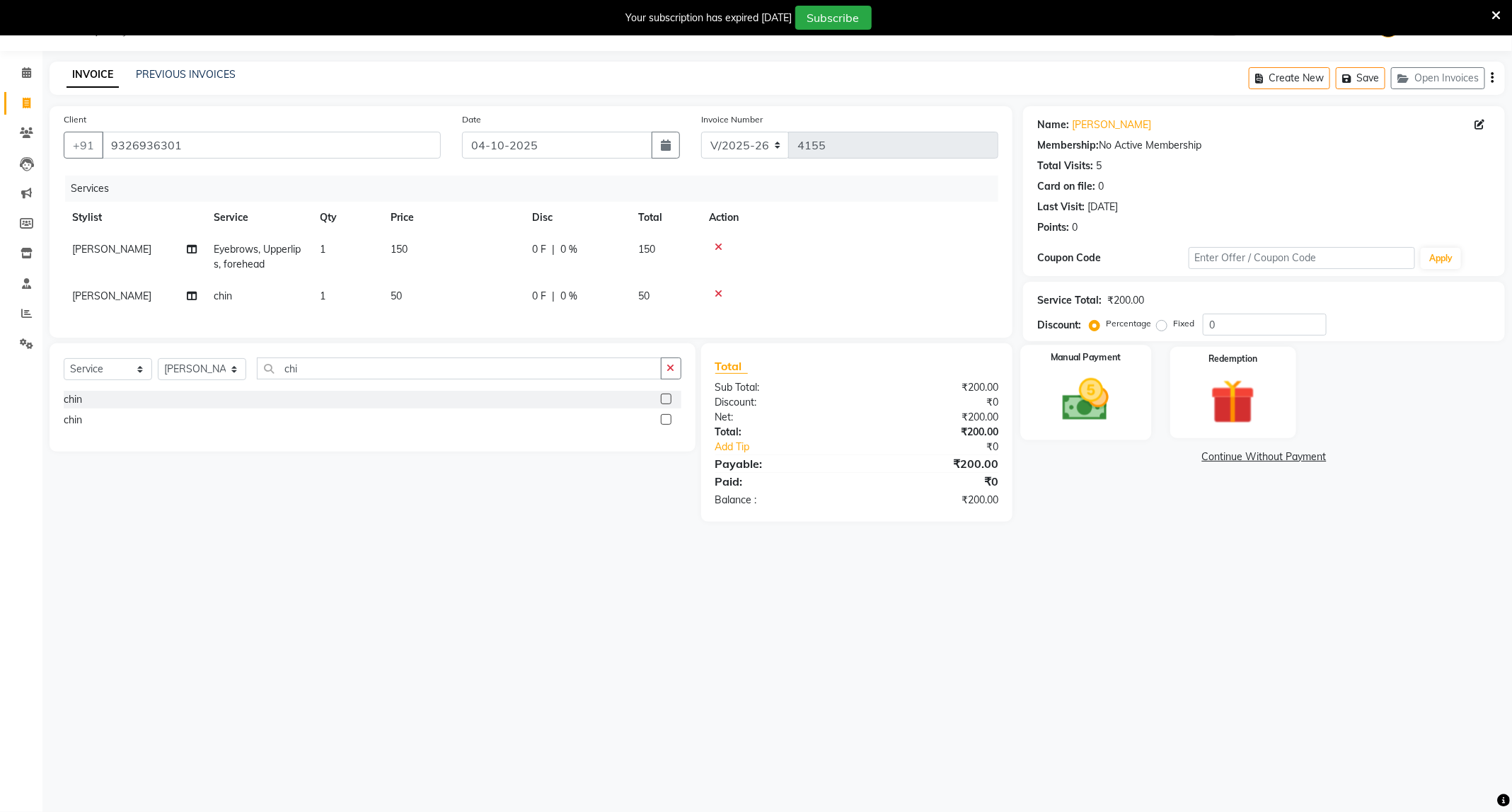
click at [1066, 411] on img at bounding box center [1085, 400] width 76 height 54
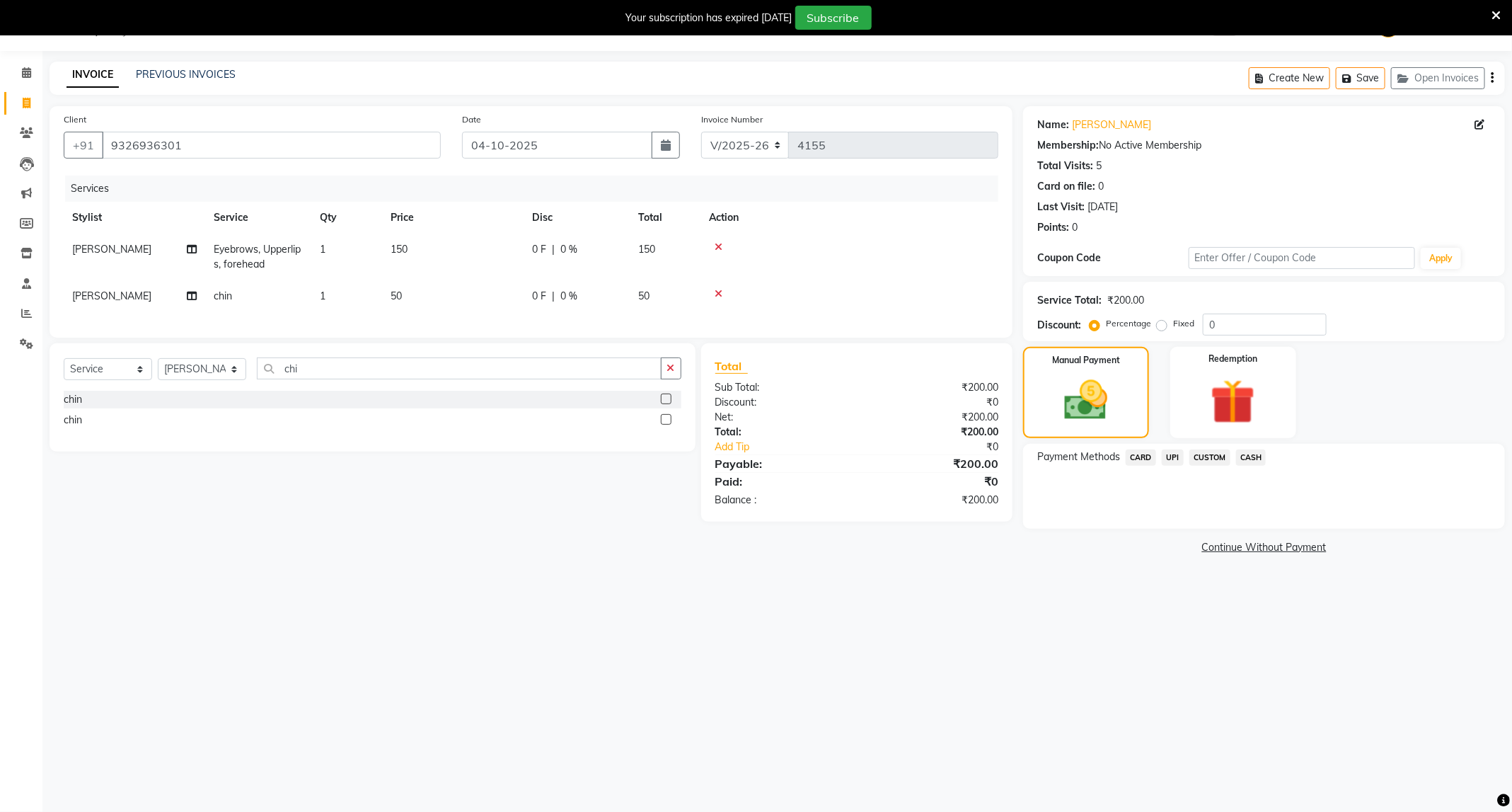
click at [1254, 457] on span "CASH" at bounding box center [1251, 457] width 31 height 16
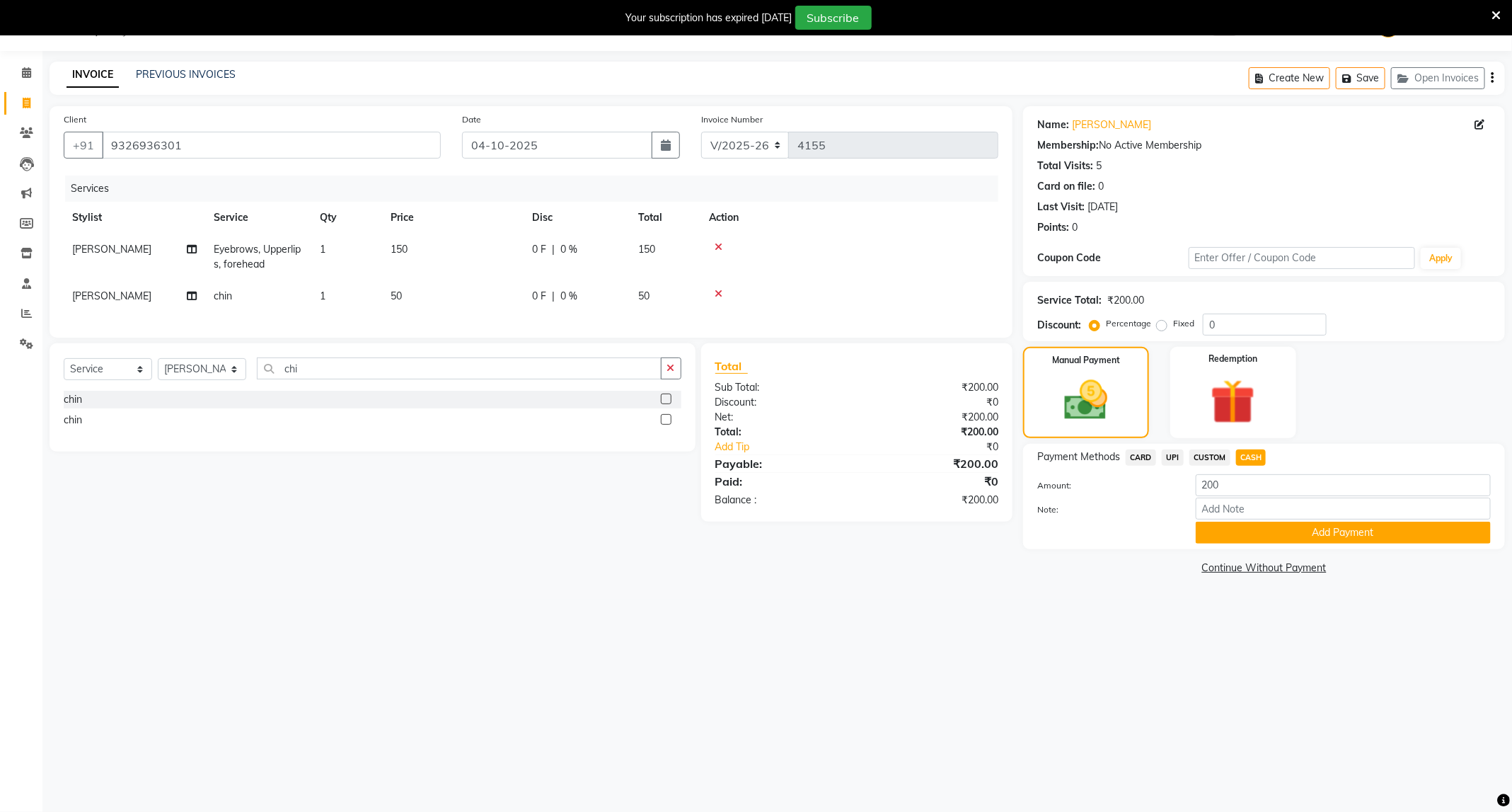
click at [1225, 552] on div "Name: Jyoti Wankhede Membership: No Active Membership Total Visits: 5 Card on f…" at bounding box center [1269, 342] width 492 height 472
click at [1238, 531] on button "Add Payment" at bounding box center [1343, 532] width 295 height 22
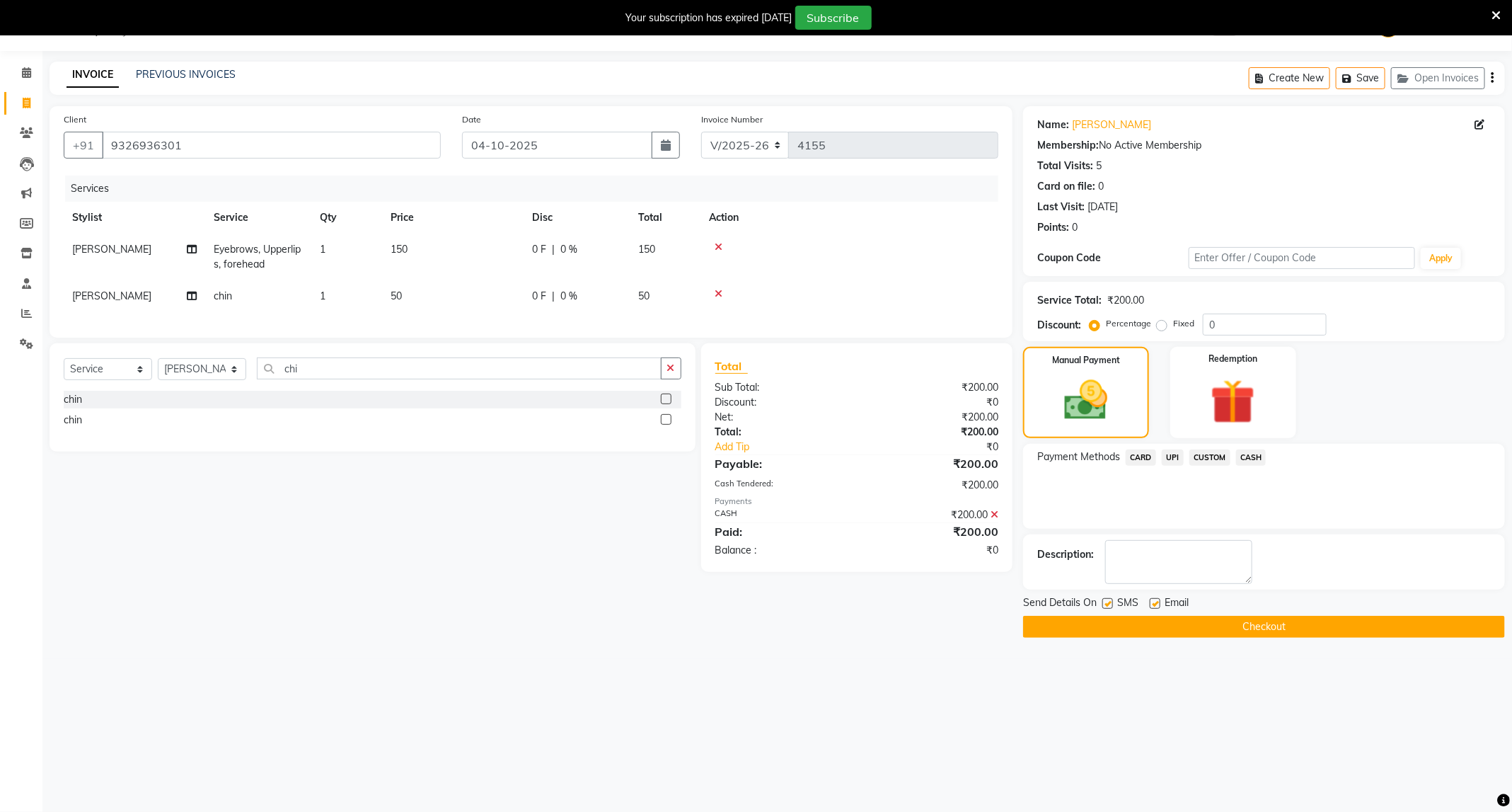
click at [1308, 635] on button "Checkout" at bounding box center [1264, 626] width 482 height 22
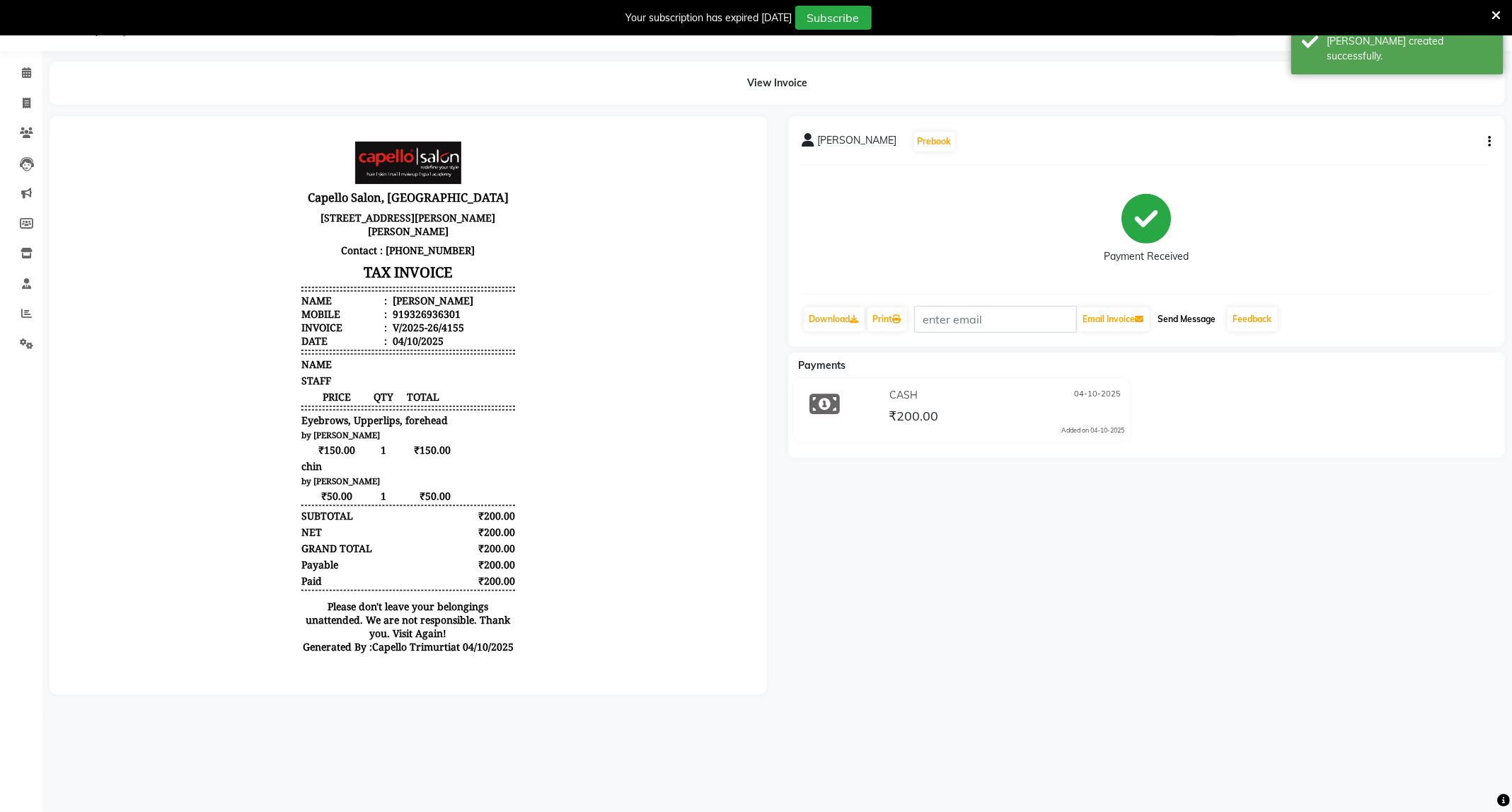
click at [1193, 325] on button "Send Message" at bounding box center [1187, 319] width 70 height 24
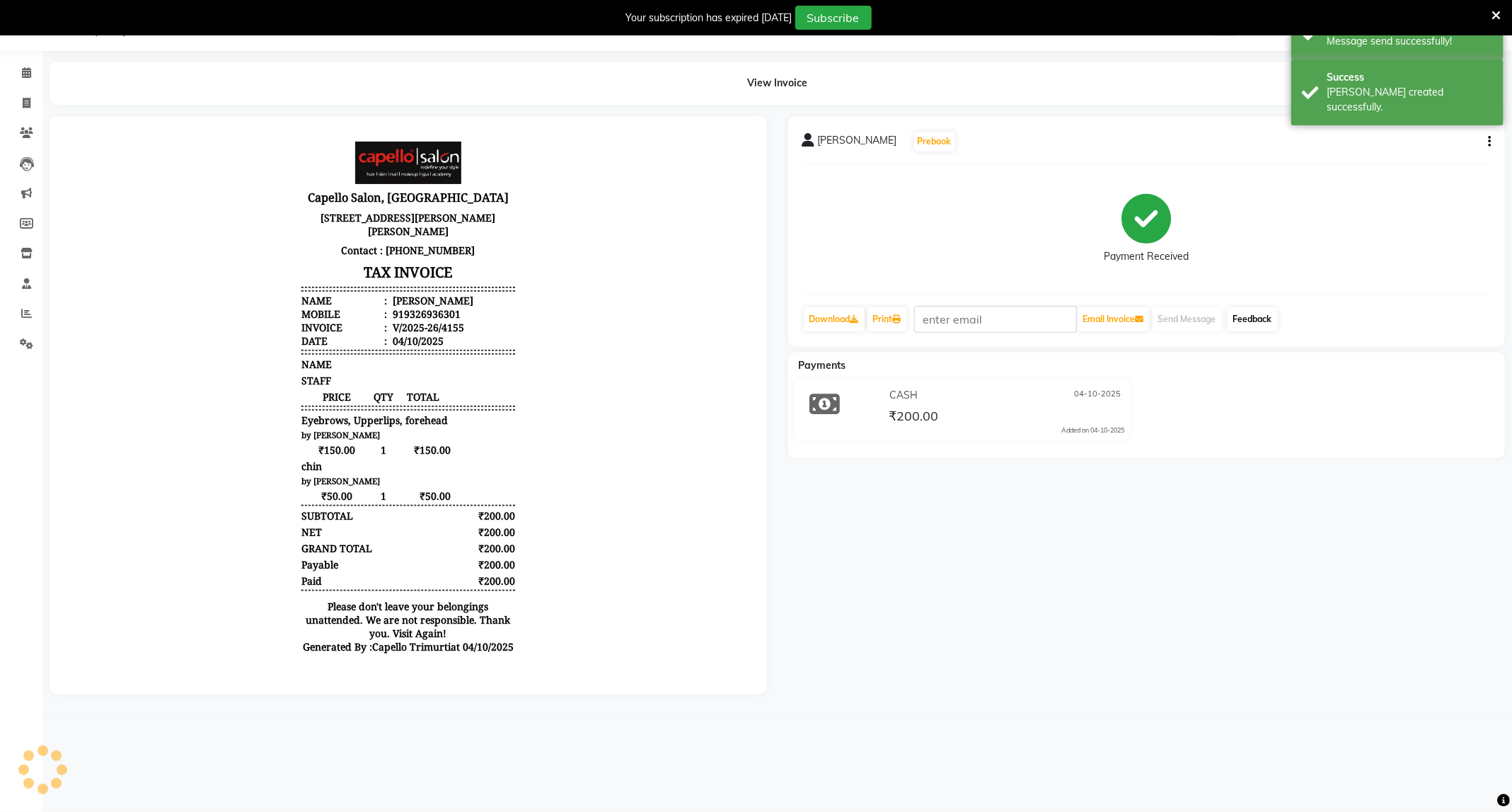
click at [1254, 317] on link "Feedback" at bounding box center [1253, 319] width 50 height 24
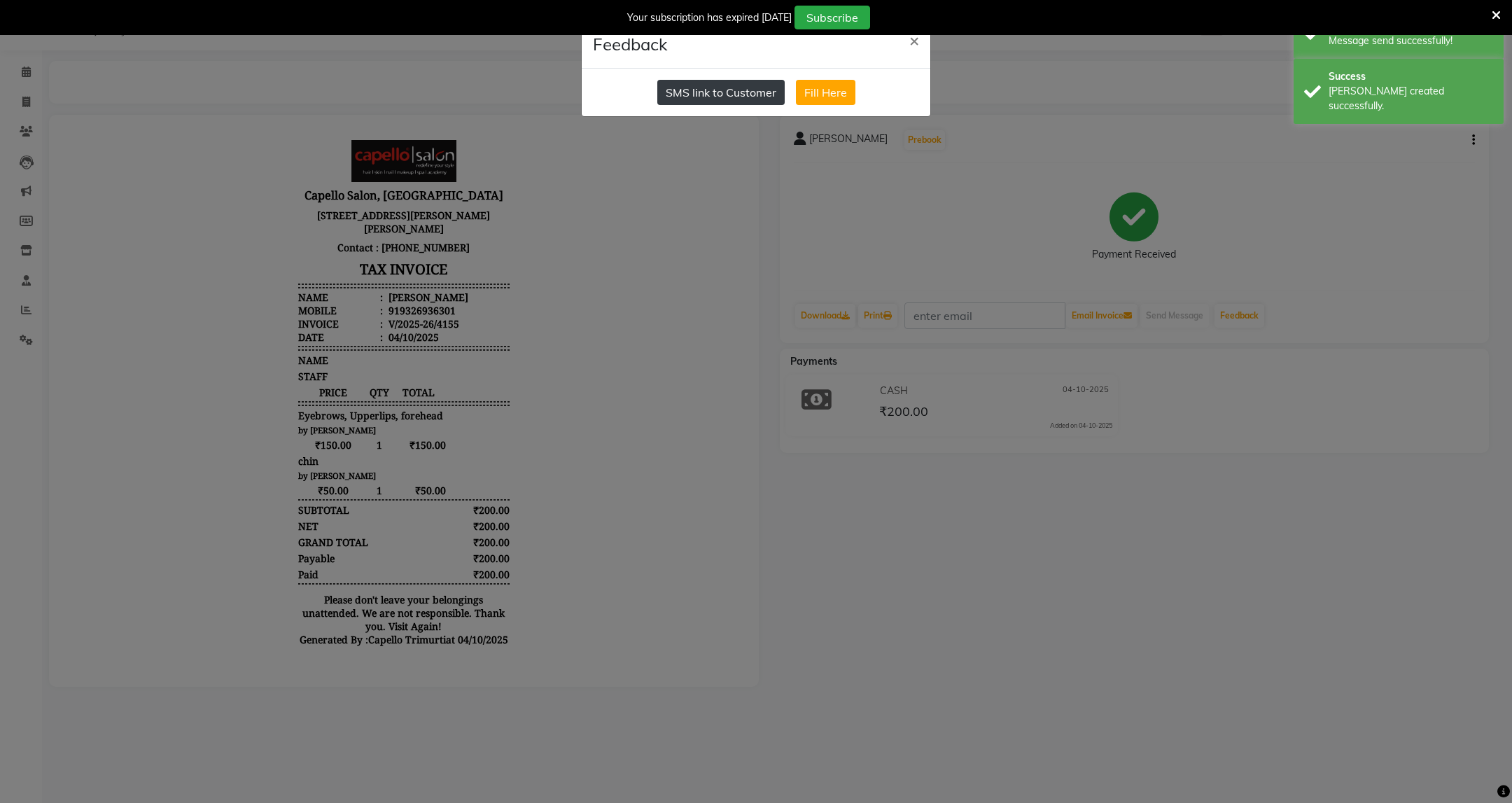
click at [748, 97] on button "SMS link to Customer" at bounding box center [721, 92] width 127 height 25
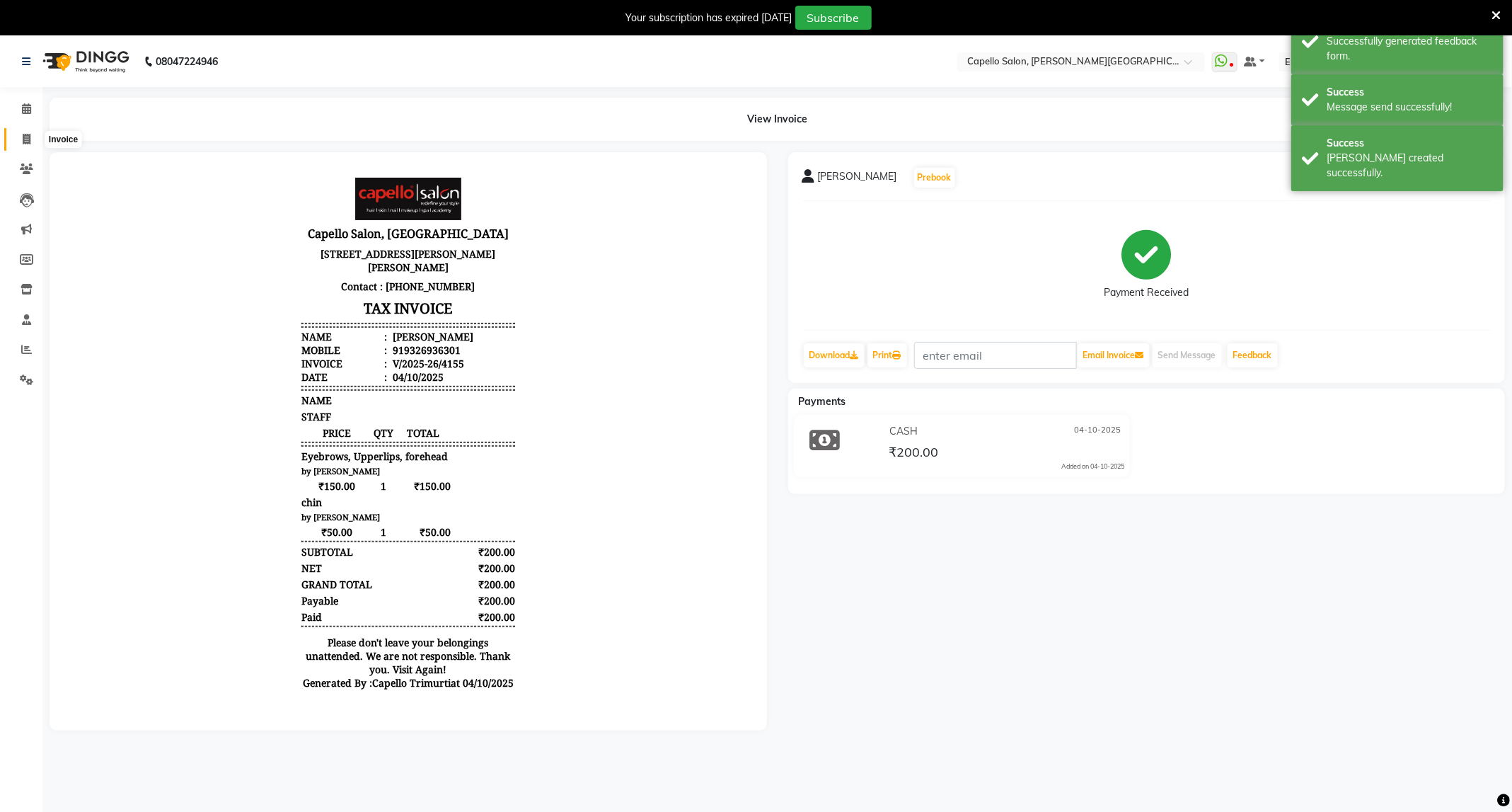
click at [17, 136] on span at bounding box center [27, 139] width 24 height 16
select select "service"
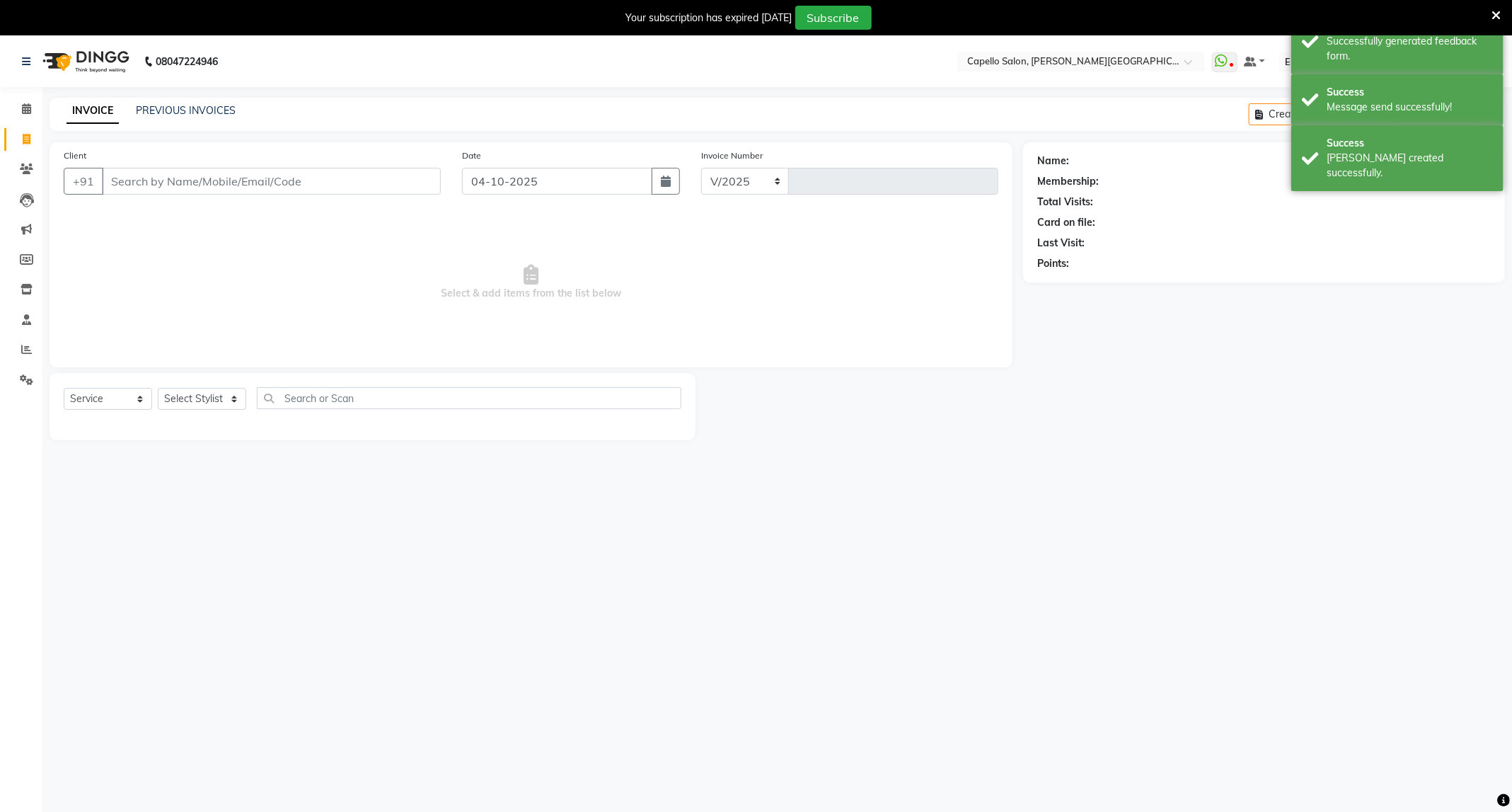
select select "811"
type input "4156"
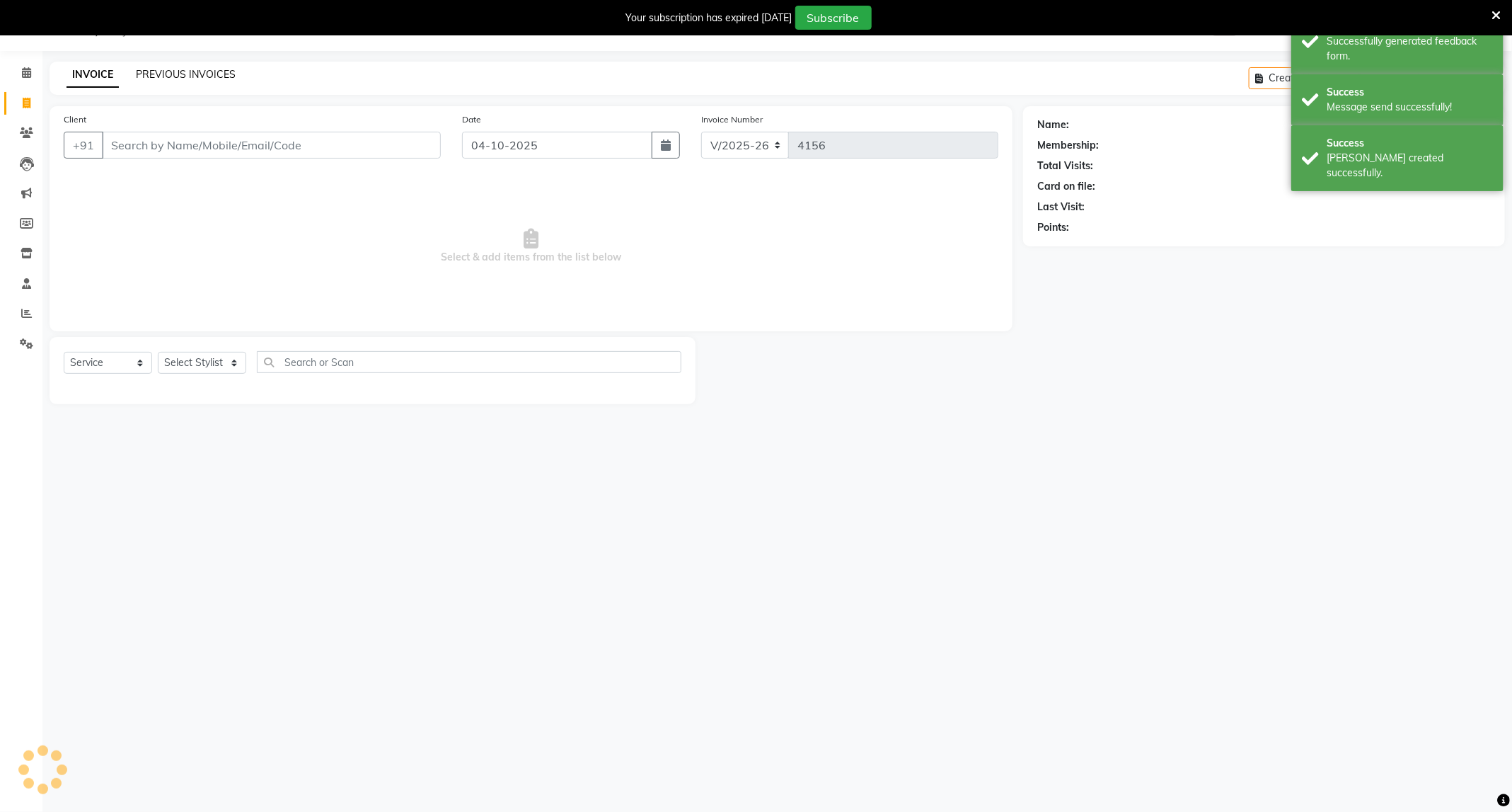
click at [192, 77] on link "PREVIOUS INVOICES" at bounding box center [186, 74] width 100 height 13
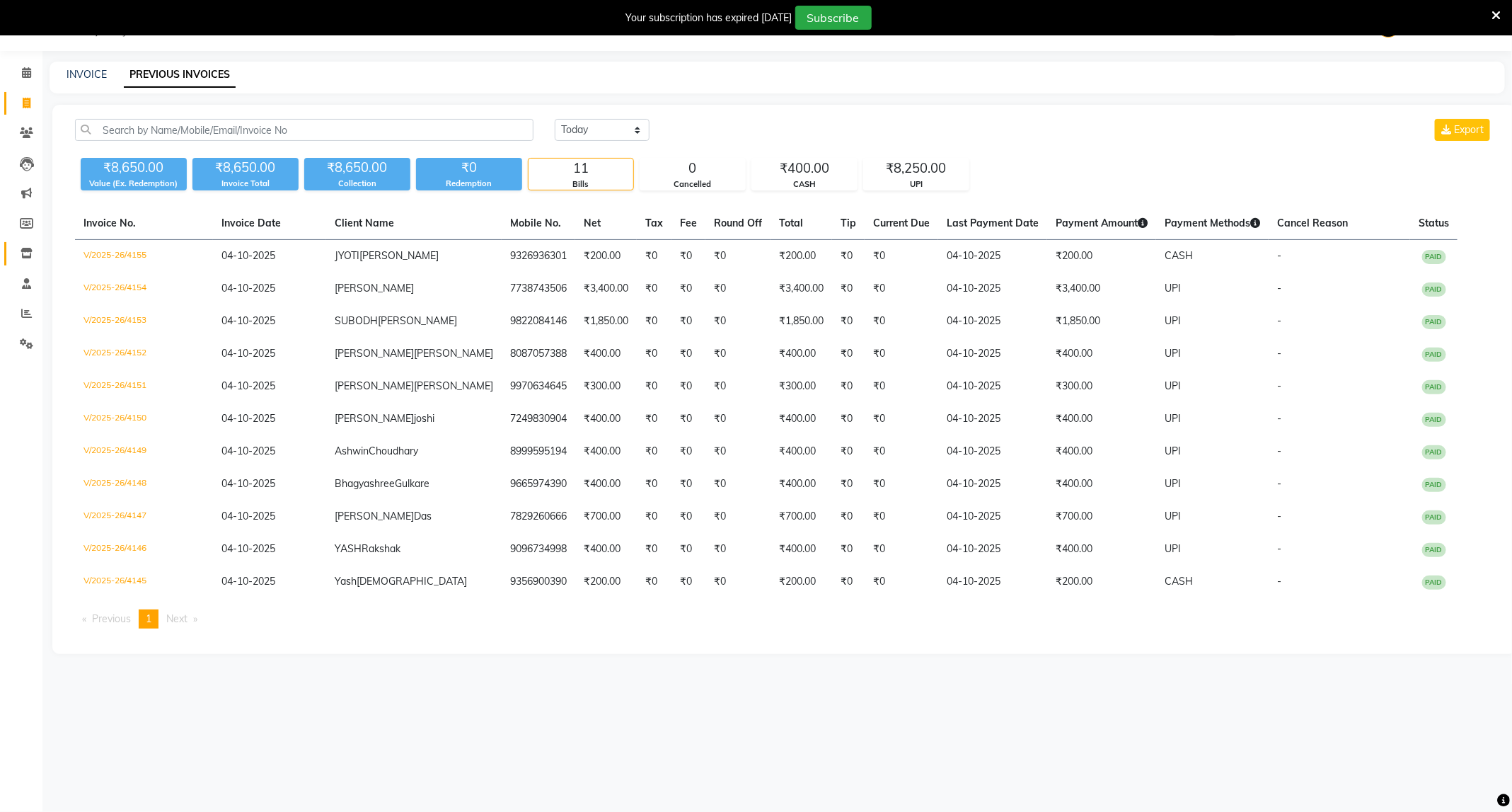
click at [33, 242] on link "Inventory" at bounding box center [21, 254] width 34 height 24
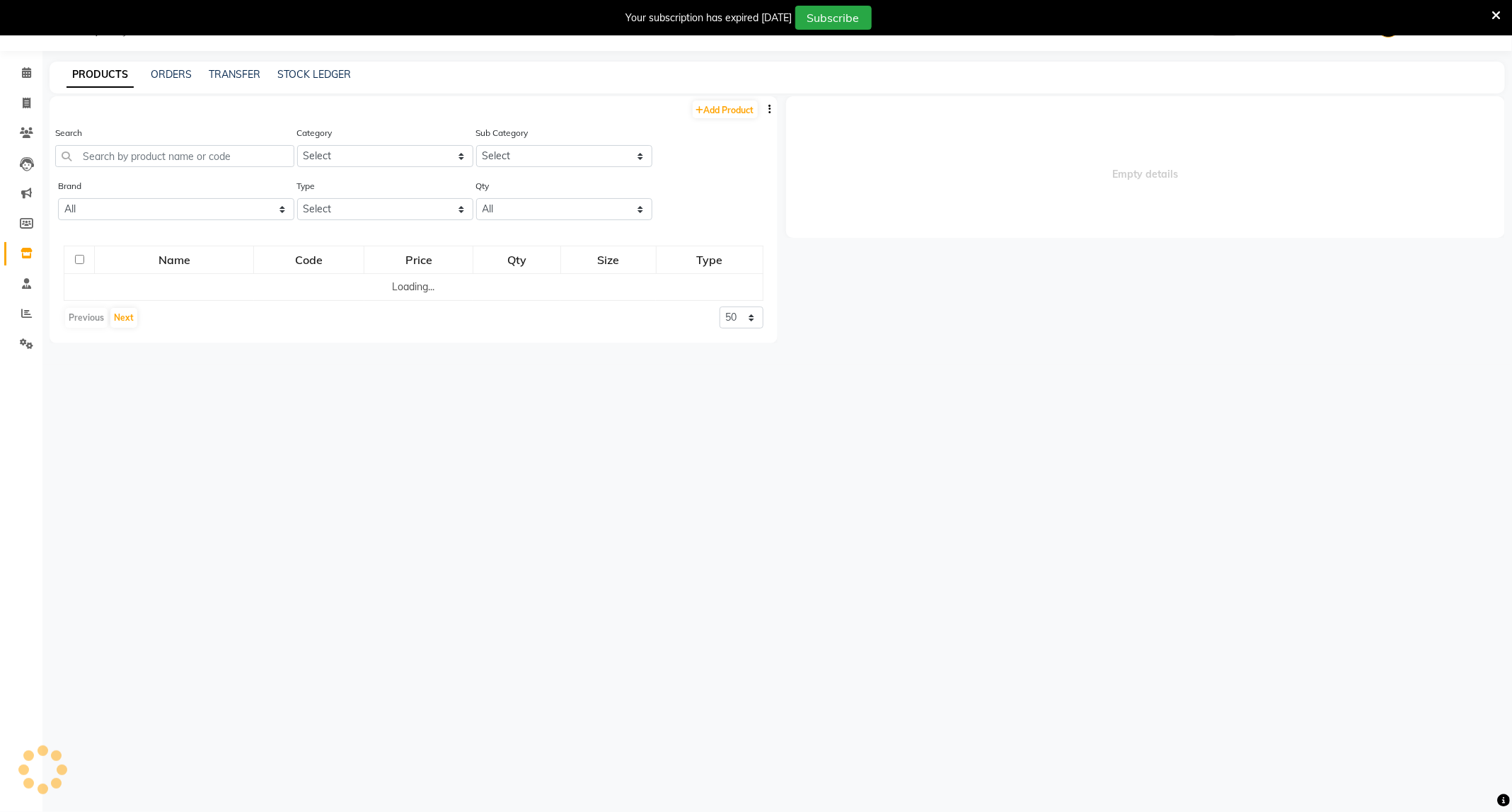
select select
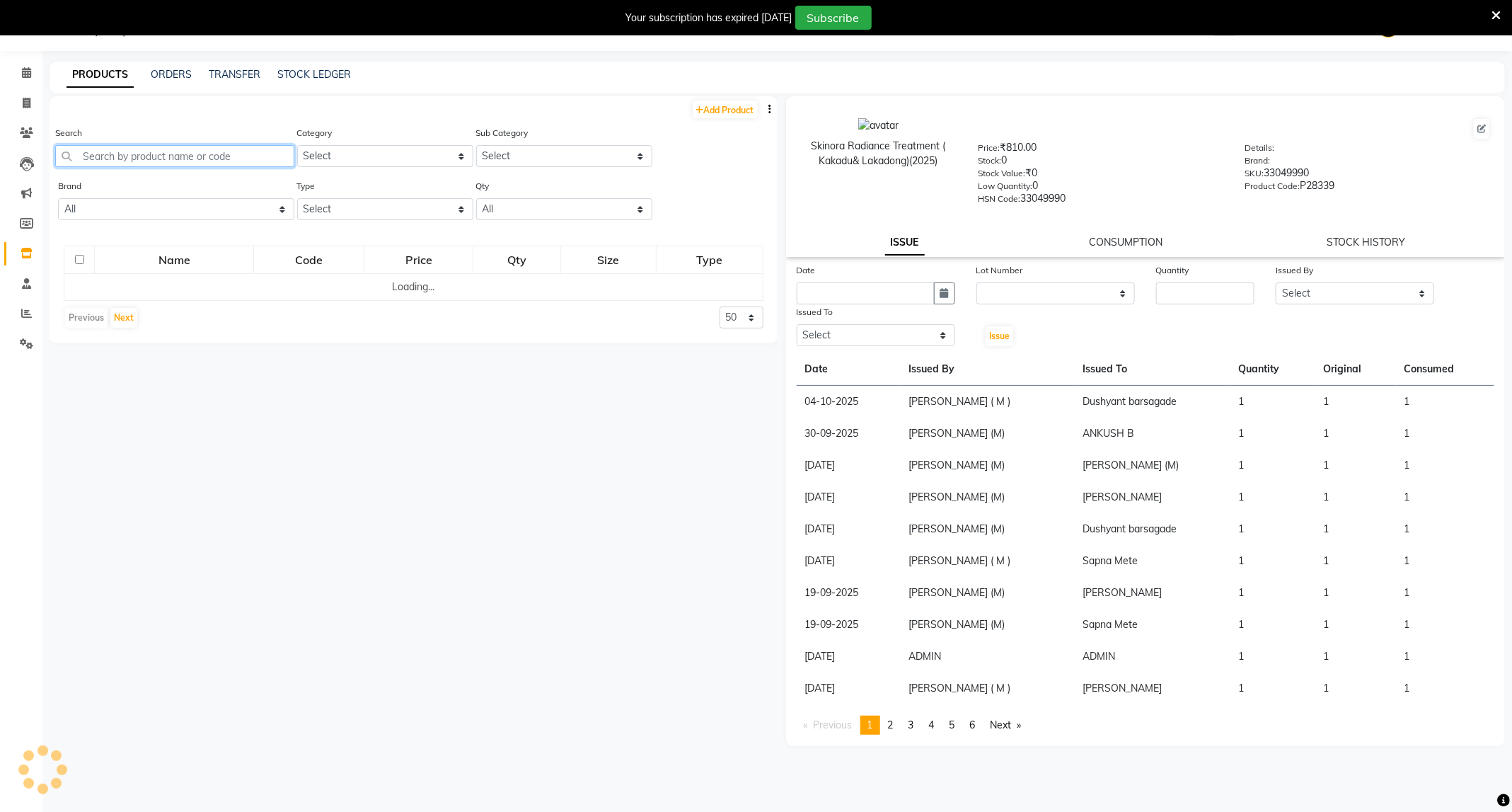
click at [157, 145] on input "text" at bounding box center [174, 156] width 239 height 22
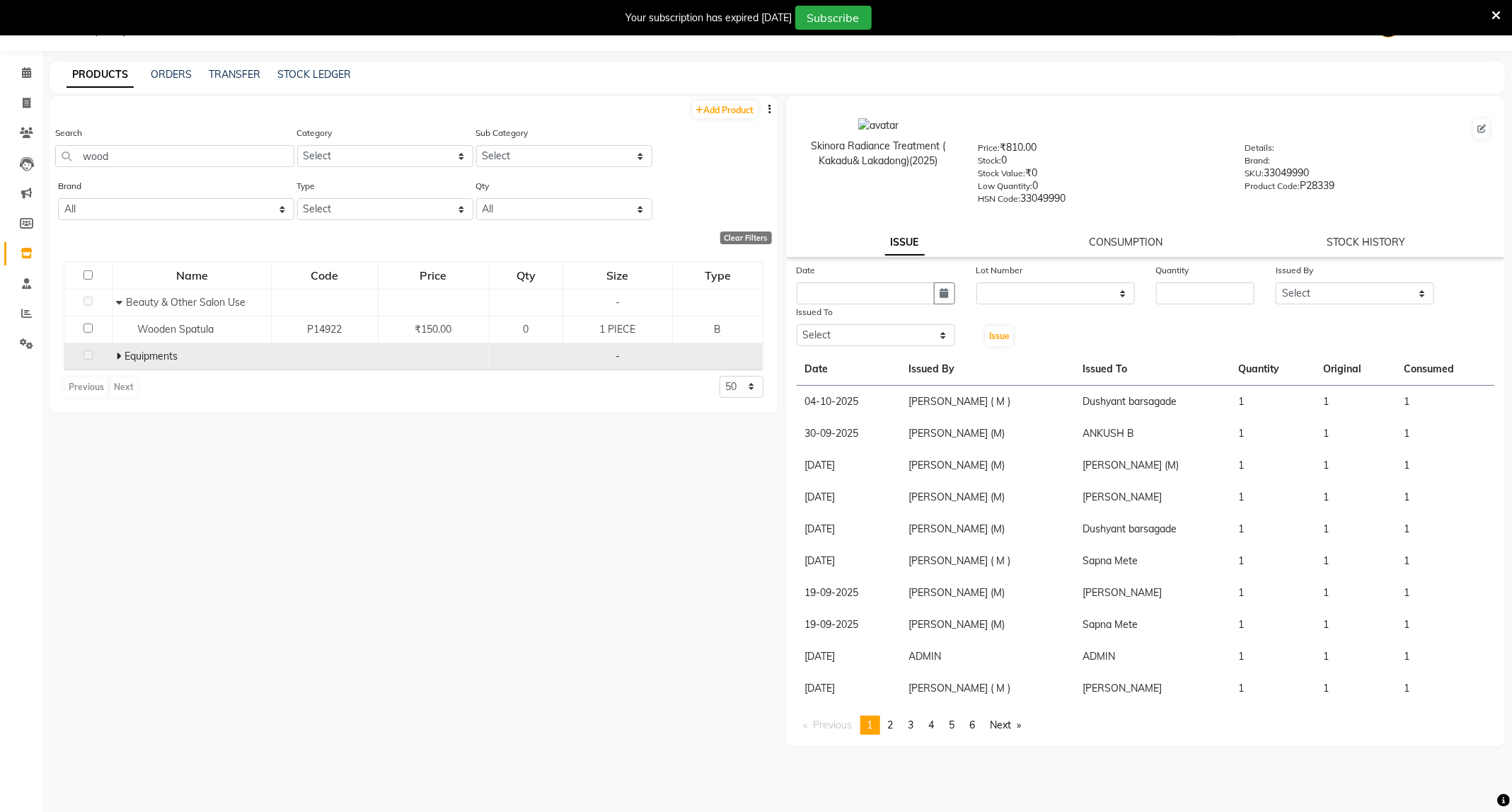
click at [121, 356] on icon at bounding box center [118, 356] width 5 height 10
click at [149, 162] on input "wood" at bounding box center [174, 156] width 239 height 22
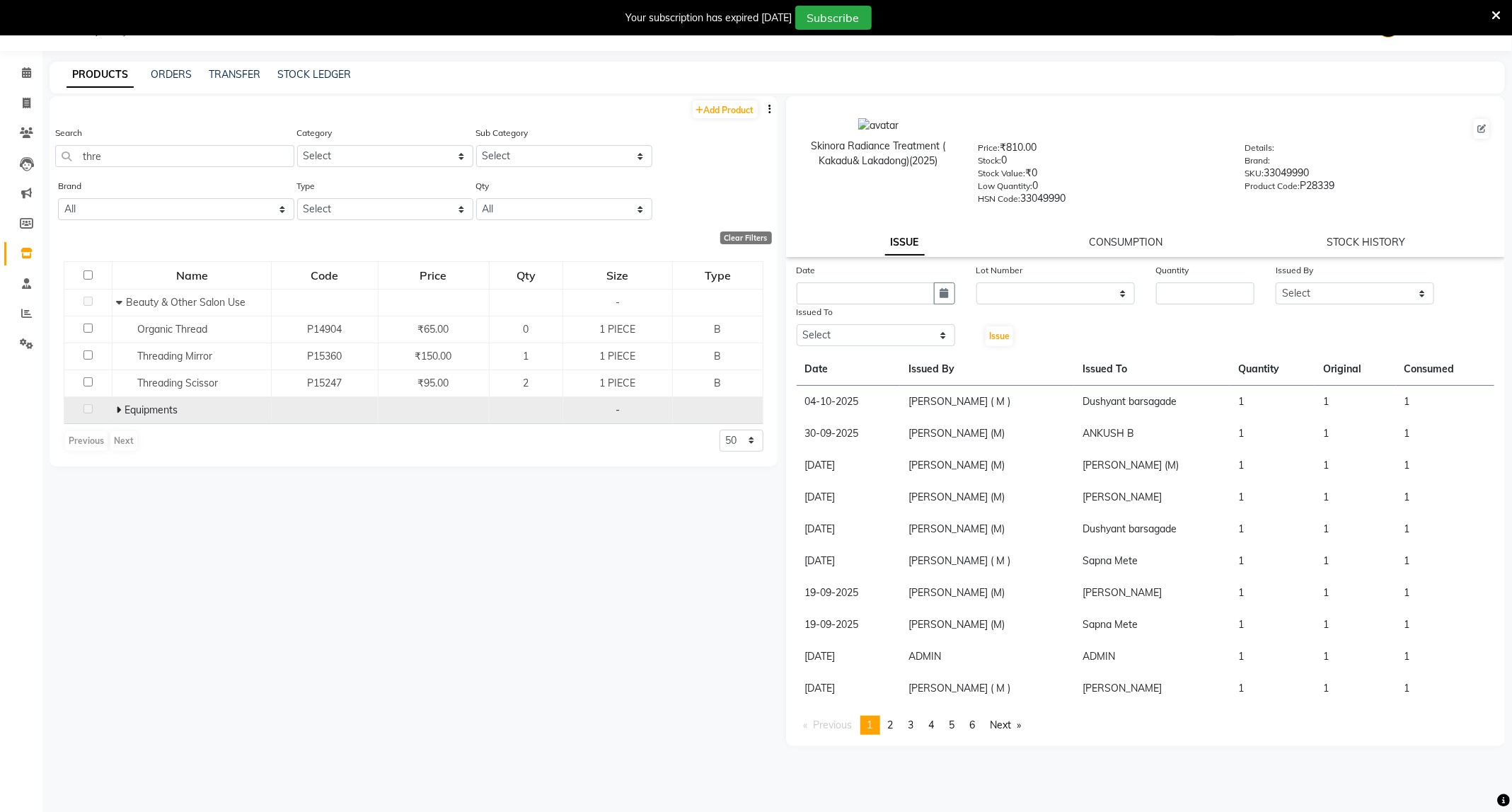
click at [178, 423] on td "Equipments" at bounding box center [192, 409] width 159 height 27
click at [167, 410] on span "Equipments" at bounding box center [151, 410] width 53 height 13
click at [118, 411] on icon at bounding box center [118, 409] width 5 height 10
click at [132, 154] on input "thre" at bounding box center [174, 156] width 239 height 22
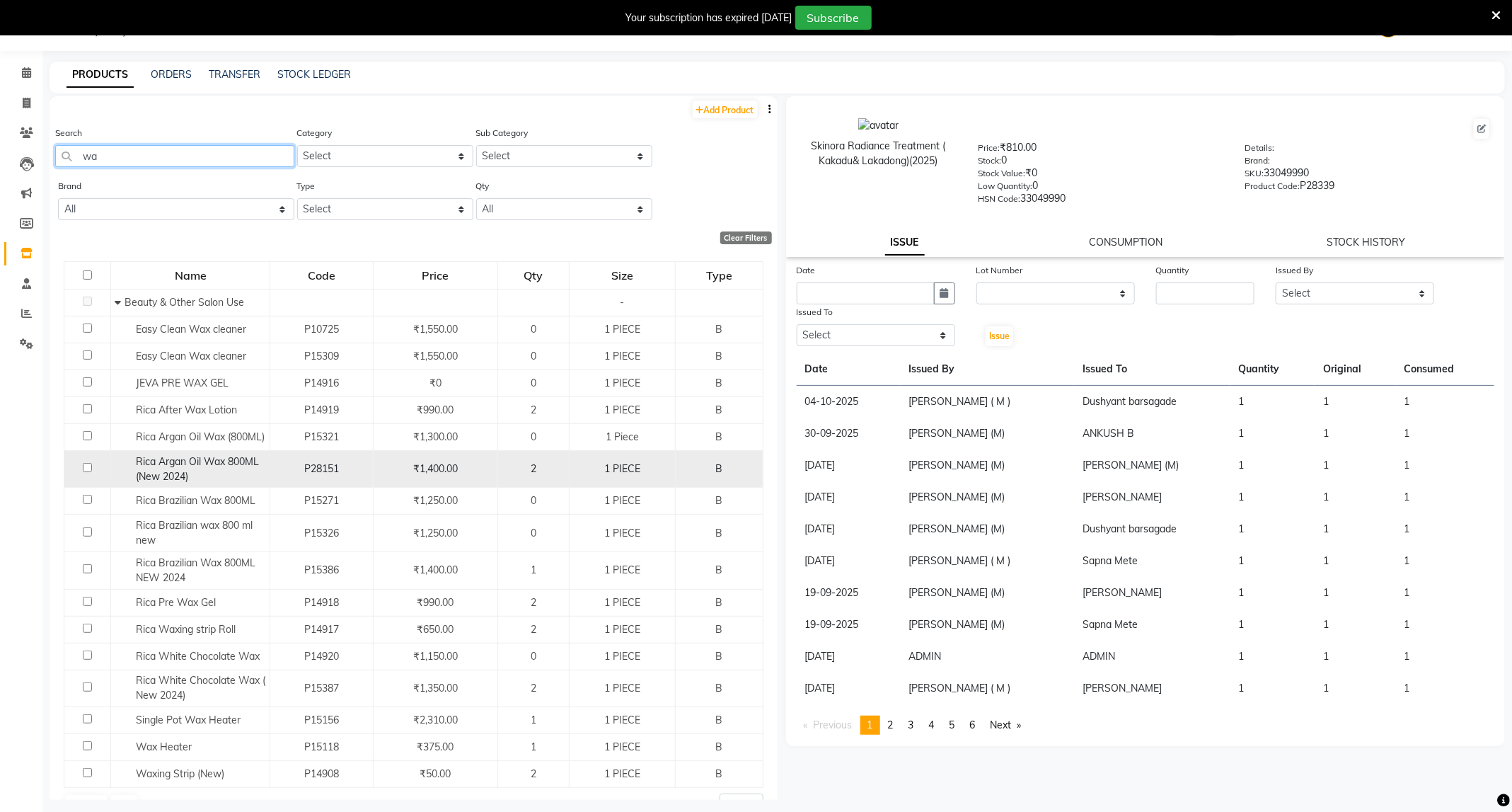
type input "w"
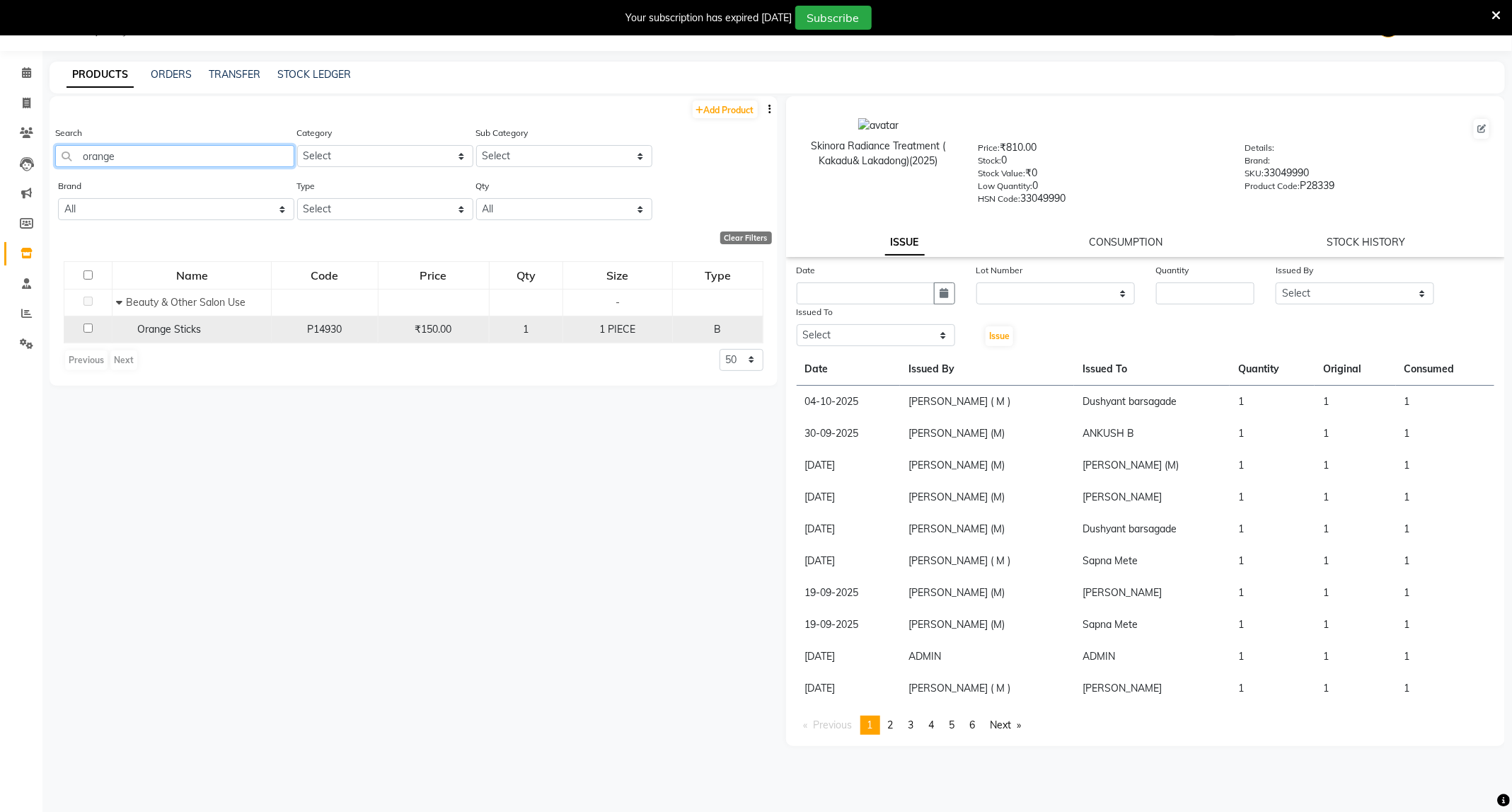
type input "orange"
click at [247, 329] on div "Orange Sticks" at bounding box center [192, 329] width 151 height 15
select select
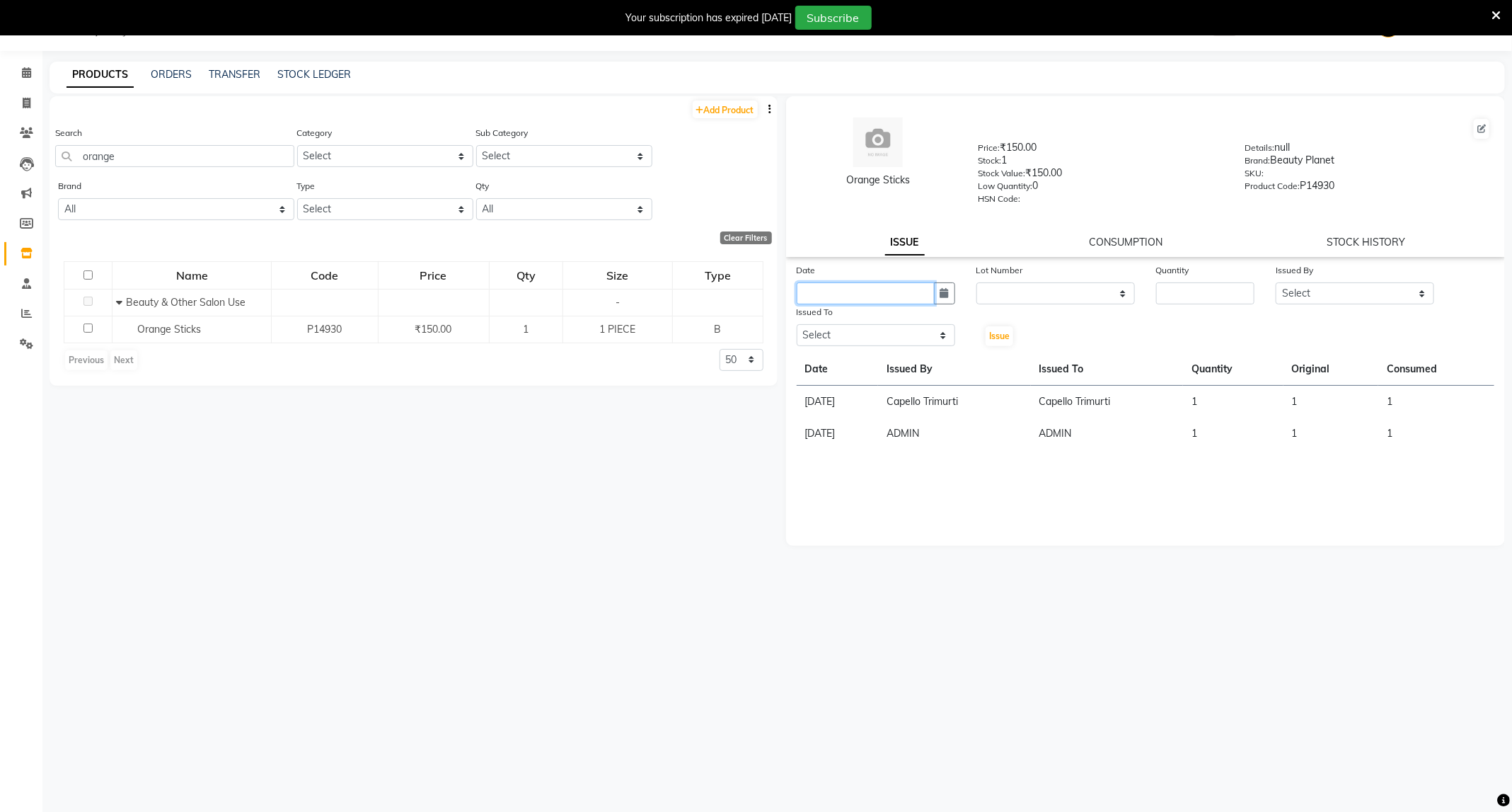
click at [850, 291] on input "text" at bounding box center [865, 293] width 138 height 22
select select "10"
select select "2025"
click at [922, 361] on div "4" at bounding box center [925, 367] width 23 height 23
type input "04-10-2025"
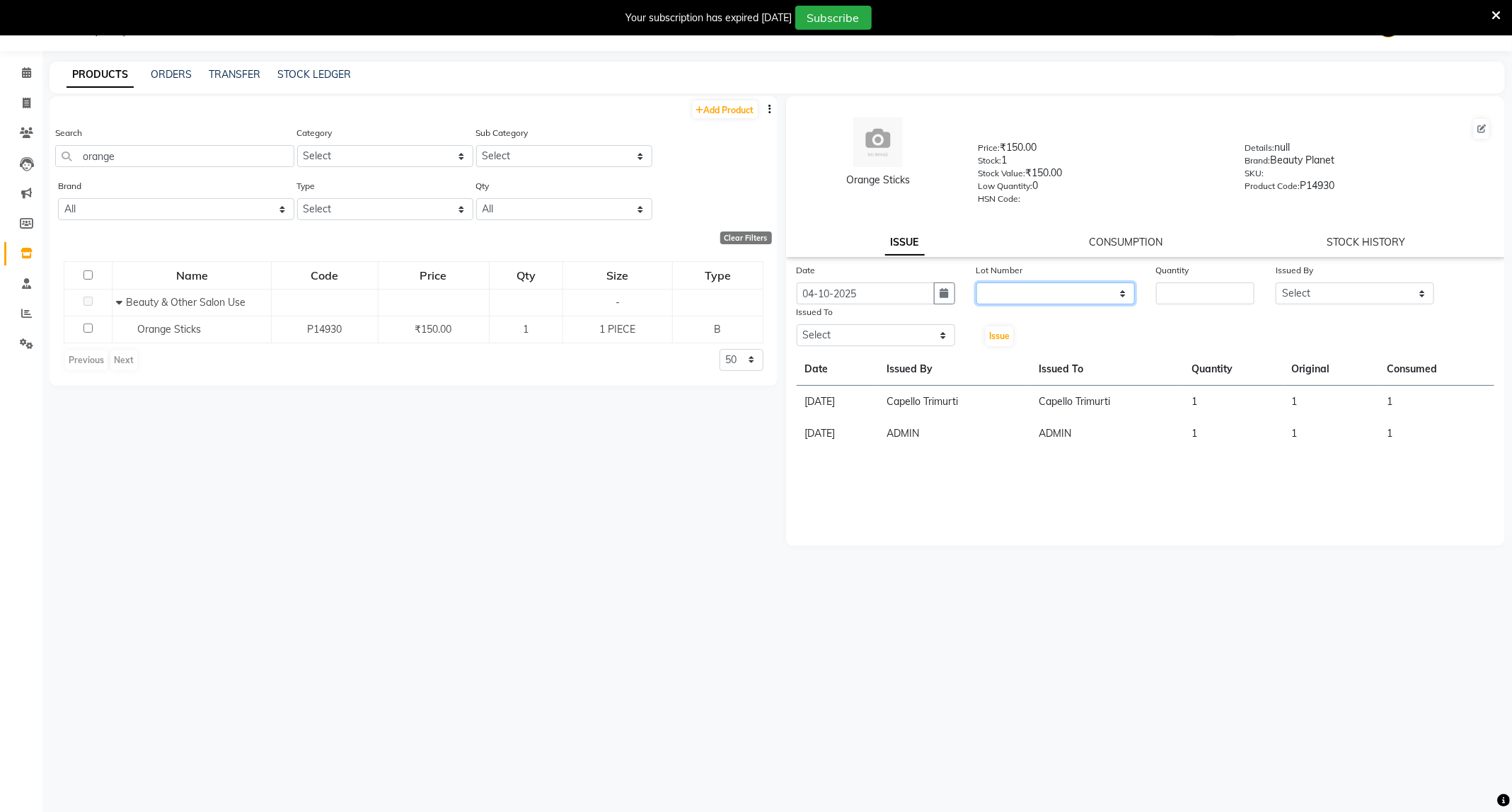
drag, startPoint x: 1013, startPoint y: 281, endPoint x: 1050, endPoint y: 289, distance: 37.9
click at [1014, 282] on select "None" at bounding box center [1055, 293] width 158 height 22
select select "0: null"
click at [976, 282] on select "None" at bounding box center [1055, 293] width 158 height 22
click at [1212, 293] on input "number" at bounding box center [1205, 293] width 99 height 22
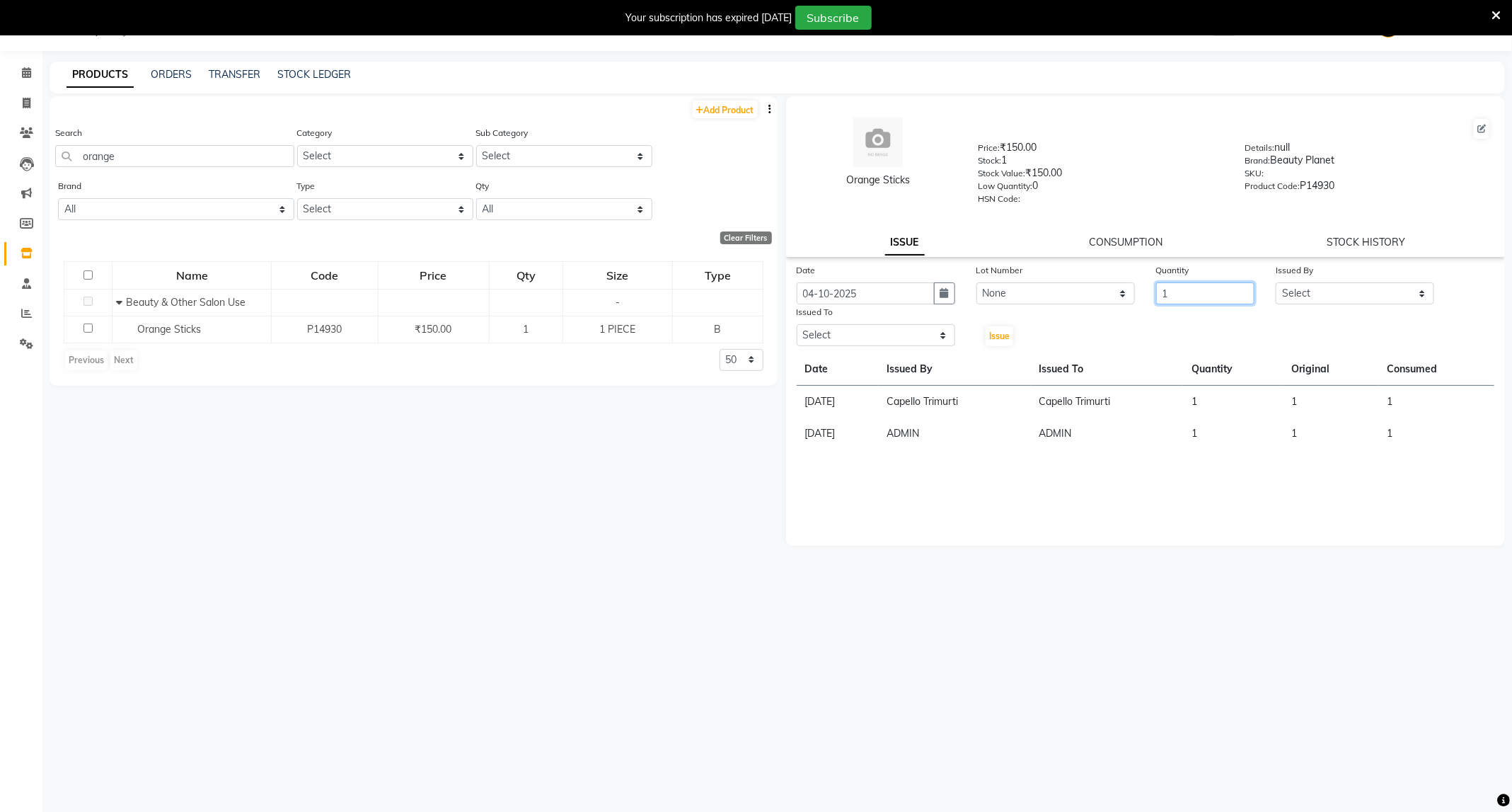
type input "1"
click at [1372, 289] on select "Select ADMIN ANKUSH B Capello Trimurti Dushyant barsagade Kristee Raut (M) Nare…" at bounding box center [1355, 293] width 158 height 22
select select "35878"
click at [1276, 282] on select "Select ADMIN ANKUSH B Capello Trimurti Dushyant barsagade Kristee Raut (M) Nare…" at bounding box center [1355, 293] width 158 height 22
click at [932, 327] on select "Select ADMIN ANKUSH B Capello Trimurti Dushyant barsagade Kristee Raut (M) Nare…" at bounding box center [875, 335] width 158 height 22
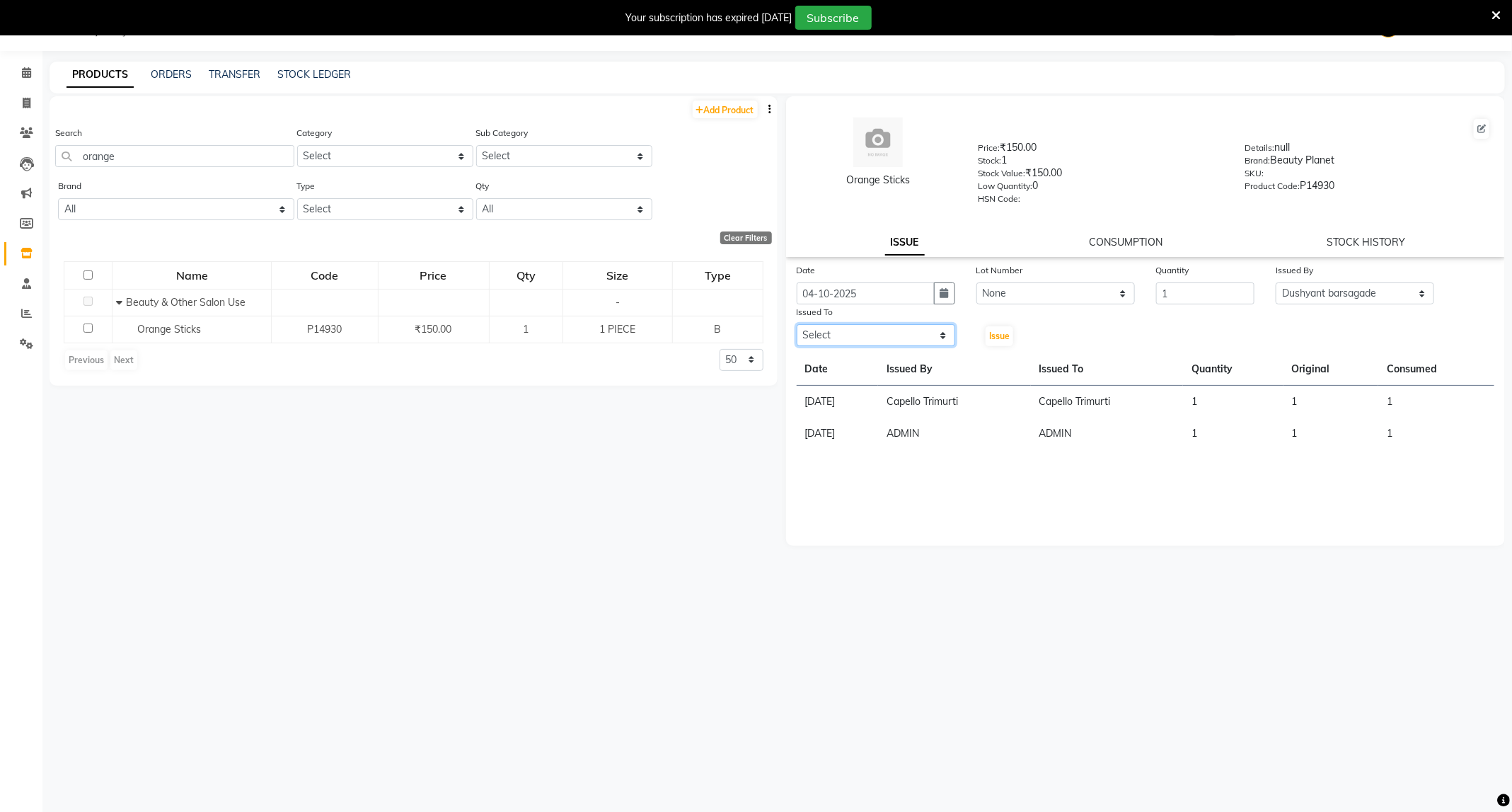
select select "75888"
click at [797, 324] on select "Select ADMIN ANKUSH B Capello Trimurti Dushyant barsagade Kristee Raut (M) Nare…" at bounding box center [875, 335] width 158 height 22
click at [992, 332] on span "Issue" at bounding box center [999, 336] width 21 height 11
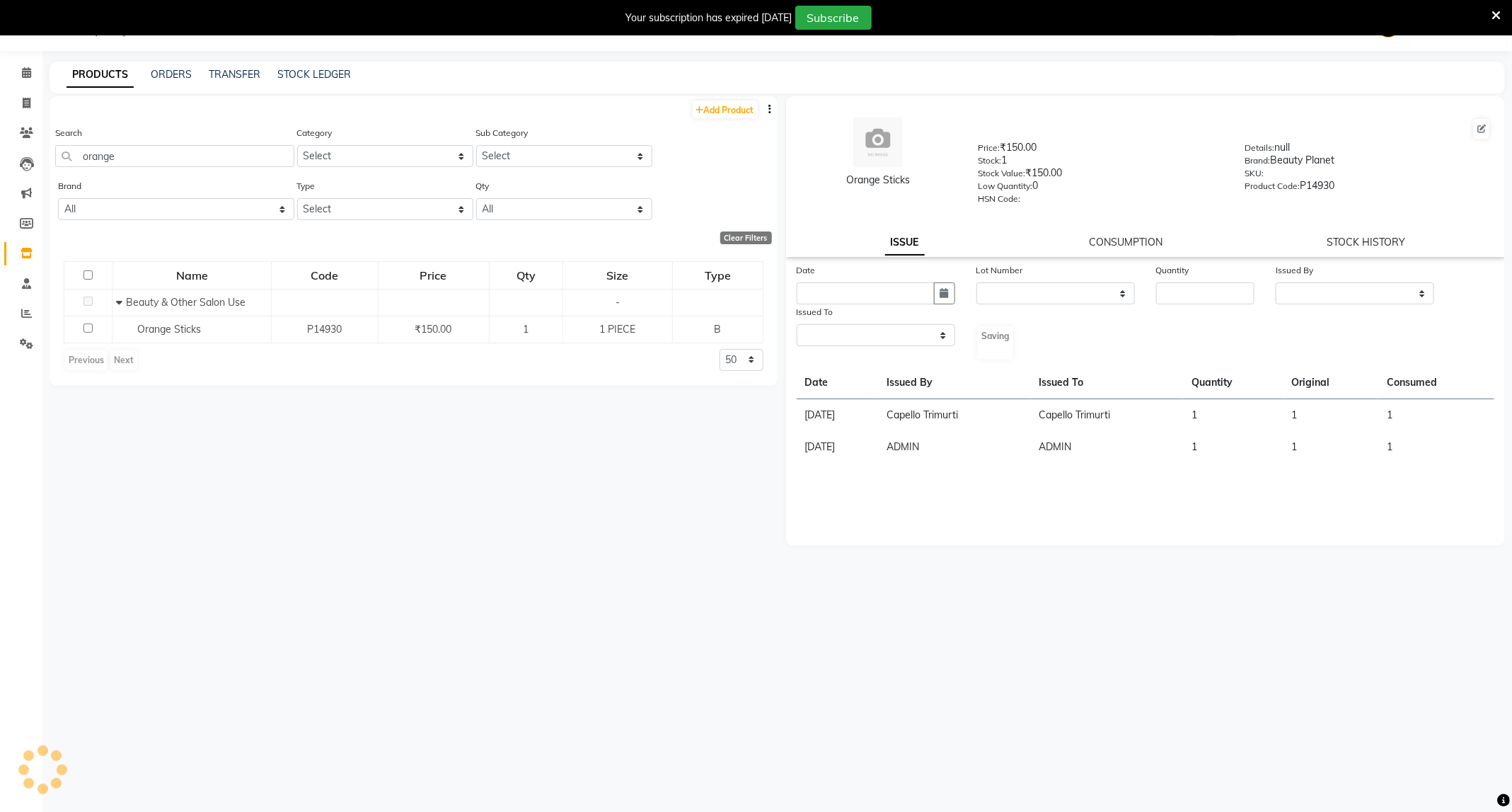
select select
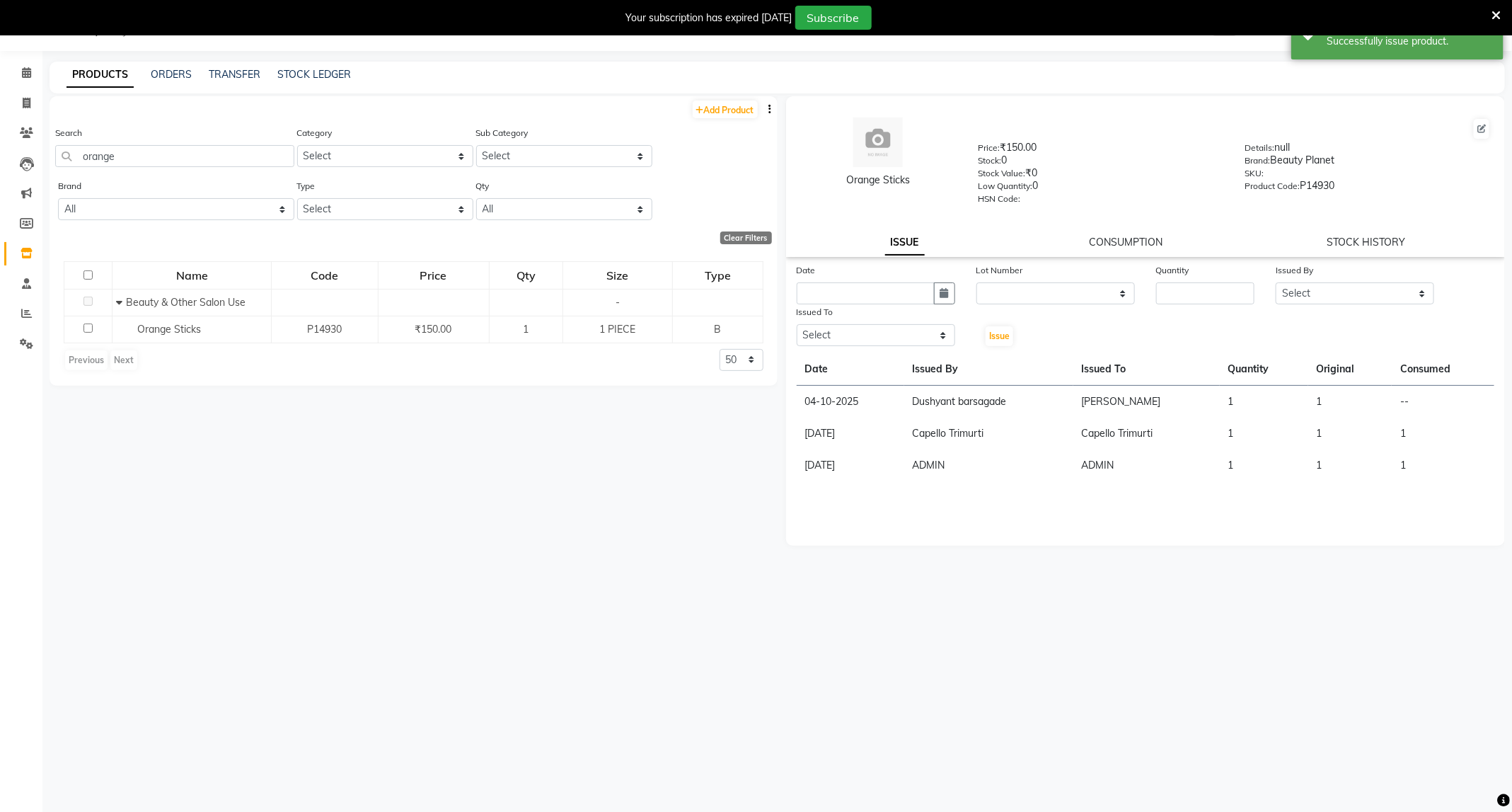
click at [1135, 246] on div "CONSUMPTION" at bounding box center [1125, 242] width 73 height 15
click at [1136, 242] on link "CONSUMPTION" at bounding box center [1125, 242] width 73 height 13
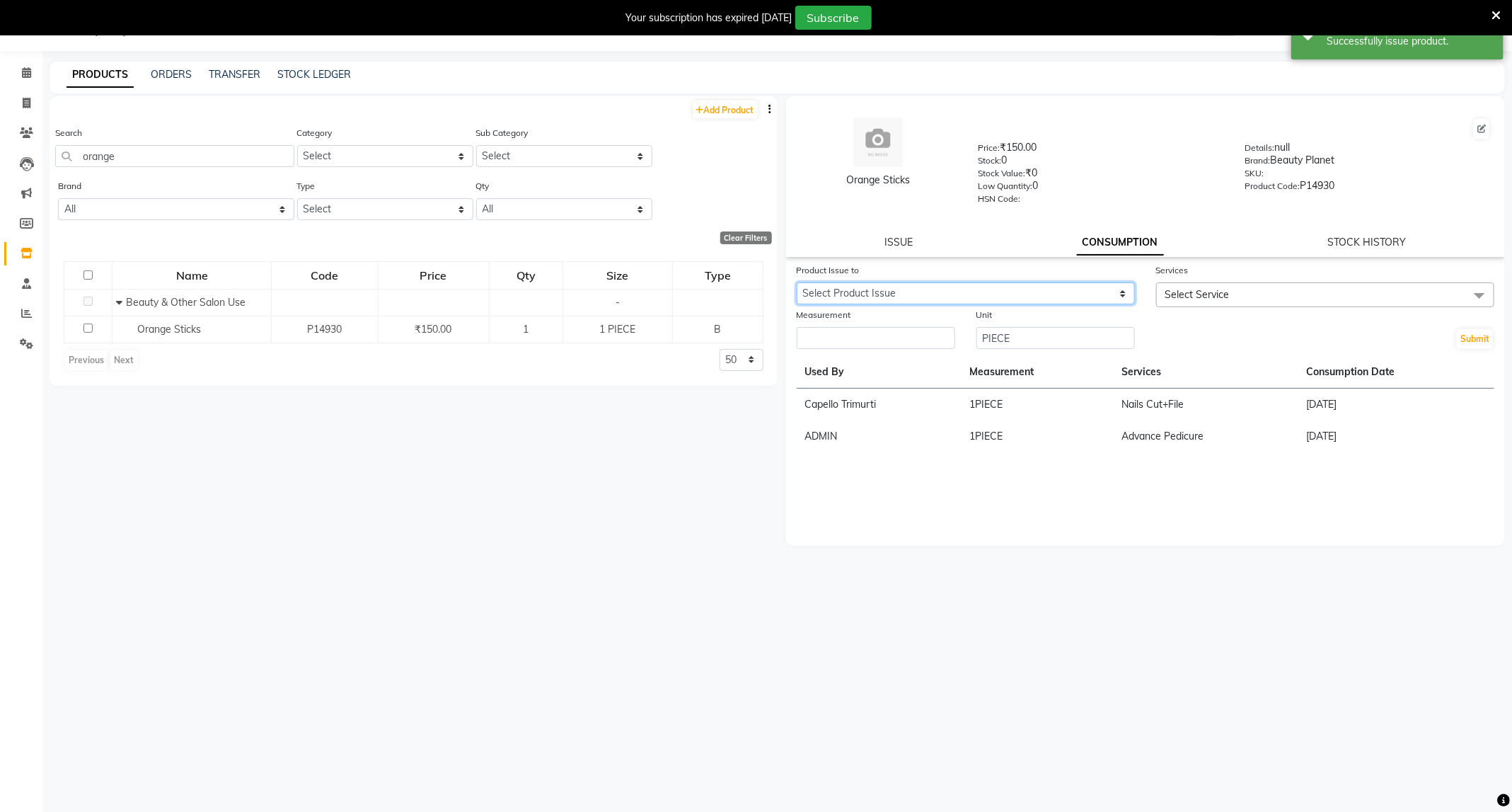
click at [1020, 301] on select "Select Product Issue 2025-10-04, Issued to: Priyanka Bahe, Balance: 1" at bounding box center [965, 293] width 338 height 22
select select "1285333"
click at [797, 282] on select "Select Product Issue 2025-10-04, Issued to: Priyanka Bahe, Balance: 1" at bounding box center [965, 293] width 338 height 22
click at [1293, 297] on span "Select Service" at bounding box center [1325, 294] width 338 height 24
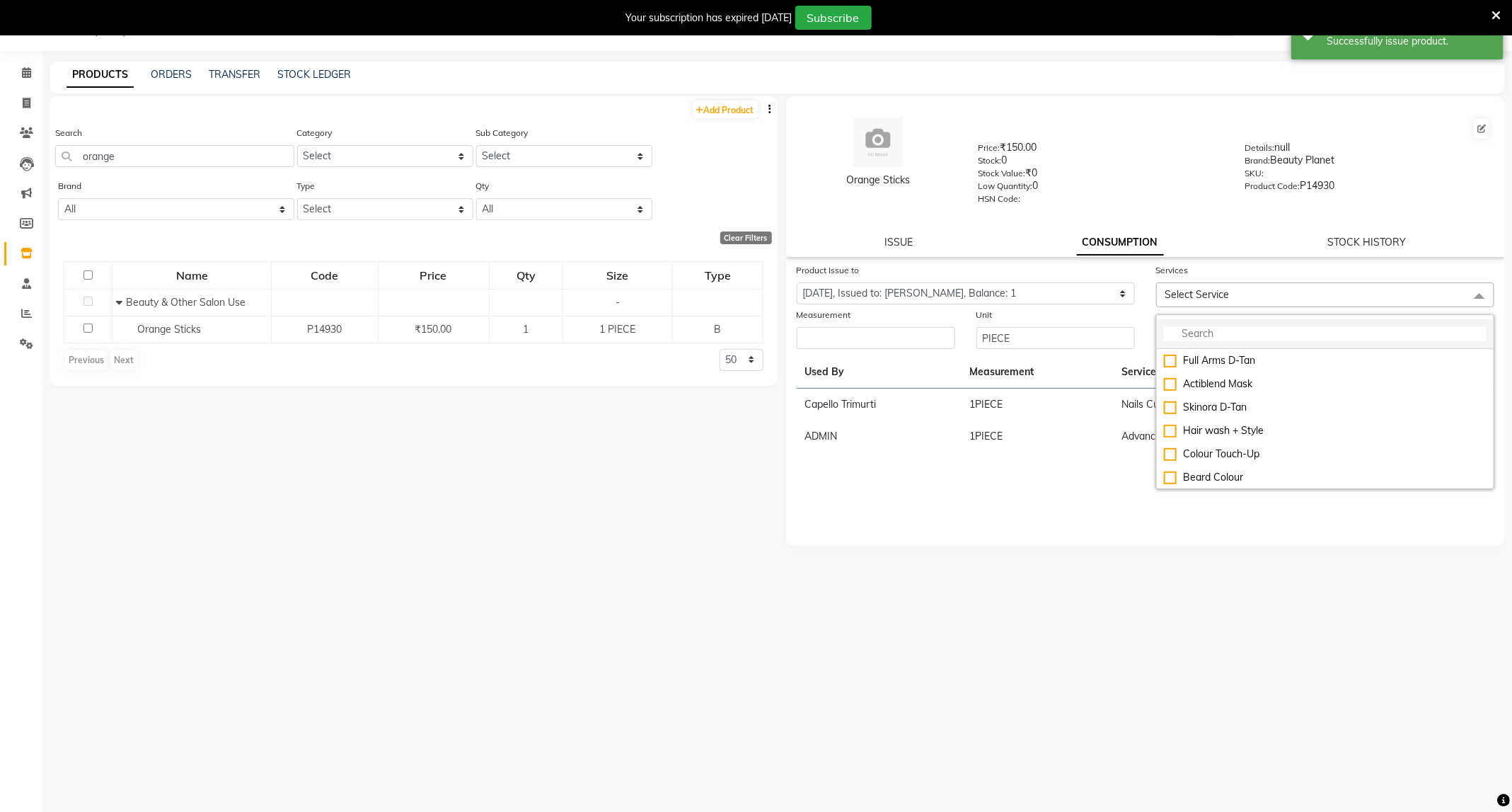
click at [1254, 334] on input "multiselect-search" at bounding box center [1325, 333] width 323 height 15
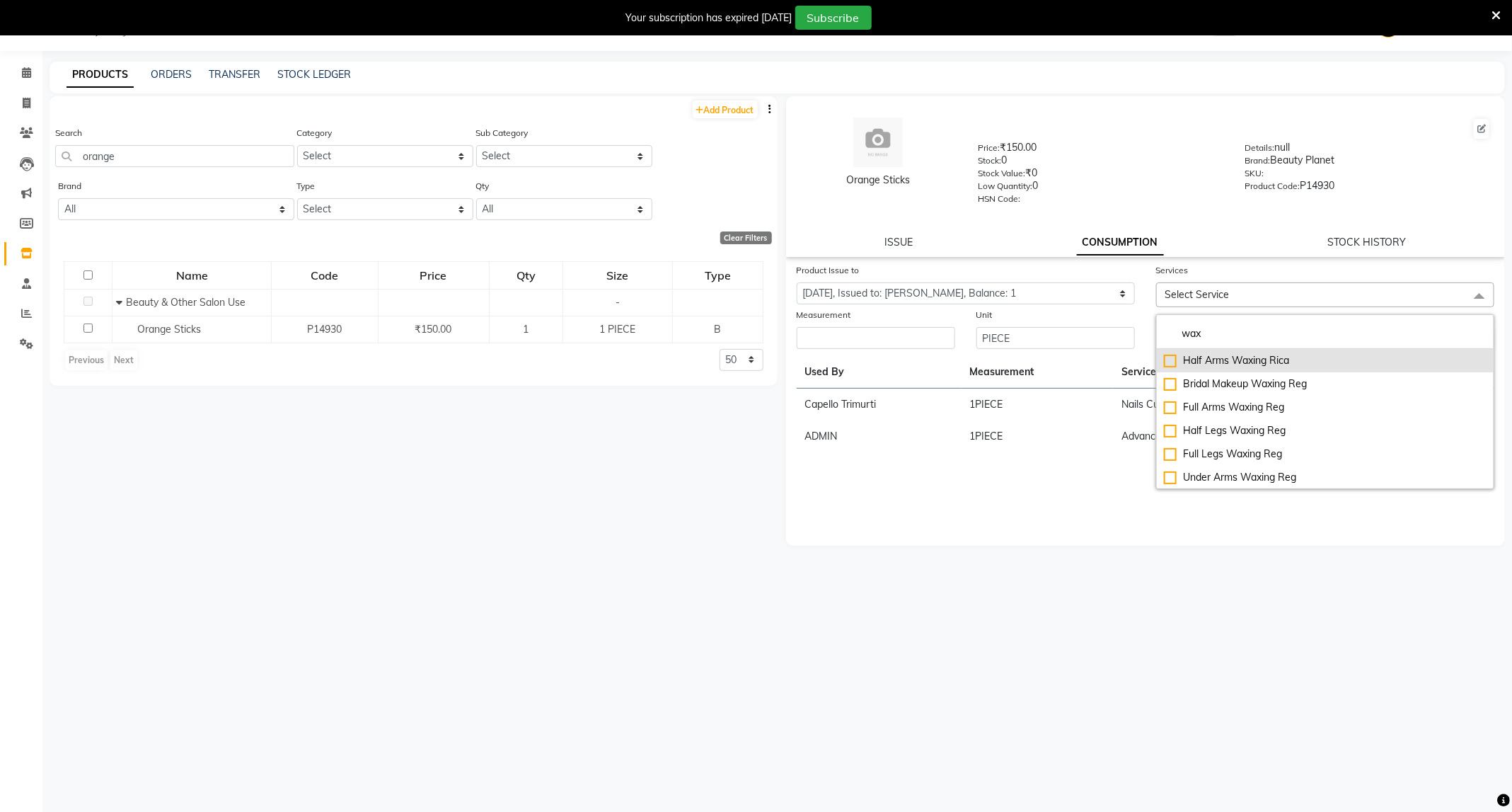
type input "wax"
click at [1240, 359] on div "Half Arms Waxing Rica" at bounding box center [1325, 360] width 323 height 15
checkbox input "true"
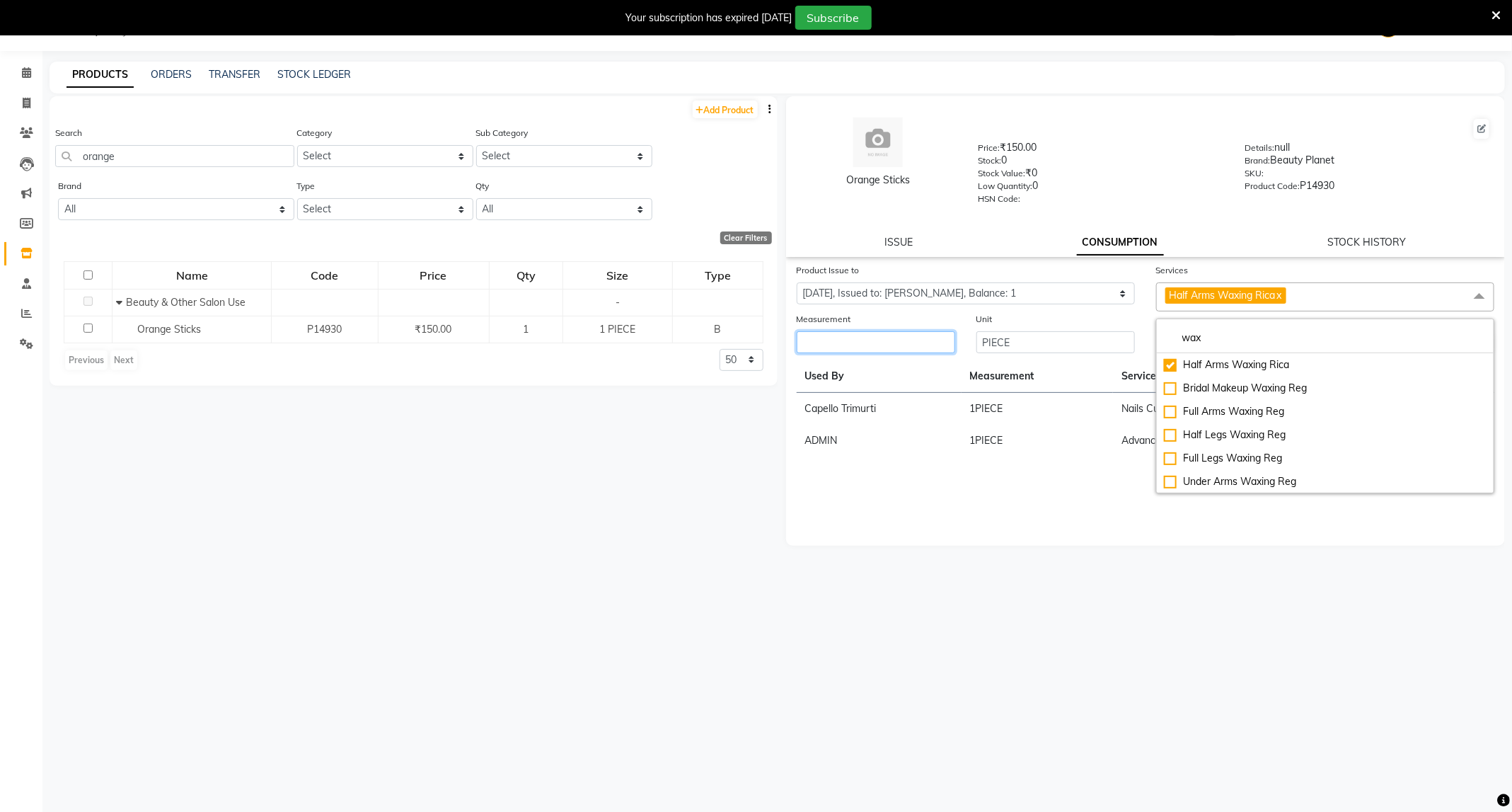
click at [865, 337] on input "number" at bounding box center [875, 342] width 158 height 22
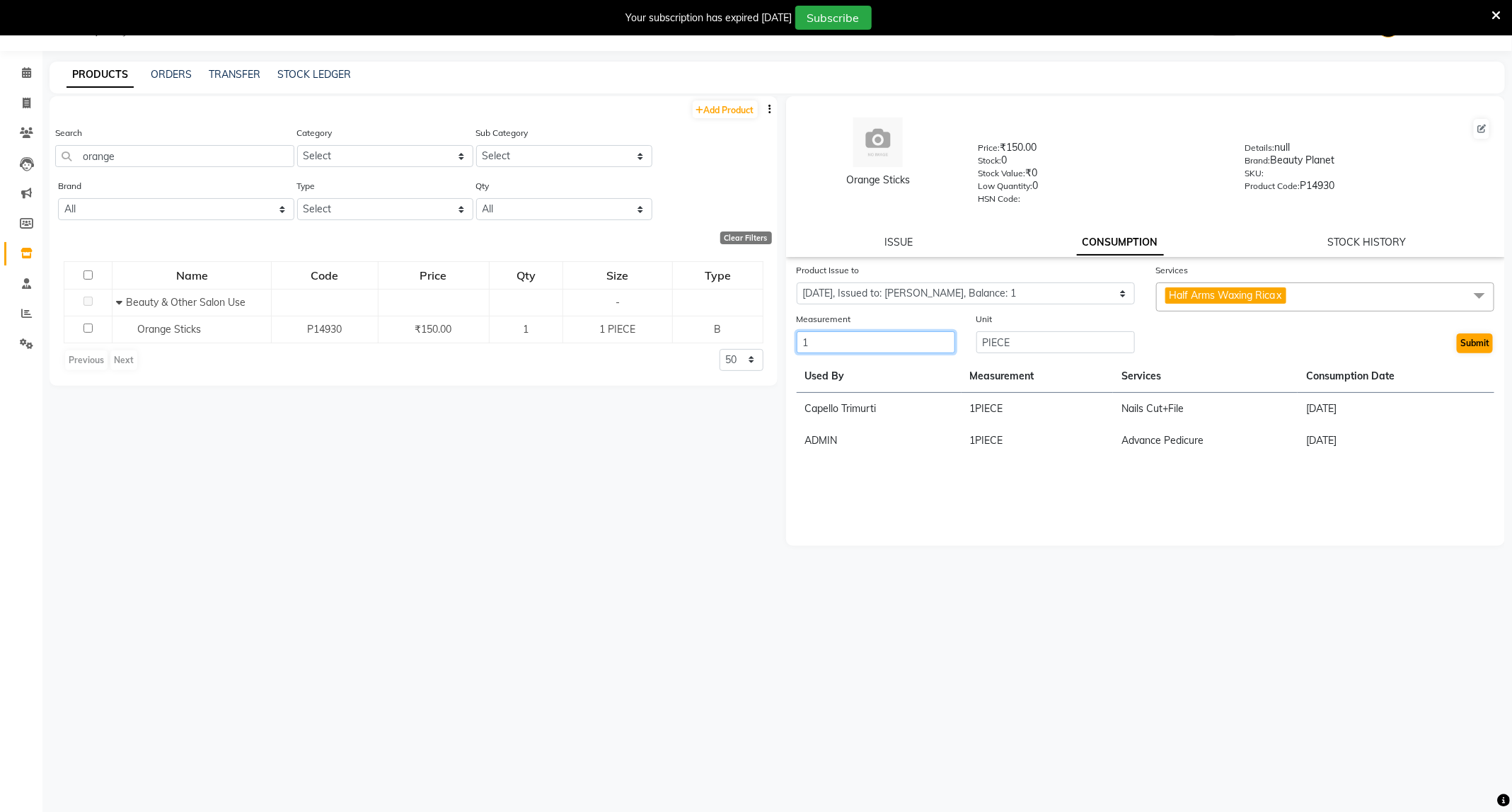
type input "1"
click at [1460, 344] on button "Submit" at bounding box center [1475, 343] width 36 height 20
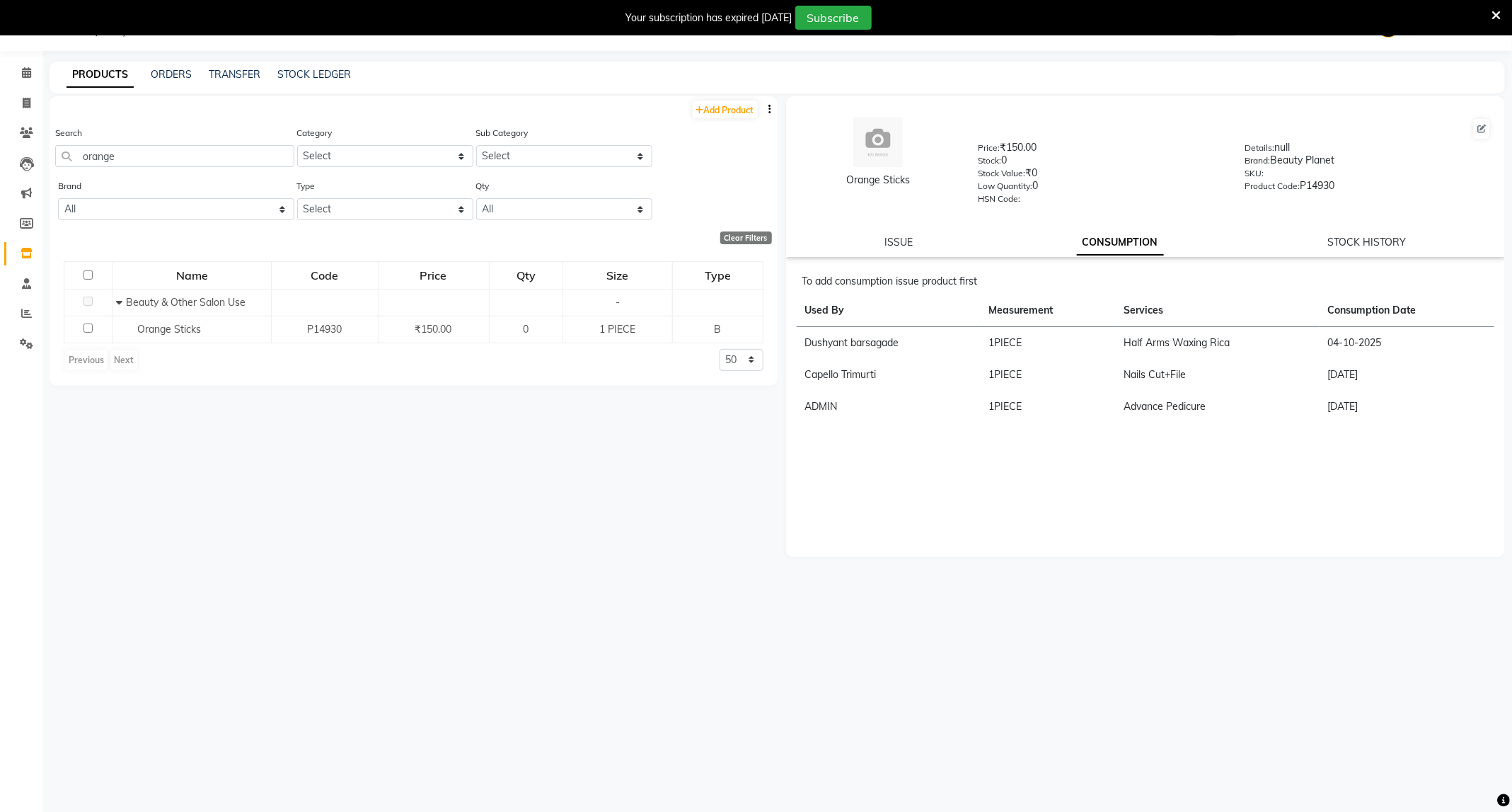
click at [153, 167] on div "Search orange" at bounding box center [174, 151] width 239 height 53
click at [164, 151] on input "orange" at bounding box center [174, 156] width 239 height 22
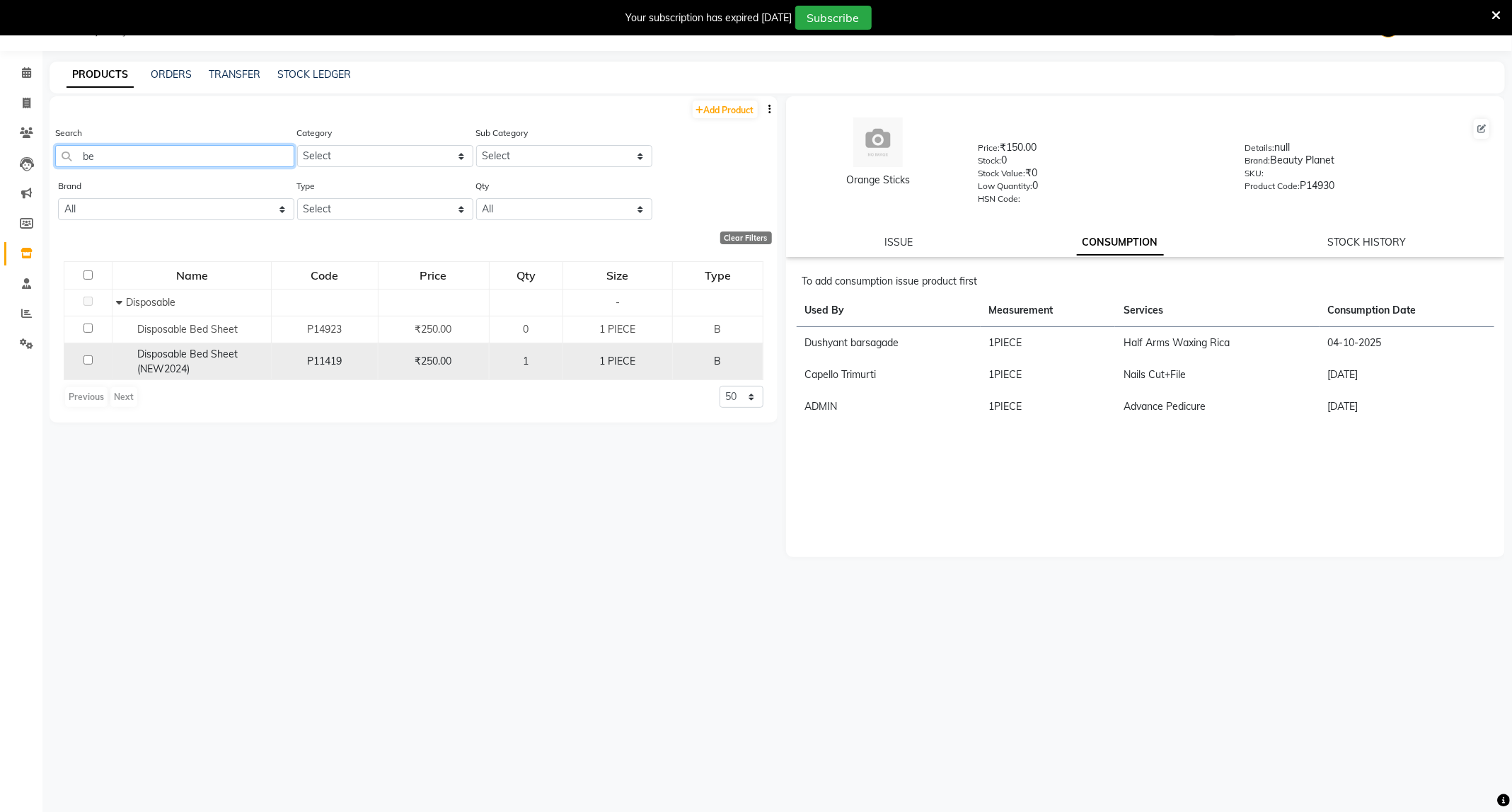
type input "b"
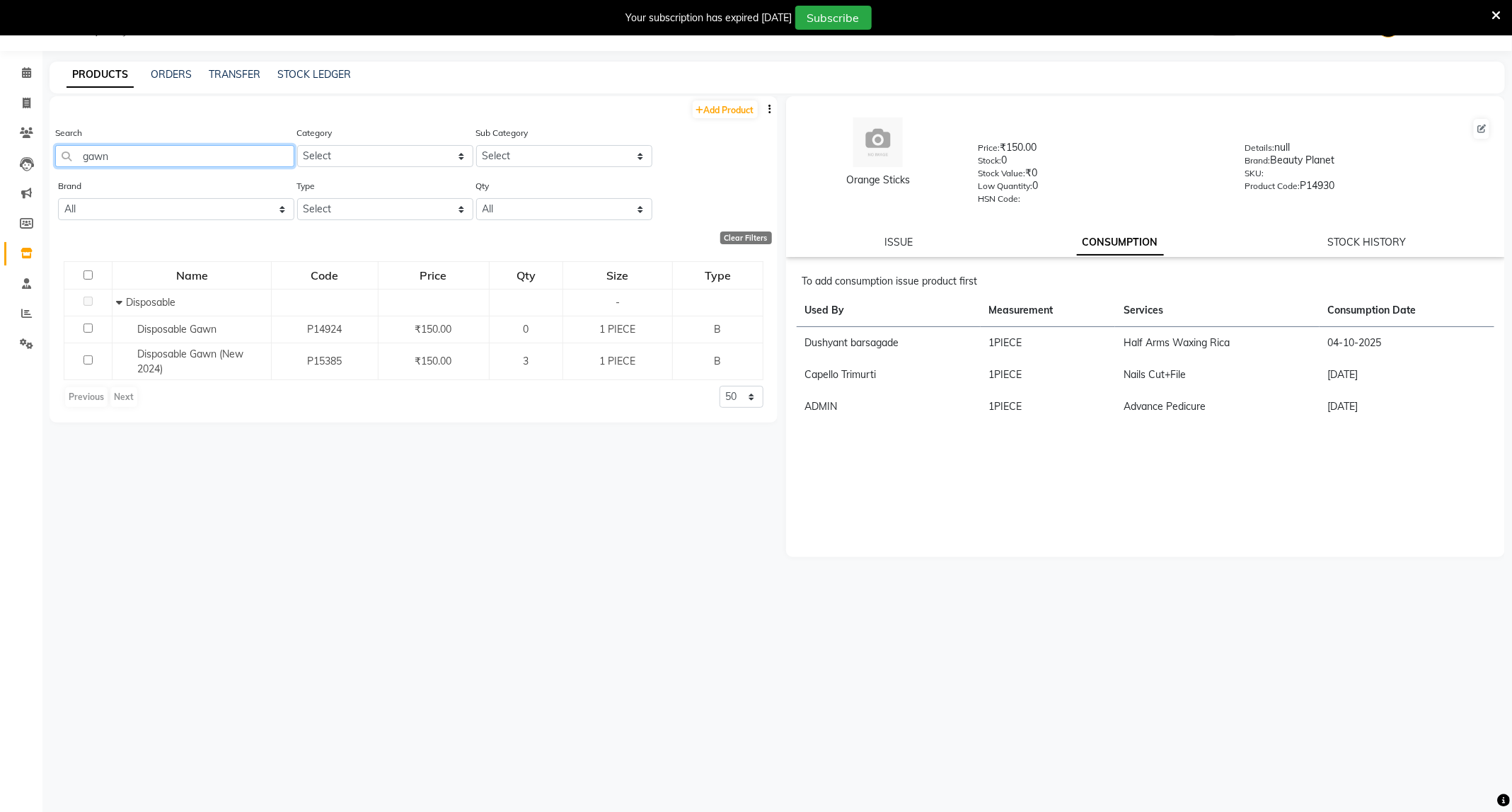
click at [138, 164] on input "gawn" at bounding box center [174, 156] width 239 height 22
click at [140, 159] on input "gawn" at bounding box center [174, 156] width 239 height 22
type input "g"
type input "c"
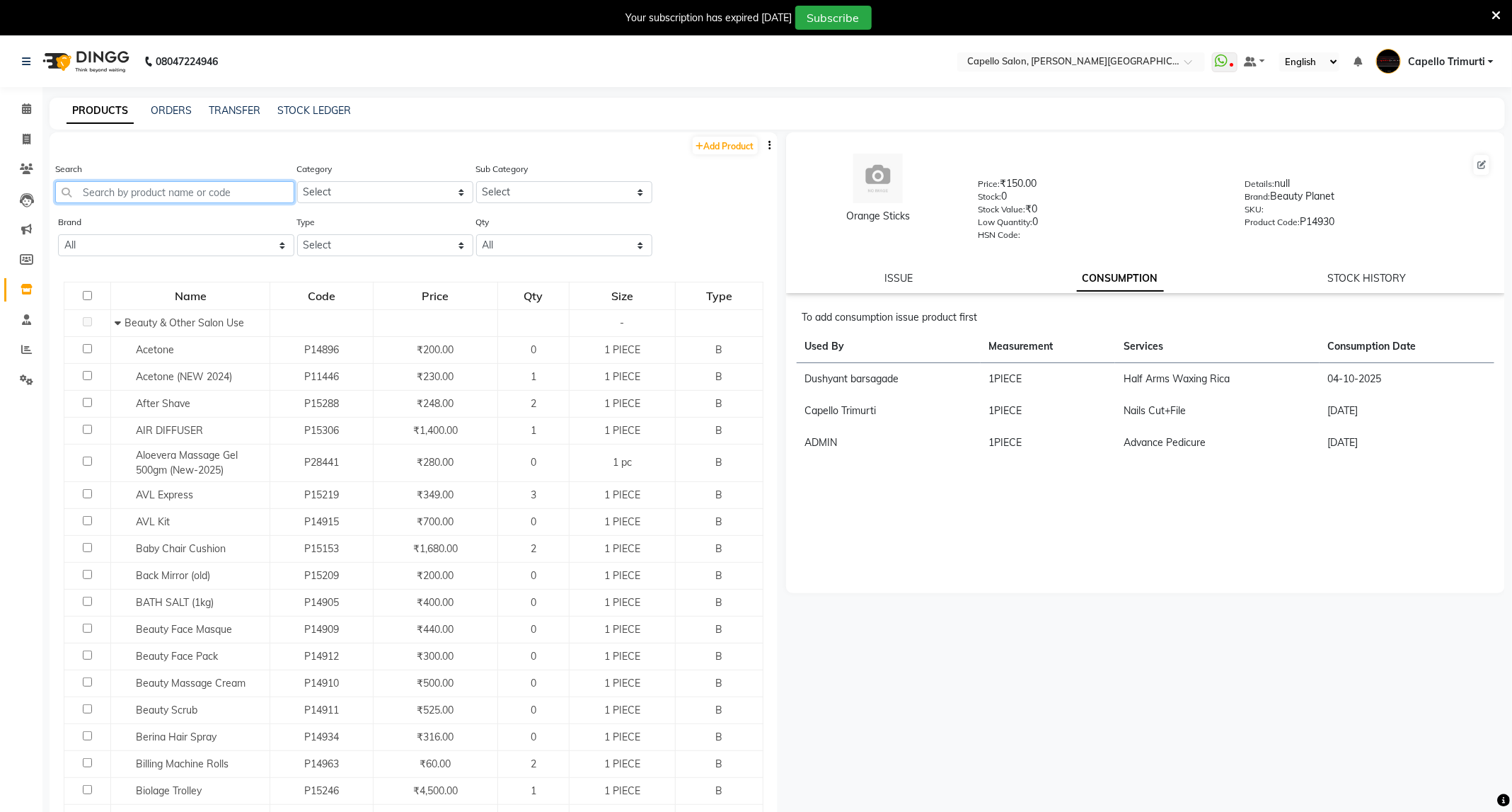
click at [167, 185] on input "text" at bounding box center [174, 192] width 239 height 22
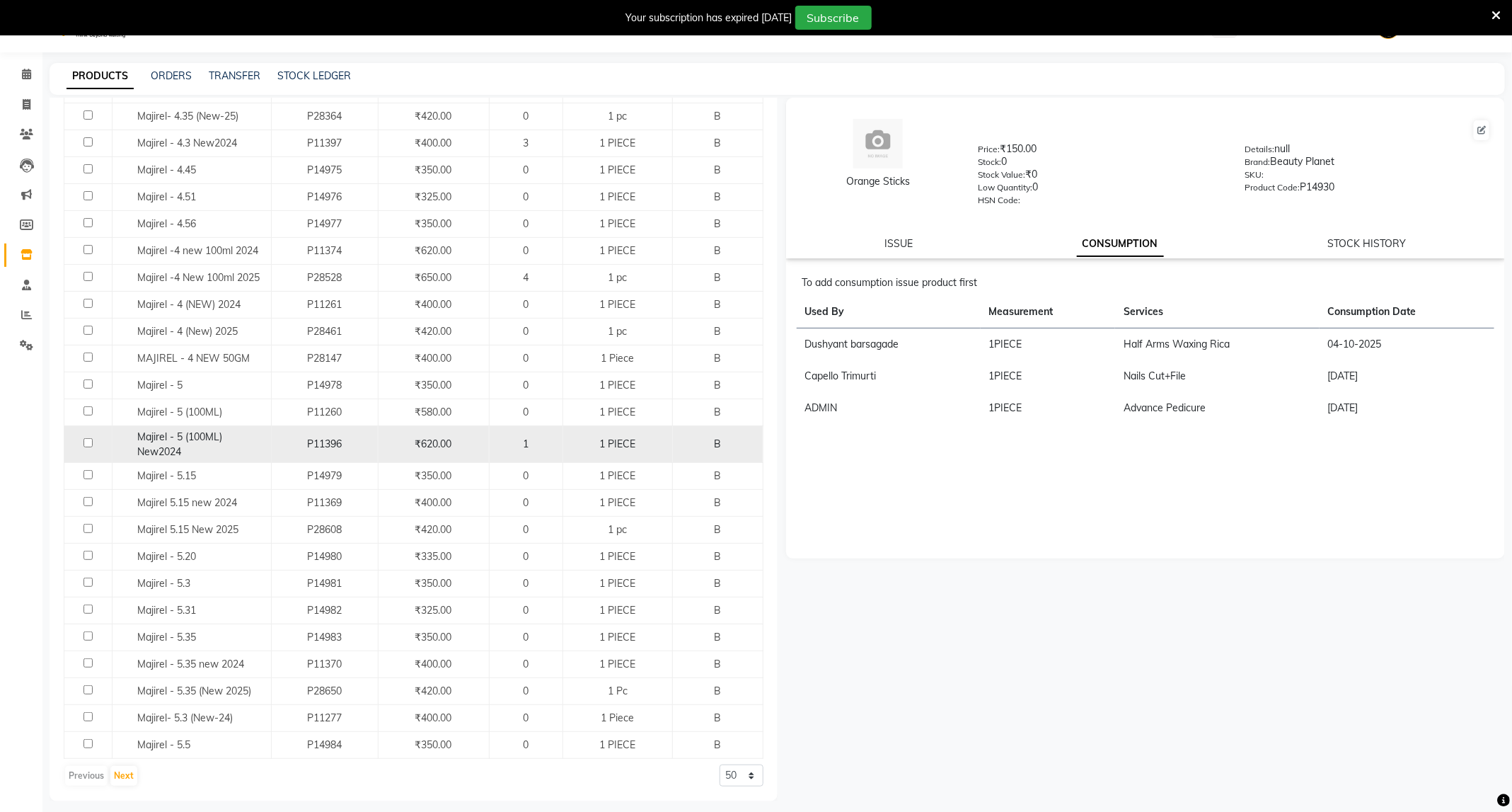
scroll to position [44, 0]
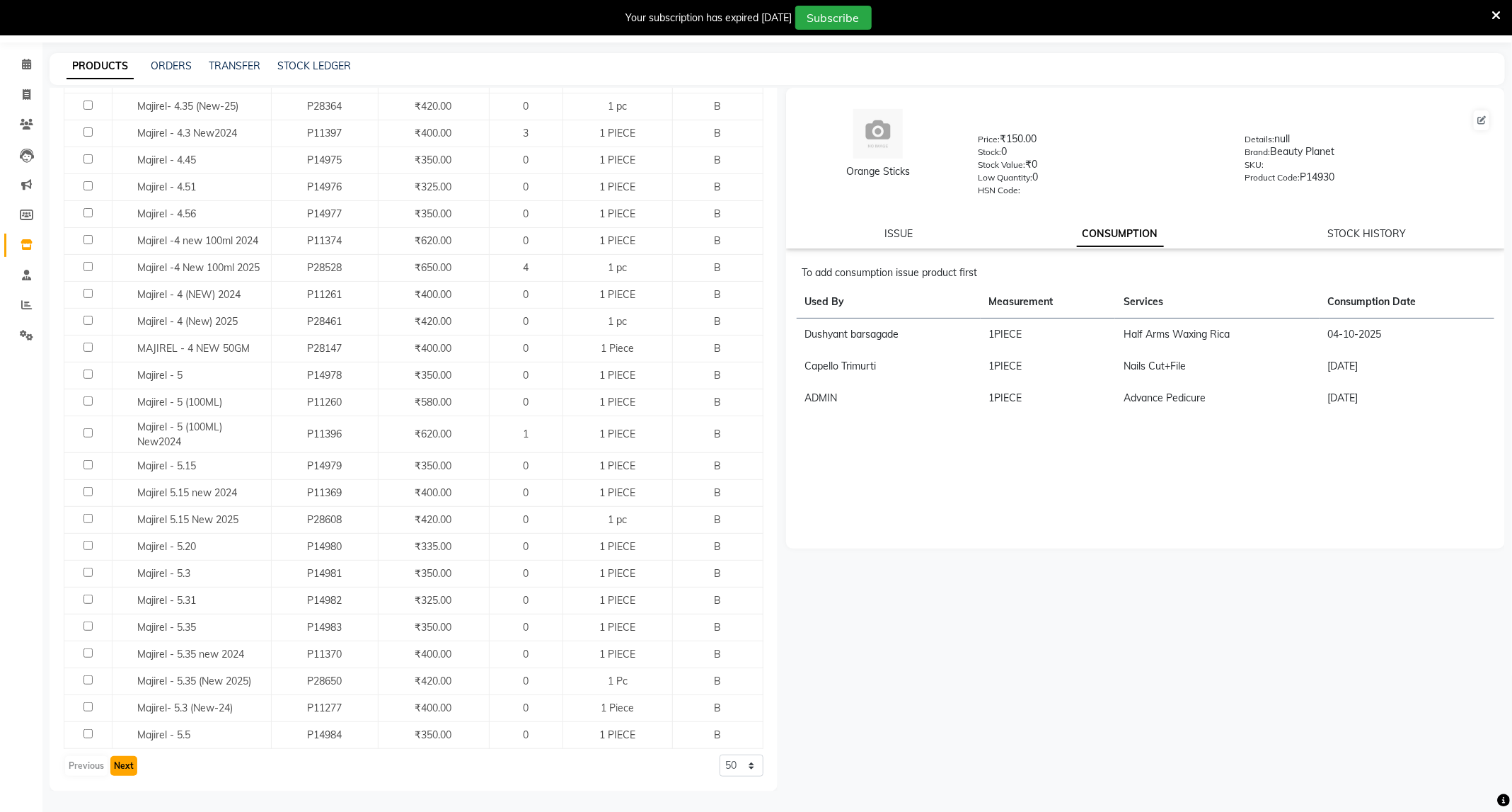
click at [128, 767] on button "Next" at bounding box center [123, 765] width 27 height 20
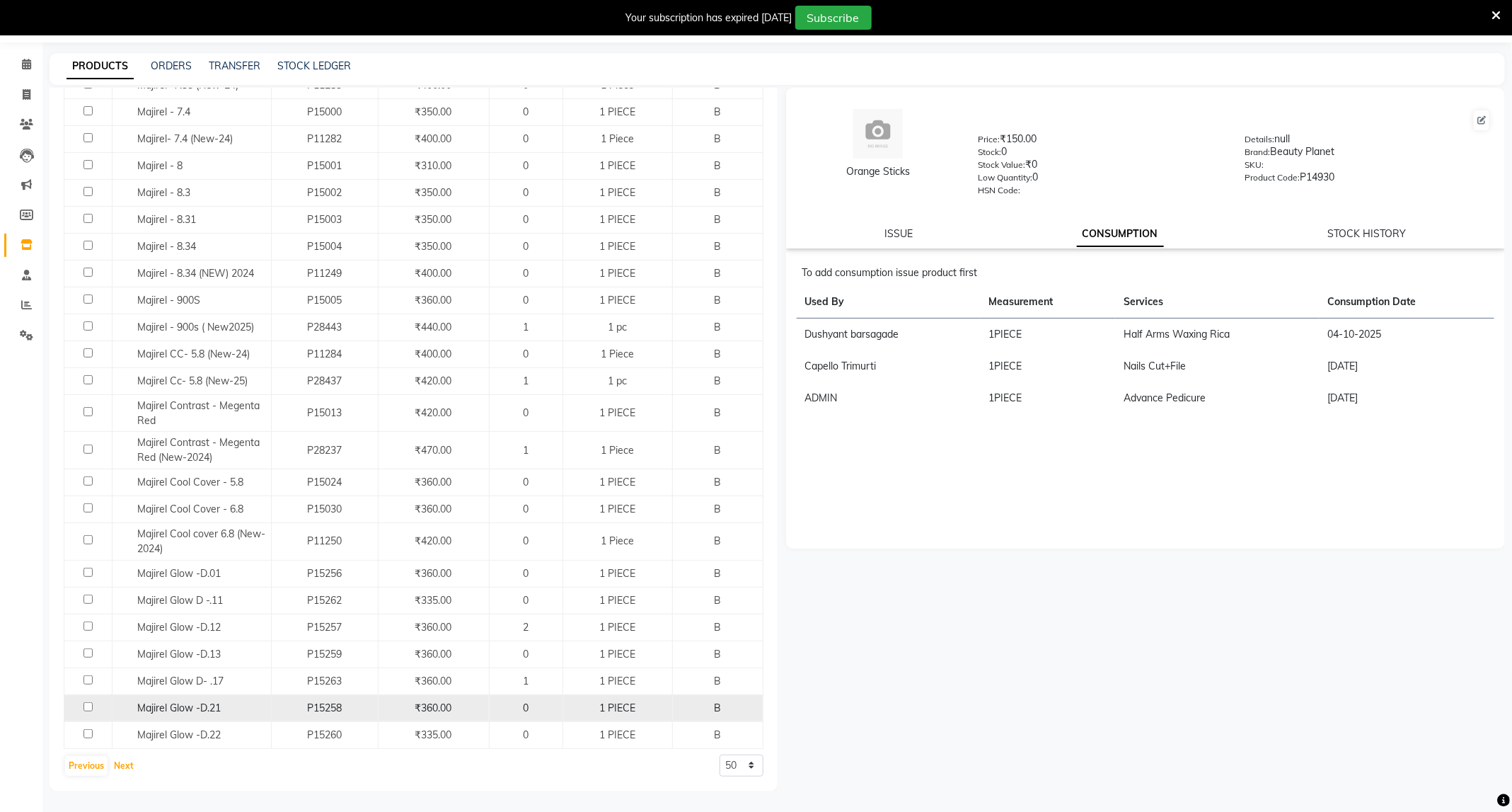
scroll to position [951, 0]
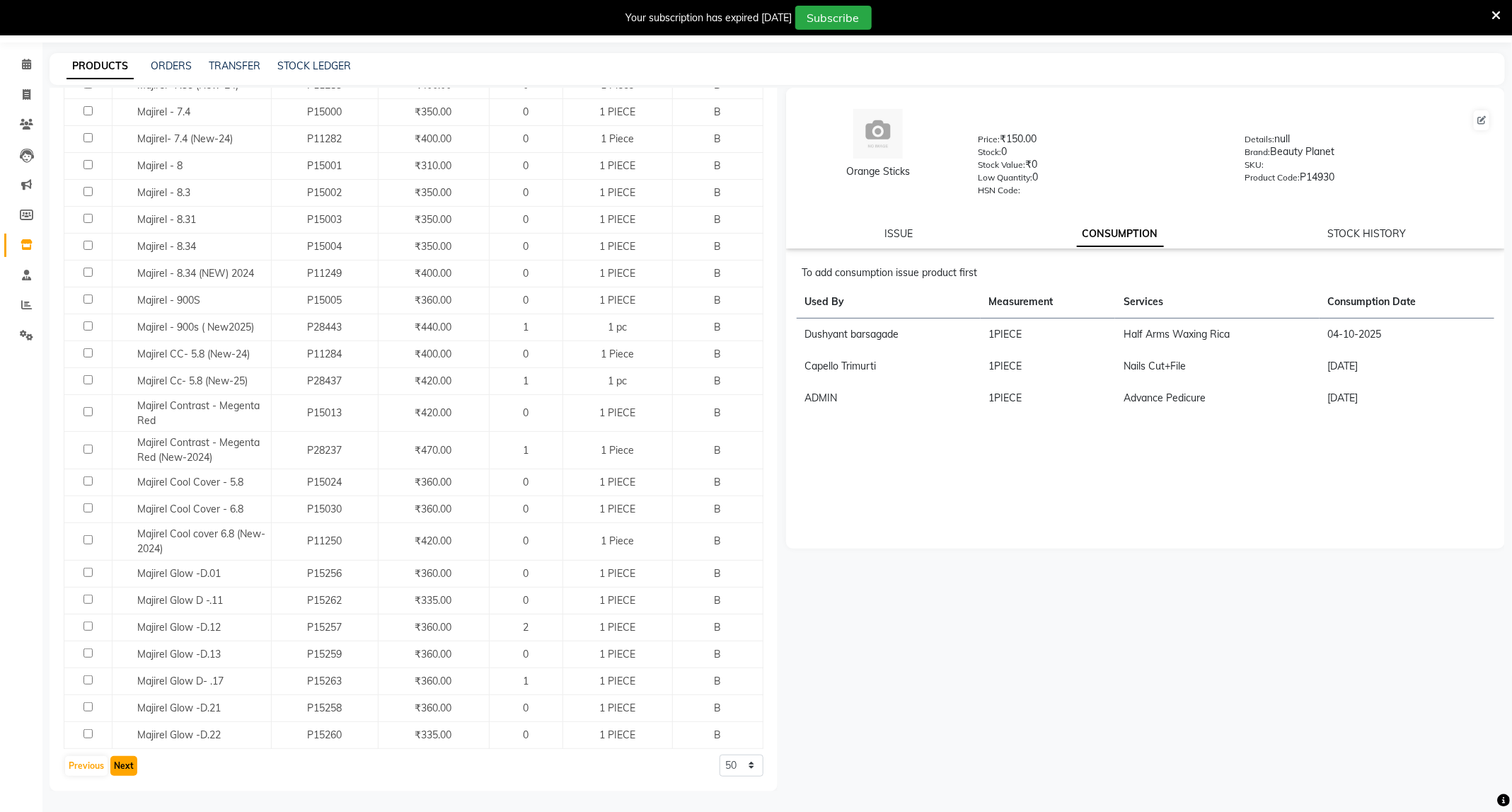
click at [118, 761] on button "Next" at bounding box center [123, 765] width 27 height 20
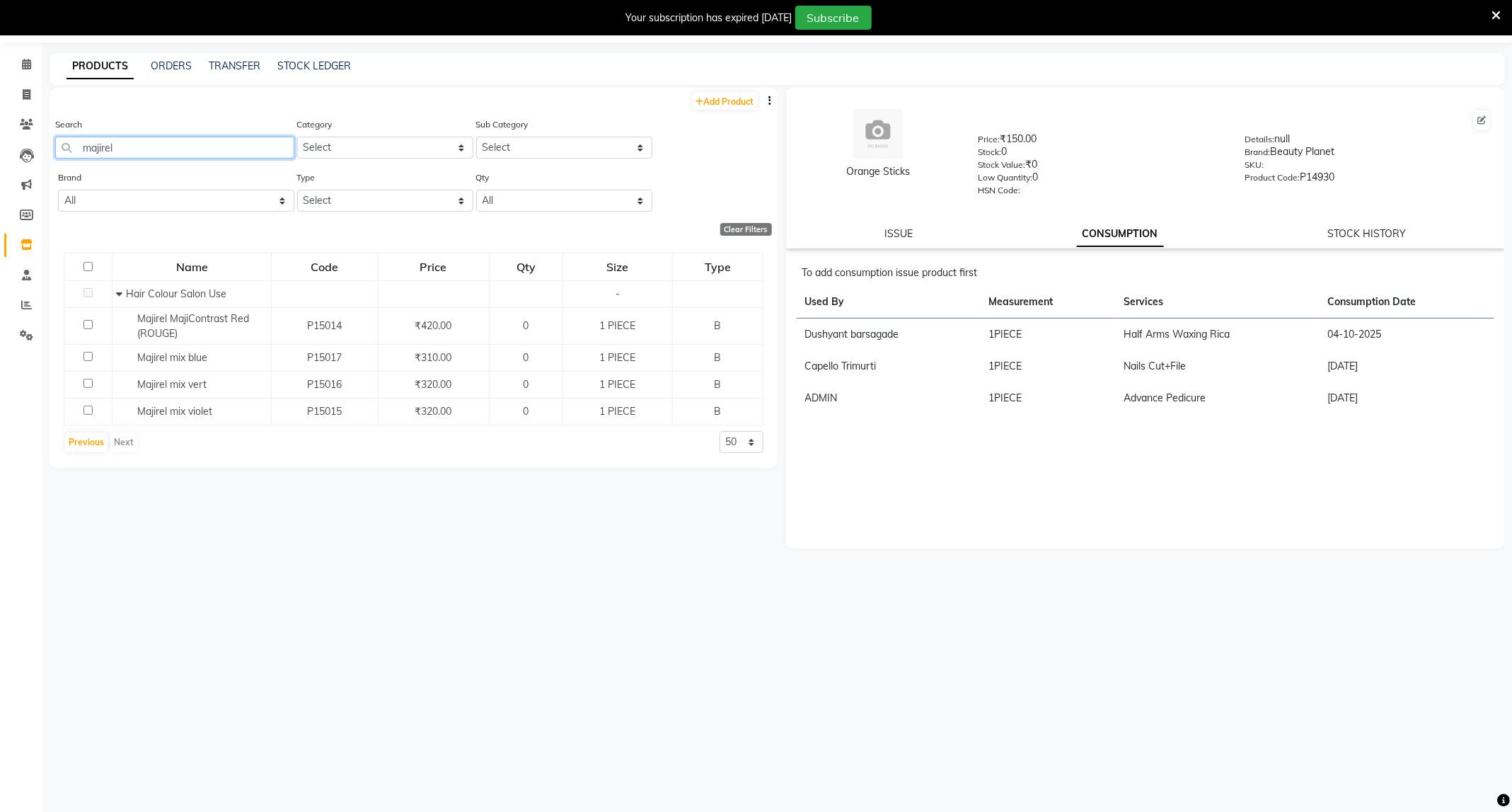
click at [121, 148] on input "majirel" at bounding box center [174, 148] width 239 height 22
type input "m"
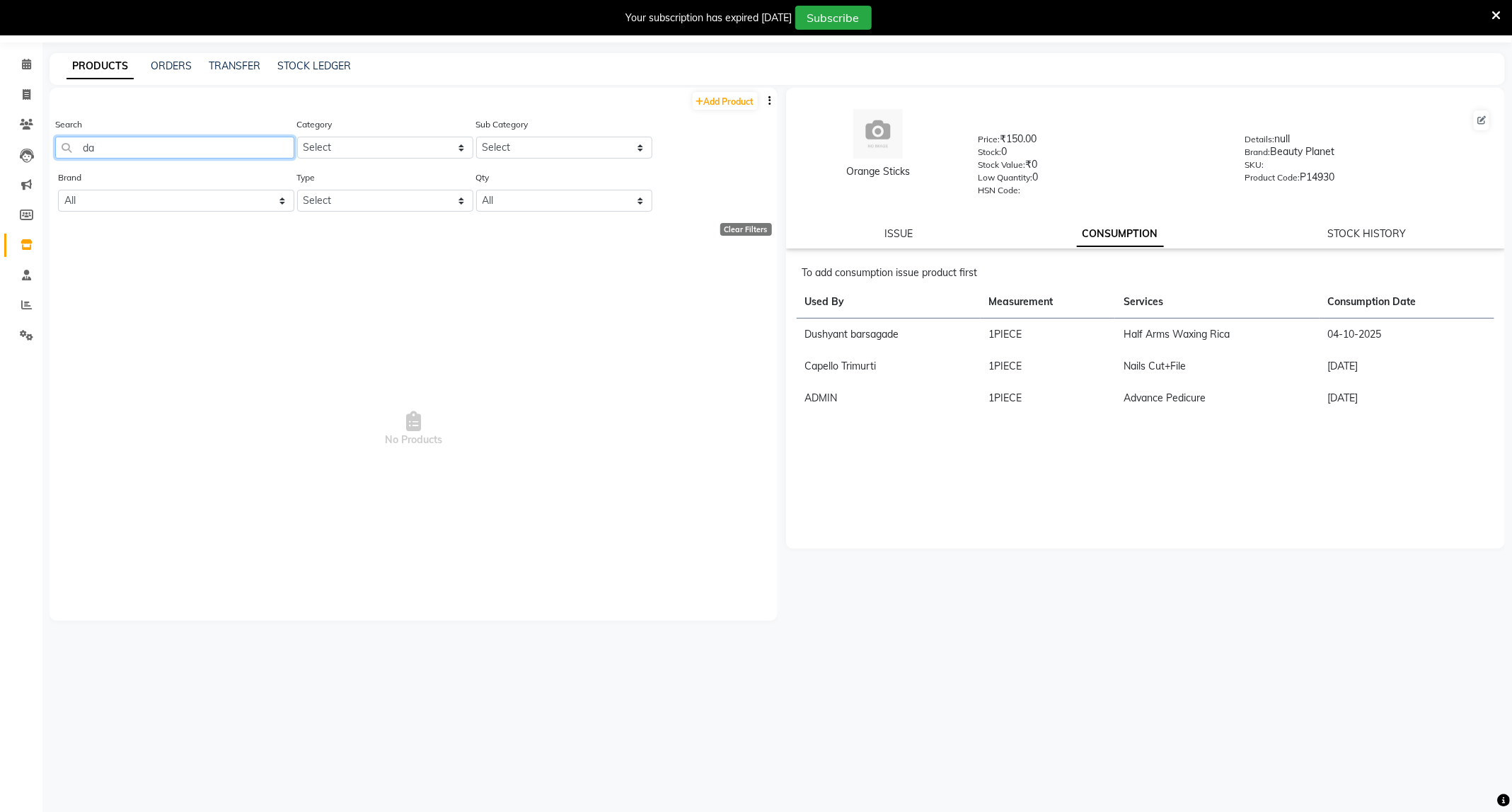
type input "d"
click at [1230, 641] on div "Orange Sticks Price: ₹150.00 Stock: 0 Stock Value: ₹0 Low Quantity: 0 HSN Code:…" at bounding box center [1141, 440] width 728 height 703
click at [119, 156] on input "brillare" at bounding box center [174, 148] width 239 height 22
type input "b"
type input "d"
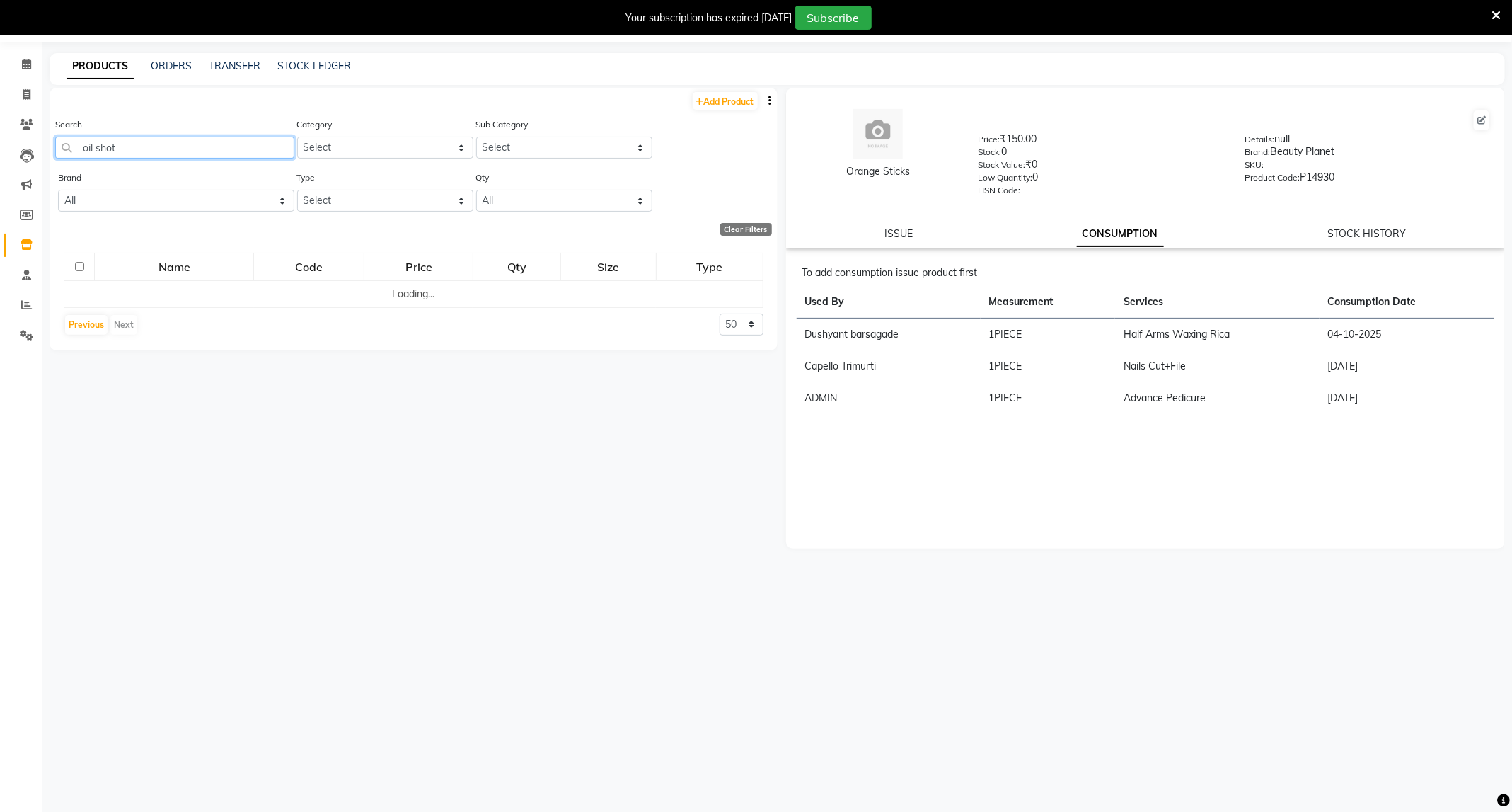
type input "oil shot"
click at [1333, 640] on div "Orange Sticks Price: ₹150.00 Stock: 0 Stock Value: ₹0 Low Quantity: 0 HSN Code:…" at bounding box center [1141, 440] width 728 height 703
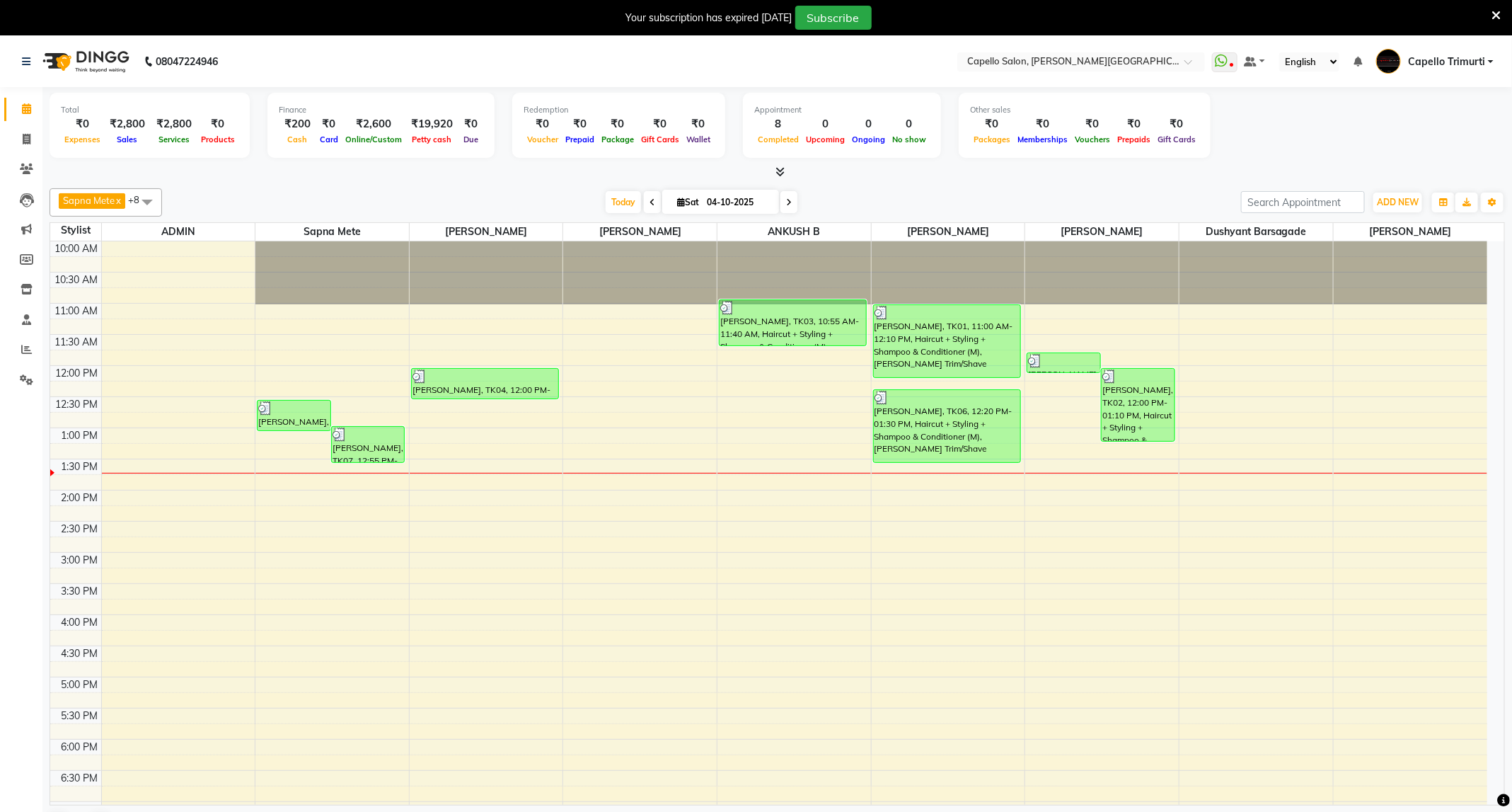
click at [155, 200] on span at bounding box center [147, 201] width 28 height 27
click at [118, 386] on div "[PERSON_NAME]" at bounding box center [105, 385] width 97 height 15
checkbox input "false"
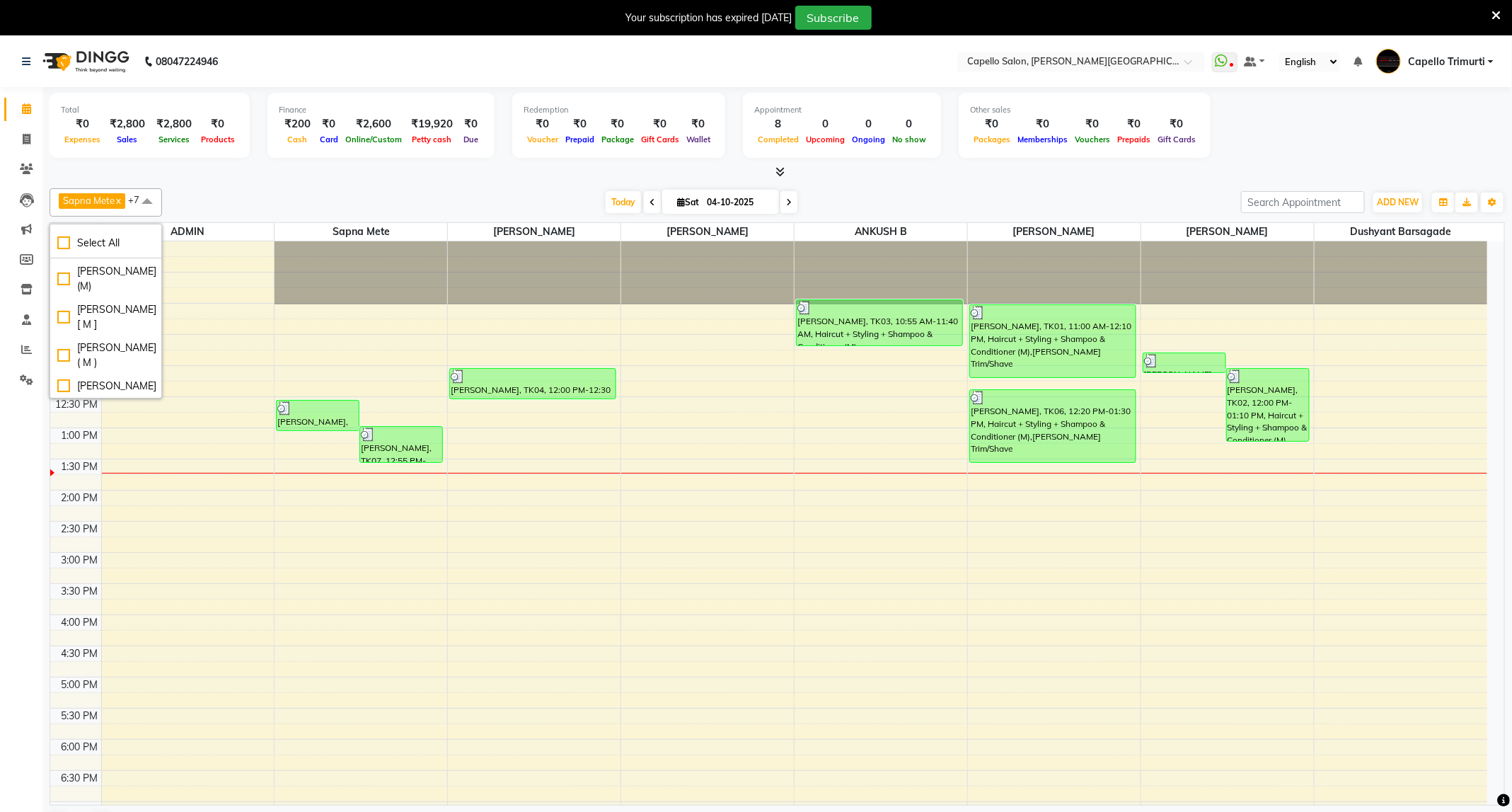
click at [412, 200] on div "Today Sat 04-10-2025" at bounding box center [701, 203] width 1065 height 21
click at [1492, 202] on icon "button" at bounding box center [1491, 202] width 8 height 8
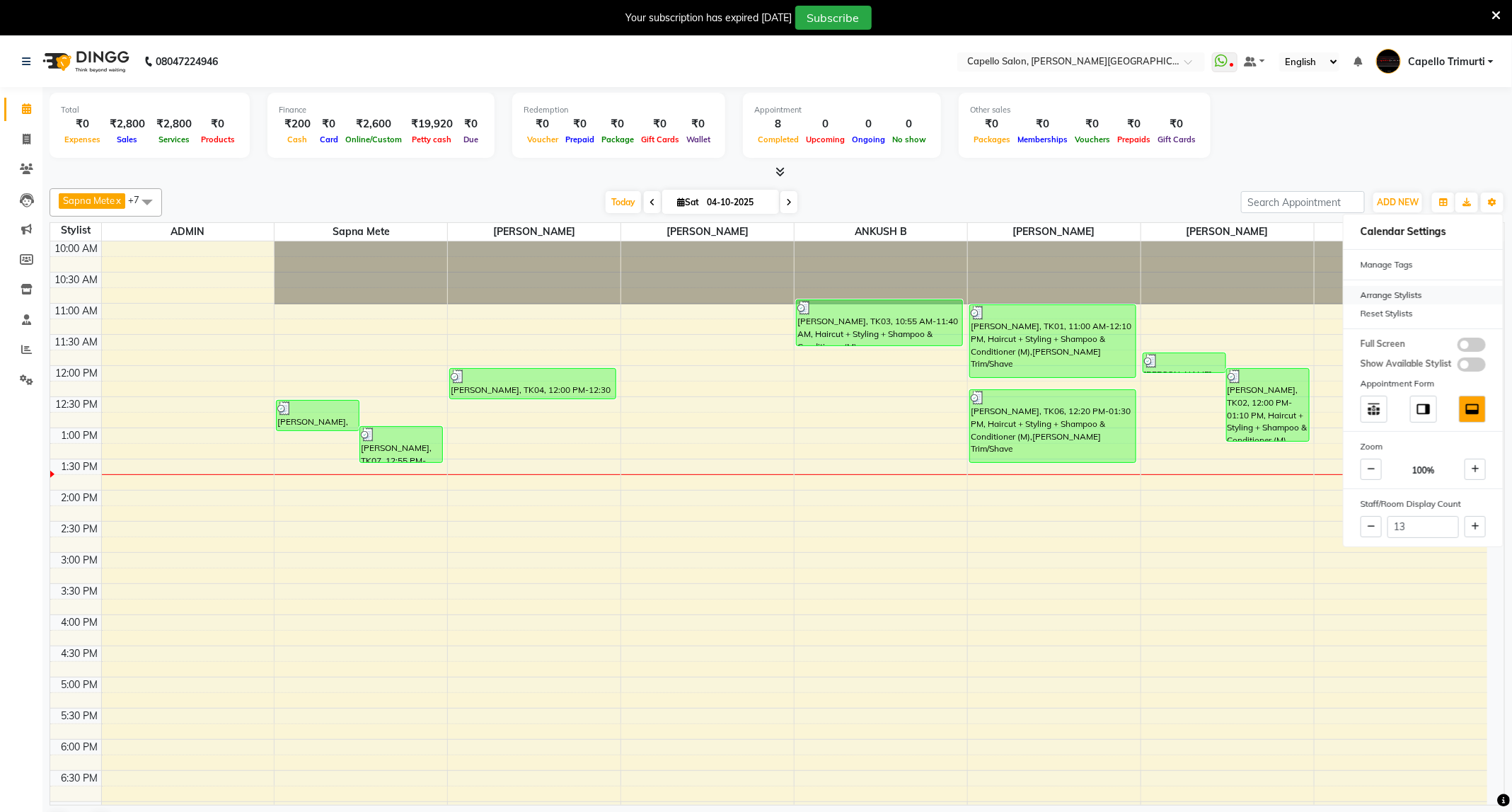
click at [1408, 300] on div "Arrange Stylists" at bounding box center [1423, 295] width 159 height 18
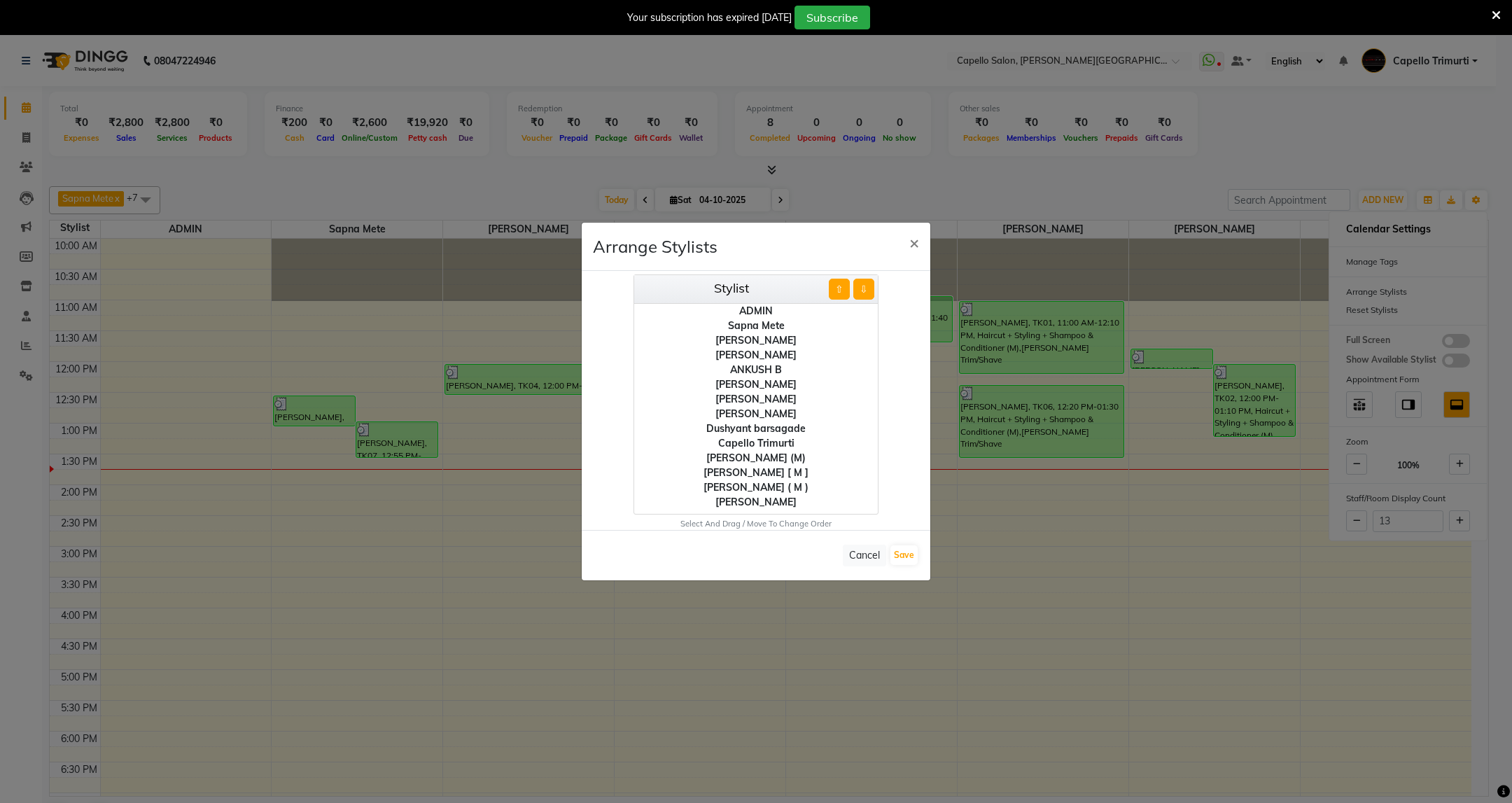
click at [782, 384] on div "[PERSON_NAME]" at bounding box center [756, 384] width 244 height 14
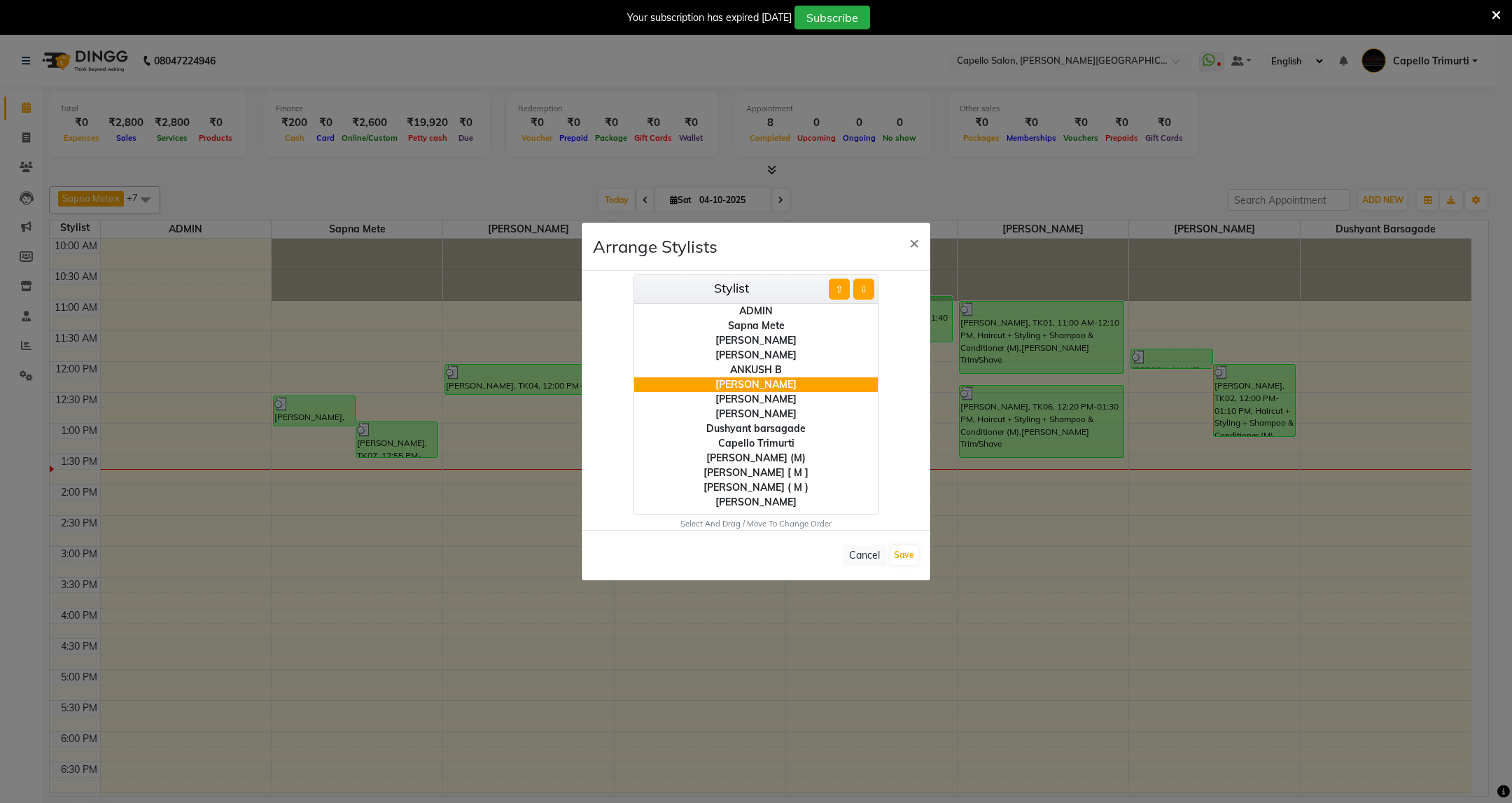
click at [859, 288] on button "⇩" at bounding box center [864, 289] width 21 height 21
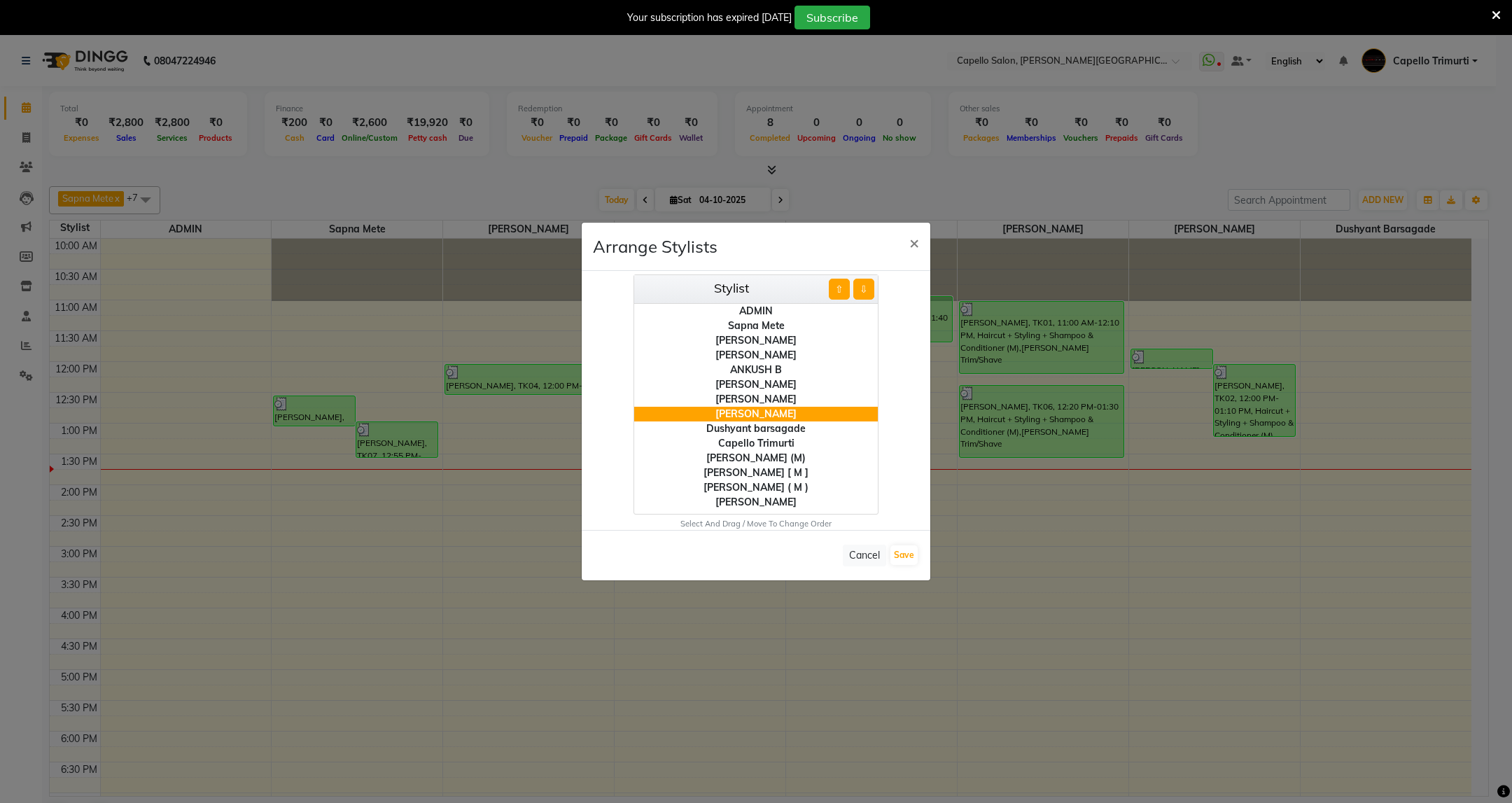
click at [859, 288] on button "⇩" at bounding box center [864, 289] width 21 height 21
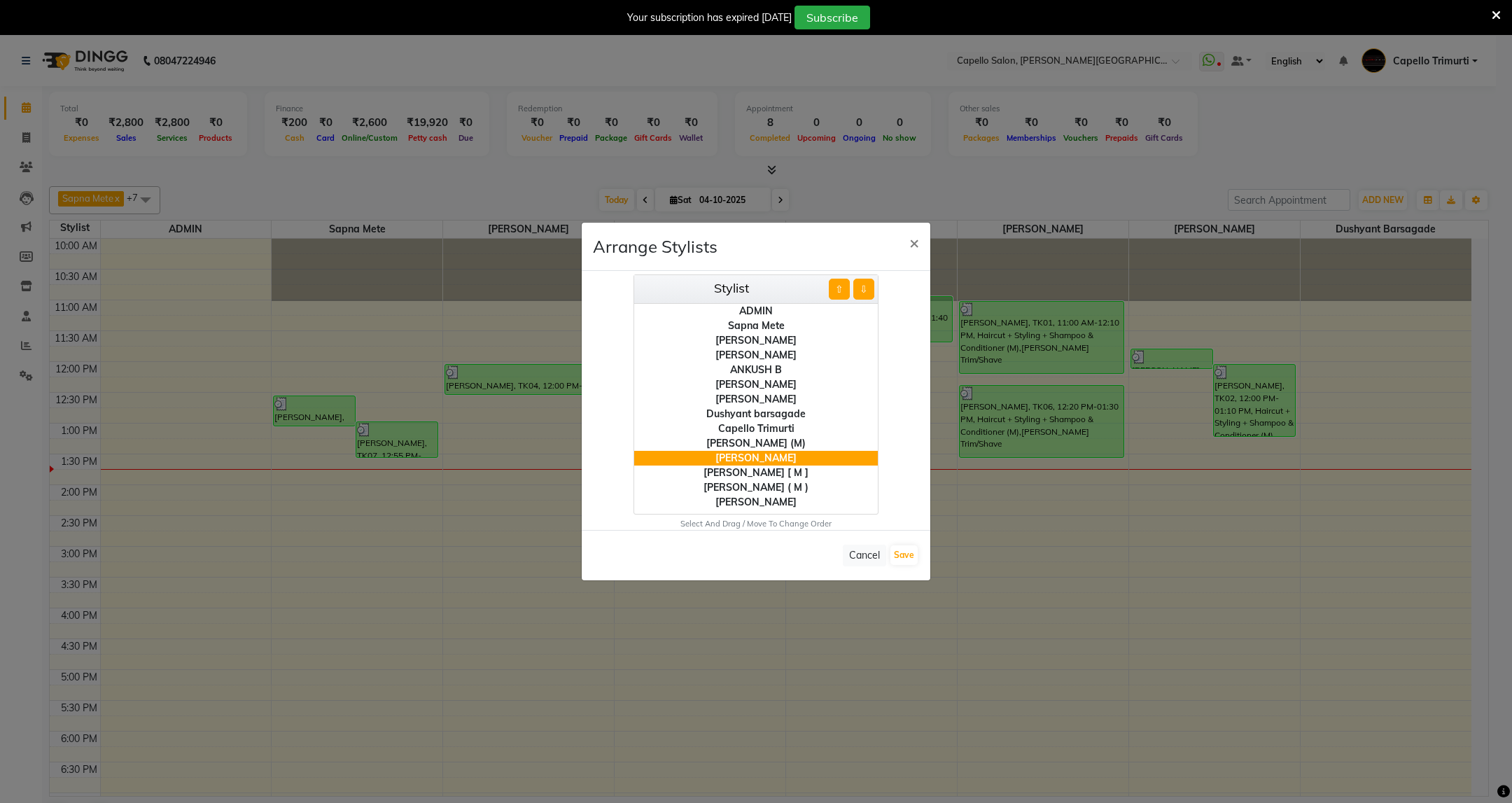
click at [859, 288] on button "⇩" at bounding box center [864, 289] width 21 height 21
click at [765, 487] on div "[PERSON_NAME]" at bounding box center [756, 487] width 244 height 14
click at [849, 292] on button "⇧" at bounding box center [840, 289] width 21 height 21
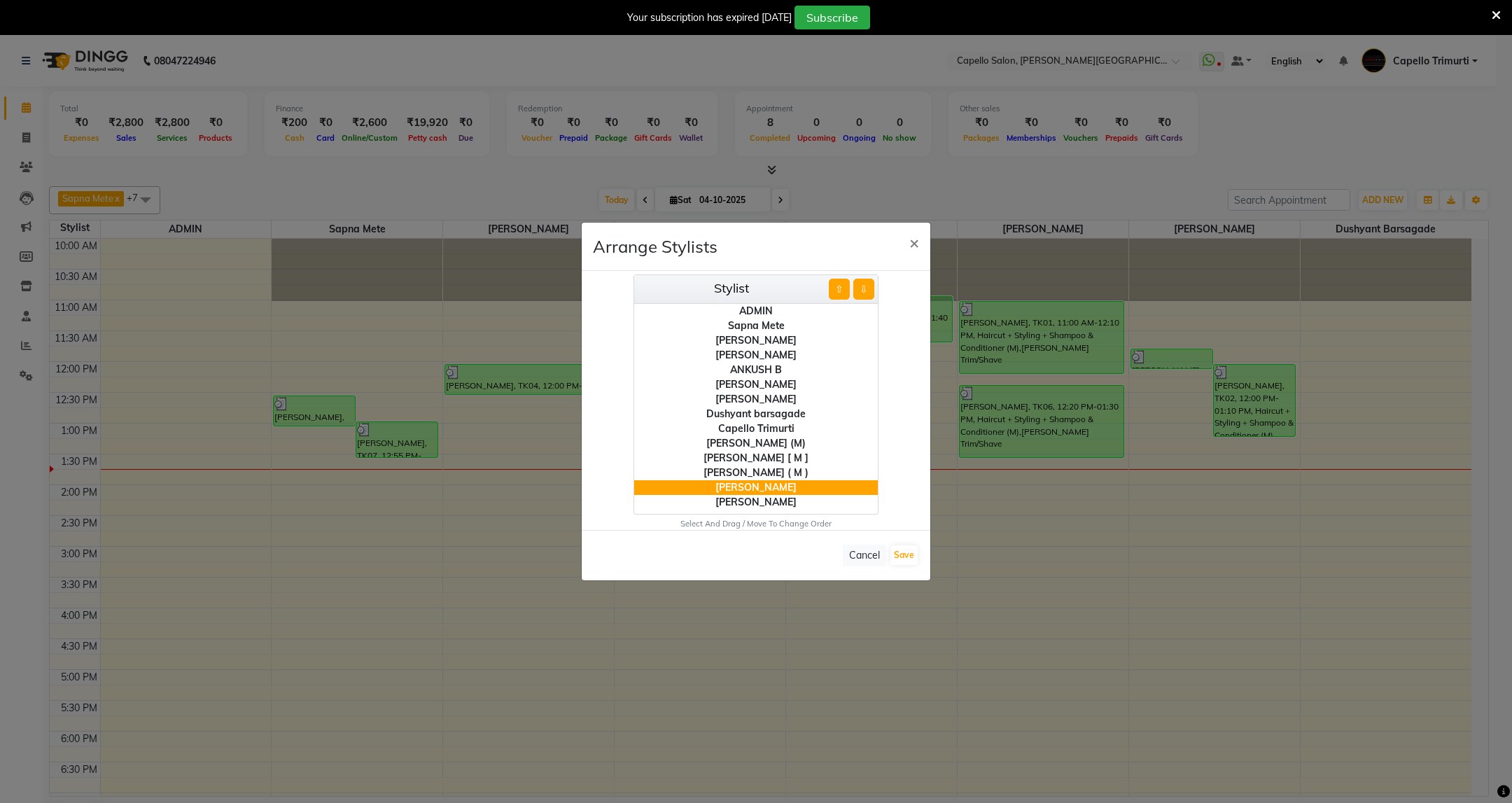
click at [849, 292] on button "⇧" at bounding box center [840, 289] width 21 height 21
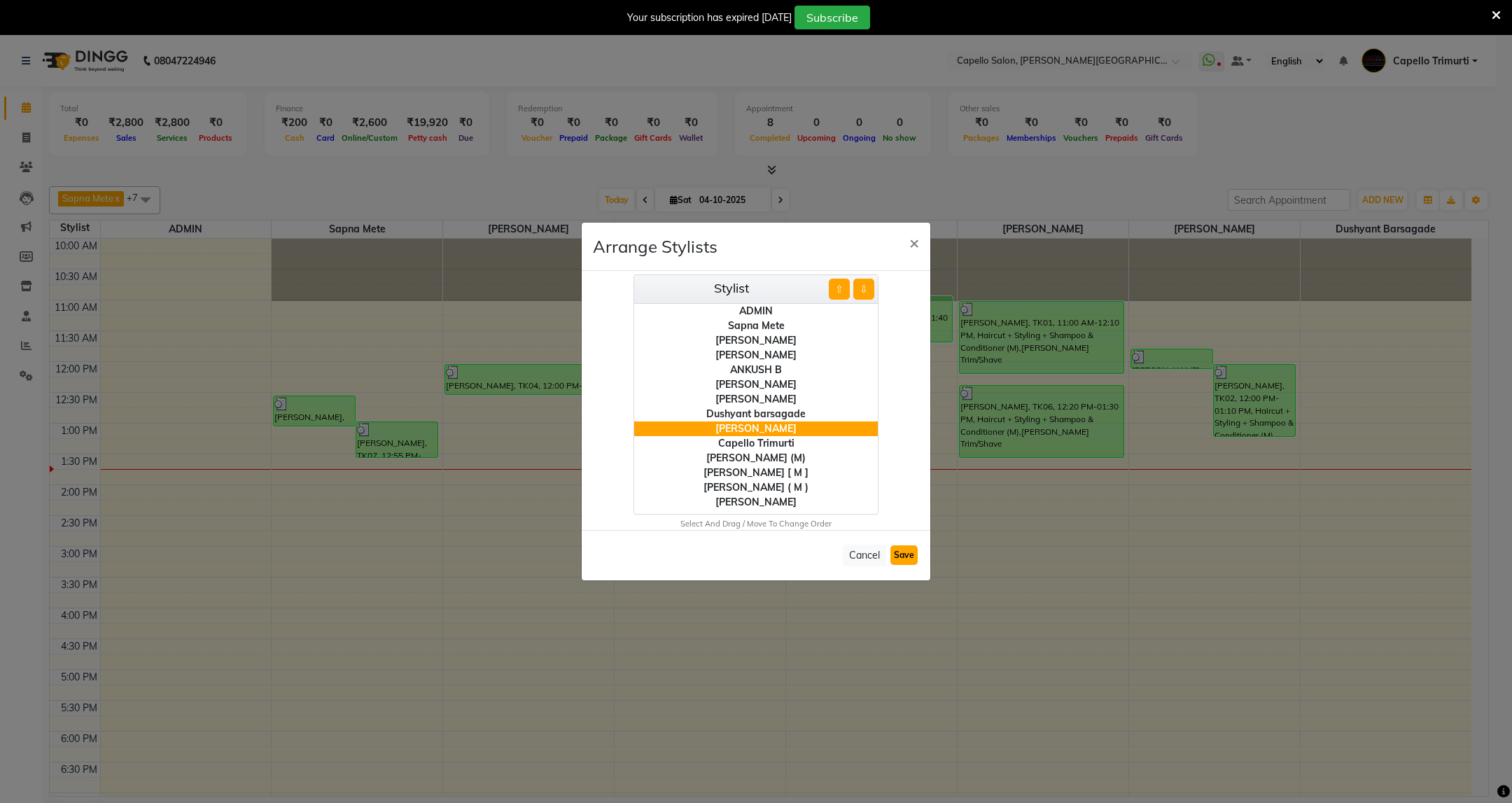
click at [901, 554] on button "Save" at bounding box center [904, 555] width 27 height 20
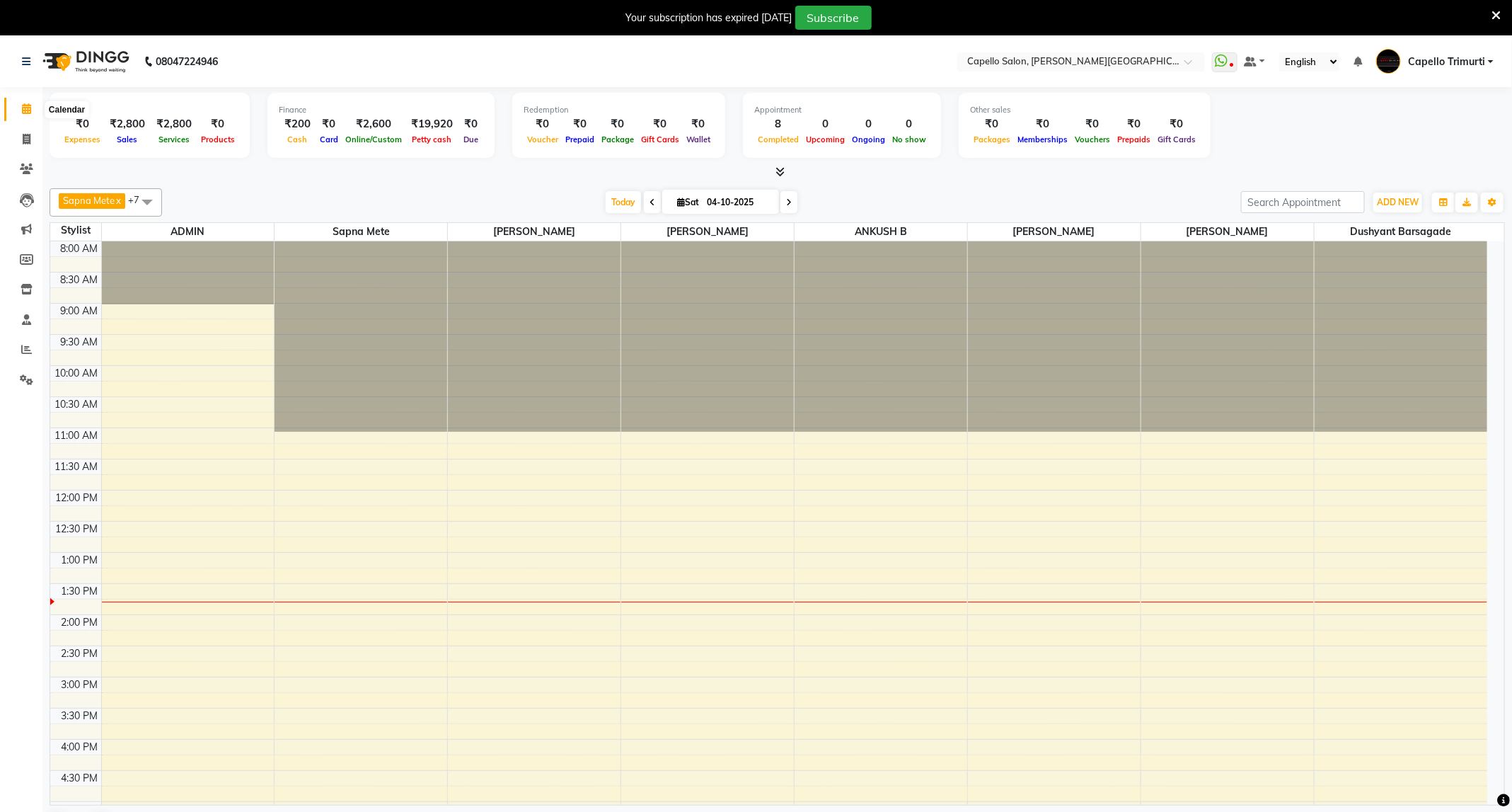
select select "en"
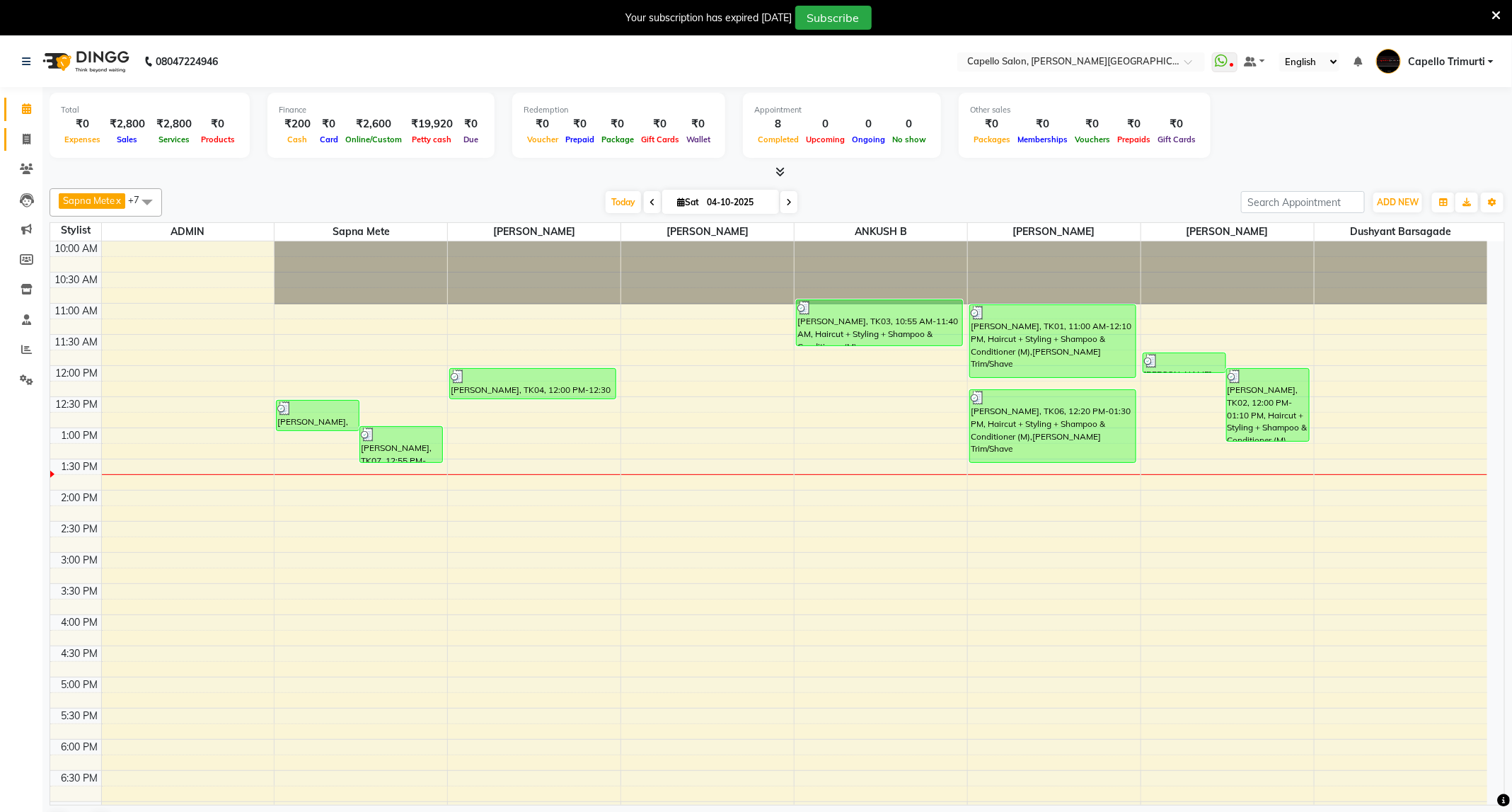
click at [15, 148] on link "Invoice" at bounding box center [21, 140] width 34 height 24
select select "811"
select select "service"
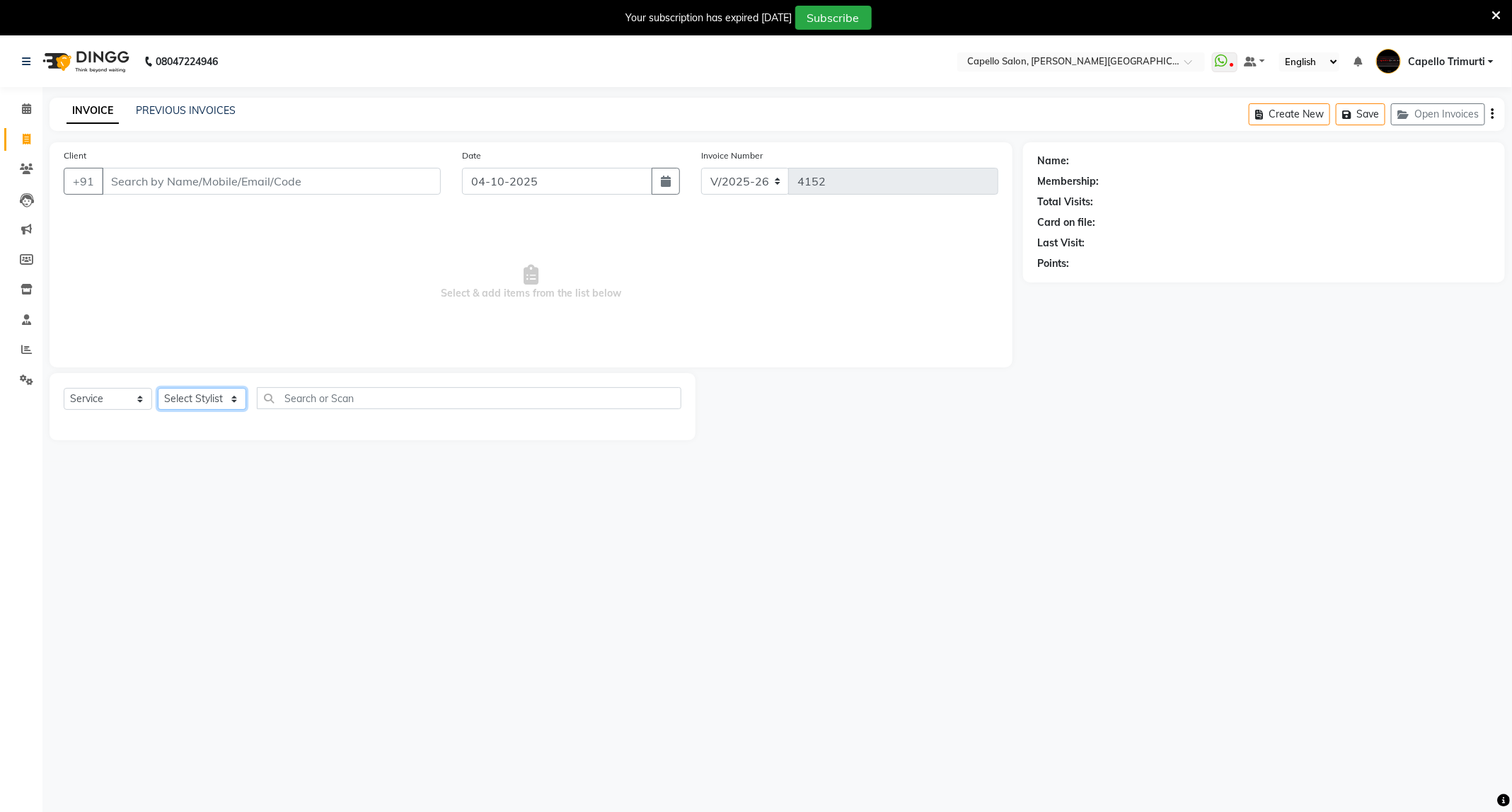
click at [217, 405] on select "Select Stylist ADMIN [PERSON_NAME] [PERSON_NAME] [PERSON_NAME] [PERSON_NAME] (M…" at bounding box center [202, 398] width 89 height 22
click at [19, 115] on span at bounding box center [27, 109] width 24 height 16
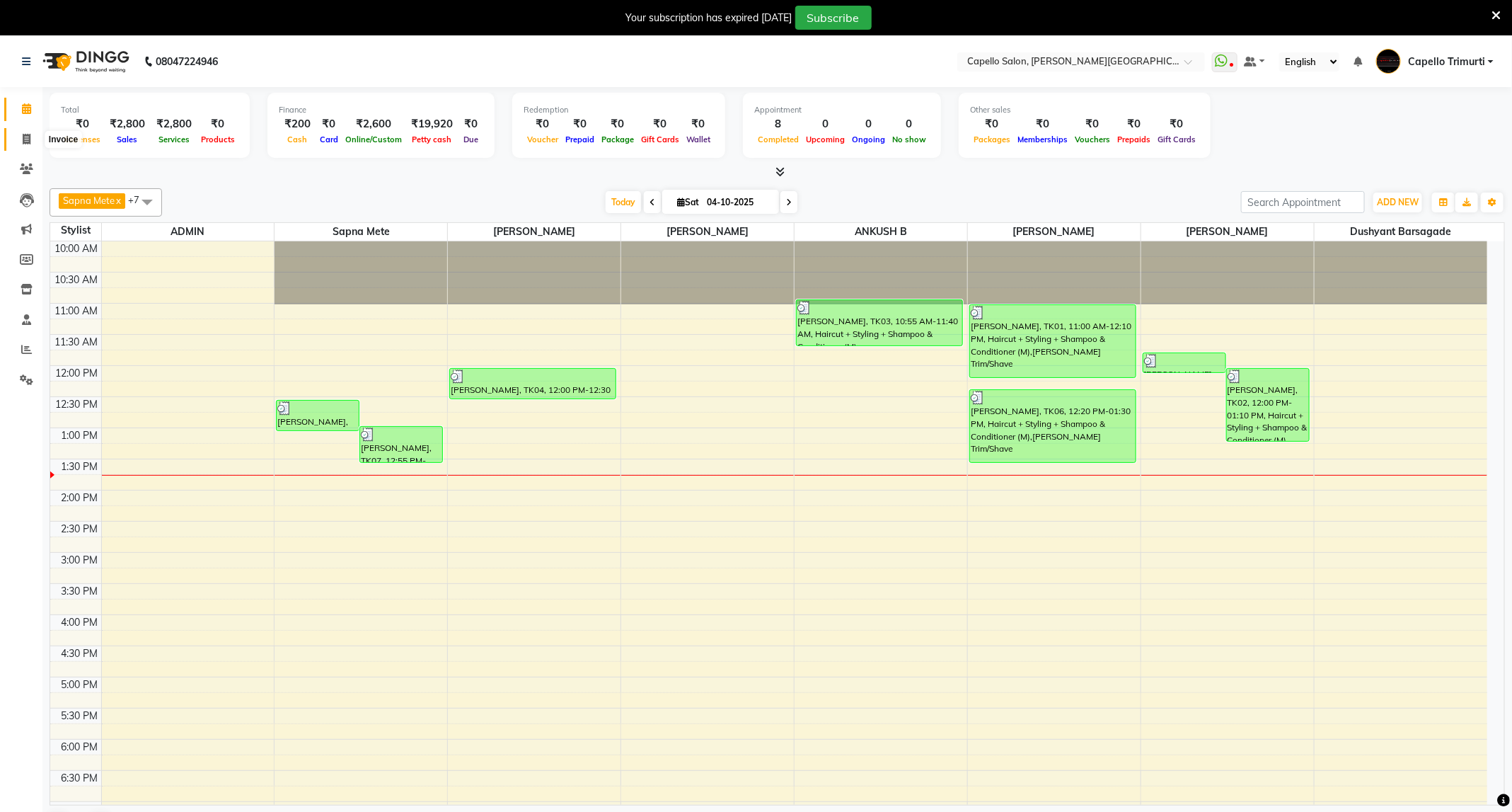
click at [21, 143] on span at bounding box center [27, 139] width 24 height 16
select select "service"
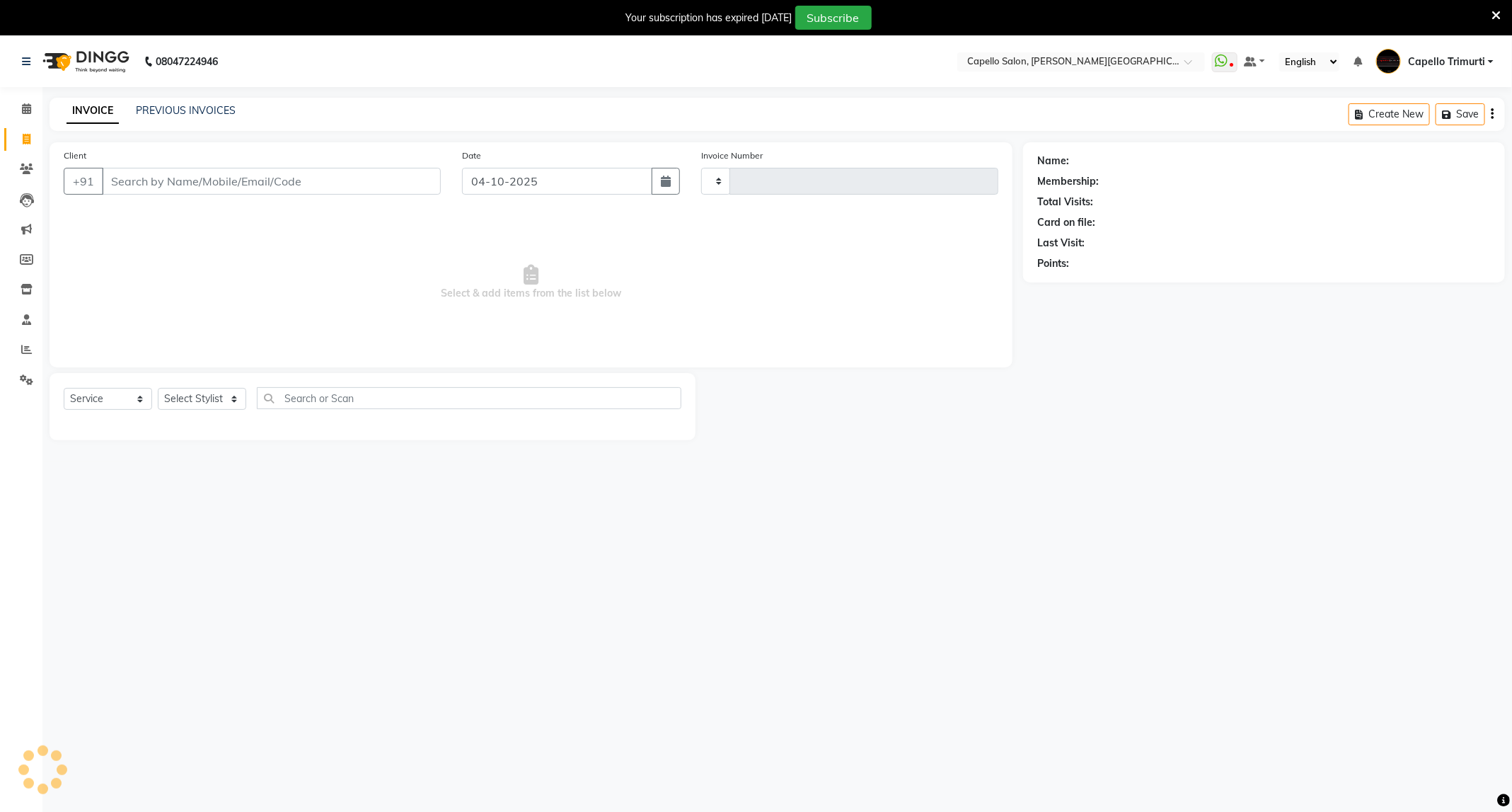
type input "4152"
select select "811"
click at [187, 406] on select "Select Stylist ADMIN [PERSON_NAME] [PERSON_NAME] [PERSON_NAME] [PERSON_NAME] (M…" at bounding box center [202, 398] width 89 height 22
select select "35878"
click at [157, 388] on select "Select Stylist ADMIN [PERSON_NAME] [PERSON_NAME] [PERSON_NAME] [PERSON_NAME] (M…" at bounding box center [202, 398] width 89 height 22
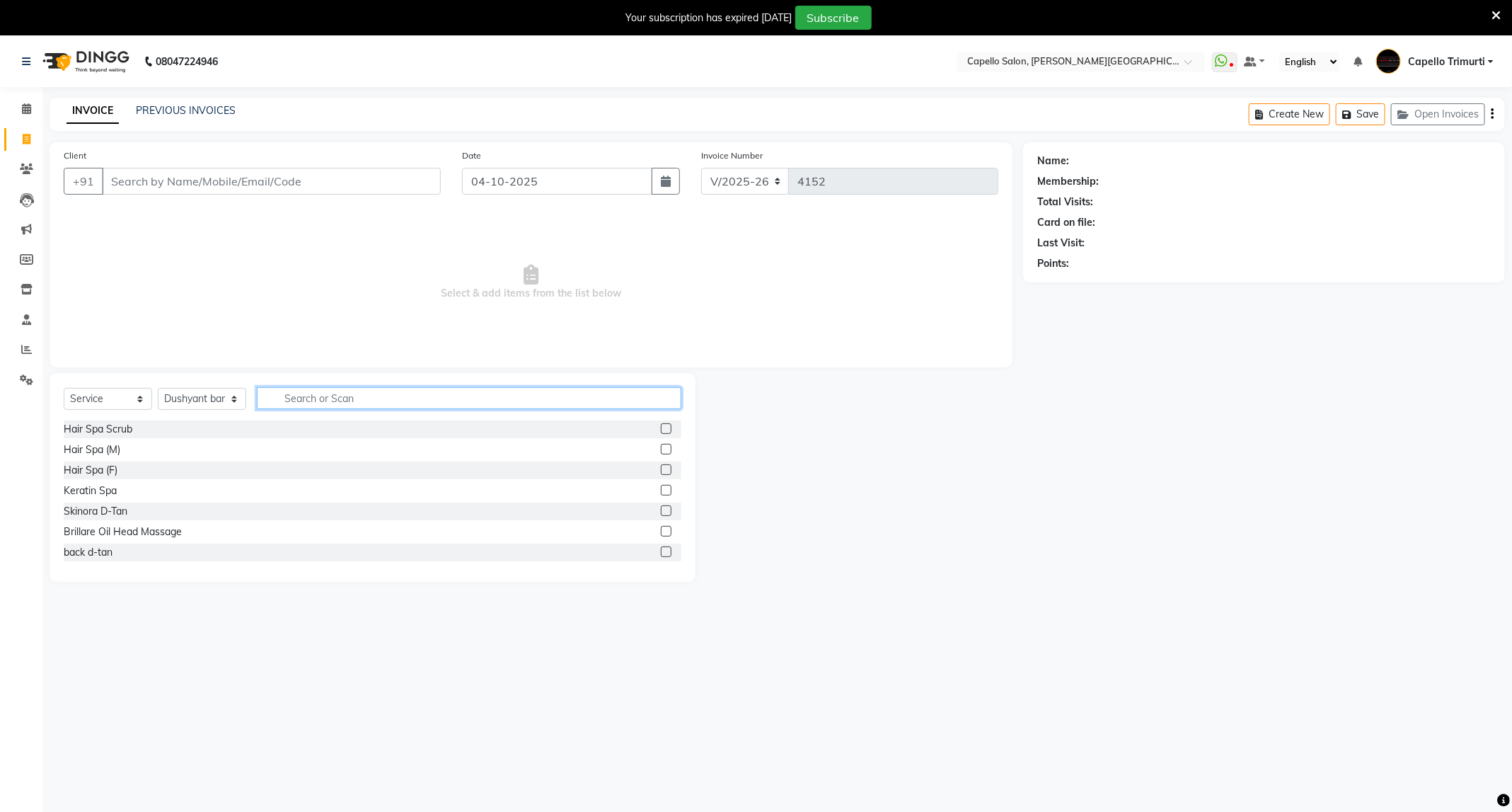
click at [402, 404] on input "text" at bounding box center [469, 398] width 424 height 22
type input "glo"
click at [124, 431] on div "Global Colour (M)" at bounding box center [102, 429] width 78 height 15
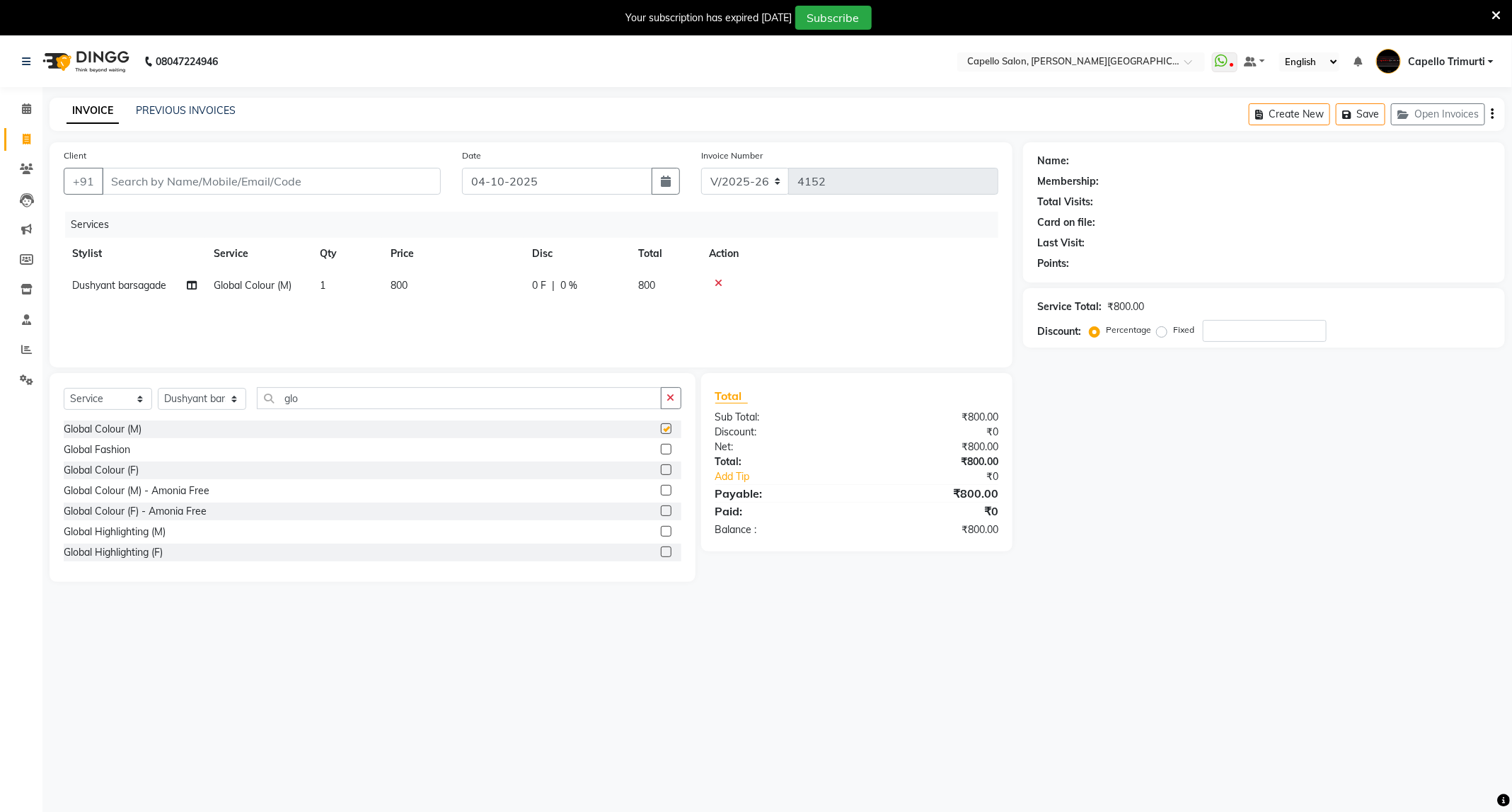
checkbox input "false"
drag, startPoint x: 312, startPoint y: 401, endPoint x: 266, endPoint y: 423, distance: 51.0
click at [266, 423] on div "Select Service Product Membership Package Voucher Prepaid Gift Card Select Styl…" at bounding box center [372, 477] width 646 height 209
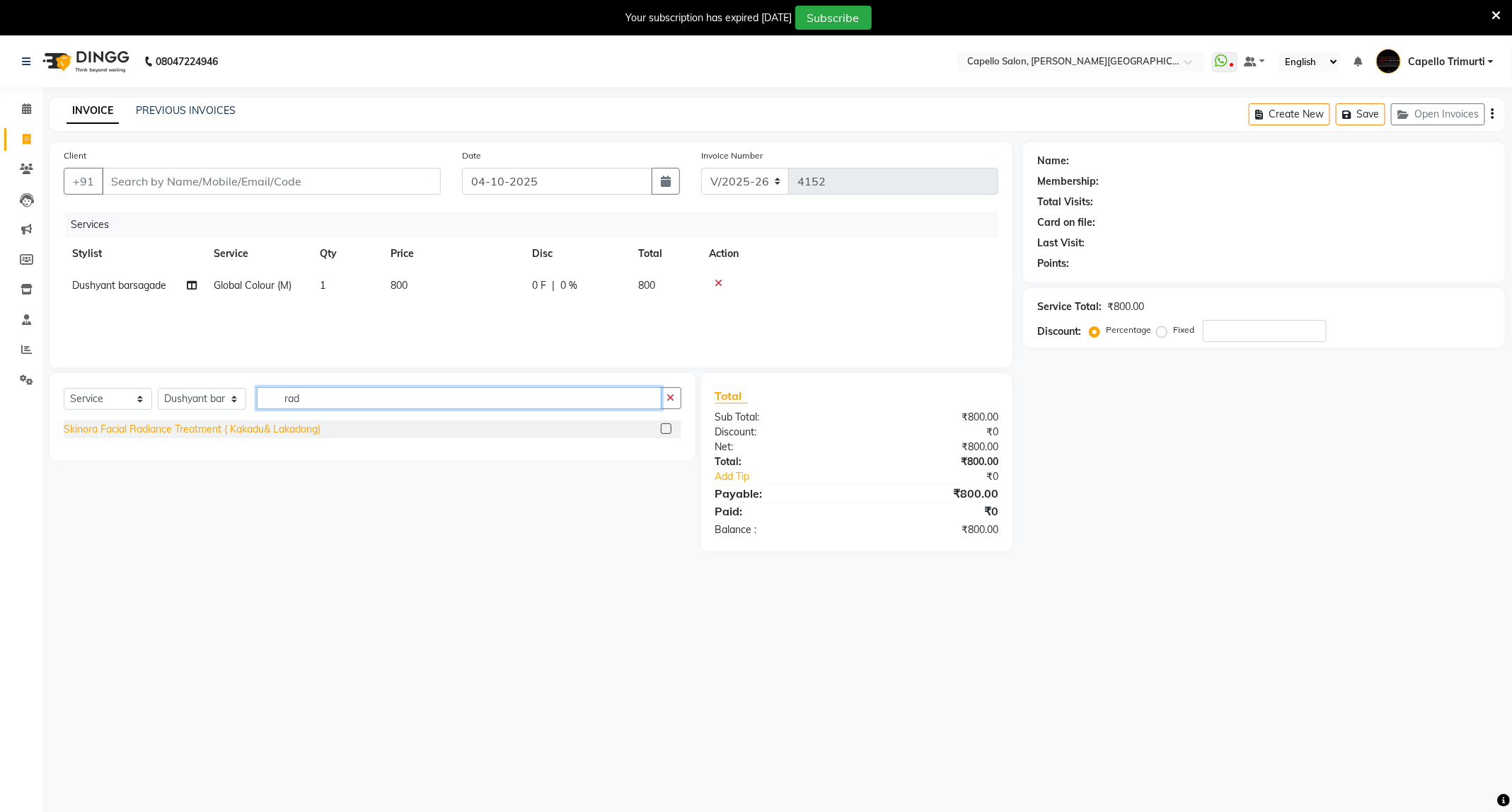
type input "rad"
click at [242, 432] on div "Skinora Facial Radiance Treatment ( Kakadu& Lakadong)" at bounding box center [192, 429] width 257 height 15
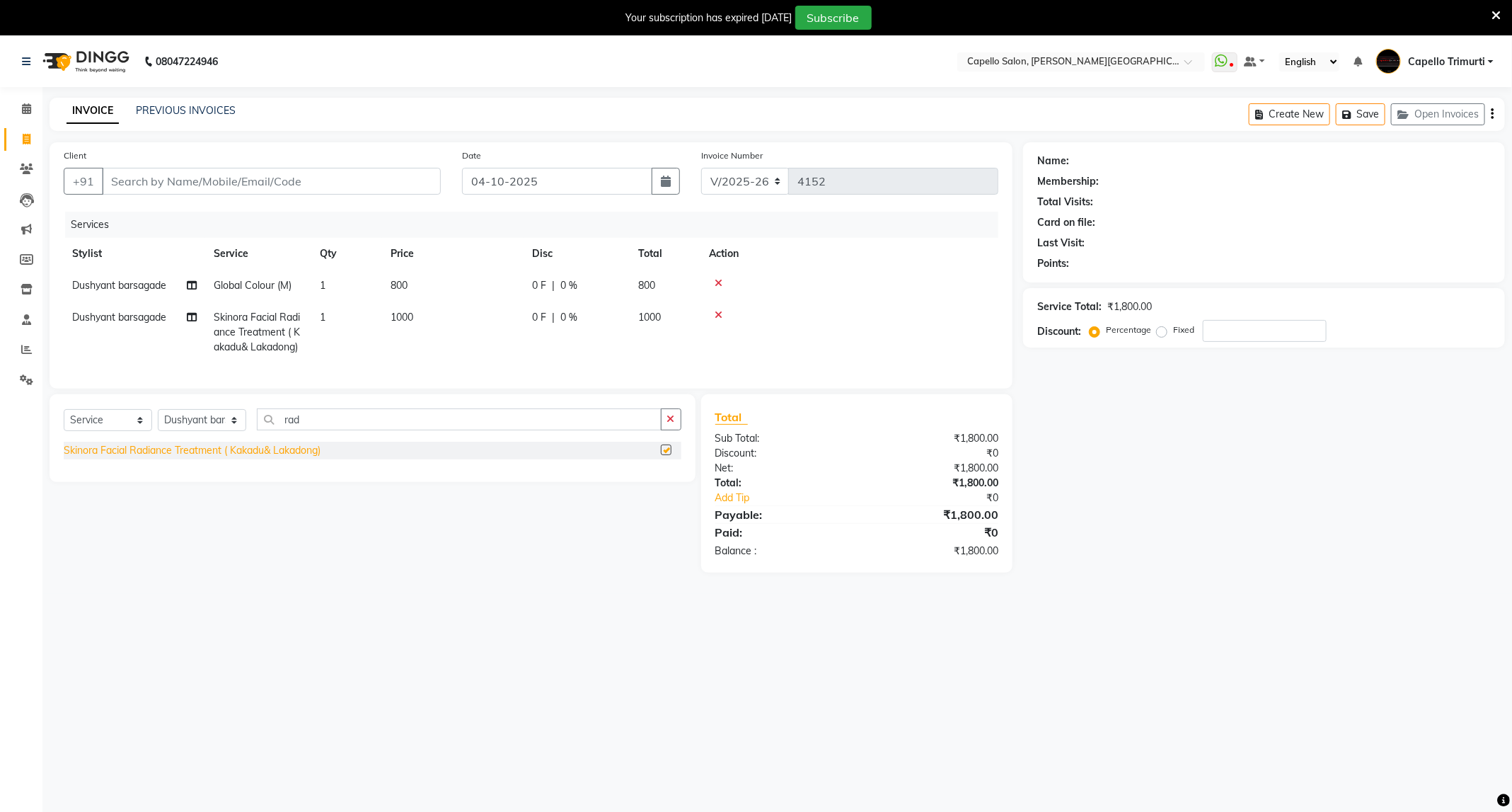
checkbox input "false"
drag, startPoint x: 320, startPoint y: 438, endPoint x: 260, endPoint y: 461, distance: 64.3
click at [260, 461] on div "Select Service Product Membership Package Voucher Prepaid Gift Card Select Styl…" at bounding box center [372, 438] width 646 height 88
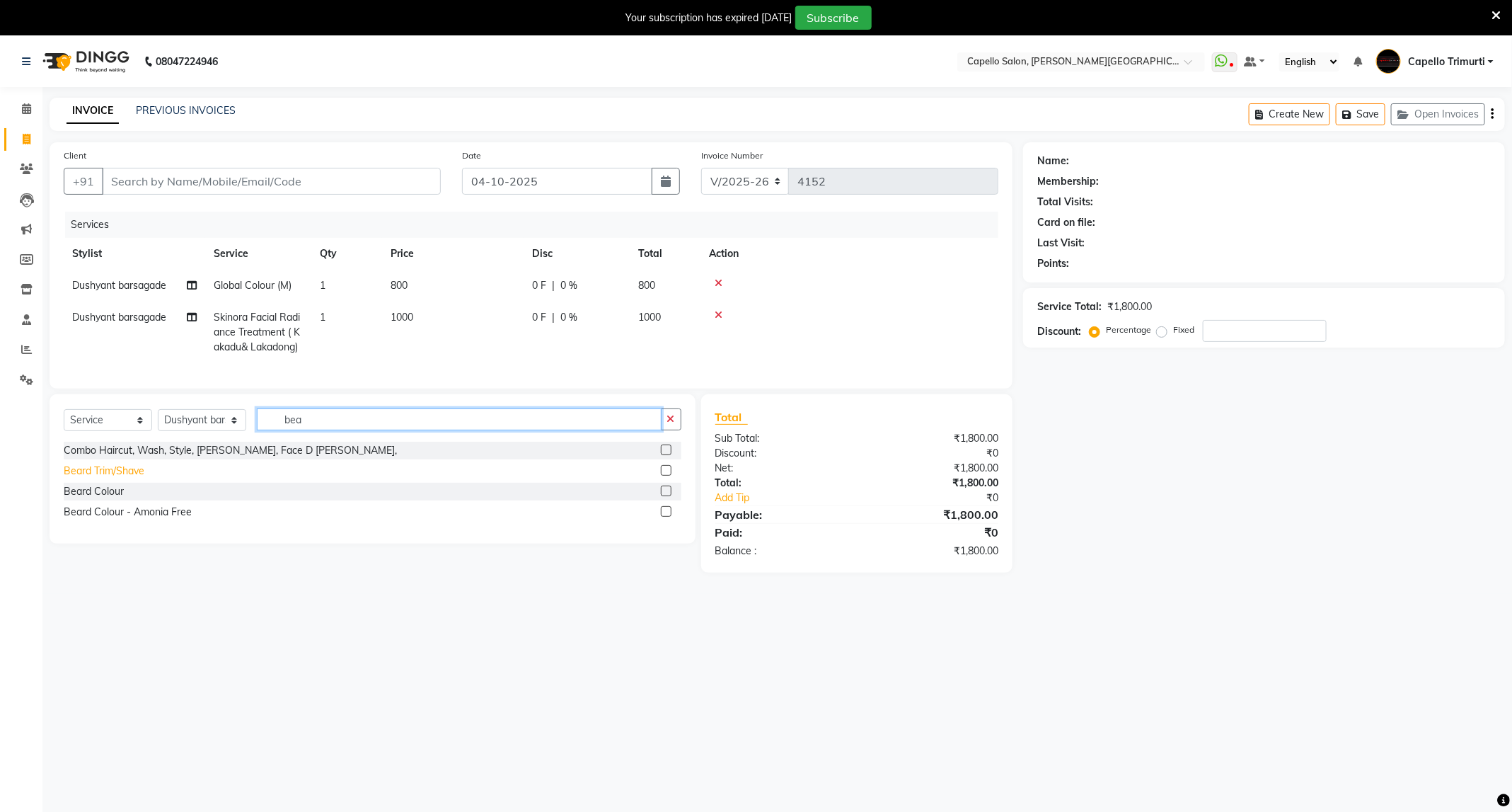
type input "bea"
click at [140, 479] on div "Beard Trim/Shave" at bounding box center [104, 470] width 81 height 15
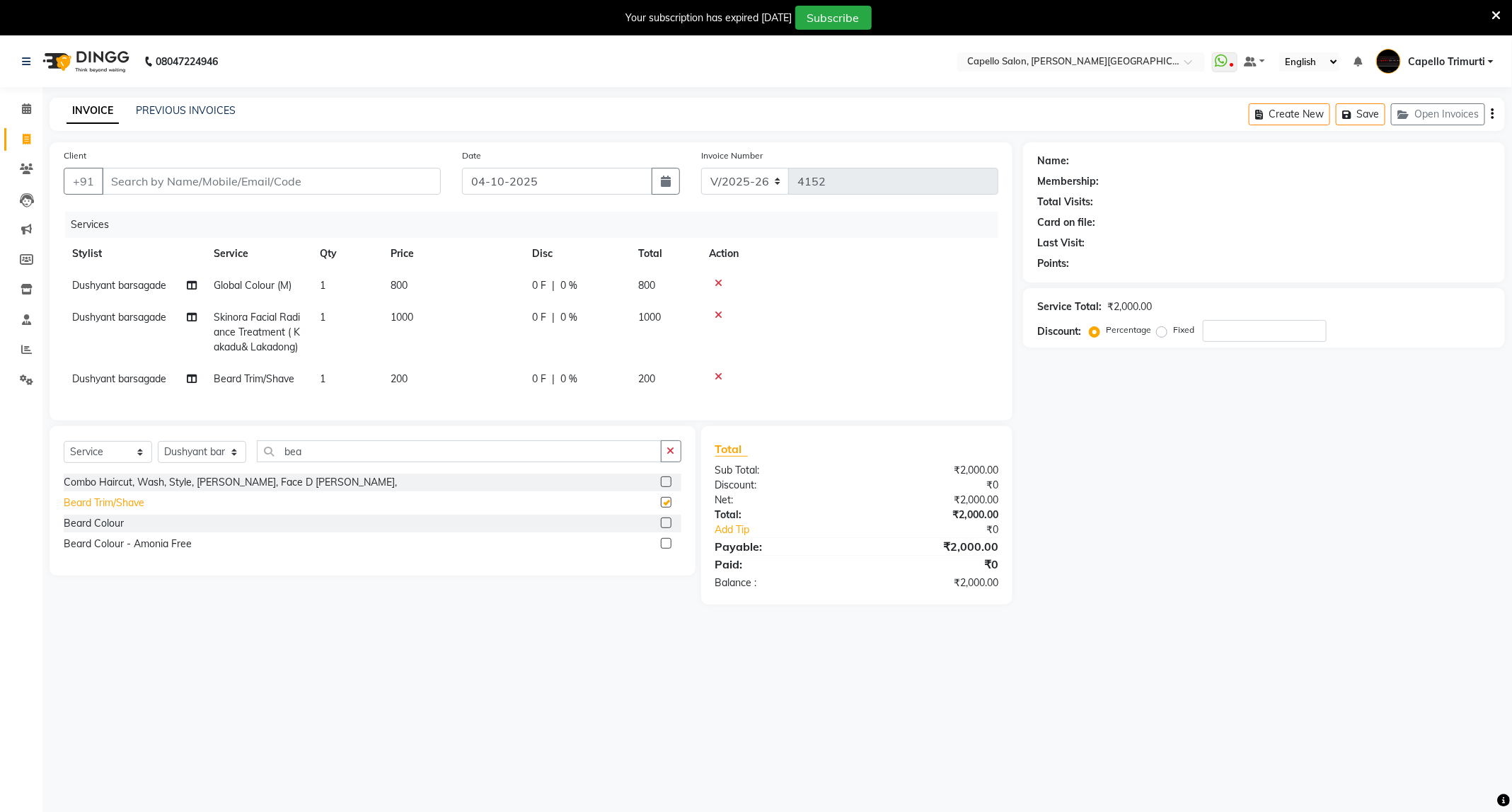
checkbox input "false"
click at [281, 181] on input "Client" at bounding box center [271, 180] width 339 height 27
click at [323, 184] on input "Client" at bounding box center [271, 180] width 339 height 27
click at [359, 178] on input "Client" at bounding box center [271, 180] width 339 height 27
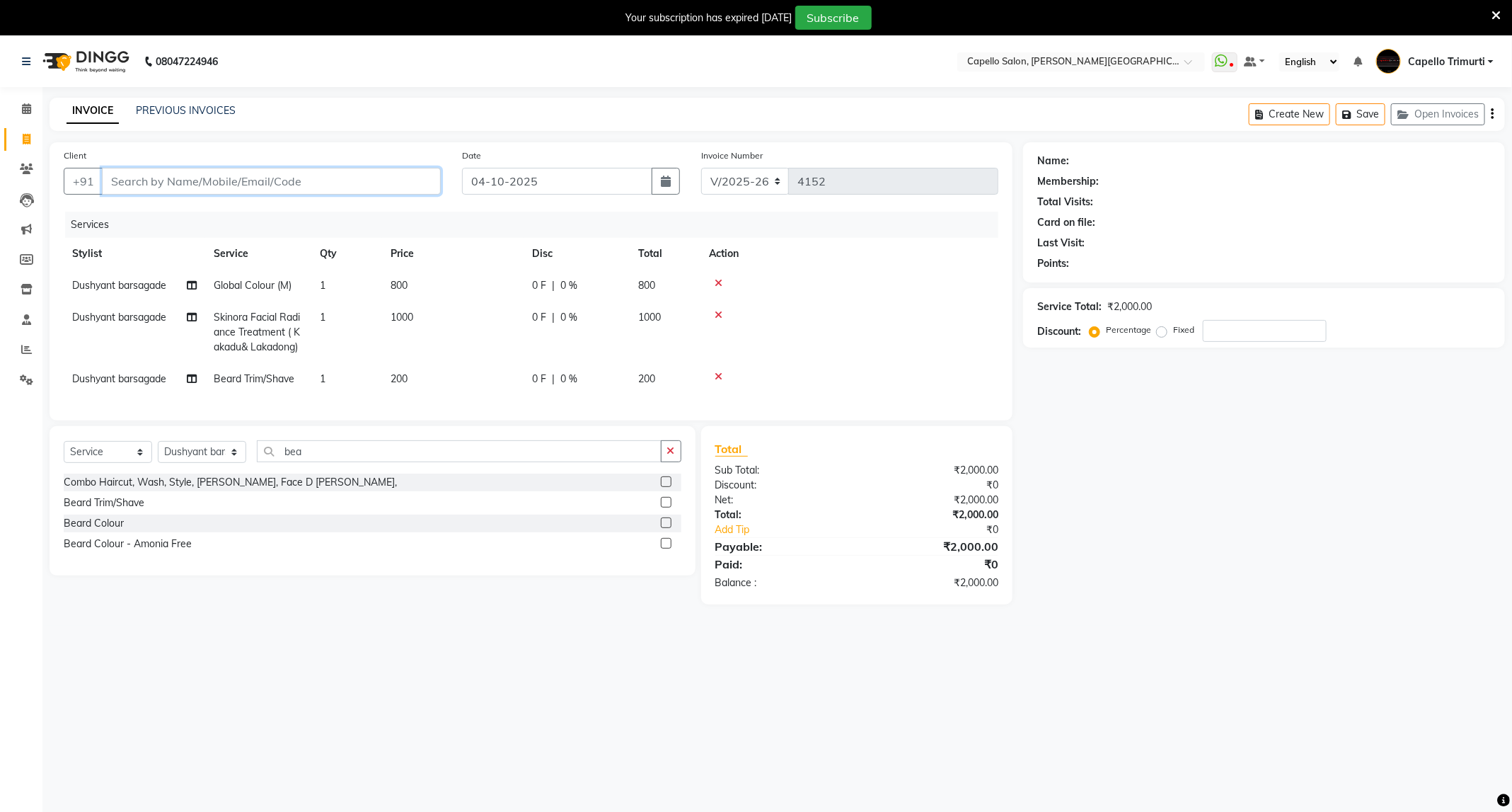
type input "s"
type input "0"
type input "s"
click at [274, 214] on ngb-highlight "9822084146" at bounding box center [249, 214] width 71 height 15
type input "9822084146"
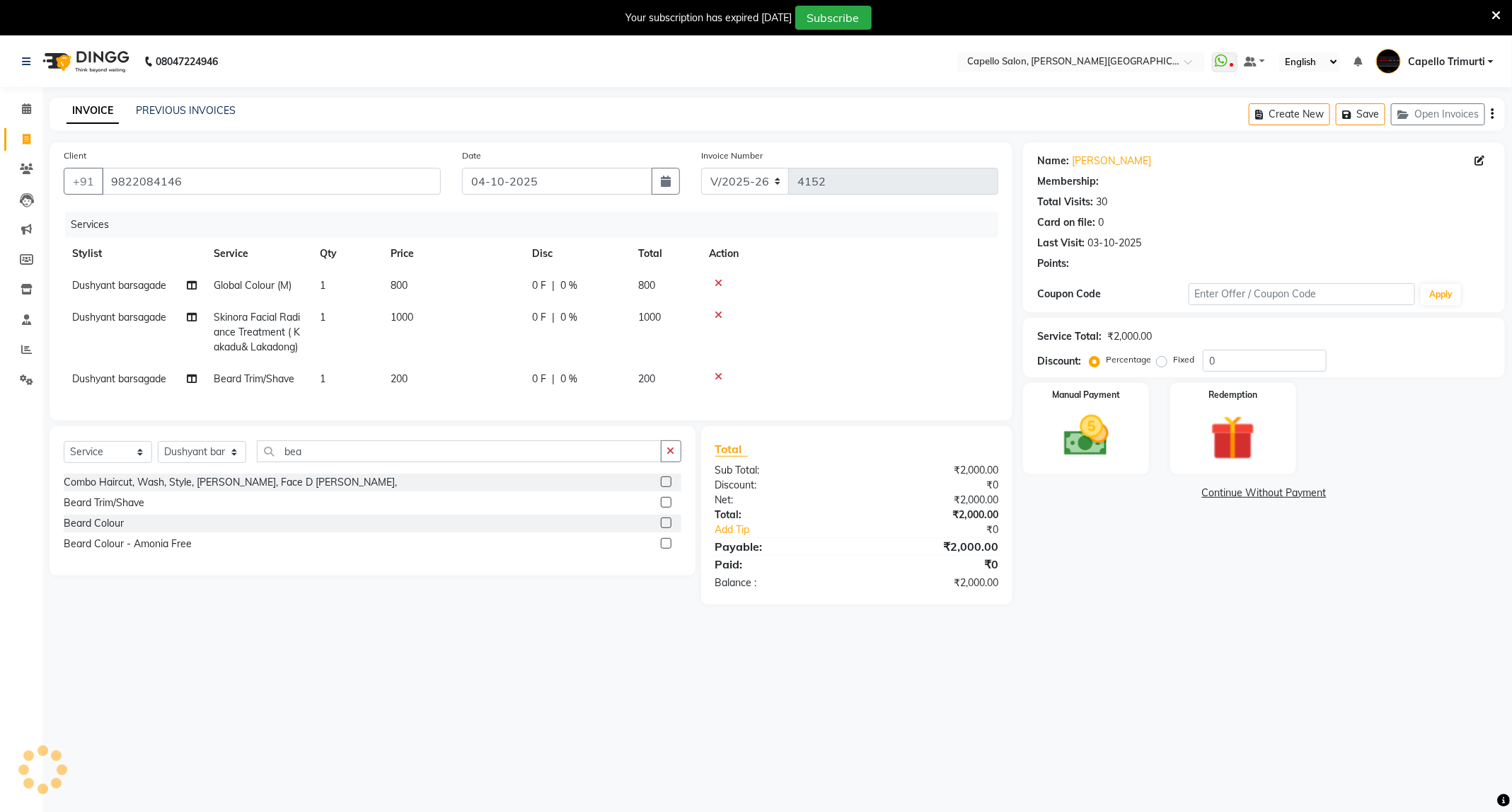
select select "1: Object"
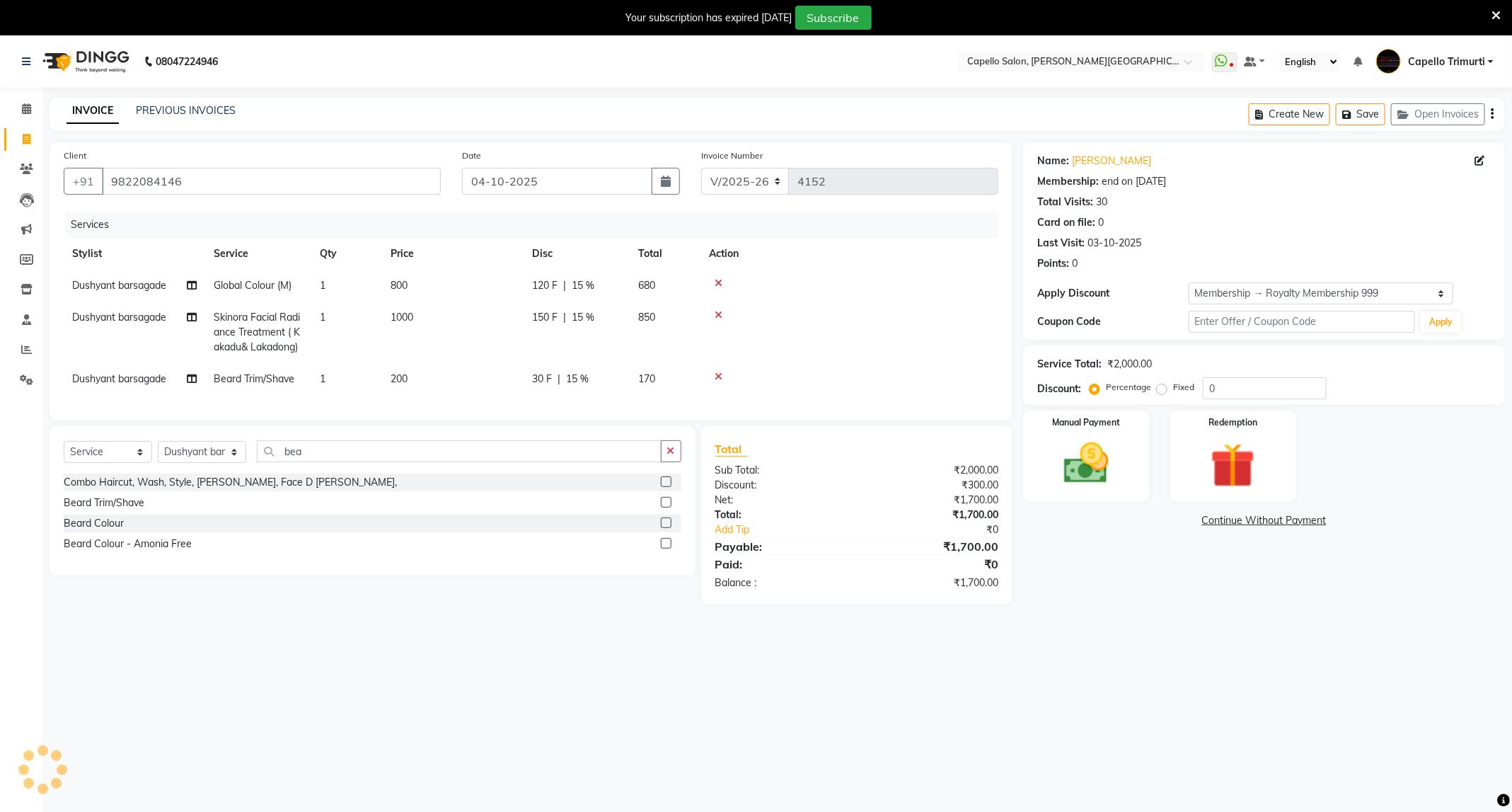
type input "15"
click at [602, 327] on td "150 F | 15 %" at bounding box center [576, 332] width 106 height 62
select select "35878"
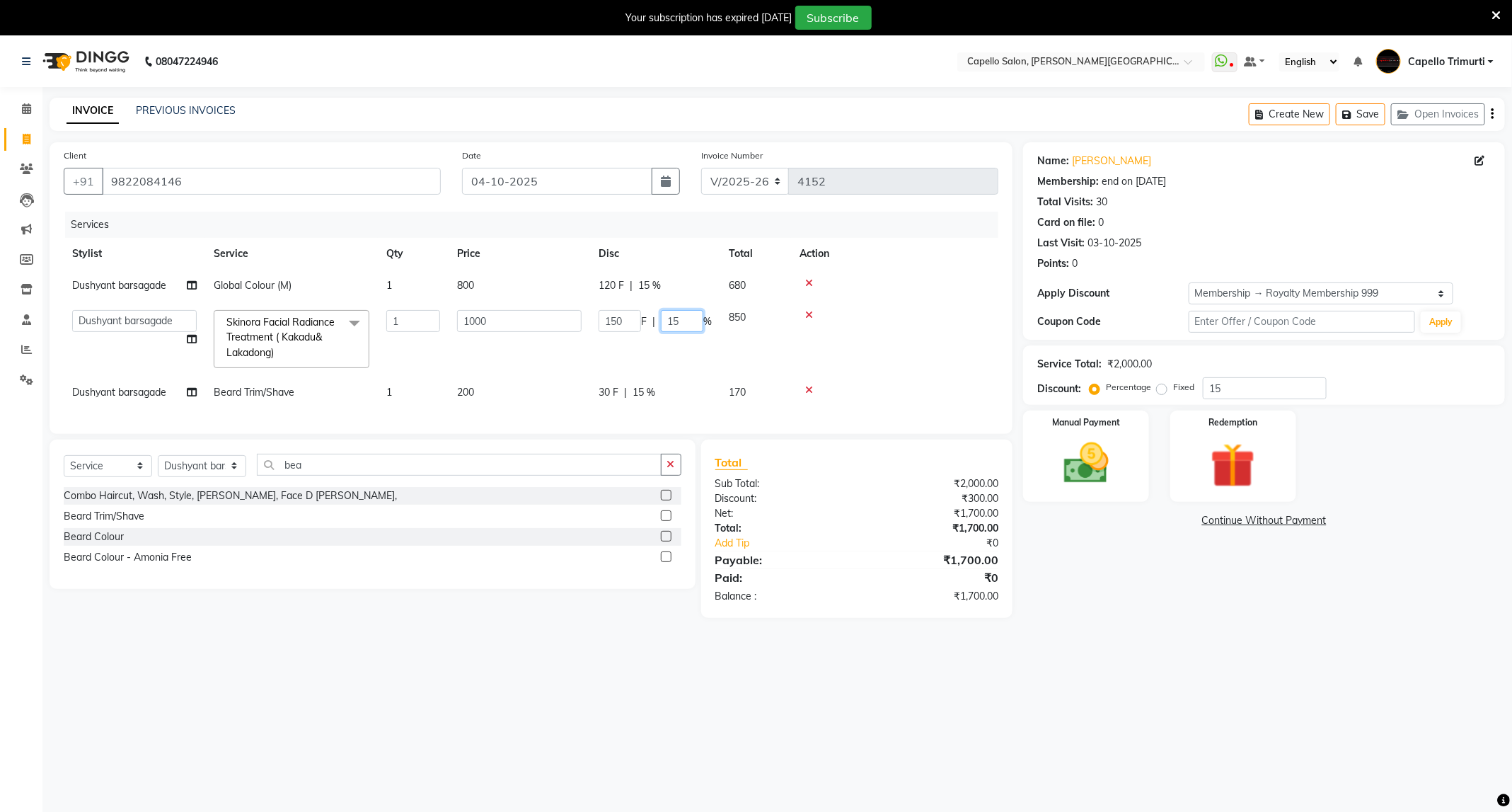
drag, startPoint x: 680, startPoint y: 321, endPoint x: 615, endPoint y: 353, distance: 72.4
click at [615, 353] on td "150 F | 15 %" at bounding box center [655, 339] width 130 height 75
type input "0"
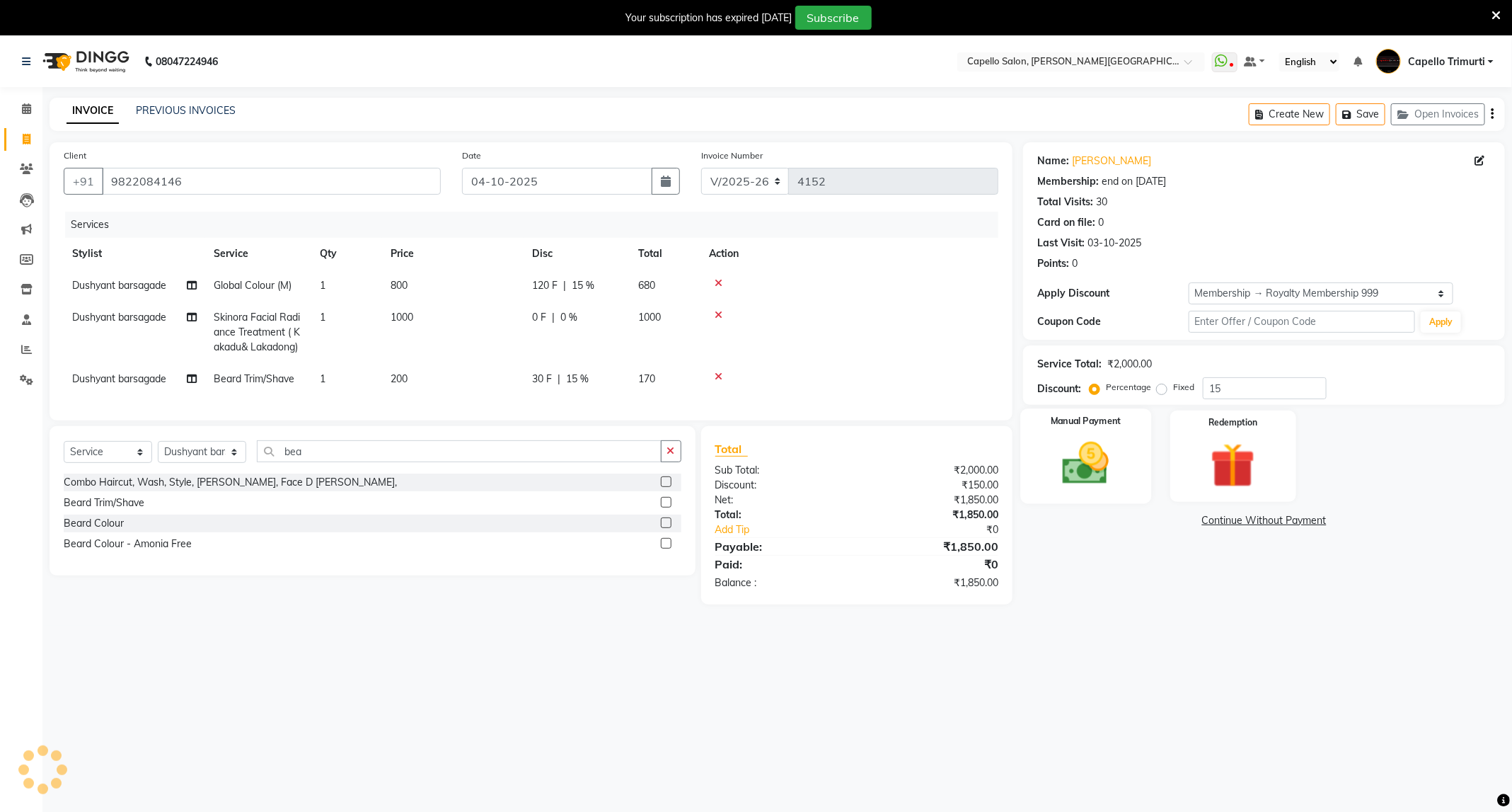
click at [1131, 469] on div "Manual Payment" at bounding box center [1086, 456] width 131 height 95
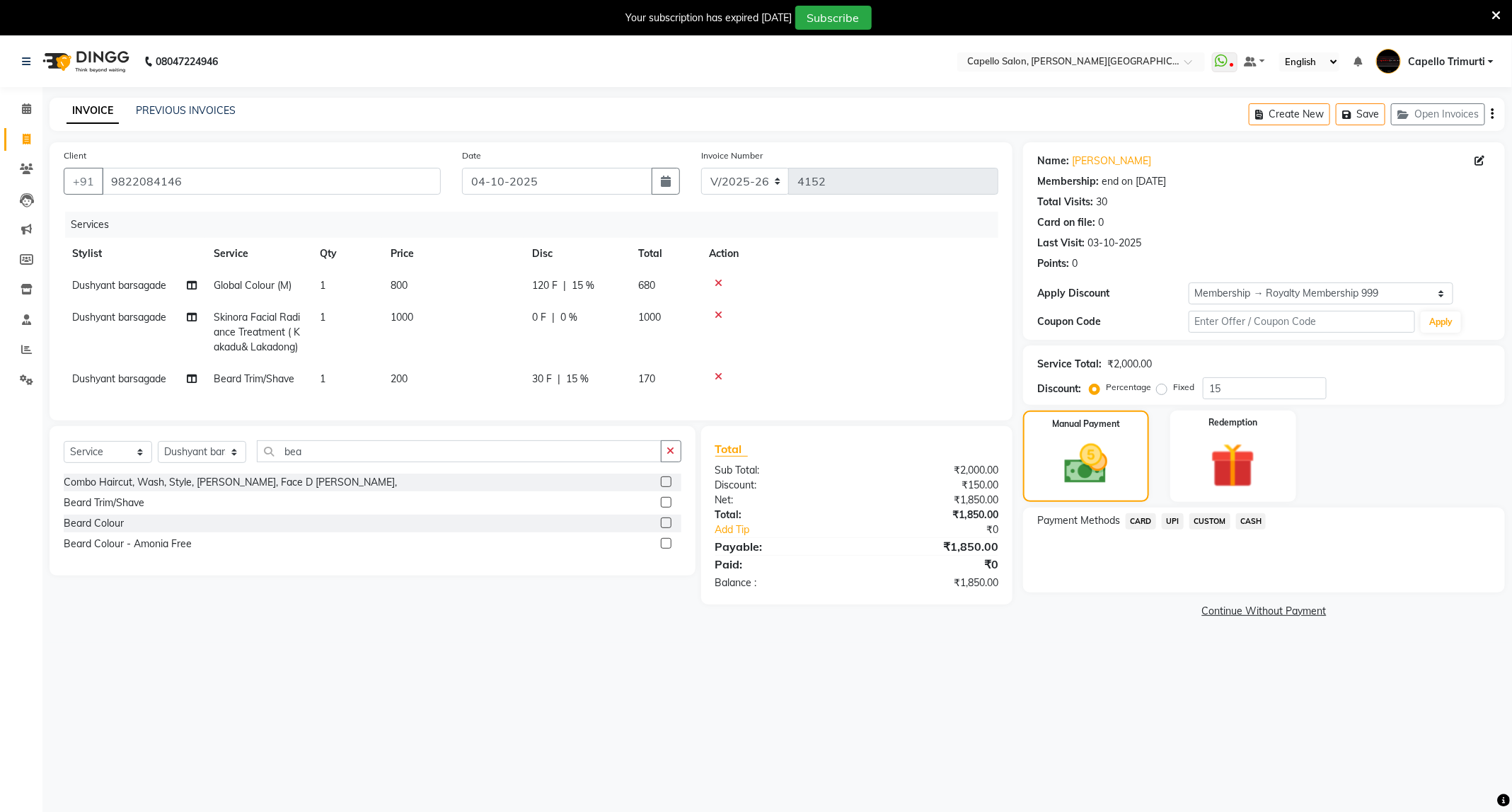
click at [1181, 521] on span "UPI" at bounding box center [1173, 521] width 22 height 16
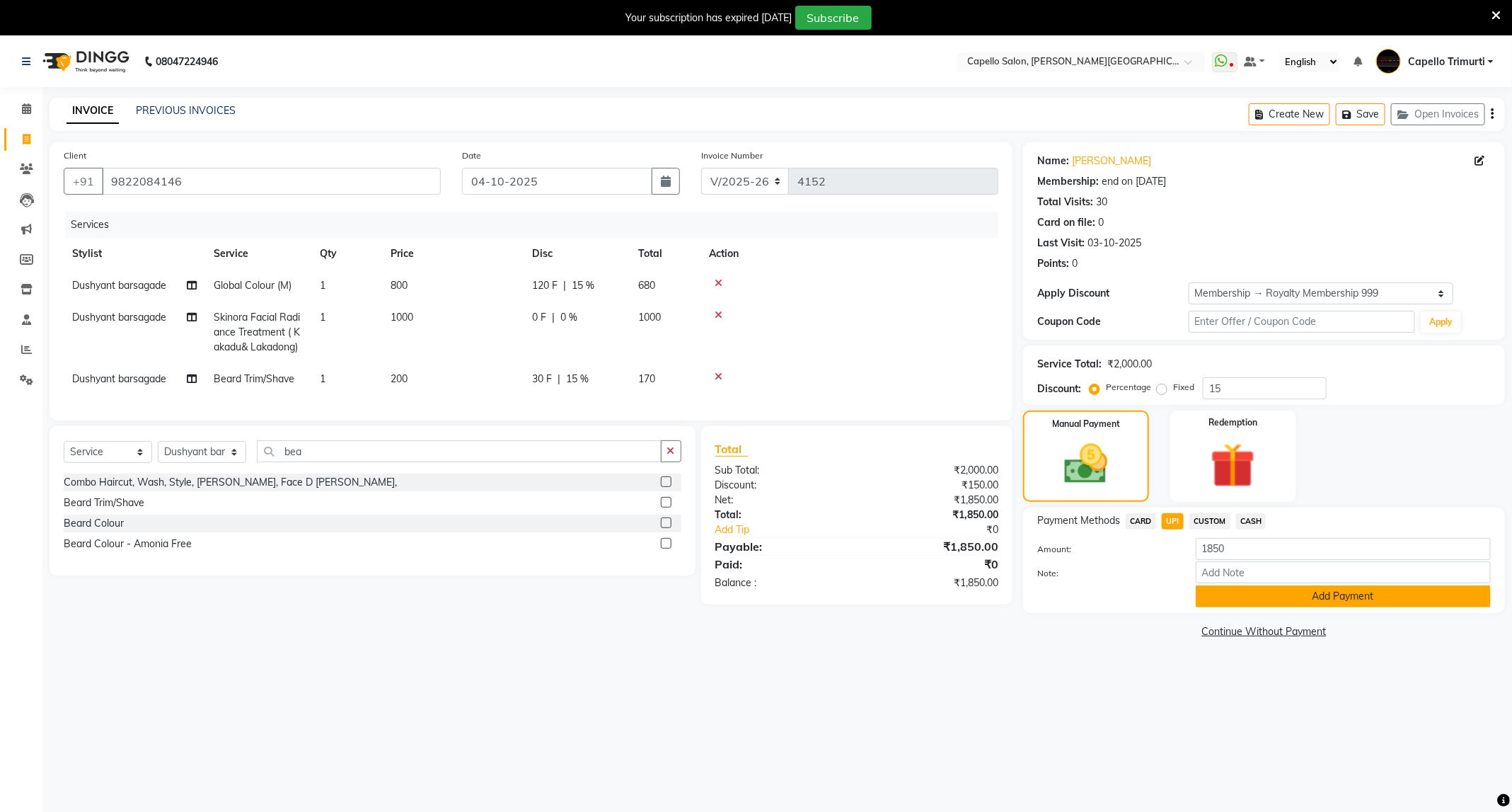
click at [1221, 593] on button "Add Payment" at bounding box center [1343, 596] width 295 height 22
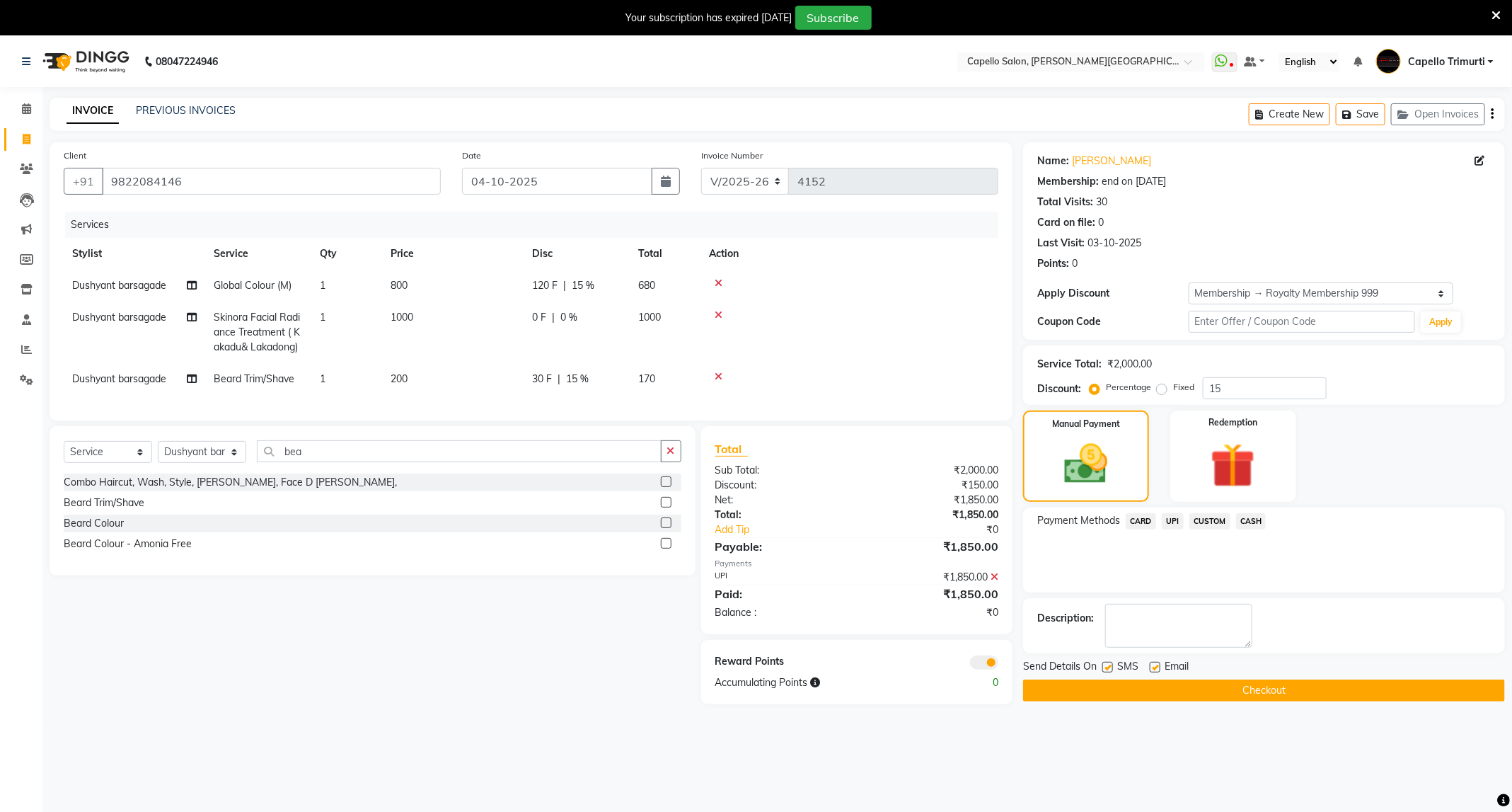
click at [1225, 680] on button "Checkout" at bounding box center [1264, 690] width 482 height 22
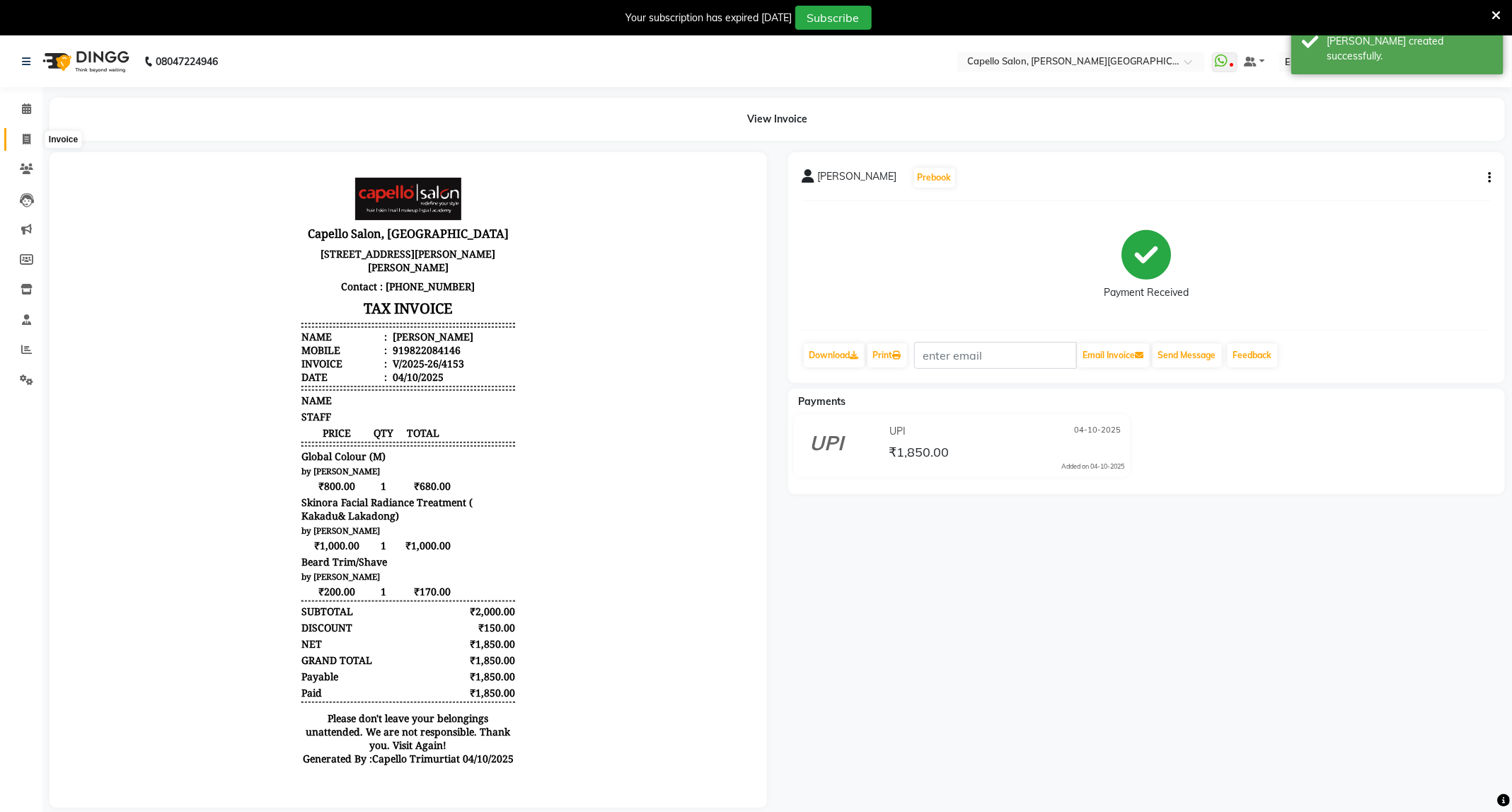
click at [21, 135] on span at bounding box center [27, 139] width 24 height 16
select select "service"
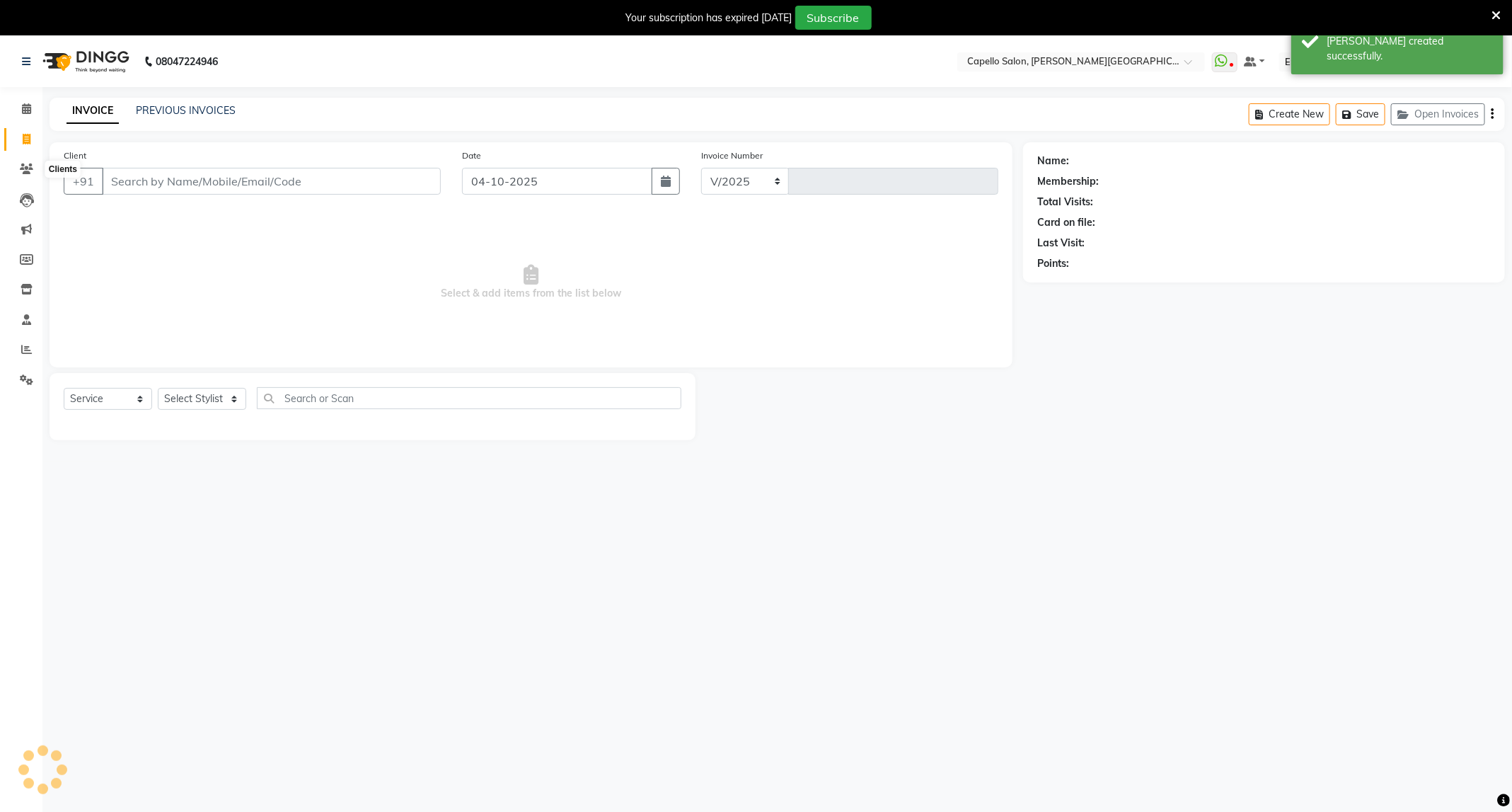
select select "811"
type input "4154"
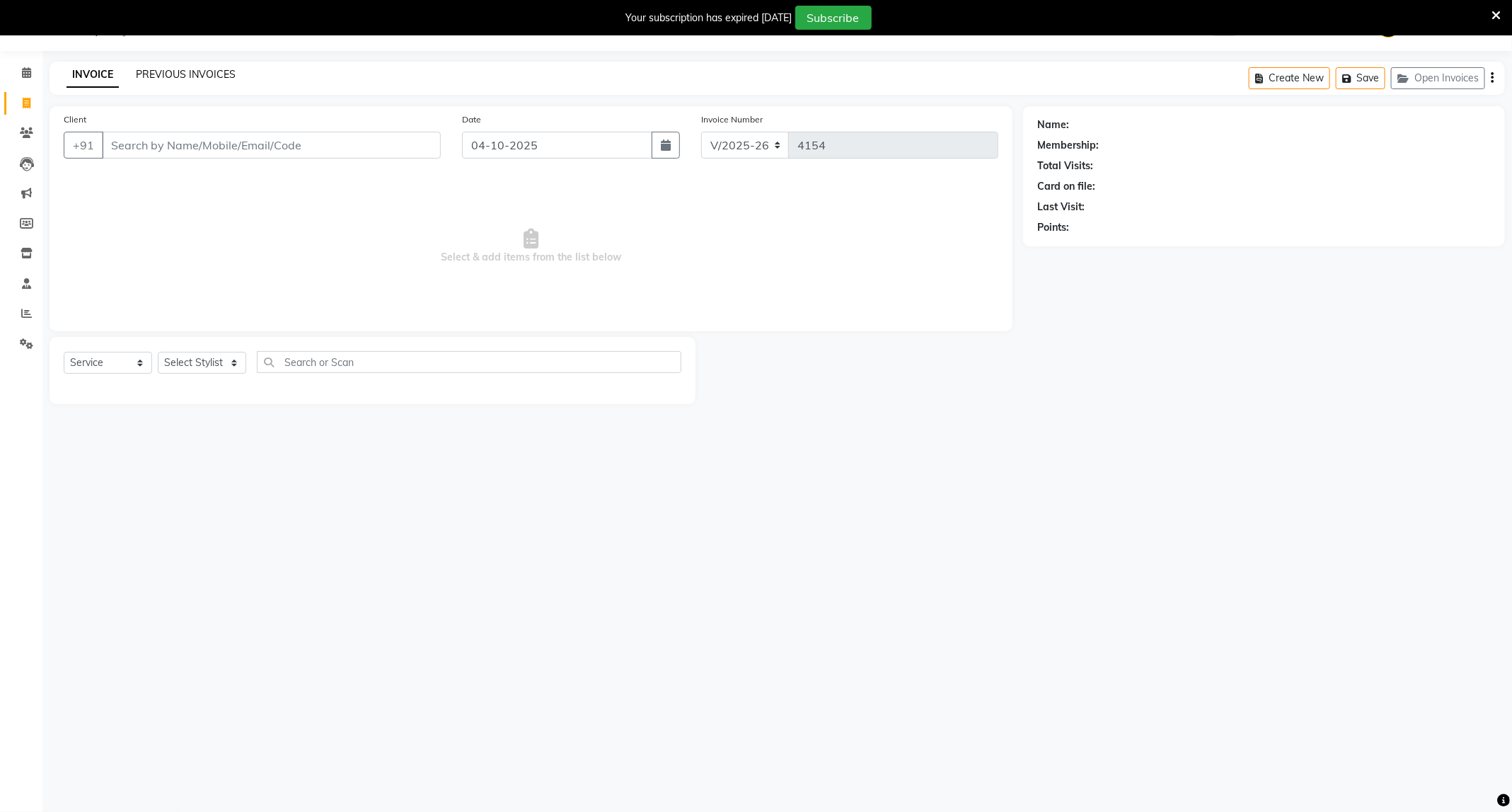
click at [167, 80] on link "PREVIOUS INVOICES" at bounding box center [186, 74] width 100 height 13
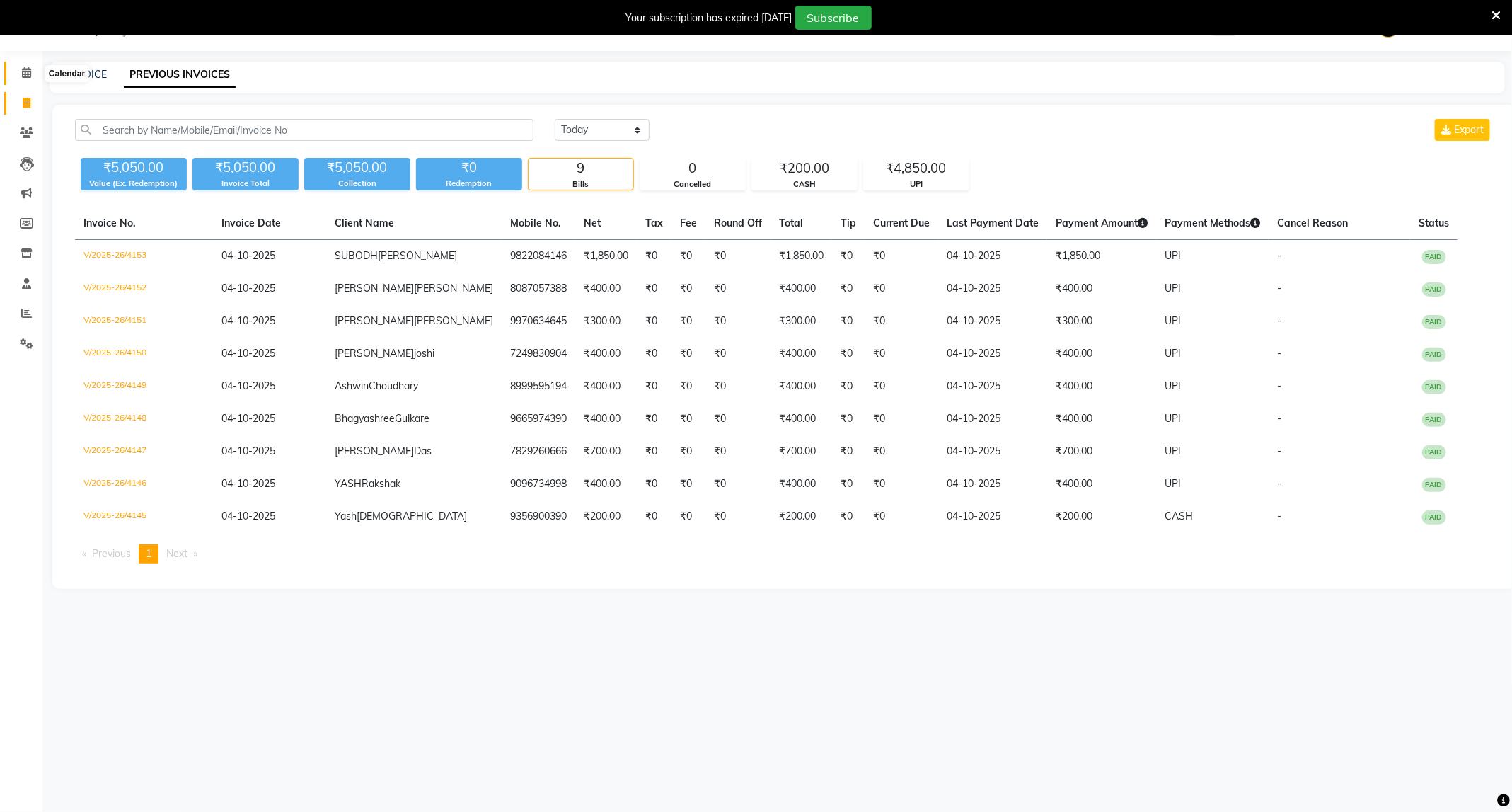
click at [24, 80] on span at bounding box center [27, 73] width 24 height 16
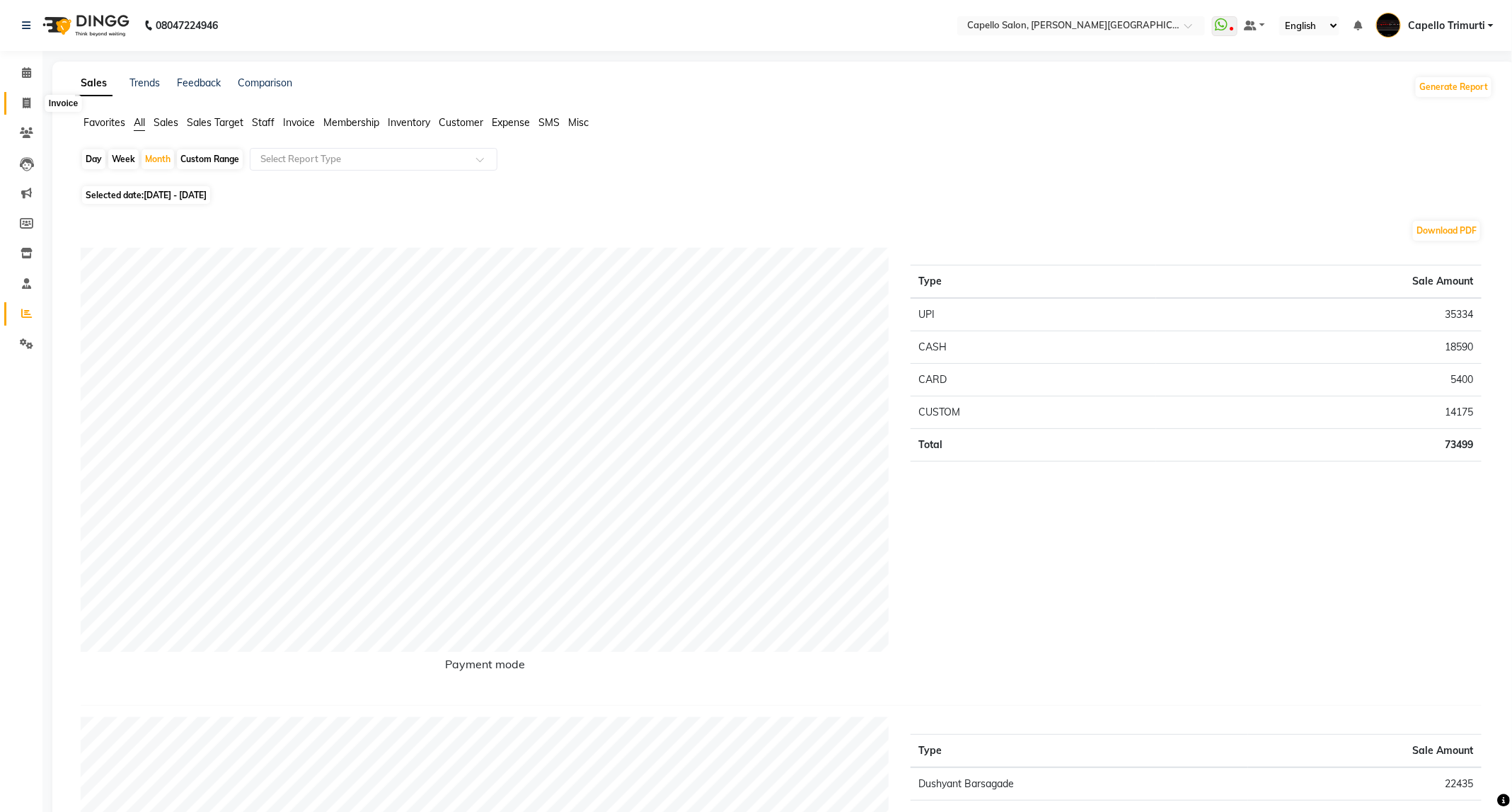
click at [34, 106] on span at bounding box center [27, 103] width 24 height 16
select select "service"
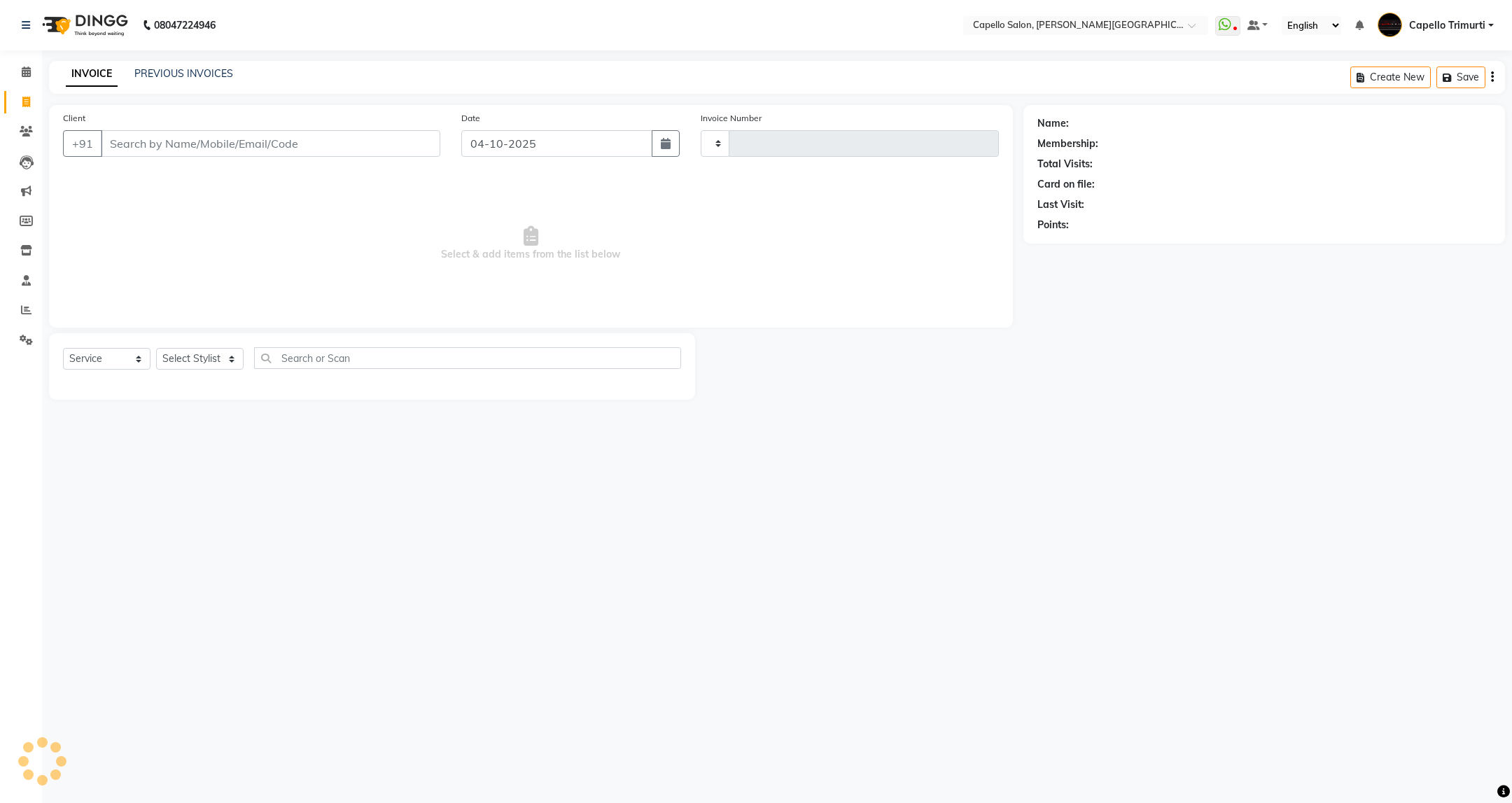
type input "4156"
select select "811"
click at [183, 147] on input "Client" at bounding box center [270, 143] width 340 height 26
click at [189, 353] on select "Select Stylist" at bounding box center [200, 358] width 88 height 22
select select "40170"
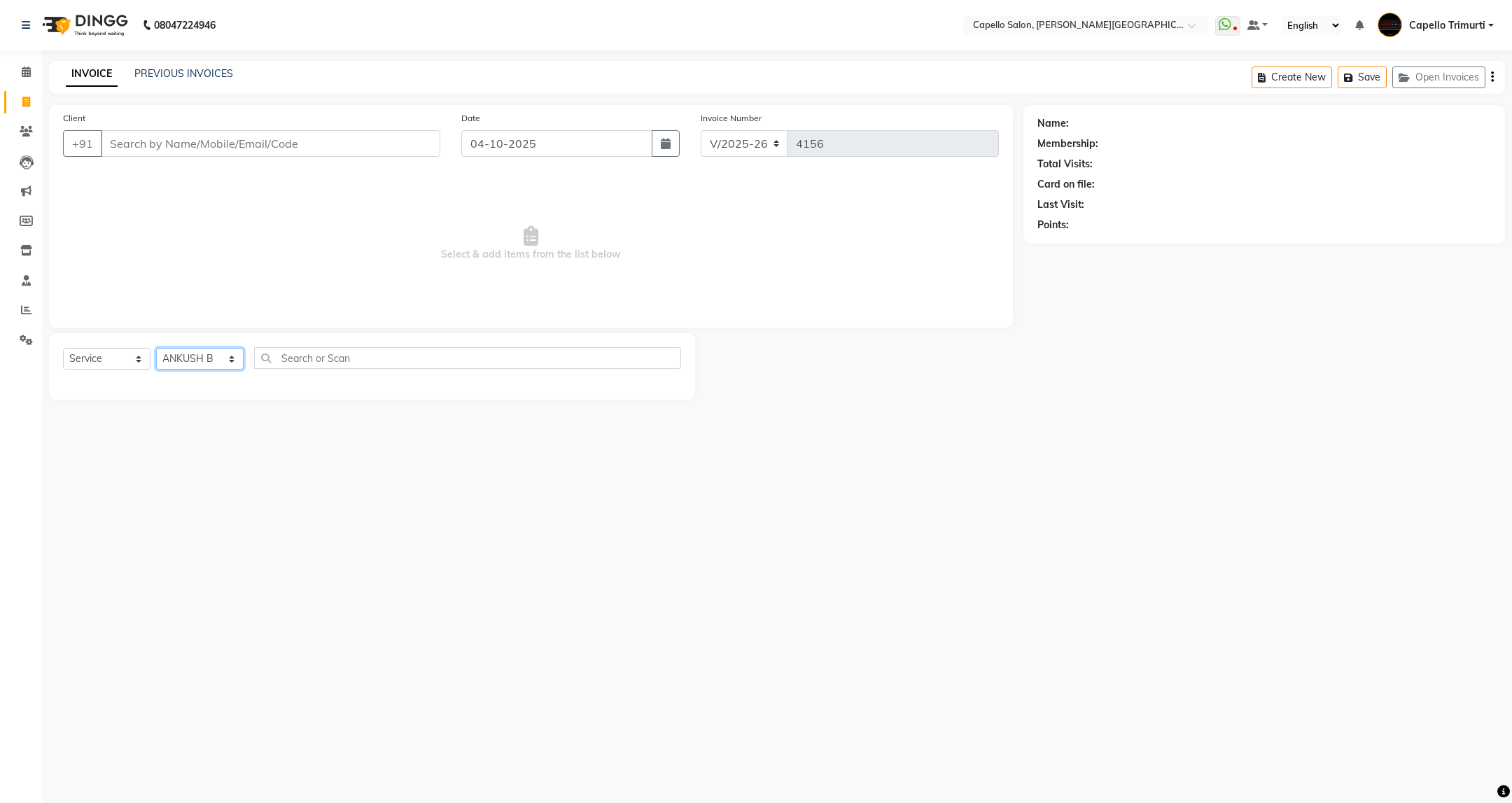
click at [156, 349] on select "Select Stylist ADMIN [PERSON_NAME] [PERSON_NAME] [PERSON_NAME] [PERSON_NAME] (M…" at bounding box center [200, 358] width 88 height 22
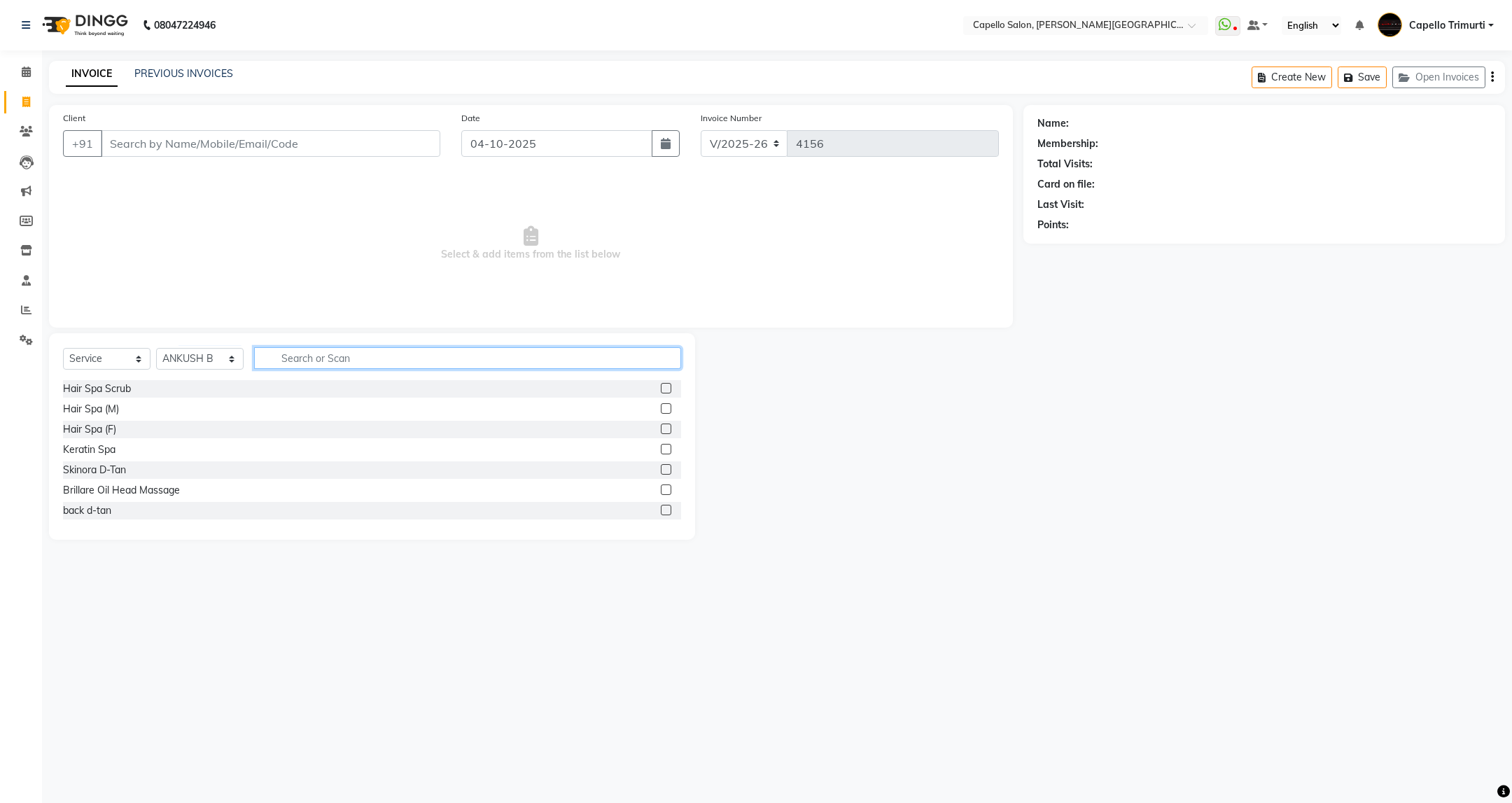
click at [276, 359] on input "text" at bounding box center [467, 358] width 427 height 22
type input "cut"
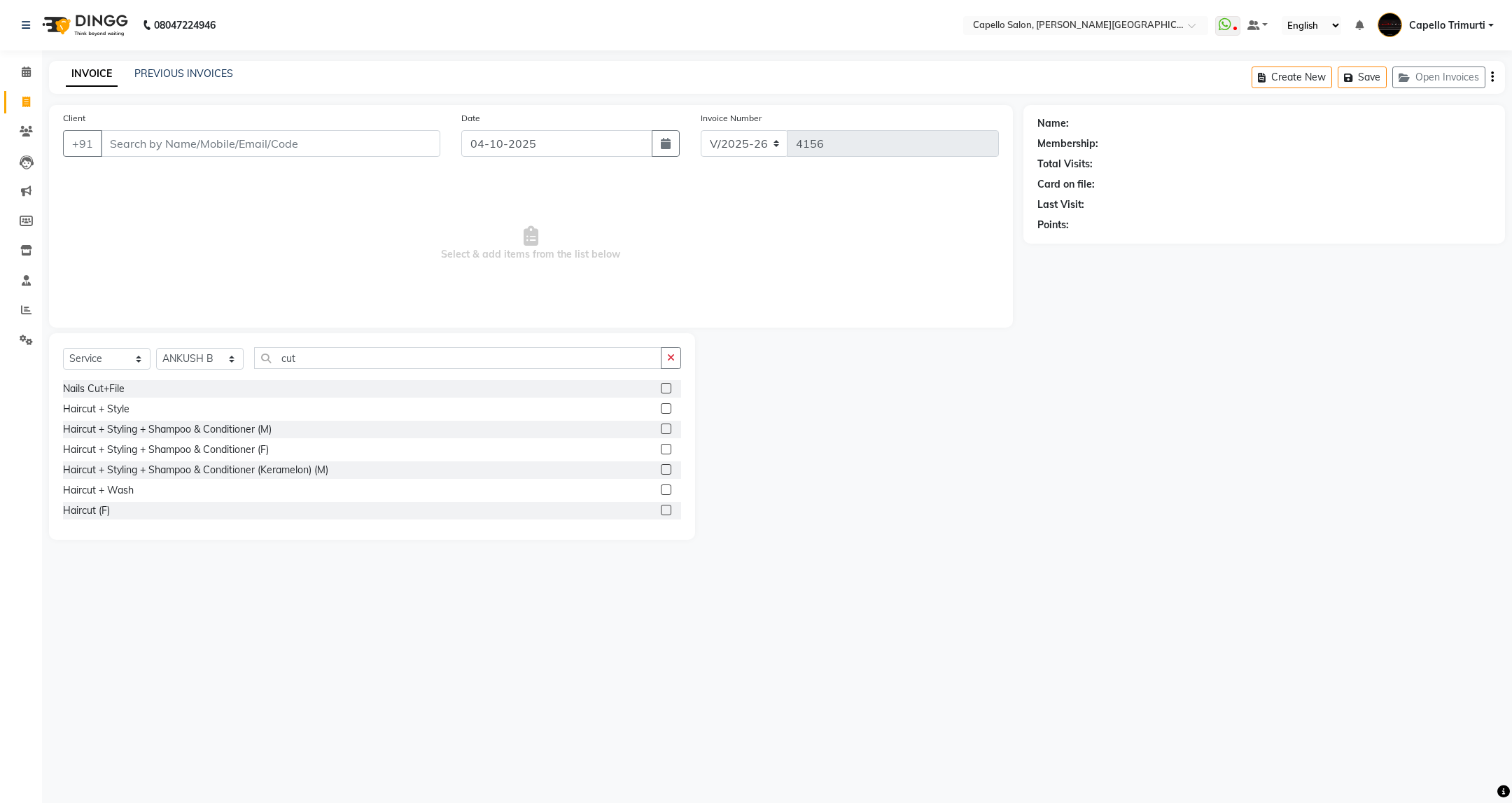
click at [661, 427] on label at bounding box center [666, 429] width 11 height 11
click at [661, 427] on input "checkbox" at bounding box center [666, 429] width 9 height 9
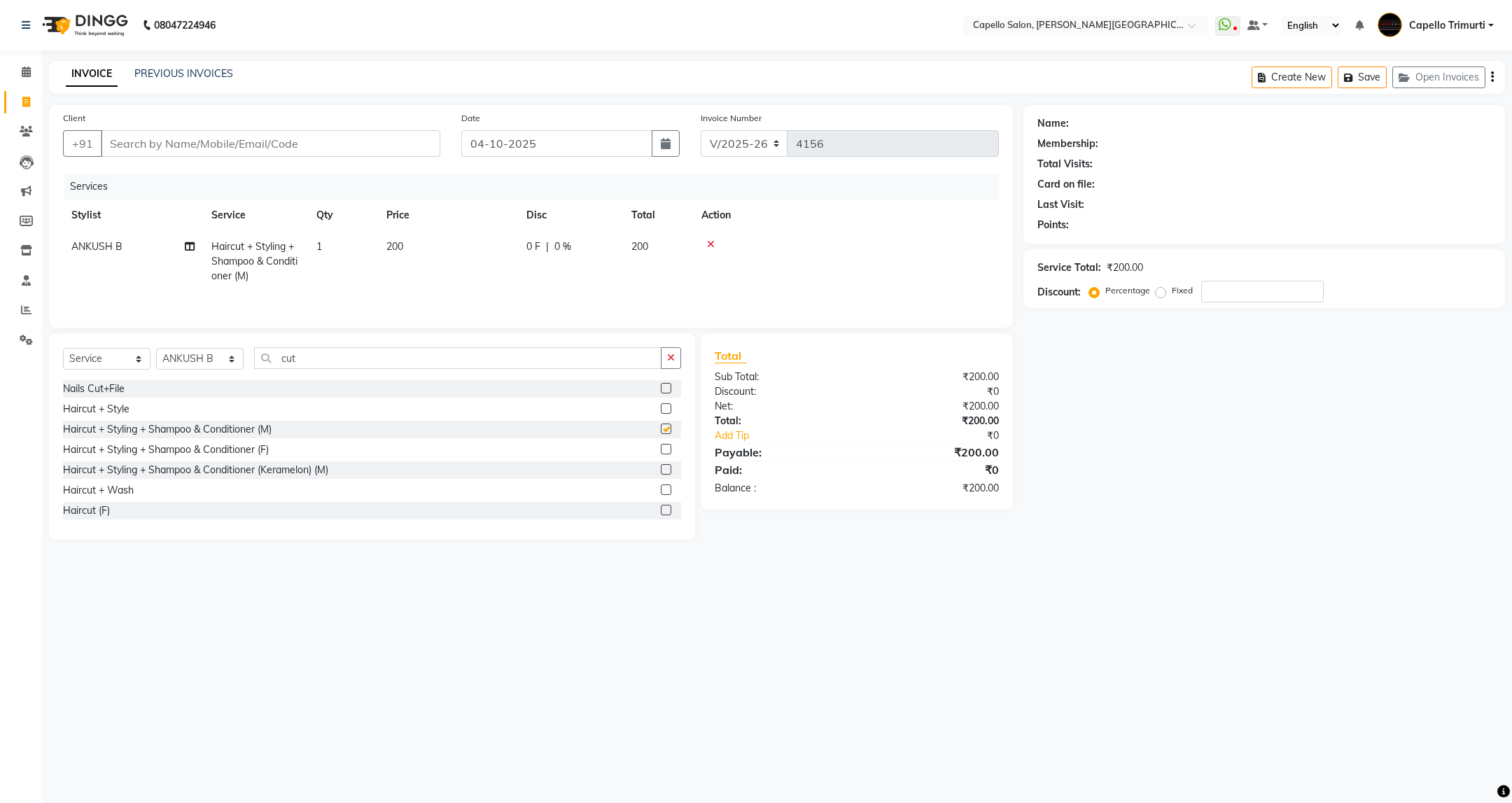
checkbox input "false"
click at [146, 141] on input "Client" at bounding box center [270, 143] width 340 height 26
type input "8"
type input "0"
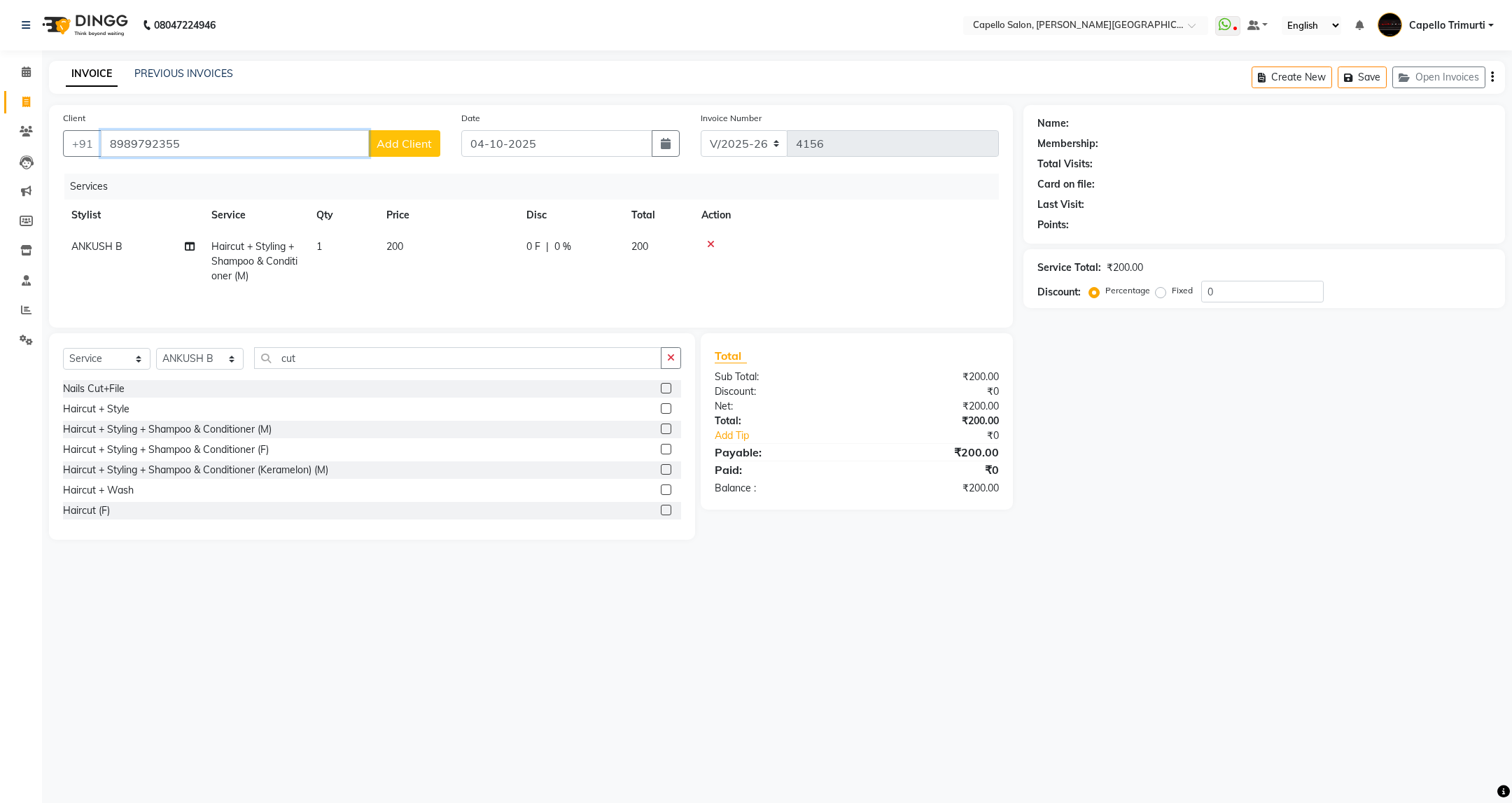
type input "8989792355"
click at [397, 146] on span "Add Client" at bounding box center [404, 143] width 55 height 14
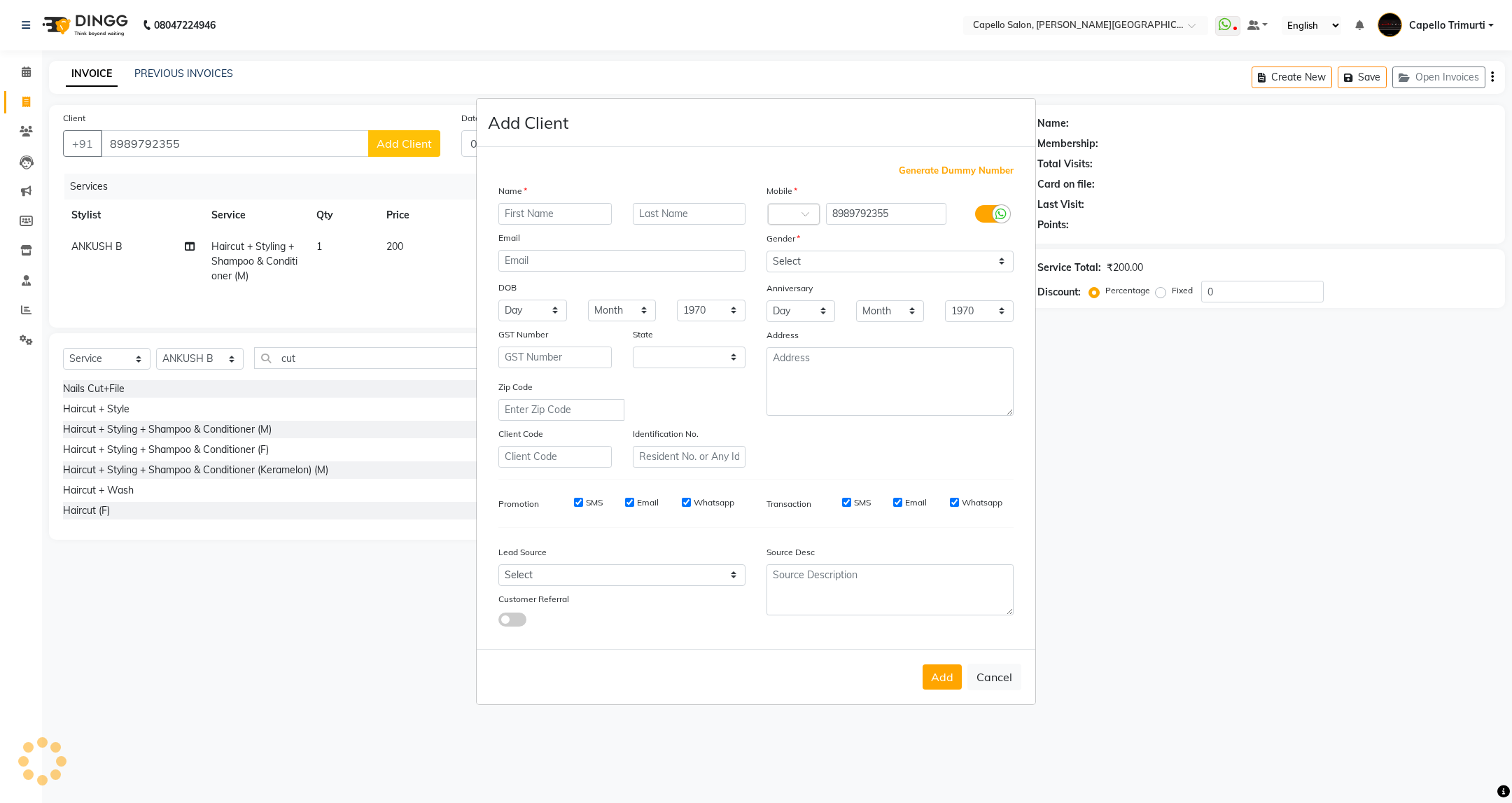
select select "22"
click at [511, 212] on input "text" at bounding box center [555, 213] width 113 height 22
type input "[PERSON_NAME]"
click at [644, 212] on input "text" at bounding box center [690, 213] width 113 height 22
type input "gupta"
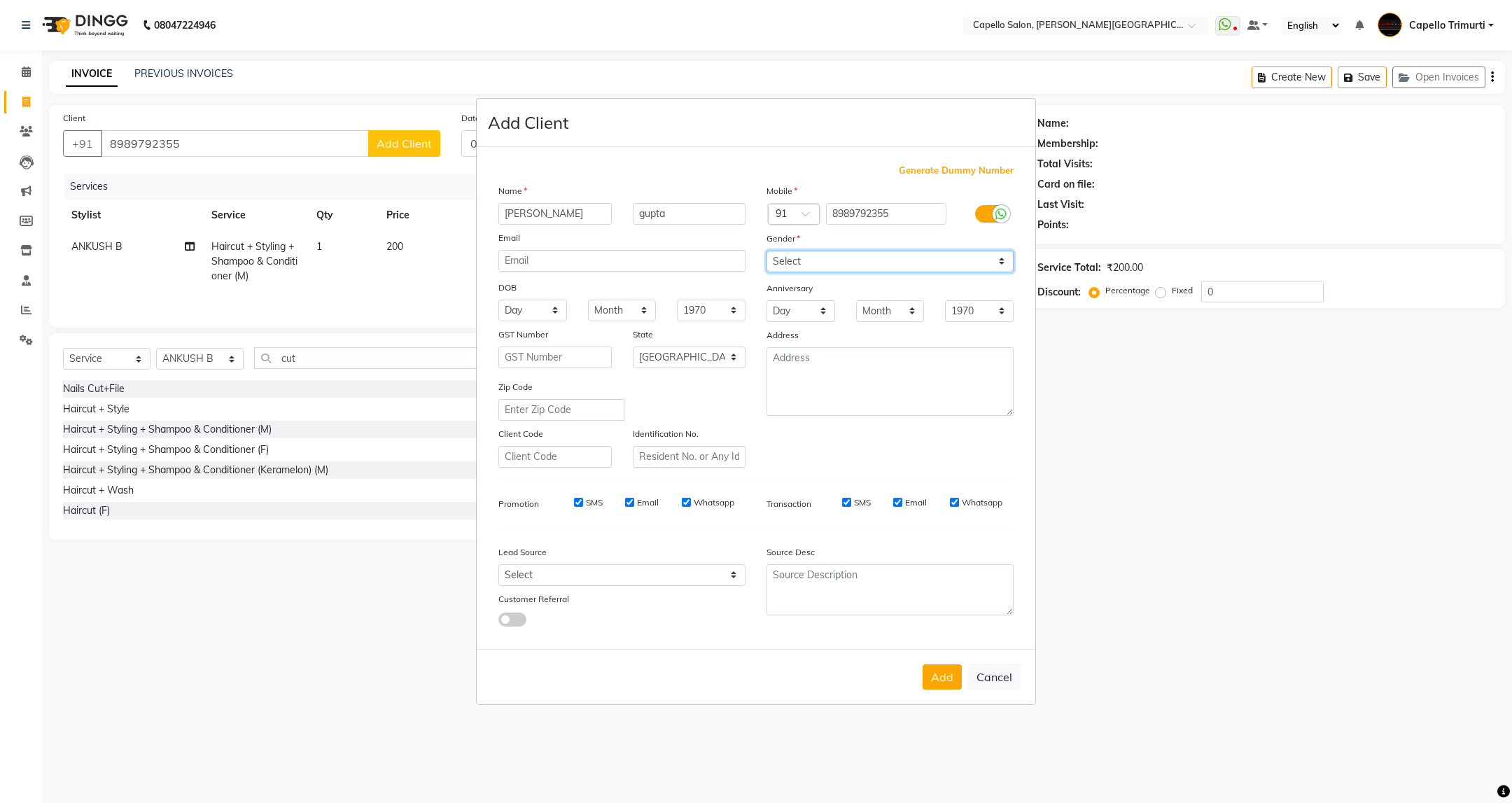
click at [874, 263] on select "Select [DEMOGRAPHIC_DATA] [DEMOGRAPHIC_DATA] Other Prefer Not To Say" at bounding box center [890, 261] width 247 height 22
select select "[DEMOGRAPHIC_DATA]"
click at [766, 251] on select "Select [DEMOGRAPHIC_DATA] [DEMOGRAPHIC_DATA] Other Prefer Not To Say" at bounding box center [890, 261] width 247 height 22
click at [933, 674] on button "Add" at bounding box center [942, 676] width 39 height 25
select select
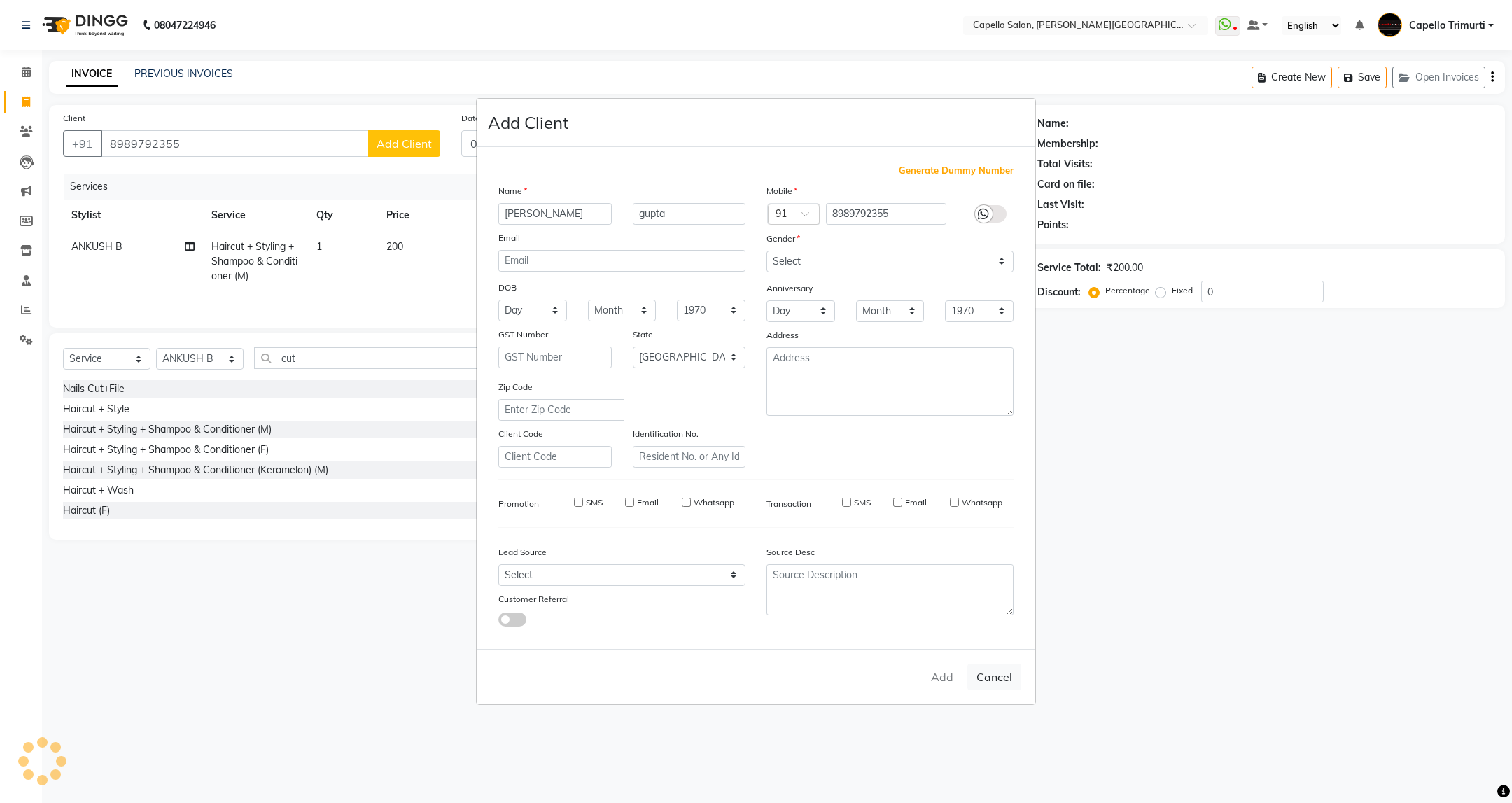
select select
select select "null"
select select
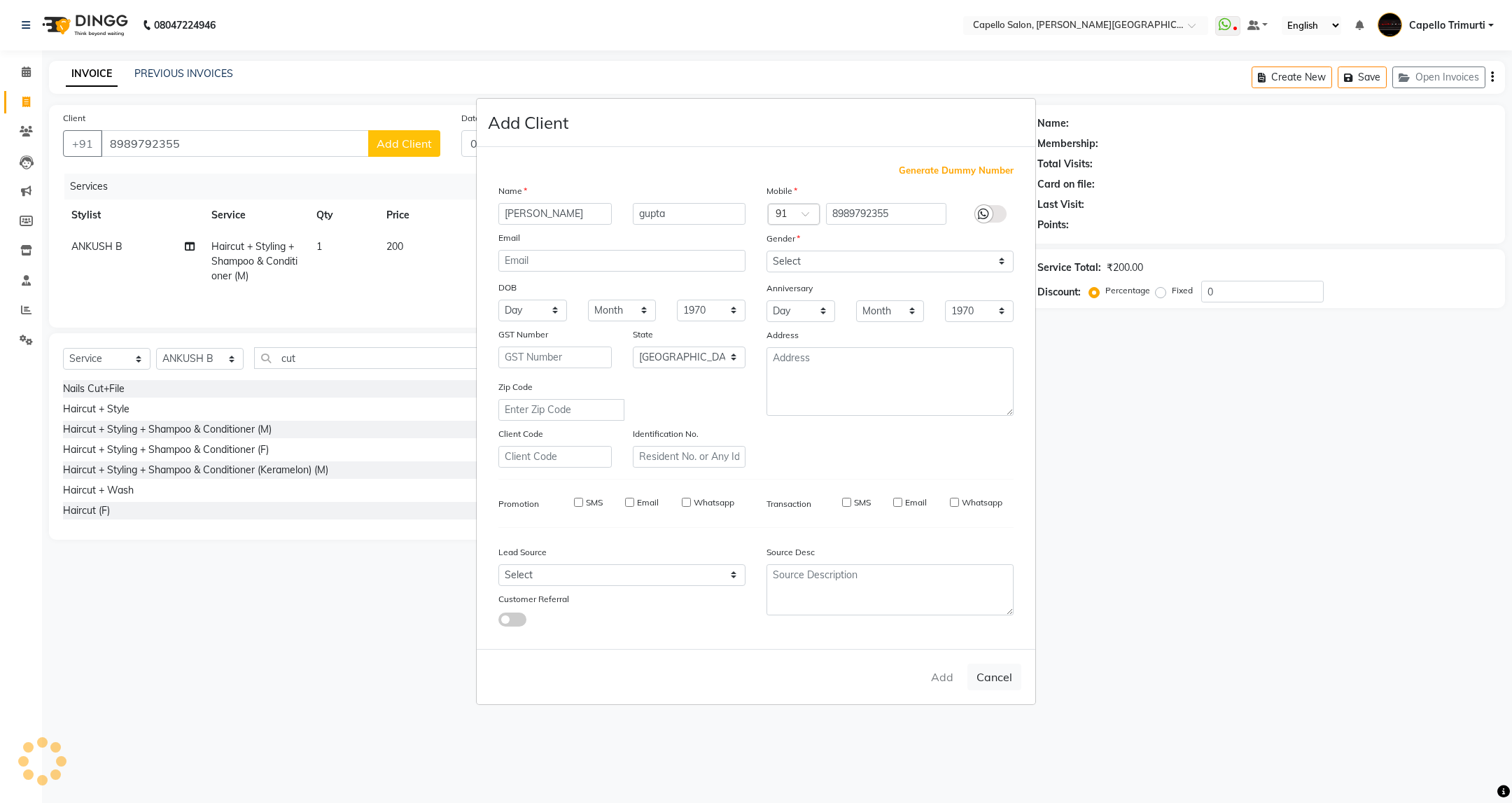
select select
checkbox input "false"
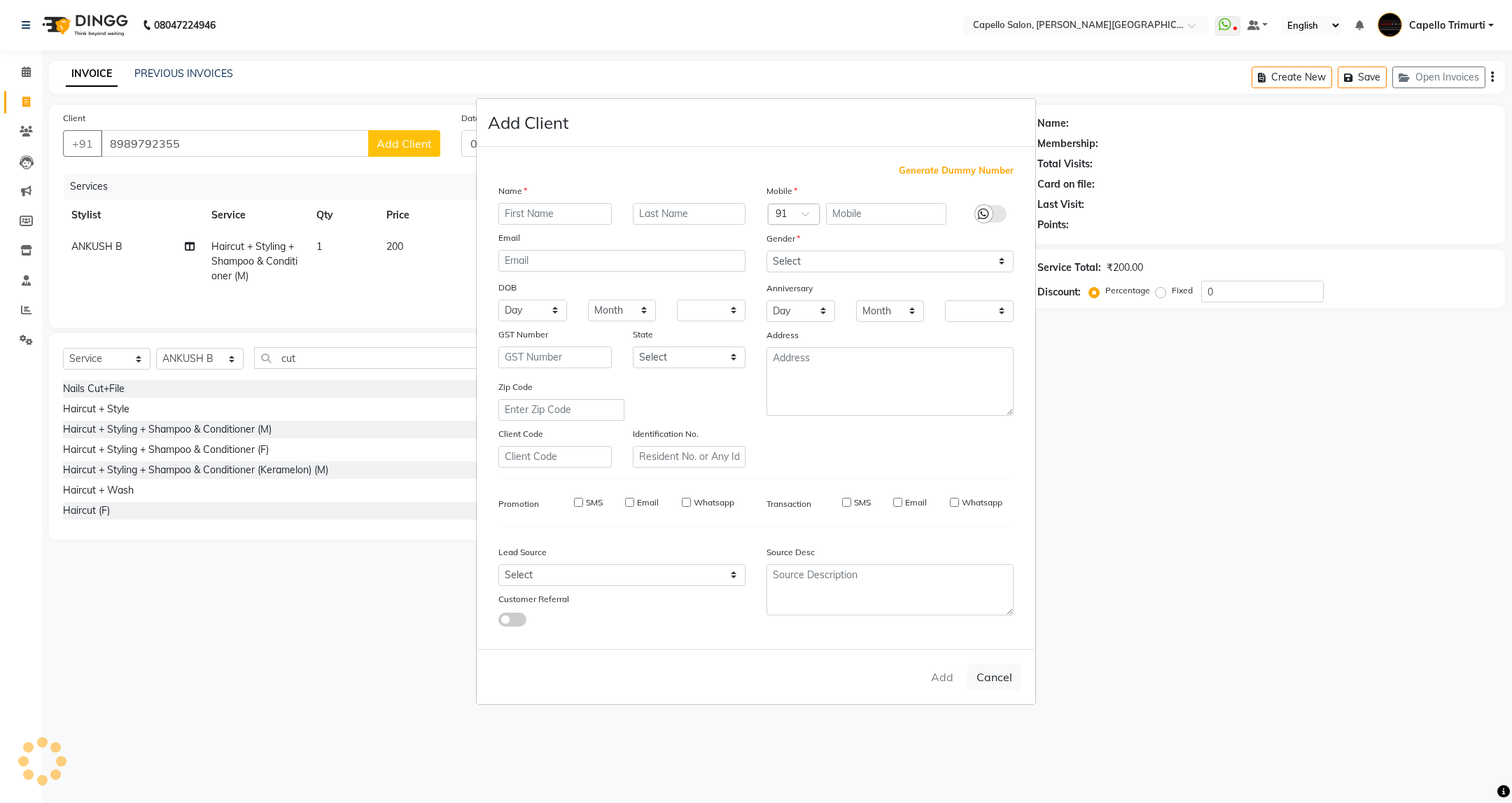
checkbox input "false"
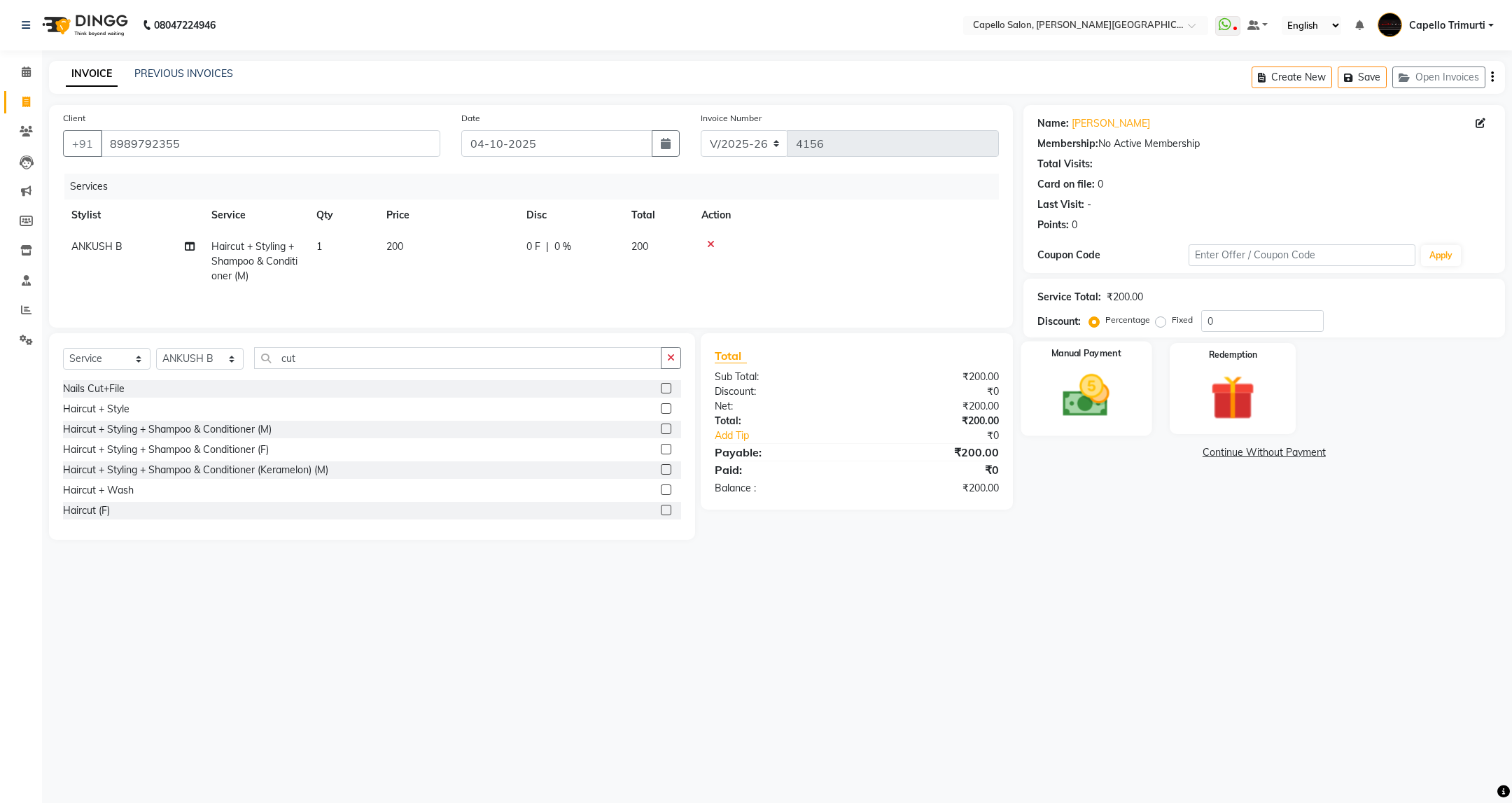
click at [1076, 378] on img at bounding box center [1086, 395] width 76 height 54
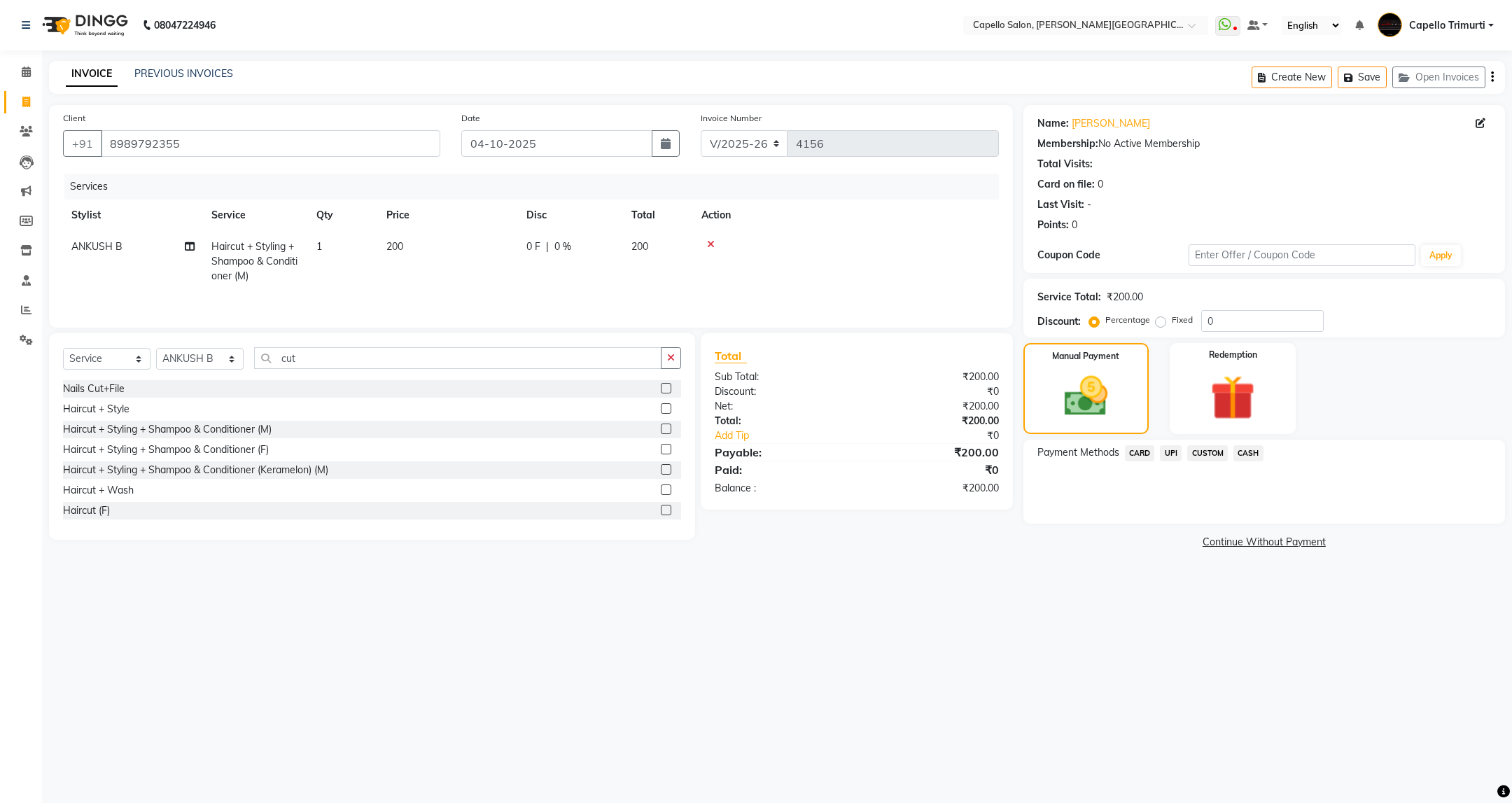
click at [1172, 458] on span "UPI" at bounding box center [1171, 453] width 22 height 16
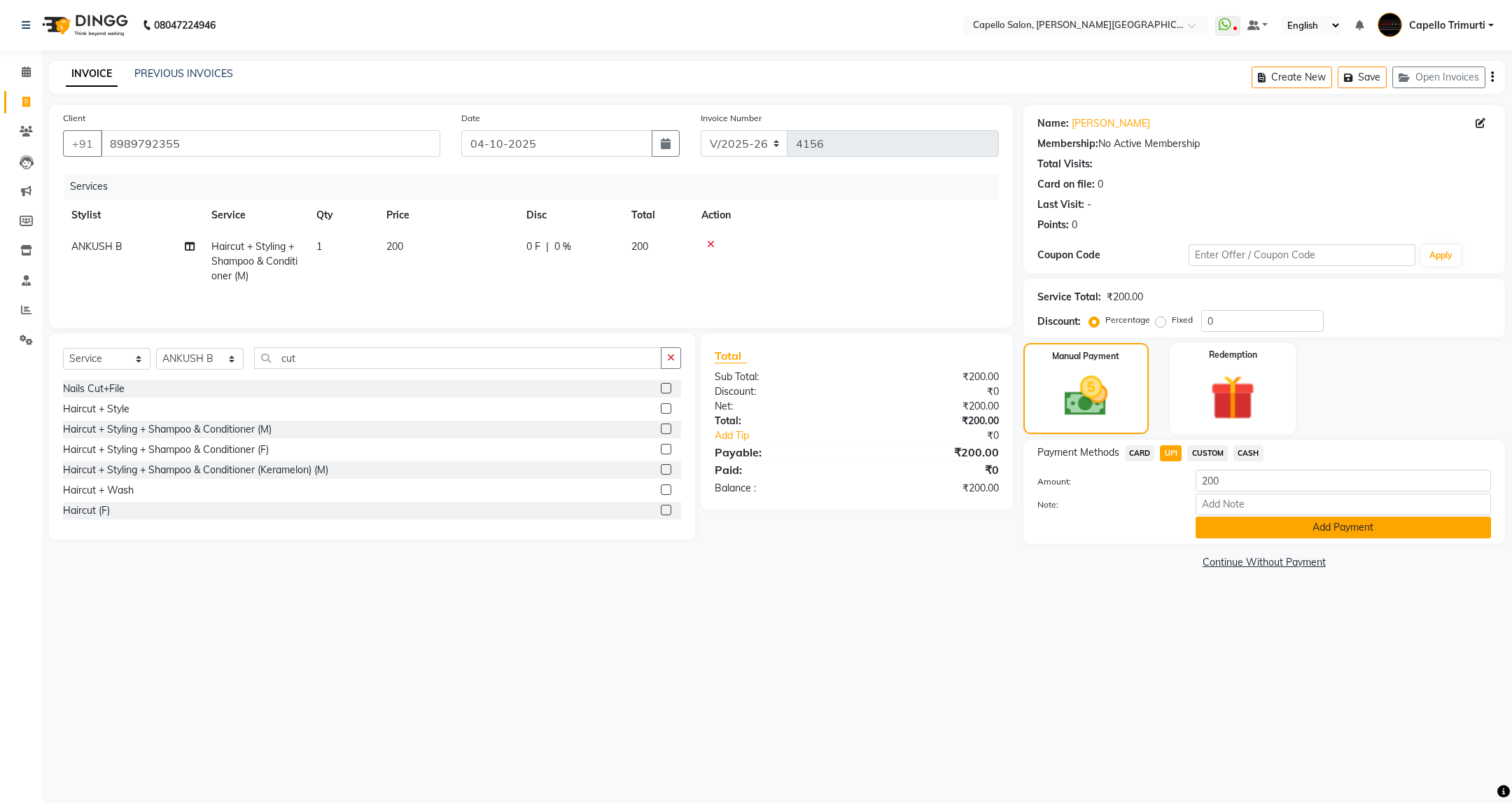
click at [1320, 534] on button "Add Payment" at bounding box center [1343, 527] width 296 height 22
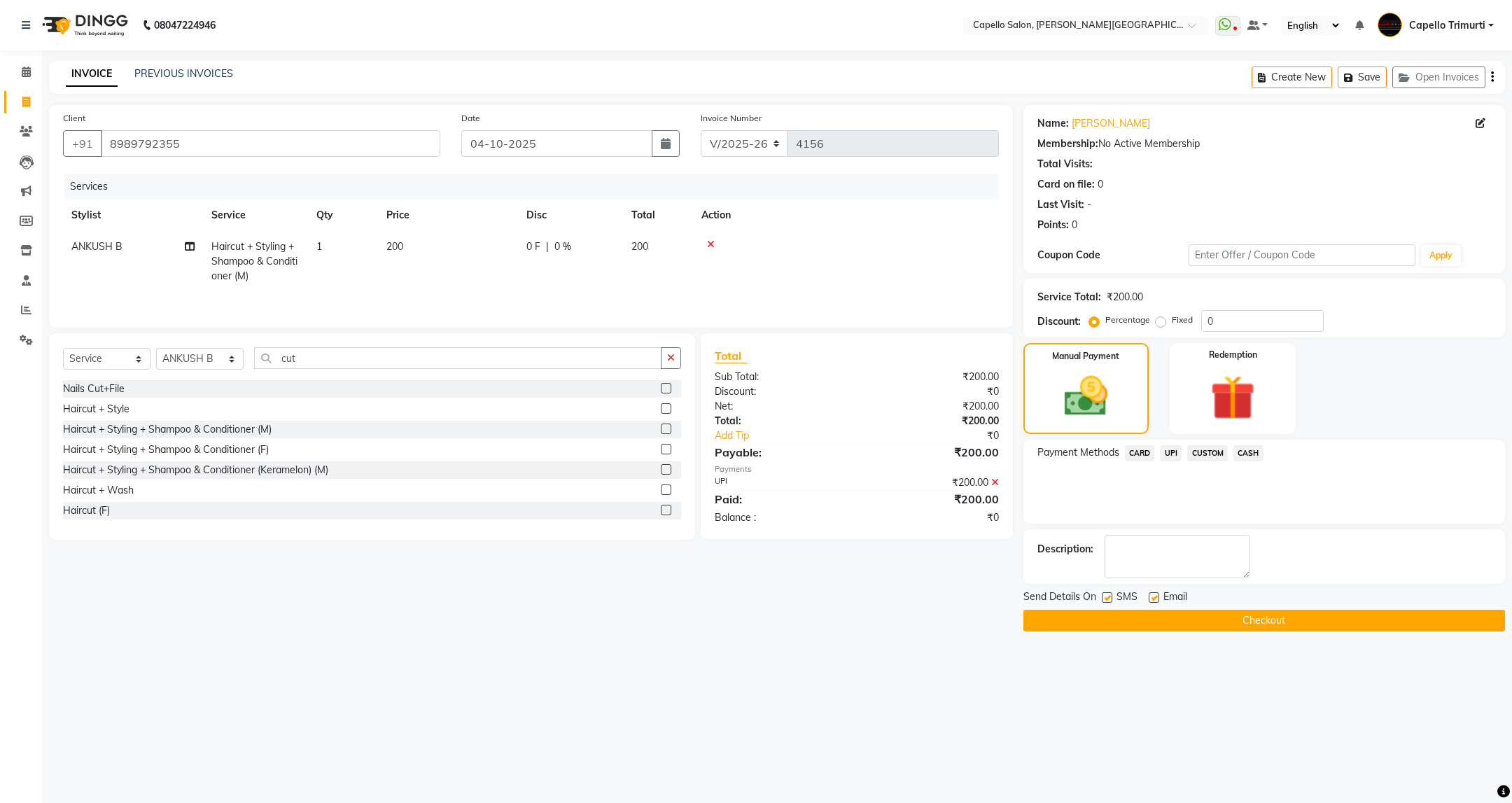
click at [1266, 619] on button "Checkout" at bounding box center [1264, 620] width 482 height 22
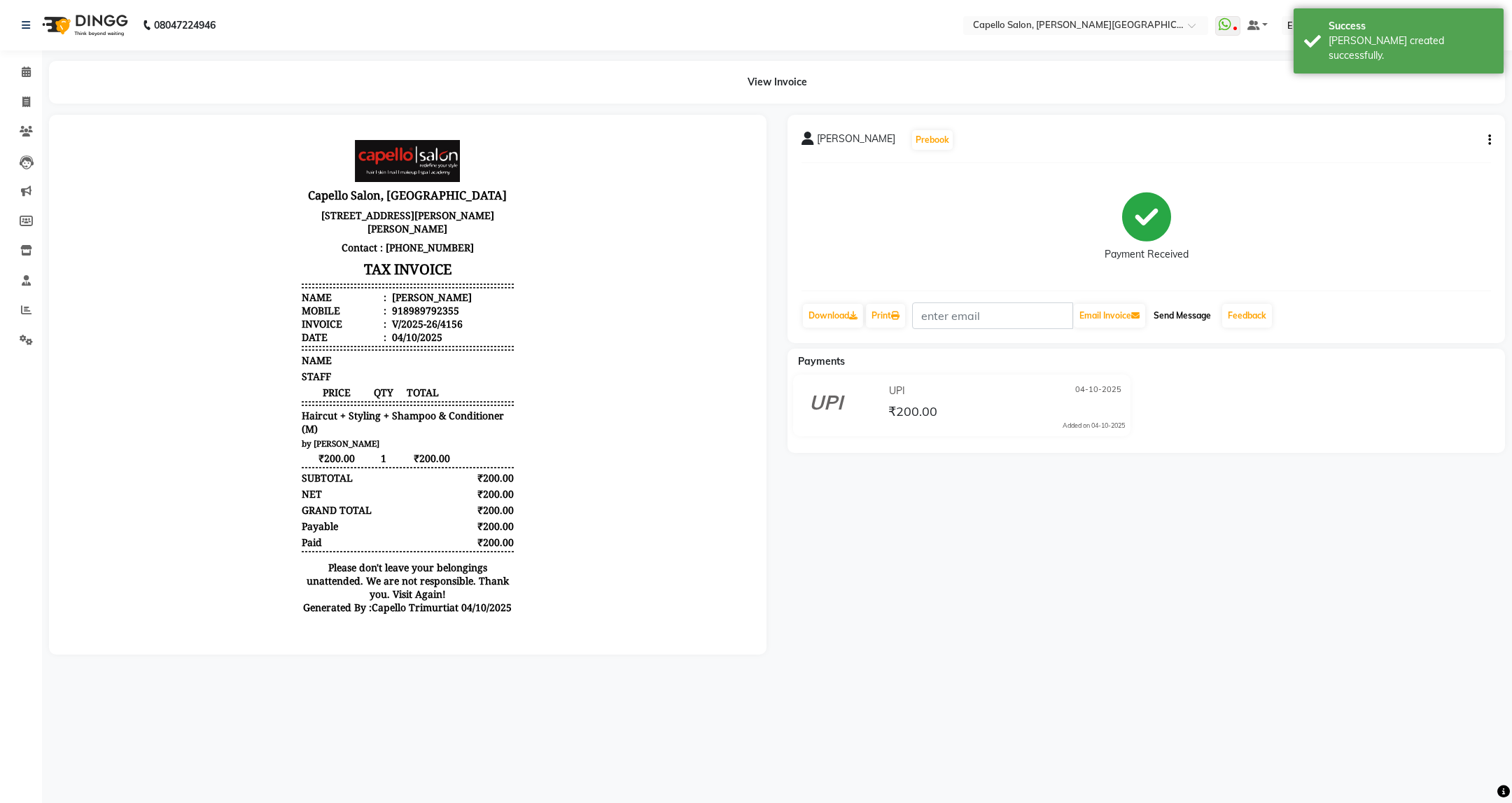
click at [1201, 321] on button "Send Message" at bounding box center [1182, 315] width 69 height 23
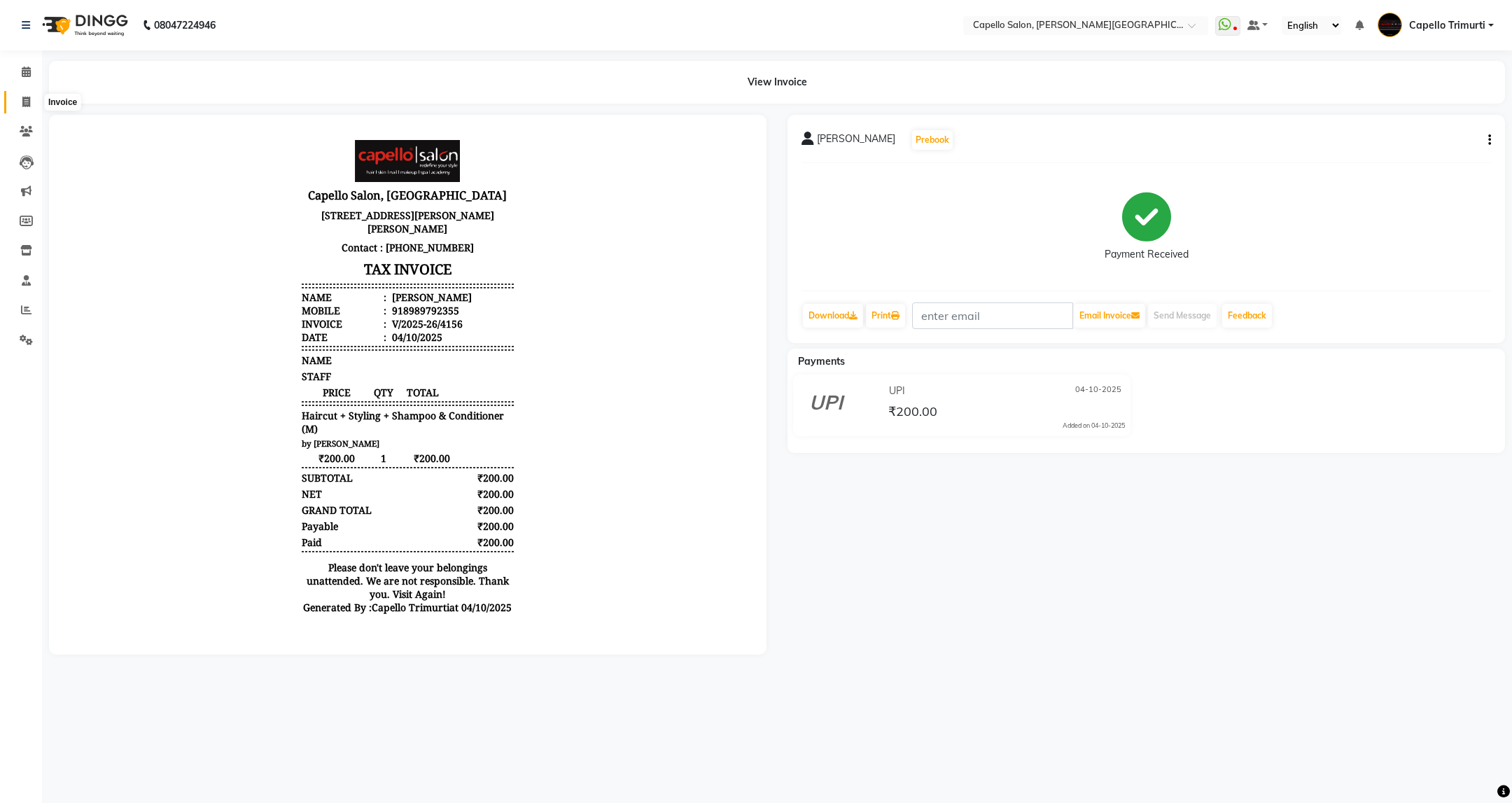
click at [23, 101] on icon at bounding box center [26, 102] width 8 height 11
select select "service"
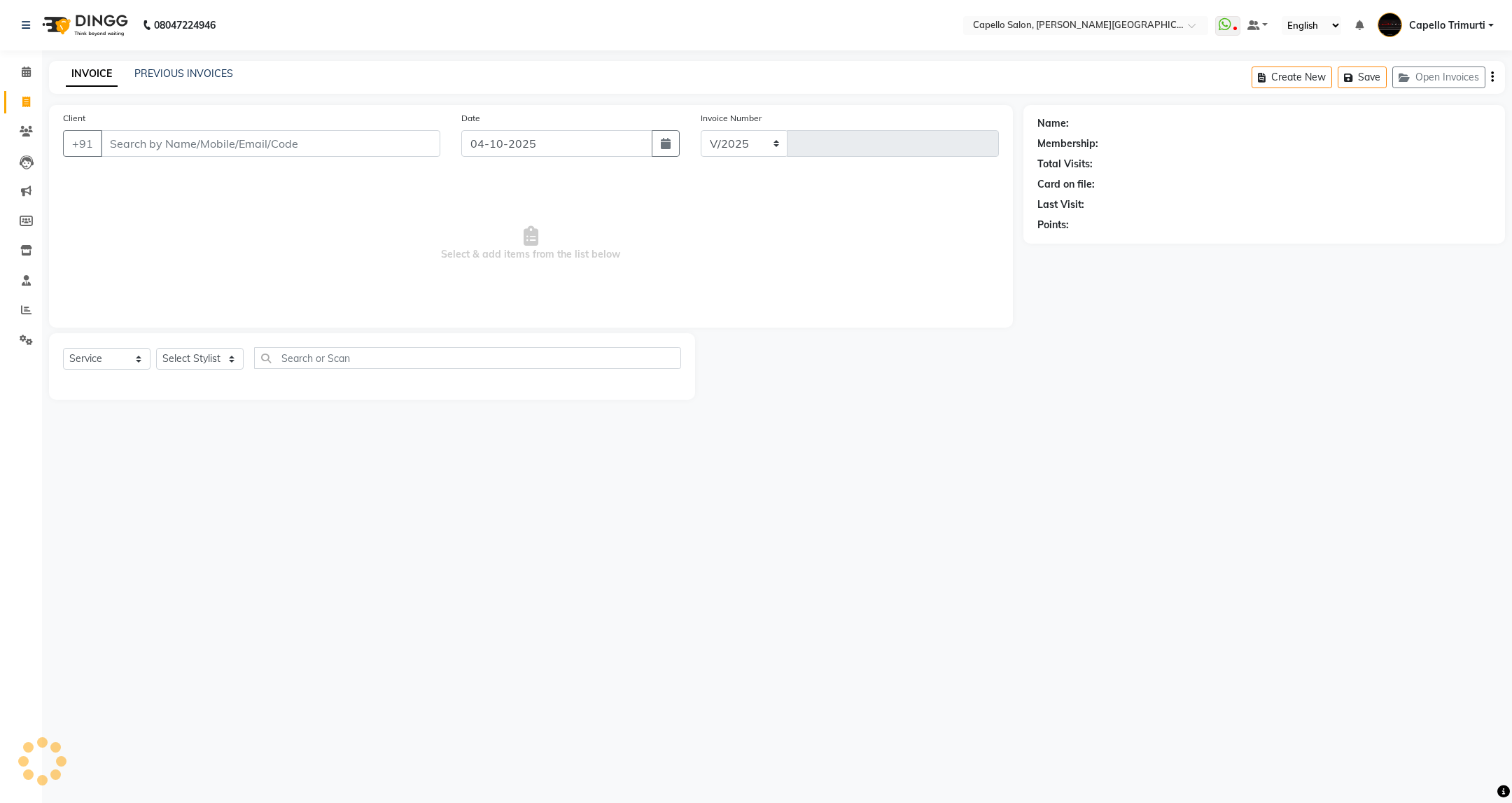
select select "811"
type input "4157"
click at [157, 67] on div "PREVIOUS INVOICES" at bounding box center [184, 73] width 99 height 14
click at [120, 15] on img at bounding box center [83, 25] width 96 height 39
